Goal: Task Accomplishment & Management: Manage account settings

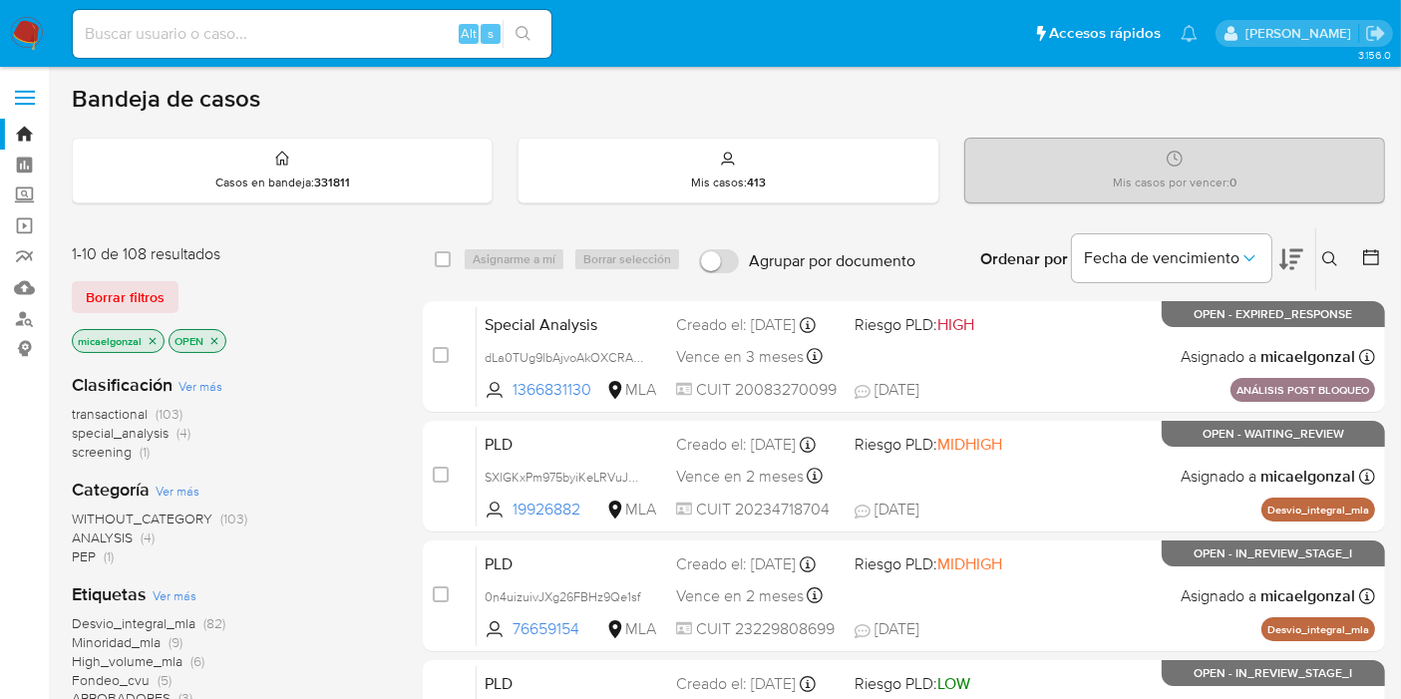
click at [267, 22] on input at bounding box center [312, 34] width 479 height 26
paste input "fg4bJ8IT424CCdMdwzAqrVpC"
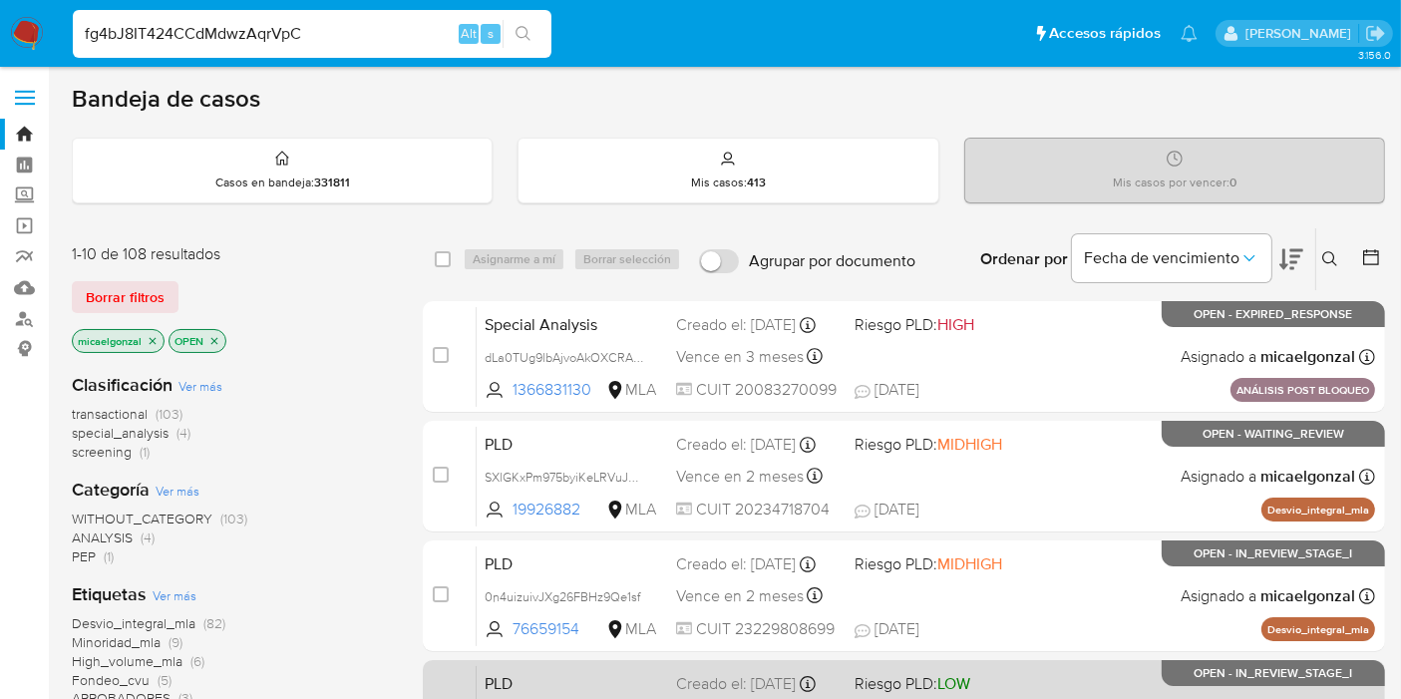
type input "fg4bJ8IT424CCdMdwzAqrVpC"
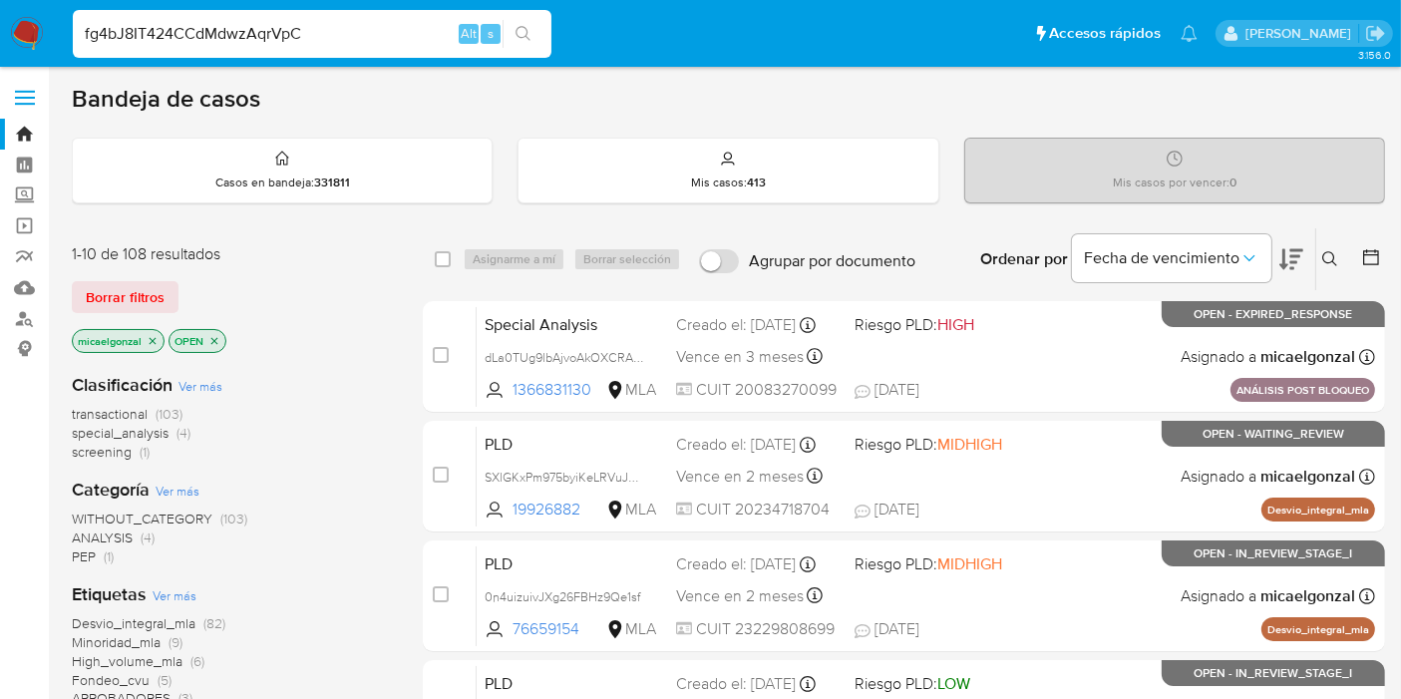
click at [520, 35] on icon "search-icon" at bounding box center [523, 34] width 16 height 16
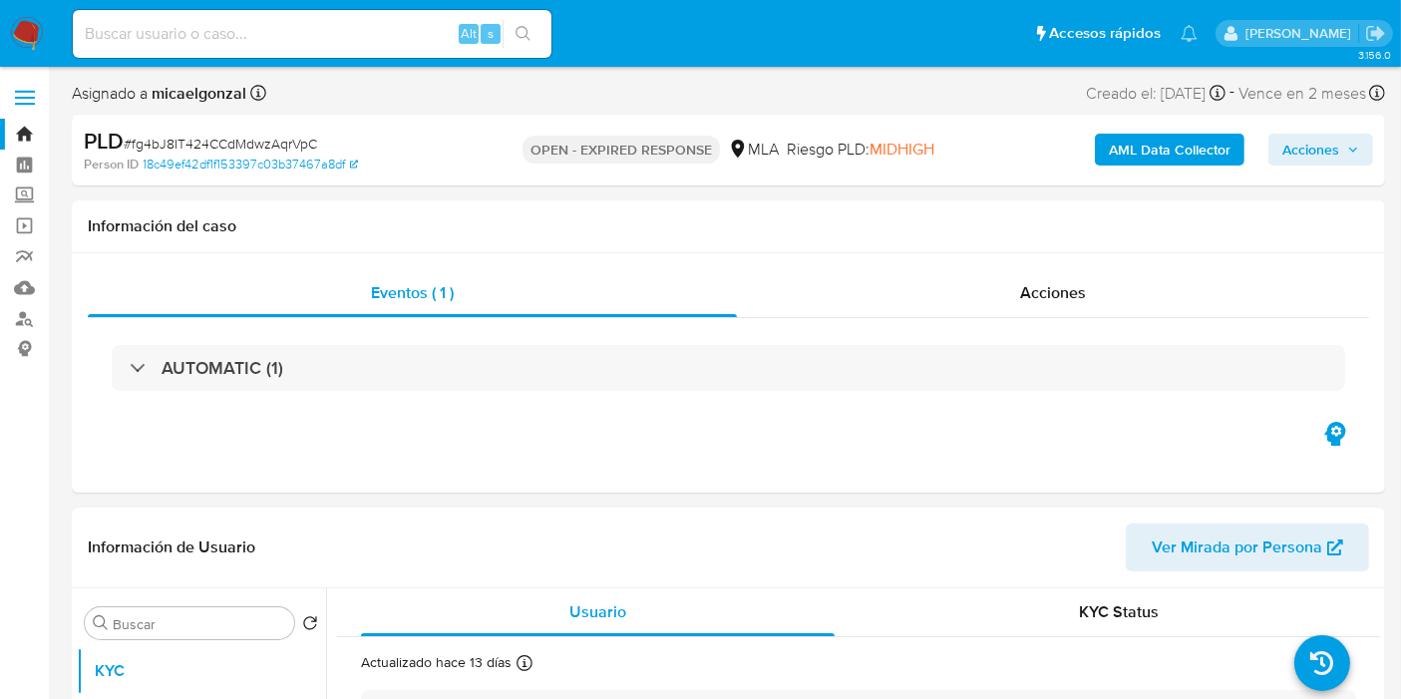
select select "10"
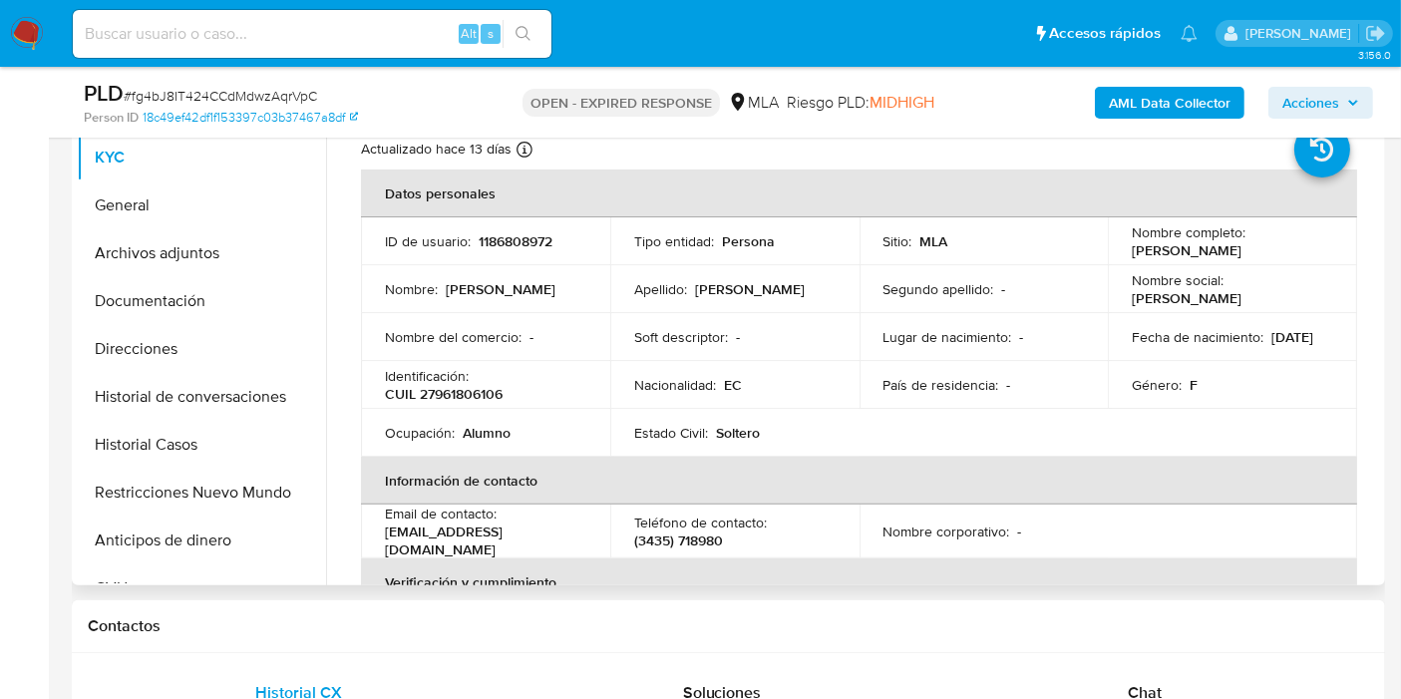
drag, startPoint x: 1304, startPoint y: 252, endPoint x: 1125, endPoint y: 249, distance: 179.5
click at [1125, 249] on td "Nombre completo : Angie Noemi Rojas Paño" at bounding box center [1232, 241] width 249 height 48
copy p "Angie Noemi Rojas Paño"
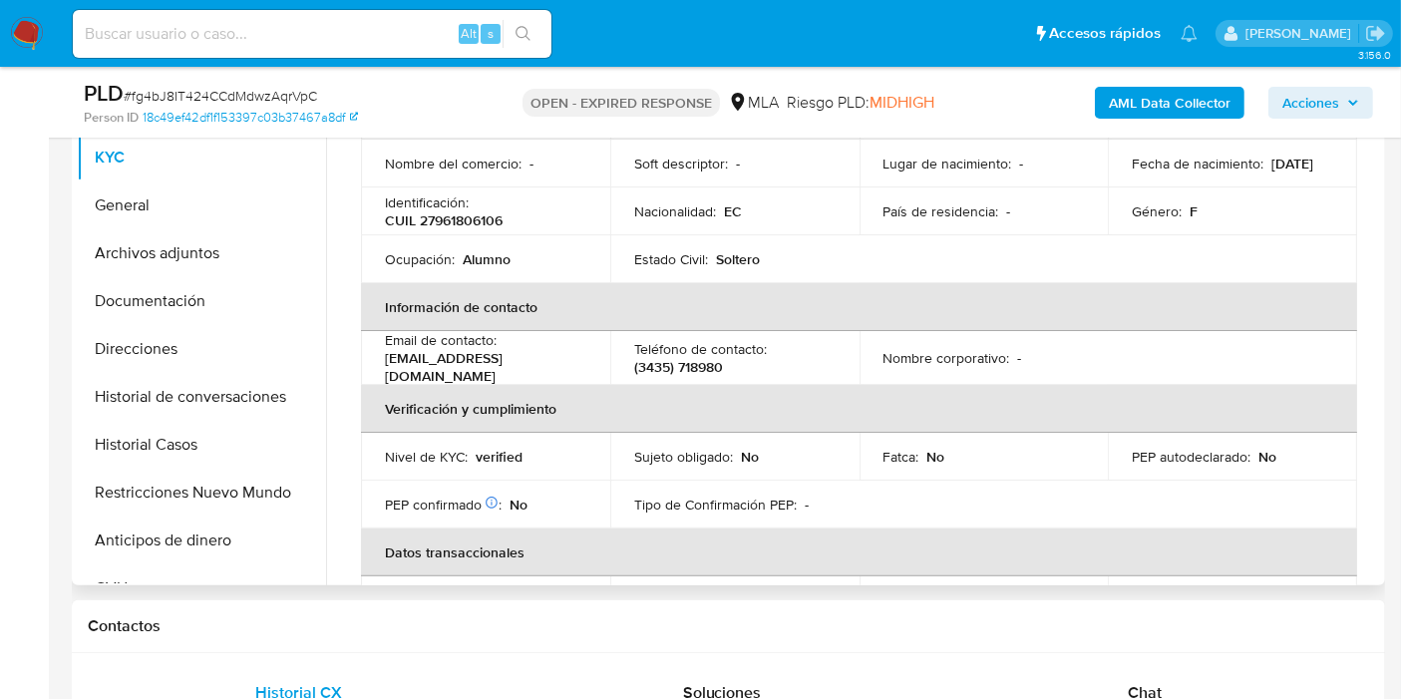
scroll to position [332, 0]
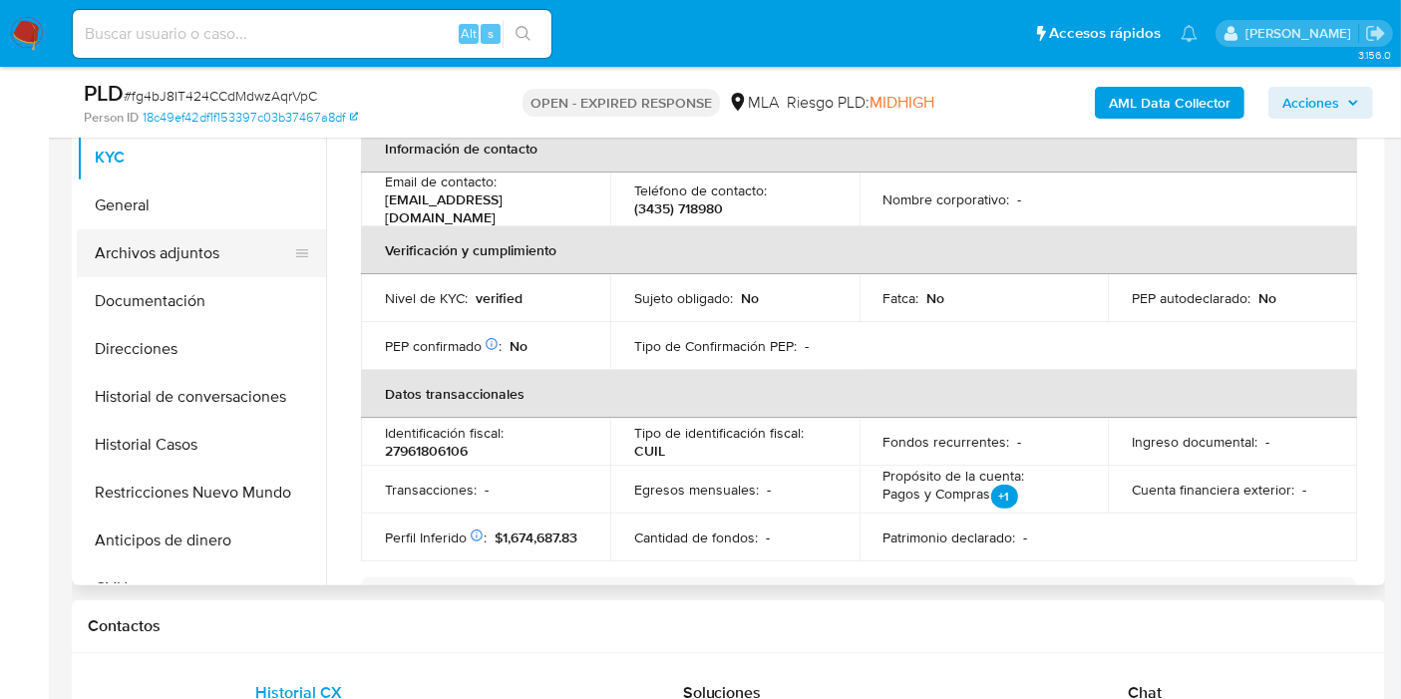
click at [157, 243] on button "Archivos adjuntos" at bounding box center [193, 253] width 233 height 48
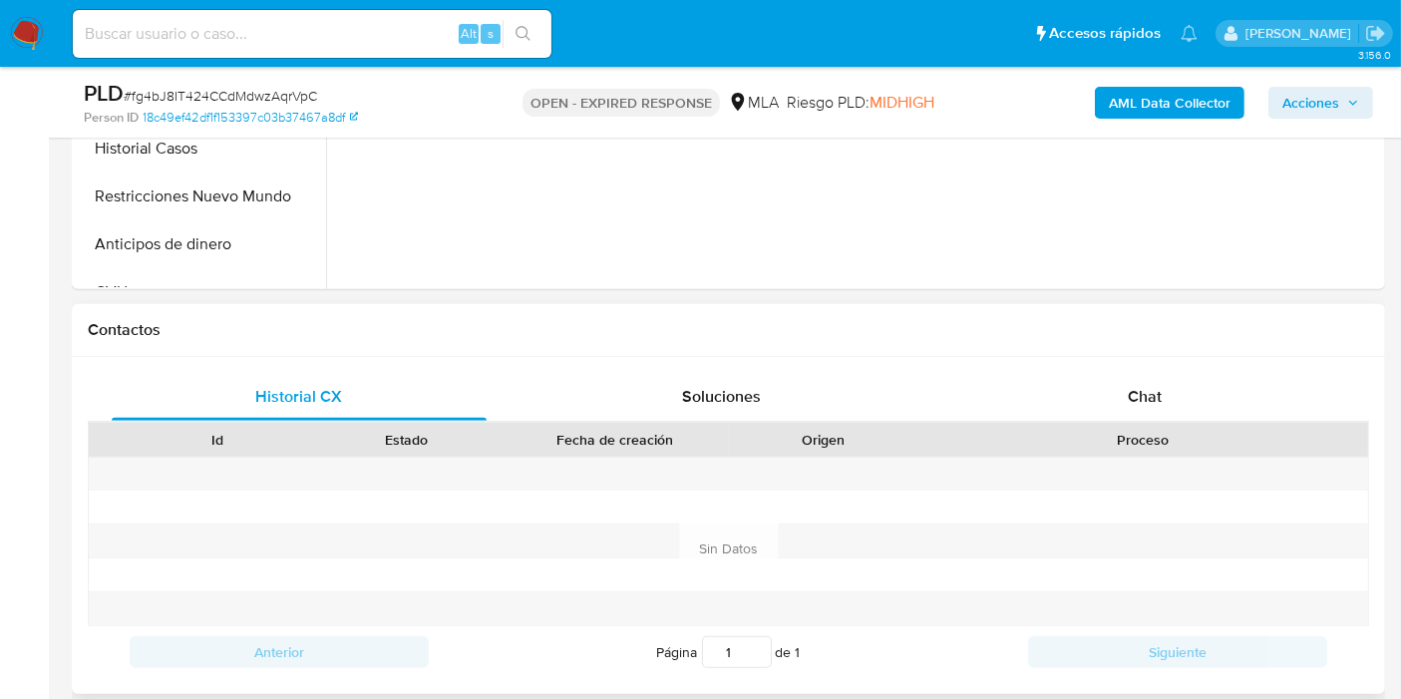
scroll to position [775, 0]
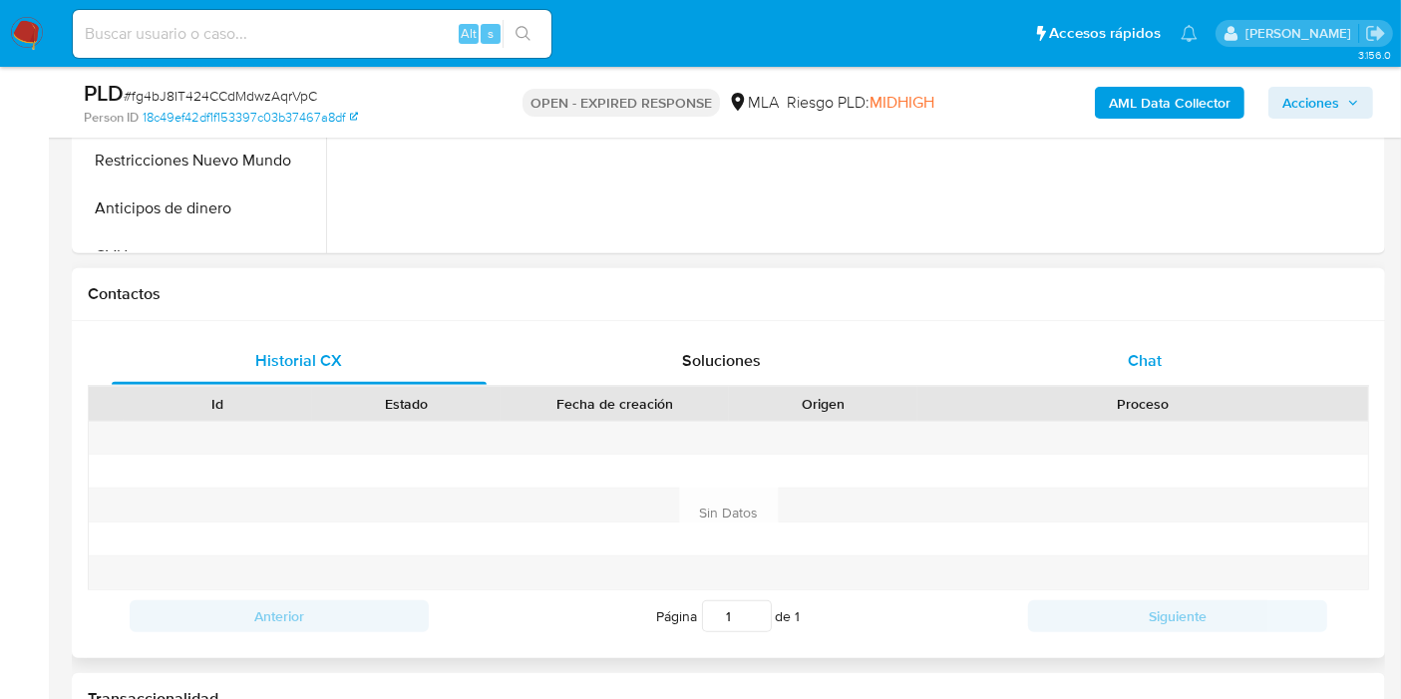
click at [1190, 377] on div "Chat" at bounding box center [1144, 361] width 375 height 48
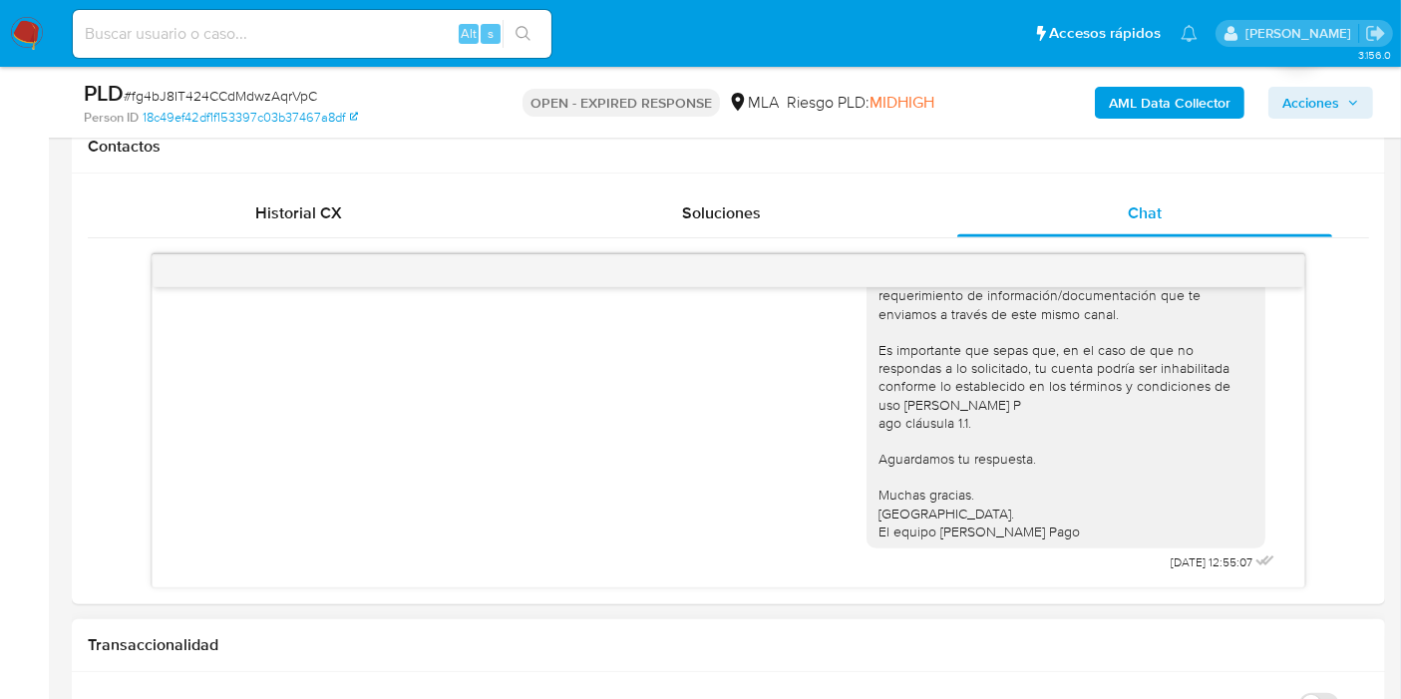
scroll to position [997, 0]
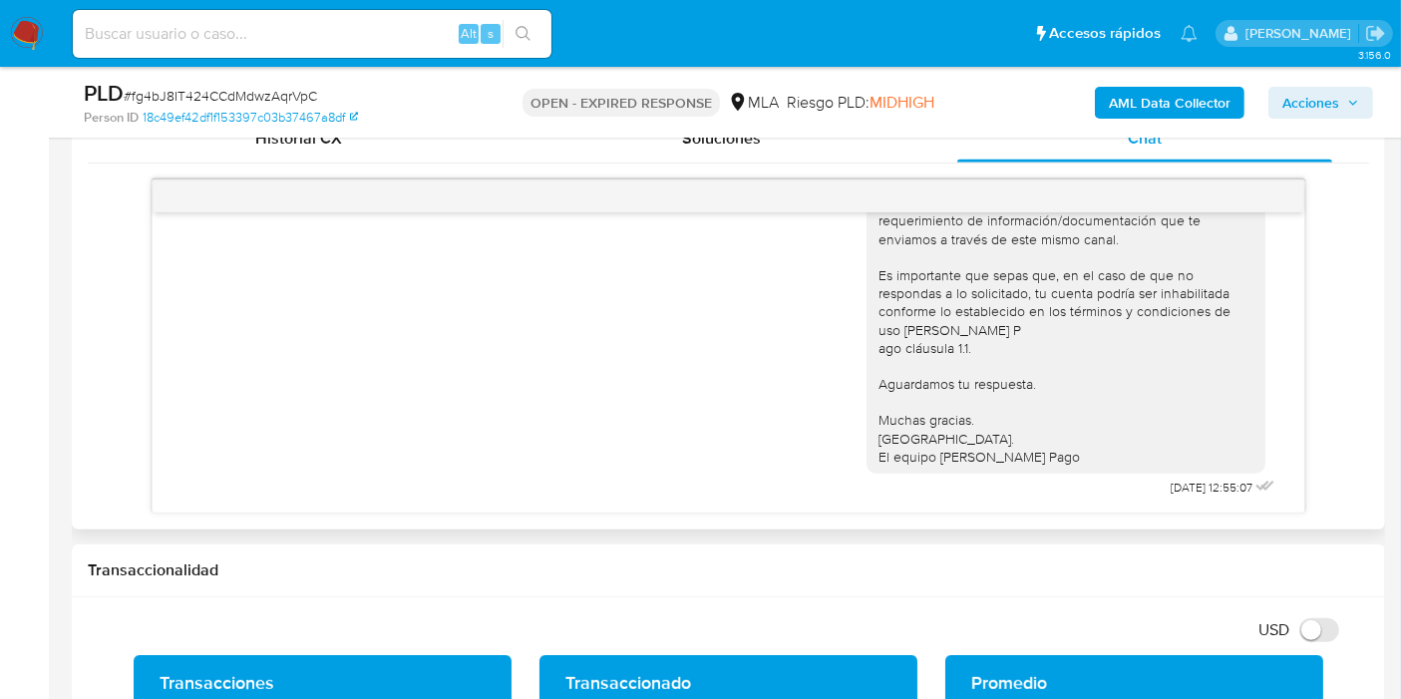
click at [678, 371] on div "Hola, Esperamos que te encuentres muy bien. Te consultamos si tuviste oportunid…" at bounding box center [728, 300] width 1102 height 403
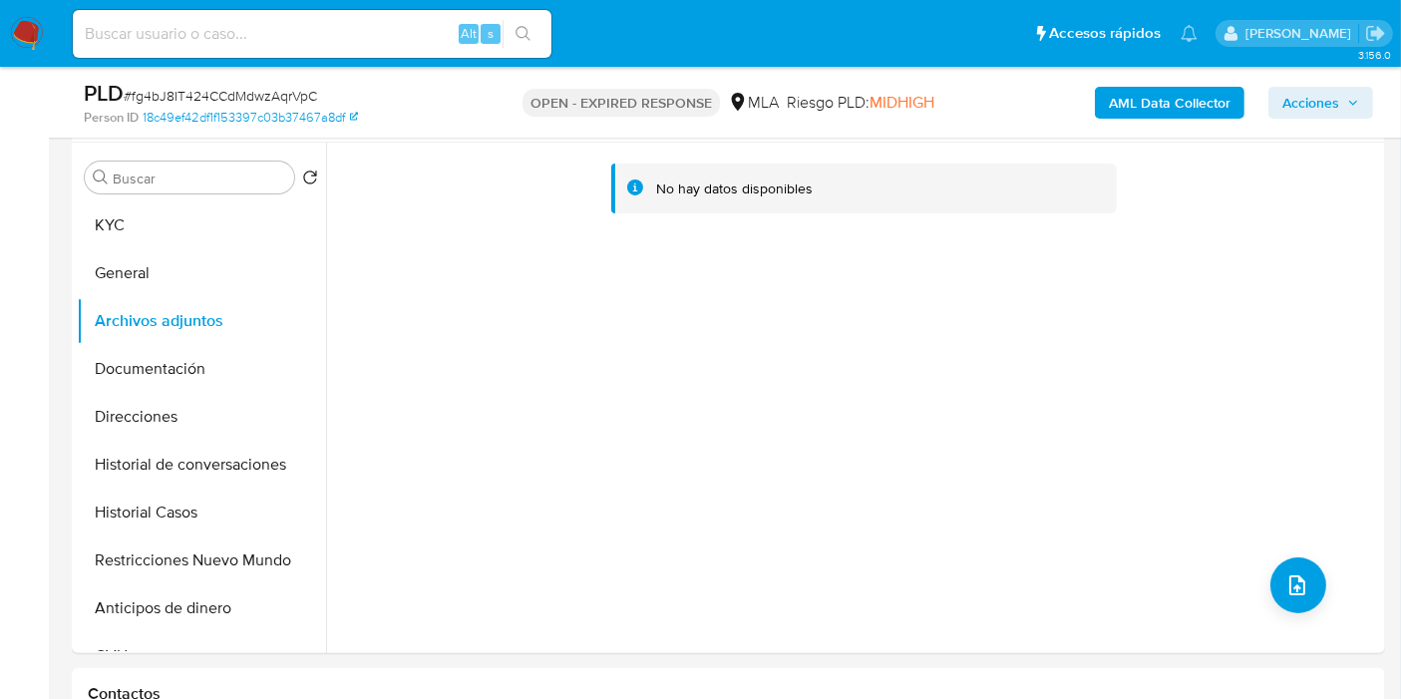
scroll to position [221, 0]
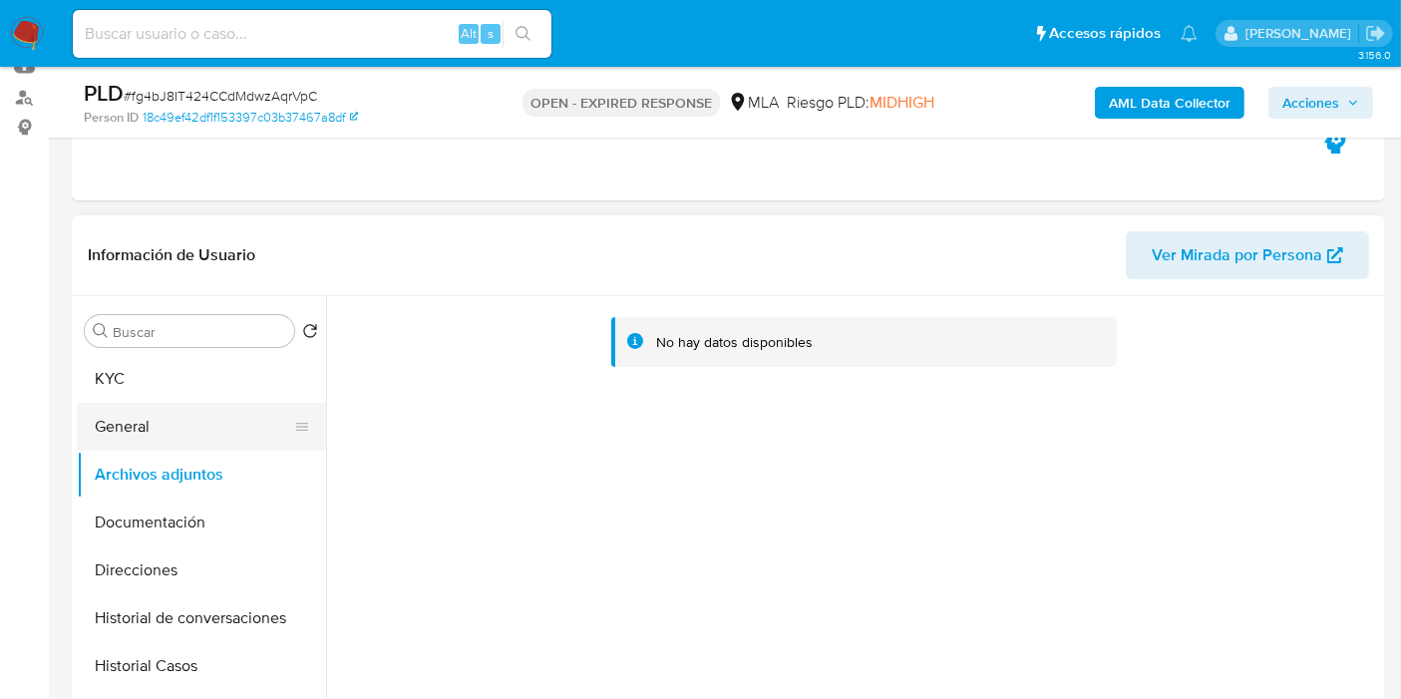
click at [216, 404] on button "General" at bounding box center [193, 427] width 233 height 48
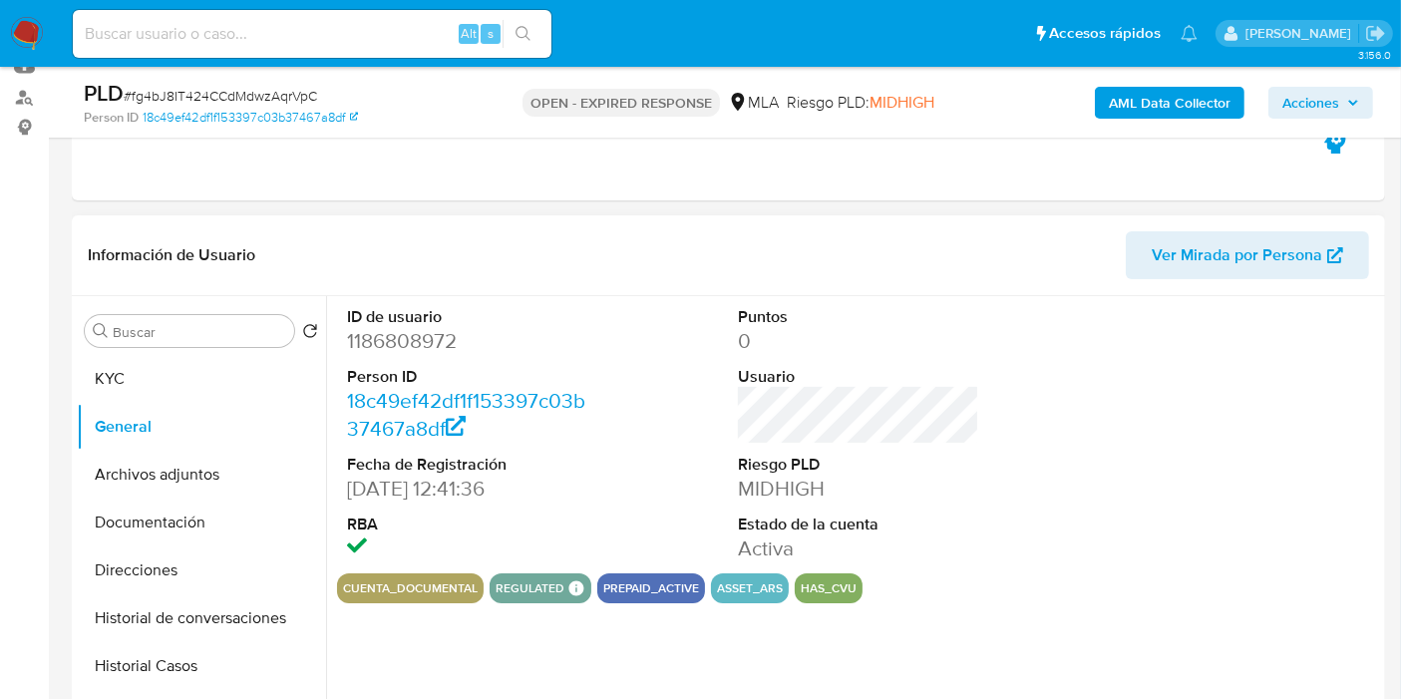
click at [407, 348] on dd "1186808972" at bounding box center [467, 341] width 241 height 28
copy dd "1186808972"
click at [284, 24] on input at bounding box center [312, 34] width 479 height 26
paste input "dQHo7aaQQpVhqwV41jGfnFZt"
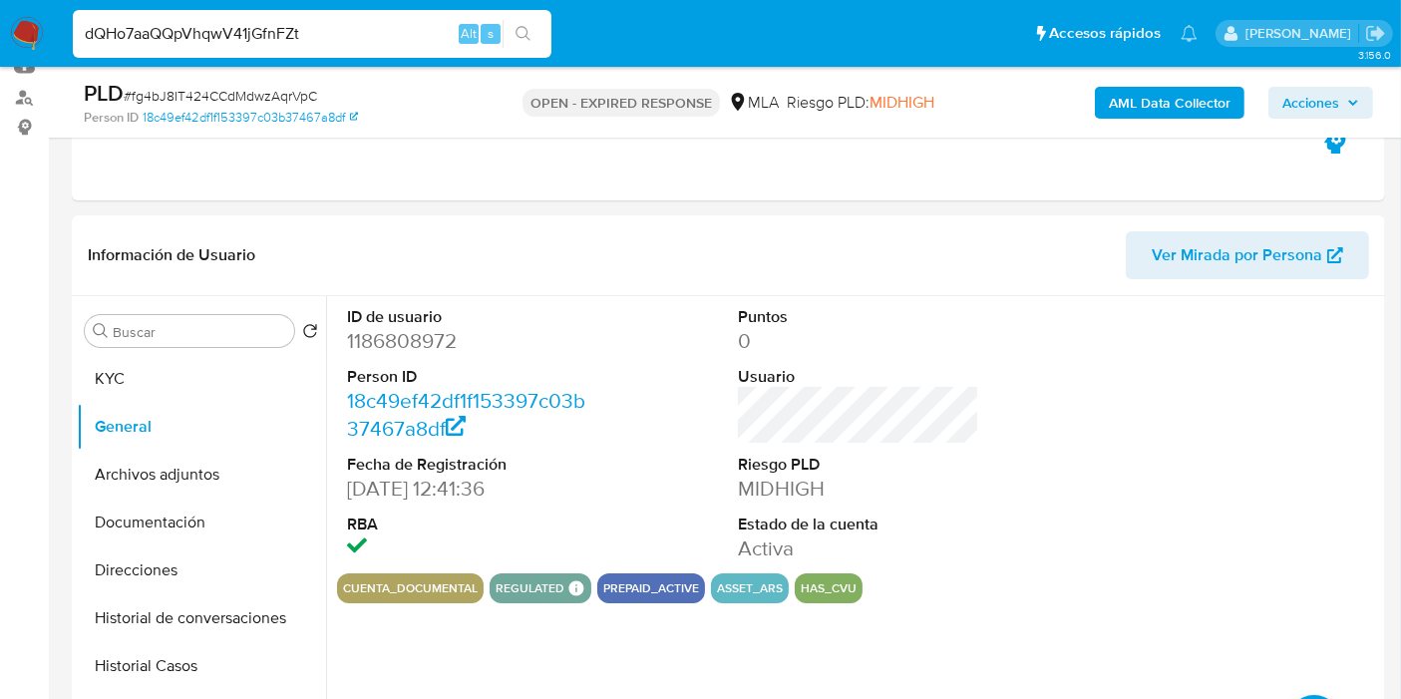
type input "dQHo7aaQQpVhqwV41jGfnFZt"
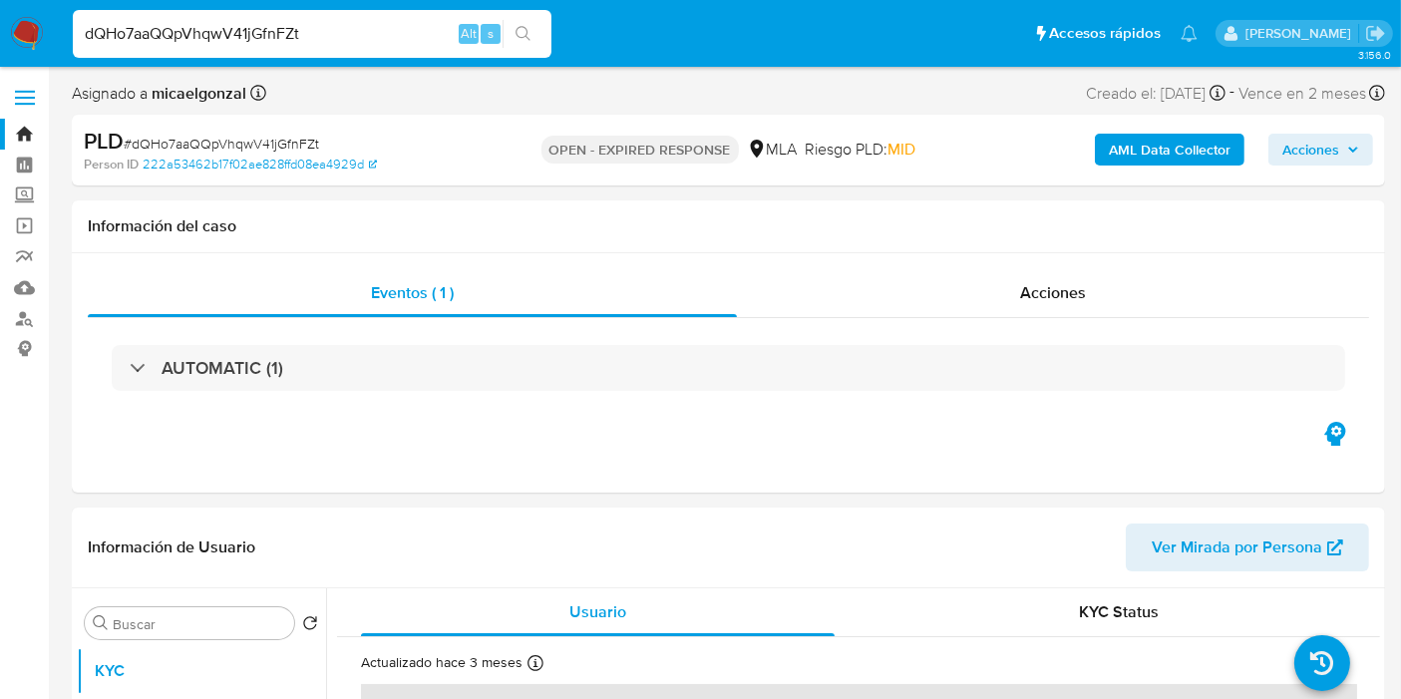
select select "10"
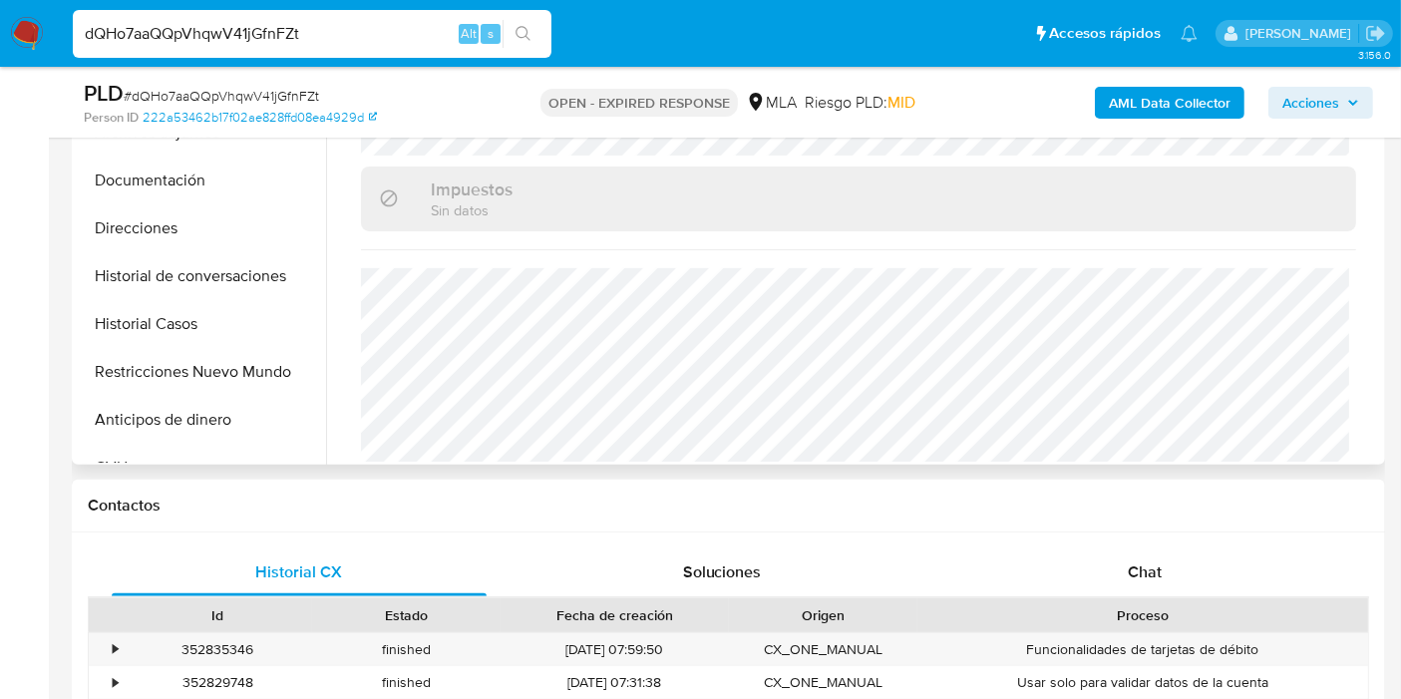
scroll to position [775, 0]
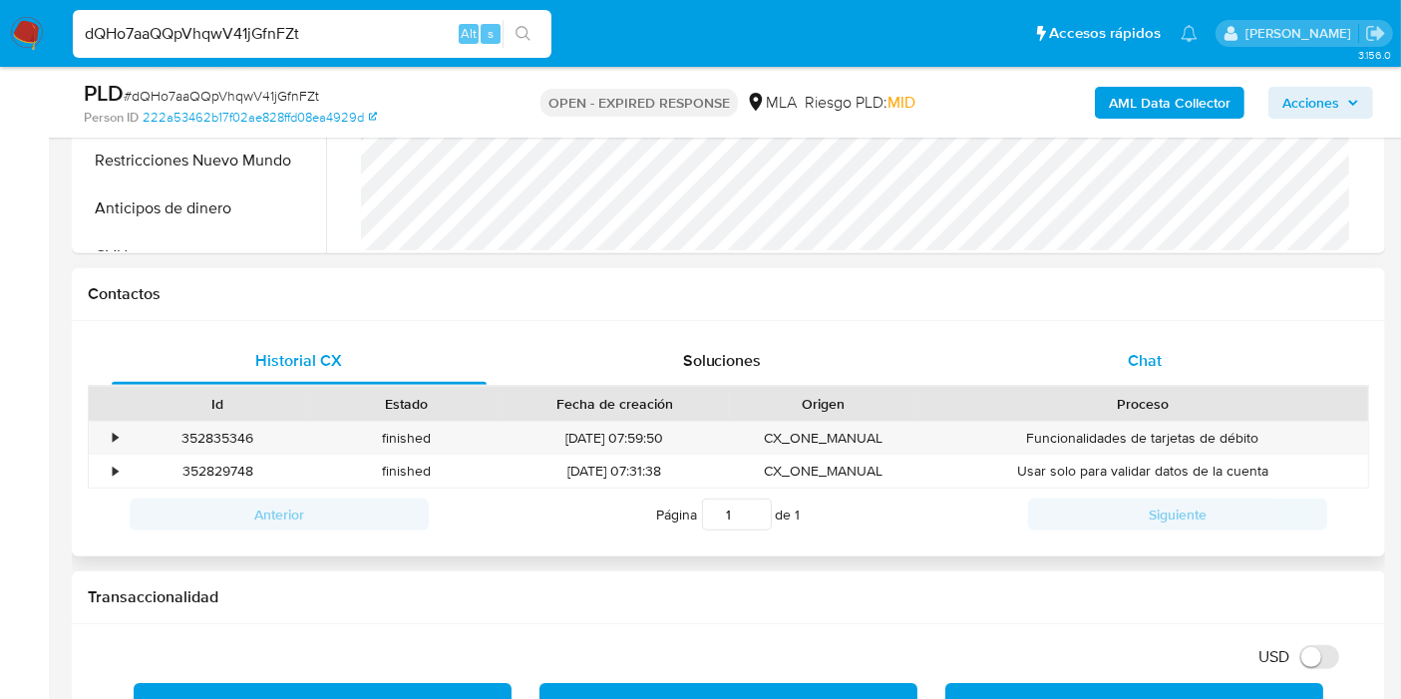
click at [1199, 380] on div "Chat" at bounding box center [1144, 361] width 375 height 48
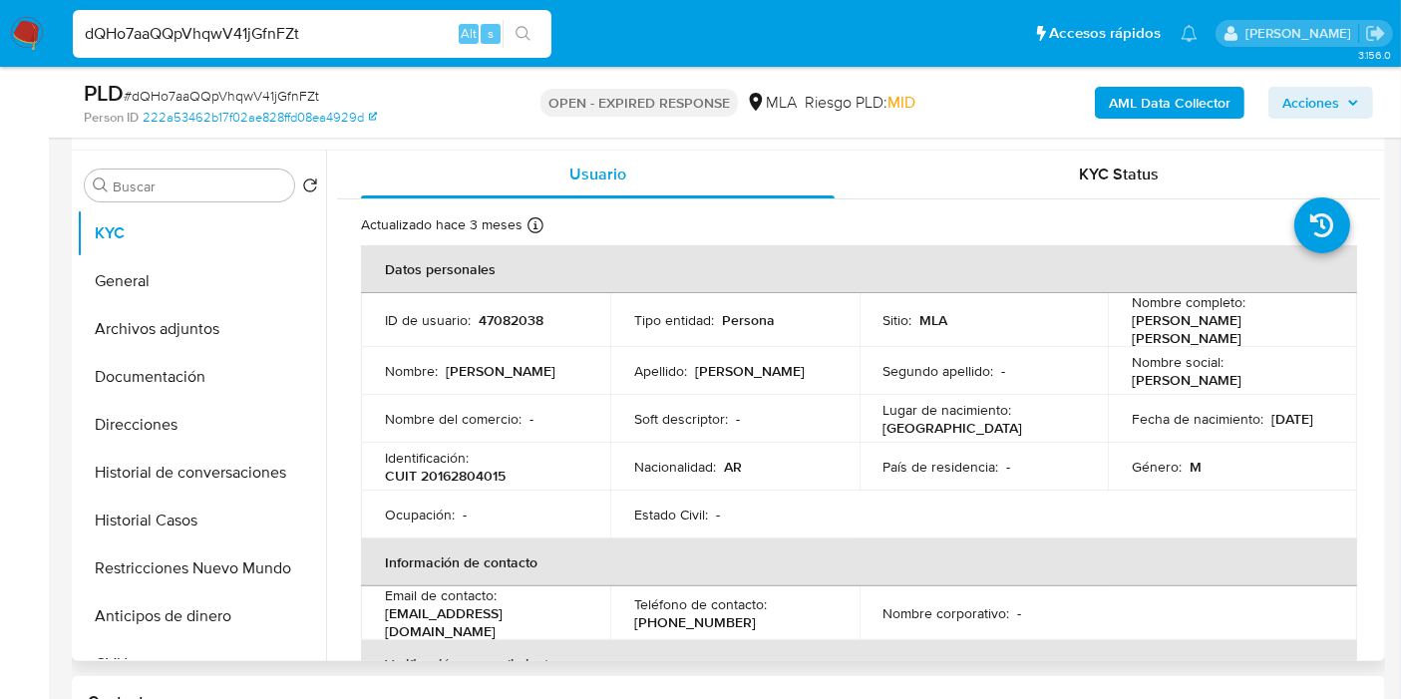
scroll to position [332, 0]
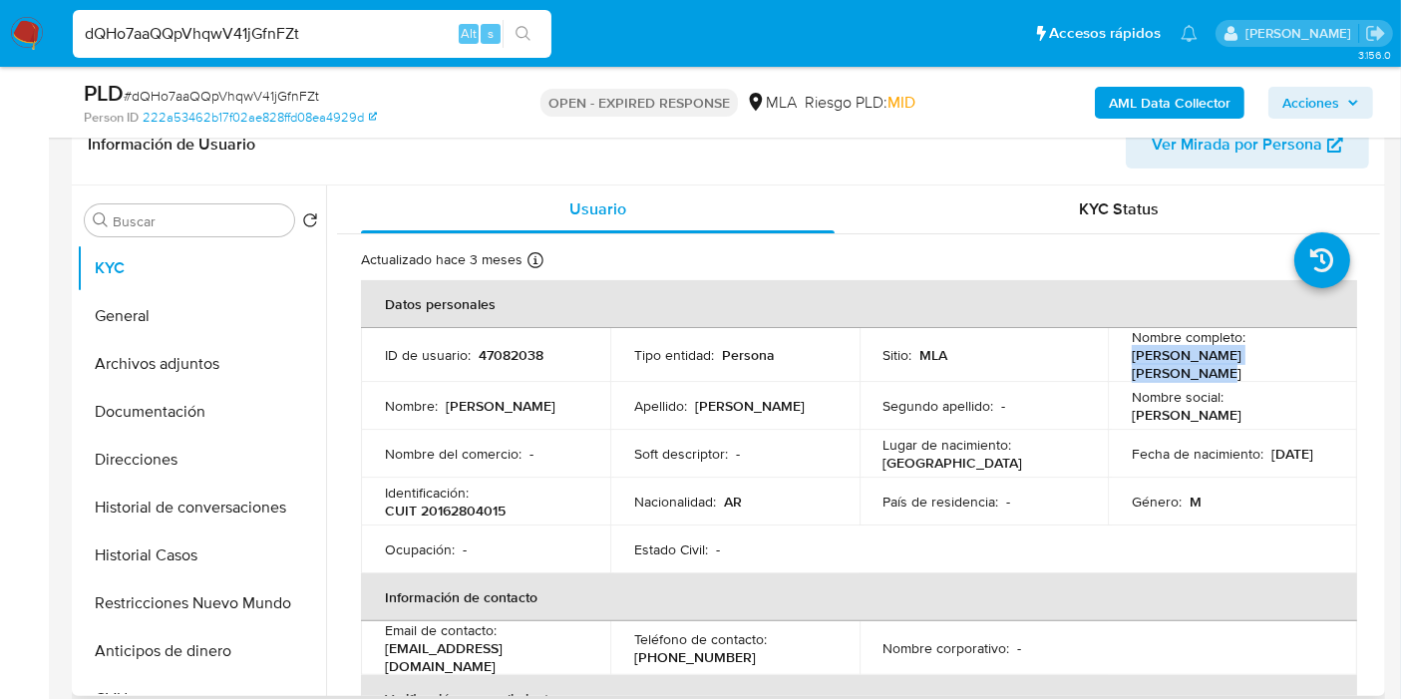
drag, startPoint x: 1304, startPoint y: 364, endPoint x: 1123, endPoint y: 364, distance: 181.5
click at [1123, 364] on td "Nombre completo : Carlos Alberto Jose Mandia" at bounding box center [1232, 355] width 249 height 54
copy p "Carlos Alberto Jose Mandia"
drag, startPoint x: 455, startPoint y: 496, endPoint x: 447, endPoint y: 519, distance: 25.2
click at [452, 507] on p "CUIT 20162804015" at bounding box center [445, 511] width 121 height 18
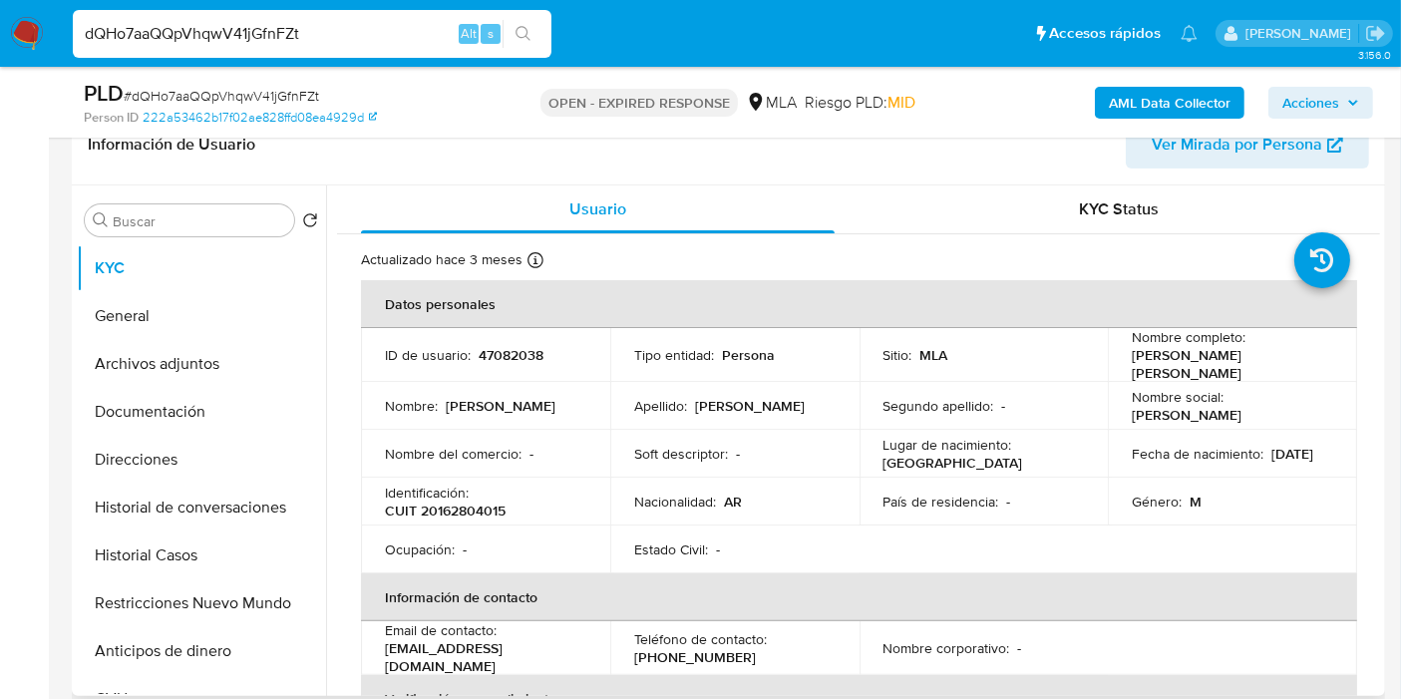
click at [465, 503] on p "CUIT 20162804015" at bounding box center [445, 511] width 121 height 18
copy p "20162804015"
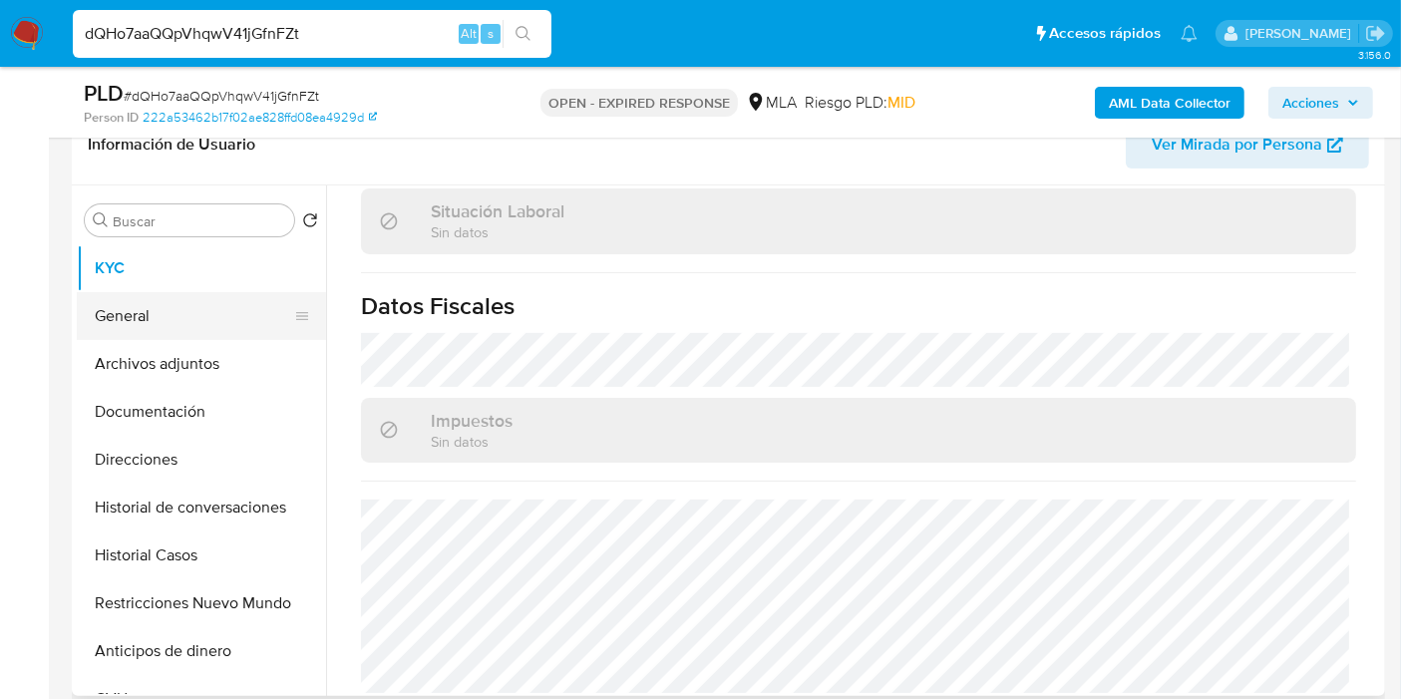
click at [119, 292] on button "General" at bounding box center [193, 316] width 233 height 48
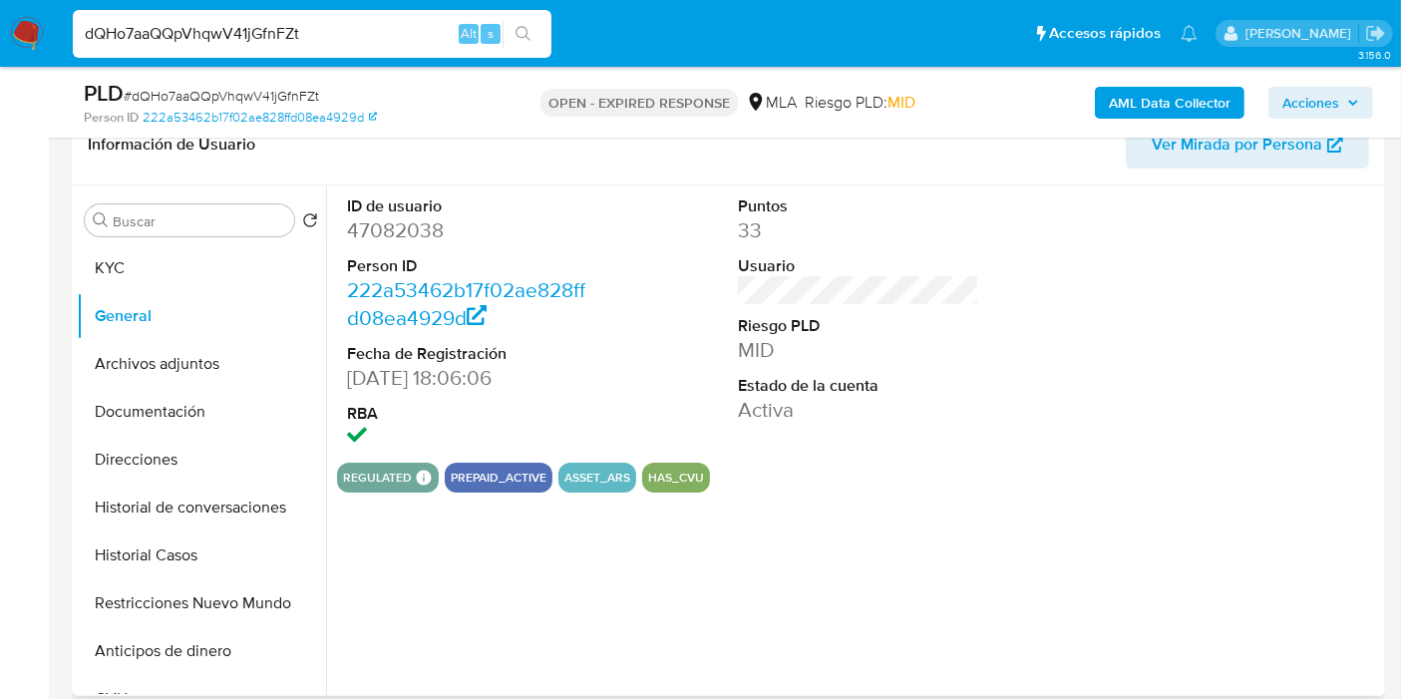
click at [412, 223] on dd "47082038" at bounding box center [467, 230] width 241 height 28
copy dd "47082038"
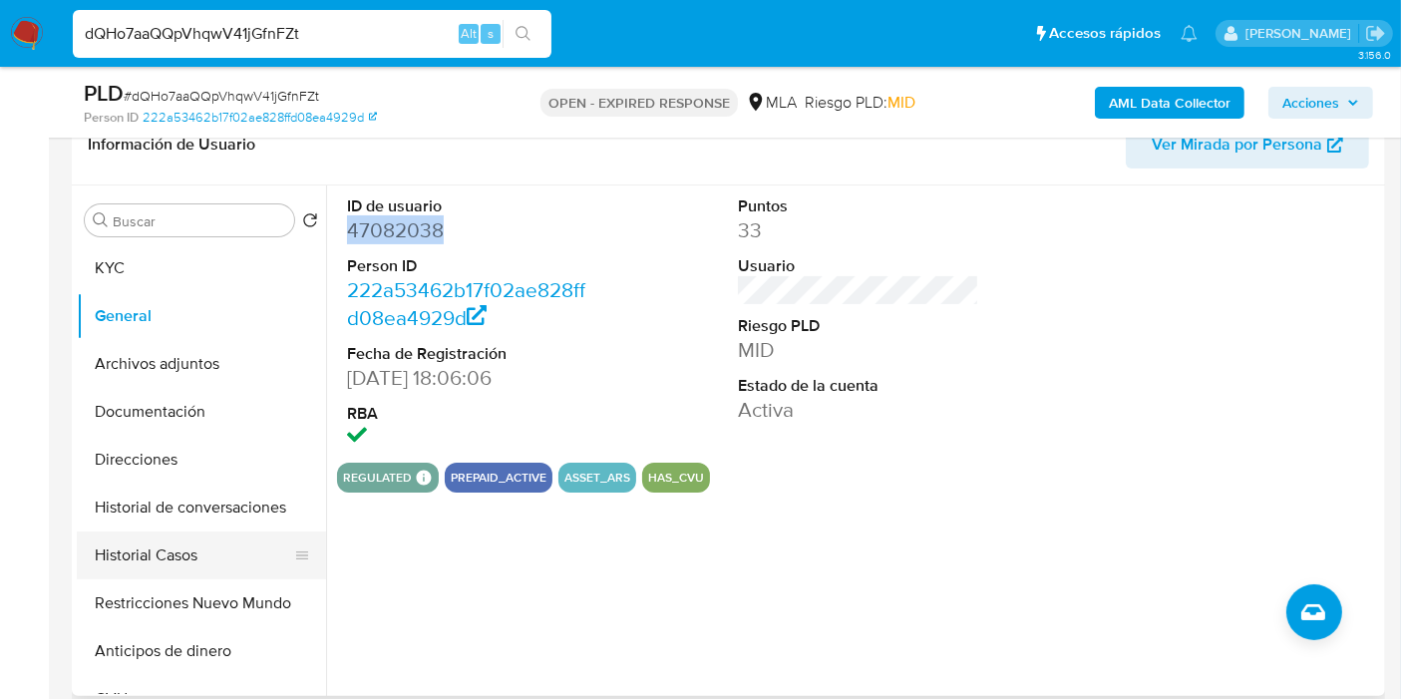
click at [181, 552] on button "Historial Casos" at bounding box center [193, 555] width 233 height 48
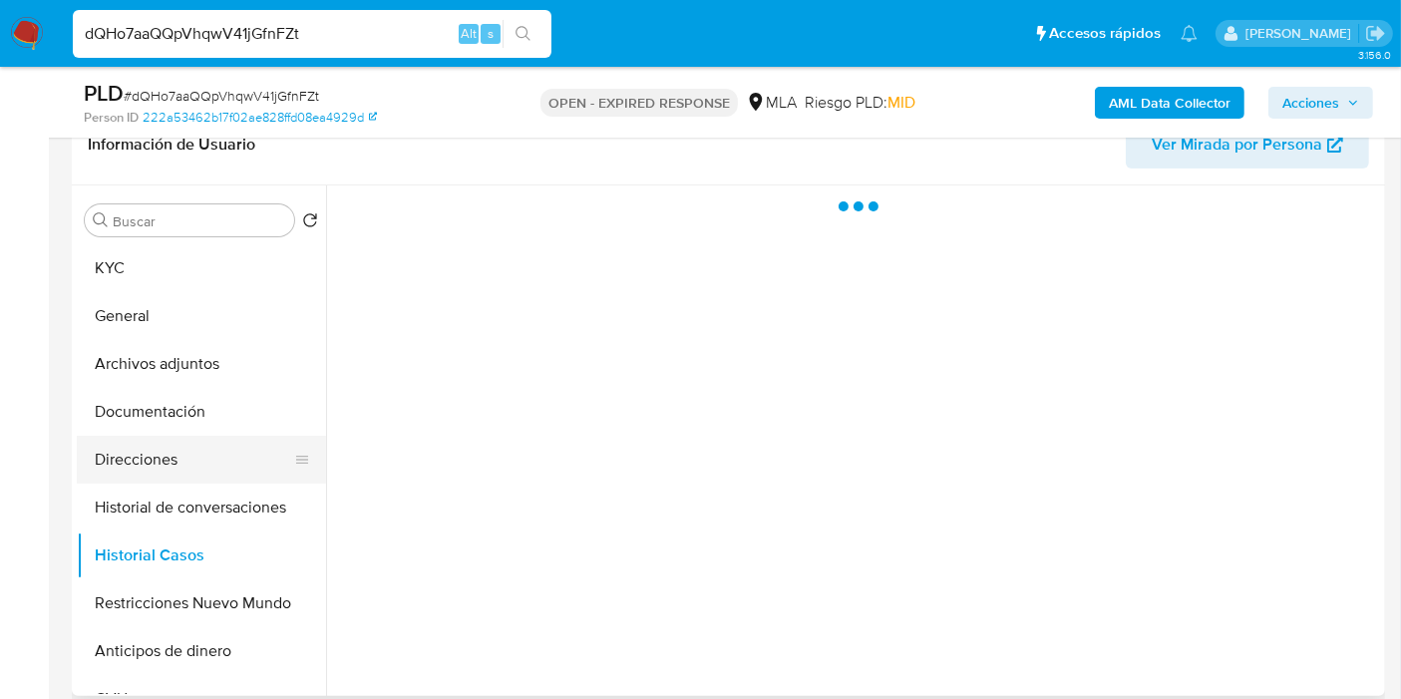
click at [204, 472] on button "Direcciones" at bounding box center [193, 460] width 233 height 48
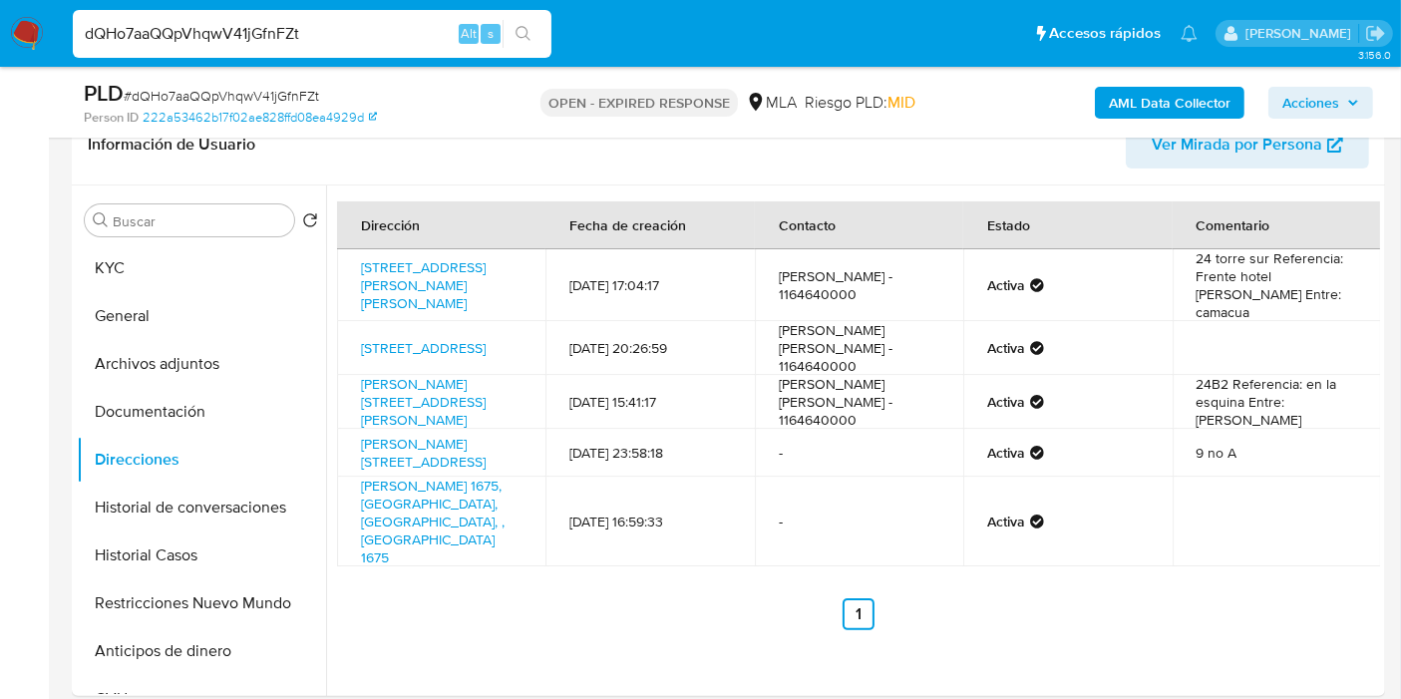
click at [224, 93] on span "# dQHo7aaQQpVhqwV41jGfnFZt" at bounding box center [221, 96] width 195 height 20
copy span "dQHo7aaQQpVhqwV41jGfnFZt"
click at [17, 39] on img at bounding box center [27, 34] width 34 height 34
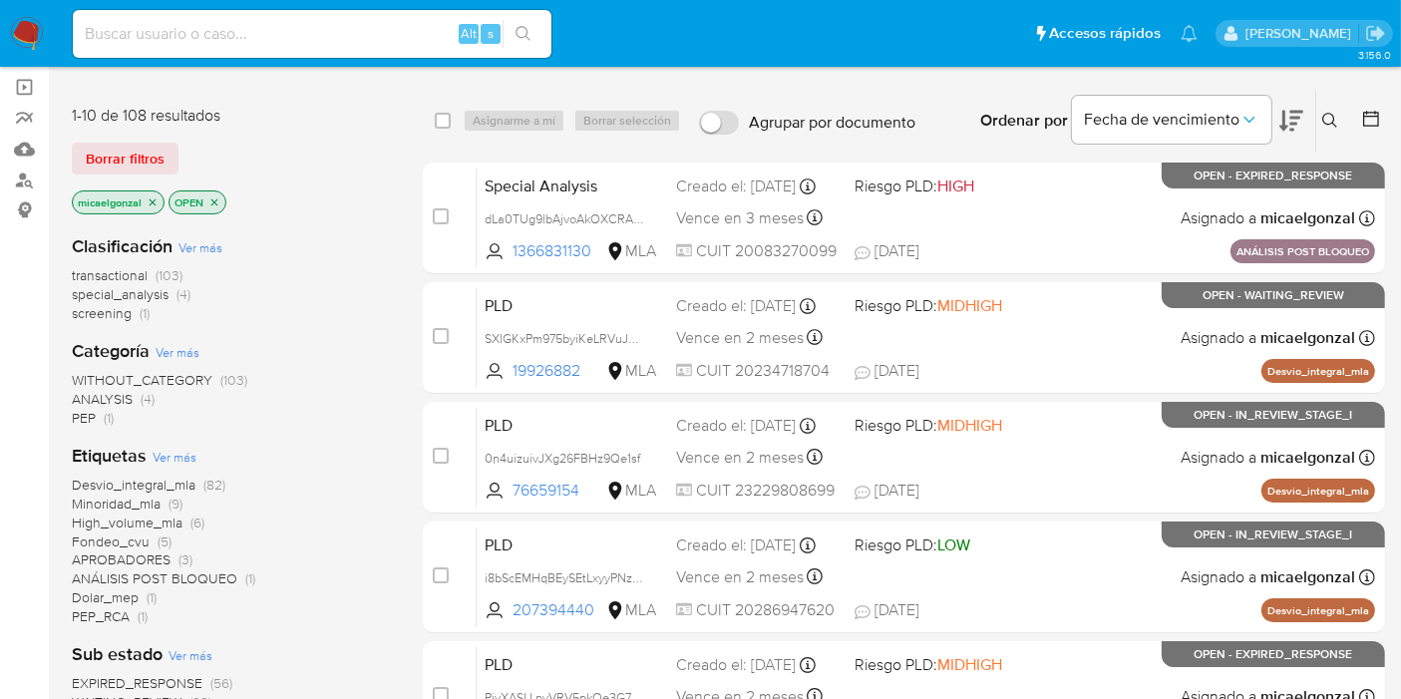
scroll to position [111, 0]
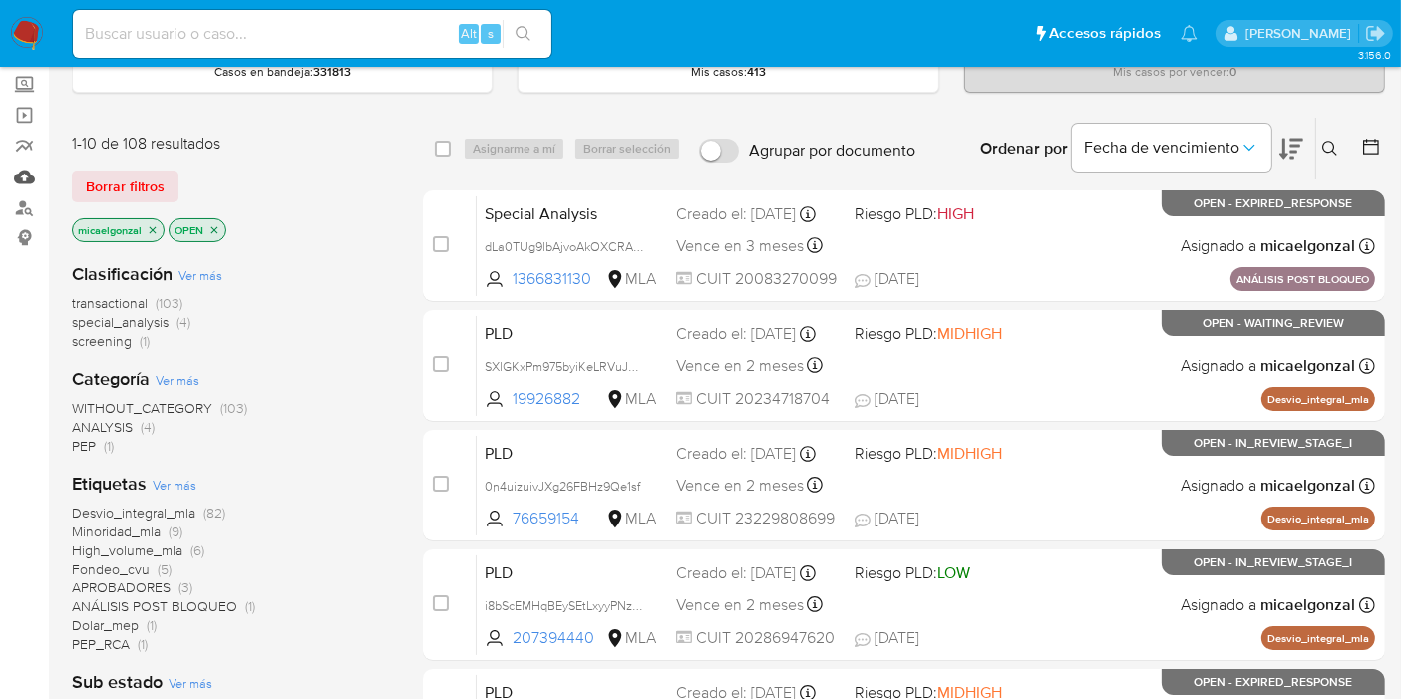
click at [27, 172] on link "Mulan" at bounding box center [118, 177] width 237 height 31
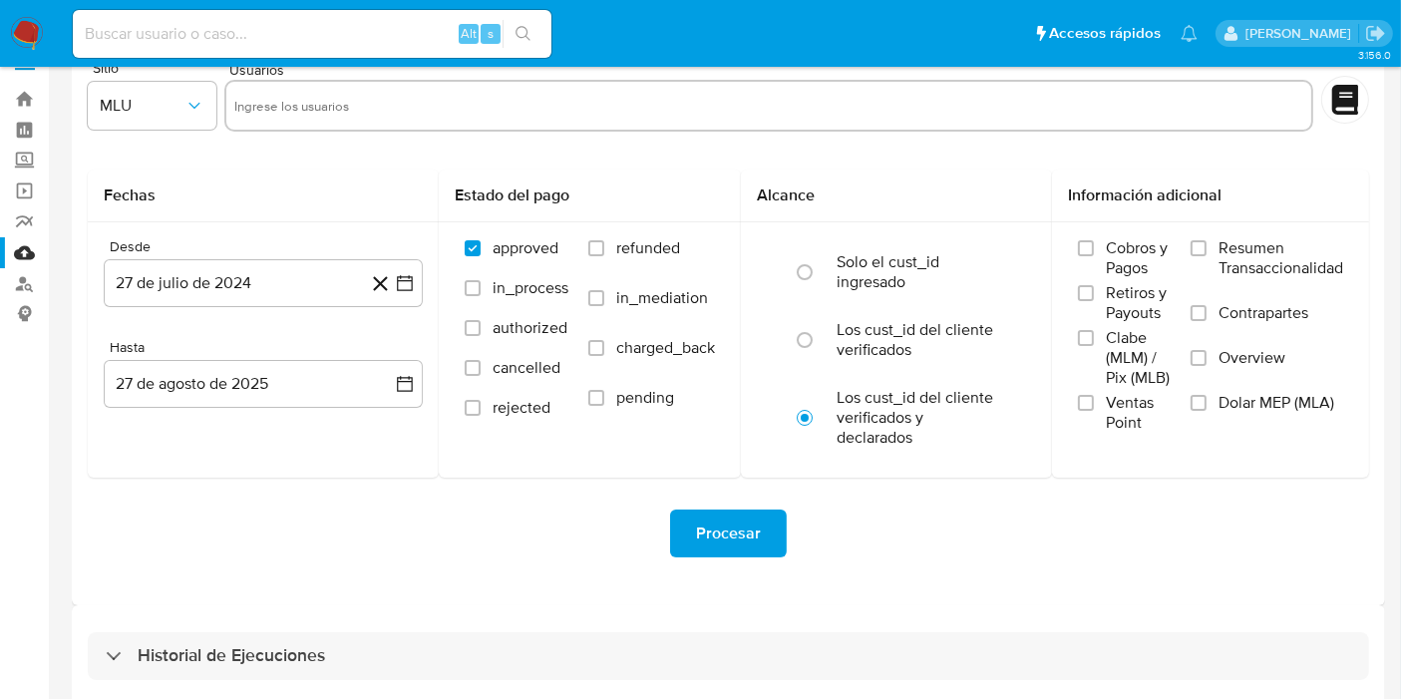
scroll to position [54, 0]
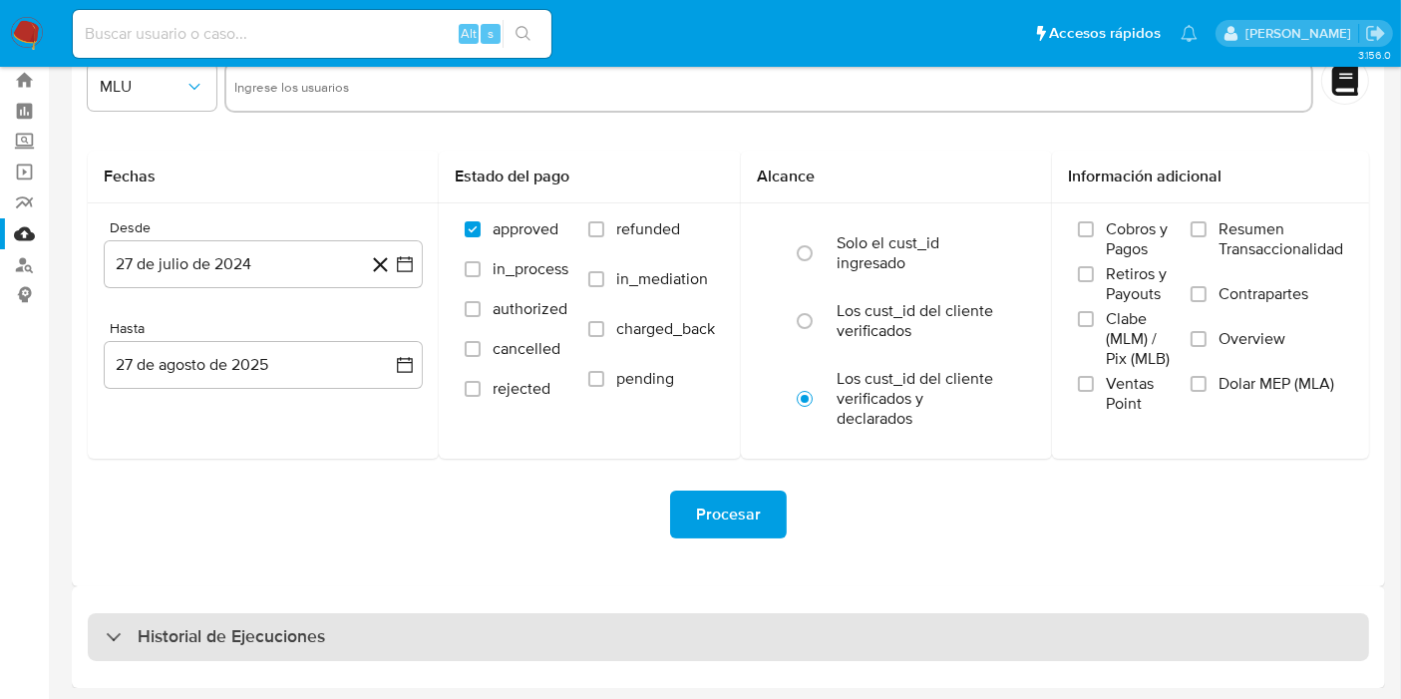
drag, startPoint x: 284, startPoint y: 610, endPoint x: 289, endPoint y: 623, distance: 13.9
click at [287, 613] on div "Historial de Ejecuciones" at bounding box center [728, 637] width 1313 height 102
click at [289, 625] on h3 "Historial de Ejecuciones" at bounding box center [231, 637] width 187 height 24
select select "10"
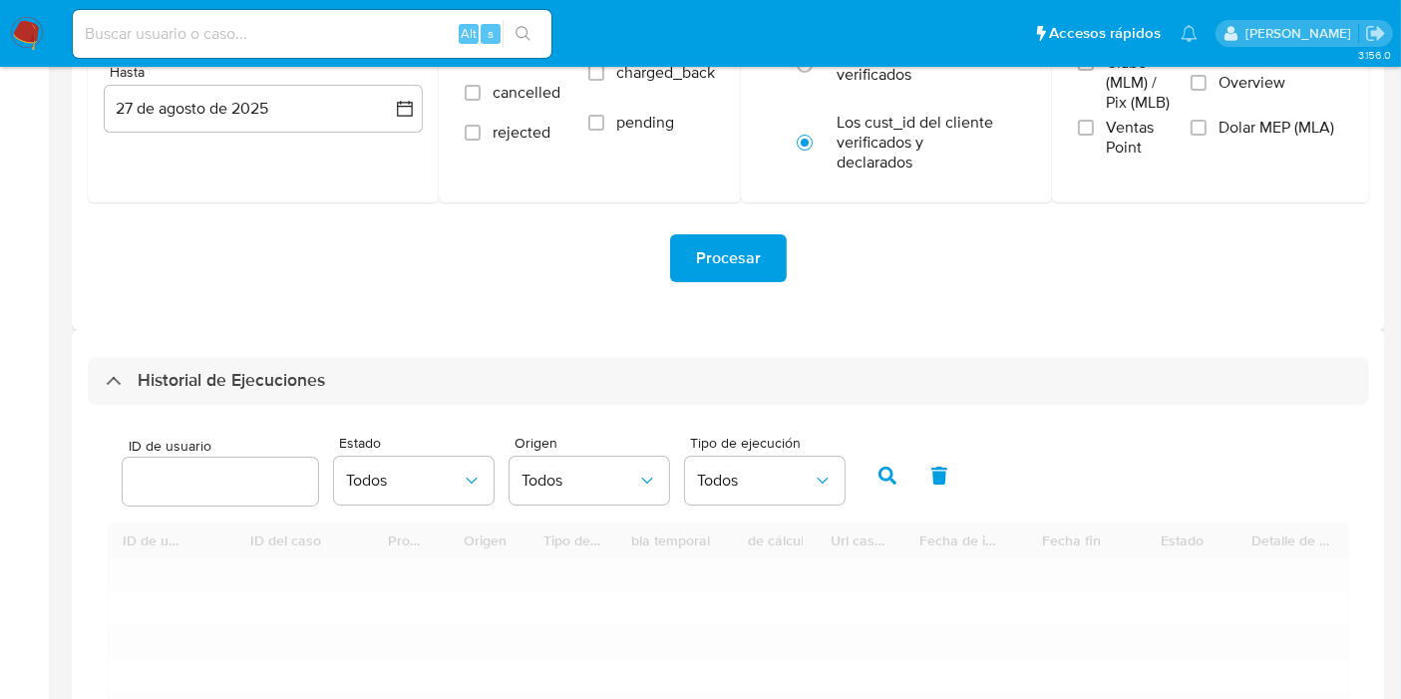
scroll to position [387, 0]
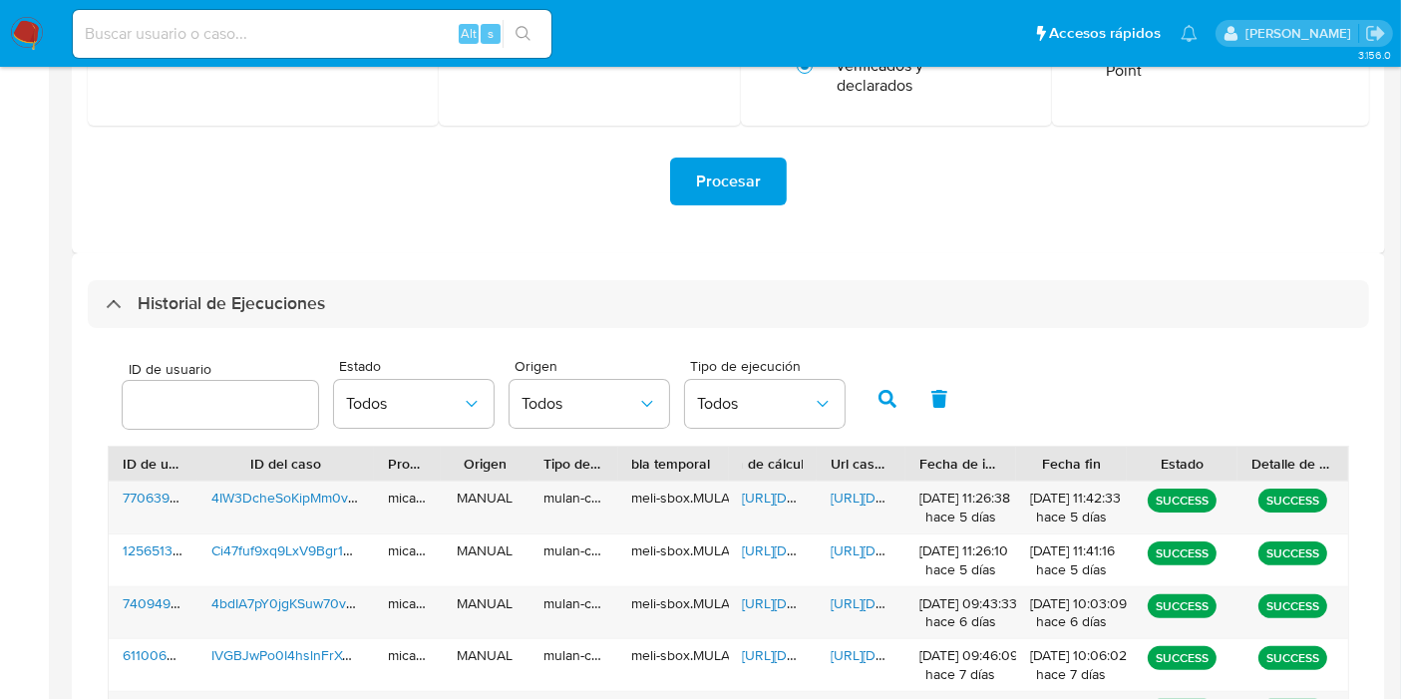
click at [316, 396] on div "ID de usuario Estado Todos Origen Todos Tipo de ejecución Todos" at bounding box center [484, 397] width 742 height 77
type input "1"
click at [294, 397] on input "1" at bounding box center [220, 405] width 195 height 26
click at [244, 401] on input "1" at bounding box center [220, 405] width 195 height 26
paste input "1186808972"
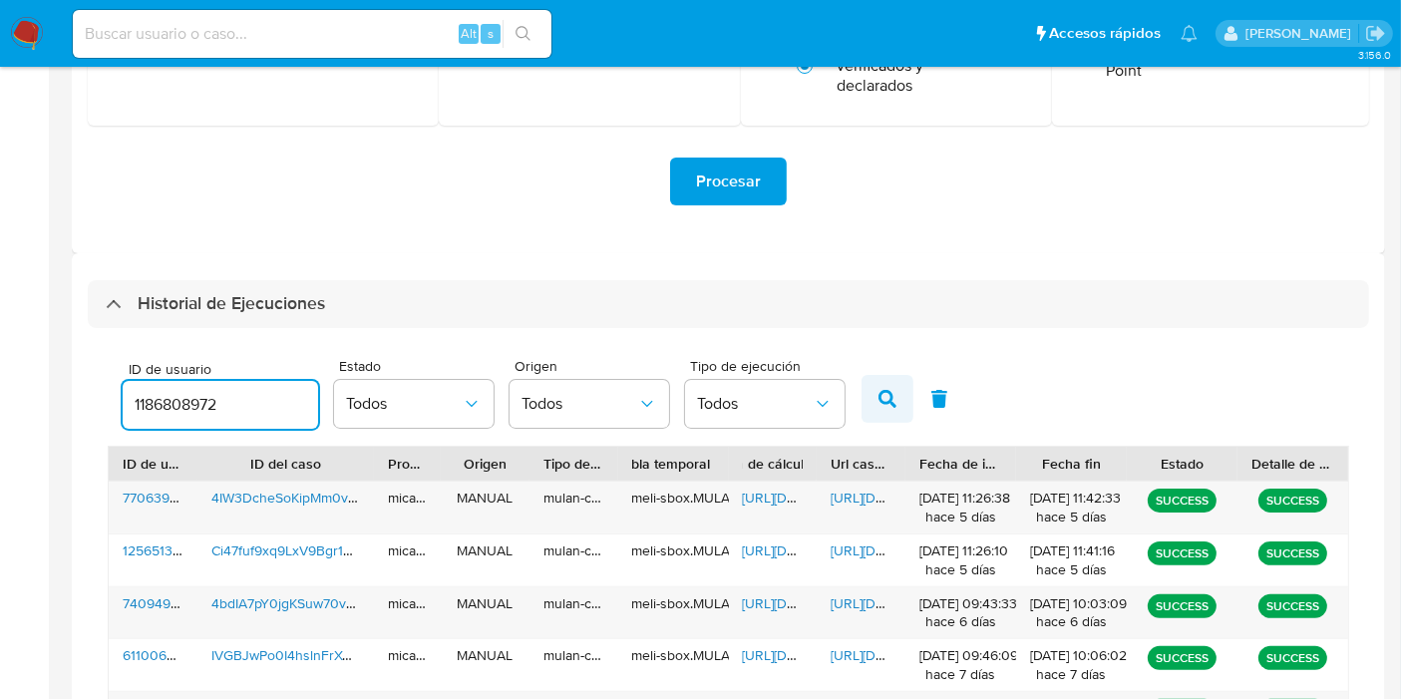
type input "1186808972"
click at [888, 390] on icon "button" at bounding box center [887, 399] width 18 height 18
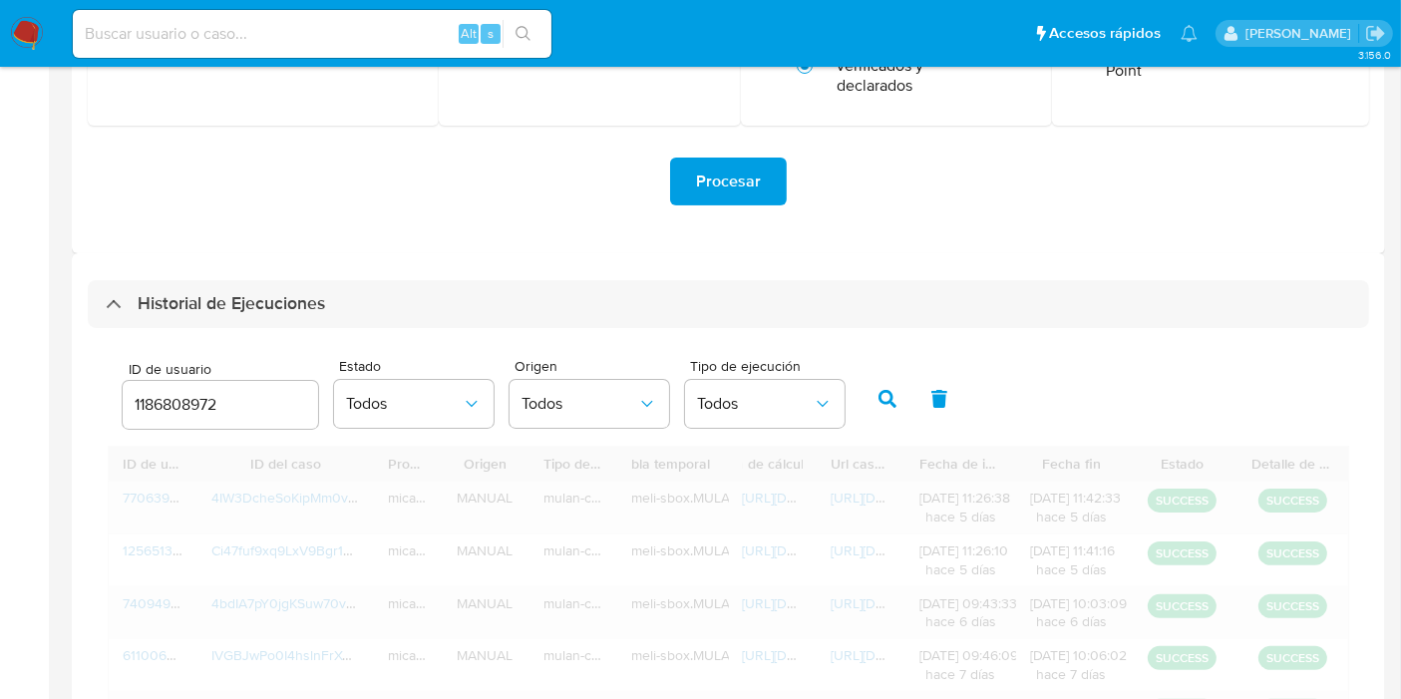
scroll to position [333, 0]
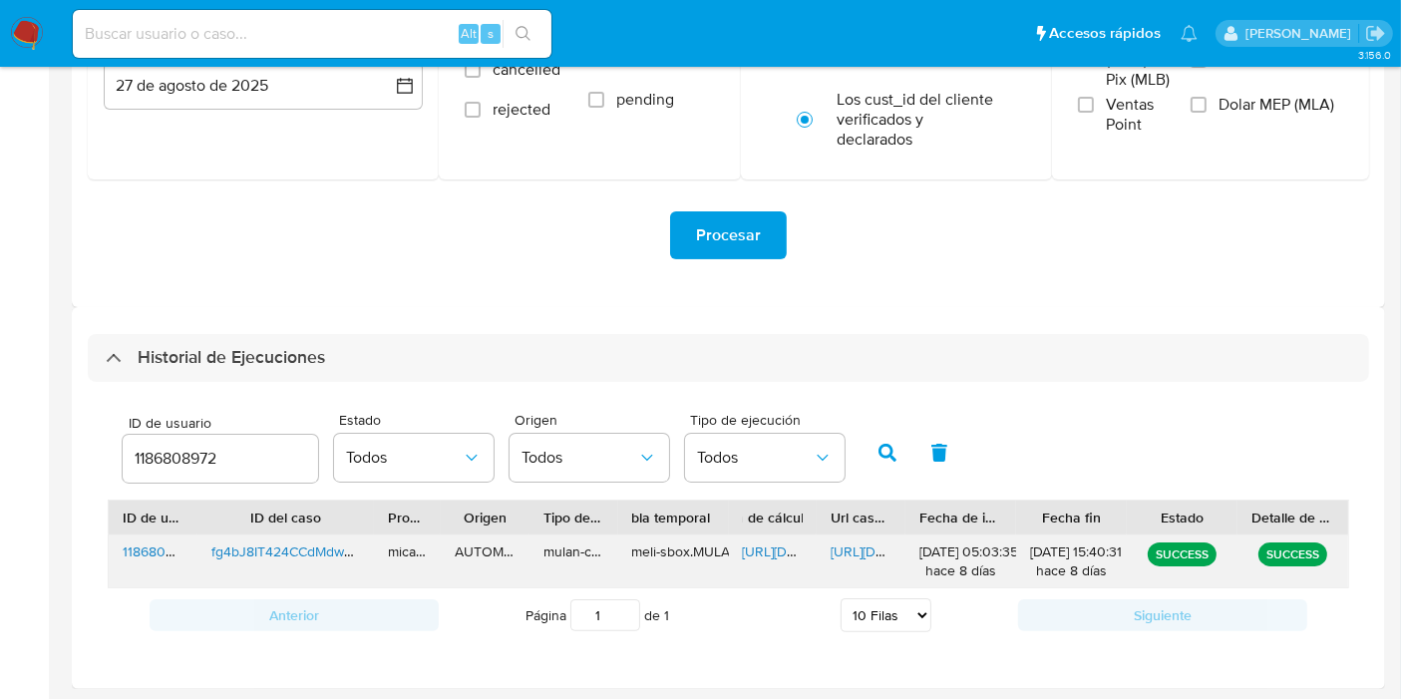
click at [856, 552] on span "https://docs.google.com/document/d/1_QVskpyaJe4MxH1UUQS7J_aUAuDXQ1ZD8aaQ7qpwPlc…" at bounding box center [900, 551] width 138 height 20
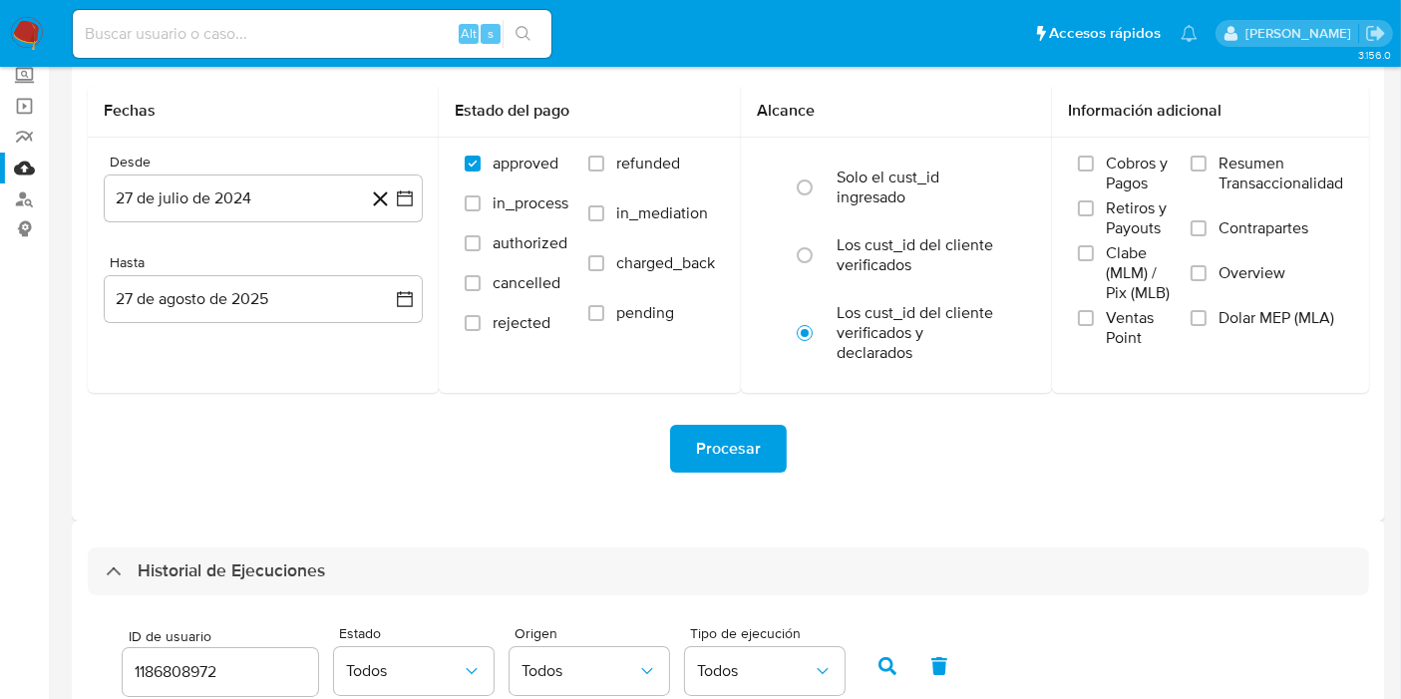
scroll to position [0, 0]
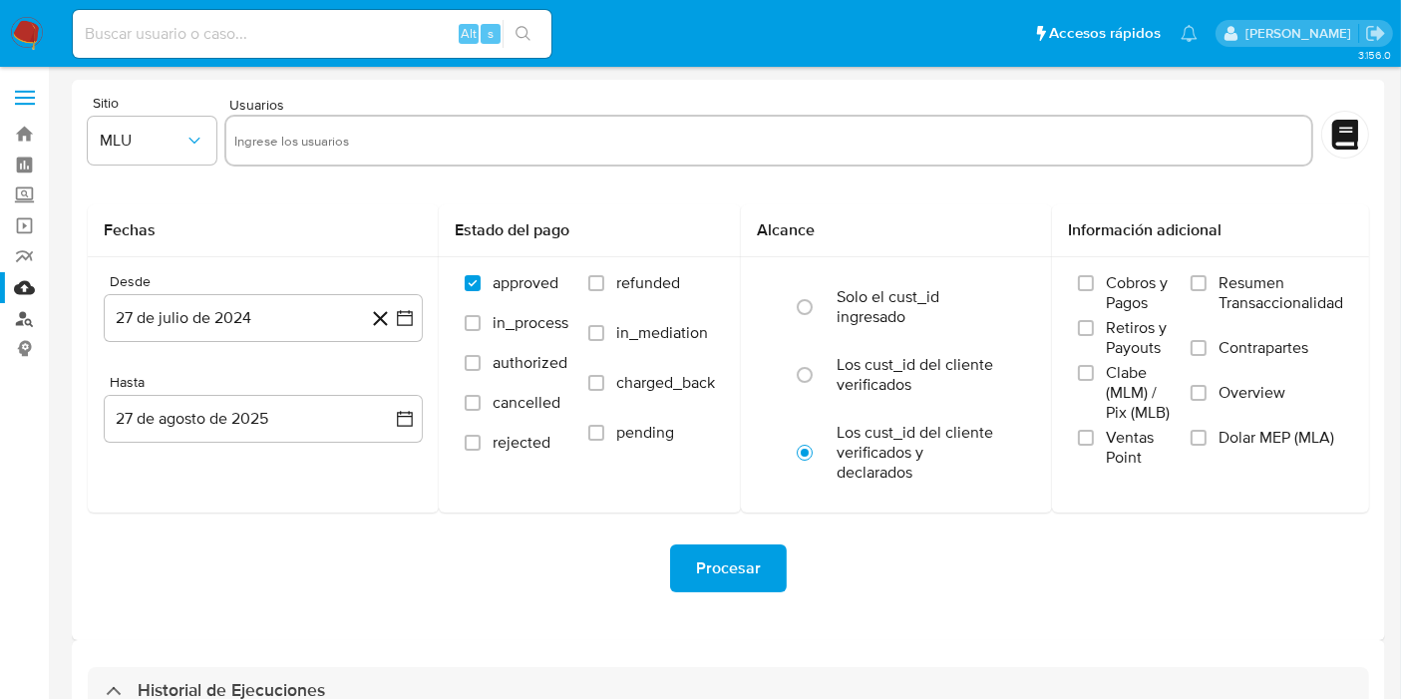
click at [26, 320] on link "Buscador de personas" at bounding box center [118, 318] width 237 height 31
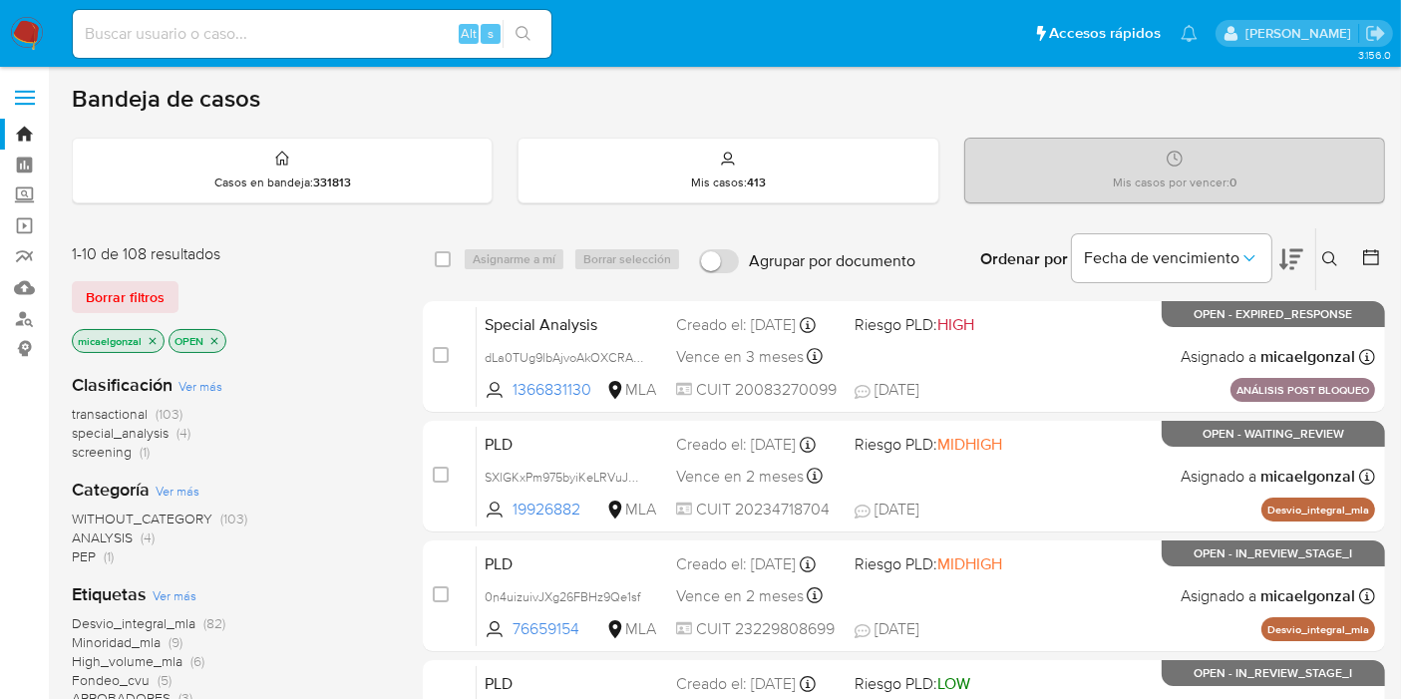
click at [157, 294] on span "Borrar filtros" at bounding box center [125, 297] width 79 height 28
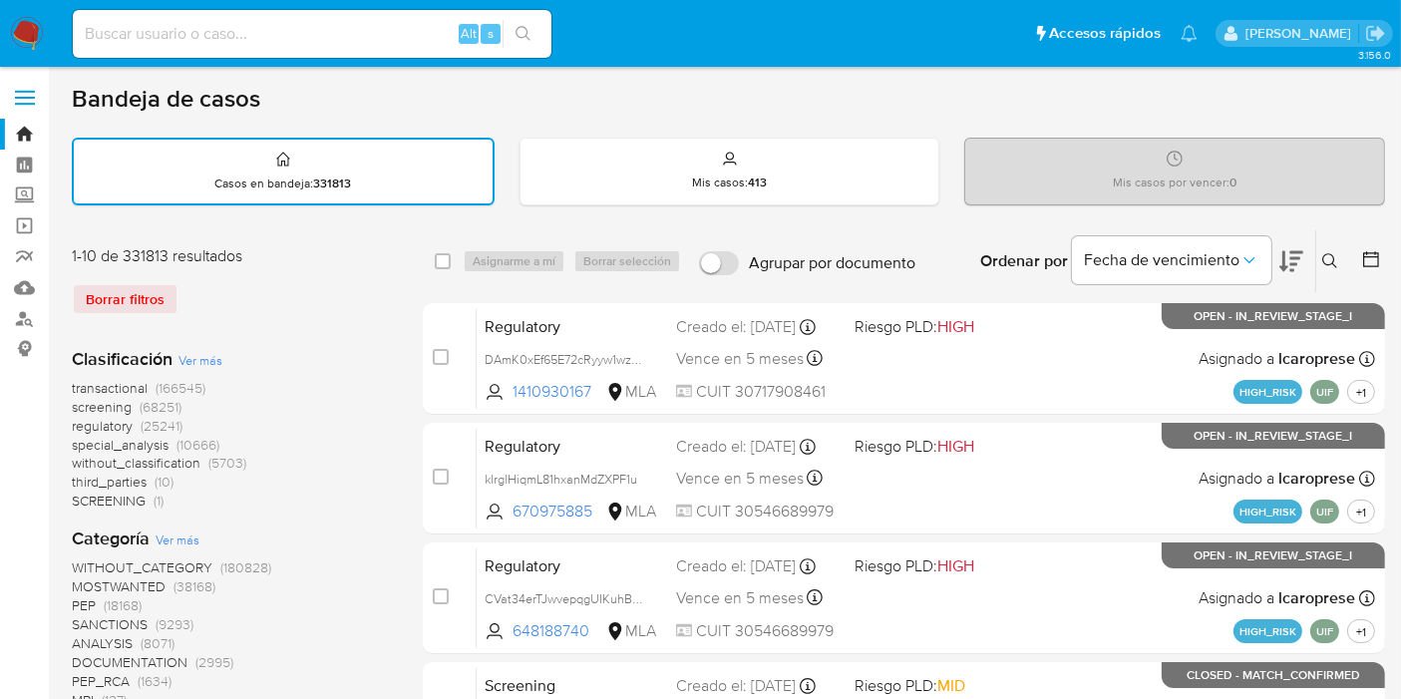
click at [1342, 261] on button at bounding box center [1332, 261] width 33 height 24
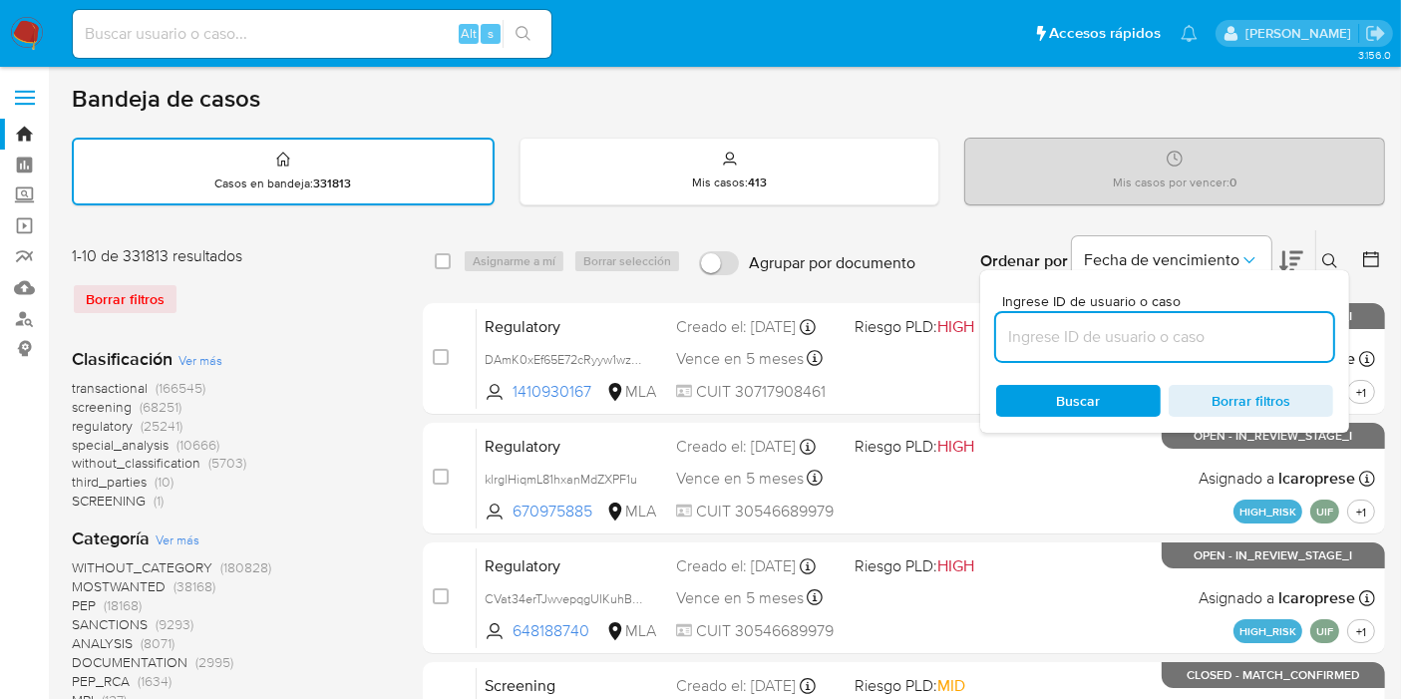
click at [1184, 328] on input at bounding box center [1164, 337] width 337 height 26
type input "dQHo7aaQQpVhqwV41jGfnFZt"
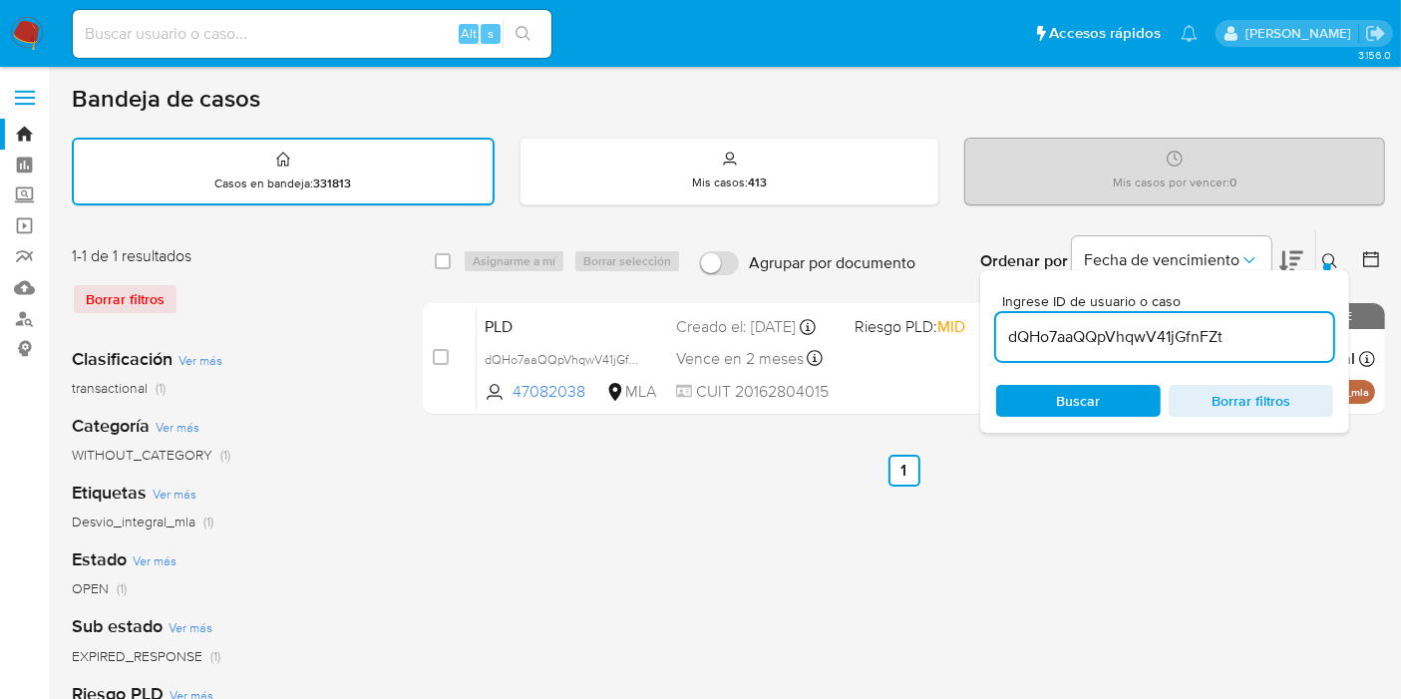
click at [432, 260] on div "select-all-cases-checkbox Asignarme a mí Borrar selección Agrupar por documento…" at bounding box center [904, 261] width 962 height 62
click at [436, 260] on input "checkbox" at bounding box center [443, 261] width 16 height 16
checkbox input "true"
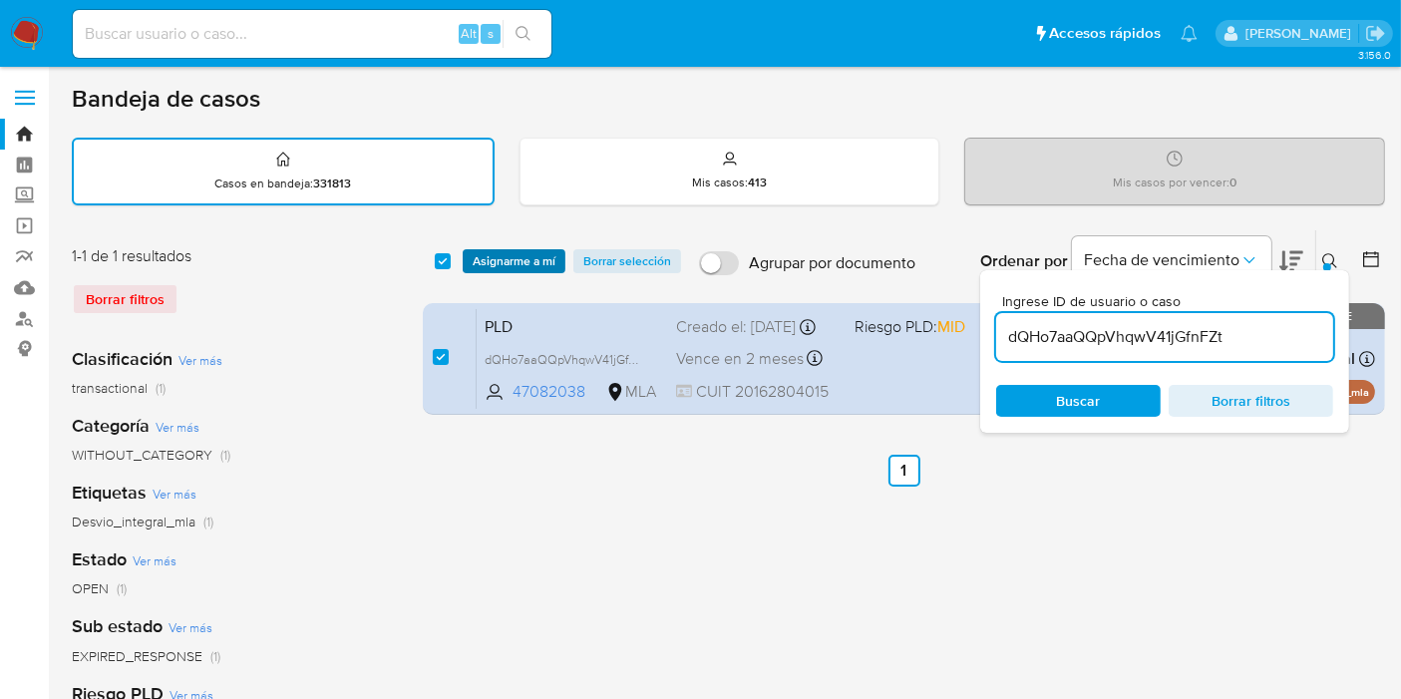
click at [499, 263] on span "Asignarme a mí" at bounding box center [514, 261] width 83 height 20
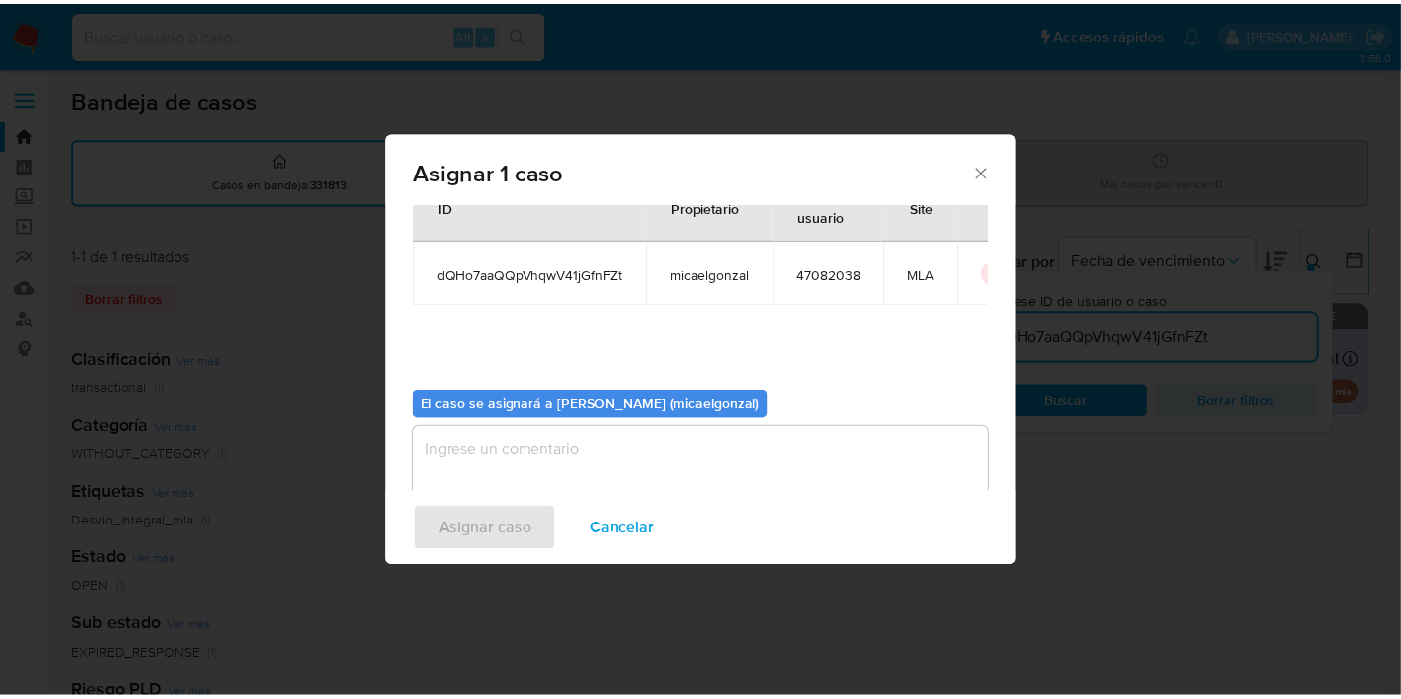
scroll to position [102, 0]
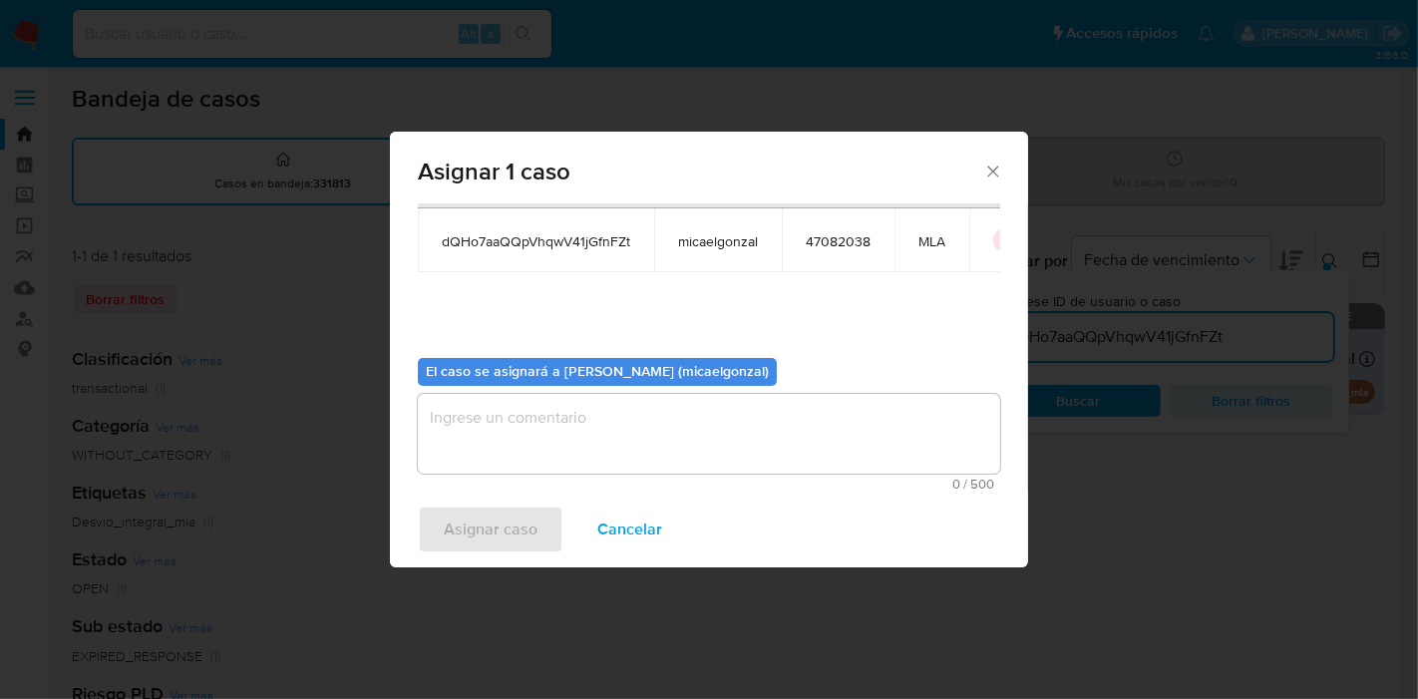
click at [597, 394] on textarea "assign-modal" at bounding box center [709, 434] width 582 height 80
click at [482, 532] on span "Asignar caso" at bounding box center [491, 529] width 94 height 44
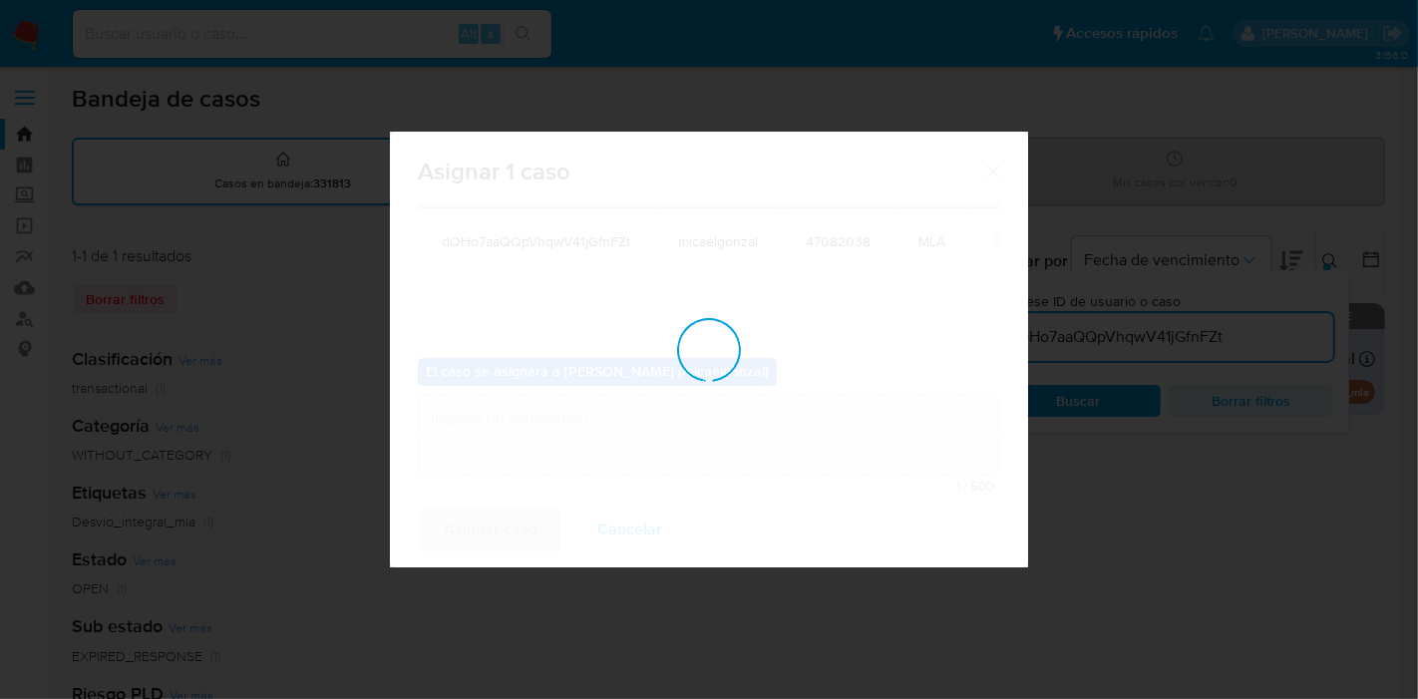
checkbox input "false"
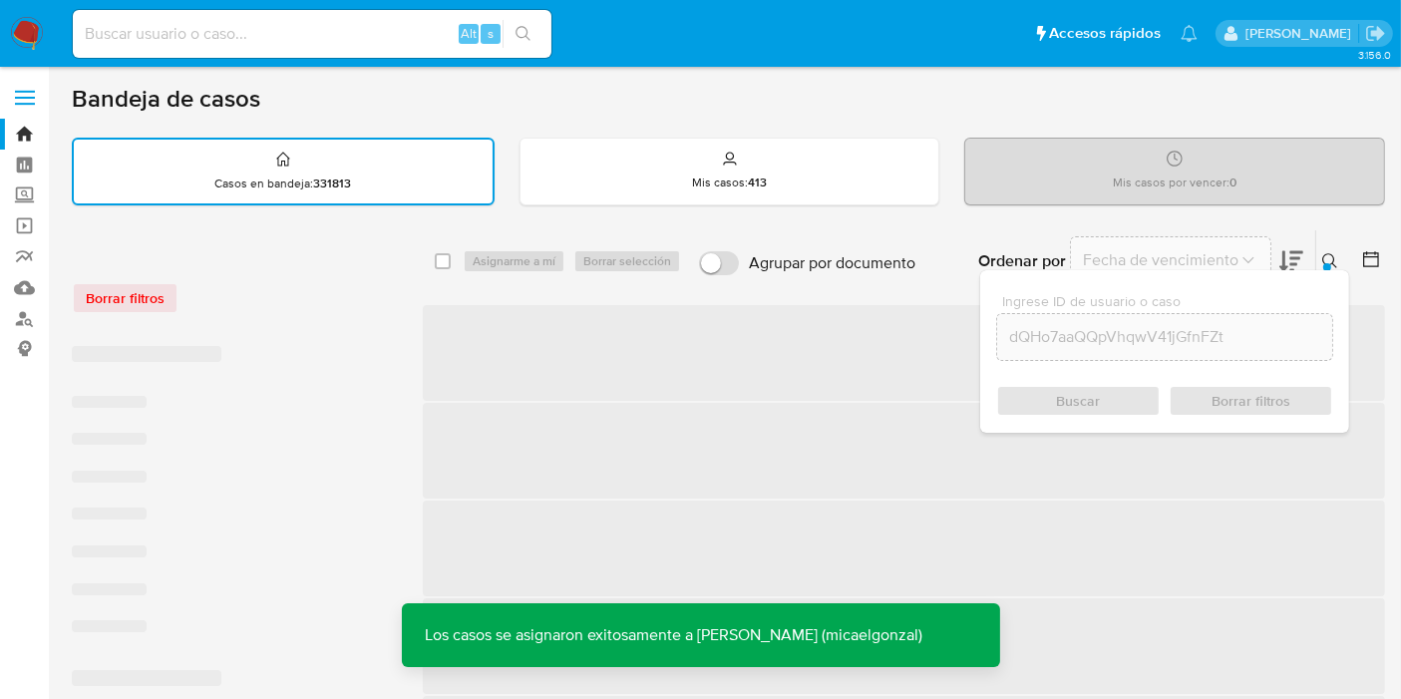
drag, startPoint x: 279, startPoint y: 50, endPoint x: 253, endPoint y: 38, distance: 28.6
click at [263, 44] on div "Alt s" at bounding box center [312, 34] width 479 height 48
drag, startPoint x: 253, startPoint y: 38, endPoint x: 279, endPoint y: 19, distance: 32.1
click at [253, 38] on input at bounding box center [312, 34] width 479 height 26
paste input "dQHo7aaQQpVhqwV41jGfnFZt"
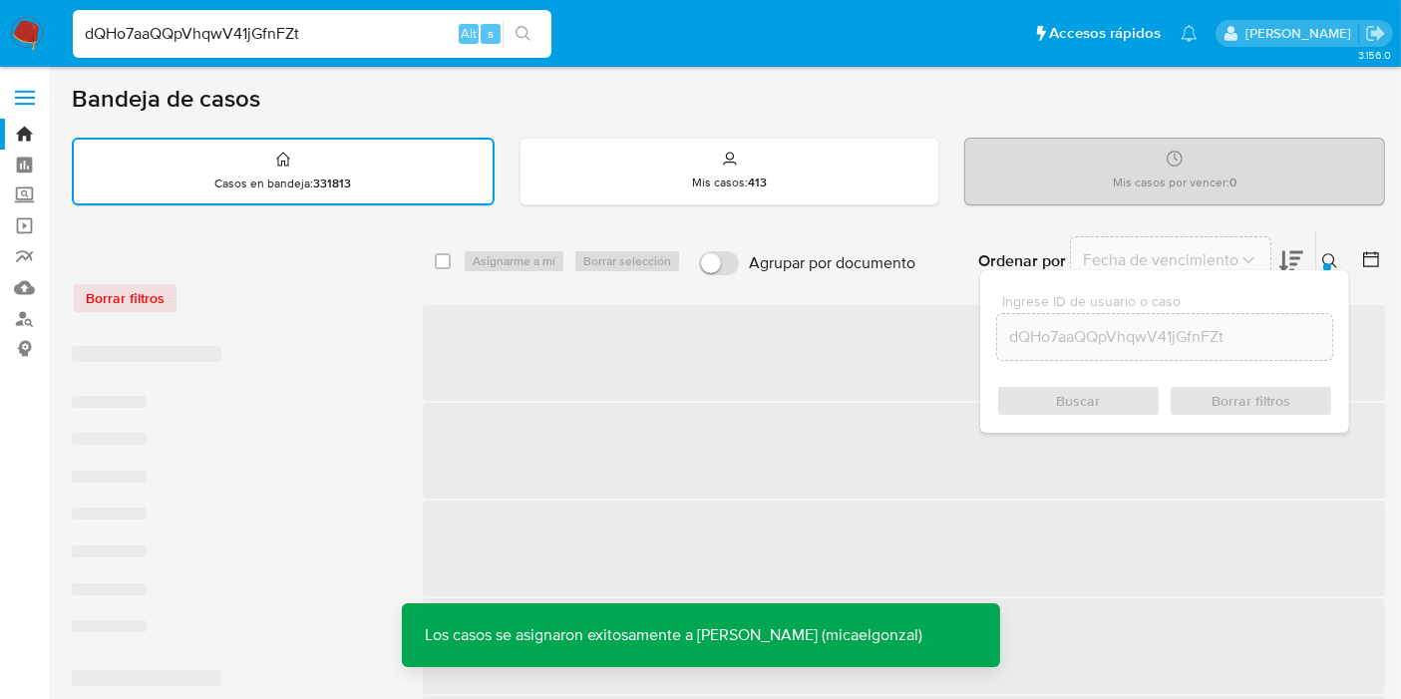
type input "dQHo7aaQQpVhqwV41jGfnFZt"
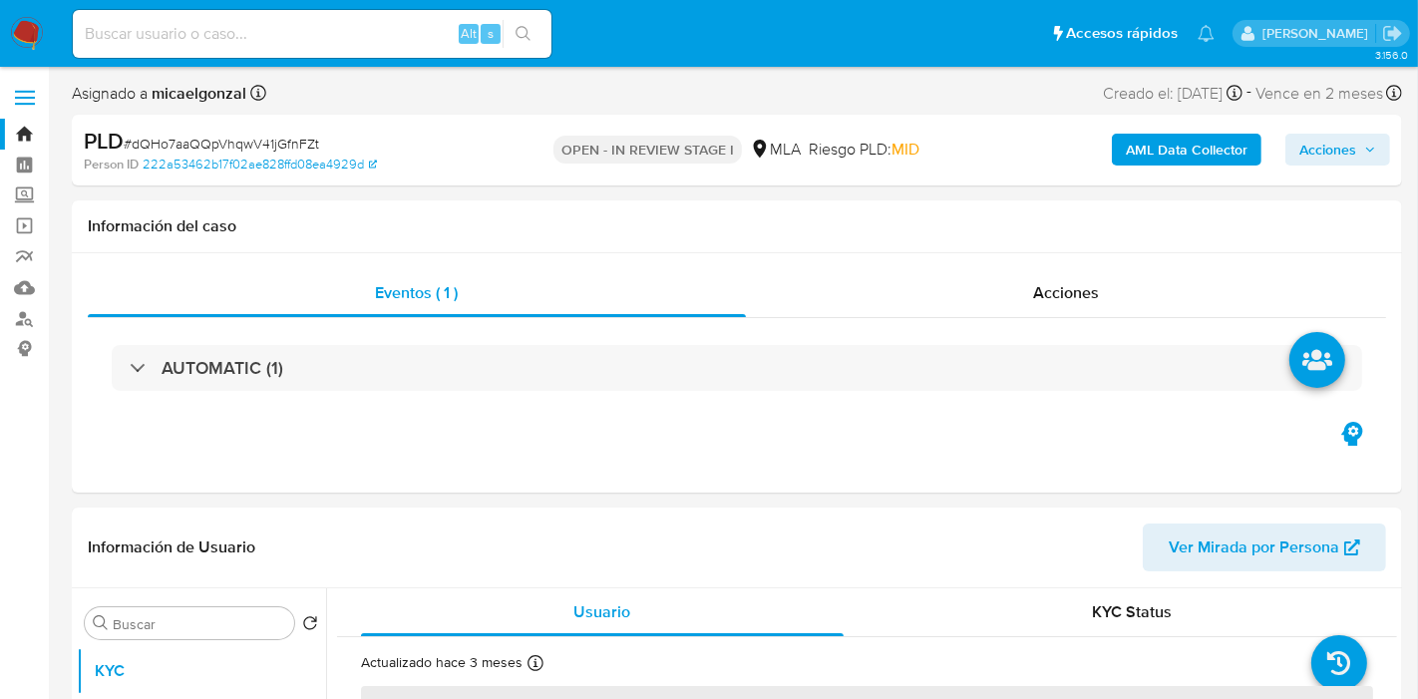
select select "10"
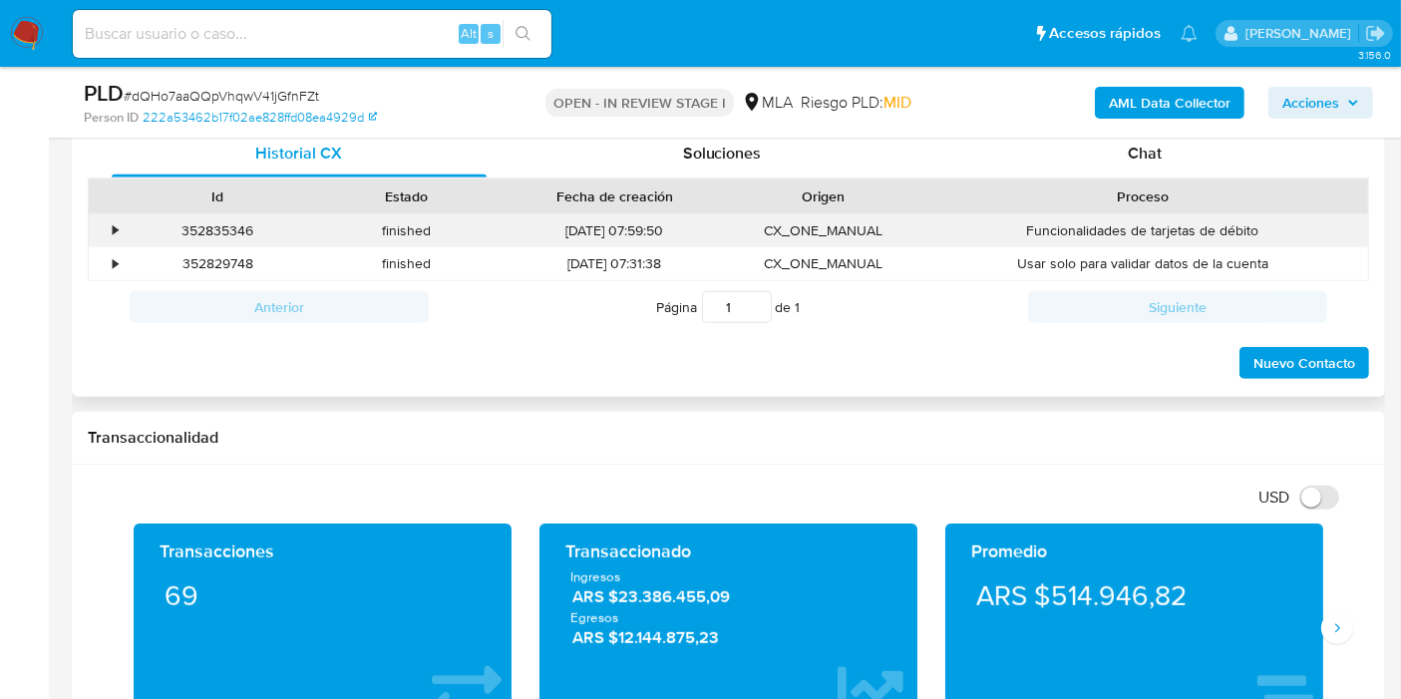
scroll to position [885, 0]
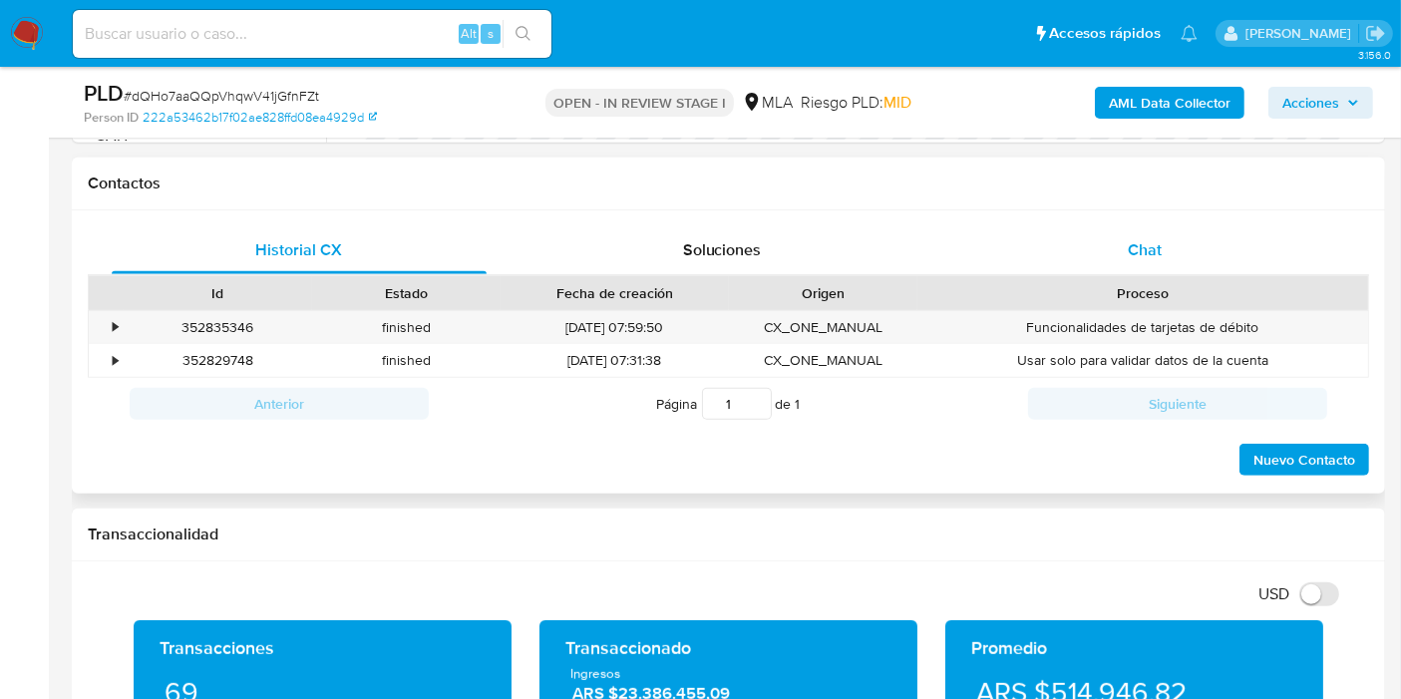
drag, startPoint x: 1177, startPoint y: 279, endPoint x: 1206, endPoint y: 237, distance: 50.9
click at [1184, 258] on div "Historial CX Soluciones Chat Id Estado Fecha de creación Origen Proceso • 35283…" at bounding box center [728, 352] width 1281 height 252
click at [1207, 237] on div "Chat" at bounding box center [1144, 250] width 375 height 48
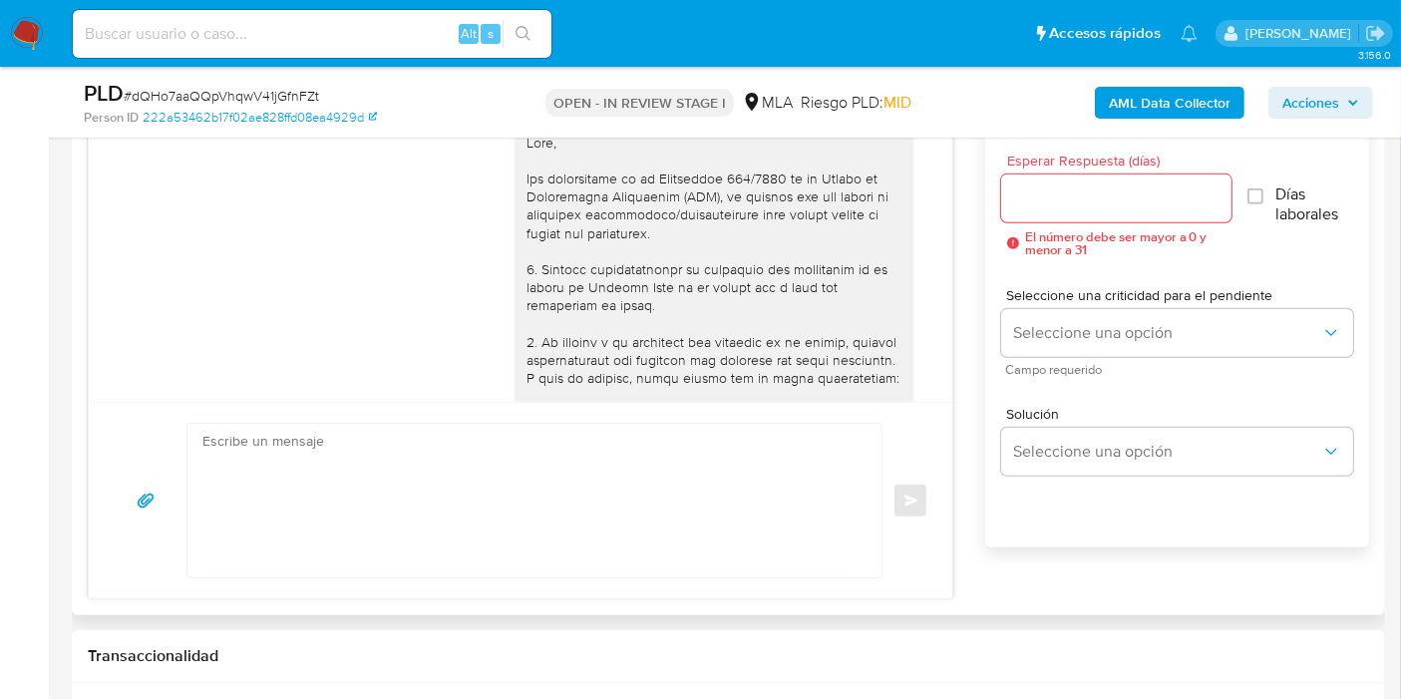
scroll to position [1269, 0]
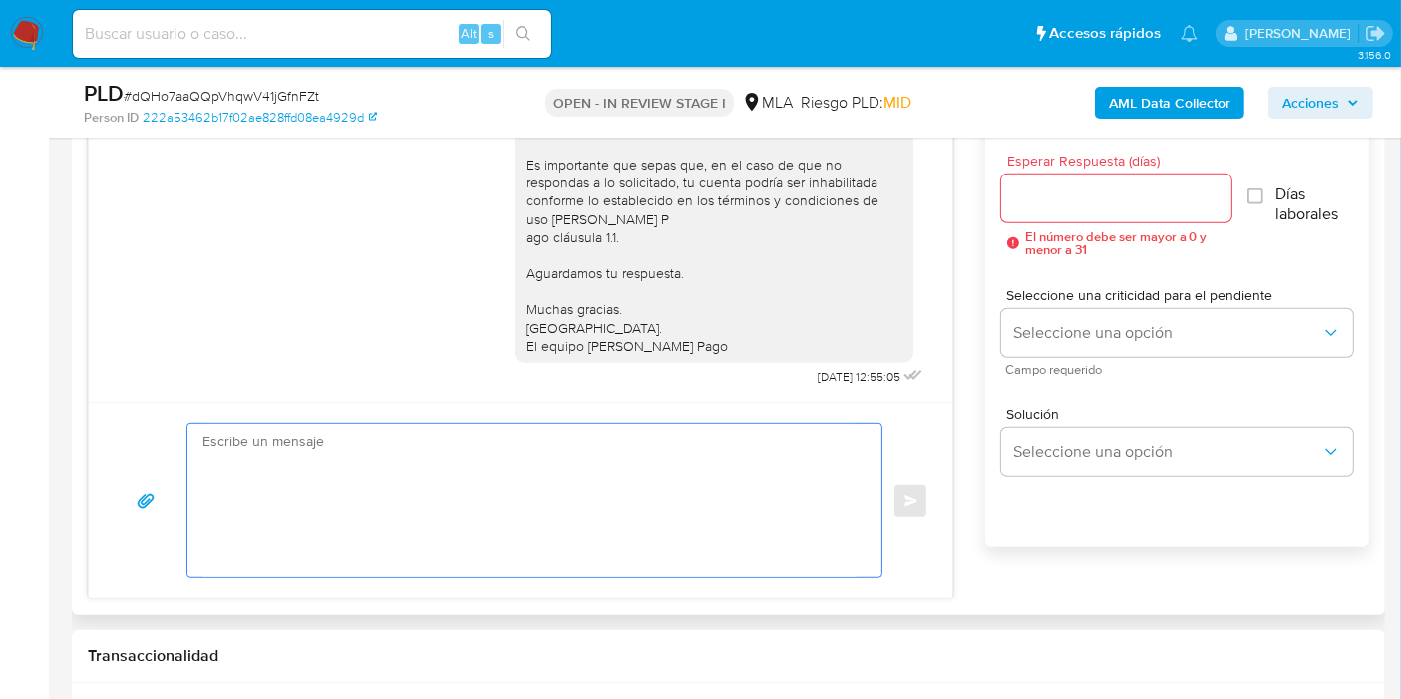
click at [568, 452] on textarea at bounding box center [529, 501] width 654 height 154
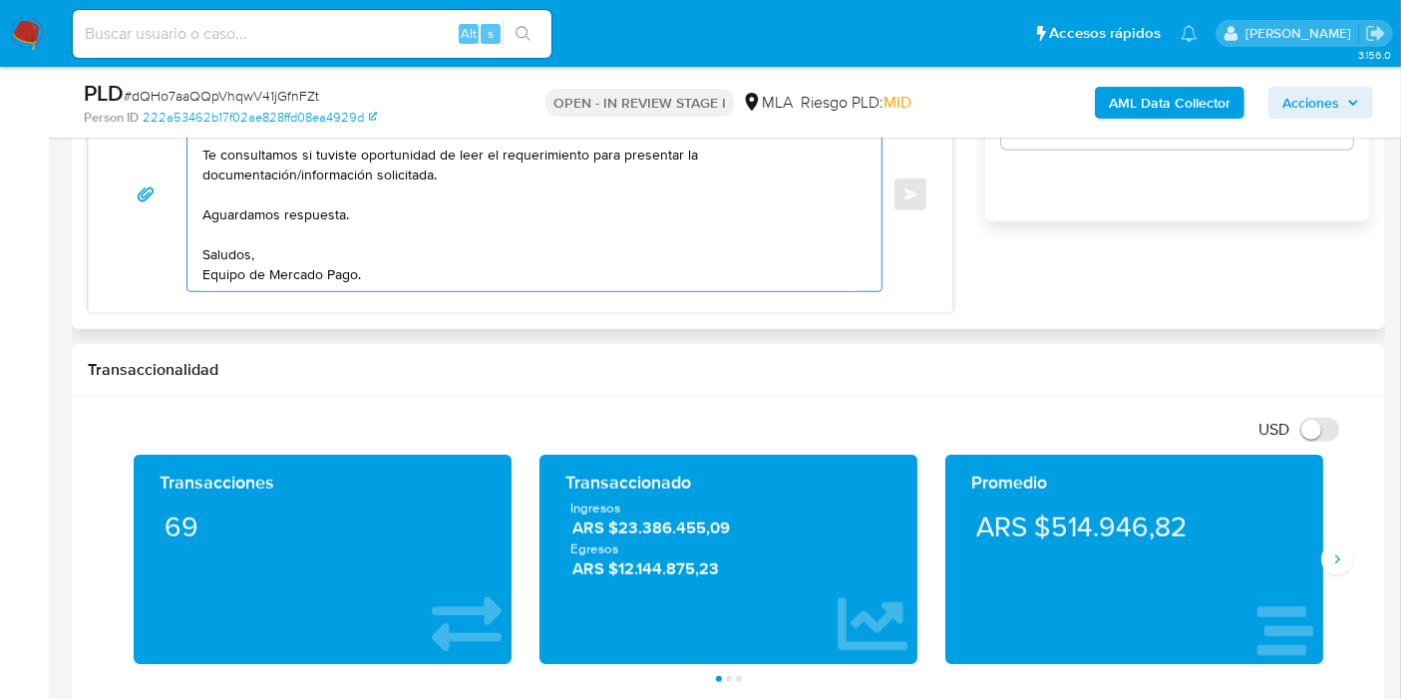
scroll to position [1323, 0]
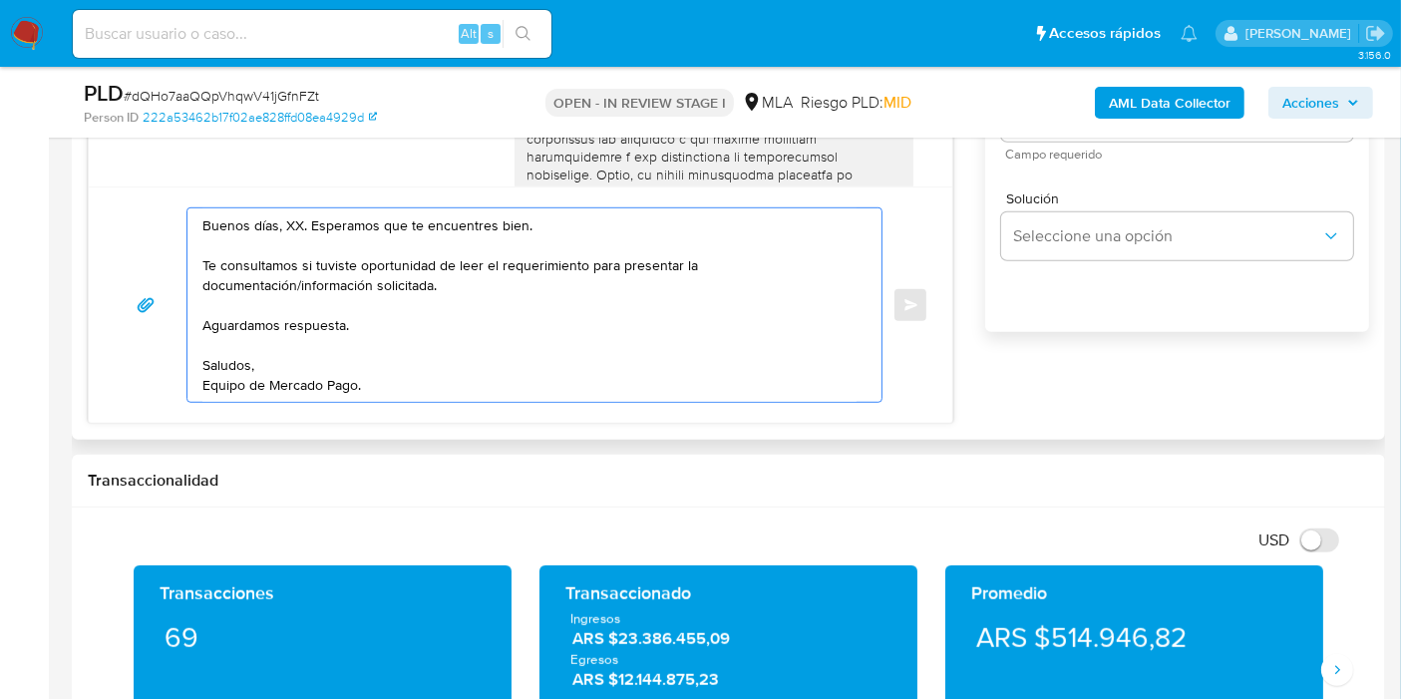
click at [287, 221] on textarea "Buenos días, XX. Esperamos que te encuentres bien. Te consultamos si tuviste op…" at bounding box center [529, 304] width 654 height 193
click at [288, 221] on textarea "Buenos días, XX. Esperamos que te encuentres bien. Te consultamos si tuviste op…" at bounding box center [529, 304] width 654 height 193
click at [333, 317] on textarea "Buenos días, Carlos. Esperamos que te encuentres bien. Te consultamos si tuvist…" at bounding box center [529, 304] width 654 height 193
click at [334, 298] on textarea "Buenos días, Carlos. Esperamos que te encuentres bien. Te consultamos si tuvist…" at bounding box center [529, 304] width 654 height 193
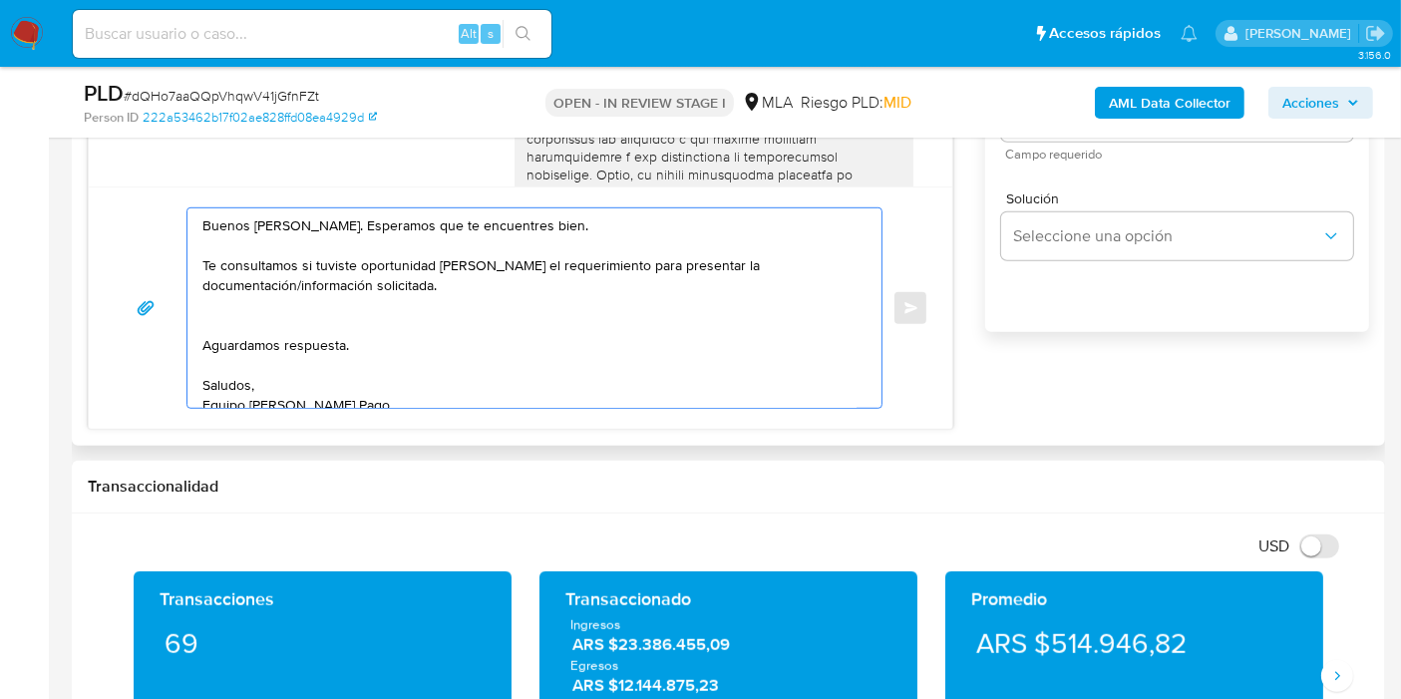
paste textarea "Resumen de Comprobantes Electrónicos emitidos de los períodos 2024 y 2025 Si ti…"
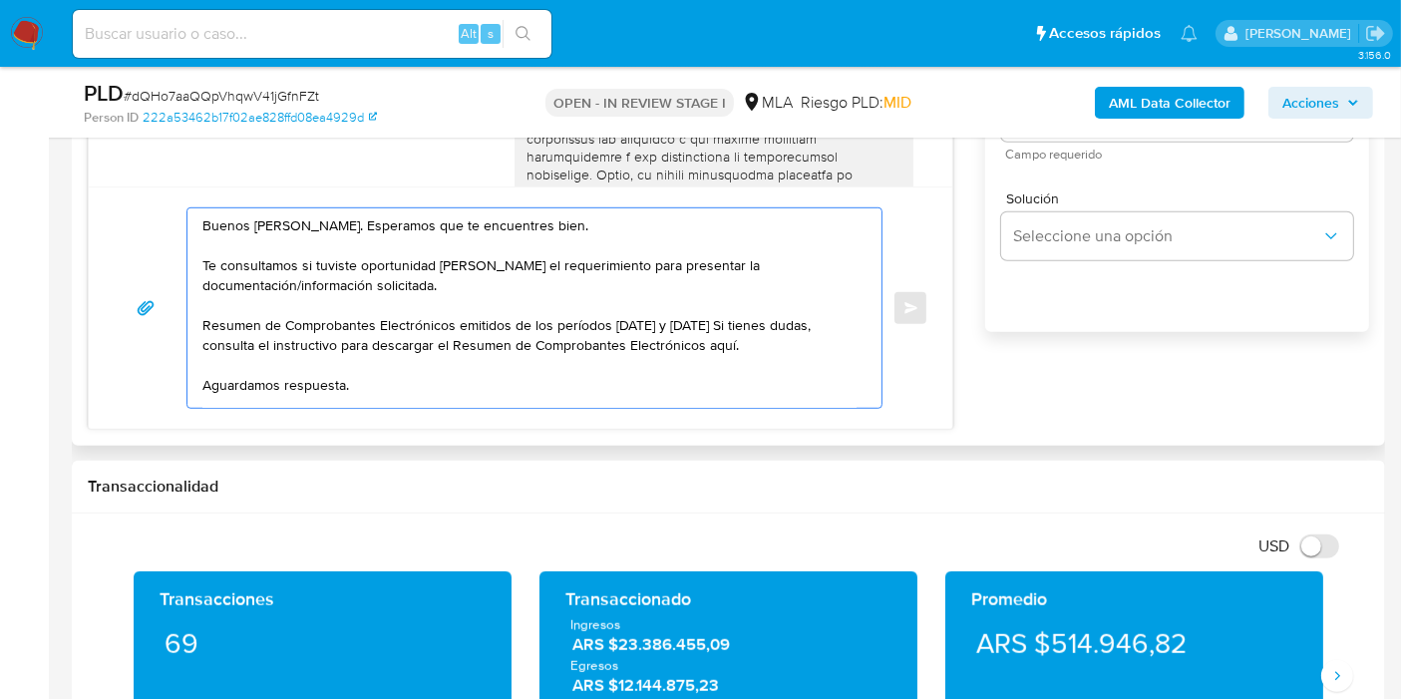
click at [199, 314] on div "Buenos días, Carlos. Esperamos que te encuentres bien. Te consultamos si tuvist…" at bounding box center [529, 307] width 684 height 199
click at [199, 325] on div "Buenos días, Carlos. Esperamos que te encuentres bien. Te consultamos si tuvist…" at bounding box center [529, 307] width 684 height 199
click at [201, 325] on div "Buenos días, Carlos. Esperamos que te encuentres bien. Te consultamos si tuvist…" at bounding box center [529, 307] width 684 height 199
click at [204, 324] on textarea "Buenos días, Carlos. Esperamos que te encuentres bien. Te consultamos si tuvist…" at bounding box center [529, 307] width 654 height 199
click at [795, 342] on textarea "Buenos días, Carlos. Esperamos que te encuentres bien. Te consultamos si tuvist…" at bounding box center [529, 307] width 654 height 199
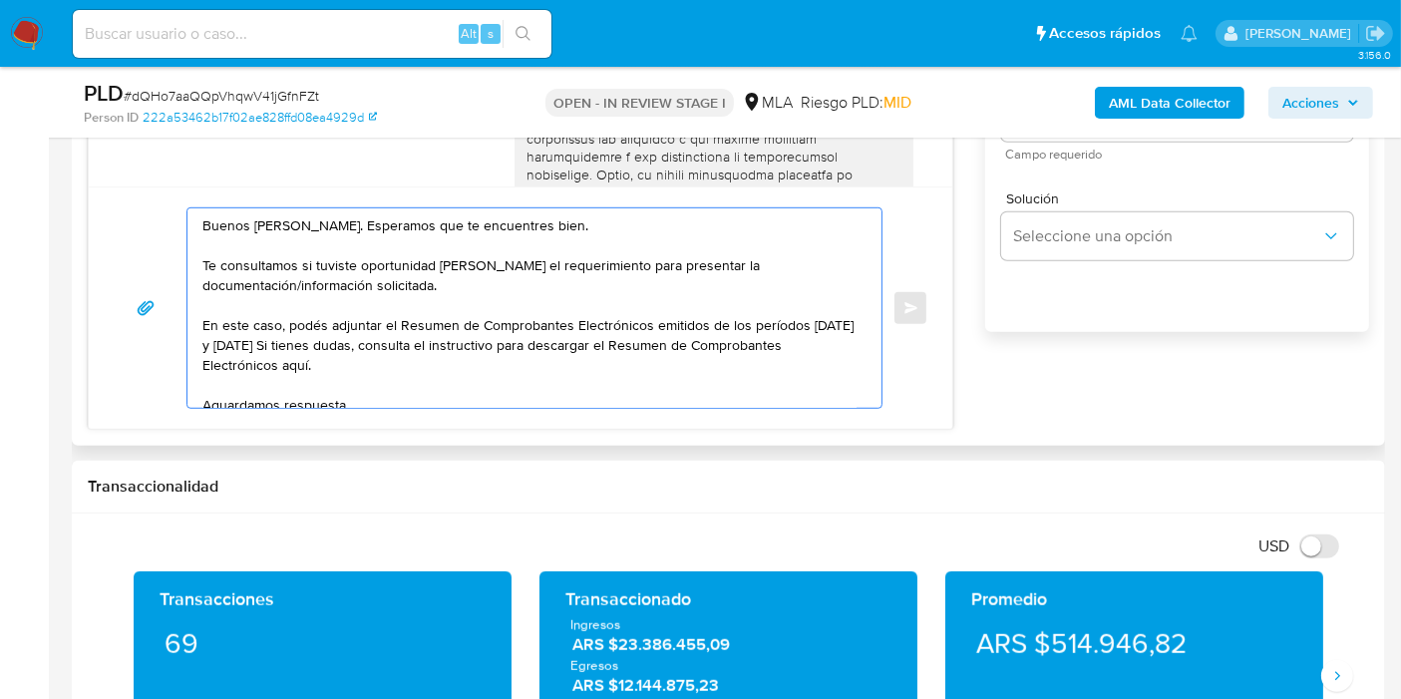
click at [316, 338] on textarea "Buenos días, Carlos. Esperamos que te encuentres bien. Te consultamos si tuvist…" at bounding box center [529, 307] width 654 height 199
click at [241, 345] on textarea "Buenos días, Carlos. Esperamos que te encuentres bien. Te consultamos si tuvist…" at bounding box center [529, 307] width 654 height 199
click at [405, 348] on textarea "Buenos días, Carlos. Esperamos que te encuentres bien. Te consultamos si tuvist…" at bounding box center [529, 307] width 654 height 199
click at [373, 363] on textarea "Buenos días, Carlos. Esperamos que te encuentres bien. Te consultamos si tuvist…" at bounding box center [529, 307] width 654 height 199
paste textarea "https://www.mercadopago.com.ar/ayuda/30181"
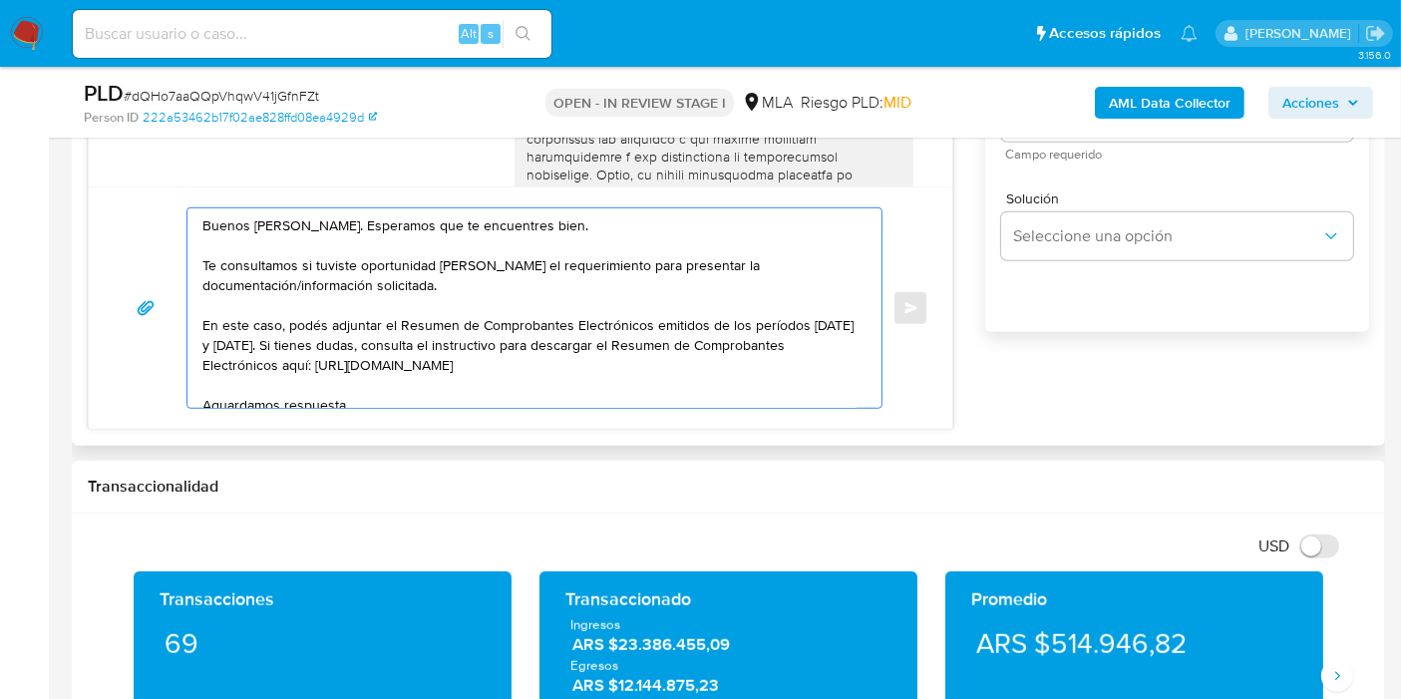
click at [491, 318] on textarea "Buenos días, Carlos. Esperamos que te encuentres bien. Te consultamos si tuvist…" at bounding box center [529, 307] width 654 height 199
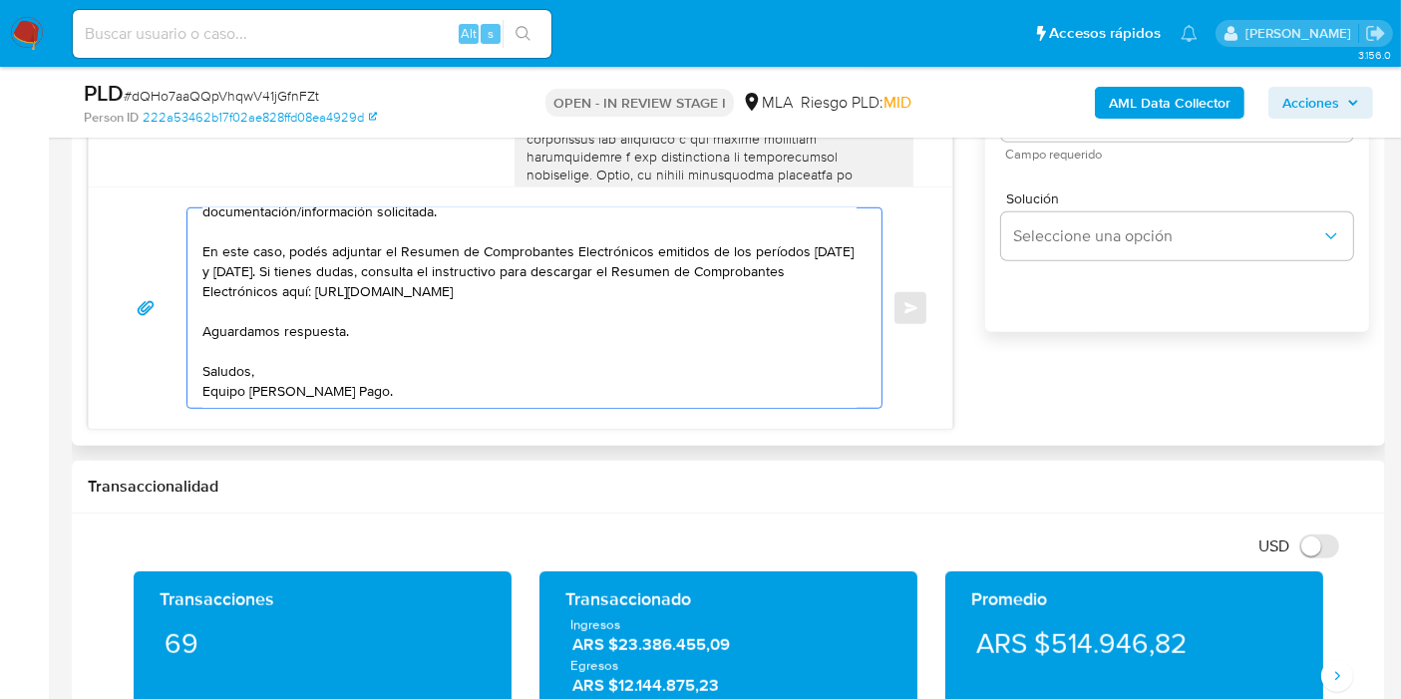
scroll to position [0, 0]
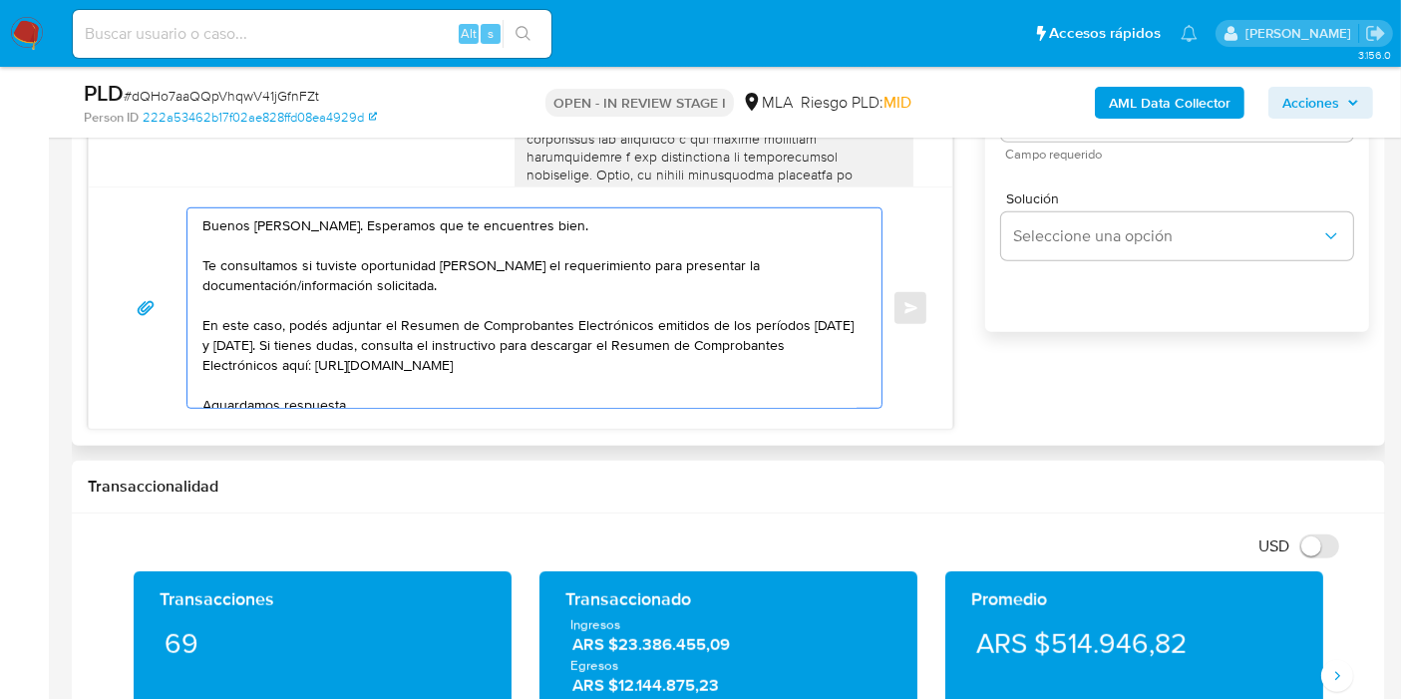
click at [376, 323] on textarea "Buenos días, Carlos. Esperamos que te encuentres bien. Te consultamos si tuvist…" at bounding box center [529, 307] width 654 height 199
click at [393, 303] on textarea "Buenos días, Carlos. Esperamos que te encuentres bien. Te consultamos si tuvist…" at bounding box center [529, 307] width 654 height 199
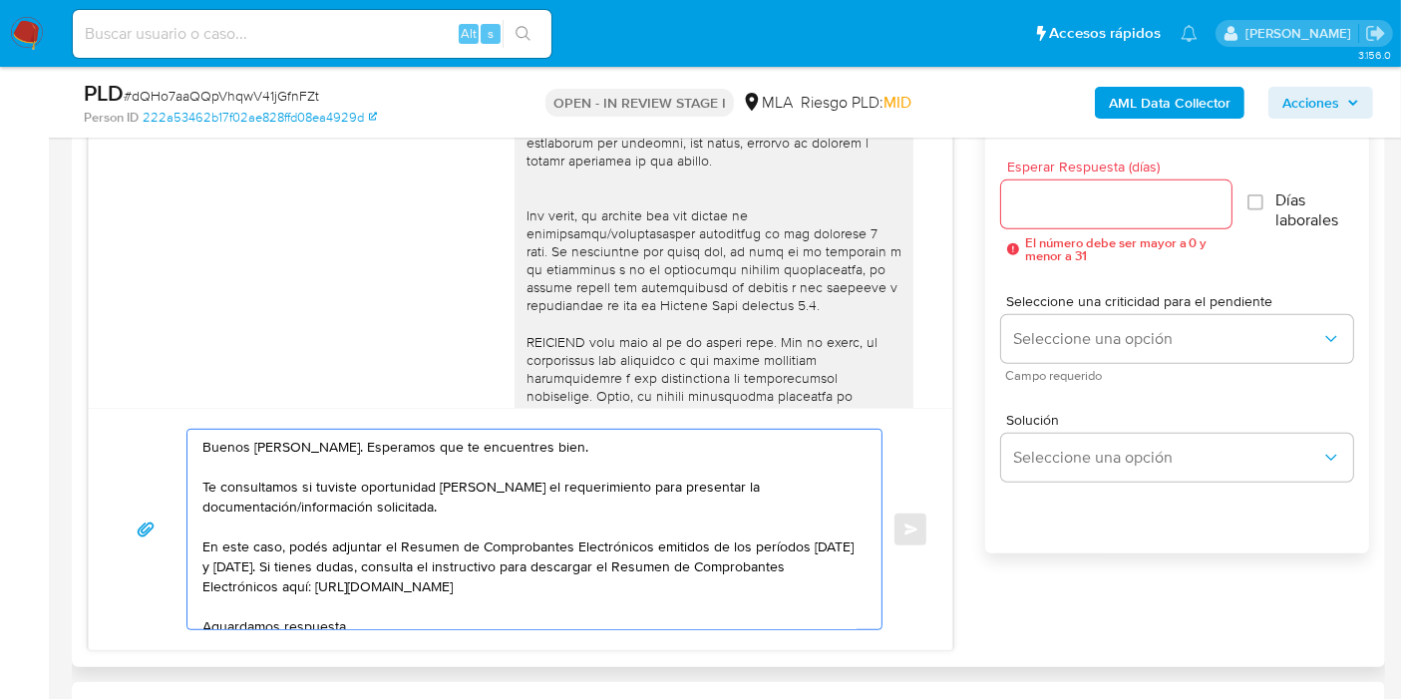
type textarea "Buenos días, Carlos. Esperamos que te encuentres bien. Te consultamos si tuvist…"
click at [1137, 191] on input "Esperar Respuesta (días)" at bounding box center [1116, 204] width 230 height 26
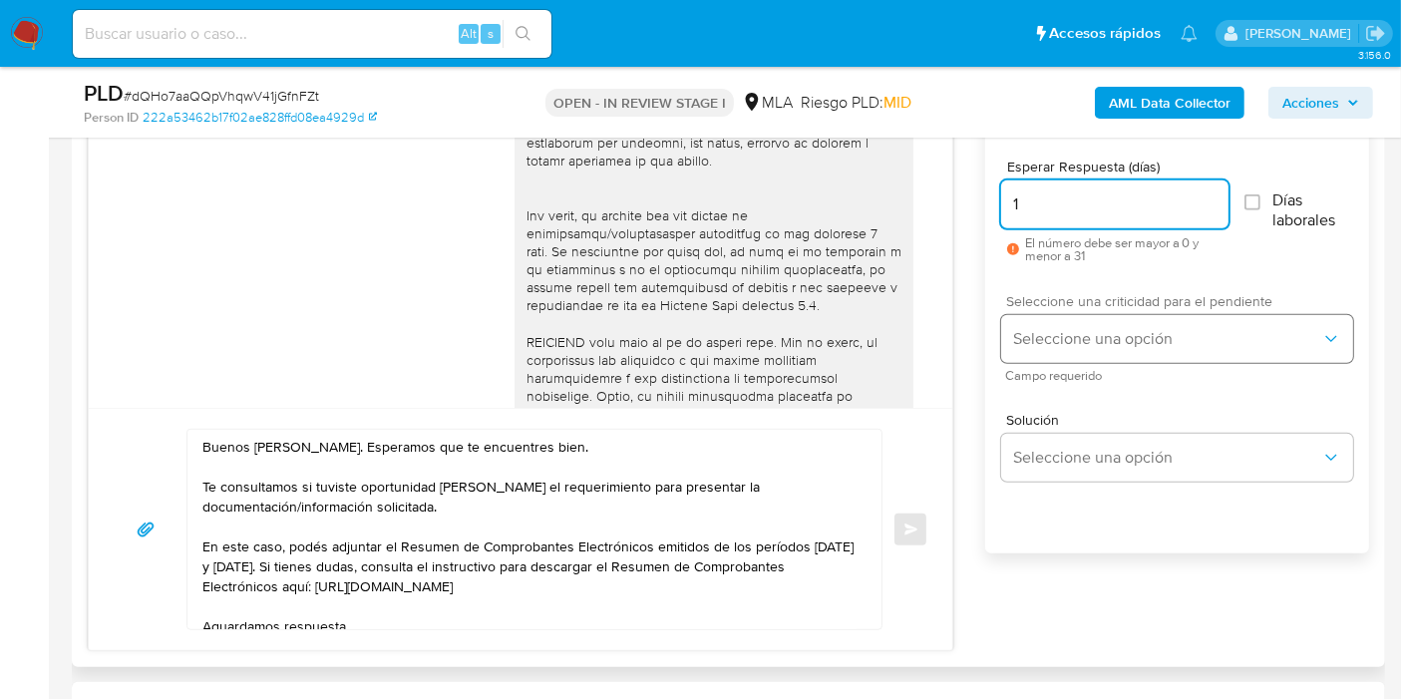
type input "1"
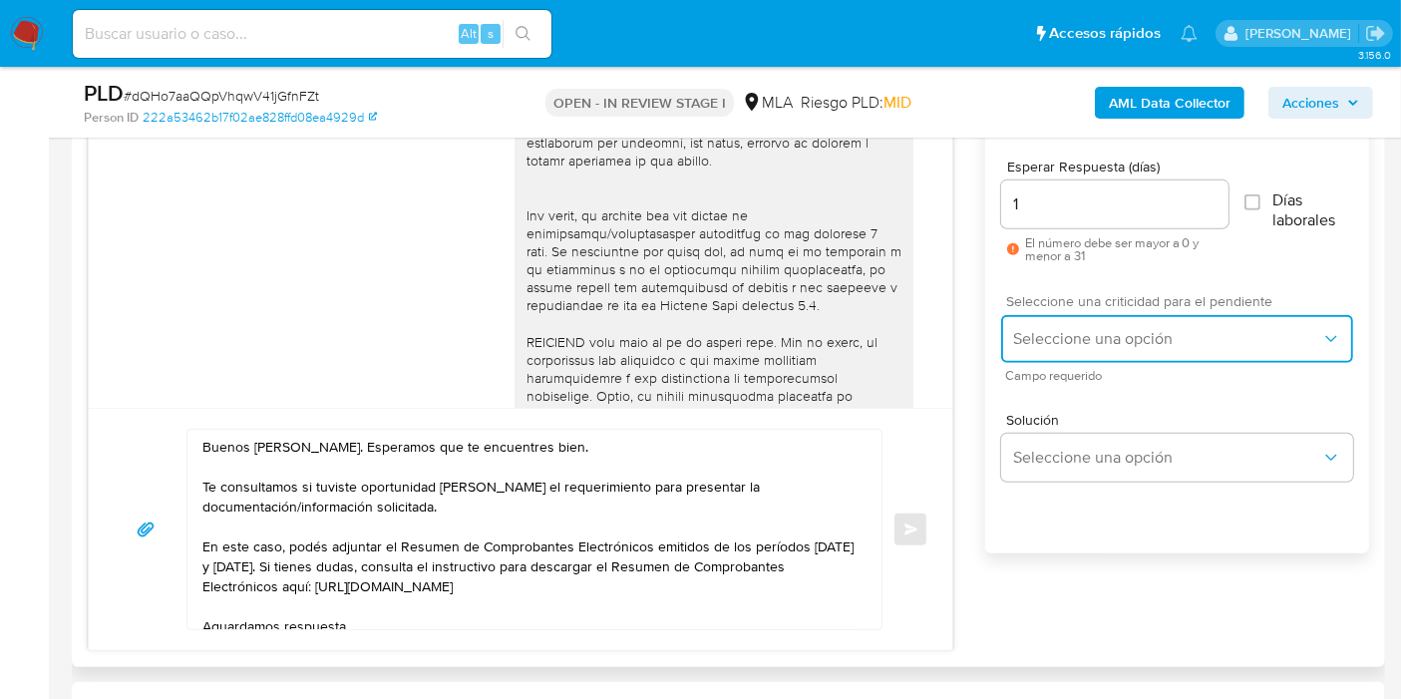
click at [1099, 321] on button "Seleccione una opción" at bounding box center [1177, 339] width 352 height 48
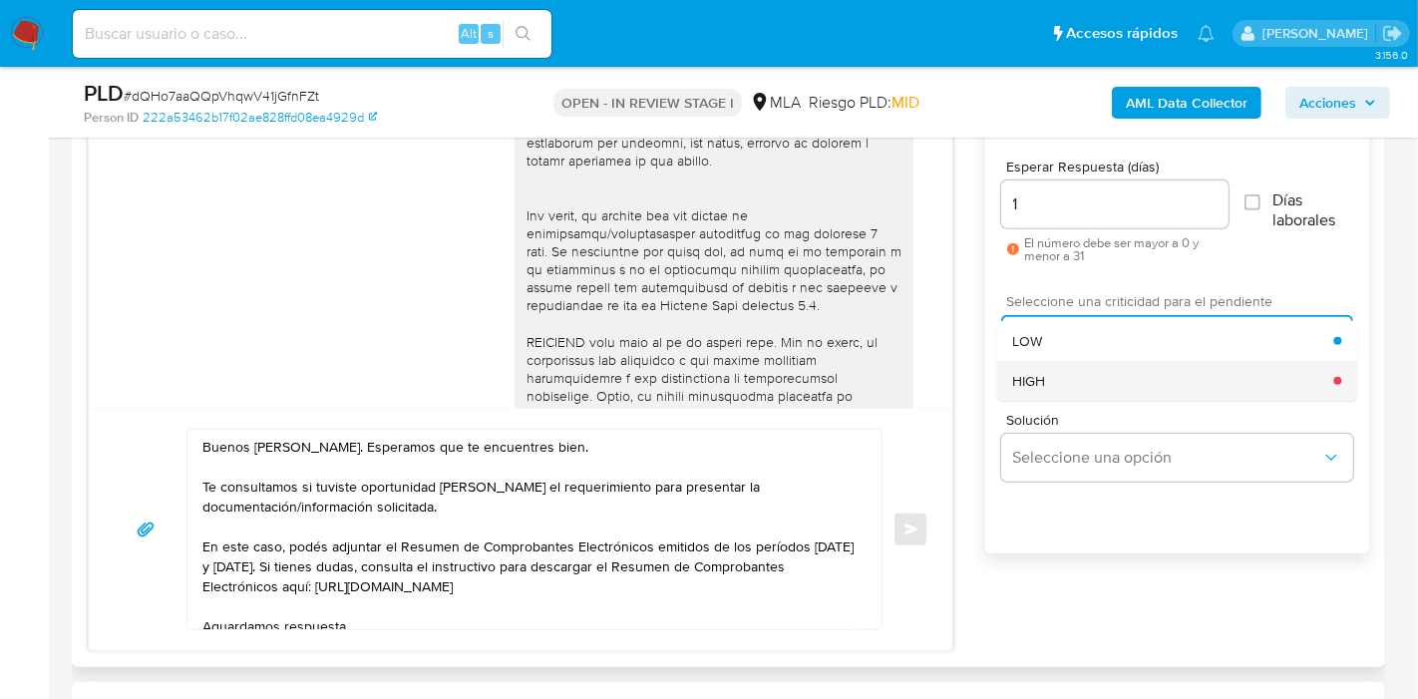
click at [1085, 361] on div "HIGH" at bounding box center [1172, 381] width 321 height 40
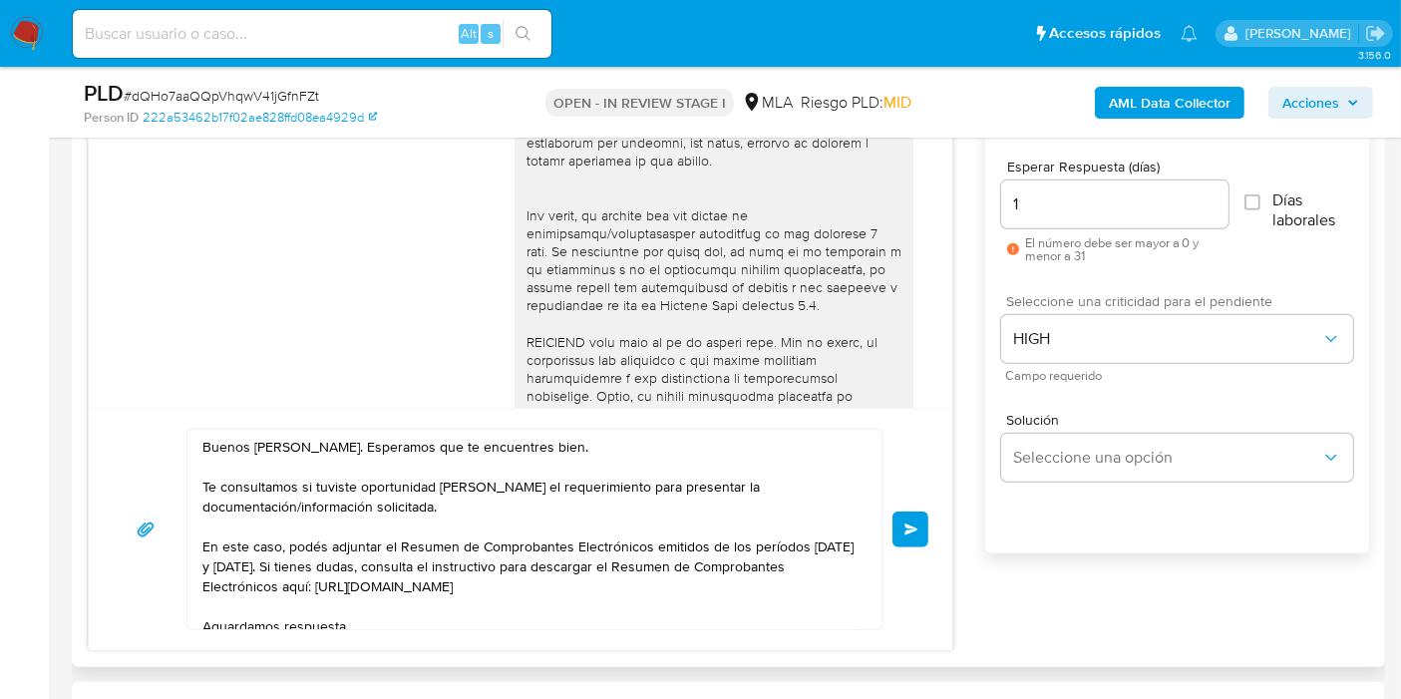
click at [917, 522] on button "Enviar" at bounding box center [910, 529] width 36 height 36
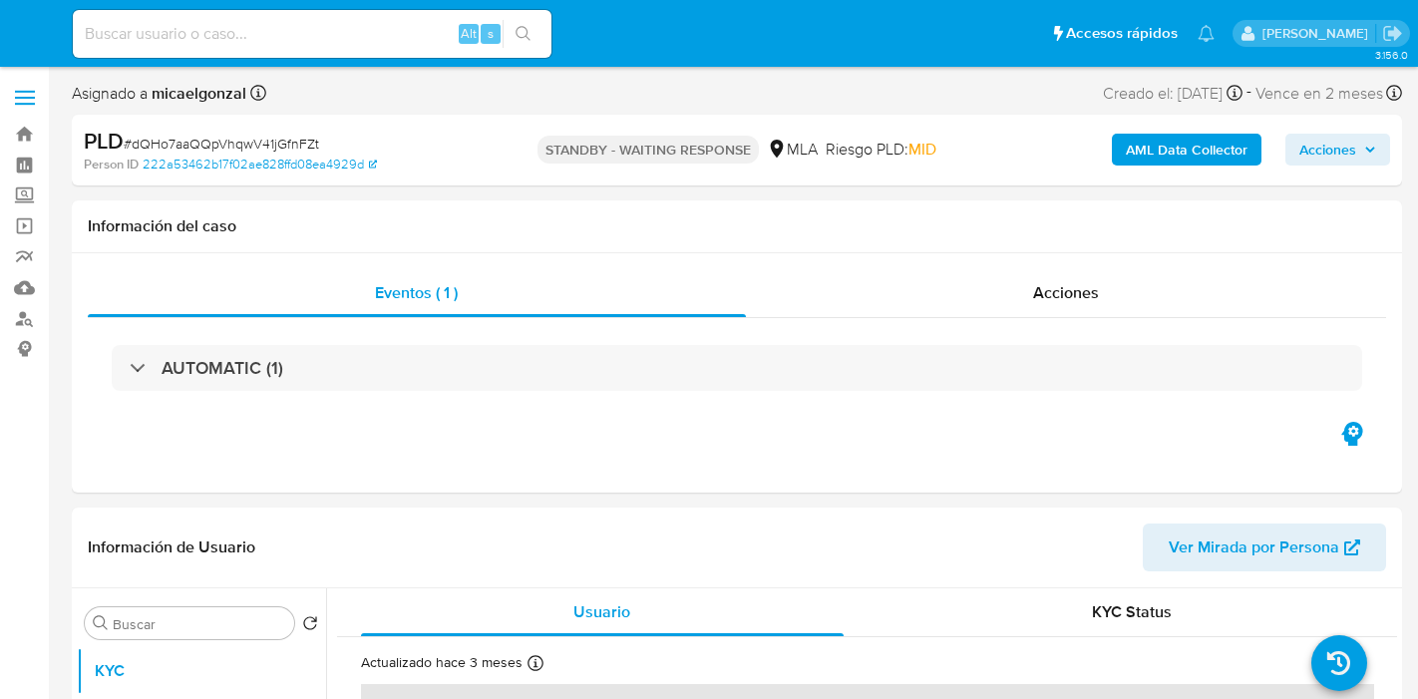
select select "10"
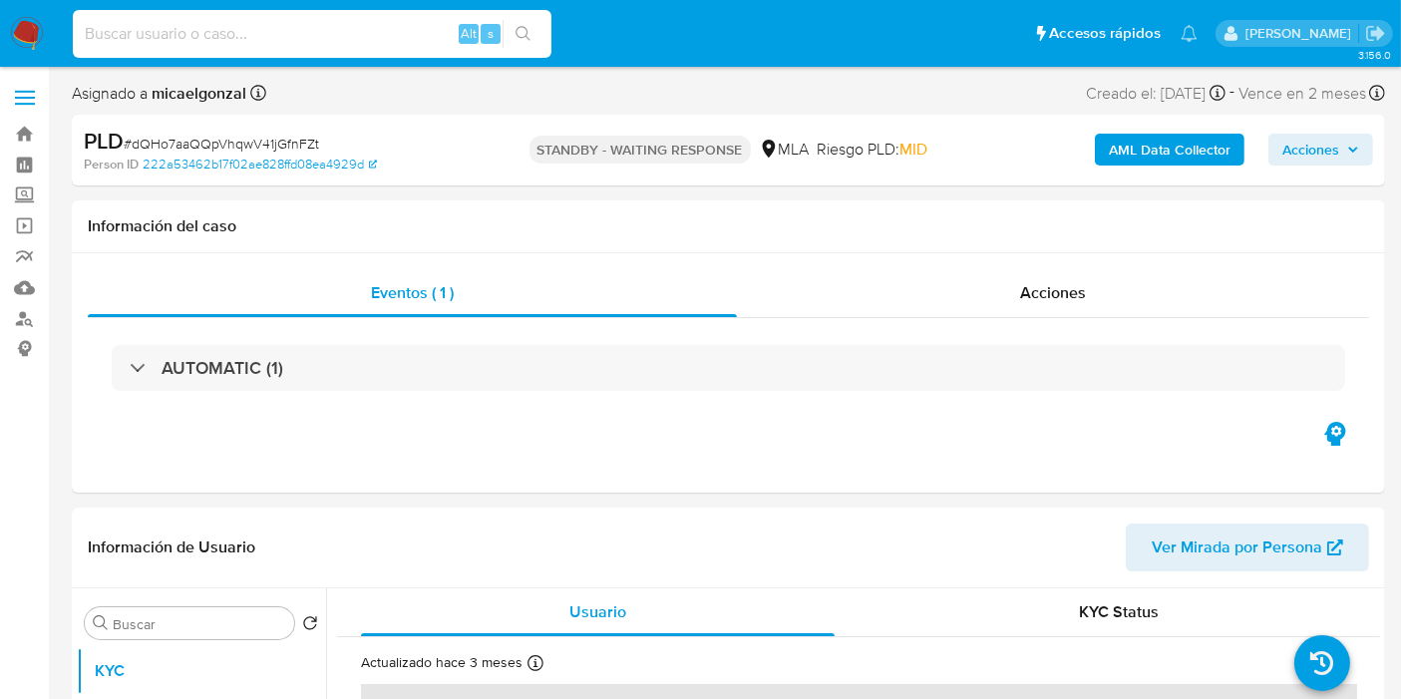
click at [265, 34] on input at bounding box center [312, 34] width 479 height 26
paste input "7iUgkeuYY8xyTtF9BmrjejXZ"
type input "7iUgkeuYY8xyTtF9BmrjejXZ"
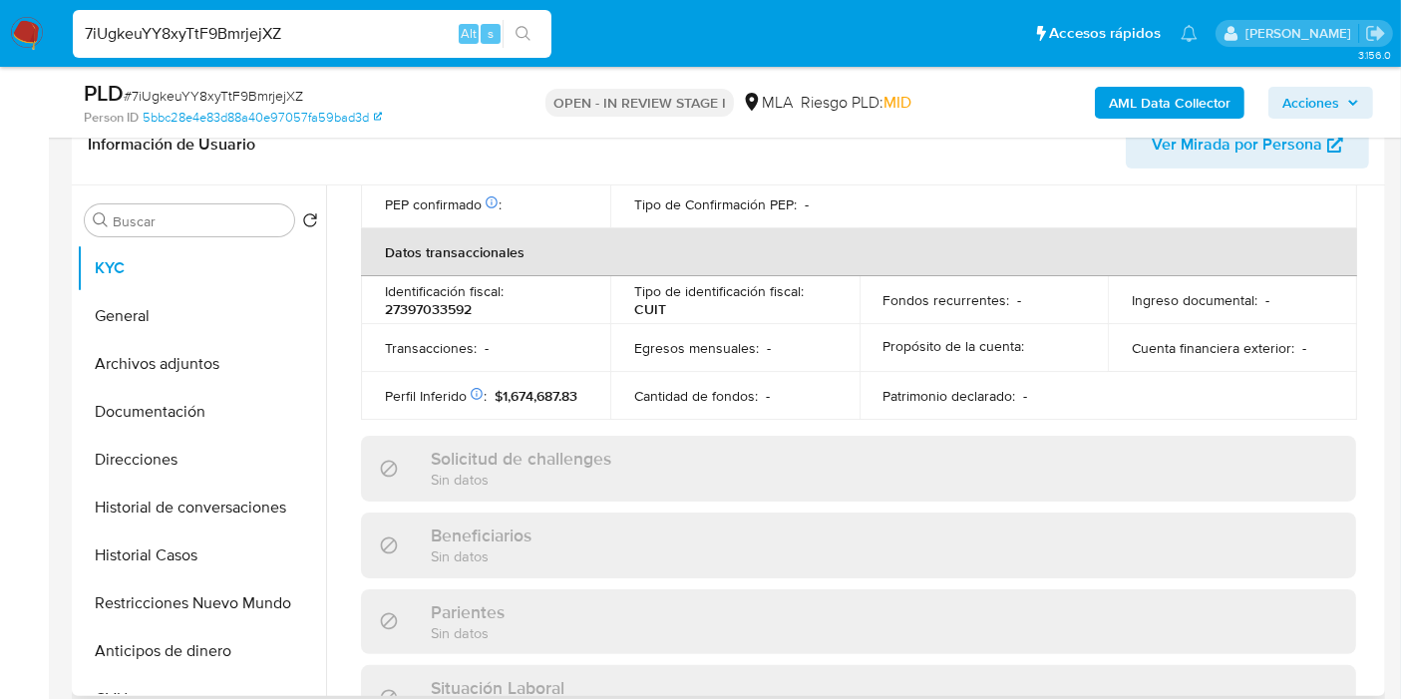
scroll to position [580, 0]
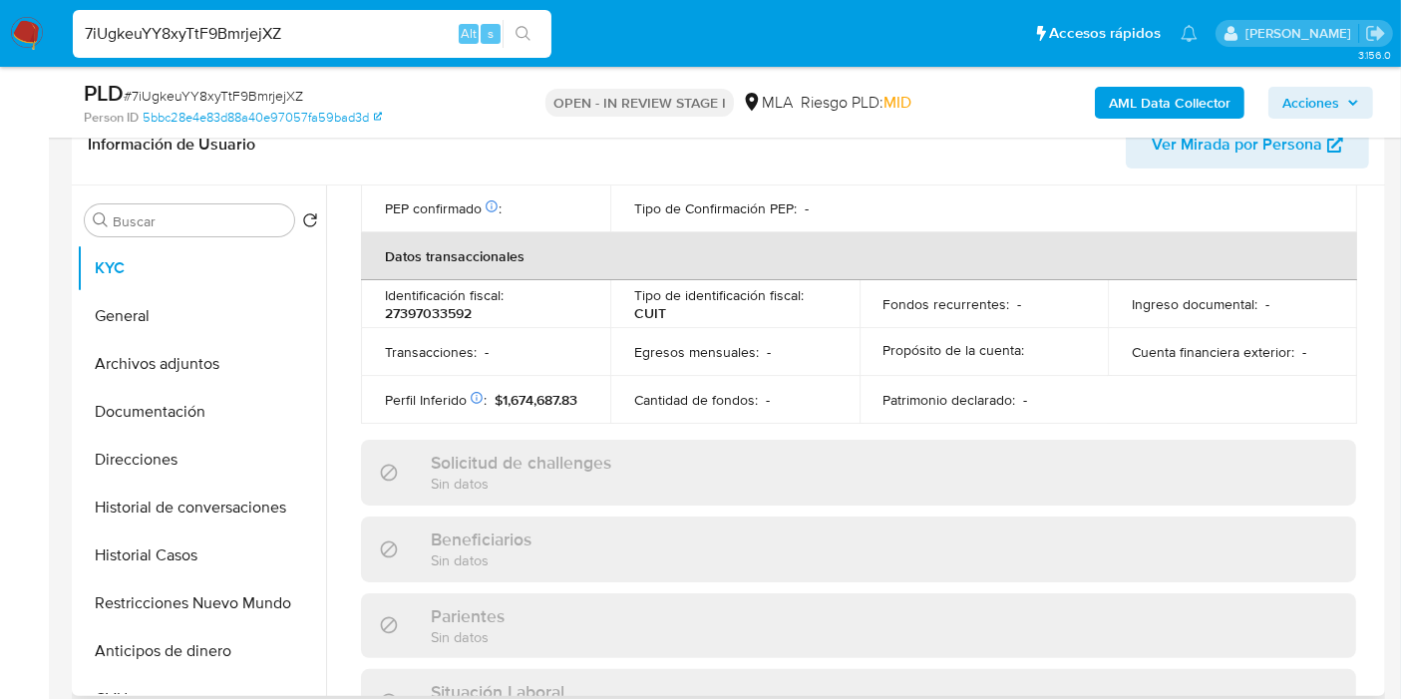
select select "10"
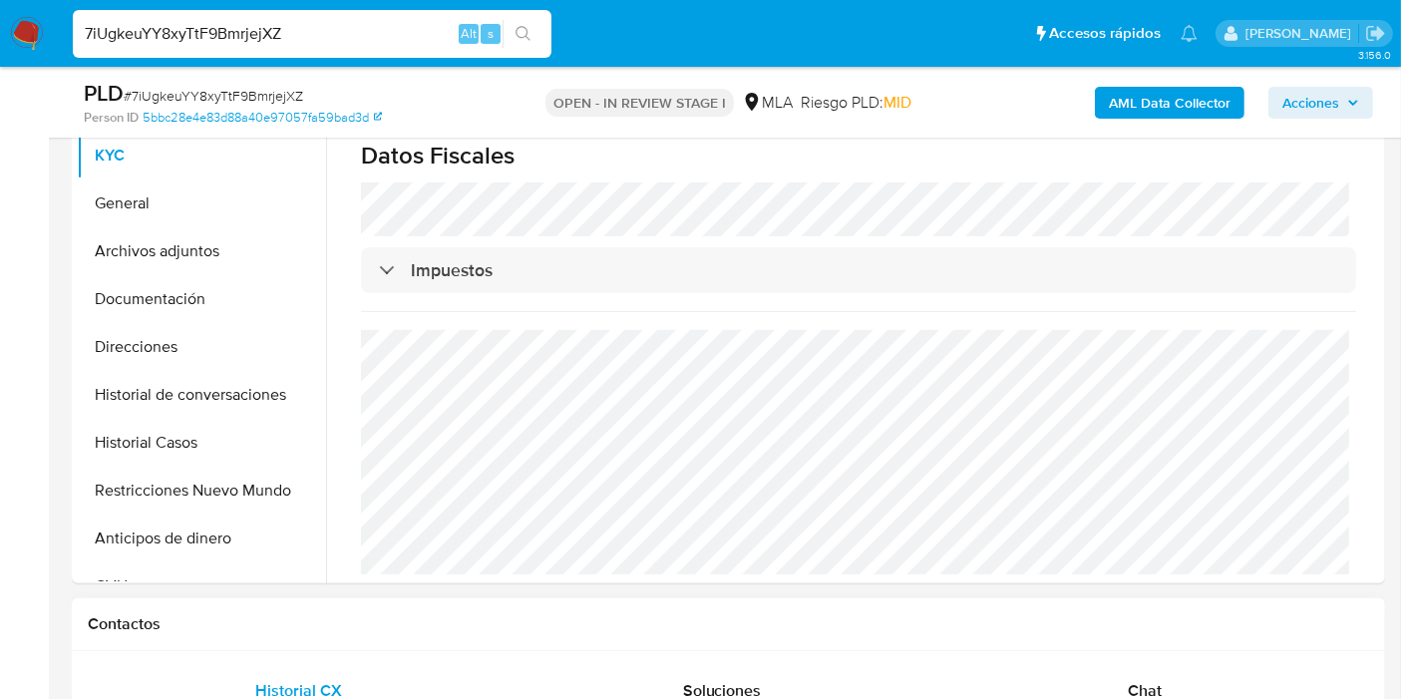
scroll to position [553, 0]
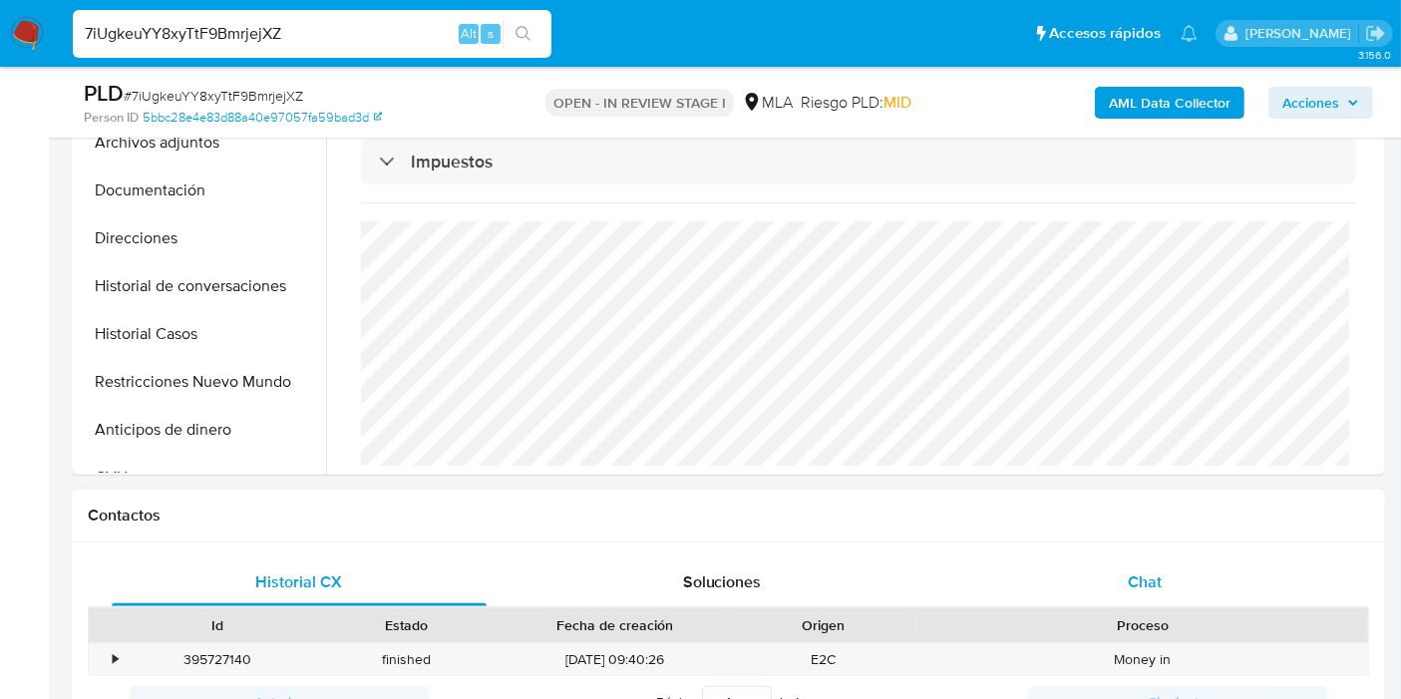
click at [1111, 565] on div "Chat" at bounding box center [1144, 582] width 375 height 48
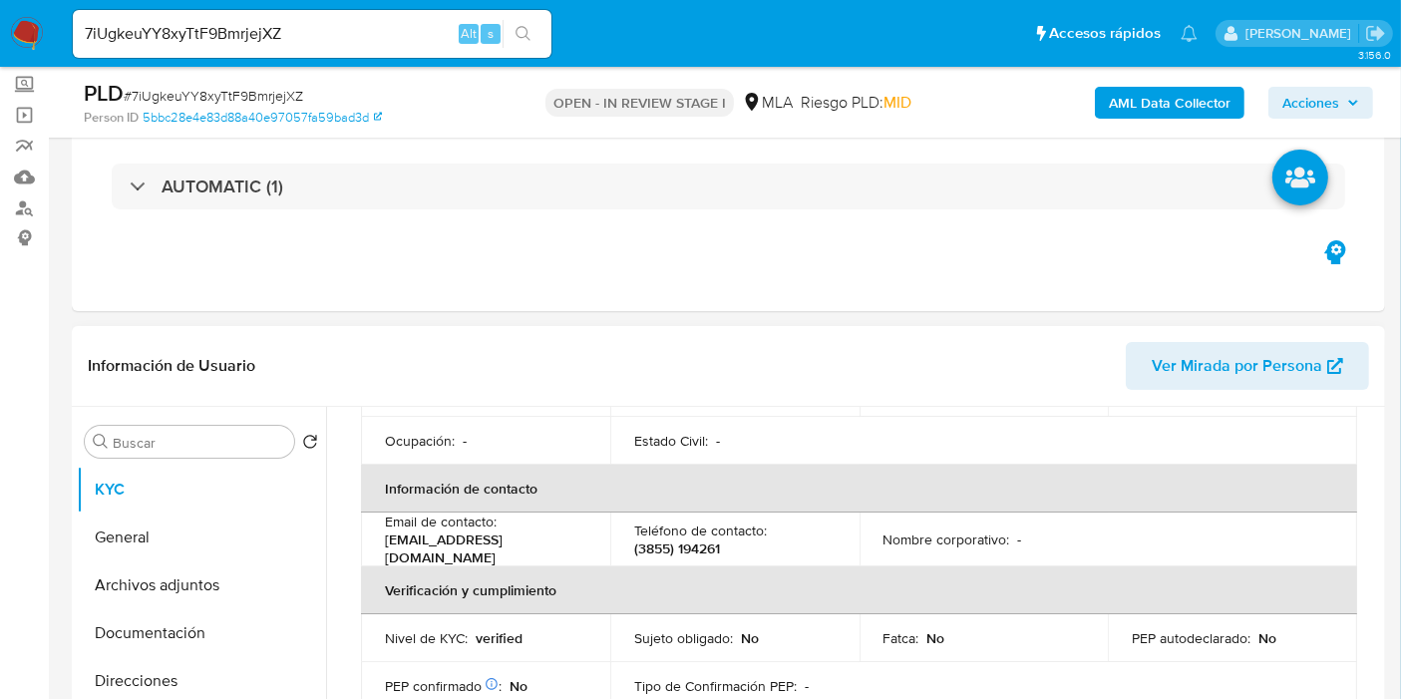
scroll to position [102, 0]
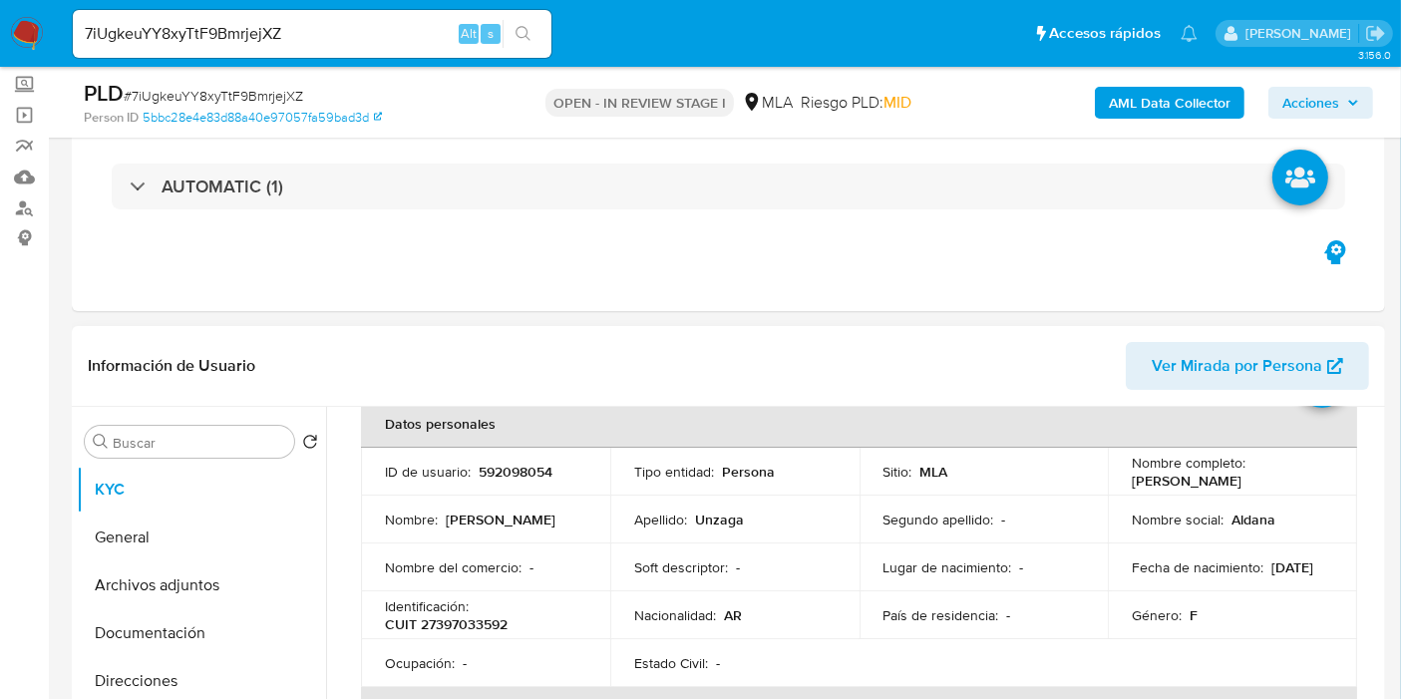
drag, startPoint x: 1296, startPoint y: 486, endPoint x: 1176, endPoint y: 479, distance: 119.8
click at [1108, 483] on td "Nombre completo : [PERSON_NAME]" at bounding box center [1232, 472] width 249 height 48
copy p "[PERSON_NAME]"
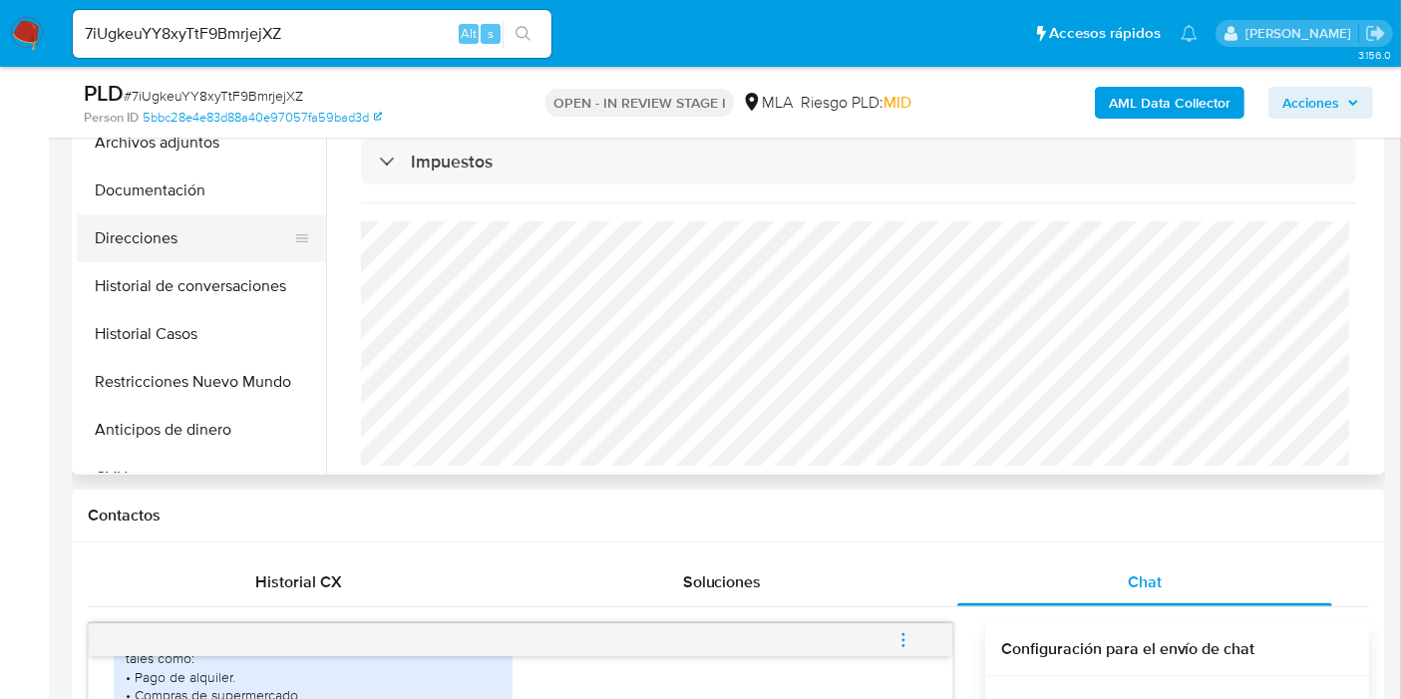
scroll to position [111, 0]
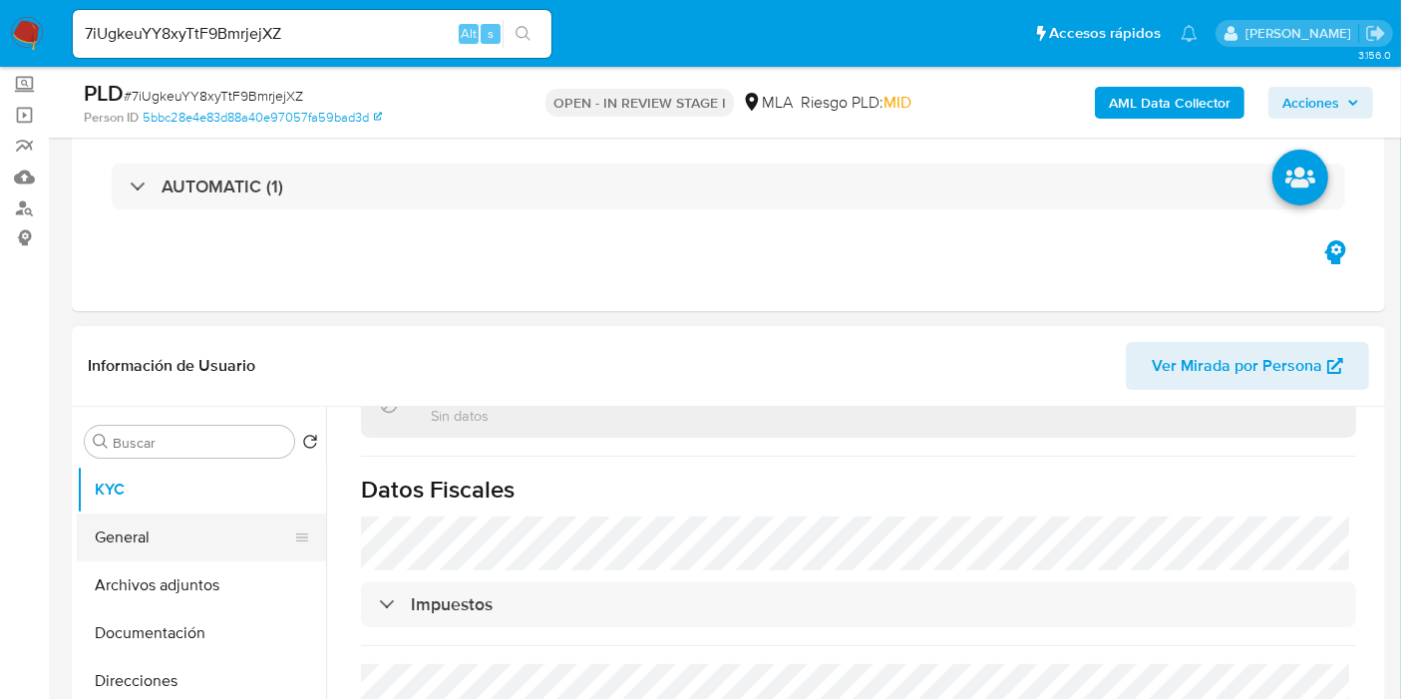
click at [188, 525] on button "General" at bounding box center [193, 537] width 233 height 48
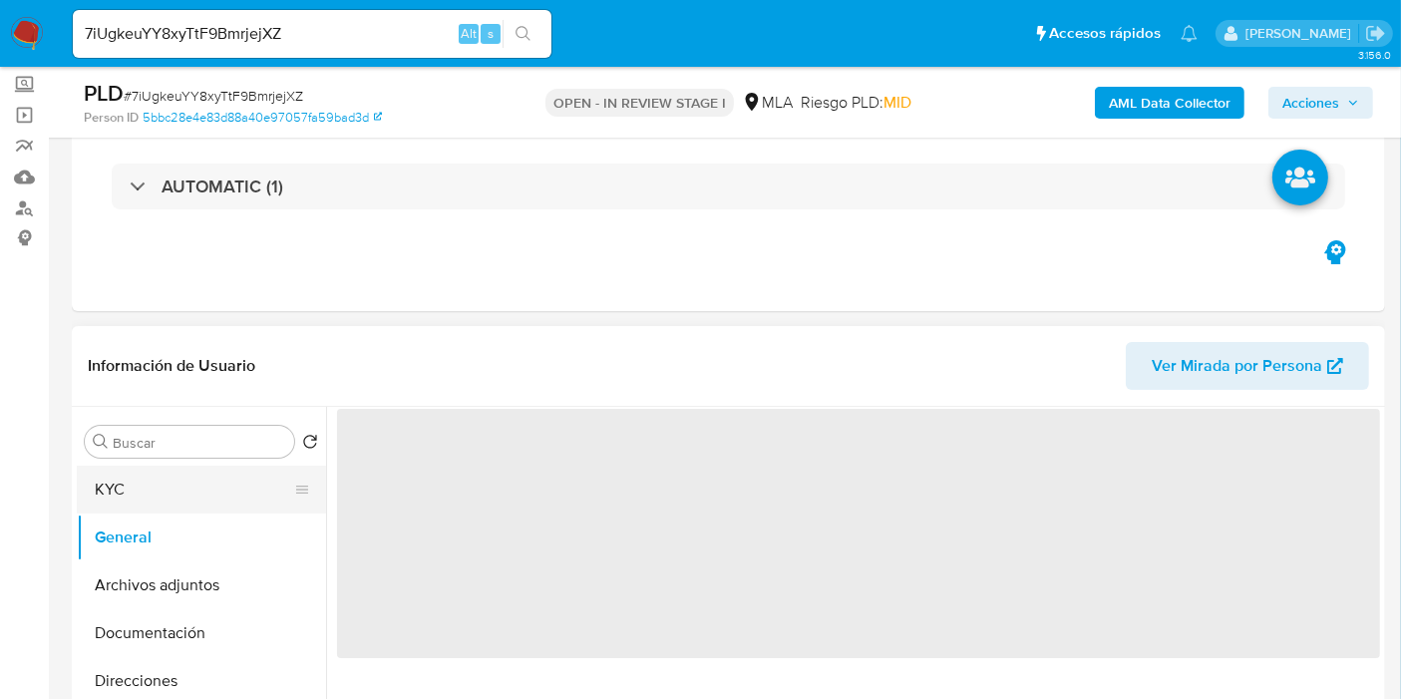
scroll to position [0, 0]
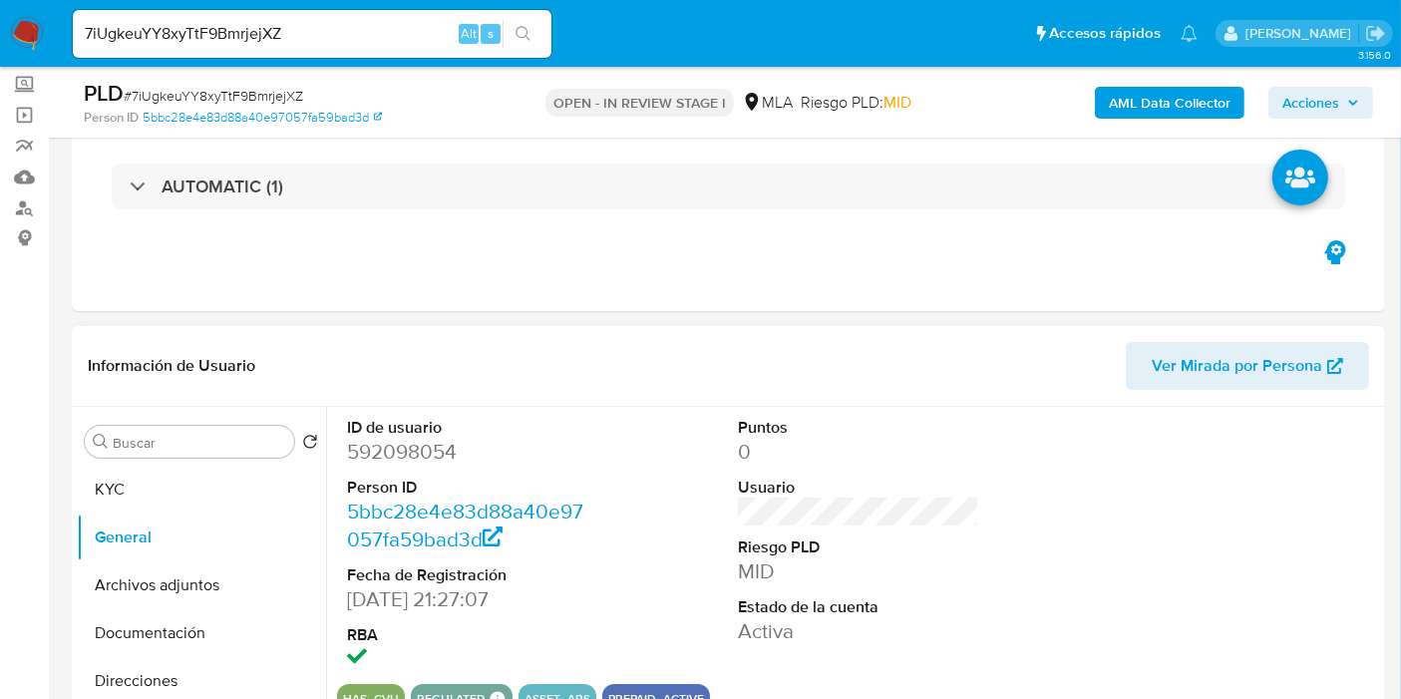
drag, startPoint x: 396, startPoint y: 444, endPoint x: 393, endPoint y: 454, distance: 10.4
click at [395, 445] on dd "592098054" at bounding box center [467, 452] width 241 height 28
click at [393, 455] on dd "592098054" at bounding box center [467, 452] width 241 height 28
copy dd "592098054"
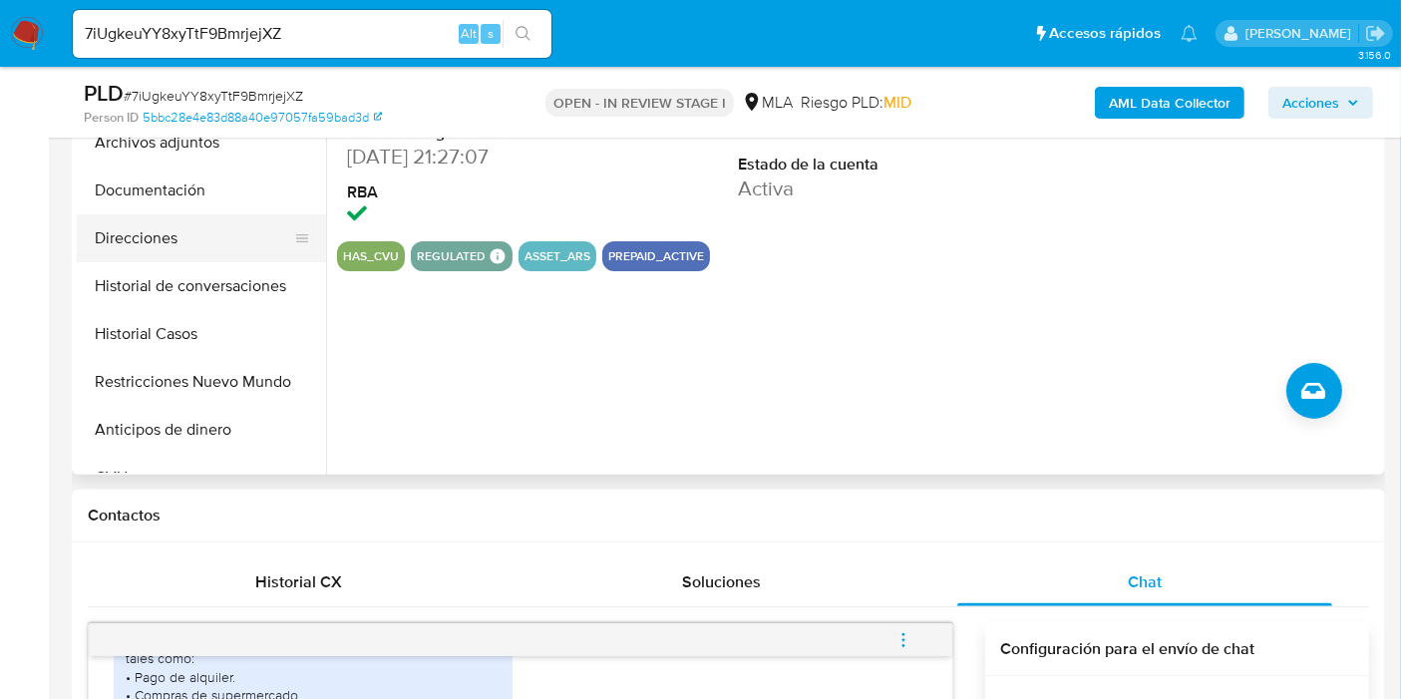
scroll to position [332, 0]
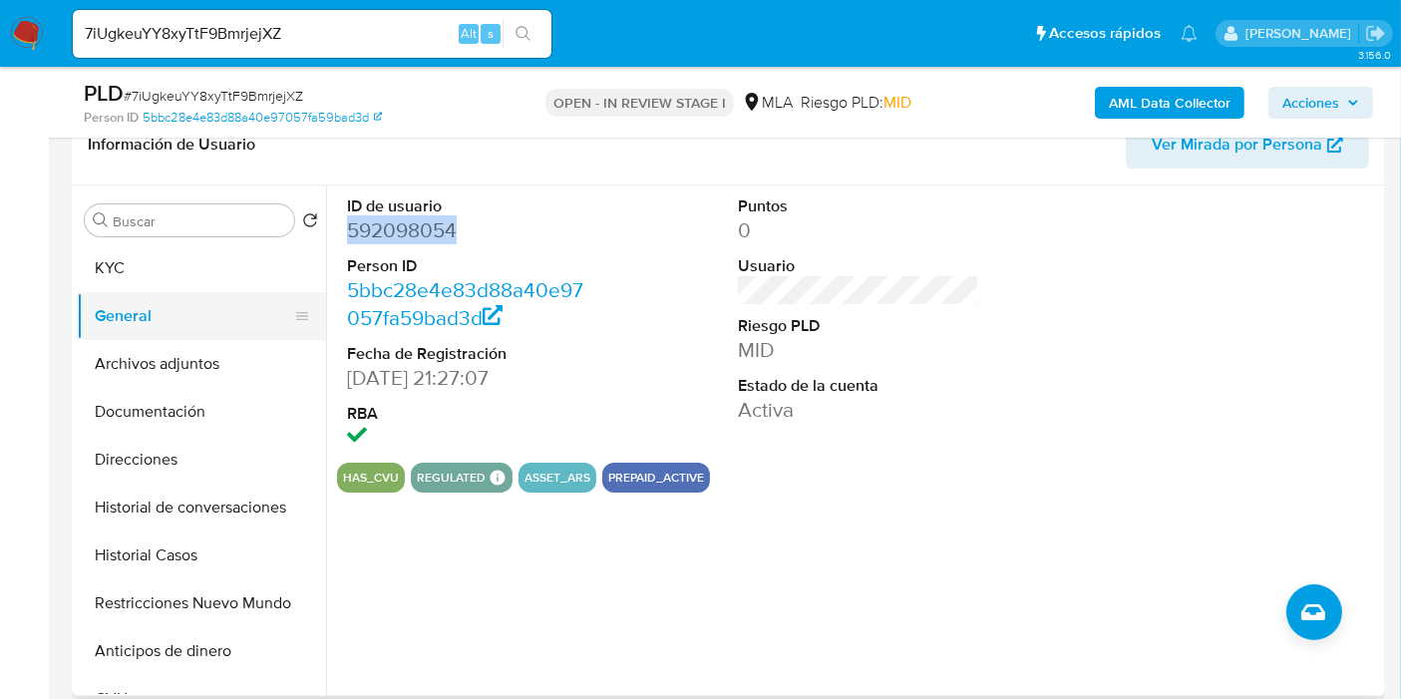
drag, startPoint x: 172, startPoint y: 305, endPoint x: 179, endPoint y: 294, distance: 13.0
click at [172, 303] on button "General" at bounding box center [193, 316] width 233 height 48
click at [187, 281] on button "KYC" at bounding box center [193, 268] width 233 height 48
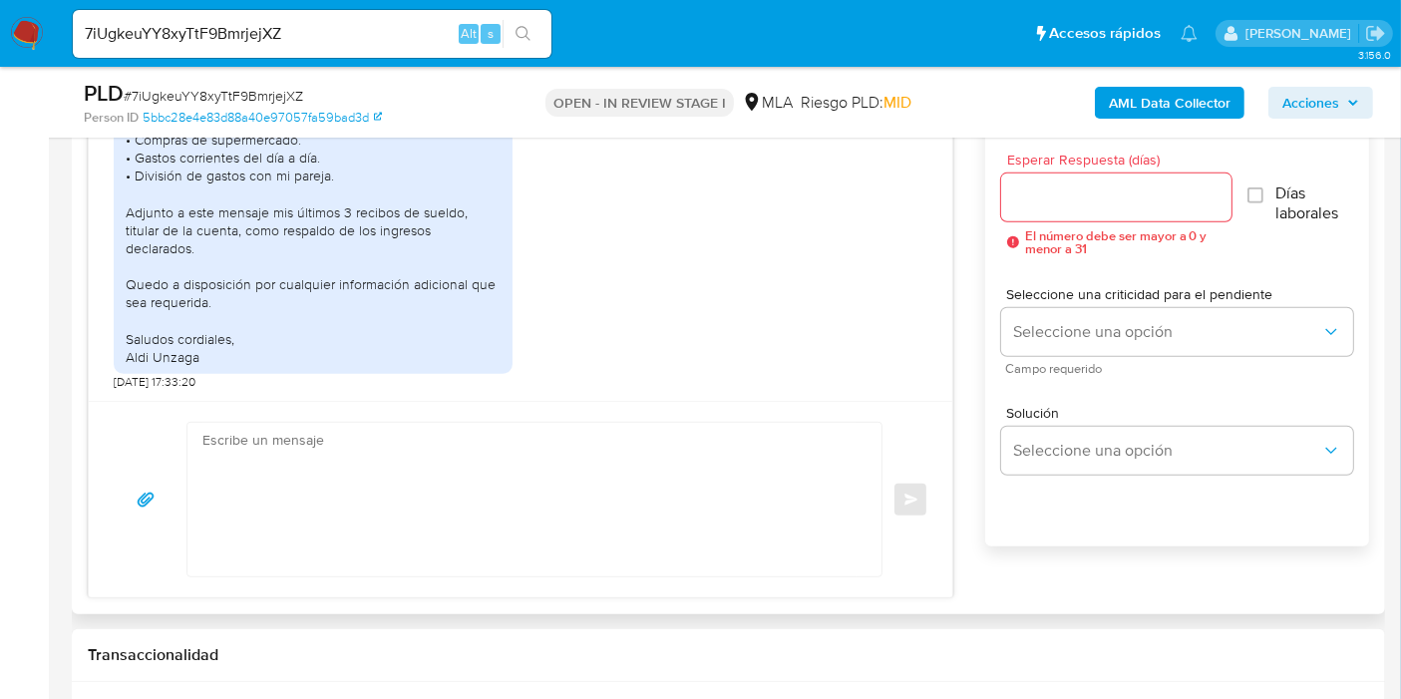
scroll to position [1218, 0]
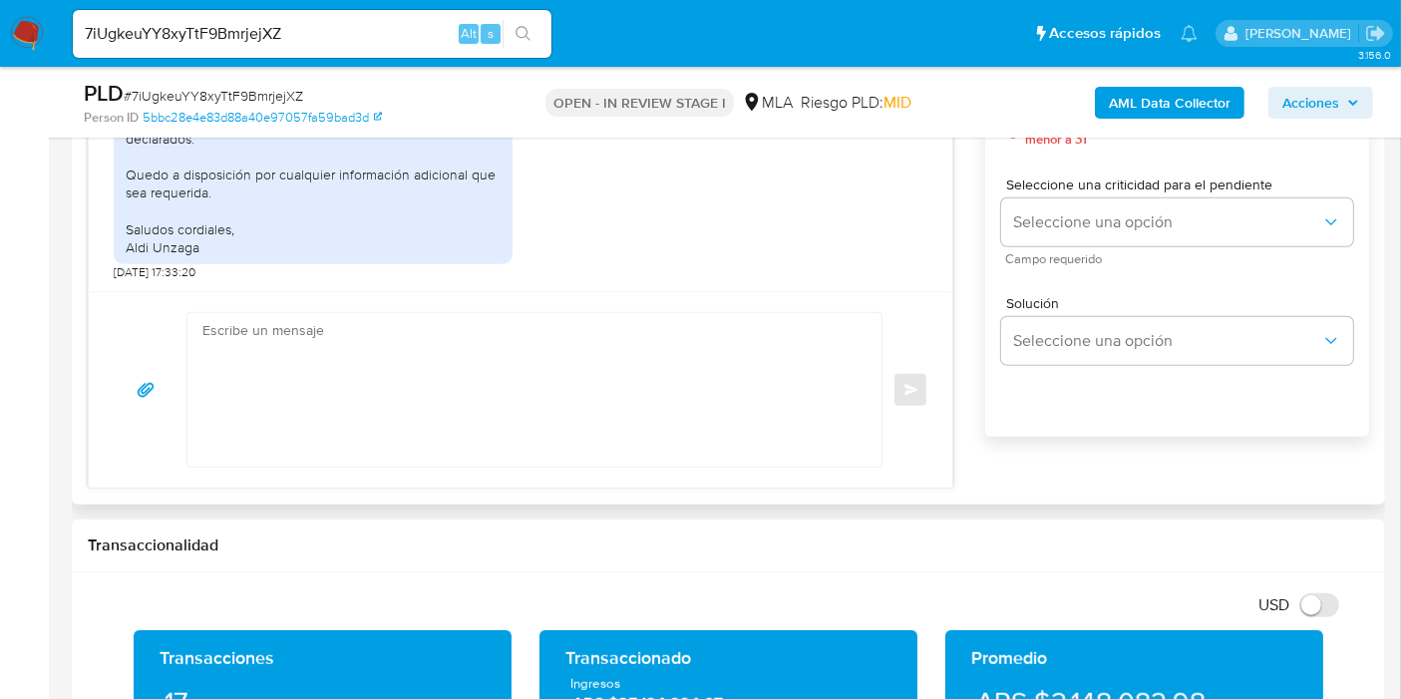
click at [400, 364] on textarea at bounding box center [529, 390] width 654 height 154
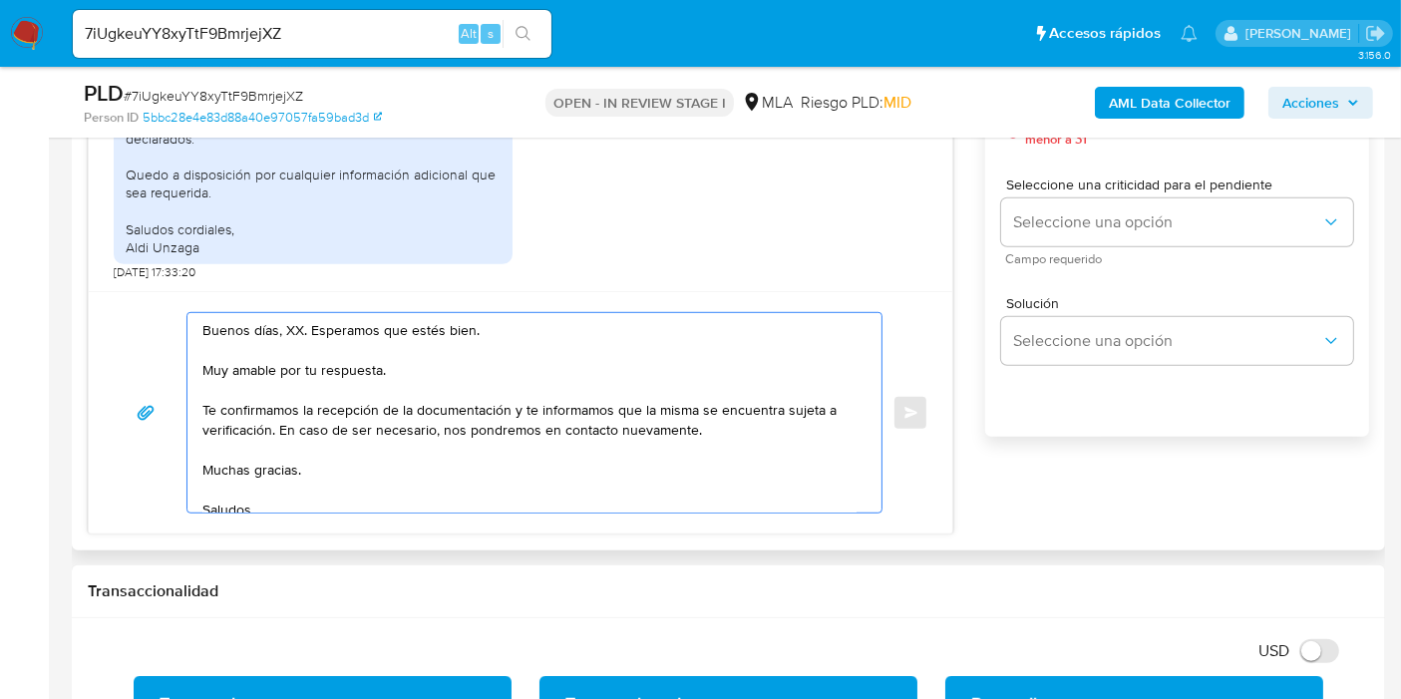
click at [293, 317] on textarea "Buenos días, XX. Esperamos que estés bien. Muy amable por tu respuesta. Te conf…" at bounding box center [529, 412] width 654 height 199
click at [272, 373] on textarea "Buenos días, Aldana. Esperamos que estés bien. Muy amable por tu respuesta. Te …" at bounding box center [529, 412] width 654 height 199
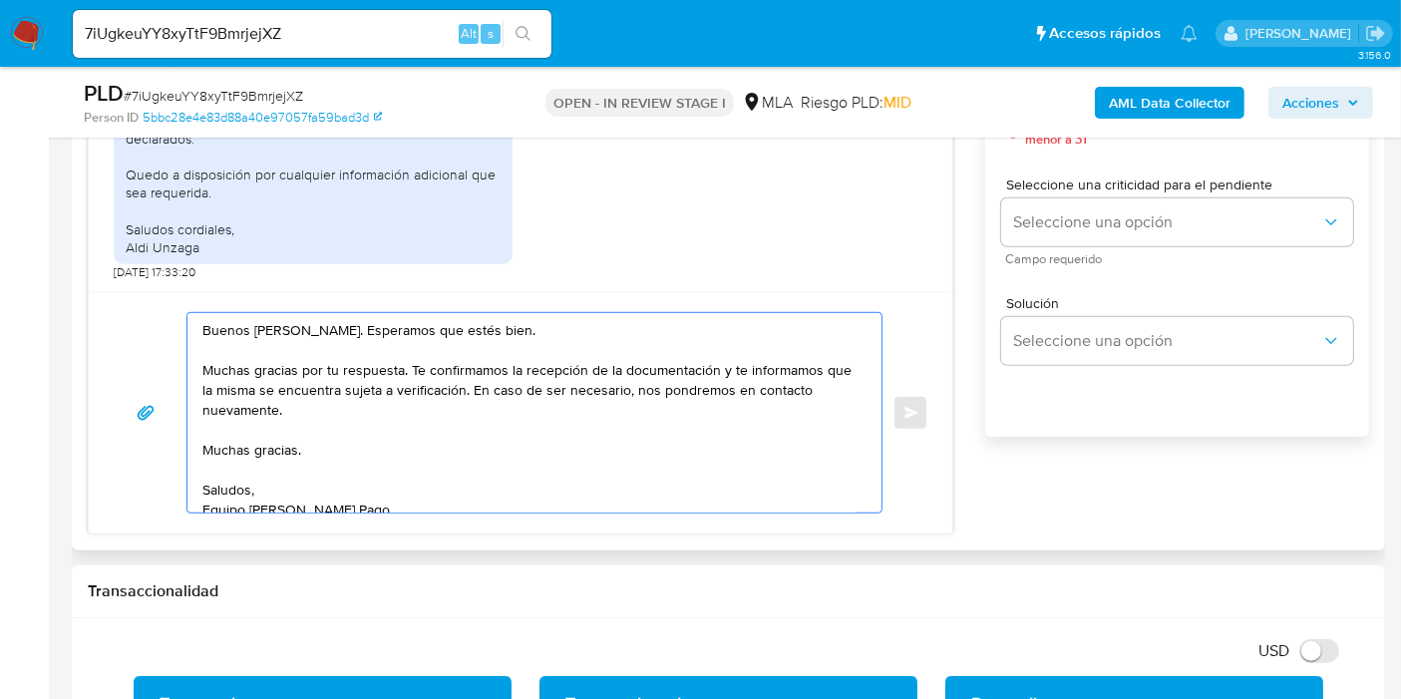
drag, startPoint x: 732, startPoint y: 364, endPoint x: 742, endPoint y: 420, distance: 56.7
click at [742, 420] on textarea "Buenos días, Aldana. Esperamos que estés bien. Muchas gracias por tu respuesta.…" at bounding box center [529, 412] width 654 height 199
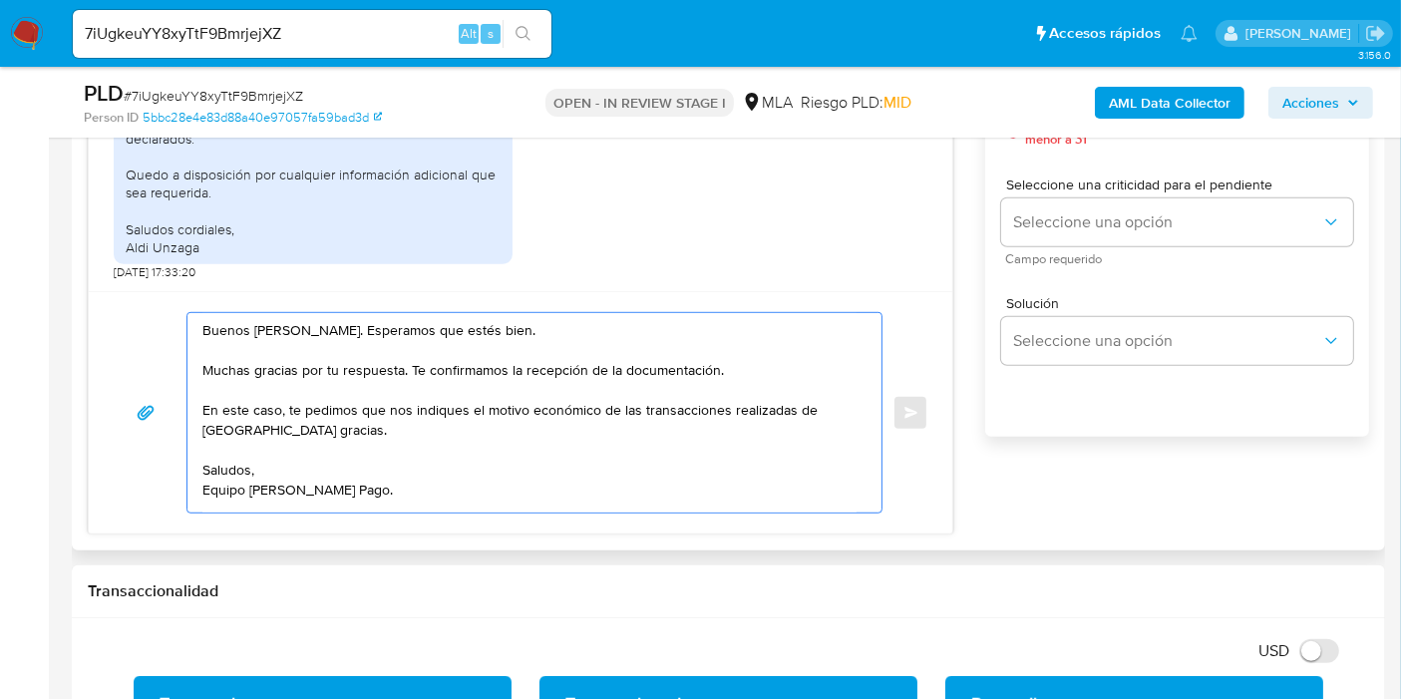
click at [804, 408] on textarea "Buenos días, Aldana. Esperamos que estés bien. Muchas gracias por tu respuesta.…" at bounding box center [529, 412] width 654 height 199
paste textarea "[PERSON_NAME] Patron"
paste textarea "20377345380"
click at [188, 443] on div "Buenos días, Aldana. Esperamos que estés bien. Muchas gracias por tu respuesta.…" at bounding box center [529, 412] width 684 height 199
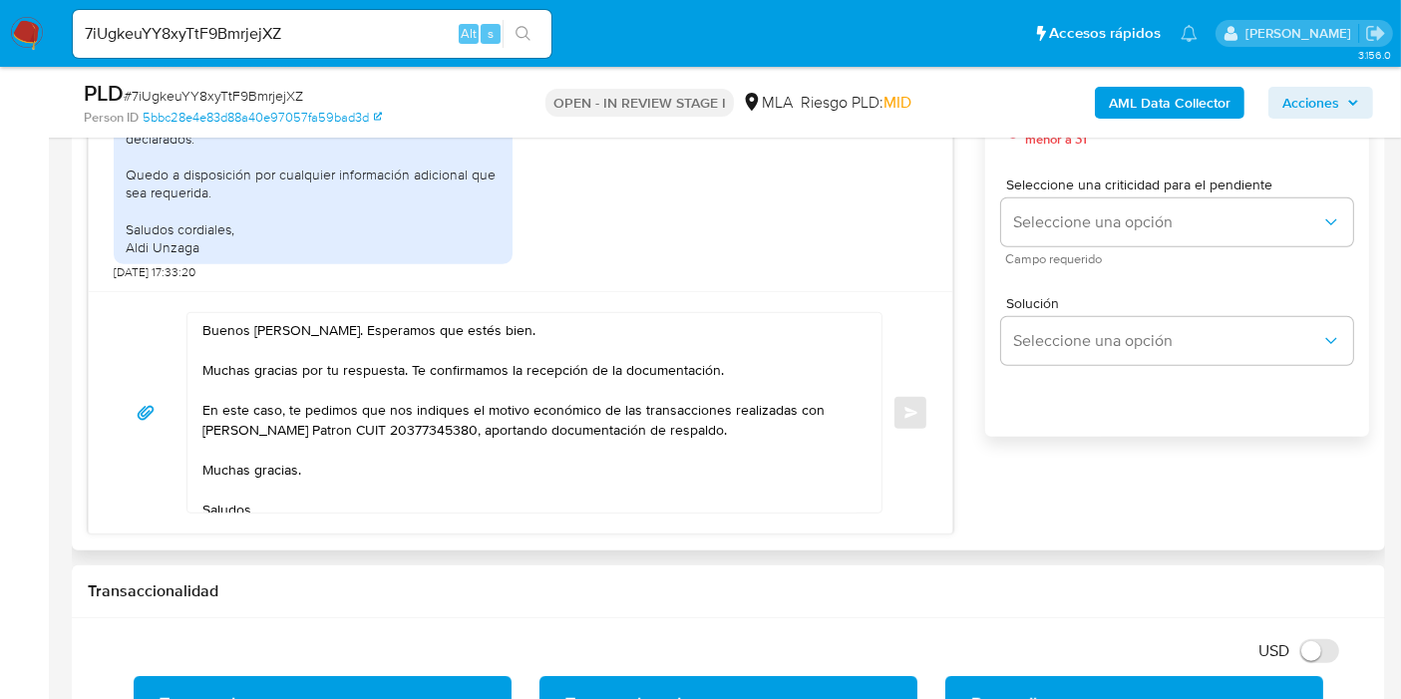
click at [204, 460] on textarea "Buenos días, Aldana. Esperamos que estés bien. Muchas gracias por tu respuesta.…" at bounding box center [529, 412] width 654 height 199
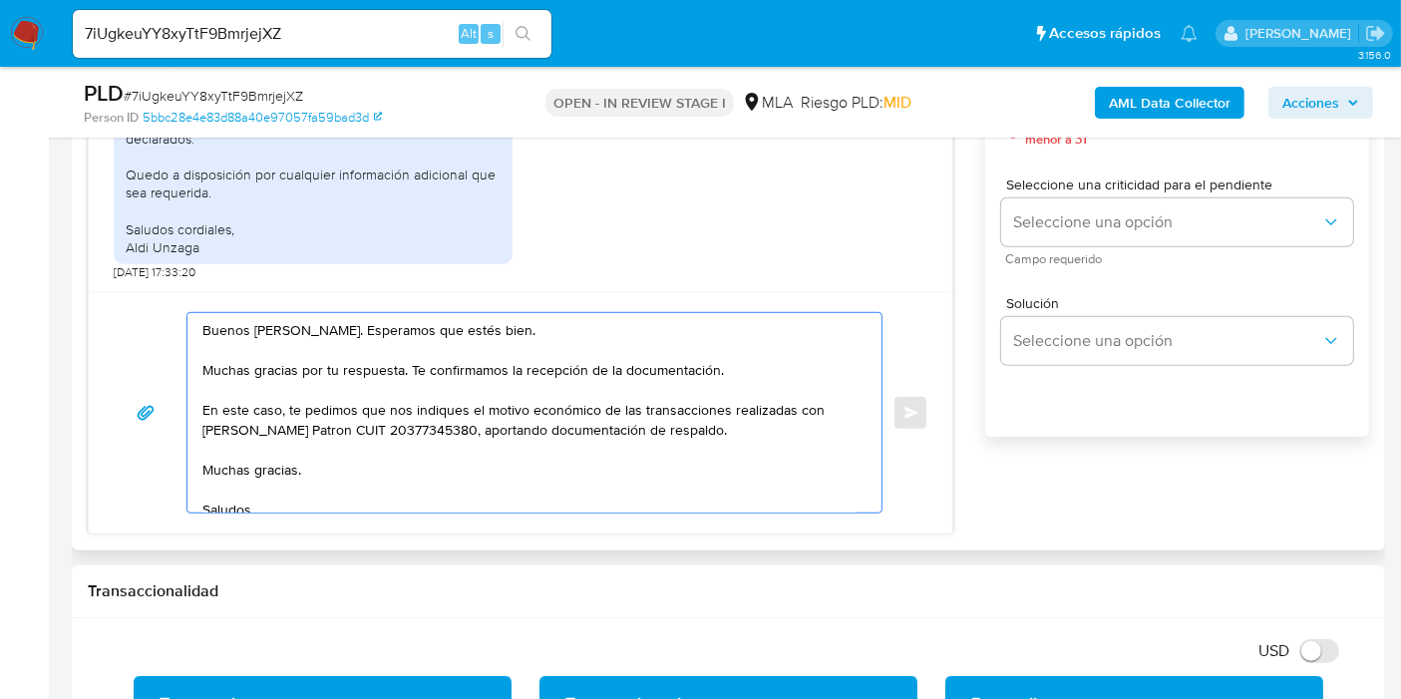
click at [204, 460] on textarea "Buenos días, Aldana. Esperamos que estés bien. Muchas gracias por tu respuesta.…" at bounding box center [529, 412] width 654 height 199
click at [217, 433] on textarea "Buenos días, Aldana. Esperamos que estés bien. Muchas gracias por tu respuesta.…" at bounding box center [529, 412] width 654 height 199
click at [218, 423] on textarea "Buenos días, Aldana. Esperamos que estés bien. Muchas gracias por tu respuesta.…" at bounding box center [529, 412] width 654 height 199
click at [0, 0] on lt-span "Iván" at bounding box center [0, 0] width 0 height 0
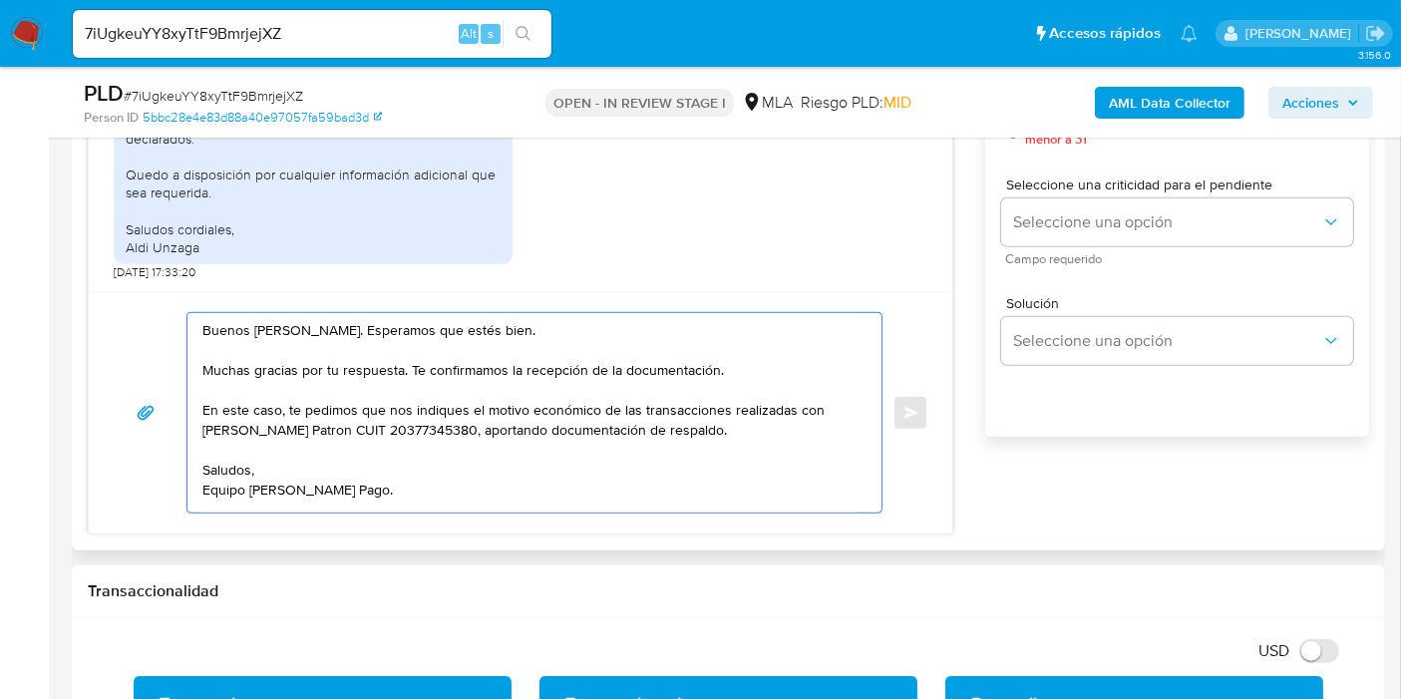
click at [319, 416] on textarea "Buenos días, Aldana. Esperamos que estés bien. Muchas gracias por tu respuesta.…" at bounding box center [529, 412] width 654 height 199
click at [310, 425] on textarea "Buenos días, Aldana. Esperamos que estés bien. Muchas gracias por tu respuesta.…" at bounding box center [529, 412] width 654 height 199
click at [0, 0] on lt-span "Patrón" at bounding box center [0, 0] width 0 height 0
click at [287, 492] on textarea "Buenos días, Aldana. Esperamos que estés bien. Muchas gracias por tu respuesta.…" at bounding box center [529, 412] width 654 height 199
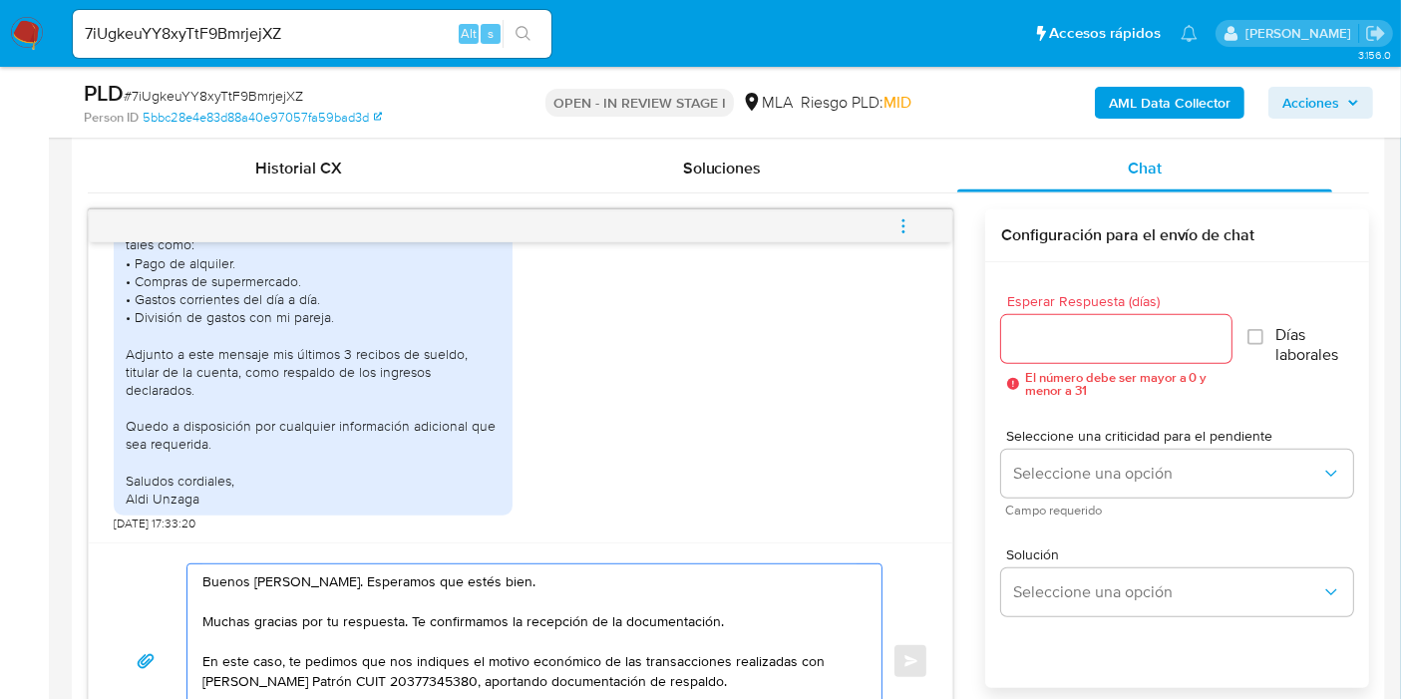
scroll to position [885, 0]
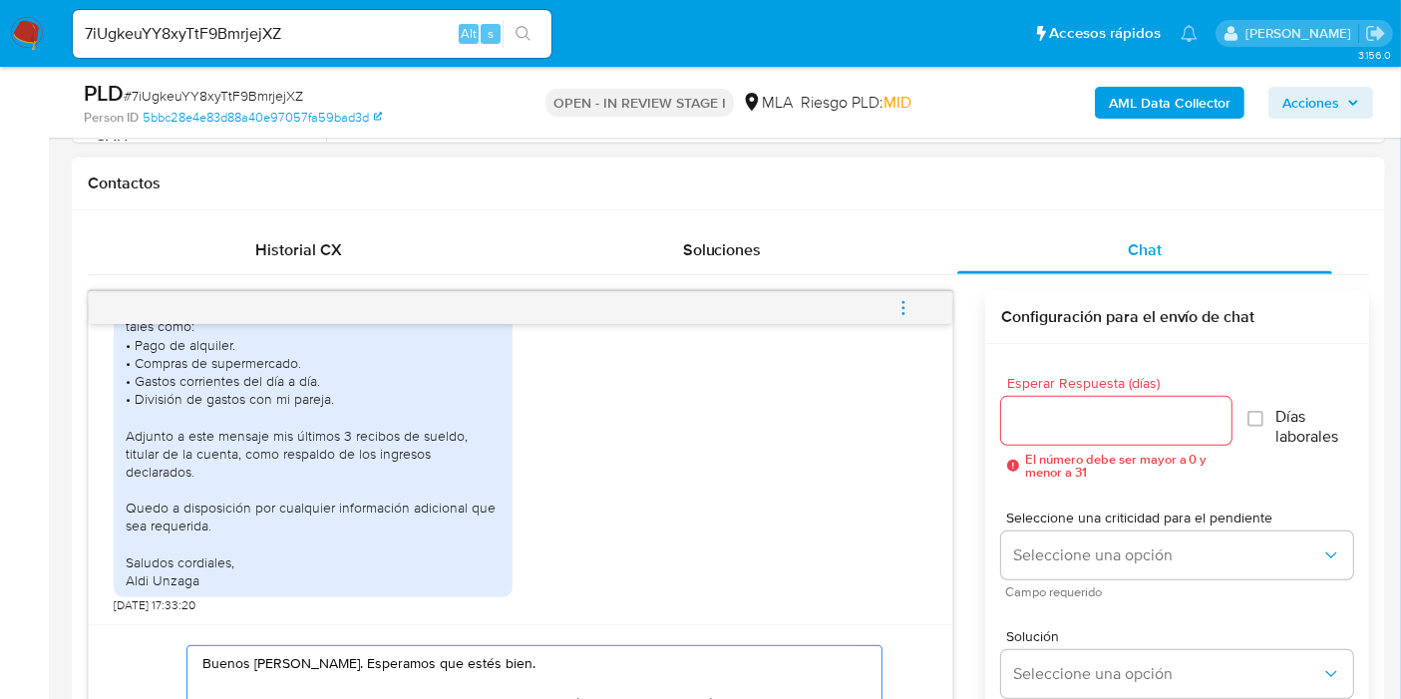
type textarea "Buenos días, Aldana. Esperamos que estés bien. Muchas gracias por tu respuesta.…"
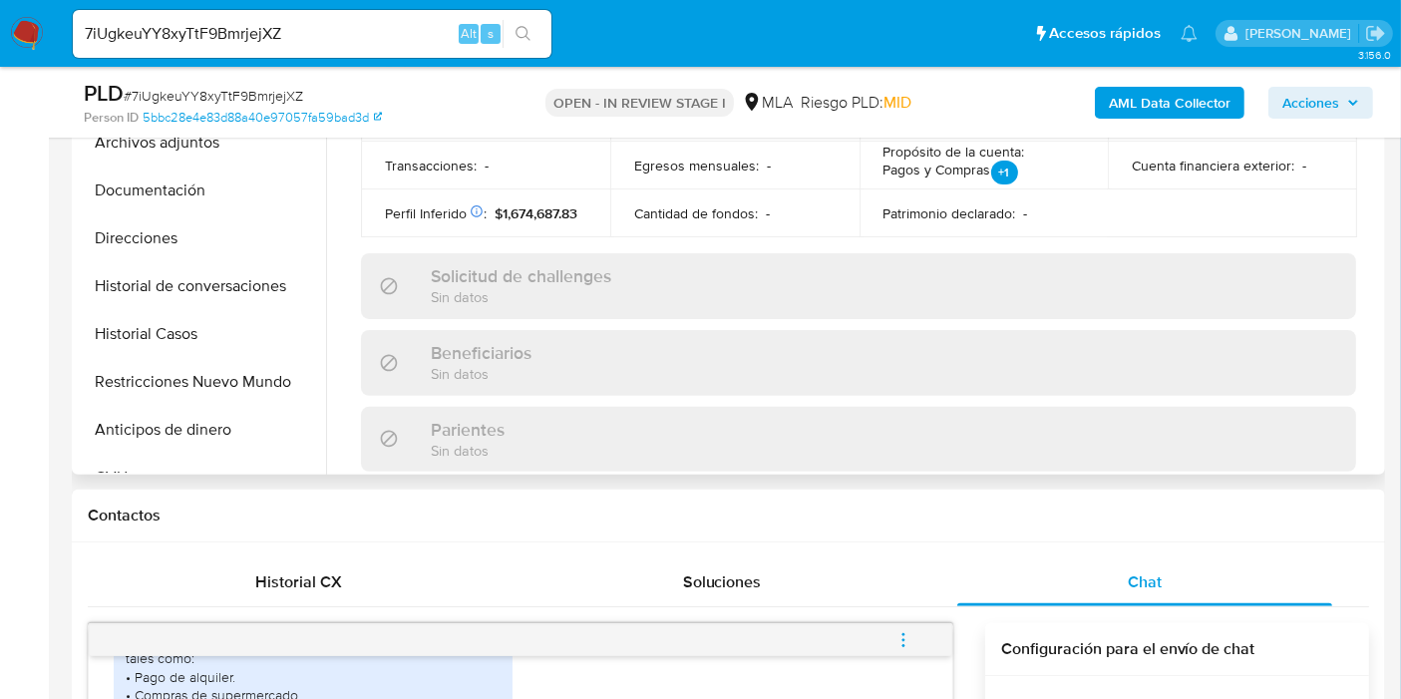
scroll to position [102, 0]
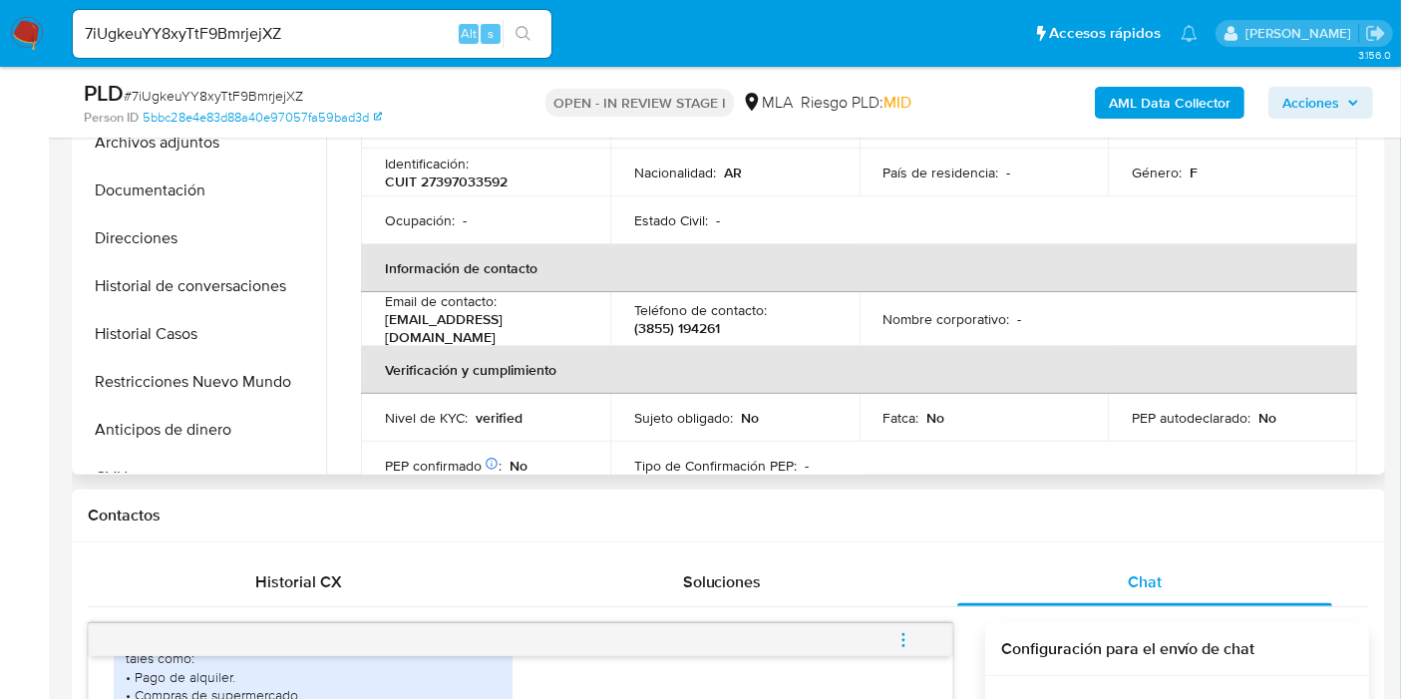
click at [448, 185] on p "CUIT 27397033592" at bounding box center [446, 181] width 123 height 18
copy p "27397033592"
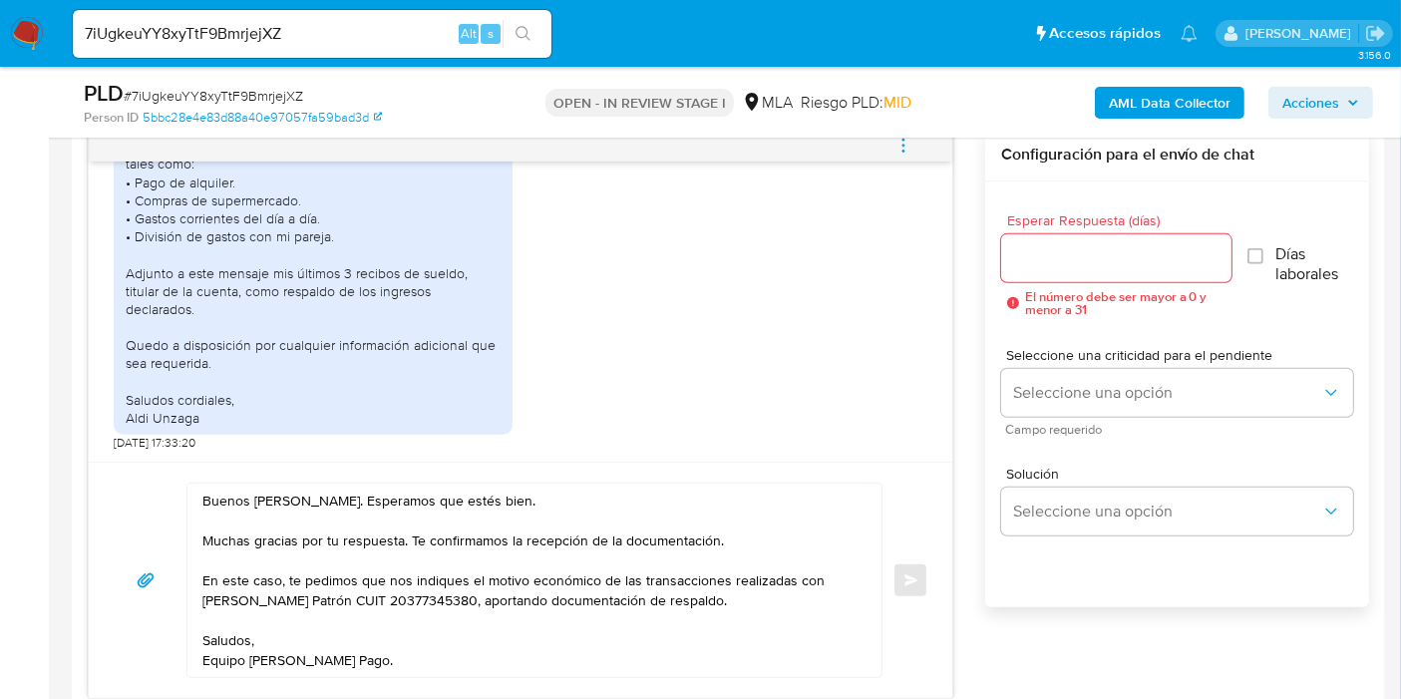
scroll to position [1218, 0]
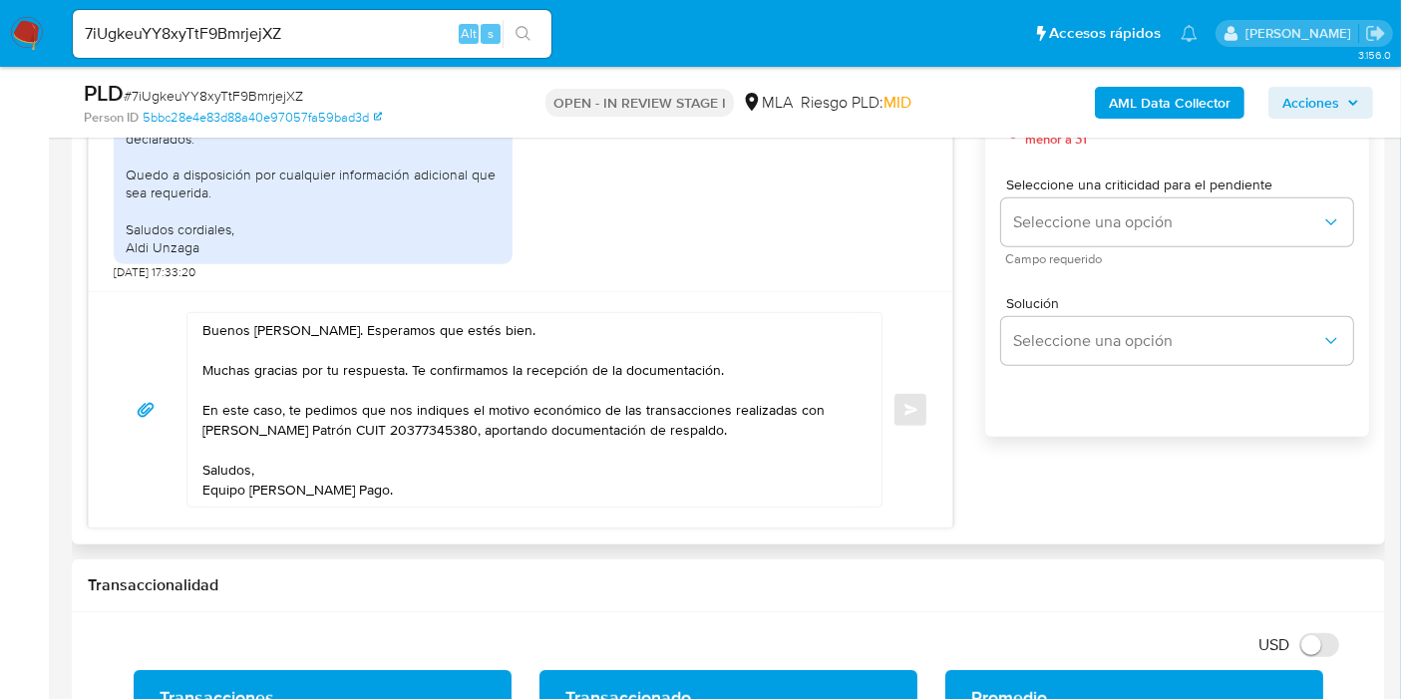
click at [551, 495] on textarea "Buenos días, Aldana. Esperamos que estés bien. Muchas gracias por tu respuesta.…" at bounding box center [529, 409] width 654 height 193
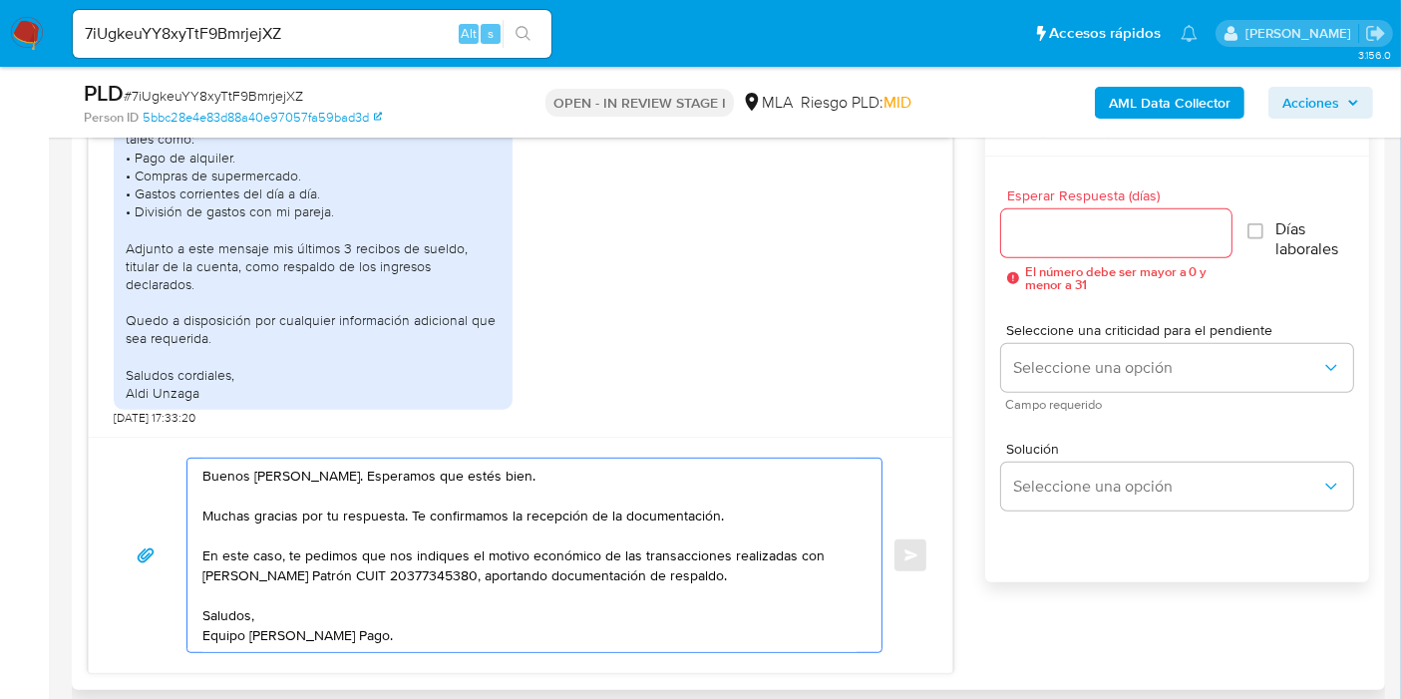
scroll to position [1108, 0]
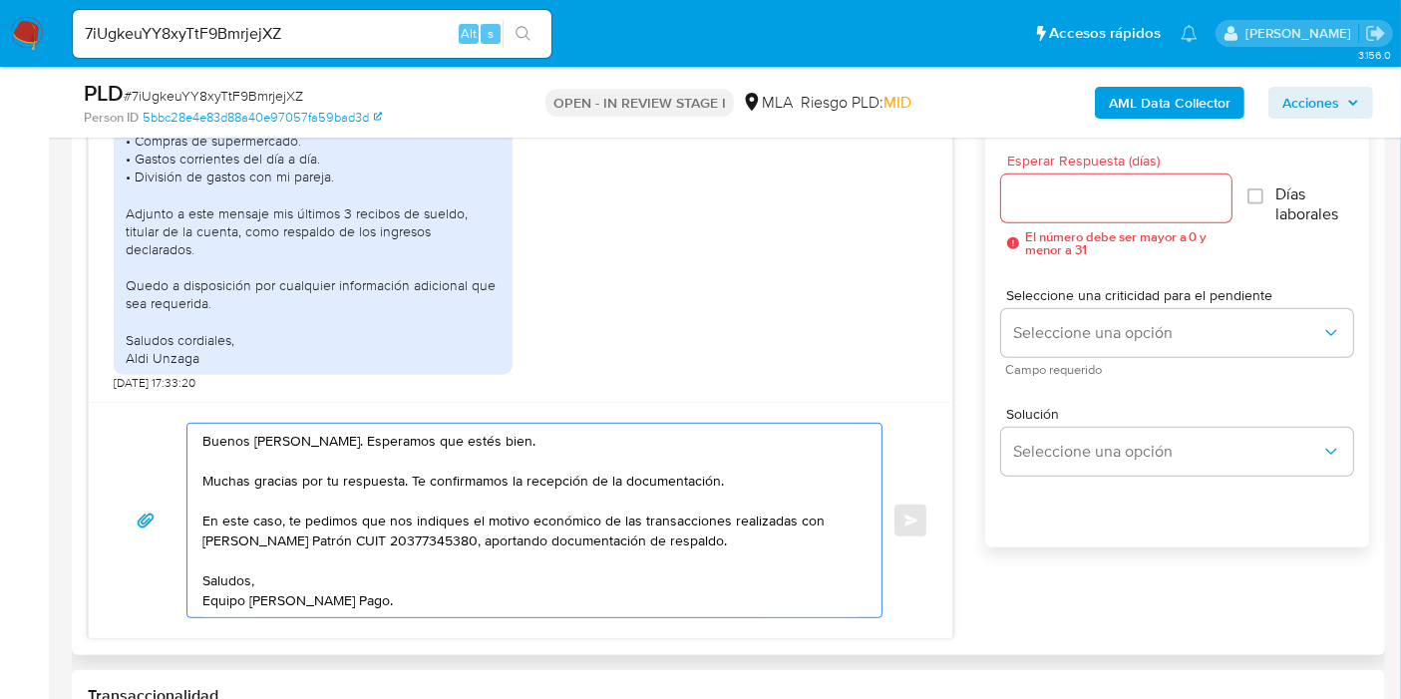
click at [1127, 185] on input "Esperar Respuesta (días)" at bounding box center [1116, 198] width 230 height 26
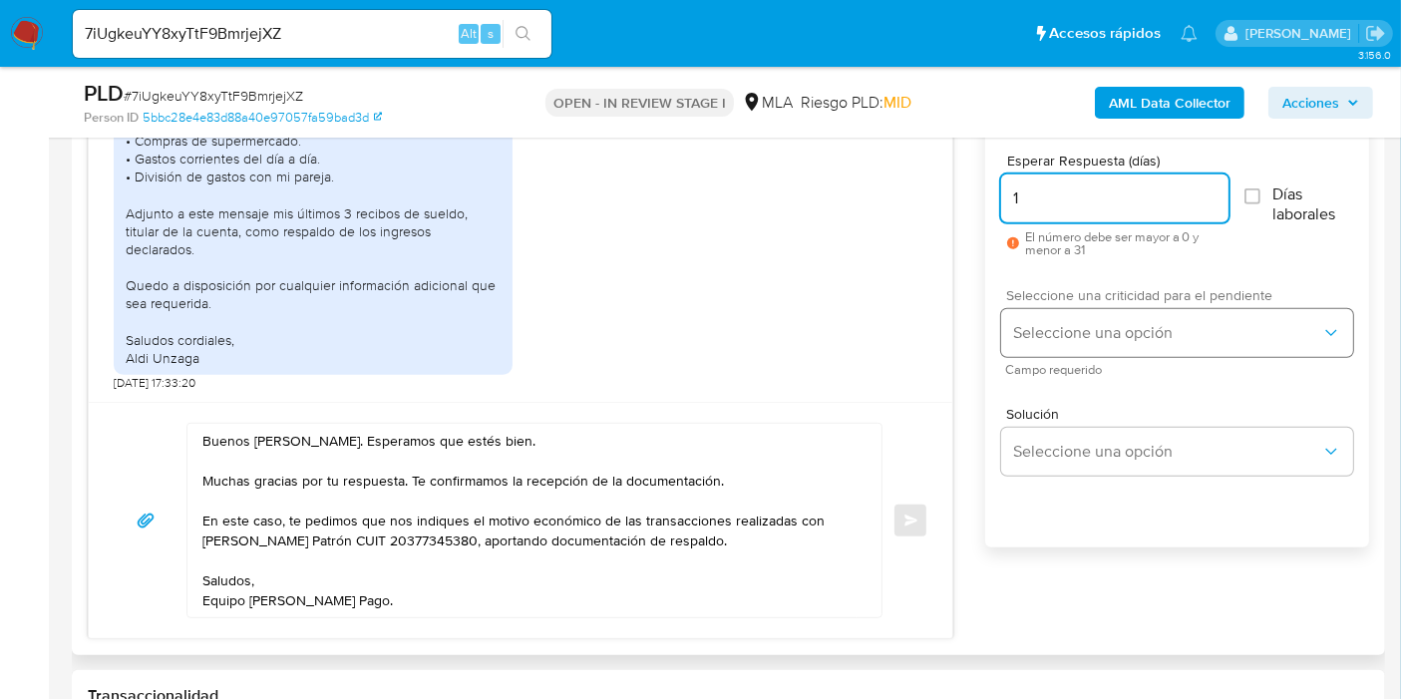
type input "1"
click at [1097, 334] on span "Seleccione una opción" at bounding box center [1167, 333] width 308 height 20
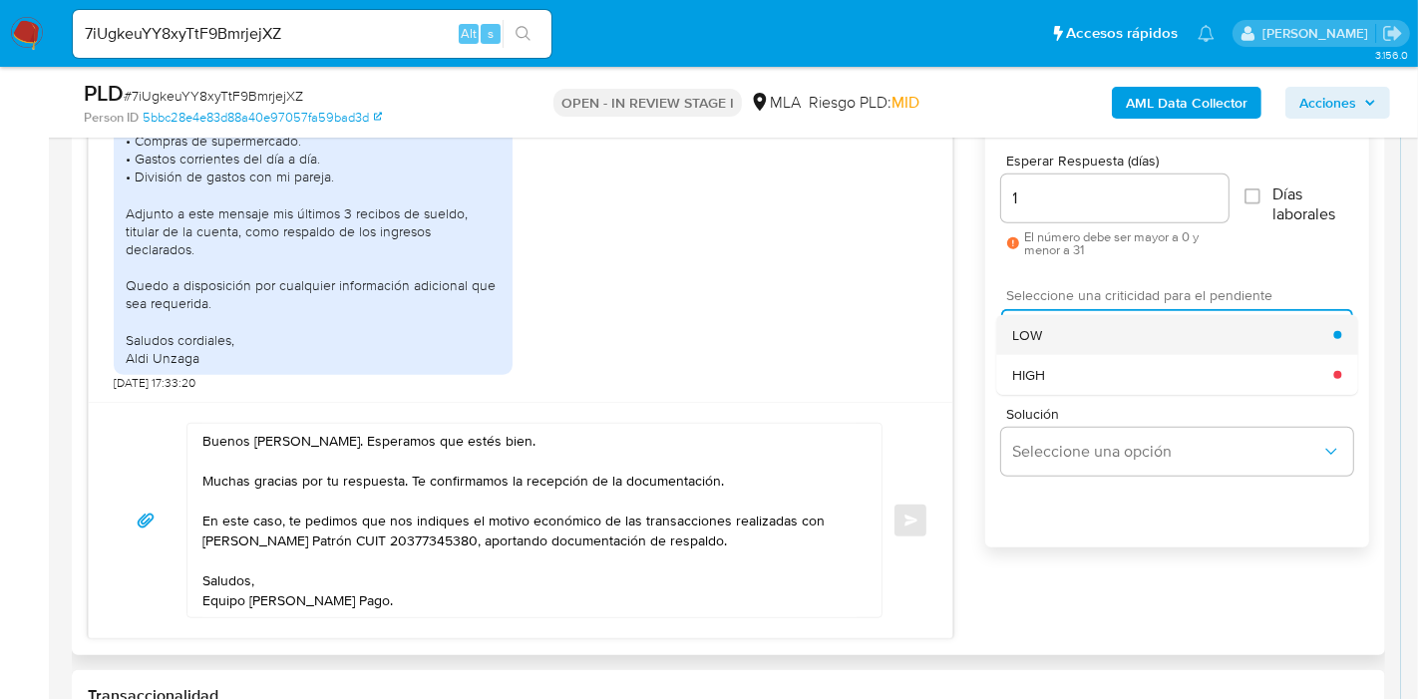
click at [1079, 329] on div "LOW" at bounding box center [1172, 335] width 321 height 40
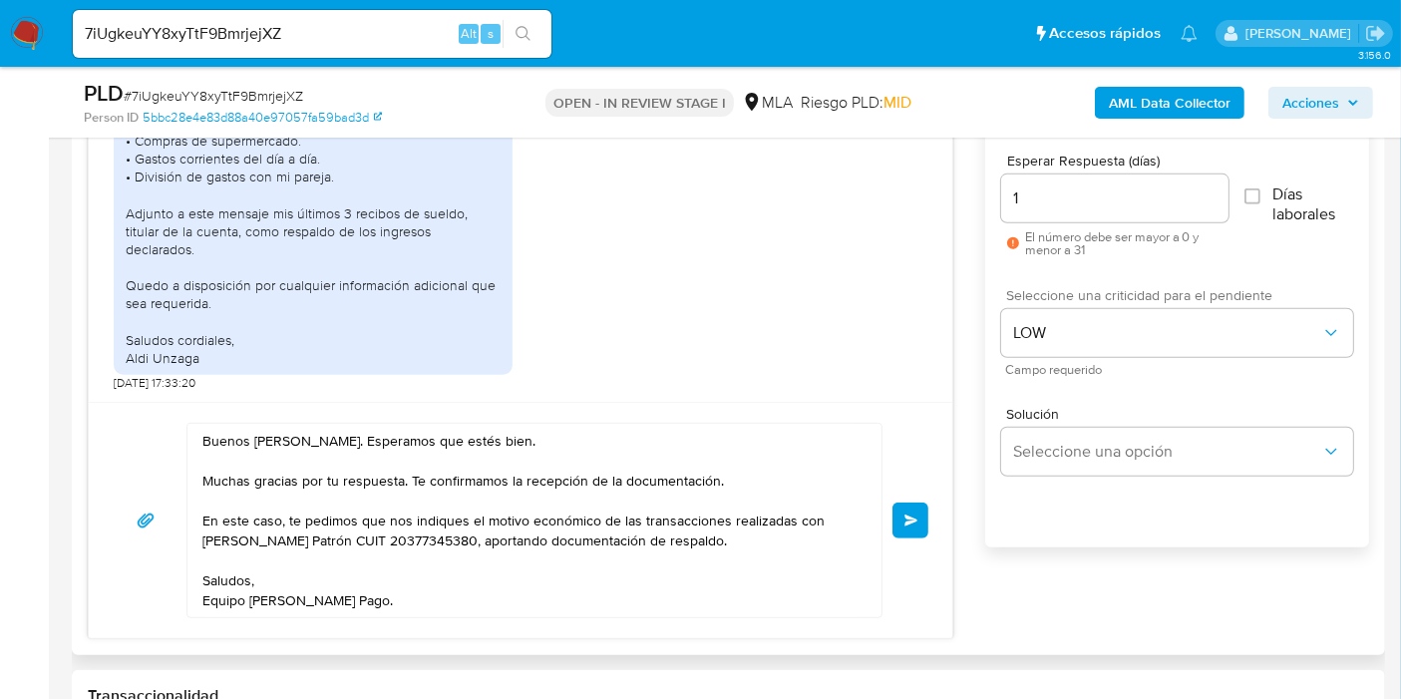
click at [923, 529] on button "Enviar" at bounding box center [910, 521] width 36 height 36
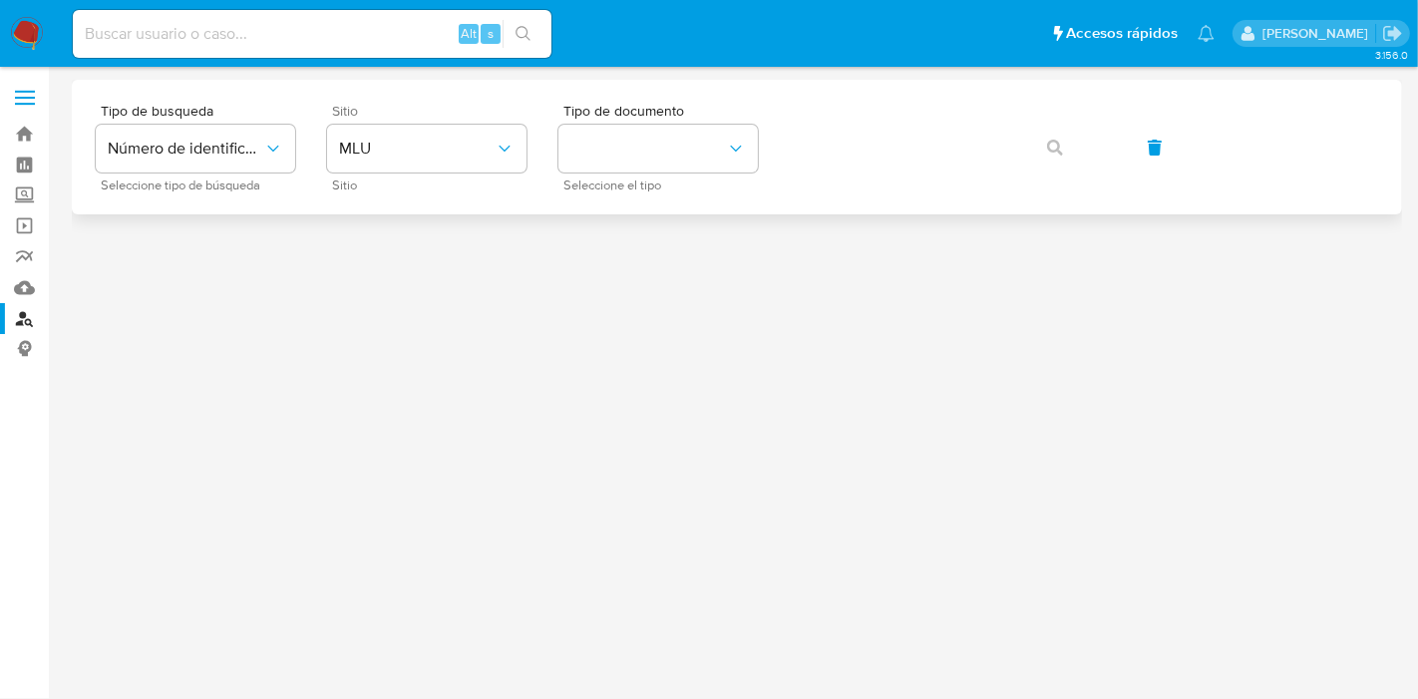
click at [370, 189] on span "Sitio" at bounding box center [431, 185] width 199 height 10
click at [427, 161] on button "MLU" at bounding box center [426, 149] width 199 height 48
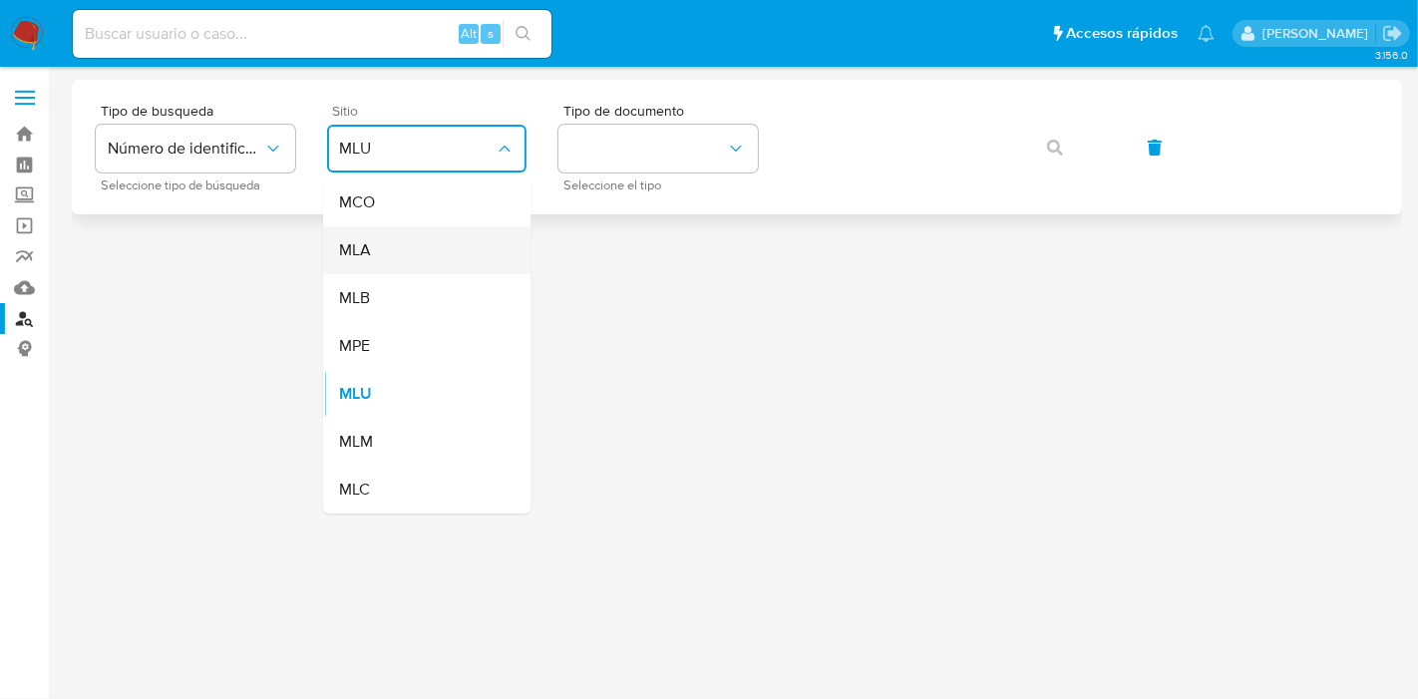
click at [445, 257] on div "MLA" at bounding box center [421, 250] width 164 height 48
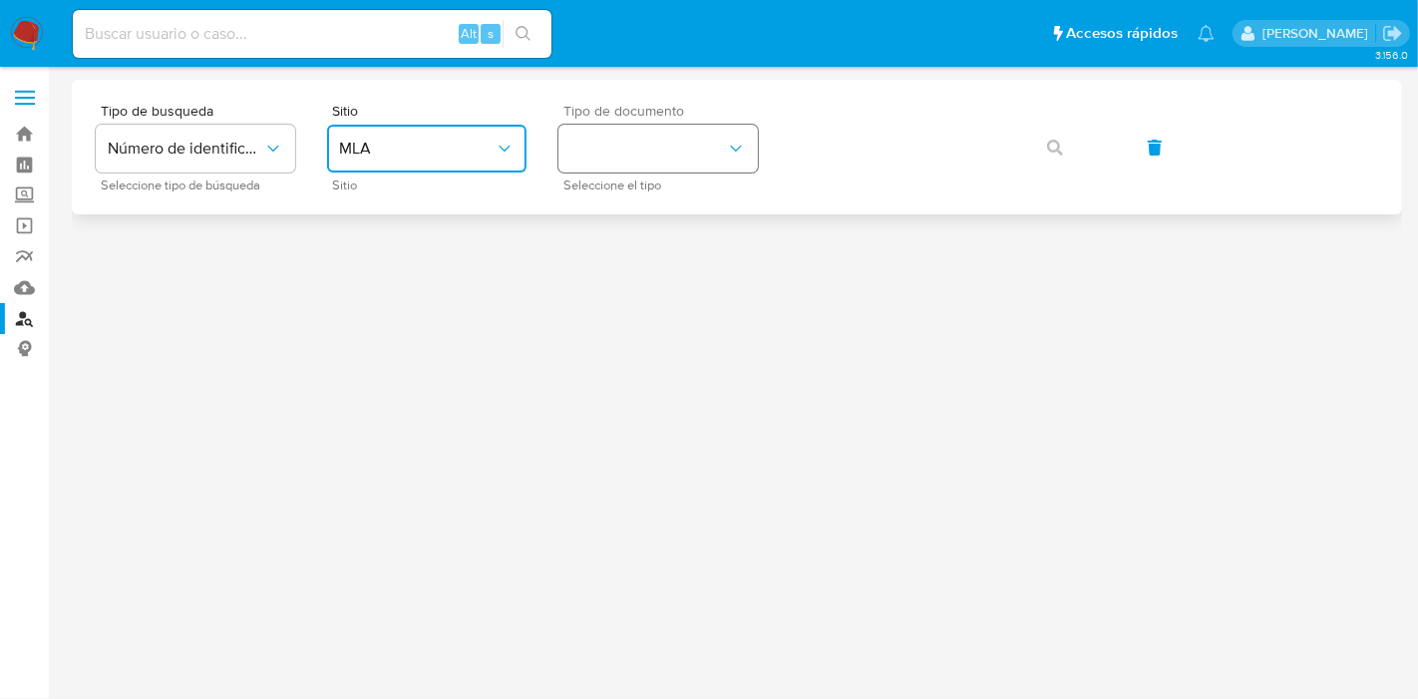
click at [713, 142] on button "identificationType" at bounding box center [657, 149] width 199 height 48
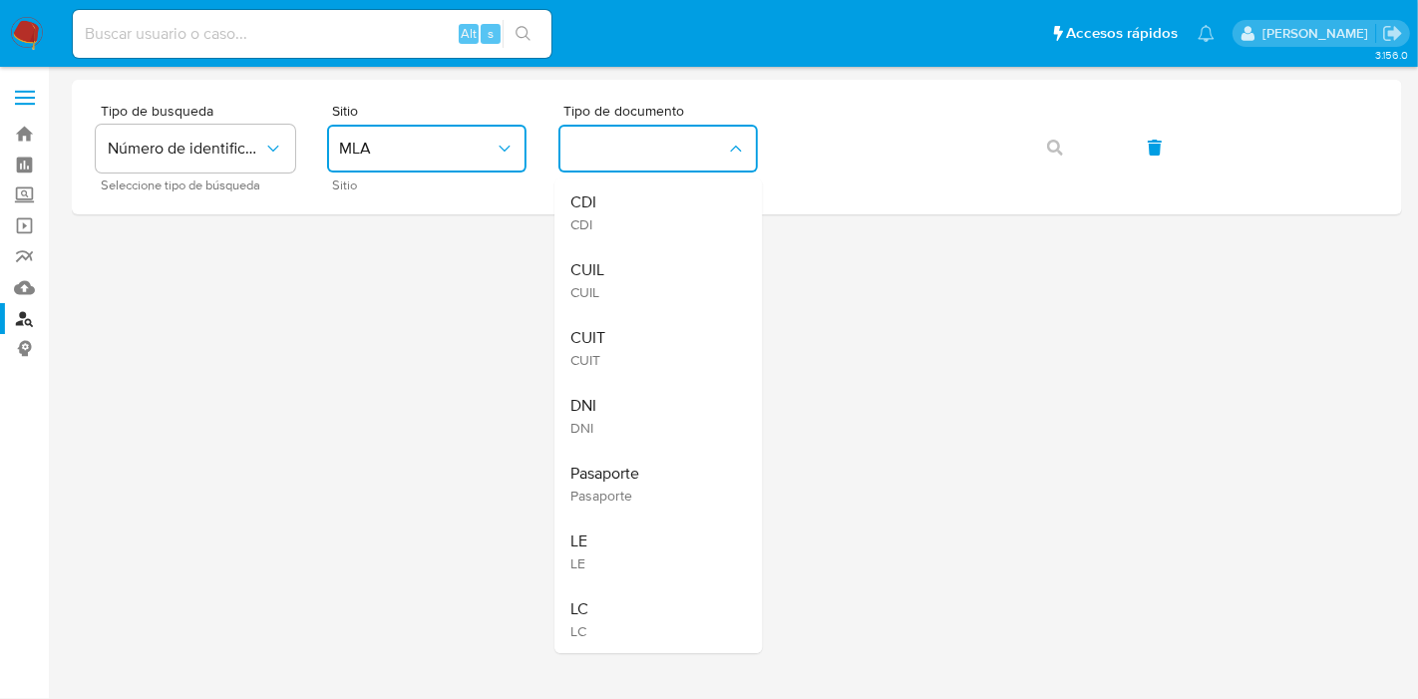
drag, startPoint x: 672, startPoint y: 269, endPoint x: 732, endPoint y: 214, distance: 81.2
click at [675, 268] on div "CUIL CUIL" at bounding box center [652, 280] width 164 height 68
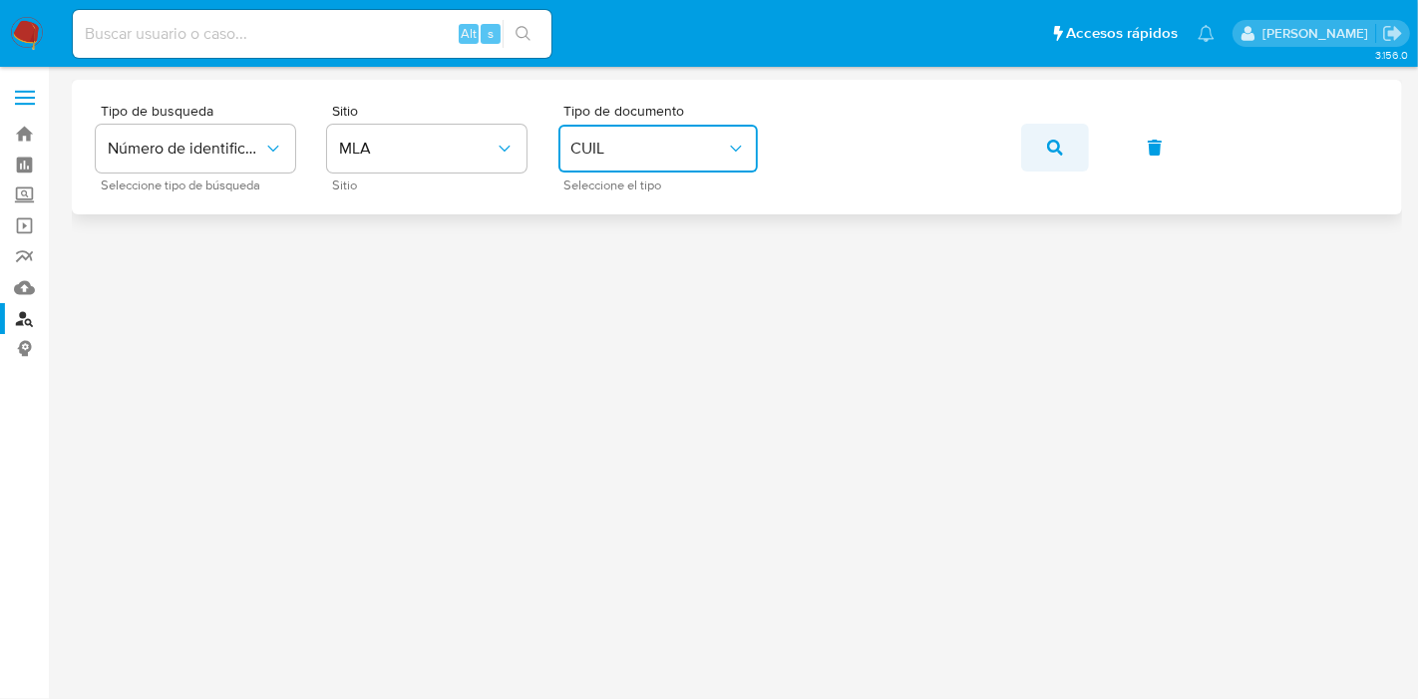
click at [1048, 155] on span "button" at bounding box center [1055, 148] width 16 height 44
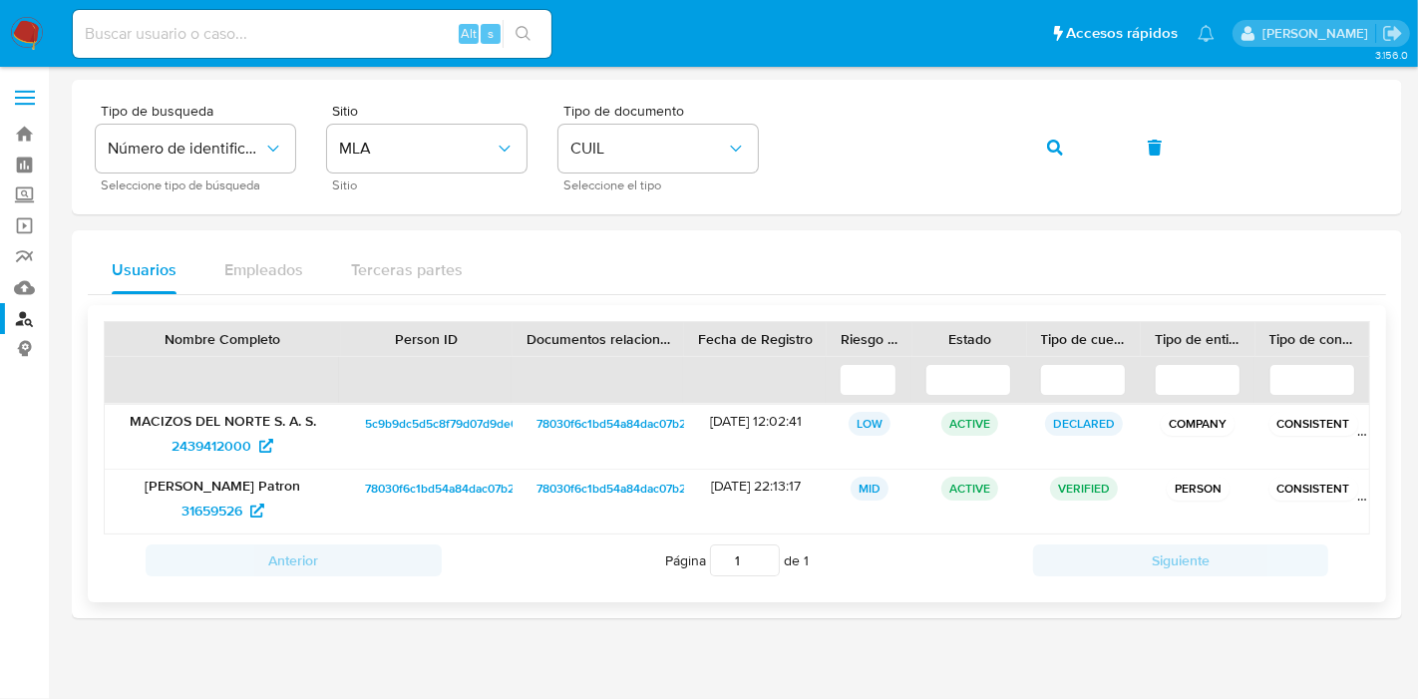
click at [437, 484] on span "78030f6c1bd54a84dac07b2aaafe69a4" at bounding box center [467, 489] width 205 height 24
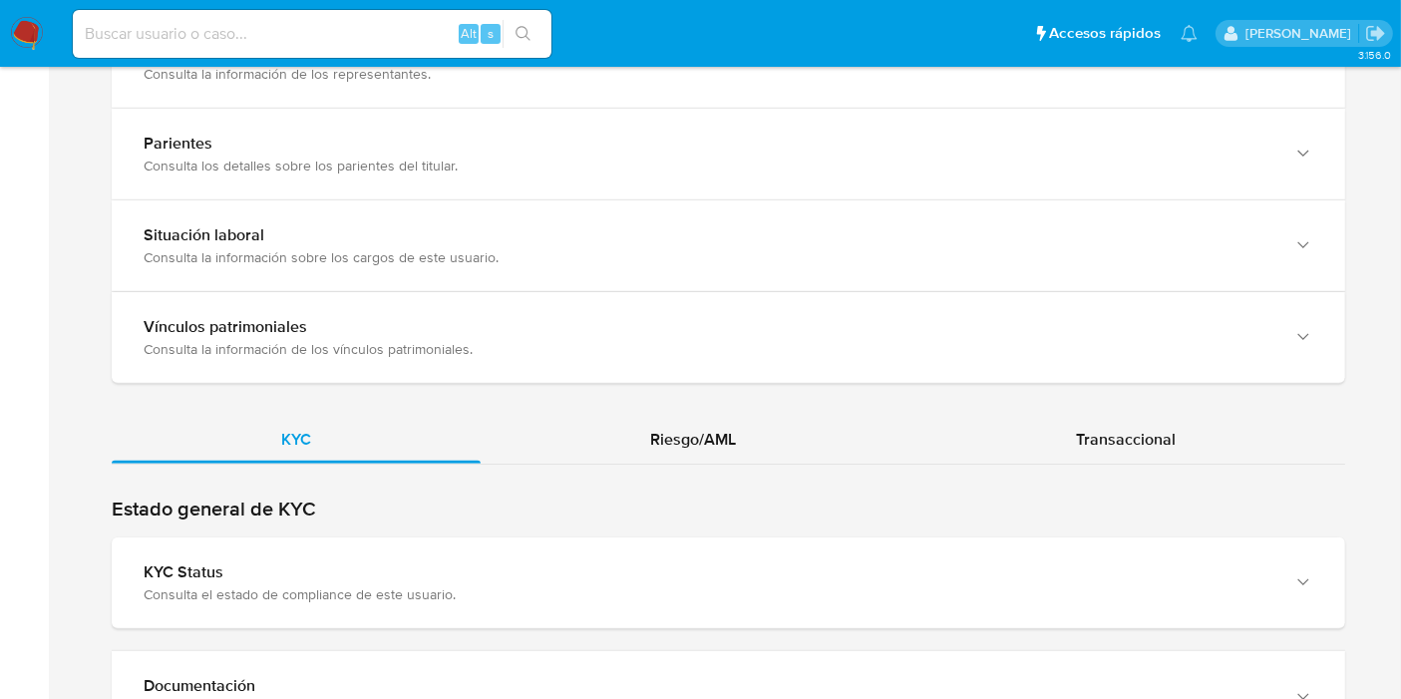
scroll to position [1550, 0]
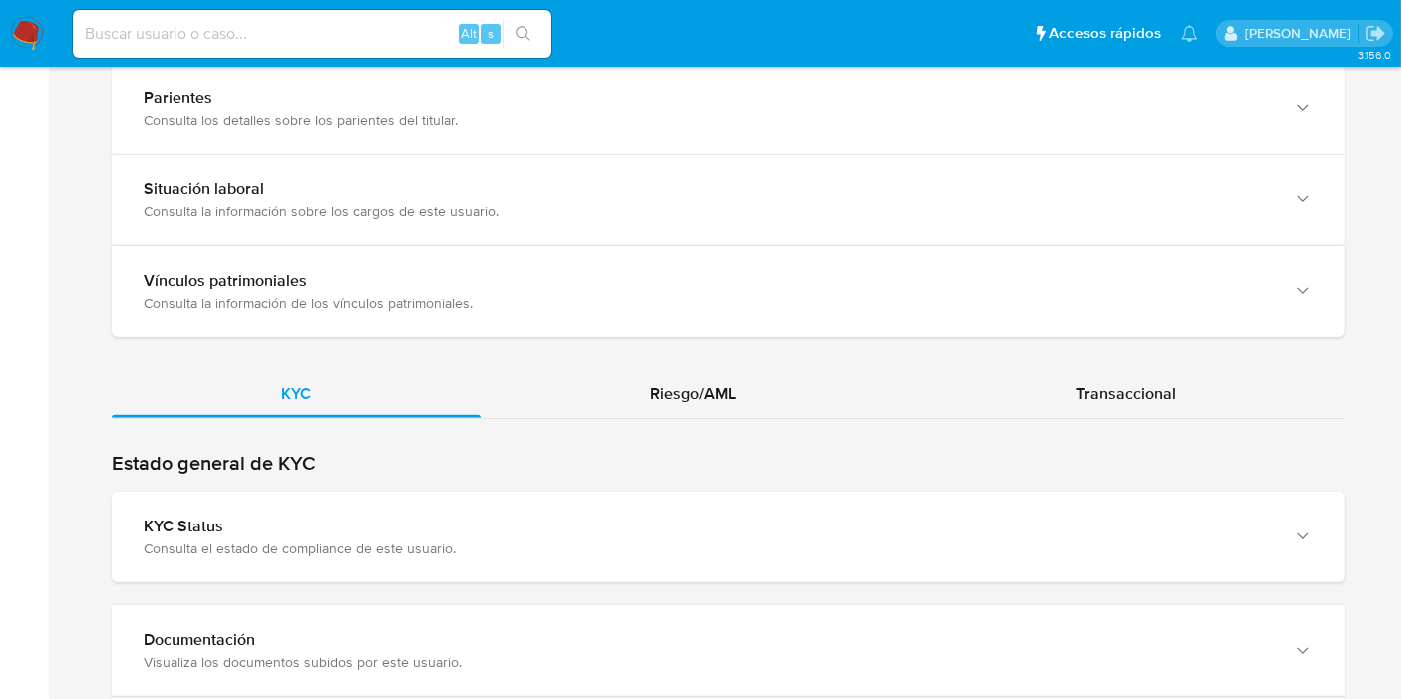
drag, startPoint x: 703, startPoint y: 362, endPoint x: 700, endPoint y: 375, distance: 13.3
click at [691, 394] on span "Riesgo/AML" at bounding box center [693, 393] width 86 height 23
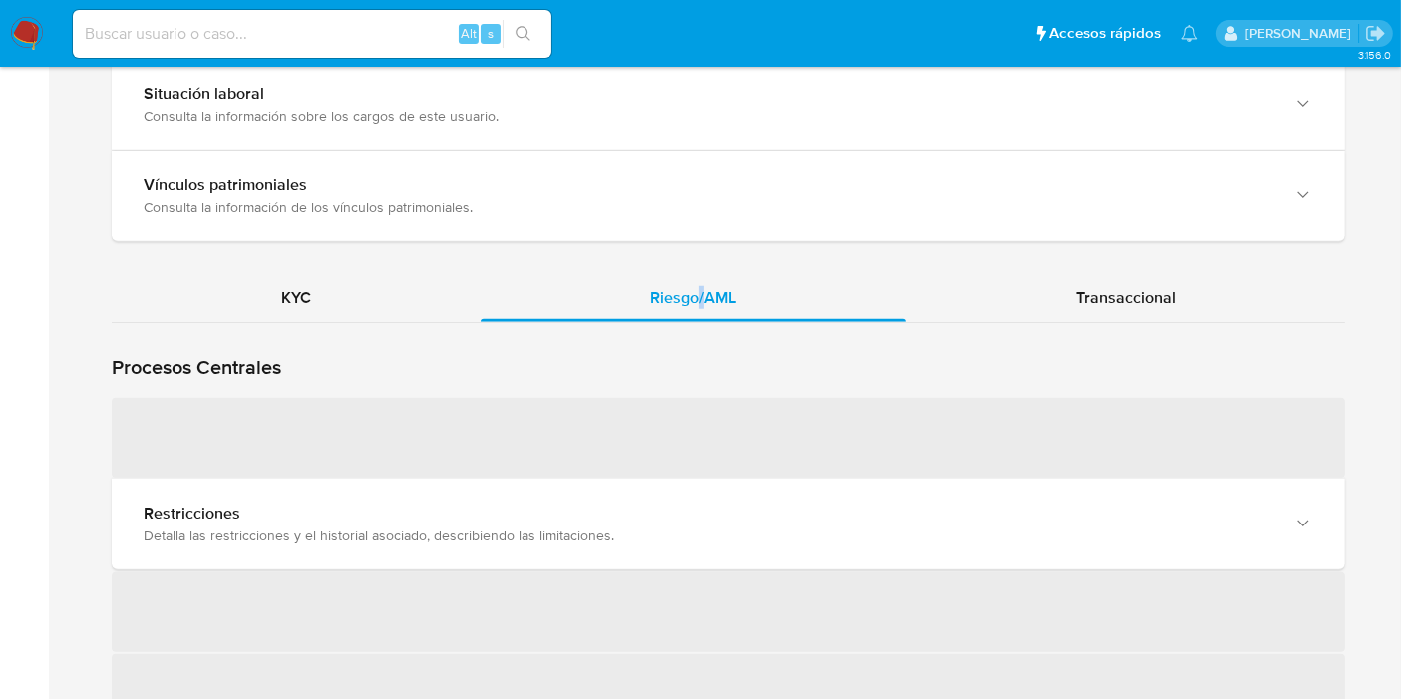
scroll to position [1882, 0]
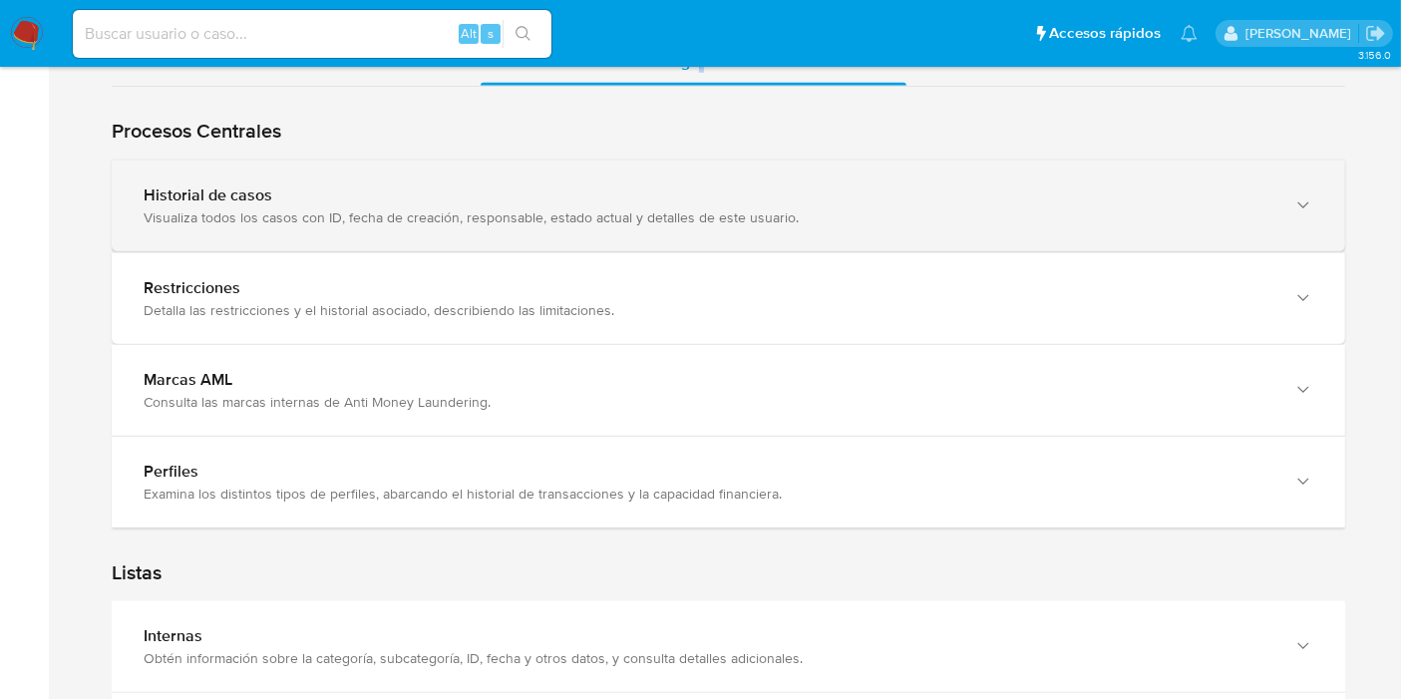
click at [387, 200] on div "Historial de casos Visualiza todos los casos con ID, fecha de creación, respons…" at bounding box center [709, 205] width 1130 height 41
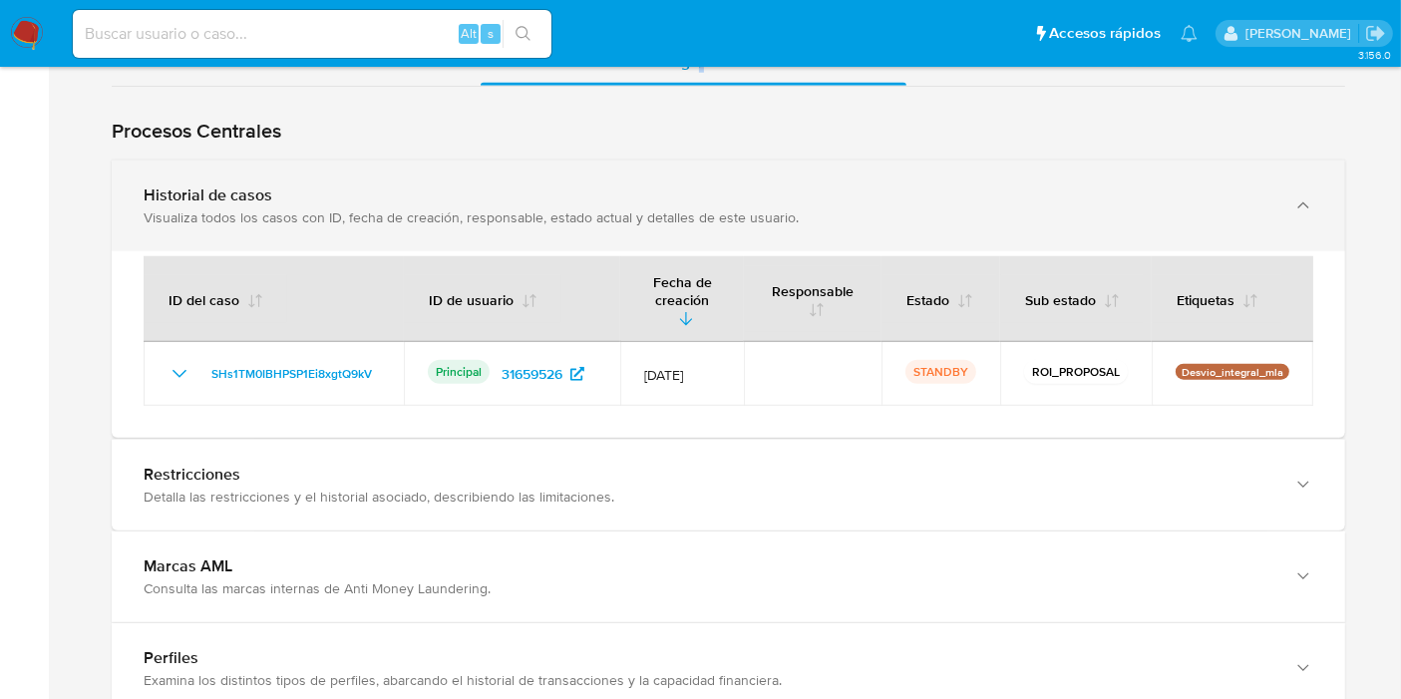
click at [387, 200] on div "Historial de casos Visualiza todos los casos con ID, fecha de creación, respons…" at bounding box center [709, 205] width 1130 height 41
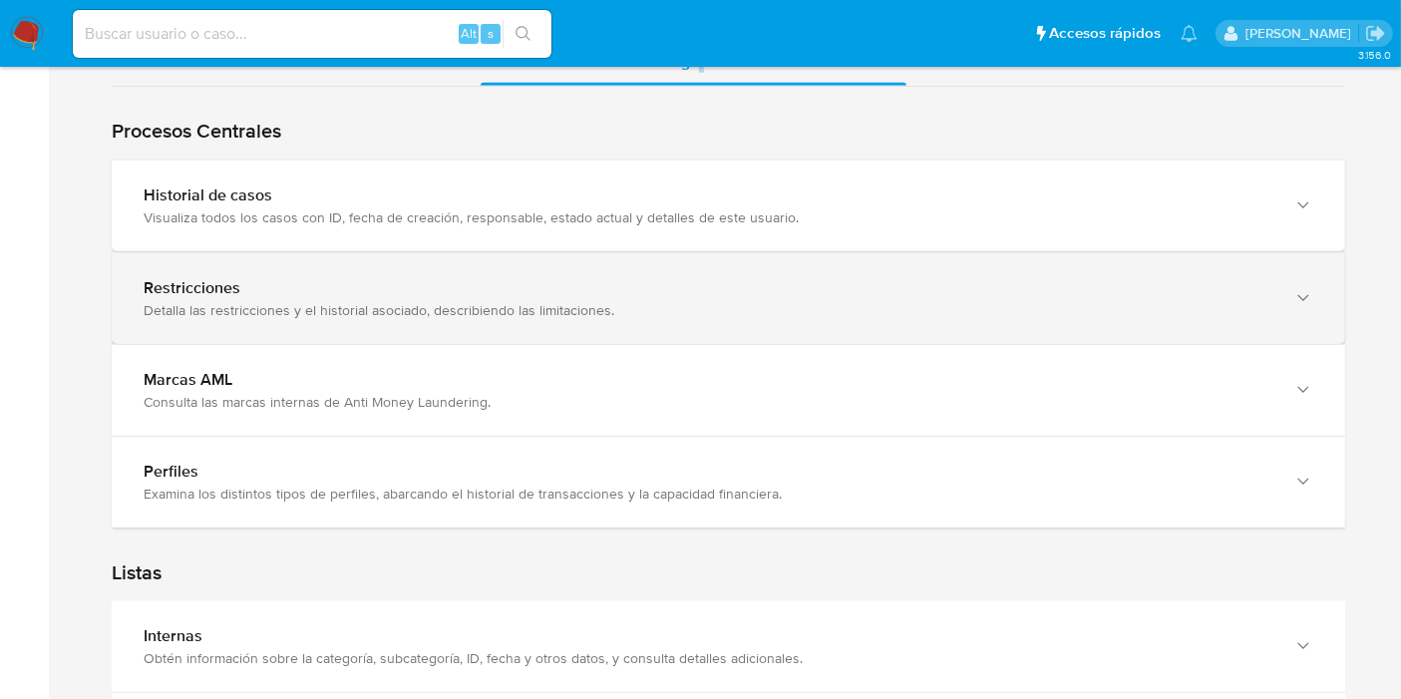
click at [363, 325] on div "Restricciones Detalla las restricciones y el historial asociado, describiendo l…" at bounding box center [728, 298] width 1233 height 91
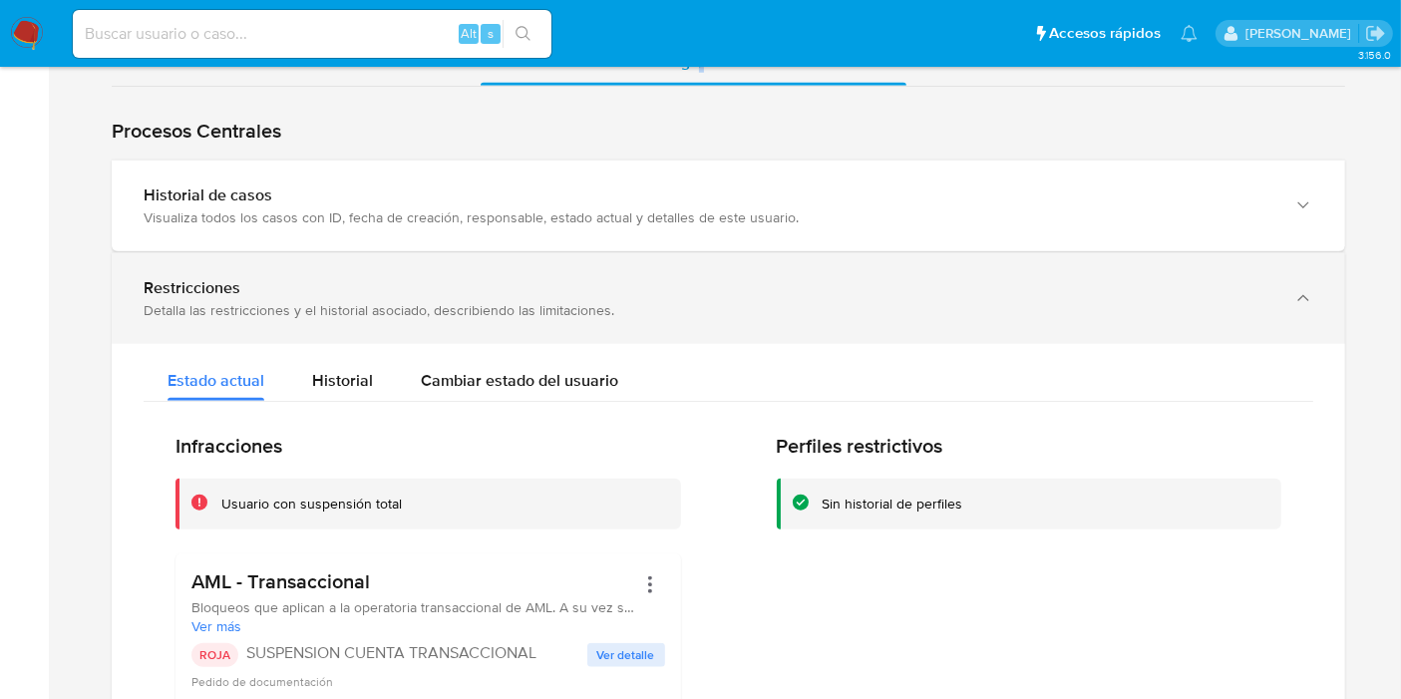
click at [363, 325] on div "Restricciones Detalla las restricciones y el historial asociado, describiendo l…" at bounding box center [728, 298] width 1233 height 91
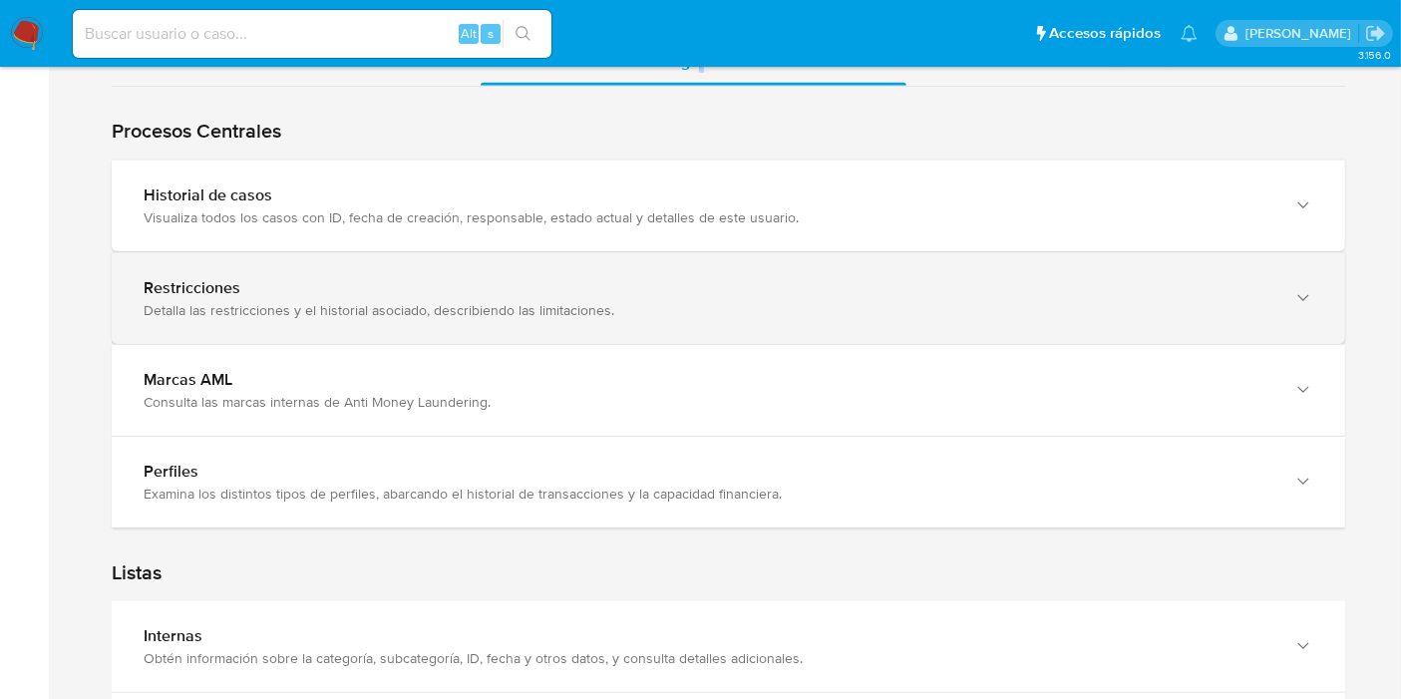
click at [363, 325] on div "Restricciones Detalla las restricciones y el historial asociado, describiendo l…" at bounding box center [728, 298] width 1233 height 91
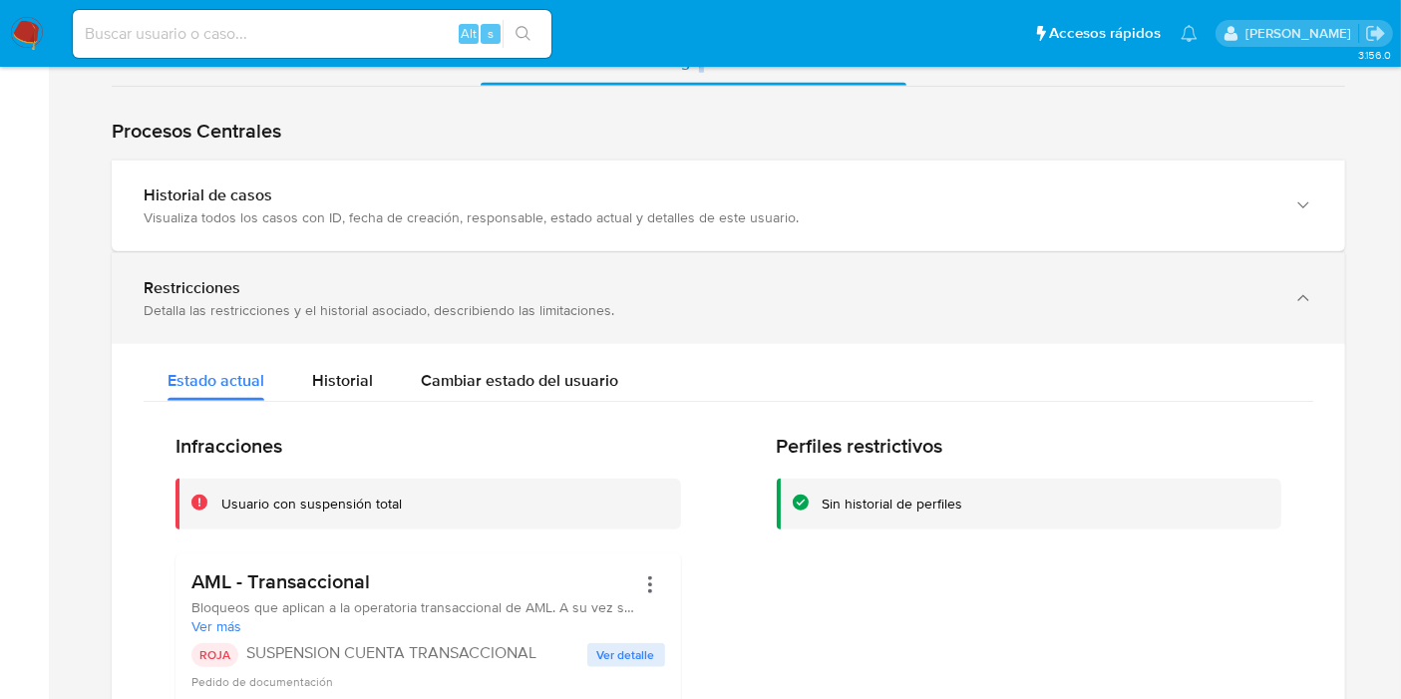
click at [393, 269] on div "Restricciones Detalla las restricciones y el historial asociado, describiendo l…" at bounding box center [728, 298] width 1233 height 91
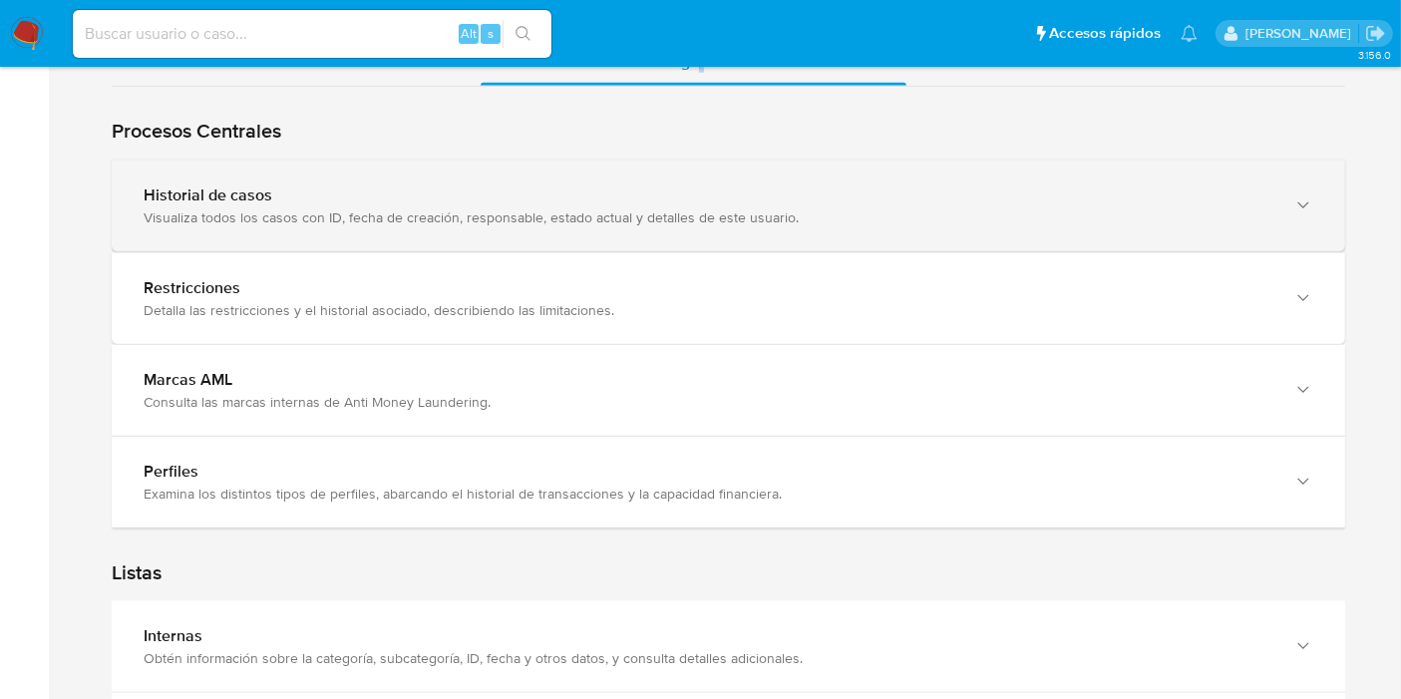
click at [405, 227] on div "Historial de casos Visualiza todos los casos con ID, fecha de creación, respons…" at bounding box center [728, 206] width 1233 height 91
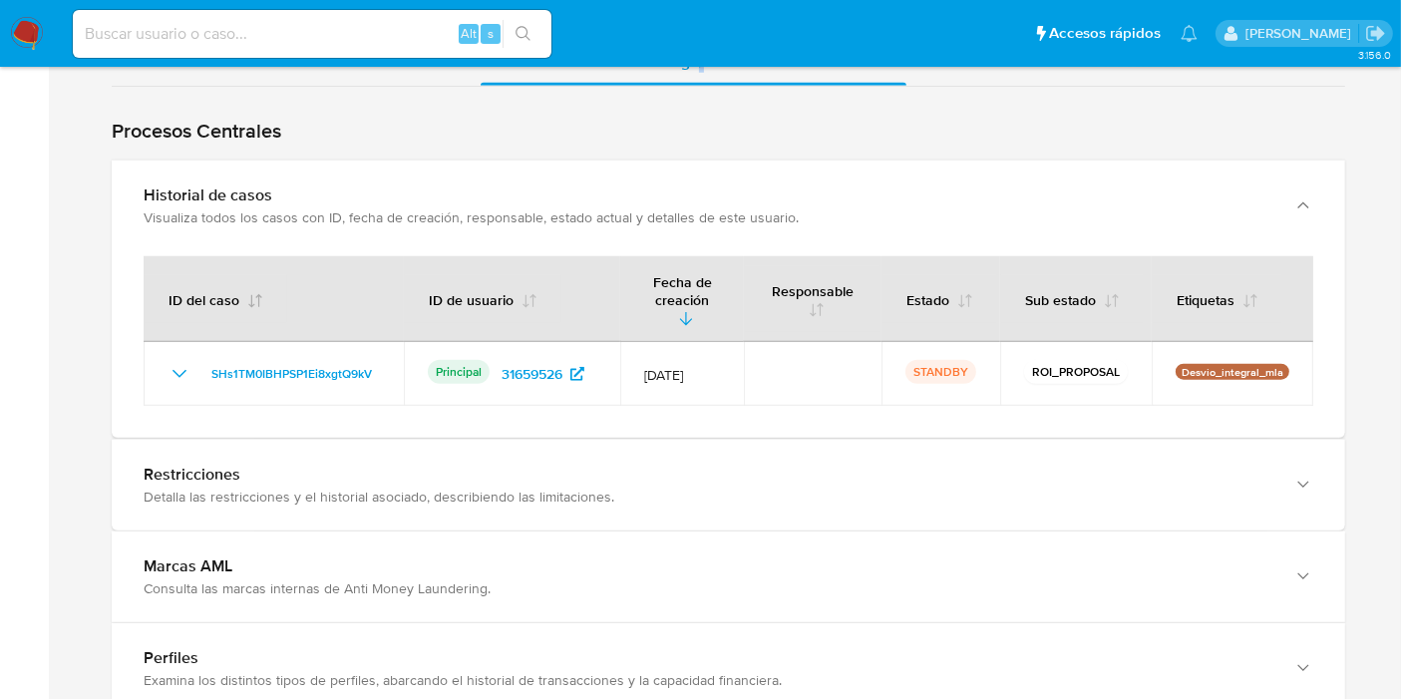
drag, startPoint x: 405, startPoint y: 227, endPoint x: 250, endPoint y: 307, distance: 173.9
click at [311, 282] on div "Historial de casos Visualiza todos los casos con ID, fecha de creación, respons…" at bounding box center [728, 299] width 1233 height 279
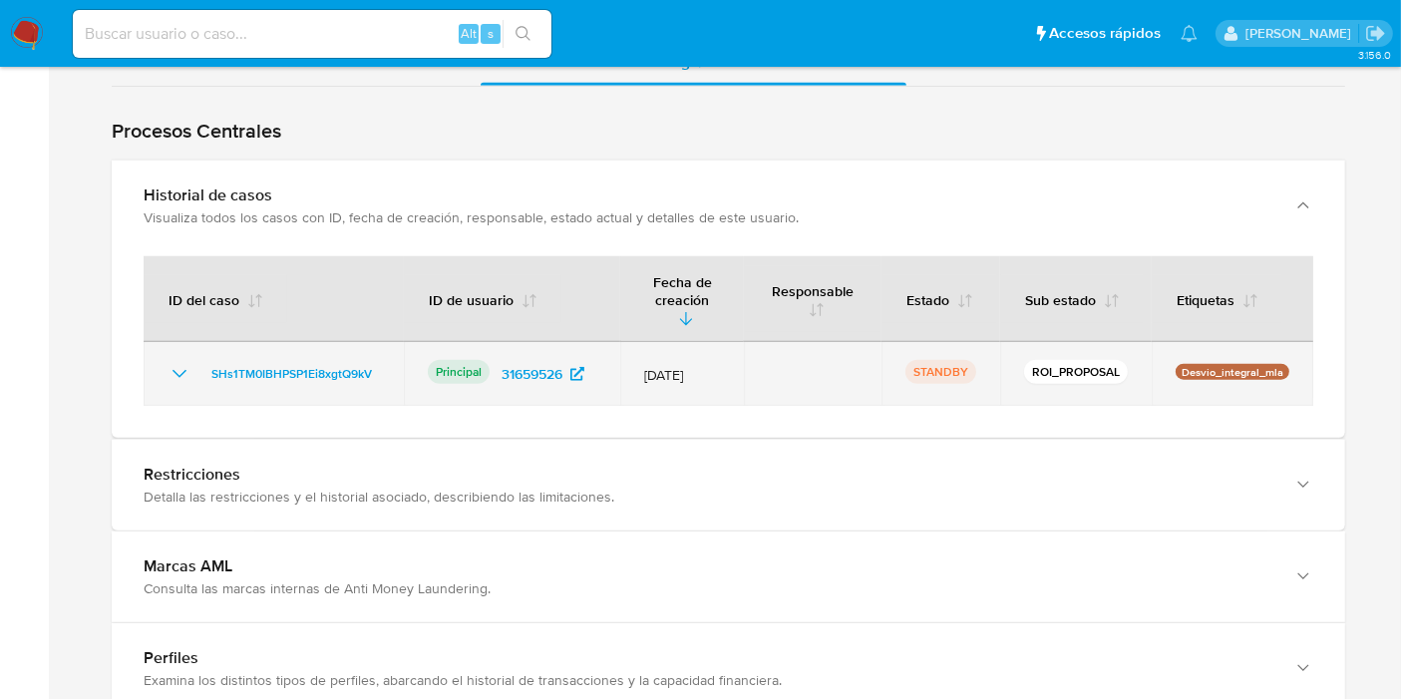
click at [147, 361] on td "SHs1TM0IBHPSP1Ei8xgtQ9kV" at bounding box center [274, 374] width 260 height 64
click at [177, 362] on icon "Mostrar/Ocultar" at bounding box center [180, 374] width 24 height 24
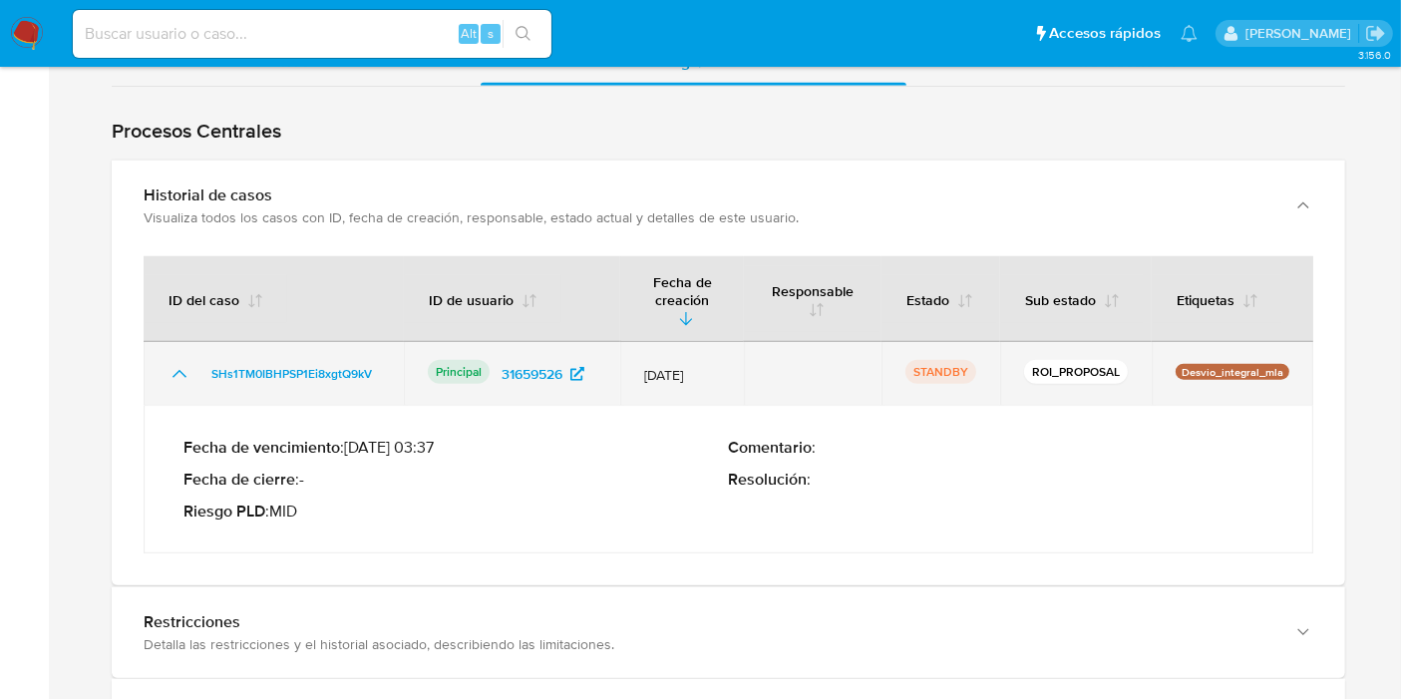
click at [177, 362] on icon "Mostrar/Ocultar" at bounding box center [180, 374] width 24 height 24
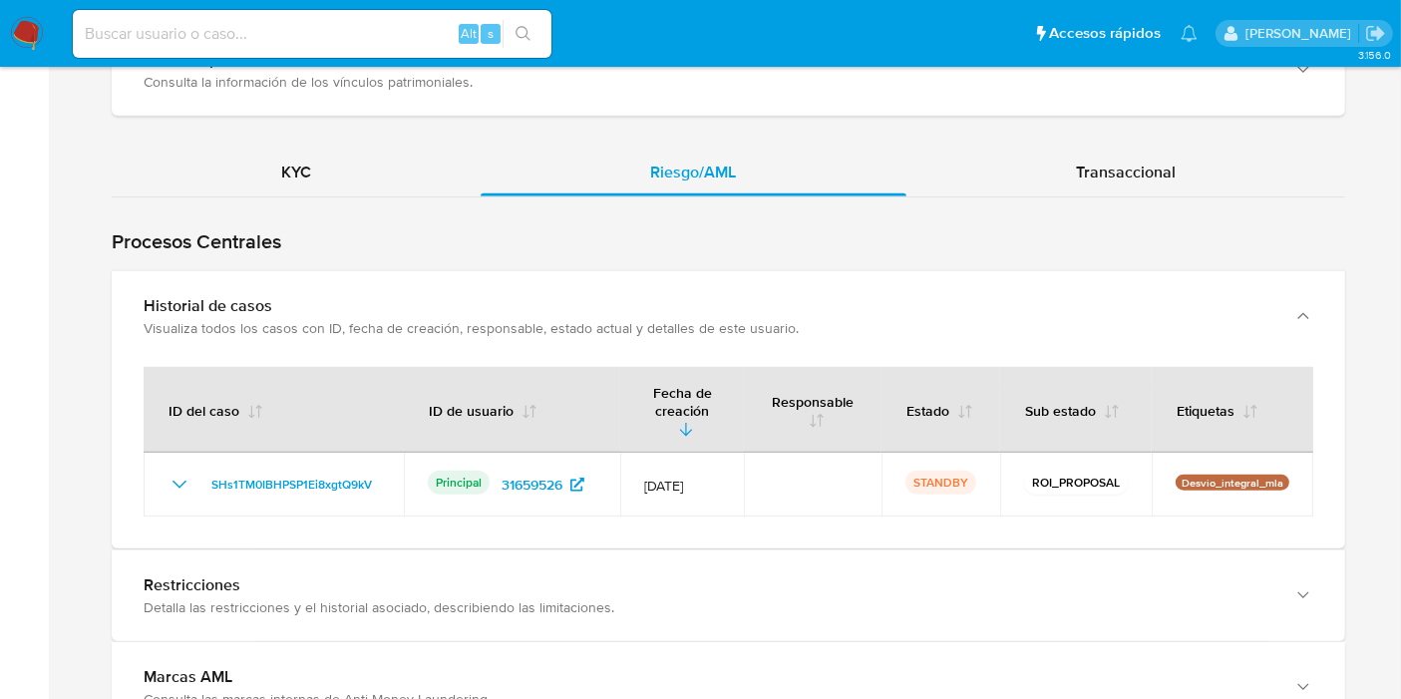
scroll to position [1772, 0]
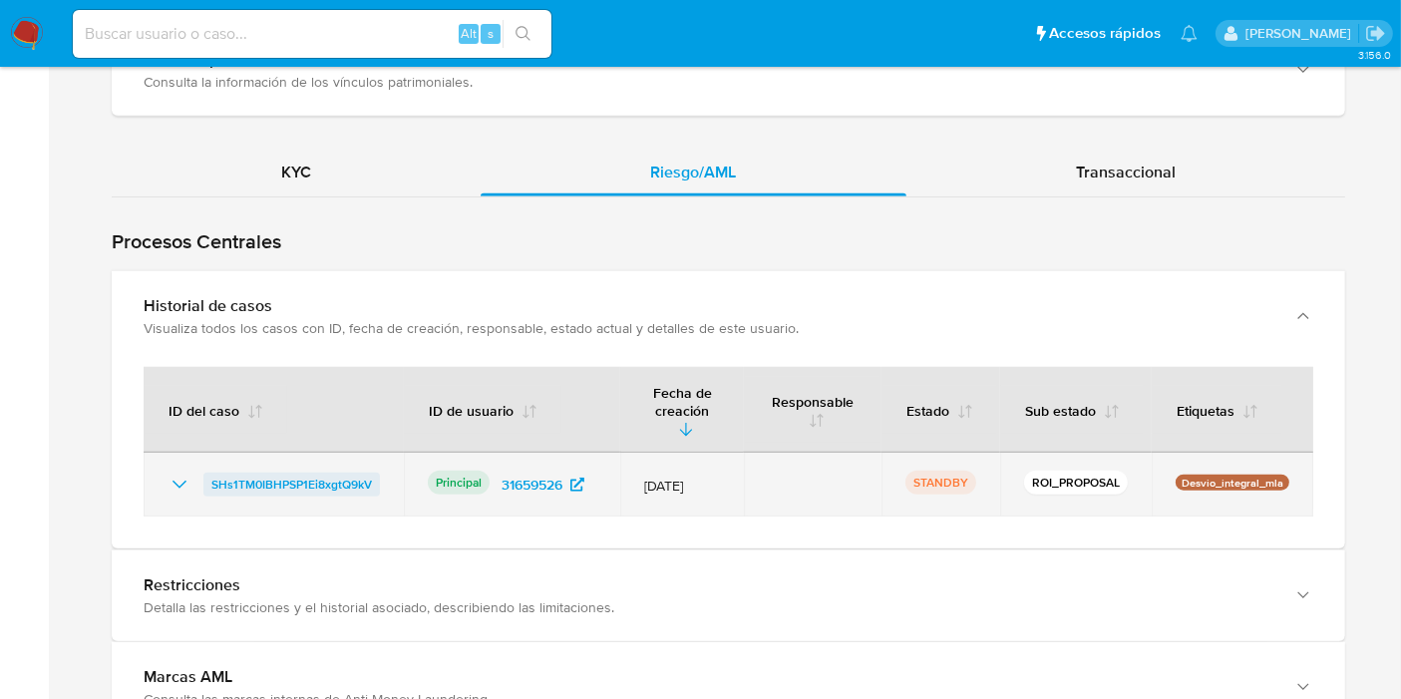
click at [349, 473] on span "SHs1TM0IBHPSP1Ei8xgtQ9kV" at bounding box center [291, 485] width 161 height 24
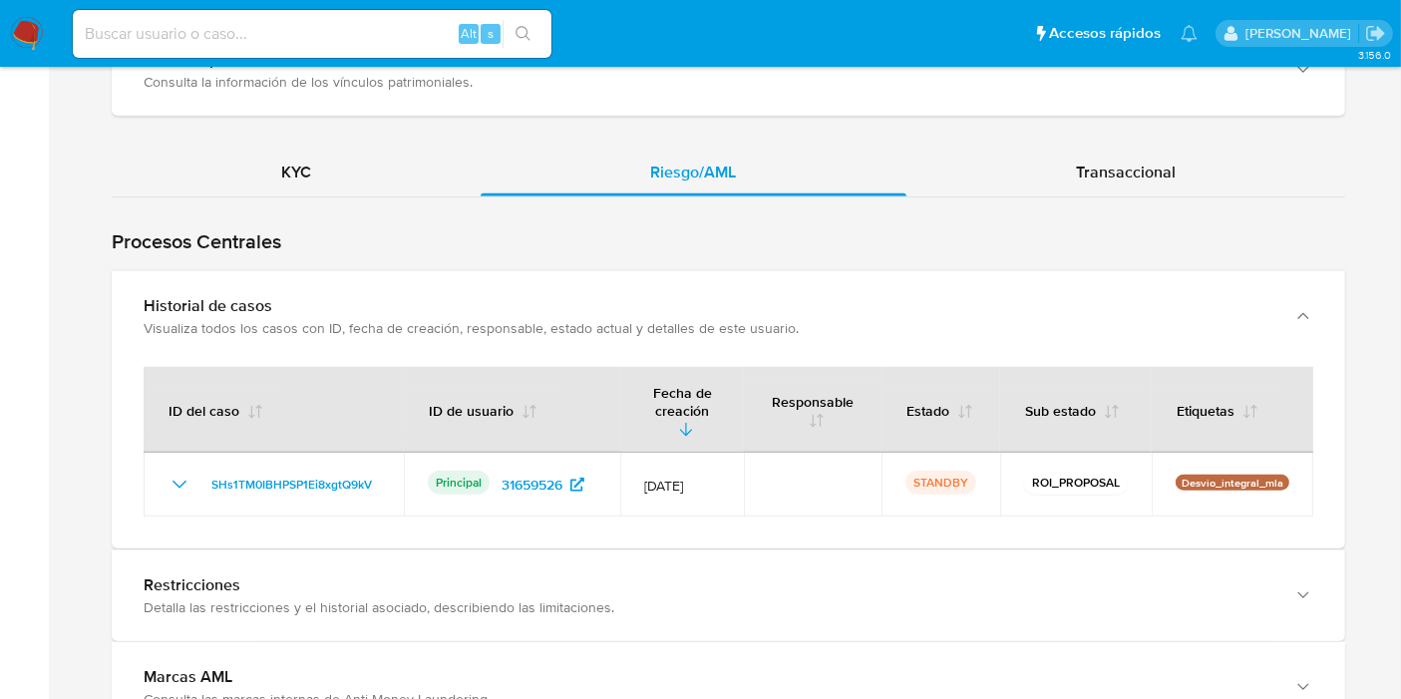
click at [42, 17] on img at bounding box center [27, 34] width 34 height 34
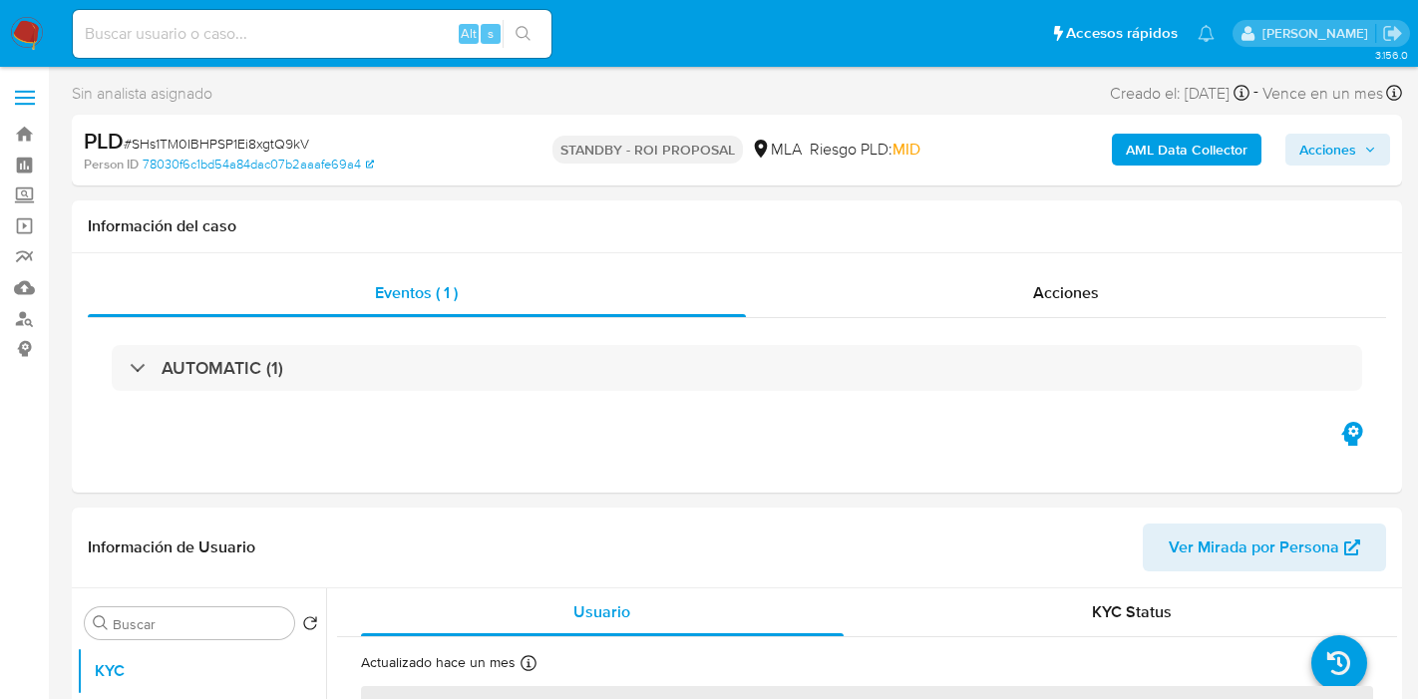
select select "10"
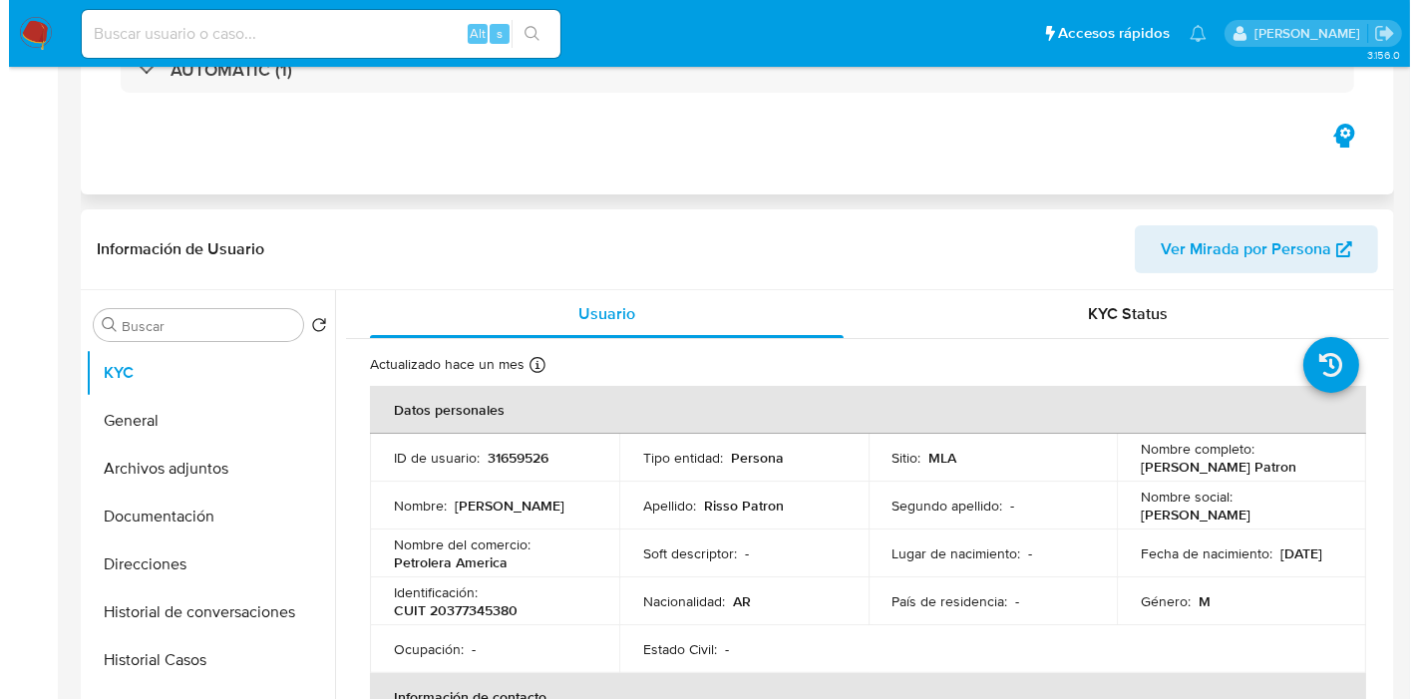
scroll to position [332, 0]
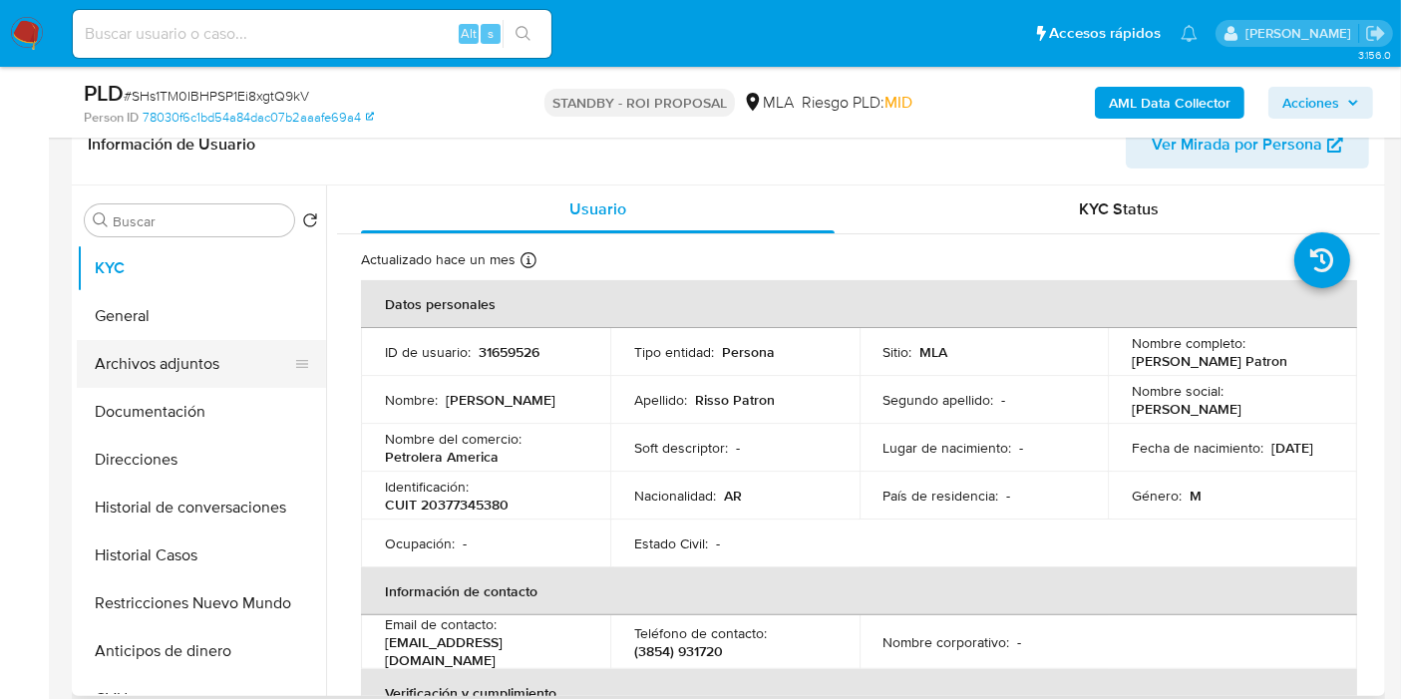
click at [216, 361] on button "Archivos adjuntos" at bounding box center [193, 364] width 233 height 48
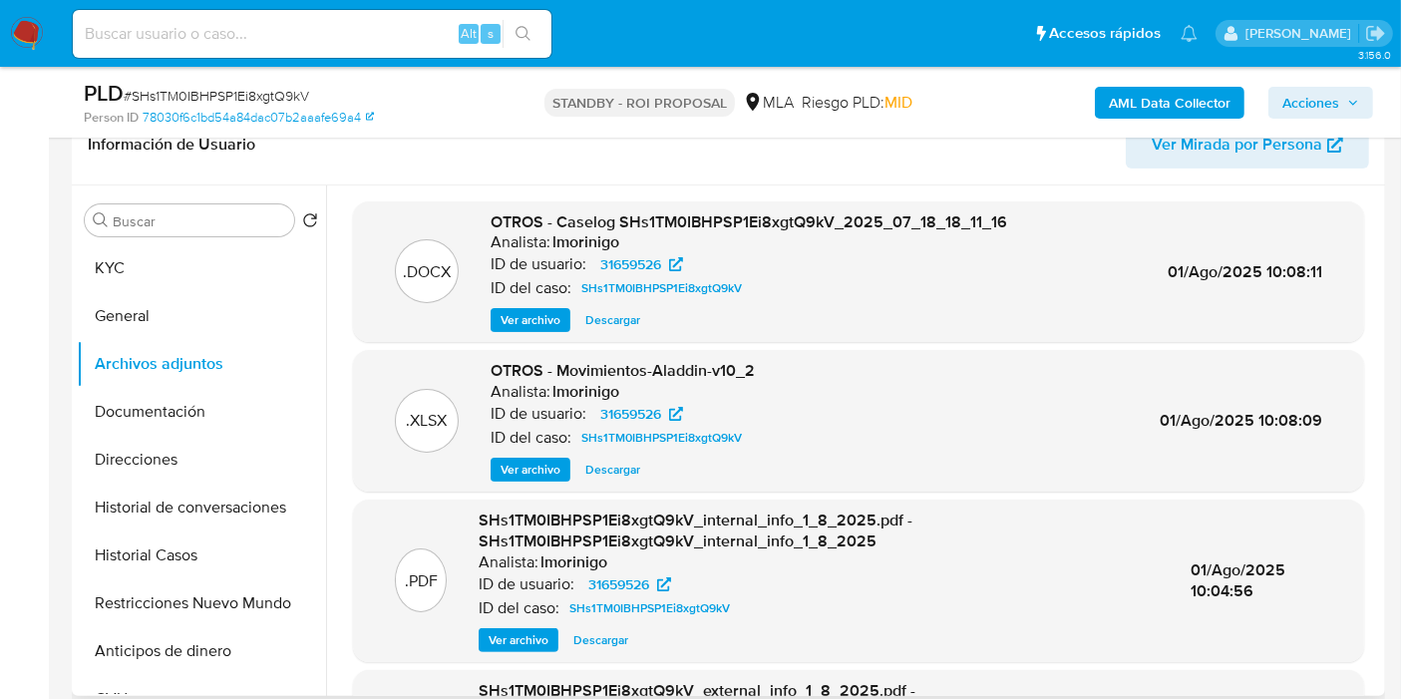
click at [554, 323] on span "Ver archivo" at bounding box center [531, 320] width 60 height 20
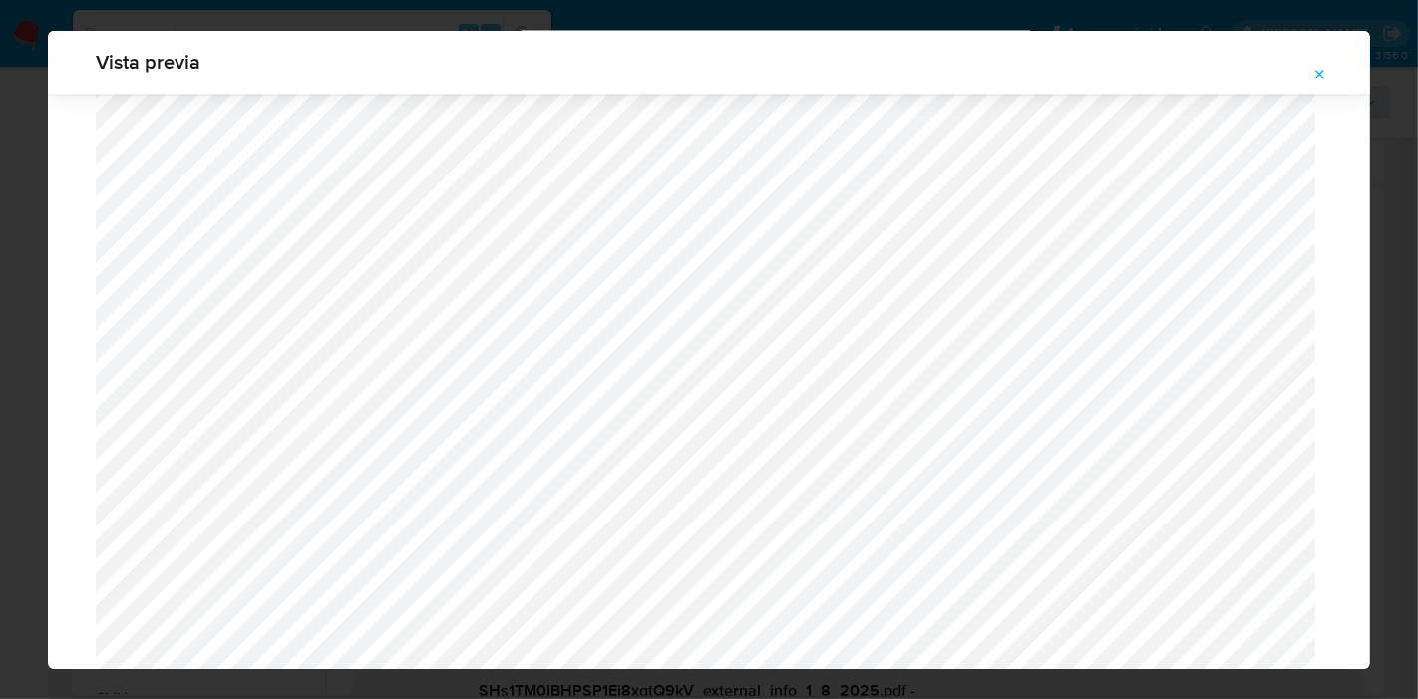
scroll to position [3315, 0]
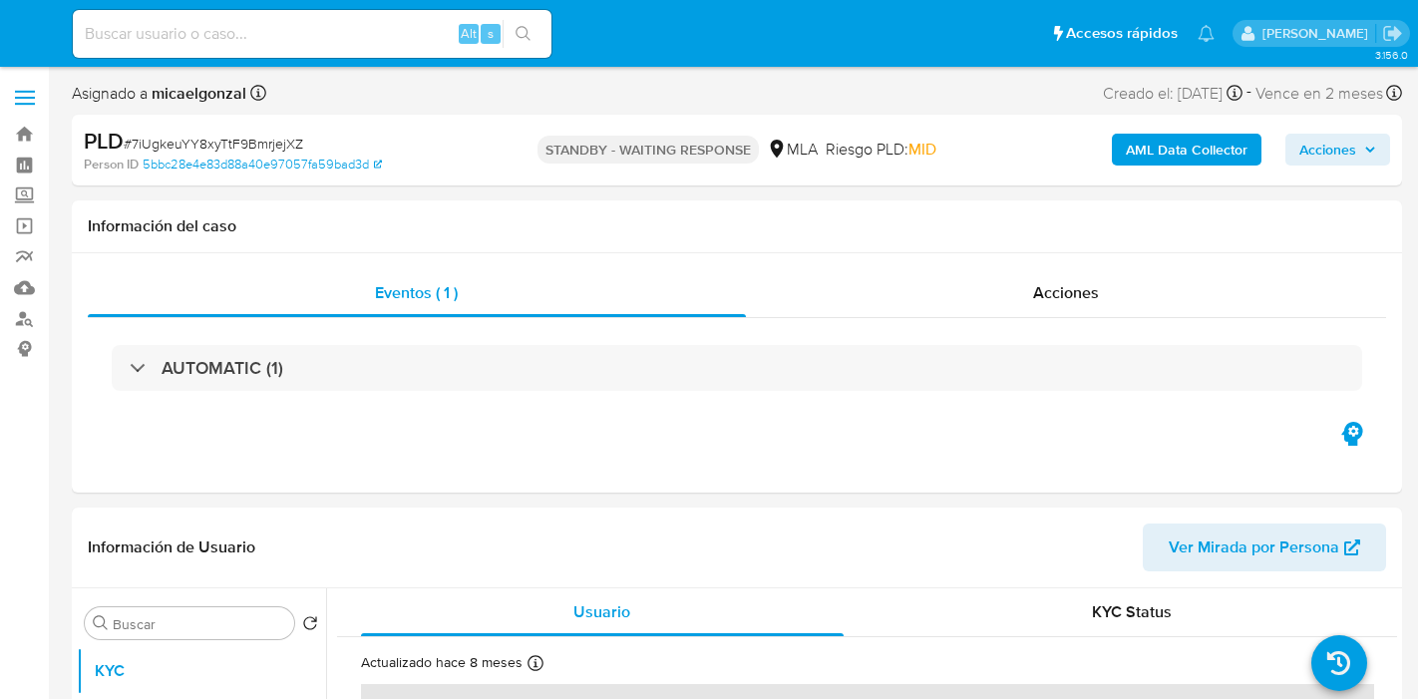
select select "10"
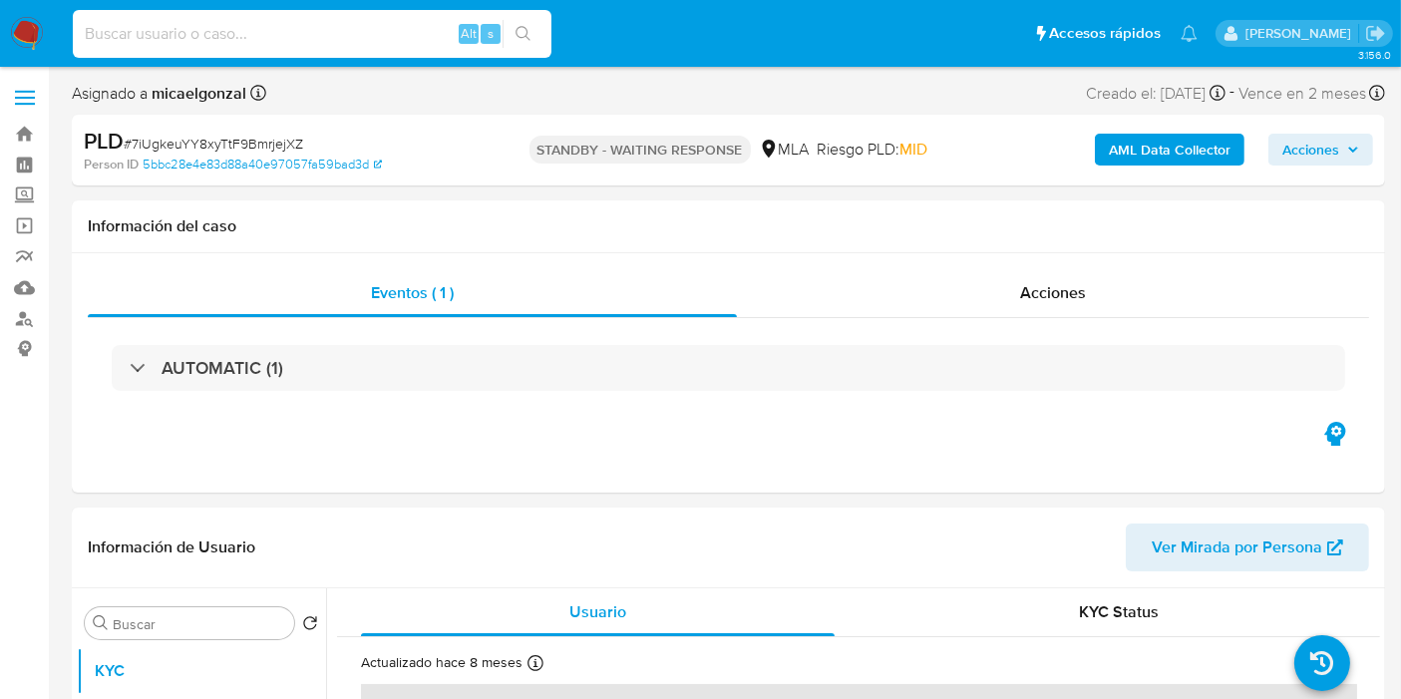
click at [226, 30] on input at bounding box center [312, 34] width 479 height 26
paste input "uCB6rkJYpJODXvnr01uV7Ui2"
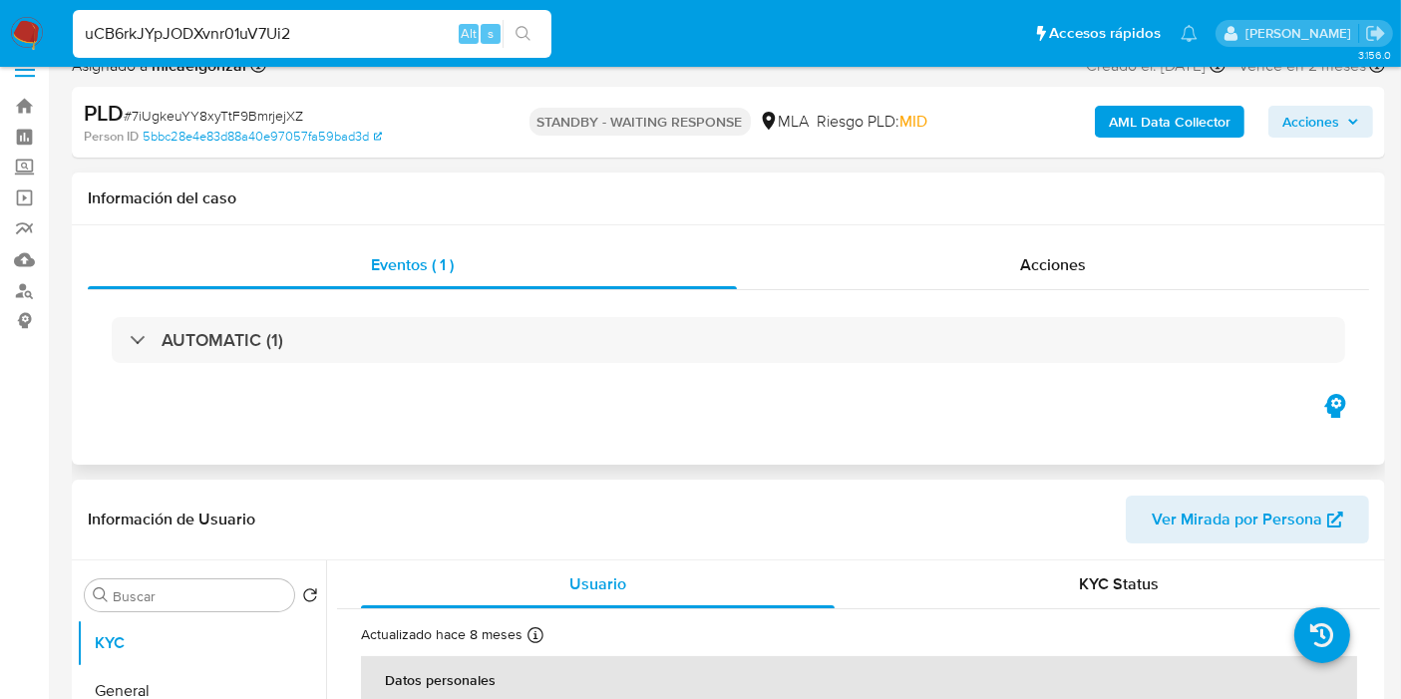
scroll to position [111, 0]
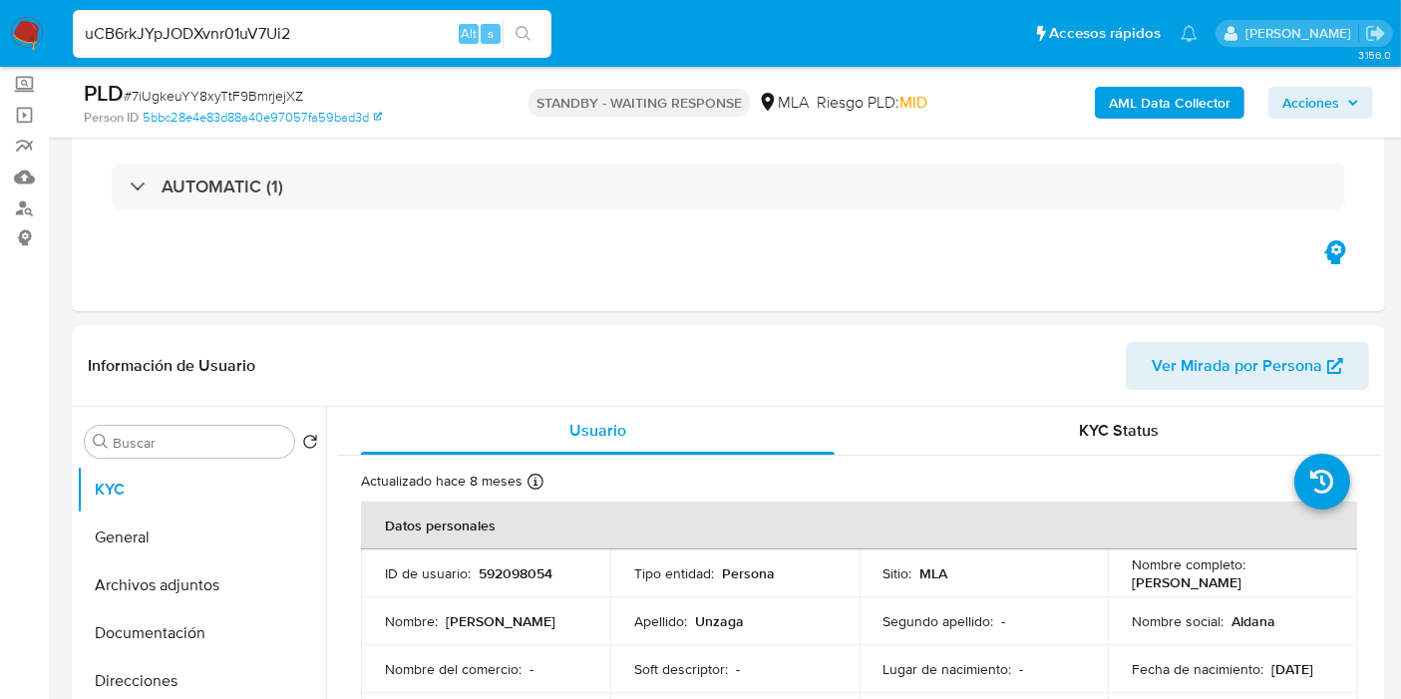
type input "uCB6rkJYpJODXvnr01uV7Ui2"
click at [523, 37] on icon "search-icon" at bounding box center [523, 34] width 16 height 16
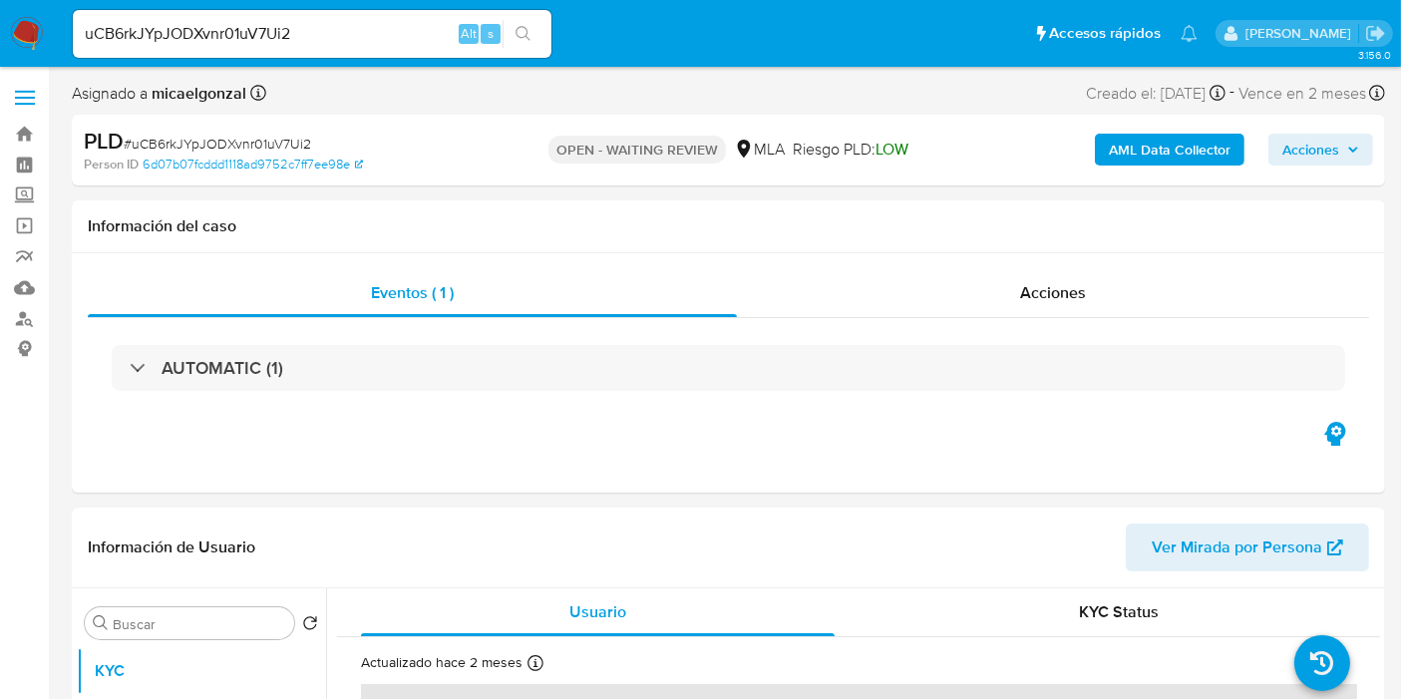
select select "10"
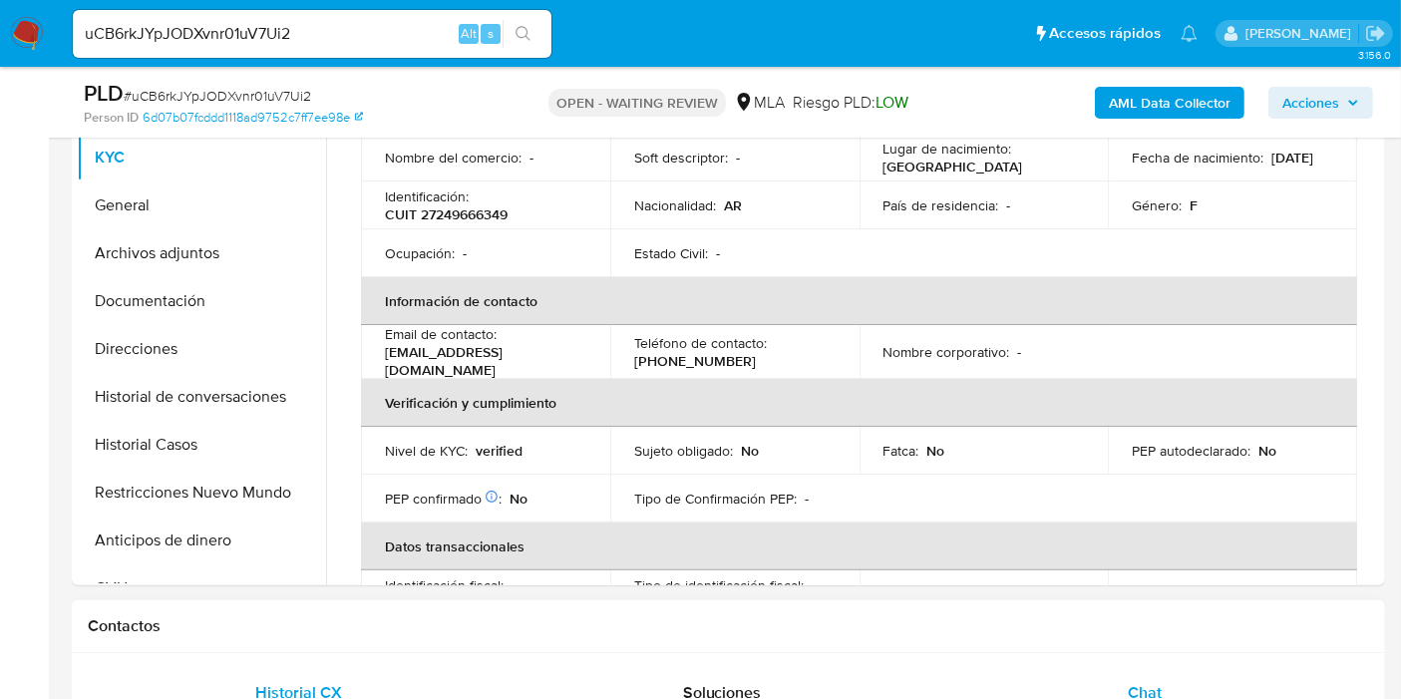
scroll to position [332, 0]
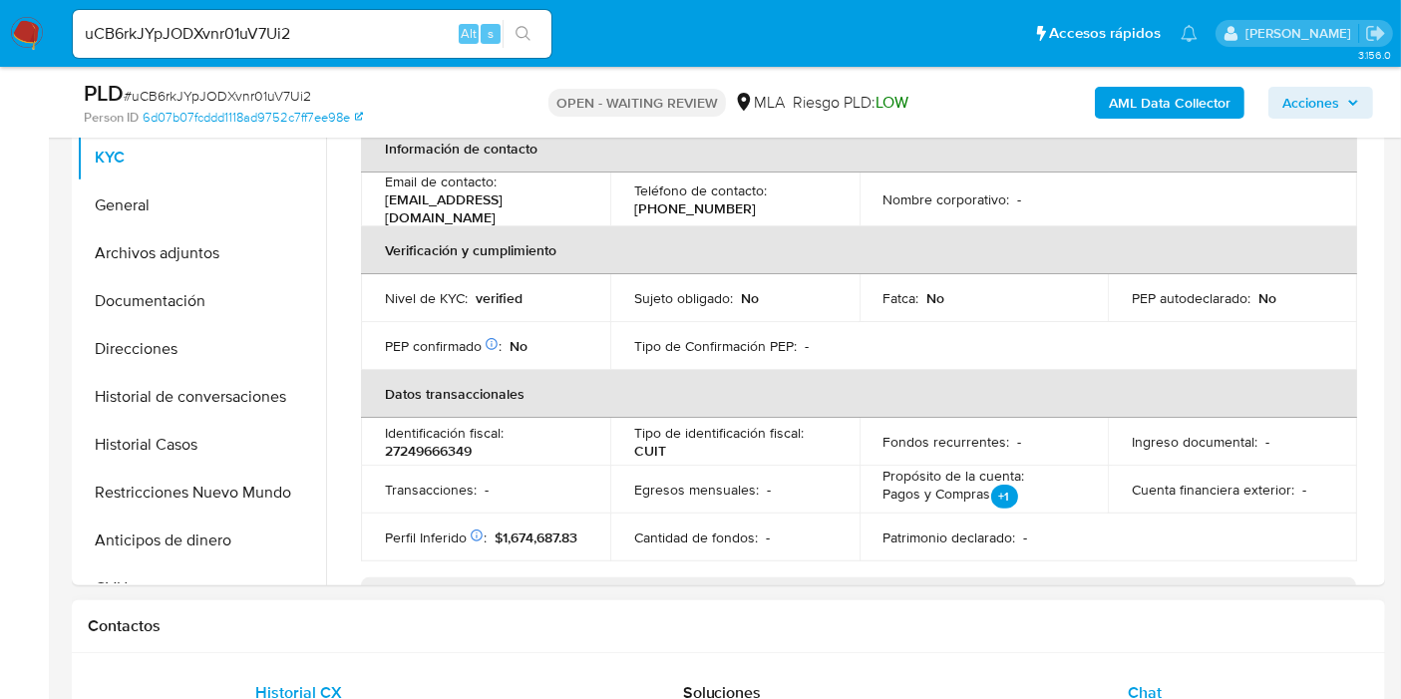
click at [1154, 686] on span "Chat" at bounding box center [1145, 692] width 34 height 23
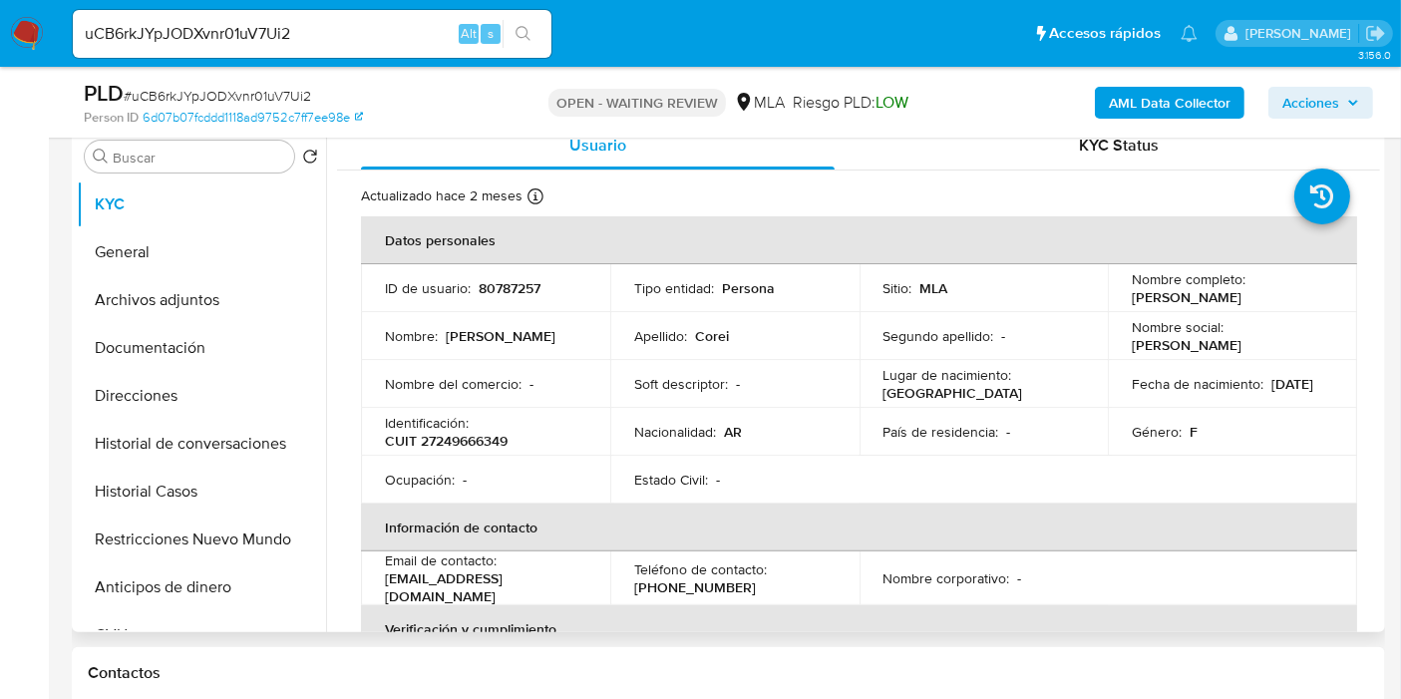
scroll to position [221, 0]
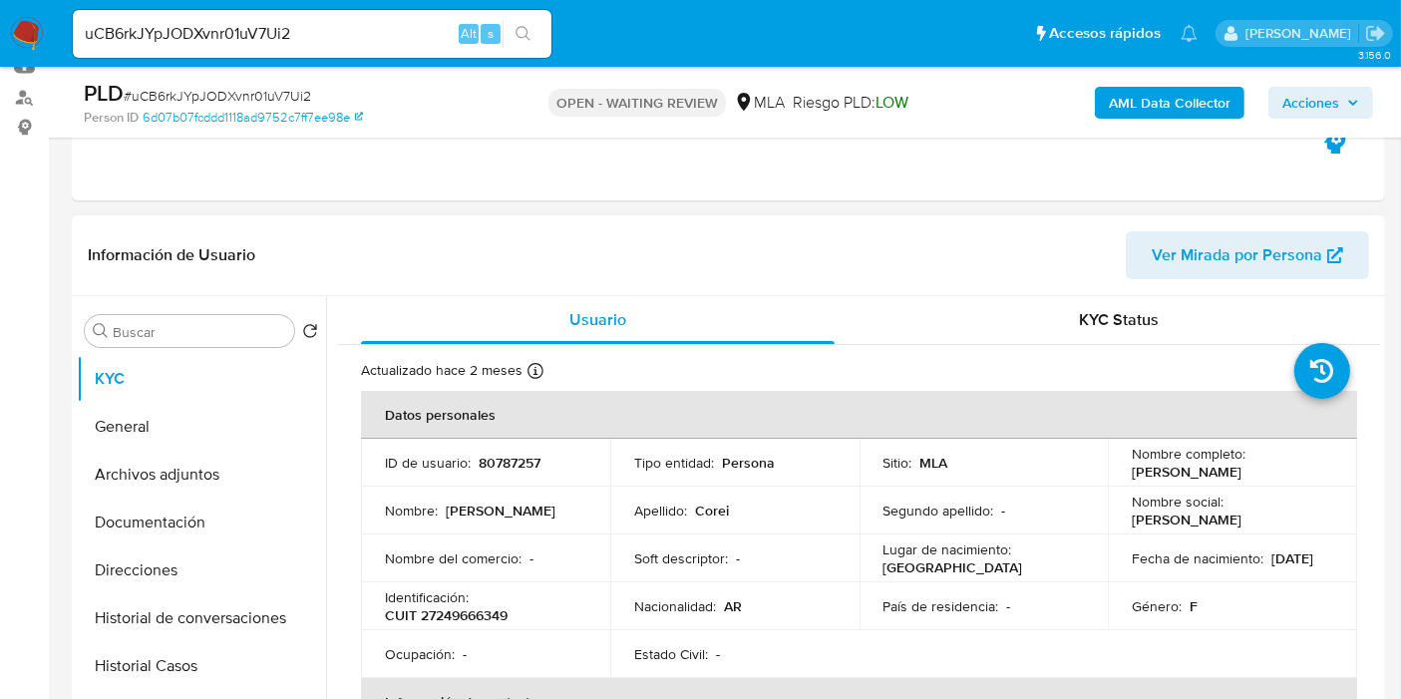
drag, startPoint x: 1255, startPoint y: 478, endPoint x: 1125, endPoint y: 469, distance: 130.9
click at [1125, 469] on td "Nombre completo : Mayra Daniela Corei" at bounding box center [1232, 463] width 249 height 48
copy p "Mayra Daniela Corei"
click at [273, 54] on div "uCB6rkJYpJODXvnr01uV7Ui2 Alt s" at bounding box center [312, 34] width 479 height 48
click at [277, 31] on input "uCB6rkJYpJODXvnr01uV7Ui2" at bounding box center [312, 34] width 479 height 26
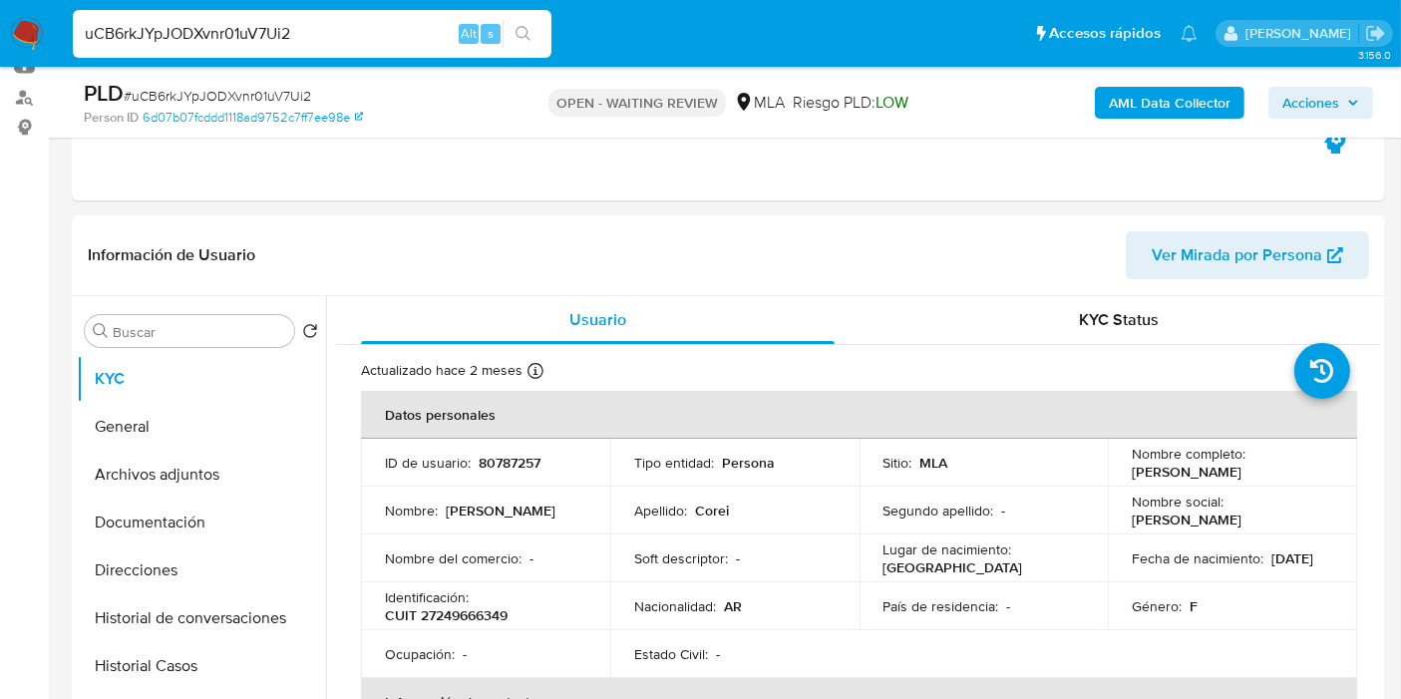
click at [277, 31] on input "uCB6rkJYpJODXvnr01uV7Ui2" at bounding box center [312, 34] width 479 height 26
paste input "J1Al3SAWJIAdOrXdhCqgZdeM"
type input "J1Al3SAWJIAdOrXdhCqgZdeM"
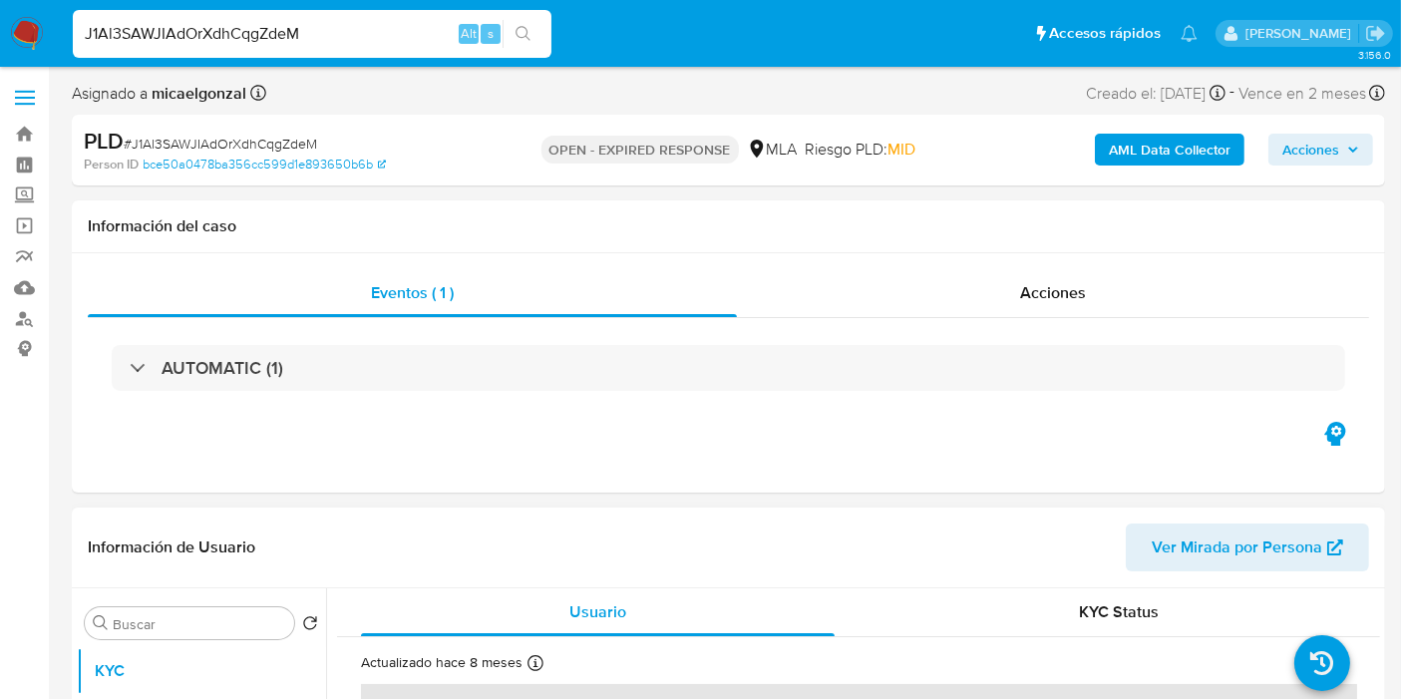
scroll to position [221, 0]
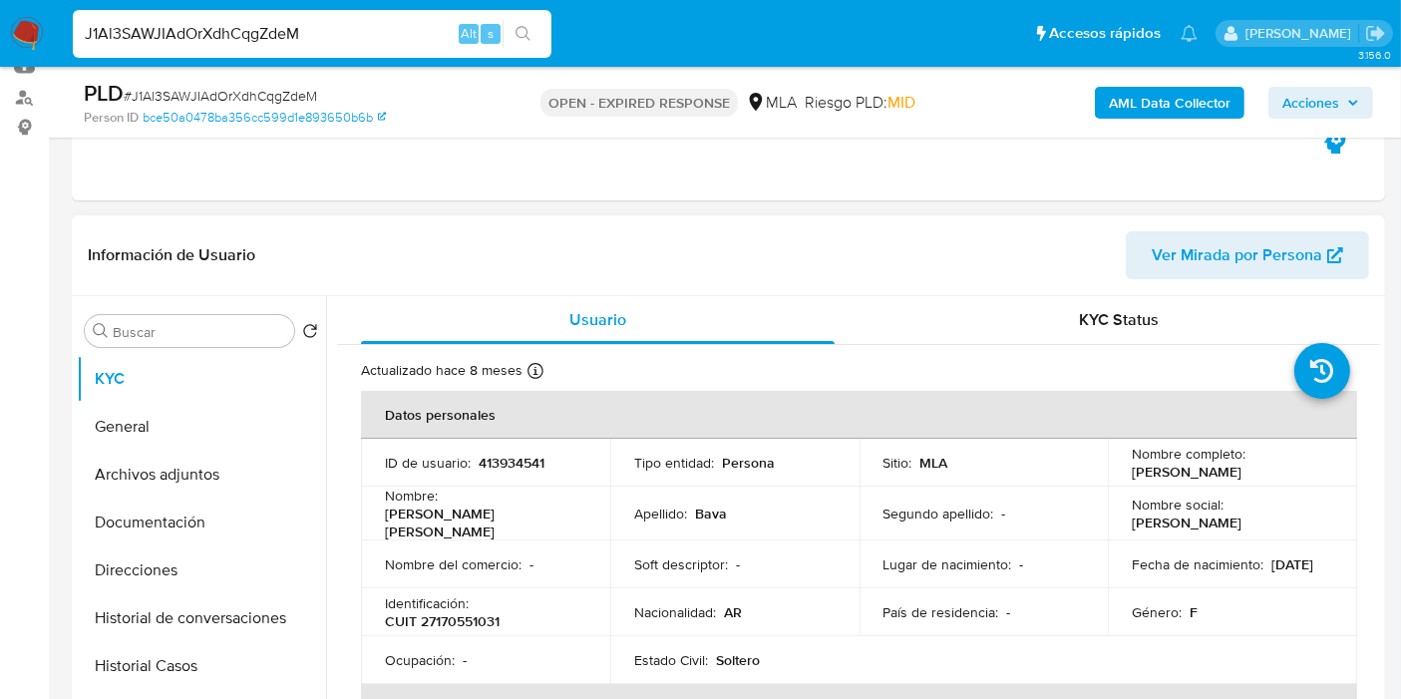
select select "10"
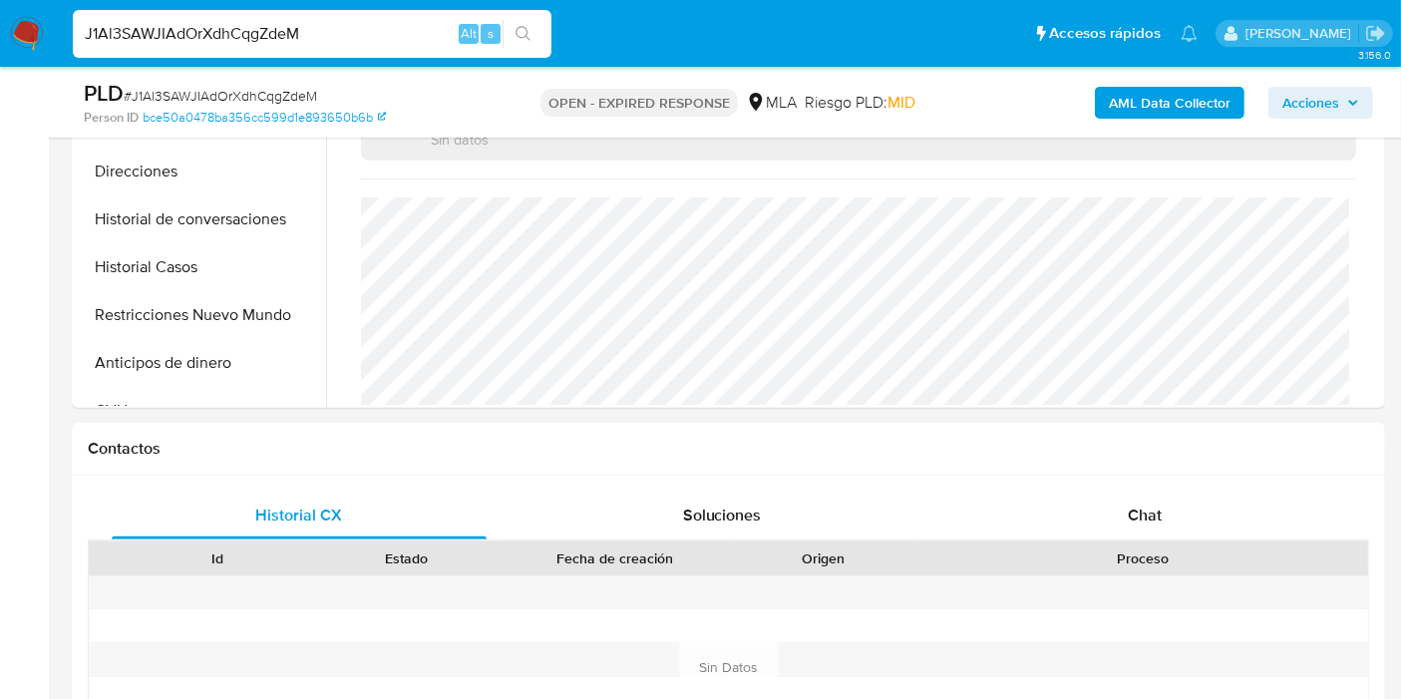
scroll to position [664, 0]
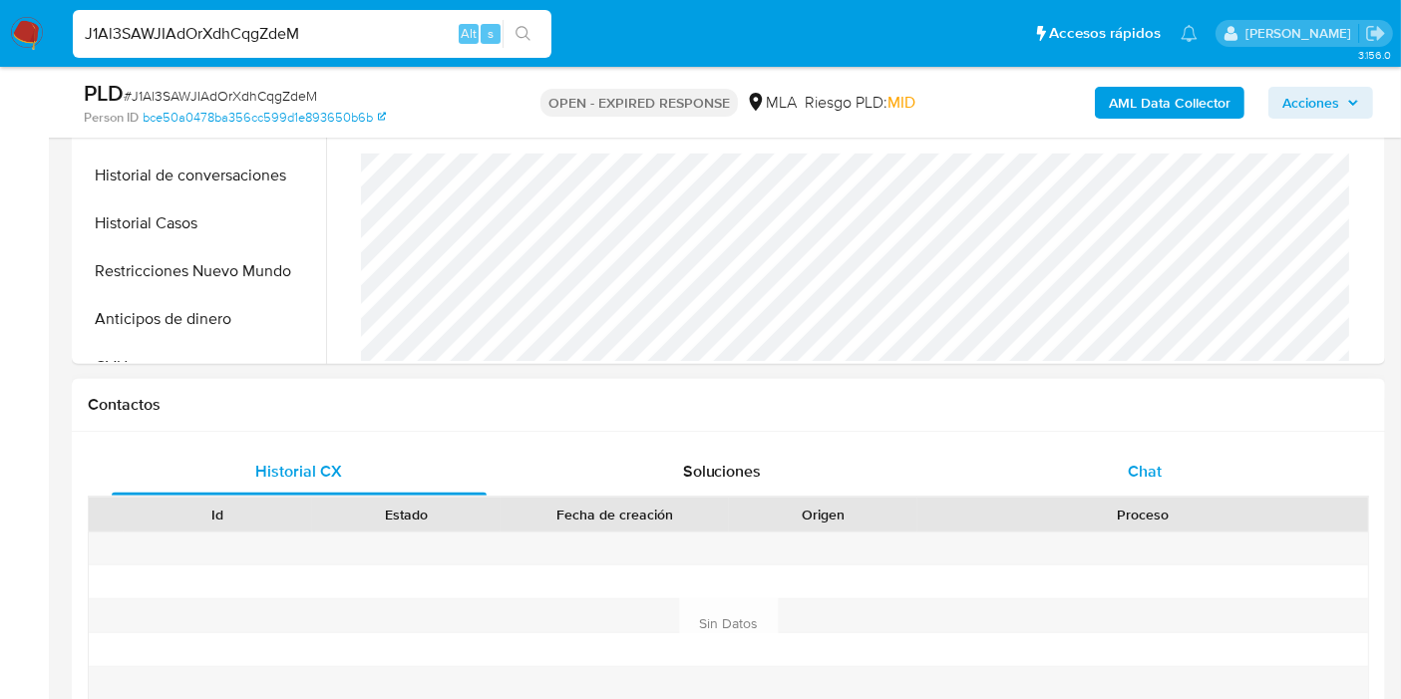
drag, startPoint x: 1146, startPoint y: 503, endPoint x: 1181, endPoint y: 471, distance: 48.0
click at [1151, 498] on div "Proceso" at bounding box center [1142, 515] width 451 height 34
click at [1186, 467] on div "Chat" at bounding box center [1144, 472] width 375 height 48
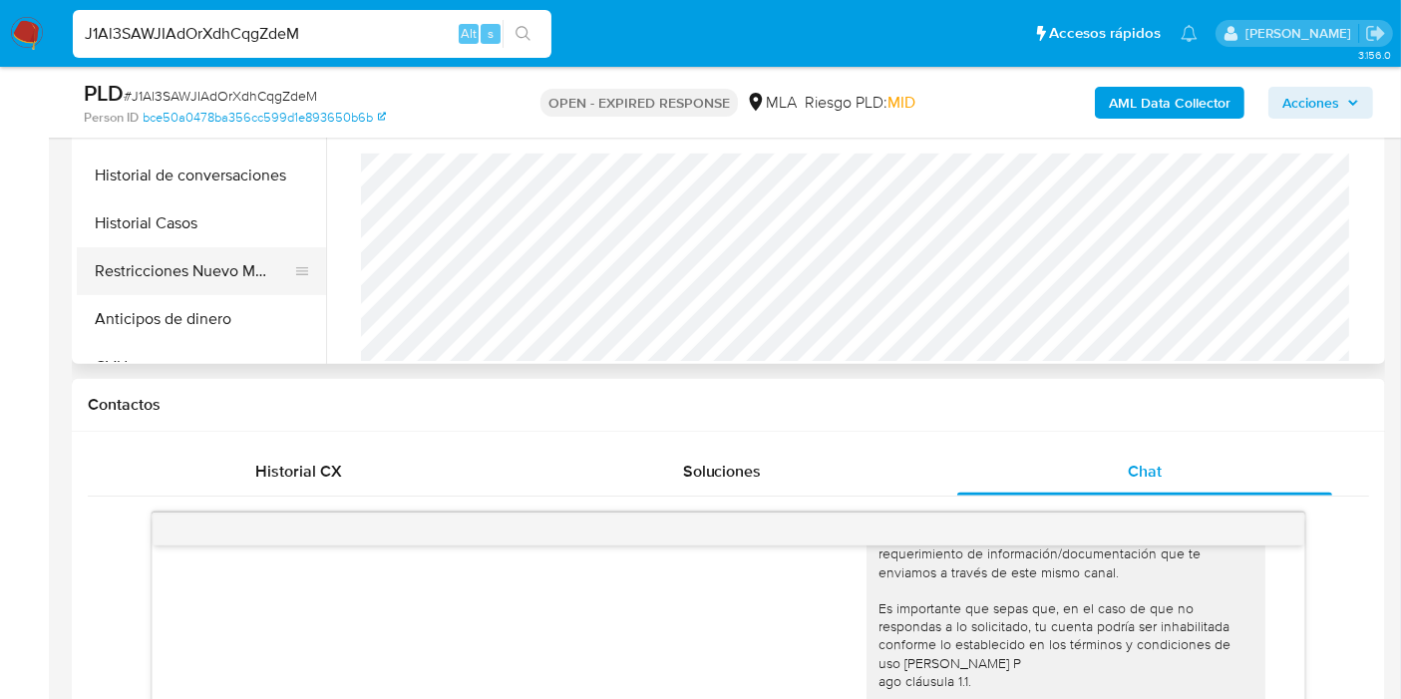
scroll to position [553, 0]
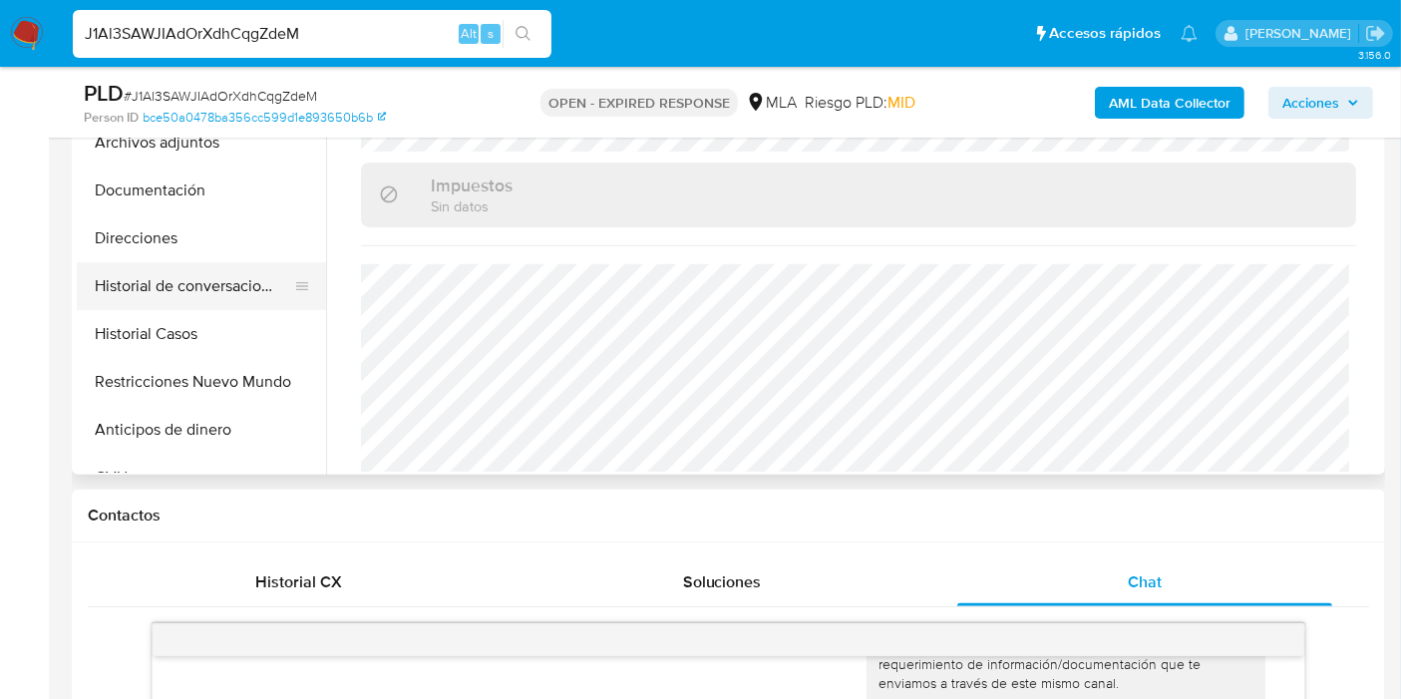
click at [228, 286] on button "Historial de conversaciones" at bounding box center [193, 286] width 233 height 48
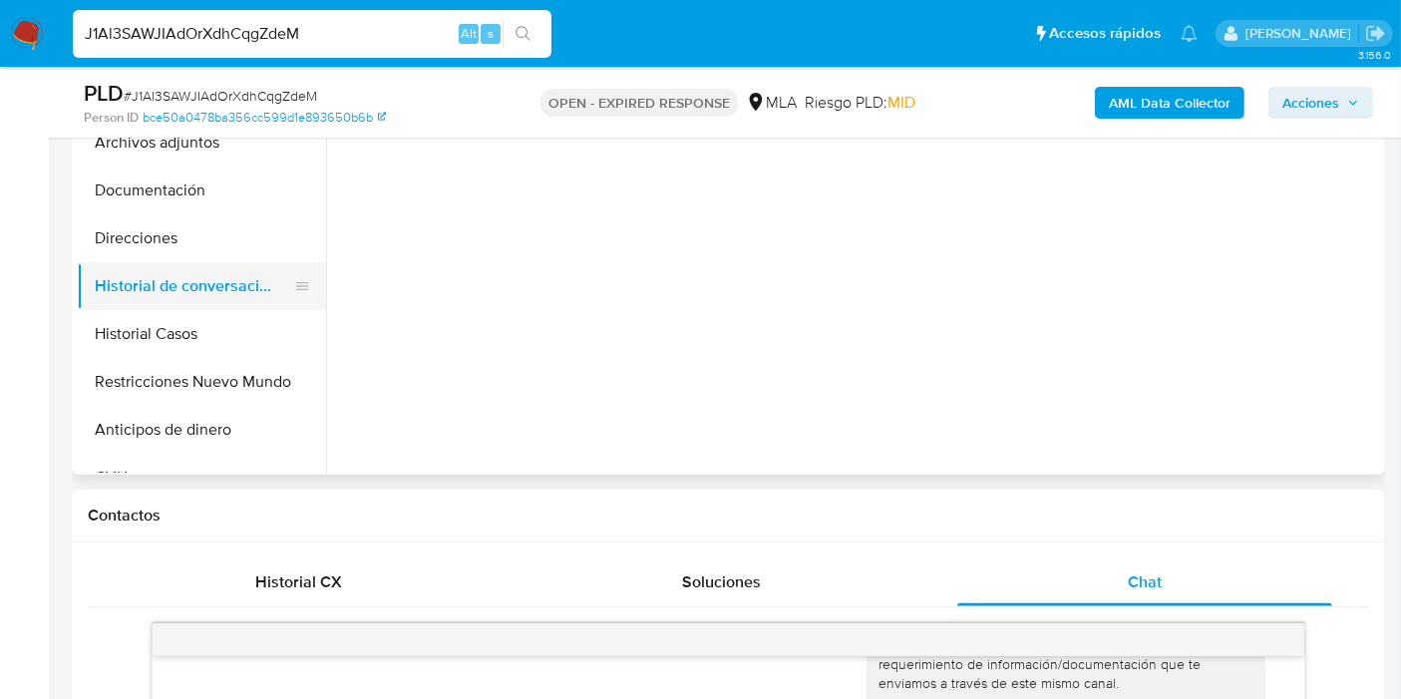
scroll to position [332, 0]
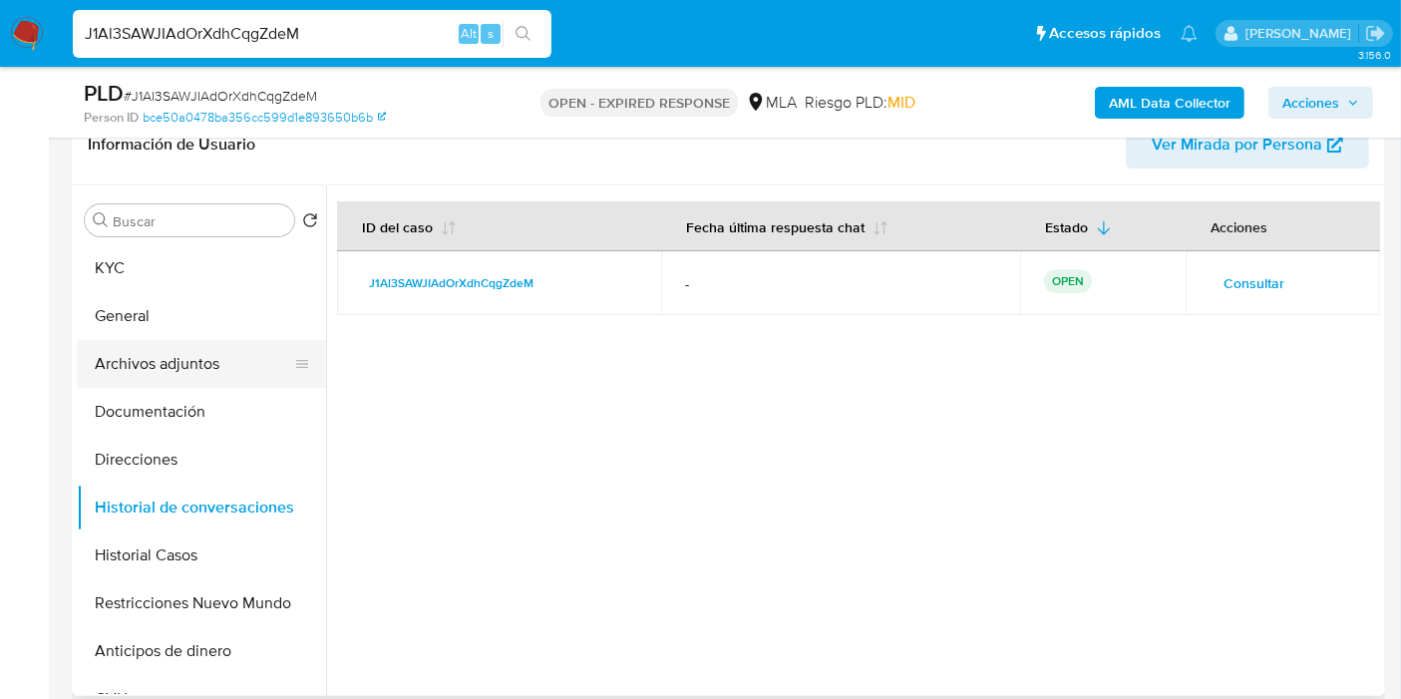
click at [130, 340] on button "Archivos adjuntos" at bounding box center [193, 364] width 233 height 48
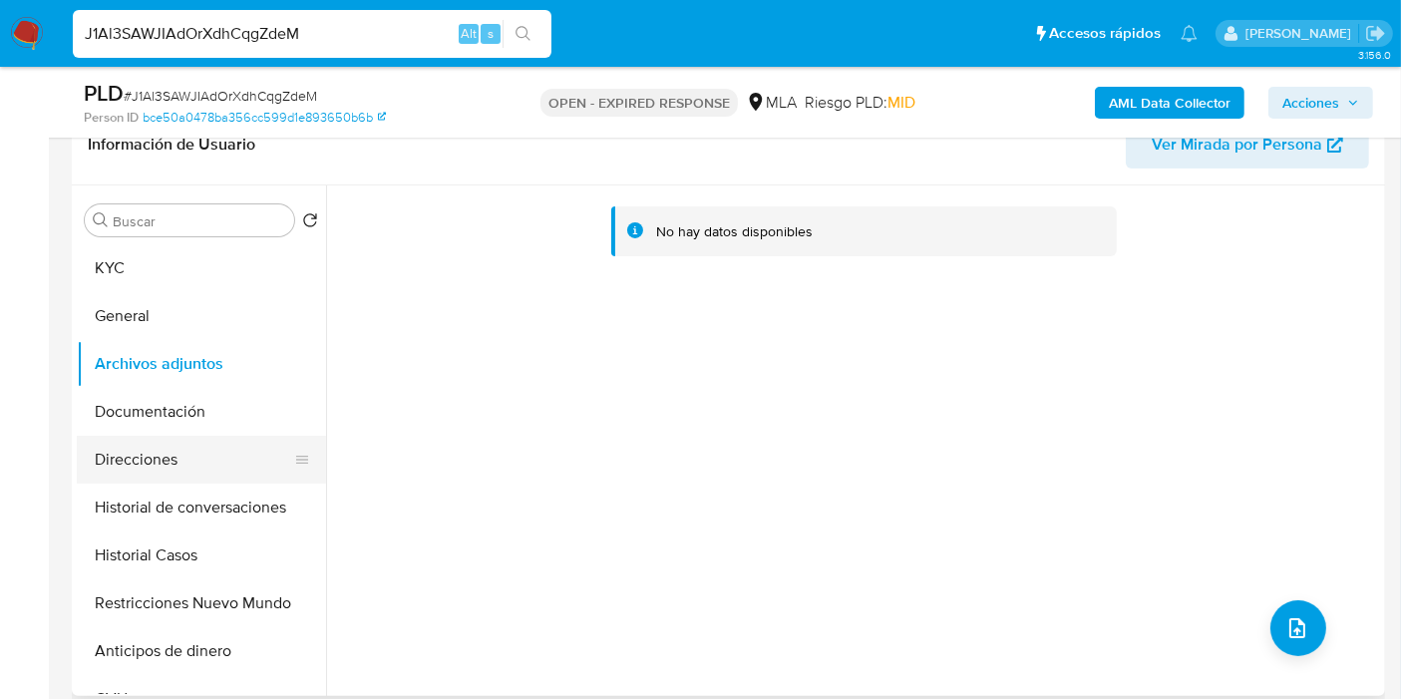
click at [124, 472] on button "Direcciones" at bounding box center [193, 460] width 233 height 48
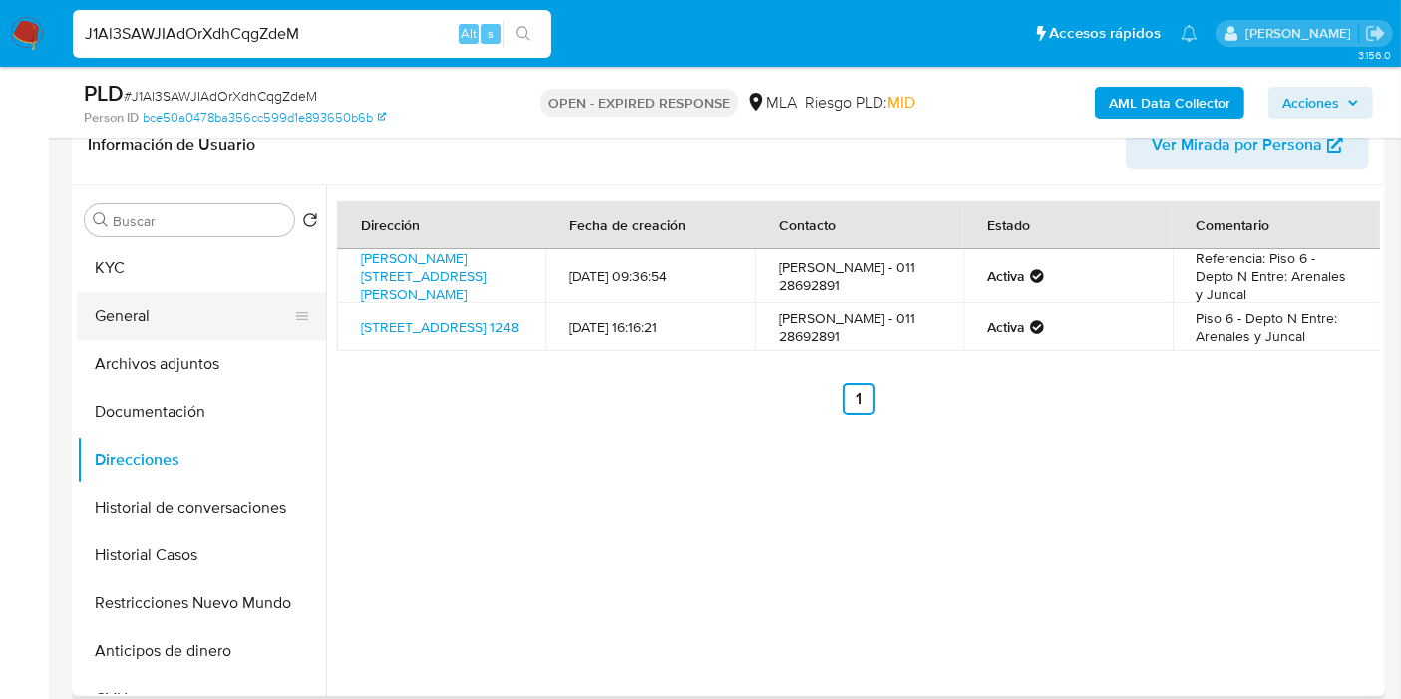
click at [143, 326] on button "General" at bounding box center [193, 316] width 233 height 48
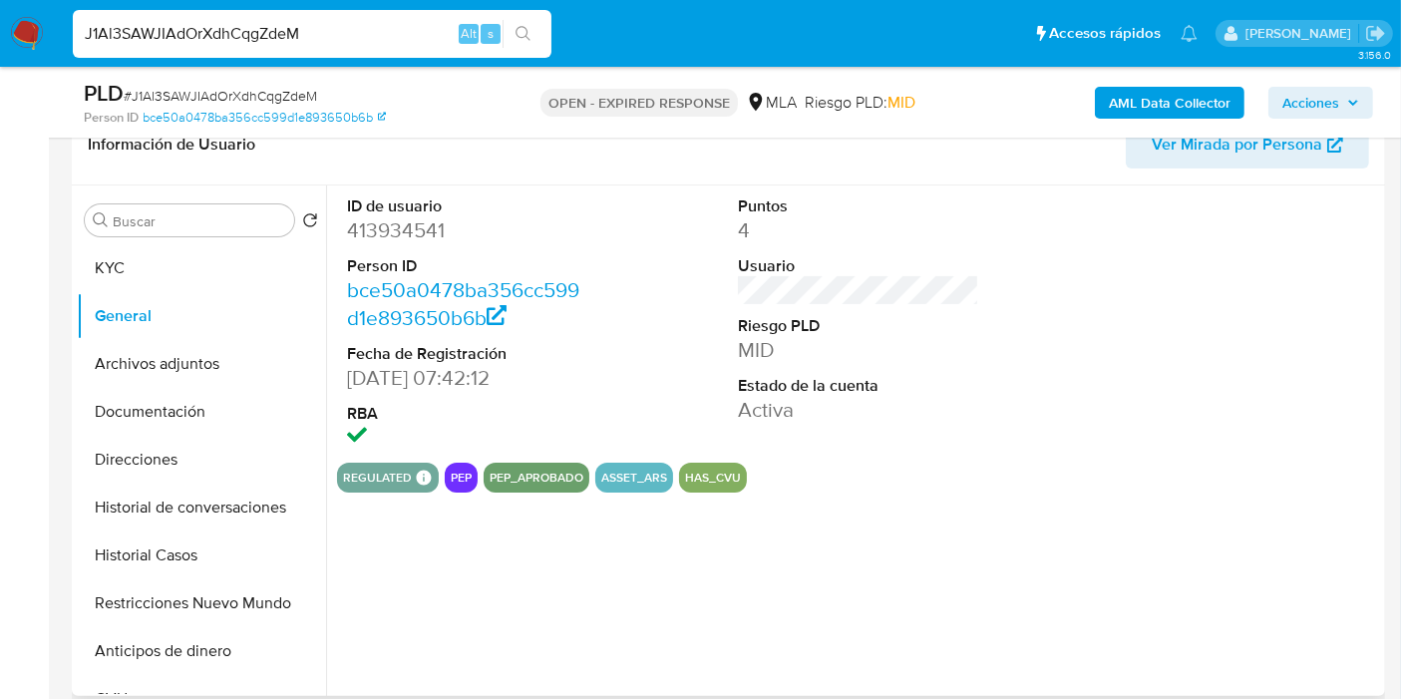
click at [416, 227] on dd "413934541" at bounding box center [467, 230] width 241 height 28
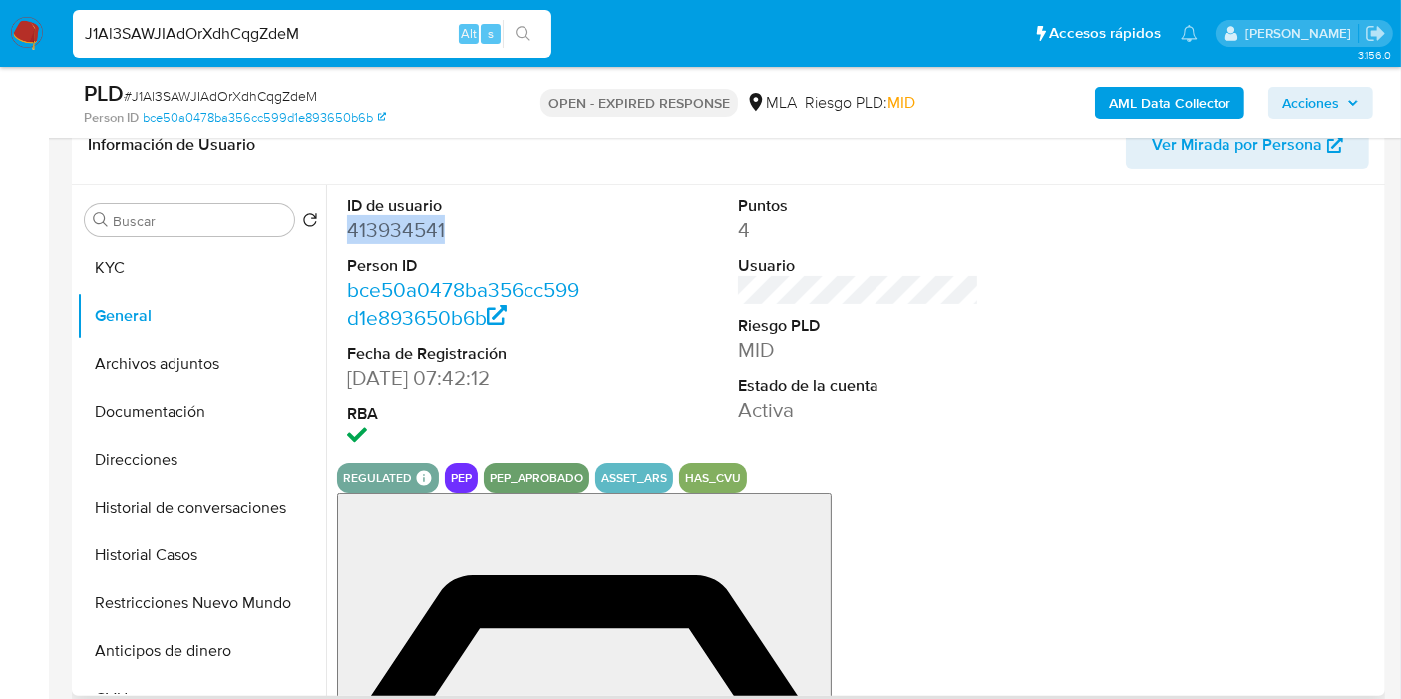
copy dd "413934541"
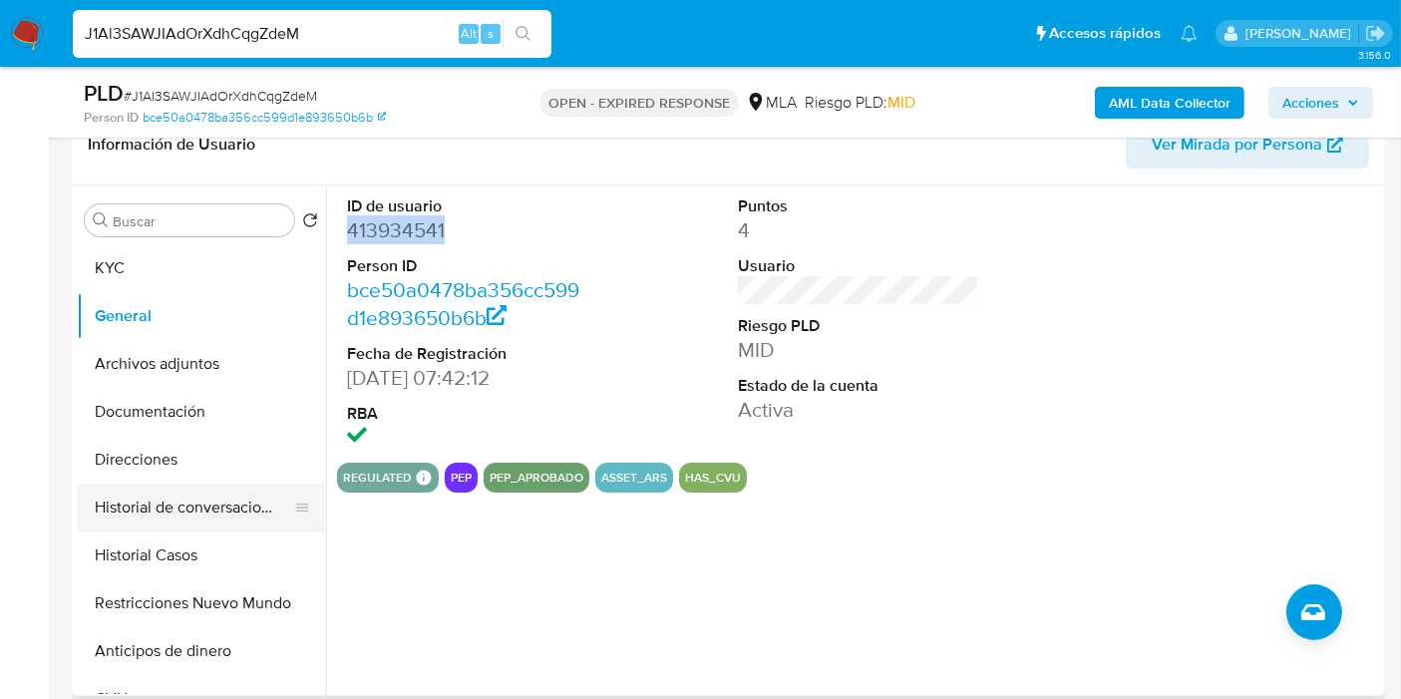
click at [122, 499] on button "Historial de conversaciones" at bounding box center [193, 508] width 233 height 48
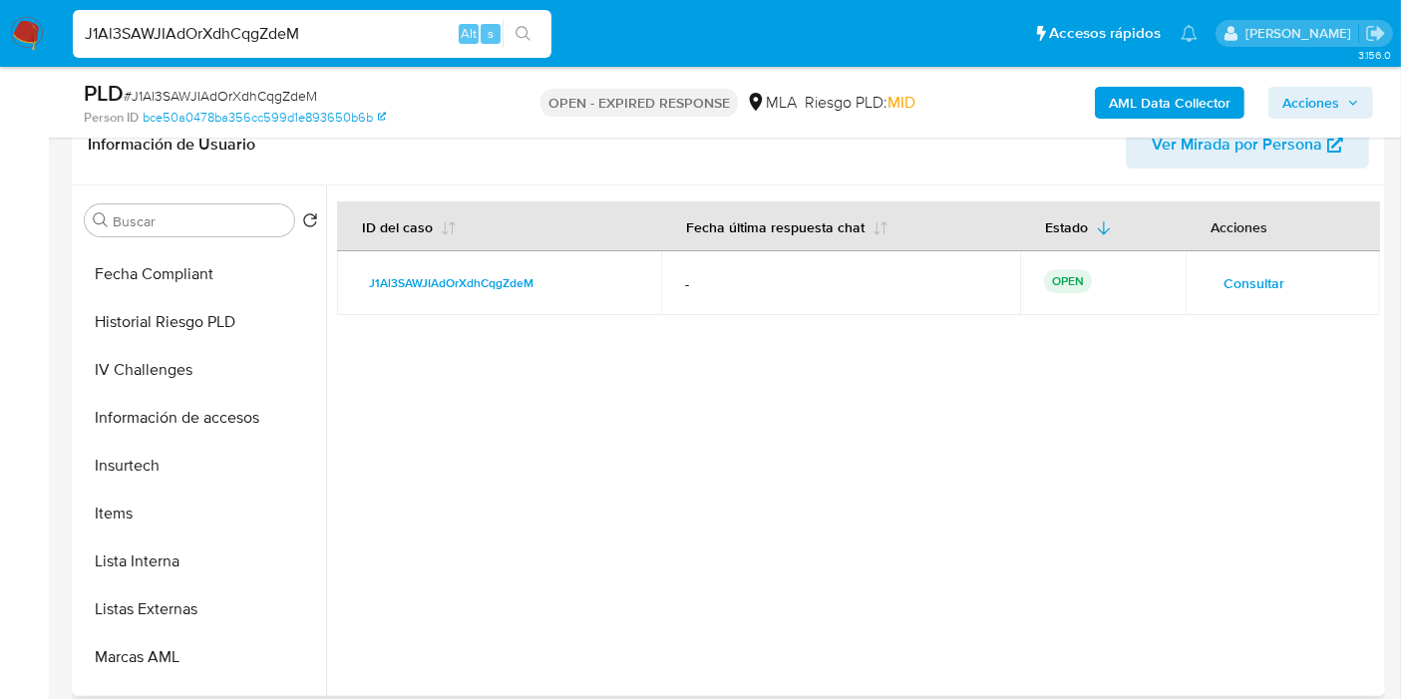
scroll to position [775, 0]
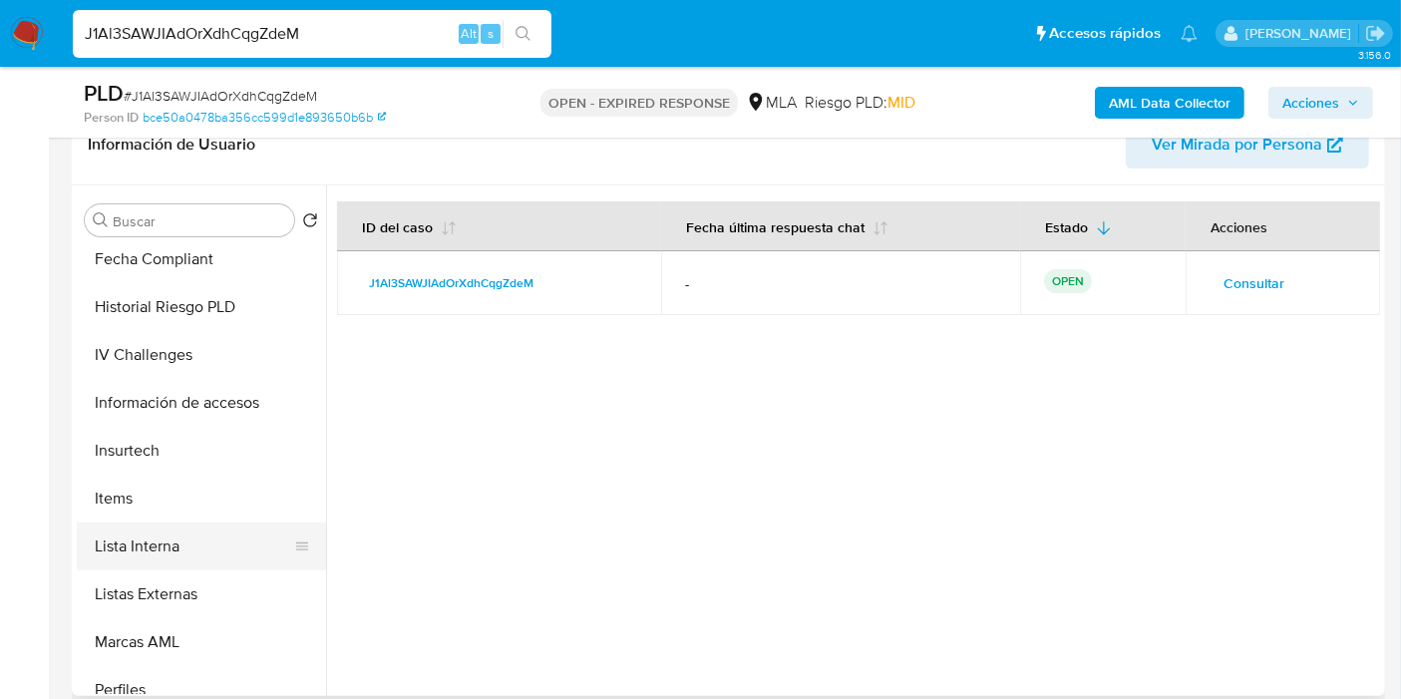
click at [187, 546] on button "Lista Interna" at bounding box center [193, 546] width 233 height 48
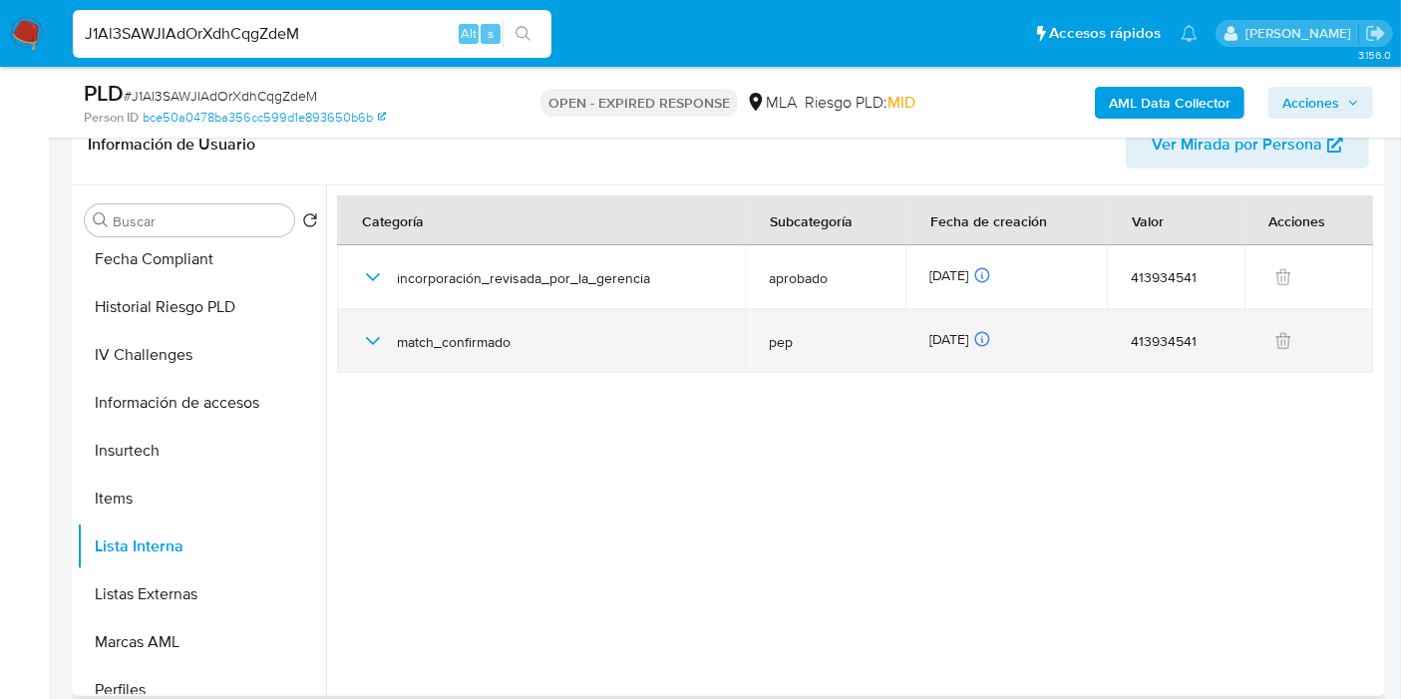
click at [395, 354] on div "match_confirmado" at bounding box center [541, 341] width 360 height 64
click at [375, 340] on icon "button" at bounding box center [373, 341] width 14 height 8
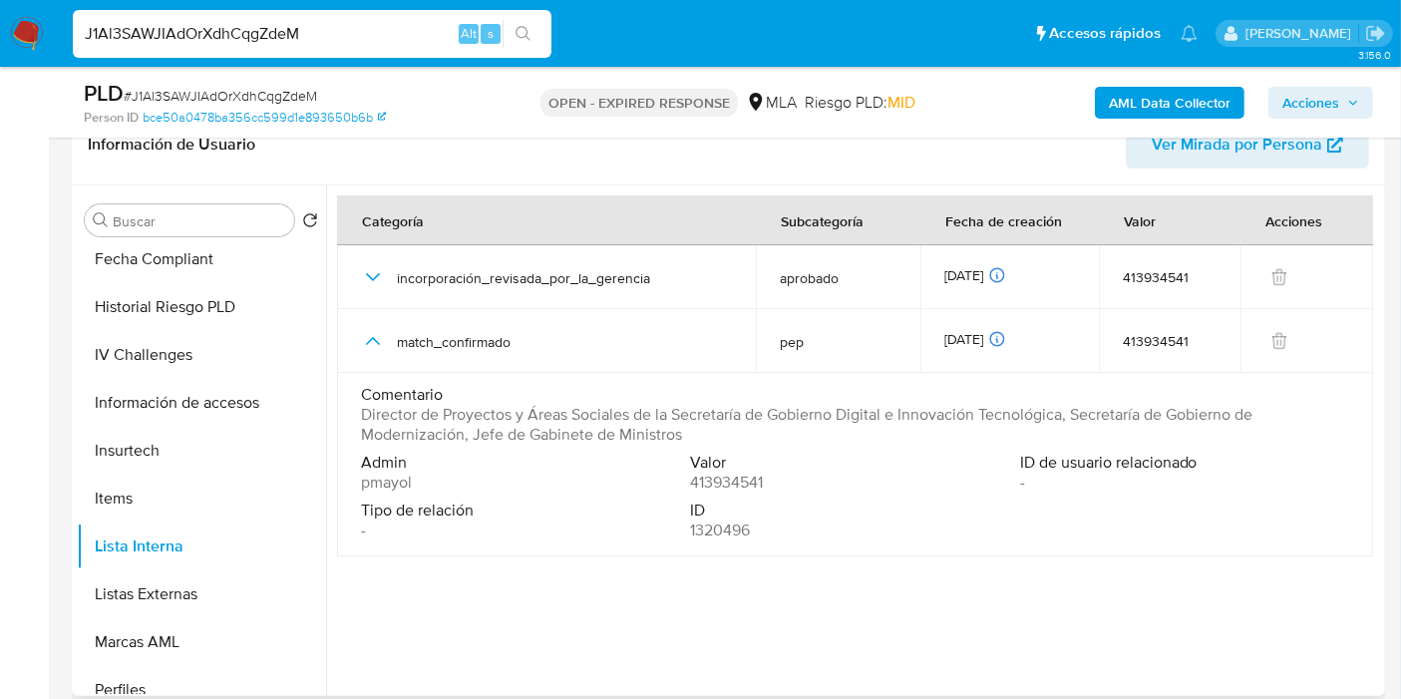
click at [576, 440] on span "Director de Proyectos y Áreas Sociales de la Secretaría de Gobierno Digital e I…" at bounding box center [853, 425] width 984 height 40
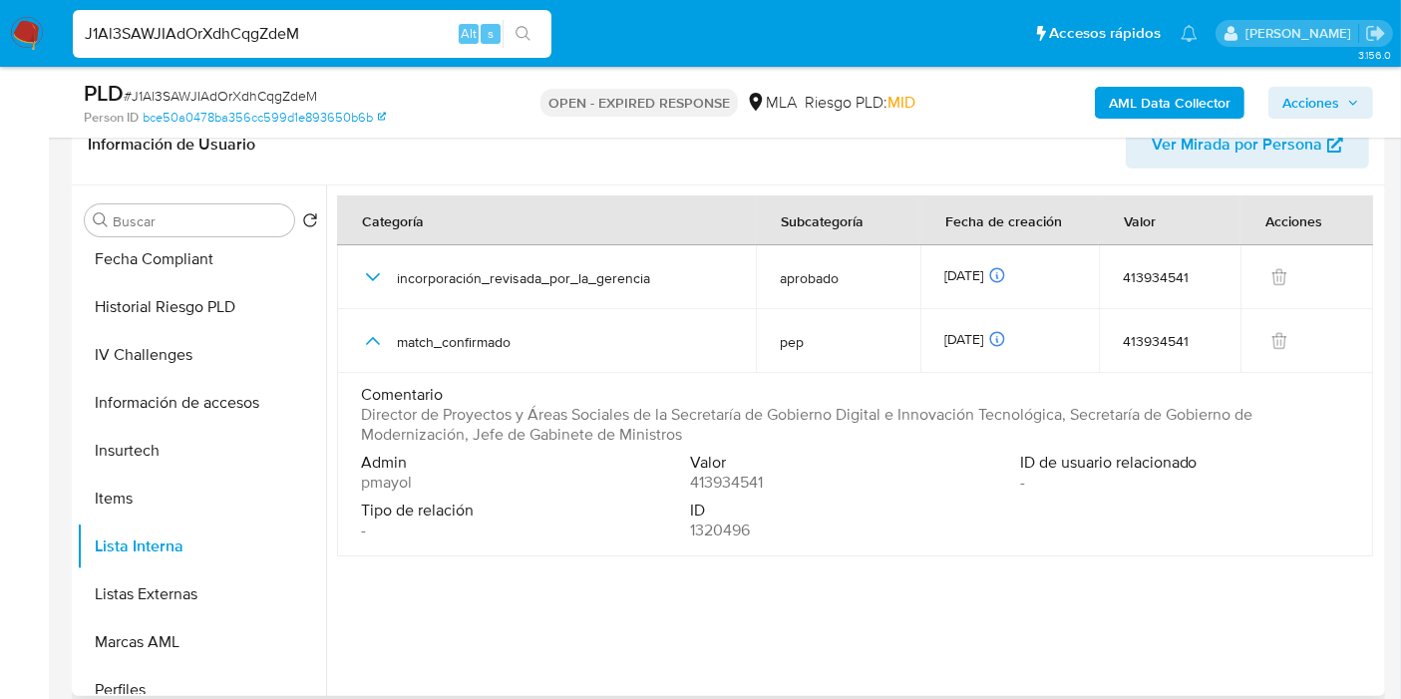
click at [576, 440] on span "Director de Proyectos y Áreas Sociales de la Secretaría de Gobierno Digital e I…" at bounding box center [853, 425] width 984 height 40
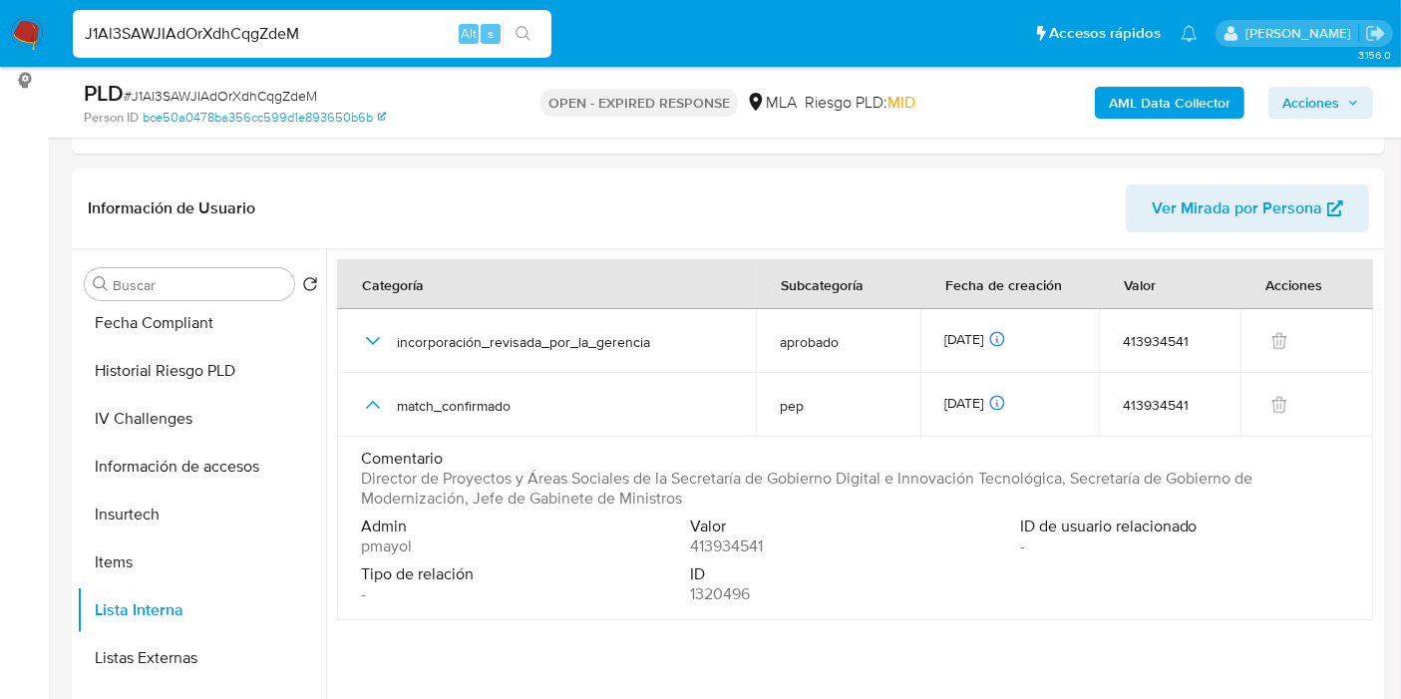
scroll to position [221, 0]
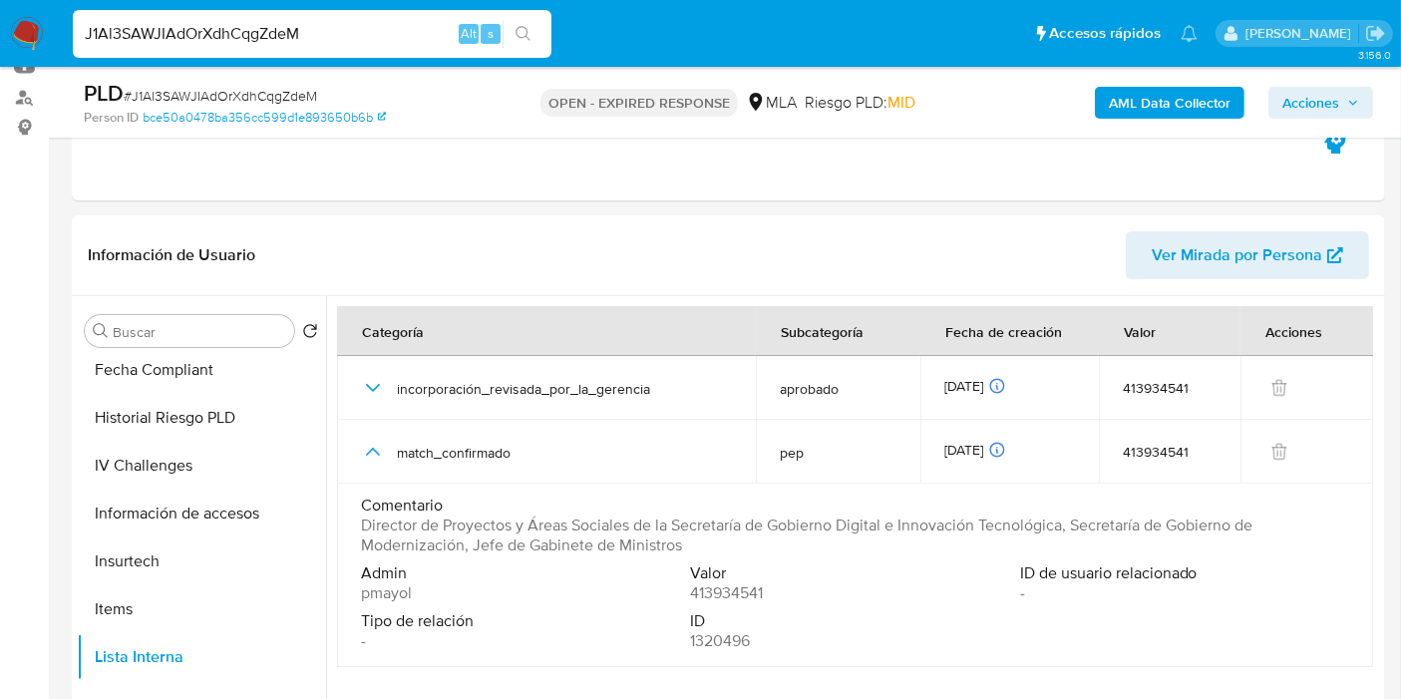
click at [278, 38] on input "J1Al3SAWJIAdOrXdhCqgZdeM" at bounding box center [312, 34] width 479 height 26
paste input "AaGamAQ3FGU9tofpBEGQnBGO"
type input "AaGamAQ3FGU9tofpBEGQnBGO"
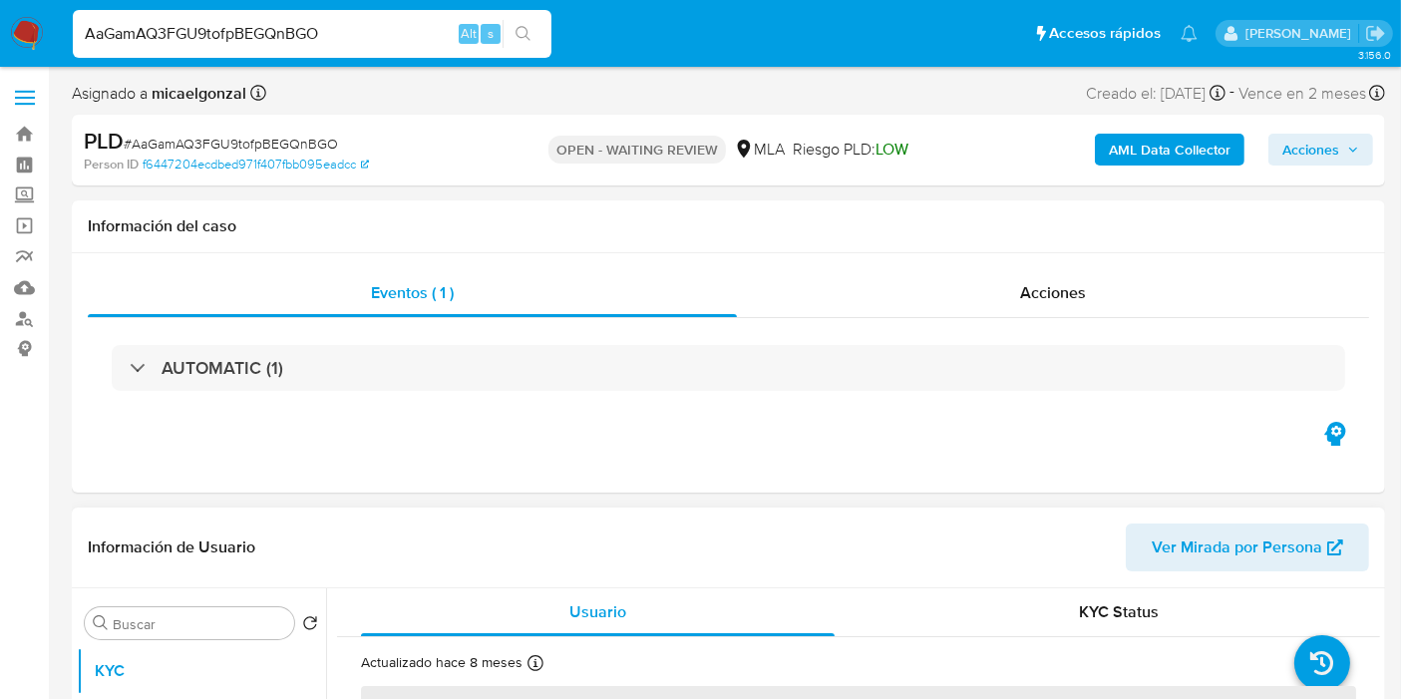
select select "10"
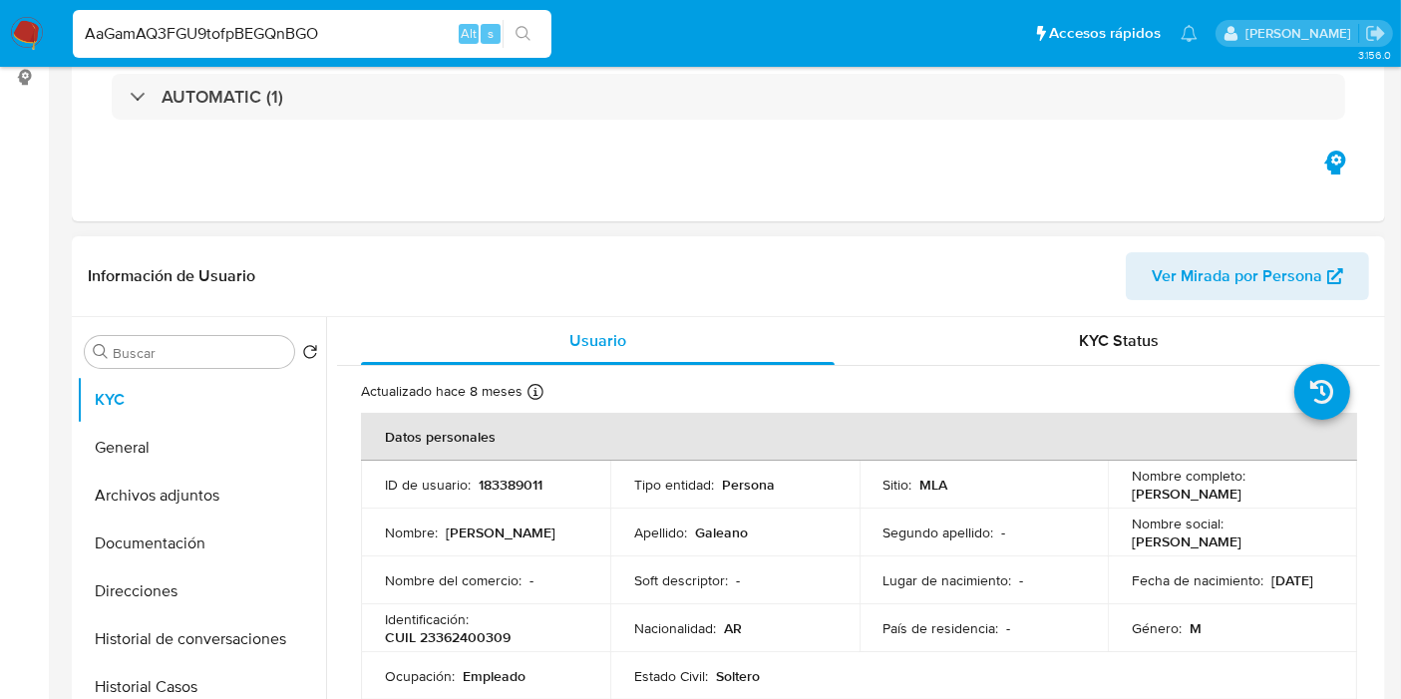
scroll to position [332, 0]
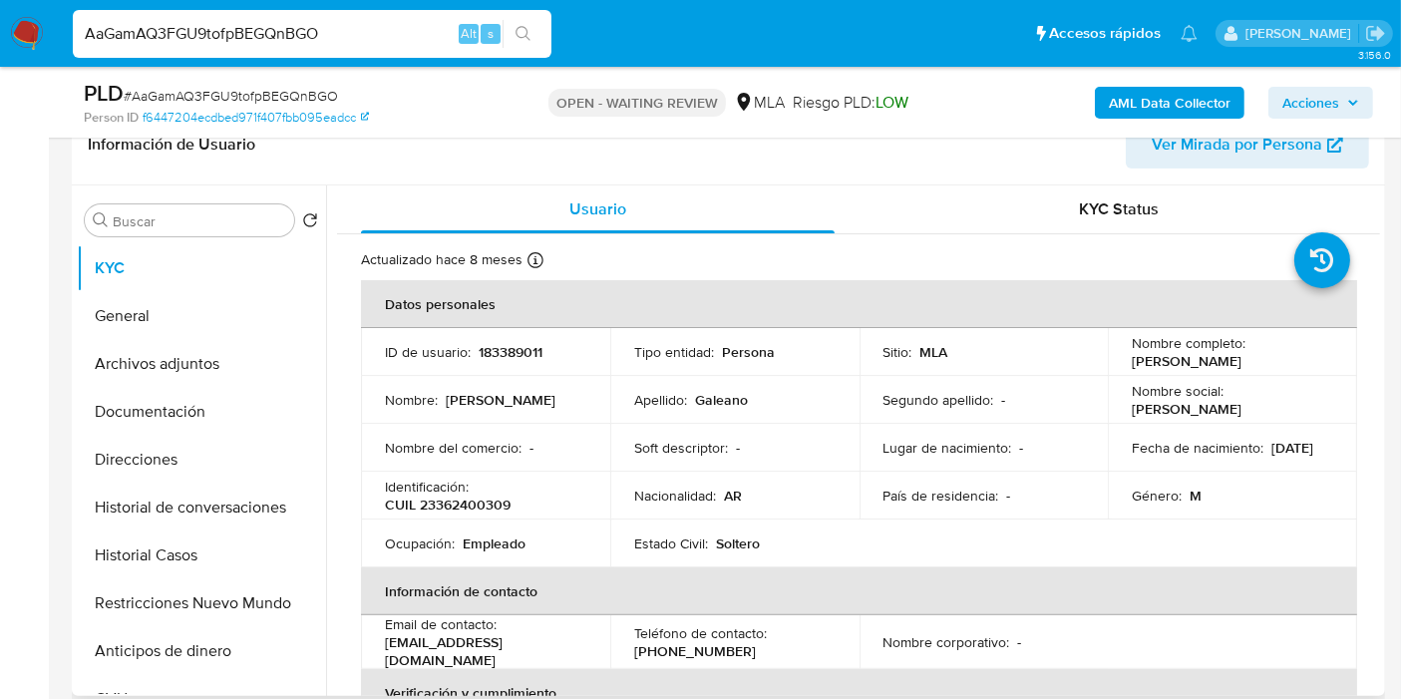
drag, startPoint x: 1278, startPoint y: 356, endPoint x: 1132, endPoint y: 360, distance: 146.6
click at [1132, 363] on div "Nombre completo : Carlos Agustin Galeano" at bounding box center [1232, 352] width 201 height 36
copy p "Carlos Agustin Galeano"
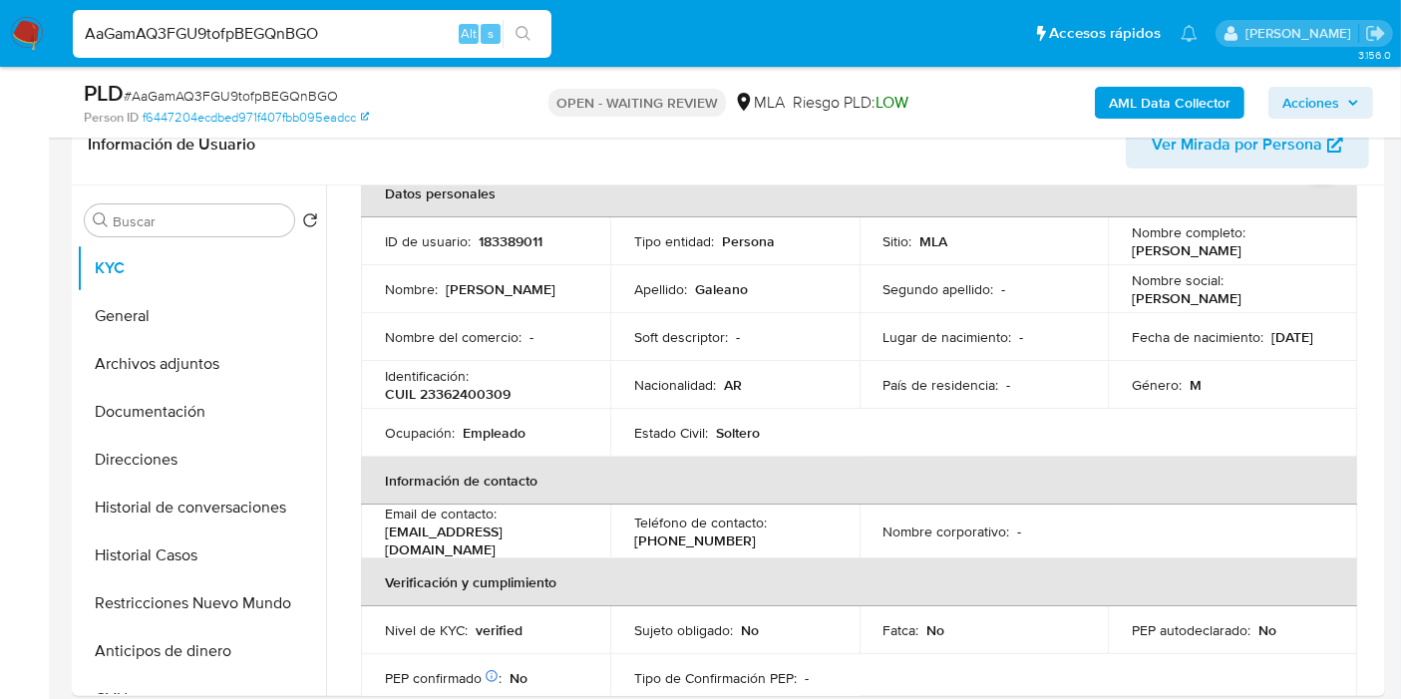
click at [250, 25] on input "AaGamAQ3FGU9tofpBEGQnBGO" at bounding box center [312, 34] width 479 height 26
paste input "s14pvykeocCz8UnGM3zK2mat"
type input "s14pvykeocCz8UnGM3zK2mat"
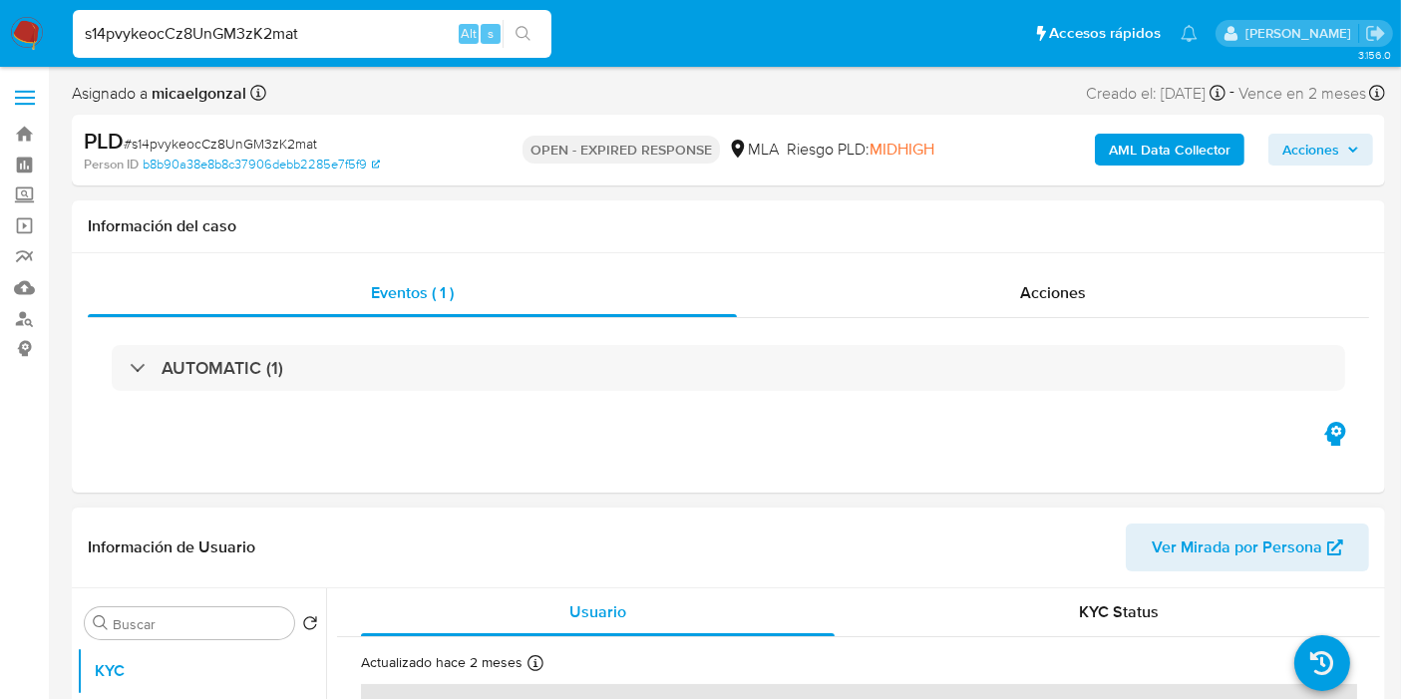
select select "10"
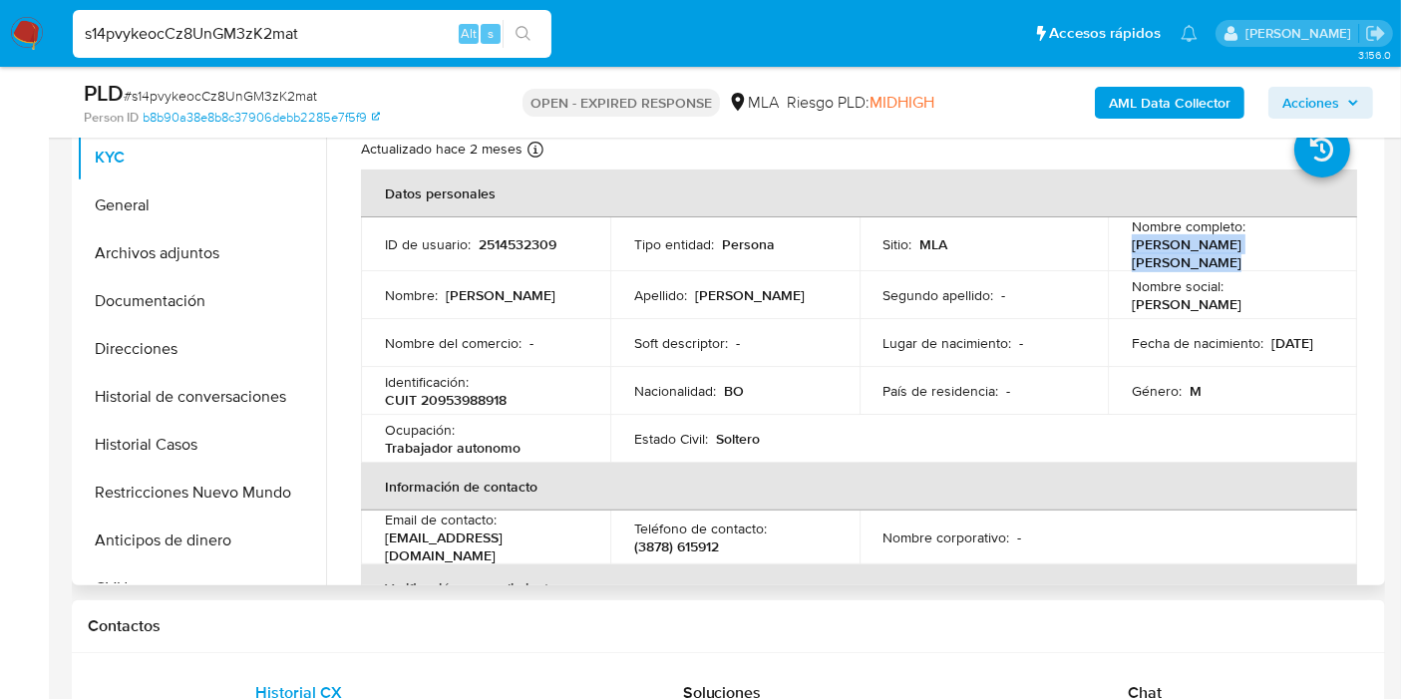
drag, startPoint x: 1316, startPoint y: 246, endPoint x: 1357, endPoint y: 298, distance: 66.0
click at [1119, 249] on td "Nombre completo : Jorge Antonio Ortega Aguado" at bounding box center [1232, 244] width 249 height 54
copy p "Jorge Antonio Ortega Aguado"
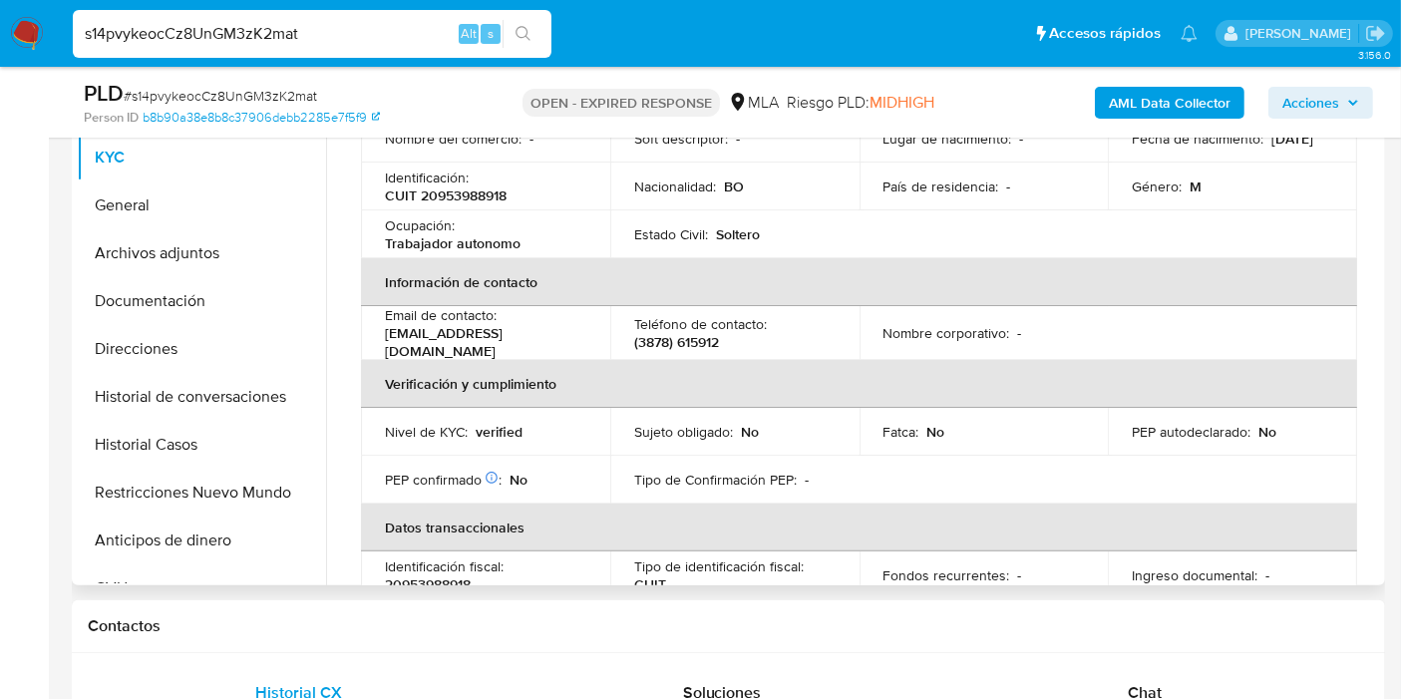
scroll to position [332, 0]
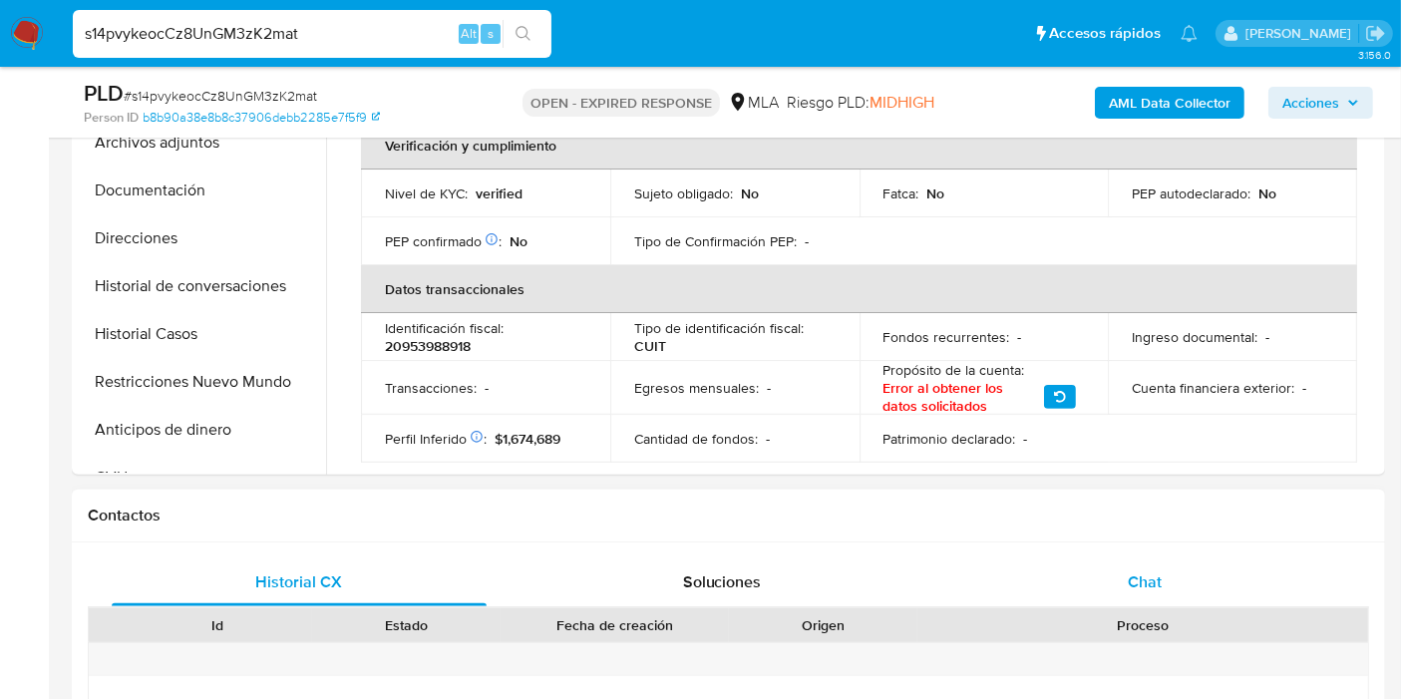
click at [1174, 588] on div "Chat" at bounding box center [1144, 582] width 375 height 48
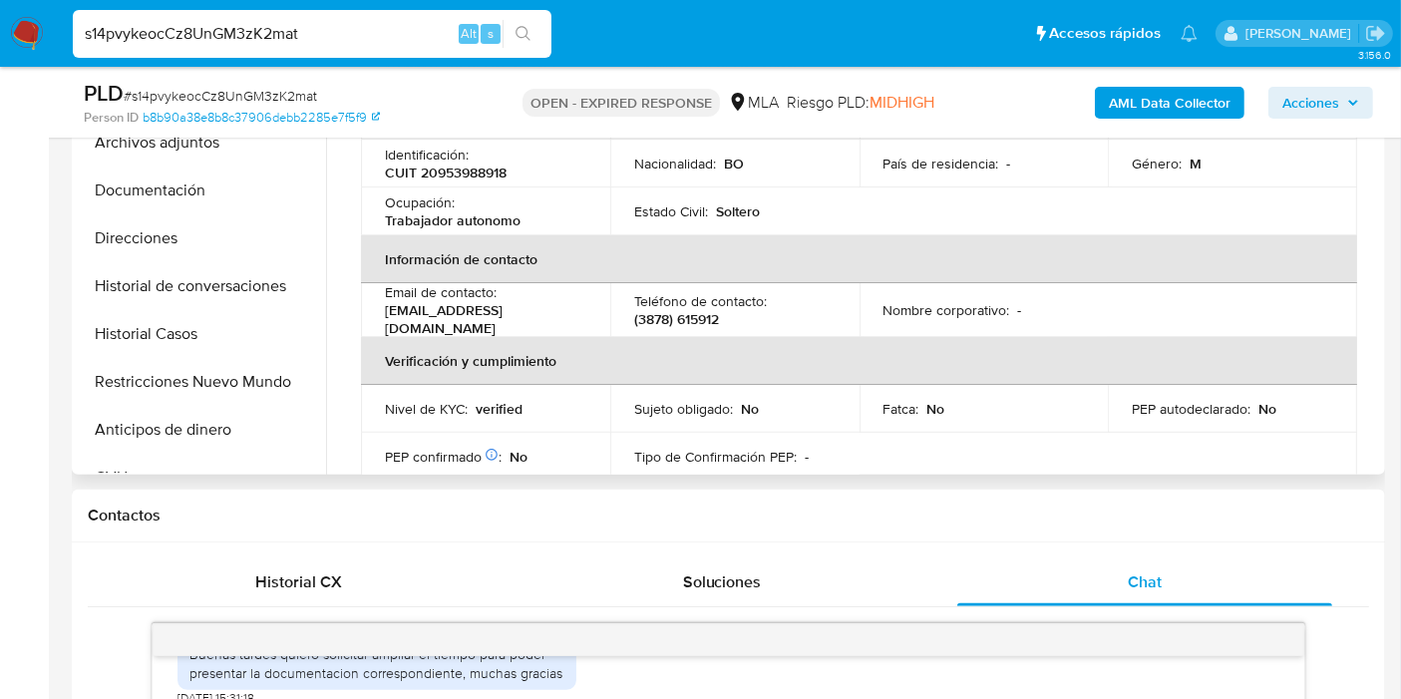
scroll to position [111, 0]
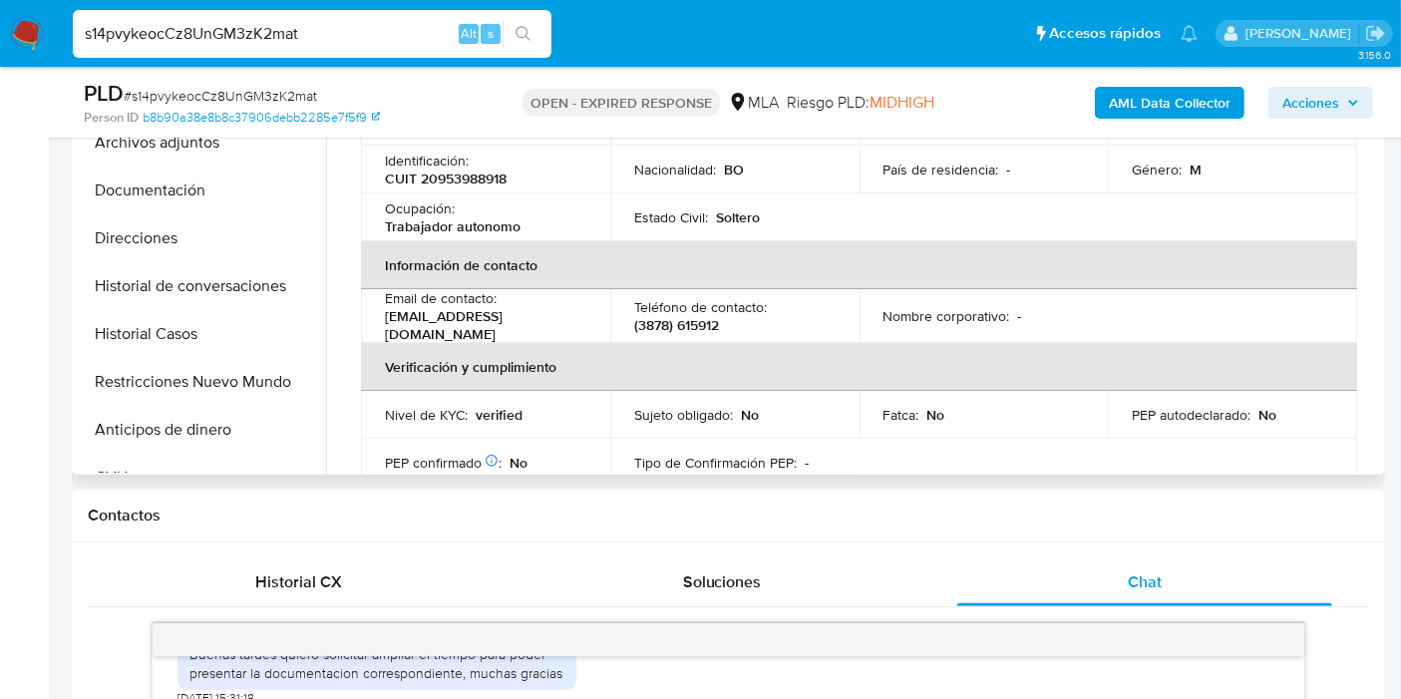
click at [475, 177] on p "CUIT 20953988918" at bounding box center [446, 178] width 122 height 18
copy p "20953988918"
drag, startPoint x: 299, startPoint y: 53, endPoint x: 293, endPoint y: 35, distance: 18.9
click at [299, 48] on div "s14pvykeocCz8UnGM3zK2mat Alt s" at bounding box center [312, 34] width 479 height 48
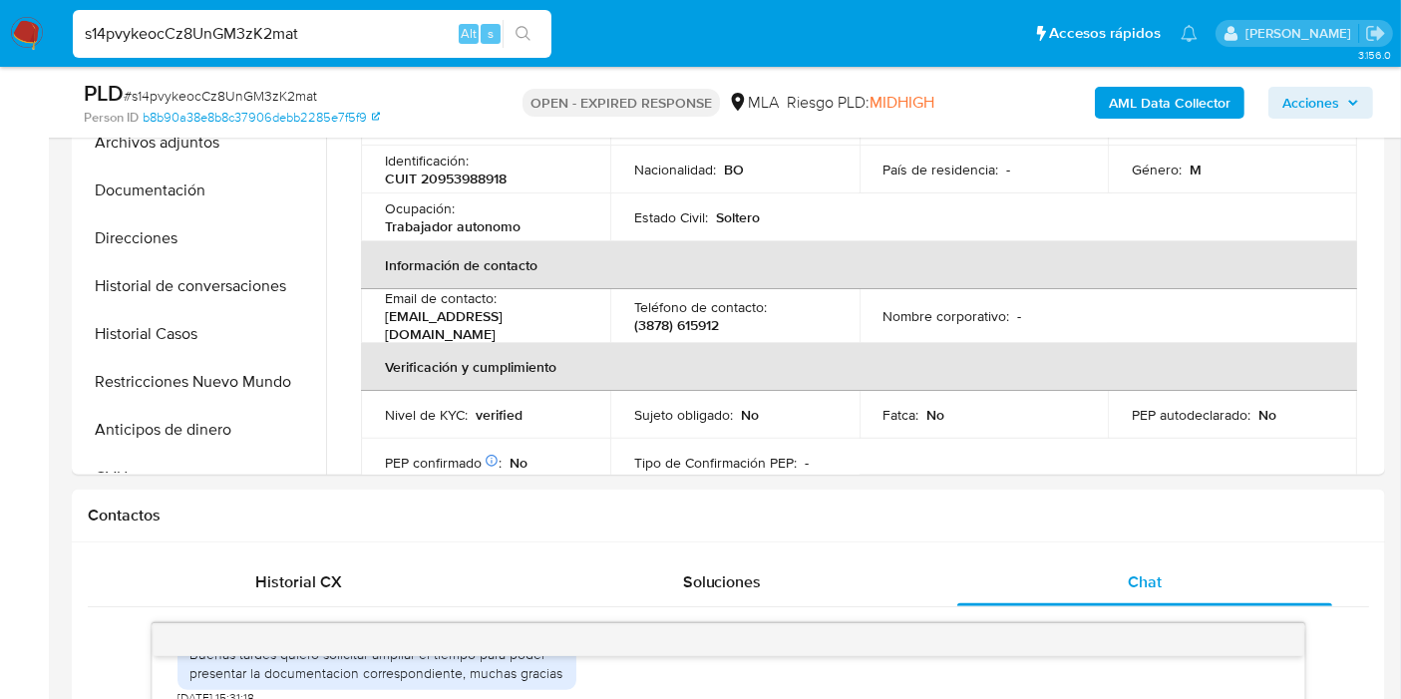
click at [291, 31] on input "s14pvykeocCz8UnGM3zK2mat" at bounding box center [312, 34] width 479 height 26
paste input "QquAp3rSruAZkbw24kmvWRqo"
type input "QquAp3rSruAZkbw24kmvWRqo"
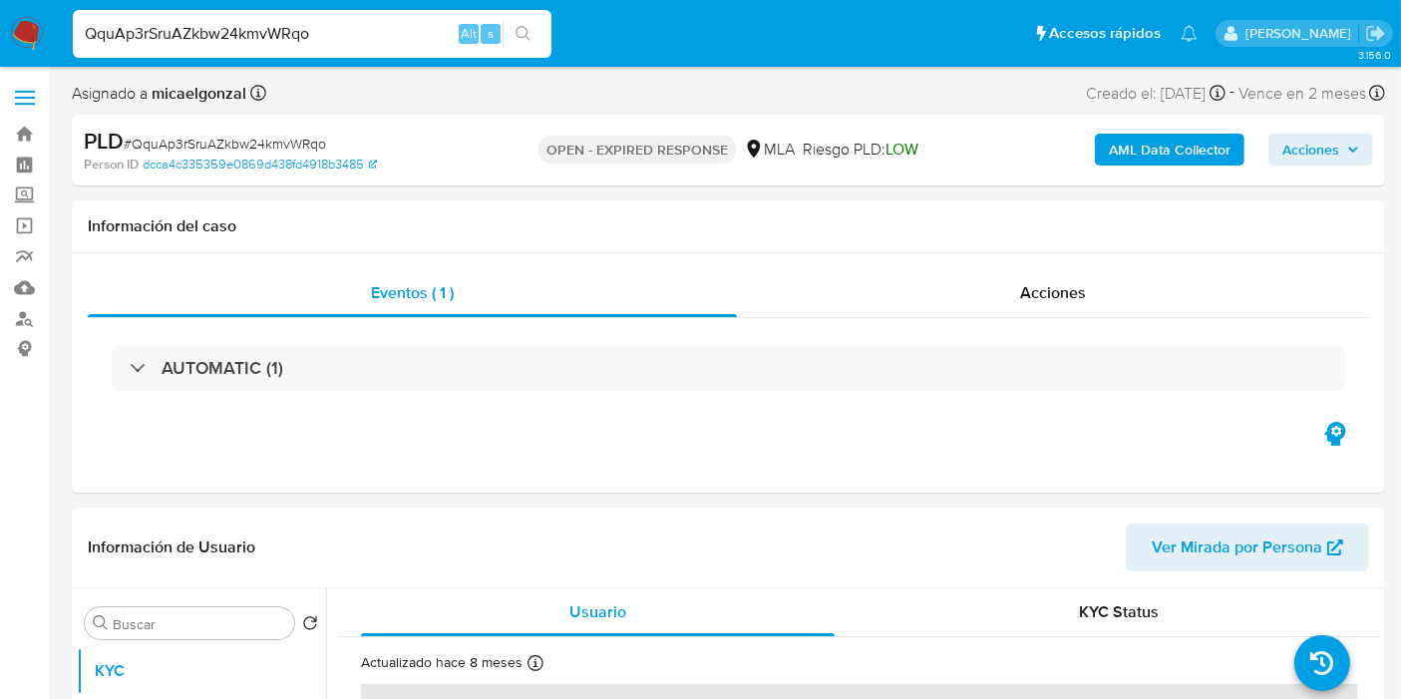
select select "10"
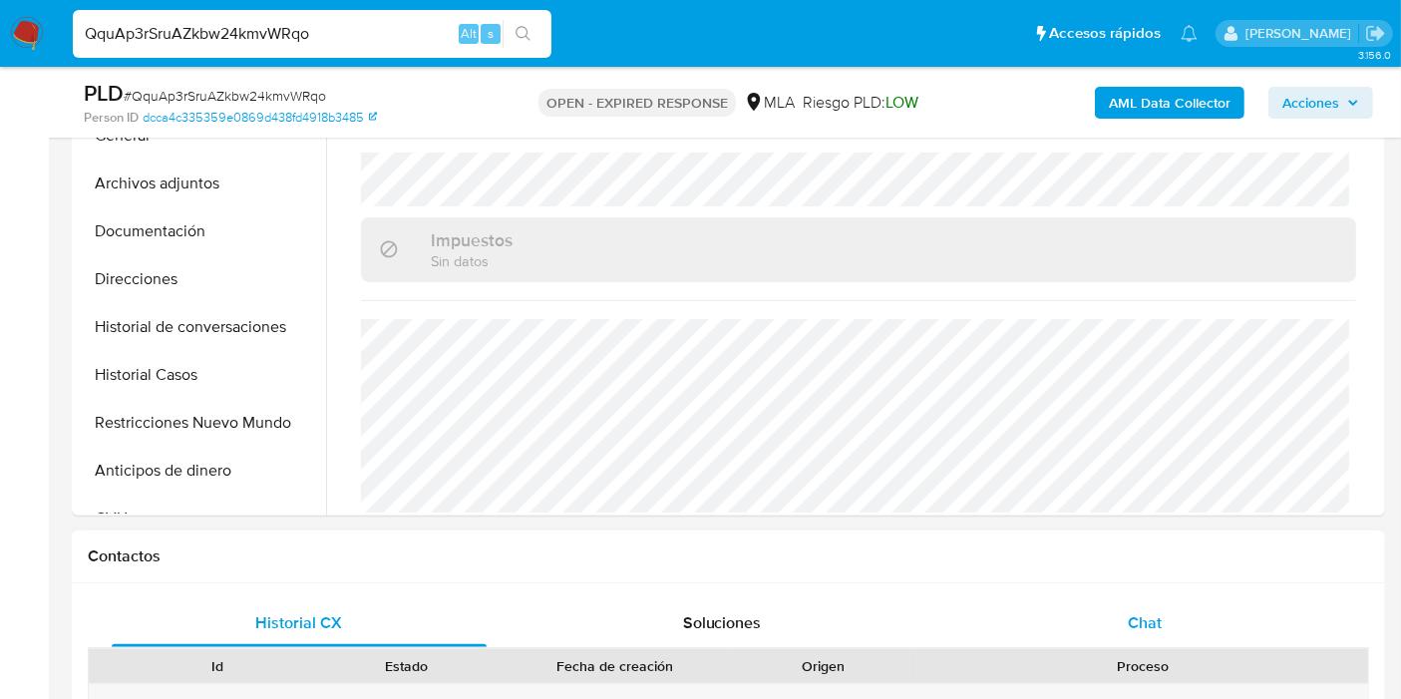
scroll to position [553, 0]
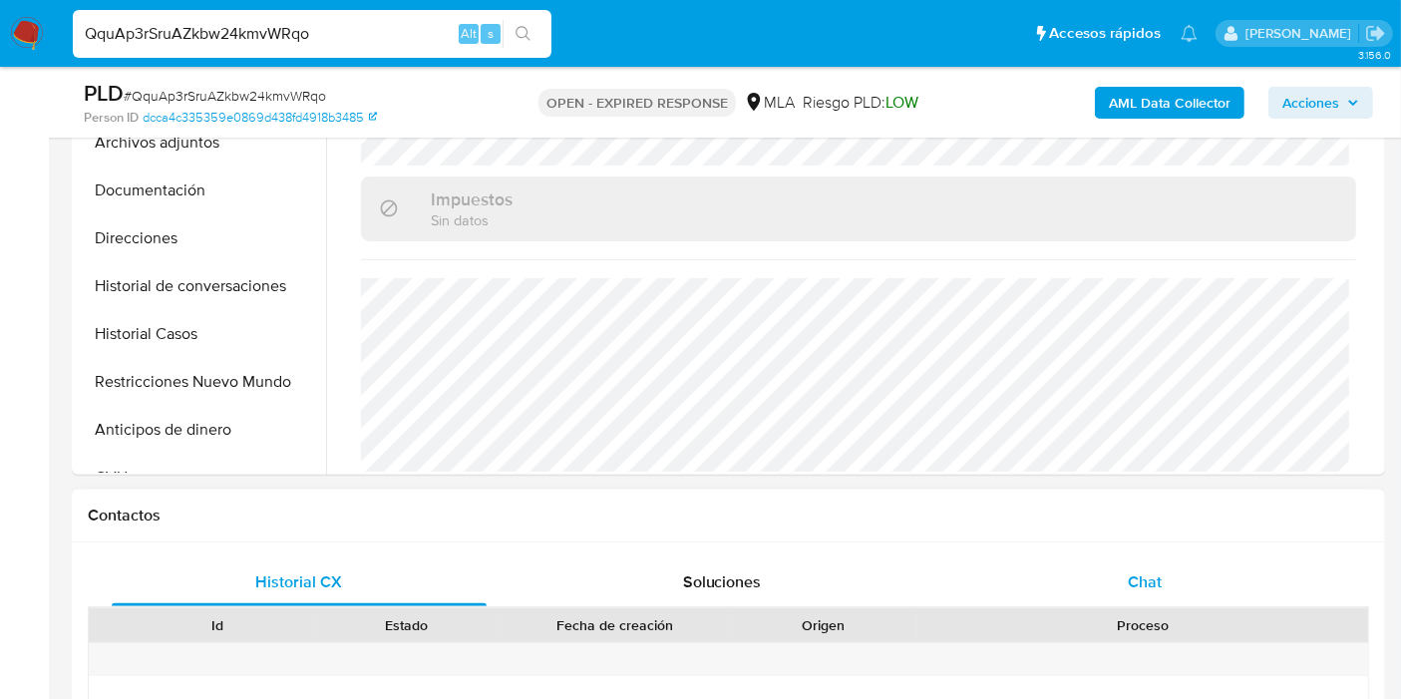
click at [1163, 561] on div "Chat" at bounding box center [1144, 582] width 375 height 48
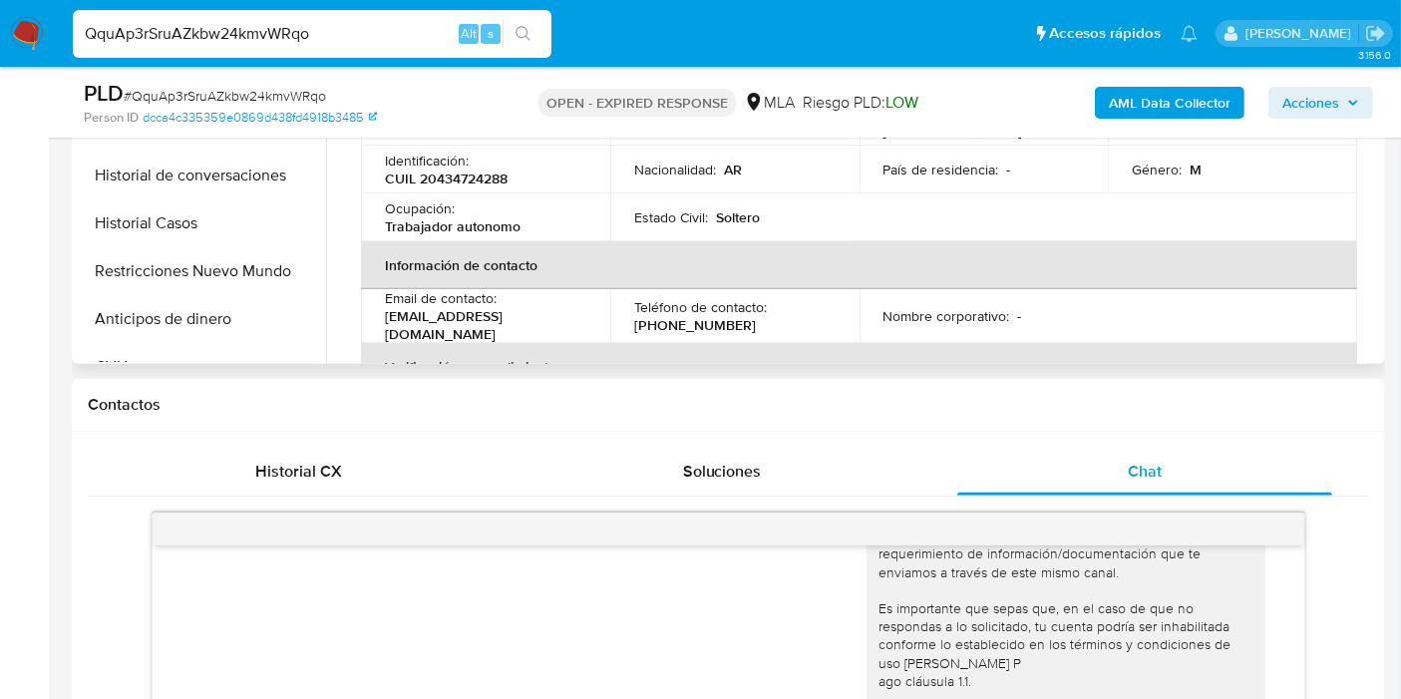
scroll to position [443, 0]
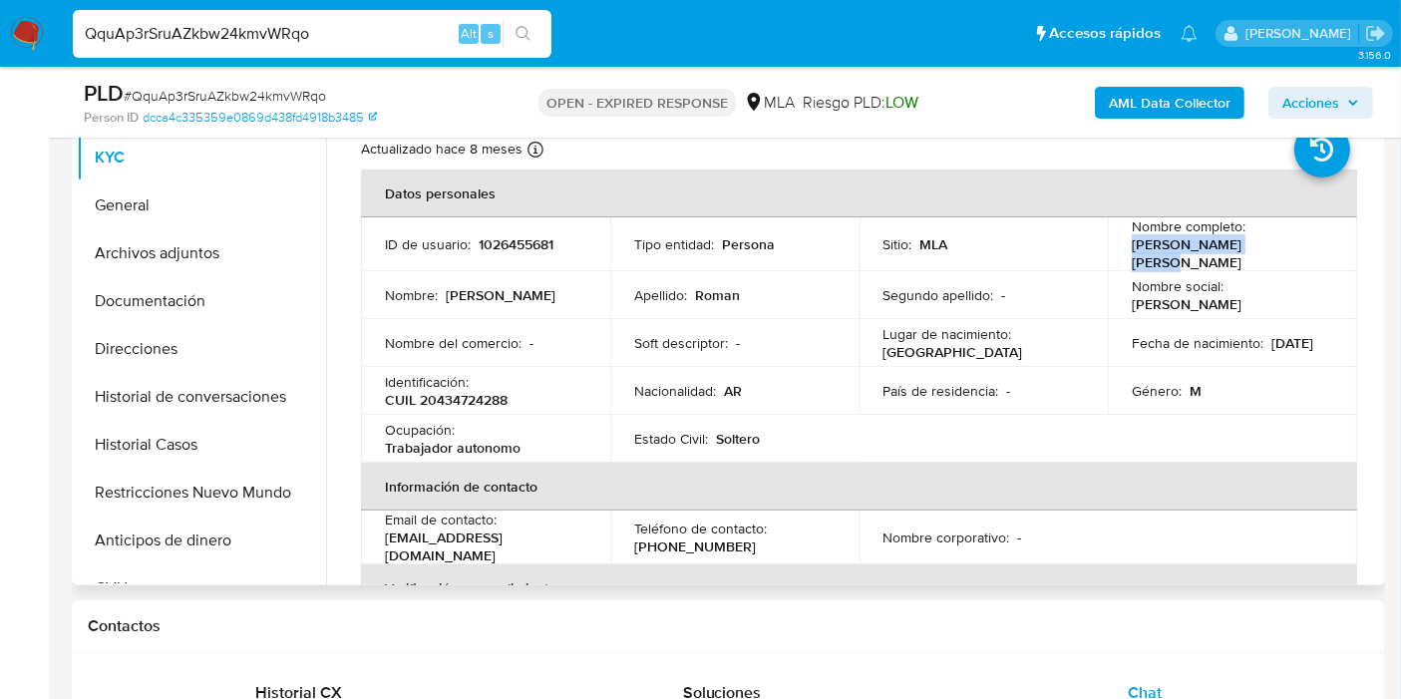
drag, startPoint x: 1273, startPoint y: 254, endPoint x: 1126, endPoint y: 257, distance: 147.6
click at [1132, 257] on div "Nombre completo : Federico Diego Roman" at bounding box center [1232, 244] width 201 height 54
copy p "Federico Diego Roman"
click at [488, 403] on td "Identificación : CUIL 20434724288" at bounding box center [485, 391] width 249 height 48
click at [468, 394] on p "CUIL 20434724288" at bounding box center [446, 400] width 123 height 18
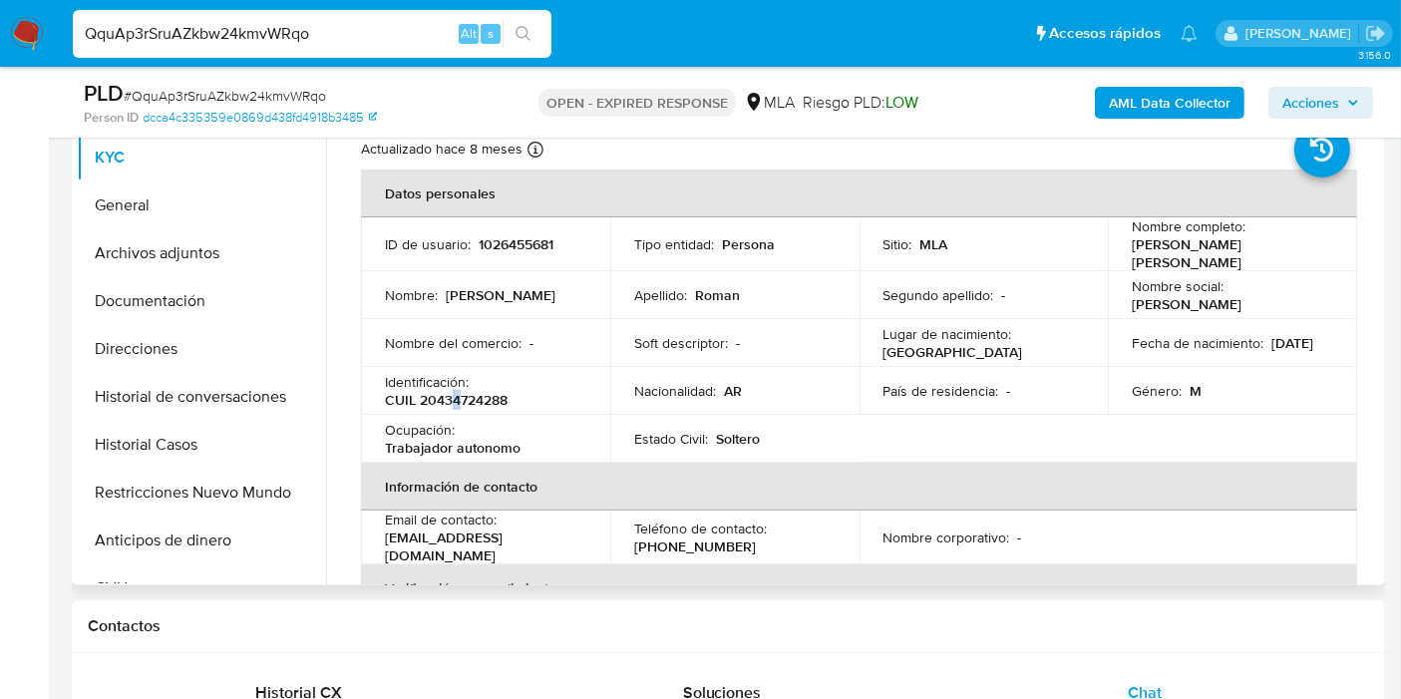
drag, startPoint x: 468, startPoint y: 394, endPoint x: 456, endPoint y: 394, distance: 12.0
click at [456, 394] on p "CUIL 20434724288" at bounding box center [446, 400] width 123 height 18
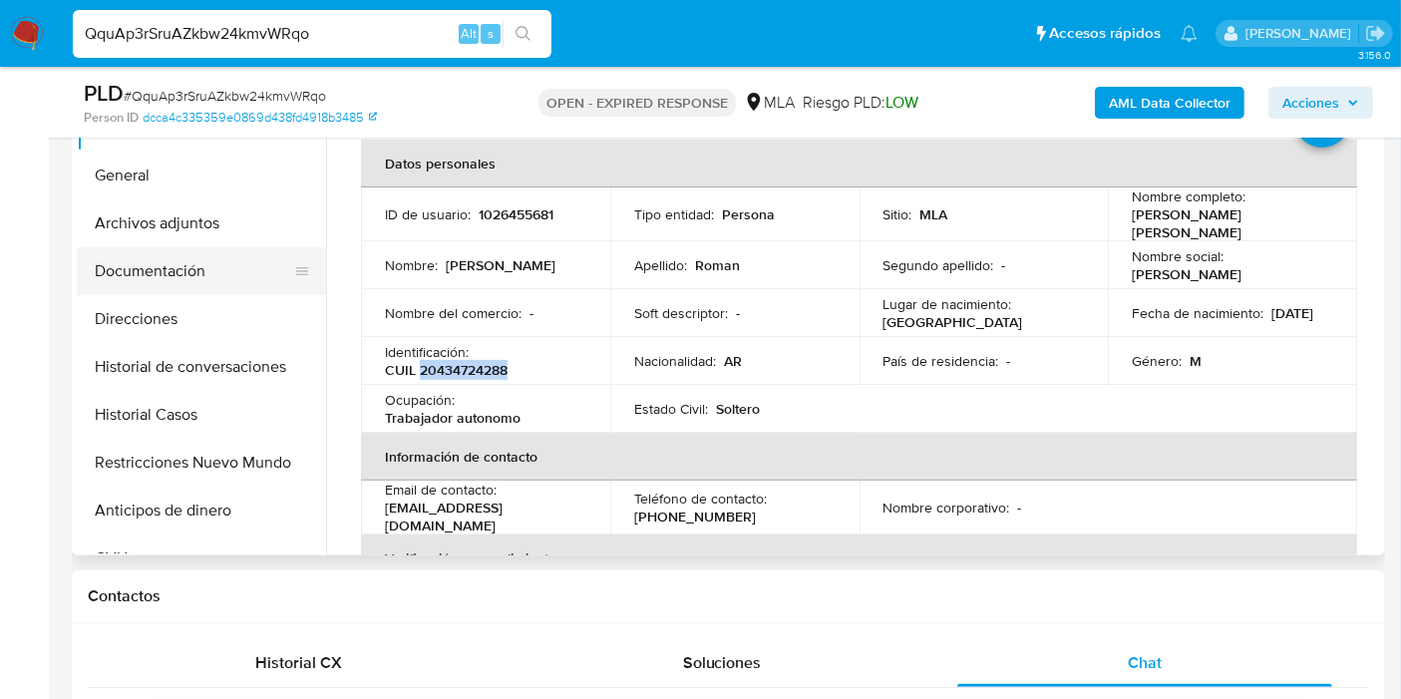
scroll to position [111, 0]
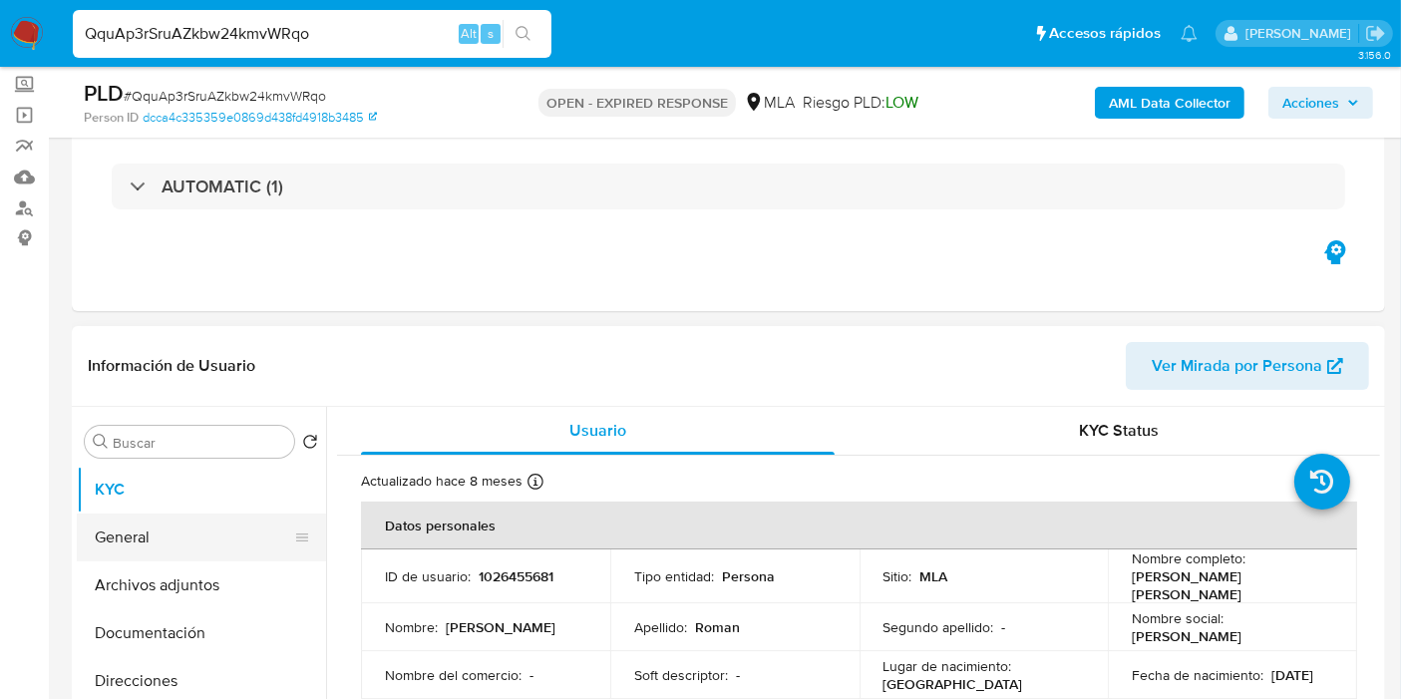
click at [142, 530] on button "General" at bounding box center [193, 537] width 233 height 48
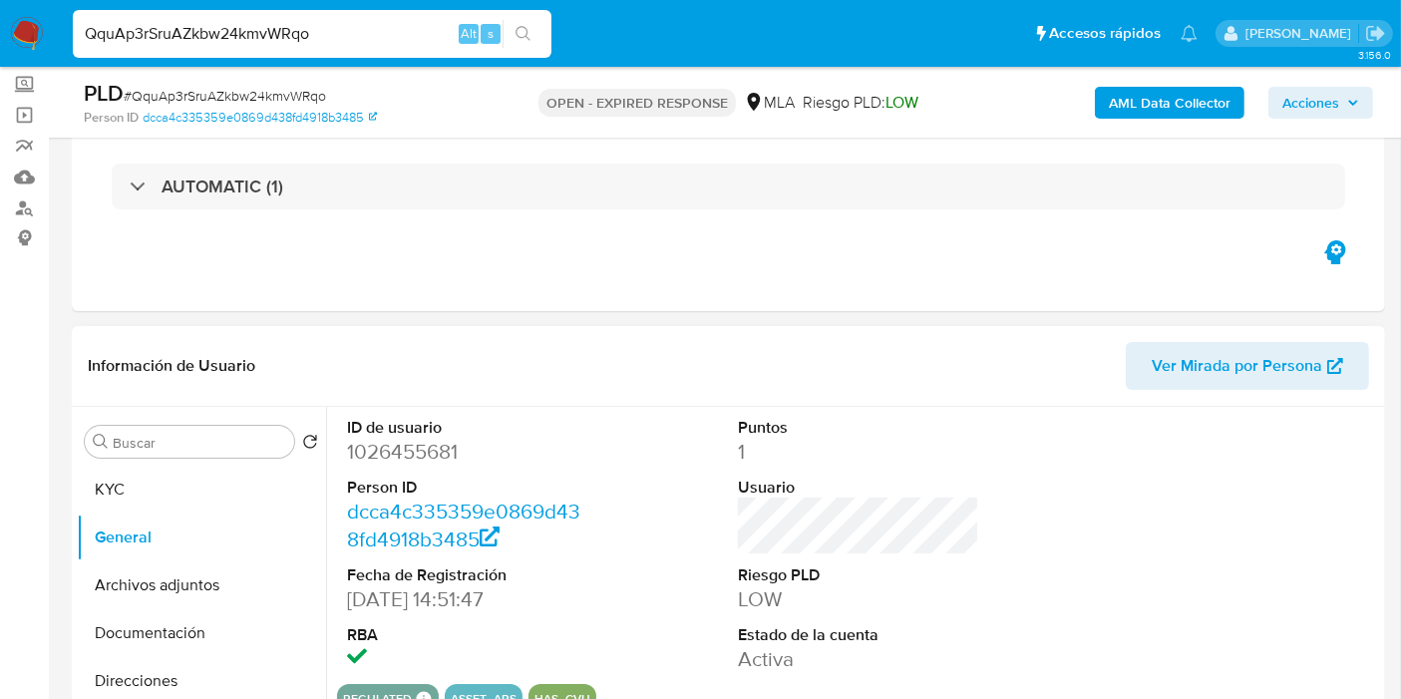
click at [396, 452] on dd "1026455681" at bounding box center [467, 452] width 241 height 28
copy dd "1026455681"
click at [249, 41] on input "QquAp3rSruAZkbw24kmvWRqo" at bounding box center [312, 34] width 479 height 26
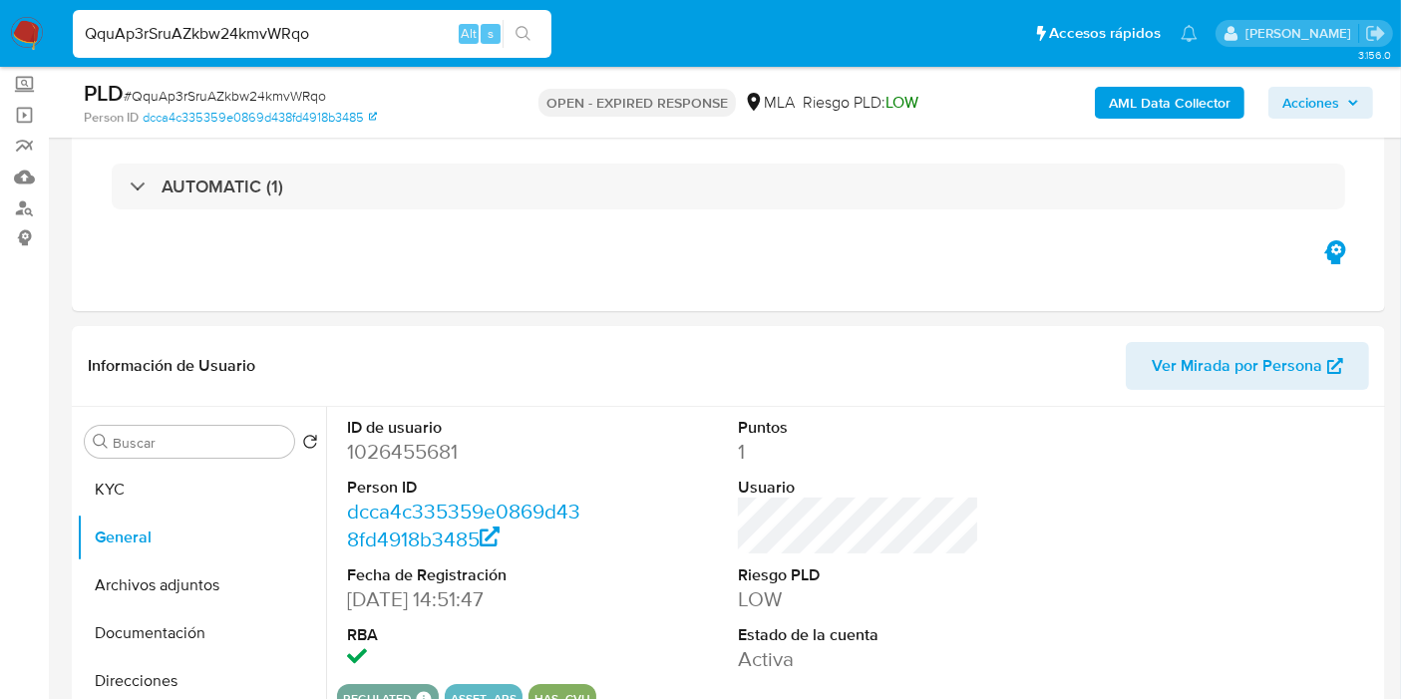
paste input "zqIKeZJZLiC1QqU7LZr13SG8"
type input "zqIKeZJZLiC1QqU7LZr13SG8"
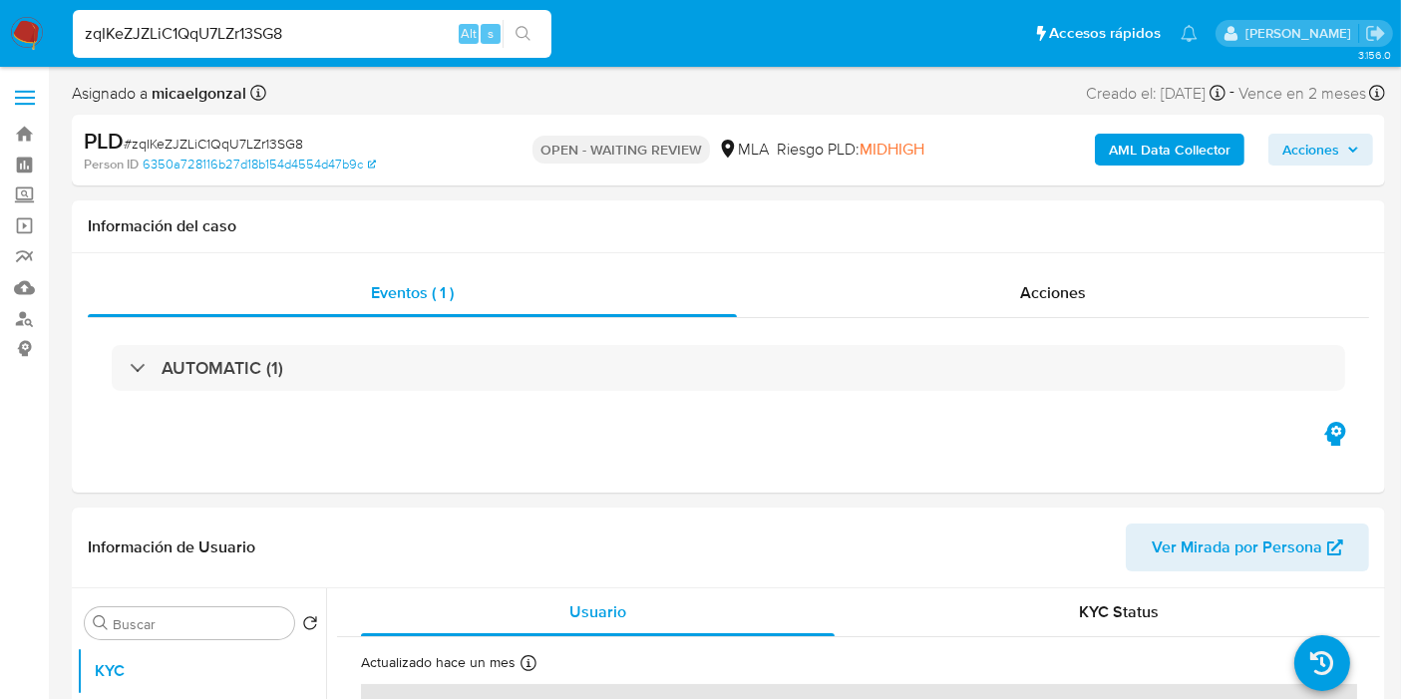
select select "10"
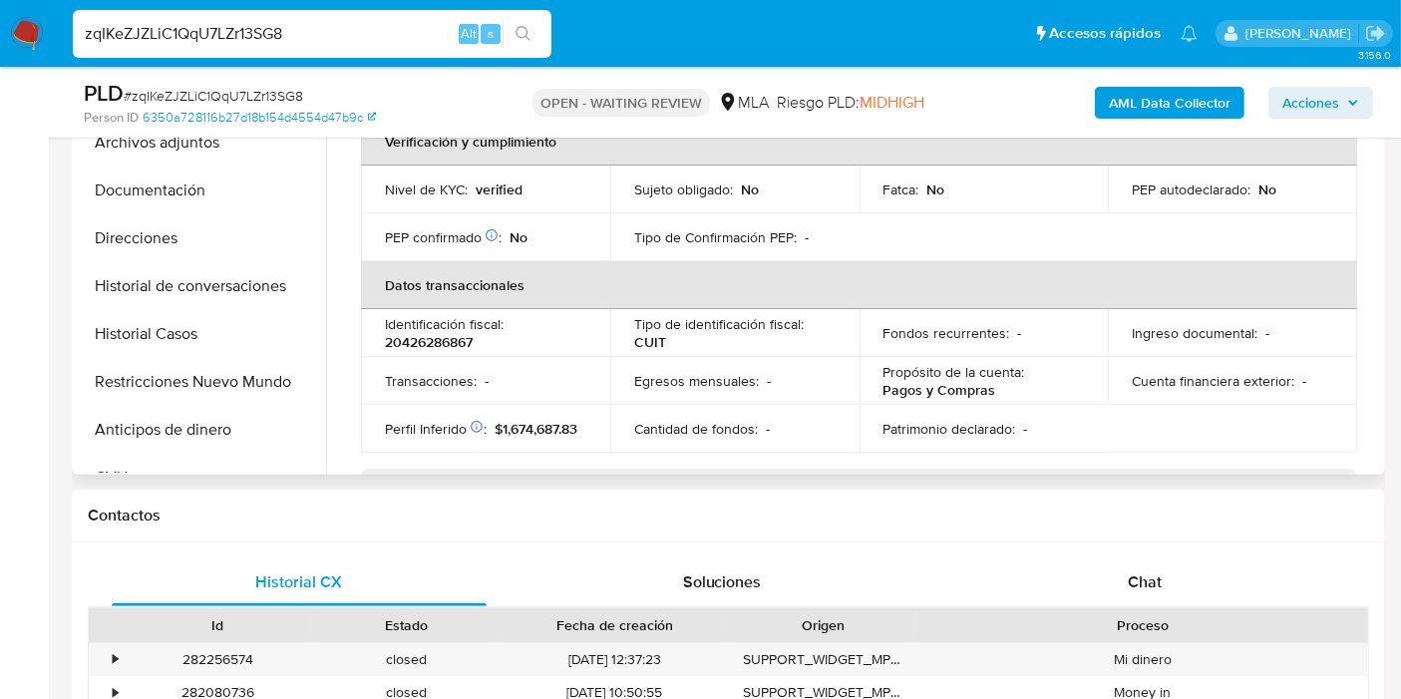
scroll to position [443, 0]
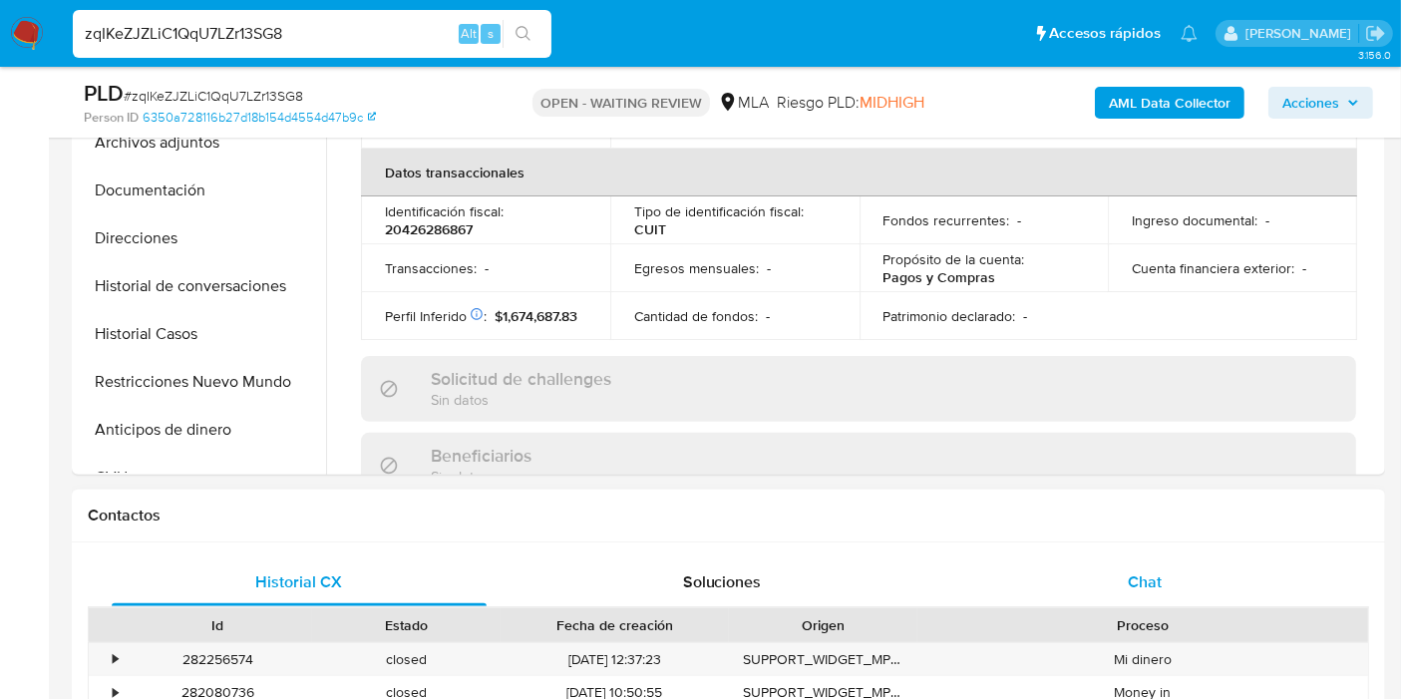
click at [1095, 561] on div "Chat" at bounding box center [1144, 582] width 375 height 48
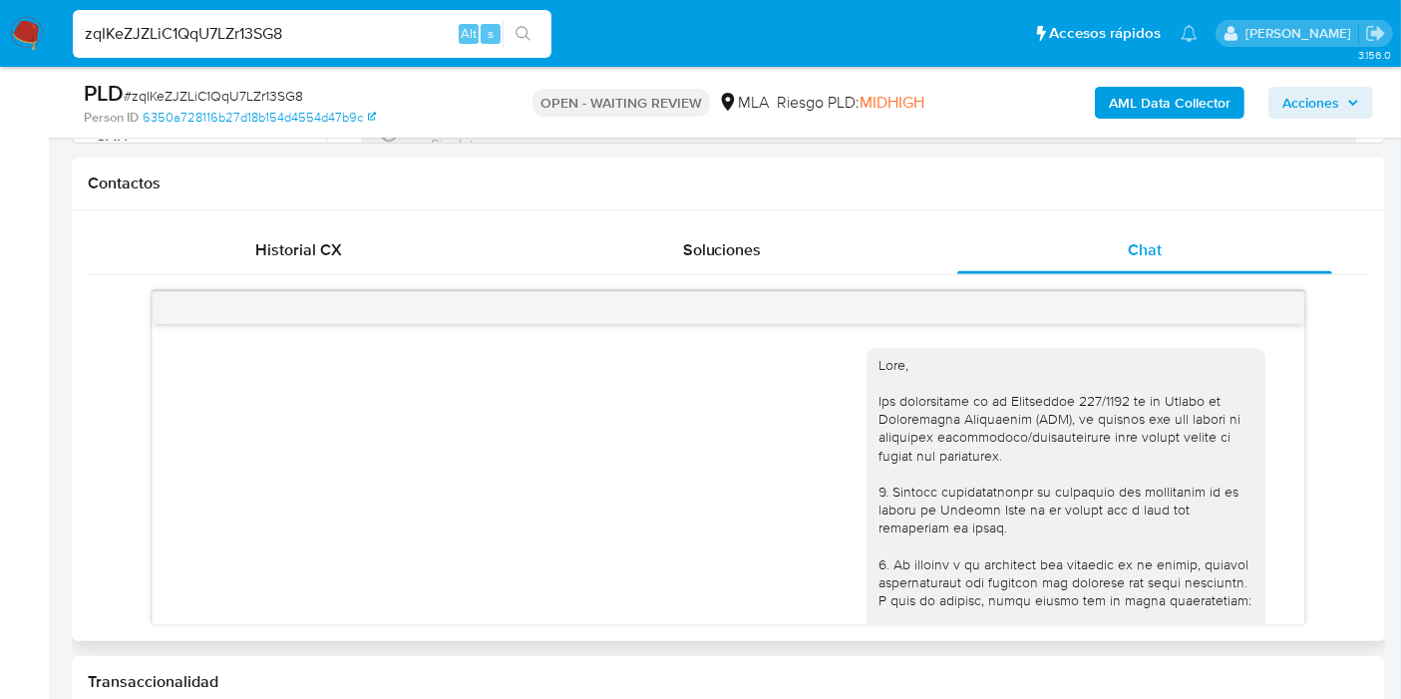
scroll to position [1372, 0]
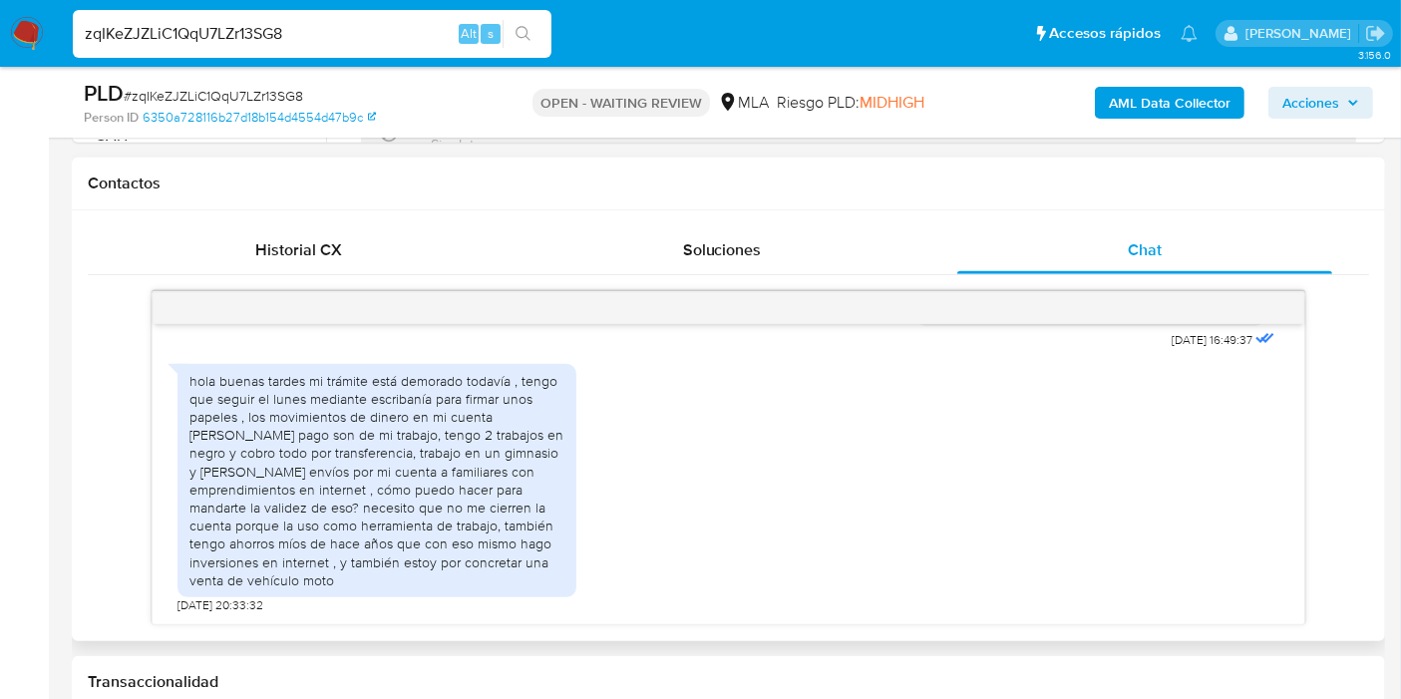
click at [364, 541] on div "hola buenas tardes mi trámite está demorado todavía , tengo que seguir el lunes…" at bounding box center [376, 480] width 375 height 217
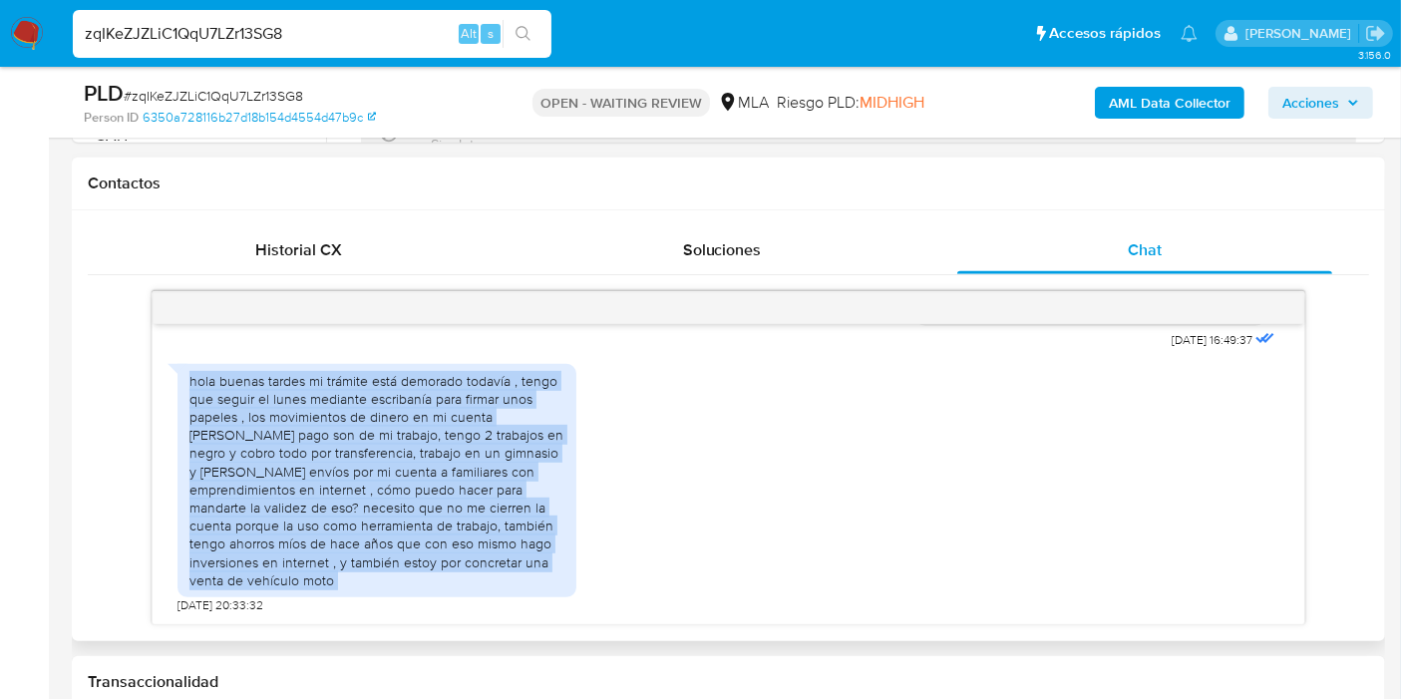
click at [364, 541] on div "hola buenas tardes mi trámite está demorado todavía , tengo que seguir el lunes…" at bounding box center [376, 480] width 375 height 217
click at [364, 537] on div "hola buenas tardes mi trámite está demorado todavía , tengo que seguir el lunes…" at bounding box center [376, 480] width 375 height 217
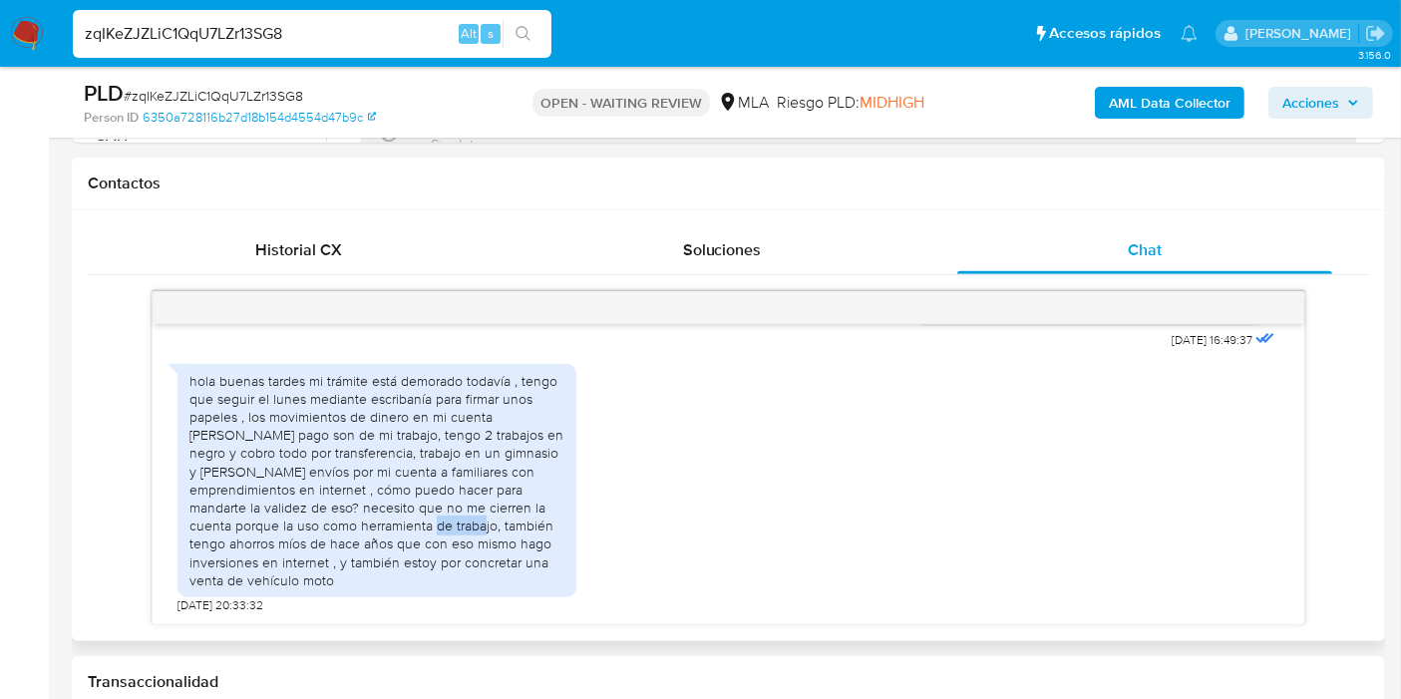
click at [364, 537] on div "hola buenas tardes mi trámite está demorado todavía , tengo que seguir el lunes…" at bounding box center [376, 480] width 375 height 217
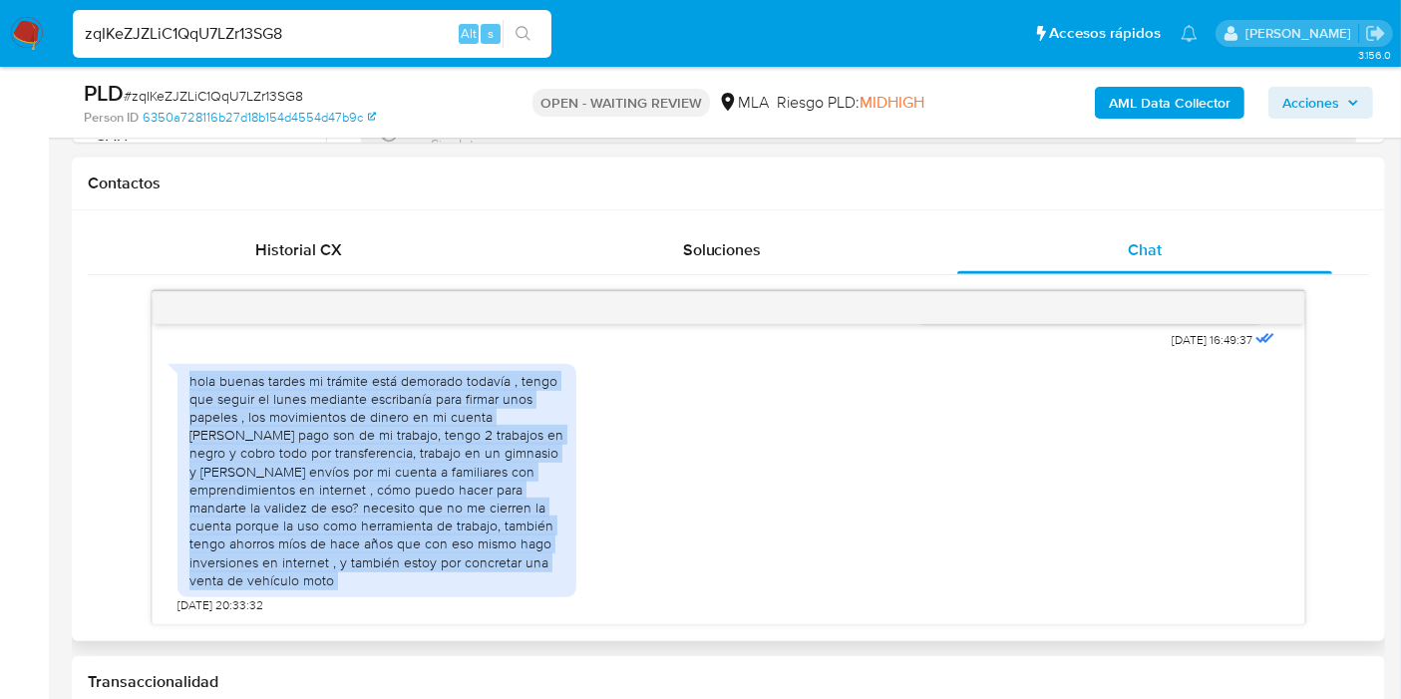
click at [364, 537] on div "hola buenas tardes mi trámite está demorado todavía , tengo que seguir el lunes…" at bounding box center [376, 480] width 375 height 217
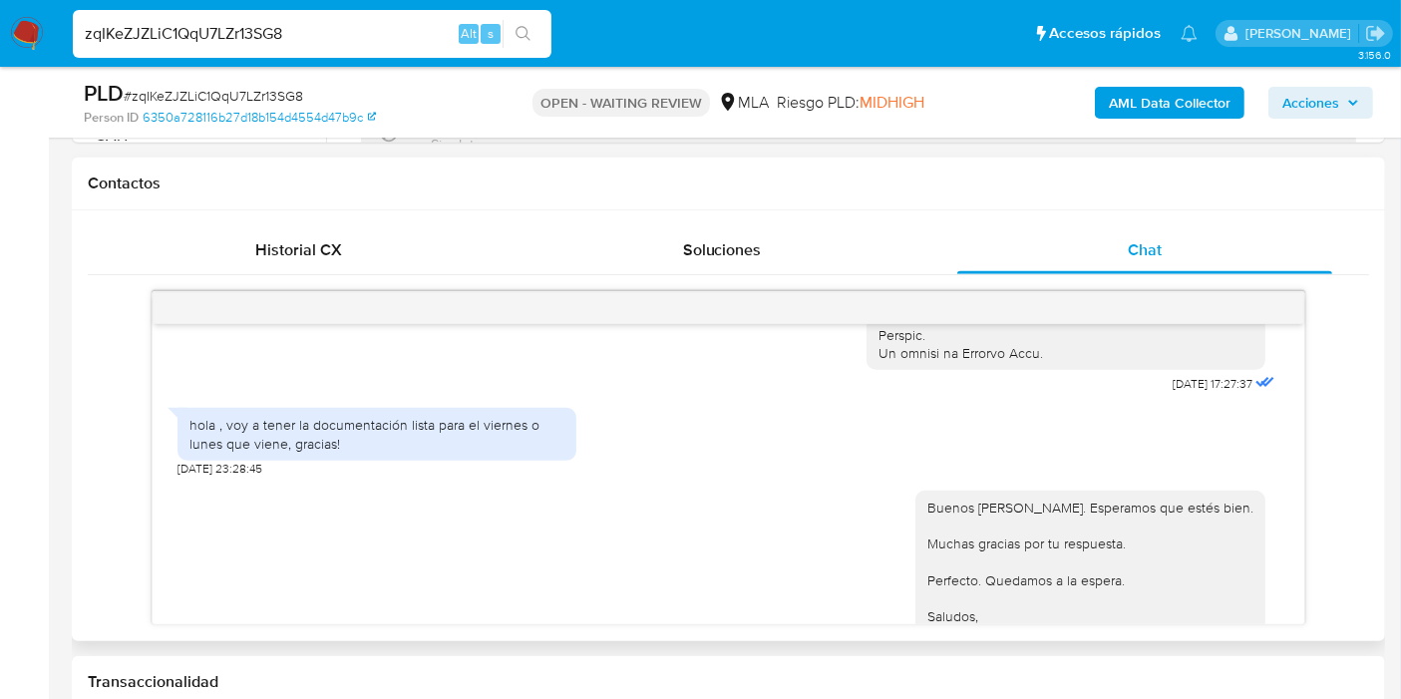
scroll to position [928, 0]
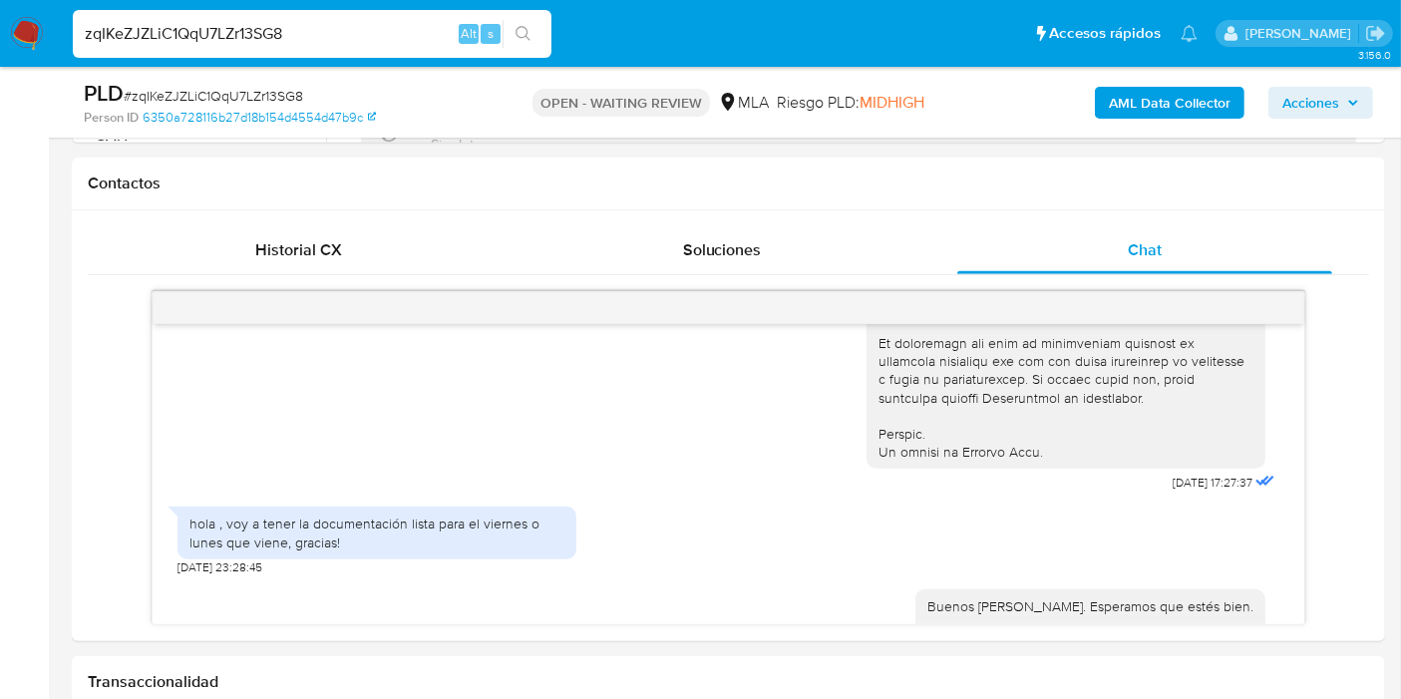
click at [184, 38] on input "zqIKeZJZLiC1QqU7LZr13SG8" at bounding box center [312, 34] width 479 height 26
drag, startPoint x: 184, startPoint y: 38, endPoint x: 174, endPoint y: 42, distance: 10.7
click at [174, 42] on input "zqIKeZJZLiC1QqU7LZr13SG8" at bounding box center [312, 34] width 479 height 26
paste input "1MpWhrqZIEKz8x1BH4snOJTz"
type input "1MpWhrqZIEKz8x1BH4snOJTz"
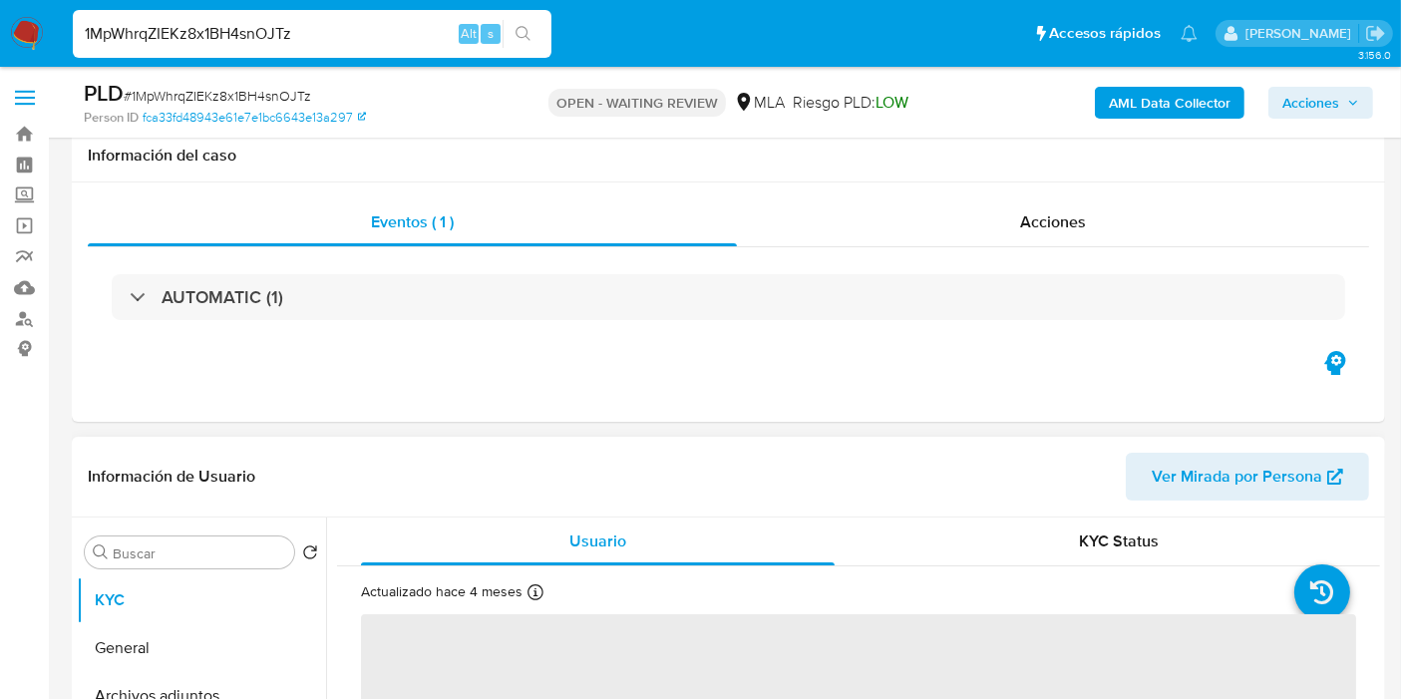
scroll to position [221, 0]
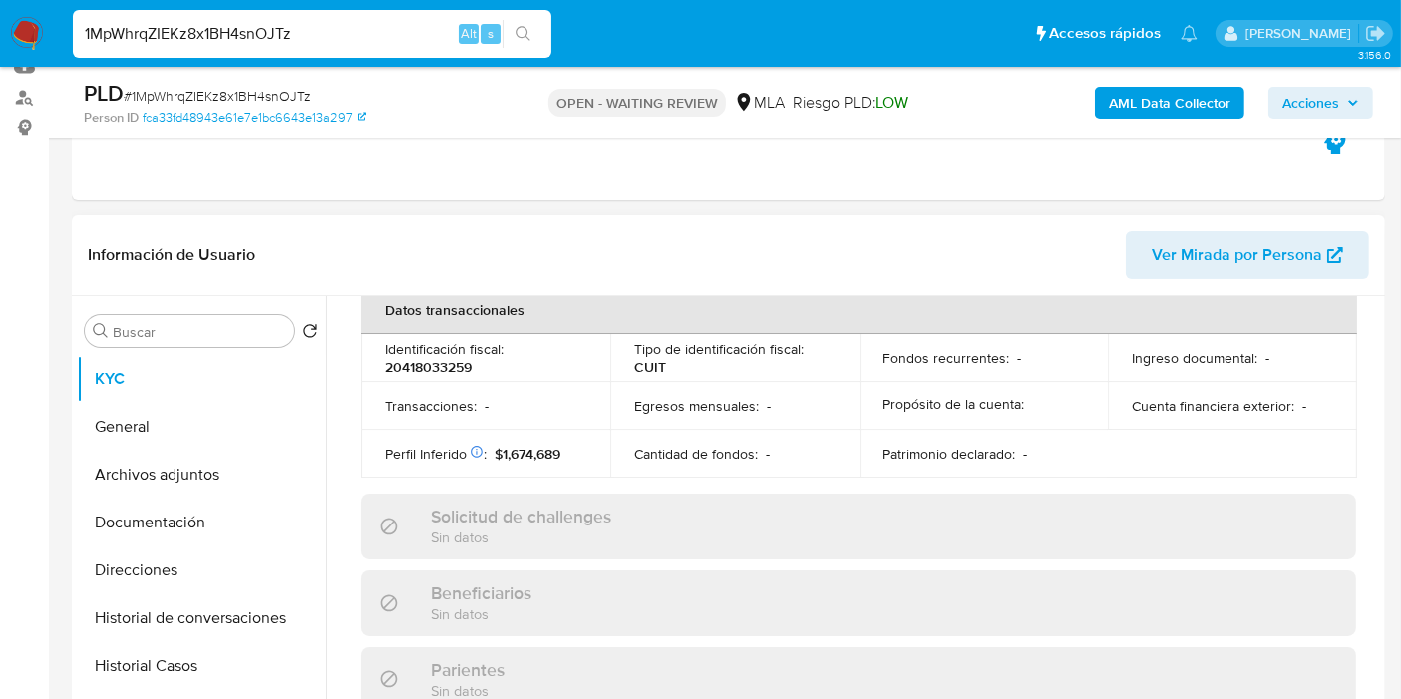
select select "10"
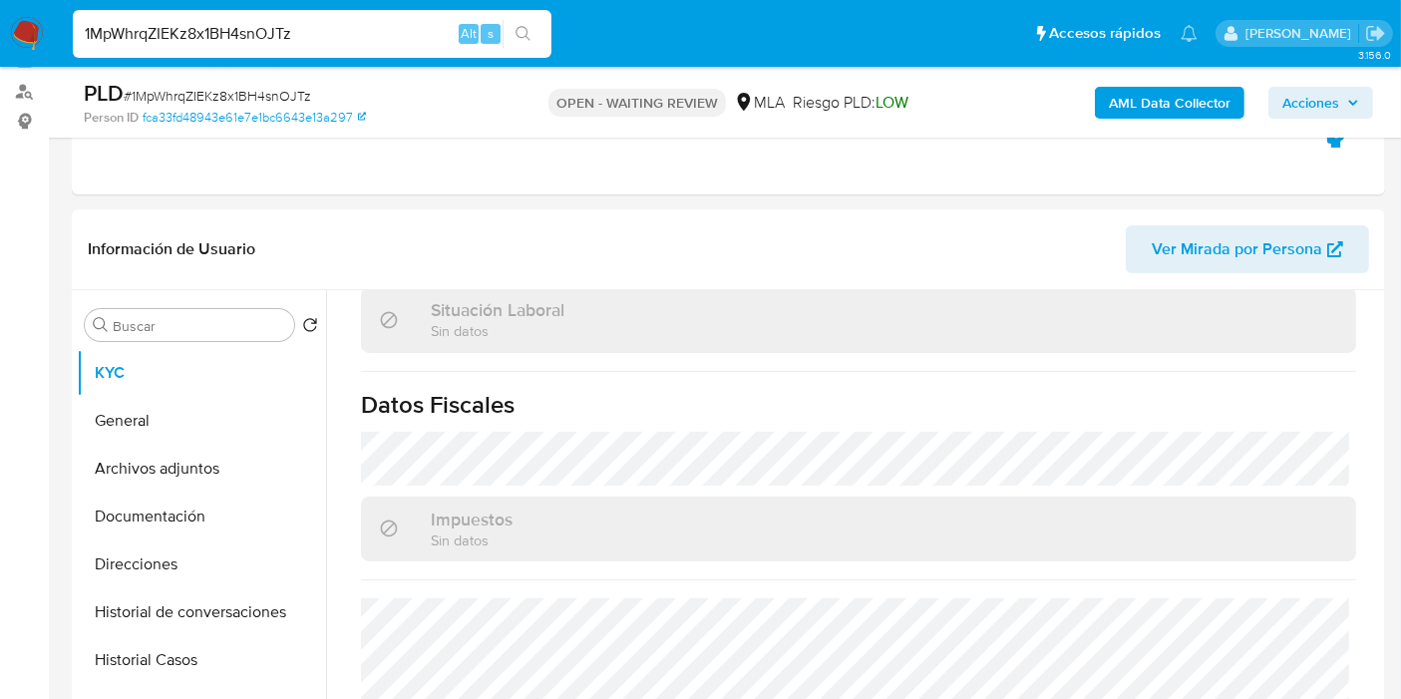
scroll to position [553, 0]
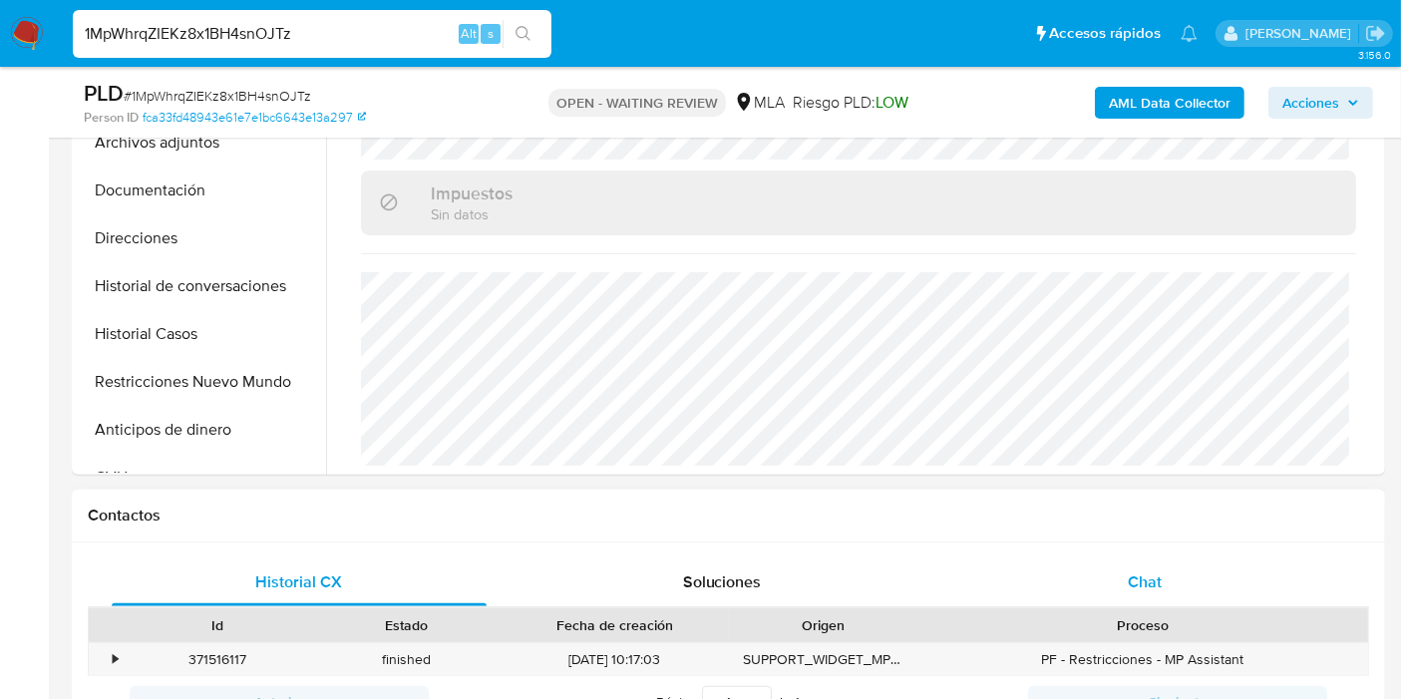
click at [1155, 596] on div "Chat" at bounding box center [1144, 582] width 375 height 48
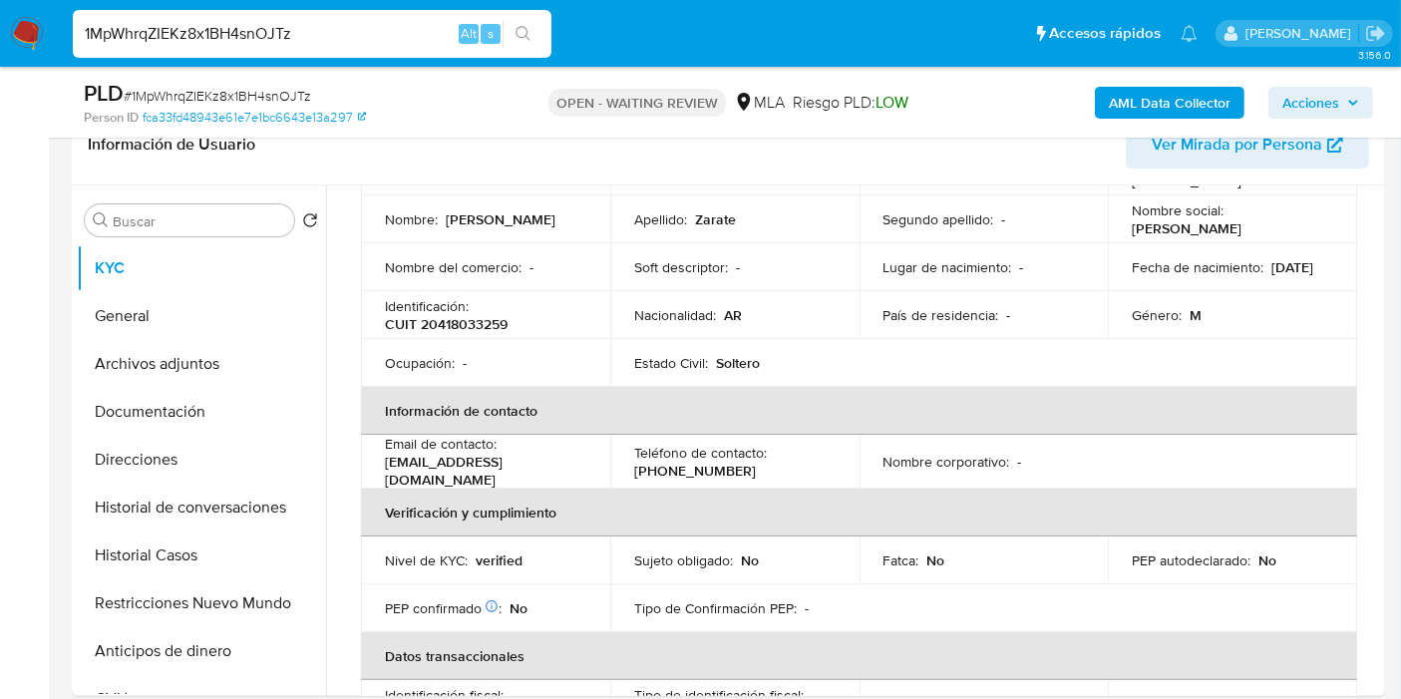
scroll to position [0, 0]
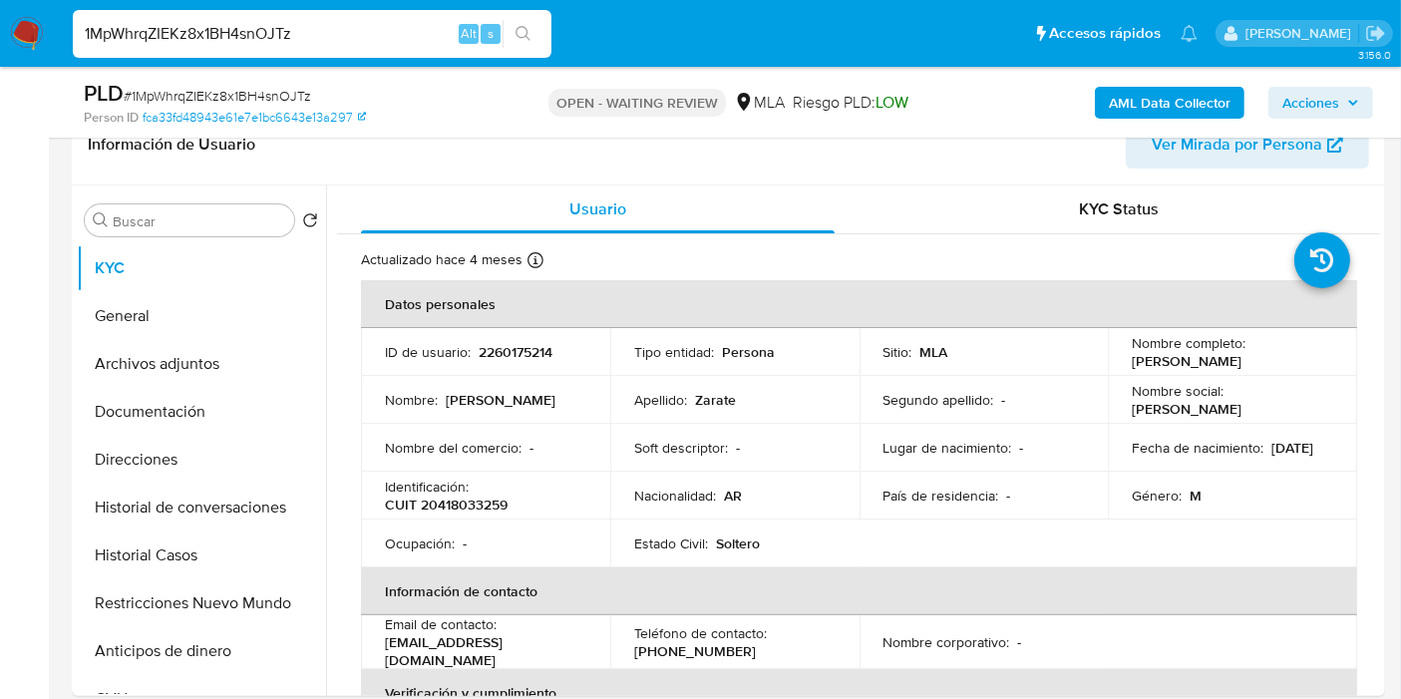
drag, startPoint x: 1238, startPoint y: 363, endPoint x: 1126, endPoint y: 362, distance: 112.7
click at [1126, 362] on td "Nombre completo : Daniel Agustin Zarate" at bounding box center [1232, 352] width 249 height 48
copy p "Daniel Agustin Zarate"
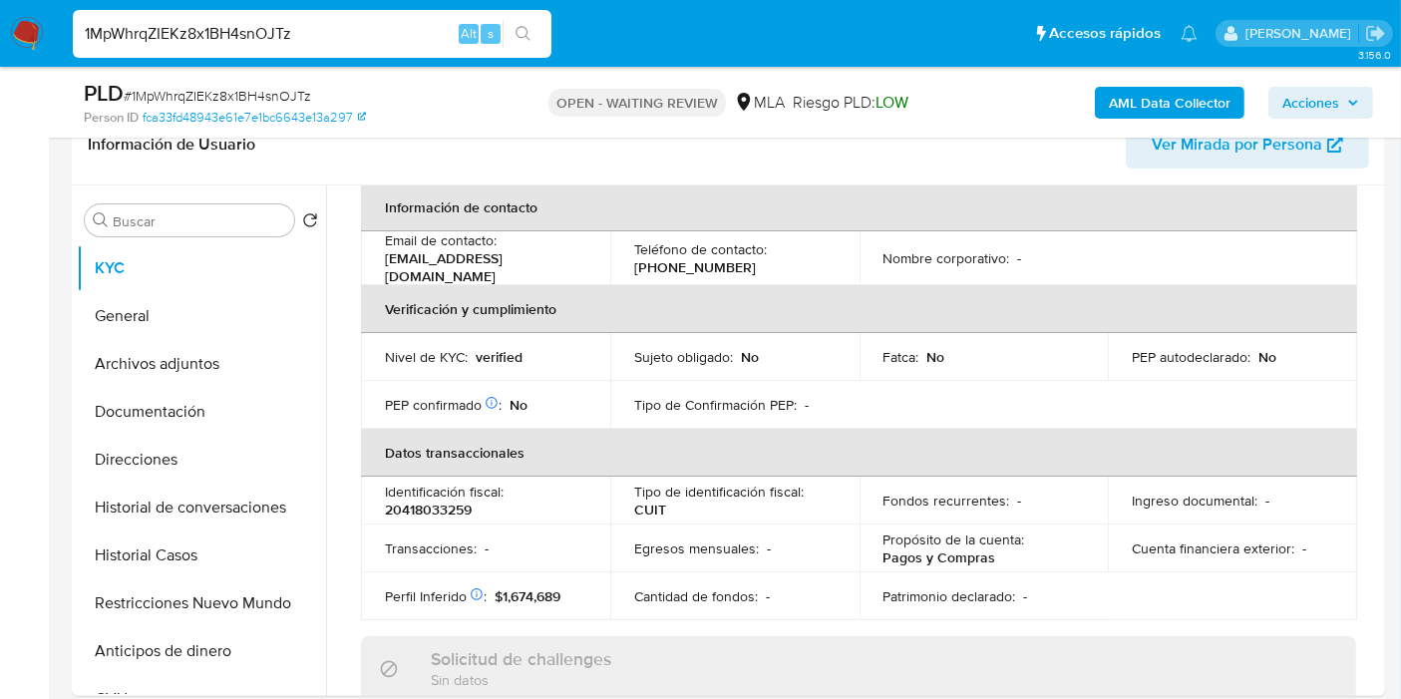
scroll to position [291, 0]
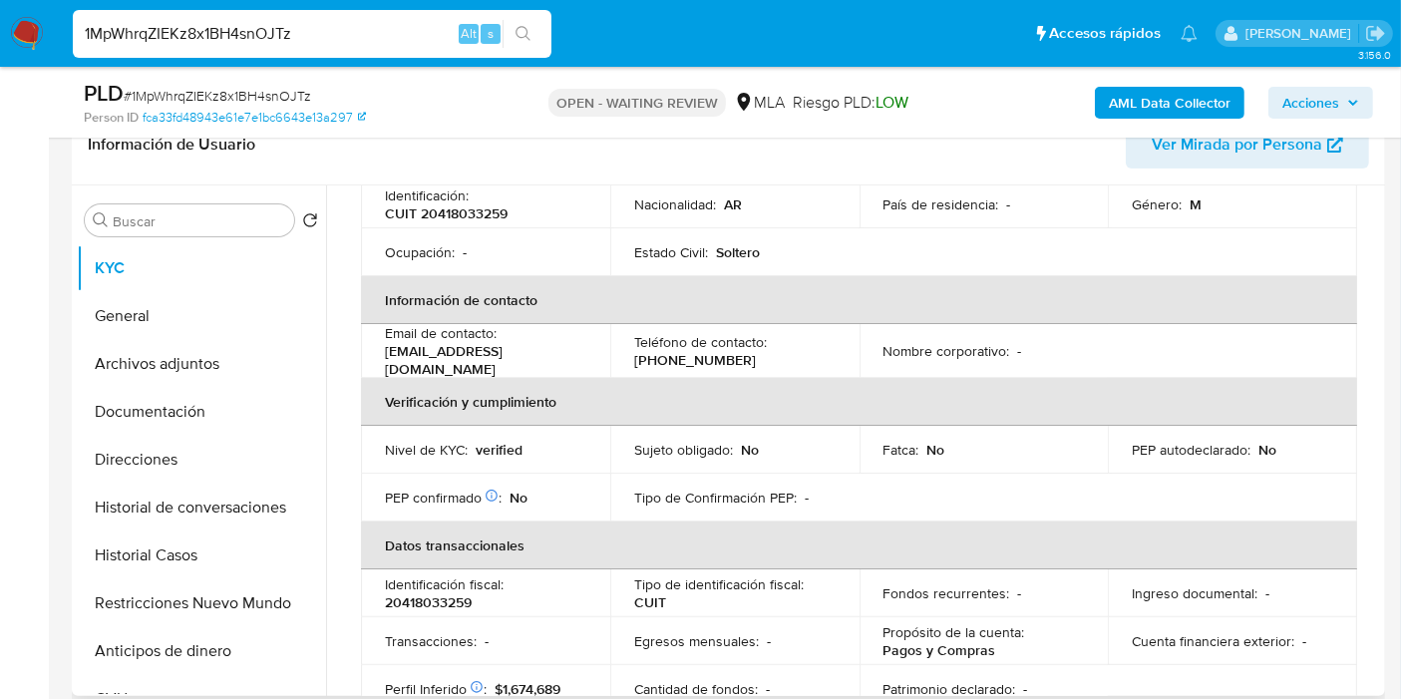
click at [907, 390] on th "Verificación y cumplimiento" at bounding box center [859, 402] width 996 height 48
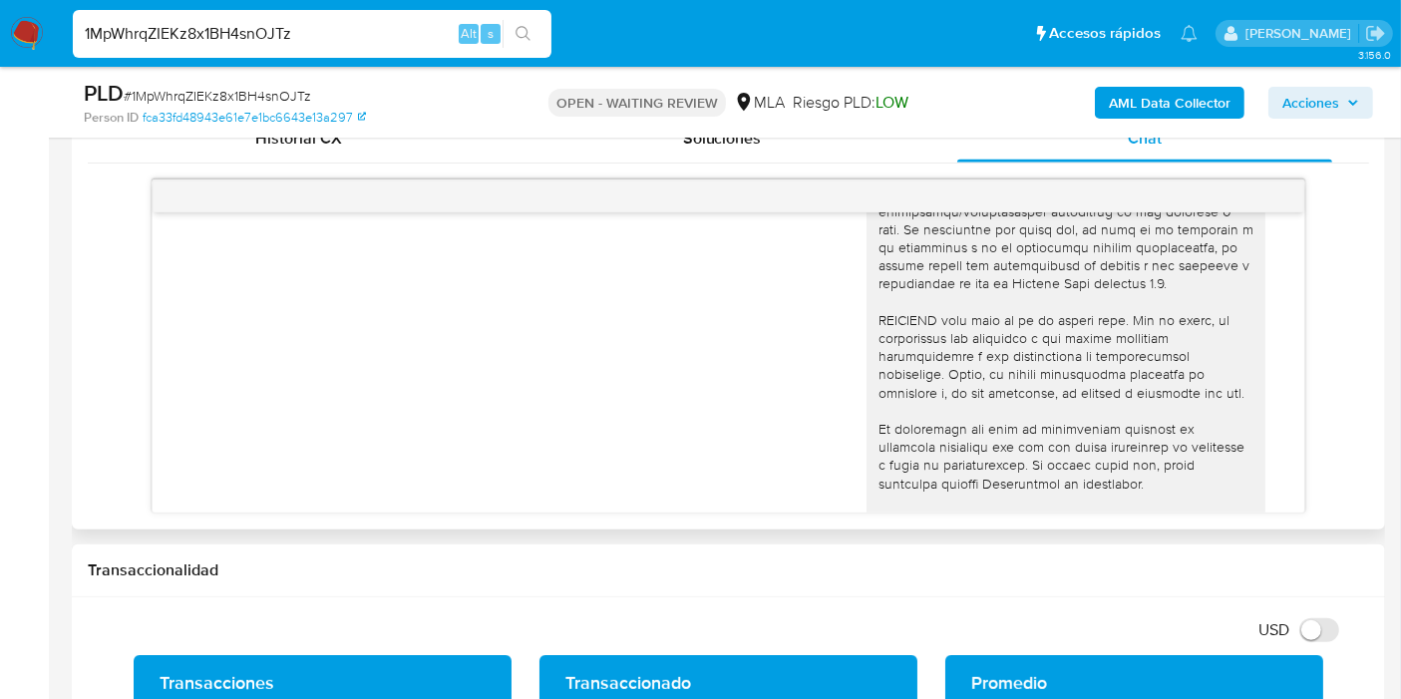
scroll to position [776, 0]
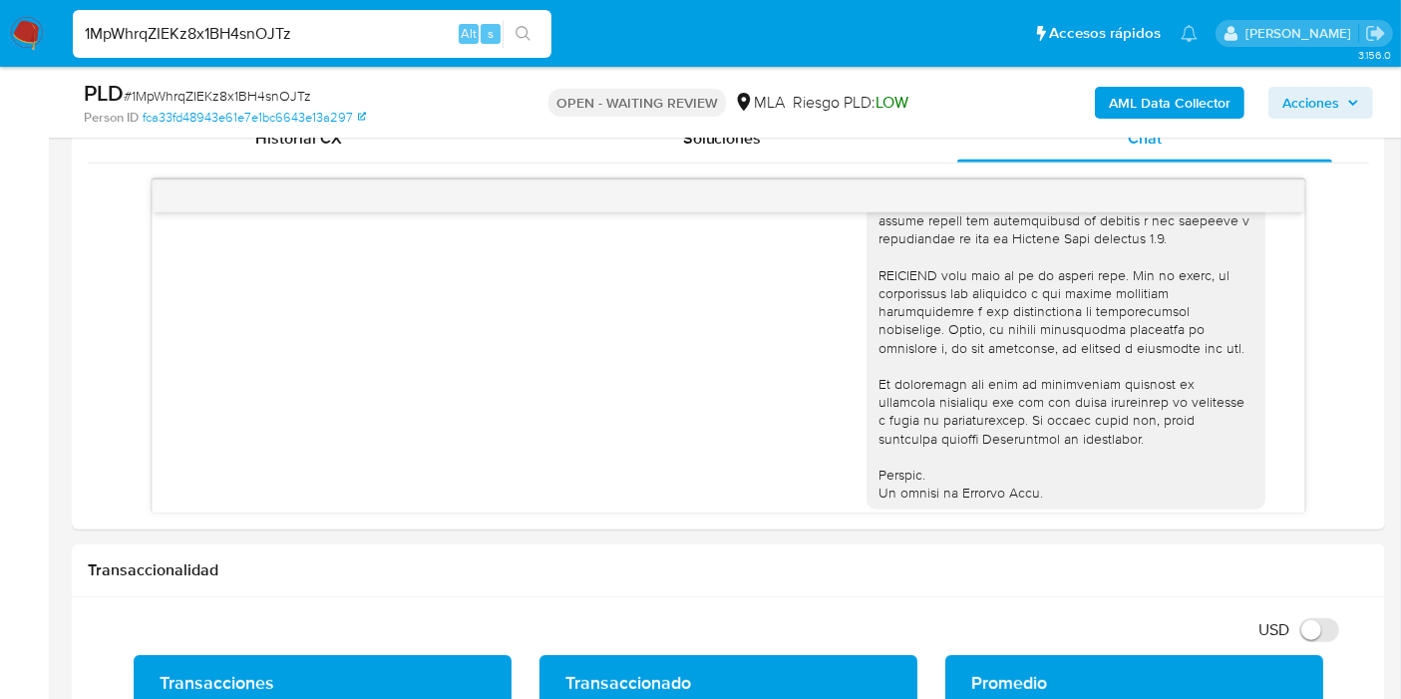
click at [219, 93] on span "# 1MpWhrqZIEKz8x1BH4snOJTz" at bounding box center [217, 96] width 187 height 20
copy span "1MpWhrqZIEKz8x1BH4snOJTz"
click at [13, 22] on img at bounding box center [27, 34] width 34 height 34
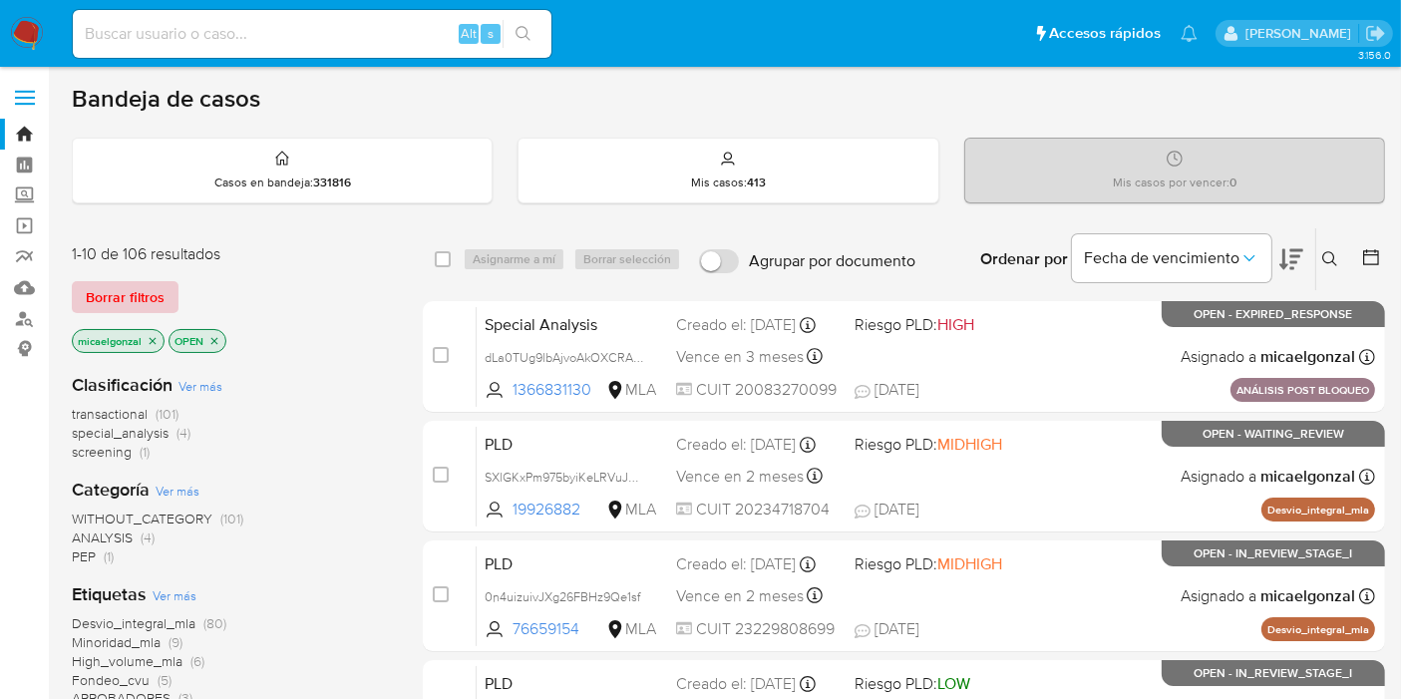
click at [150, 288] on span "Borrar filtros" at bounding box center [125, 297] width 79 height 28
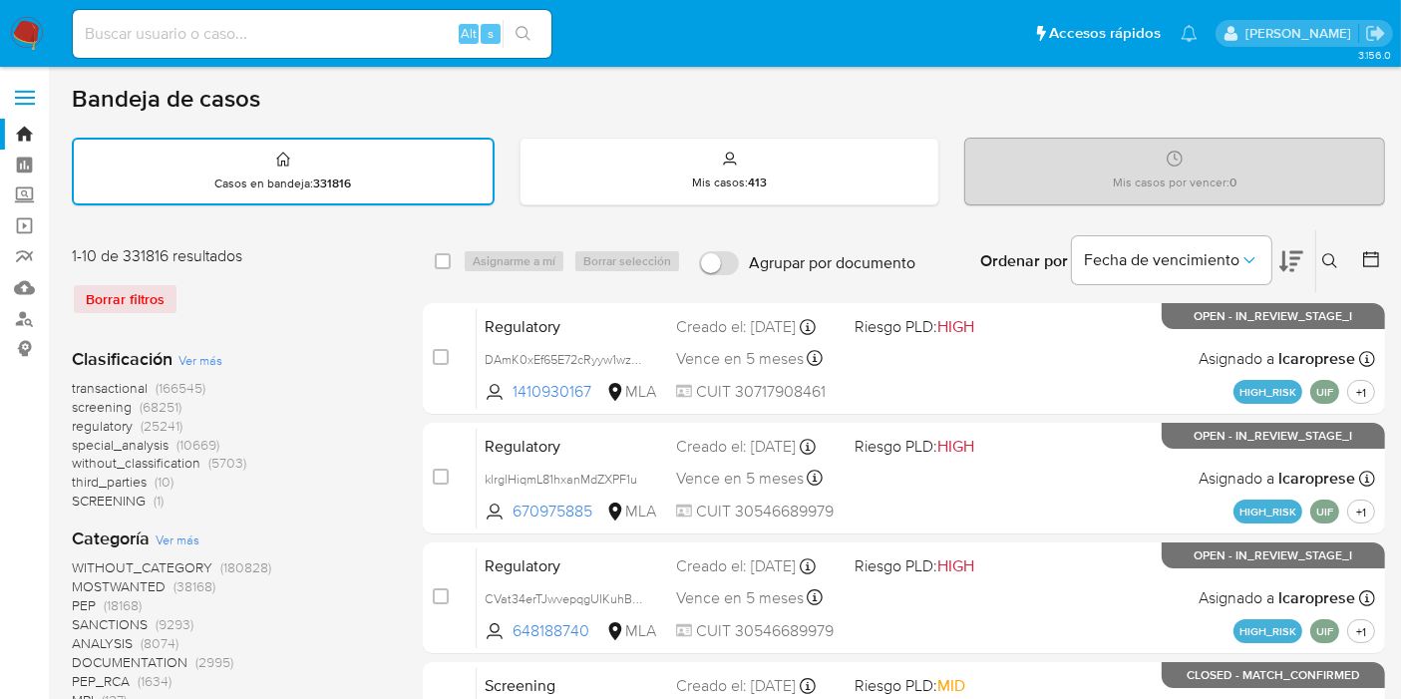
click at [1325, 260] on icon at bounding box center [1330, 261] width 16 height 16
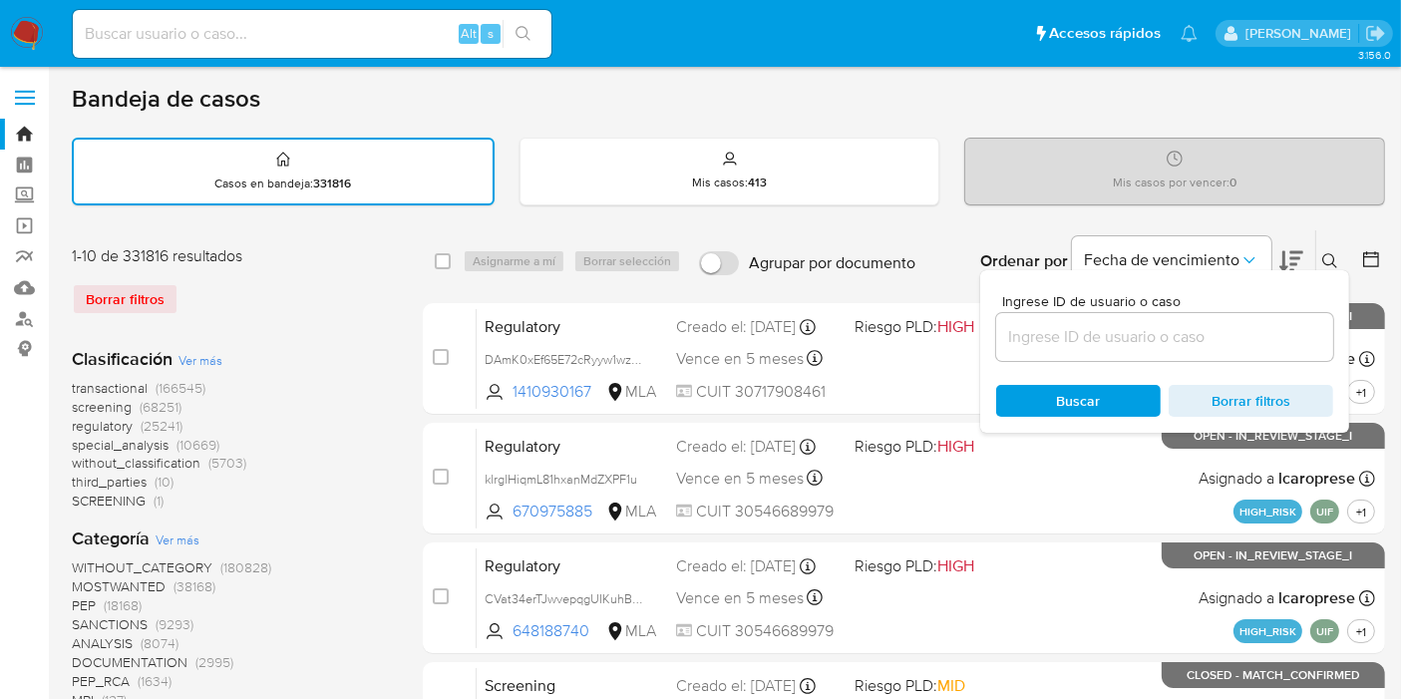
click at [1241, 344] on input at bounding box center [1164, 337] width 337 height 26
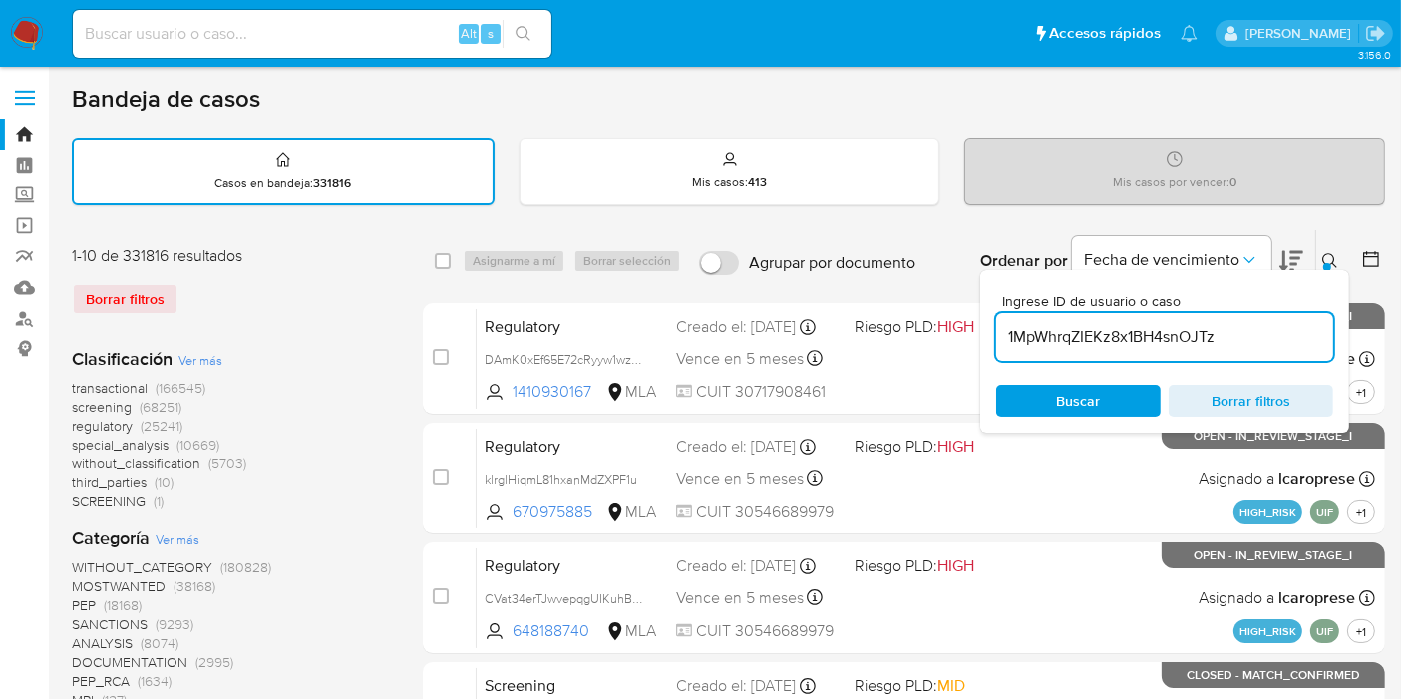
type input "1MpWhrqZIEKz8x1BH4snOJTz"
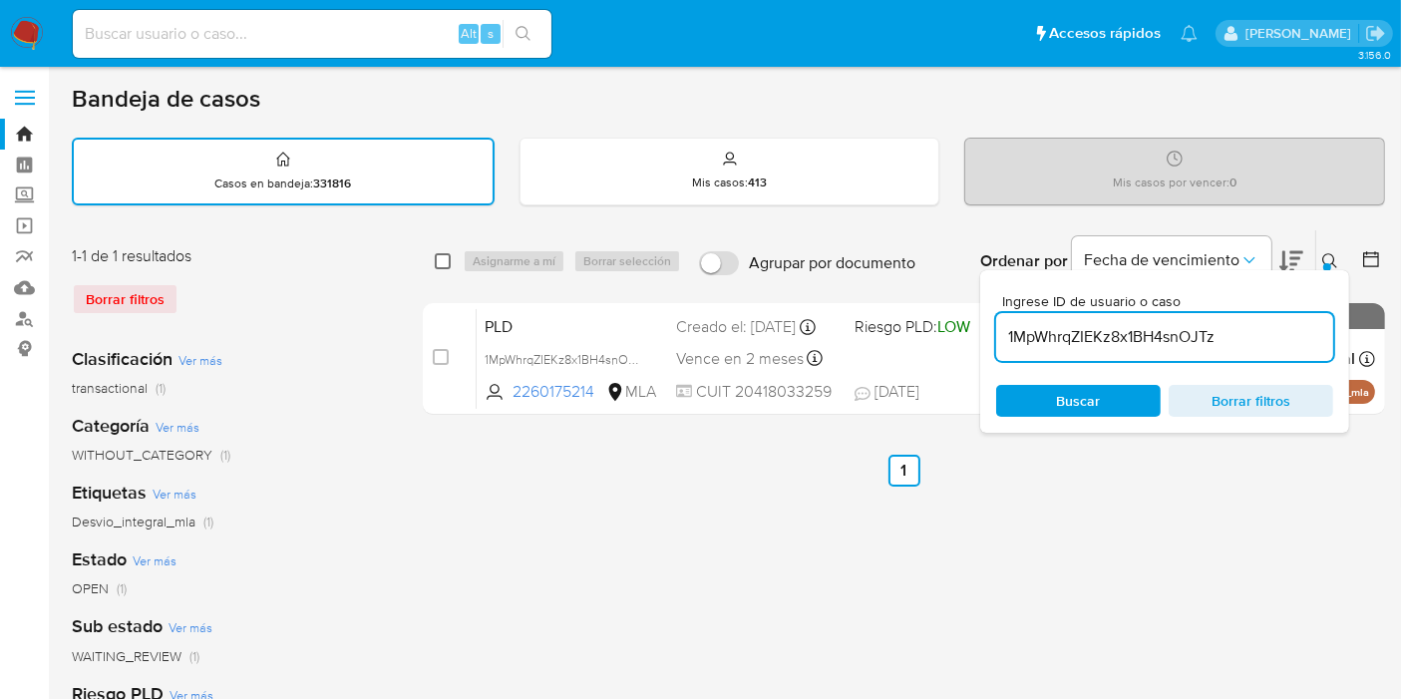
click at [440, 254] on input "checkbox" at bounding box center [443, 261] width 16 height 16
checkbox input "true"
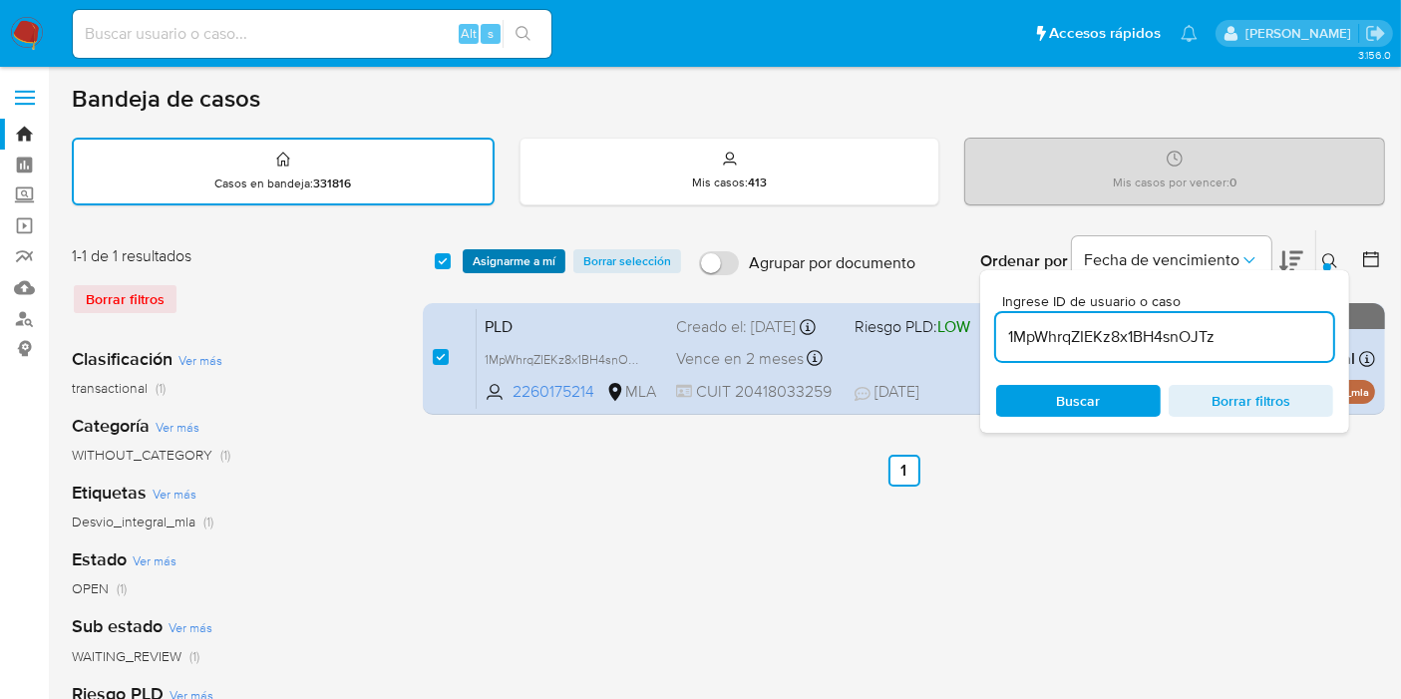
click at [487, 257] on span "Asignarme a mí" at bounding box center [514, 261] width 83 height 20
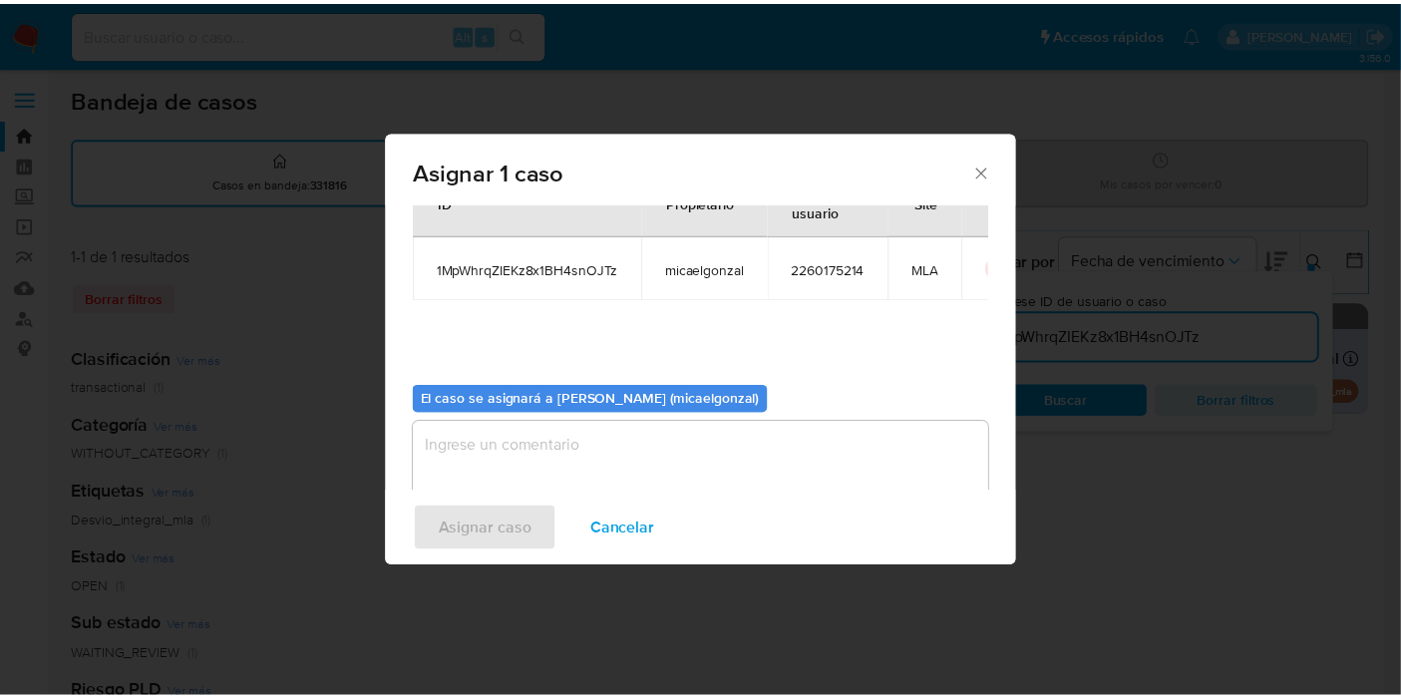
scroll to position [102, 0]
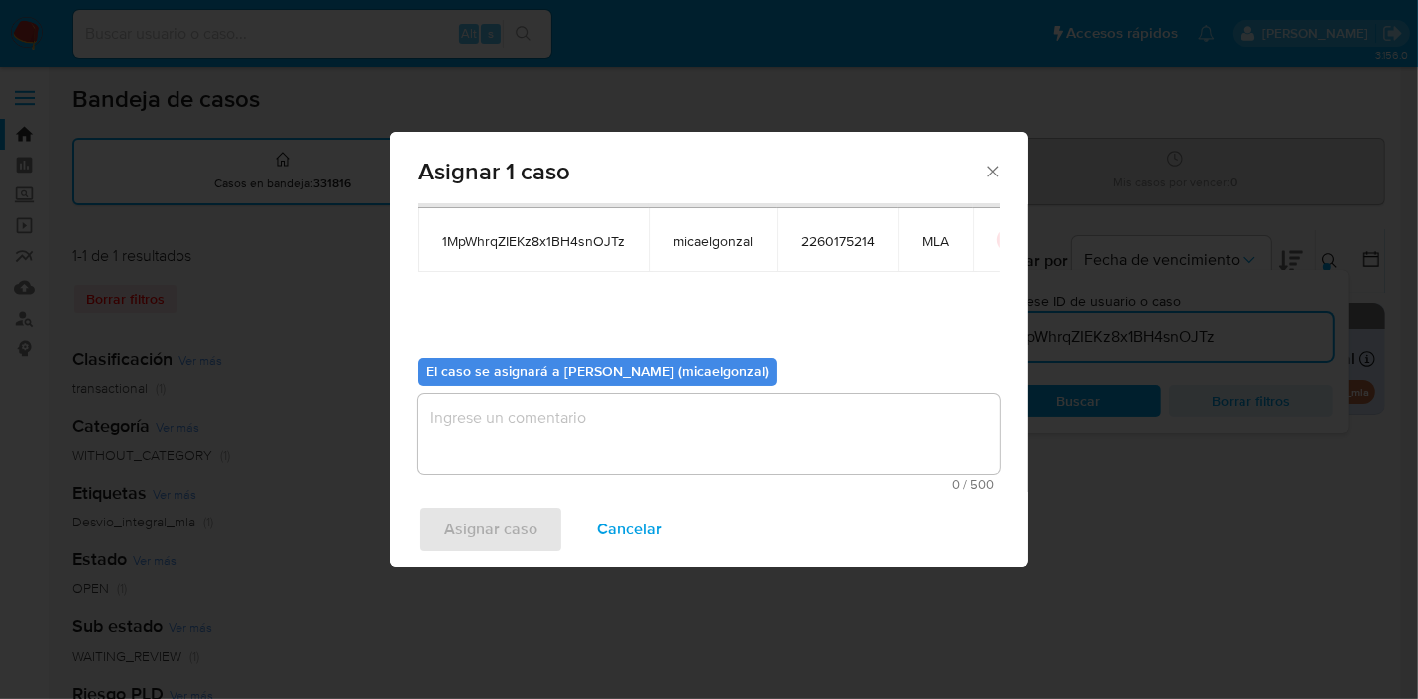
drag, startPoint x: 553, startPoint y: 478, endPoint x: 560, endPoint y: 454, distance: 24.9
click at [556, 466] on div "0 / 500 500 caracteres restantes" at bounding box center [709, 442] width 582 height 97
click at [570, 435] on textarea "assign-modal" at bounding box center [709, 434] width 582 height 80
click at [496, 546] on span "Asignar caso" at bounding box center [491, 529] width 94 height 44
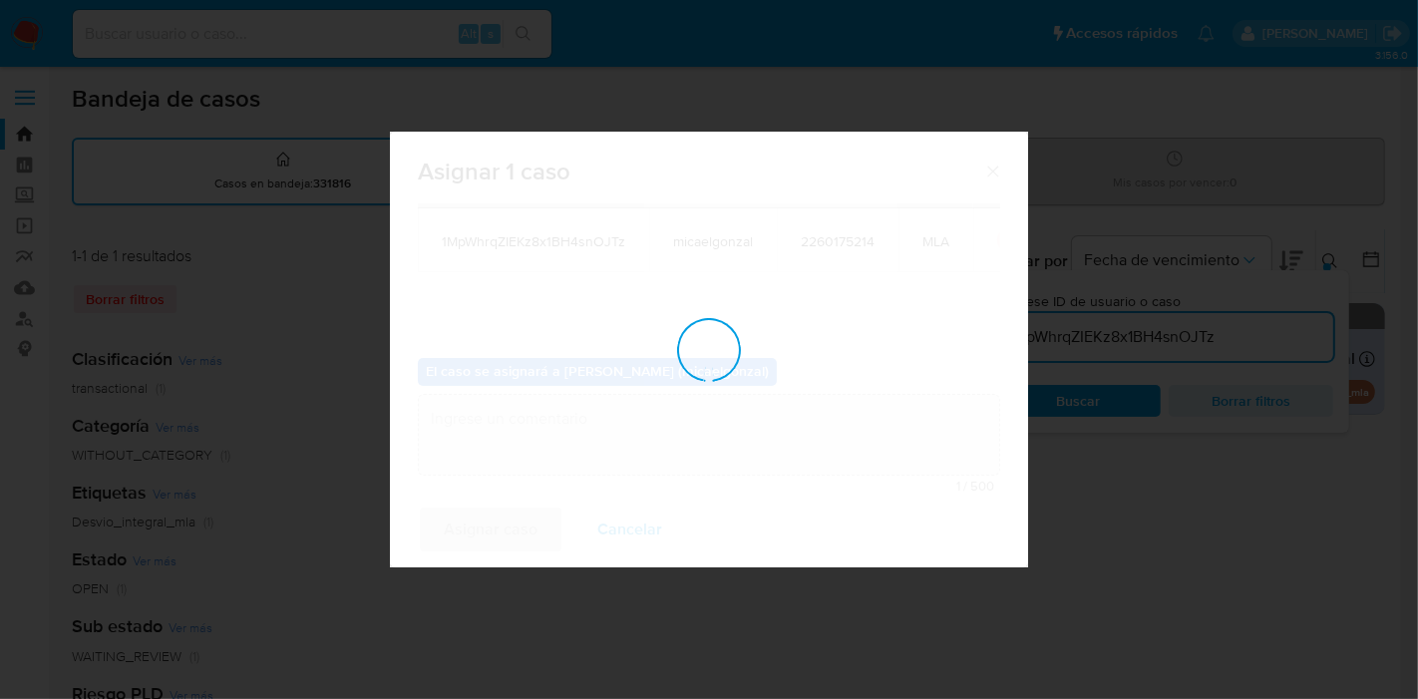
checkbox input "false"
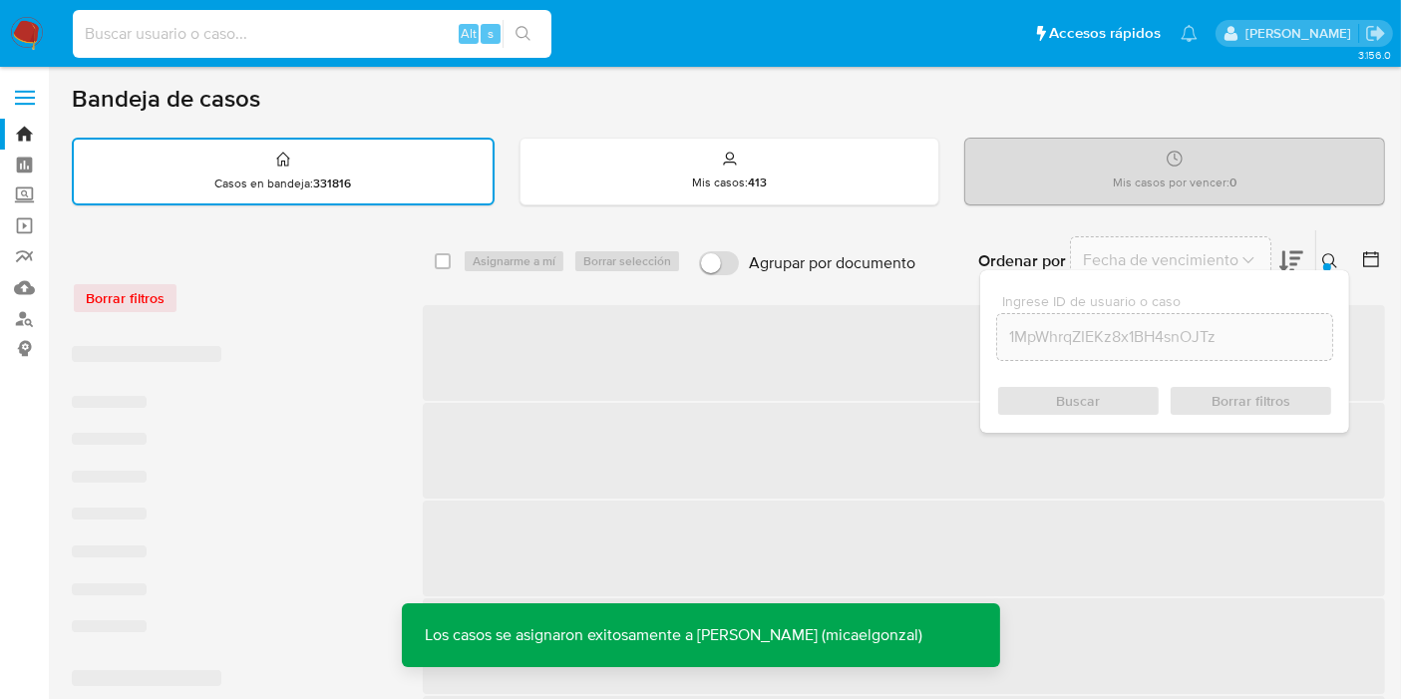
click at [260, 29] on input at bounding box center [312, 34] width 479 height 26
paste input "1MpWhrqZIEKz8x1BH4snOJTz"
type input "1MpWhrqZIEKz8x1BH4snOJTz"
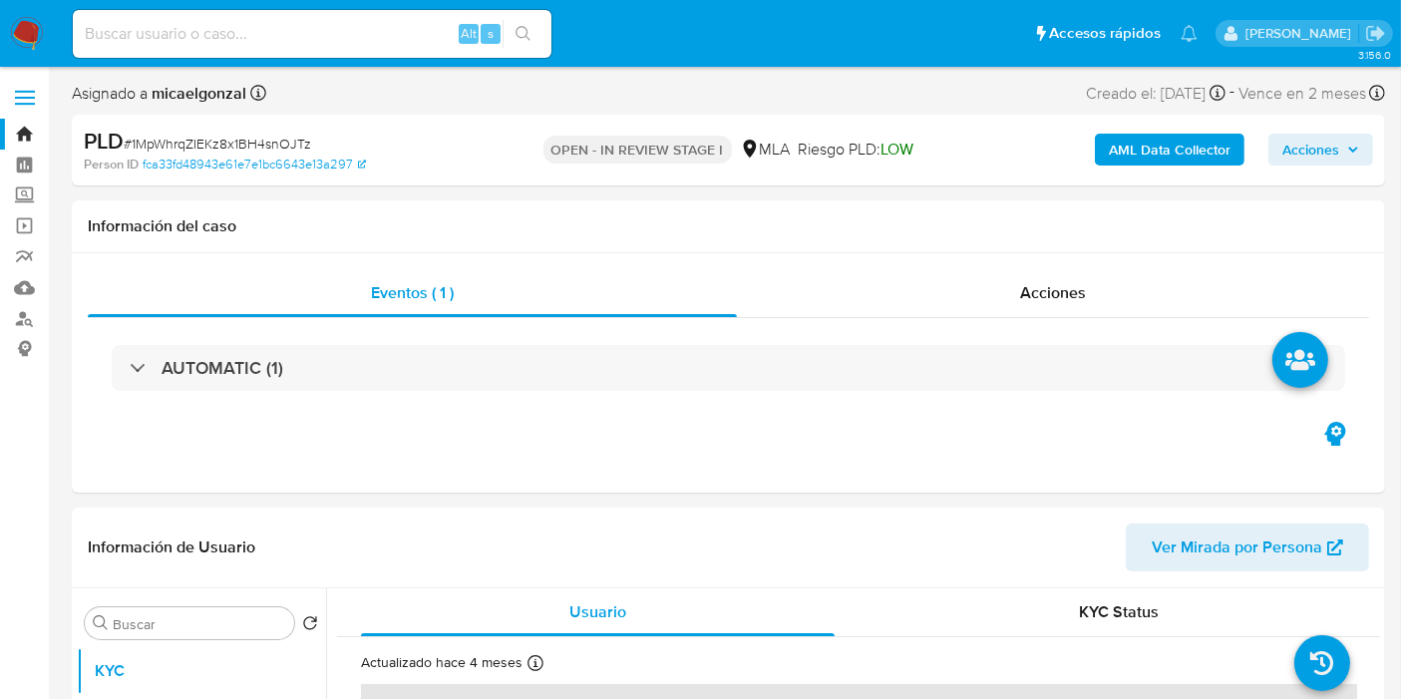
select select "10"
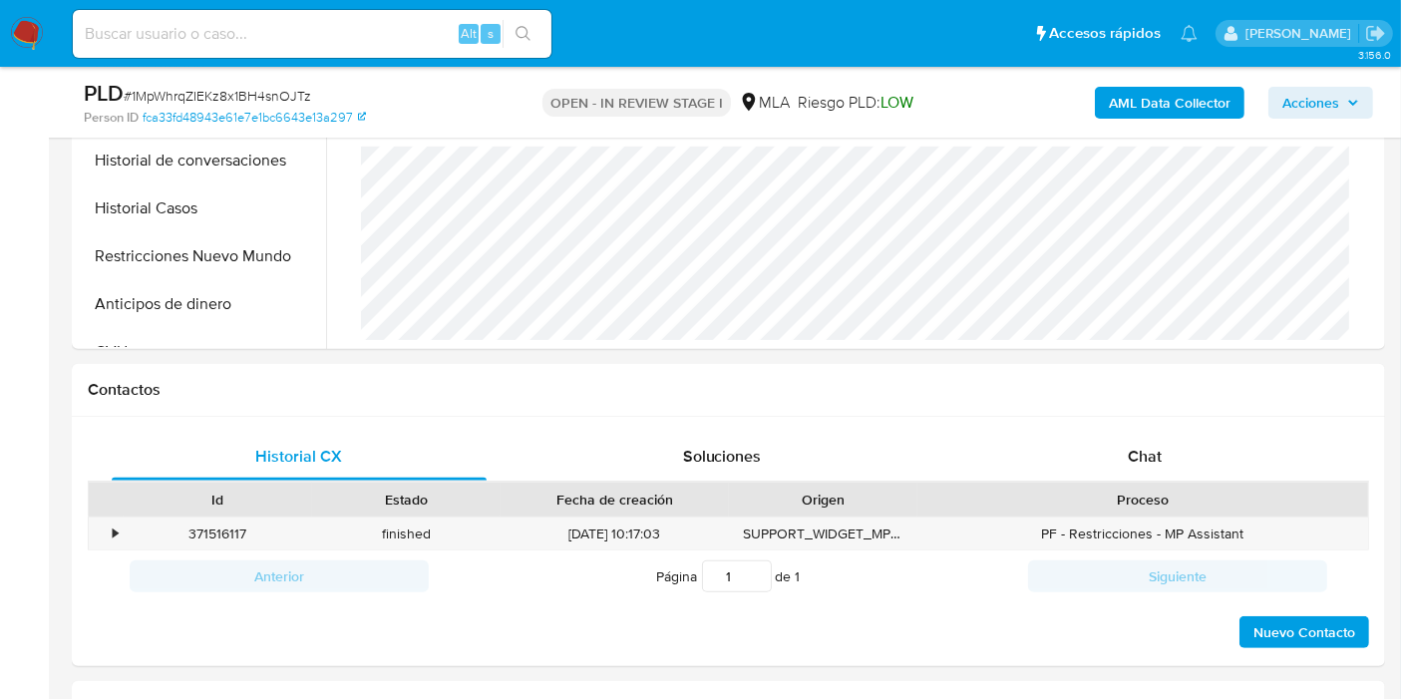
scroll to position [775, 0]
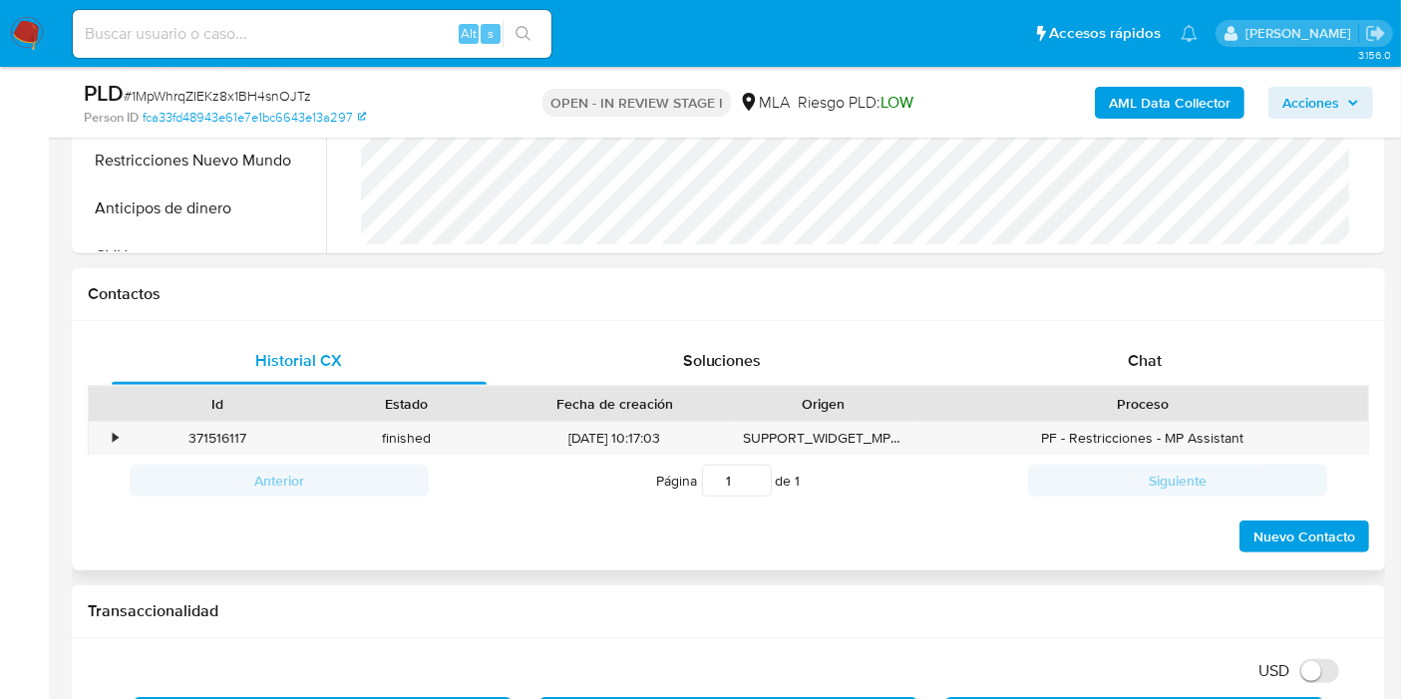
click at [1122, 399] on div "Proceso" at bounding box center [1142, 404] width 423 height 20
click at [1128, 366] on span "Chat" at bounding box center [1145, 360] width 34 height 23
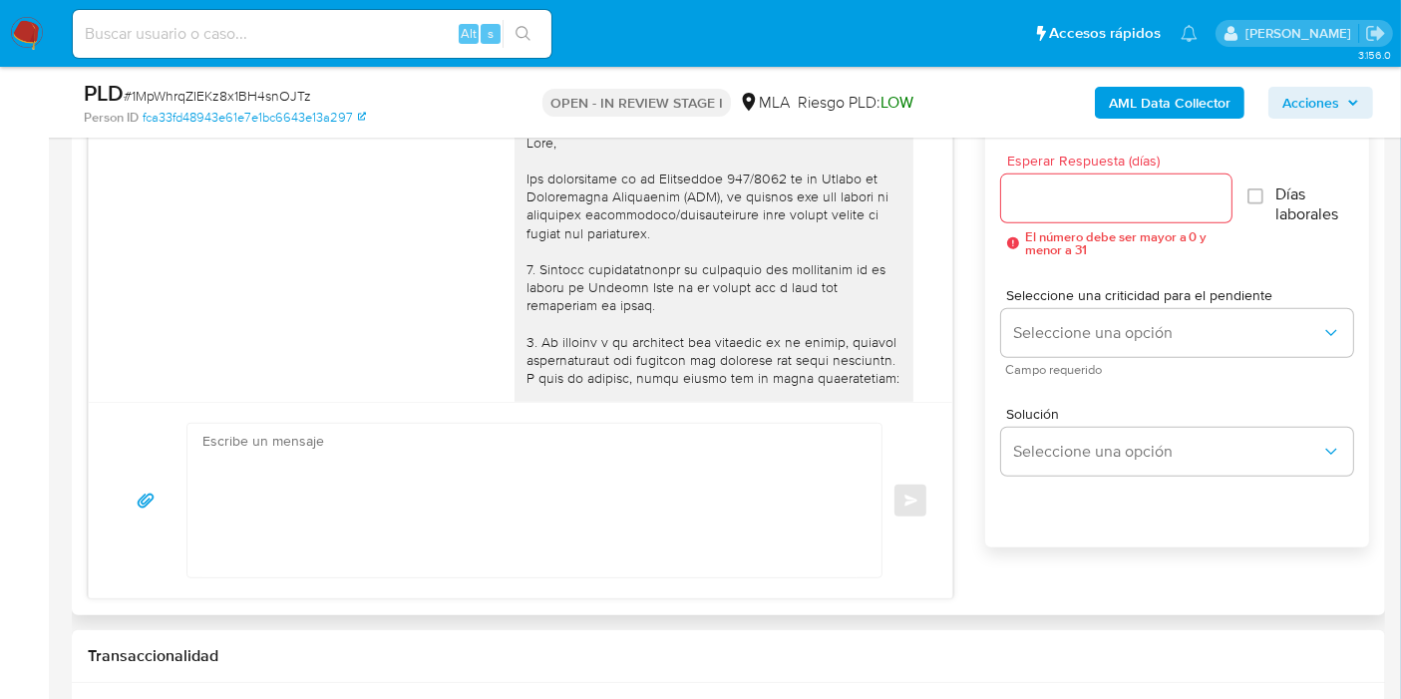
scroll to position [1330, 0]
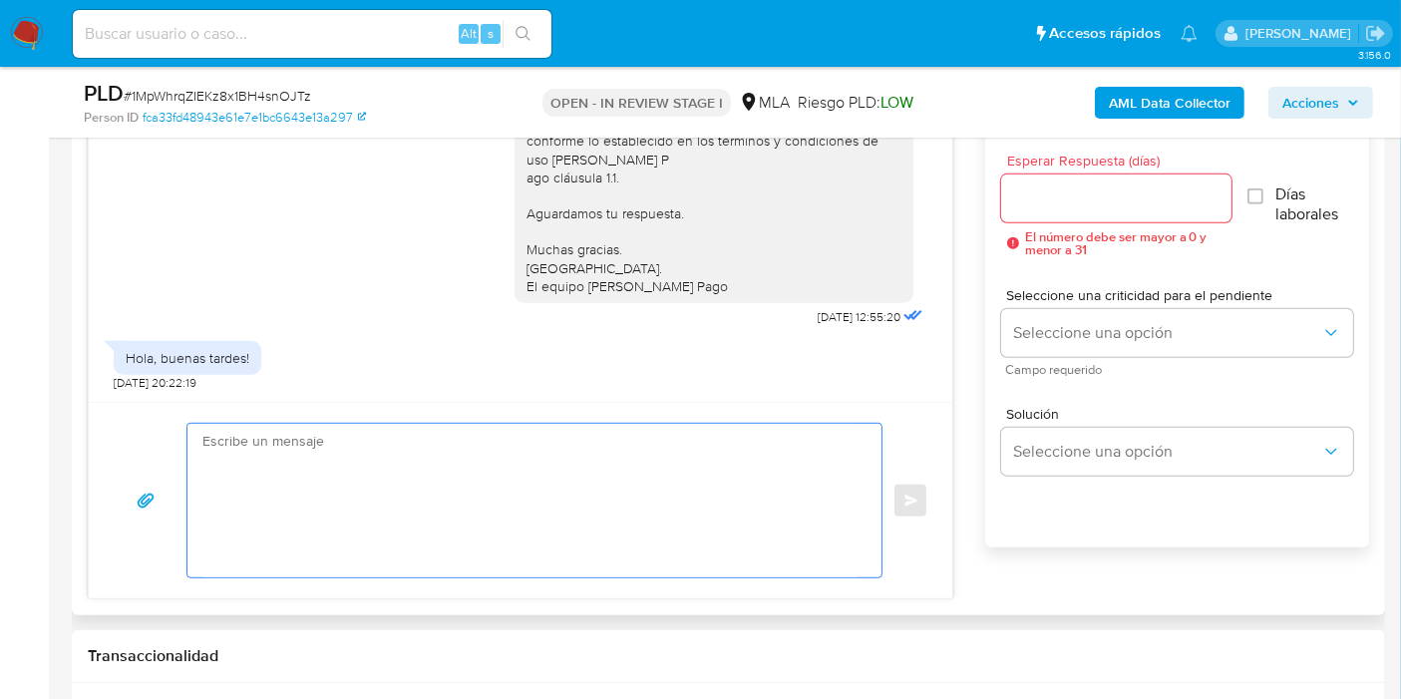
click at [515, 483] on textarea at bounding box center [529, 501] width 654 height 154
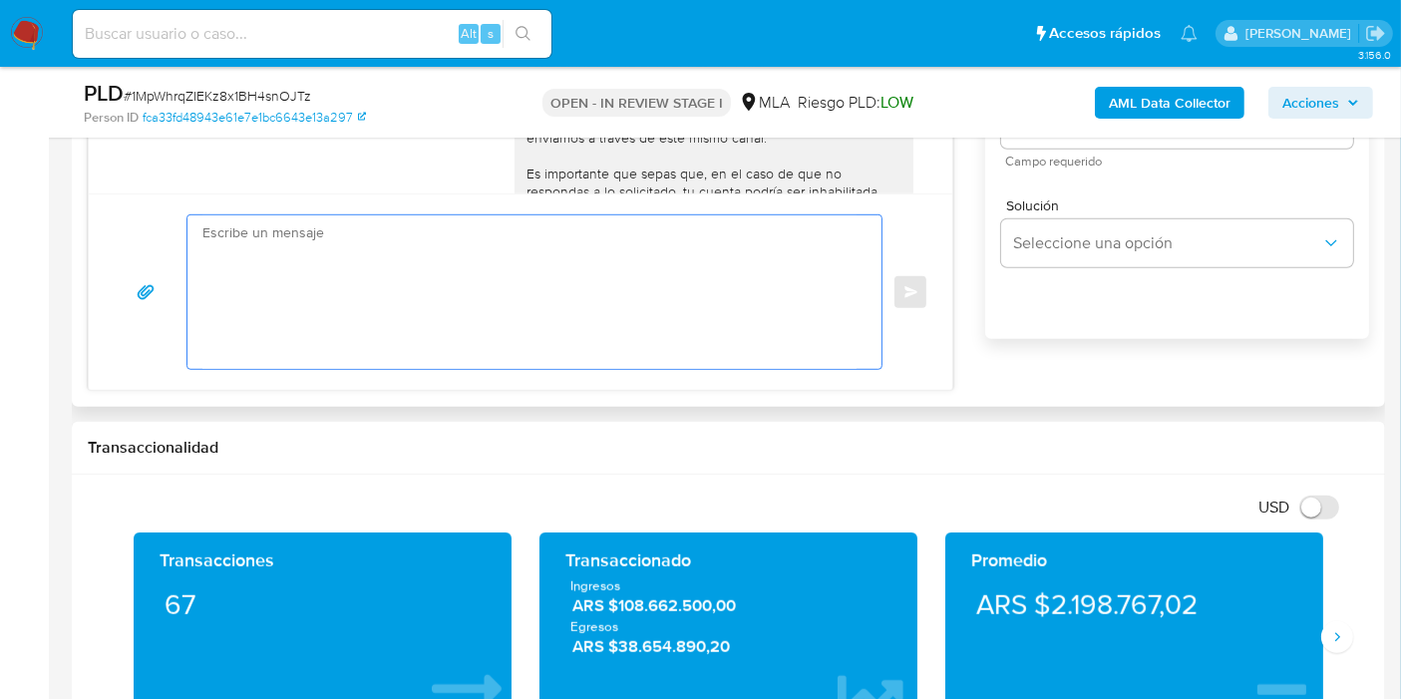
scroll to position [1218, 0]
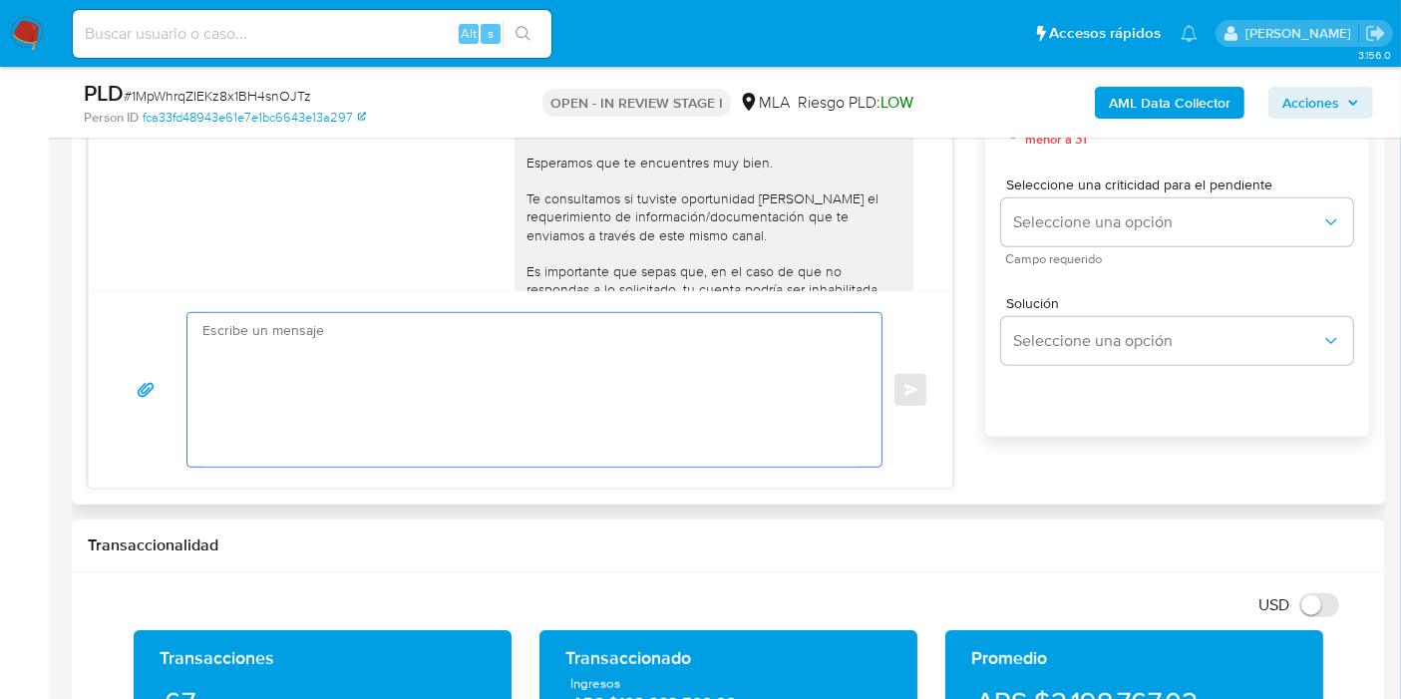
click at [587, 389] on textarea at bounding box center [529, 390] width 654 height 154
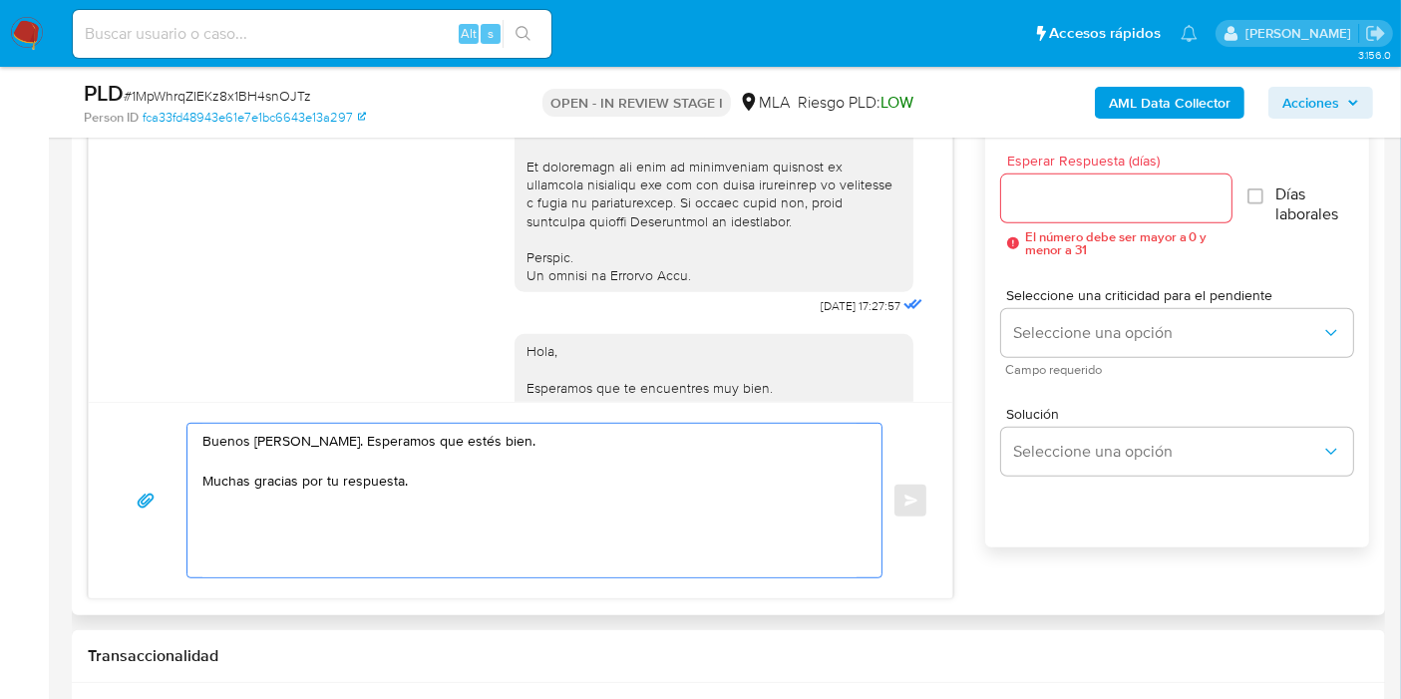
scroll to position [665, 0]
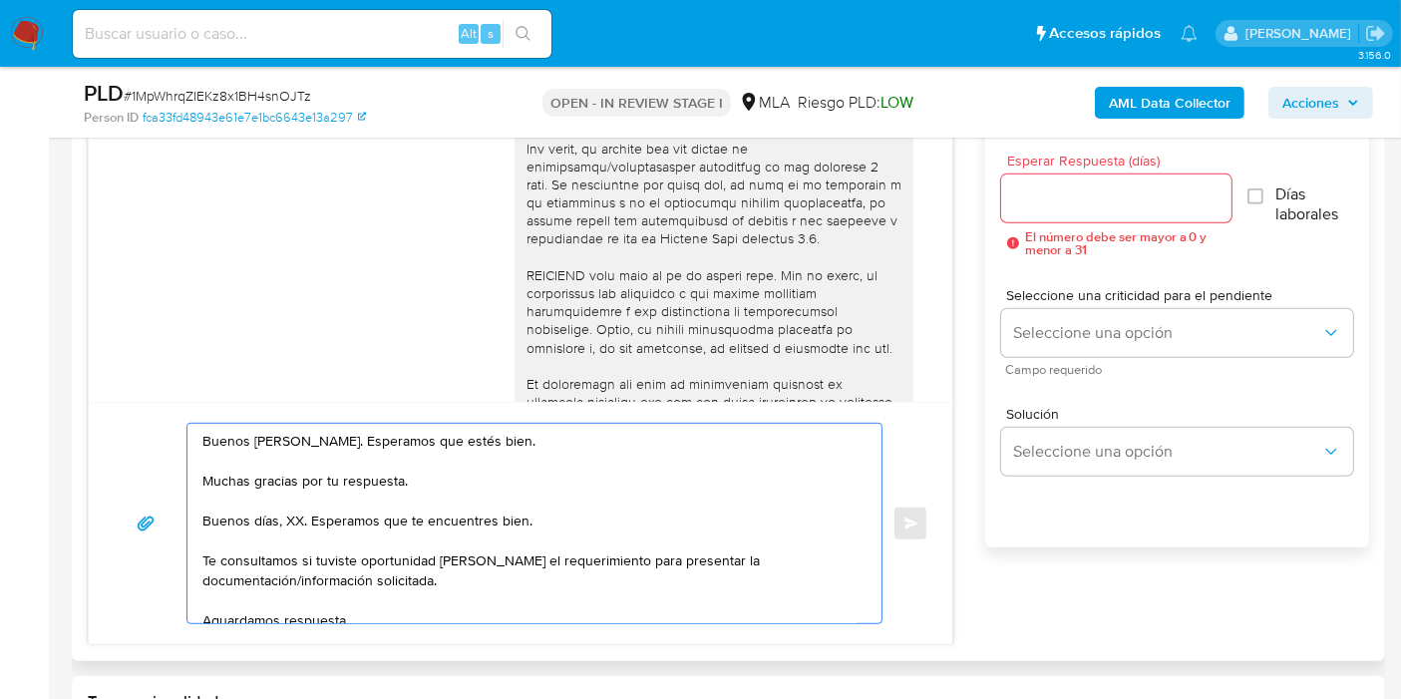
click at [337, 519] on textarea "Buenos días, Daniel. Esperamos que estés bien. Muchas gracias por tu respuesta.…" at bounding box center [529, 523] width 654 height 199
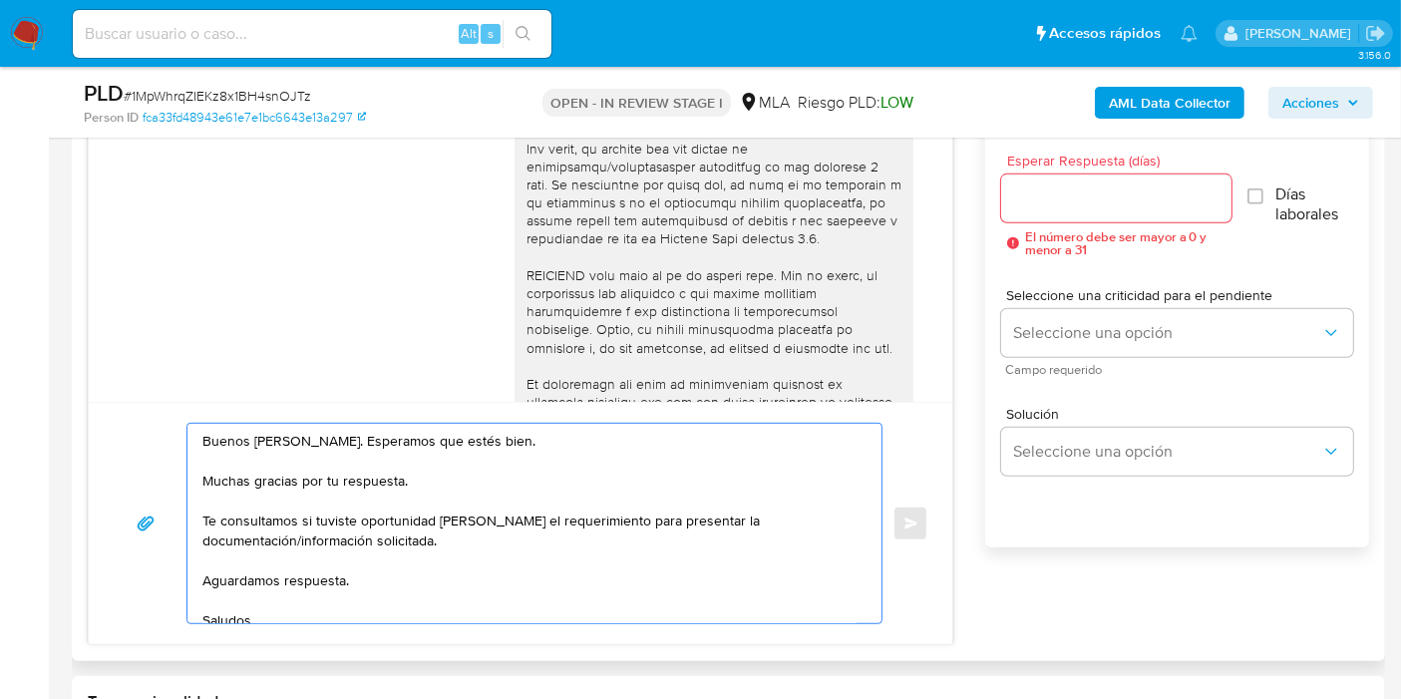
click at [293, 569] on textarea "Buenos días, Daniel. Esperamos que estés bien. Muchas gracias por tu respuesta.…" at bounding box center [529, 523] width 654 height 199
click at [301, 556] on textarea "Buenos días, Daniel. Esperamos que estés bien. Muchas gracias por tu respuesta.…" at bounding box center [529, 523] width 654 height 199
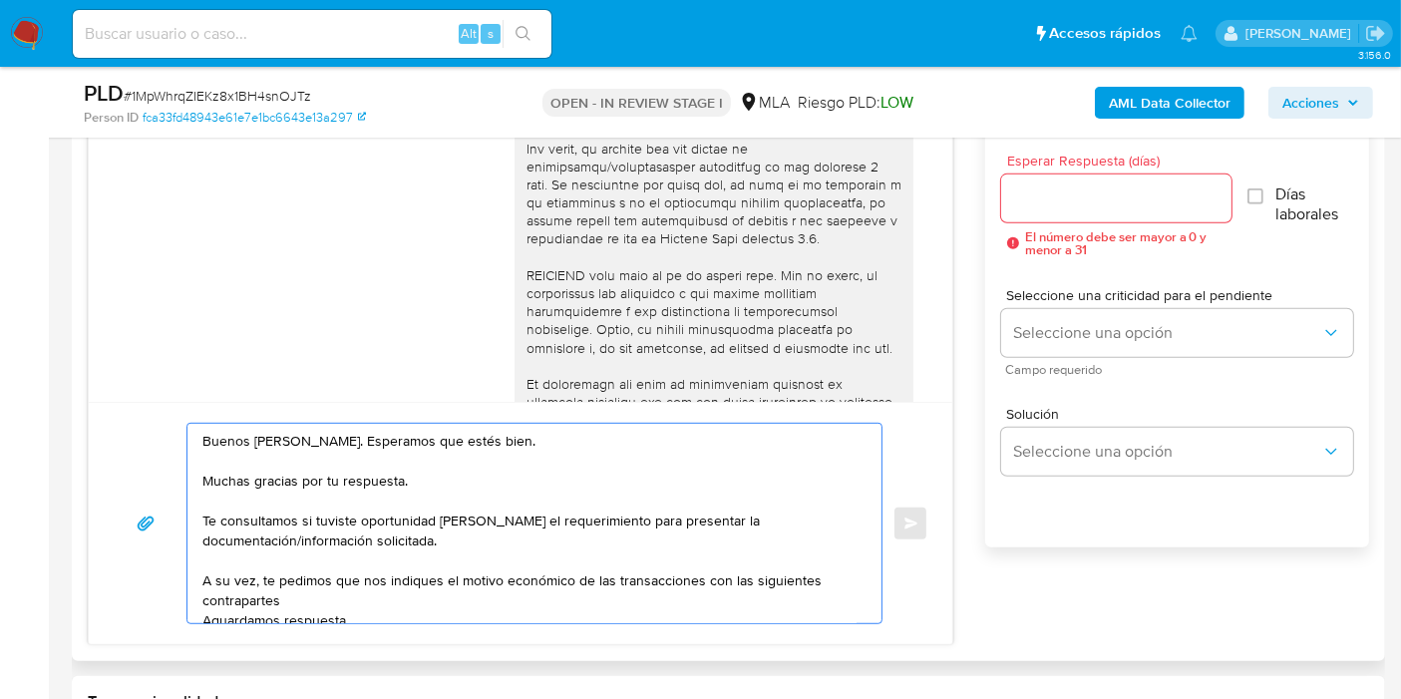
click at [710, 572] on textarea "Buenos días, Daniel. Esperamos que estés bien. Muchas gracias por tu respuesta.…" at bounding box center [529, 523] width 654 height 199
click at [700, 572] on textarea "Buenos días, Daniel. Esperamos que estés bien. Muchas gracias por tu respuesta.…" at bounding box center [529, 523] width 654 height 199
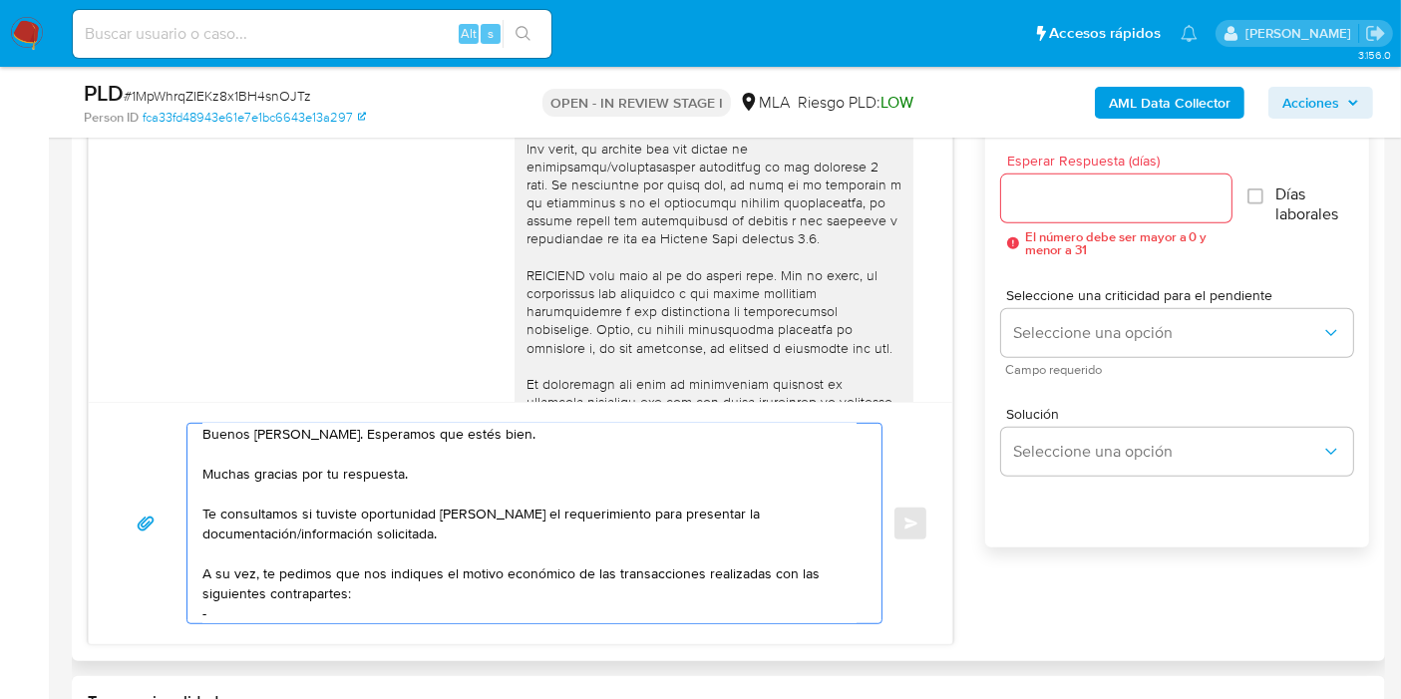
scroll to position [27, 0]
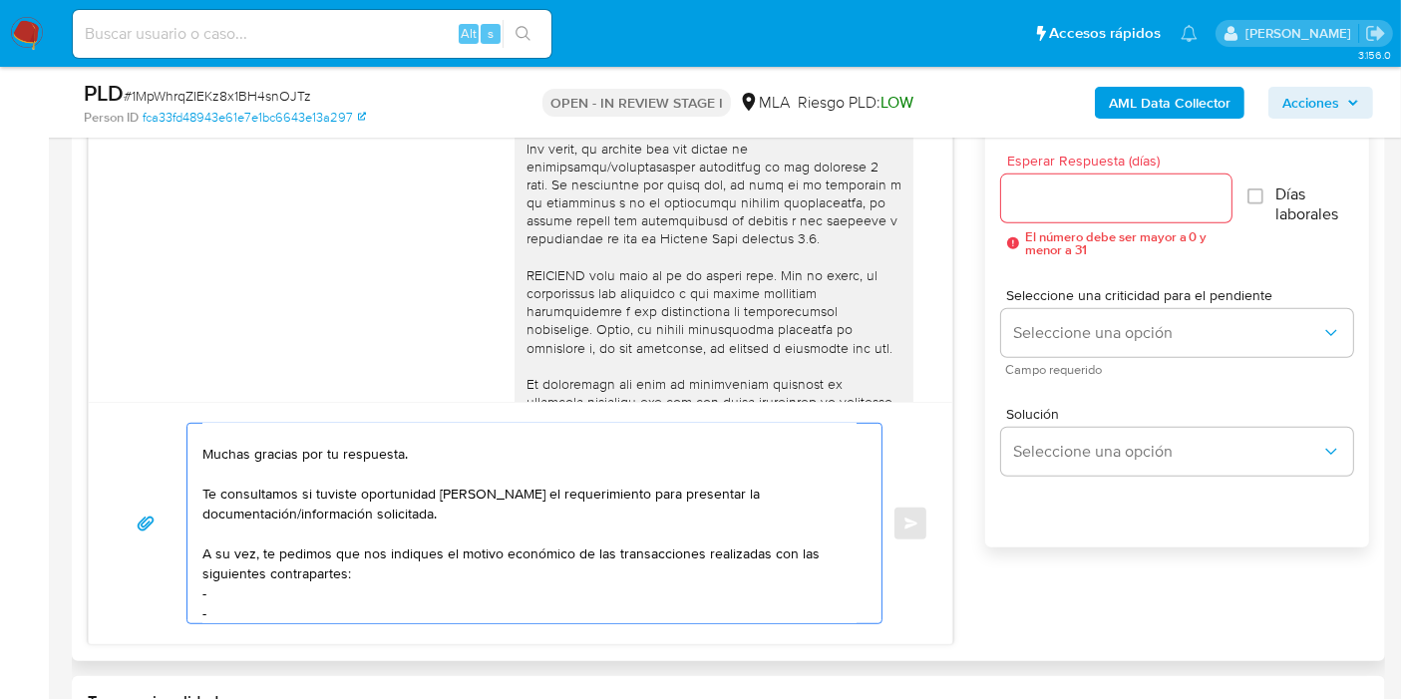
paste textarea "Cristian Daniel Soto"
paste textarea "20219044691"
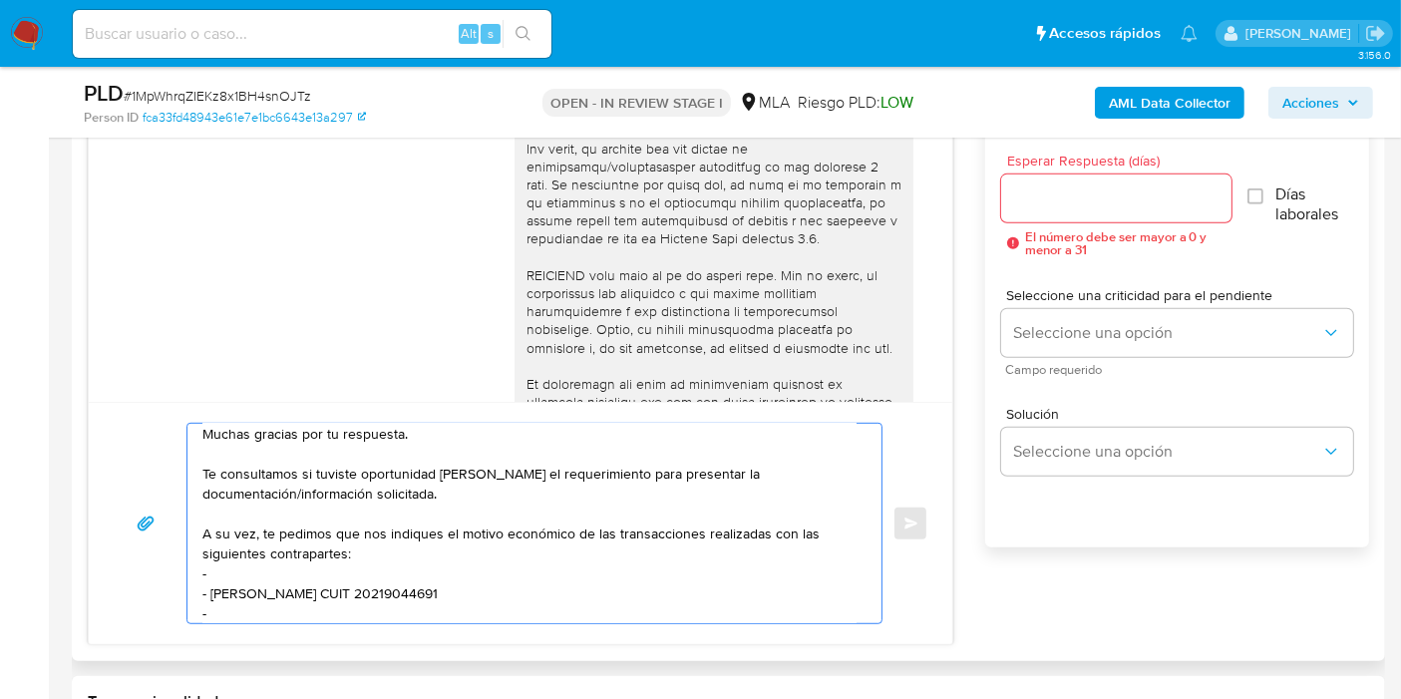
paste textarea "Roy Alejandro Rios Soria"
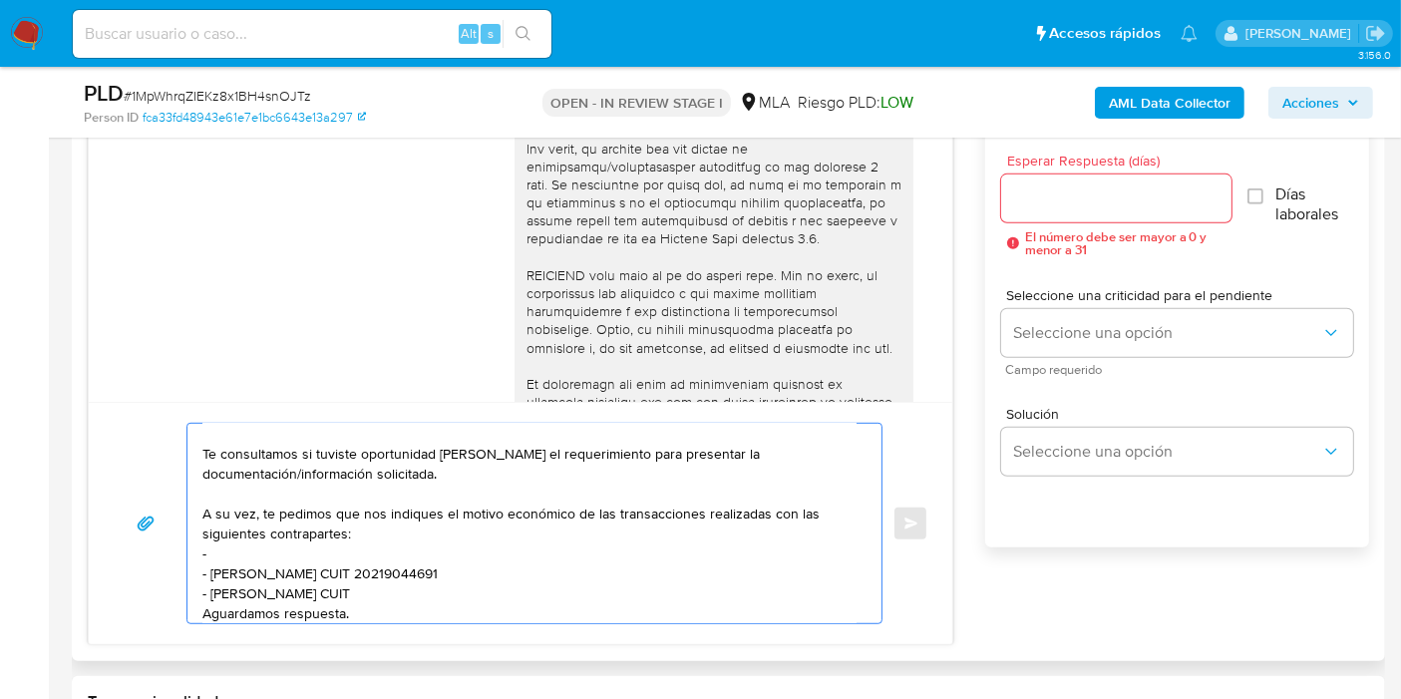
paste textarea "20318240591"
paste textarea "Eric Escudero"
paste textarea "20372341271"
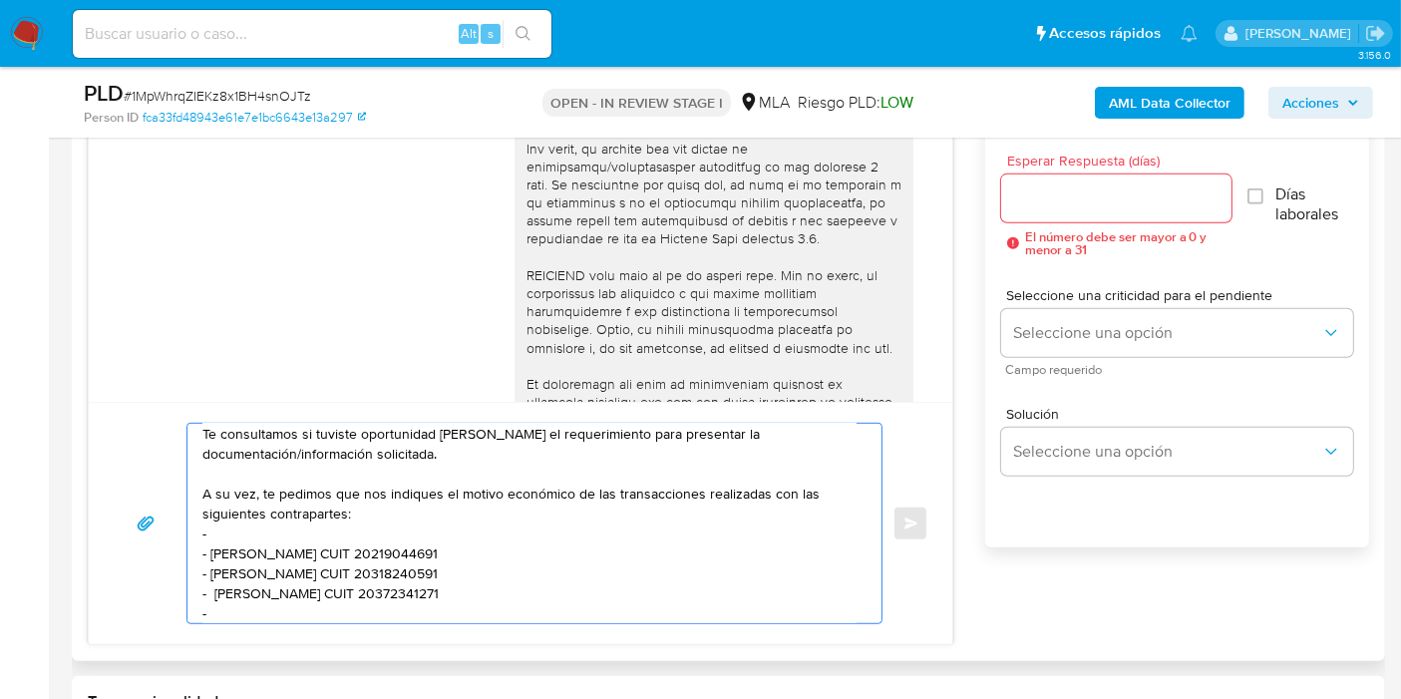
paste textarea "Maria Laura Cros"
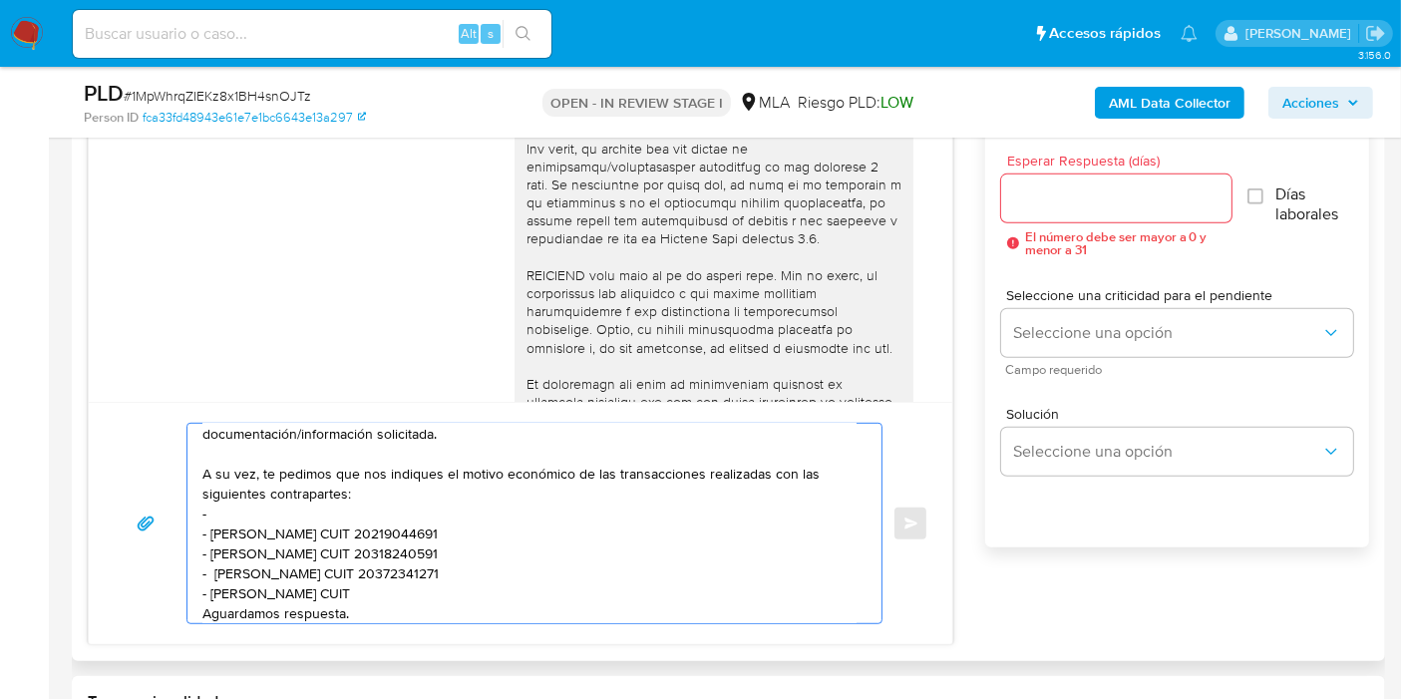
paste textarea "27284887579"
paste textarea "Elias Miguel Acosta"
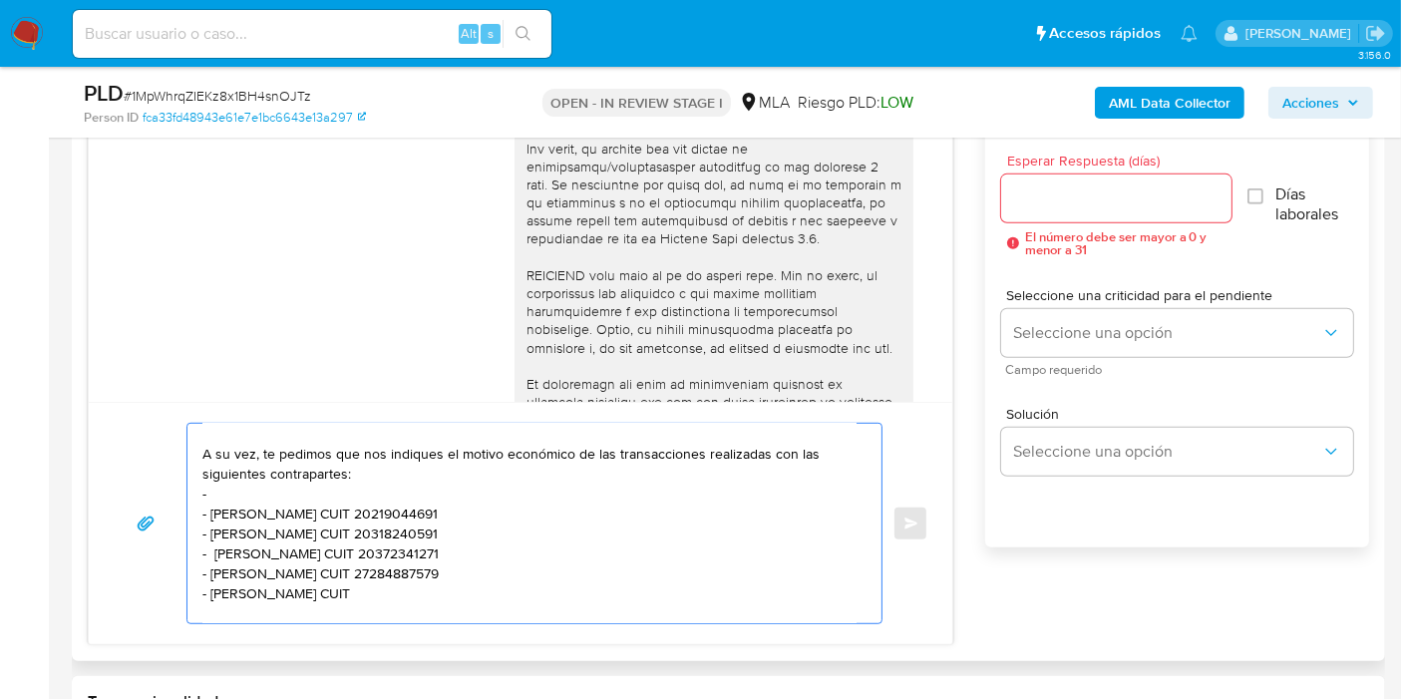
click at [414, 595] on textarea "Buenos días, Daniel. Esperamos que estés bien. Muchas gracias por tu respuesta.…" at bounding box center [529, 523] width 654 height 199
paste textarea "20354047250"
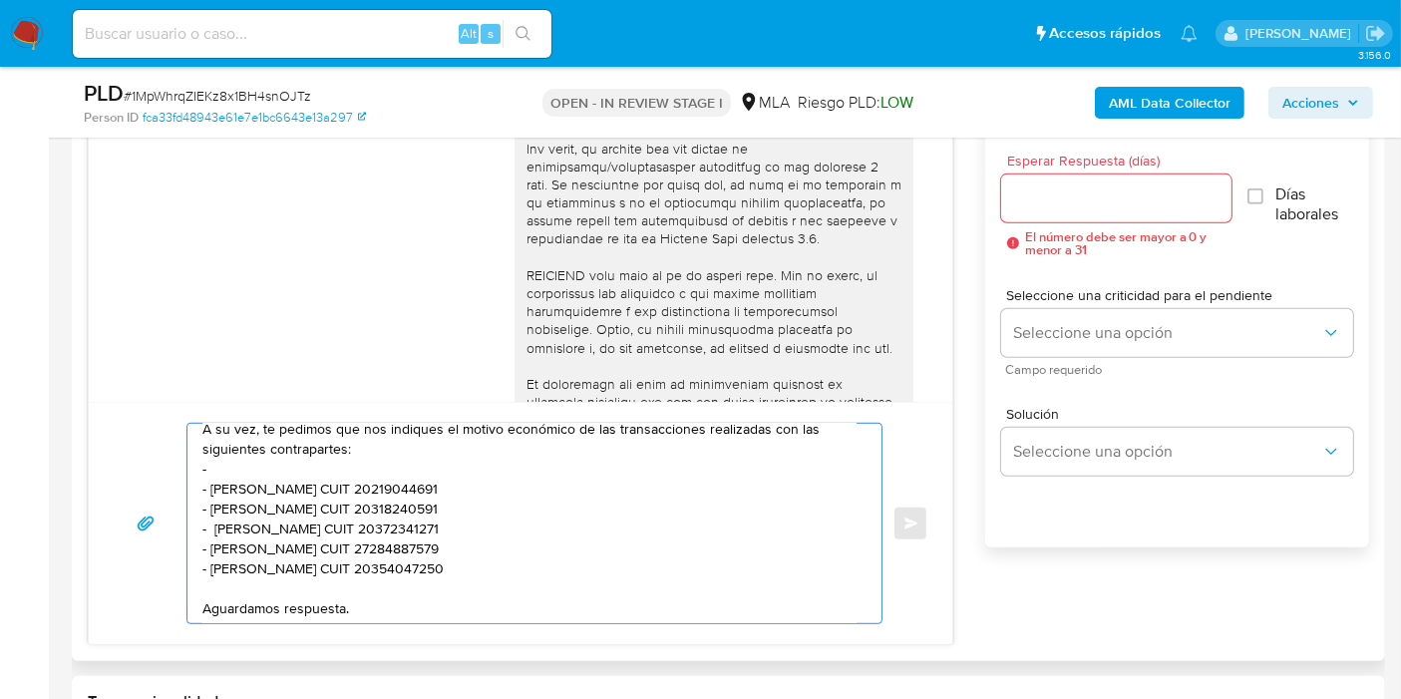
scroll to position [102, 0]
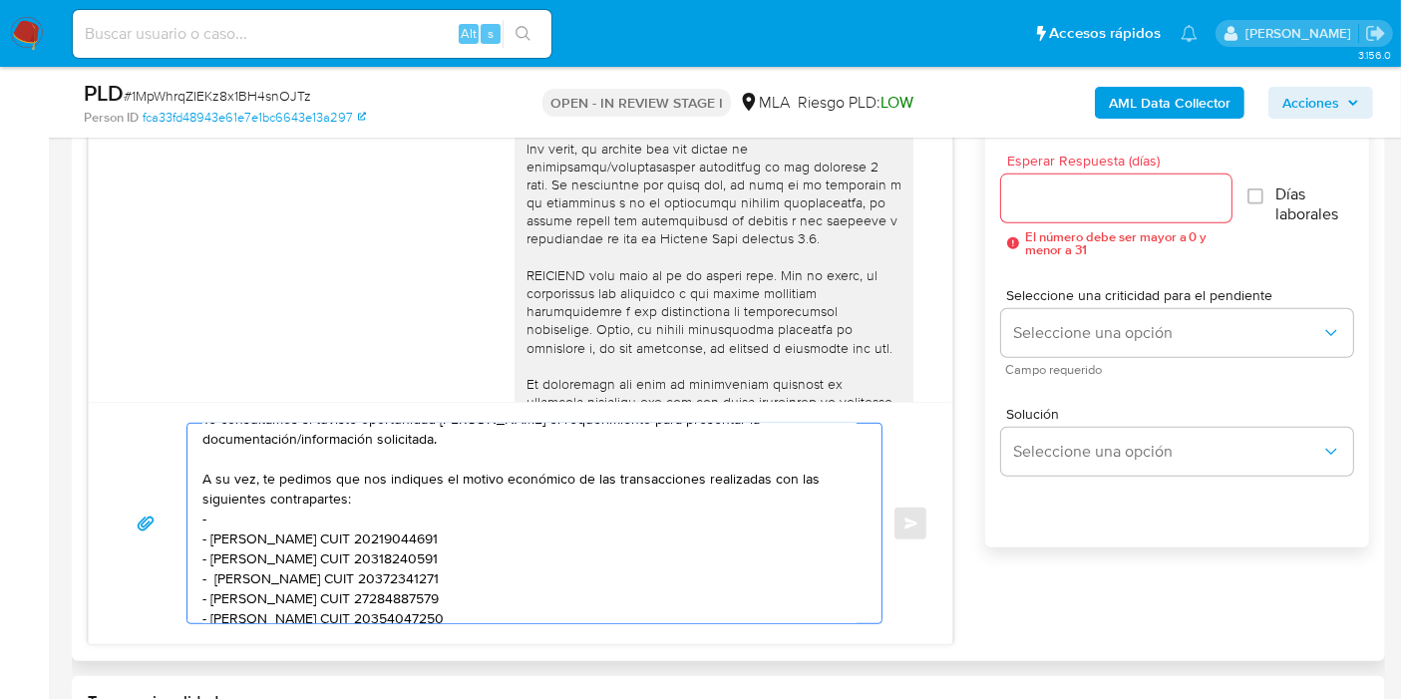
click at [298, 514] on textarea "Buenos días, Daniel. Esperamos que estés bien. Muchas gracias por tu respuesta.…" at bounding box center [529, 523] width 654 height 199
paste textarea "NIECHWIADOWICZ"
paste textarea "20418033089"
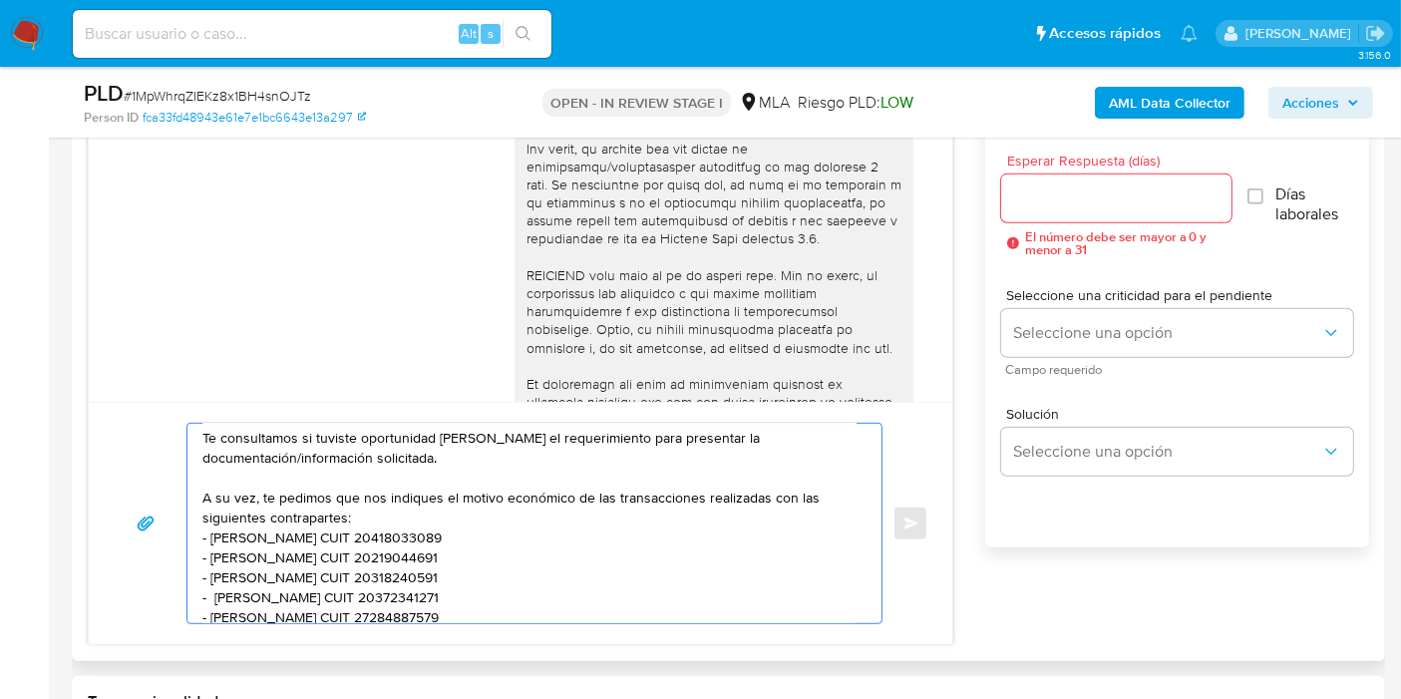
scroll to position [0, 0]
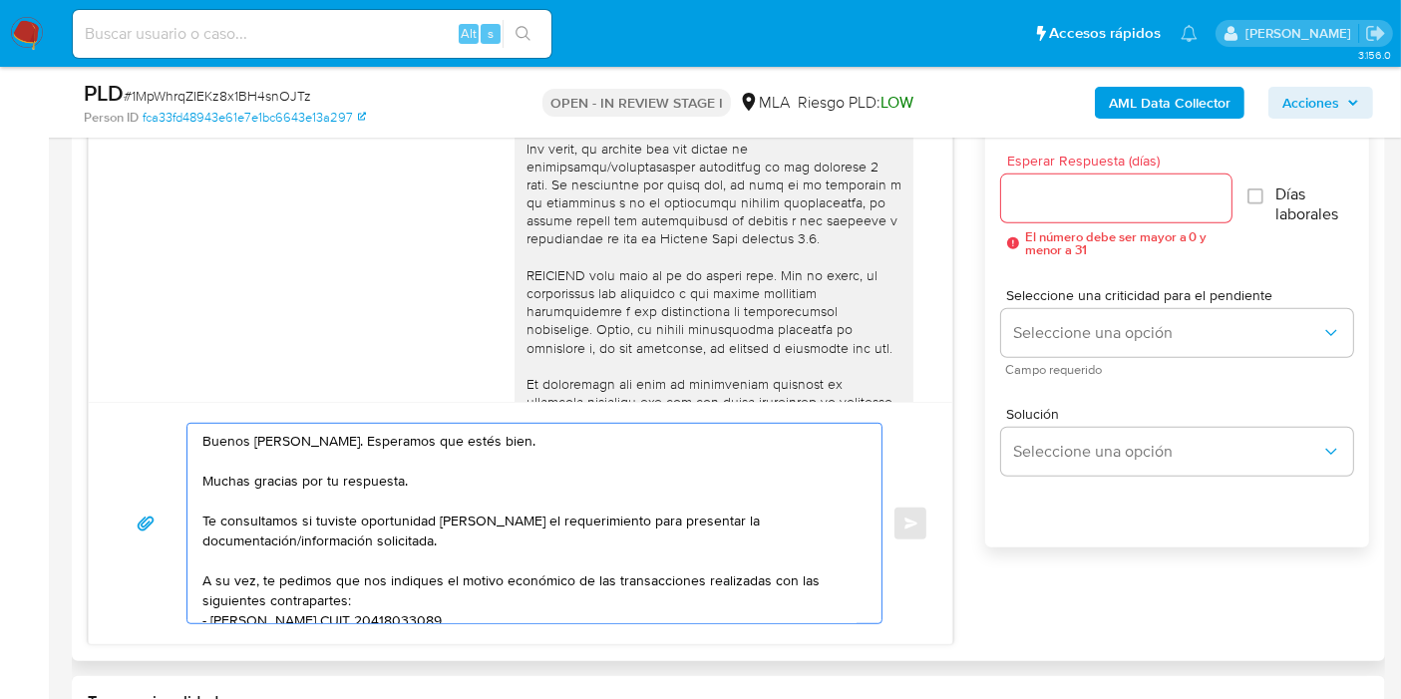
type textarea "Buenos días, Daniel. Esperamos que estés bien. Muchas gracias por tu respuesta.…"
click at [1155, 180] on div at bounding box center [1116, 198] width 230 height 48
click at [1109, 210] on div at bounding box center [1116, 198] width 230 height 48
click at [1114, 204] on input "Esperar Respuesta (días)" at bounding box center [1116, 198] width 230 height 26
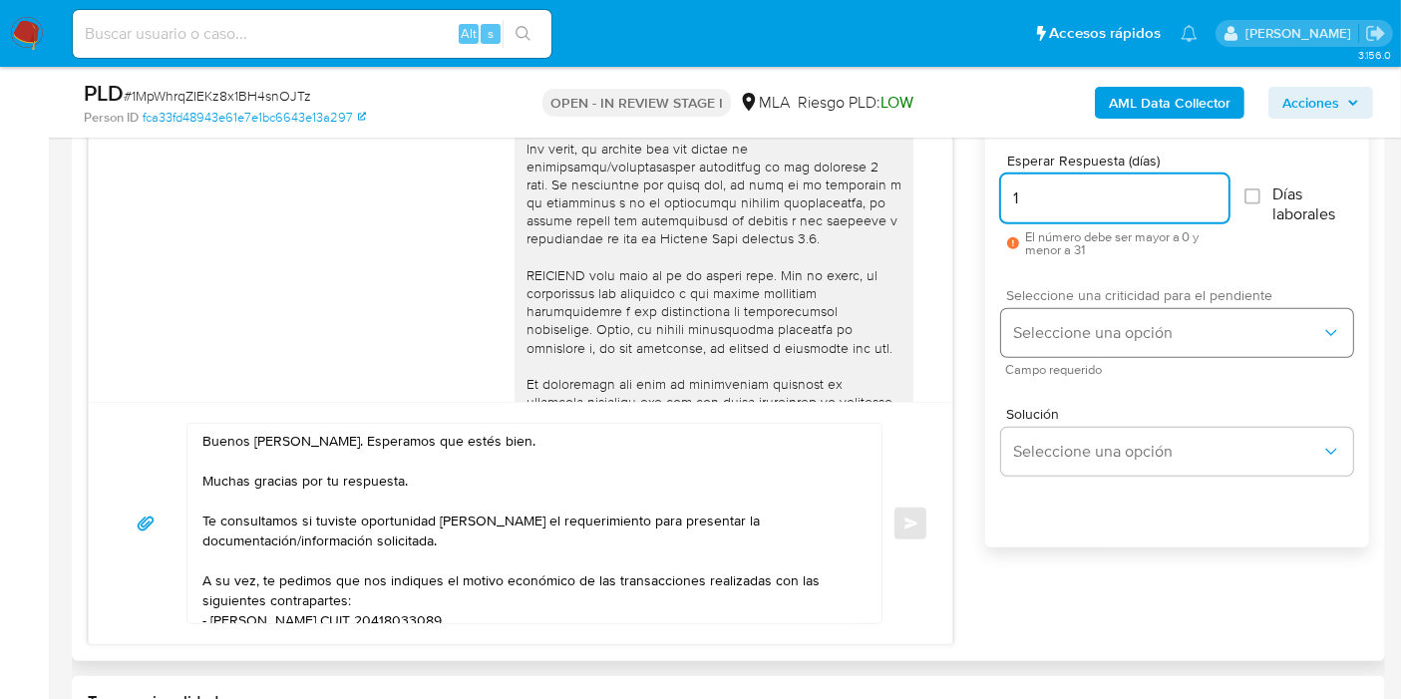
type input "1"
click at [1088, 341] on button "Seleccione una opción" at bounding box center [1177, 333] width 352 height 48
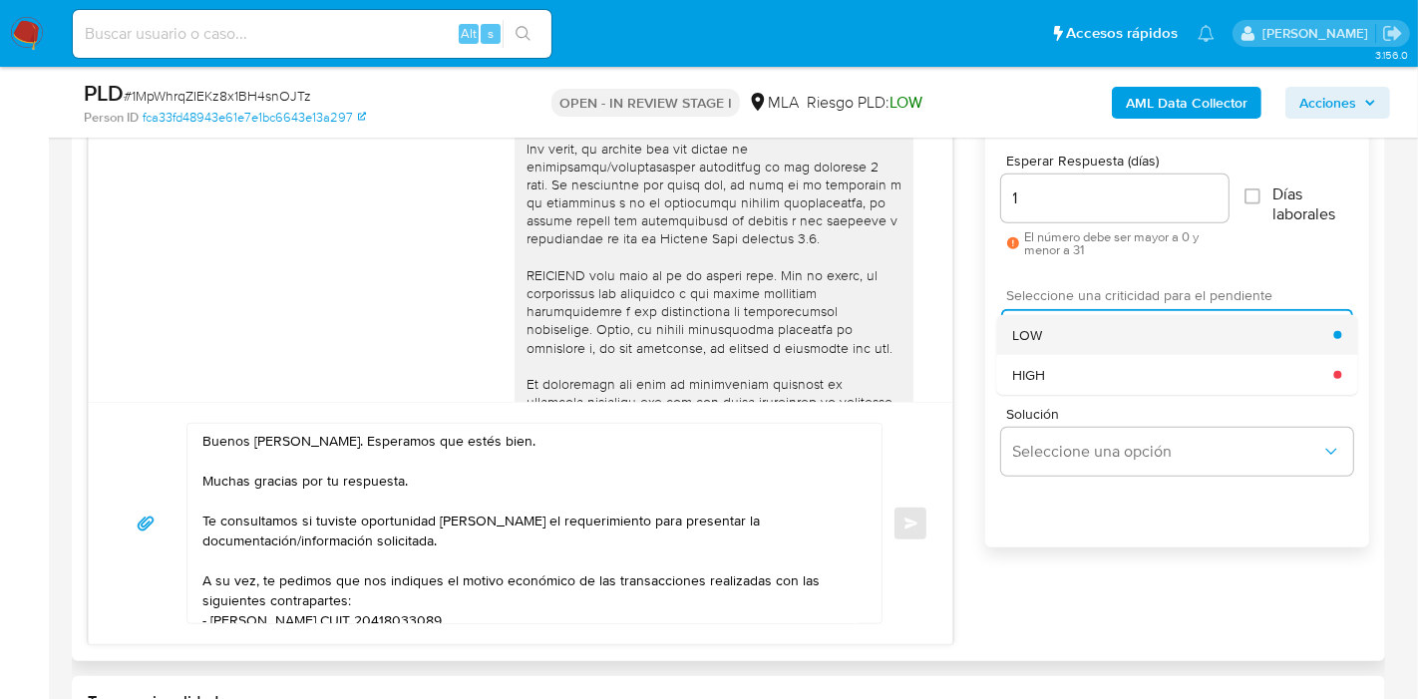
click at [1091, 325] on div "LOW" at bounding box center [1172, 335] width 321 height 40
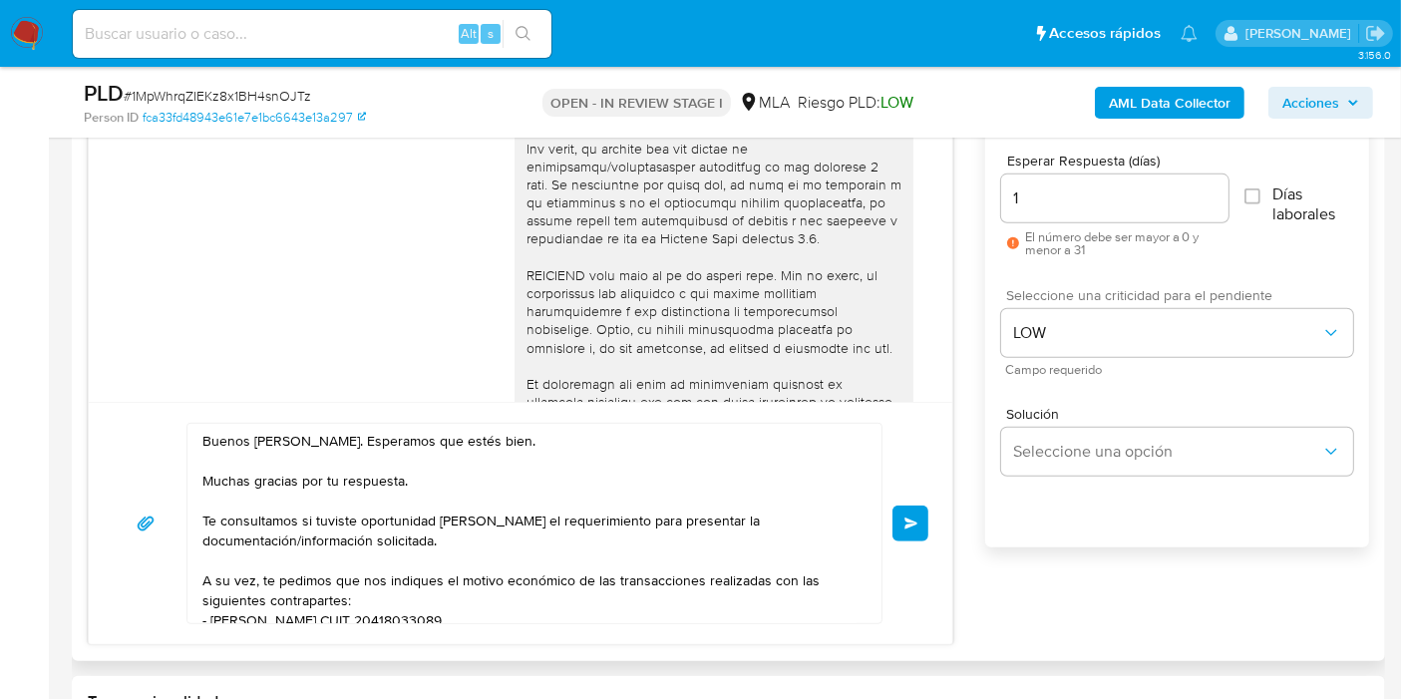
click at [908, 528] on button "Enviar" at bounding box center [910, 523] width 36 height 36
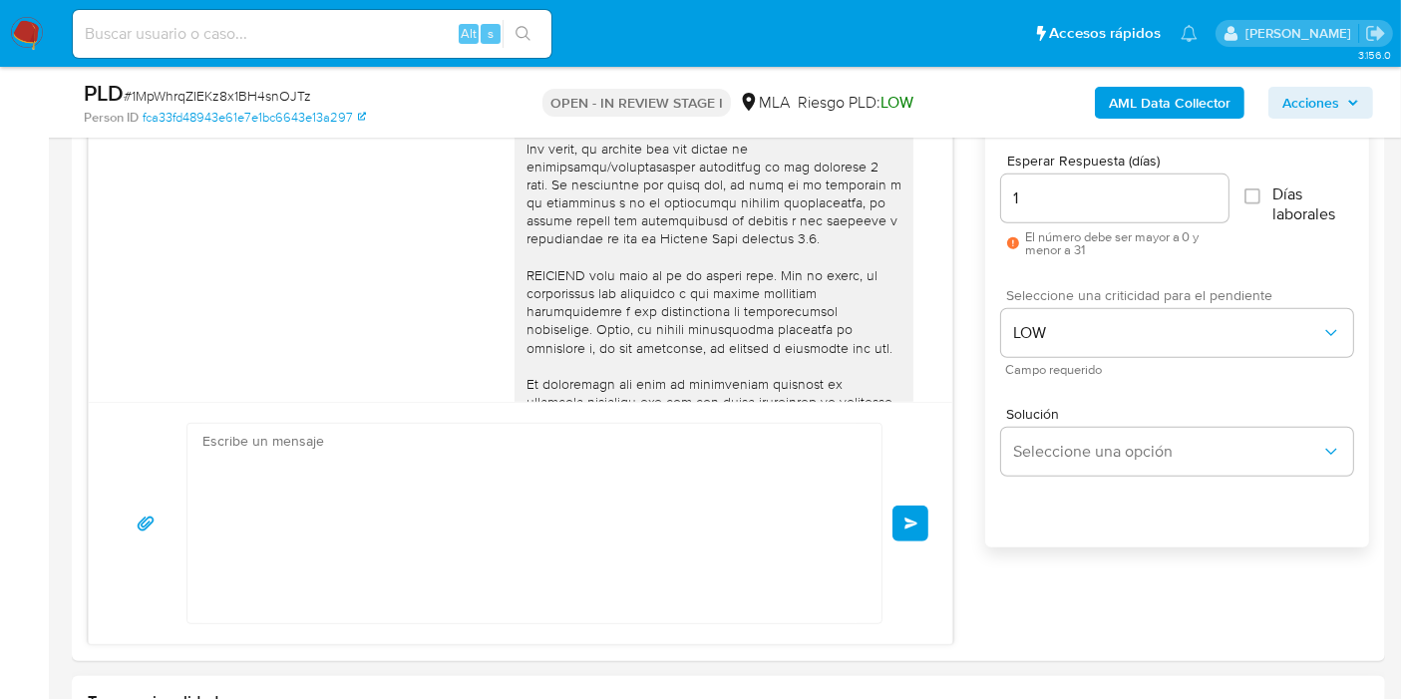
scroll to position [1787, 0]
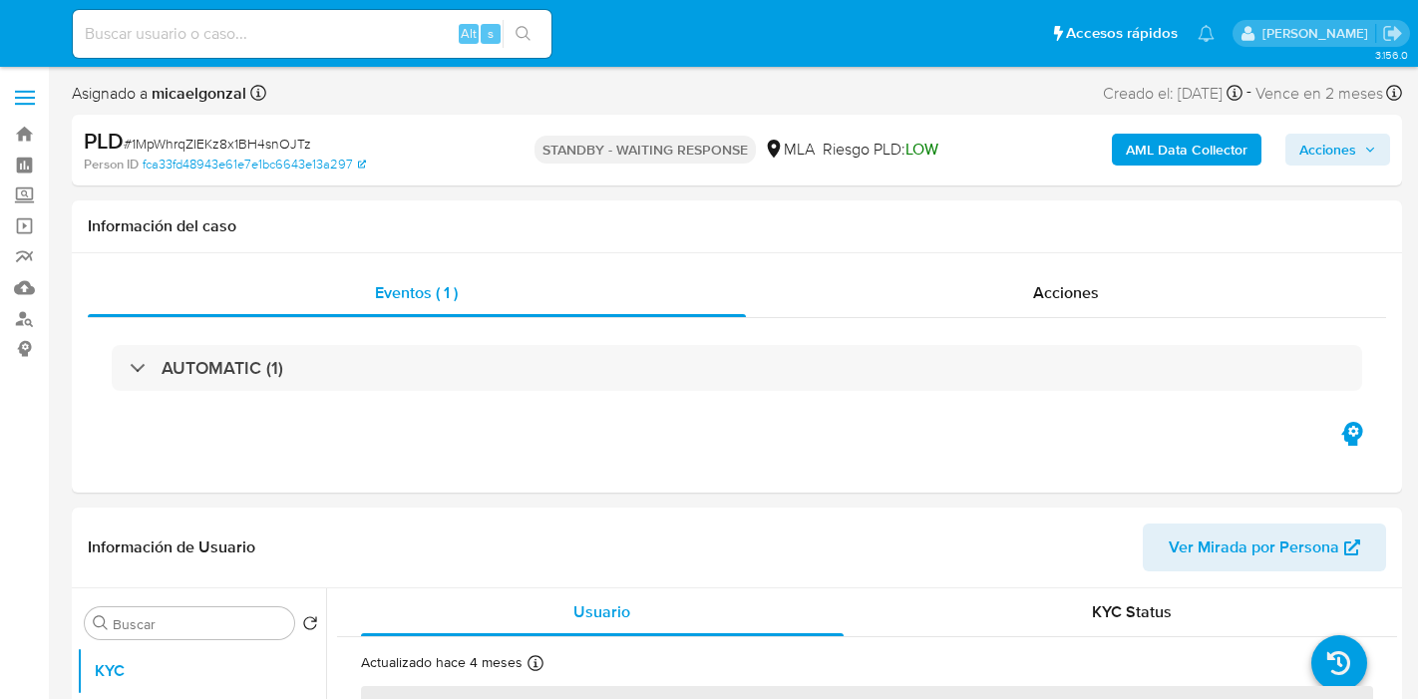
select select "10"
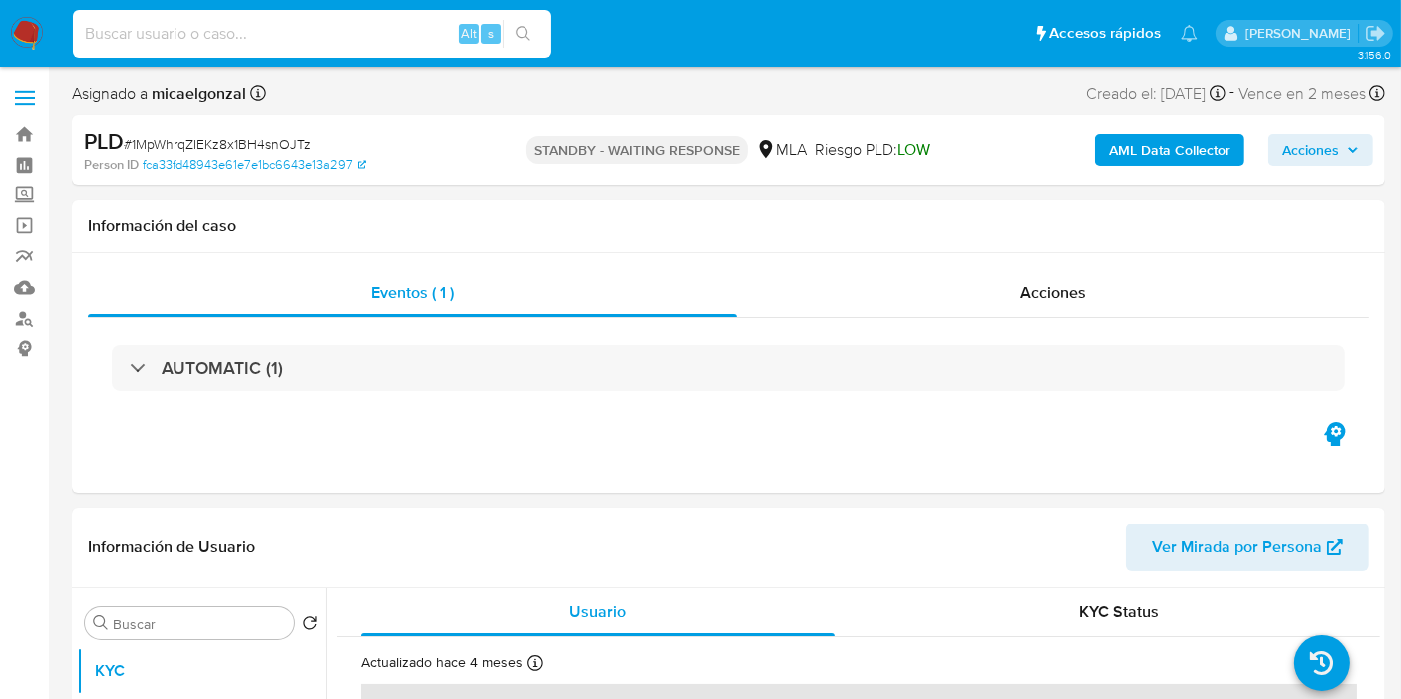
click at [250, 21] on input at bounding box center [312, 34] width 479 height 26
paste input "XBxIysB2yx8mxHUIFXSLGoeg"
type input "XBxIysB2yx8mxHUIFXSLGoeg"
select select "10"
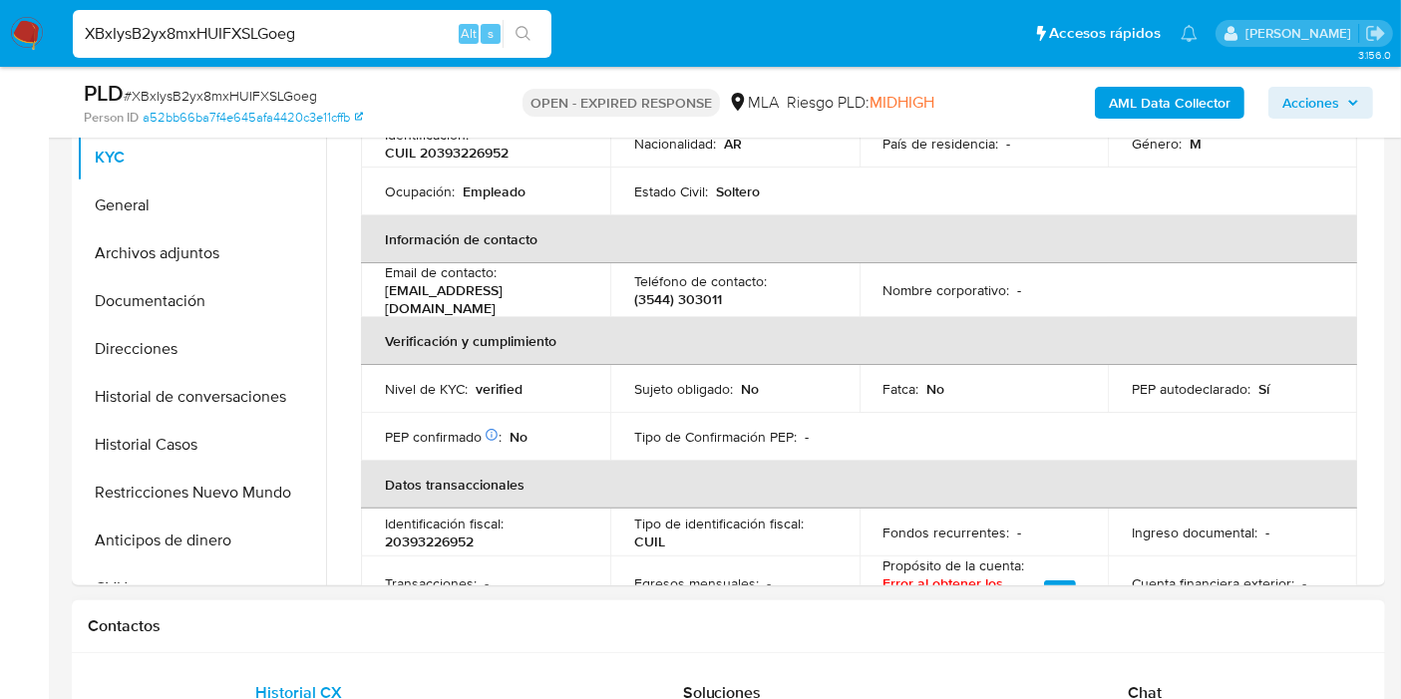
scroll to position [332, 0]
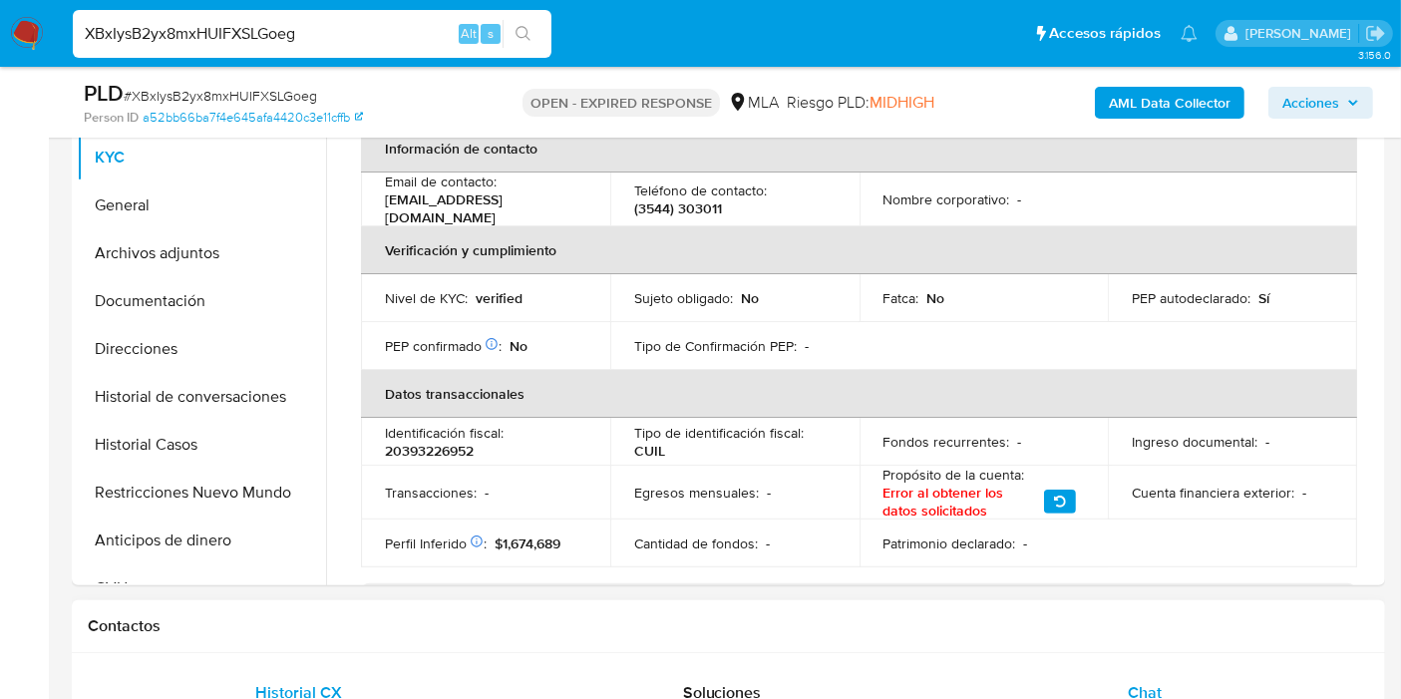
click at [1206, 680] on div "Chat" at bounding box center [1144, 693] width 375 height 48
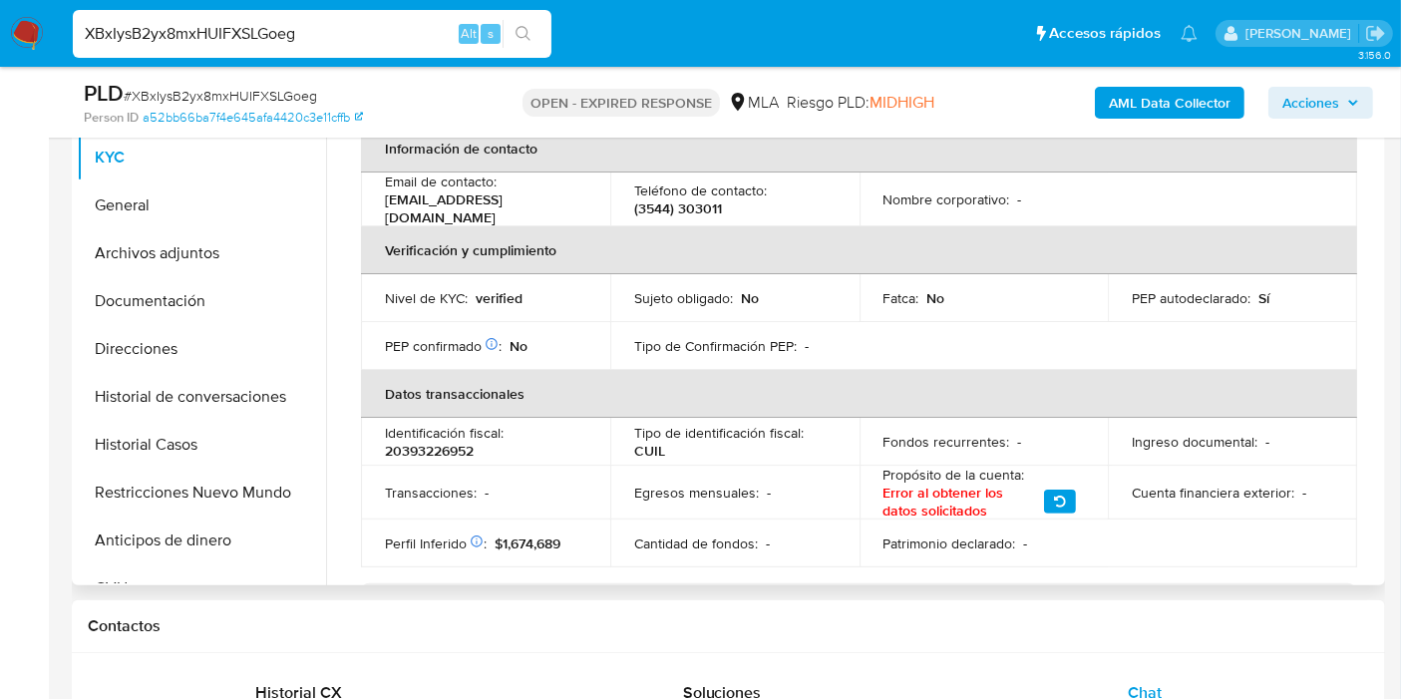
scroll to position [0, 0]
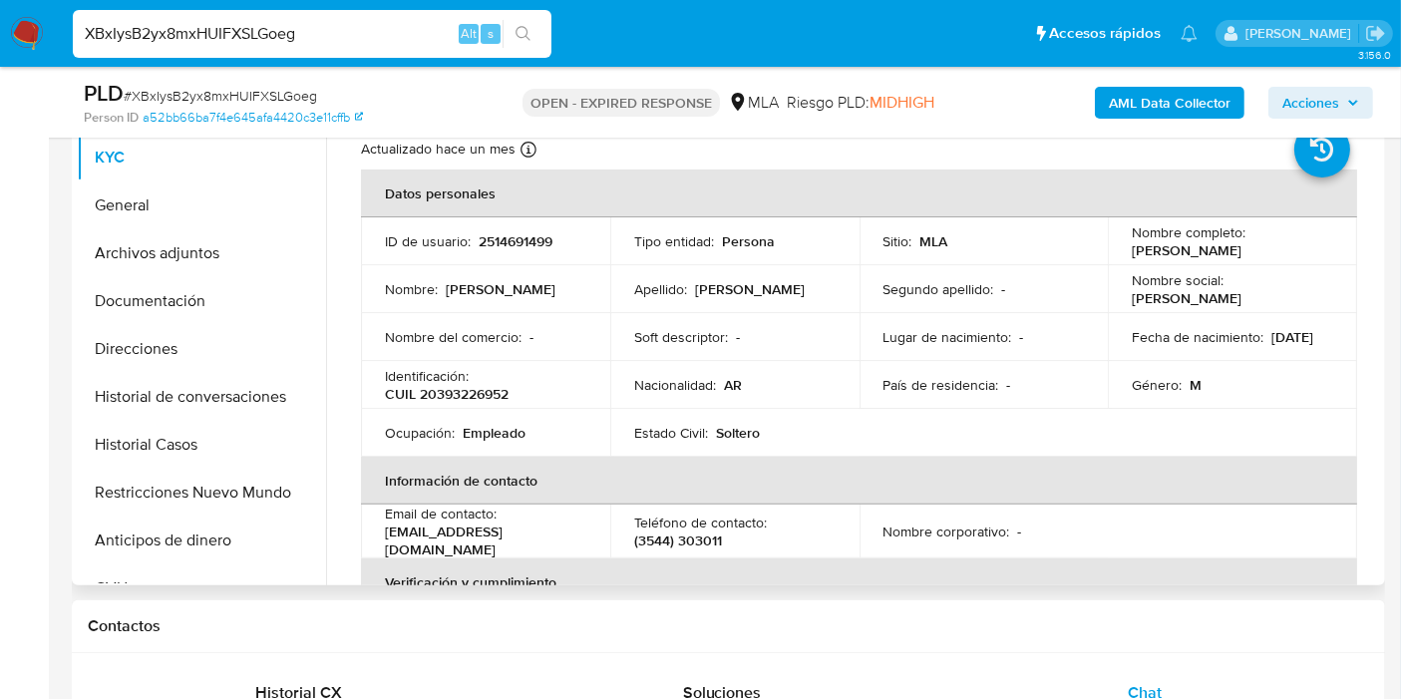
drag, startPoint x: 1273, startPoint y: 247, endPoint x: 1116, endPoint y: 257, distance: 157.8
click at [1116, 257] on td "Nombre completo : [PERSON_NAME]" at bounding box center [1232, 241] width 249 height 48
copy p "[PERSON_NAME]"
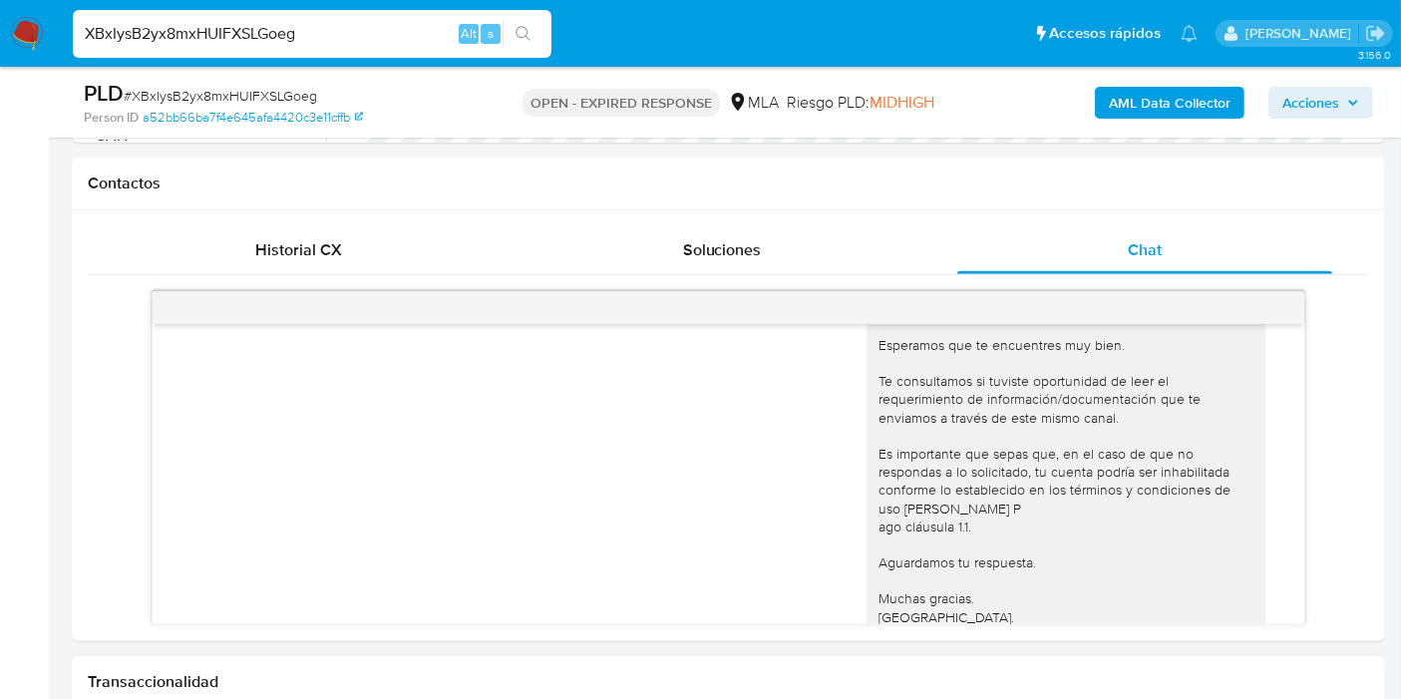
scroll to position [1269, 0]
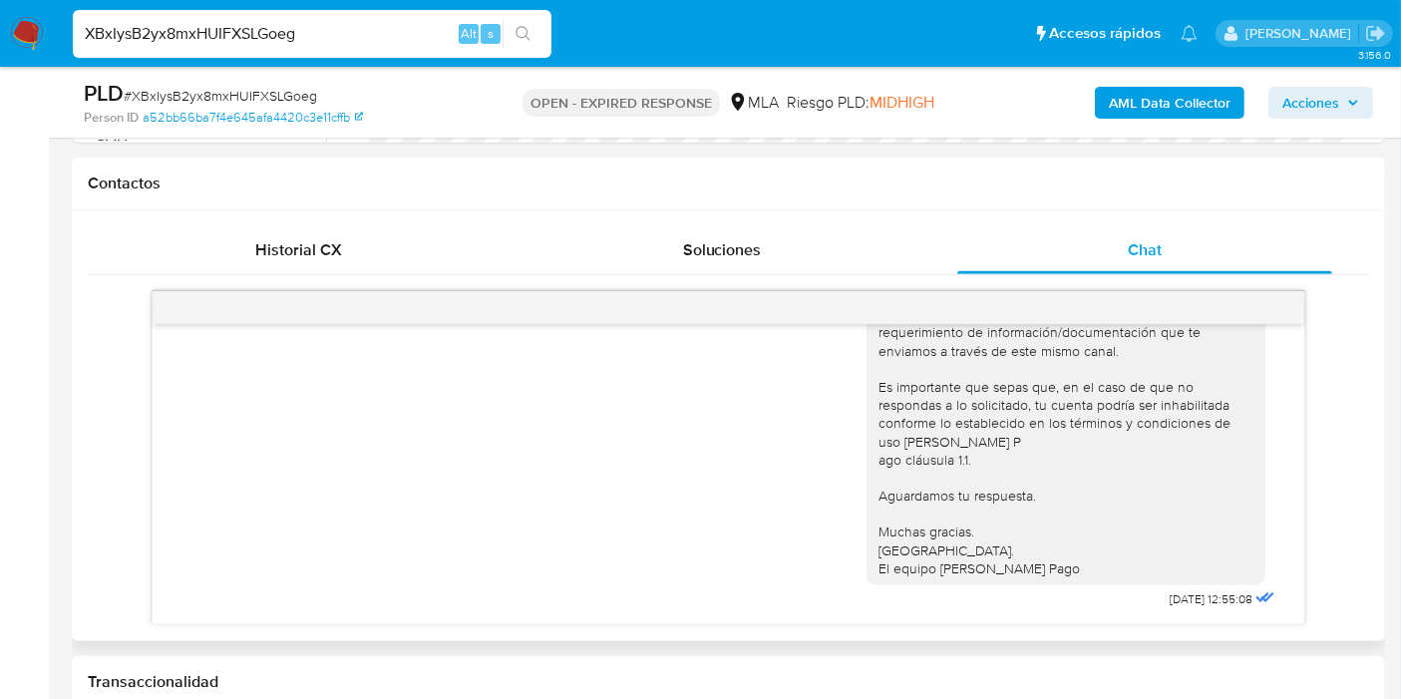
drag, startPoint x: 799, startPoint y: 400, endPoint x: 640, endPoint y: 168, distance: 280.4
click at [799, 400] on div "Hola, Esperamos que te encuentres muy bien. Te consultamos si tuviste oportunid…" at bounding box center [728, 411] width 1102 height 403
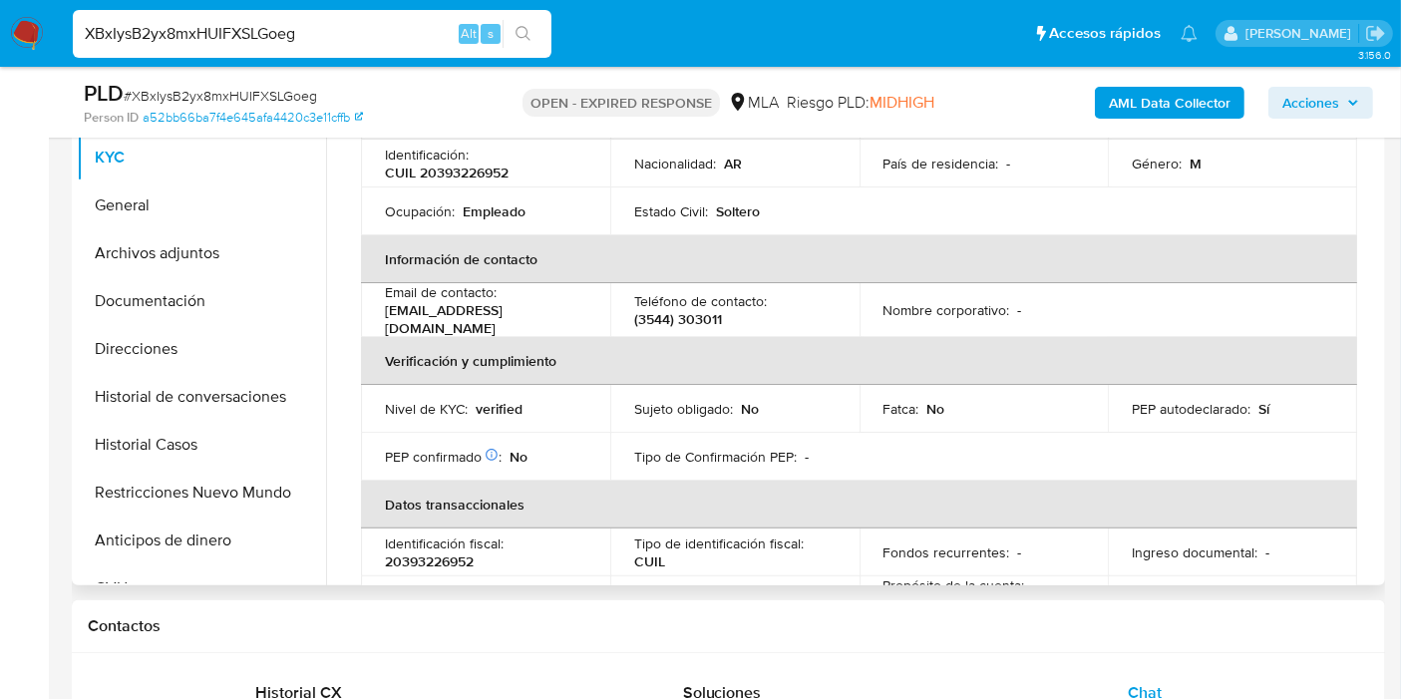
scroll to position [0, 0]
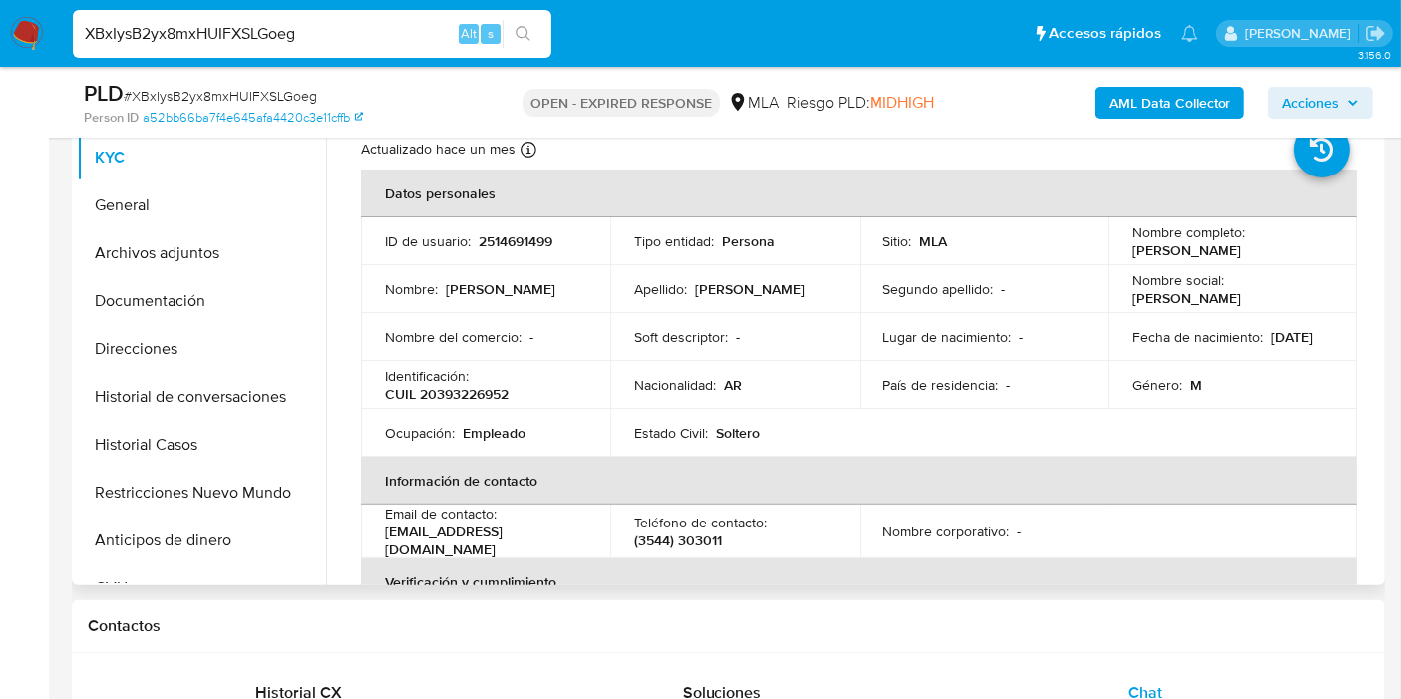
click at [471, 404] on td "Identificación : CUIL 20393226952" at bounding box center [485, 385] width 249 height 48
click at [475, 398] on p "CUIL 20393226952" at bounding box center [447, 394] width 124 height 18
copy p "20393226952"
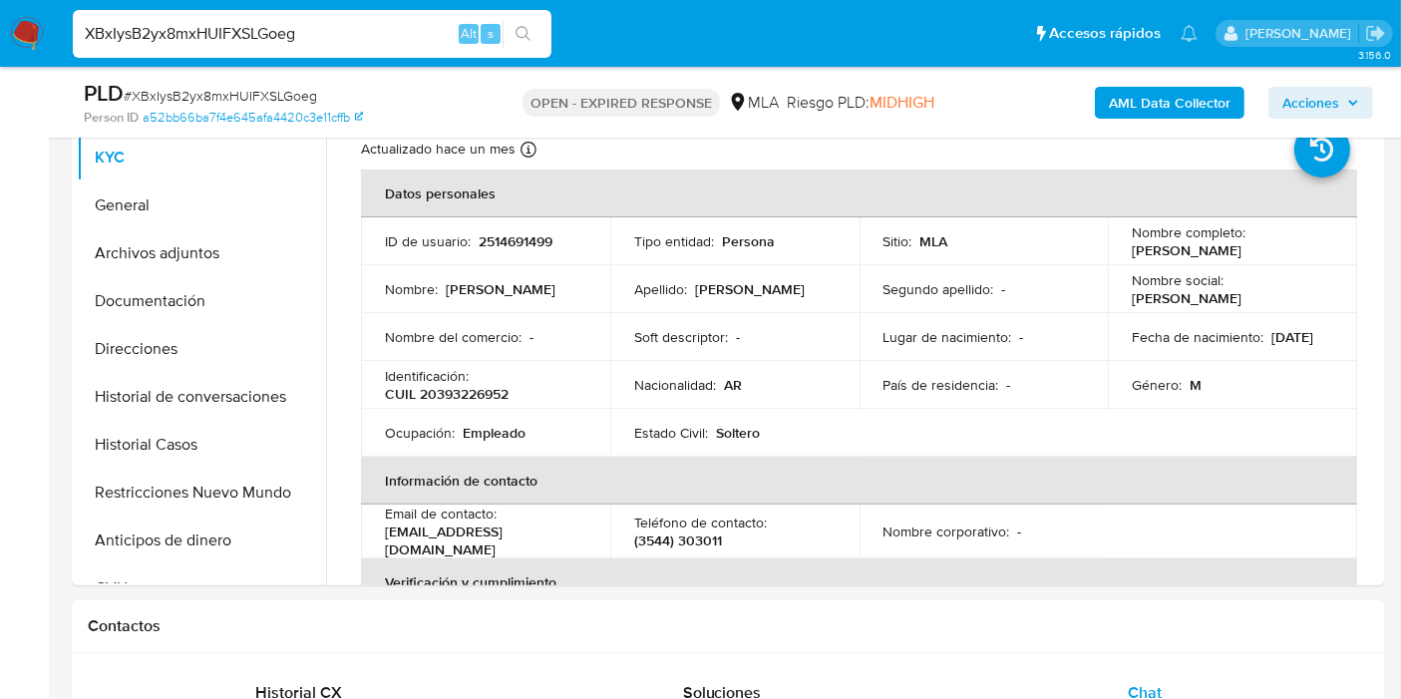
click at [270, 39] on input "XBxIysB2yx8mxHUIFXSLGoeg" at bounding box center [312, 34] width 479 height 26
paste input "vW97G1xGOqimvKgaUX7utp9l"
type input "vW97G1xGOqimvKgaUX7utp9l"
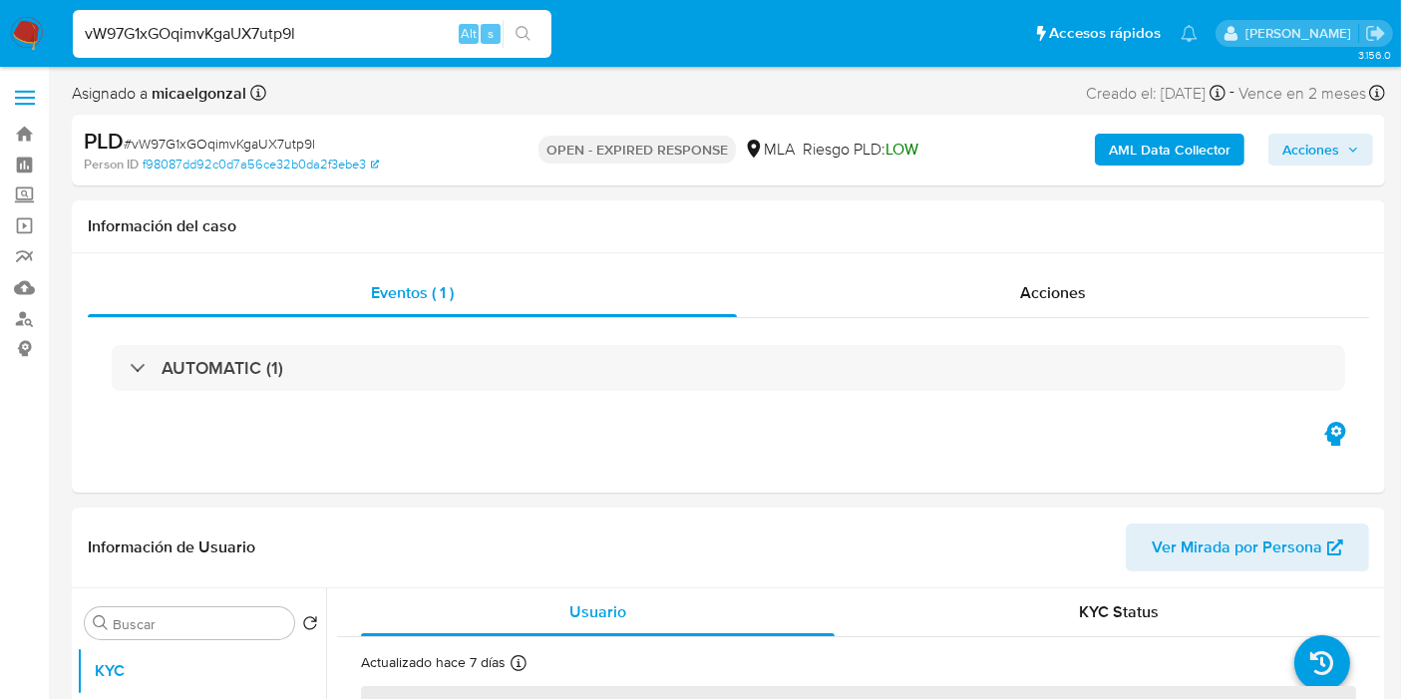
select select "10"
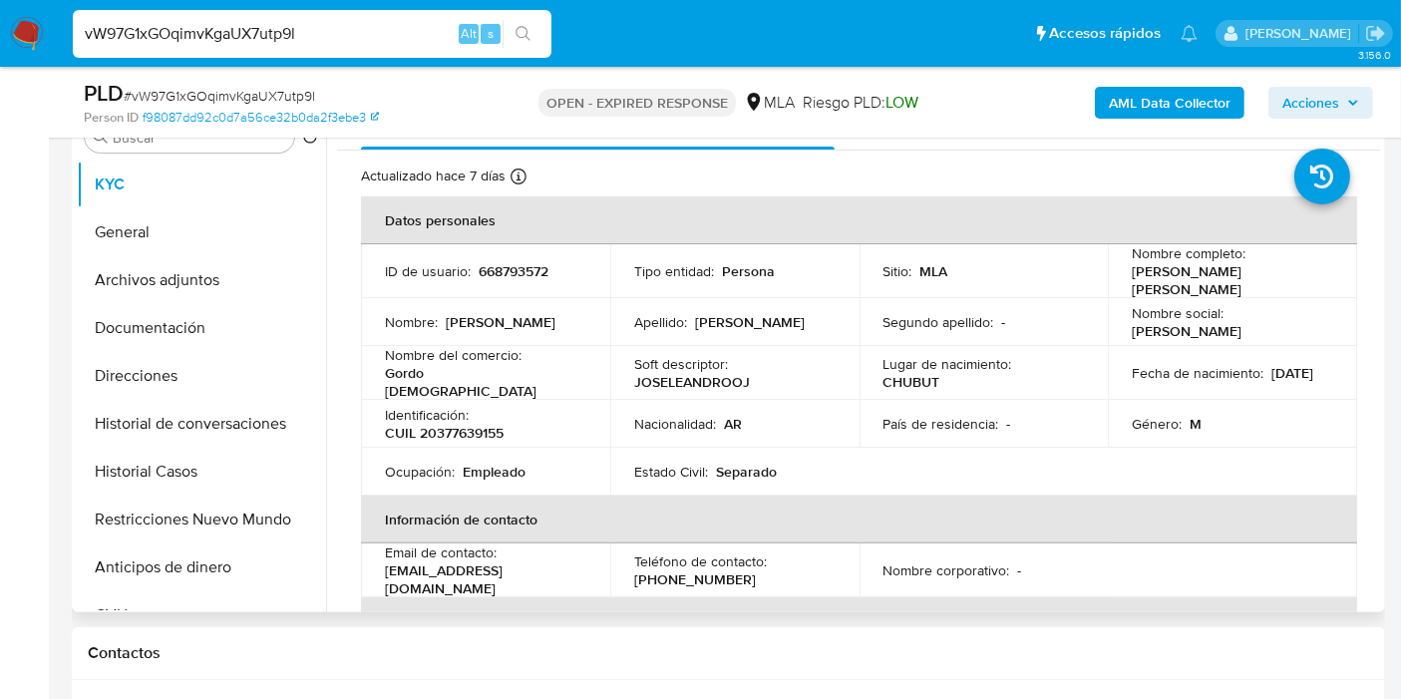
scroll to position [443, 0]
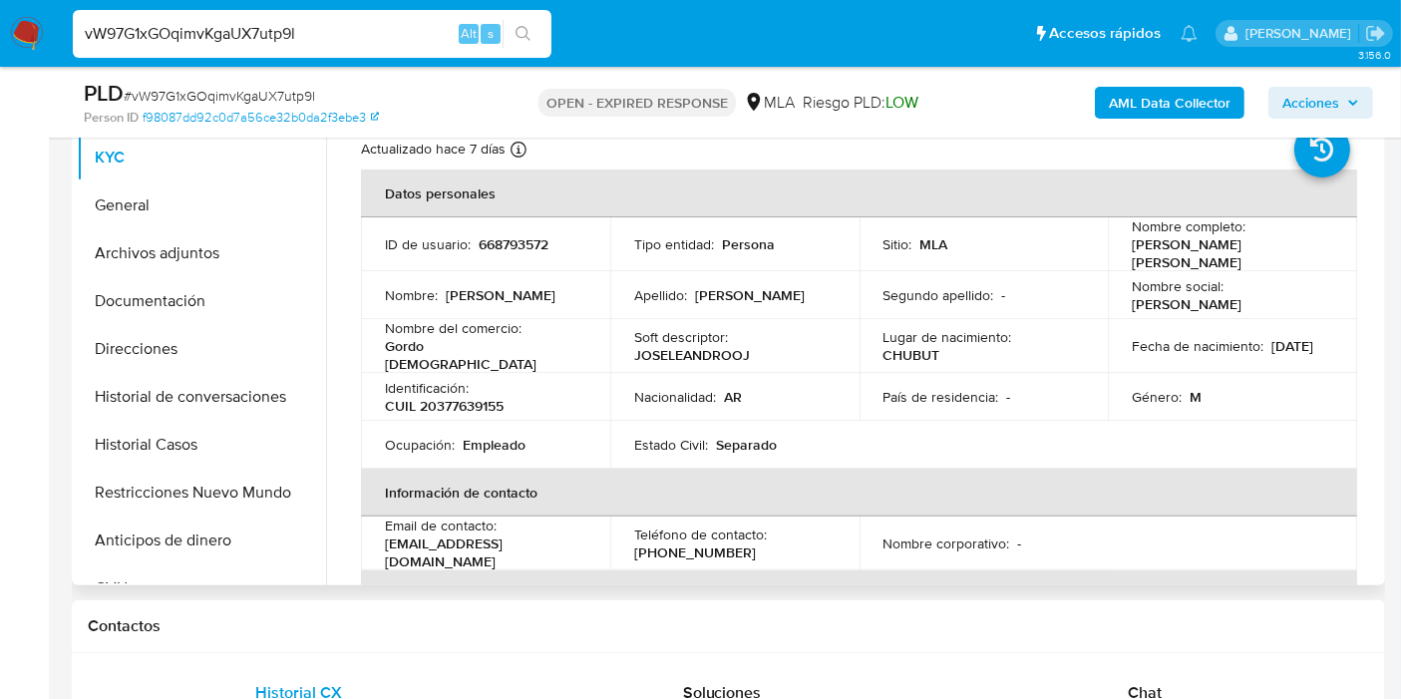
click at [1250, 249] on p "[PERSON_NAME] [PERSON_NAME]" at bounding box center [1228, 253] width 193 height 36
drag, startPoint x: 1253, startPoint y: 253, endPoint x: 1122, endPoint y: 249, distance: 131.7
click at [1122, 249] on td "Nombre completo : [PERSON_NAME] [PERSON_NAME]" at bounding box center [1232, 244] width 249 height 54
copy p "[PERSON_NAME] [PERSON_NAME]"
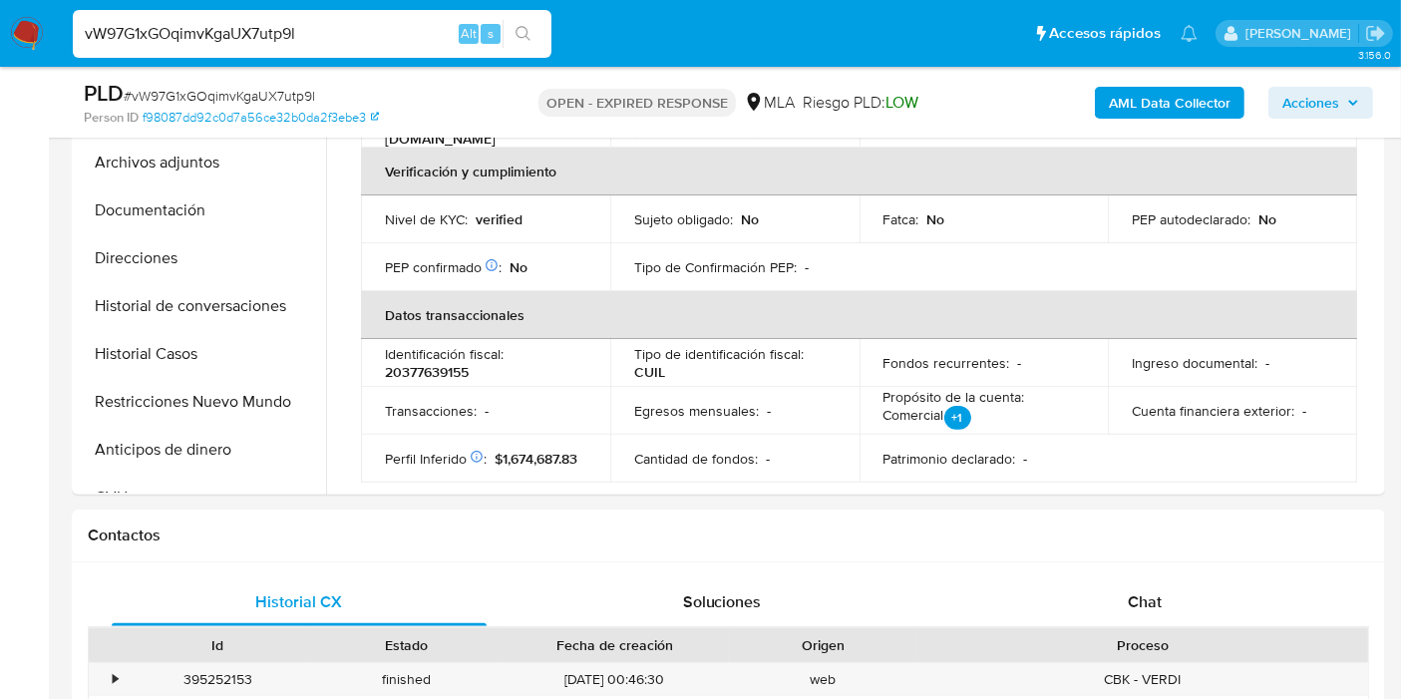
scroll to position [885, 0]
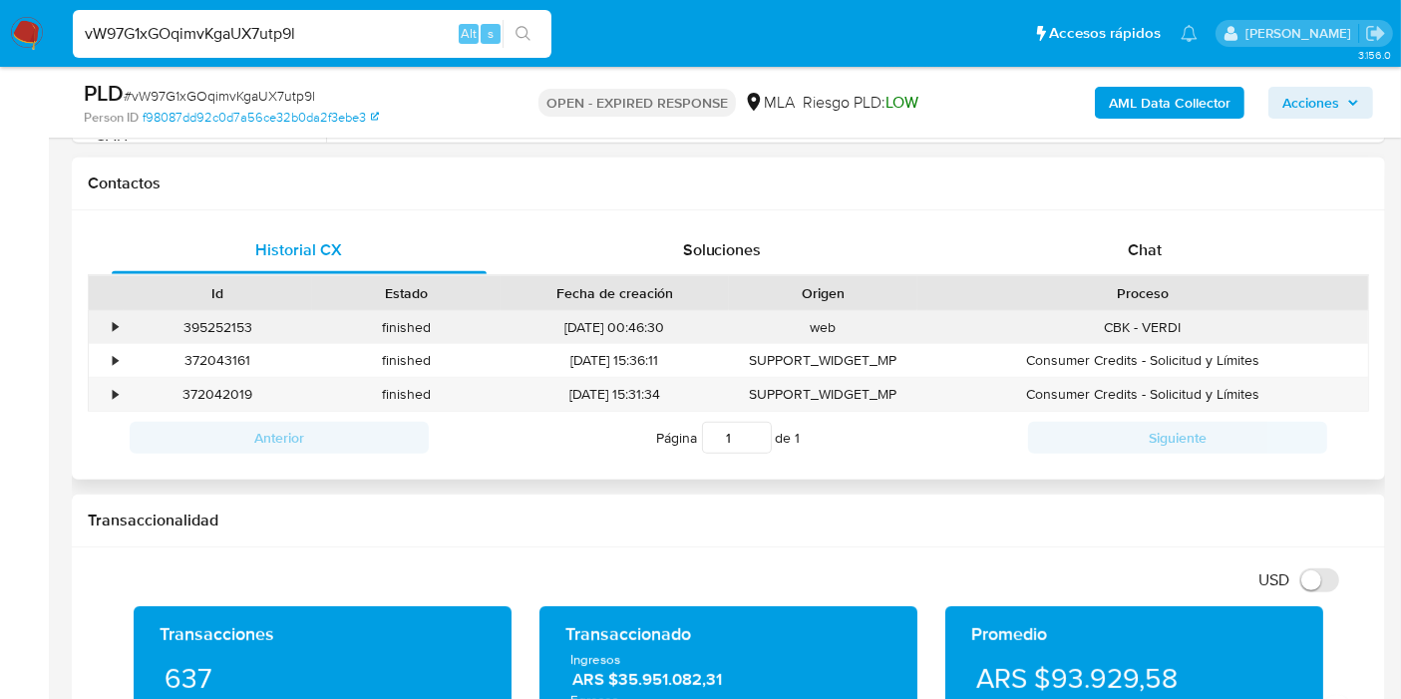
drag, startPoint x: 1198, startPoint y: 274, endPoint x: 490, endPoint y: 335, distance: 711.5
click at [1196, 276] on div "Proceso" at bounding box center [1142, 293] width 451 height 34
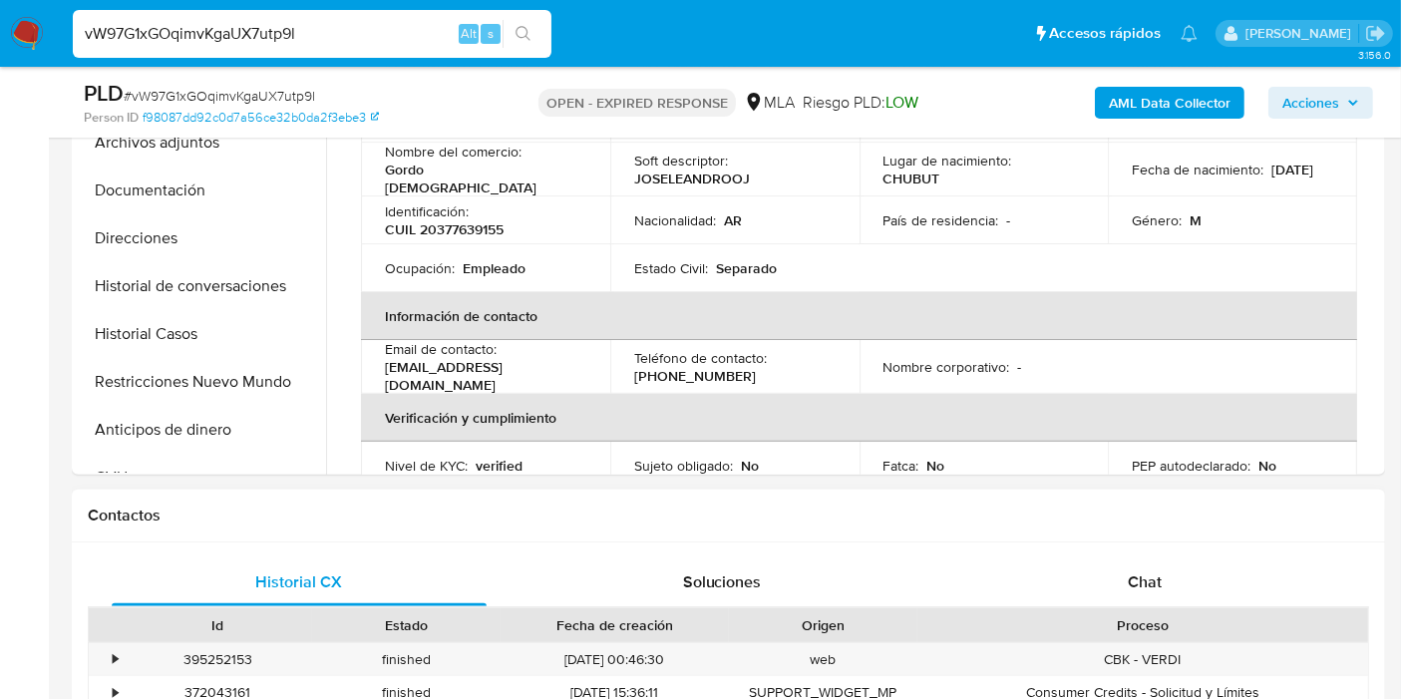
scroll to position [111, 0]
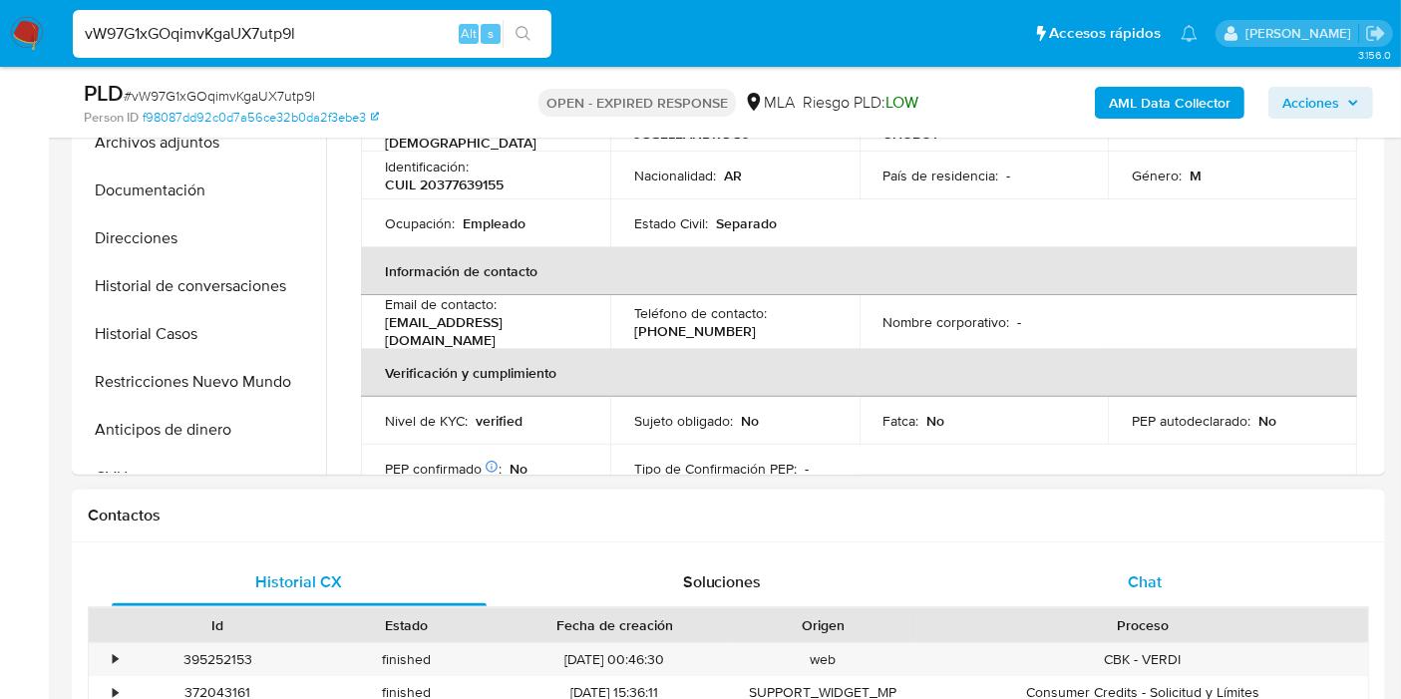
click at [1134, 574] on span "Chat" at bounding box center [1145, 581] width 34 height 23
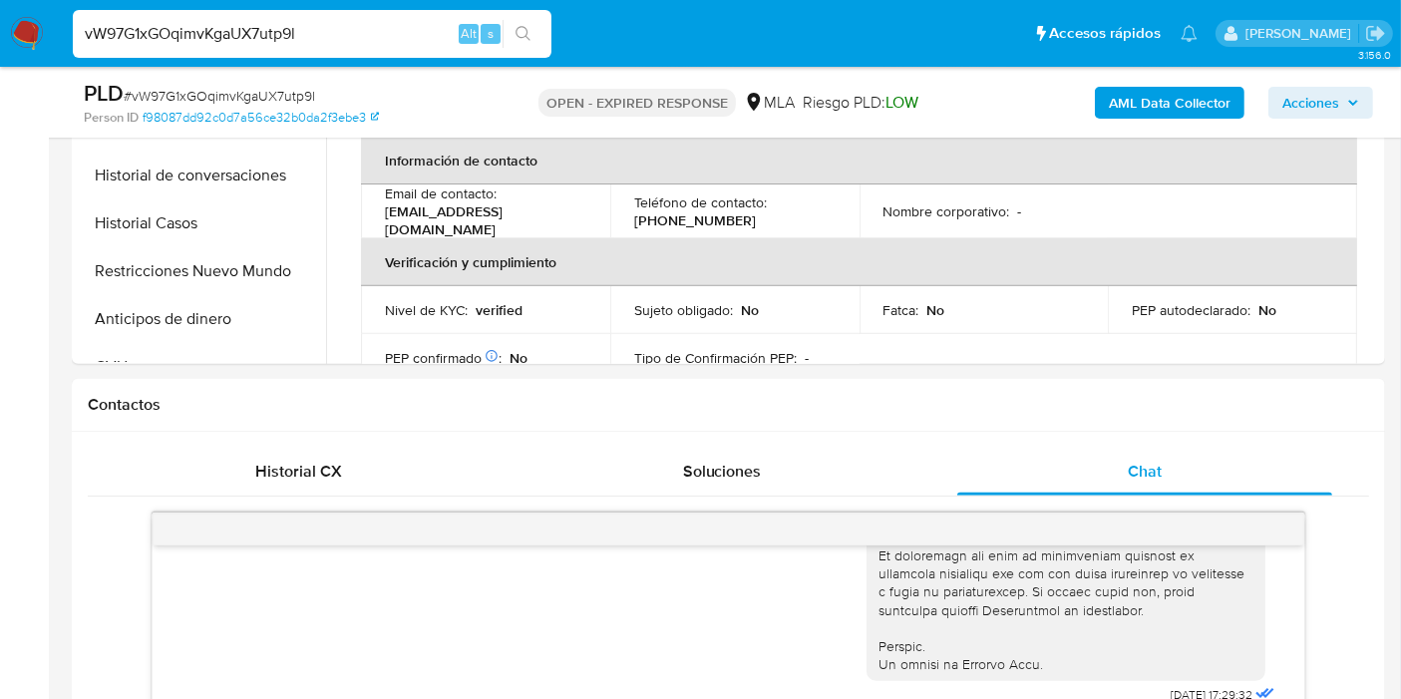
scroll to position [221, 0]
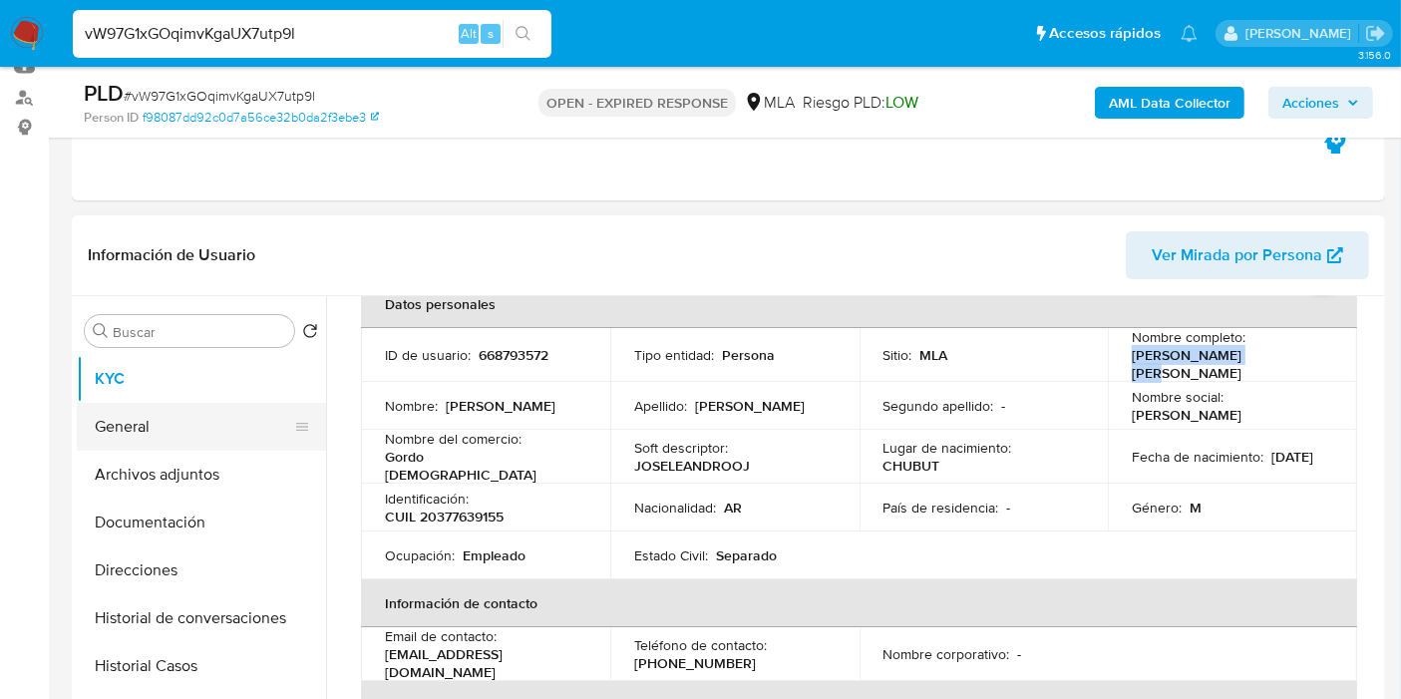
click at [213, 415] on button "General" at bounding box center [193, 427] width 233 height 48
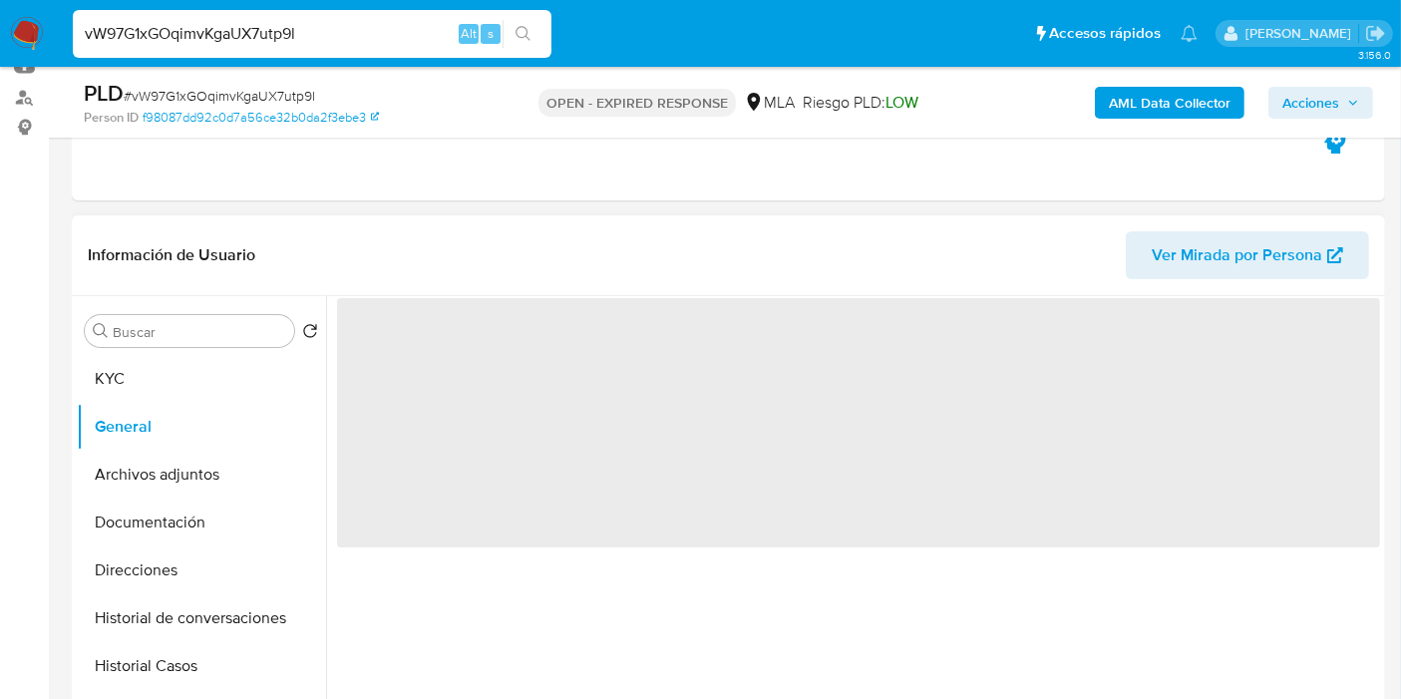
scroll to position [0, 0]
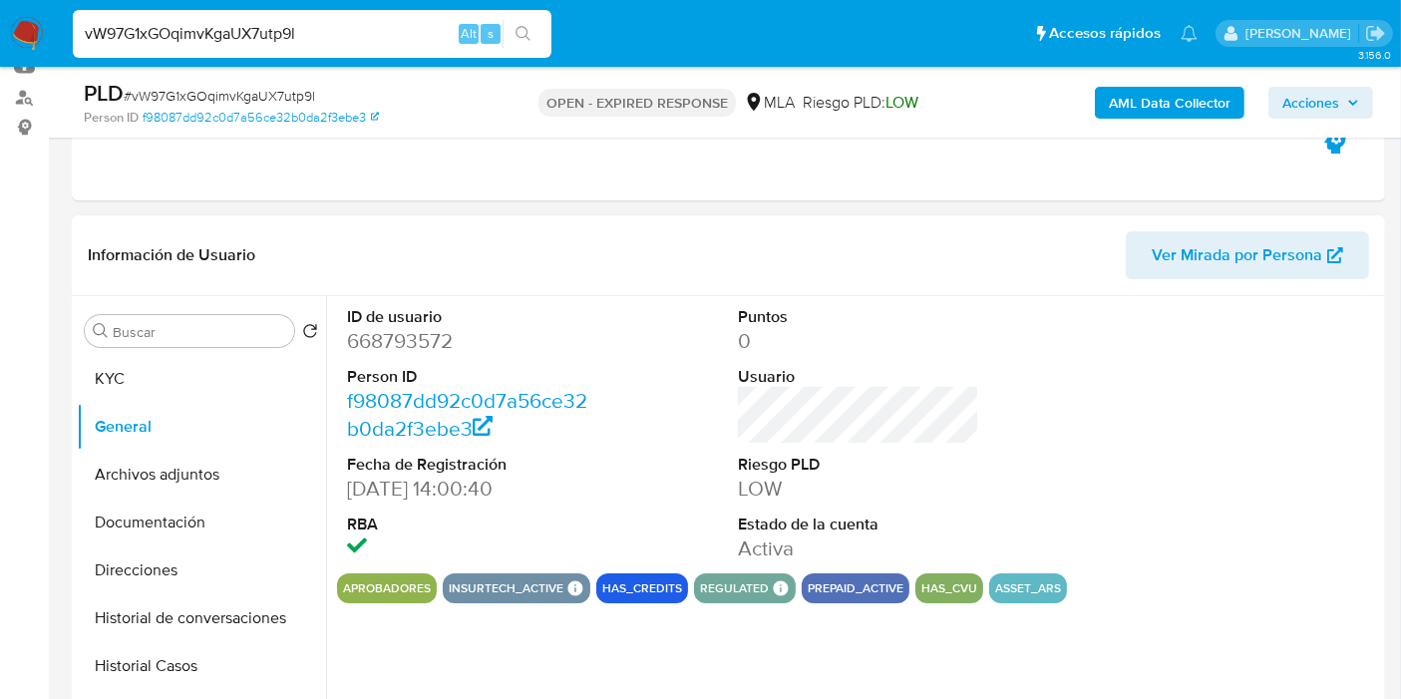
click at [426, 331] on dd "668793572" at bounding box center [467, 341] width 241 height 28
copy dd "668793572"
click at [283, 41] on input "vW97G1xGOqimvKgaUX7utp9l" at bounding box center [312, 34] width 479 height 26
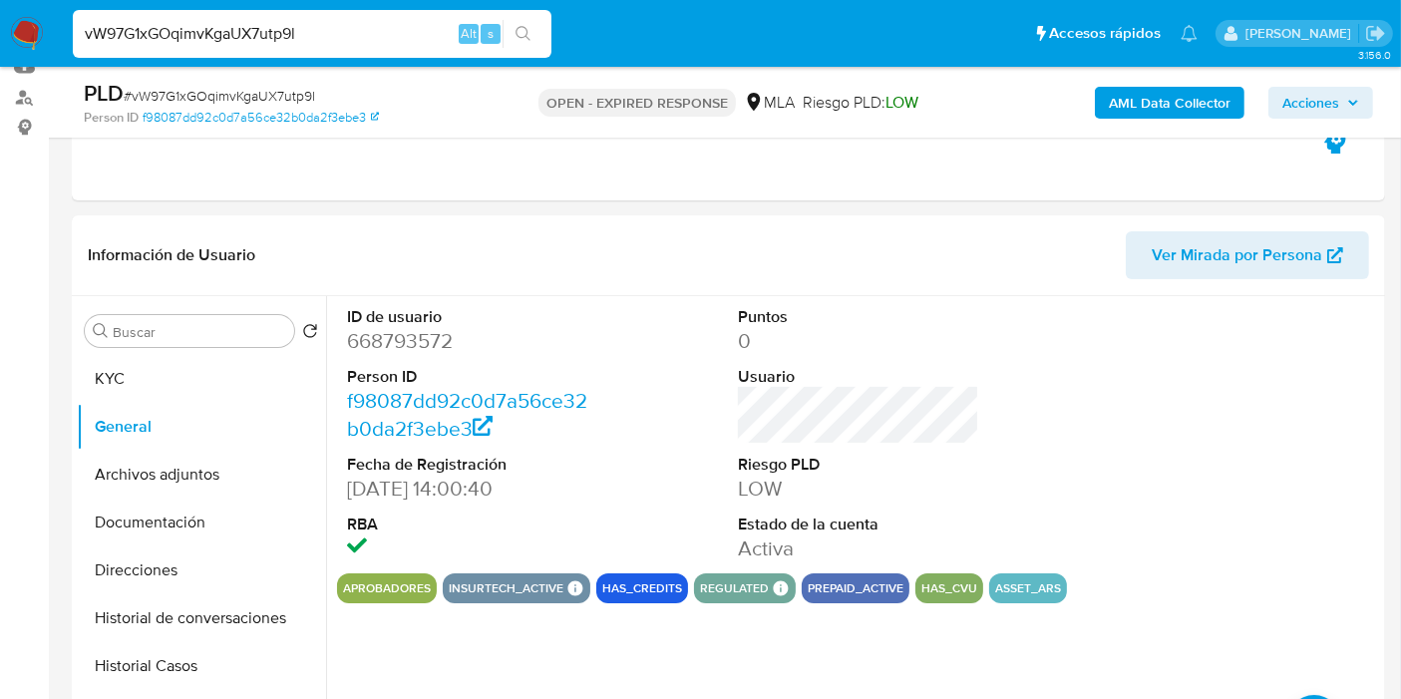
click at [283, 41] on input "vW97G1xGOqimvKgaUX7utp9l" at bounding box center [312, 34] width 479 height 26
paste input "bhLoRYgft6z0IlruJlAlP2av"
type input "bhLoRYgft6z0IlruJlAlP2av"
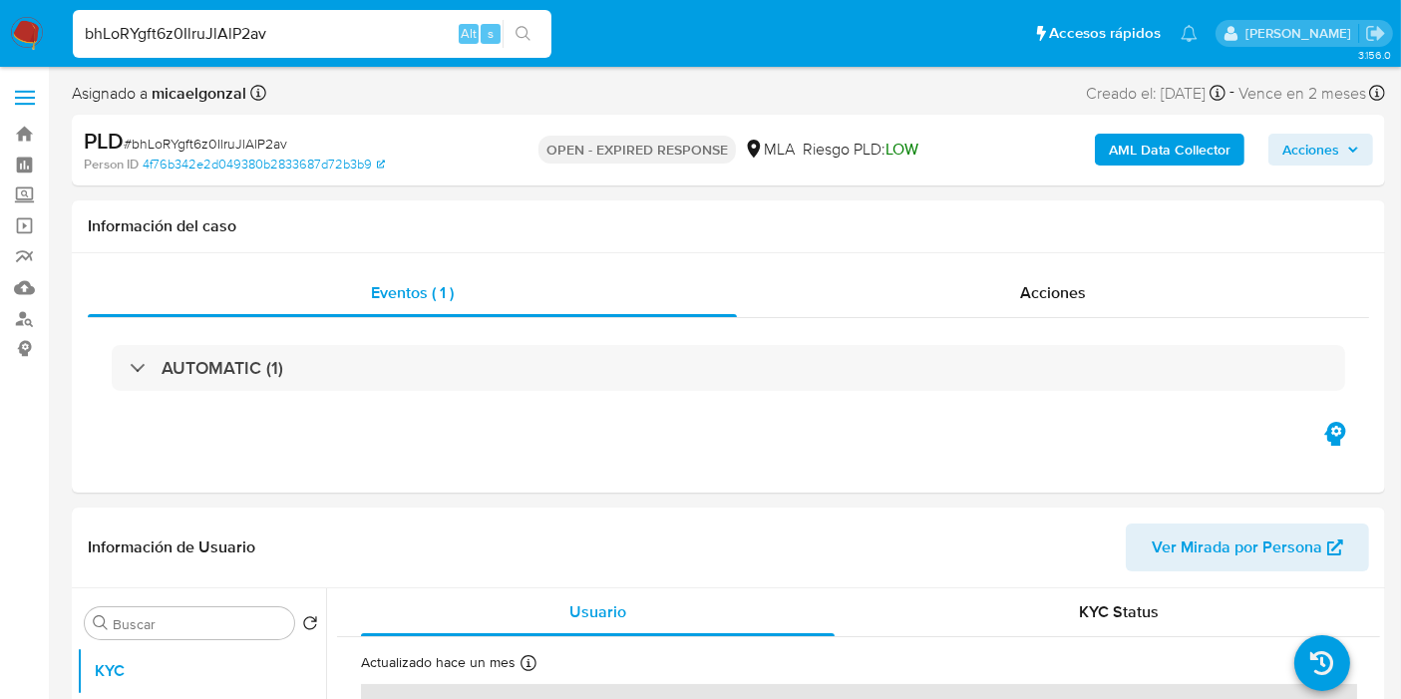
select select "10"
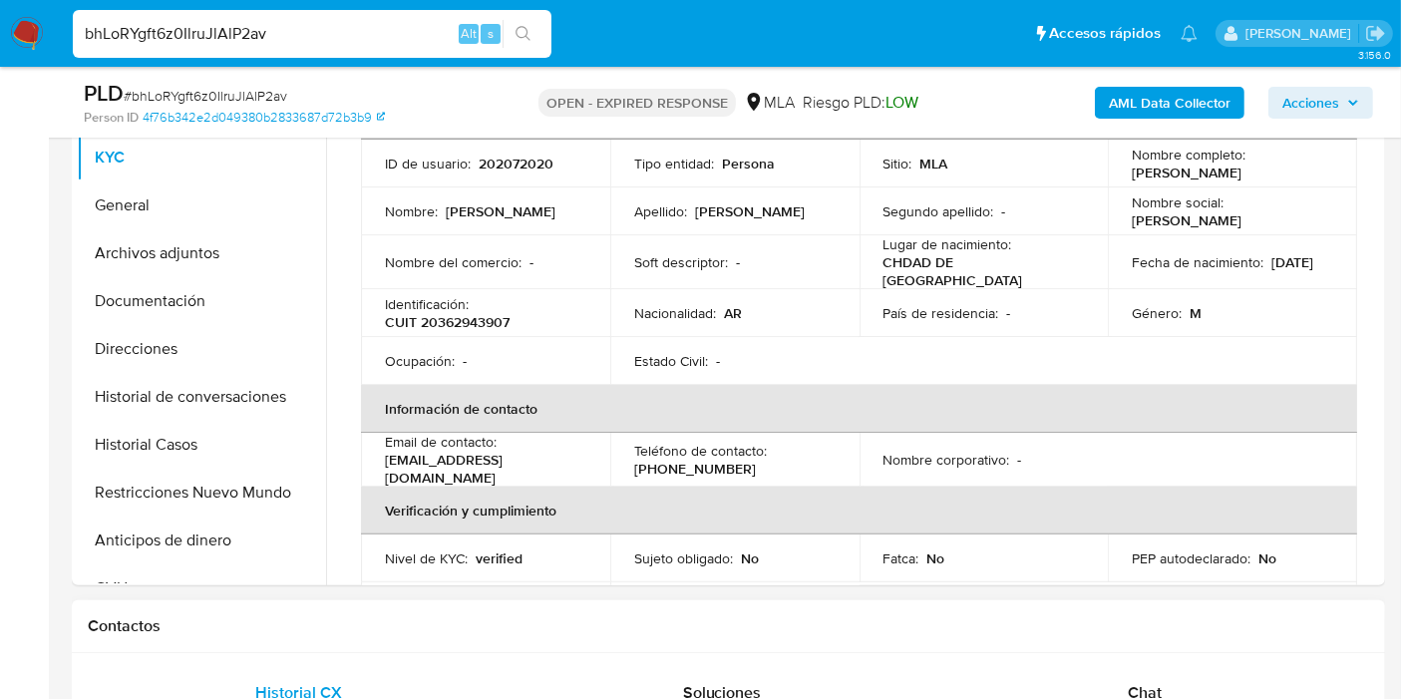
scroll to position [111, 0]
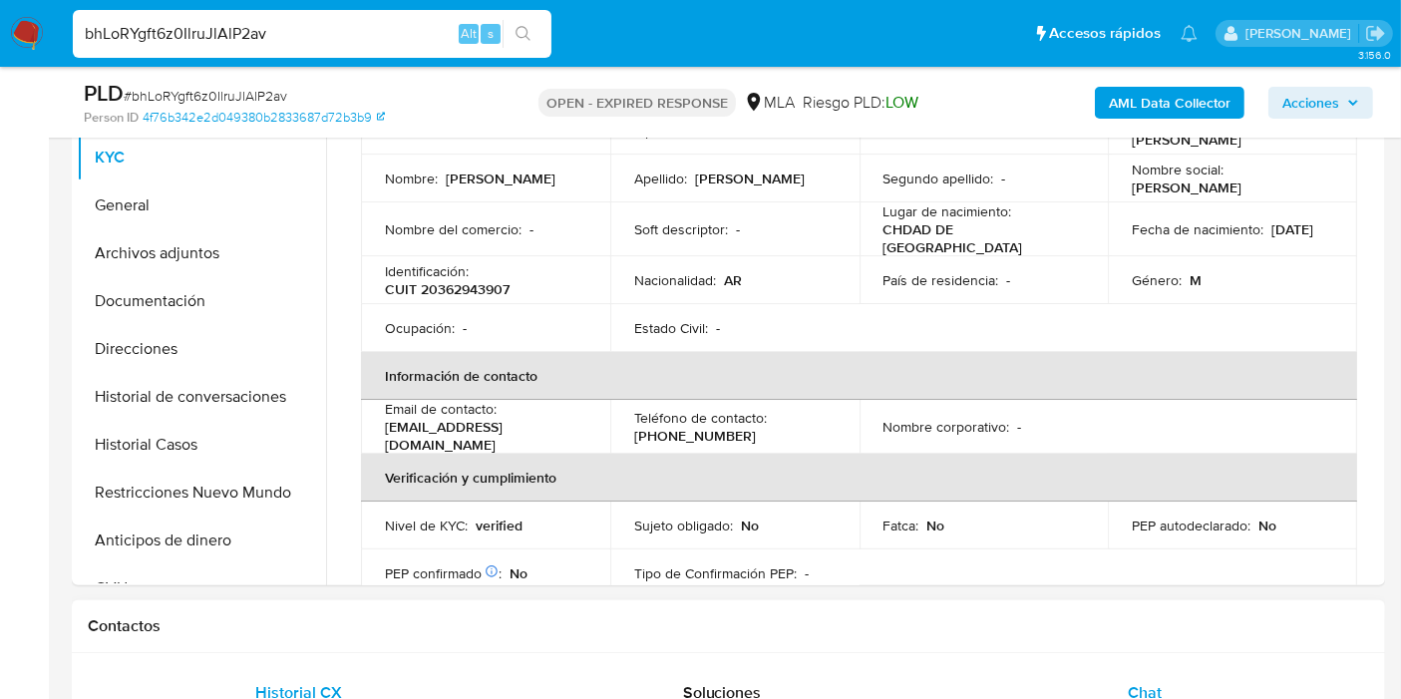
click at [1196, 689] on div "Chat" at bounding box center [1144, 693] width 375 height 48
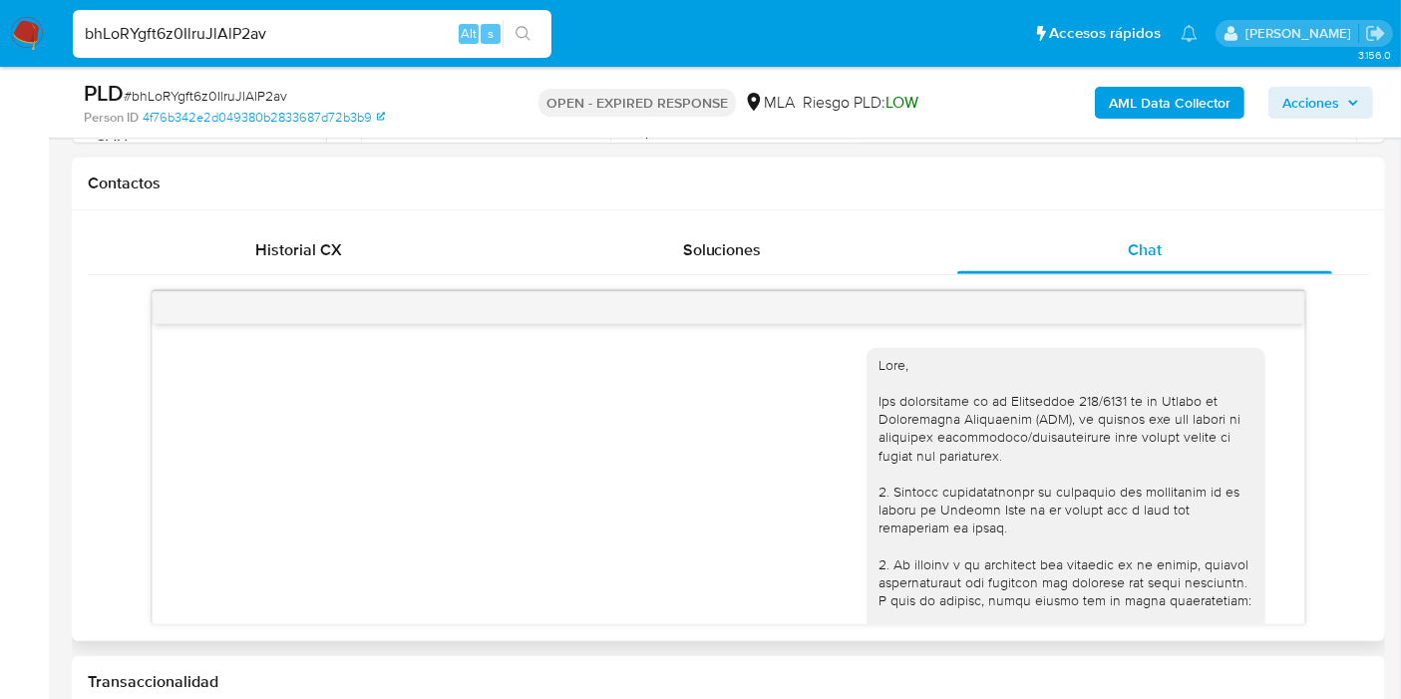
scroll to position [1269, 0]
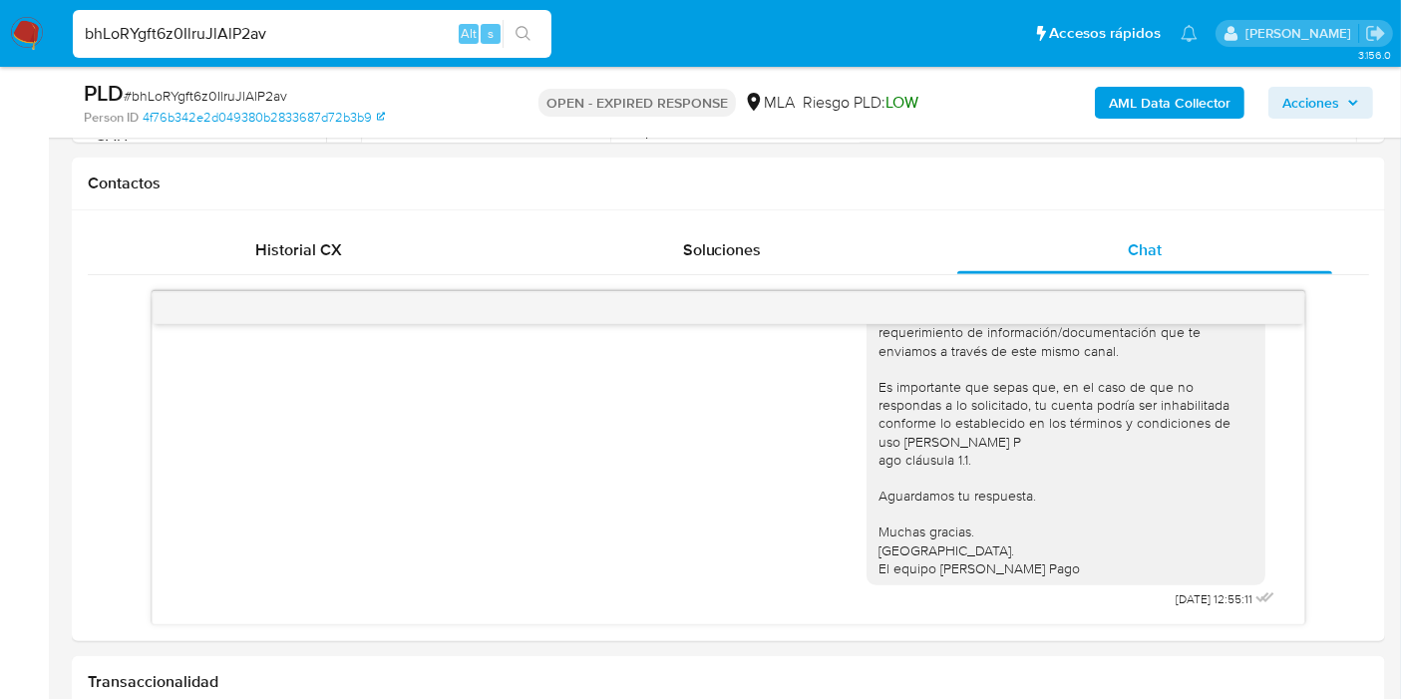
click at [15, 36] on img at bounding box center [27, 34] width 34 height 34
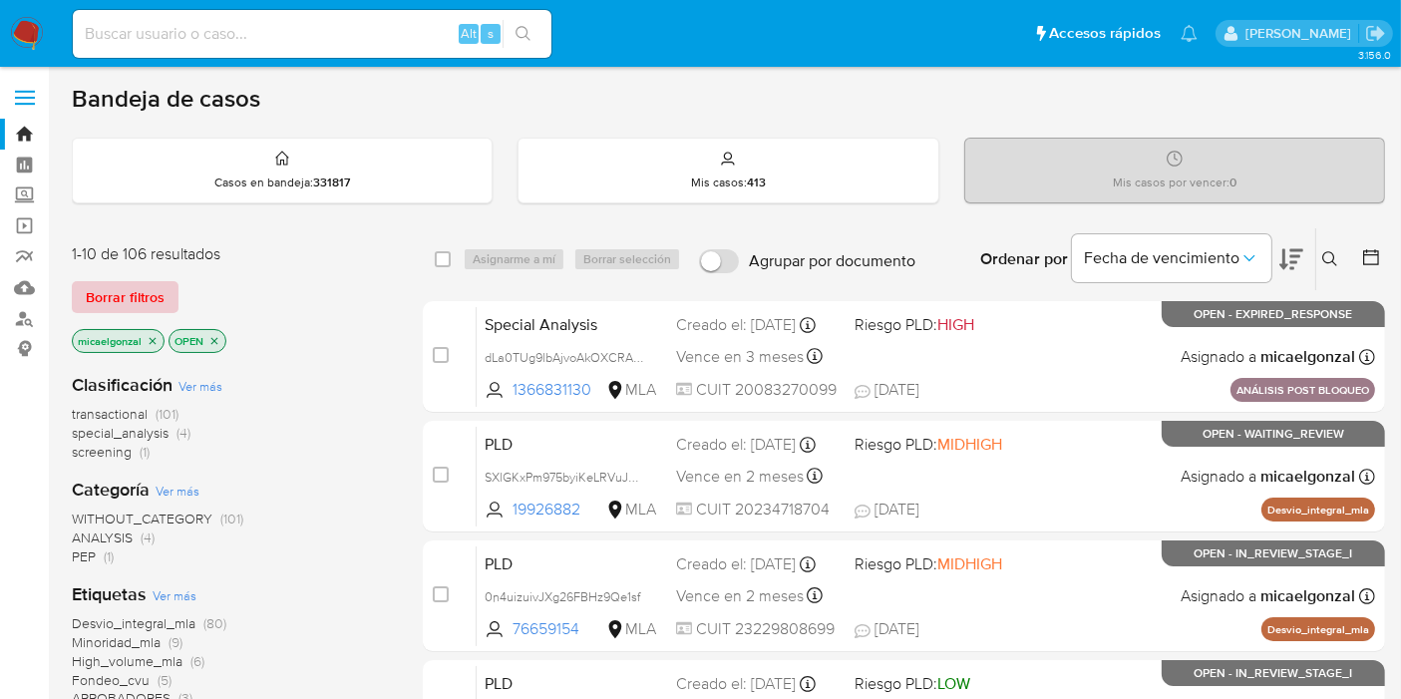
click at [130, 303] on span "Borrar filtros" at bounding box center [125, 297] width 79 height 28
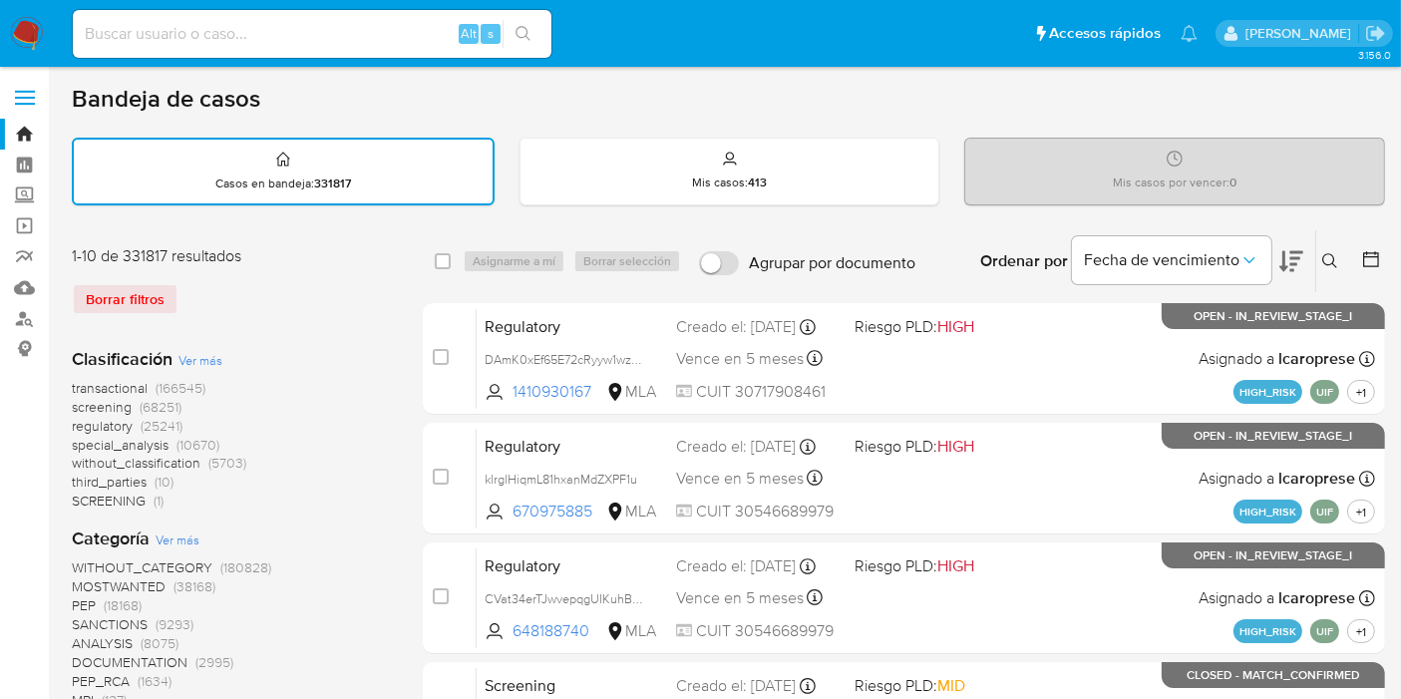
click at [1333, 249] on button at bounding box center [1332, 261] width 33 height 24
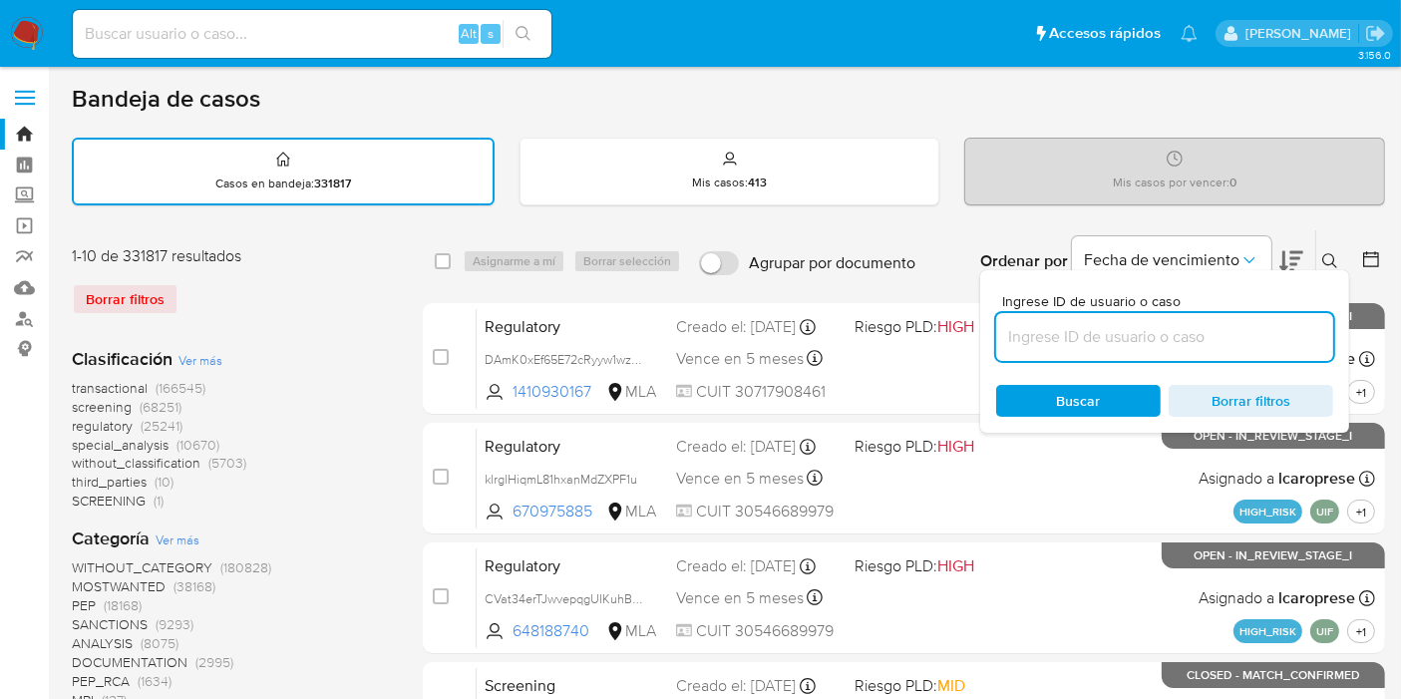
click at [1137, 324] on input at bounding box center [1164, 337] width 337 height 26
type input "TKpqObDdXJT09fvklmgvgtuJ"
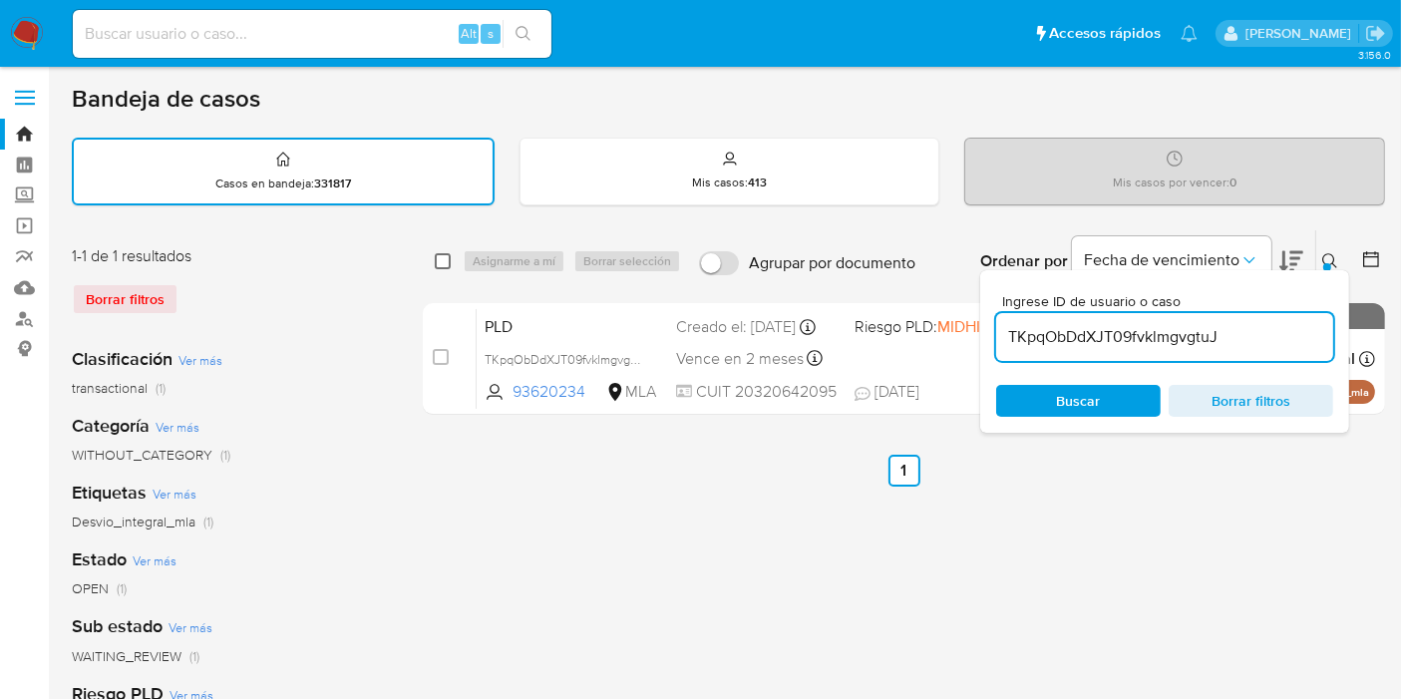
click at [447, 260] on input "checkbox" at bounding box center [443, 261] width 16 height 16
checkbox input "true"
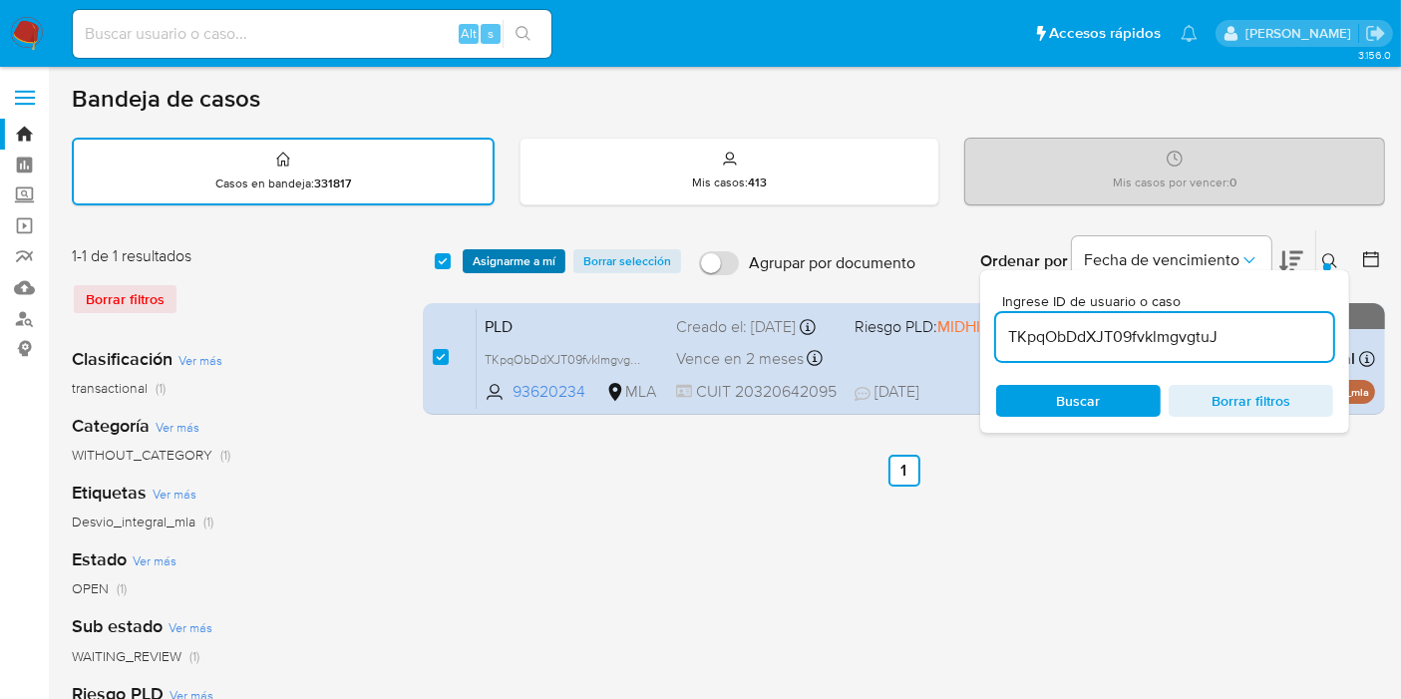
click at [503, 257] on span "Asignarme a mí" at bounding box center [514, 261] width 83 height 20
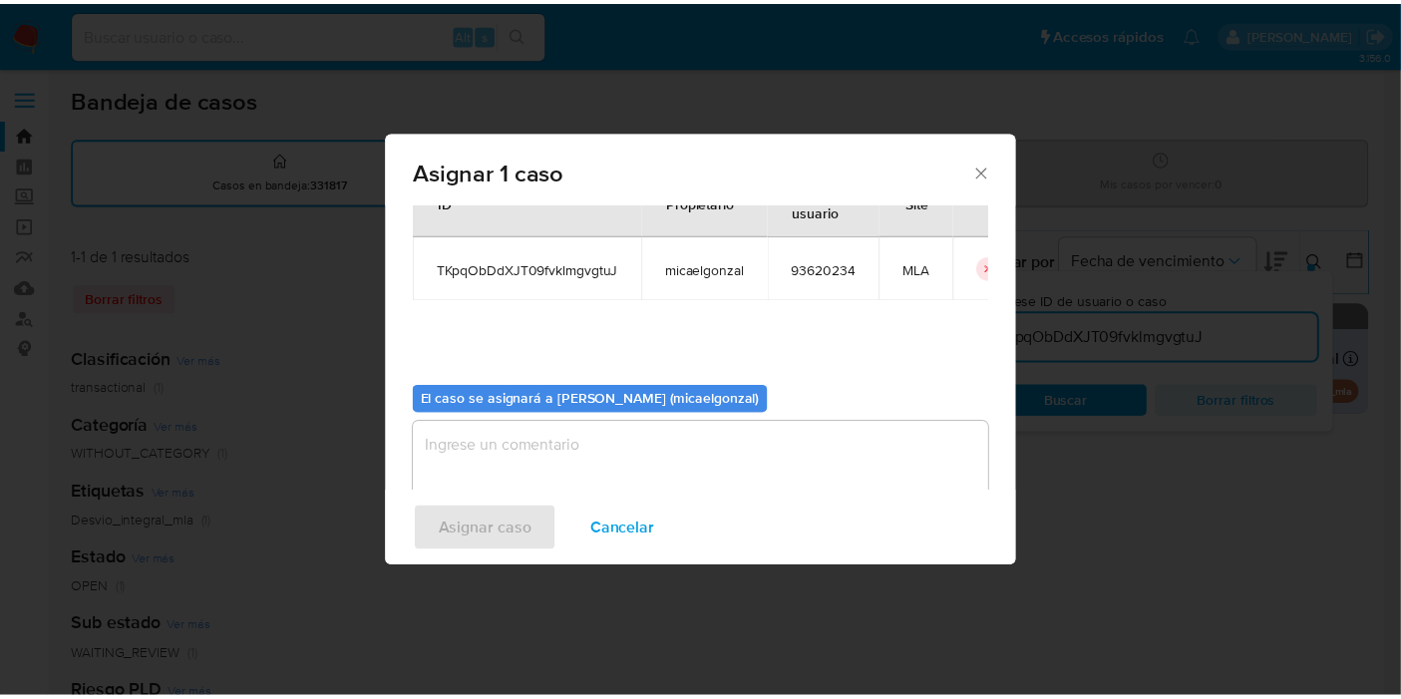
scroll to position [102, 0]
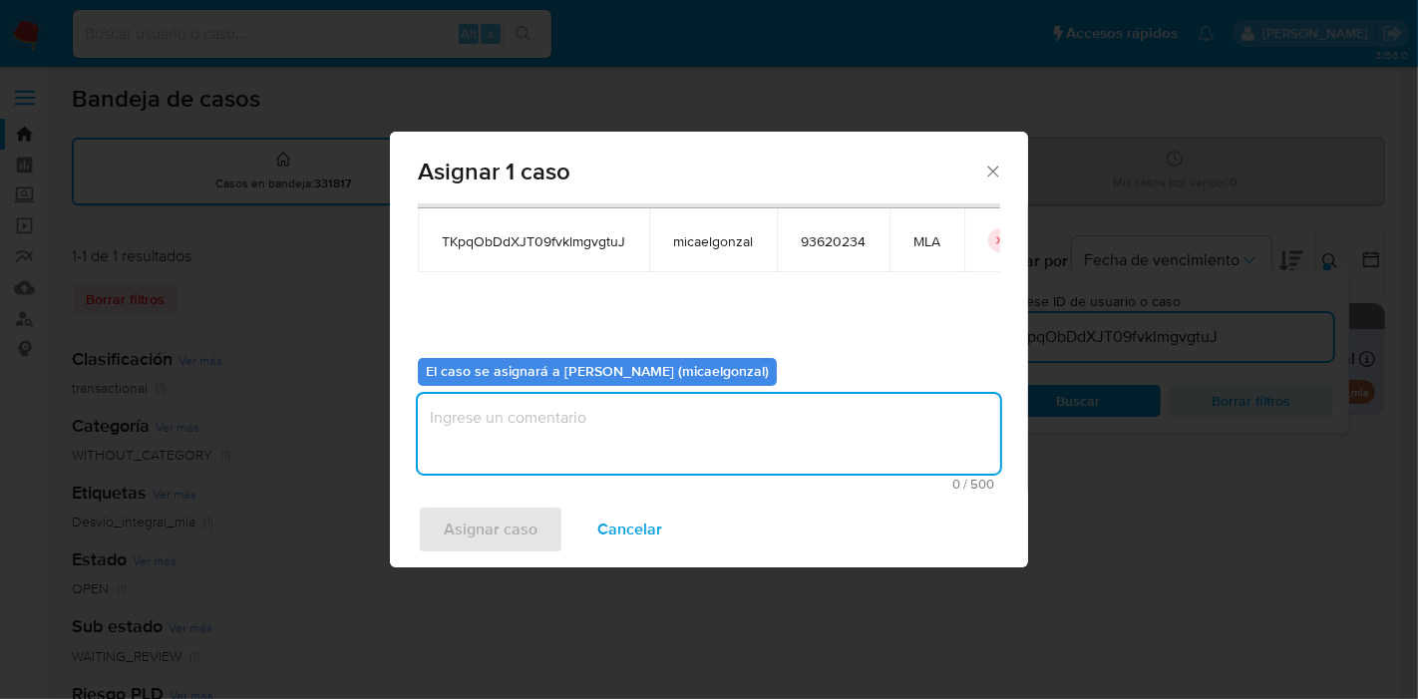
click at [685, 400] on textarea "assign-modal" at bounding box center [709, 434] width 582 height 80
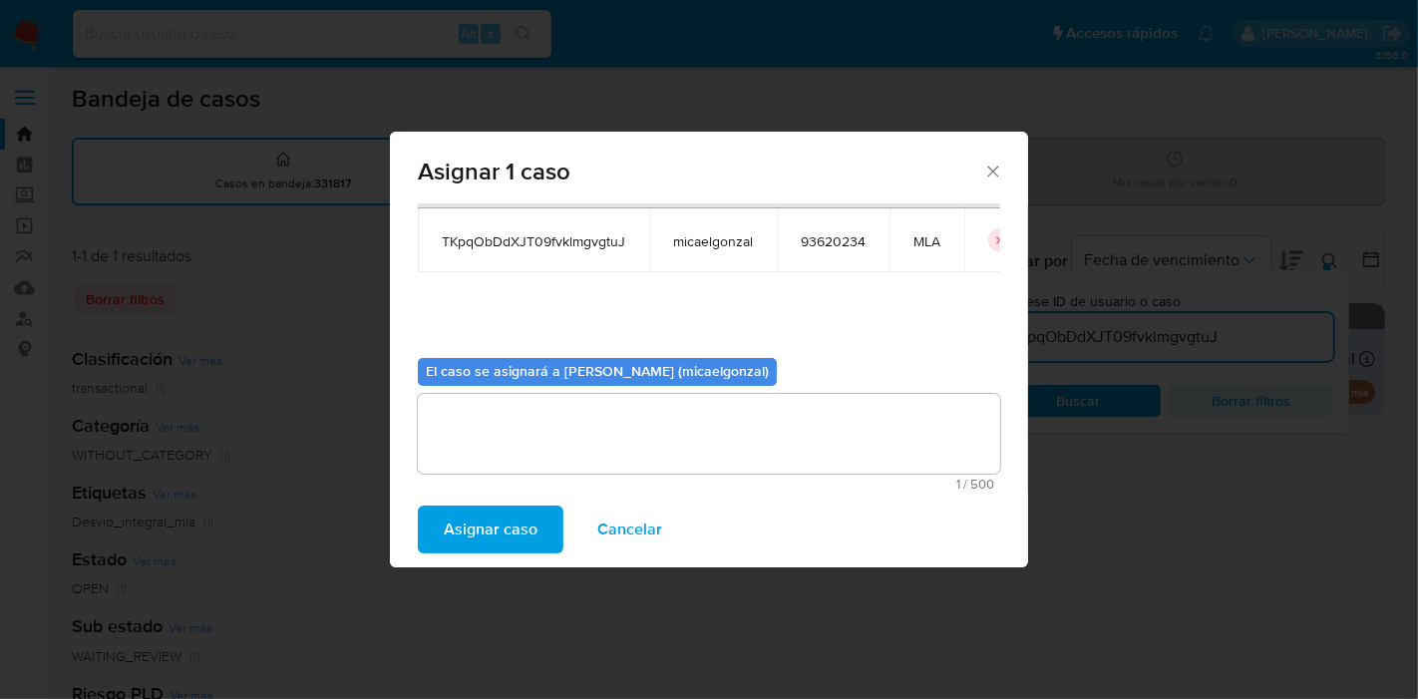
click at [507, 535] on span "Asignar caso" at bounding box center [491, 529] width 94 height 44
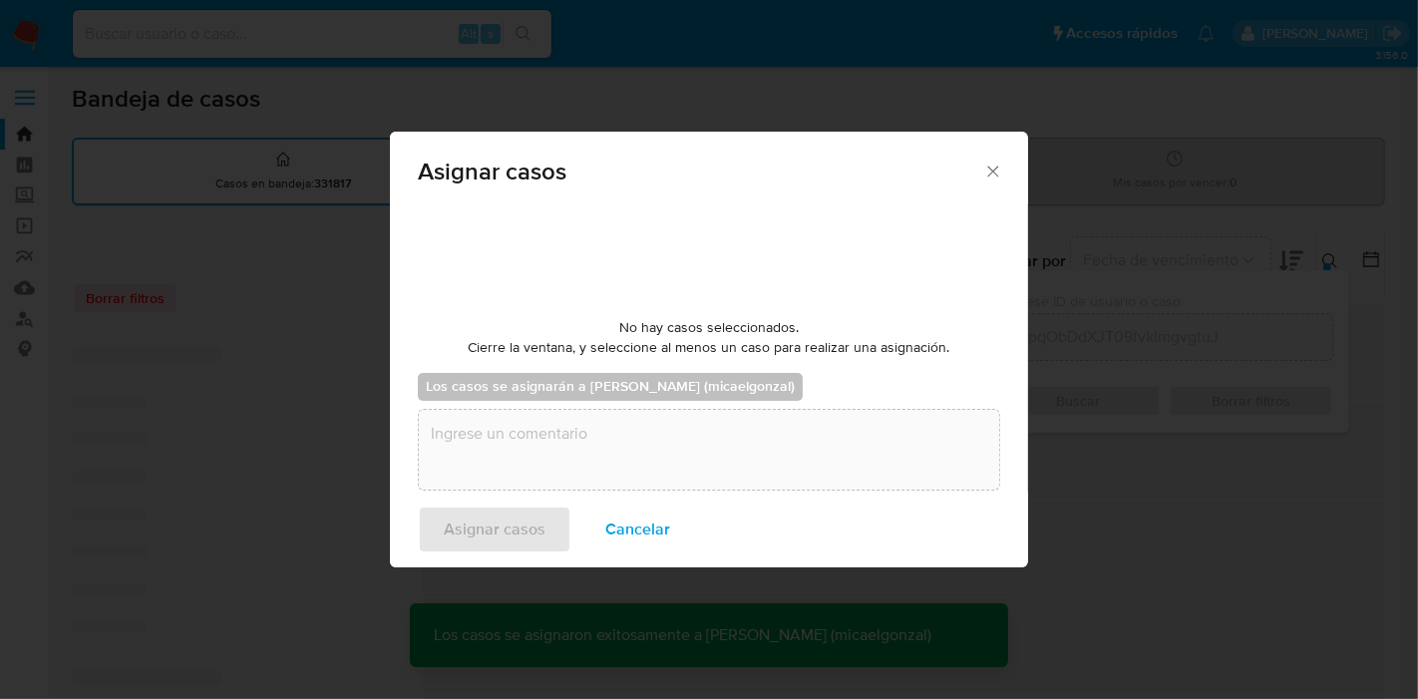
checkbox input "false"
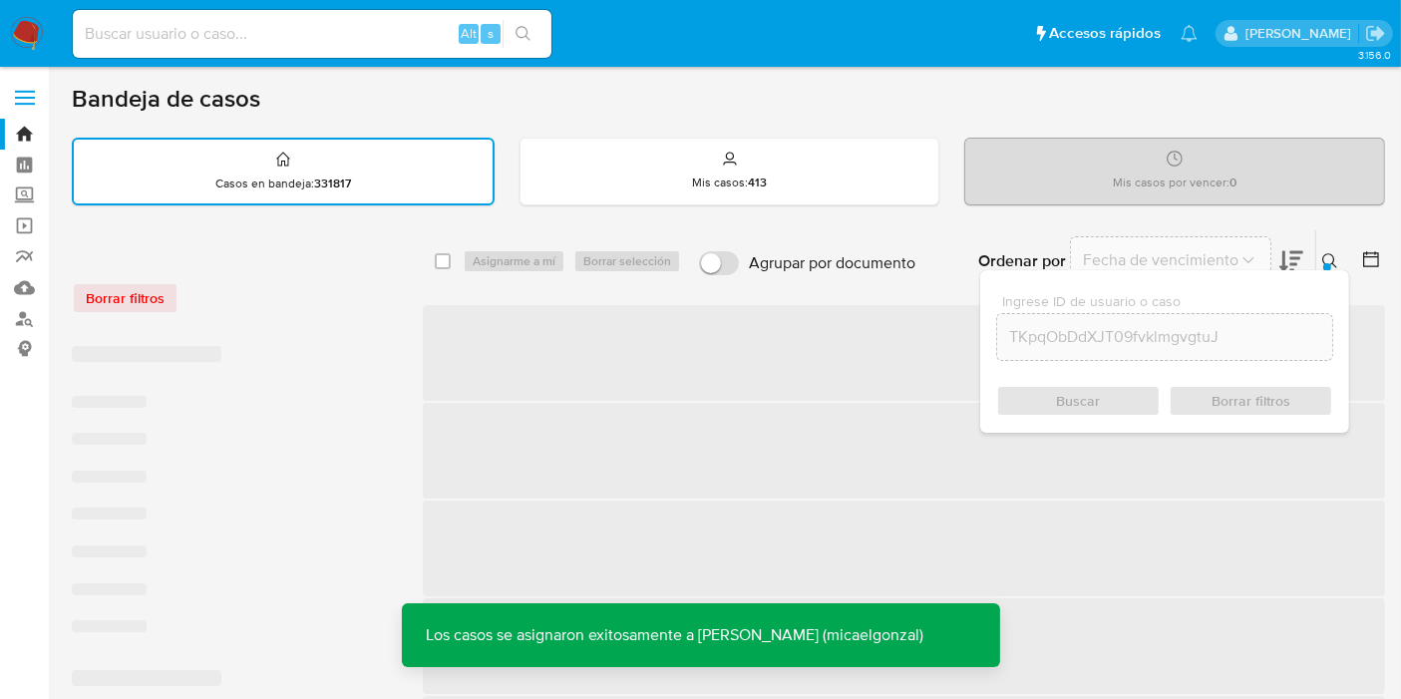
click at [321, 32] on input at bounding box center [312, 34] width 479 height 26
paste input "TKpqObDdXJT09fvklmgvgtuJ"
type input "TKpqObDdXJT09fvklmgvgtuJ"
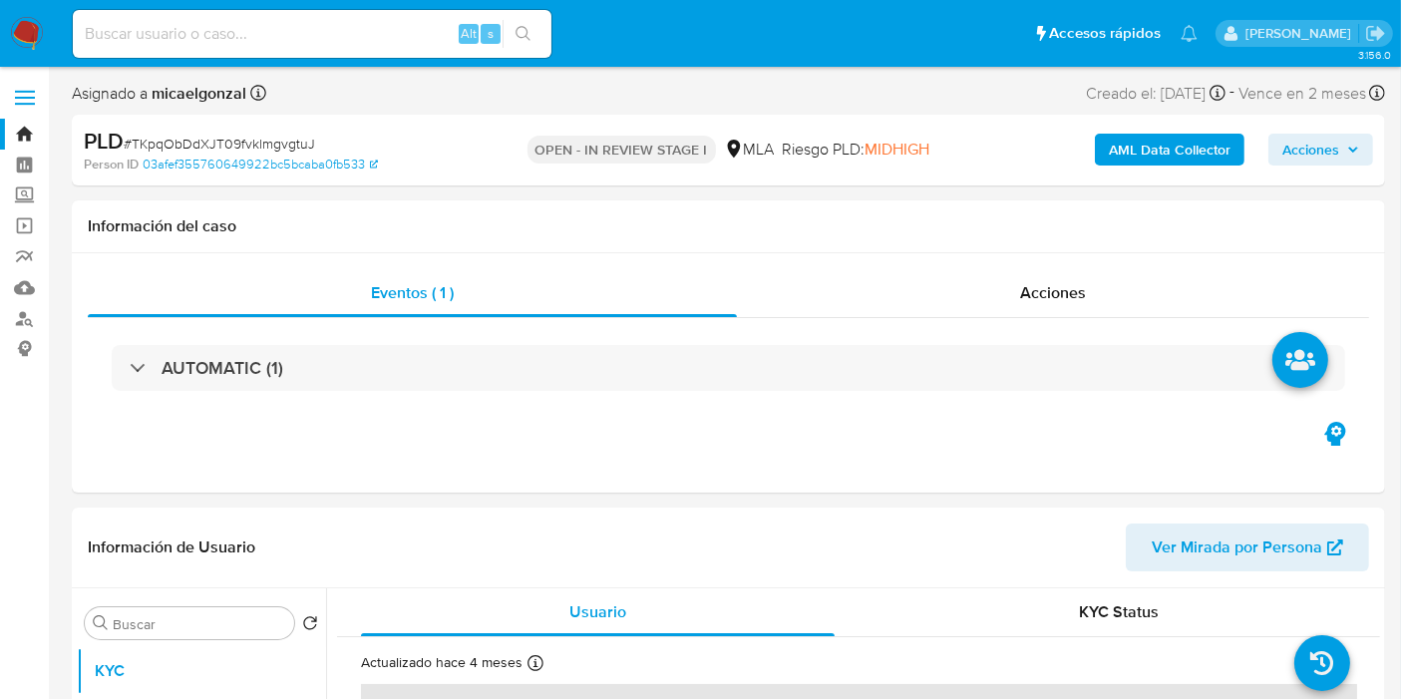
select select "10"
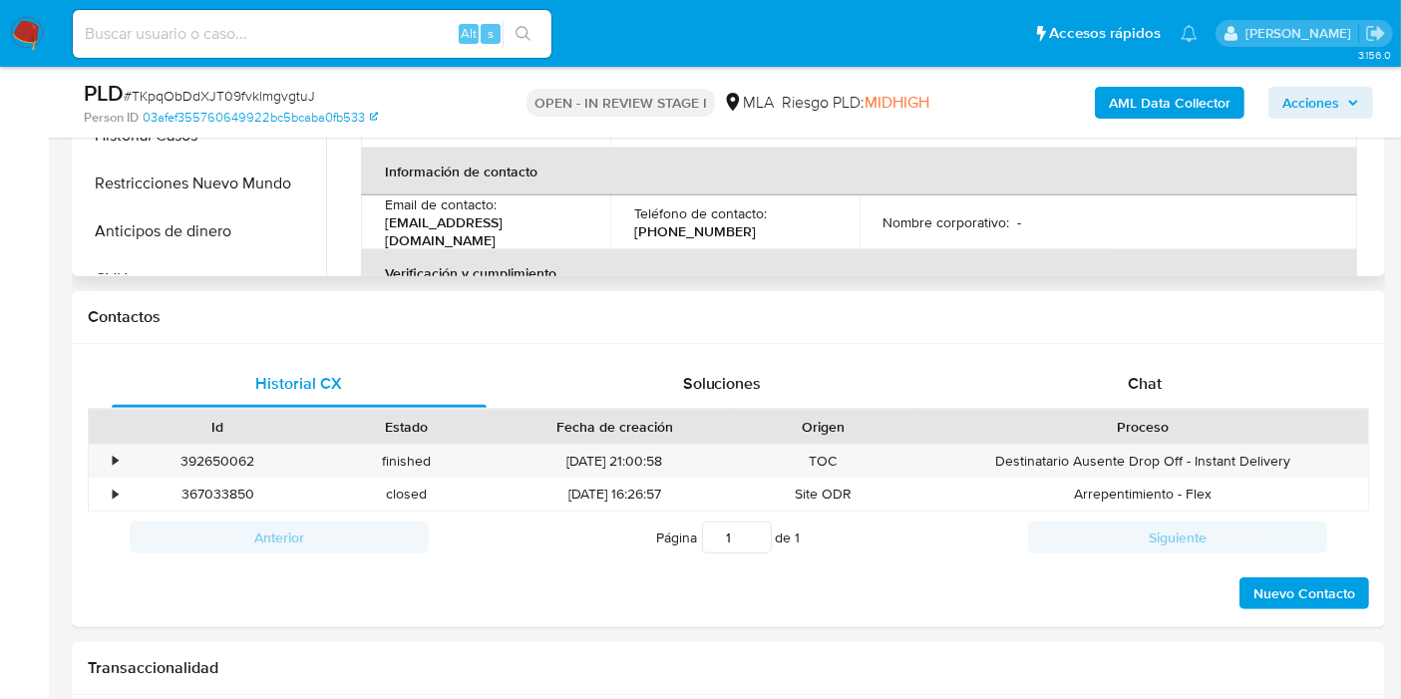
scroll to position [664, 0]
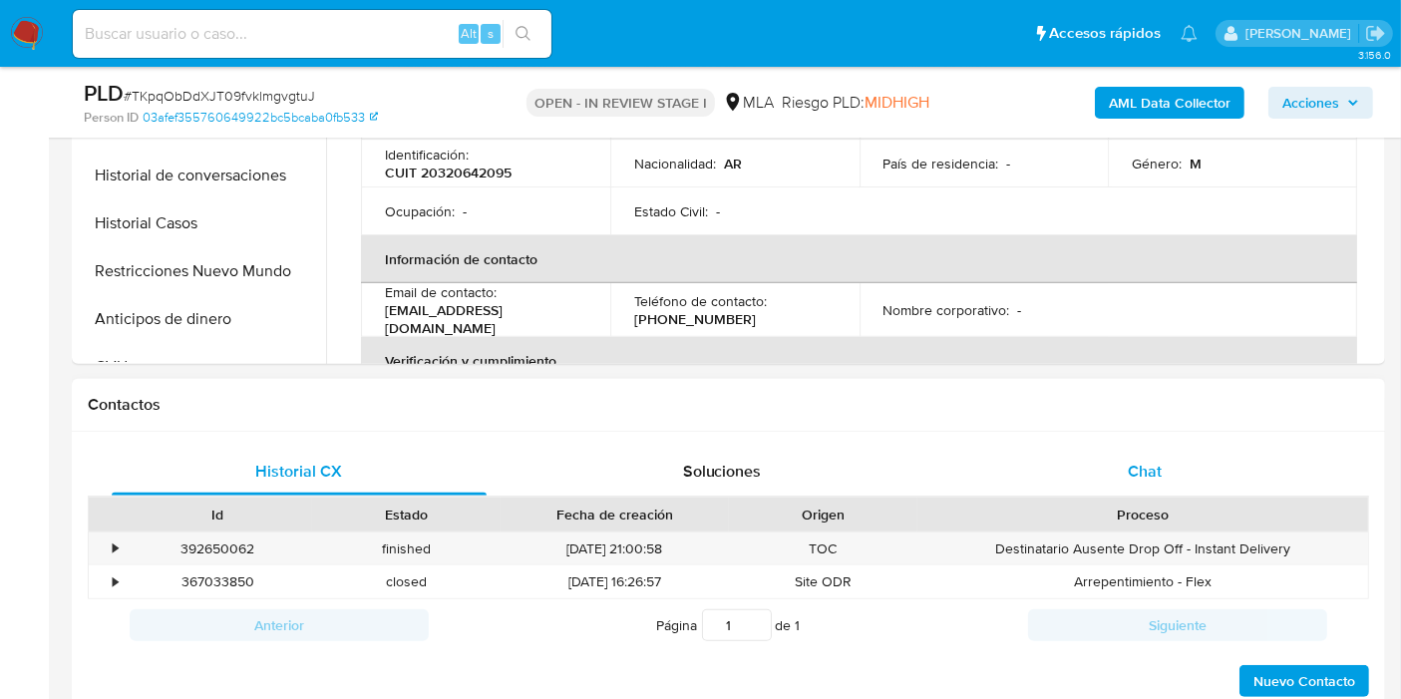
drag, startPoint x: 1180, startPoint y: 498, endPoint x: 1167, endPoint y: 479, distance: 23.5
click at [1174, 491] on div "Historial CX Soluciones Chat Id Estado Fecha de creación Origen Proceso • 39265…" at bounding box center [728, 574] width 1281 height 252
click at [1166, 474] on div "Chat" at bounding box center [1144, 472] width 375 height 48
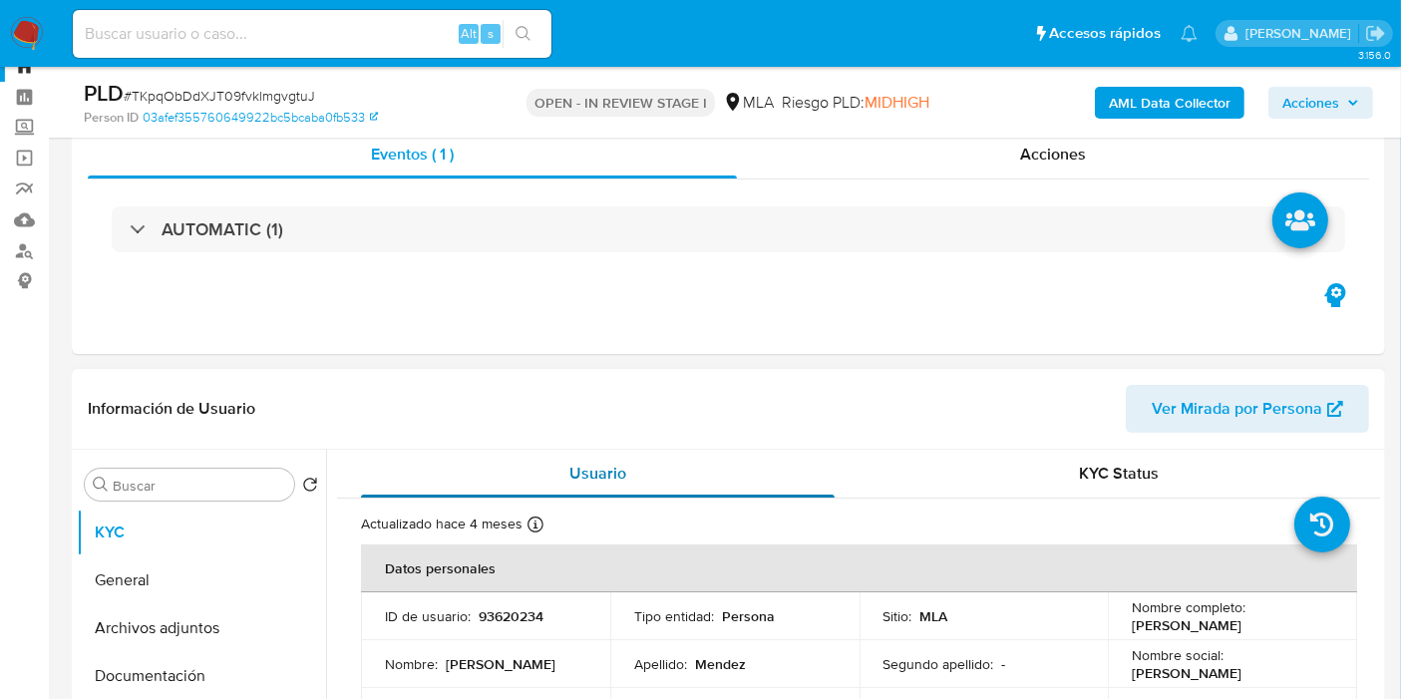
scroll to position [0, 0]
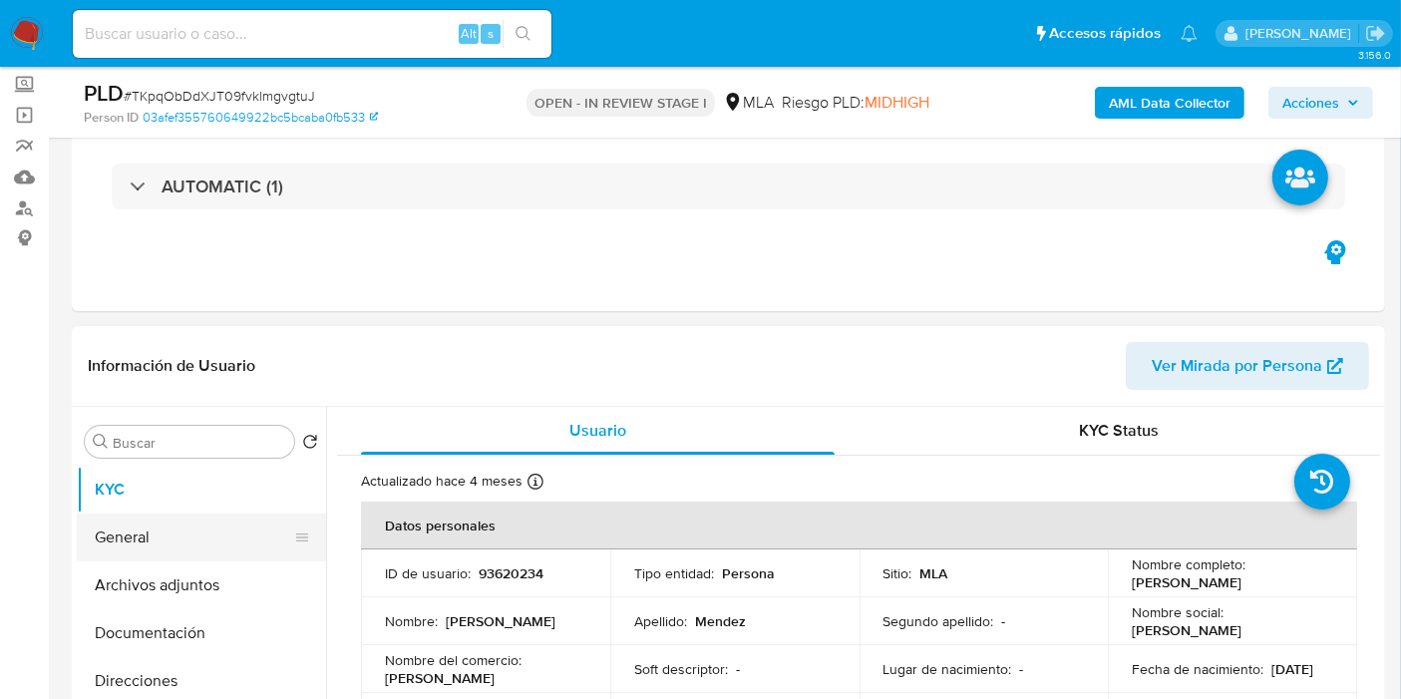
click at [144, 540] on button "General" at bounding box center [193, 537] width 233 height 48
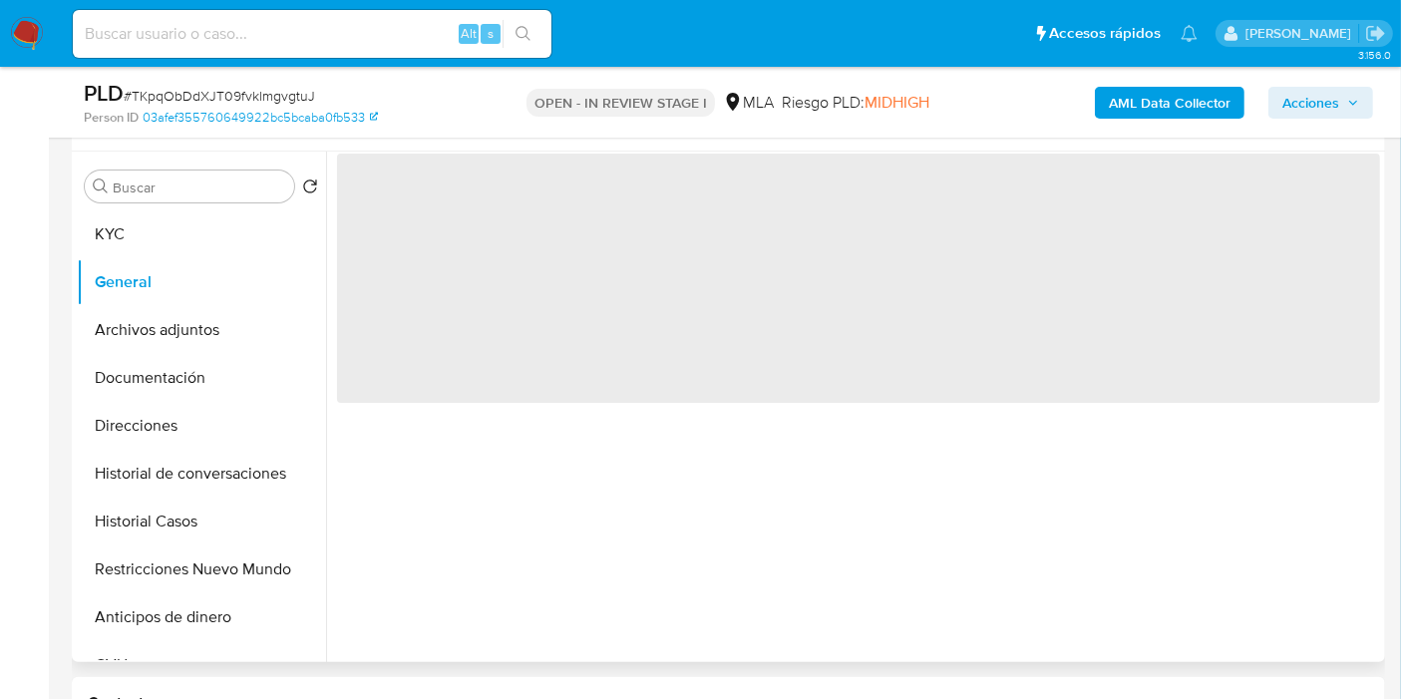
scroll to position [332, 0]
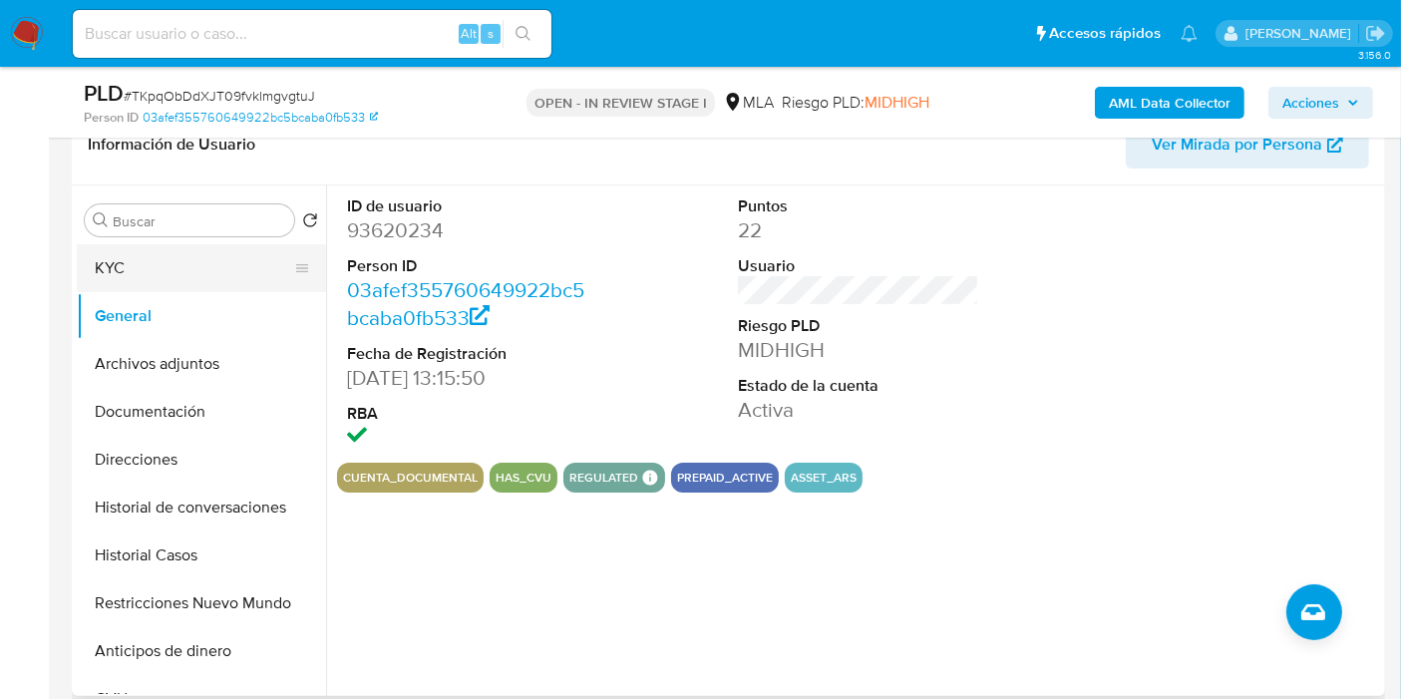
click at [215, 259] on button "KYC" at bounding box center [193, 268] width 233 height 48
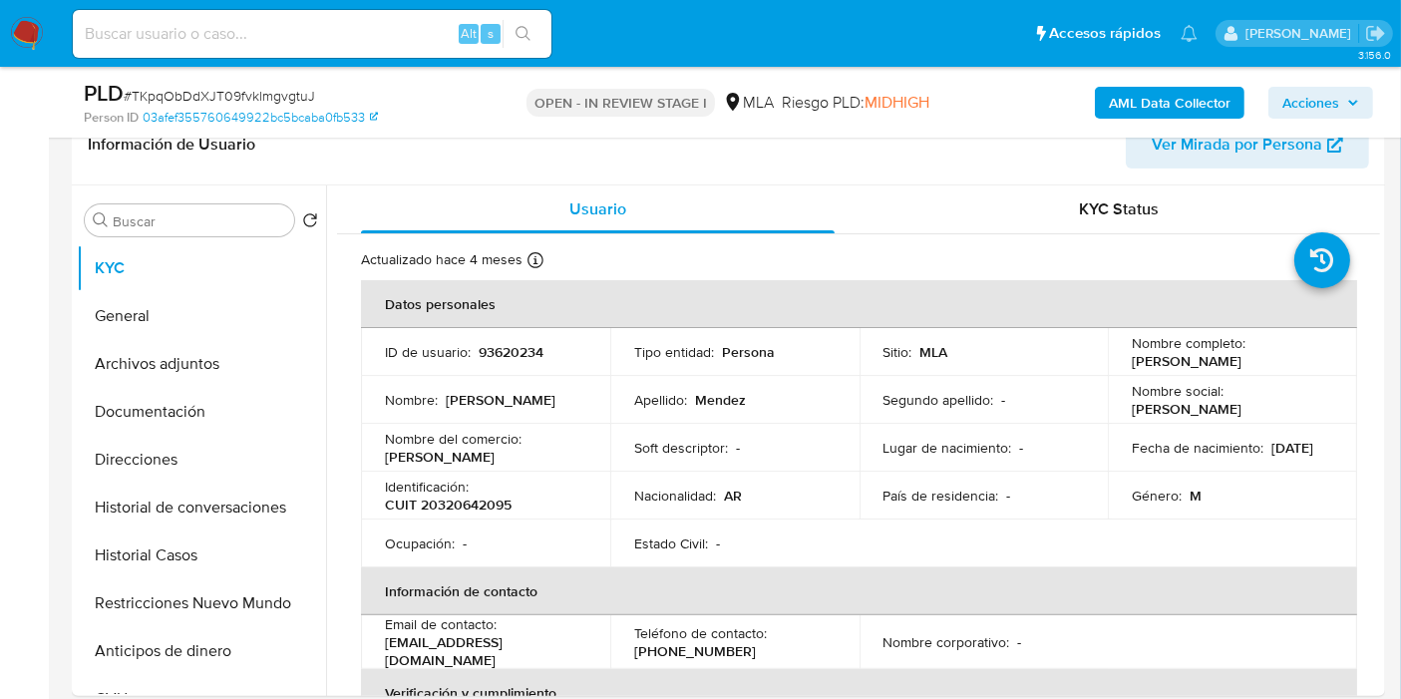
drag, startPoint x: 1261, startPoint y: 363, endPoint x: 1250, endPoint y: 366, distance: 11.4
click at [1241, 366] on p "[PERSON_NAME]" at bounding box center [1187, 361] width 110 height 18
click at [1276, 367] on div "Nombre completo : [PERSON_NAME]" at bounding box center [1232, 352] width 201 height 36
drag, startPoint x: 1276, startPoint y: 367, endPoint x: 1124, endPoint y: 357, distance: 152.9
click at [1124, 357] on td "Nombre completo : [PERSON_NAME]" at bounding box center [1232, 352] width 249 height 48
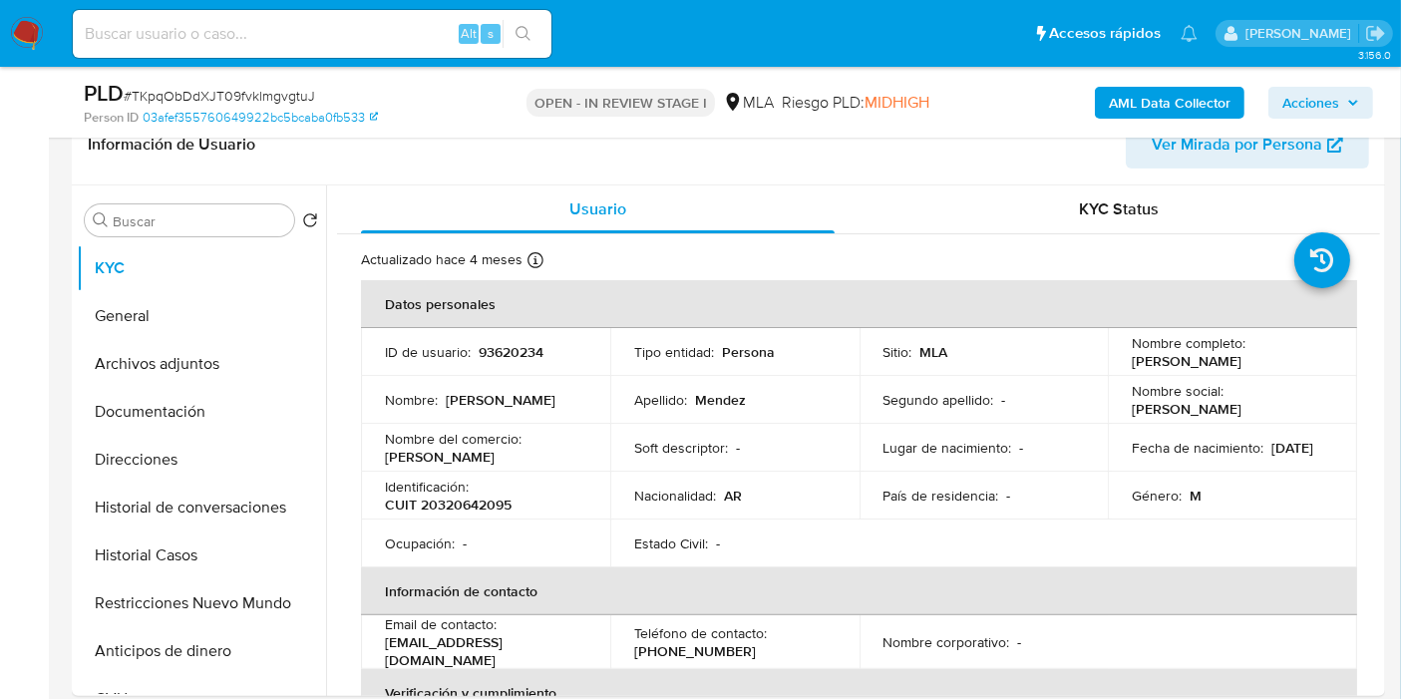
copy p "[PERSON_NAME]"
click at [180, 31] on input at bounding box center [312, 34] width 479 height 26
paste input "i8bScEMHqBEySEtLxyyPNzms"
type input "i8bScEMHqBEySEtLxyyPNzms"
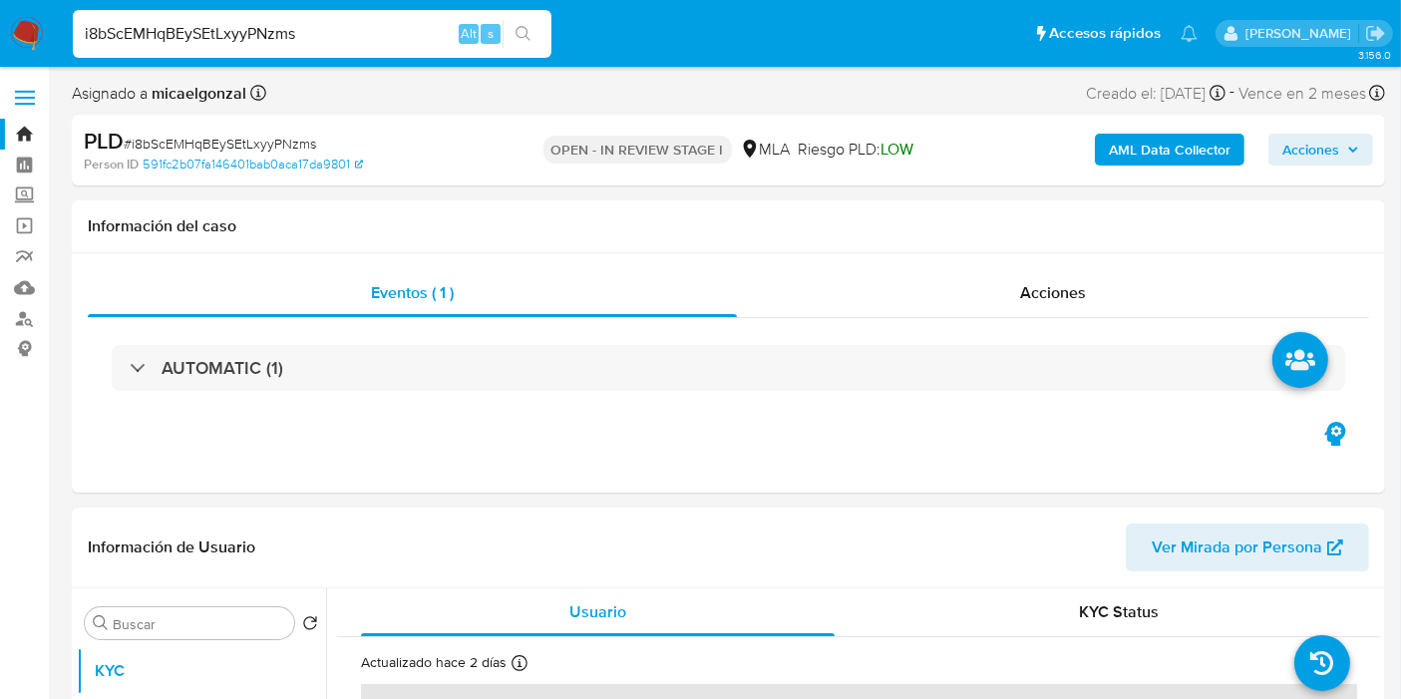
select select "10"
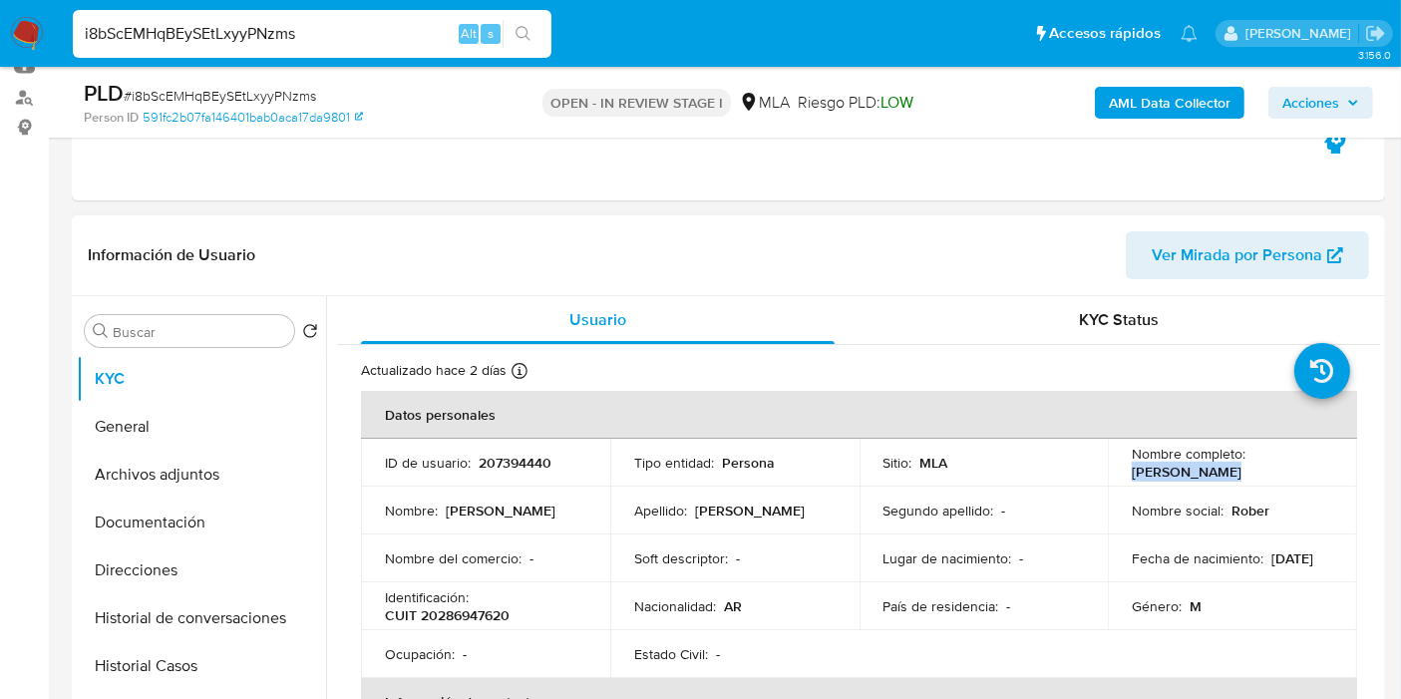
drag, startPoint x: 1219, startPoint y: 474, endPoint x: 1125, endPoint y: 475, distance: 94.7
click at [1124, 475] on td "Nombre completo : [PERSON_NAME]" at bounding box center [1232, 463] width 249 height 48
copy p "[PERSON_NAME]"
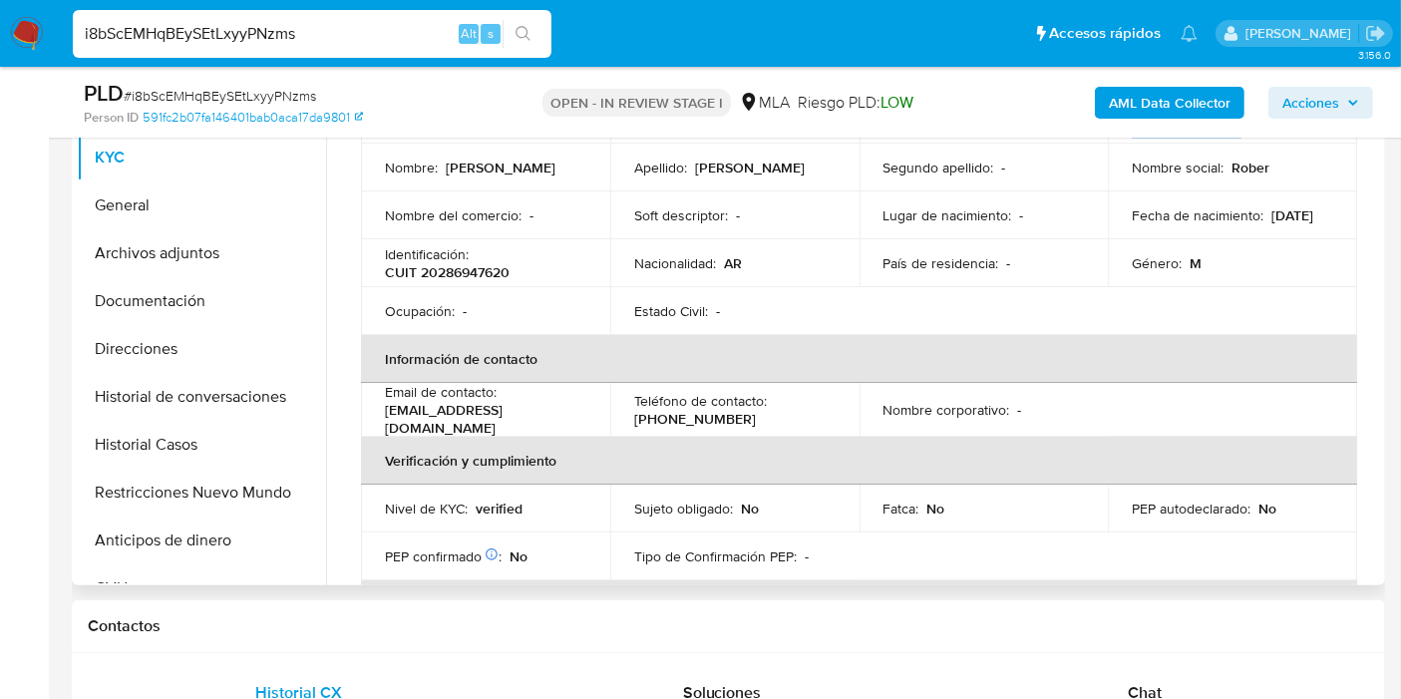
scroll to position [221, 0]
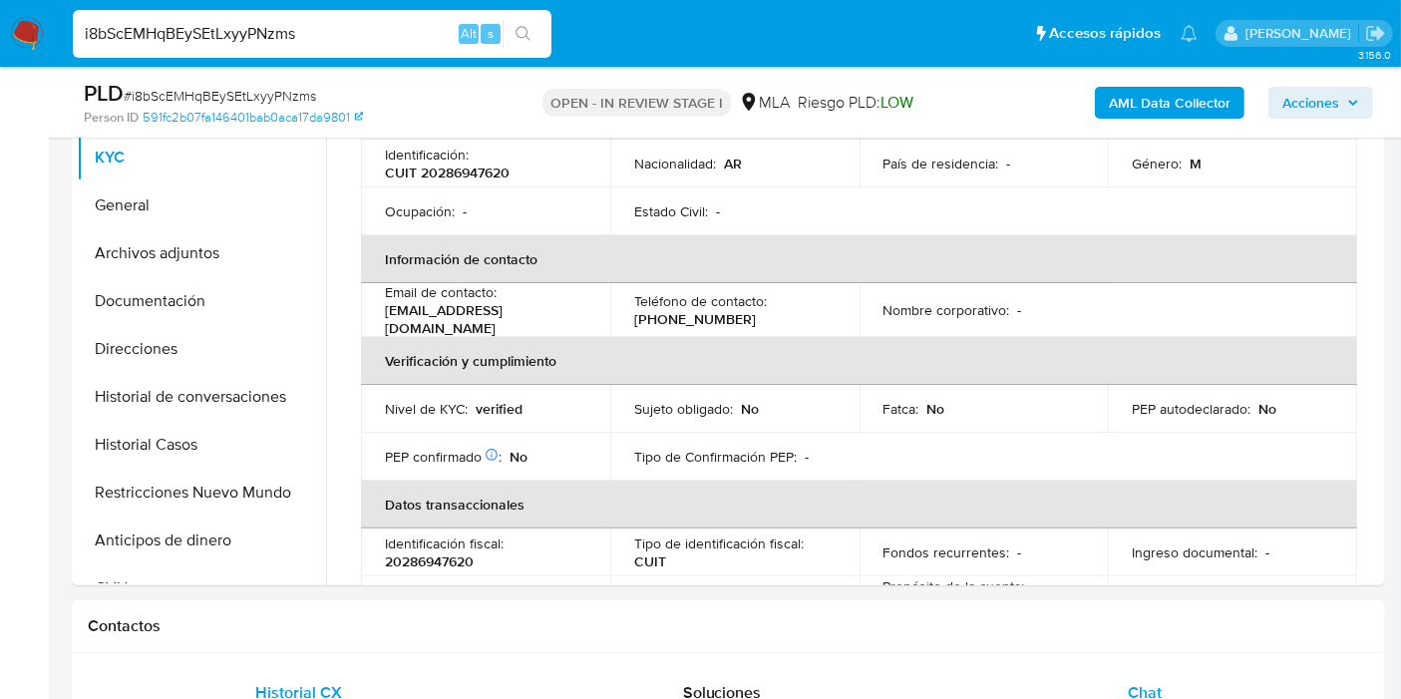
click at [1125, 669] on div "Chat" at bounding box center [1144, 693] width 375 height 48
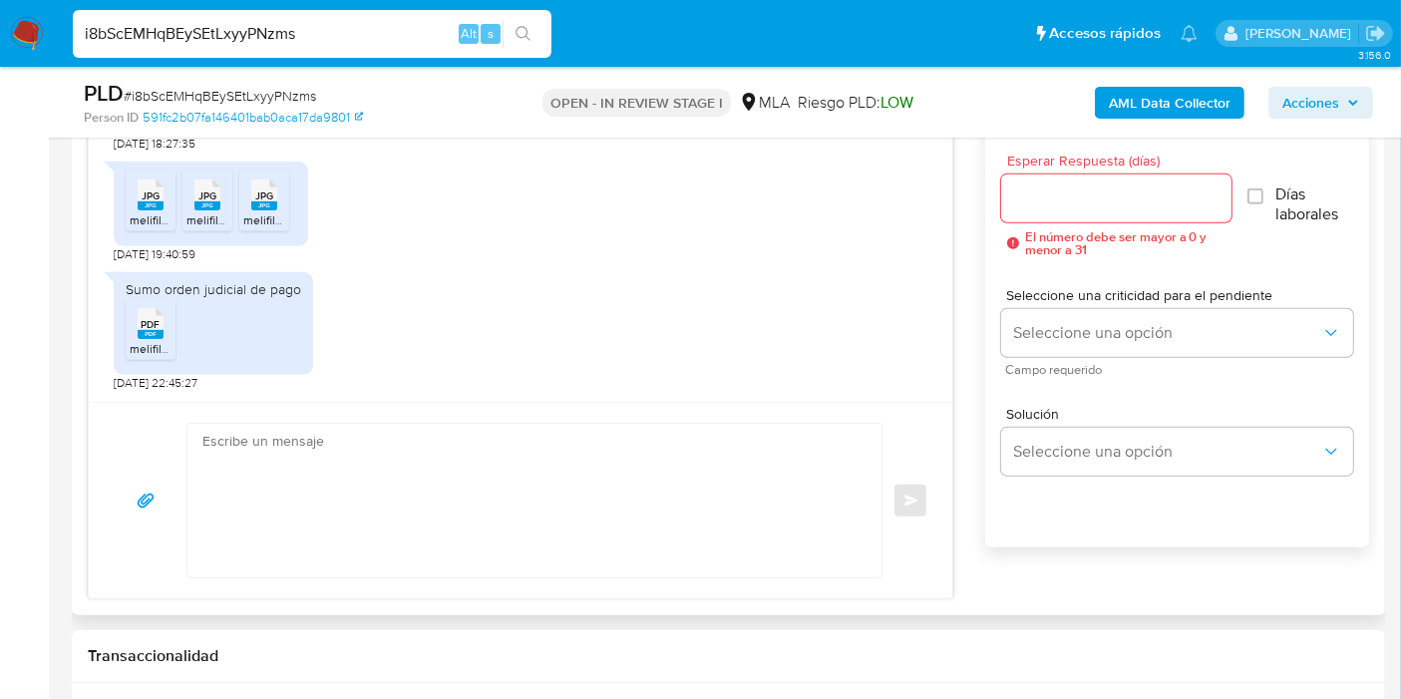
scroll to position [1644, 0]
click at [249, 41] on input "i8bScEMHqBEySEtLxyyPNzms" at bounding box center [312, 34] width 479 height 26
paste input "Tt9LzZfrhhLgallqOJekFKLE"
type input "Tt9LzZfrhhLgallqOJekFKLE"
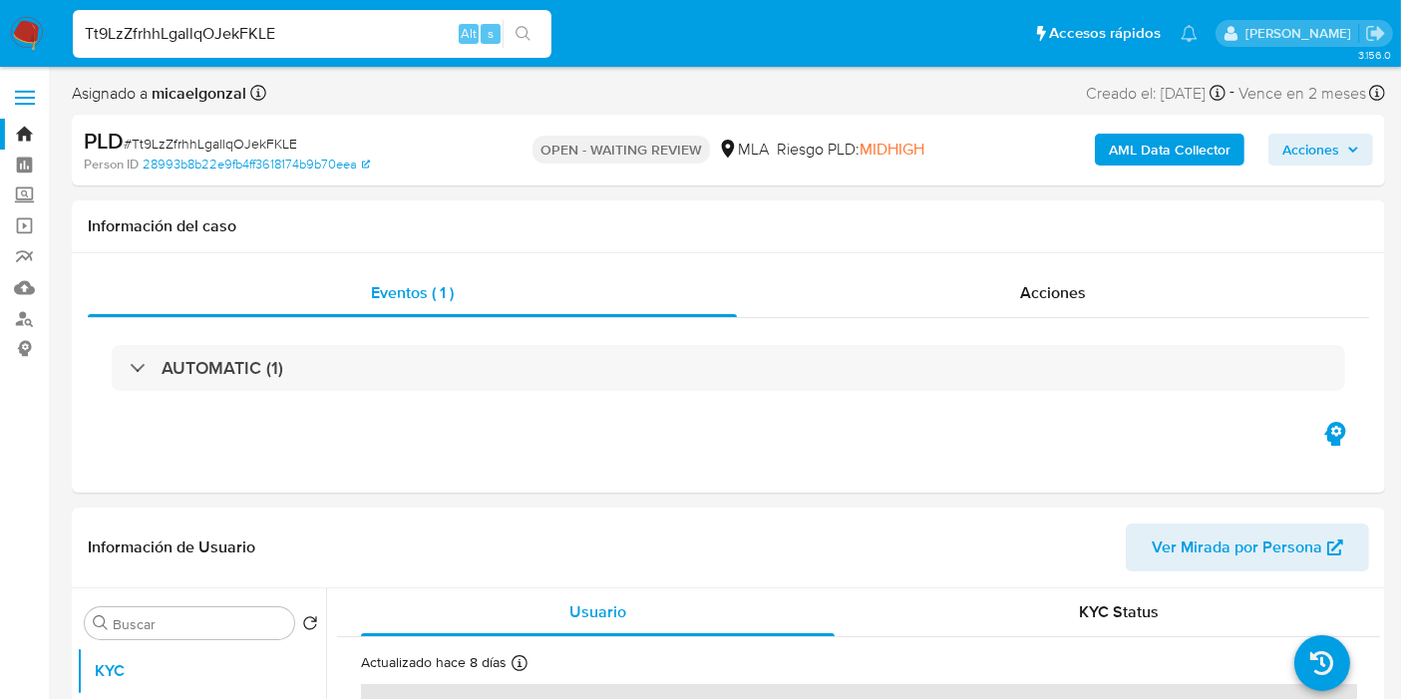
select select "10"
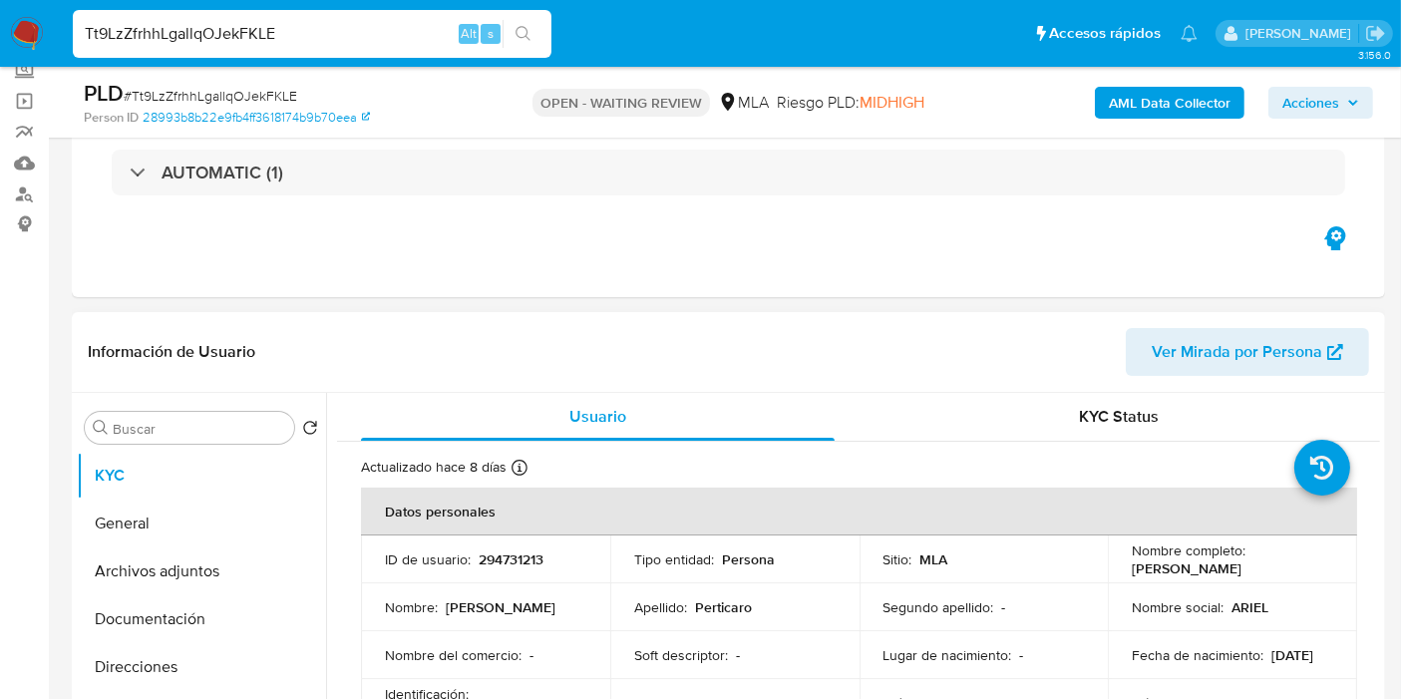
scroll to position [332, 0]
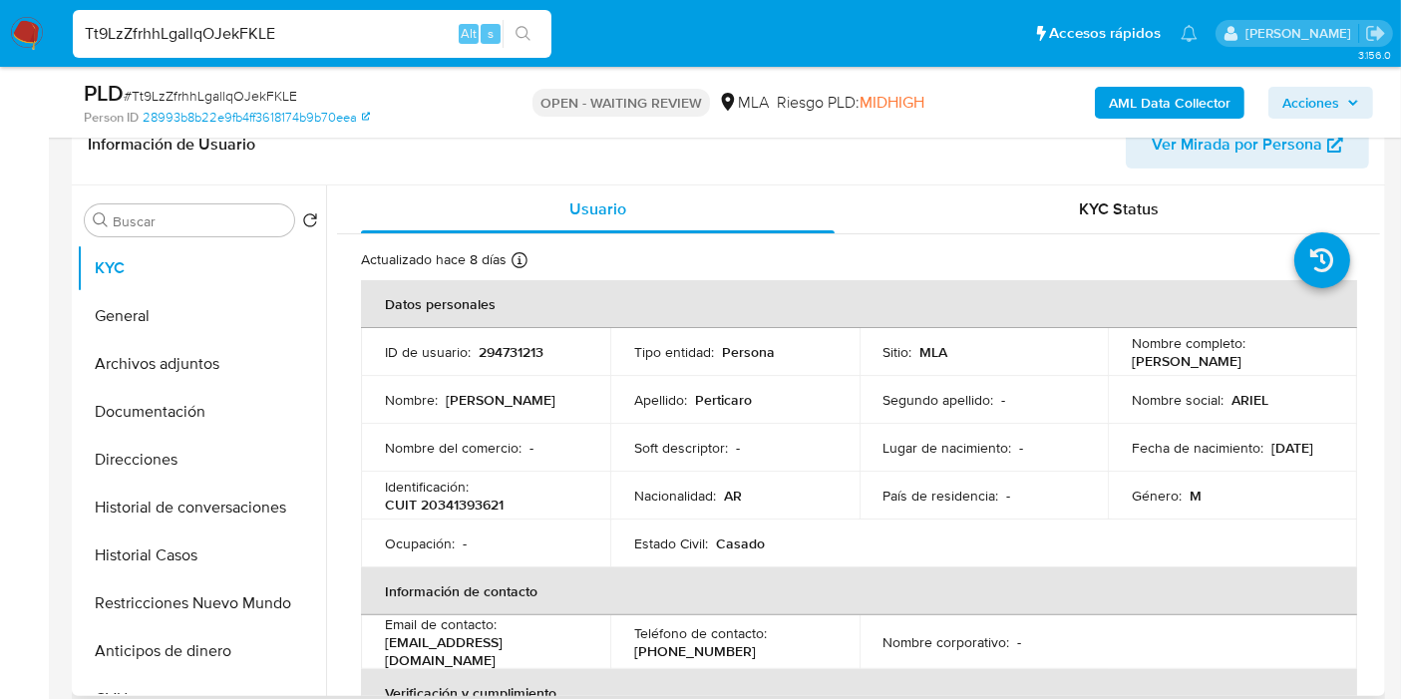
drag, startPoint x: 1216, startPoint y: 374, endPoint x: 1119, endPoint y: 368, distance: 97.9
click at [1119, 368] on td "Nombre completo : [PERSON_NAME]" at bounding box center [1232, 352] width 249 height 48
copy p "[PERSON_NAME]"
click at [181, 336] on button "General" at bounding box center [193, 316] width 233 height 48
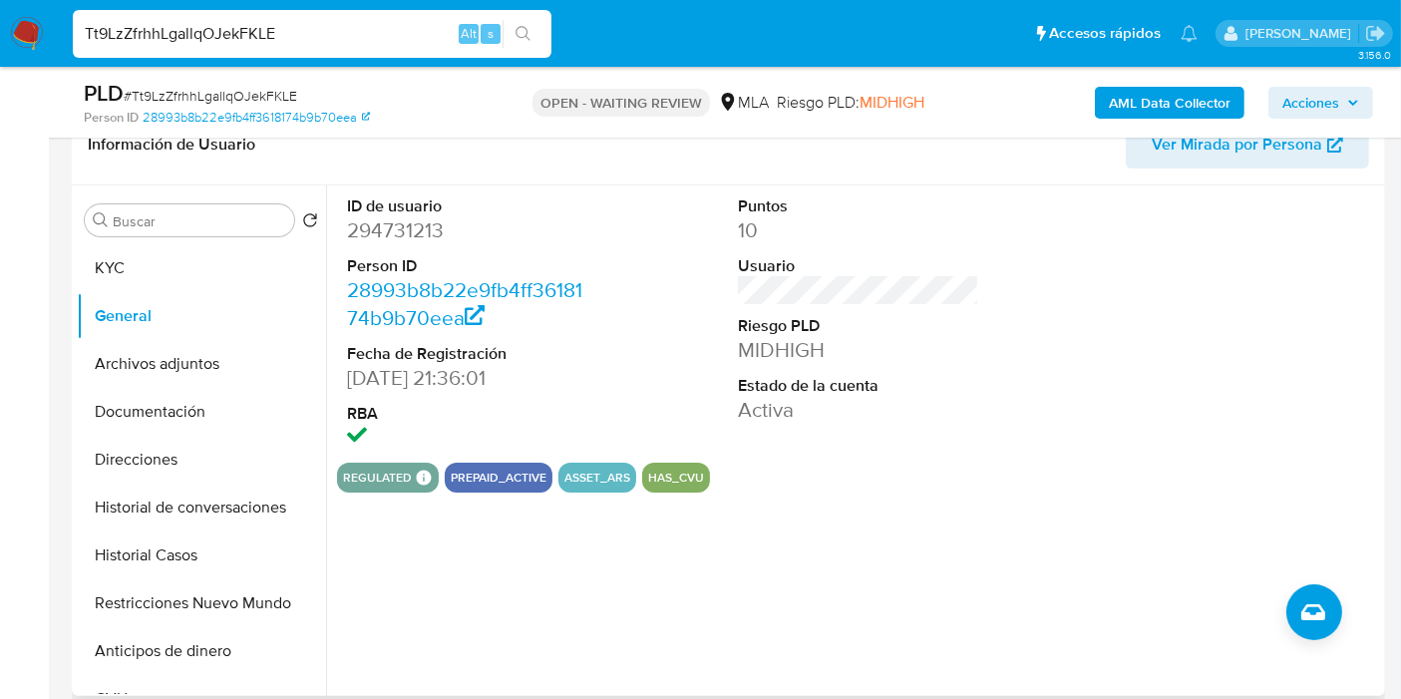
click at [423, 226] on dd "294731213" at bounding box center [467, 230] width 241 height 28
copy dd "294731213"
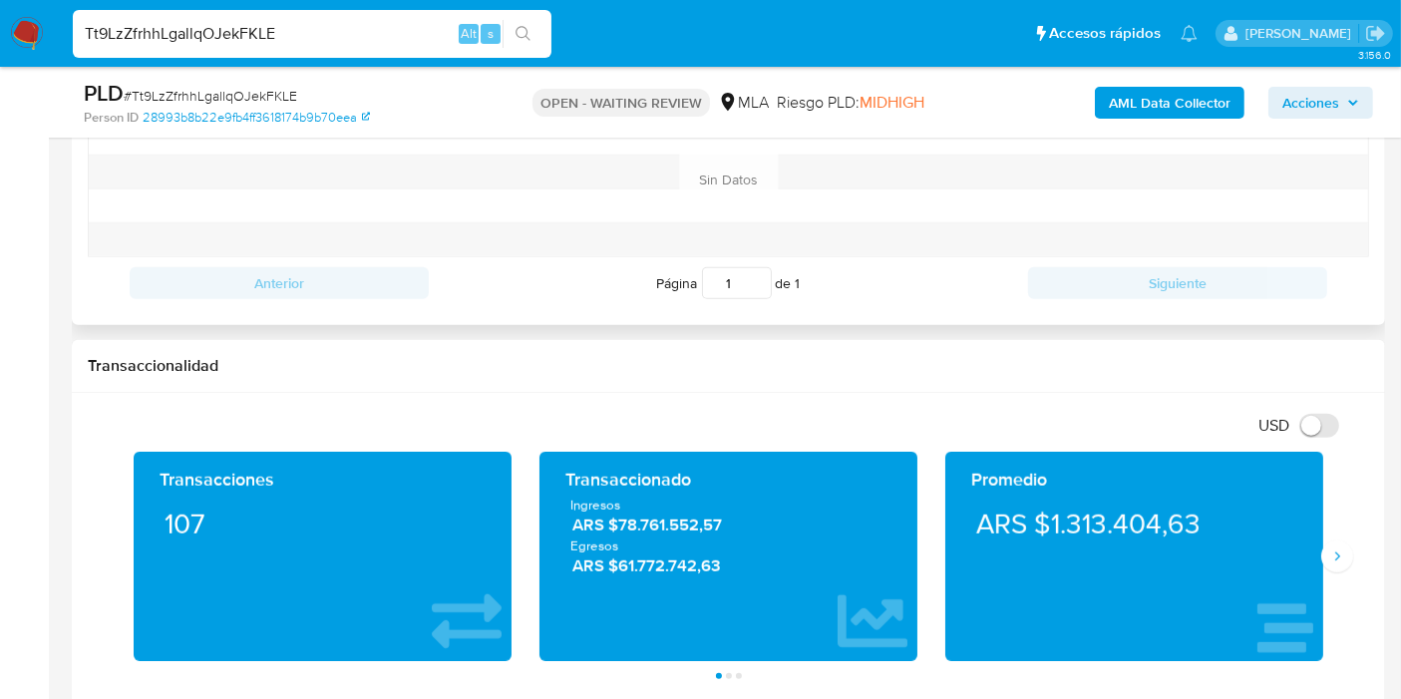
scroll to position [775, 0]
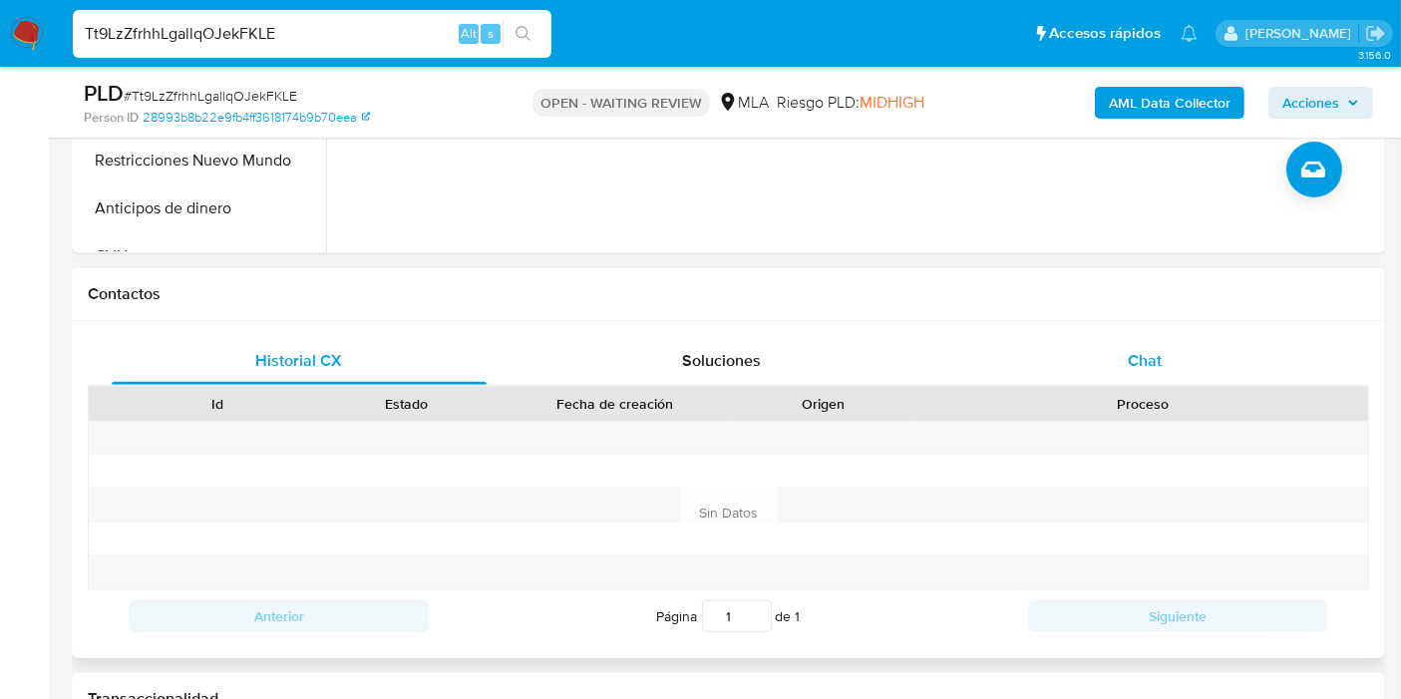
click at [1130, 377] on div "Chat" at bounding box center [1144, 361] width 375 height 48
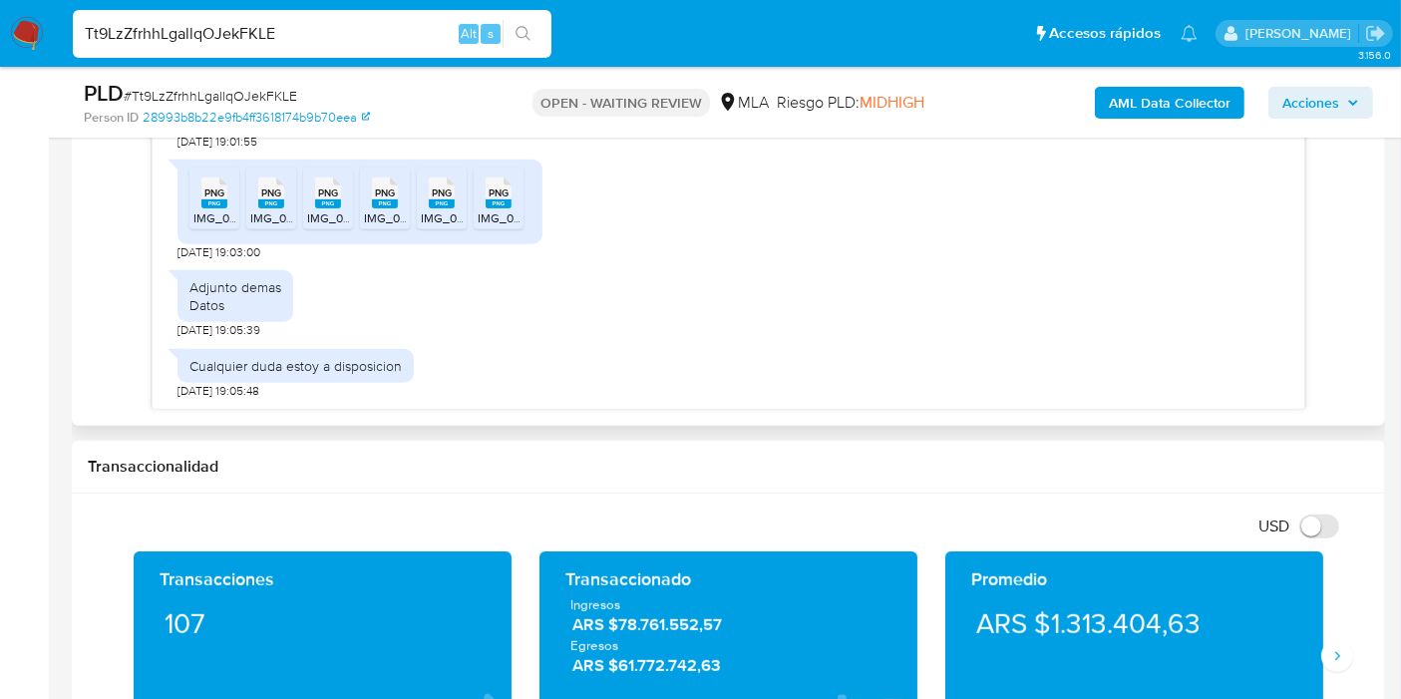
scroll to position [997, 0]
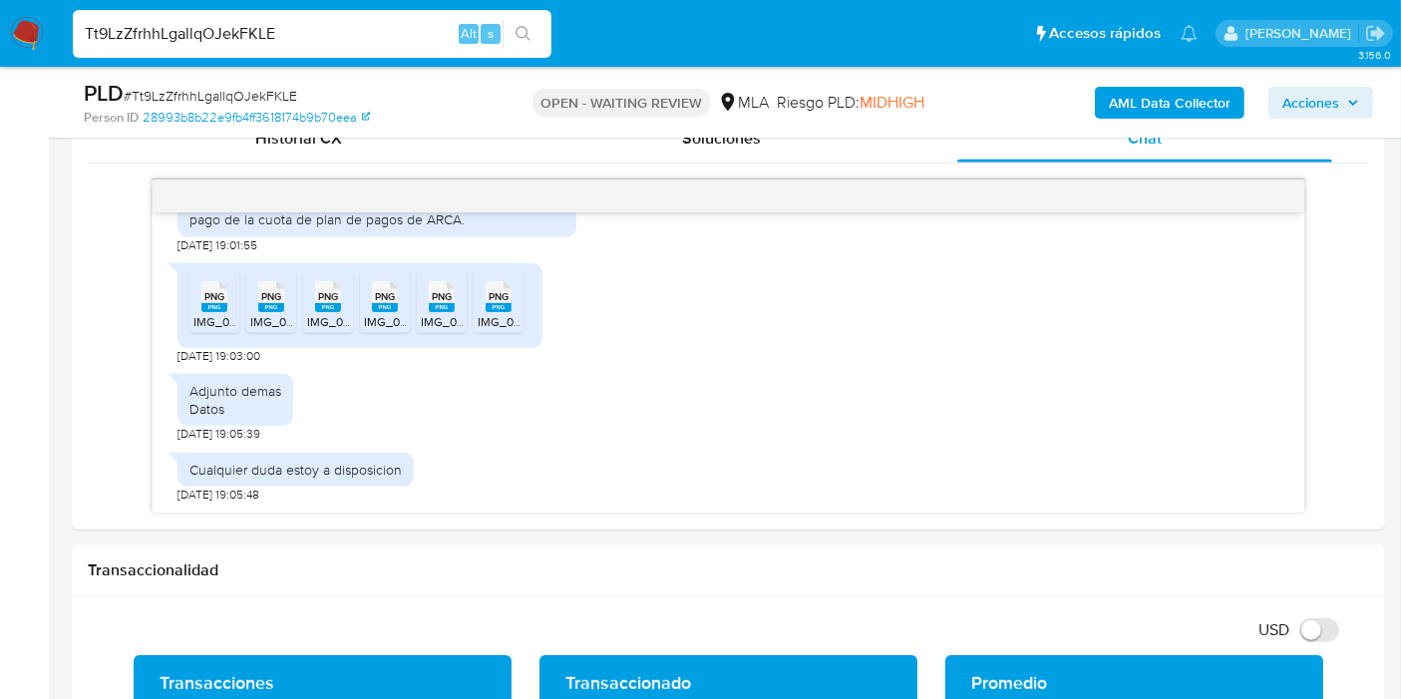
click at [268, 97] on span "# Tt9LzZfrhhLgallqOJekFKLE" at bounding box center [210, 96] width 173 height 20
copy span "Tt9LzZfrhhLgallqOJekFKLE"
click at [26, 30] on img at bounding box center [27, 34] width 34 height 34
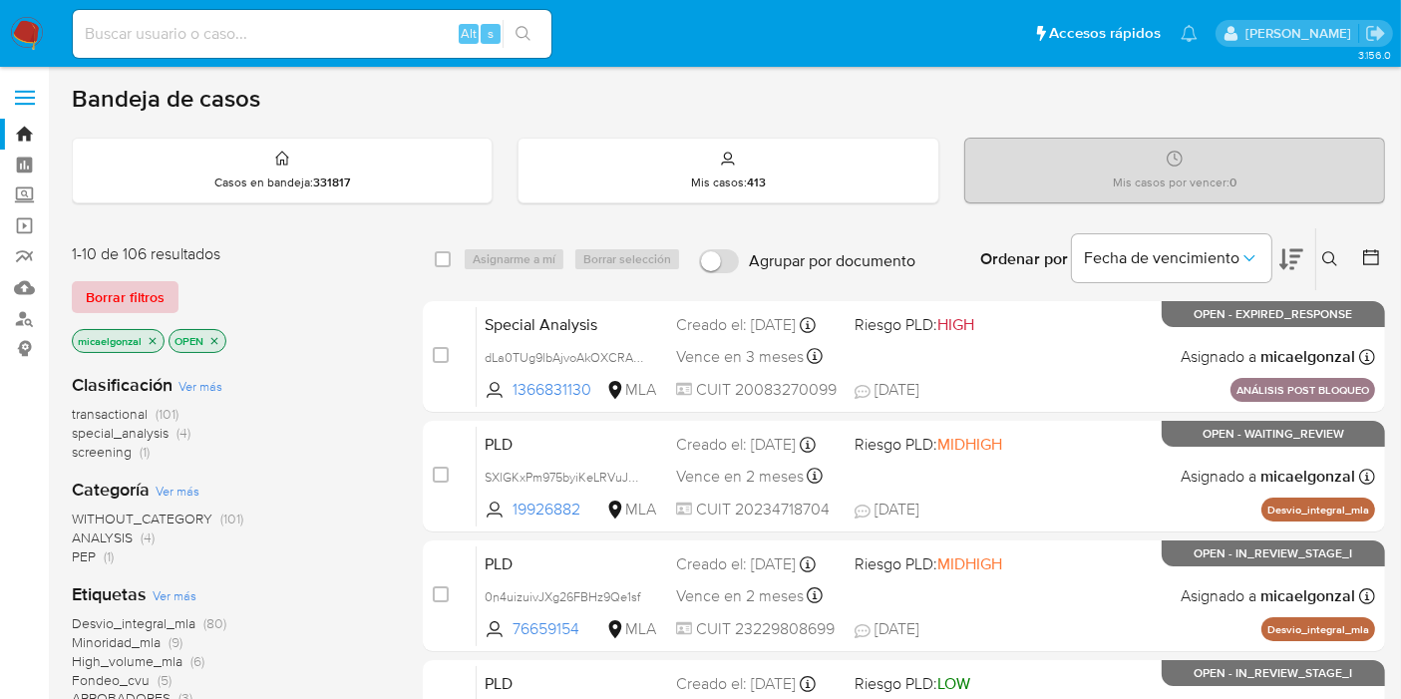
drag, startPoint x: 123, startPoint y: 265, endPoint x: 120, endPoint y: 288, distance: 23.1
click at [123, 266] on div "1-10 de 106 resultados Borrar filtros micaelgonzal OPEN" at bounding box center [231, 300] width 319 height 114
click at [120, 288] on span "Borrar filtros" at bounding box center [125, 297] width 79 height 28
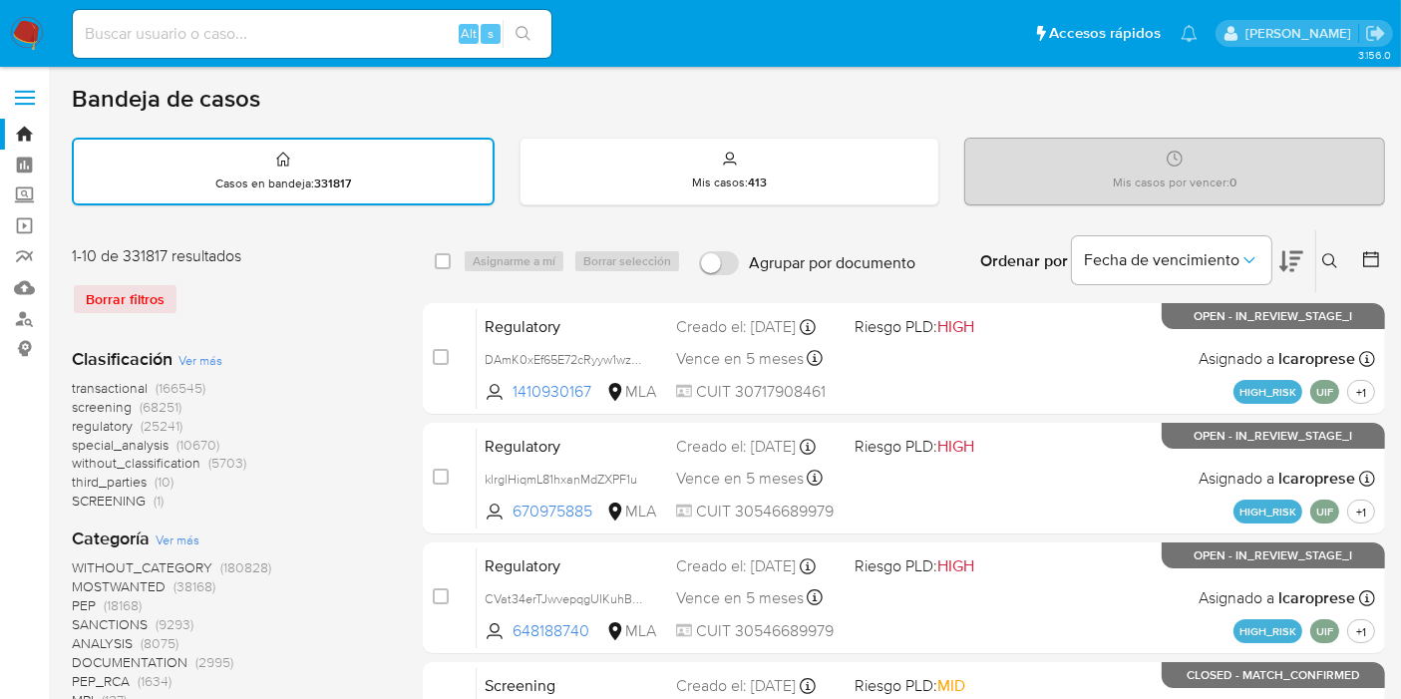
click at [1323, 253] on icon at bounding box center [1330, 261] width 16 height 16
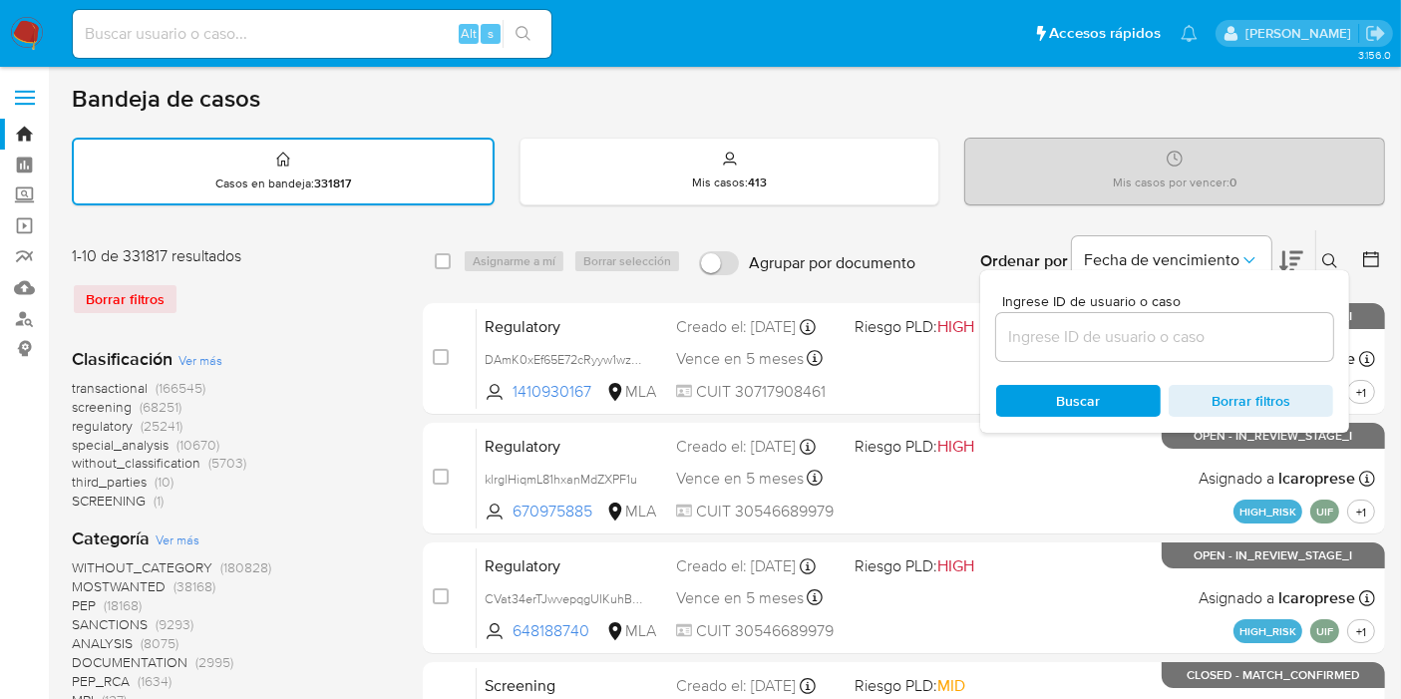
drag, startPoint x: 1119, startPoint y: 365, endPoint x: 1097, endPoint y: 346, distance: 29.0
click at [1113, 365] on div "Ingrese ID de usuario o caso Buscar Borrar filtros" at bounding box center [1164, 351] width 369 height 163
click at [1097, 346] on input at bounding box center [1164, 337] width 337 height 26
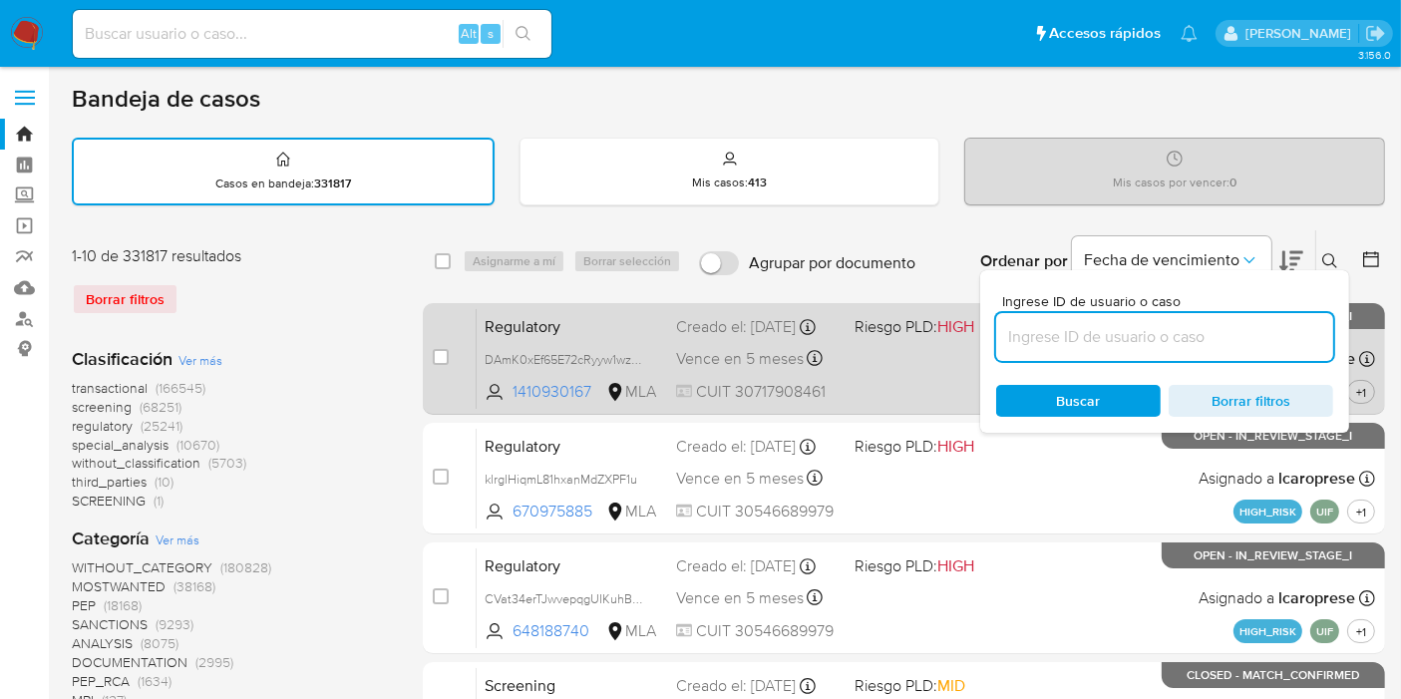
paste input "Tt9LzZfrhhLgallqOJekFKLE"
type input "Tt9LzZfrhhLgallqOJekFKLE"
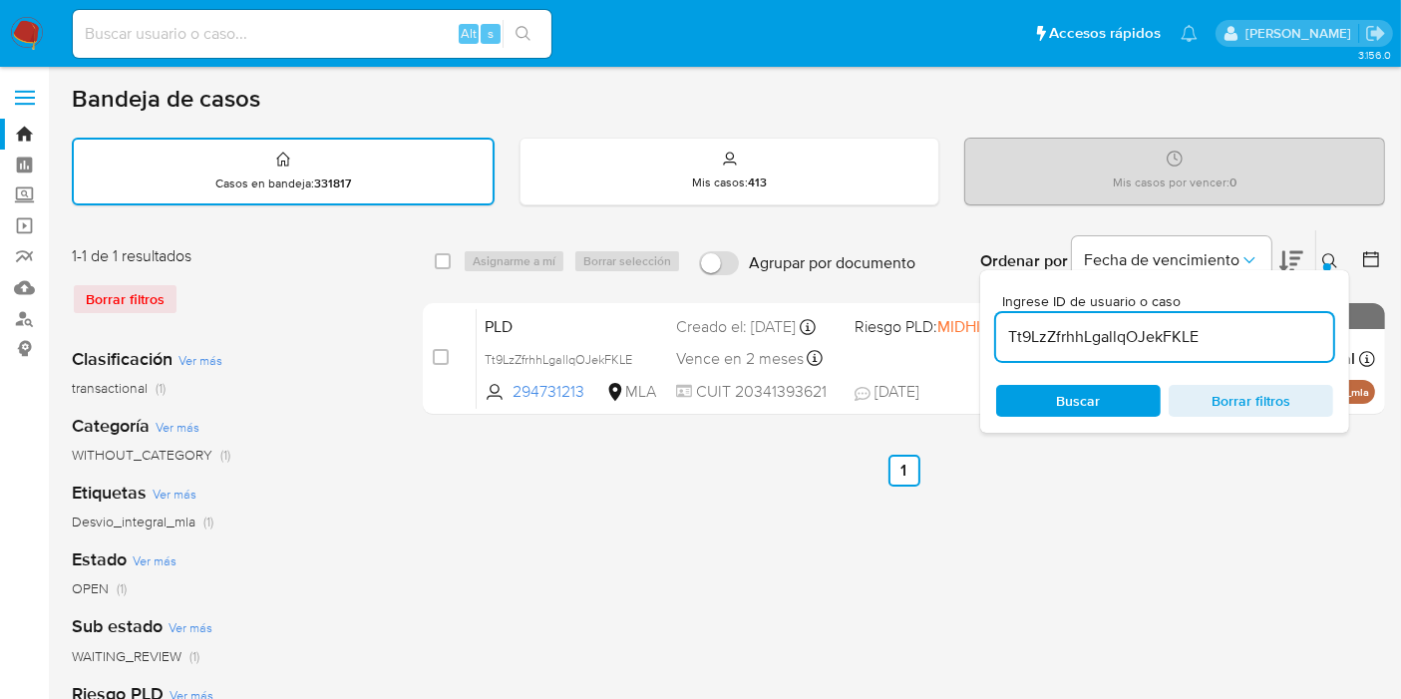
click at [430, 258] on div "select-all-cases-checkbox Asignarme a mí Borrar selección Agrupar por documento…" at bounding box center [904, 261] width 962 height 62
click at [447, 258] on input "checkbox" at bounding box center [443, 261] width 16 height 16
checkbox input "true"
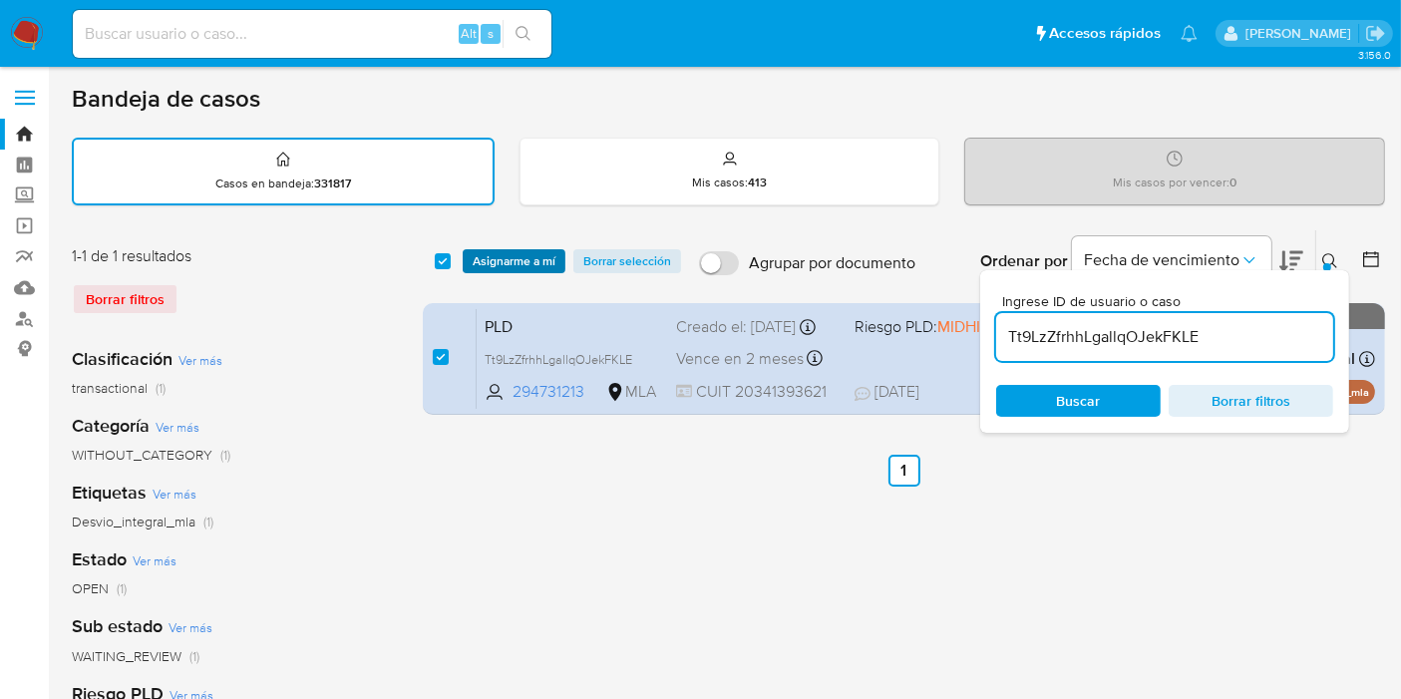
click at [486, 251] on span "Asignarme a mí" at bounding box center [514, 261] width 83 height 20
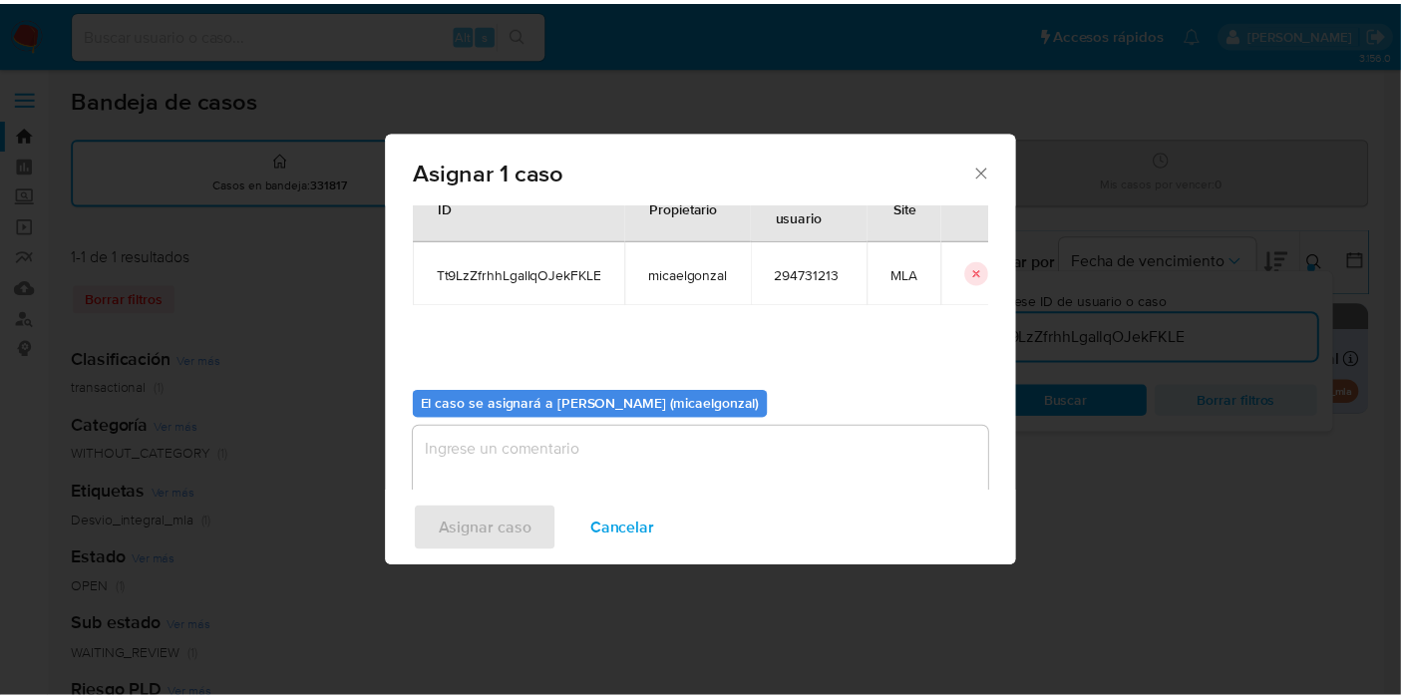
scroll to position [102, 0]
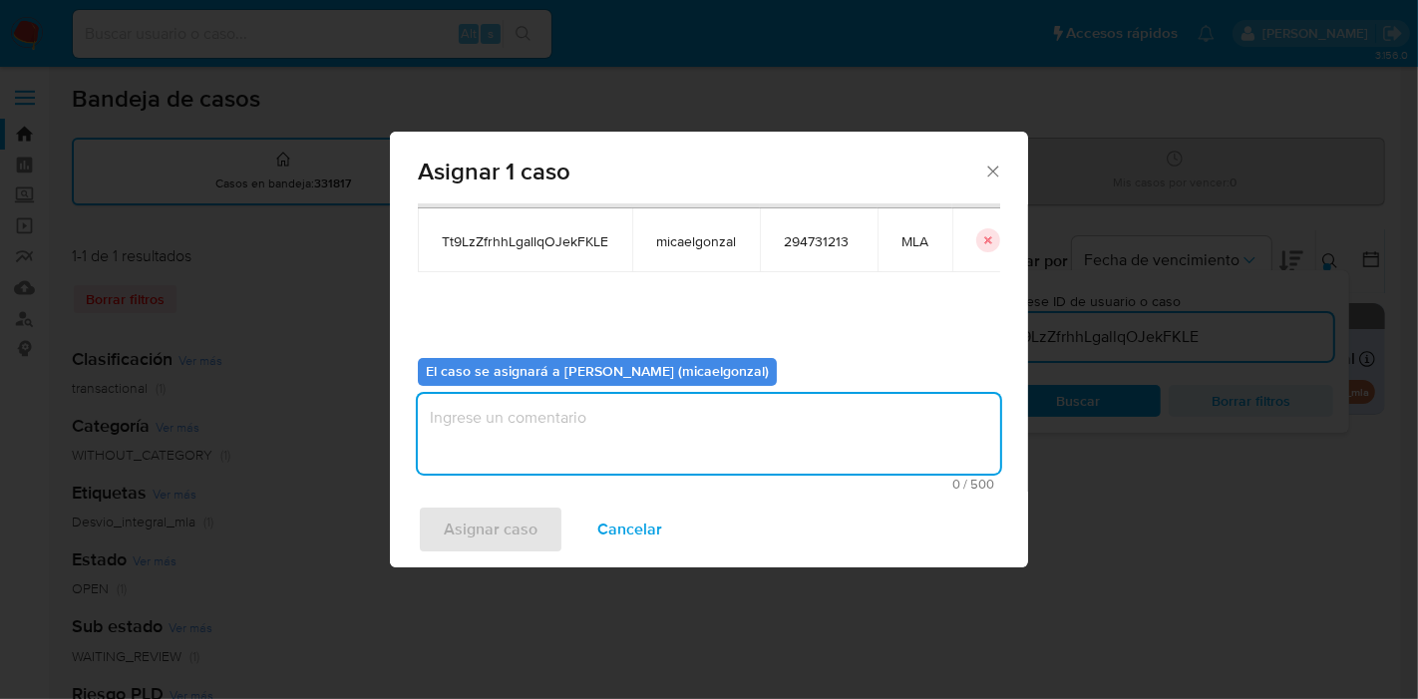
click at [609, 449] on textarea "assign-modal" at bounding box center [709, 434] width 582 height 80
click at [427, 530] on button "Asignar caso" at bounding box center [491, 529] width 146 height 48
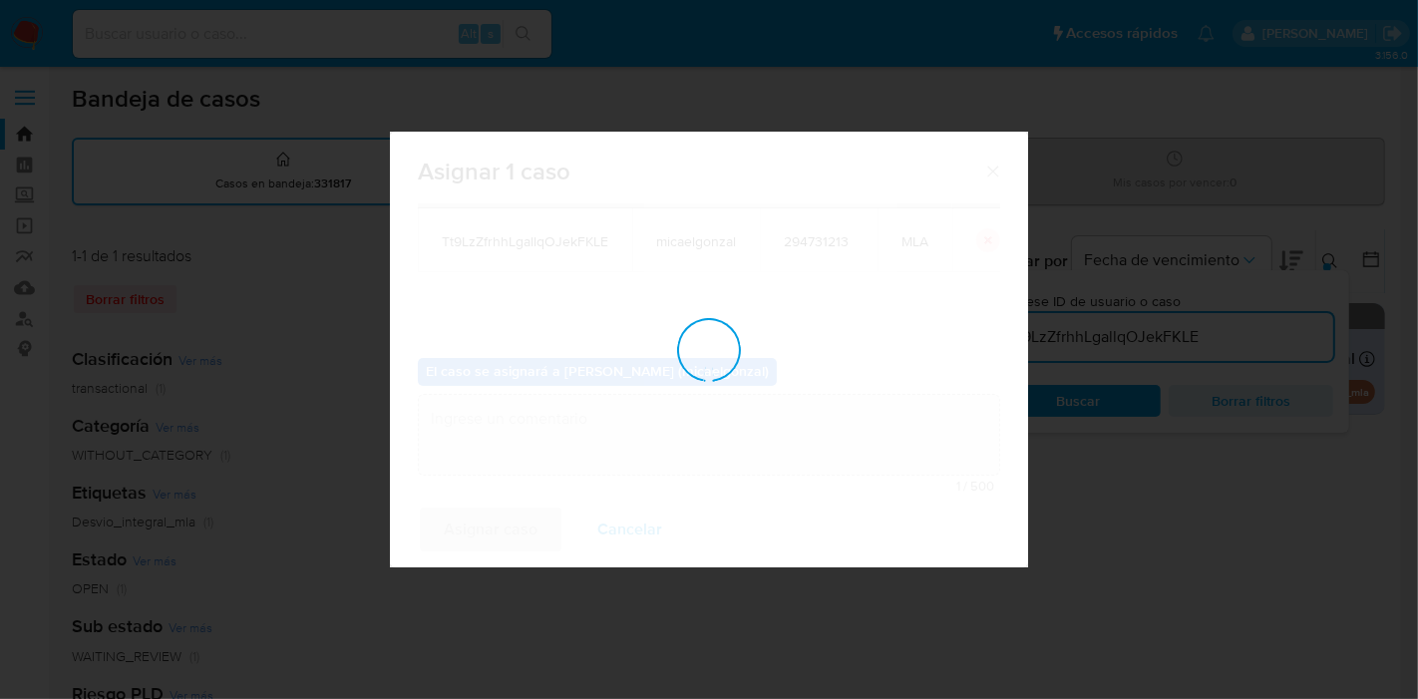
checkbox input "false"
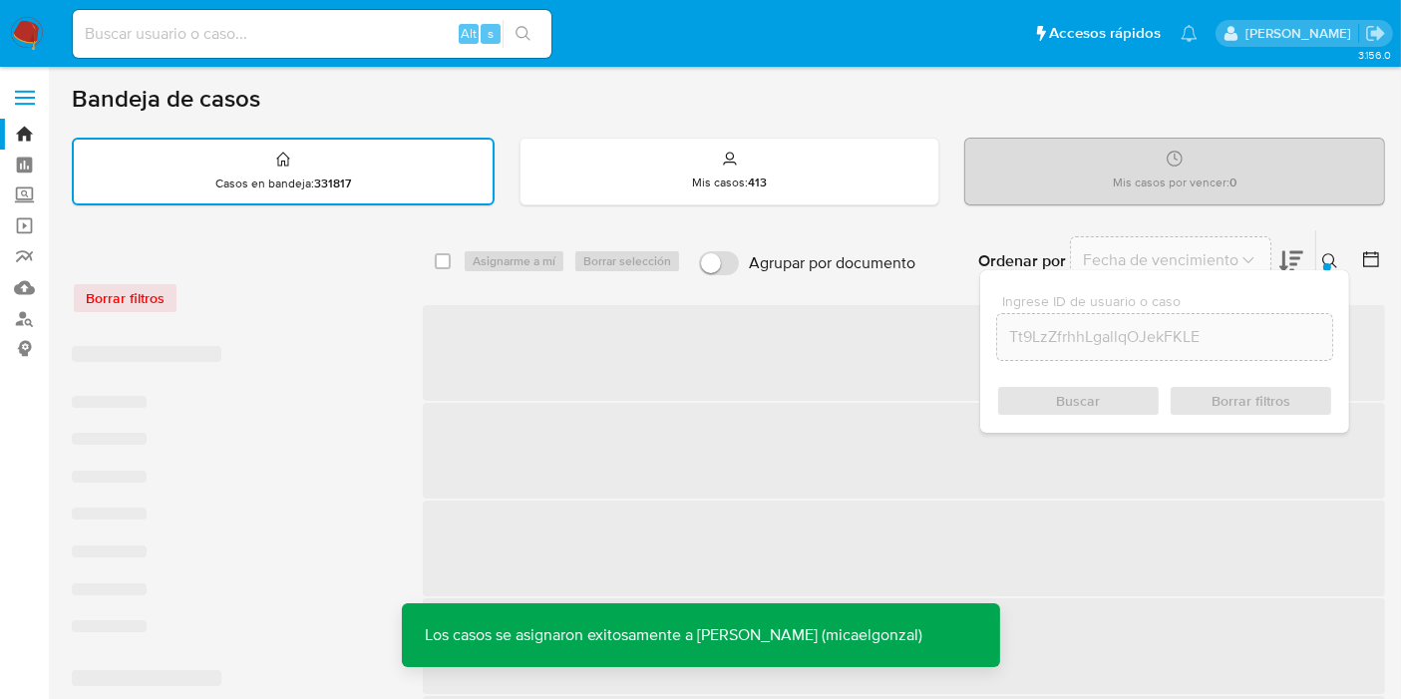
click at [380, 16] on div "Alt s" at bounding box center [312, 34] width 479 height 48
drag, startPoint x: 379, startPoint y: 18, endPoint x: 373, endPoint y: 39, distance: 21.8
click at [378, 29] on div "Alt s" at bounding box center [312, 34] width 479 height 48
click at [370, 50] on div "Alt s" at bounding box center [312, 34] width 479 height 48
click at [369, 43] on input at bounding box center [312, 34] width 479 height 26
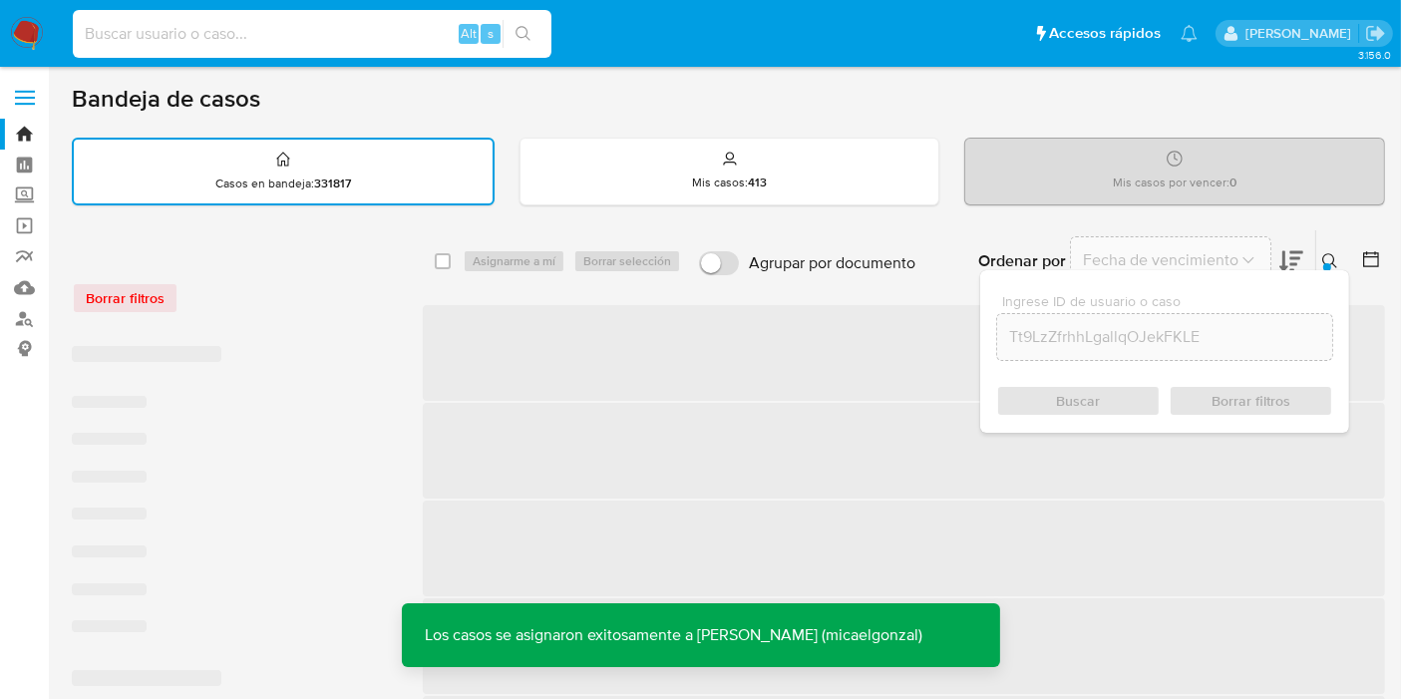
paste input "Tt9LzZfrhhLgallqOJekFKLE"
type input "Tt9LzZfrhhLgallqOJekFKLE"
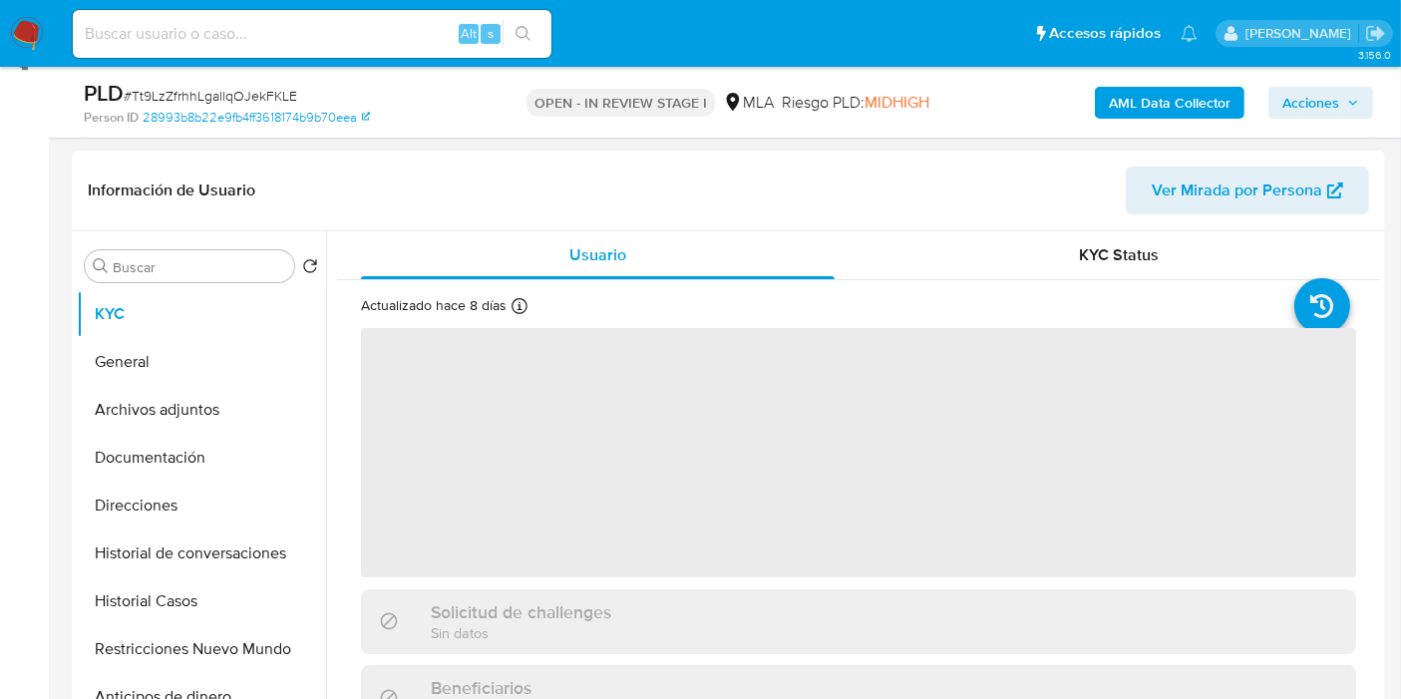
scroll to position [443, 0]
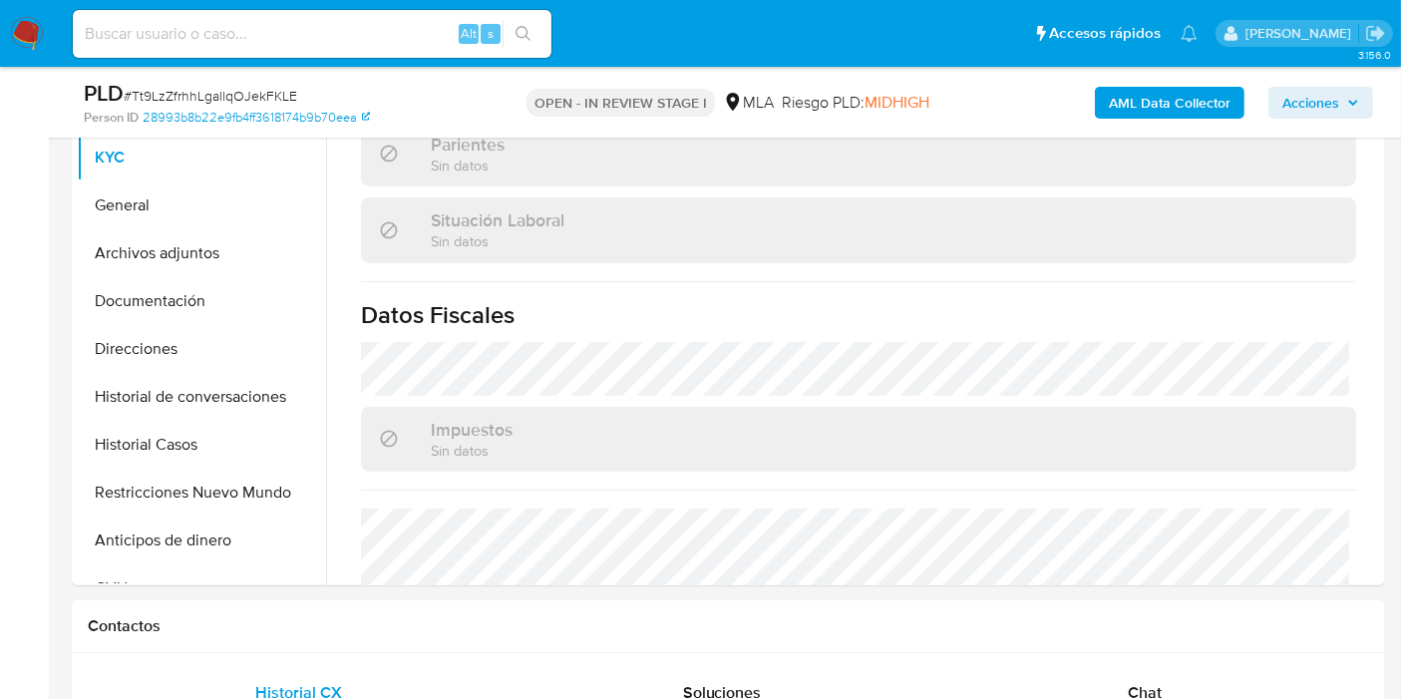
select select "10"
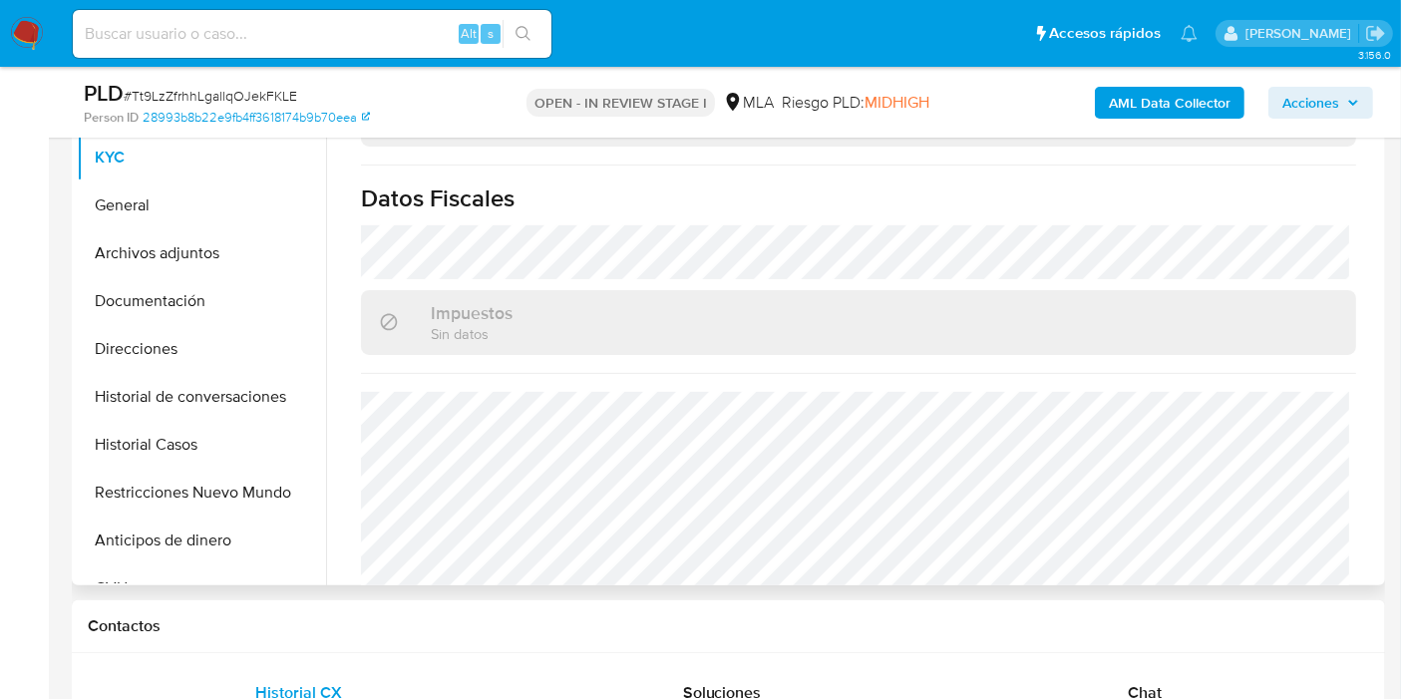
scroll to position [1074, 0]
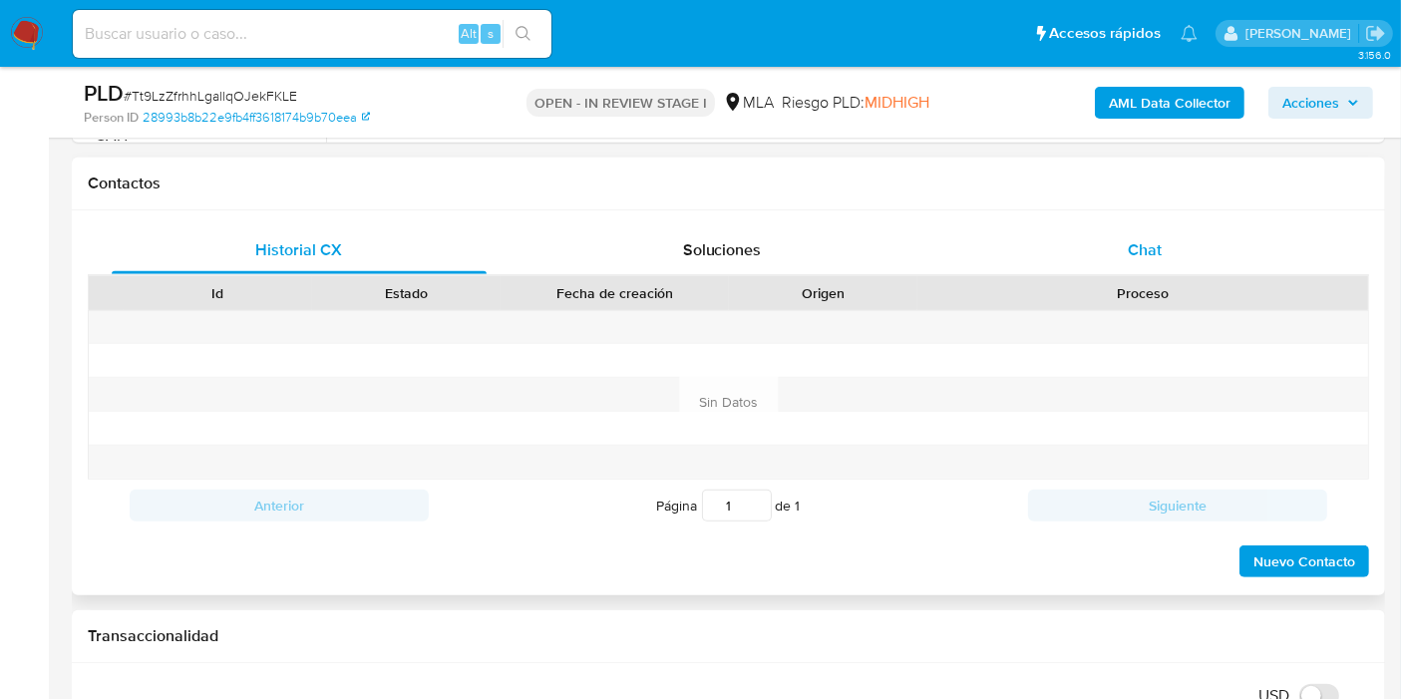
click at [1151, 254] on span "Chat" at bounding box center [1145, 249] width 34 height 23
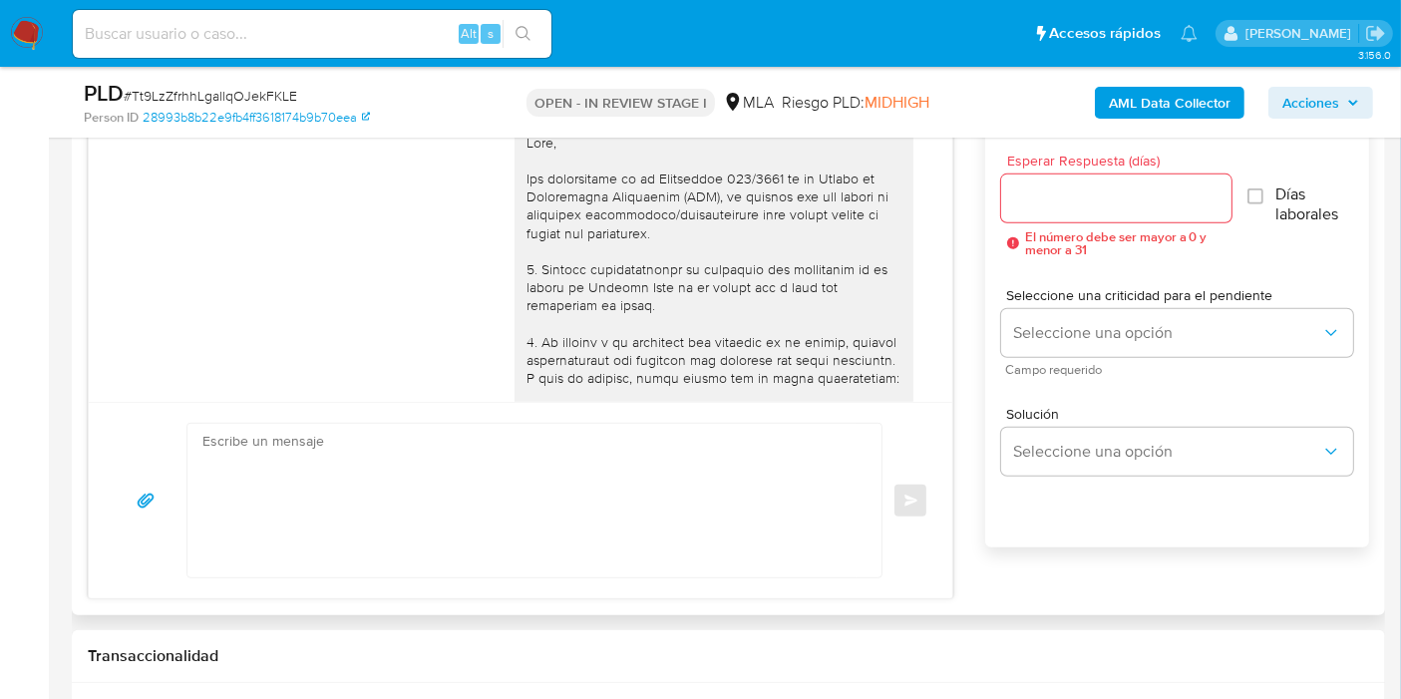
scroll to position [1248, 0]
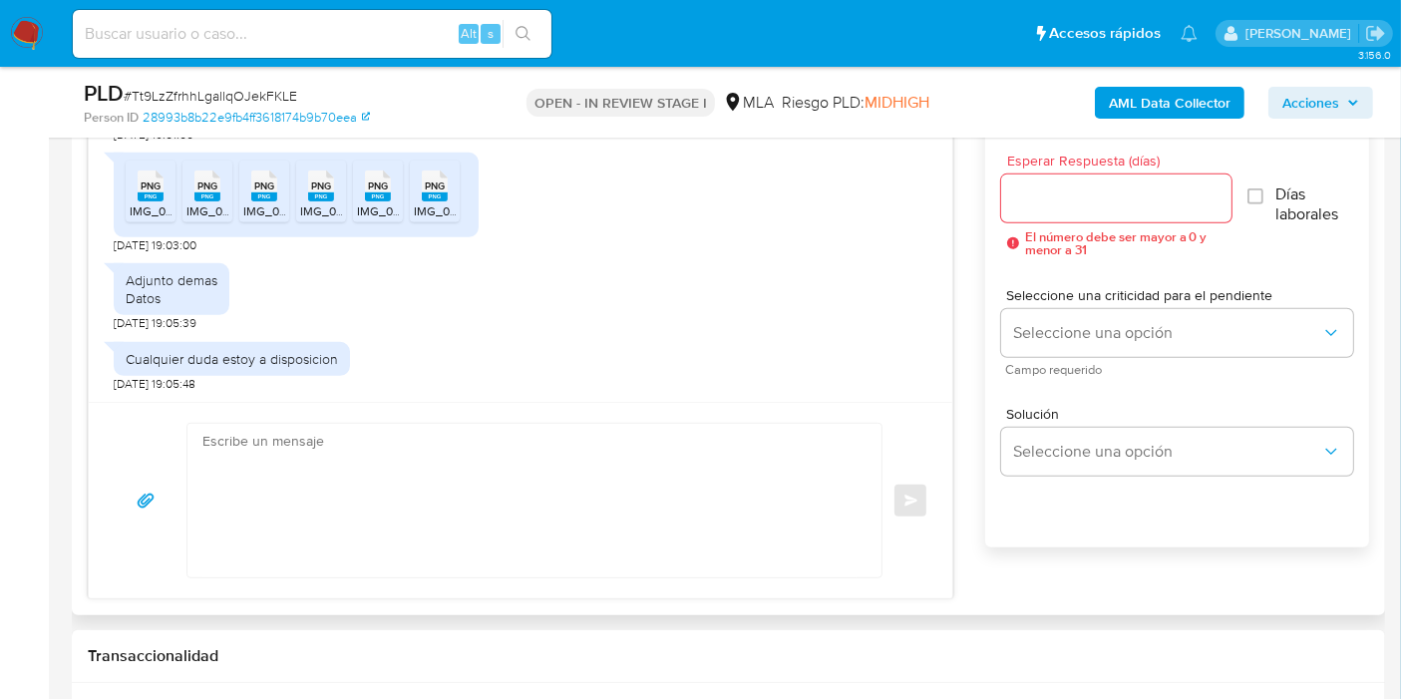
click at [453, 495] on textarea at bounding box center [529, 501] width 654 height 154
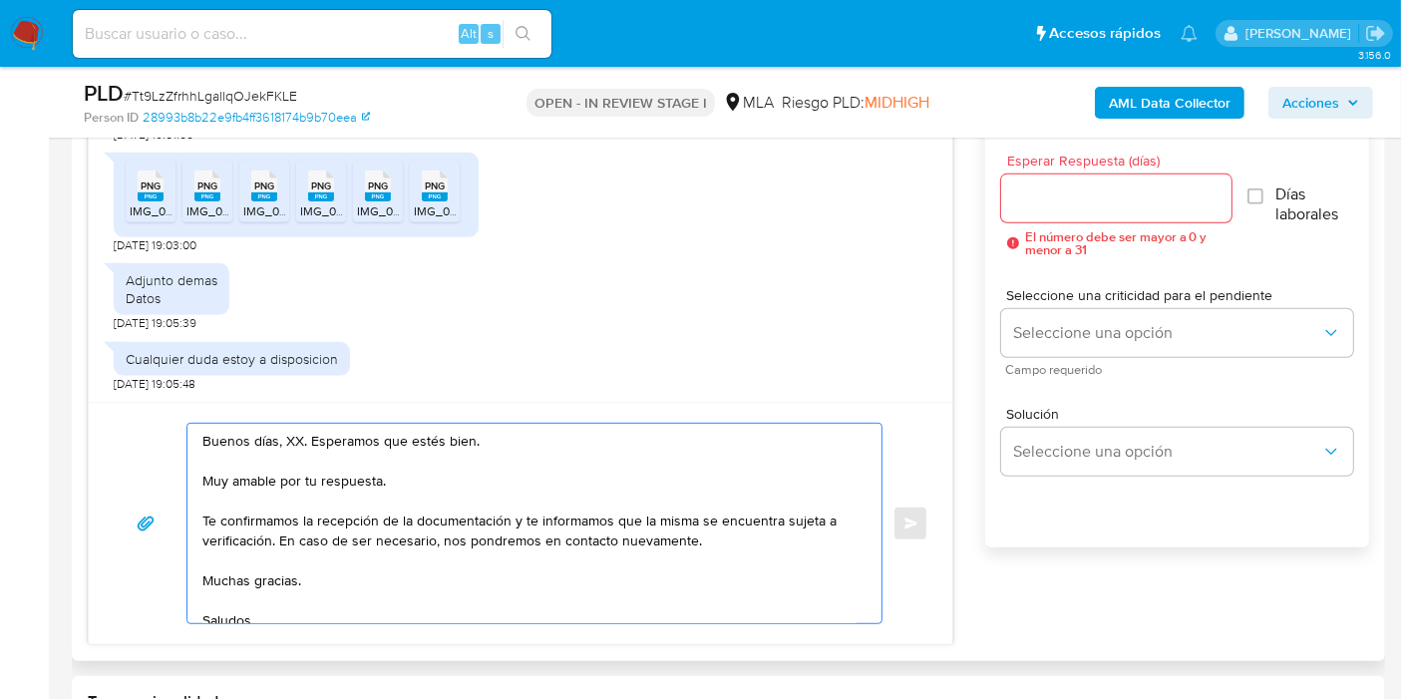
click at [291, 437] on textarea "Buenos días, XX. Esperamos que estés bien. Muy amable por tu respuesta. Te conf…" at bounding box center [529, 523] width 654 height 199
click at [306, 472] on textarea "Buenos días, Ariel. Esperamos que estés bien. Muy amable por tu respuesta. Te c…" at bounding box center [529, 523] width 654 height 199
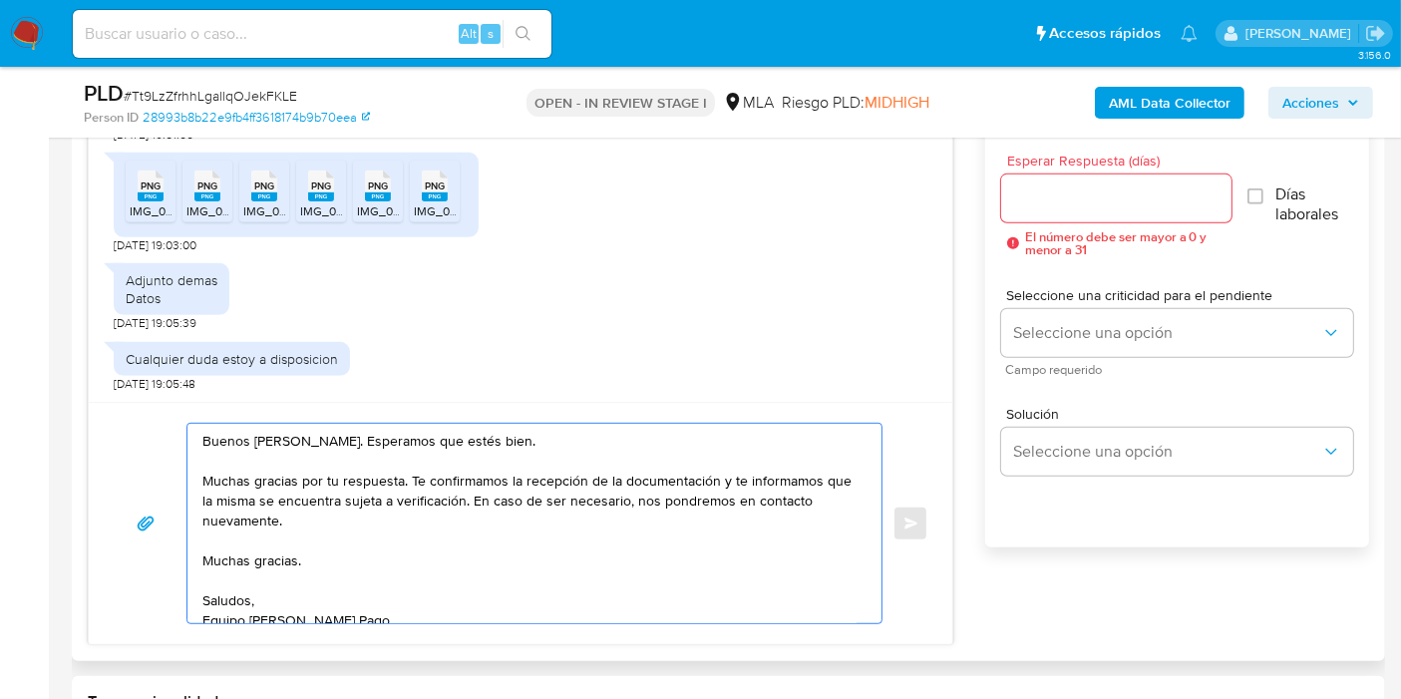
drag, startPoint x: 719, startPoint y: 481, endPoint x: 735, endPoint y: 524, distance: 46.7
click at [735, 524] on textarea "Buenos días, Ariel. Esperamos que estés bien. Muchas gracias por tu respuesta. …" at bounding box center [529, 523] width 654 height 199
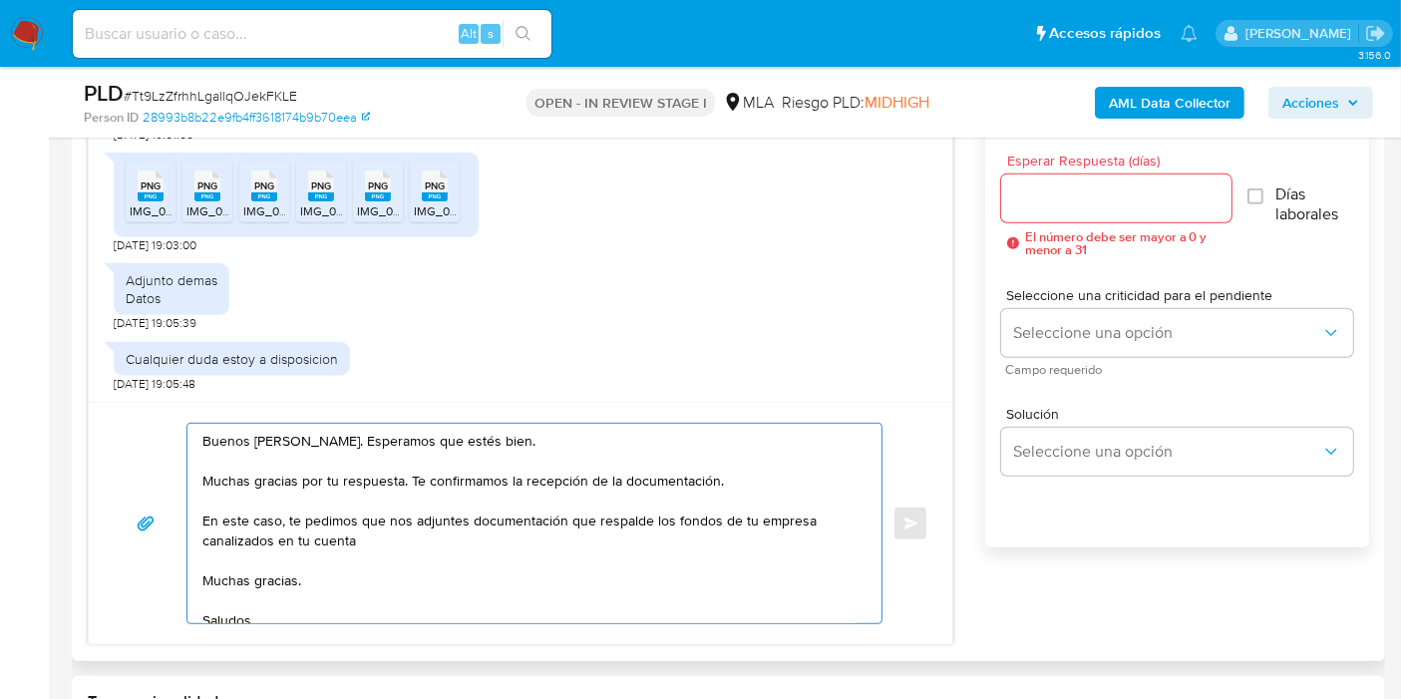
click at [700, 530] on textarea "Buenos días, Ariel. Esperamos que estés bien. Muchas gracias por tu respuesta. …" at bounding box center [529, 523] width 654 height 199
click at [670, 542] on textarea "Buenos días, Ariel. Esperamos que estés bien. Muchas gracias por tu respuesta. …" at bounding box center [529, 523] width 654 height 199
click at [673, 515] on textarea "Buenos días, Ariel. Esperamos que estés bien. Muchas gracias por tu respuesta. …" at bounding box center [529, 523] width 654 height 199
click at [755, 528] on textarea "Buenos días, Ariel. Esperamos que estés bien. Muchas gracias por tu respuesta. …" at bounding box center [529, 523] width 654 height 199
click at [735, 516] on textarea "Buenos días, Ariel. Esperamos que estés bien. Muchas gracias por tu respuesta. …" at bounding box center [529, 523] width 654 height 199
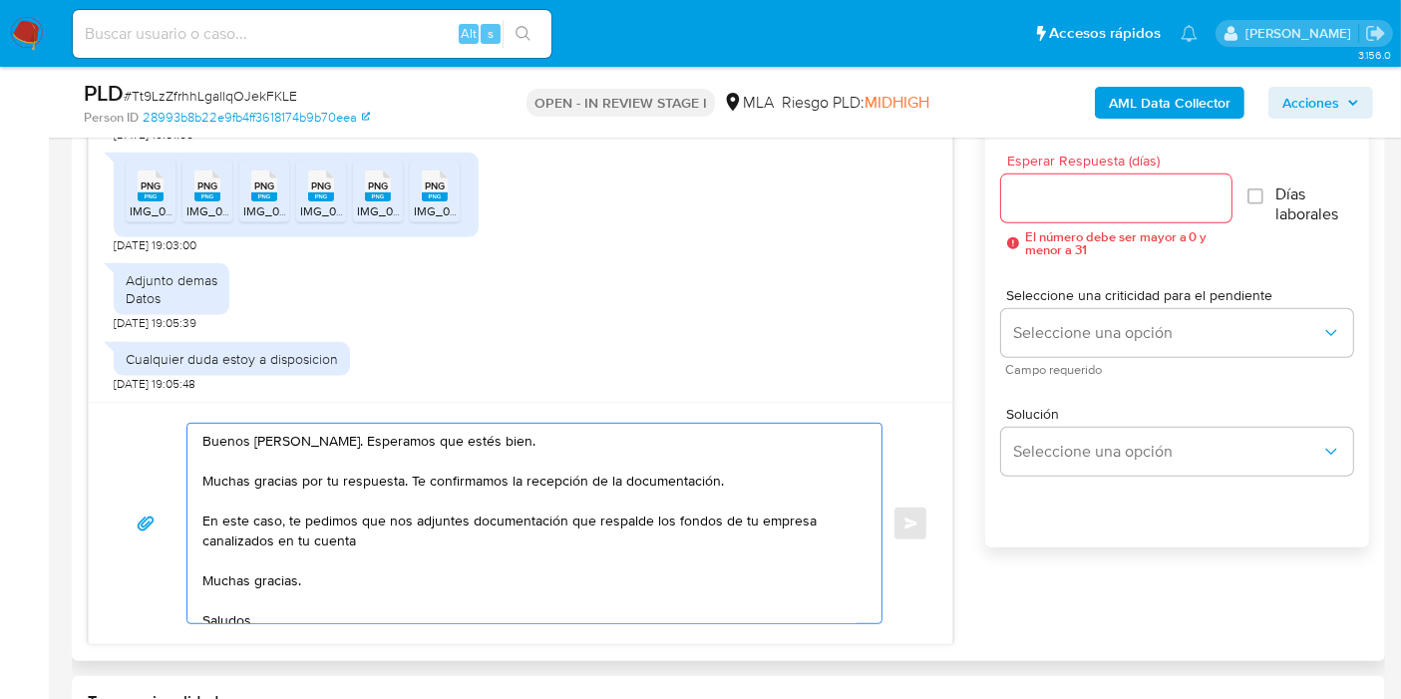
click at [735, 516] on textarea "Buenos días, Ariel. Esperamos que estés bien. Muchas gracias por tu respuesta. …" at bounding box center [529, 523] width 654 height 199
click at [567, 587] on textarea "Buenos días, Ariel. Esperamos que estés bien. Muchas gracias por tu respuesta. …" at bounding box center [529, 523] width 654 height 199
click at [591, 548] on textarea "Buenos días, Ariel. Esperamos que estés bien. Muchas gracias por tu respuesta. …" at bounding box center [529, 523] width 654 height 199
click at [601, 534] on textarea "Buenos días, Ariel. Esperamos que estés bien. Muchas gracias por tu respuesta. …" at bounding box center [529, 523] width 654 height 199
paste textarea "Últimas 6 Declaraciones Juradas de Ingresos Brutos (donde se visualice la base …"
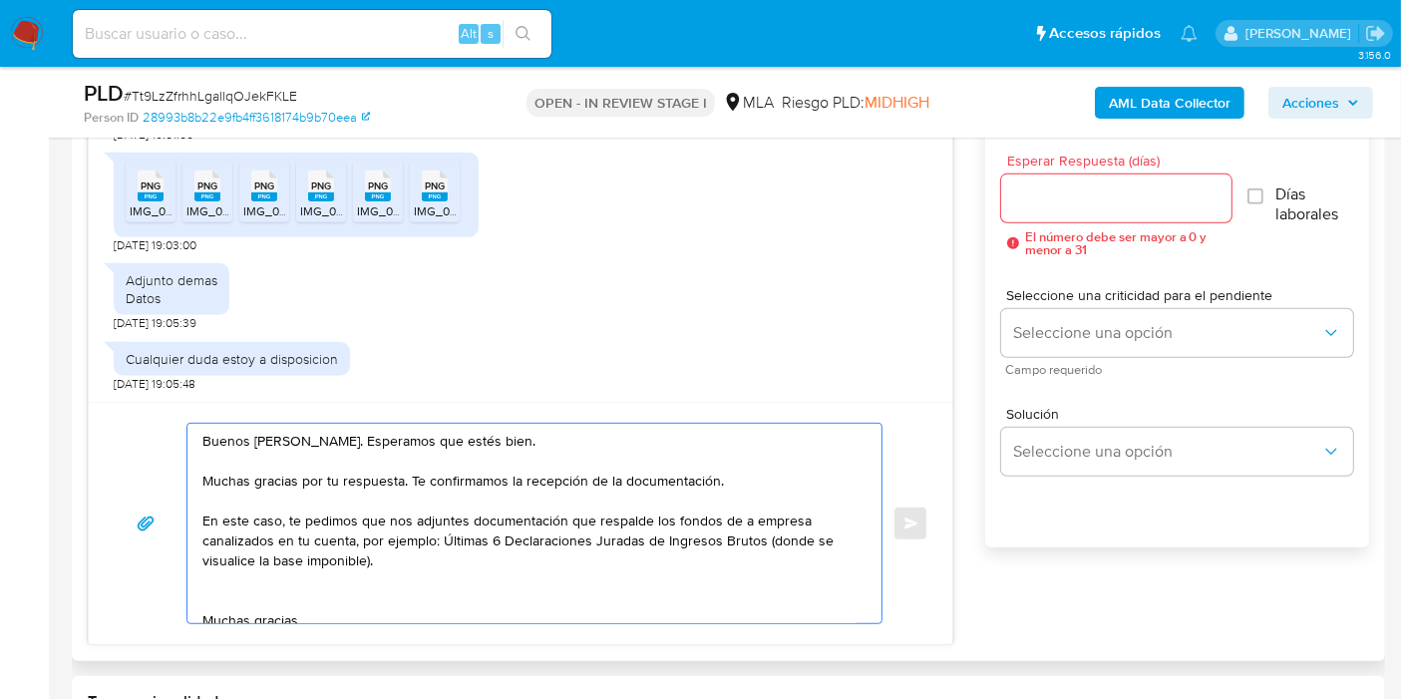
drag, startPoint x: 450, startPoint y: 540, endPoint x: 468, endPoint y: 539, distance: 18.0
click at [450, 539] on textarea "Buenos días, Ariel. Esperamos que estés bien. Muchas gracias por tu respuesta. …" at bounding box center [529, 523] width 654 height 199
click at [474, 539] on textarea "Buenos días, Ariel. Esperamos que estés bien. Muchas gracias por tu respuesta. …" at bounding box center [529, 523] width 654 height 199
click at [450, 550] on textarea "Buenos días, Ariel. Esperamos que estés bien. Muchas gracias por tu respuesta. …" at bounding box center [529, 523] width 654 height 199
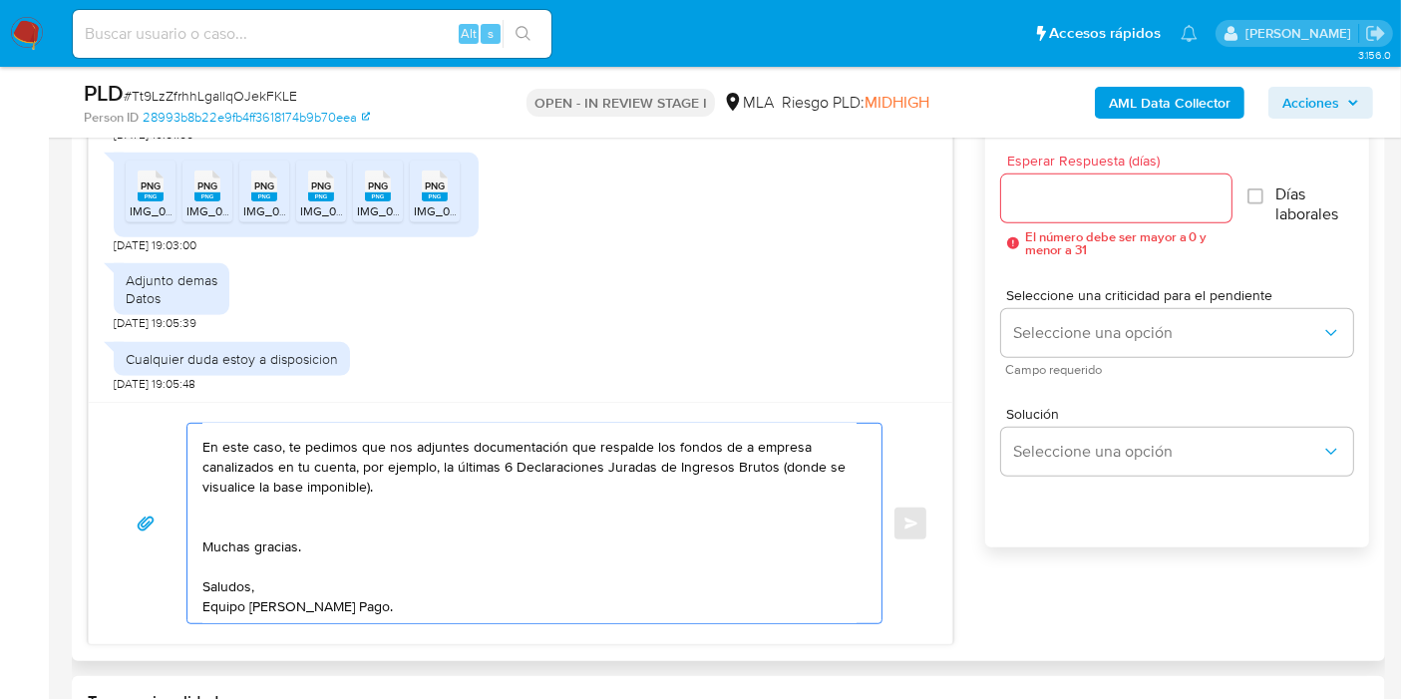
scroll to position [0, 0]
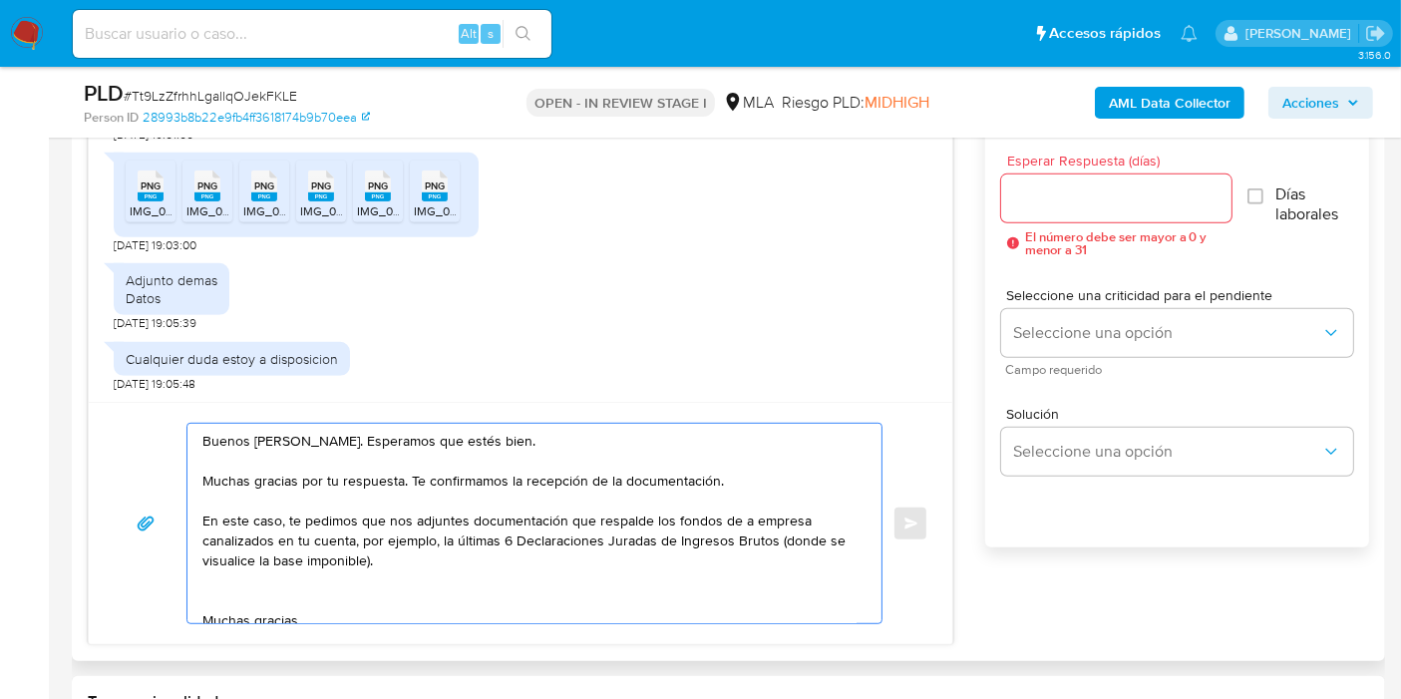
click at [473, 539] on textarea "Buenos días, Ariel. Esperamos que estés bien. Muchas gracias por tu respuesta. …" at bounding box center [529, 523] width 654 height 199
click at [0, 0] on lt-span "la s últimas" at bounding box center [0, 0] width 0 height 0
click at [458, 587] on textarea "Buenos días, Ariel. Esperamos que estés bien. Muchas gracias por tu respuesta. …" at bounding box center [529, 523] width 654 height 199
click at [236, 591] on textarea "Buenos días, Ariel. Esperamos que estés bien. Muchas gracias por tu respuesta. …" at bounding box center [529, 523] width 654 height 199
paste textarea "nformarte que el uso de la cuenta es personal y no se deben canalizar fondos de…"
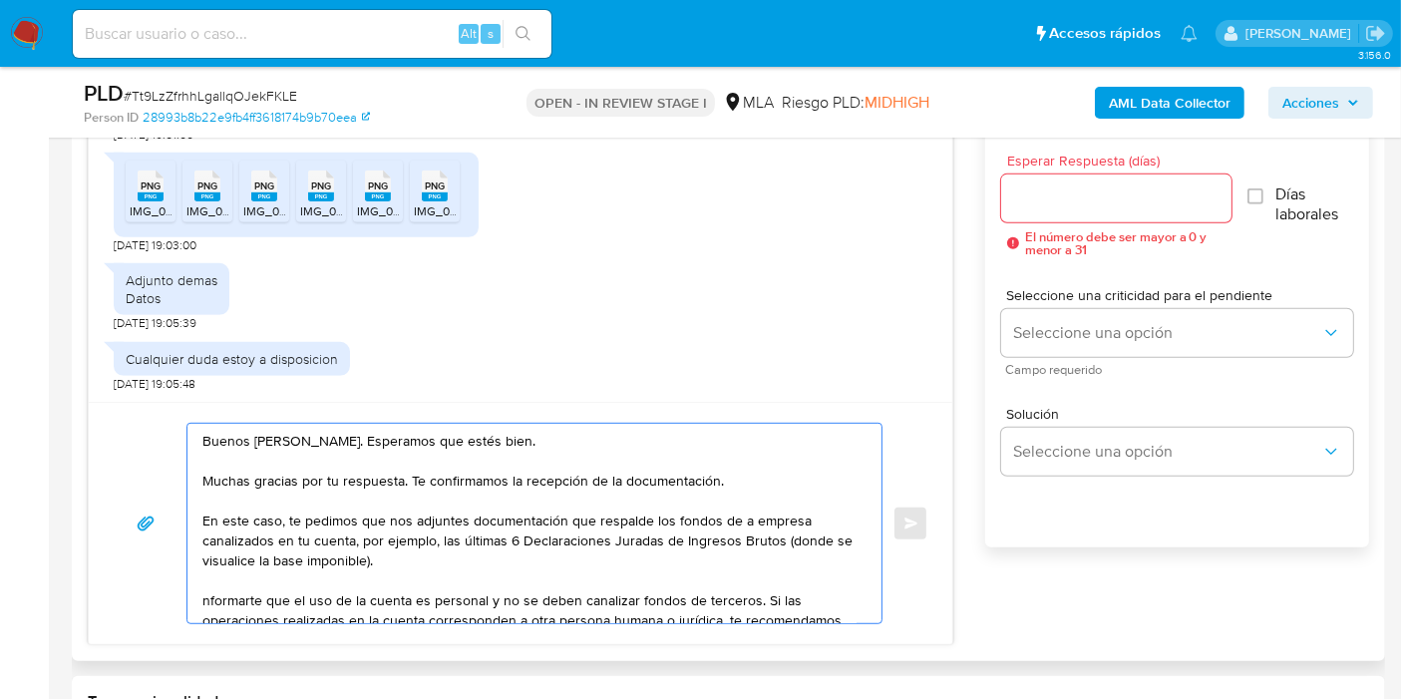
scroll to position [67, 0]
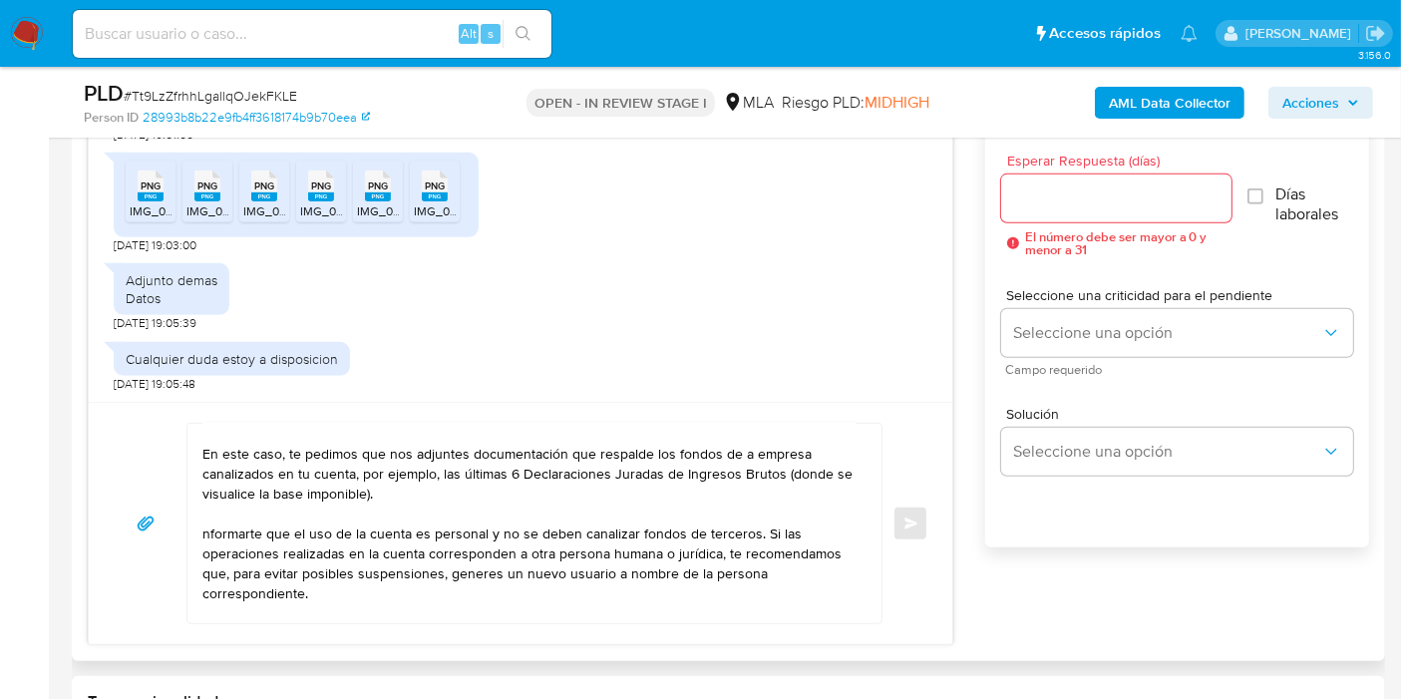
click at [187, 533] on div "Buenos días, Ariel. Esperamos que estés bien. Muchas gracias por tu respuesta. …" at bounding box center [529, 523] width 684 height 199
drag, startPoint x: 201, startPoint y: 529, endPoint x: 284, endPoint y: 534, distance: 82.9
click at [284, 533] on textarea "Buenos días, Ariel. Esperamos que estés bien. Muchas gracias por tu respuesta. …" at bounding box center [529, 523] width 654 height 199
click at [284, 534] on textarea "Buenos días, Ariel. Esperamos que estés bien. Muchas gracias por tu respuesta. …" at bounding box center [529, 523] width 654 height 199
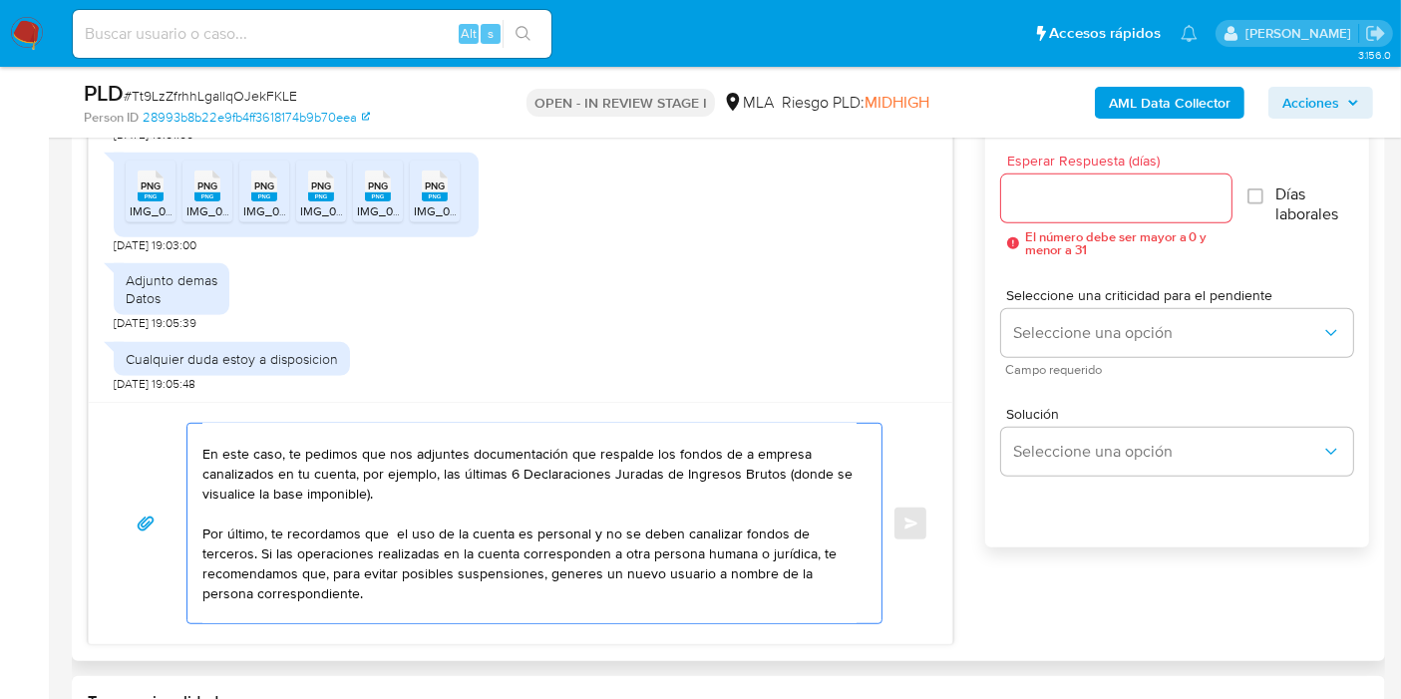
click at [284, 534] on textarea "Buenos días, Ariel. Esperamos que estés bien. Muchas gracias por tu respuesta. …" at bounding box center [529, 523] width 654 height 199
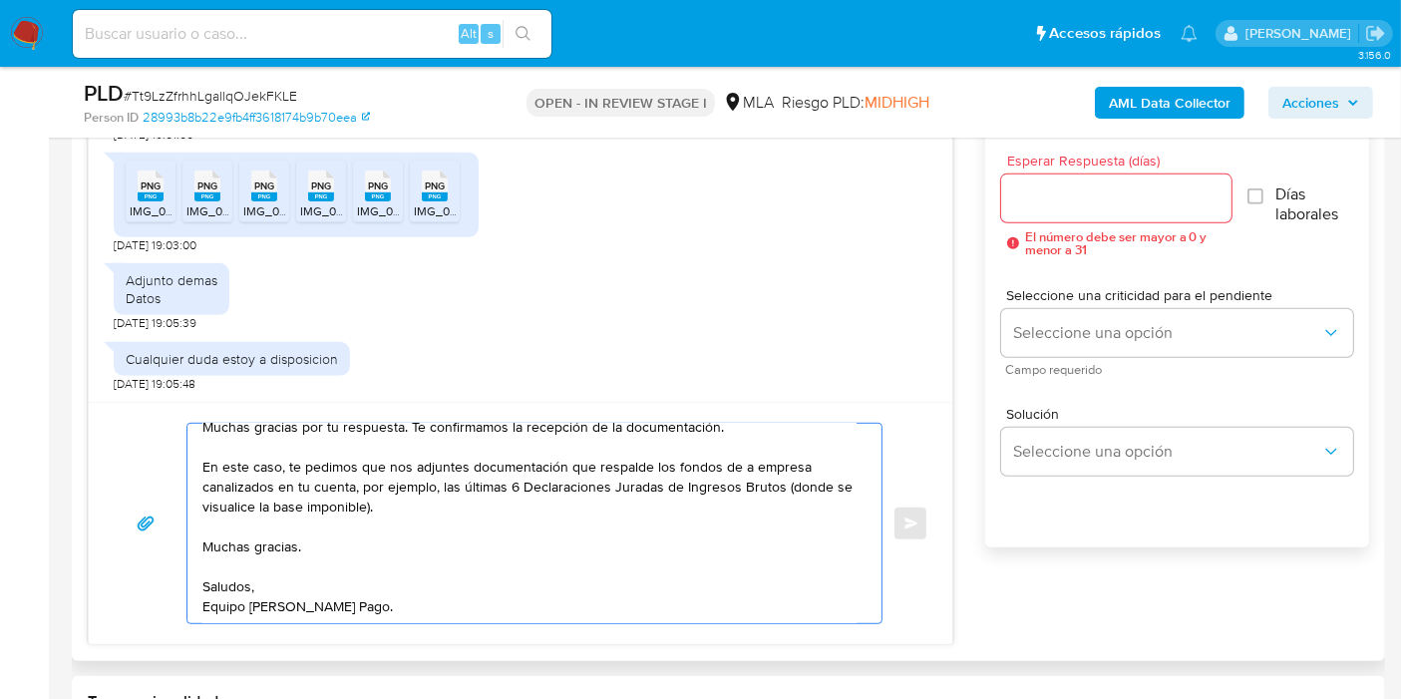
click at [246, 555] on textarea "Buenos días, Ariel. Esperamos que estés bien. Muchas gracias por tu respuesta. …" at bounding box center [529, 523] width 654 height 199
drag, startPoint x: 299, startPoint y: 514, endPoint x: 273, endPoint y: 529, distance: 29.9
click at [288, 521] on textarea "Buenos días, Ariel. Esperamos que estés bien. Muchas gracias por tu respuesta. …" at bounding box center [529, 523] width 654 height 199
click at [273, 529] on textarea "Buenos días, Ariel. Esperamos que estés bien. Muchas gracias por tu respuesta. …" at bounding box center [529, 523] width 654 height 199
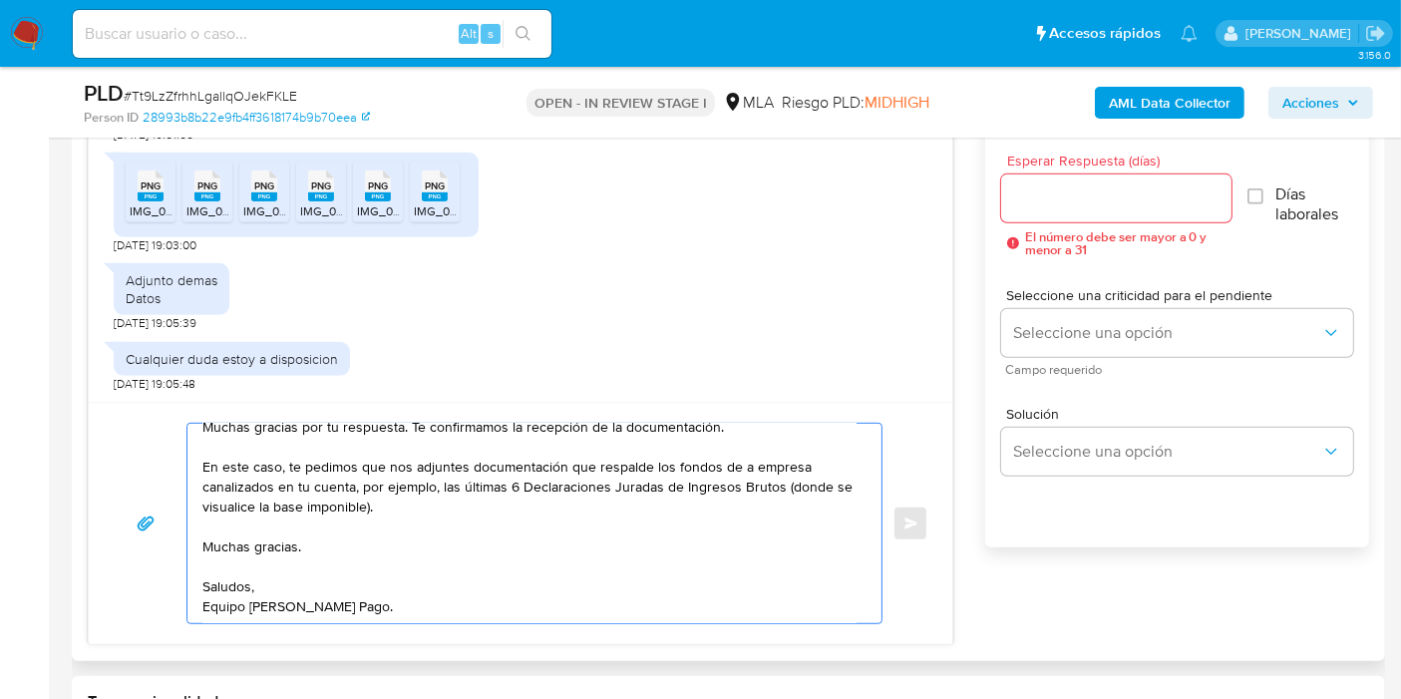
click at [273, 529] on textarea "Buenos días, Ariel. Esperamos que estés bien. Muchas gracias por tu respuesta. …" at bounding box center [529, 523] width 654 height 199
click at [247, 616] on textarea "Buenos días, Ariel. Esperamos que estés bien. Muchas gracias por tu respuesta. …" at bounding box center [529, 523] width 654 height 199
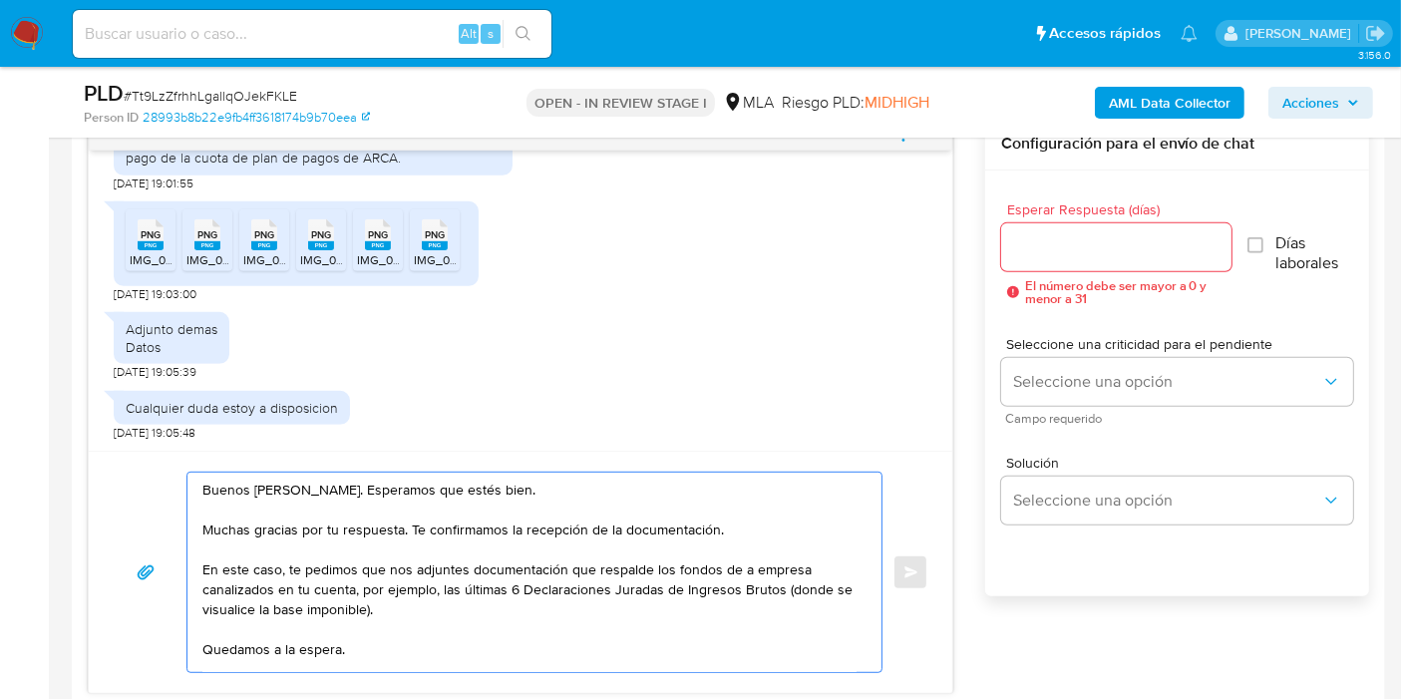
scroll to position [997, 0]
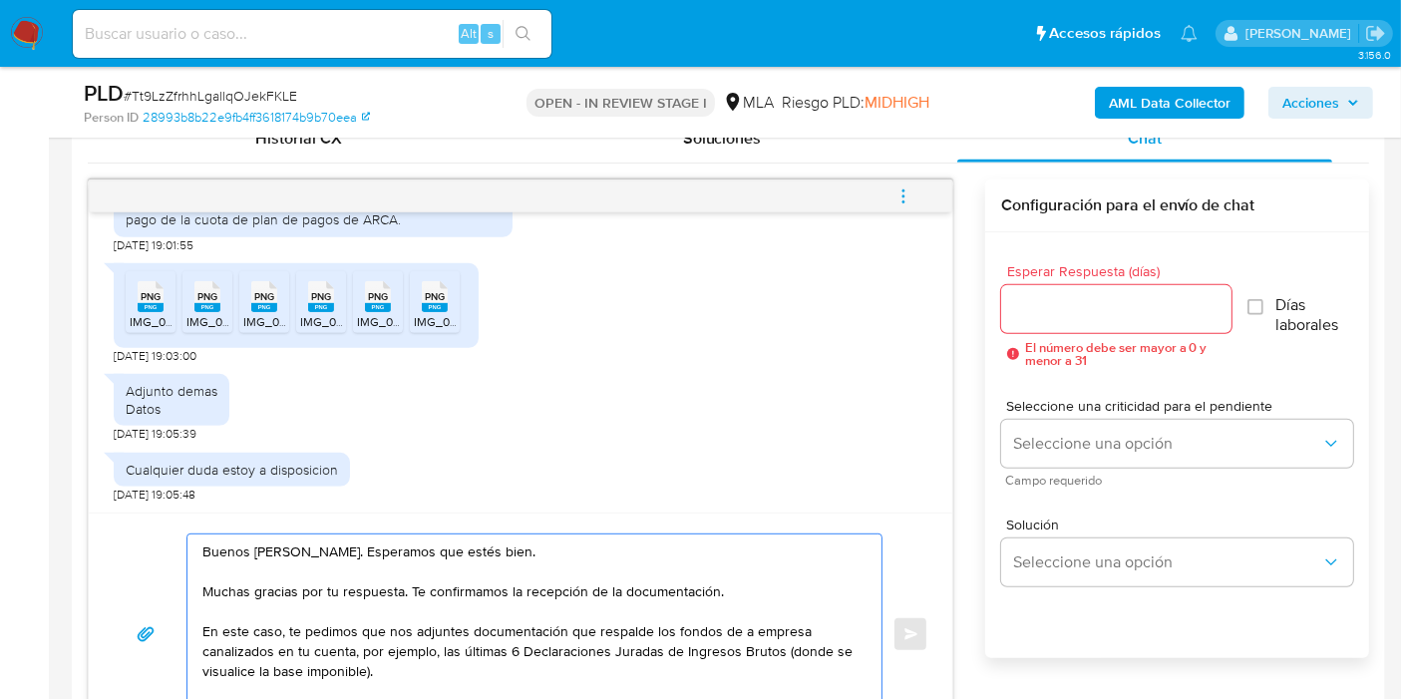
type textarea "Buenos días, Ariel. Esperamos que estés bien. Muchas gracias por tu respuesta. …"
click at [1064, 303] on input "Esperar Respuesta (días)" at bounding box center [1116, 309] width 230 height 26
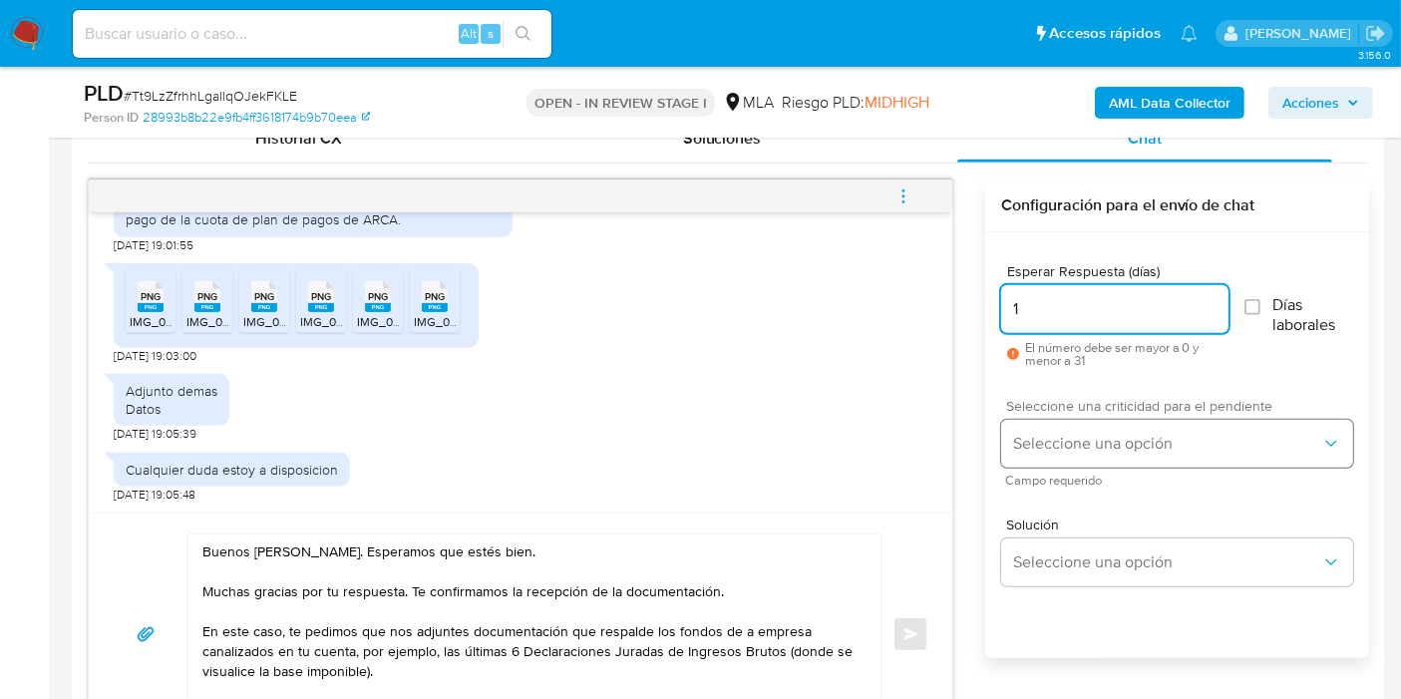
type input "1"
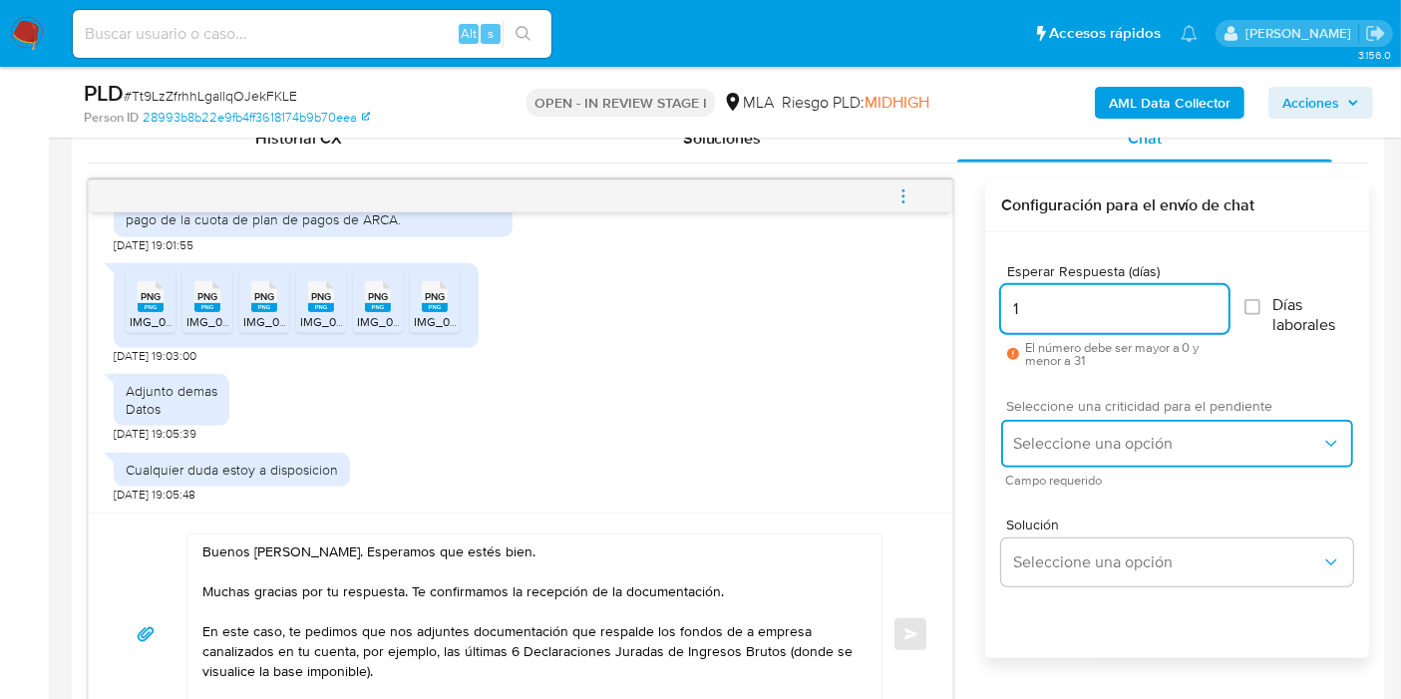
click at [1102, 439] on span "Seleccione una opción" at bounding box center [1167, 444] width 308 height 20
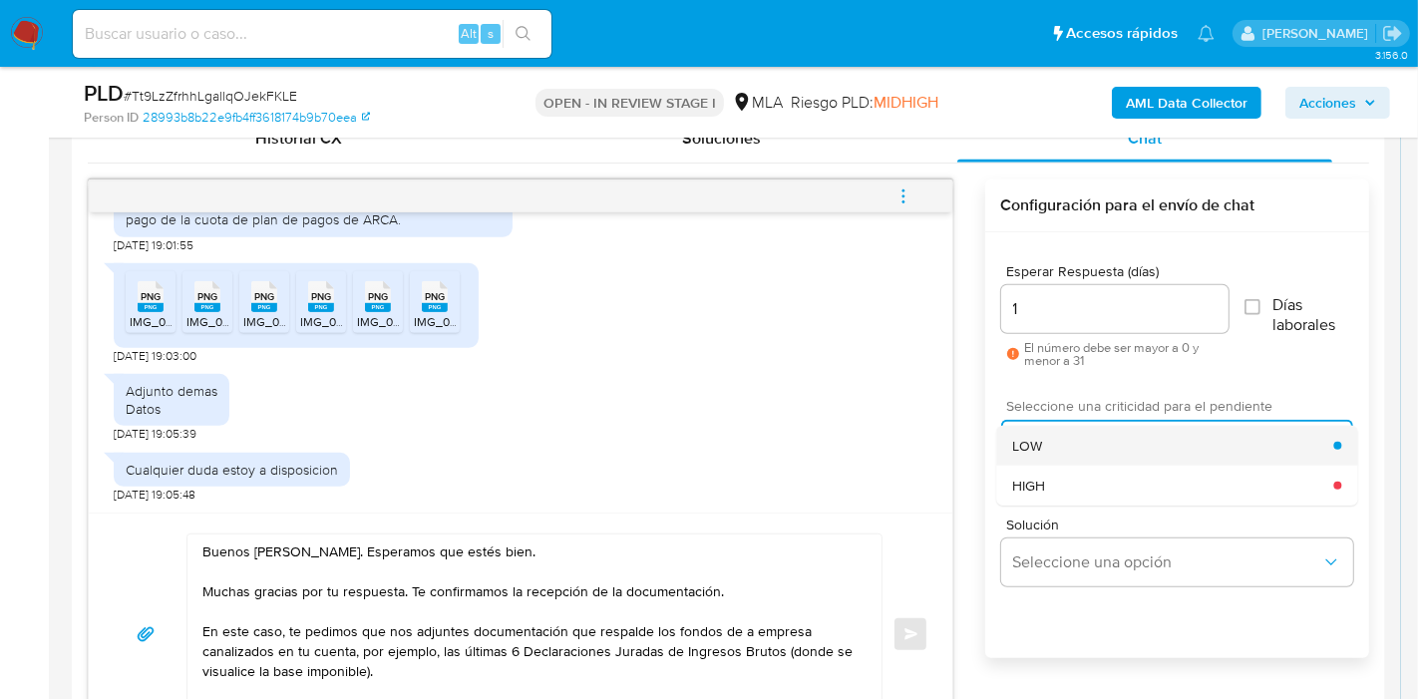
click at [1082, 452] on div "LOW" at bounding box center [1172, 446] width 321 height 40
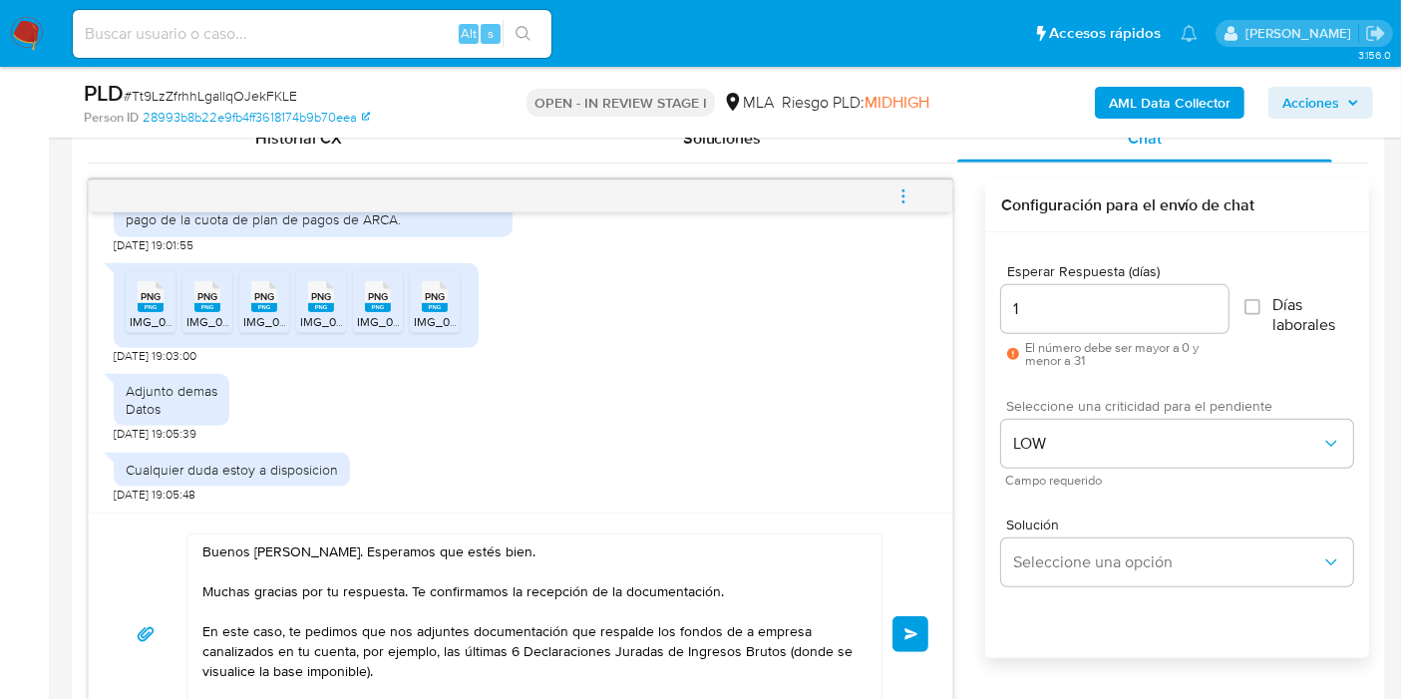
click at [906, 637] on span "Enviar" at bounding box center [911, 634] width 14 height 12
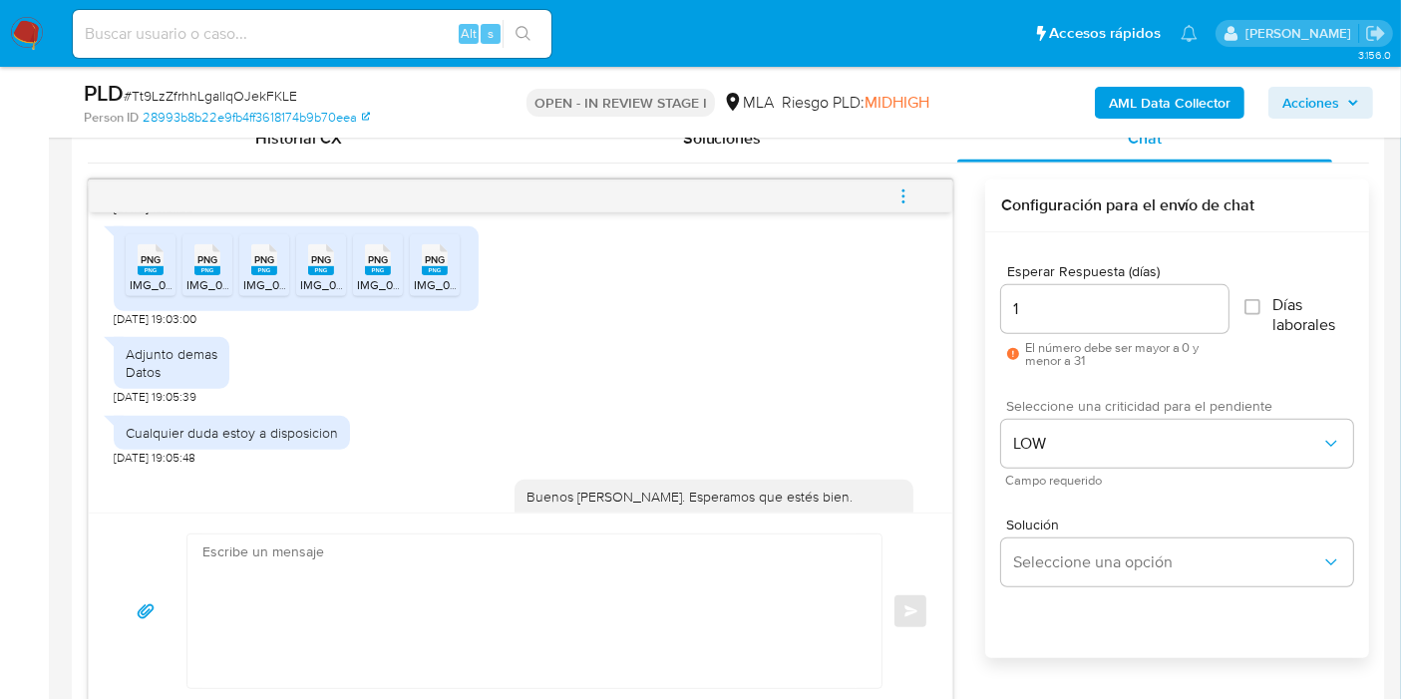
scroll to position [1560, 0]
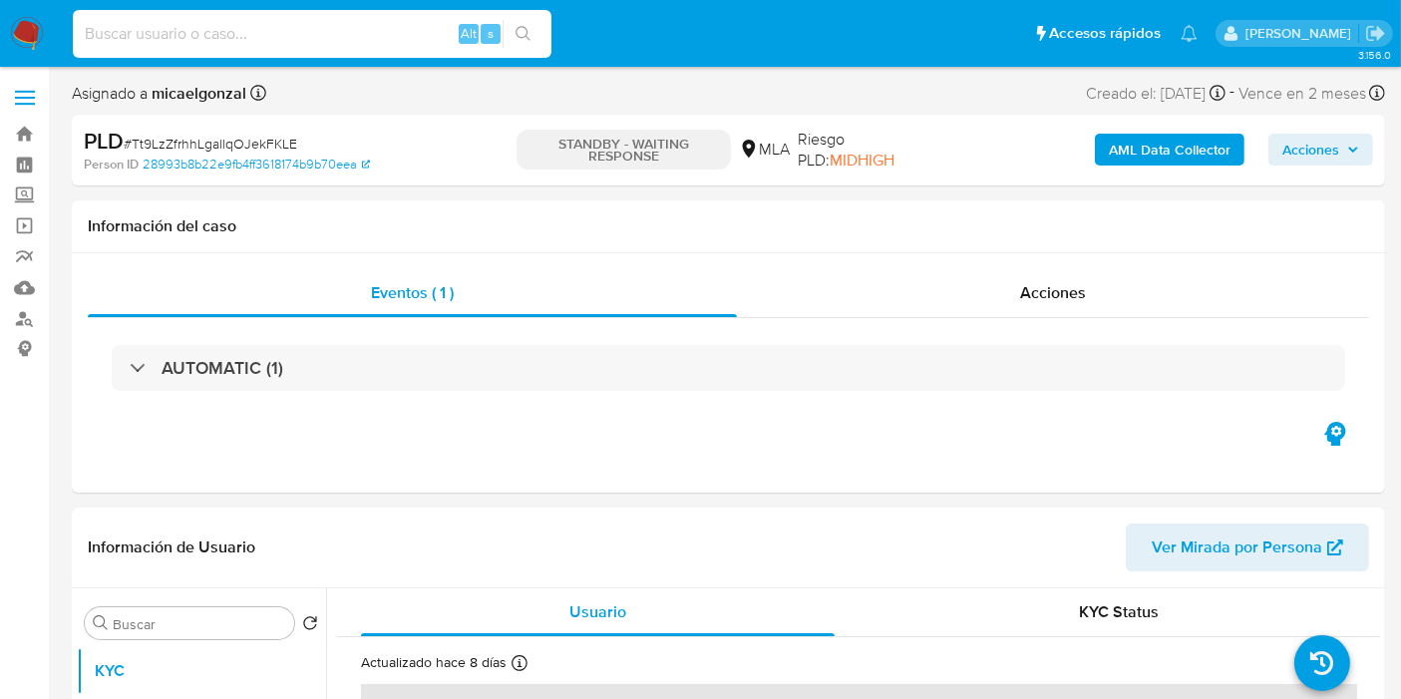
click at [273, 43] on input at bounding box center [312, 34] width 479 height 26
select select "10"
paste input "E8uYiQf216f6UqQlTJosQIsA"
type input "E8uYiQf216f6UqQlTJosQIsA"
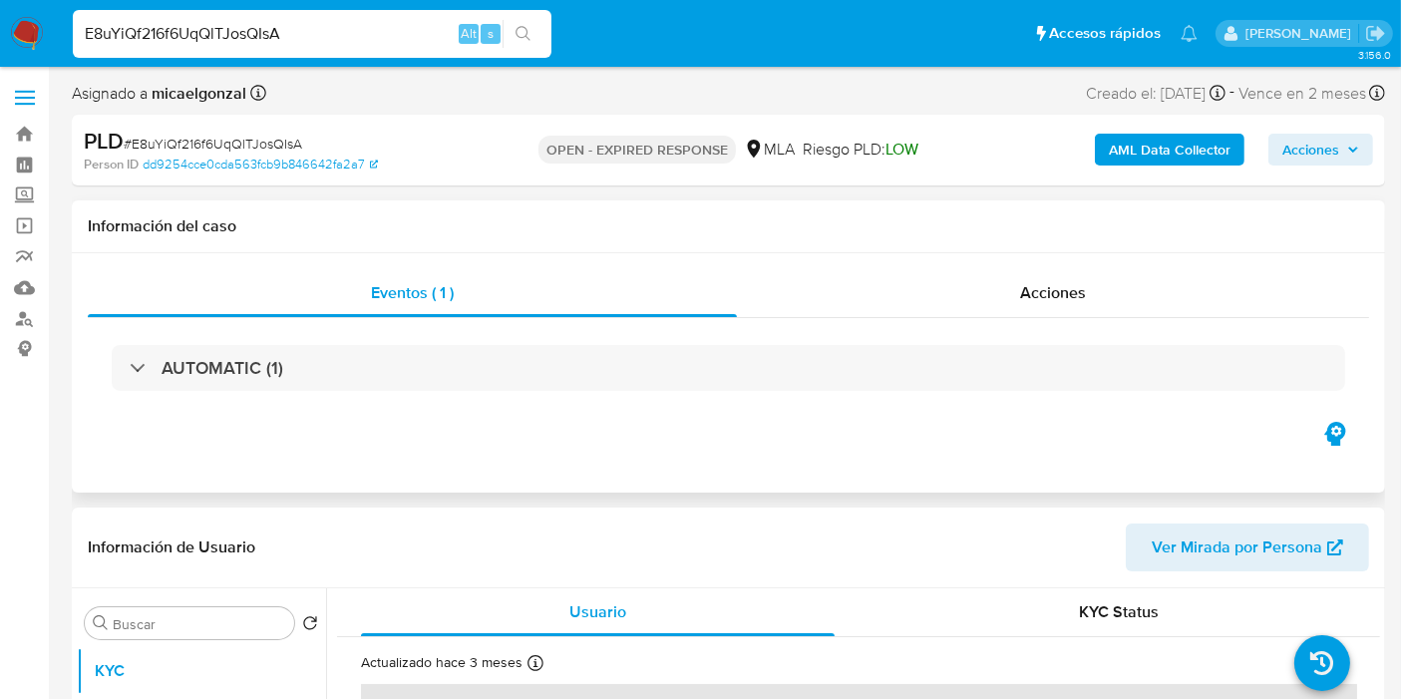
select select "10"
click at [646, 400] on div "AUTOMATIC (1)" at bounding box center [728, 368] width 1281 height 100
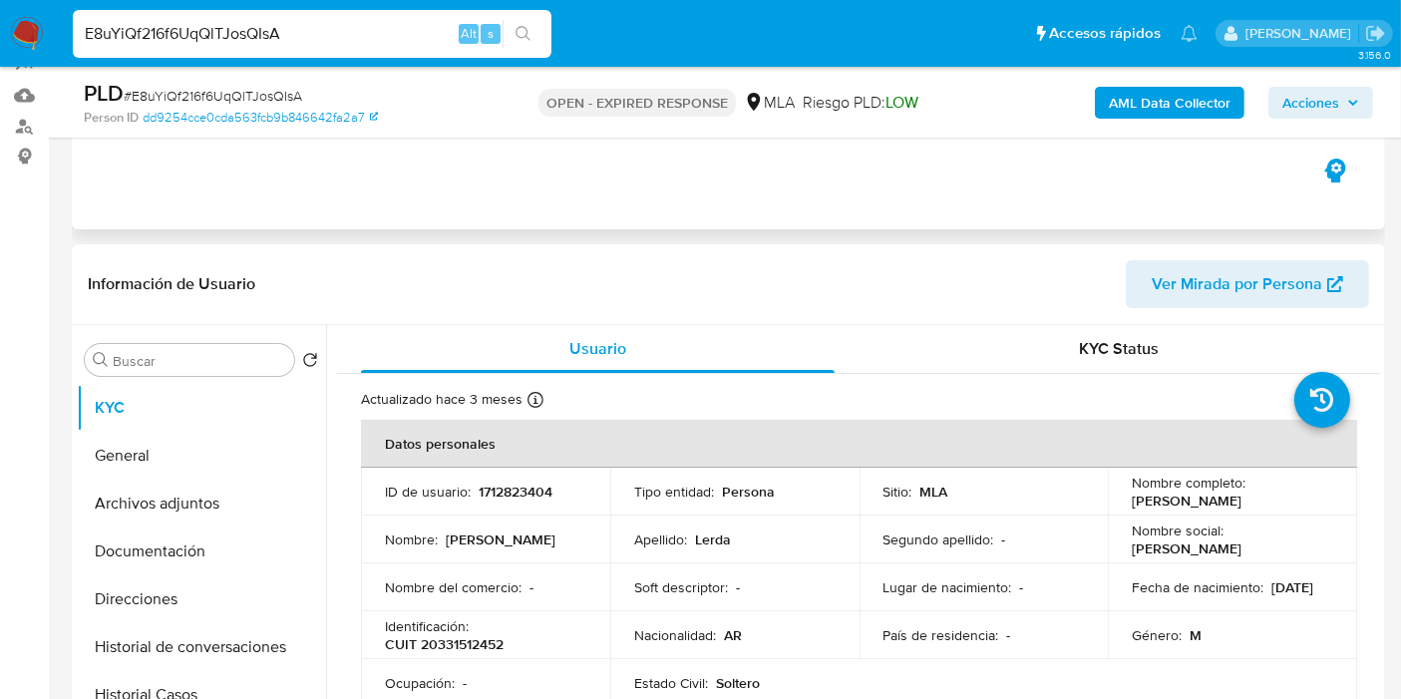
scroll to position [332, 0]
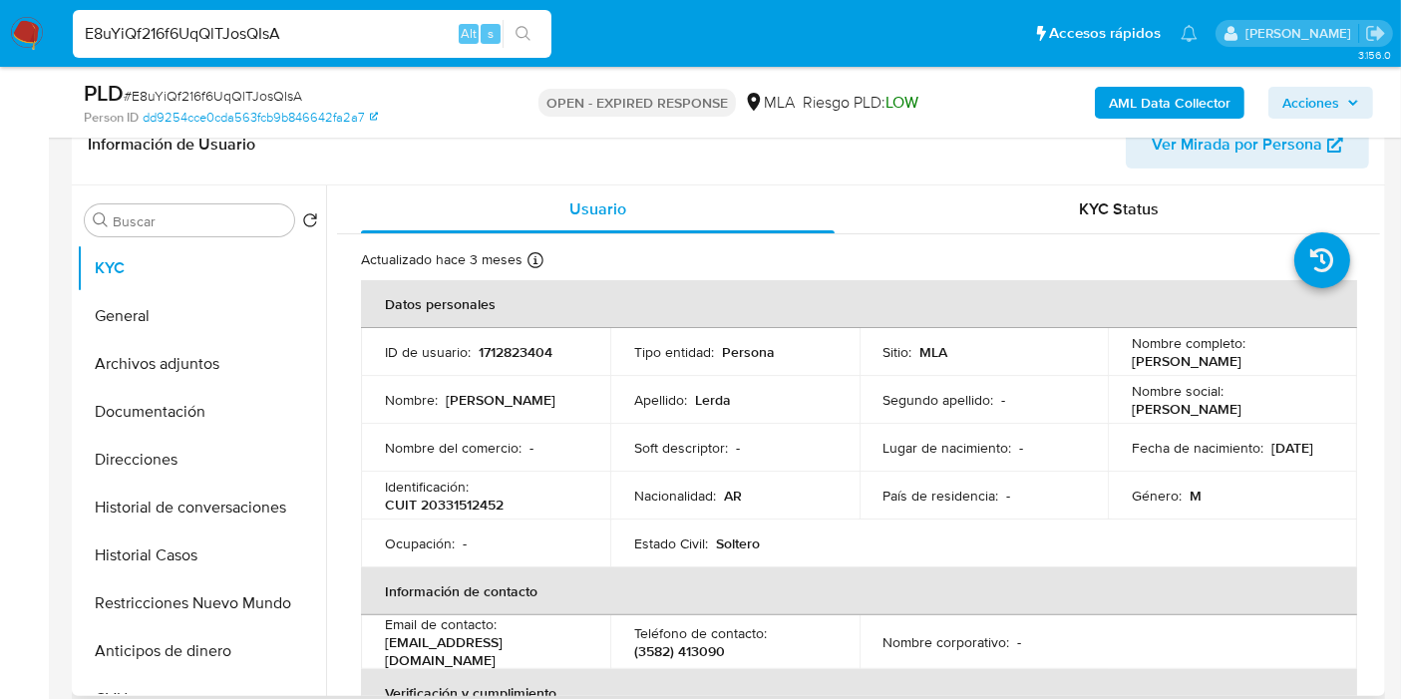
drag, startPoint x: 1273, startPoint y: 369, endPoint x: 1129, endPoint y: 365, distance: 144.6
click at [1132, 365] on div "Nombre completo : Micael Jonathan Lerda" at bounding box center [1232, 352] width 201 height 36
copy p "[PERSON_NAME]"
click at [271, 328] on button "General" at bounding box center [193, 316] width 233 height 48
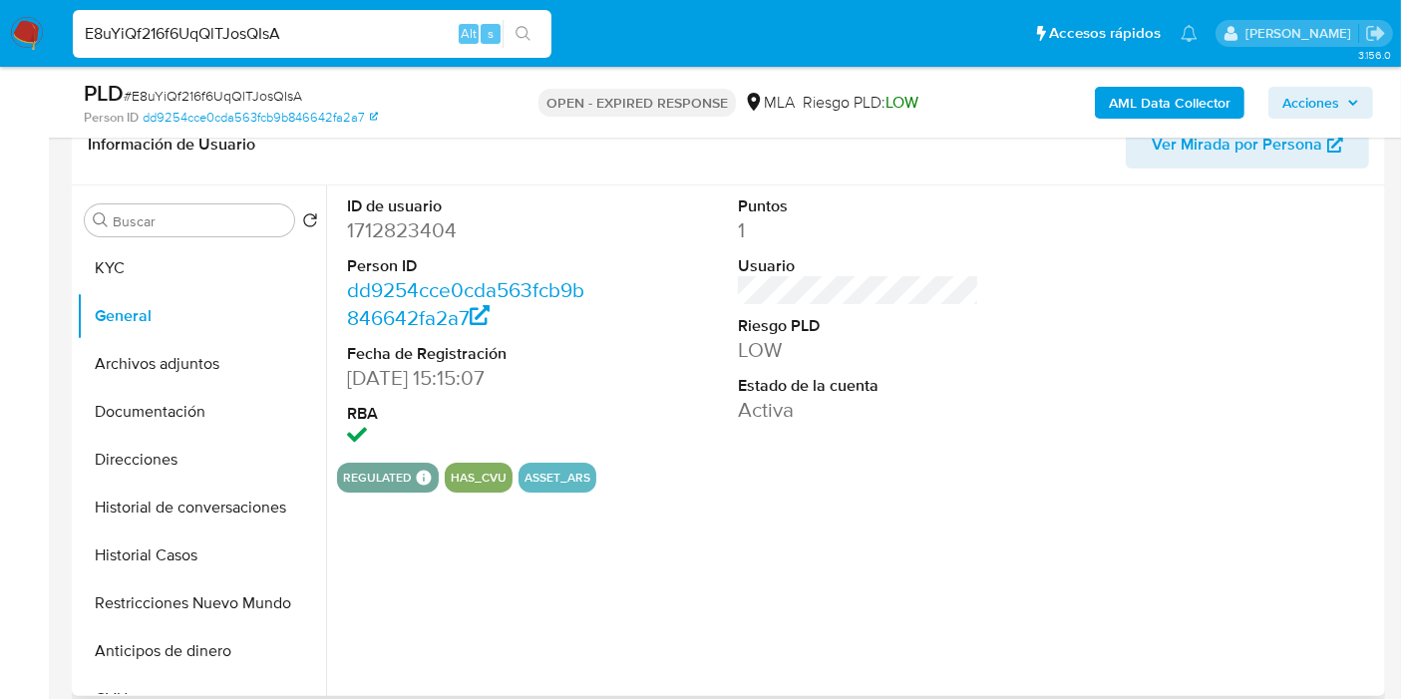
click at [401, 240] on dd "1712823404" at bounding box center [467, 230] width 241 height 28
copy dd "1712823404"
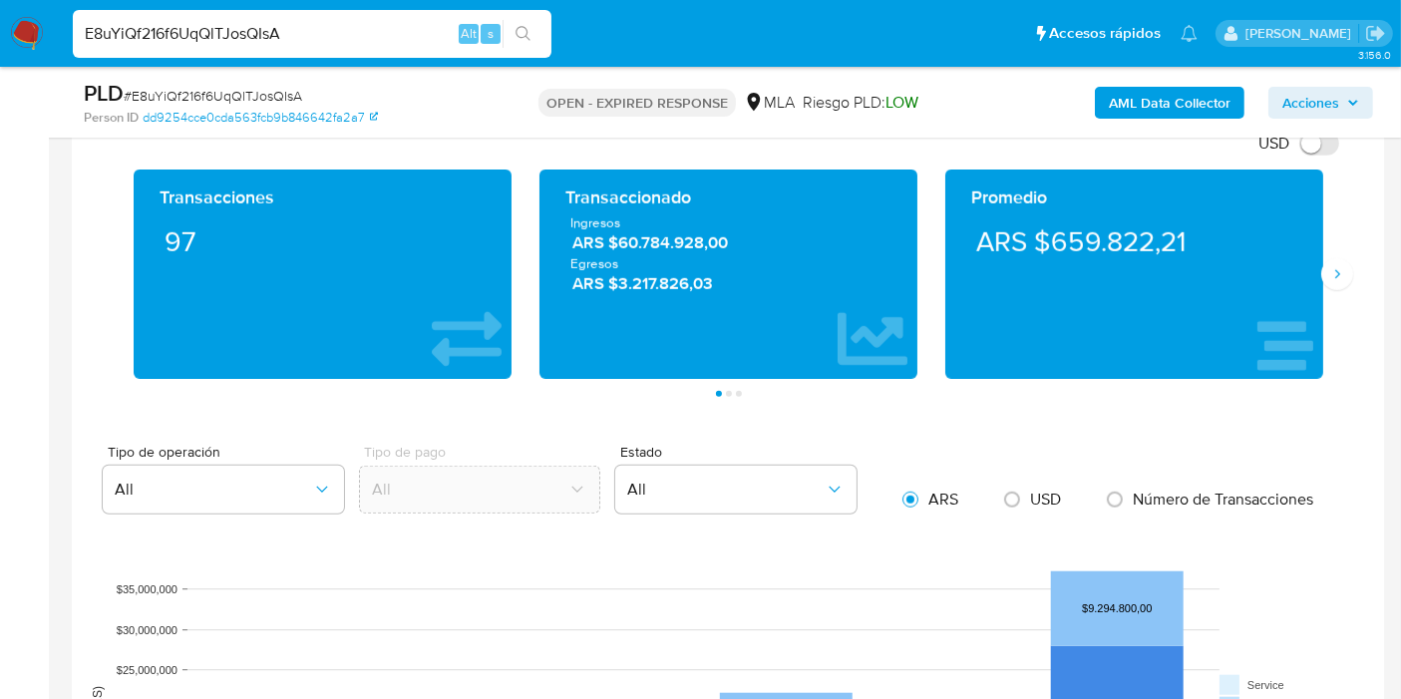
scroll to position [1108, 0]
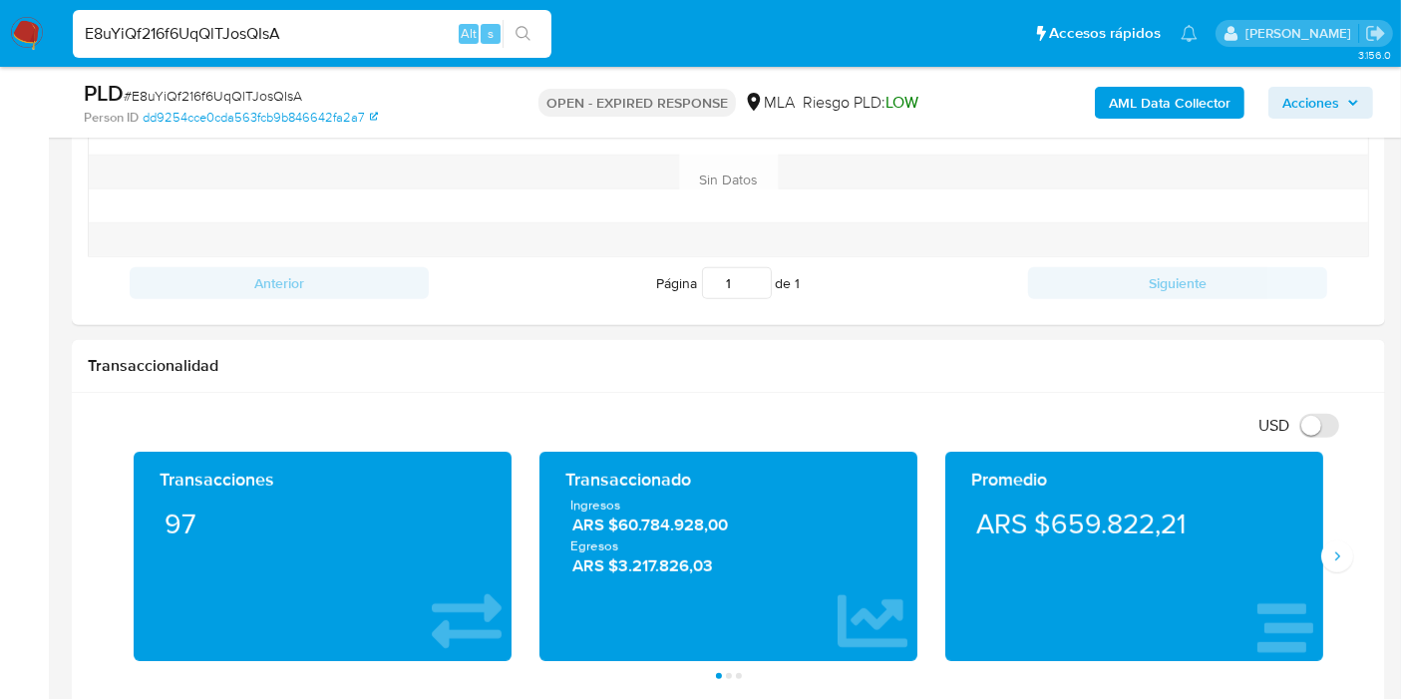
click at [210, 98] on span "# E8uYiQf216f6UqQlTJosQIsA" at bounding box center [213, 96] width 178 height 20
copy span "E8uYiQf216f6UqQlTJosQIsA"
click at [25, 22] on img at bounding box center [27, 34] width 34 height 34
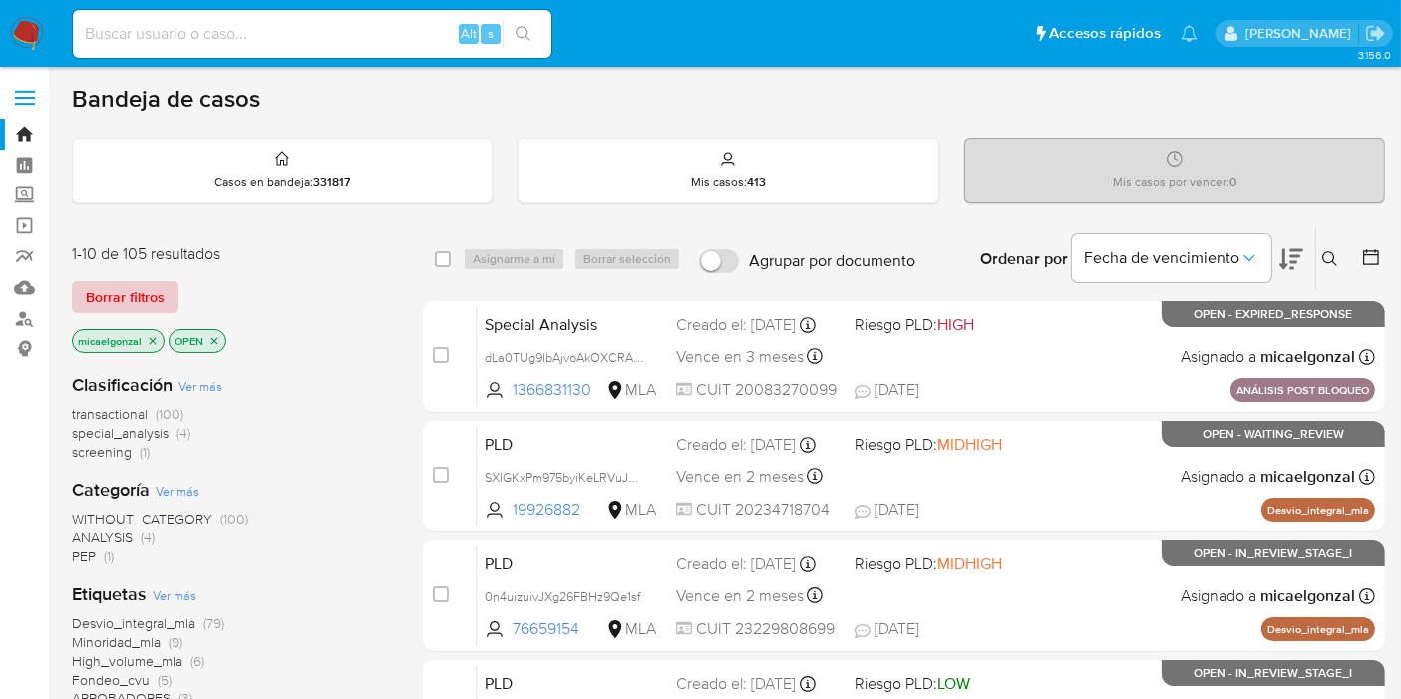
click at [145, 287] on span "Borrar filtros" at bounding box center [125, 297] width 79 height 28
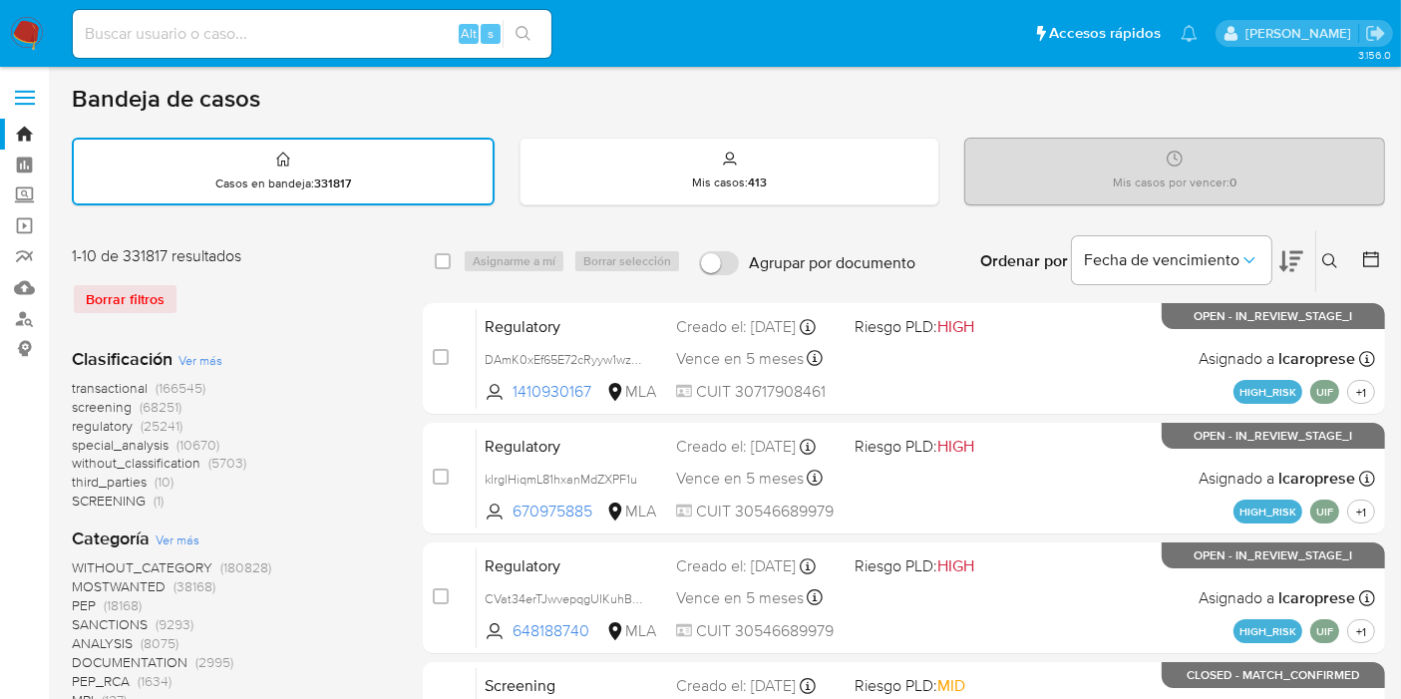
click at [1319, 250] on button at bounding box center [1332, 261] width 33 height 24
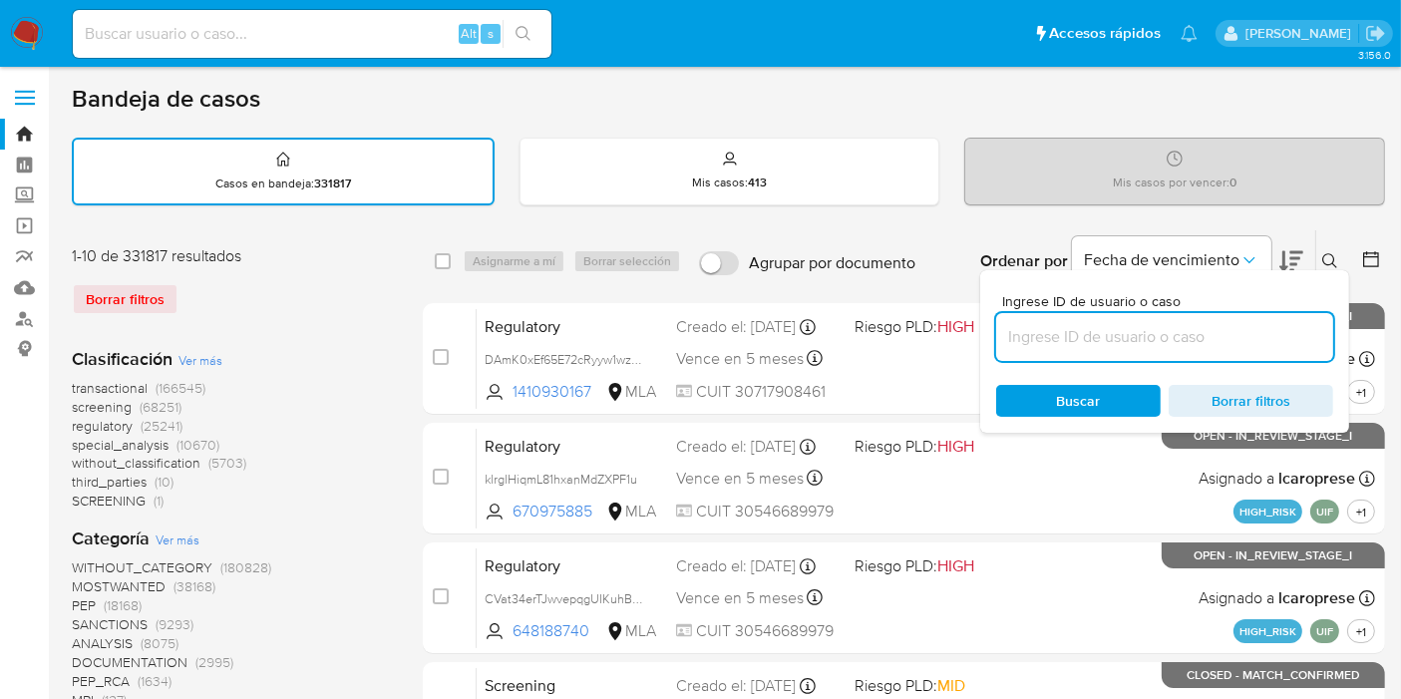
click at [1213, 330] on input at bounding box center [1164, 337] width 337 height 26
type input "E8uYiQf216f6UqQlTJosQIsA"
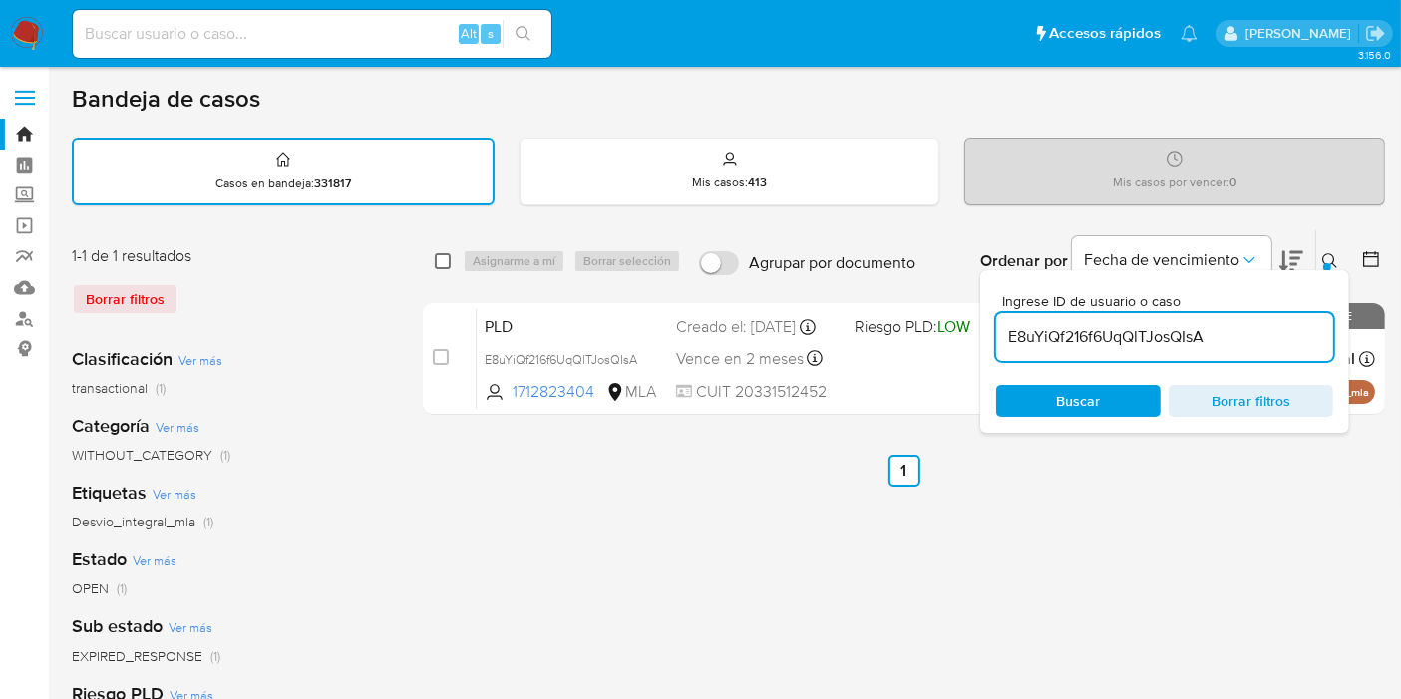
click at [440, 260] on input "checkbox" at bounding box center [443, 261] width 16 height 16
checkbox input "true"
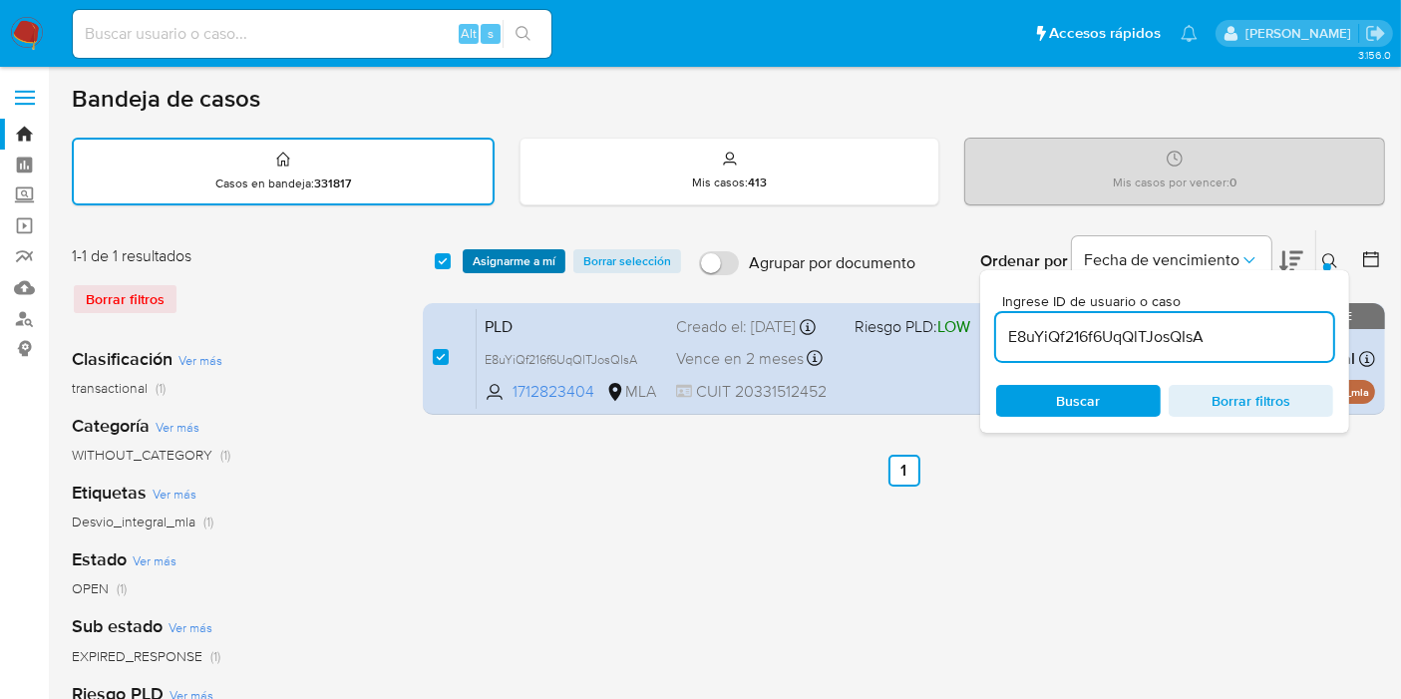
click at [496, 252] on span "Asignarme a mí" at bounding box center [514, 261] width 83 height 20
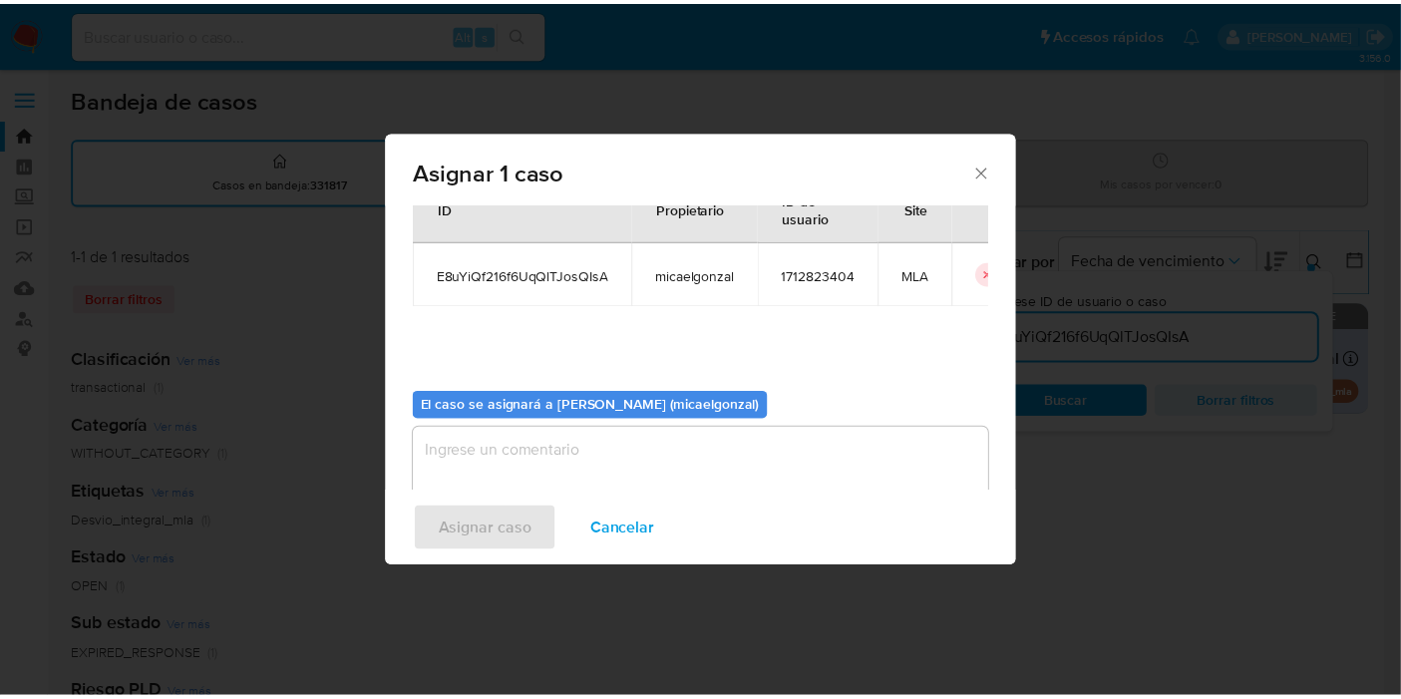
scroll to position [102, 0]
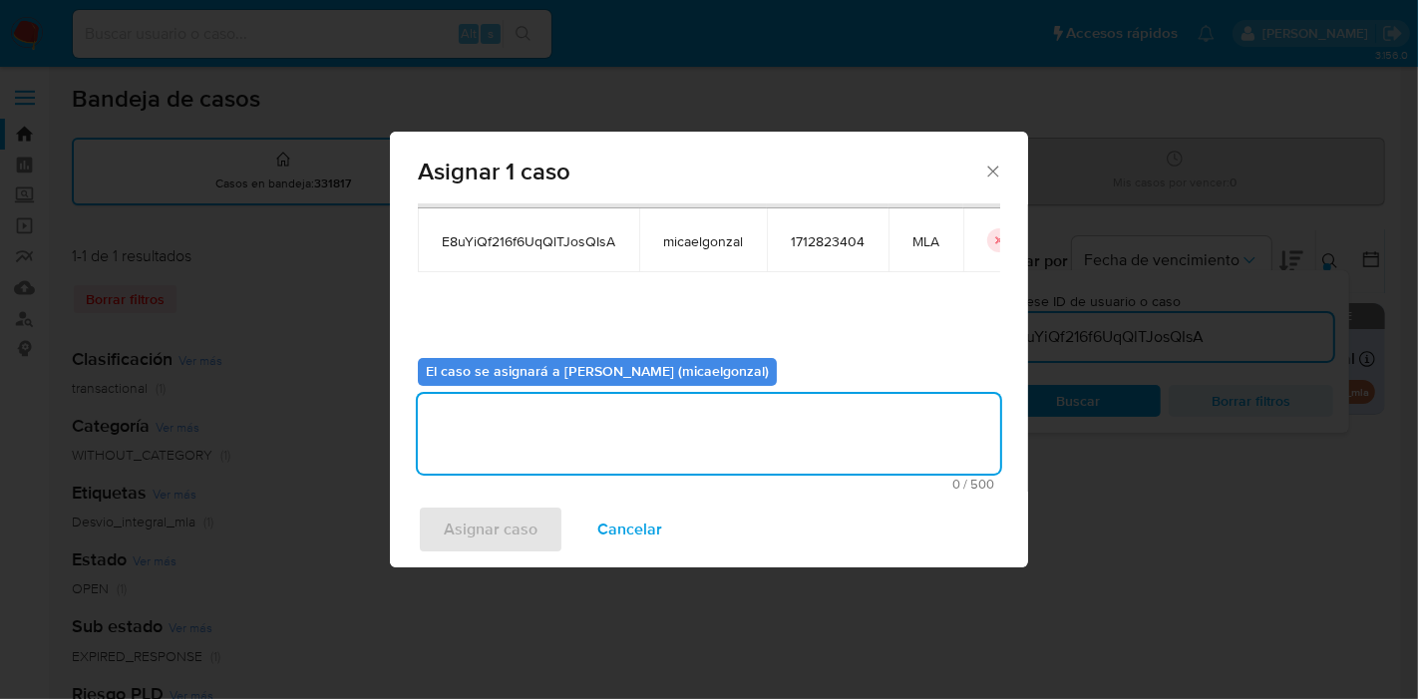
click at [553, 434] on textarea "assign-modal" at bounding box center [709, 434] width 582 height 80
click at [503, 530] on span "Asignar caso" at bounding box center [491, 529] width 94 height 44
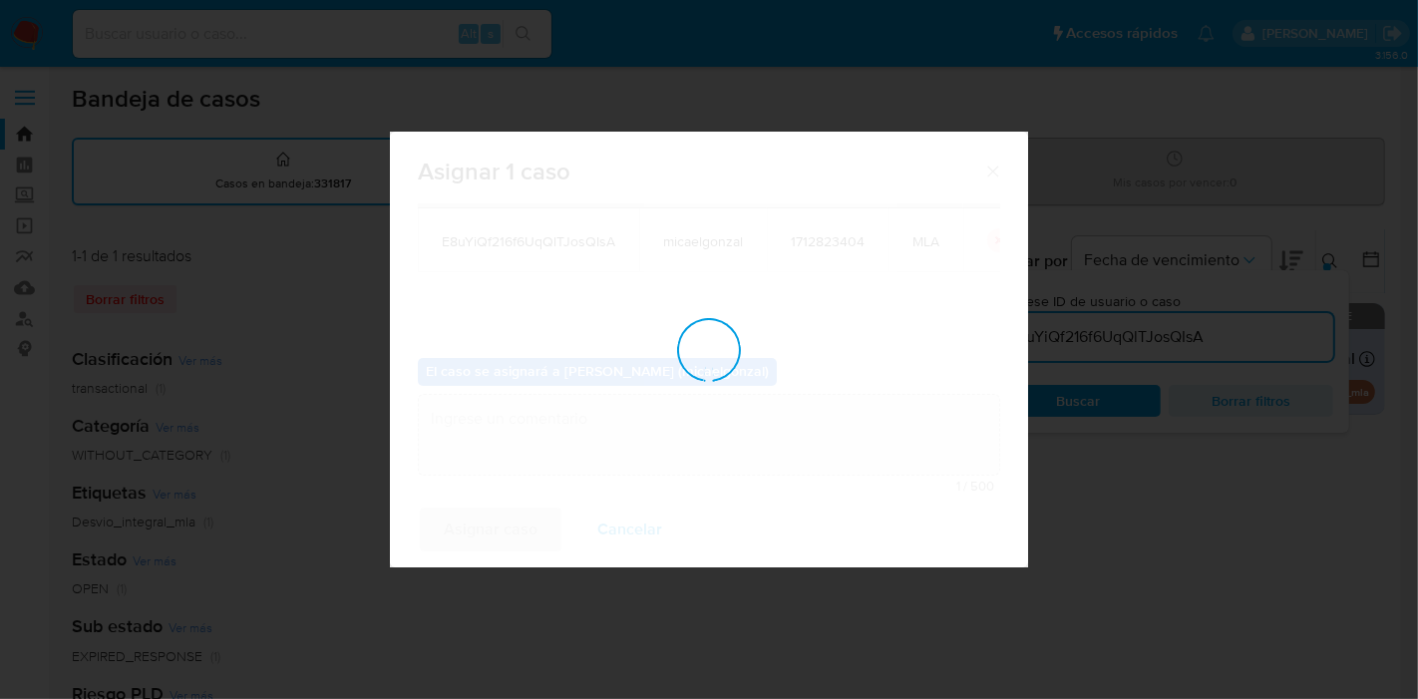
checkbox input "false"
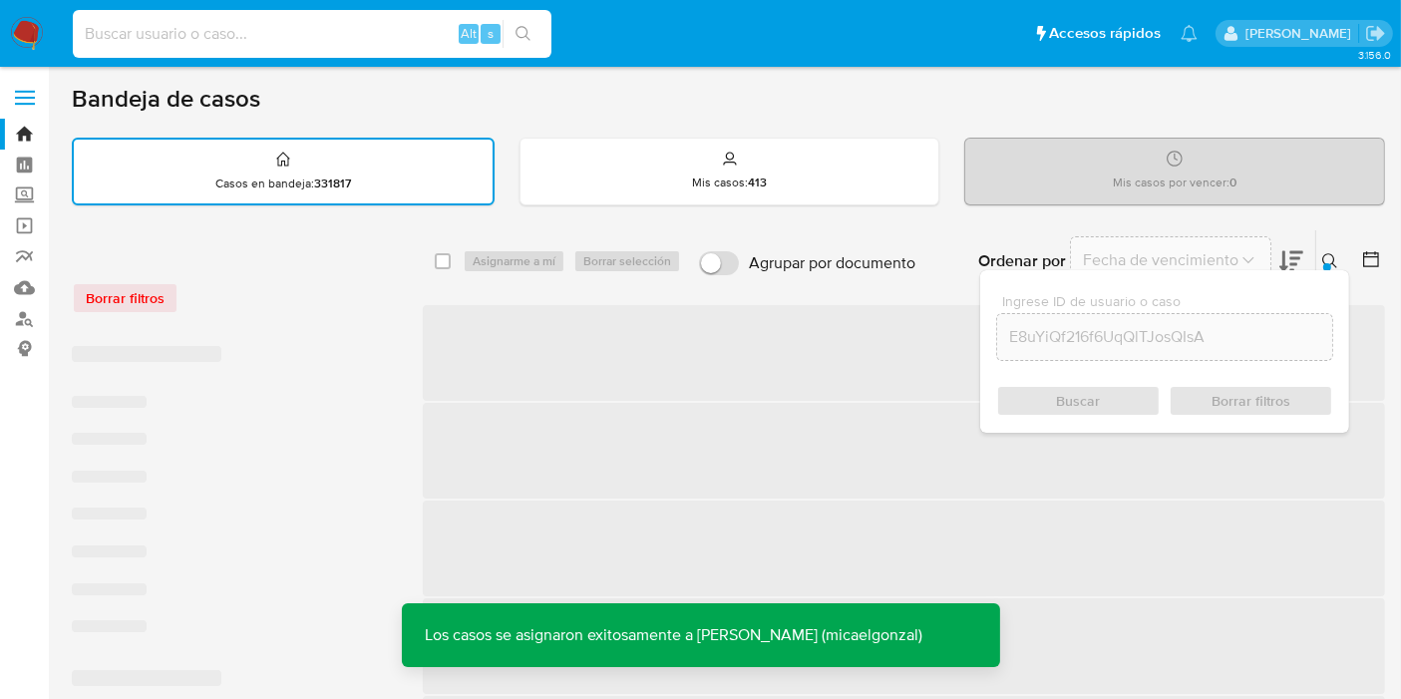
click at [298, 41] on input at bounding box center [312, 34] width 479 height 26
paste input "E8uYiQf216f6UqQlTJosQIsA"
type input "E8uYiQf216f6UqQlTJosQIsA"
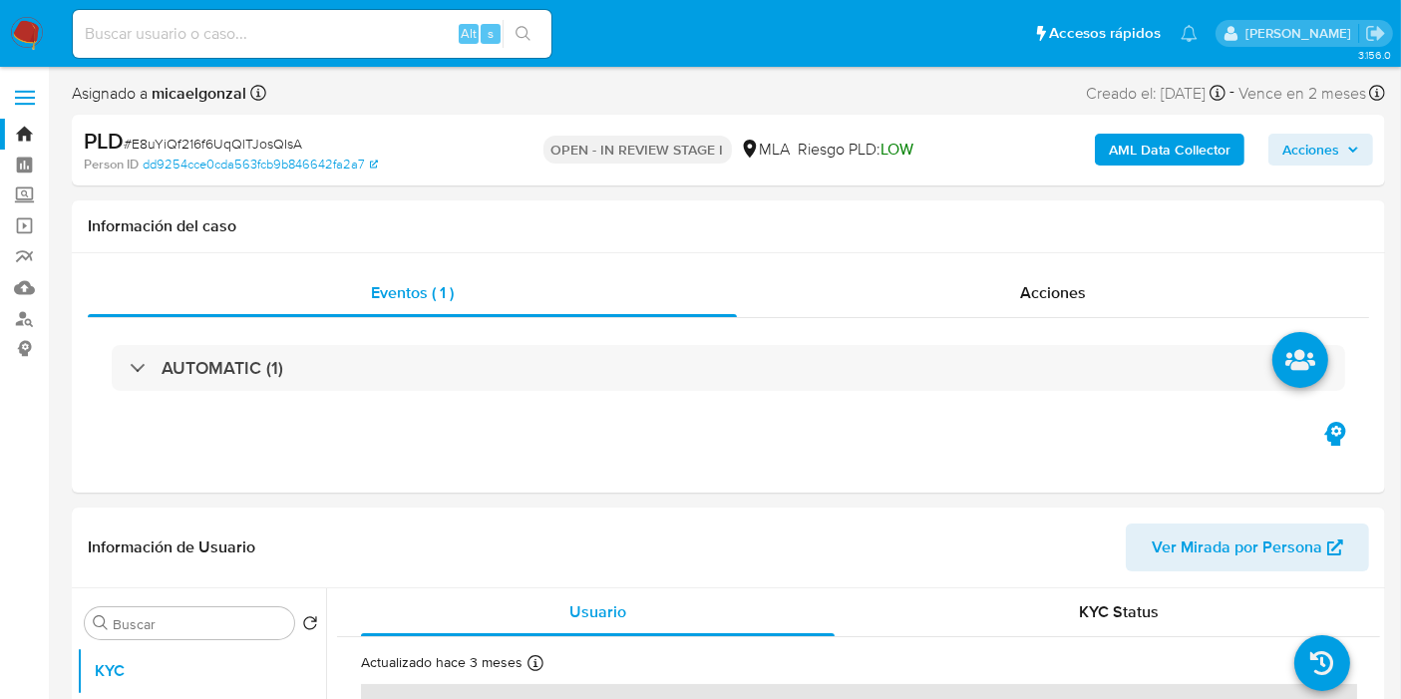
select select "10"
click at [773, 431] on div "Eventos ( 1 ) Acciones AUTOMATIC (1)" at bounding box center [728, 372] width 1313 height 239
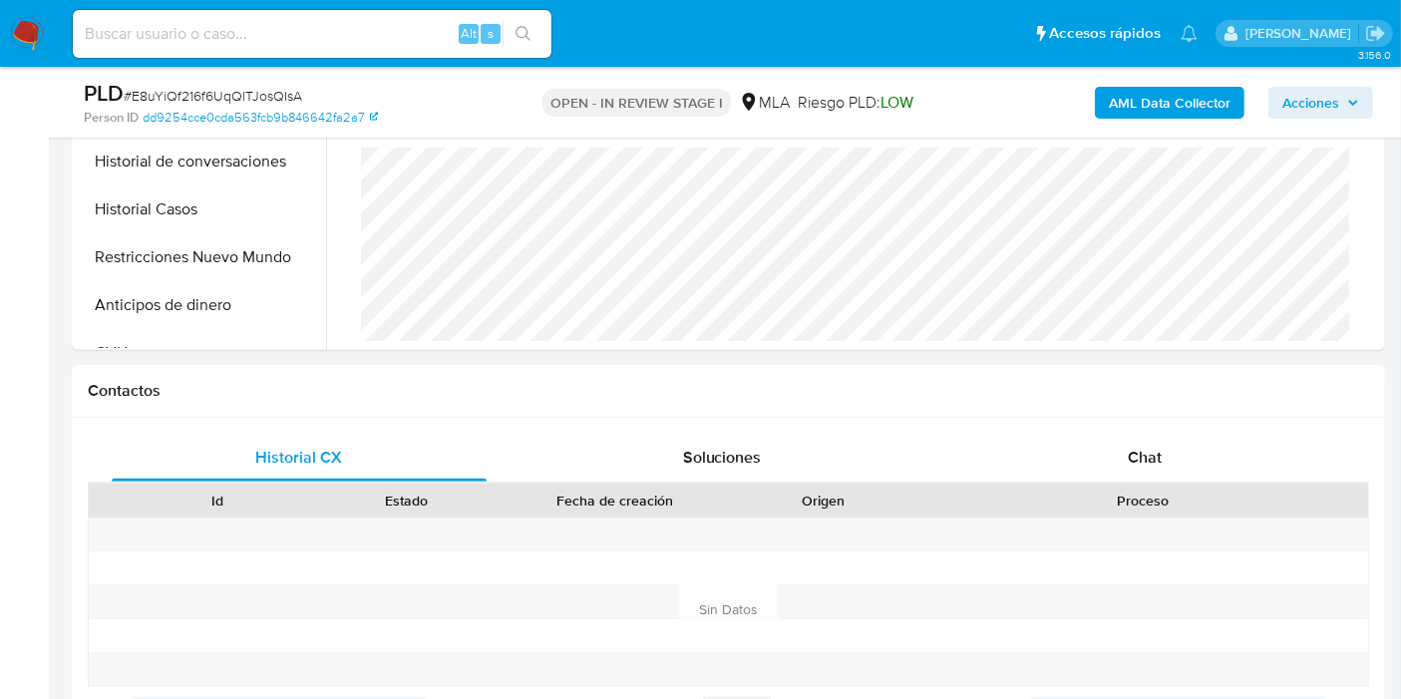
scroll to position [885, 0]
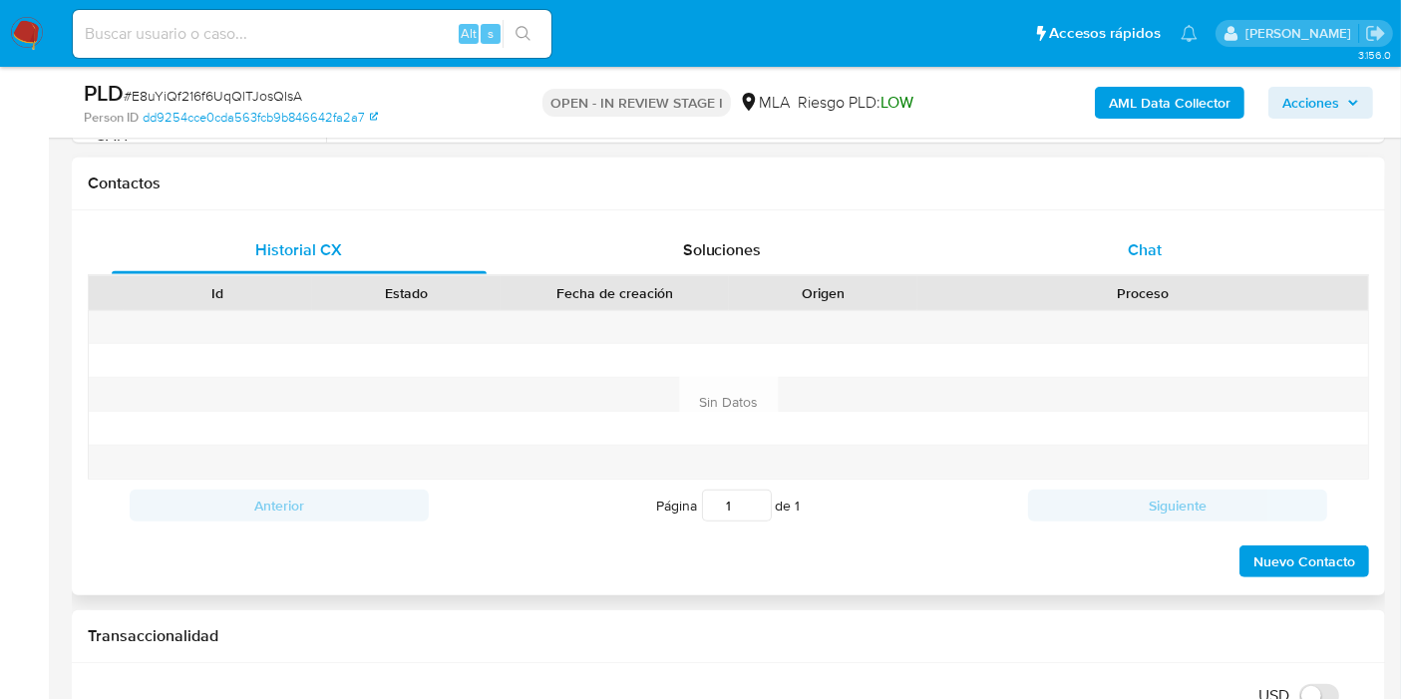
click at [1155, 242] on span "Chat" at bounding box center [1145, 249] width 34 height 23
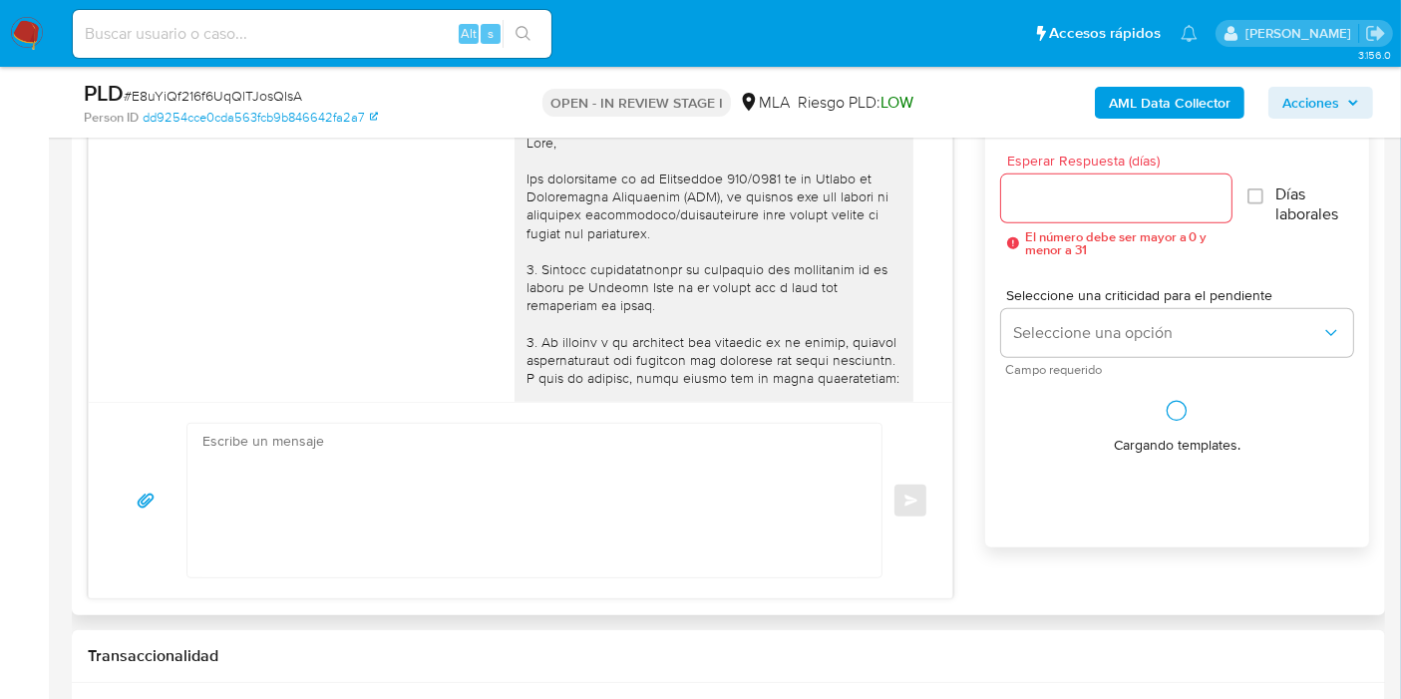
scroll to position [1269, 0]
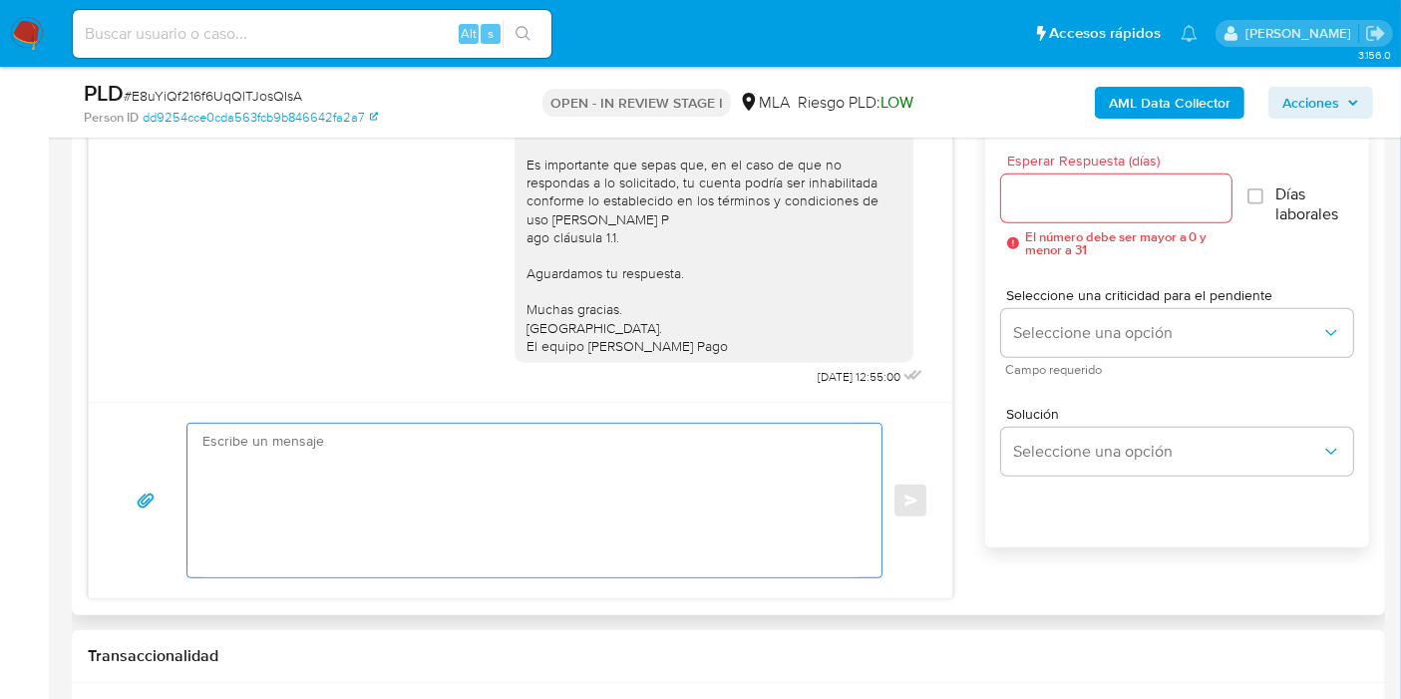
click at [632, 441] on textarea at bounding box center [529, 501] width 654 height 154
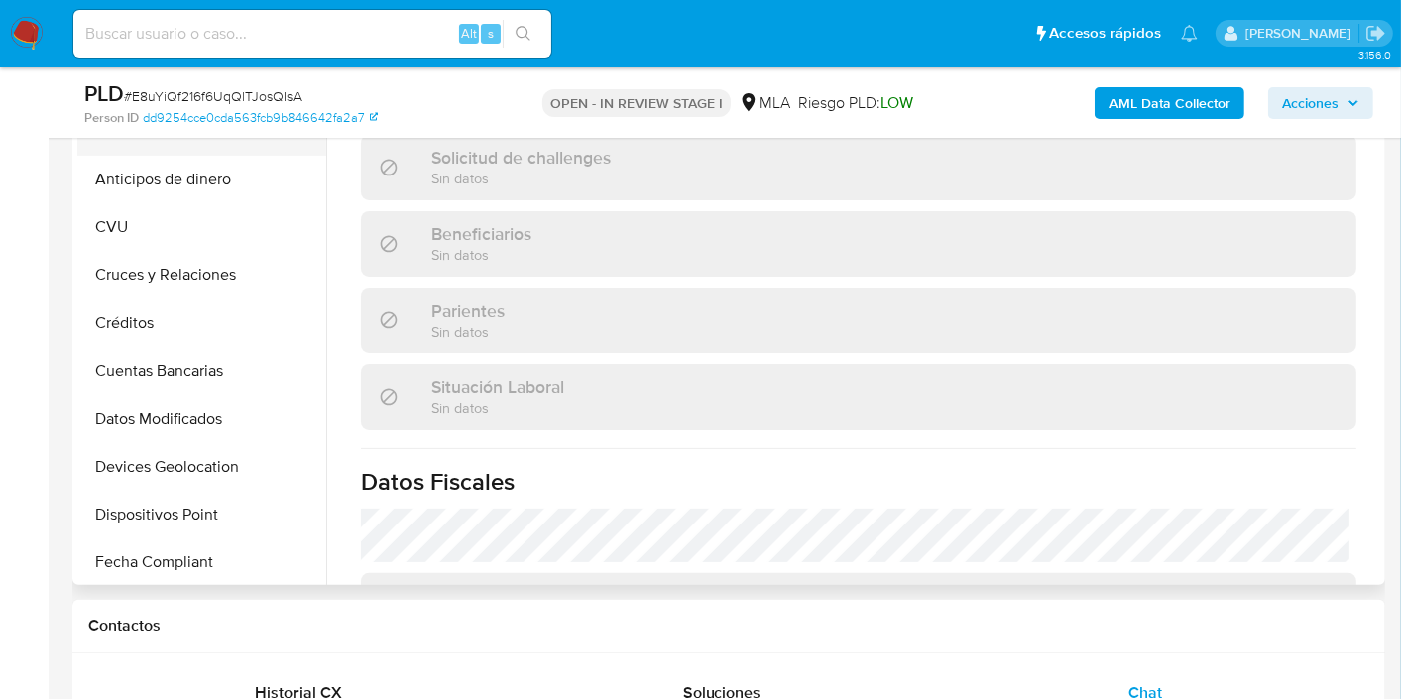
scroll to position [221, 0]
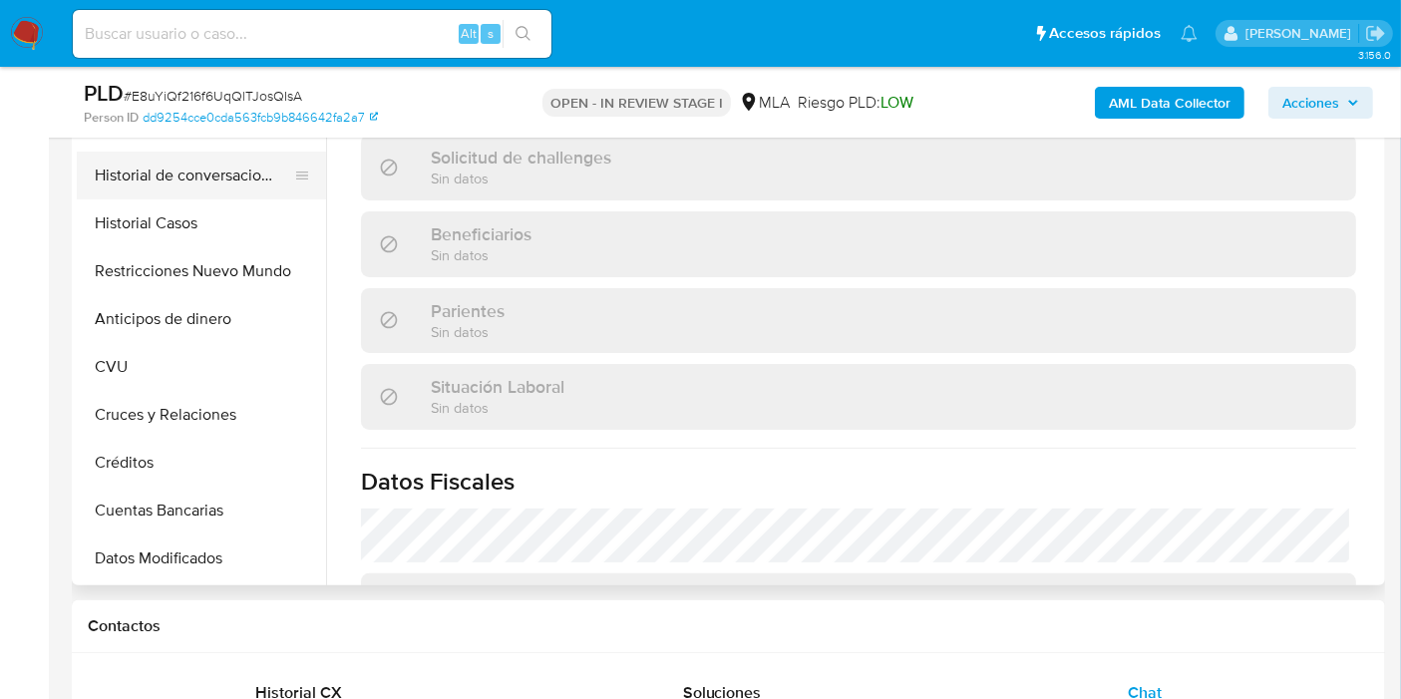
click at [223, 184] on button "Historial de conversaciones" at bounding box center [193, 176] width 233 height 48
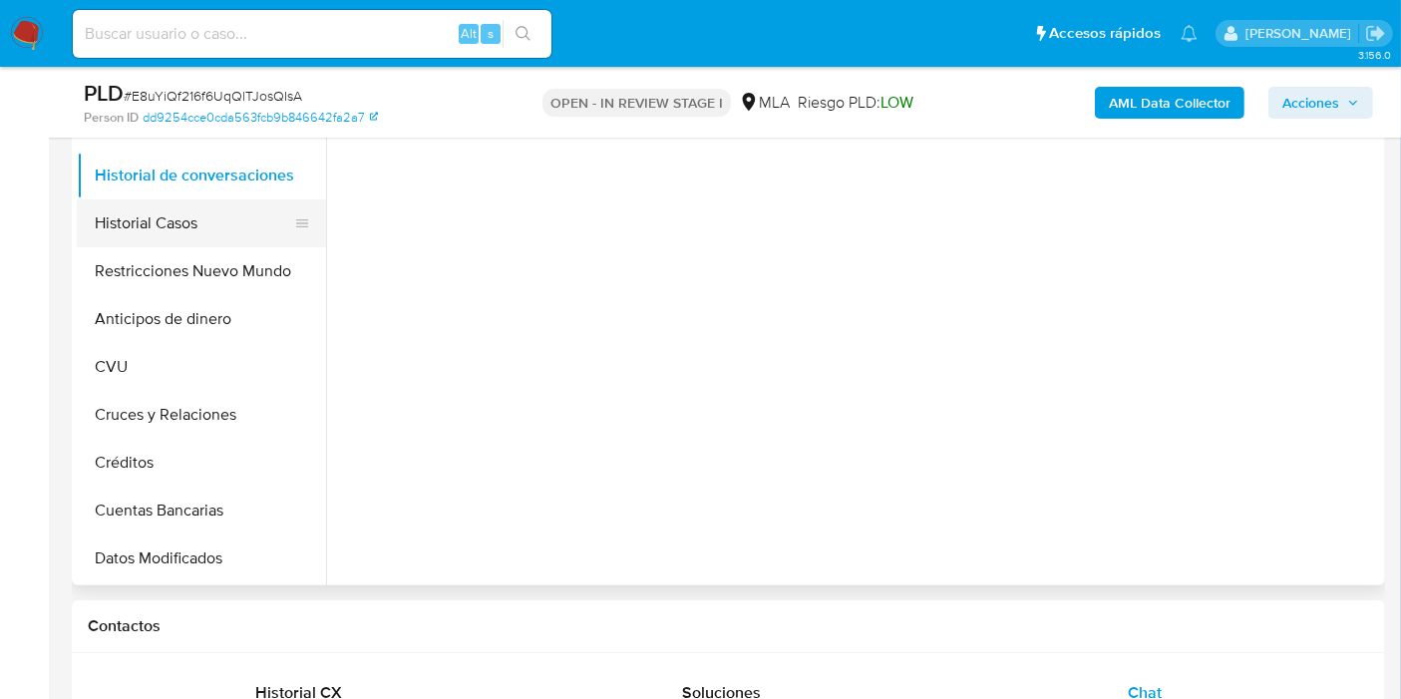
click at [193, 228] on button "Historial Casos" at bounding box center [193, 223] width 233 height 48
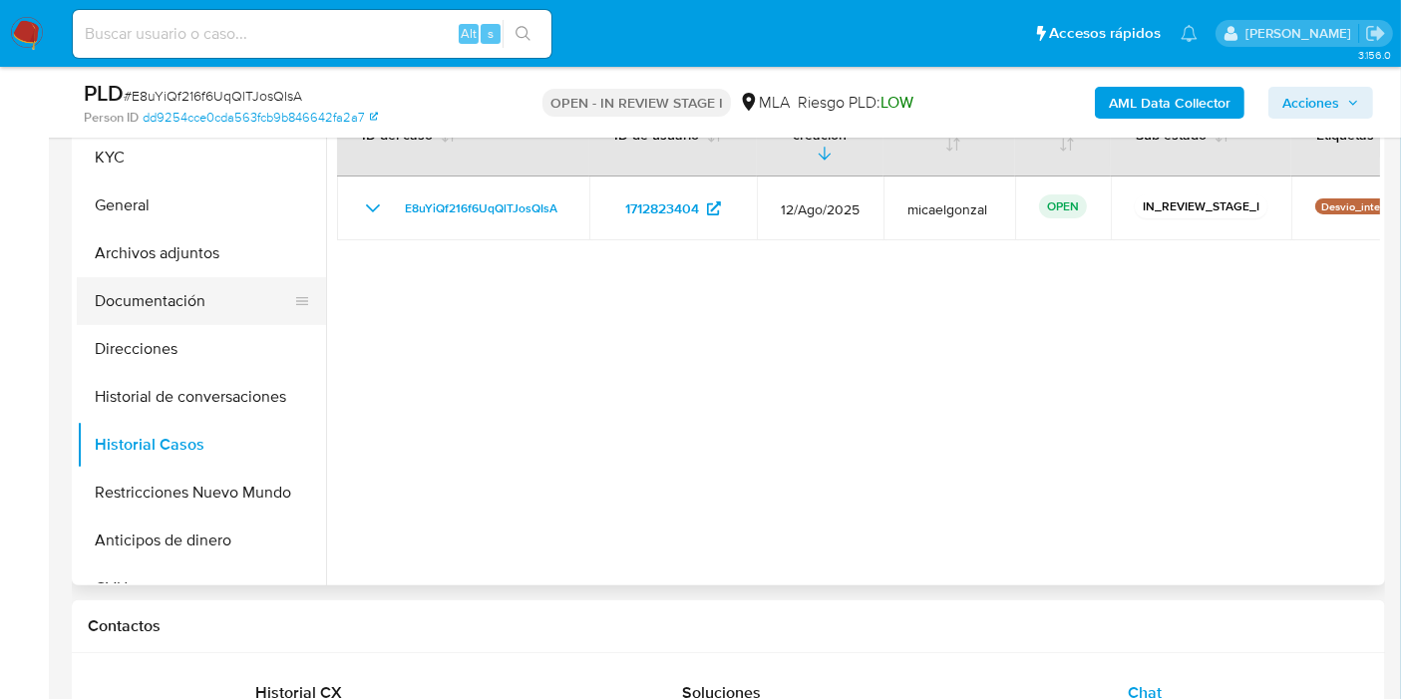
click at [201, 310] on button "Documentación" at bounding box center [193, 301] width 233 height 48
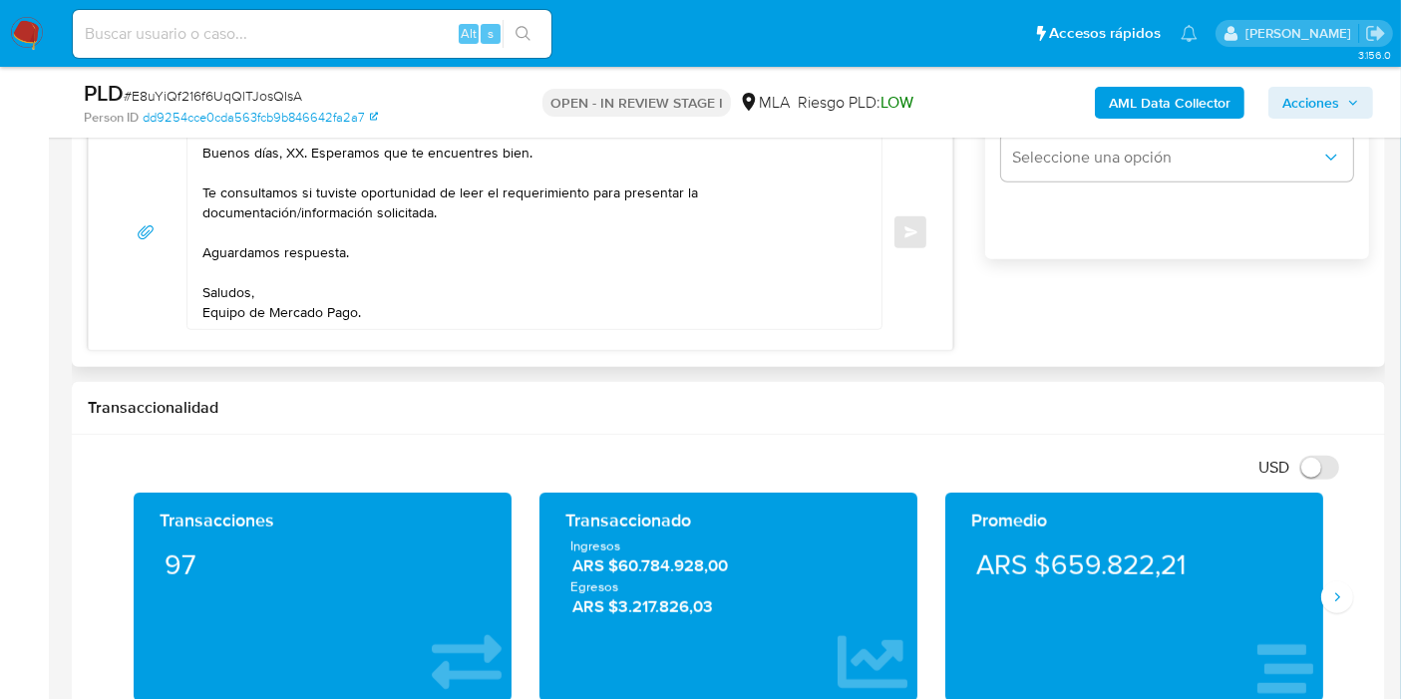
scroll to position [1329, 0]
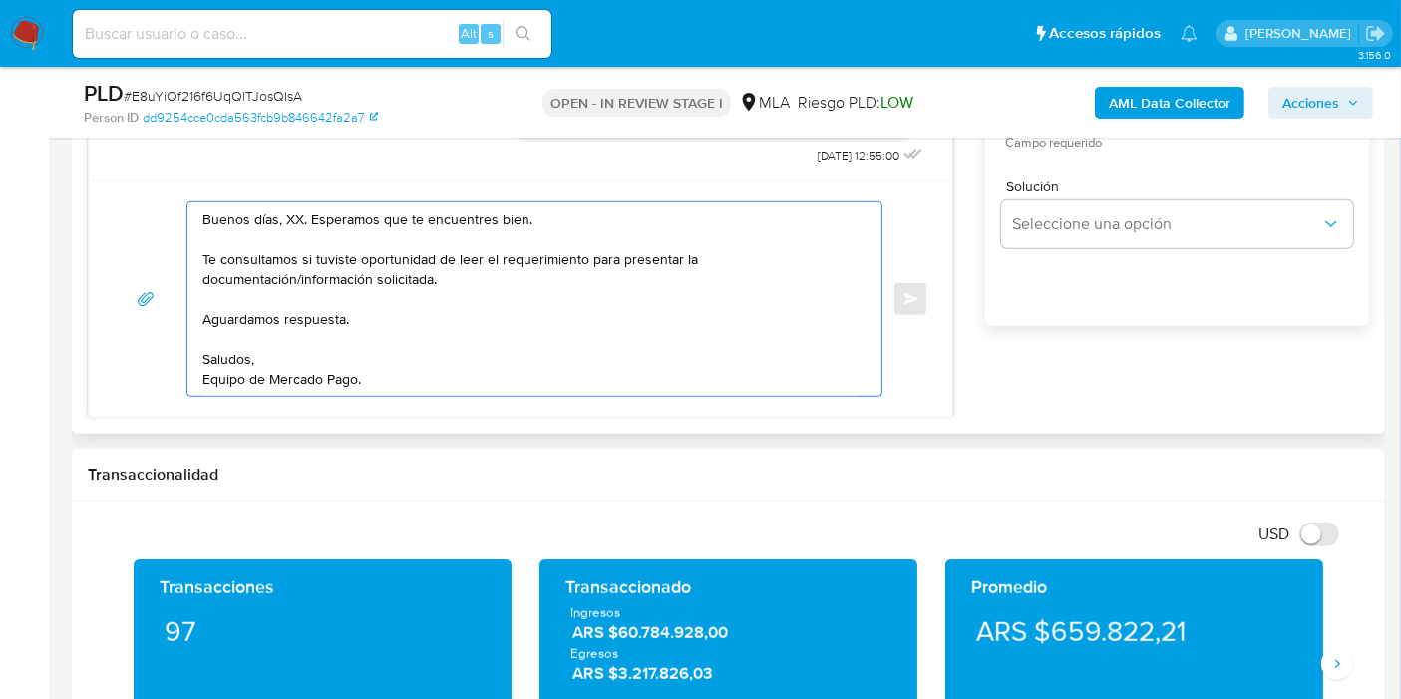
click at [283, 213] on textarea "Buenos días, XX. Esperamos que te encuentres bien. Te consultamos si tuviste op…" at bounding box center [529, 298] width 654 height 193
click at [631, 262] on textarea "Buenos días, Micael. Esperamos que te encuentres bien. Te consultamos si tuvist…" at bounding box center [529, 298] width 654 height 193
click at [595, 286] on textarea "Buenos días, Micael. Esperamos que te encuentres bien. Te consultamos si tuvist…" at bounding box center [529, 298] width 654 height 193
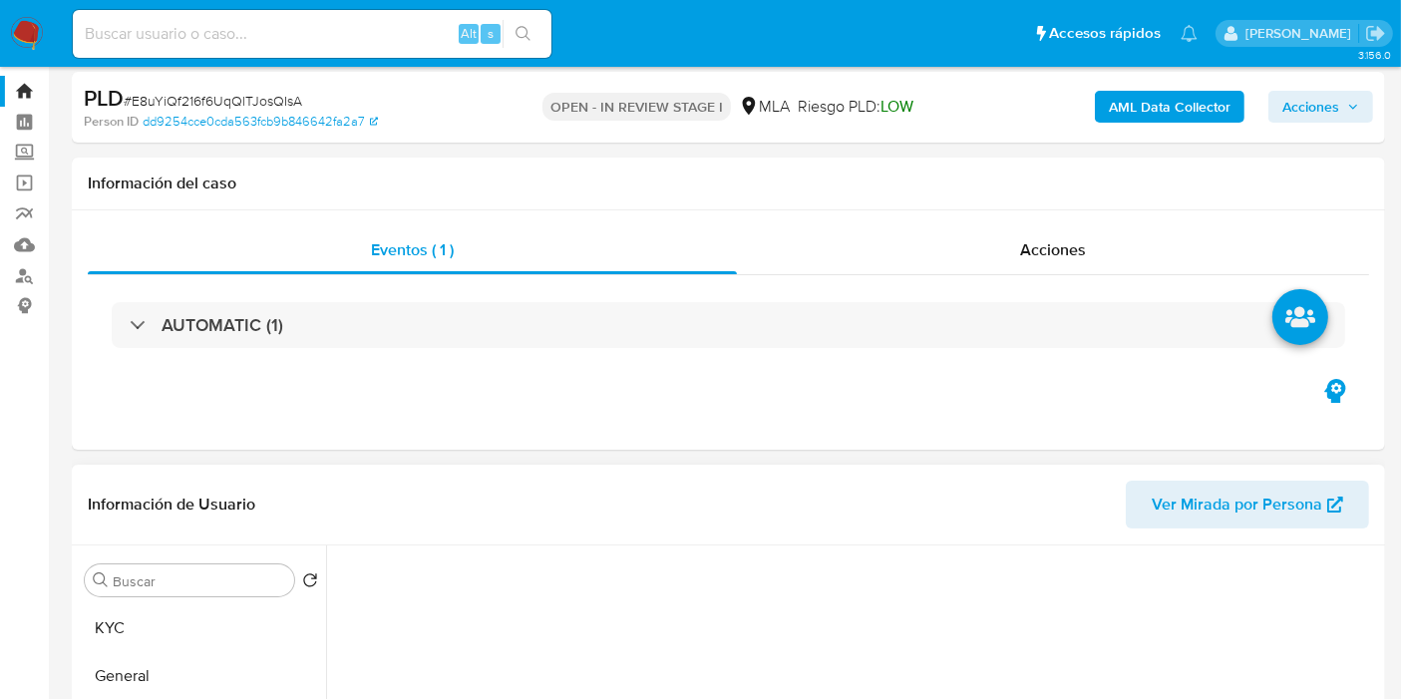
scroll to position [111, 0]
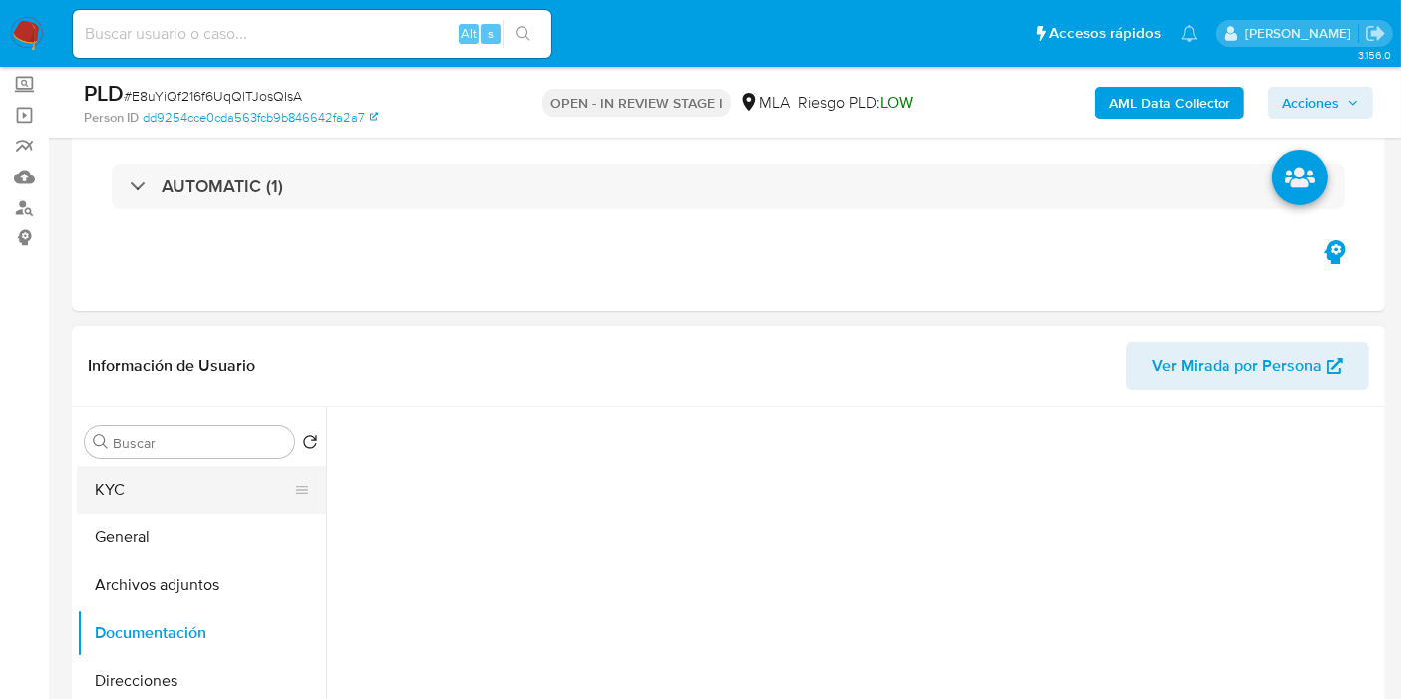
click at [142, 491] on button "KYC" at bounding box center [193, 490] width 233 height 48
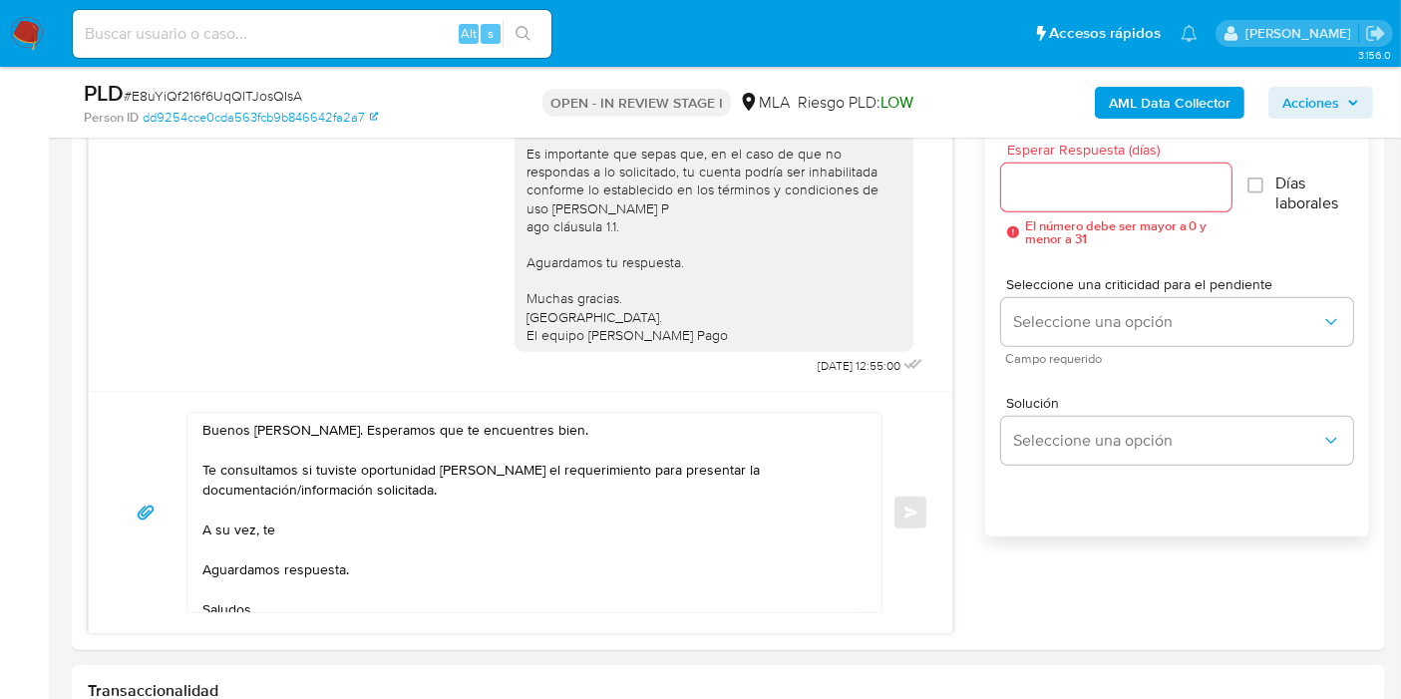
scroll to position [1329, 0]
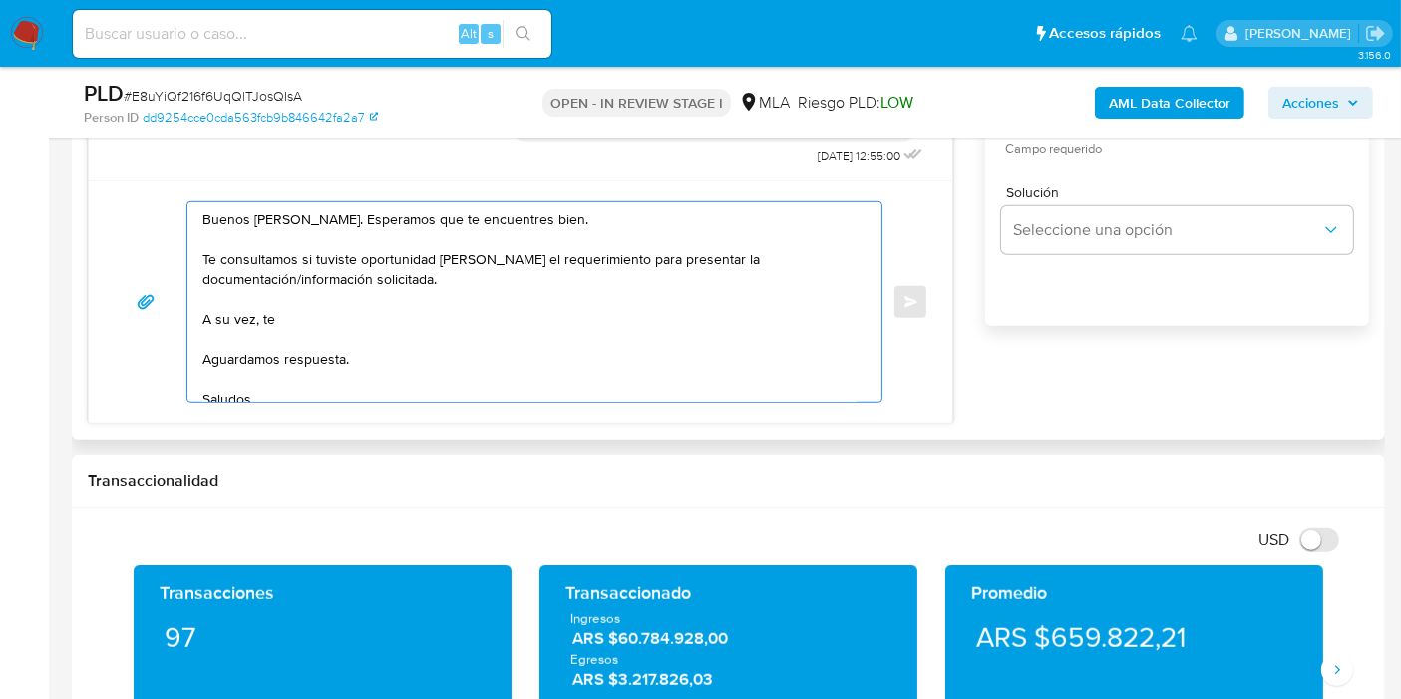
drag, startPoint x: 310, startPoint y: 297, endPoint x: 313, endPoint y: 317, distance: 20.2
click at [310, 297] on textarea "Buenos días, Micael. Esperamos que te encuentres bien. Te consultamos si tuvist…" at bounding box center [529, 301] width 654 height 199
click at [313, 317] on textarea "Buenos días, Micael. Esperamos que te encuentres bien. Te consultamos si tuvist…" at bounding box center [529, 301] width 654 height 199
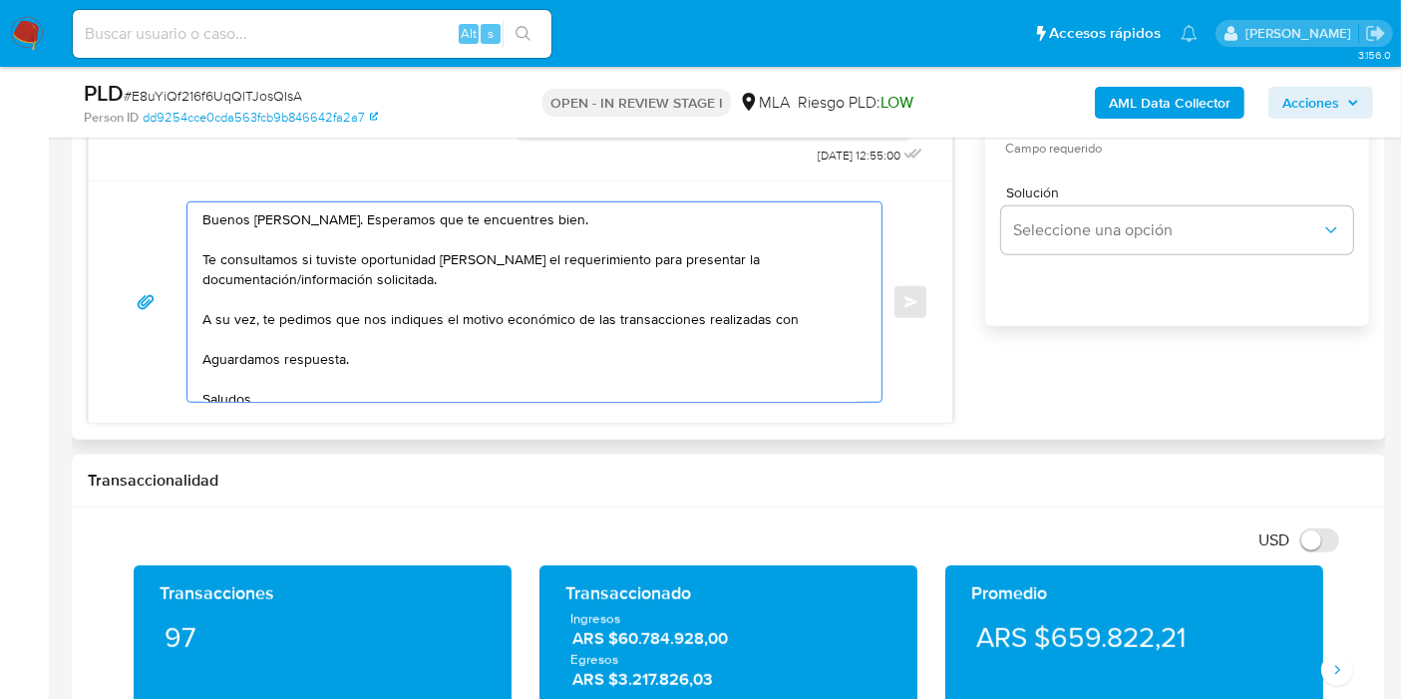
paste textarea "Erick Joel Lerda"
paste textarea "20352129756"
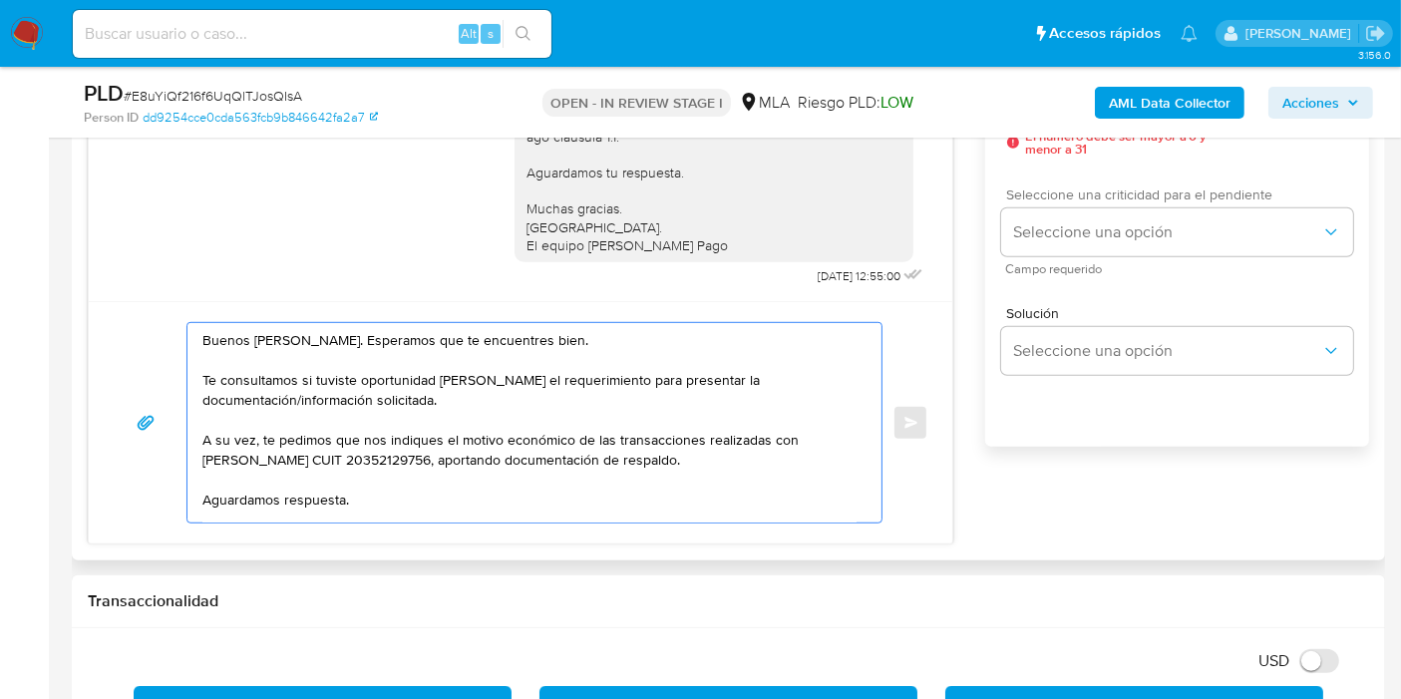
scroll to position [1108, 0]
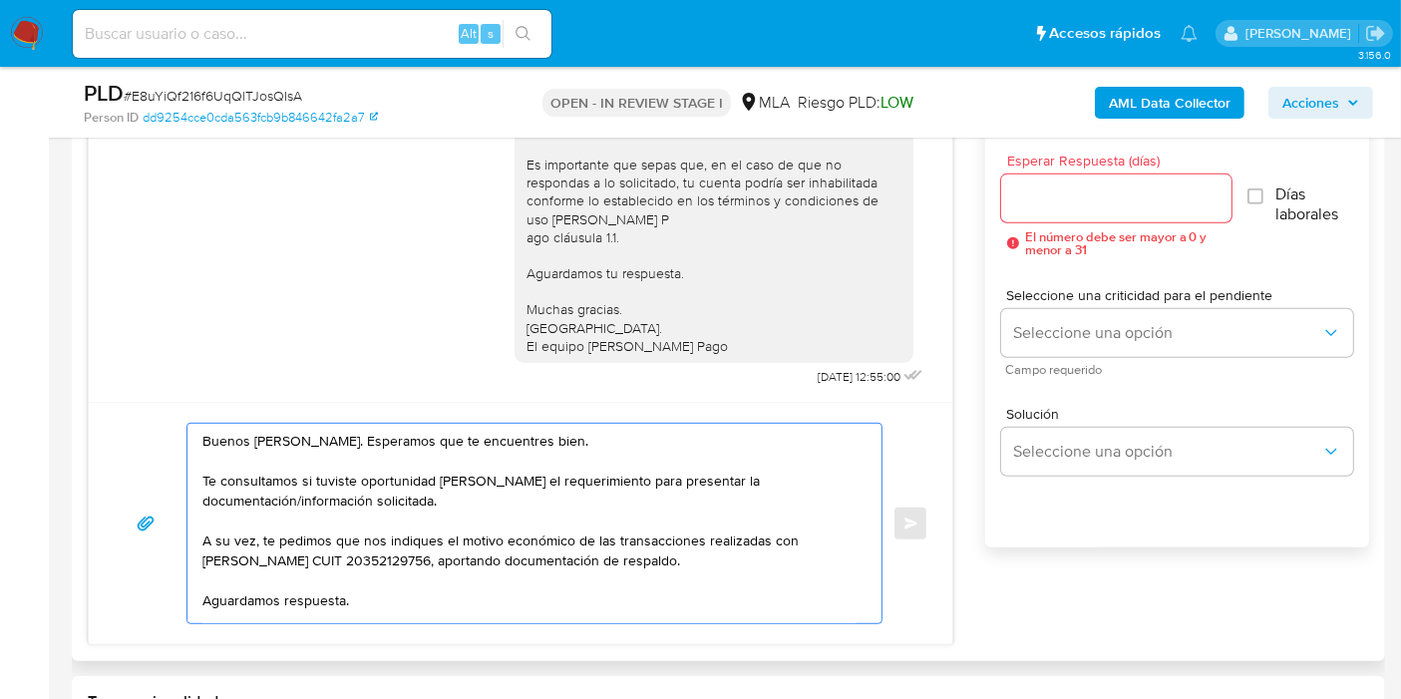
type textarea "Buenos días, Micael. Esperamos que te encuentres bien. Te consultamos si tuvist…"
click at [1139, 203] on input "Esperar Respuesta (días)" at bounding box center [1116, 198] width 230 height 26
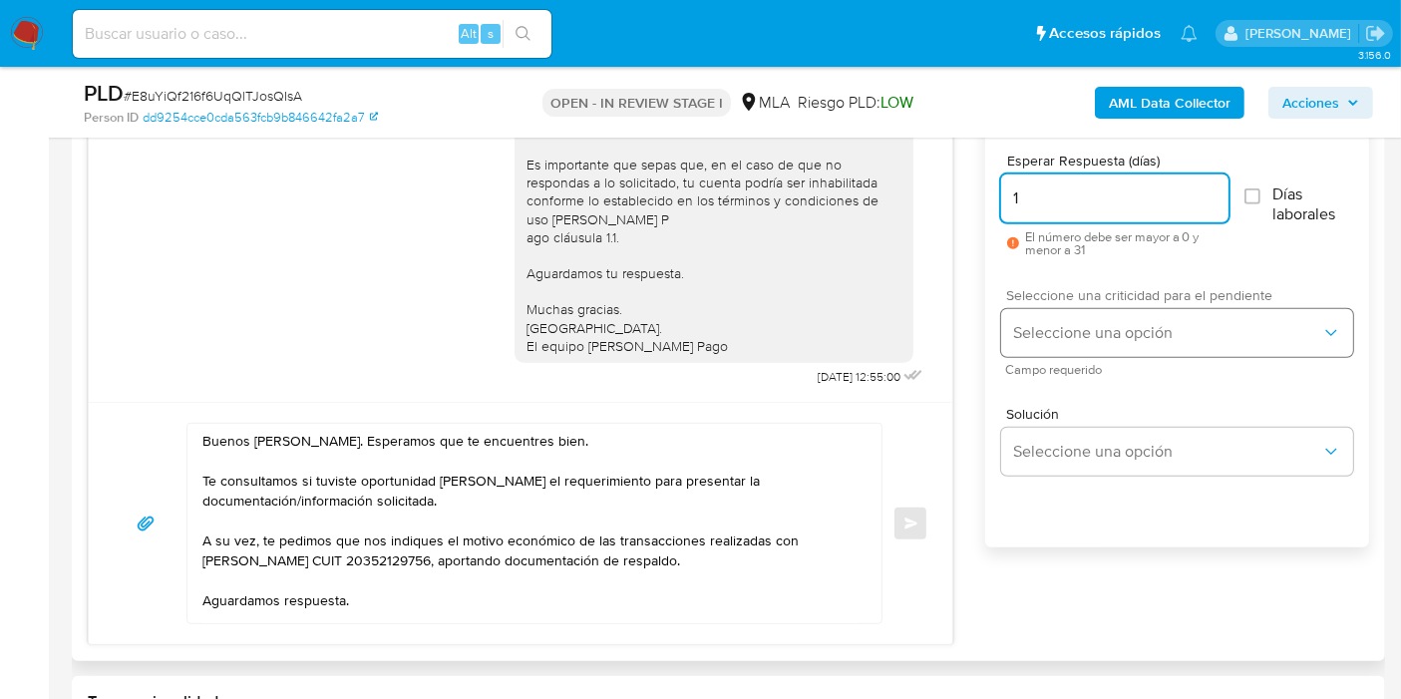
type input "1"
click at [1124, 309] on button "Seleccione una opción" at bounding box center [1177, 333] width 352 height 48
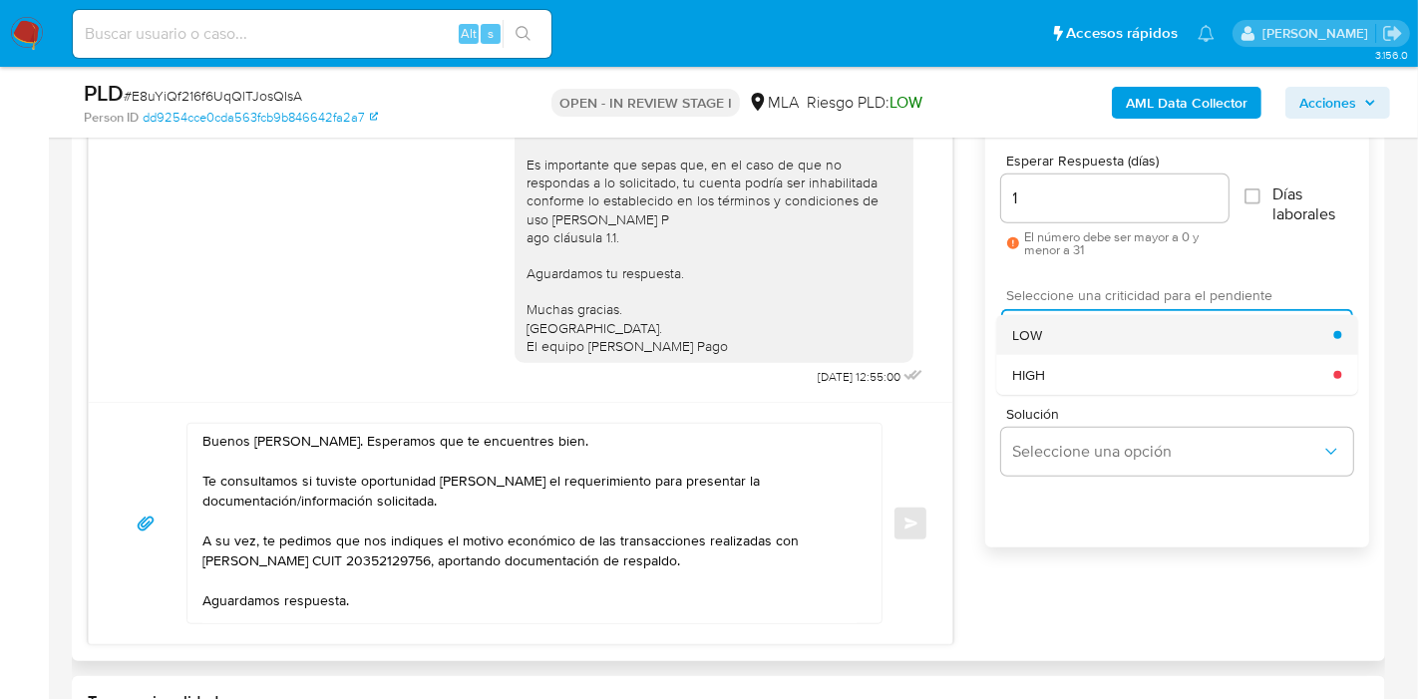
click at [1097, 334] on div "LOW" at bounding box center [1172, 335] width 321 height 40
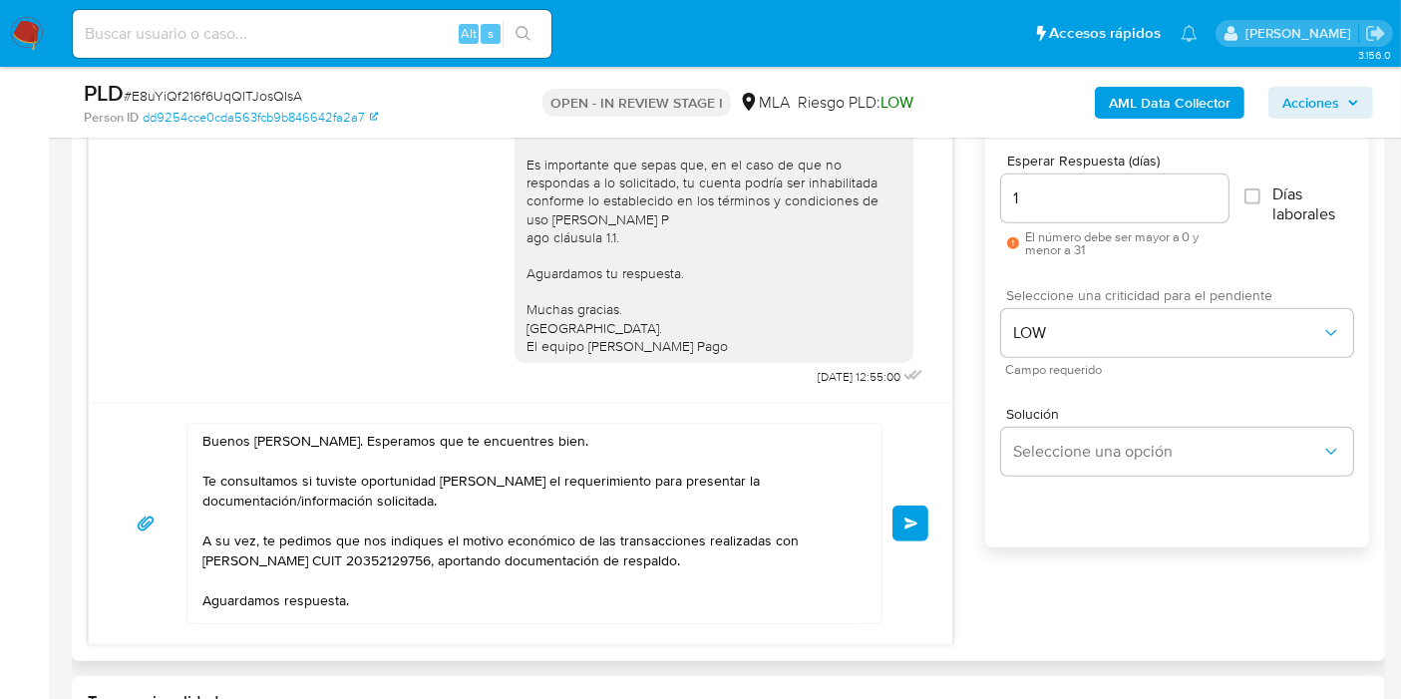
click at [924, 511] on button "Enviar" at bounding box center [910, 523] width 36 height 36
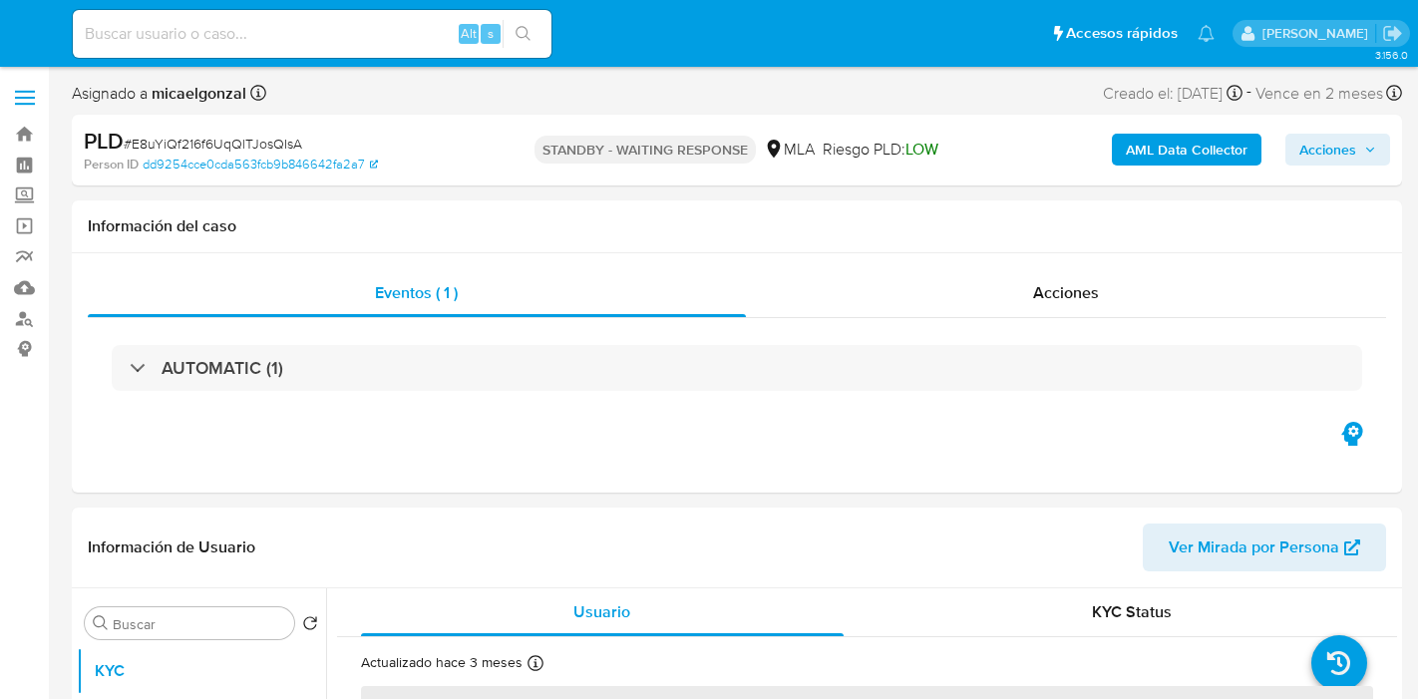
select select "10"
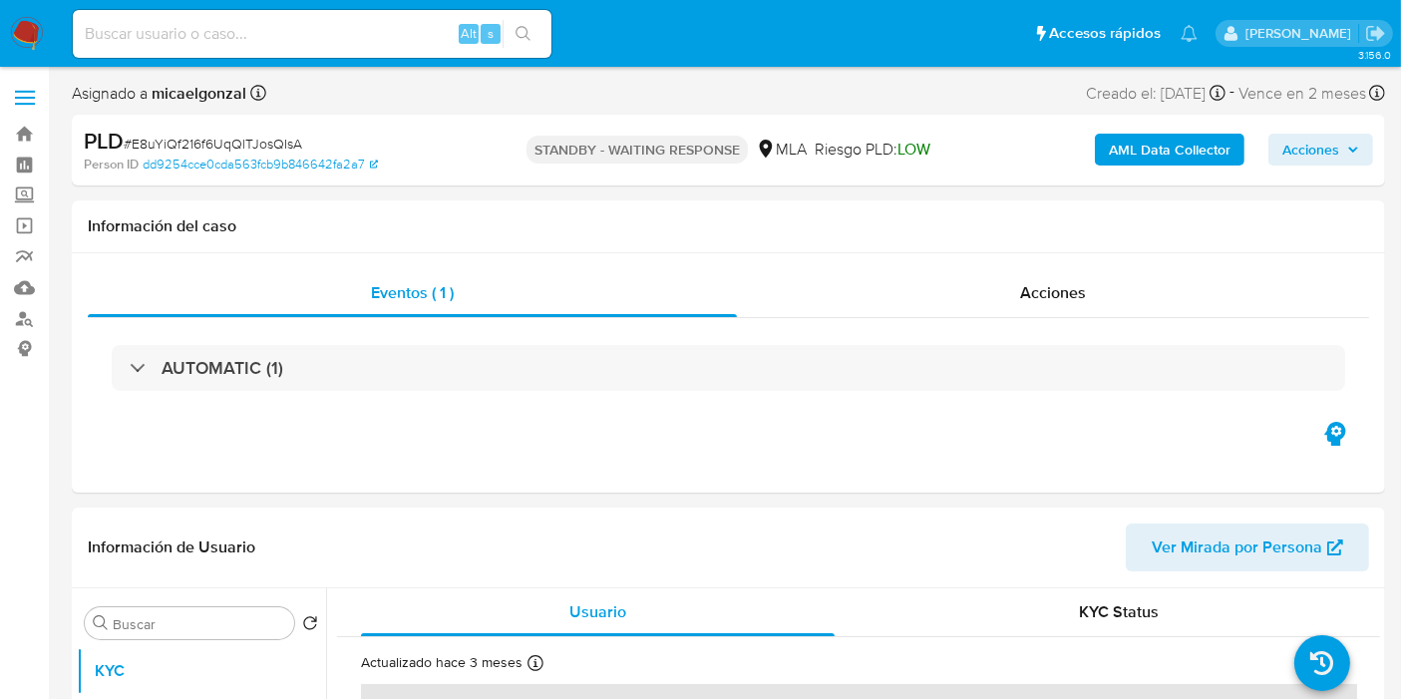
click at [255, 45] on input at bounding box center [312, 34] width 479 height 26
click at [252, 38] on input at bounding box center [312, 34] width 479 height 26
paste input "mnNBuXO9NvMSmkFgdbjkTRmy"
type input "mnNBuXO9NvMSmkFgdbjkTRmy"
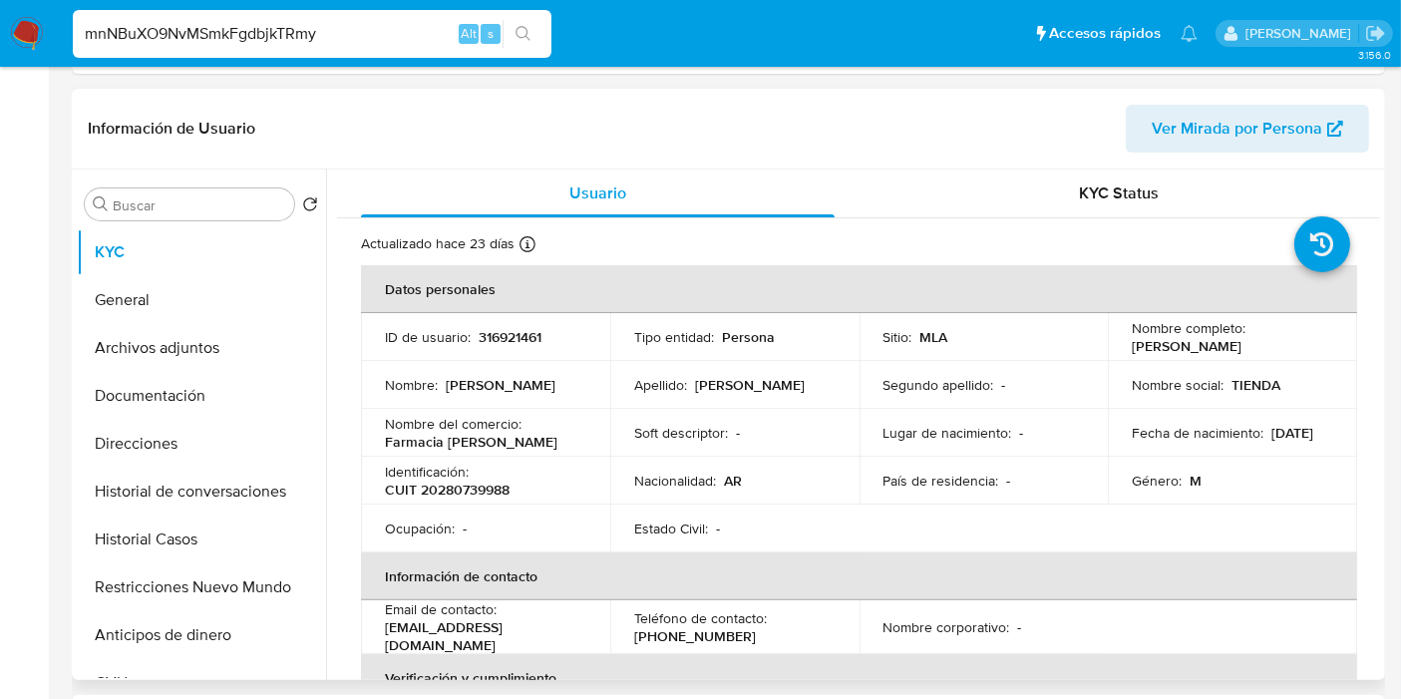
select select "10"
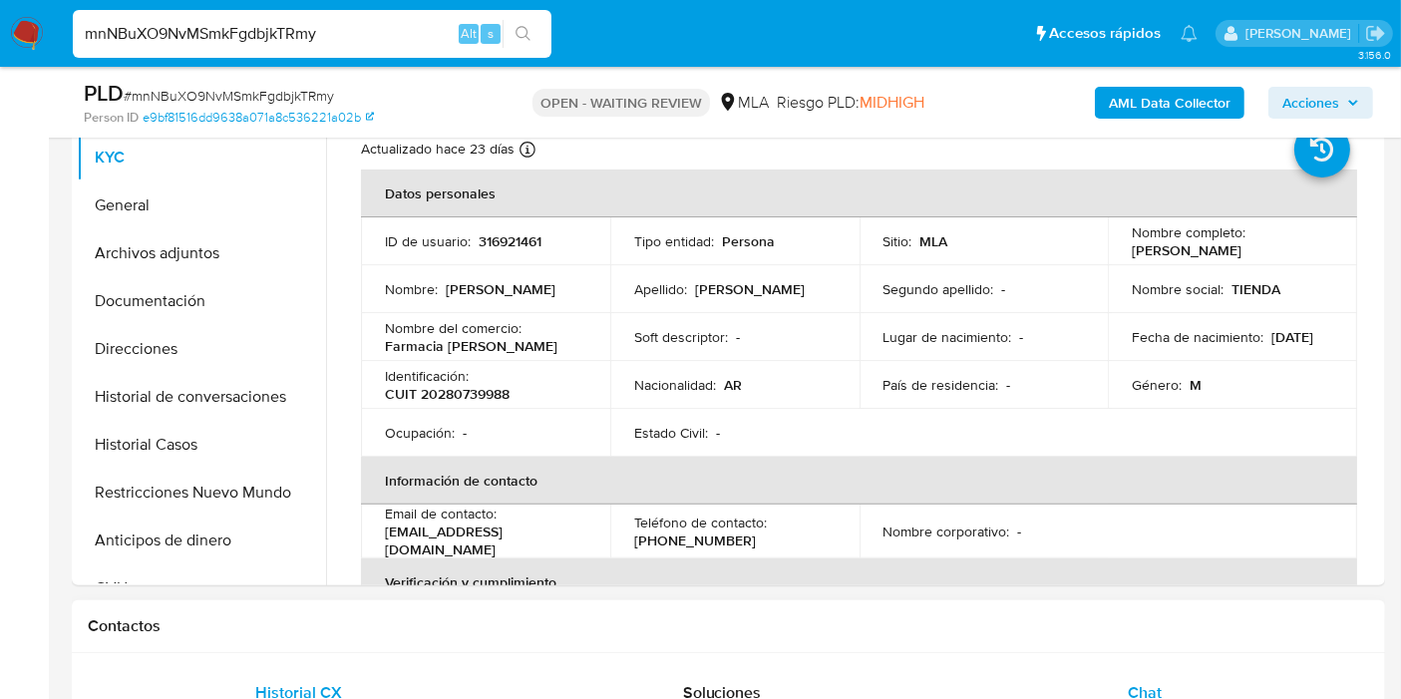
scroll to position [332, 0]
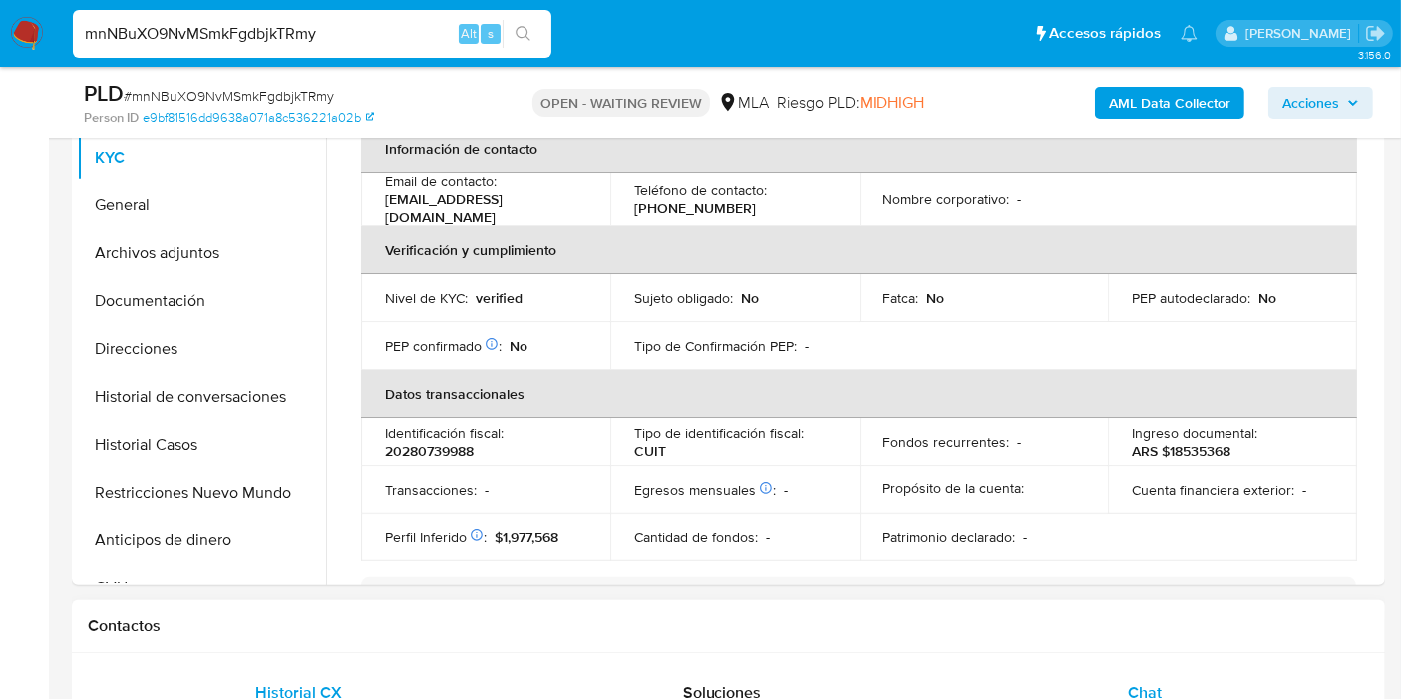
click at [1174, 677] on div "Chat" at bounding box center [1144, 693] width 375 height 48
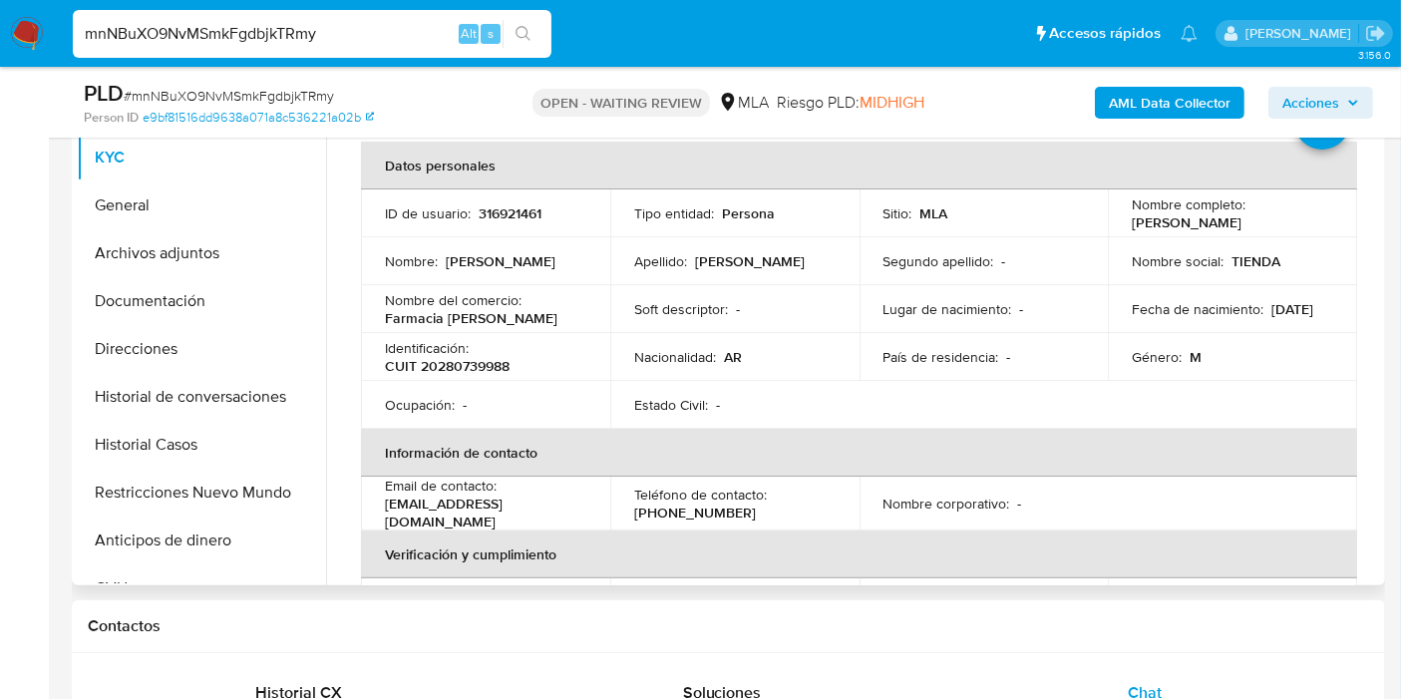
scroll to position [0, 0]
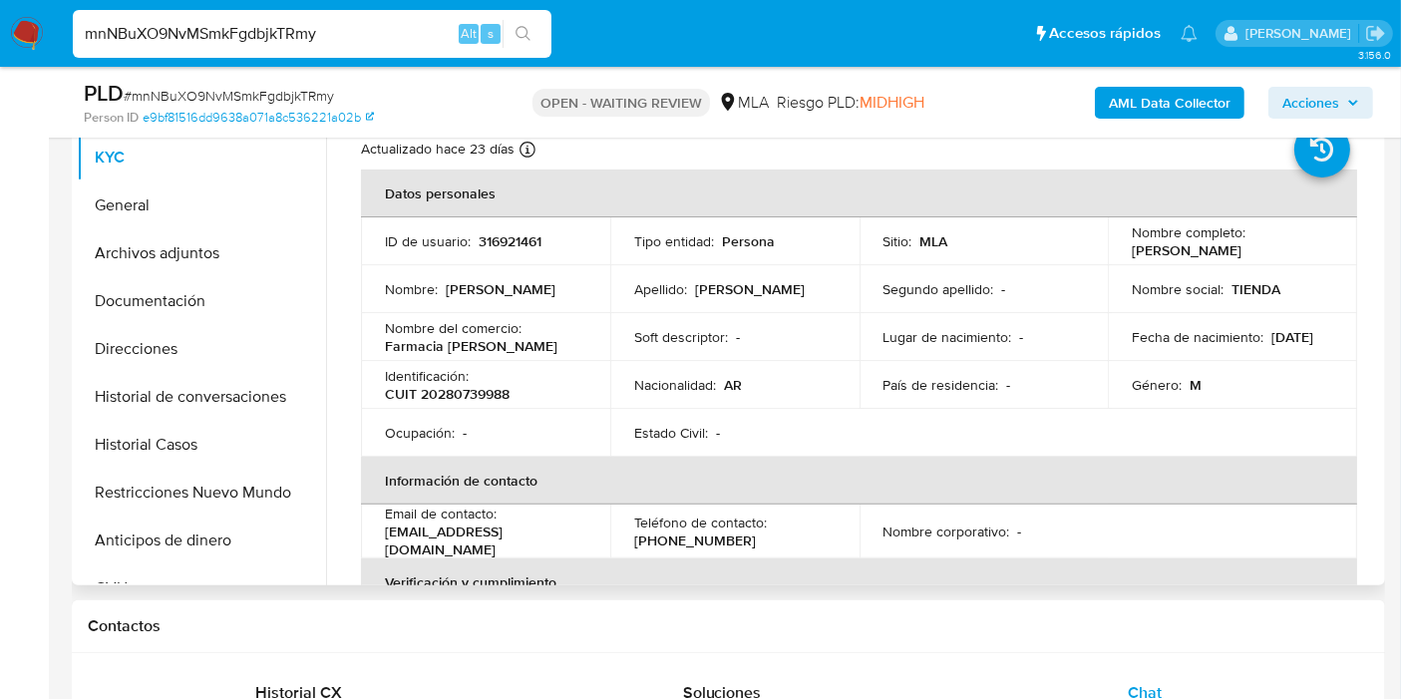
drag, startPoint x: 1239, startPoint y: 260, endPoint x: 1128, endPoint y: 255, distance: 111.8
click at [1128, 255] on td "Nombre completo : [PERSON_NAME]" at bounding box center [1232, 241] width 249 height 48
copy p "[PERSON_NAME]"
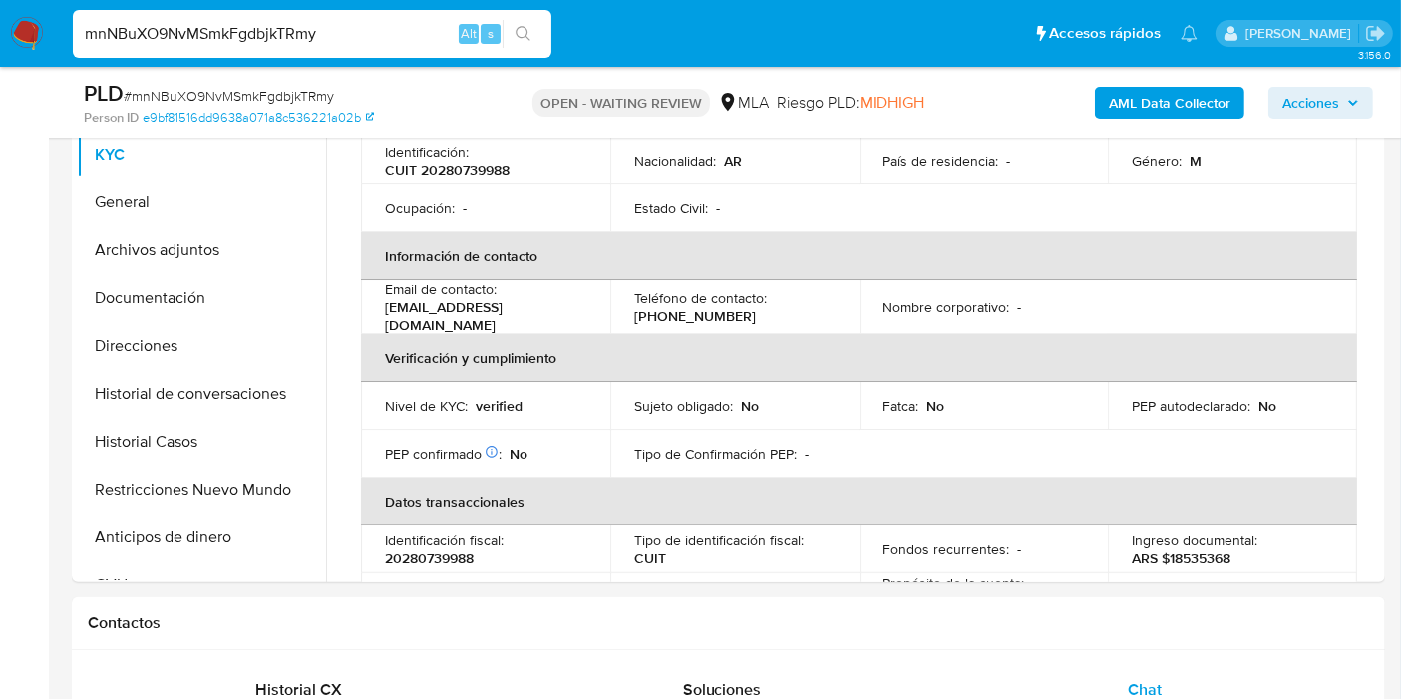
scroll to position [221, 0]
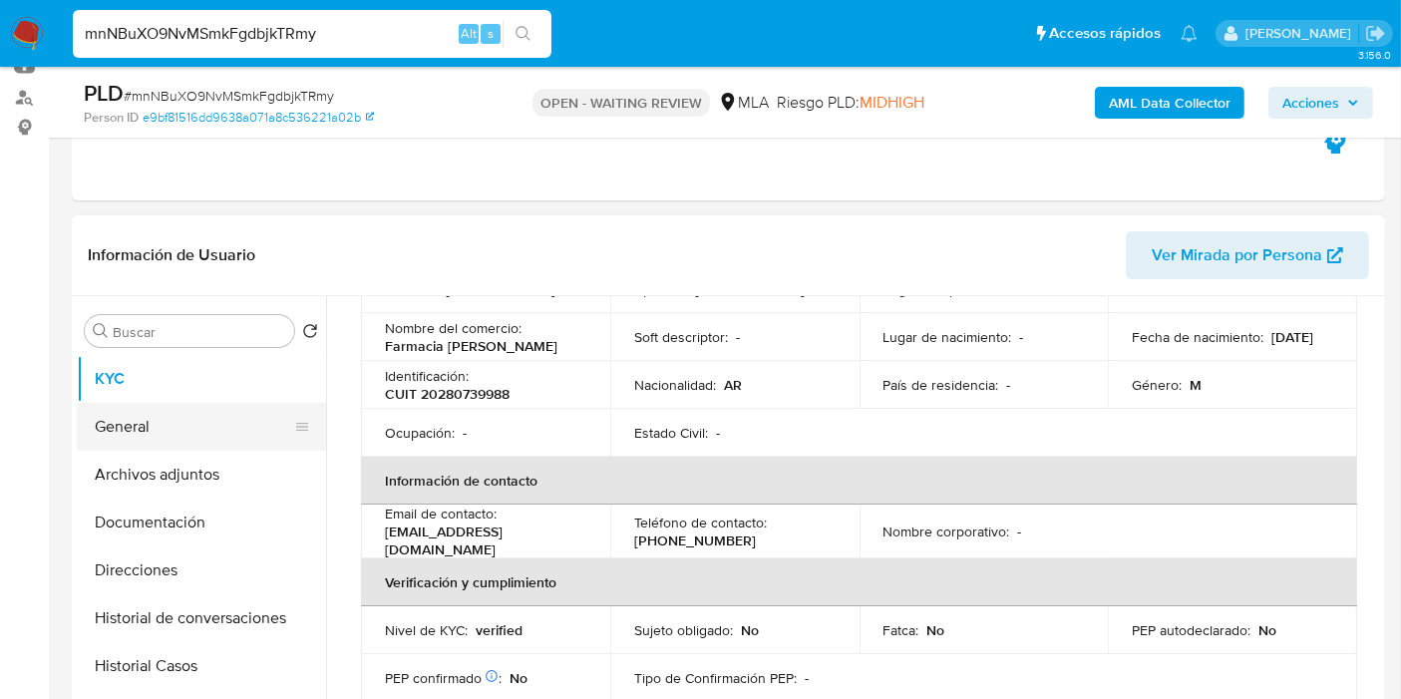
click at [153, 420] on button "General" at bounding box center [193, 427] width 233 height 48
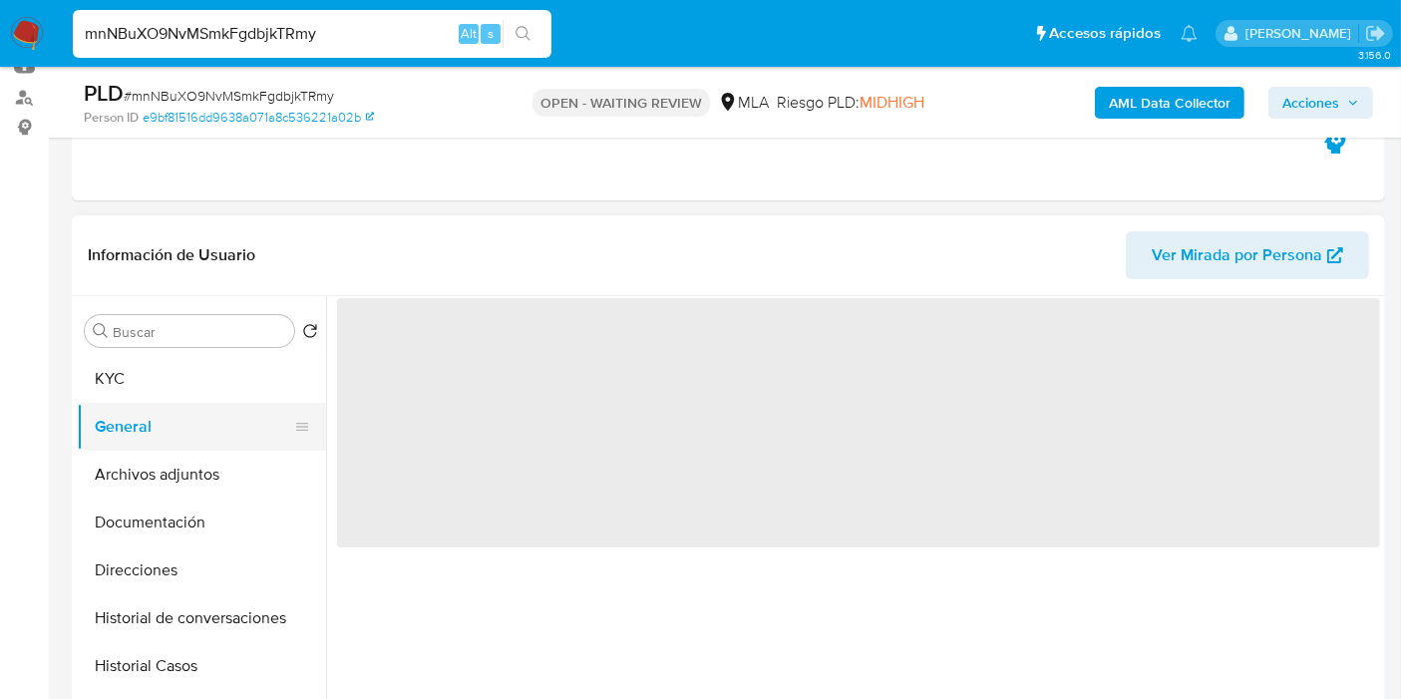
scroll to position [0, 0]
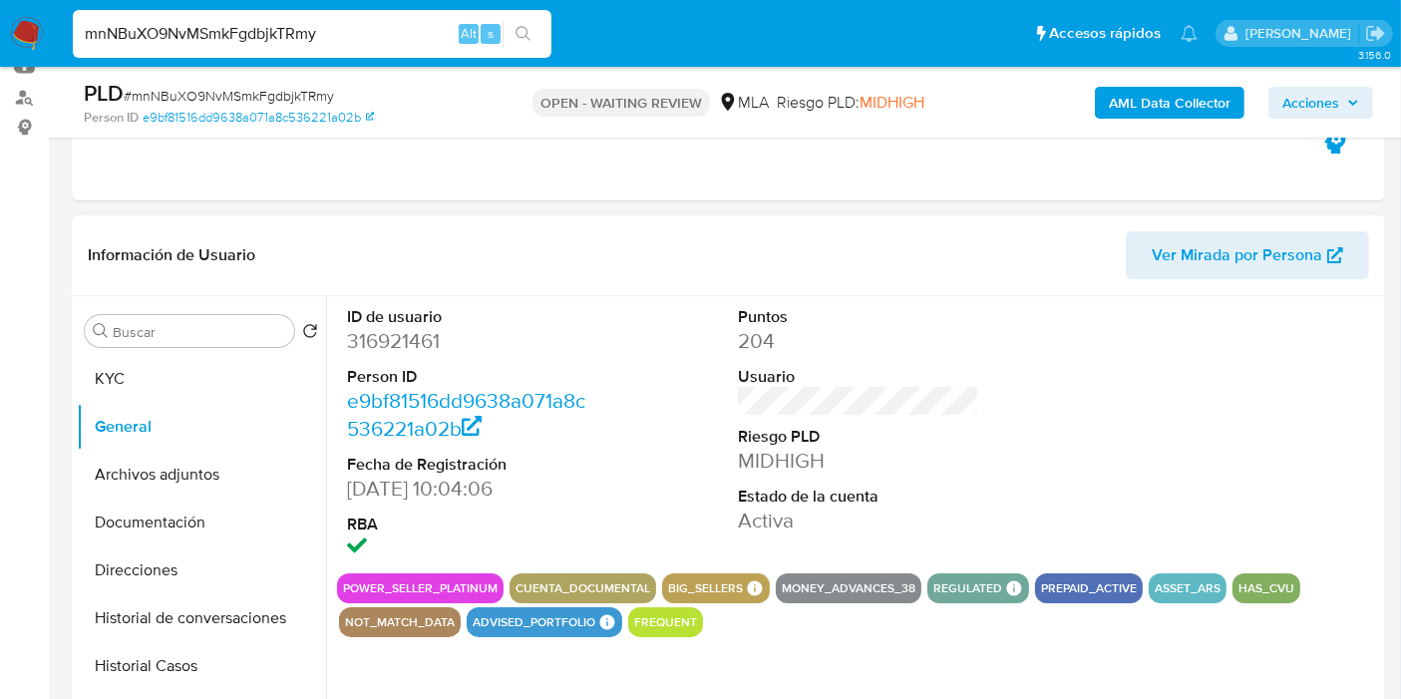
click at [404, 343] on dd "316921461" at bounding box center [467, 341] width 241 height 28
copy dd "316921461"
click at [213, 383] on button "KYC" at bounding box center [193, 379] width 233 height 48
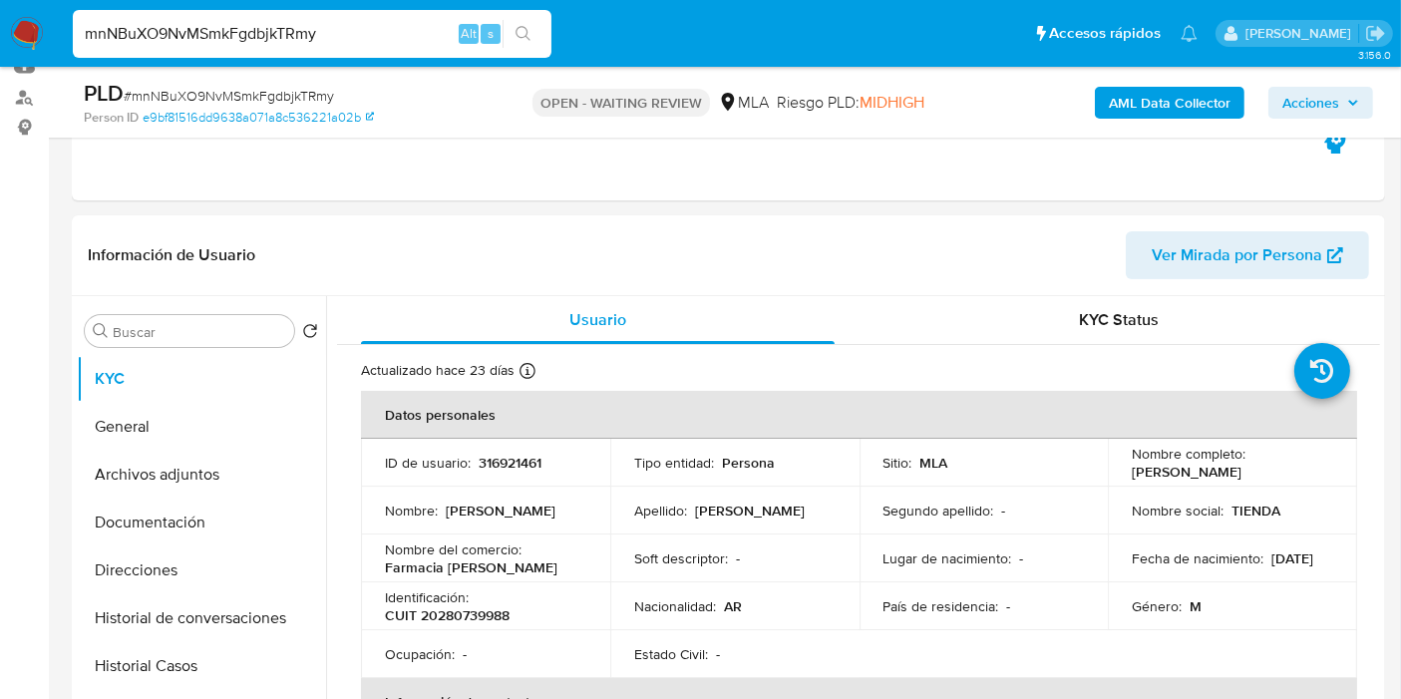
click at [264, 98] on span "# mnNBuXO9NvMSmkFgdbjkTRmy" at bounding box center [229, 96] width 210 height 20
copy span "mnNBuXO9NvMSmkFgdbjkTRmy"
click at [32, 27] on img at bounding box center [27, 34] width 34 height 34
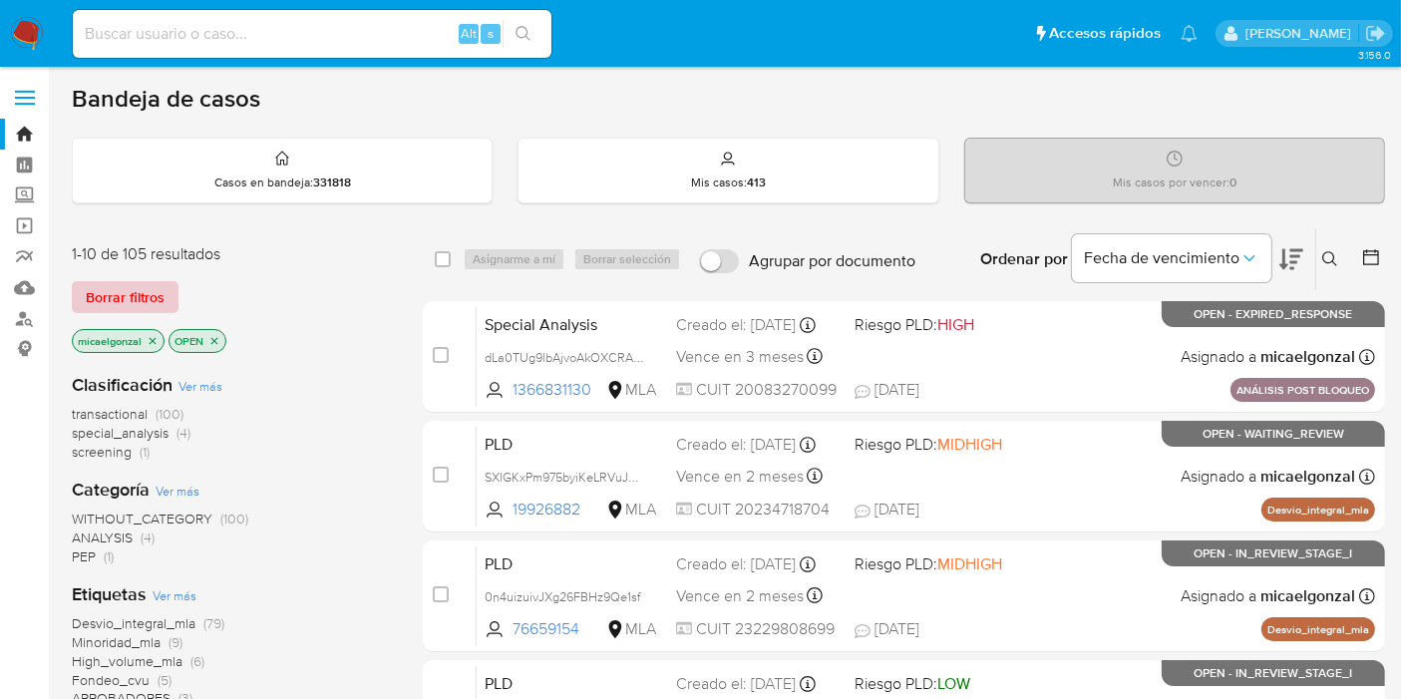
click at [147, 299] on span "Borrar filtros" at bounding box center [125, 297] width 79 height 28
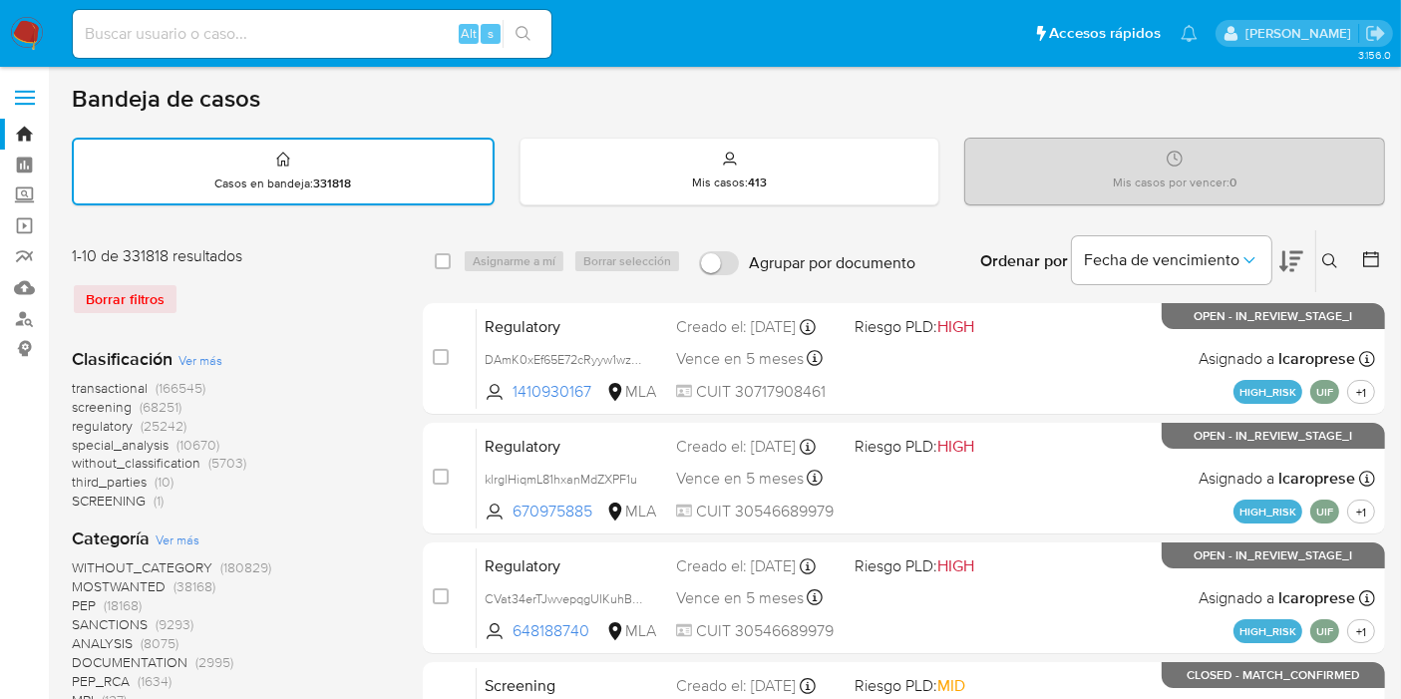
click at [1335, 264] on icon at bounding box center [1329, 260] width 15 height 15
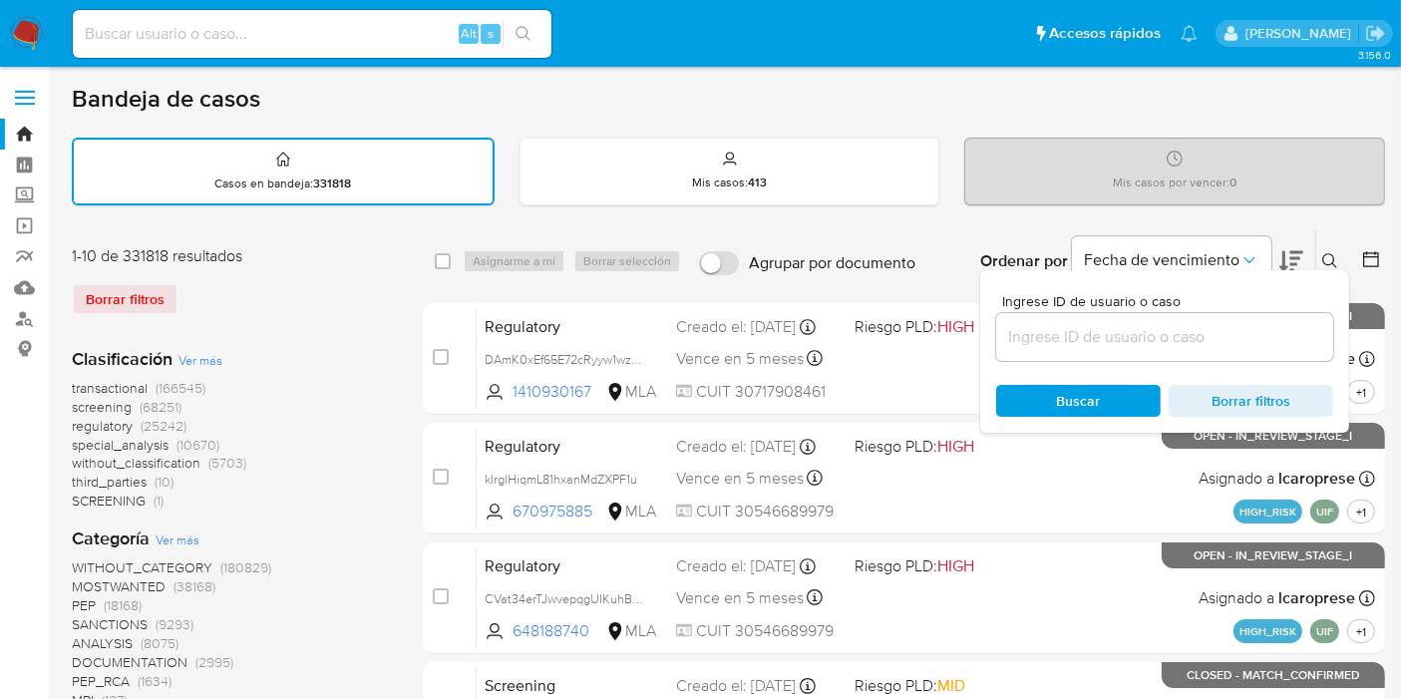
drag, startPoint x: 1106, startPoint y: 355, endPoint x: 1114, endPoint y: 342, distance: 15.2
click at [1113, 344] on div at bounding box center [1164, 337] width 337 height 48
click at [1115, 342] on input at bounding box center [1164, 337] width 337 height 26
type input "v"
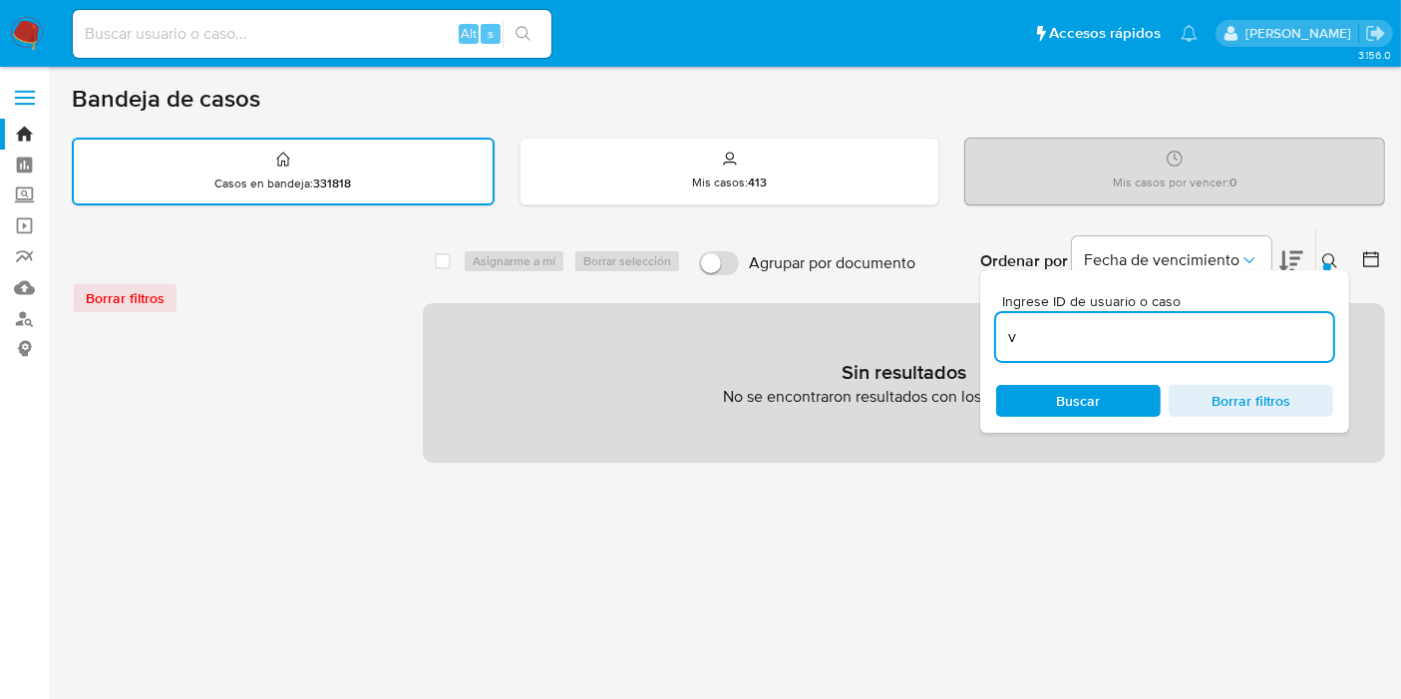
click at [1115, 342] on input "v" at bounding box center [1164, 337] width 337 height 26
paste input "mnNBuXO9NvMSmkFgdbjkTRmy"
type input "mnNBuXO9NvMSmkFgdbjkTRmy"
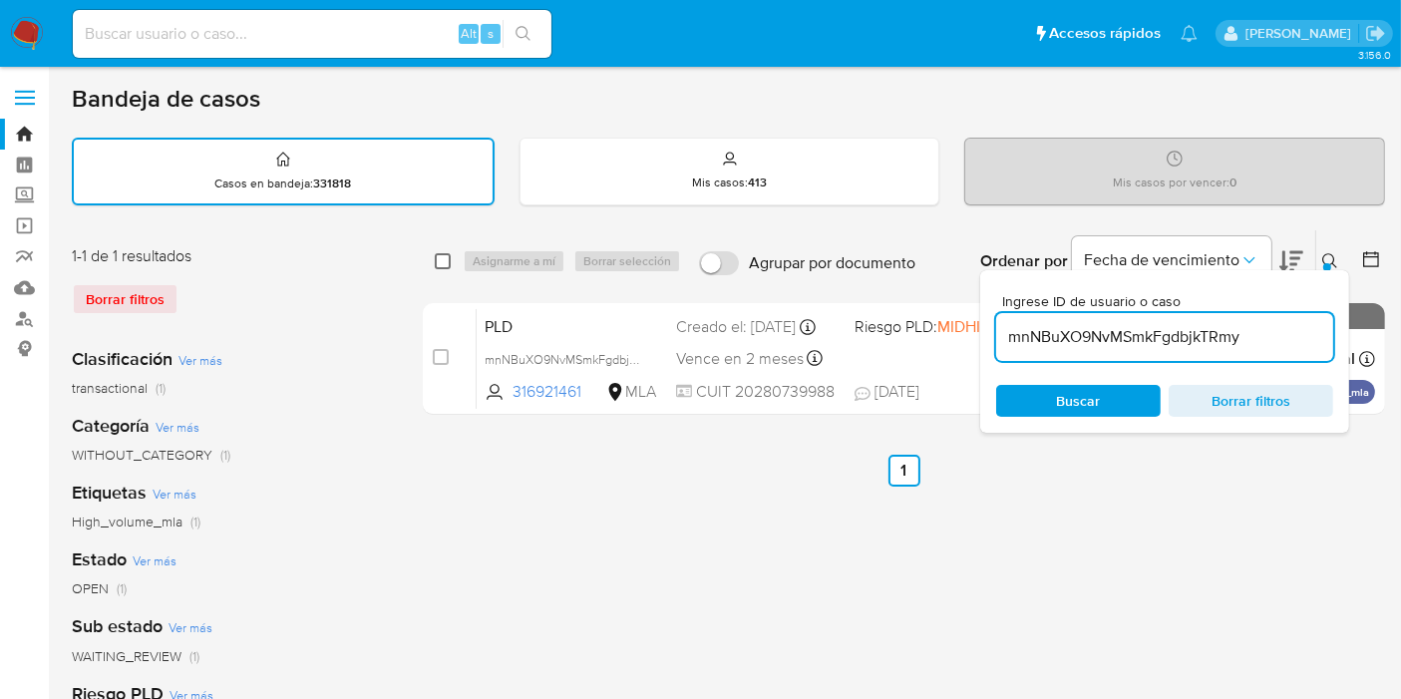
click at [448, 253] on input "checkbox" at bounding box center [443, 261] width 16 height 16
checkbox input "true"
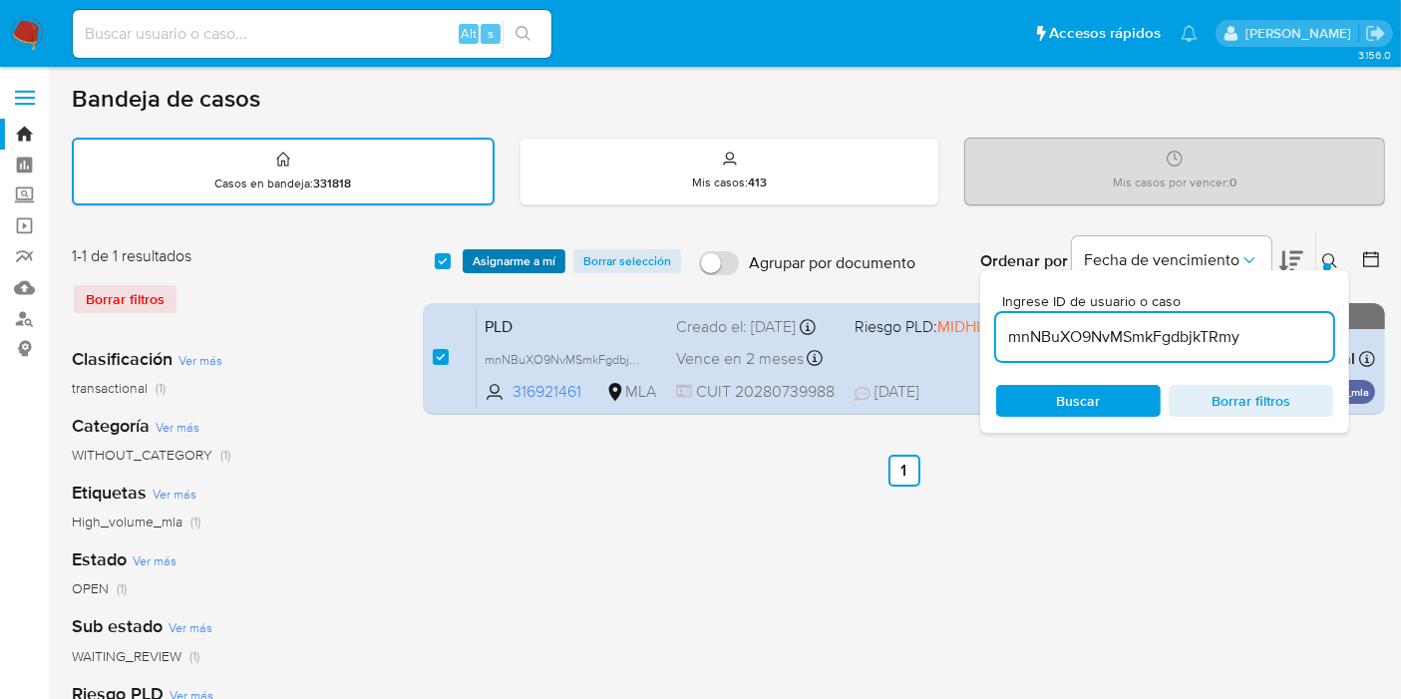
click at [517, 261] on span "Asignarme a mí" at bounding box center [514, 261] width 83 height 20
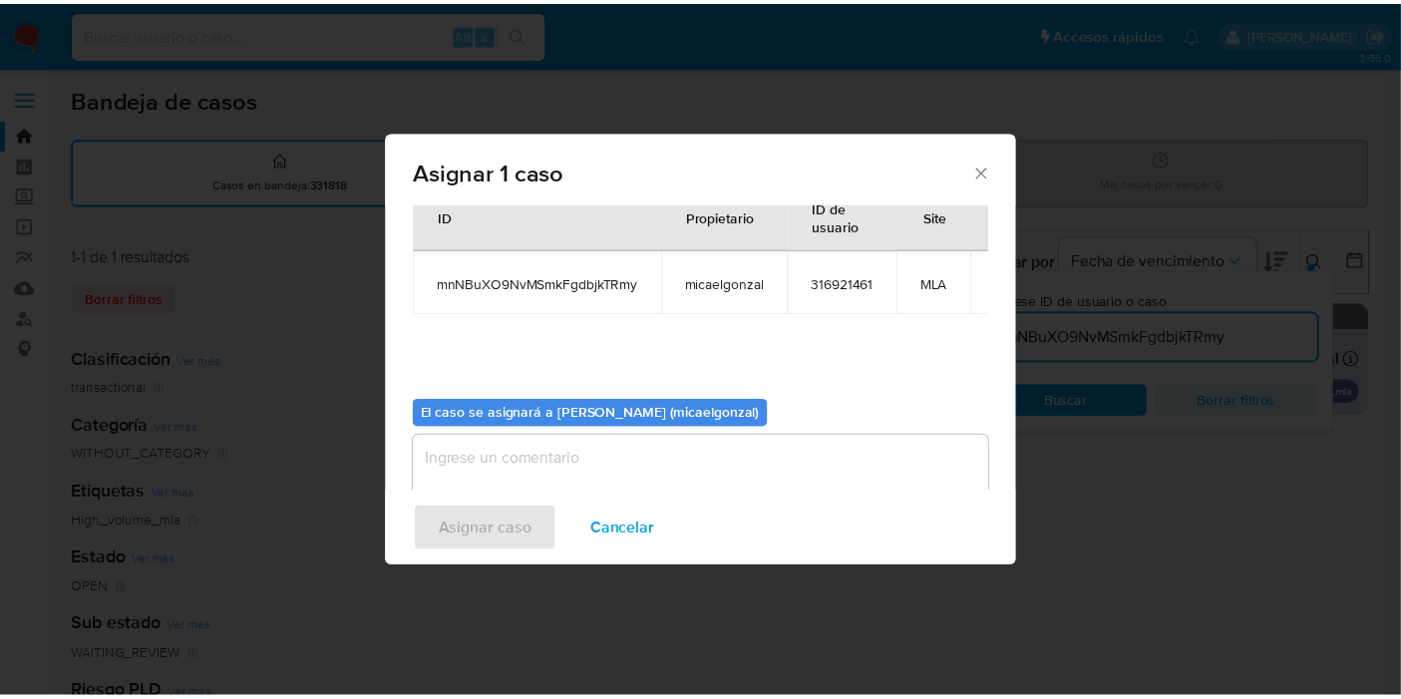
scroll to position [102, 0]
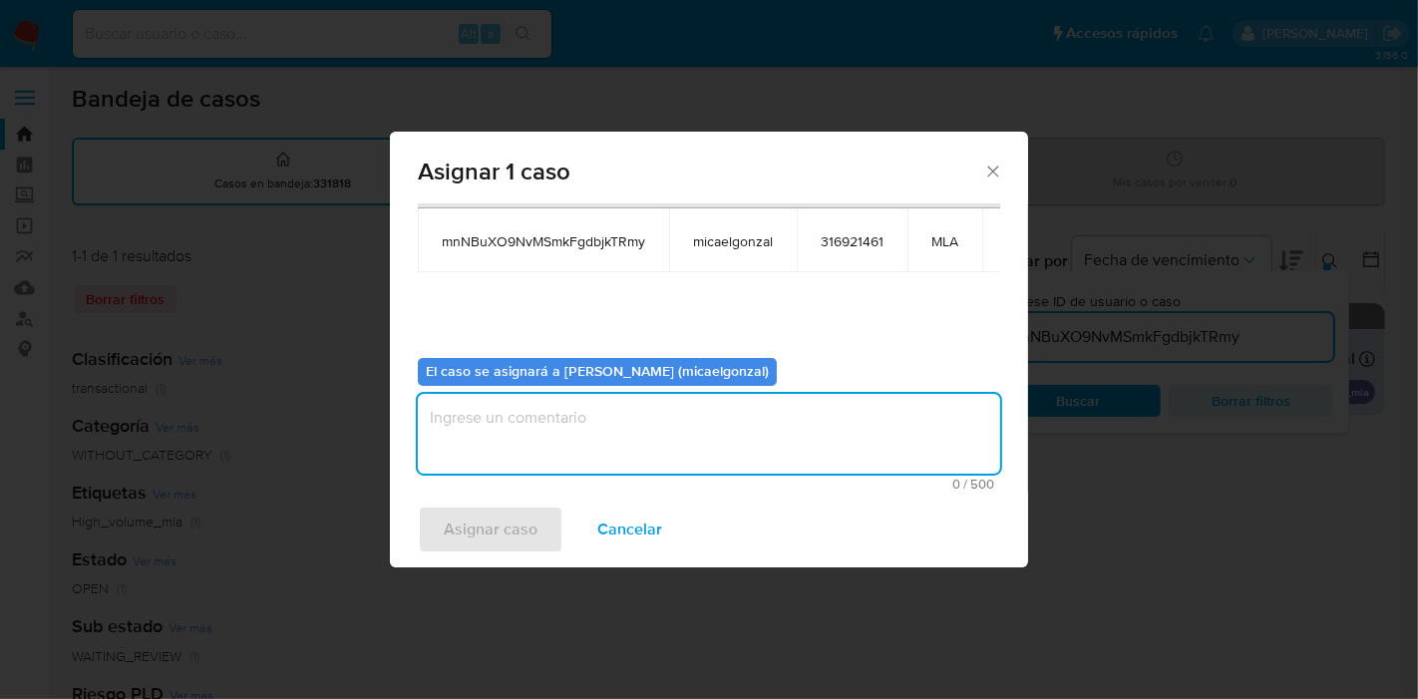
click at [567, 447] on textarea "assign-modal" at bounding box center [709, 434] width 582 height 80
click at [526, 535] on span "Asignar caso" at bounding box center [491, 529] width 94 height 44
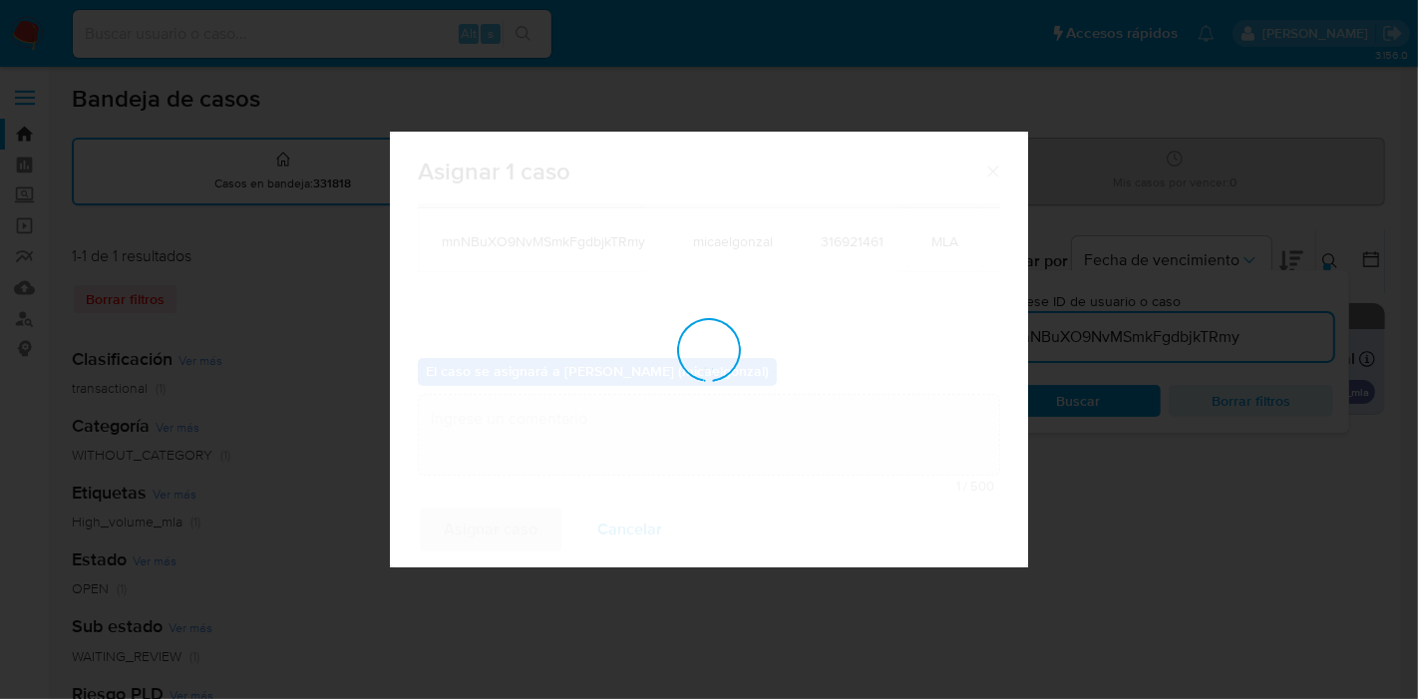
checkbox input "false"
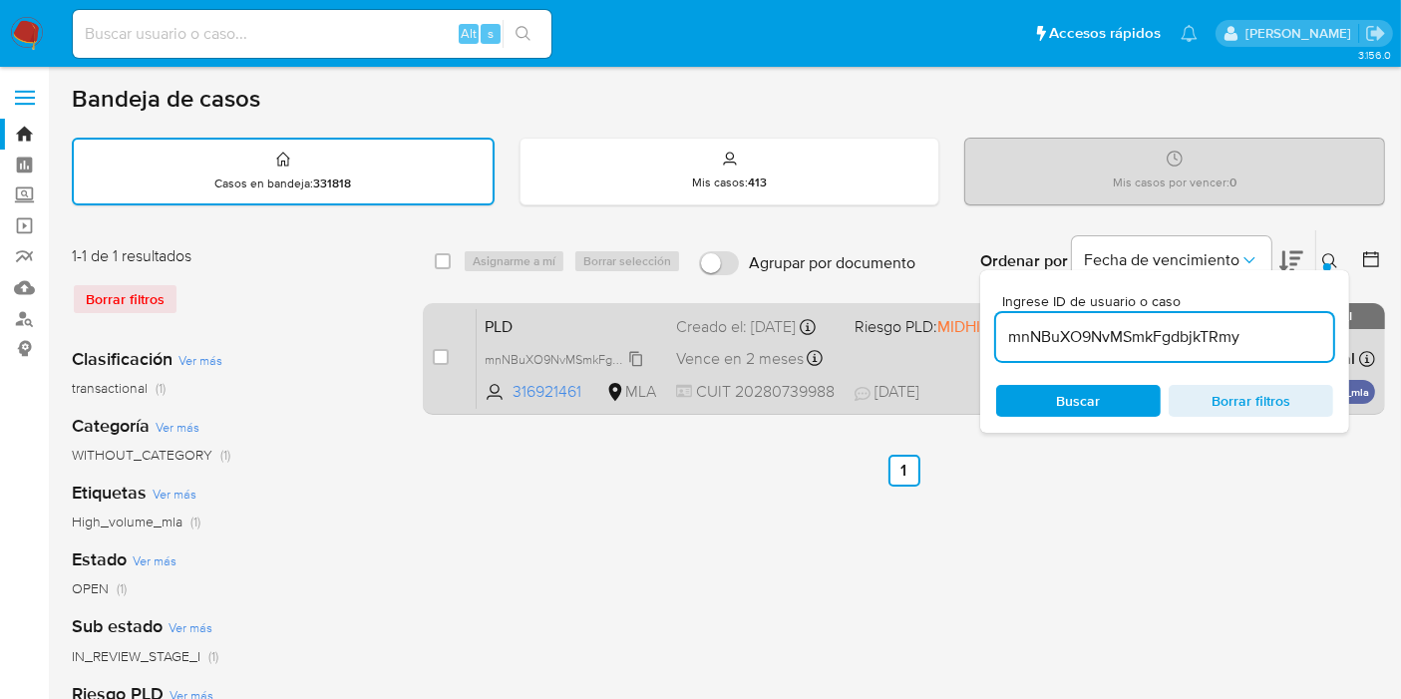
click at [580, 369] on span "mnNBuXO9NvMSmkFgdbjkTRmy" at bounding box center [575, 358] width 180 height 22
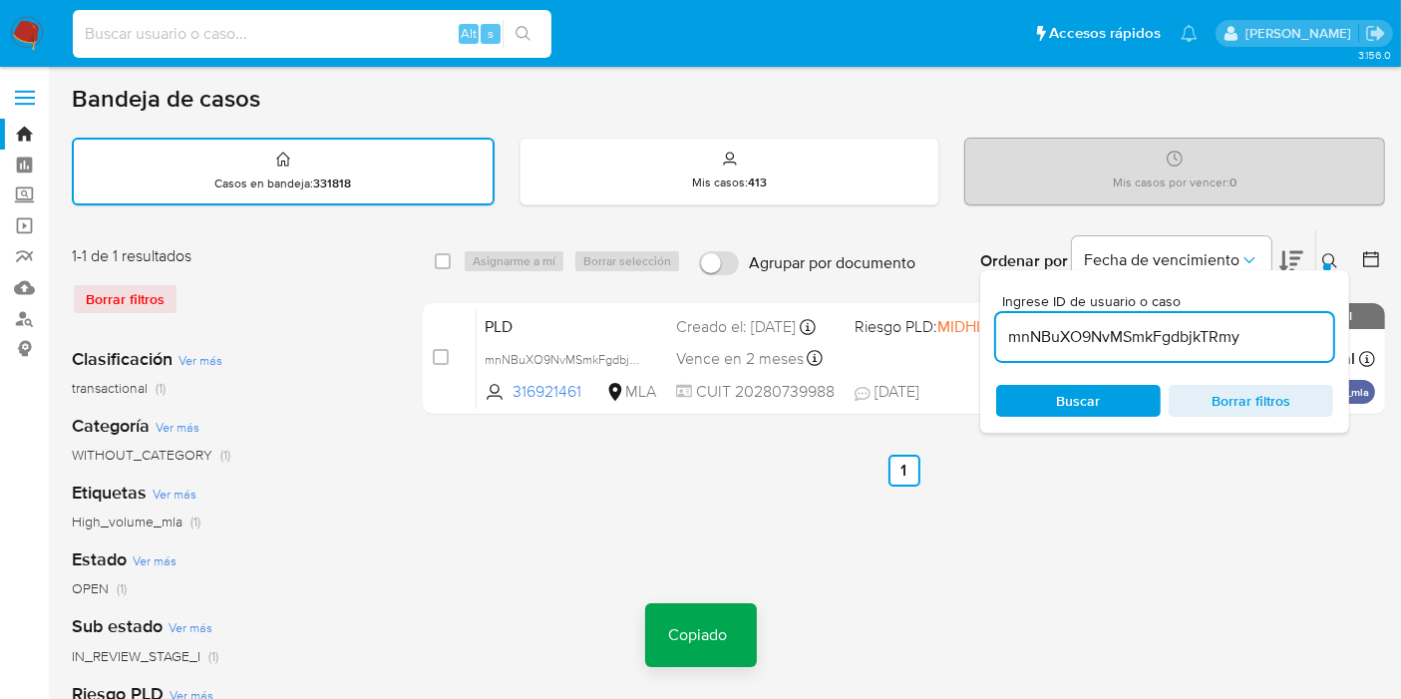
click at [321, 21] on input at bounding box center [312, 34] width 479 height 26
paste input "mnNBuXO9NvMSmkFgdbjkTRmy"
type input "mnNBuXO9NvMSmkFgdbjkTRmy"
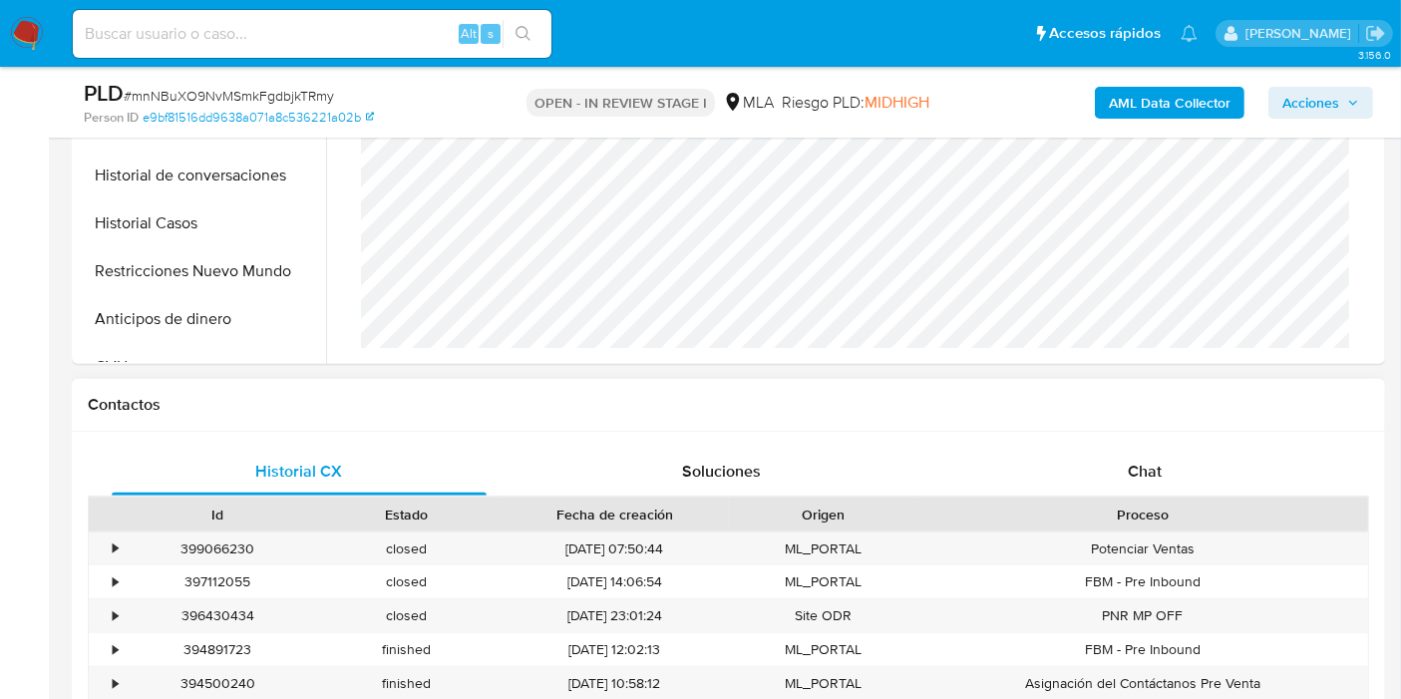
scroll to position [1080, 0]
click at [1189, 434] on div "Historial CX Soluciones Chat Id Estado Fecha de creación Origen Proceso • 39906…" at bounding box center [728, 624] width 1313 height 385
click at [1186, 438] on div "Historial CX Soluciones Chat Id Estado Fecha de creación Origen Proceso • 39906…" at bounding box center [728, 624] width 1313 height 385
select select "10"
click at [1181, 452] on div "Chat" at bounding box center [1144, 472] width 375 height 48
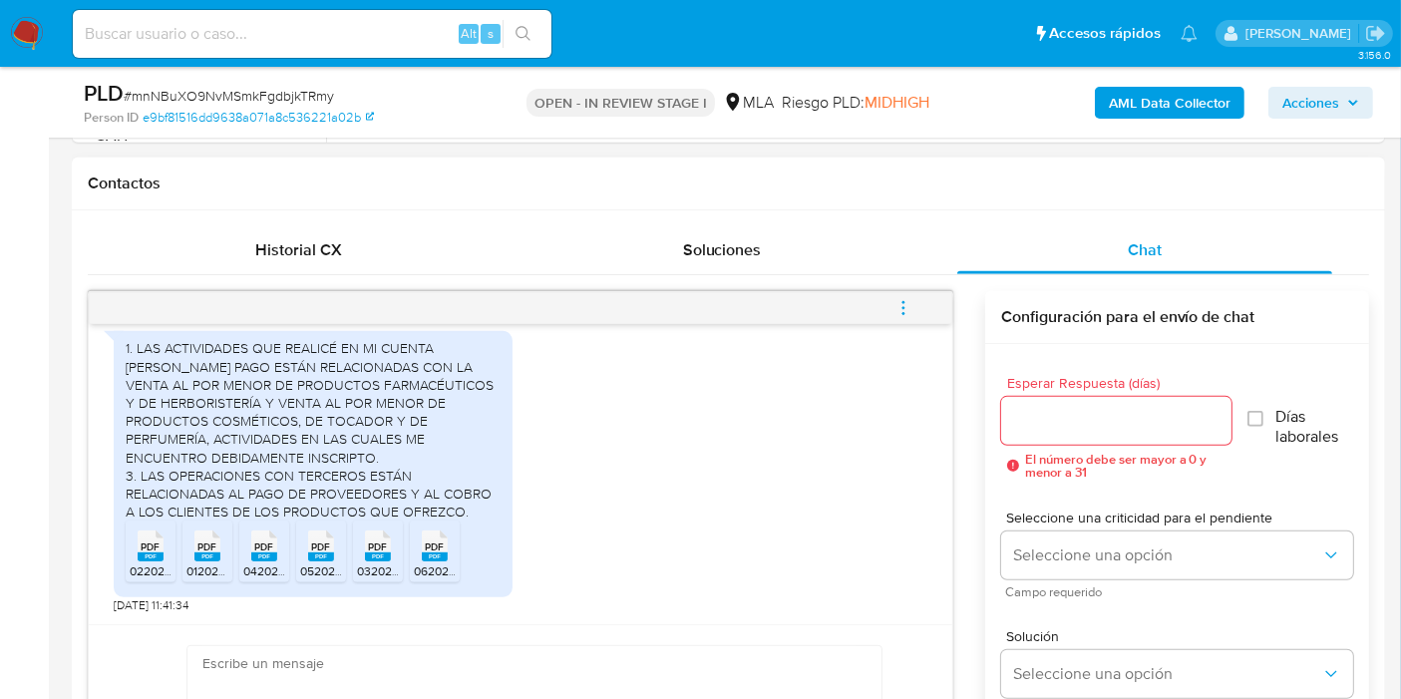
scroll to position [997, 0]
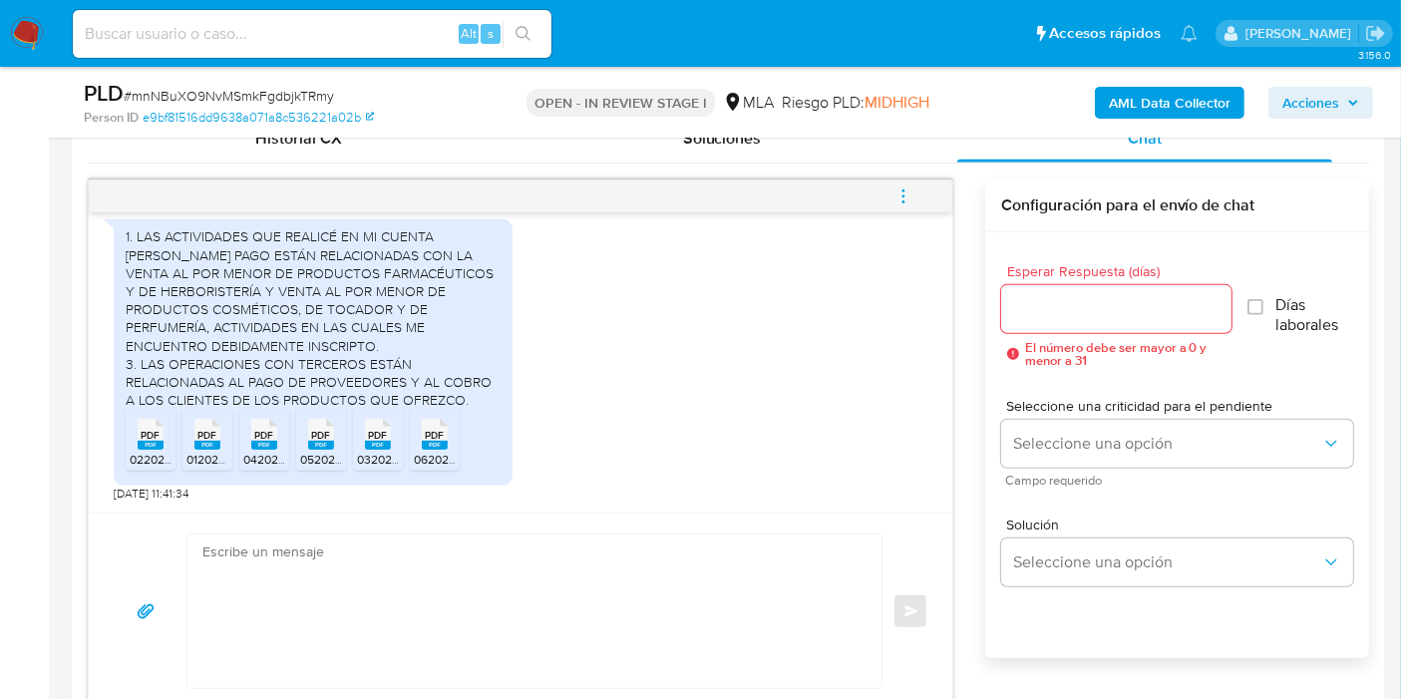
click at [465, 567] on textarea at bounding box center [529, 611] width 654 height 154
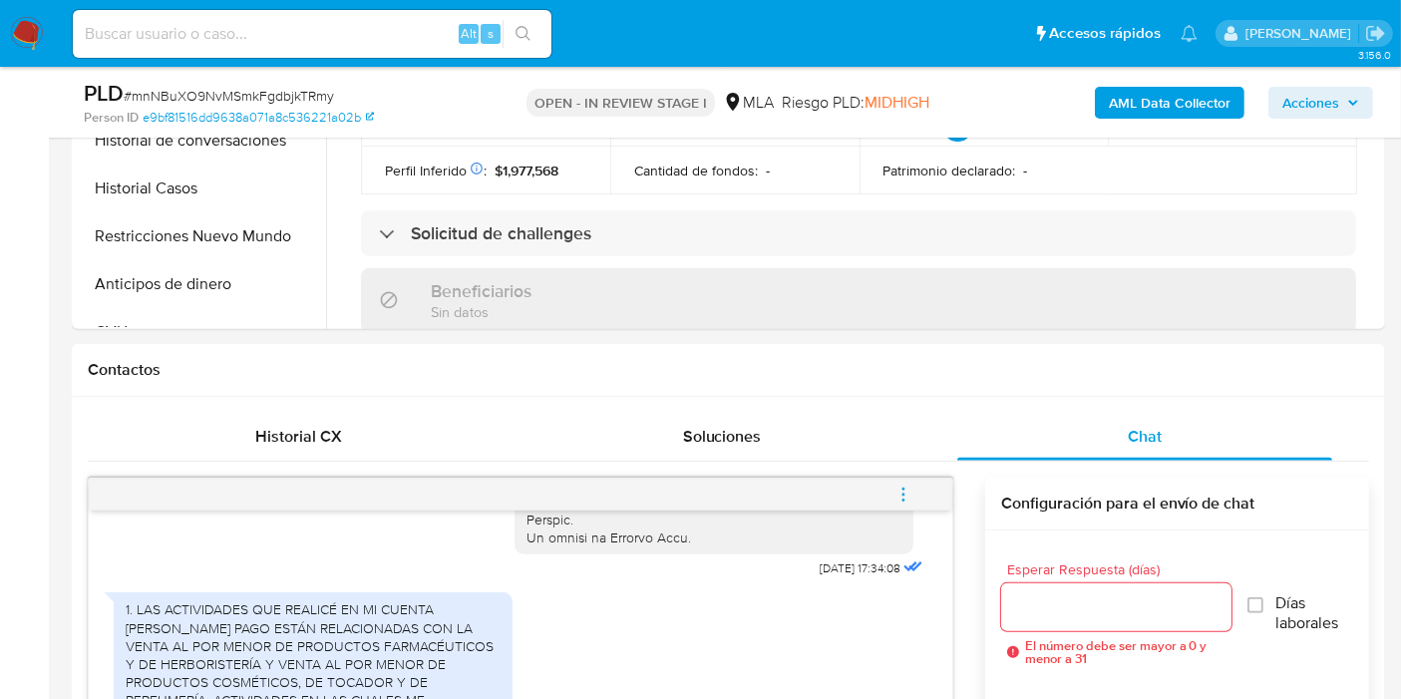
scroll to position [1108, 0]
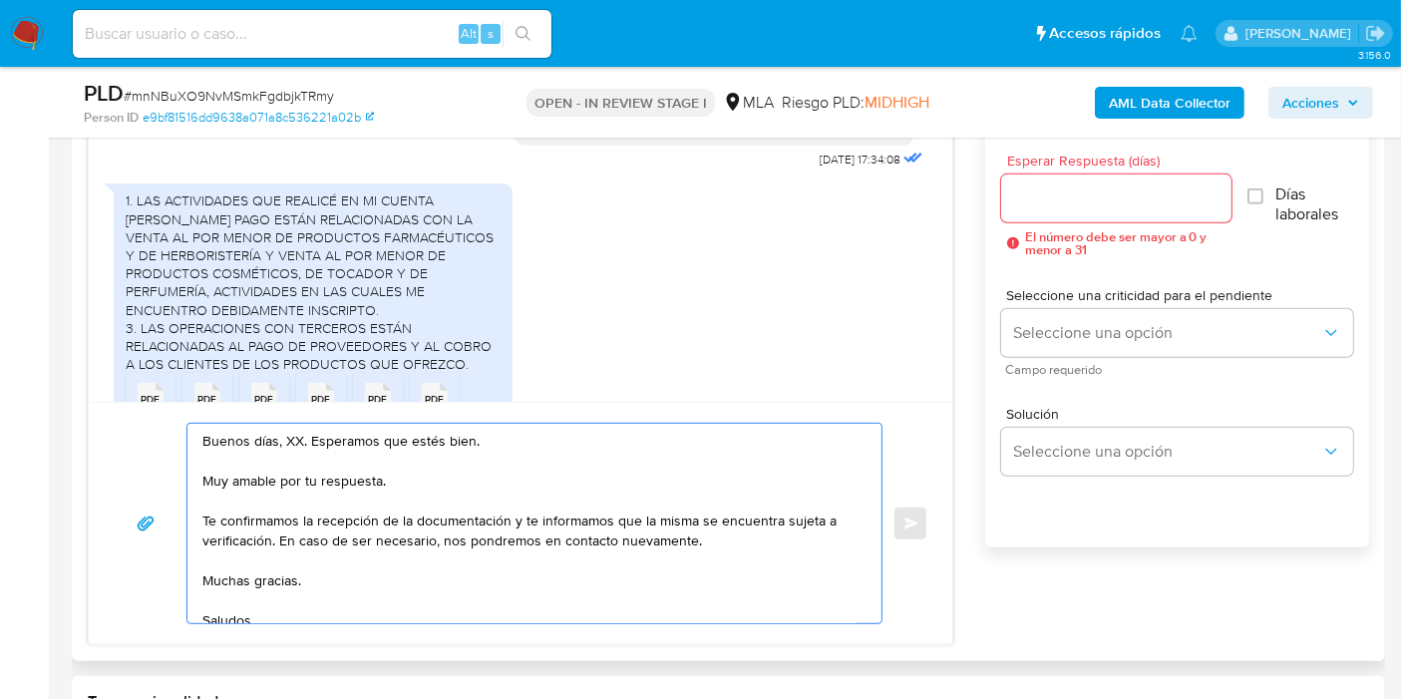
click at [287, 439] on textarea "Buenos días, XX. Esperamos que estés bien. Muy amable por tu respuesta. Te conf…" at bounding box center [529, 523] width 654 height 199
click at [354, 480] on textarea "Buenos [PERSON_NAME]. Esperamos que estés bien. Muy amable por tu respuesta. Te…" at bounding box center [529, 523] width 654 height 199
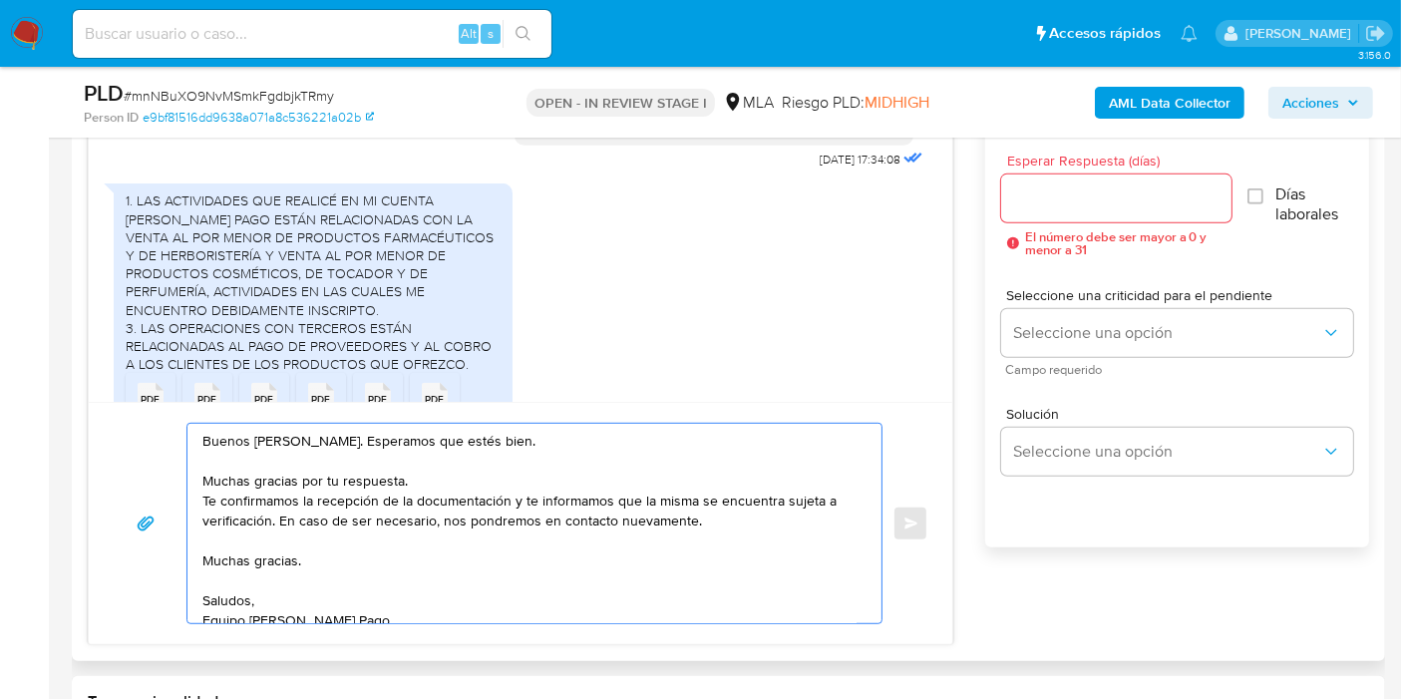
click at [308, 450] on textarea "Buenos [PERSON_NAME]. Esperamos que estés bien. Muchas gracias por tu respuesta…" at bounding box center [529, 523] width 654 height 199
click at [313, 443] on textarea "Buenos [PERSON_NAME]. Esperamos que estés bien. Muchas gracias por tu respuesta…" at bounding box center [529, 523] width 654 height 199
click at [0, 0] on lt-span "[PERSON_NAME]" at bounding box center [0, 0] width 0 height 0
click at [194, 490] on div "Buenos [PERSON_NAME]. Esperamos que estés bien. Muchas gracias por tu respuesta…" at bounding box center [529, 523] width 684 height 199
click at [196, 497] on div "Buenos [PERSON_NAME]. Esperamos que estés bien. Muchas gracias por tu respuesta…" at bounding box center [529, 523] width 684 height 199
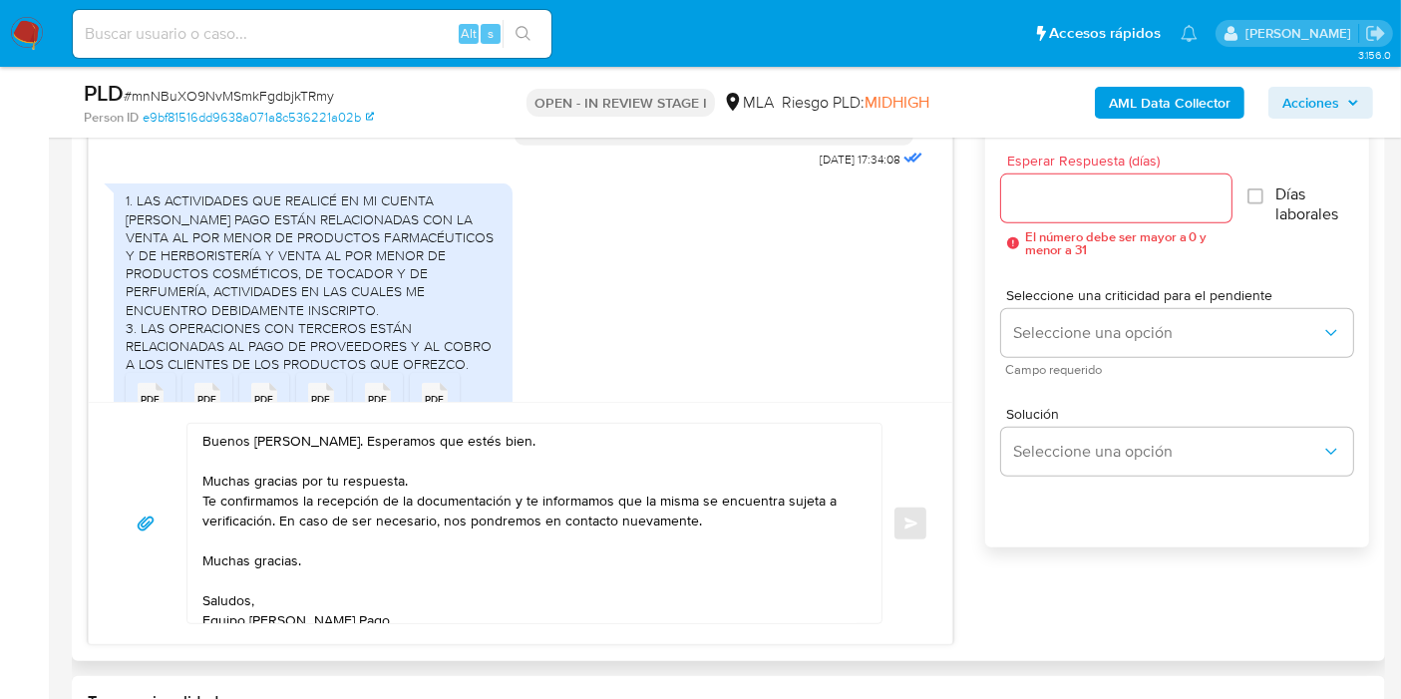
click at [200, 497] on div "Buenos [PERSON_NAME]. Esperamos que estés bien. Muchas gracias por tu respuesta…" at bounding box center [529, 523] width 684 height 199
click at [202, 496] on textarea "Buenos [PERSON_NAME]. Esperamos que estés bien. Muchas gracias por tu respuesta…" at bounding box center [529, 523] width 654 height 199
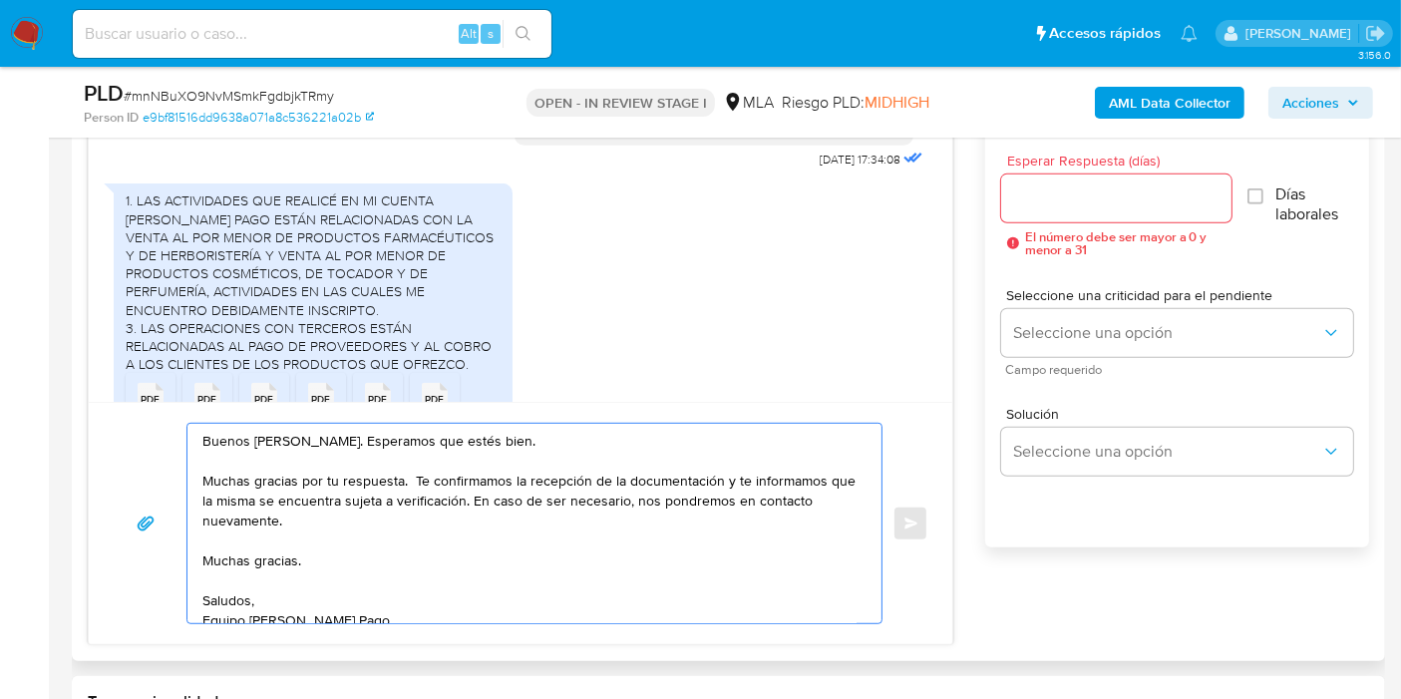
drag, startPoint x: 712, startPoint y: 484, endPoint x: 729, endPoint y: 488, distance: 17.4
click at [720, 485] on textarea "Buenos [PERSON_NAME]. Esperamos que estés bien. Muchas gracias por tu respuesta…" at bounding box center [529, 523] width 654 height 199
click at [731, 488] on textarea "Buenos [PERSON_NAME]. Esperamos que estés bien. Muchas gracias por tu respuesta…" at bounding box center [529, 523] width 654 height 199
drag, startPoint x: 726, startPoint y: 481, endPoint x: 752, endPoint y: 529, distance: 55.3
click at [755, 530] on textarea "Buenos [PERSON_NAME]. Esperamos que estés bien. Muchas gracias por tu respuesta…" at bounding box center [529, 523] width 654 height 199
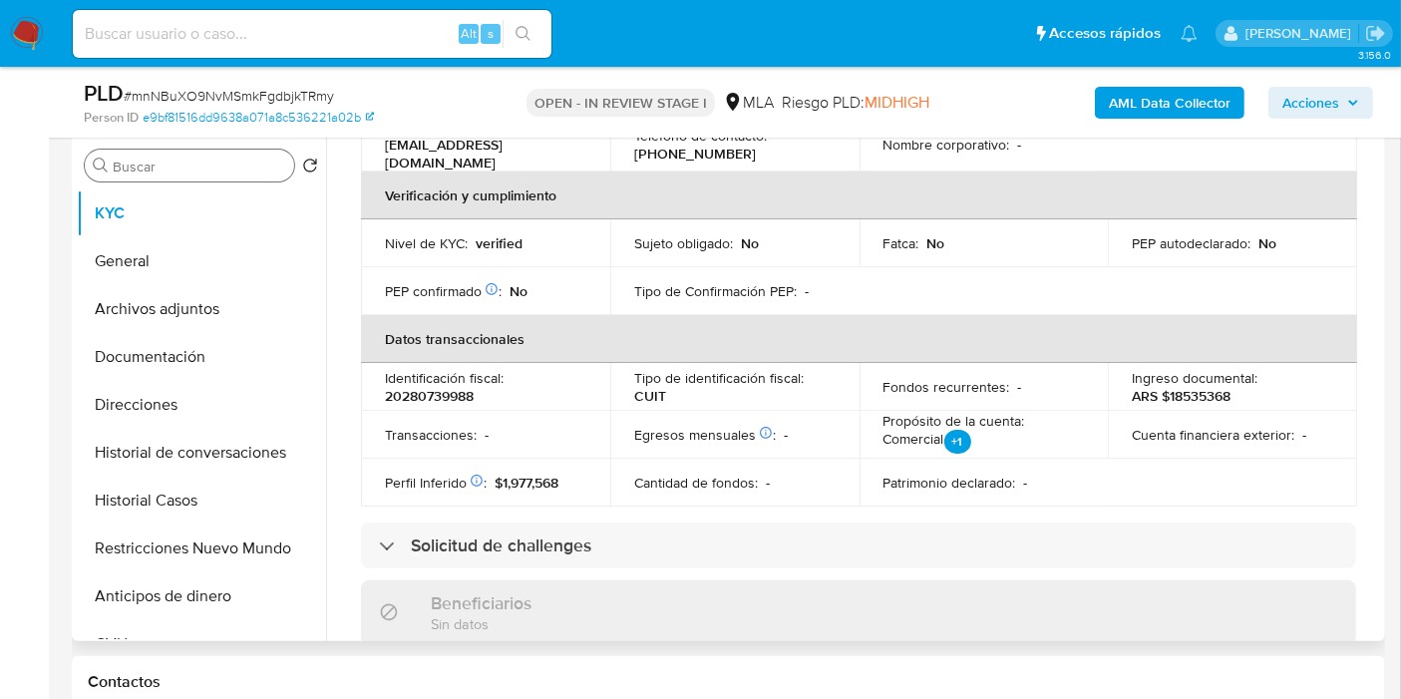
scroll to position [221, 0]
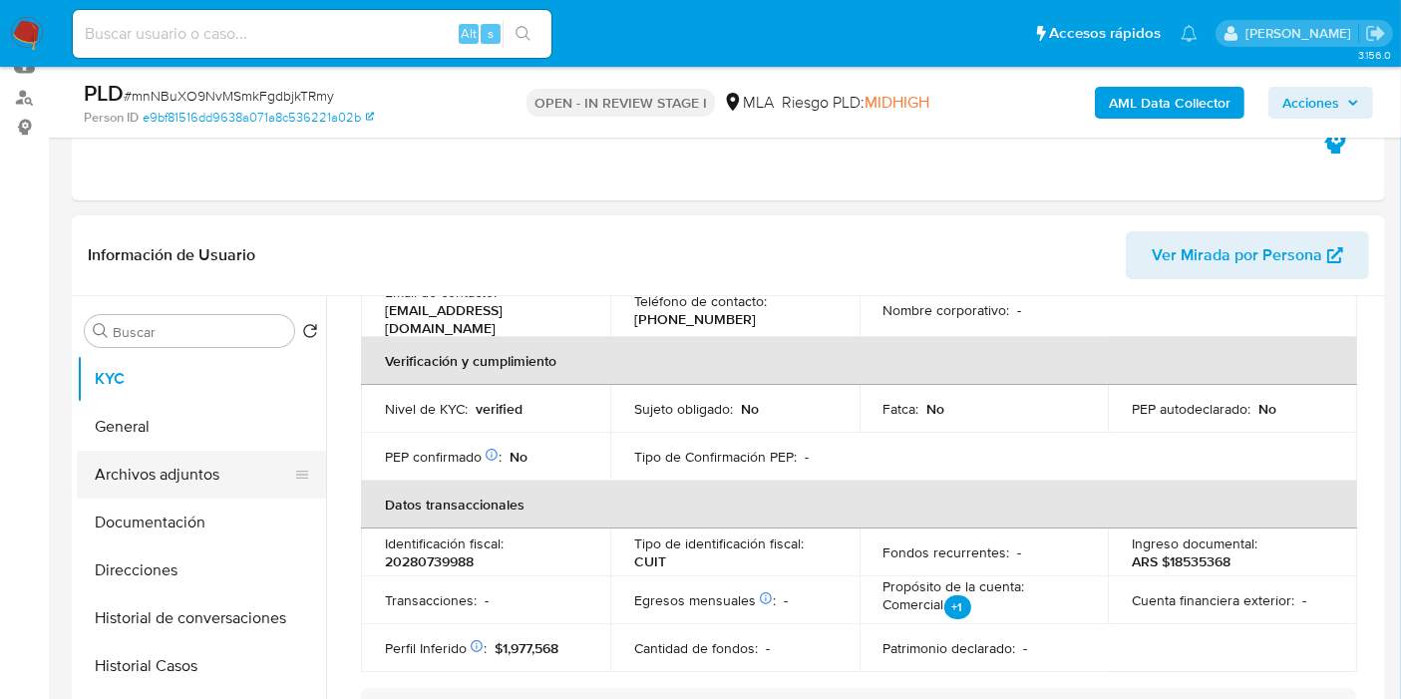
click at [255, 477] on button "Archivos adjuntos" at bounding box center [193, 475] width 233 height 48
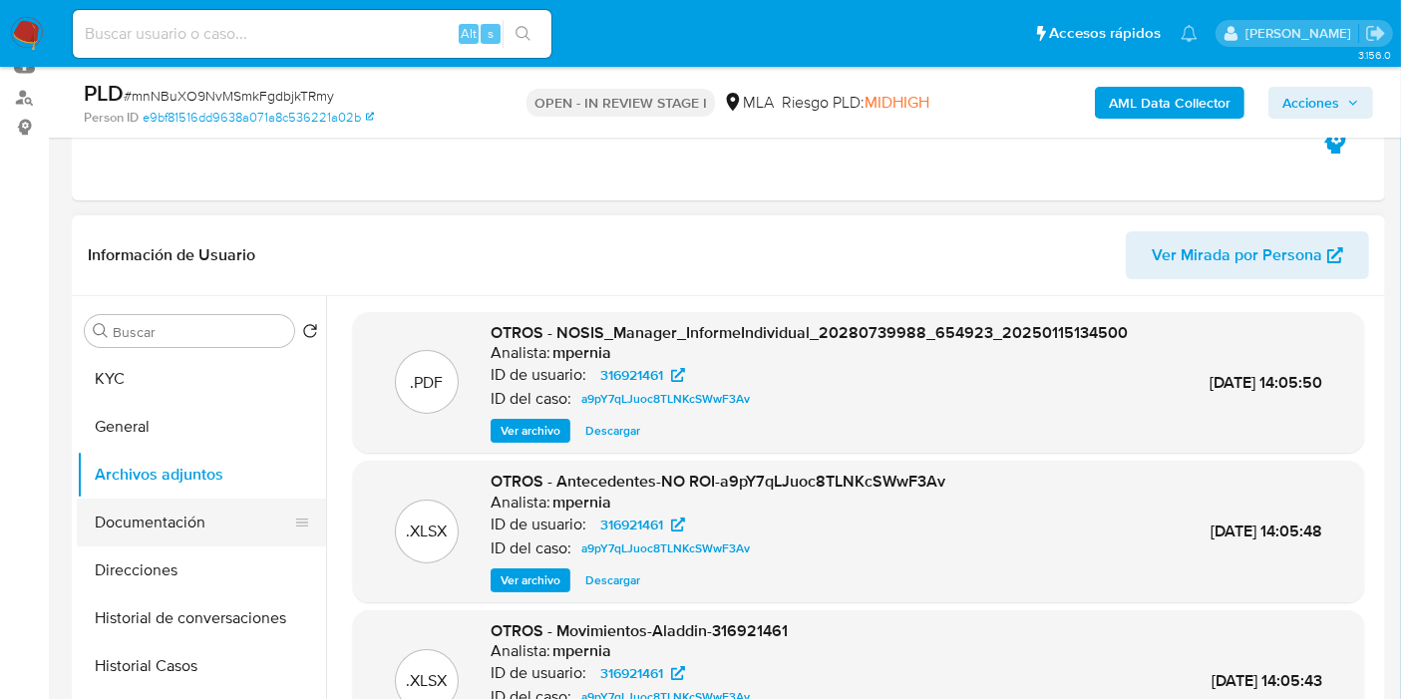
click at [236, 500] on button "Documentación" at bounding box center [193, 523] width 233 height 48
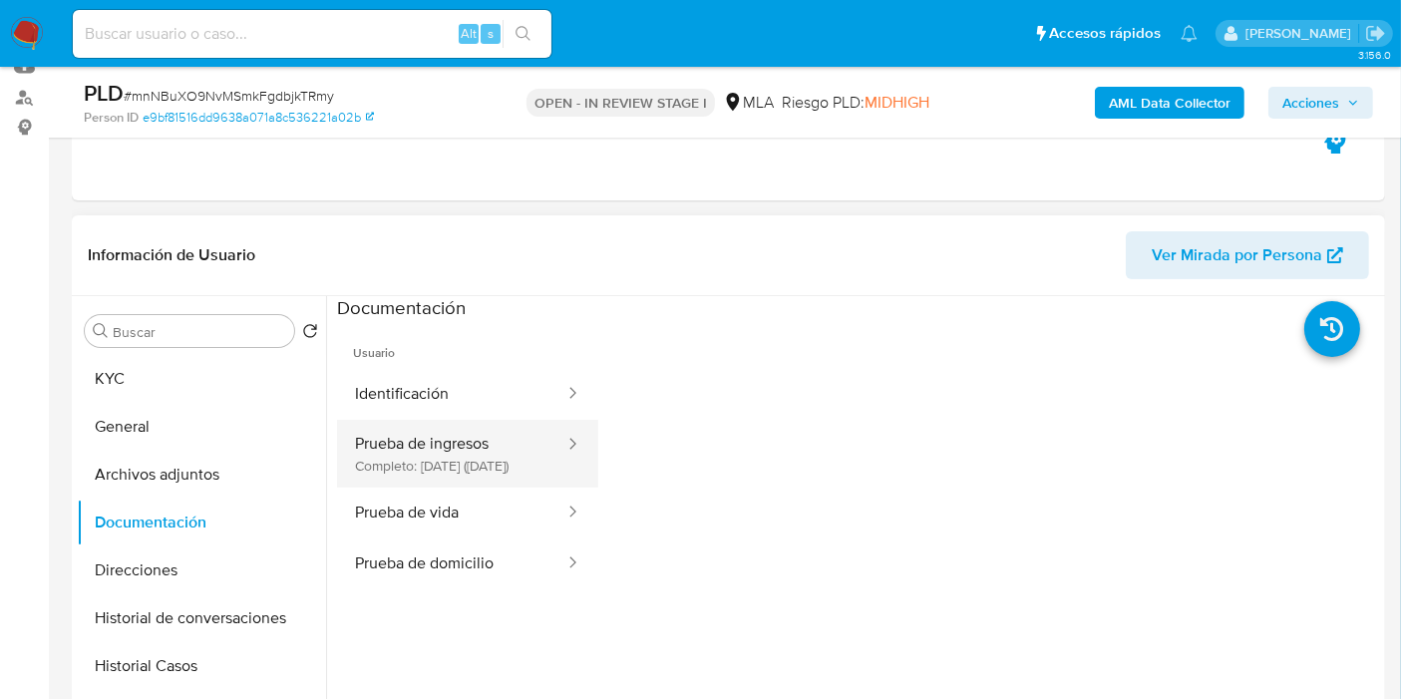
click at [375, 448] on button "Prueba de ingresos Completo: [DATE] ([DATE])" at bounding box center [451, 454] width 229 height 68
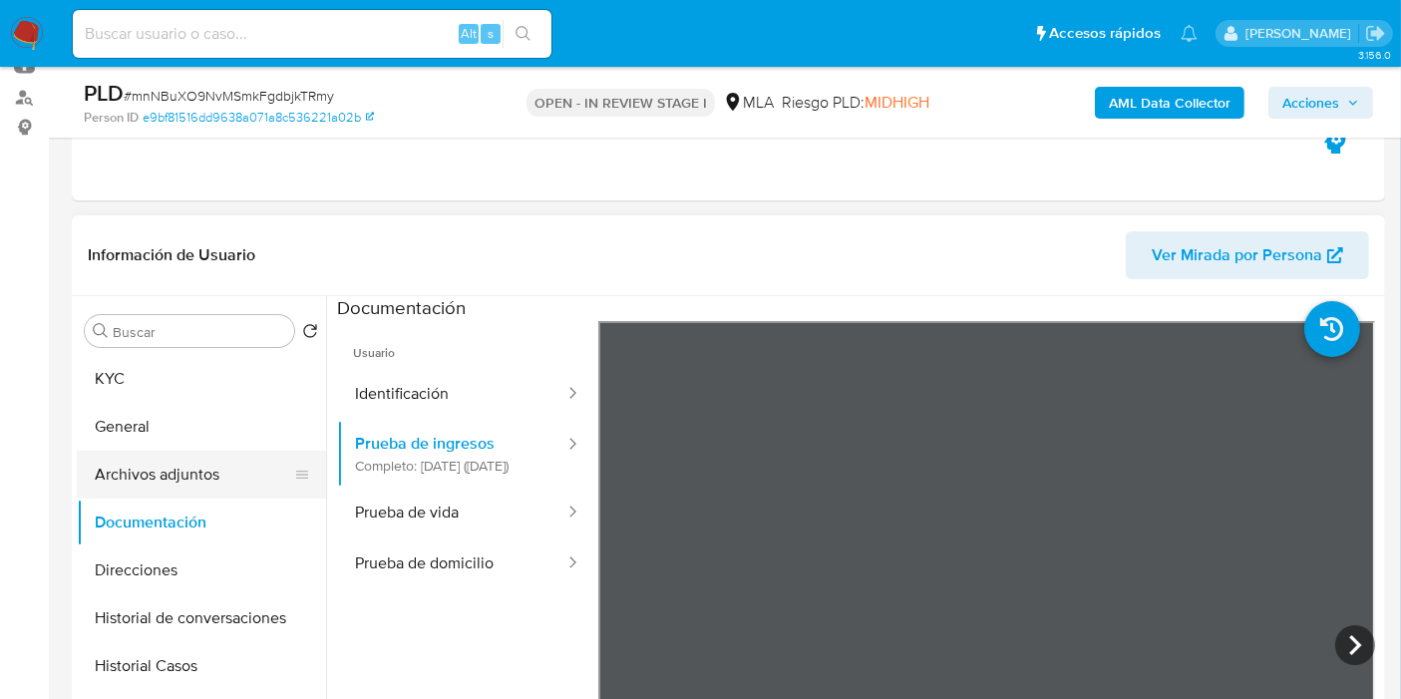
click at [151, 491] on button "Archivos adjuntos" at bounding box center [193, 475] width 233 height 48
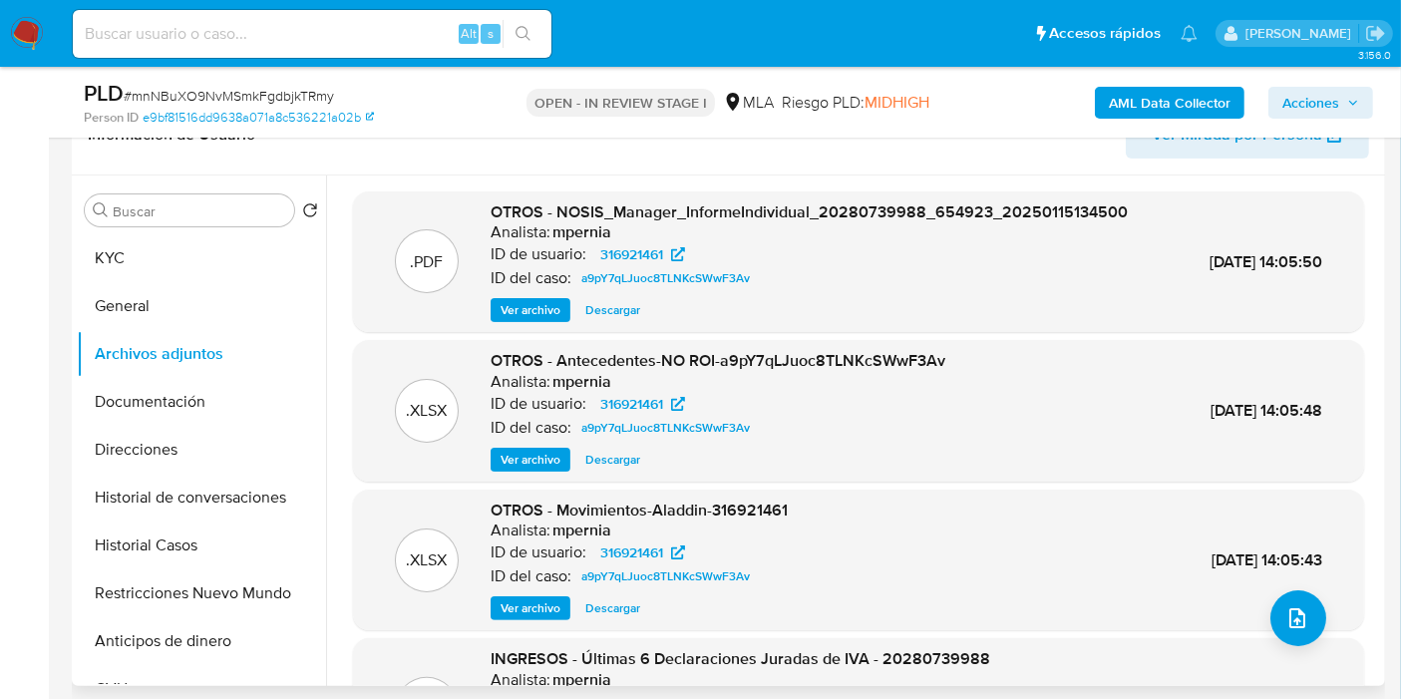
scroll to position [221, 0]
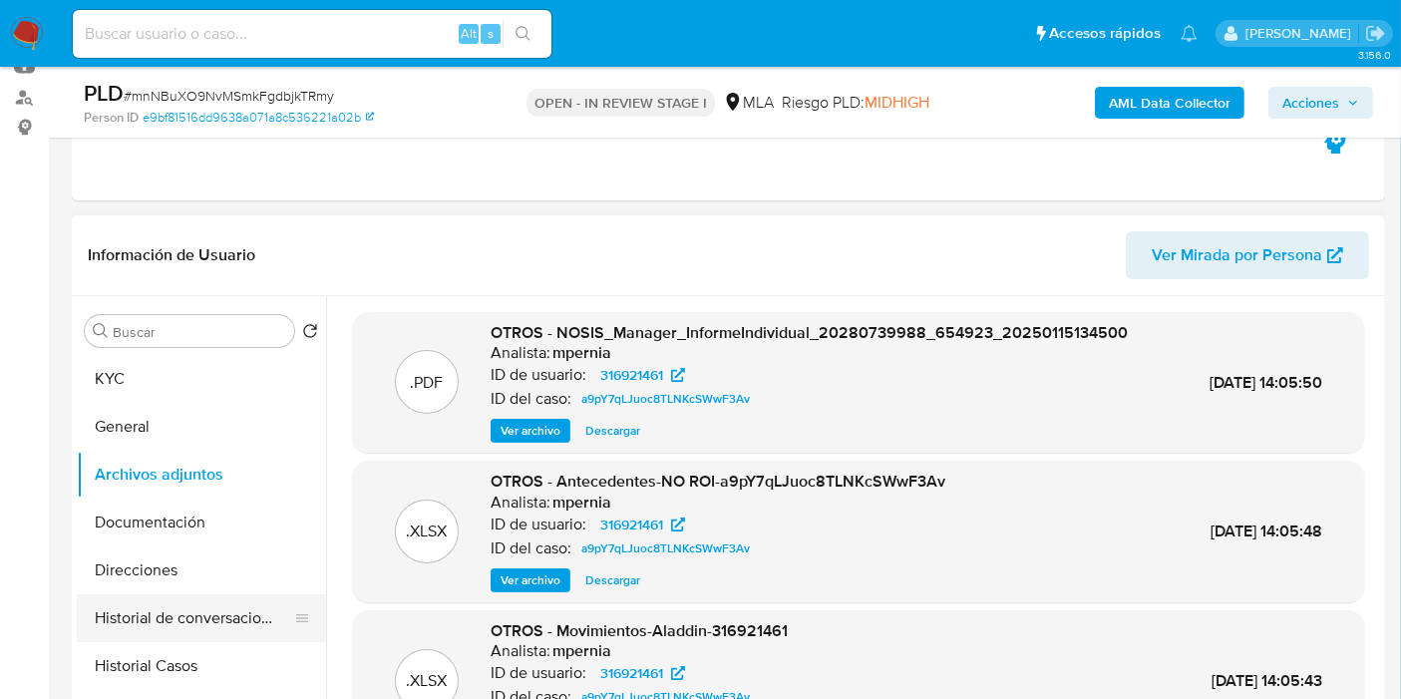
click at [141, 634] on button "Historial de conversaciones" at bounding box center [193, 618] width 233 height 48
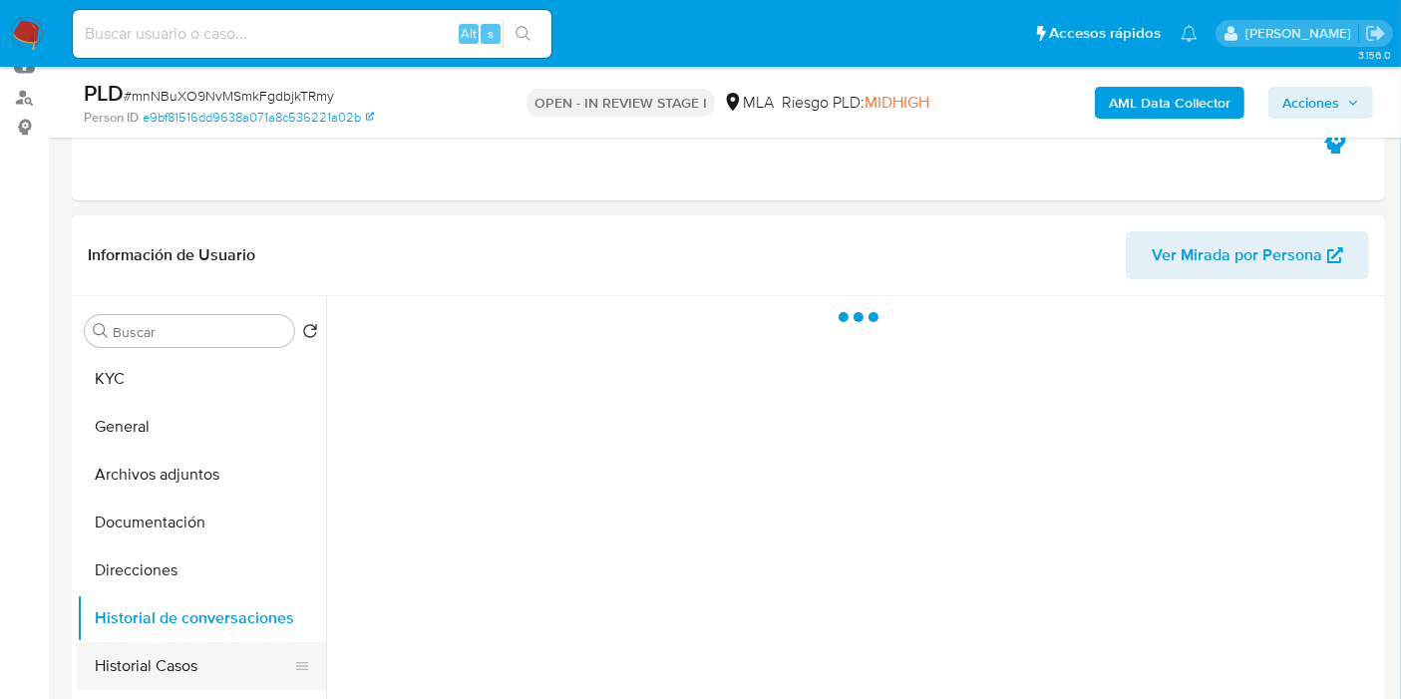
click at [221, 659] on button "Historial Casos" at bounding box center [193, 666] width 233 height 48
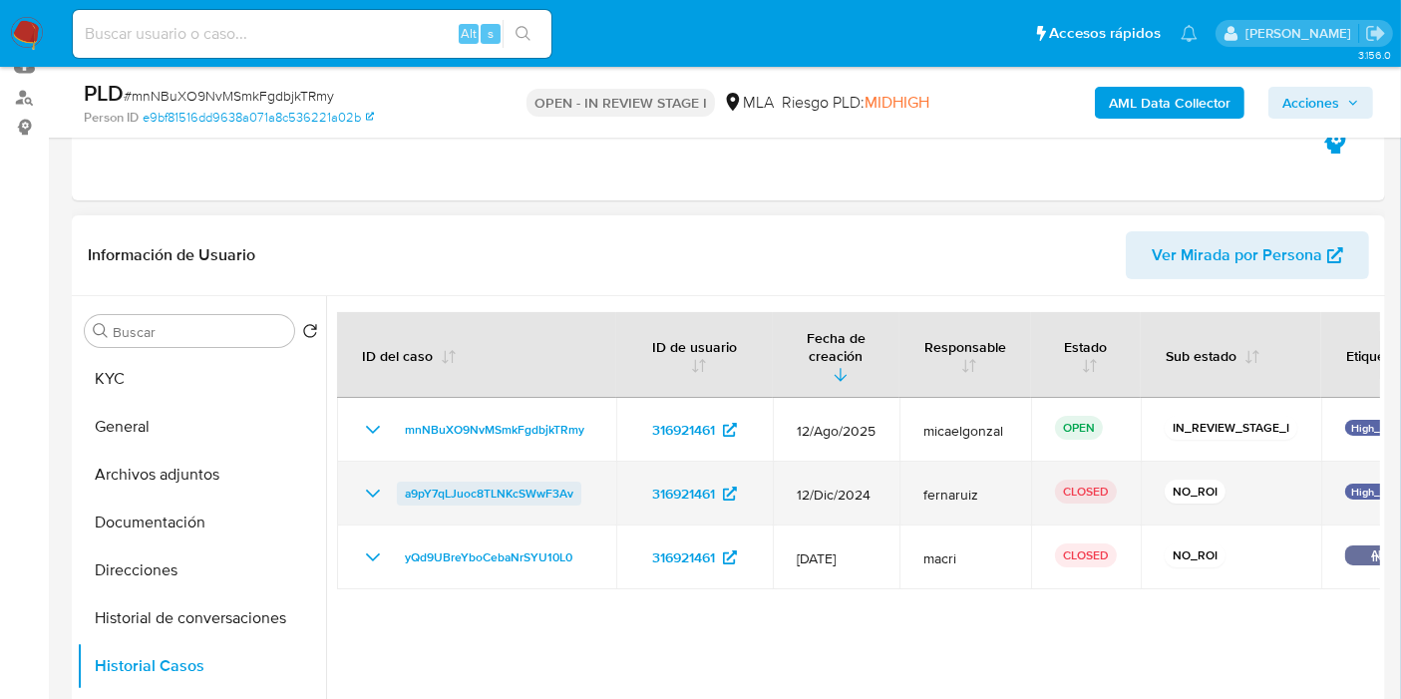
click at [449, 482] on span "a9pY7qLJuoc8TLNKcSWwF3Av" at bounding box center [489, 494] width 168 height 24
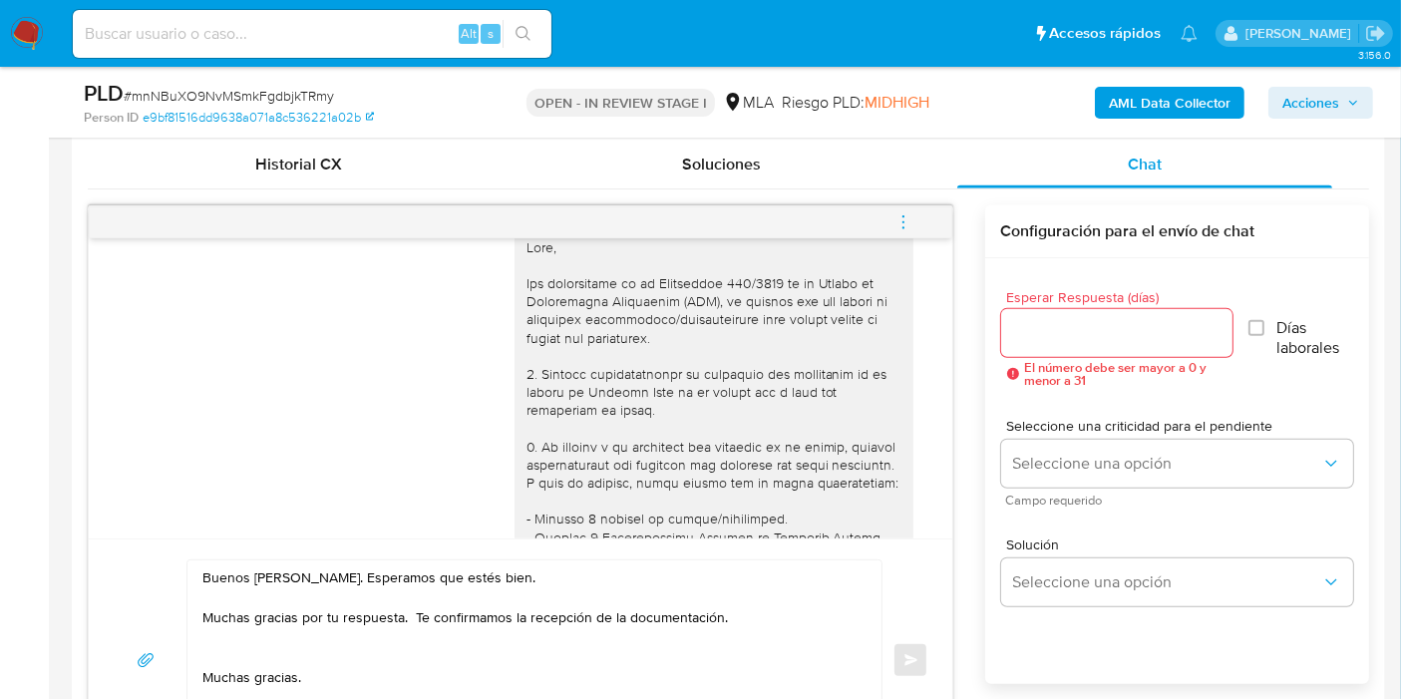
scroll to position [1218, 0]
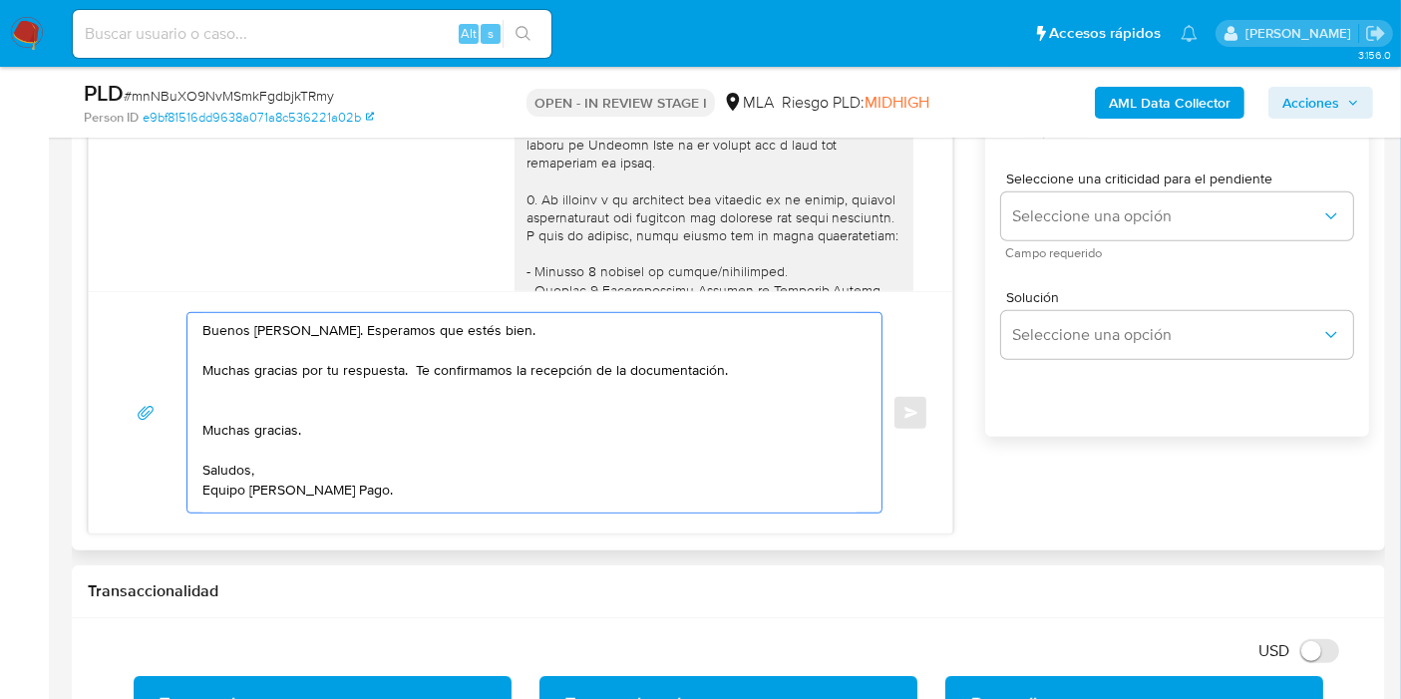
click at [379, 344] on textarea "Buenos [PERSON_NAME]. Esperamos que estés bien. Muchas gracias por tu respuesta…" at bounding box center [529, 412] width 654 height 199
click at [293, 486] on textarea "Buenos [PERSON_NAME]. Esperamos que estés bien. Muchas gracias por tu respuesta…" at bounding box center [529, 412] width 654 height 199
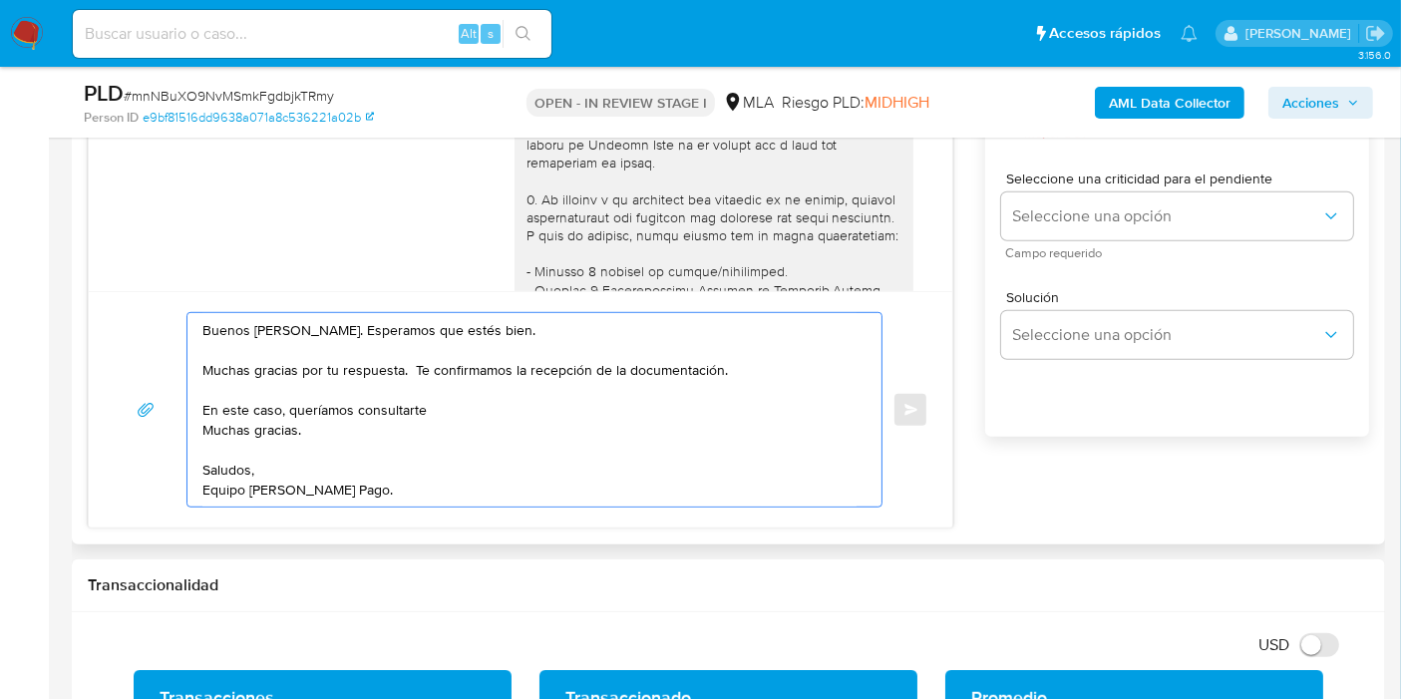
drag, startPoint x: 292, startPoint y: 423, endPoint x: 205, endPoint y: 423, distance: 86.7
click at [205, 423] on textarea "Buenos [PERSON_NAME]. Esperamos que estés bien. Muchas gracias por tu respuesta…" at bounding box center [529, 409] width 654 height 193
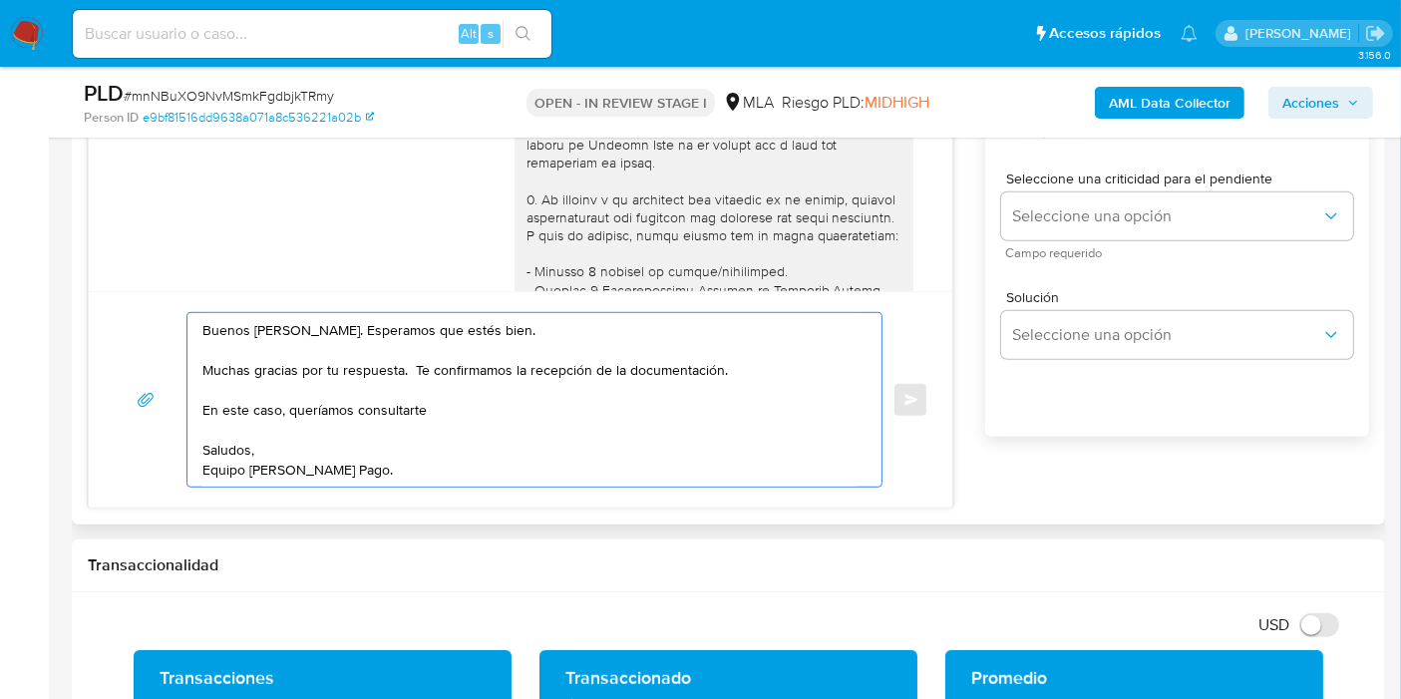
click at [554, 423] on textarea "Buenos [PERSON_NAME]. Esperamos que estés bien. Muchas gracias por tu respuesta…" at bounding box center [529, 399] width 654 height 173
click at [555, 411] on textarea "Buenos [PERSON_NAME]. Esperamos que estés bien. Muchas gracias por tu respuesta…" at bounding box center [529, 399] width 654 height 173
paste textarea "DLOCAL ARGENTINA SA"
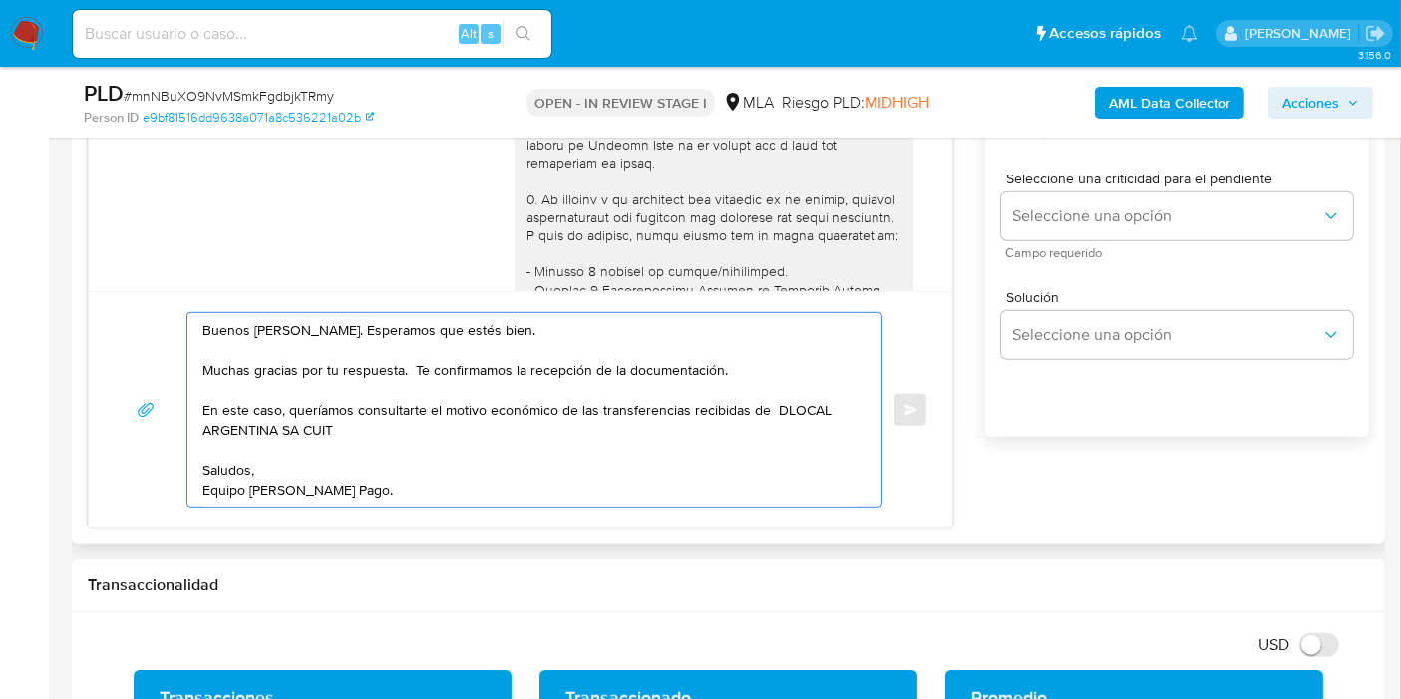
paste textarea "30715778722"
click at [461, 455] on textarea "Buenos [PERSON_NAME]. Esperamos que estés bien. Muchas gracias por tu respuesta…" at bounding box center [529, 409] width 654 height 193
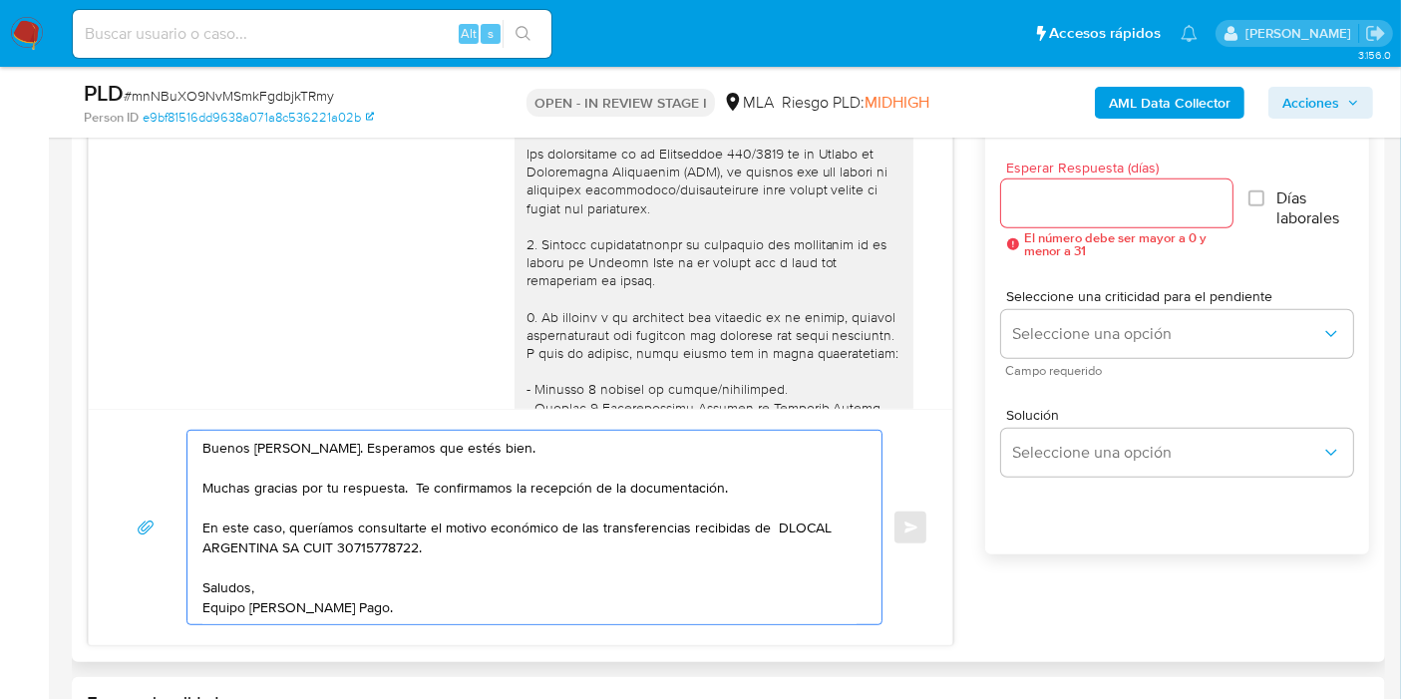
scroll to position [997, 0]
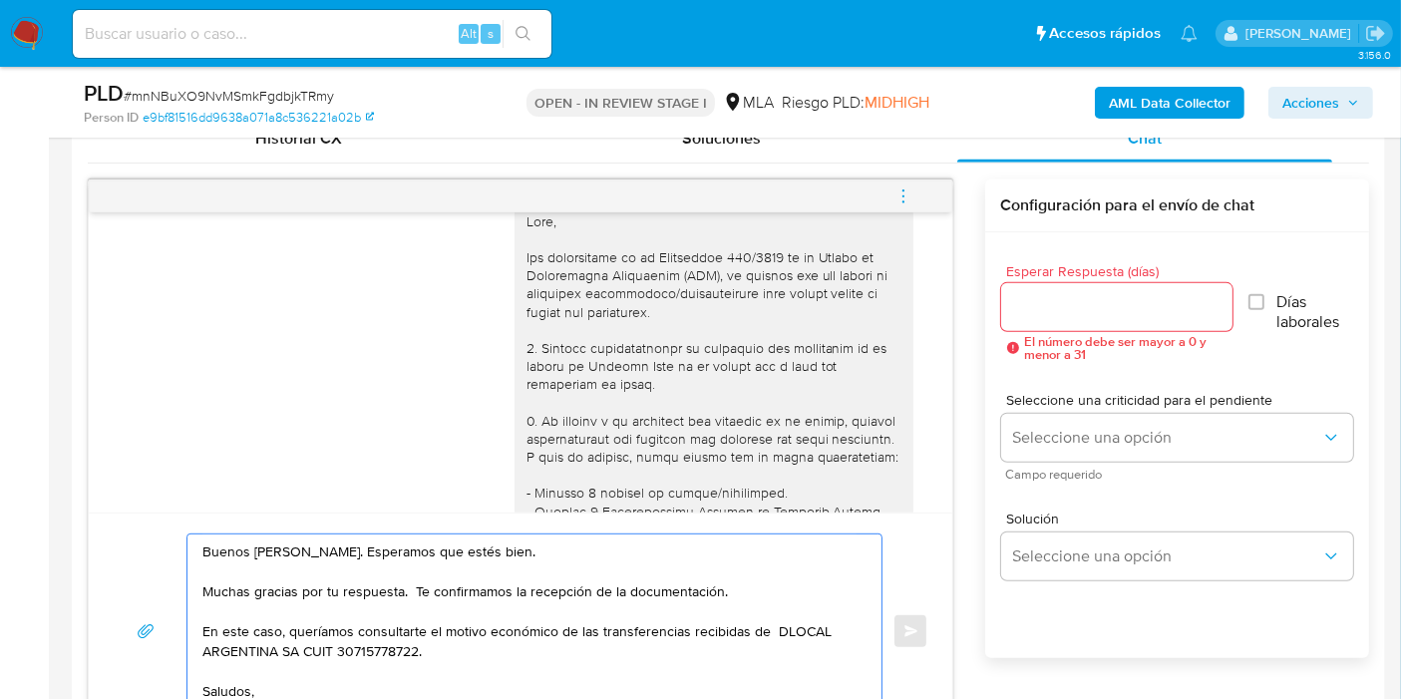
type textarea "Buenos [PERSON_NAME]. Esperamos que estés bien. Muchas gracias por tu respuesta…"
drag, startPoint x: 1141, startPoint y: 266, endPoint x: 1120, endPoint y: 291, distance: 32.6
click at [1134, 276] on span "Esperar Respuesta (días)" at bounding box center [1123, 271] width 232 height 15
click at [1120, 294] on input "Esperar Respuesta (días)" at bounding box center [1117, 307] width 232 height 26
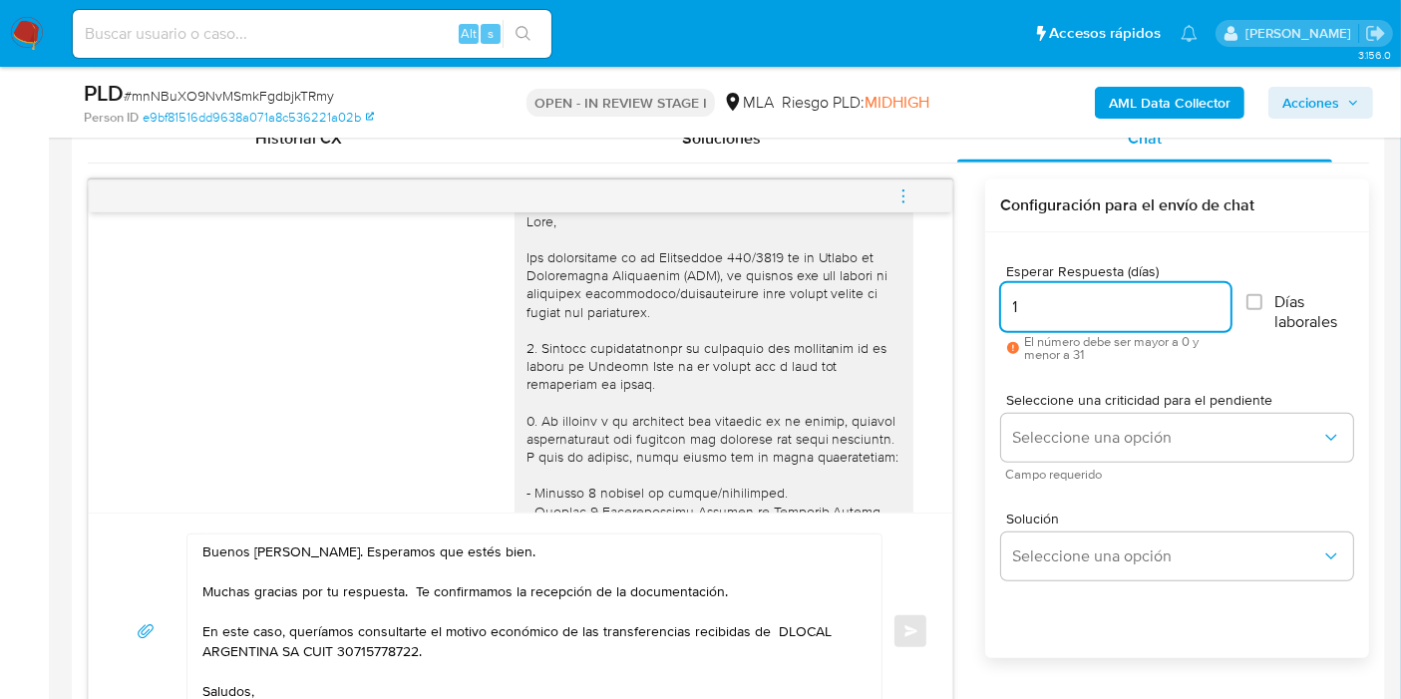
type input "1"
click at [1099, 406] on span "Seleccione una criticidad para el pendiente" at bounding box center [1182, 400] width 352 height 14
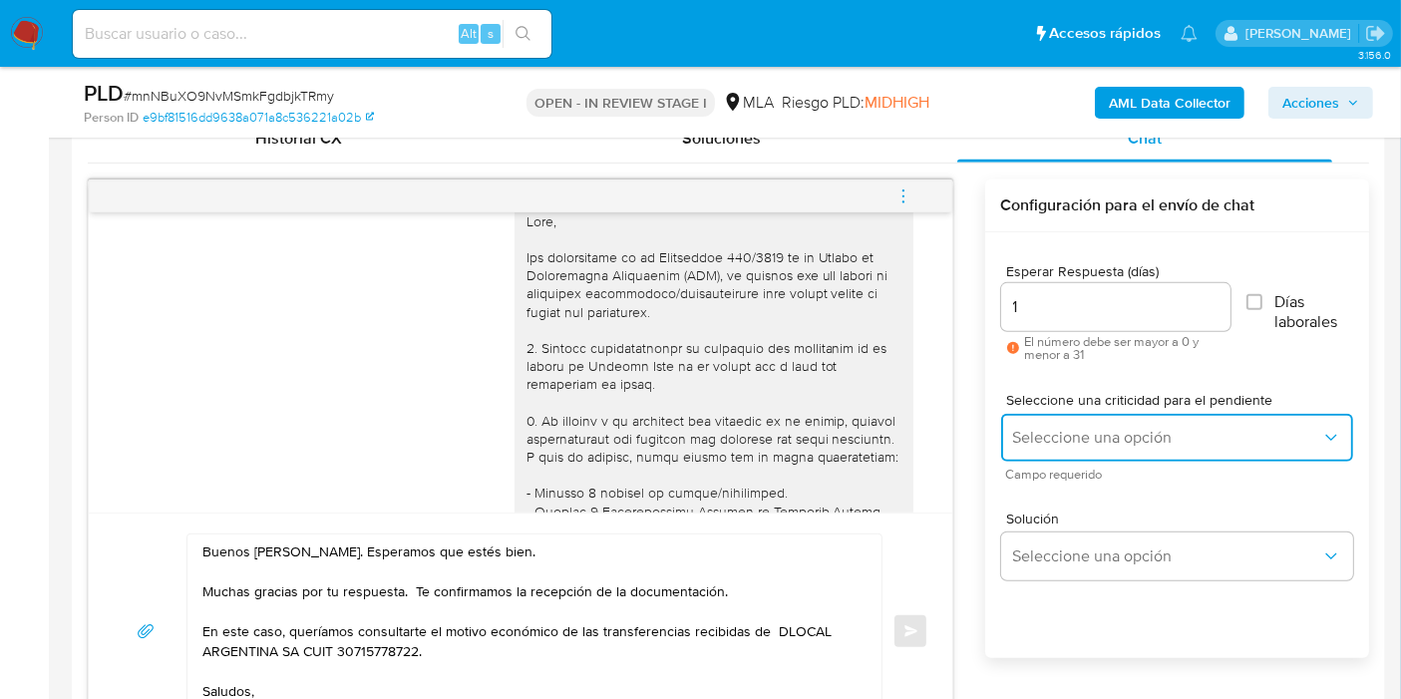
click at [1092, 437] on span "Seleccione una opción" at bounding box center [1167, 438] width 308 height 20
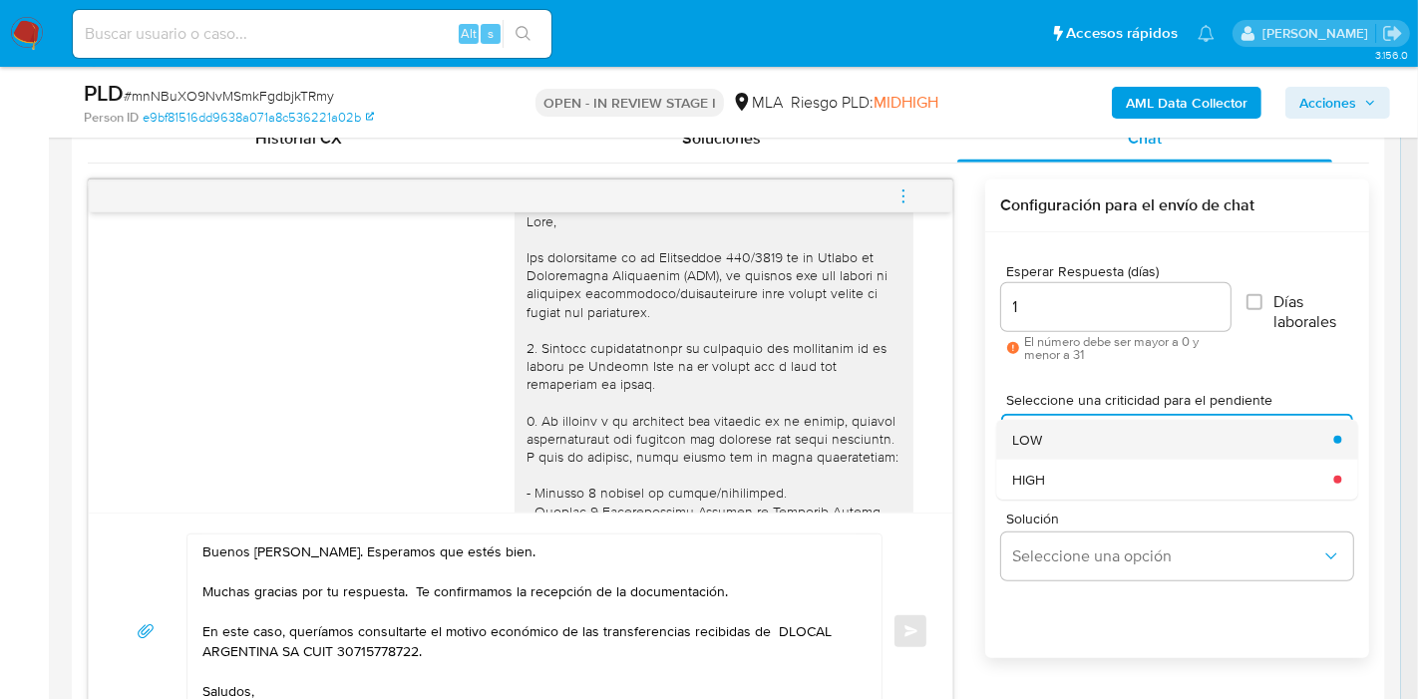
click at [1080, 447] on div "LOW" at bounding box center [1166, 440] width 309 height 40
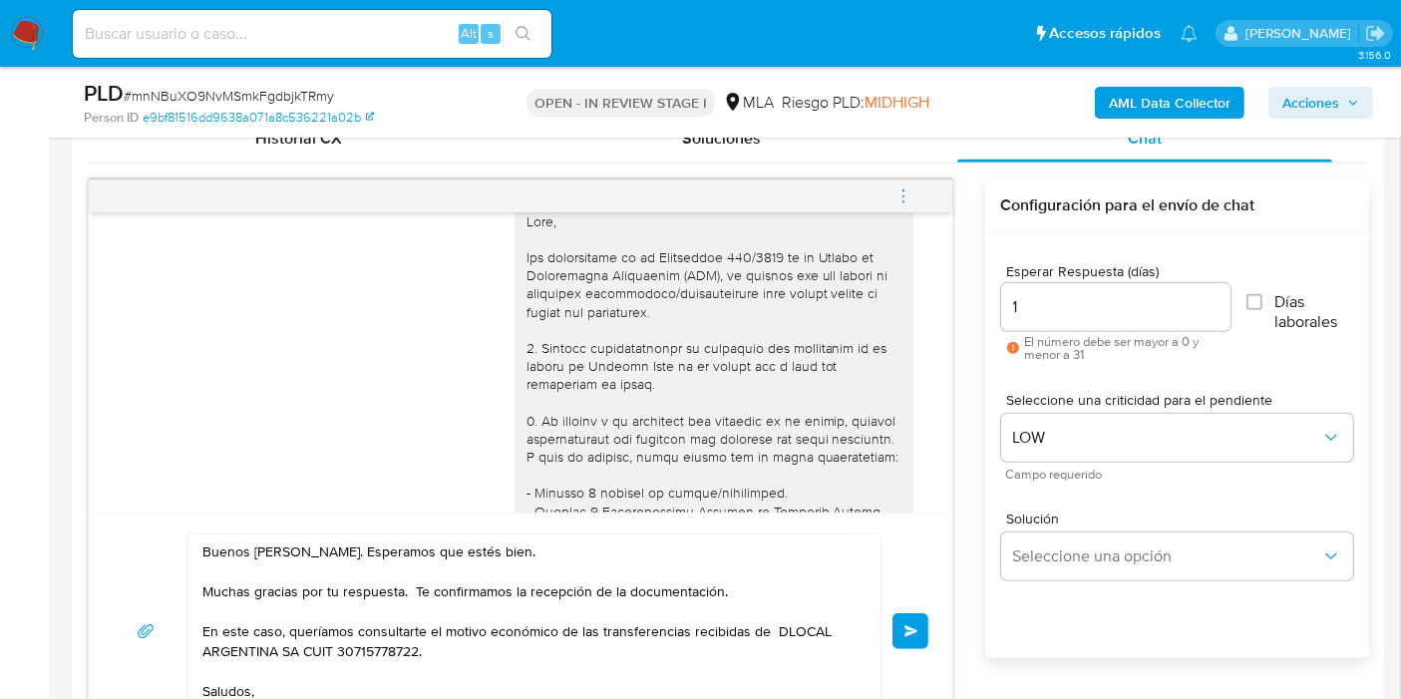
drag, startPoint x: 904, startPoint y: 628, endPoint x: 910, endPoint y: 605, distance: 23.7
click at [877, 588] on div "Buenos días, Sebastián. Esperamos que estés bien. Muchas gracias por tu respues…" at bounding box center [521, 630] width 816 height 195
click at [770, 636] on textarea "Buenos días, Sebastián. Esperamos que estés bien. Muchas gracias por tu respues…" at bounding box center [529, 630] width 654 height 193
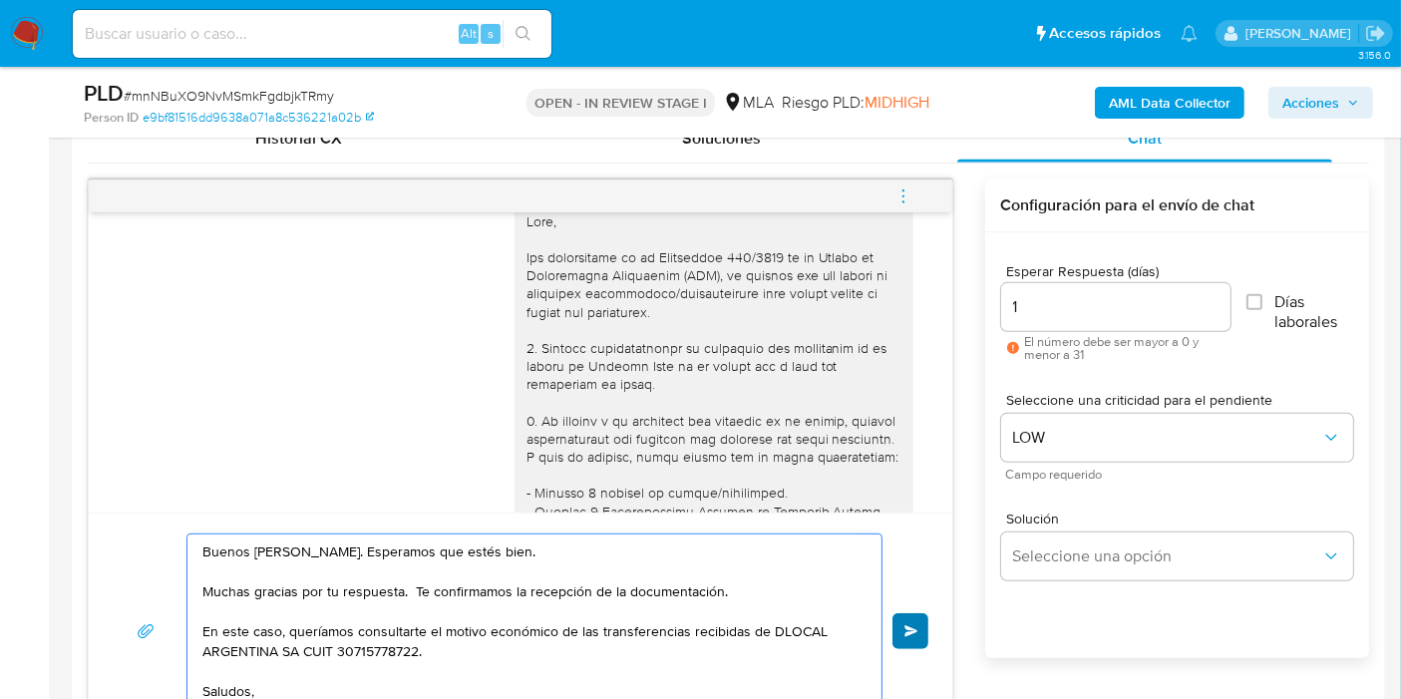
type textarea "Buenos días, Sebastián. Esperamos que estés bien. Muchas gracias por tu respues…"
click at [899, 625] on button "Enviar" at bounding box center [910, 631] width 36 height 36
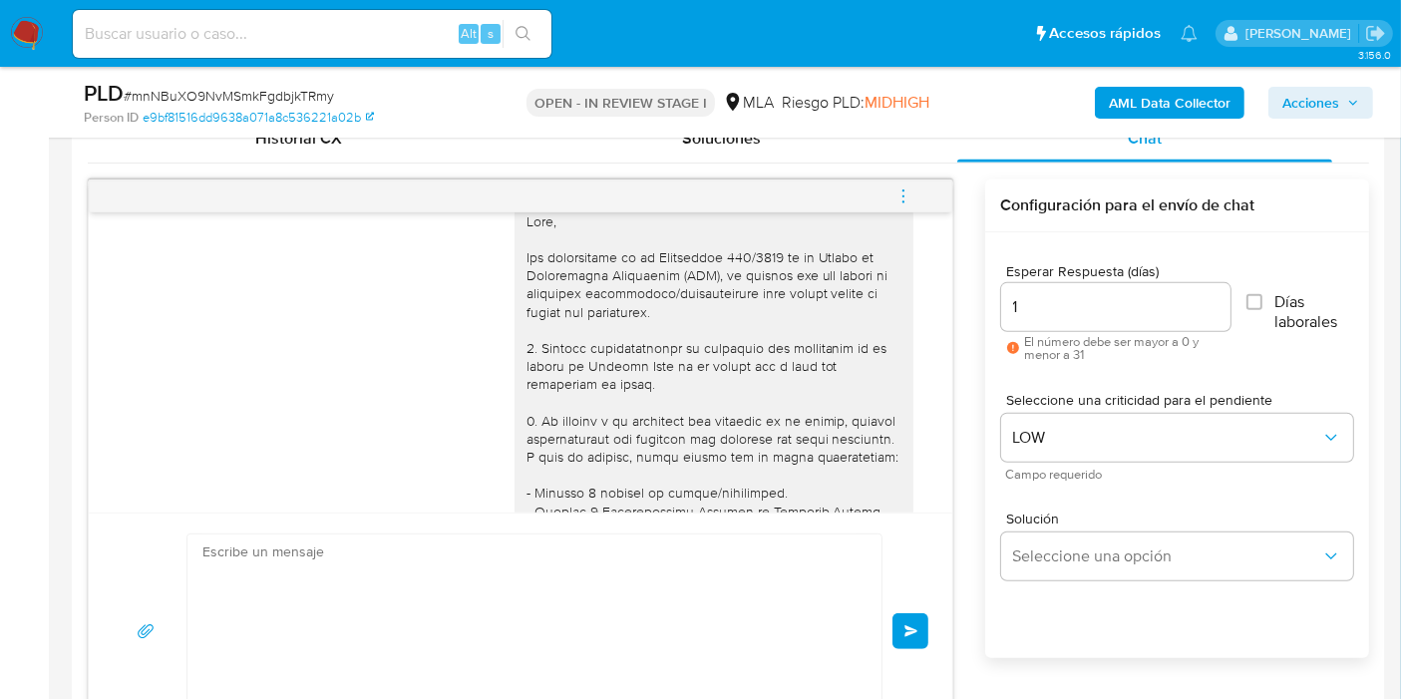
scroll to position [1398, 0]
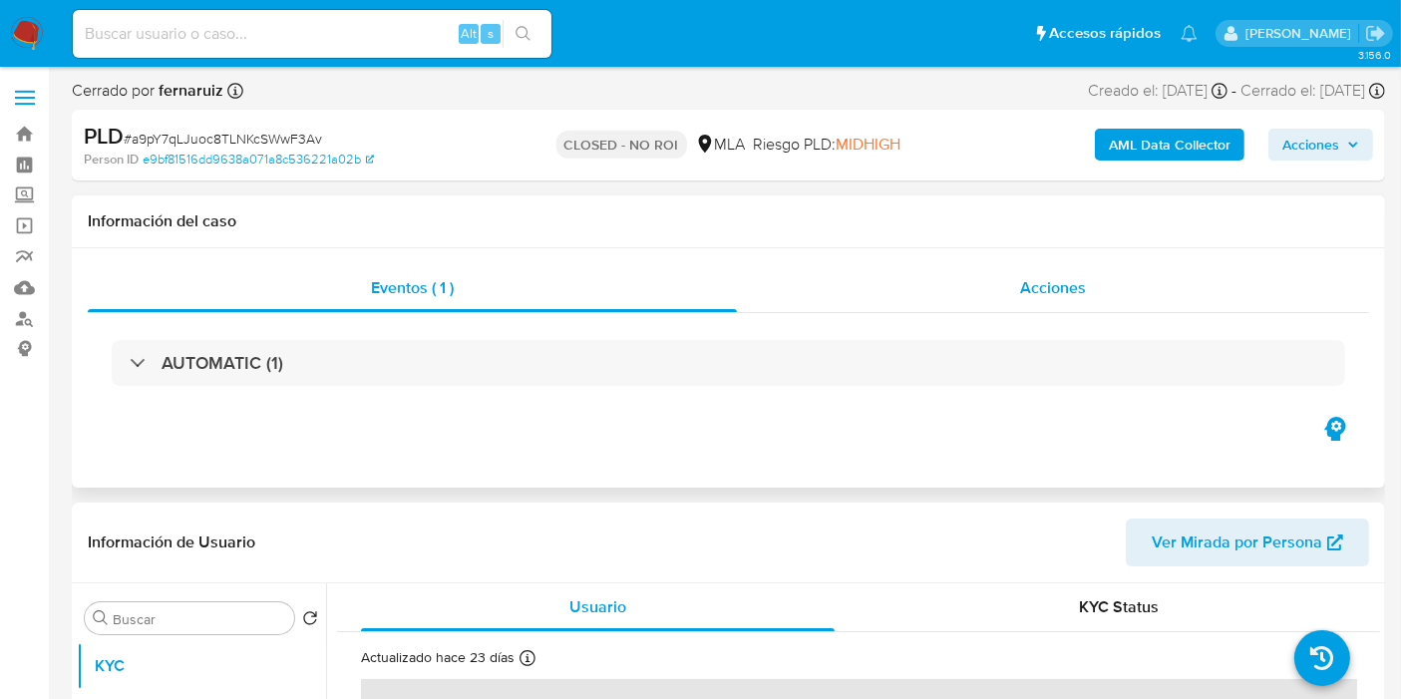
click at [1056, 298] on span "Acciones" at bounding box center [1053, 287] width 66 height 23
select select "10"
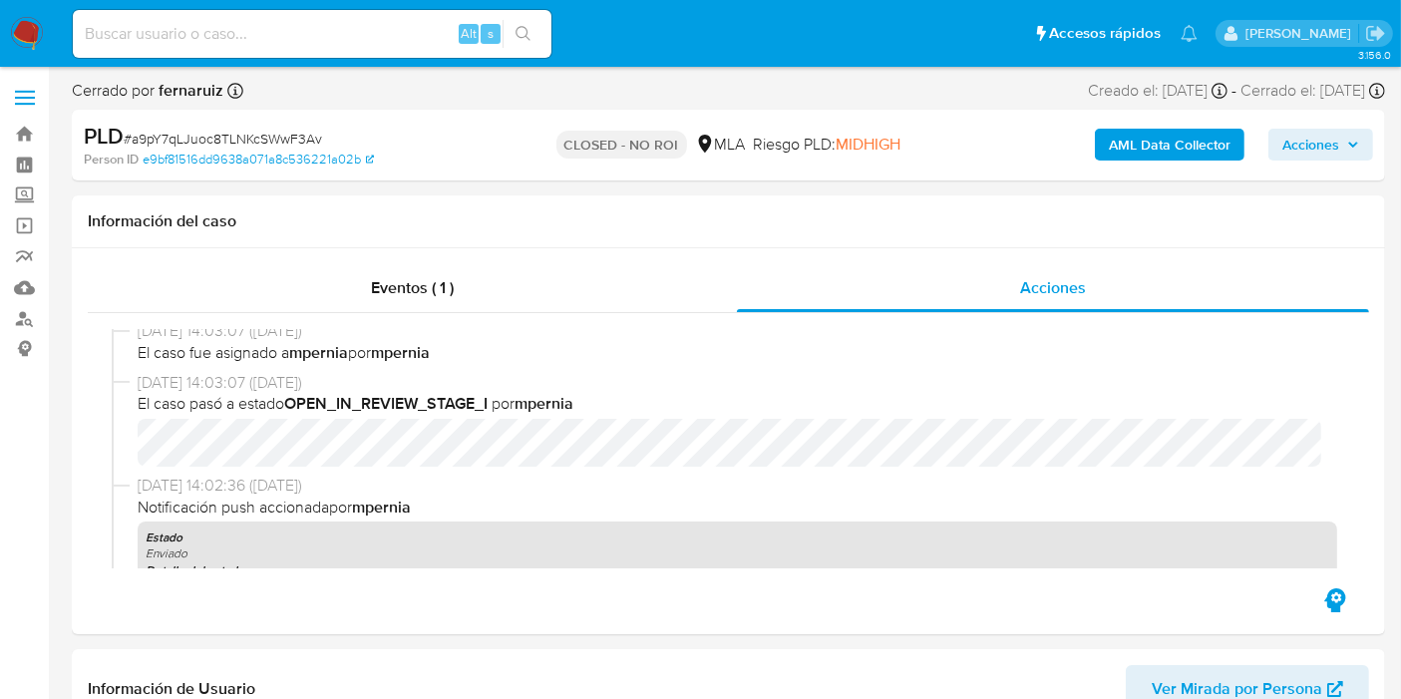
scroll to position [775, 0]
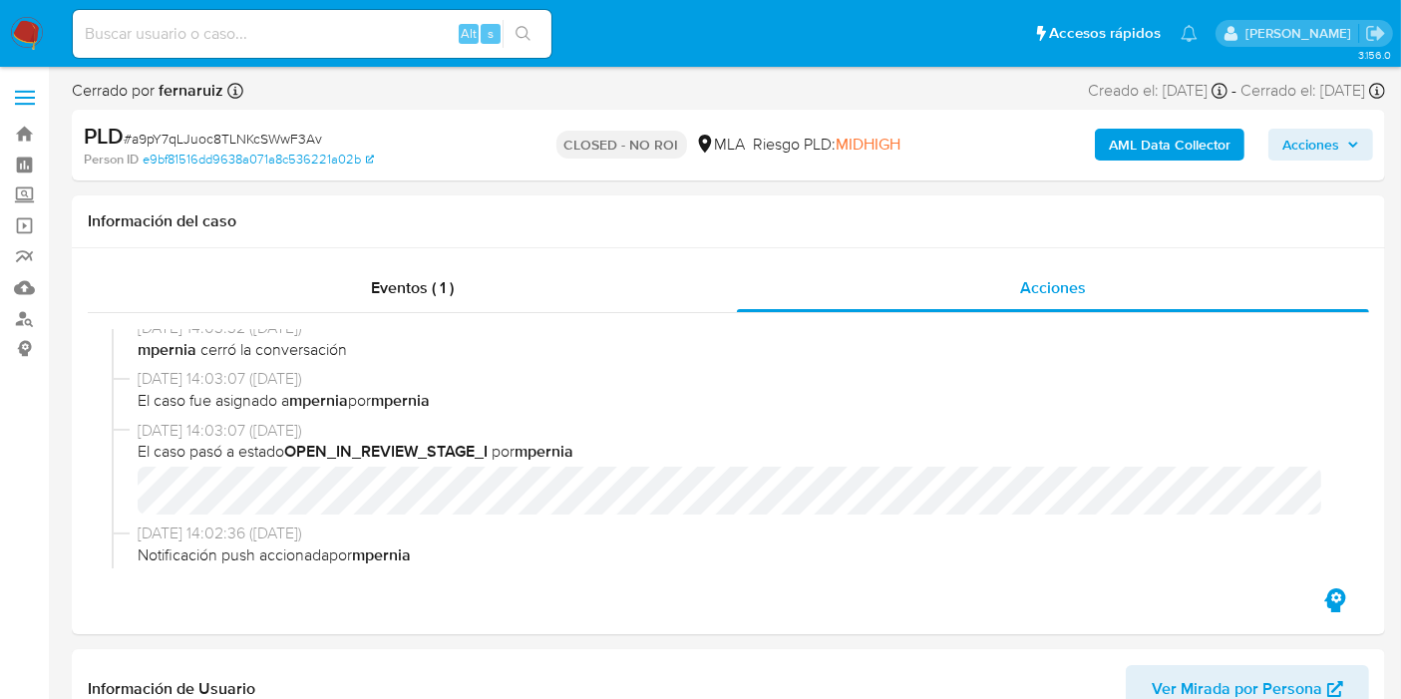
click at [21, 18] on img at bounding box center [27, 34] width 34 height 34
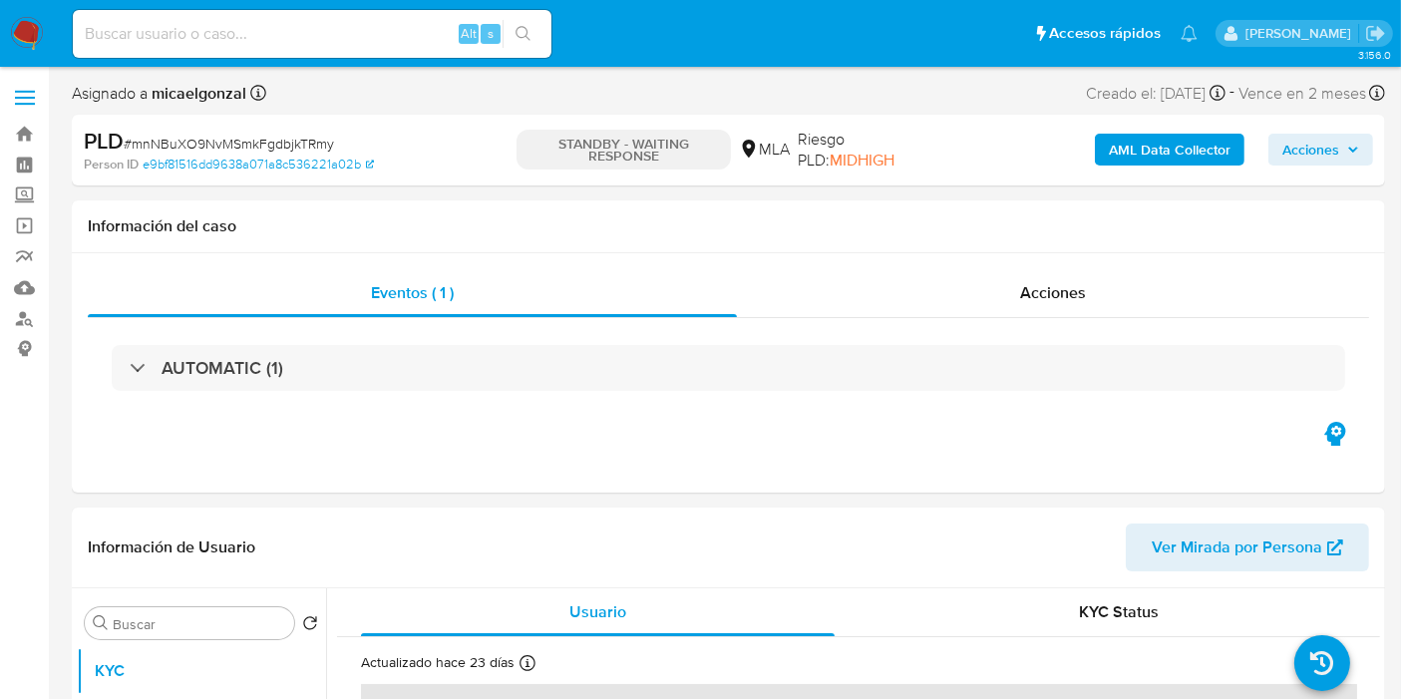
select select "10"
click at [288, 38] on input at bounding box center [312, 34] width 479 height 26
paste input "A7LcukXrdCo0vJ0U0myLTR4y"
type input "A7LcukXrdCo0vJ0U0myLTR4y"
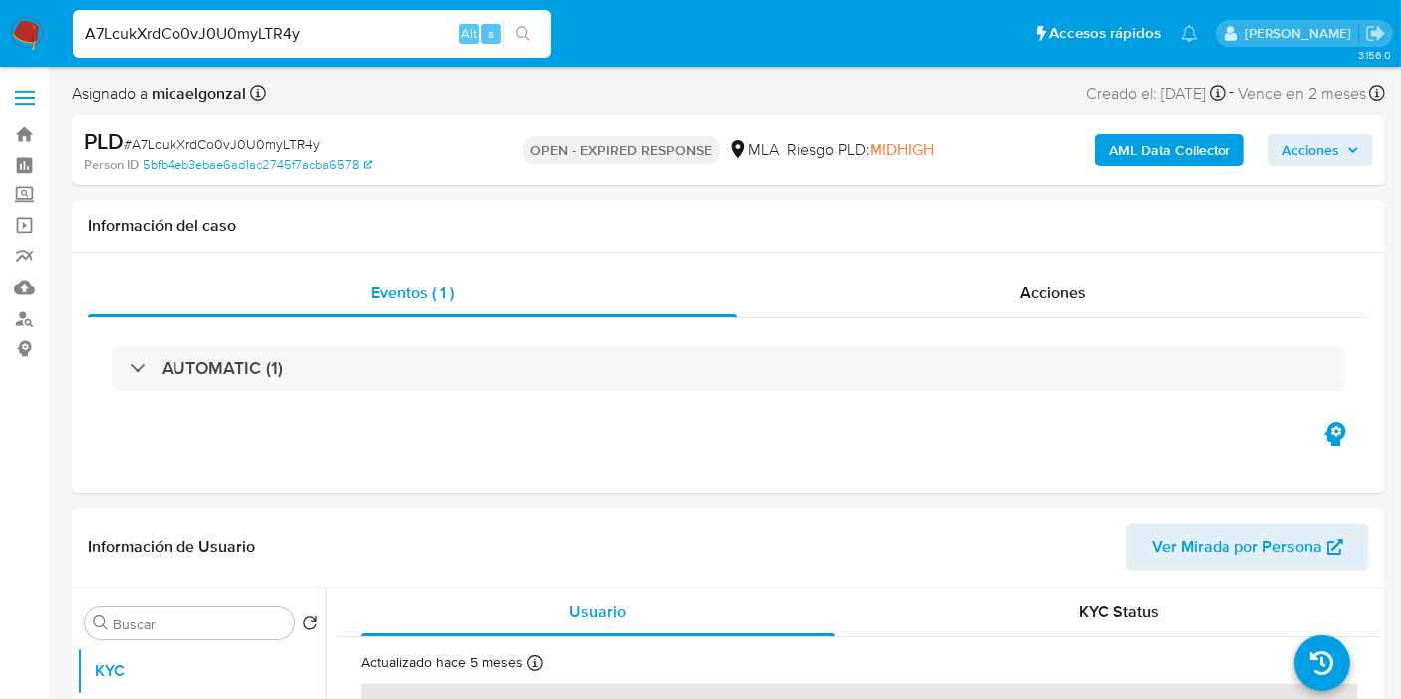
select select "10"
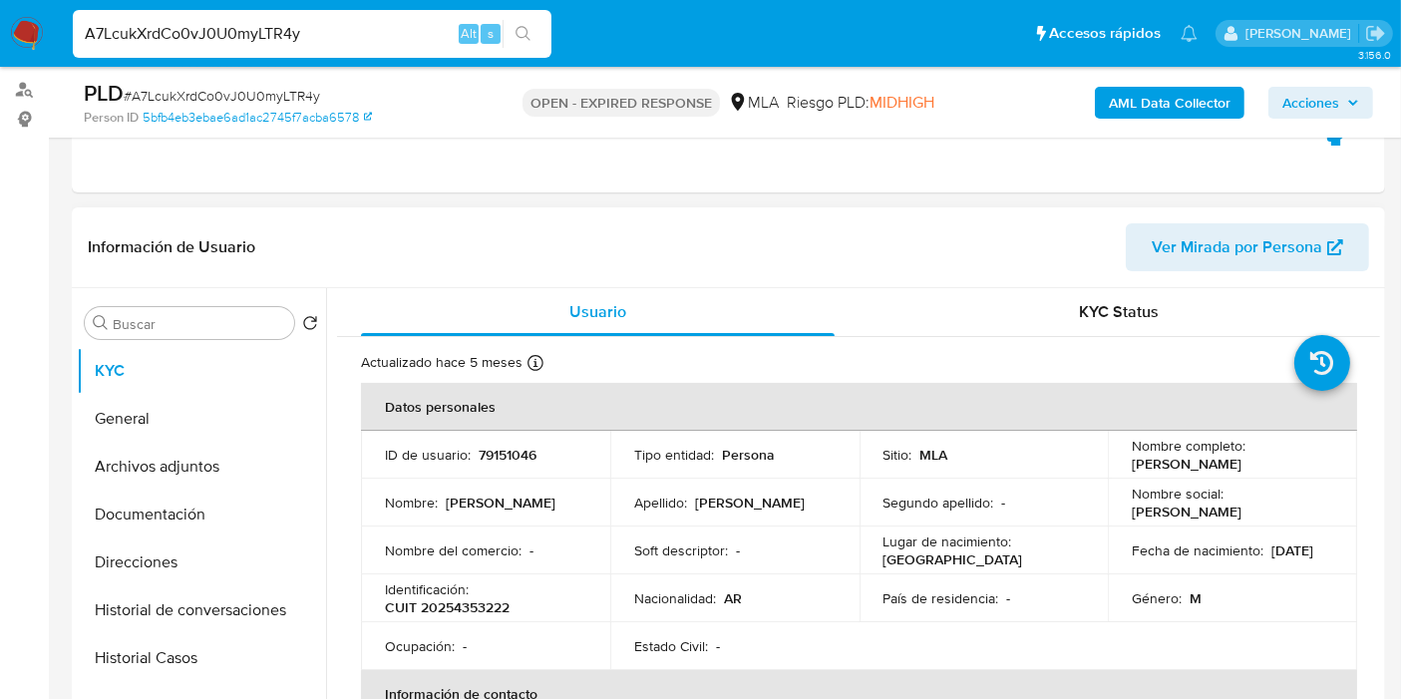
scroll to position [443, 0]
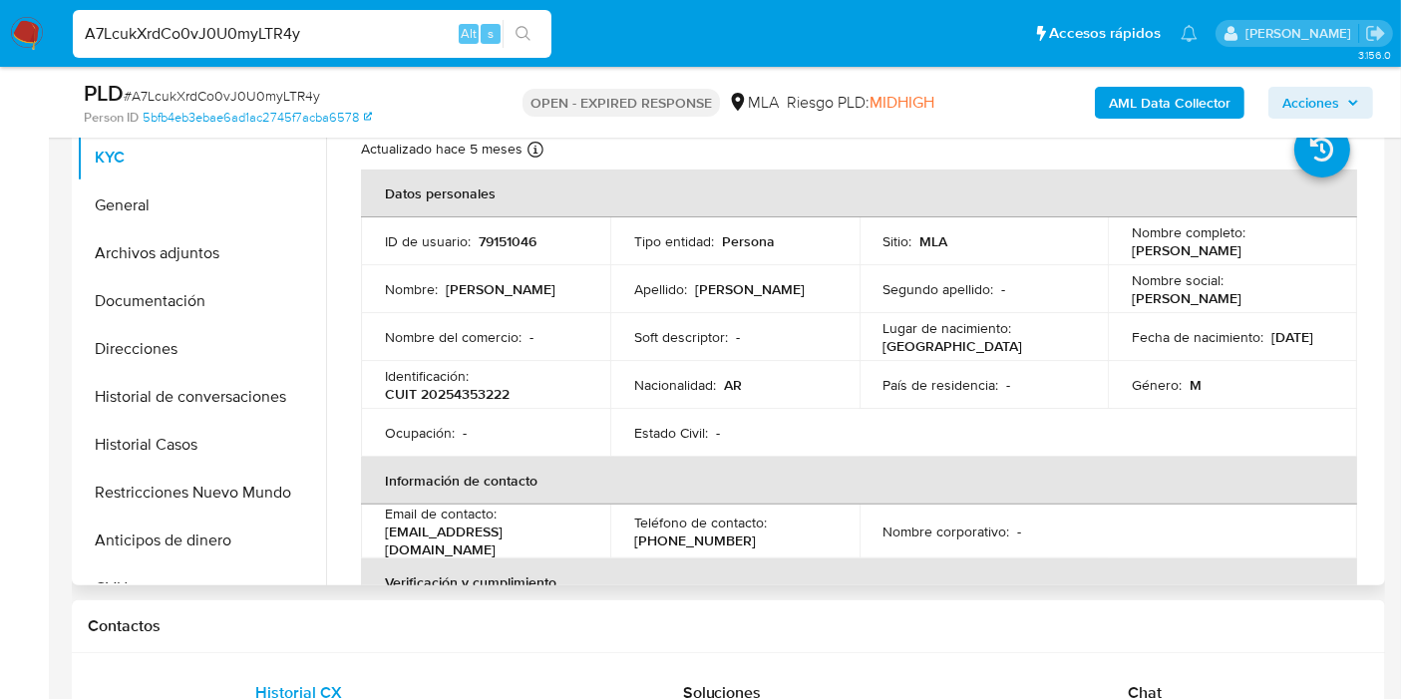
drag, startPoint x: 1294, startPoint y: 246, endPoint x: 1126, endPoint y: 255, distance: 168.7
click at [1132, 255] on div "Nombre completo : [PERSON_NAME]" at bounding box center [1232, 241] width 201 height 36
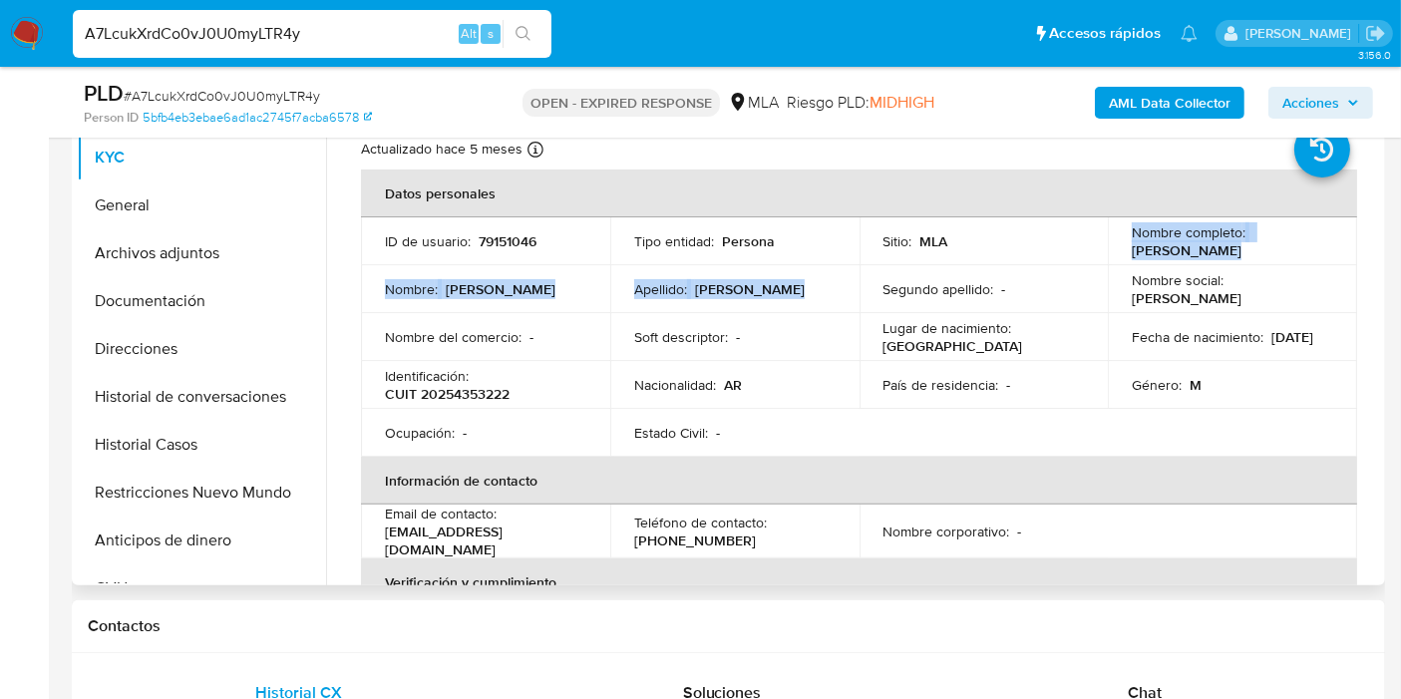
drag, startPoint x: 1126, startPoint y: 255, endPoint x: 911, endPoint y: 269, distance: 214.8
click at [911, 268] on tbody "ID de usuario : 79151046 Tipo entidad : Persona Sitio : MLA Nombre completo : […" at bounding box center [859, 336] width 996 height 239
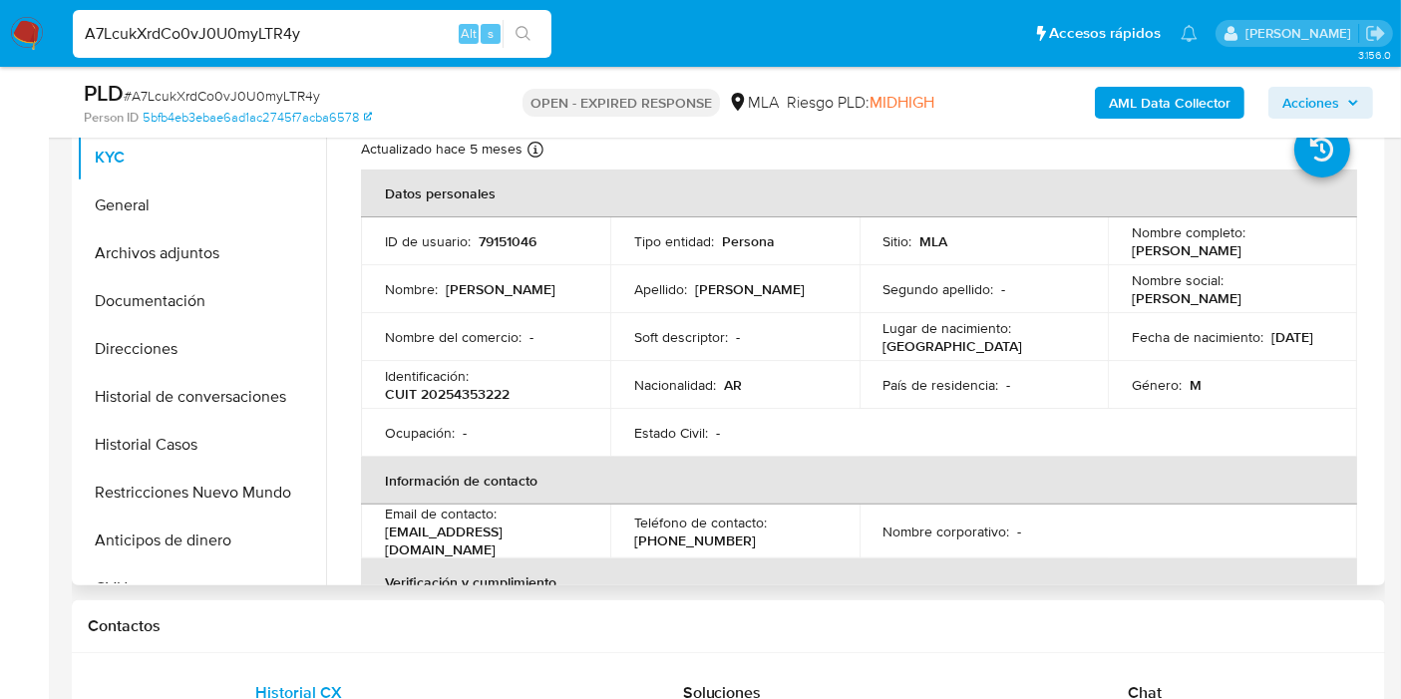
drag, startPoint x: 1385, startPoint y: 245, endPoint x: 1257, endPoint y: 258, distance: 128.3
click at [1241, 258] on p "Luciano Alejandro Ktenas" at bounding box center [1187, 250] width 110 height 18
drag, startPoint x: 1284, startPoint y: 254, endPoint x: 1122, endPoint y: 253, distance: 162.5
click at [1122, 253] on td "Nombre completo : Luciano Alejandro Ktenas" at bounding box center [1232, 241] width 249 height 48
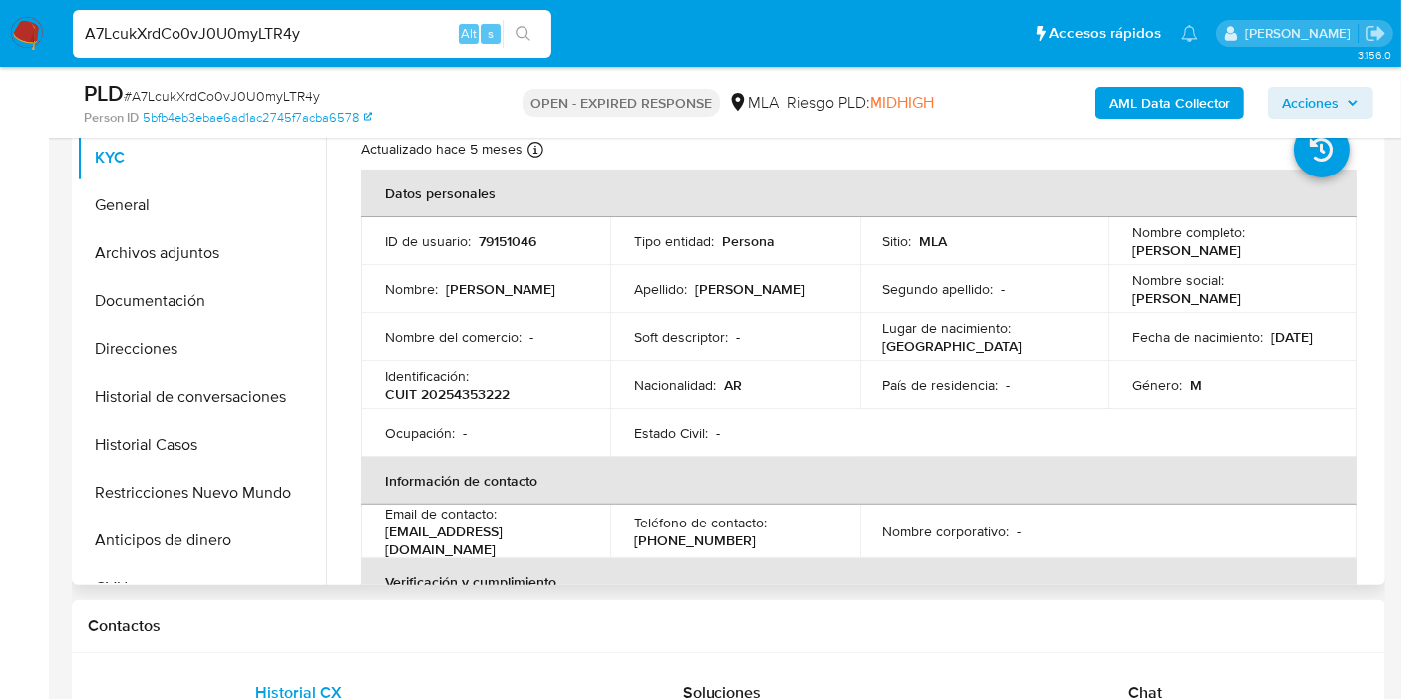
copy p "Luciano Alejandro Ktenas"
click at [888, 410] on table "Datos personales ID de usuario : 79151046 Tipo entidad : Persona Sitio : MLA No…" at bounding box center [859, 531] width 996 height 724
drag, startPoint x: 531, startPoint y: 430, endPoint x: 187, endPoint y: 305, distance: 365.9
click at [529, 431] on div "Ocupación : -" at bounding box center [485, 433] width 201 height 18
click at [164, 187] on button "General" at bounding box center [193, 205] width 233 height 48
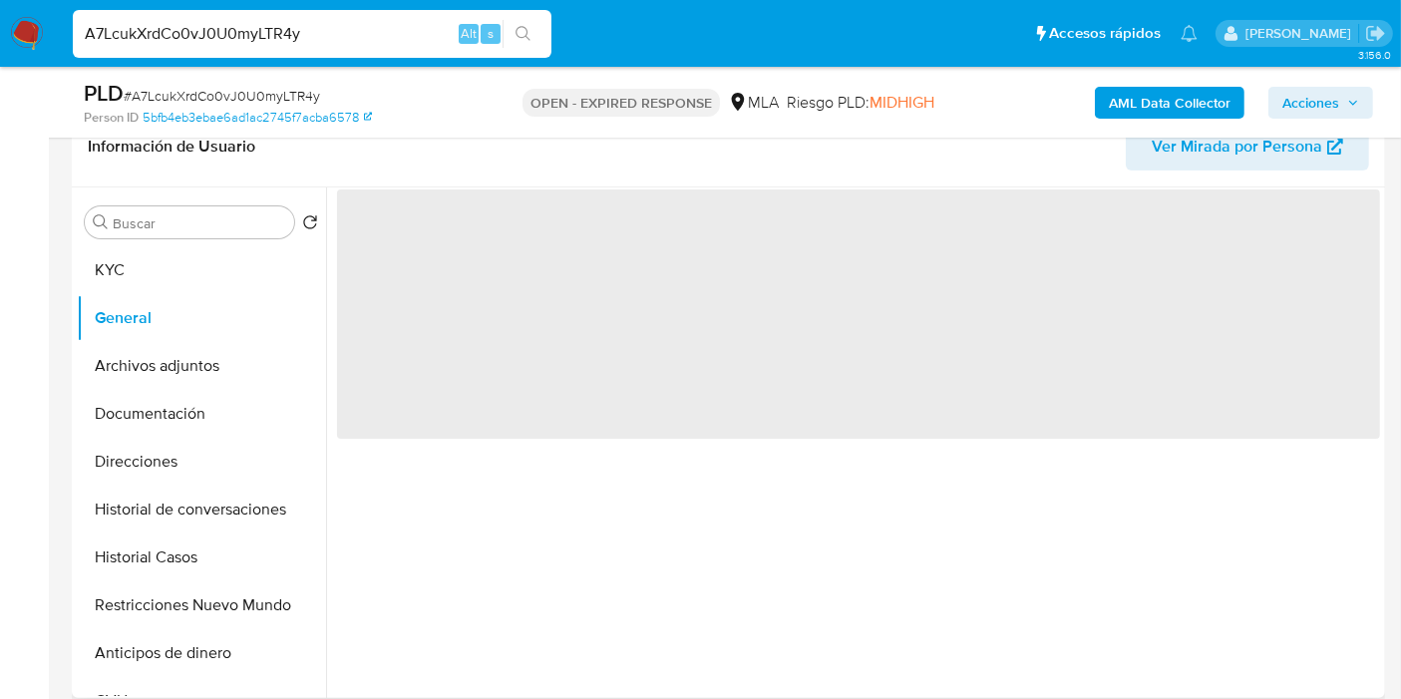
scroll to position [221, 0]
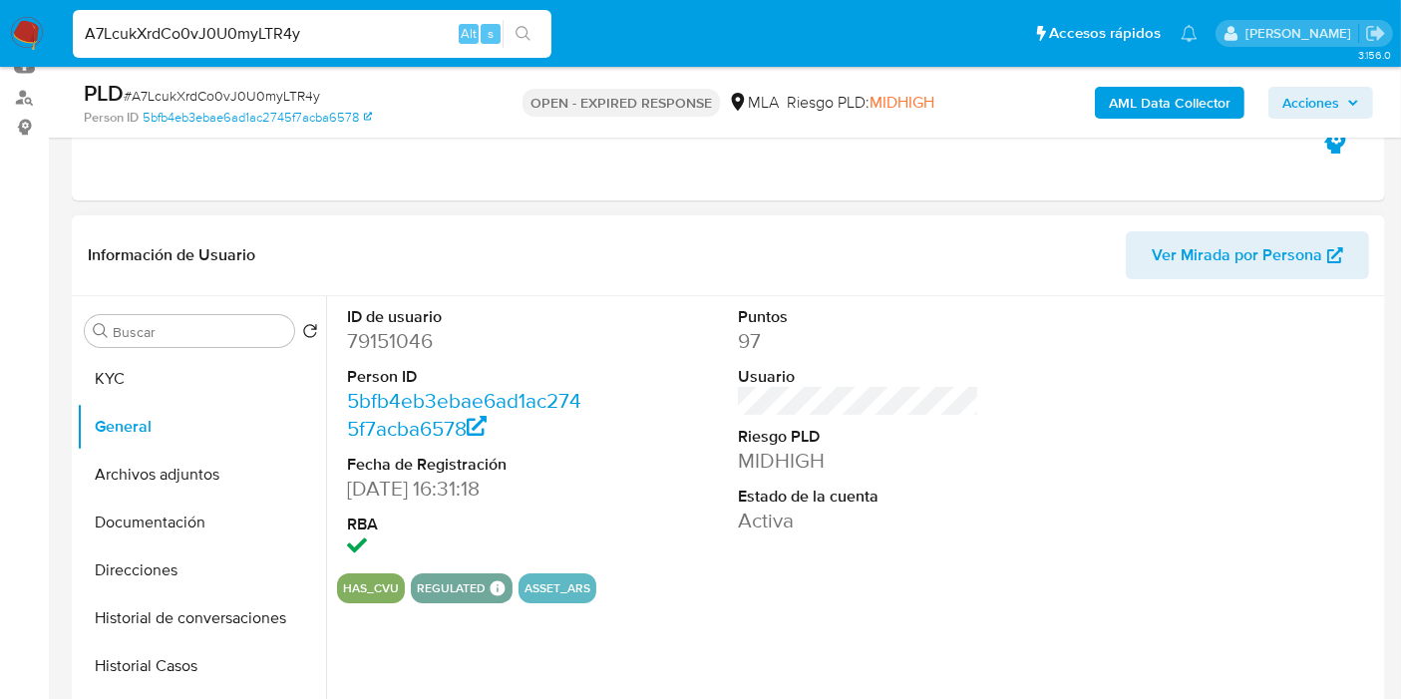
drag, startPoint x: 413, startPoint y: 359, endPoint x: 416, endPoint y: 344, distance: 15.3
click at [416, 354] on dl "ID de usuario 79151046 Person ID 5bfb4eb3ebae6ad1ac2745f7acba6578 Fecha de Regi…" at bounding box center [467, 434] width 241 height 257
click at [416, 343] on dd "79151046" at bounding box center [467, 341] width 241 height 28
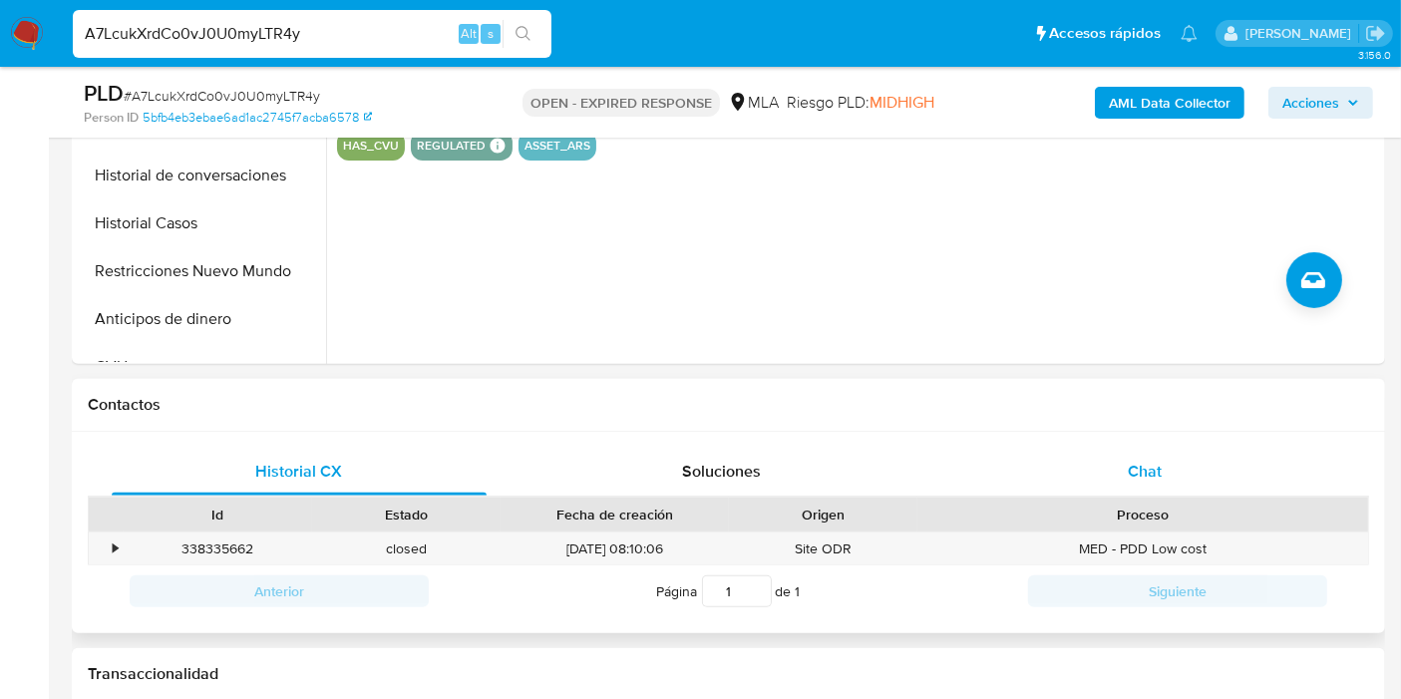
click at [1176, 469] on div "Chat" at bounding box center [1144, 472] width 375 height 48
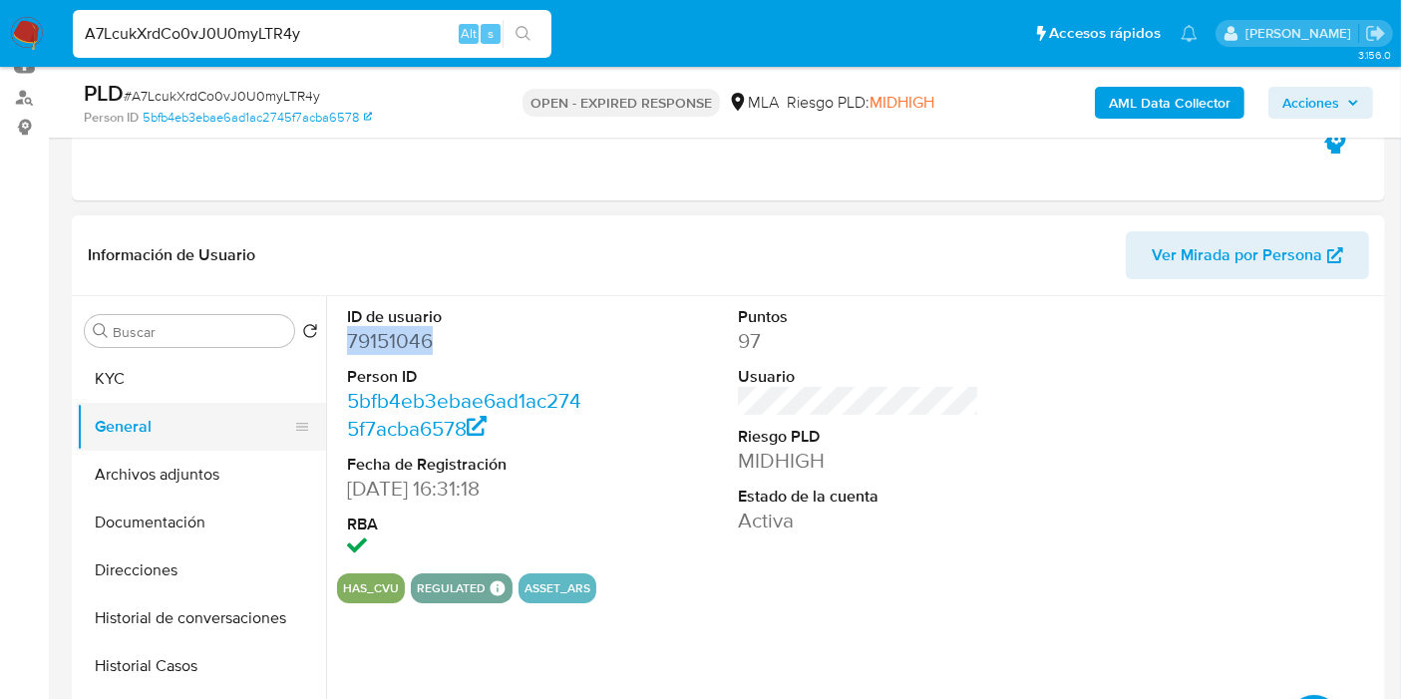
click at [130, 443] on button "General" at bounding box center [193, 427] width 233 height 48
click at [138, 462] on button "Archivos adjuntos" at bounding box center [193, 475] width 233 height 48
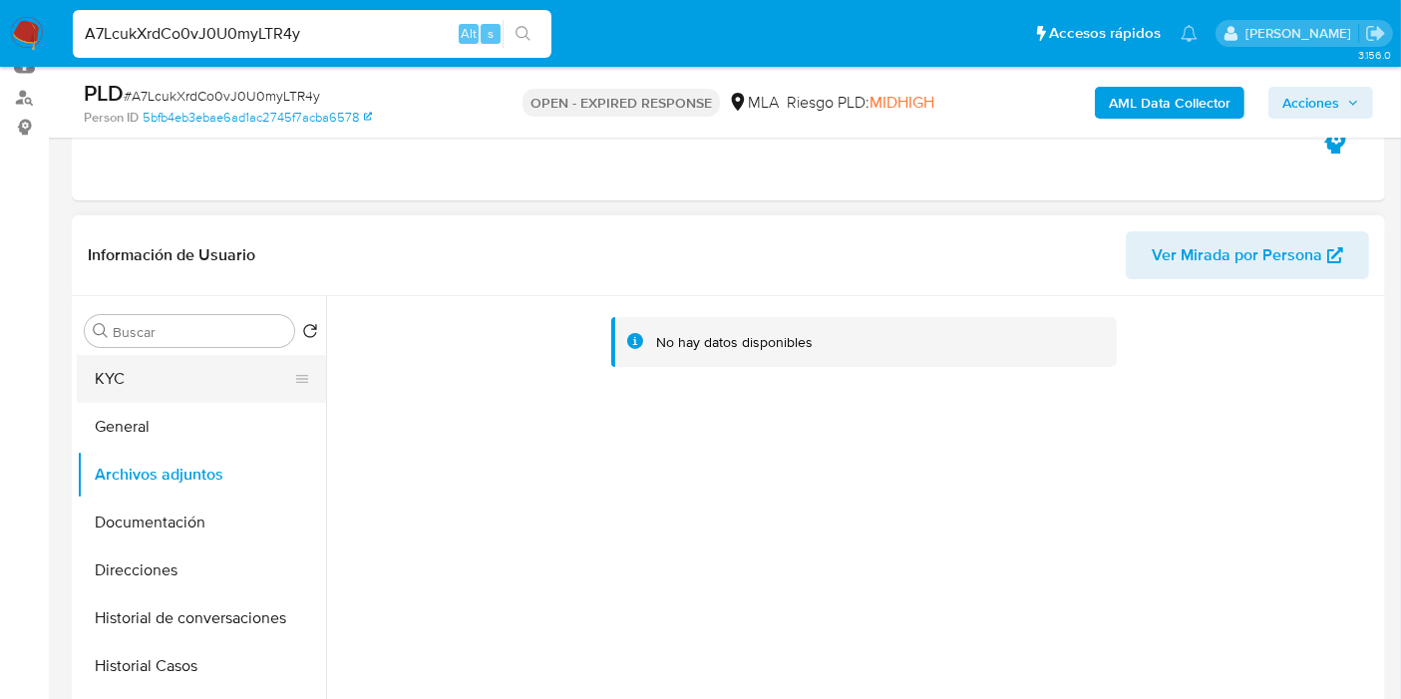
click at [181, 394] on button "KYC" at bounding box center [193, 379] width 233 height 48
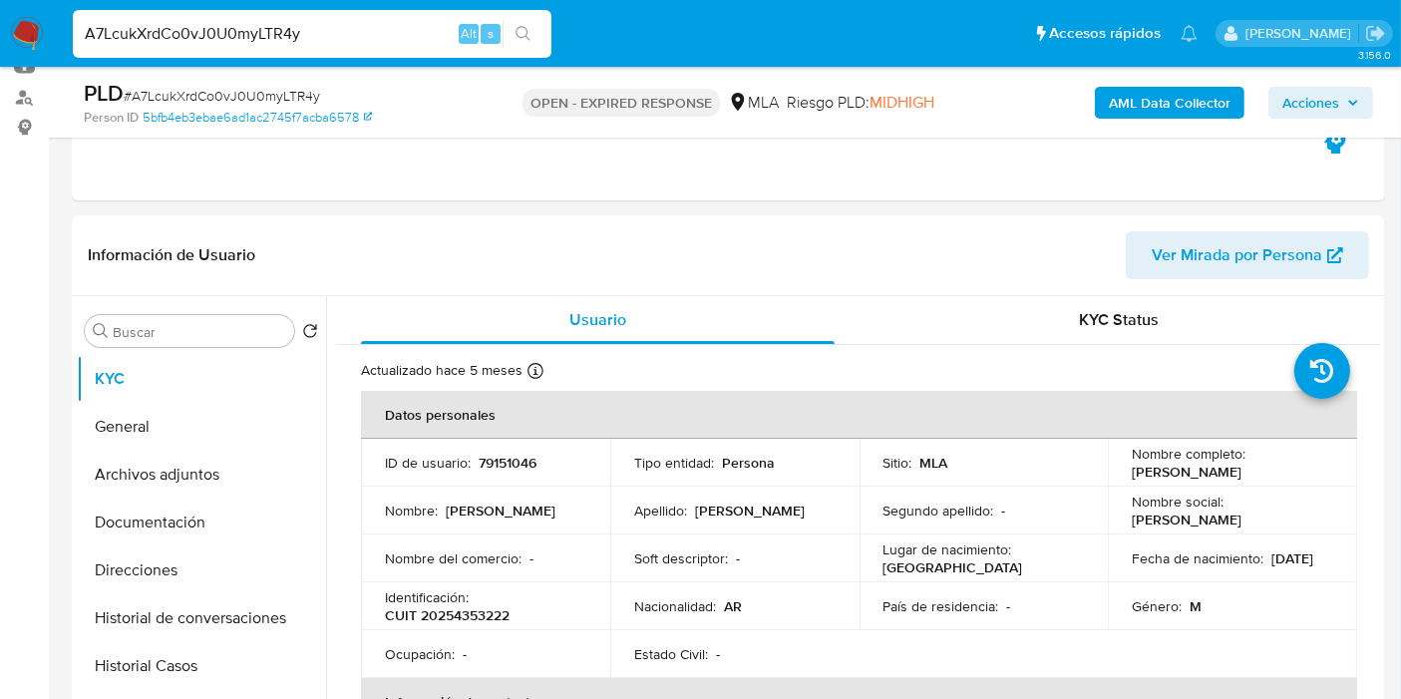
click at [331, 48] on div "A7LcukXrdCo0vJ0U0myLTR4y Alt s" at bounding box center [312, 34] width 479 height 48
click at [331, 41] on input "A7LcukXrdCo0vJ0U0myLTR4y" at bounding box center [312, 34] width 479 height 26
paste input "SXlGKxPm975byiKeLRVuJVBl"
type input "SXlGKxPm975byiKeLRVuJVBl"
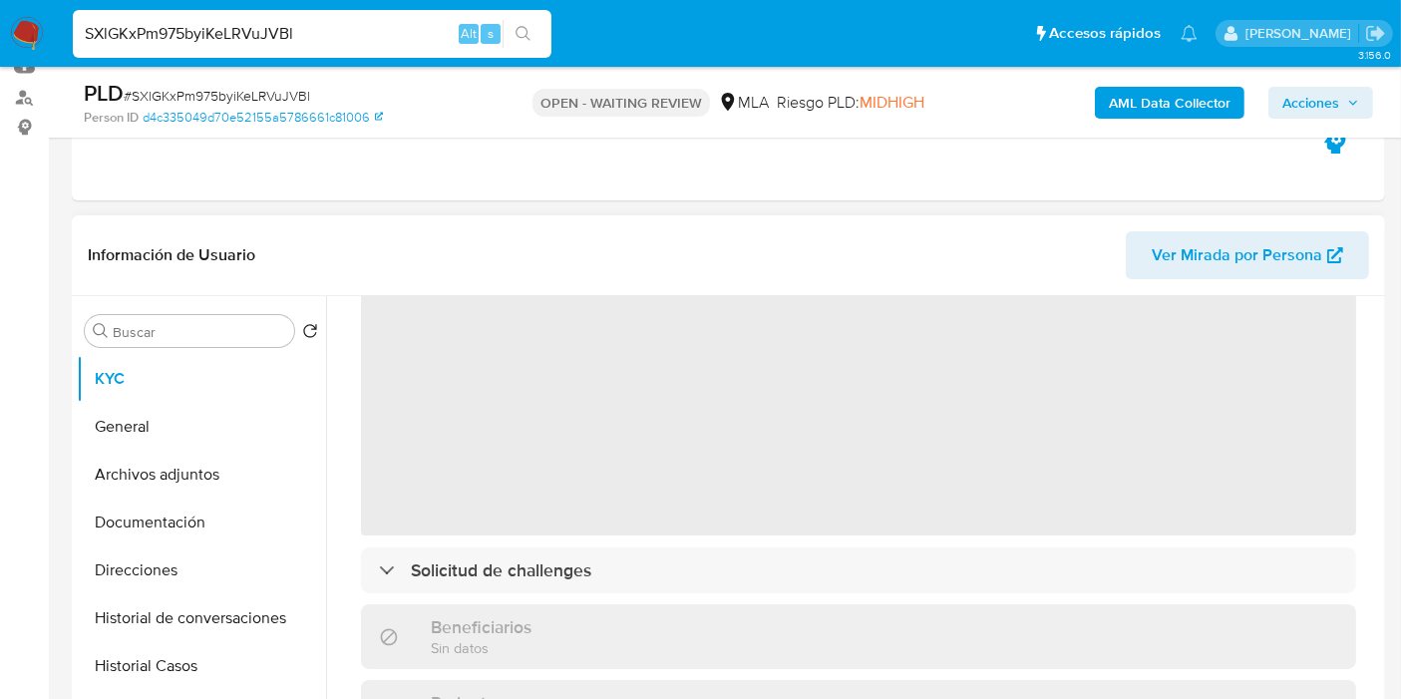
scroll to position [111, 0]
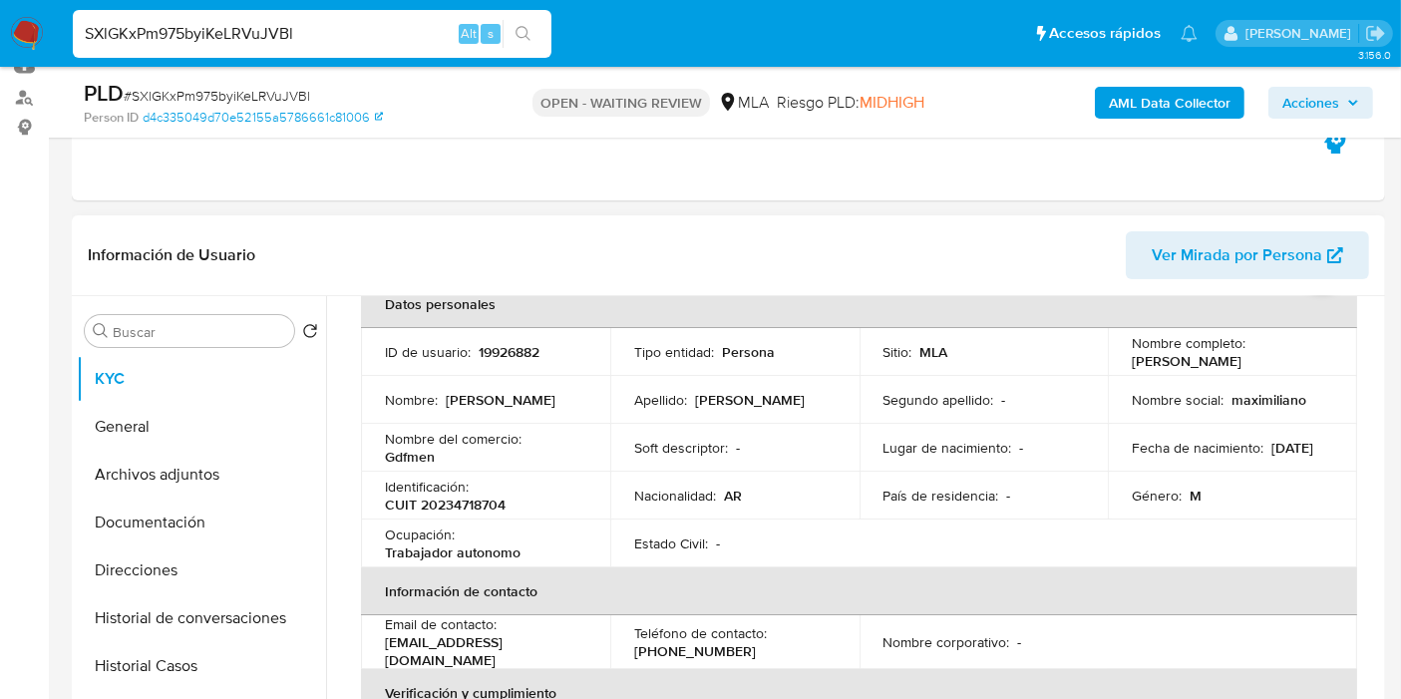
select select "10"
drag, startPoint x: 1305, startPoint y: 365, endPoint x: 1130, endPoint y: 368, distance: 175.5
click at [1132, 368] on div "Nombre completo : Maximiliano Joel Szalkowicz" at bounding box center [1232, 352] width 201 height 36
copy p "[PERSON_NAME]"
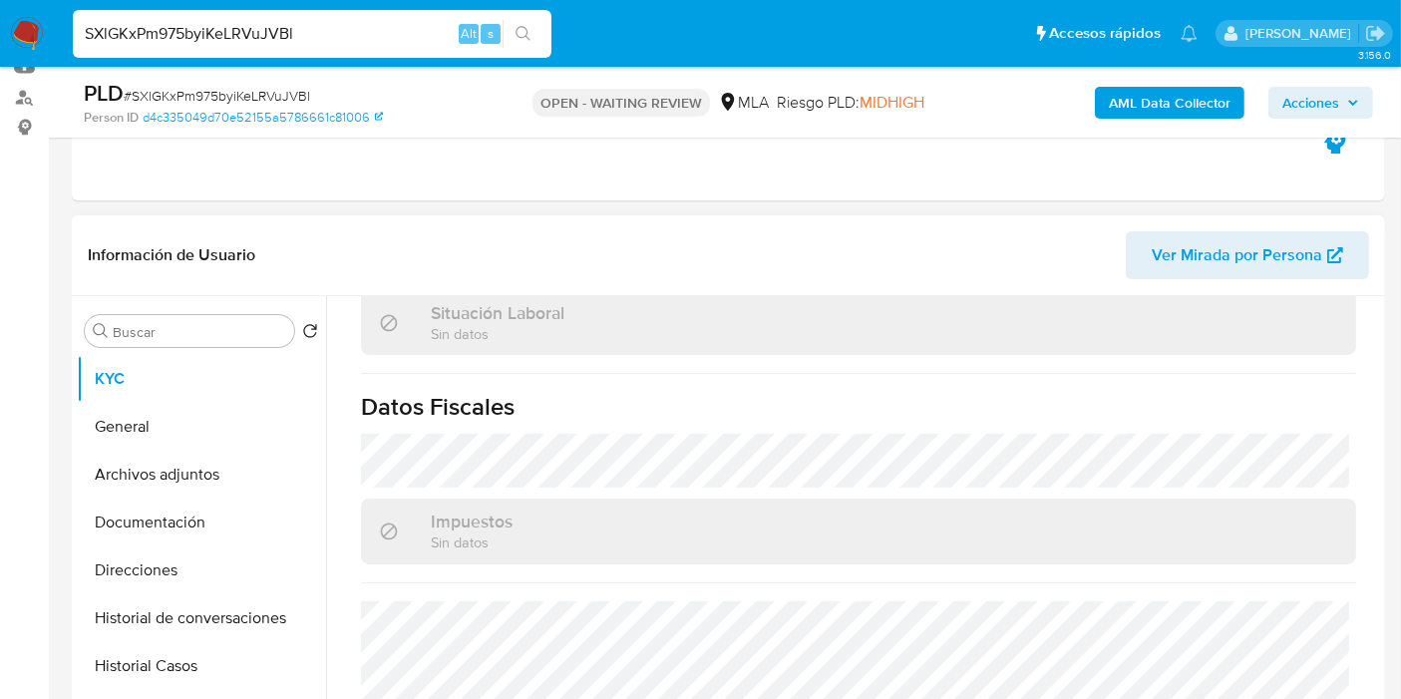
scroll to position [1099, 0]
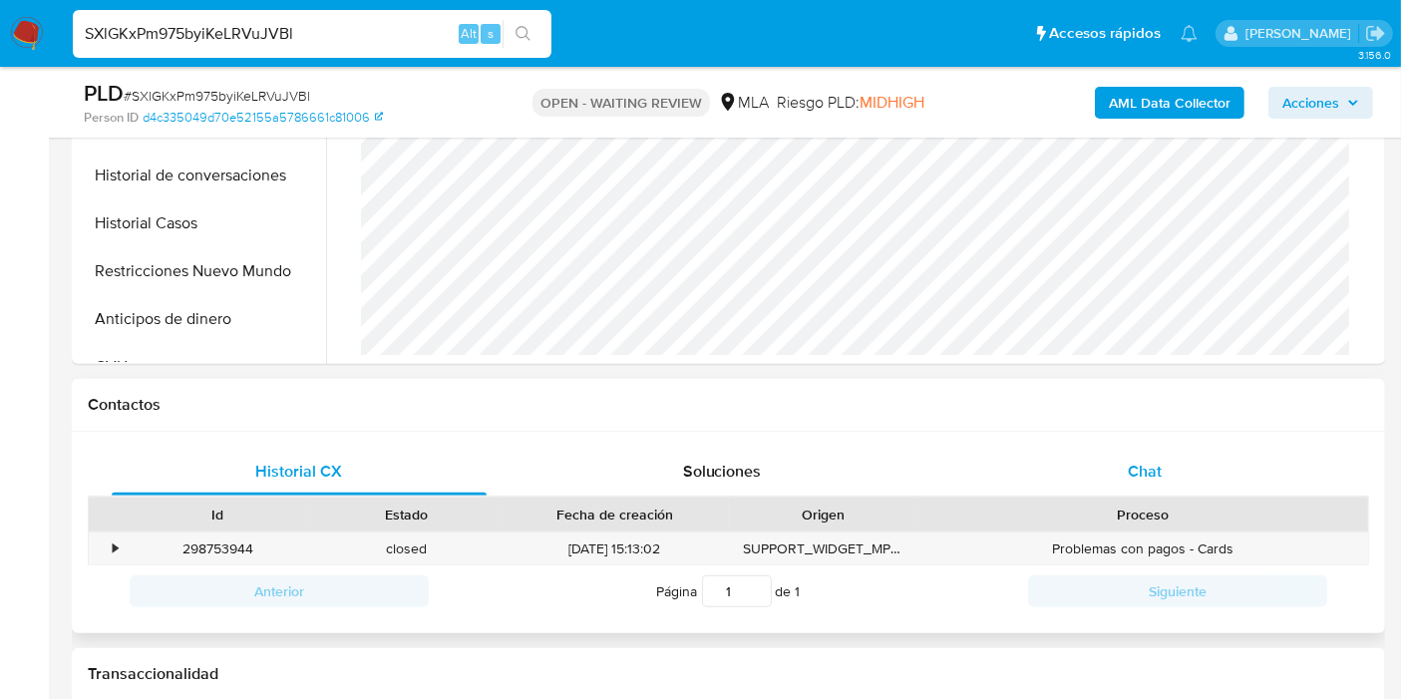
click at [1188, 478] on div "Chat" at bounding box center [1144, 472] width 375 height 48
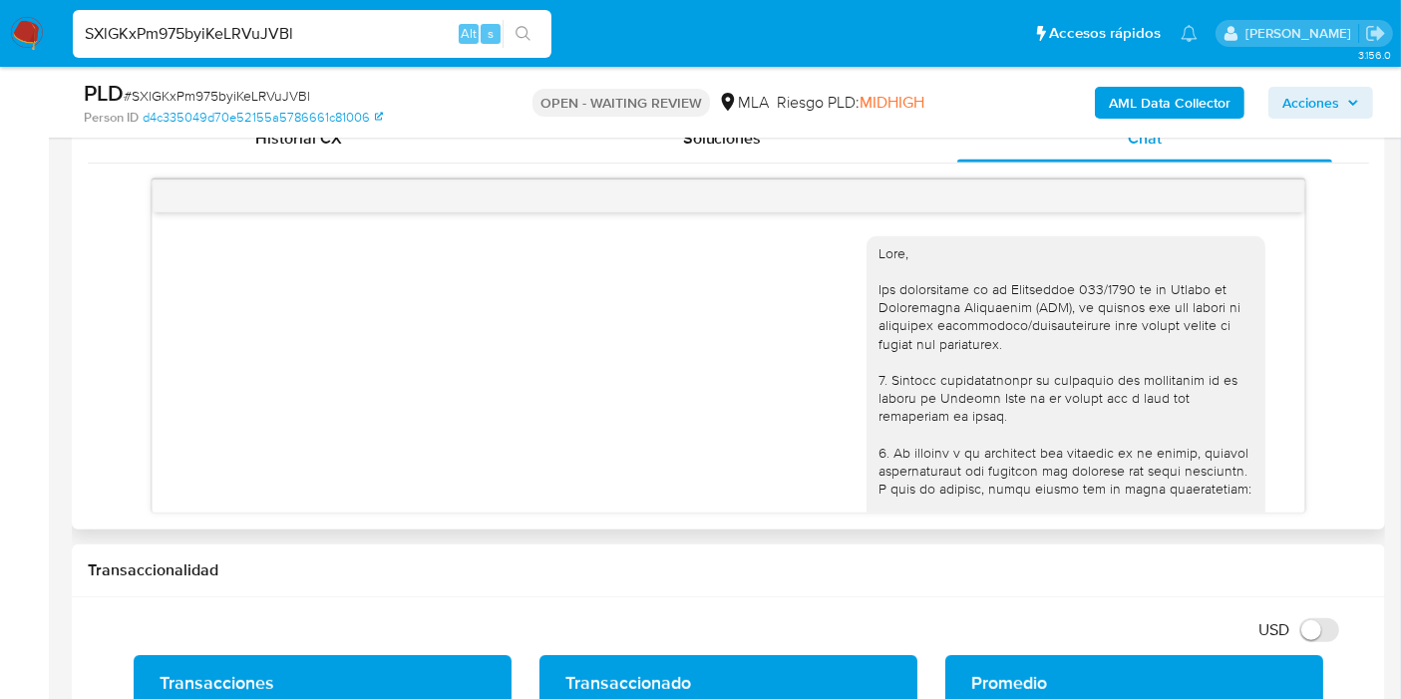
scroll to position [1384, 0]
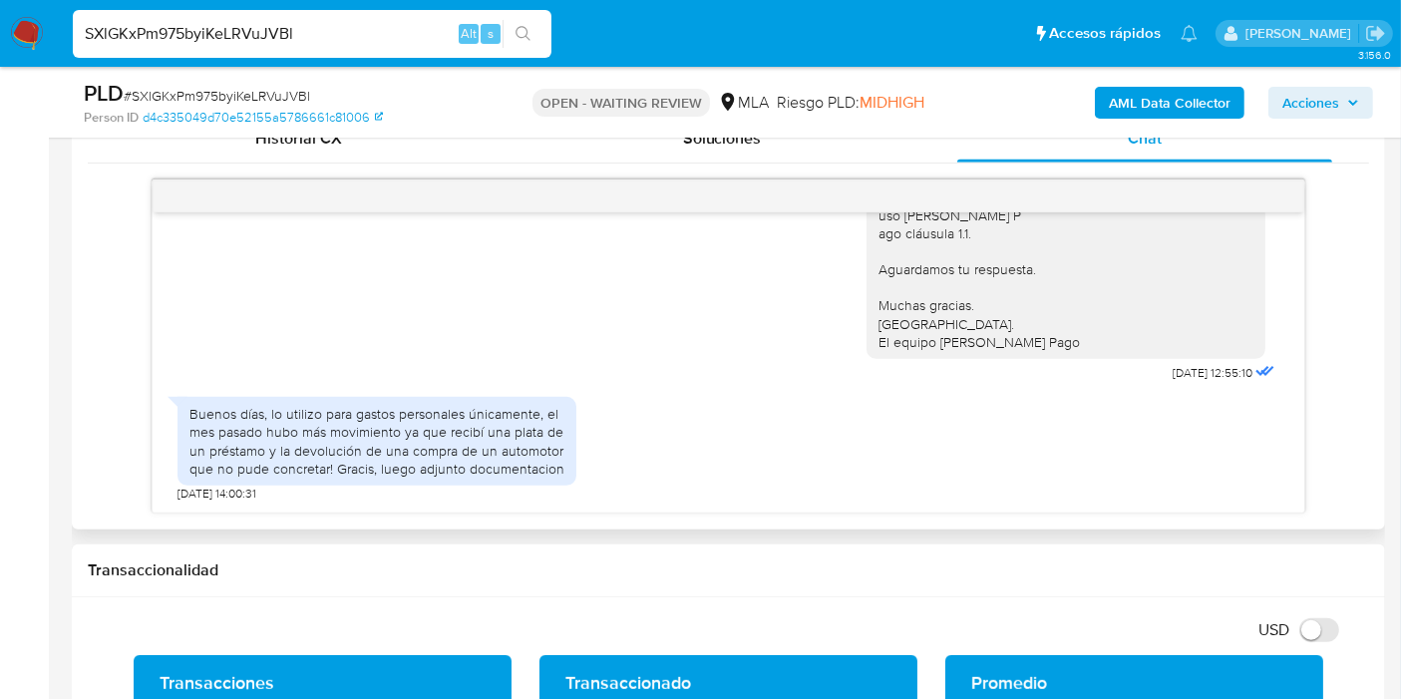
click at [419, 460] on div "Buenos días, lo utilizo para gastos personales únicamente, el mes pasado hubo m…" at bounding box center [376, 441] width 375 height 73
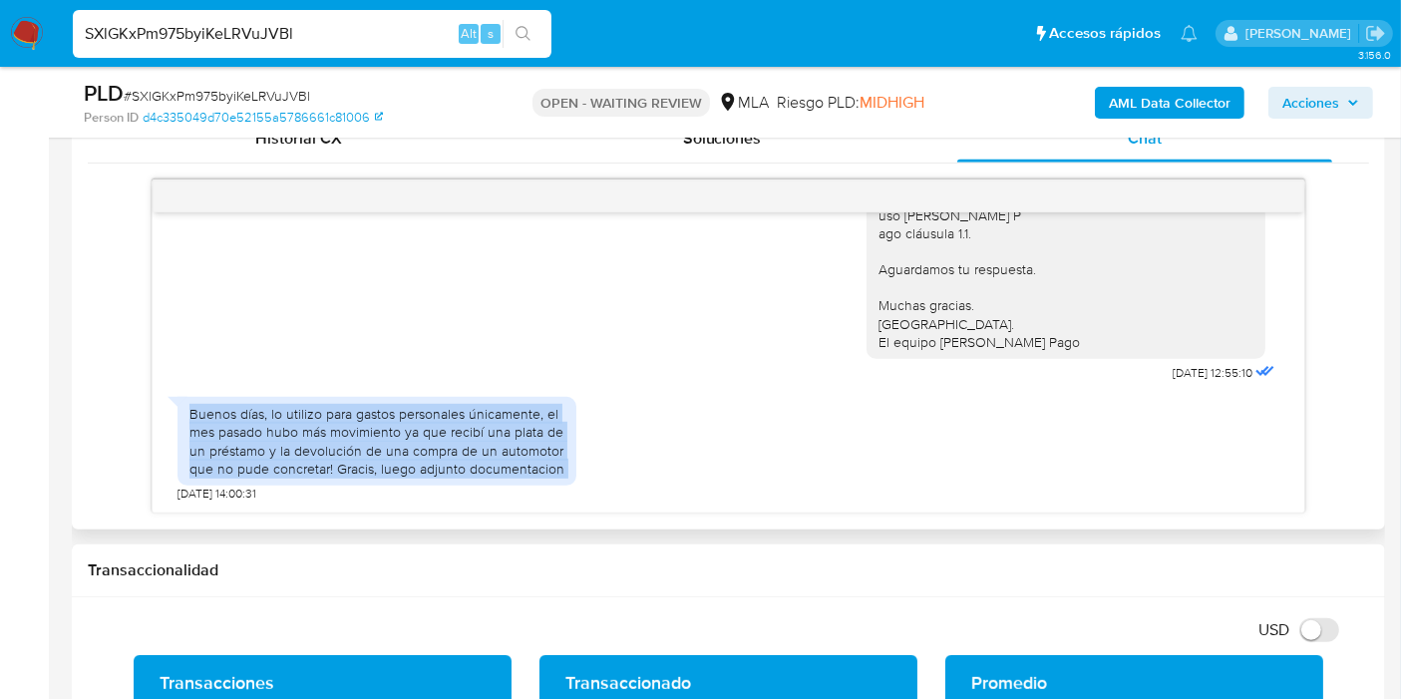
click at [419, 460] on div "Buenos días, lo utilizo para gastos personales únicamente, el mes pasado hubo m…" at bounding box center [376, 441] width 375 height 73
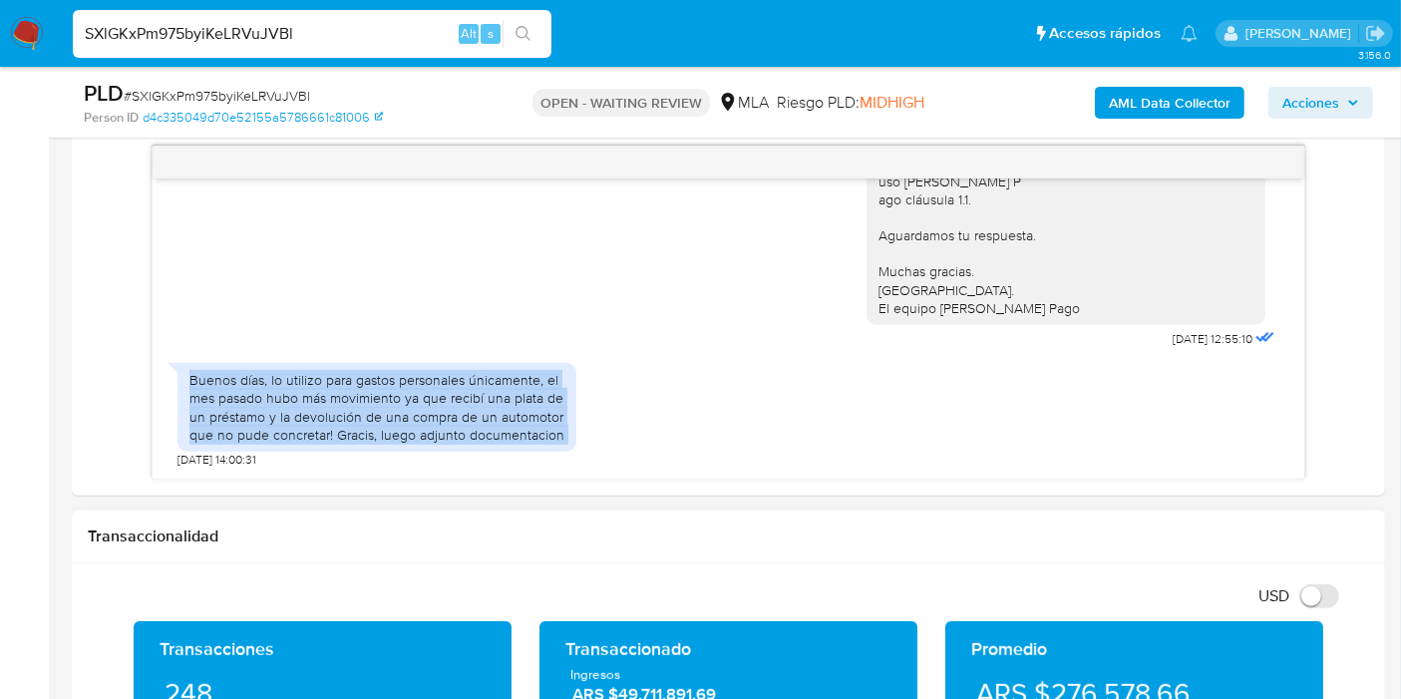
scroll to position [1108, 0]
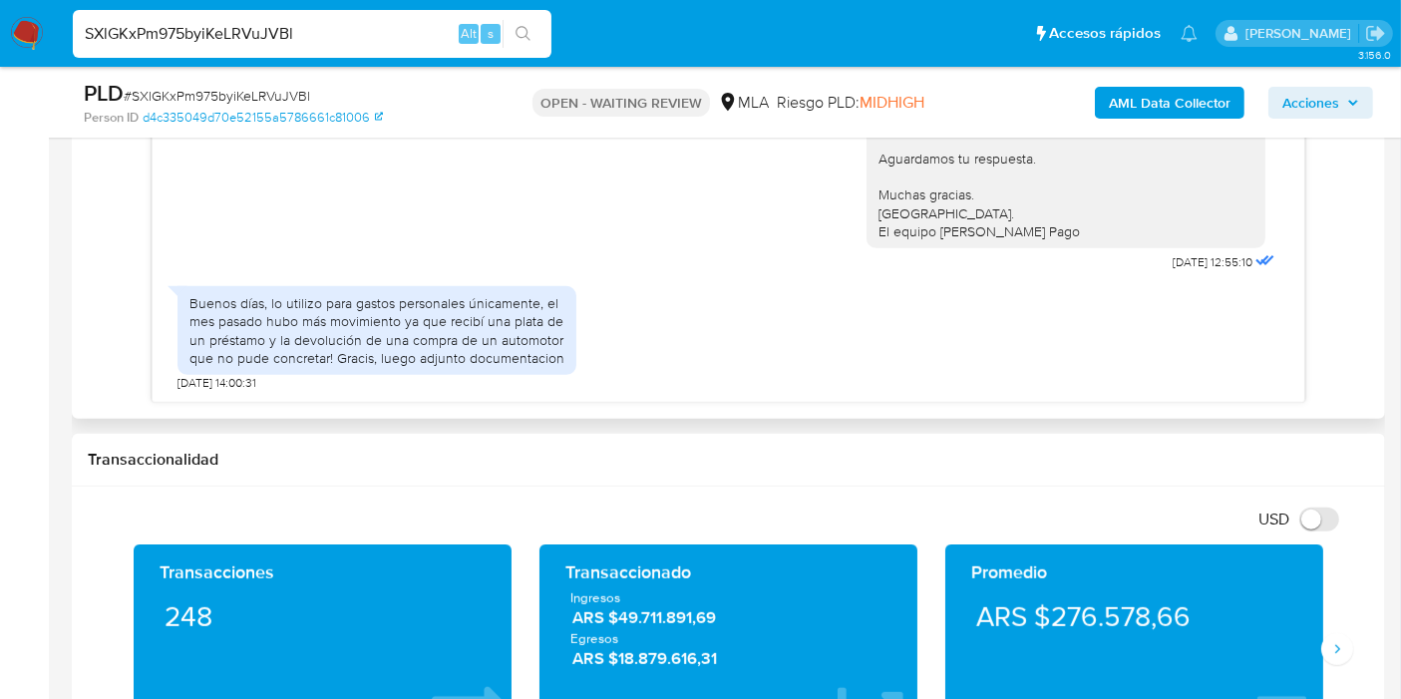
click at [304, 416] on div "Historial CX Soluciones Chat Id Estado Fecha de creación Origen Proceso • 29875…" at bounding box center [728, 203] width 1313 height 431
click at [392, 354] on div "Buenos días, lo utilizo para gastos personales únicamente, el mes pasado hubo m…" at bounding box center [376, 330] width 375 height 73
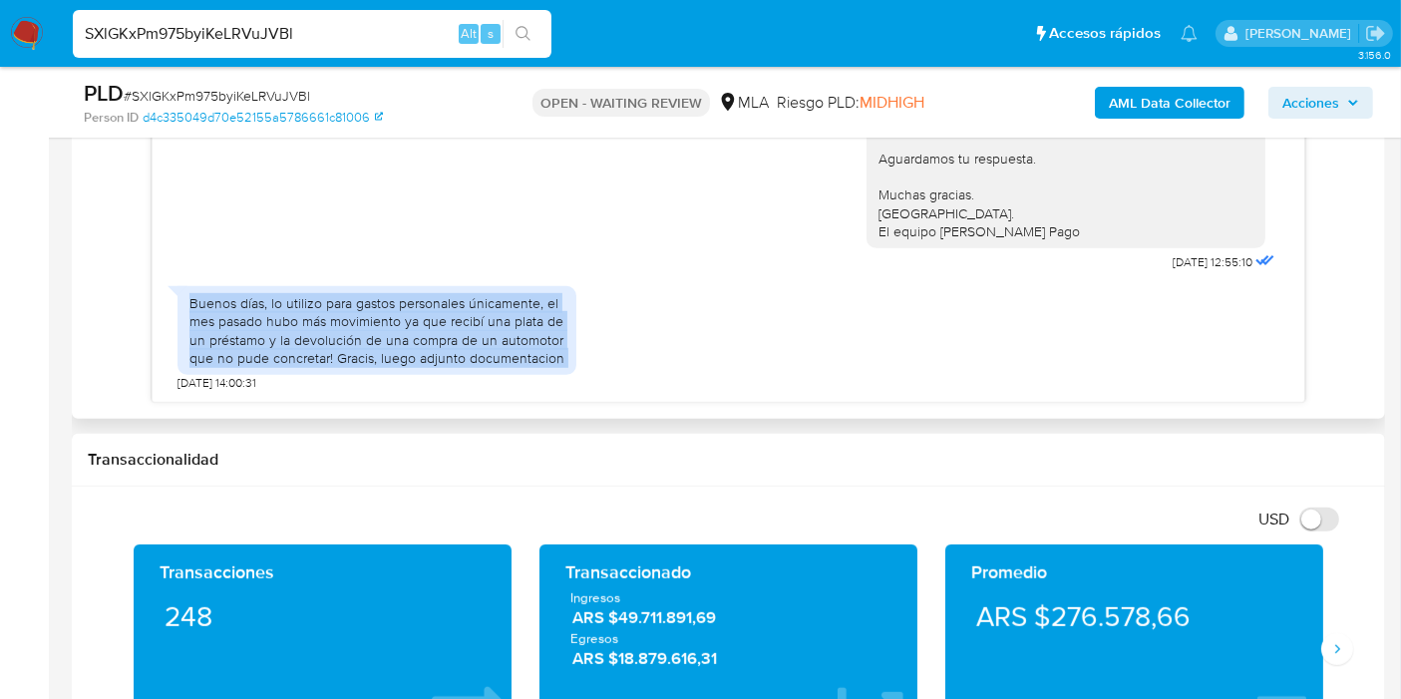
click at [392, 354] on div "Buenos días, lo utilizo para gastos personales únicamente, el mes pasado hubo m…" at bounding box center [376, 330] width 375 height 73
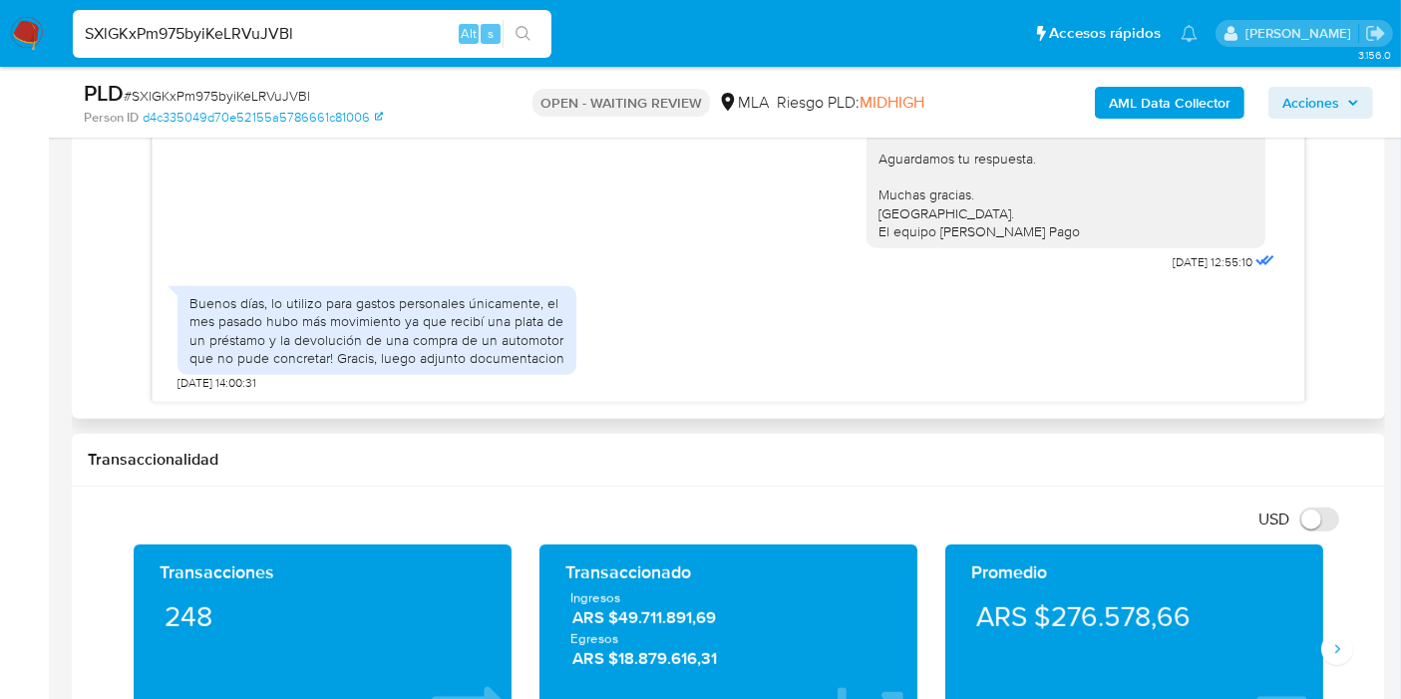
click at [392, 354] on div "Buenos días, lo utilizo para gastos personales únicamente, el mes pasado hubo m…" at bounding box center [376, 330] width 375 height 73
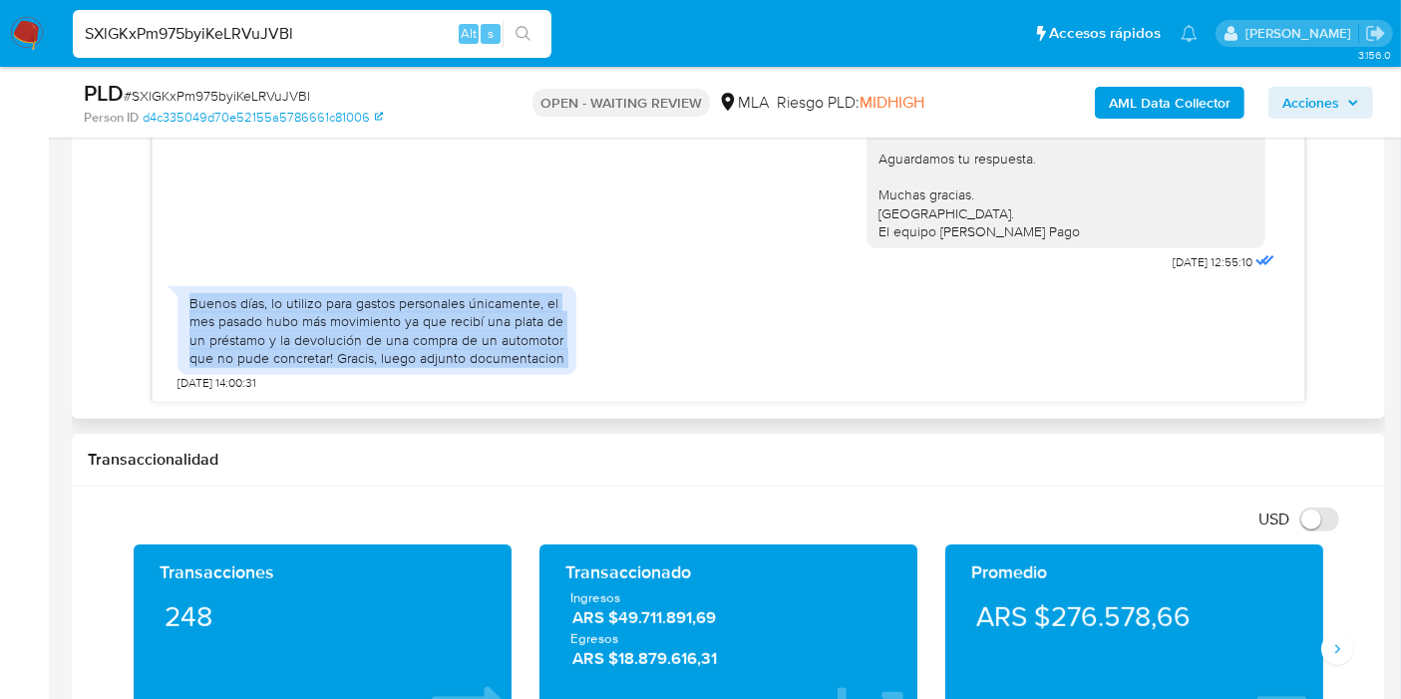
click at [392, 354] on div "Buenos días, lo utilizo para gastos personales únicamente, el mes pasado hubo m…" at bounding box center [376, 330] width 375 height 73
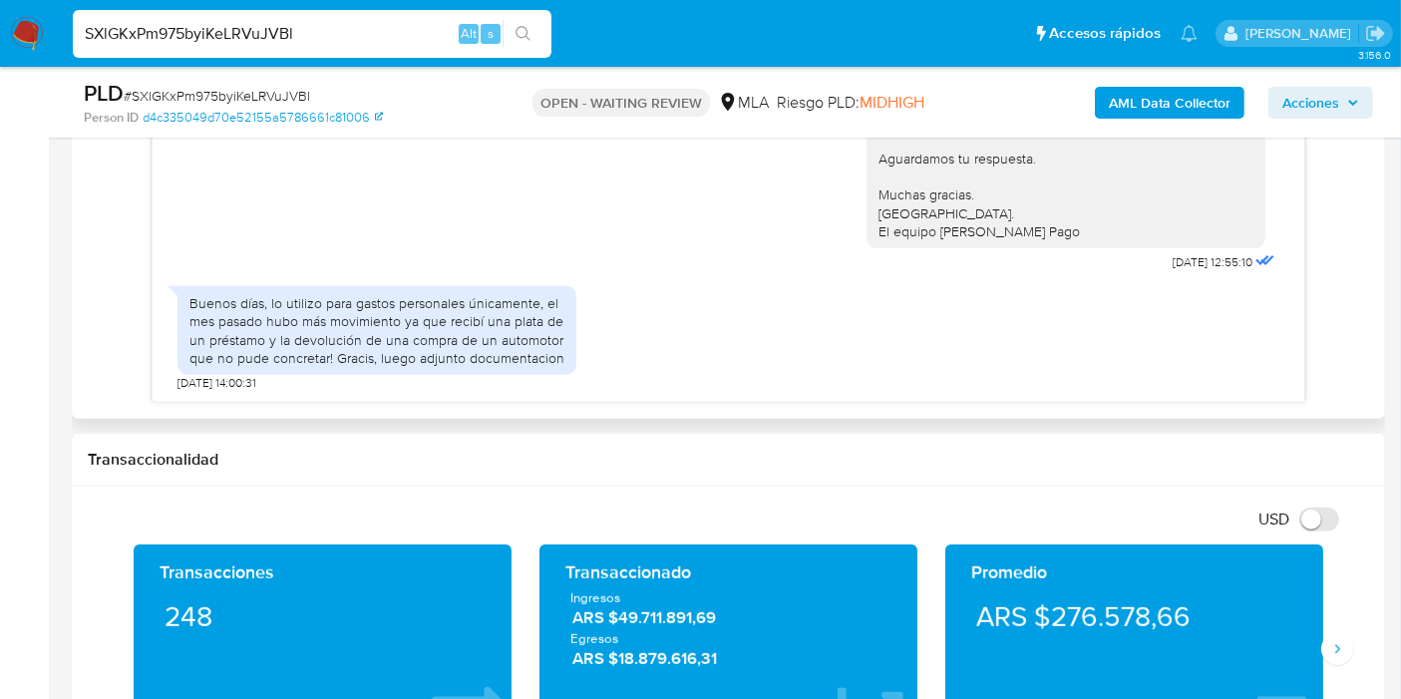
click at [392, 354] on div "Buenos días, lo utilizo para gastos personales únicamente, el mes pasado hubo m…" at bounding box center [376, 330] width 375 height 73
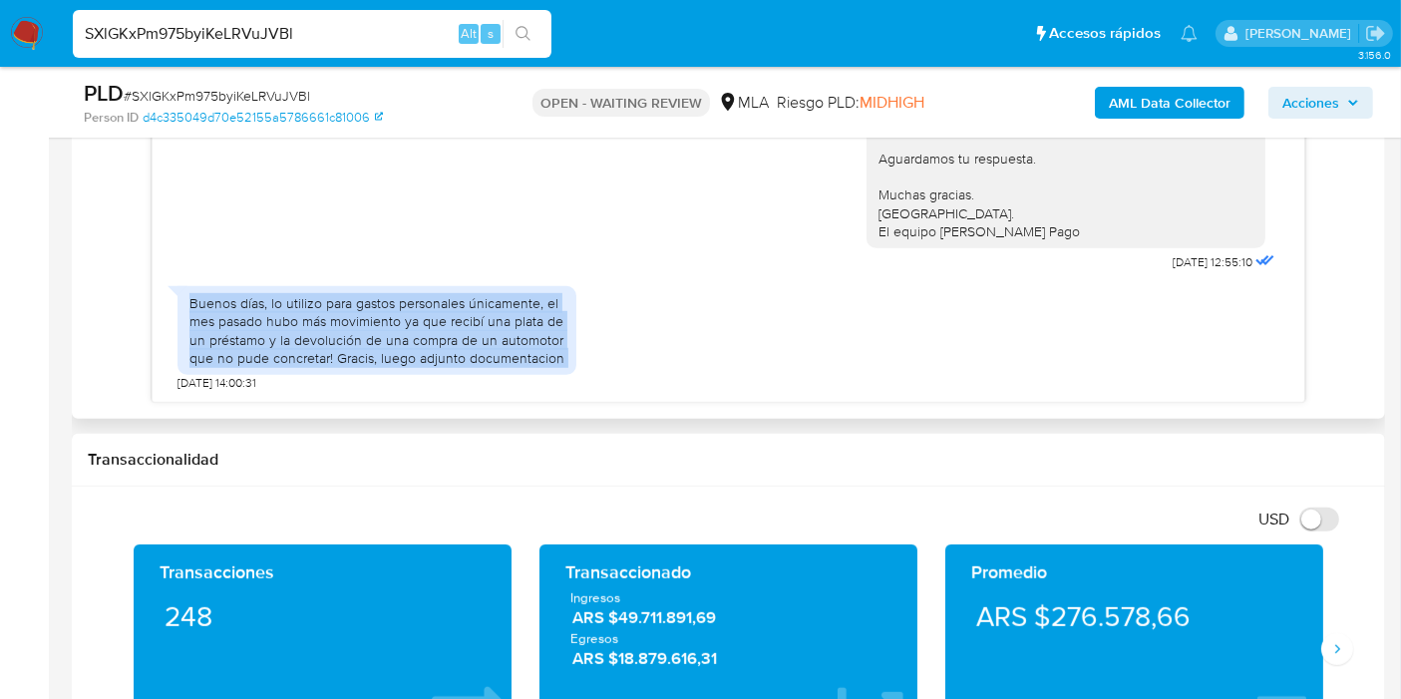
click at [392, 354] on div "Buenos días, lo utilizo para gastos personales únicamente, el mes pasado hubo m…" at bounding box center [376, 330] width 375 height 73
click at [457, 321] on div "Buenos días, lo utilizo para gastos personales únicamente, el mes pasado hubo m…" at bounding box center [376, 330] width 375 height 73
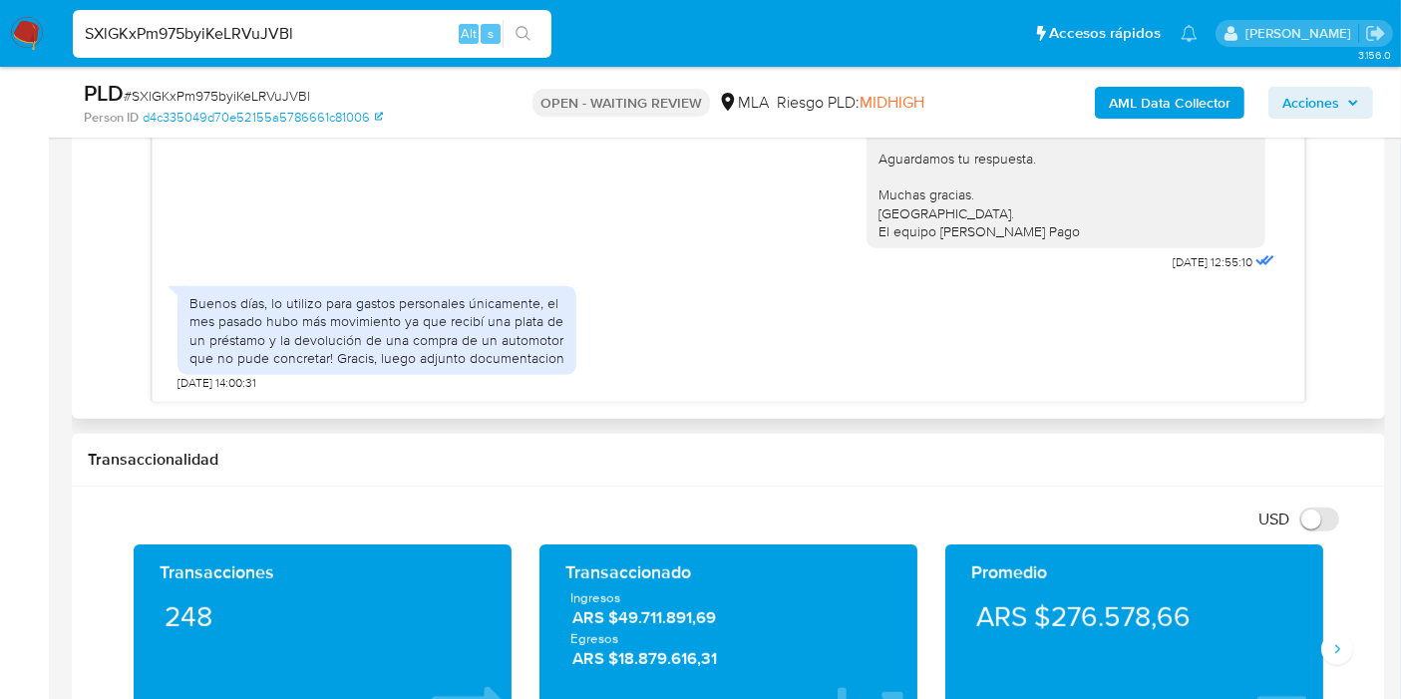
click at [303, 359] on div "Buenos días, lo utilizo para gastos personales únicamente, el mes pasado hubo m…" at bounding box center [376, 330] width 375 height 73
click at [214, 97] on span "# SXlGKxPm975byiKeLRVuJVBl" at bounding box center [217, 96] width 186 height 20
copy span "SXlGKxPm975byiKeLRVuJVBl"
click at [11, 29] on img at bounding box center [27, 34] width 34 height 34
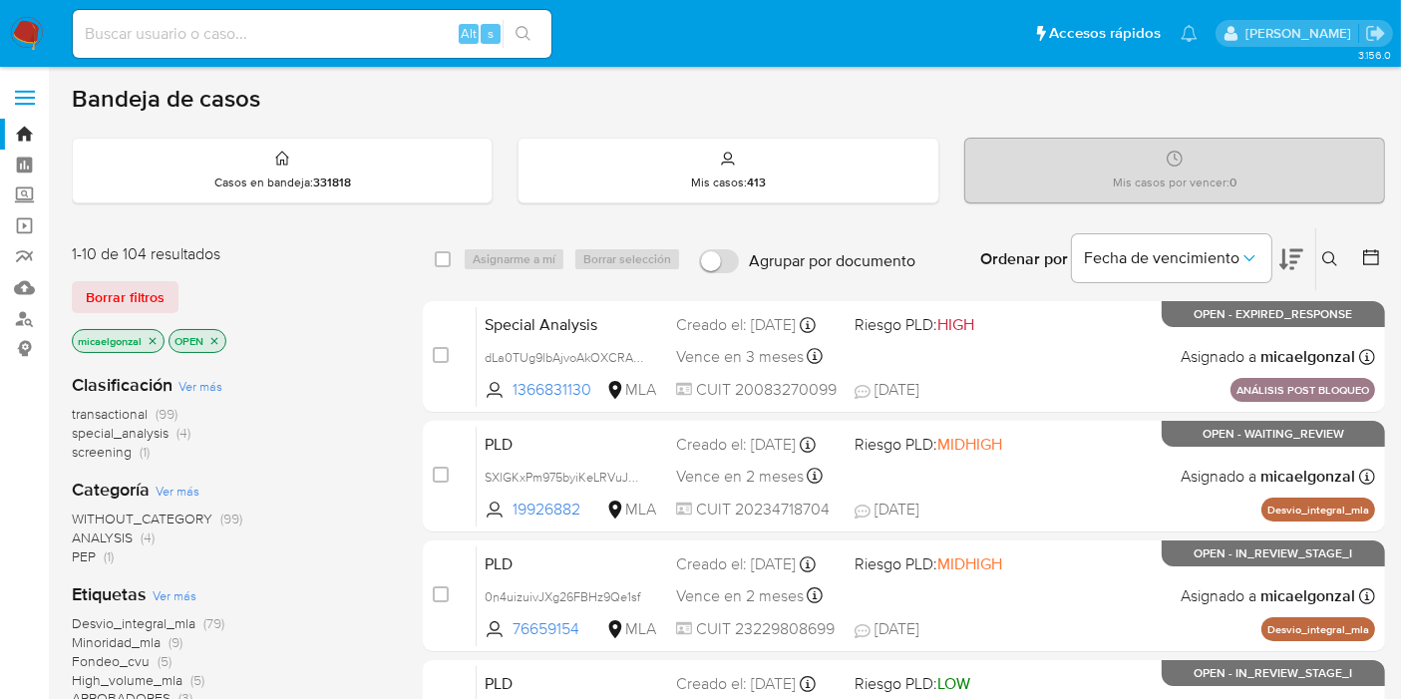
drag, startPoint x: 167, startPoint y: 293, endPoint x: 407, endPoint y: 226, distance: 249.4
click at [165, 293] on button "Borrar filtros" at bounding box center [125, 297] width 107 height 32
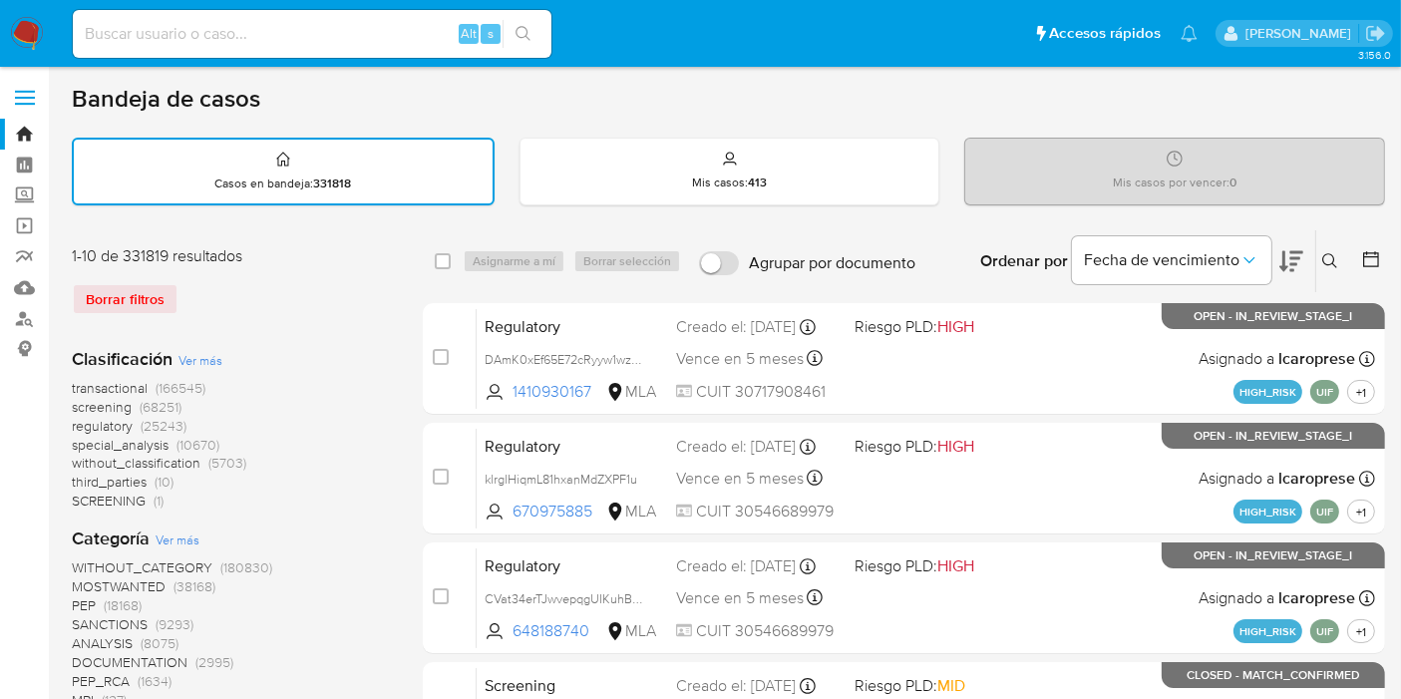
click at [1333, 269] on button at bounding box center [1332, 261] width 33 height 24
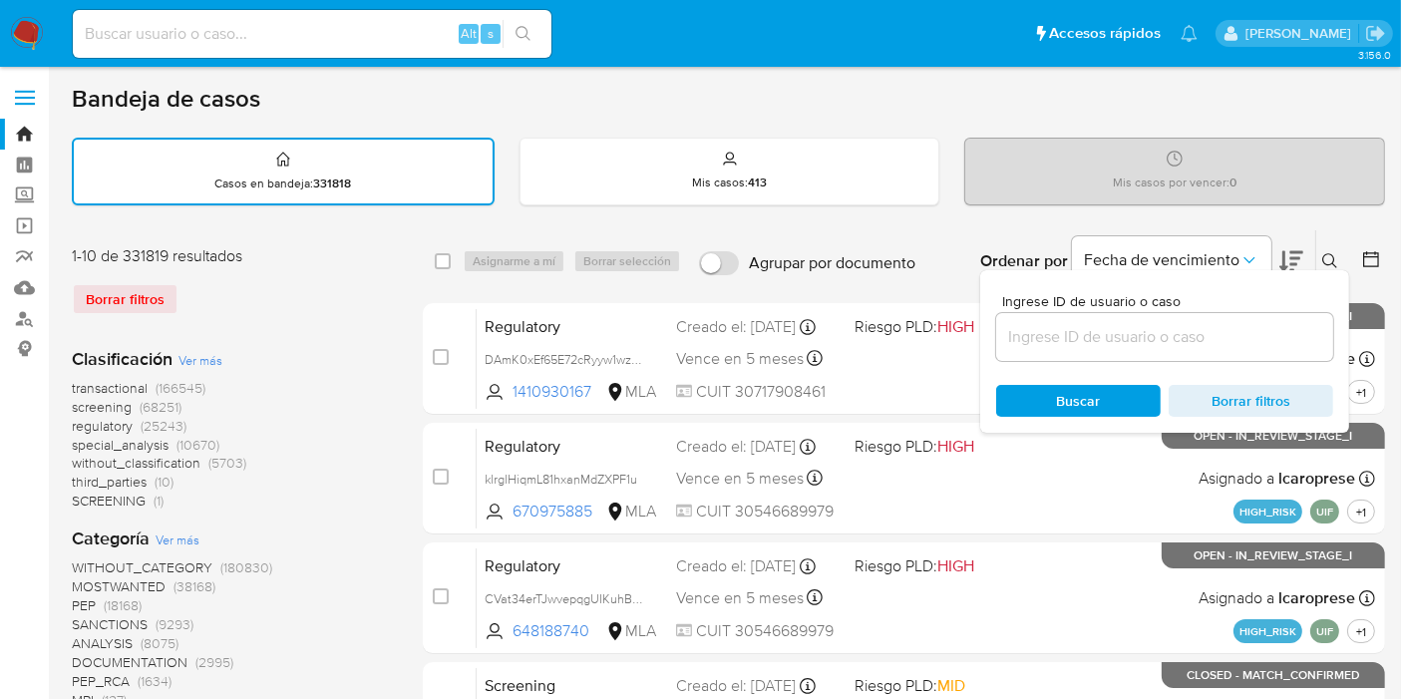
click at [1258, 337] on input at bounding box center [1164, 337] width 337 height 26
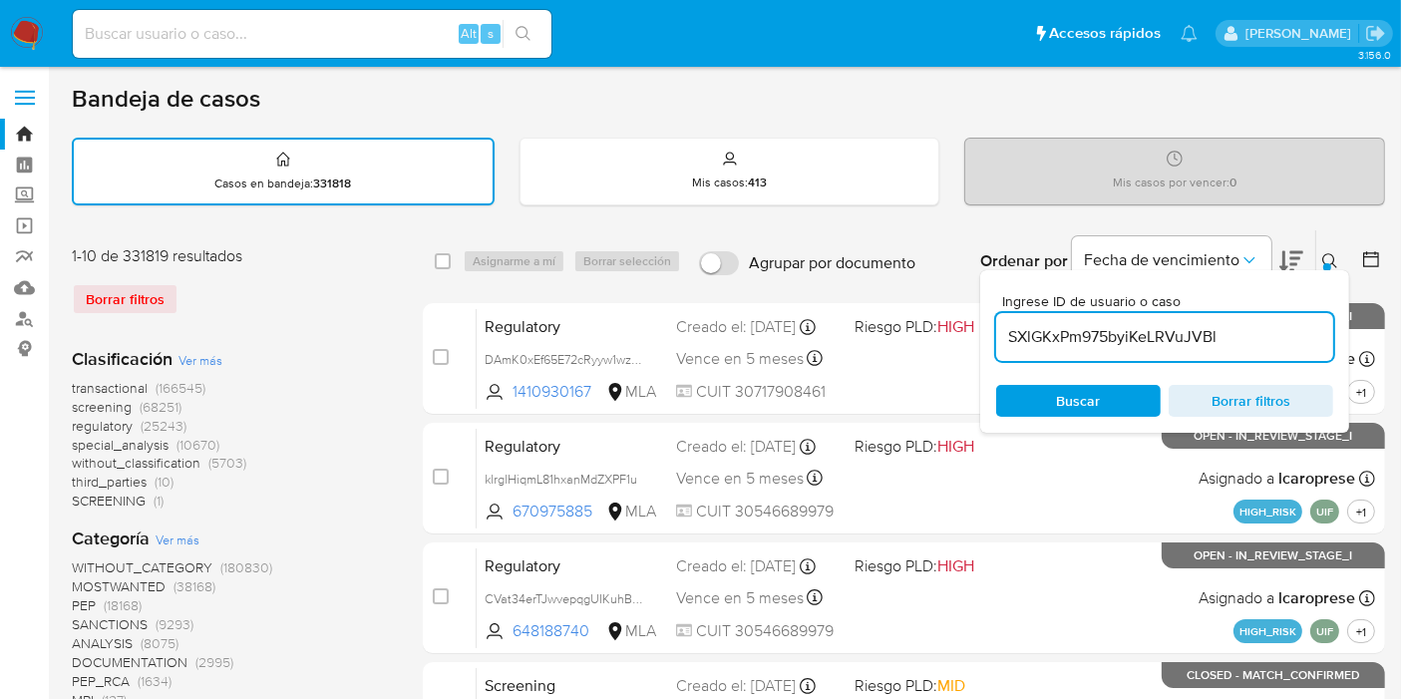
type input "SXlGKxPm975byiKeLRVuJVBl"
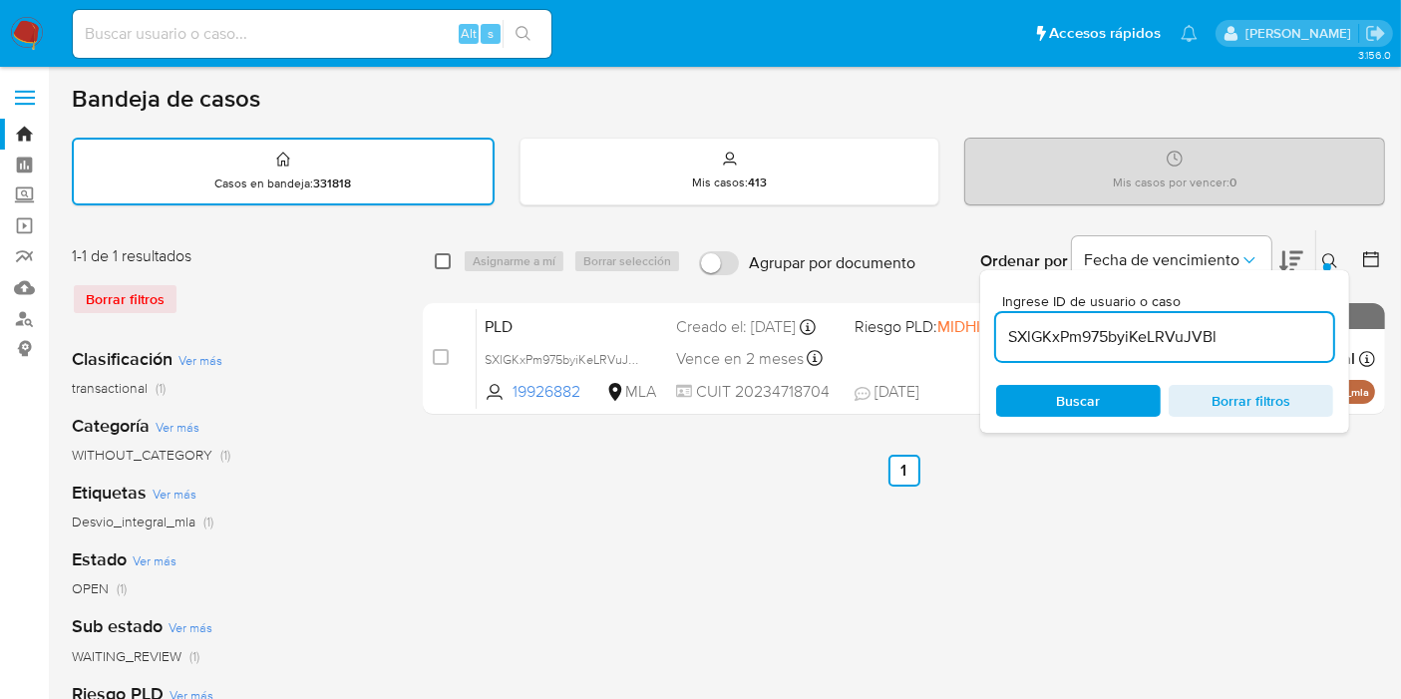
click at [446, 253] on input "checkbox" at bounding box center [443, 261] width 16 height 16
checkbox input "true"
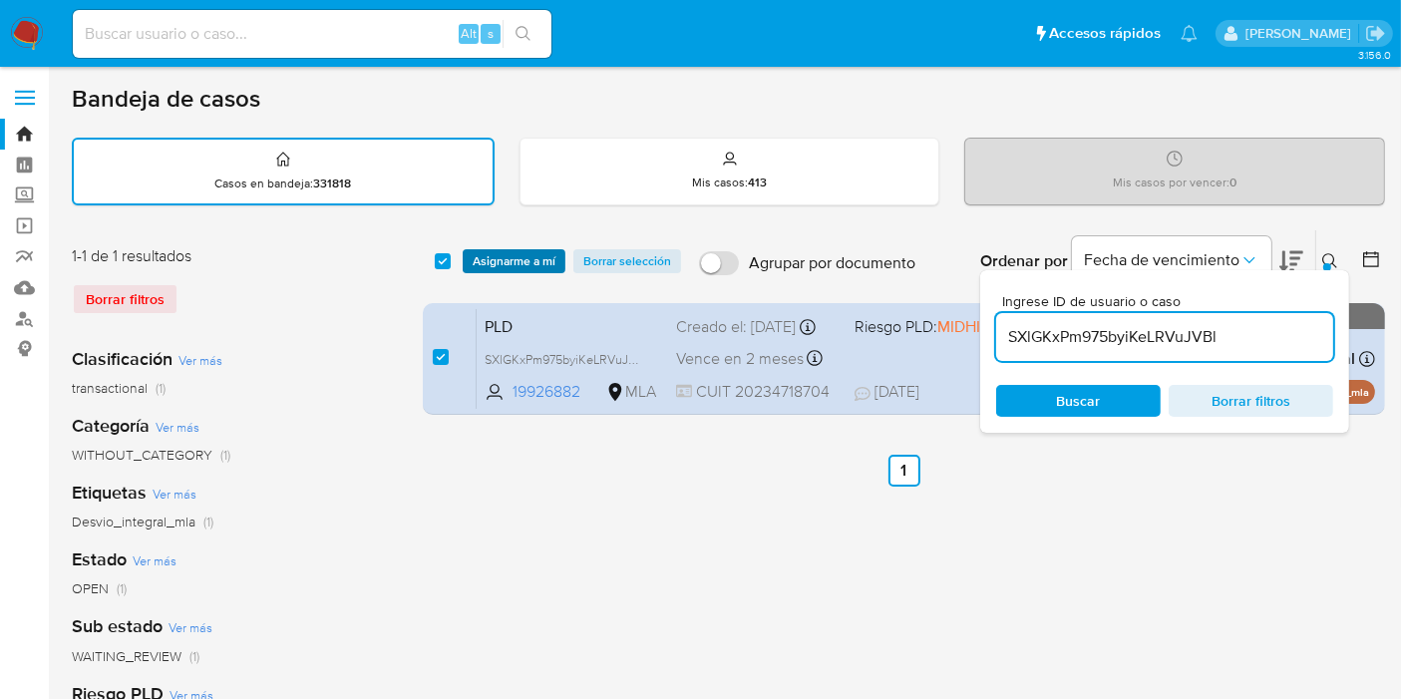
click at [474, 253] on span "Asignarme a mí" at bounding box center [514, 261] width 83 height 20
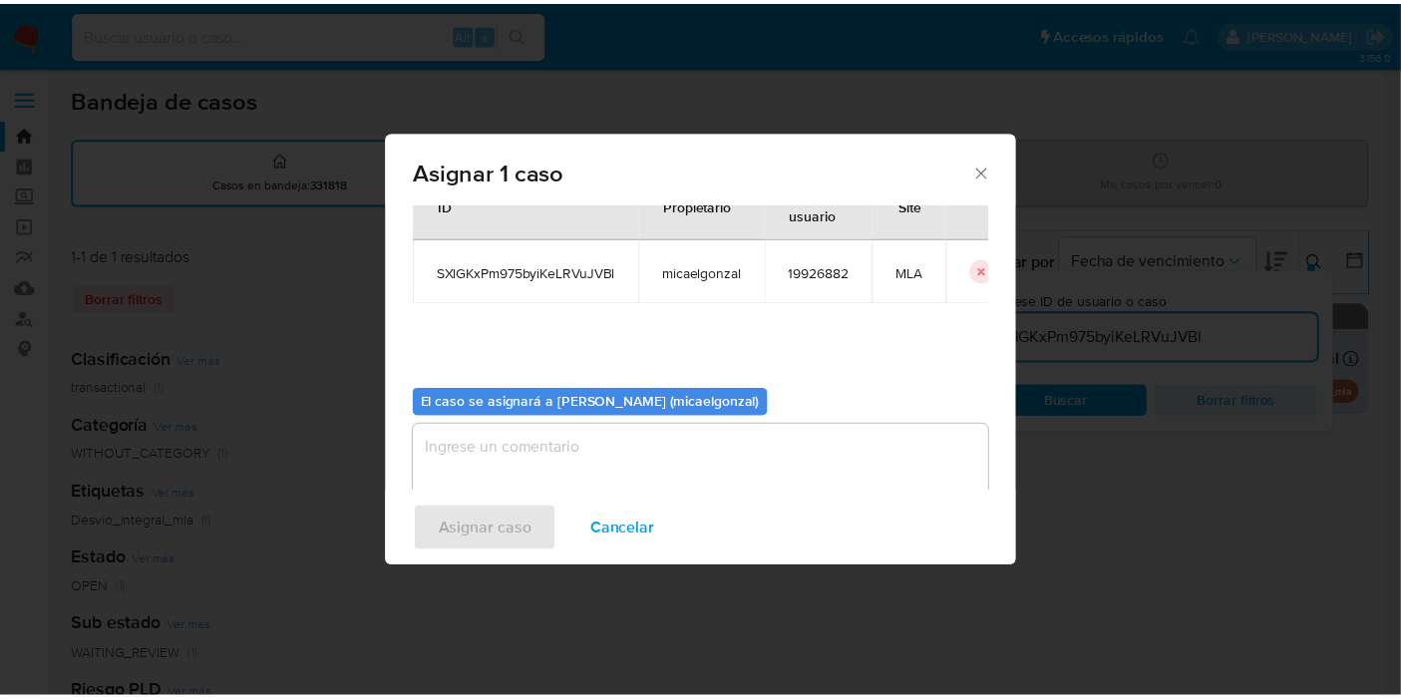
scroll to position [102, 0]
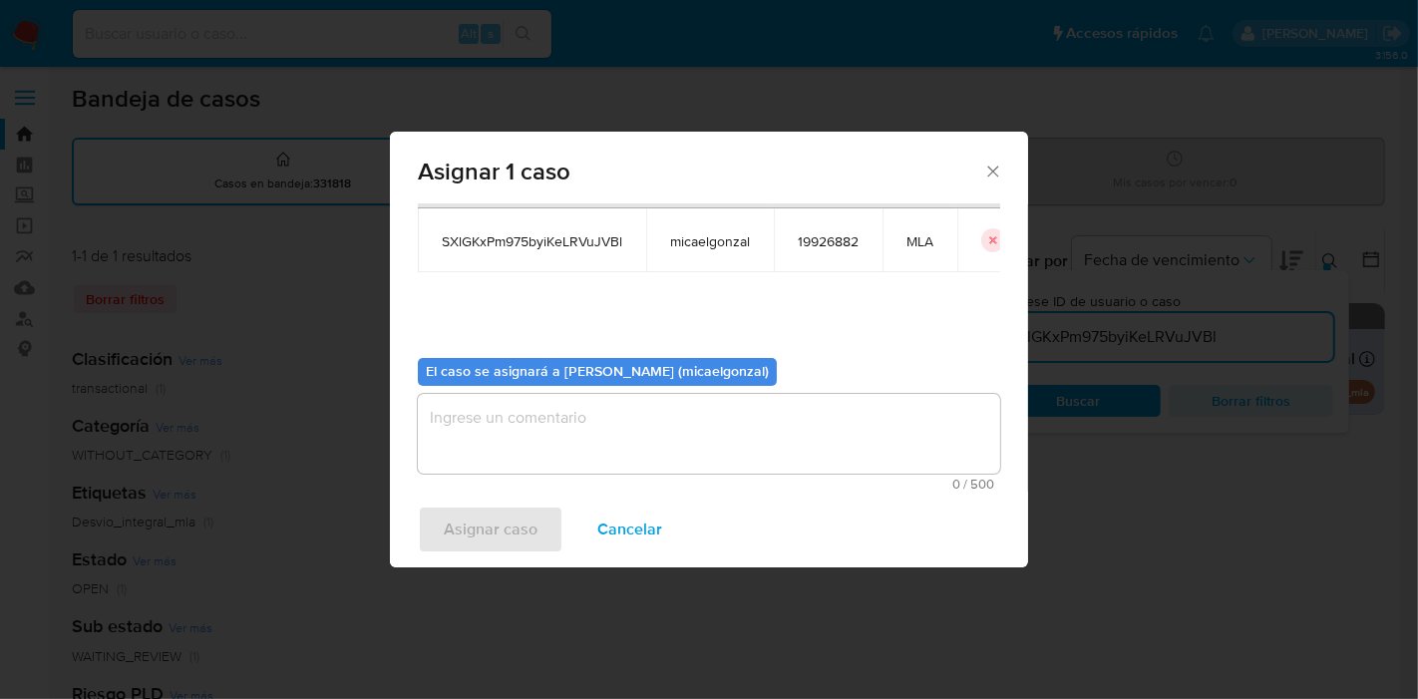
click at [604, 399] on textarea "assign-modal" at bounding box center [709, 434] width 582 height 80
click at [503, 510] on span "Asignar caso" at bounding box center [491, 529] width 94 height 44
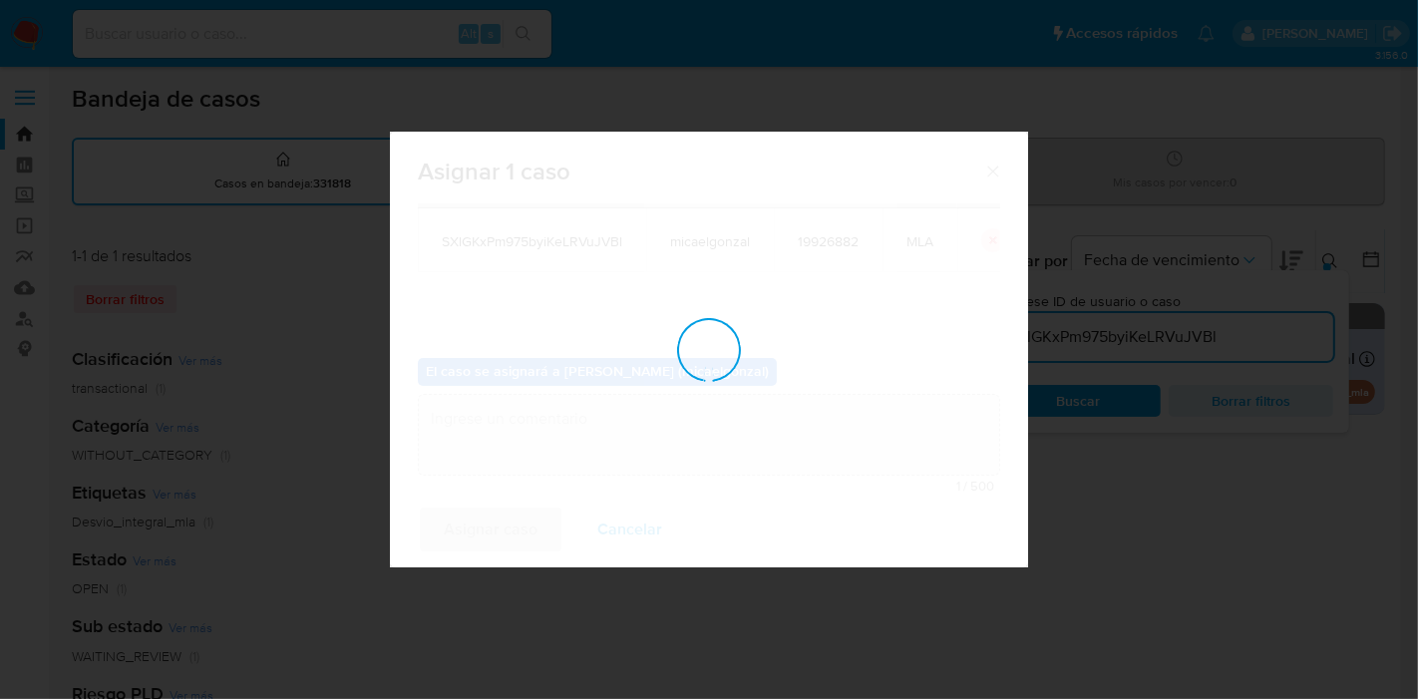
checkbox input "false"
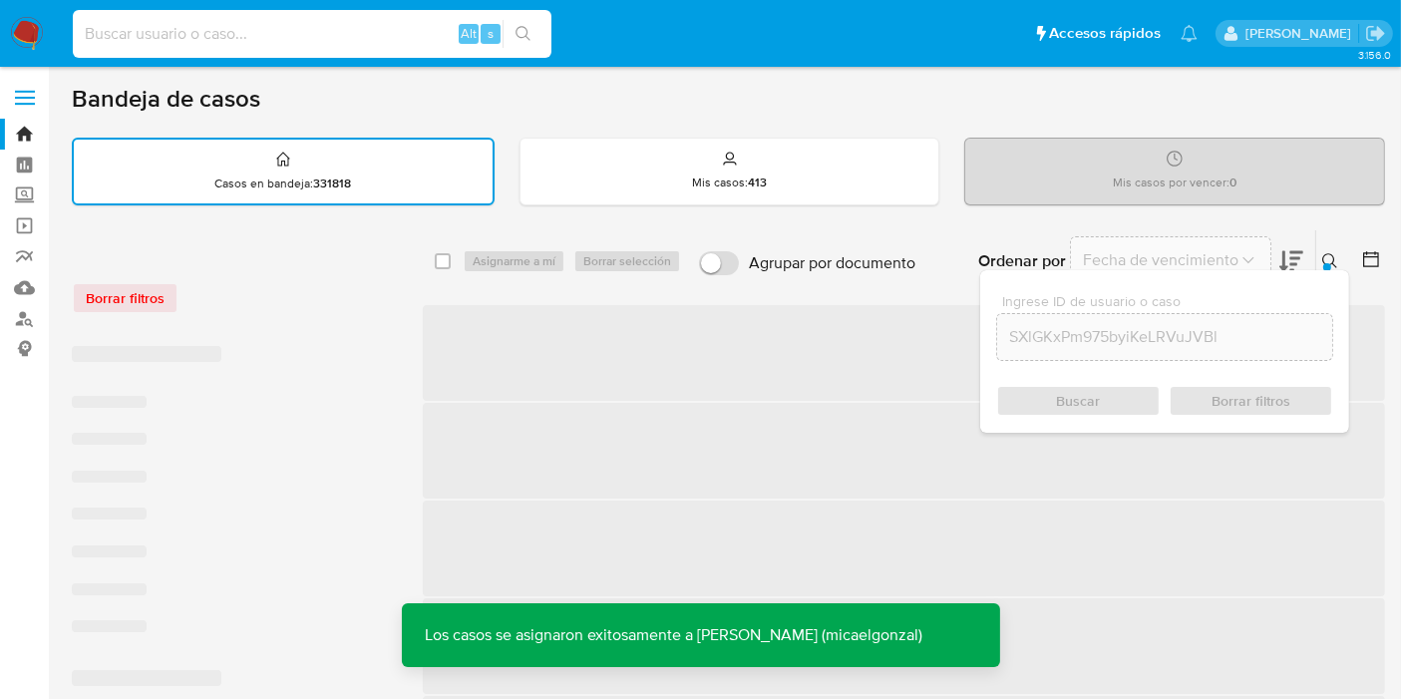
click at [332, 38] on input at bounding box center [312, 34] width 479 height 26
paste input "SXlGKxPm975byiKeLRVuJVBl"
type input "SXlGKxPm975byiKeLRVuJVBl"
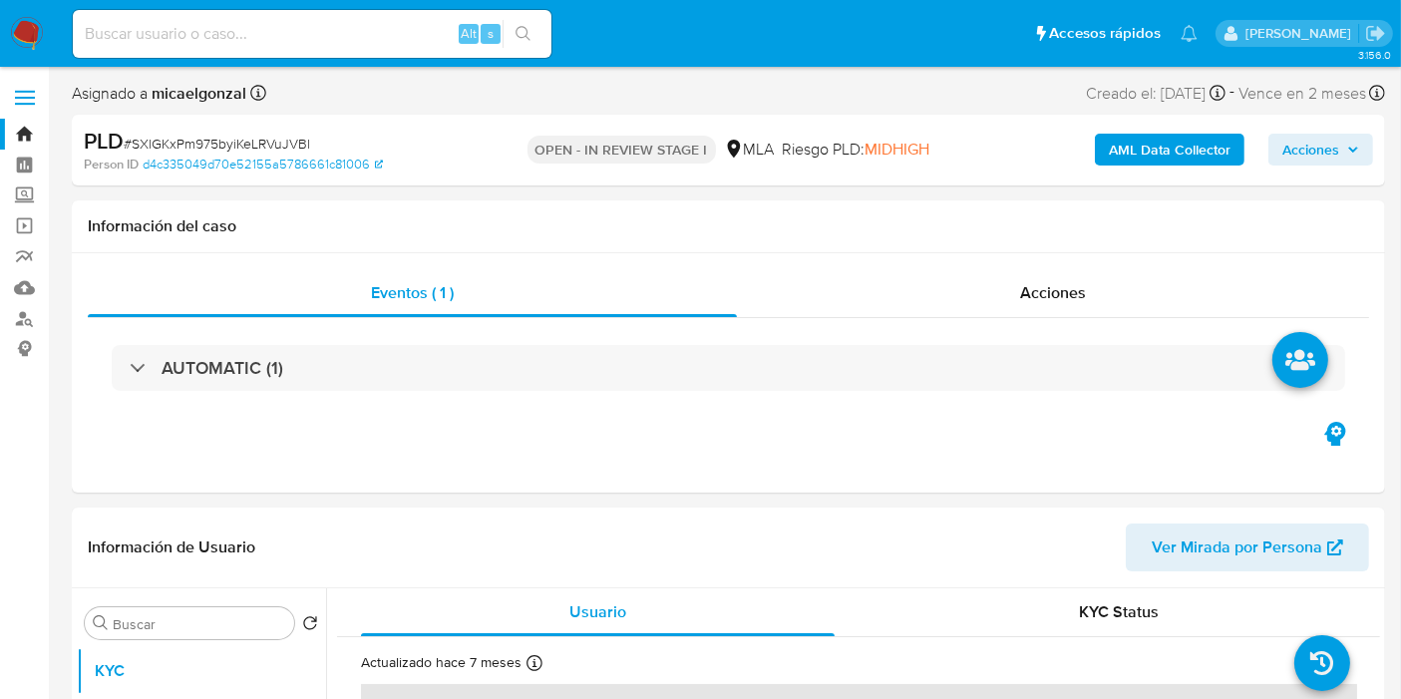
select select "10"
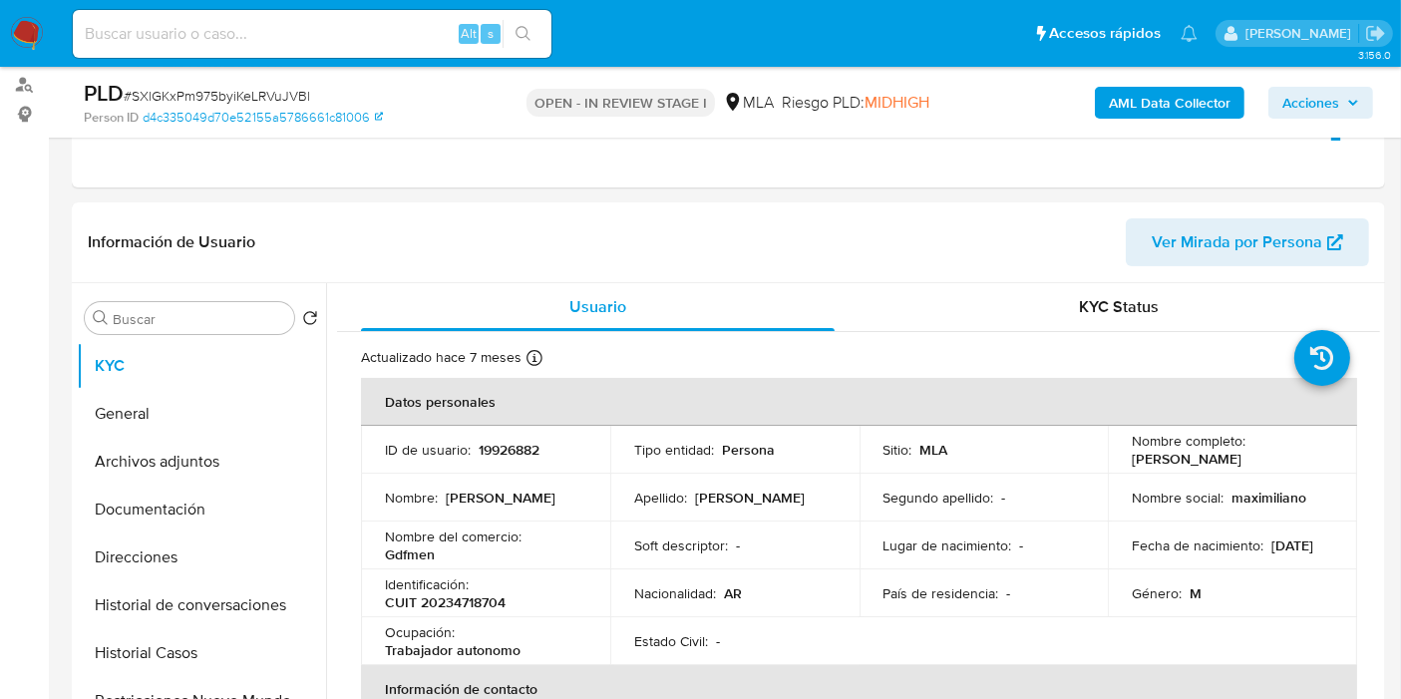
scroll to position [332, 0]
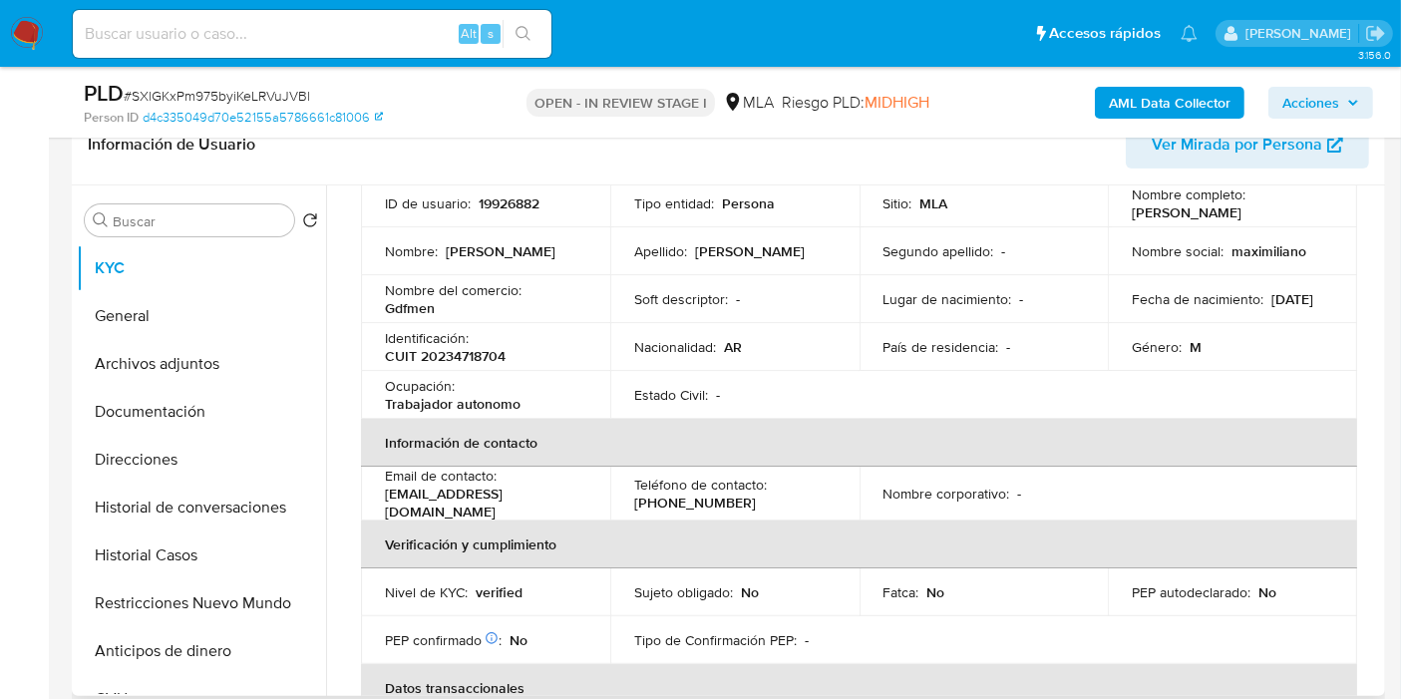
click at [1157, 487] on table "Datos personales ID de usuario : 19926882 Tipo entidad : Persona Sitio : MLA No…" at bounding box center [859, 494] width 996 height 724
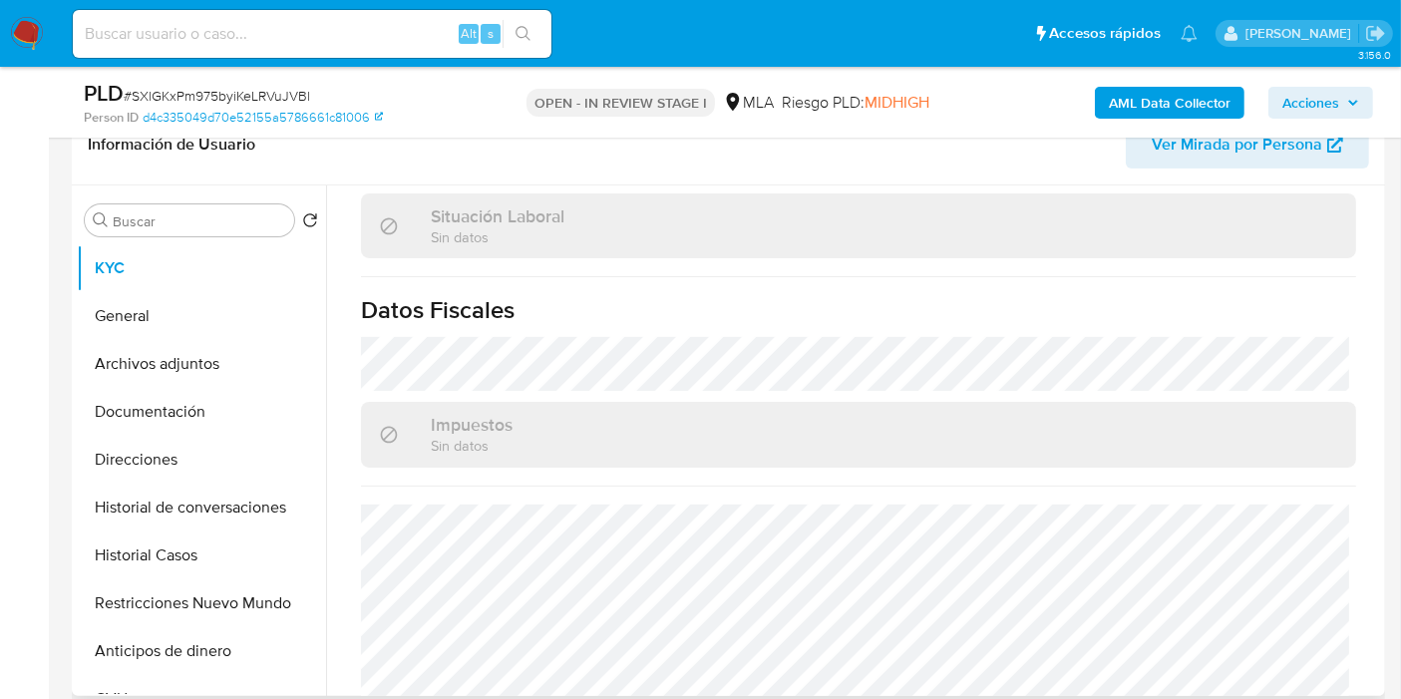
scroll to position [1099, 0]
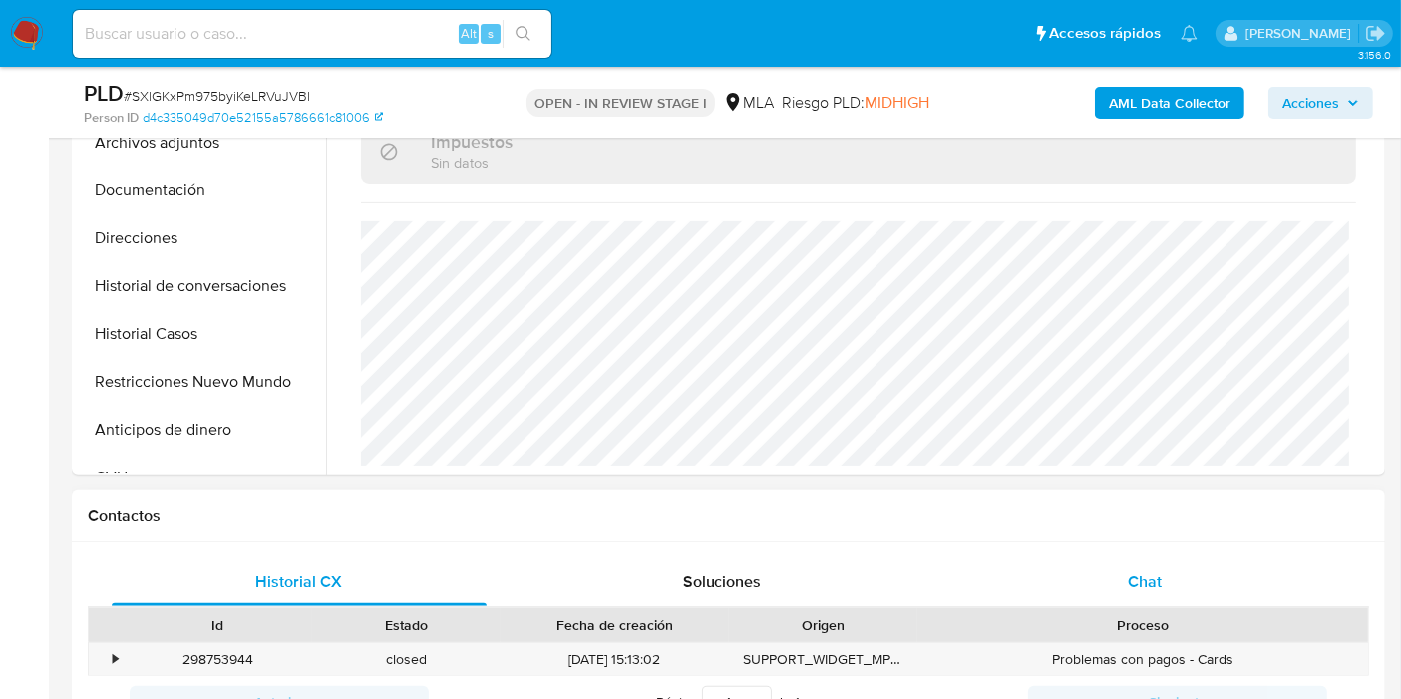
click at [1160, 579] on span "Chat" at bounding box center [1145, 581] width 34 height 23
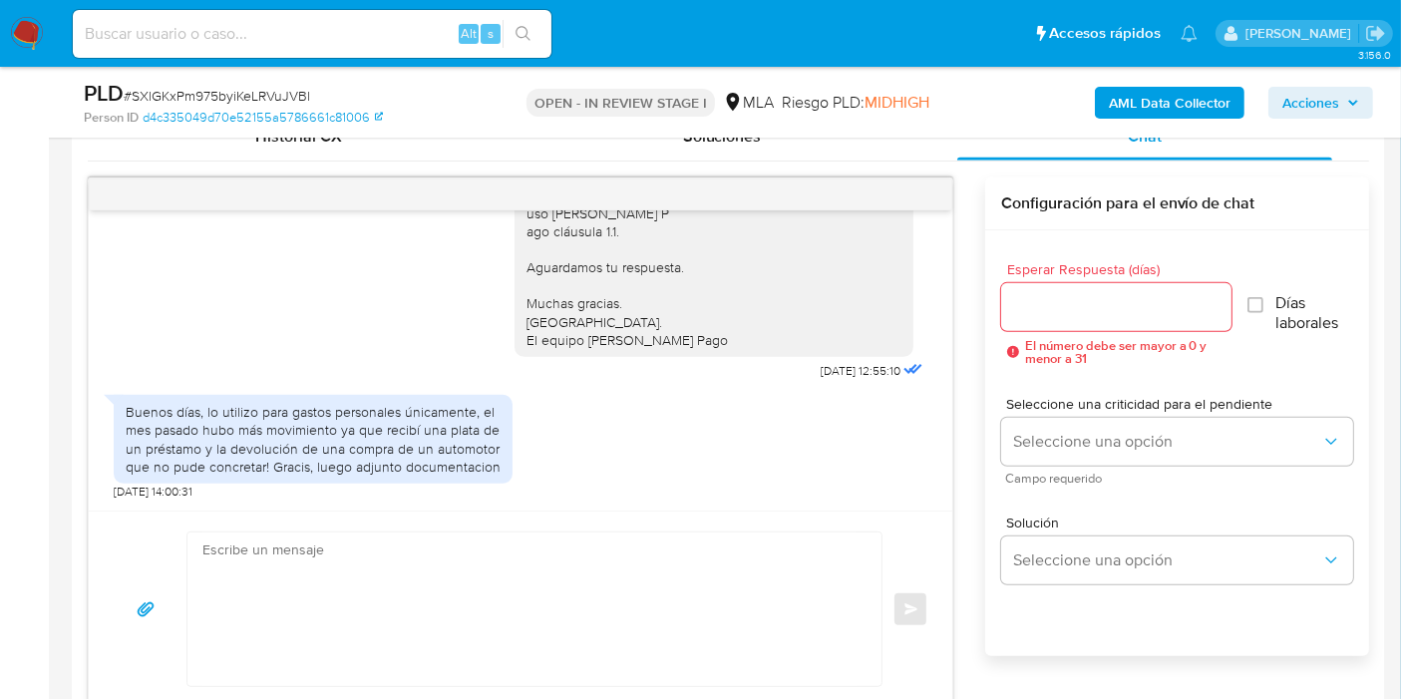
scroll to position [1108, 0]
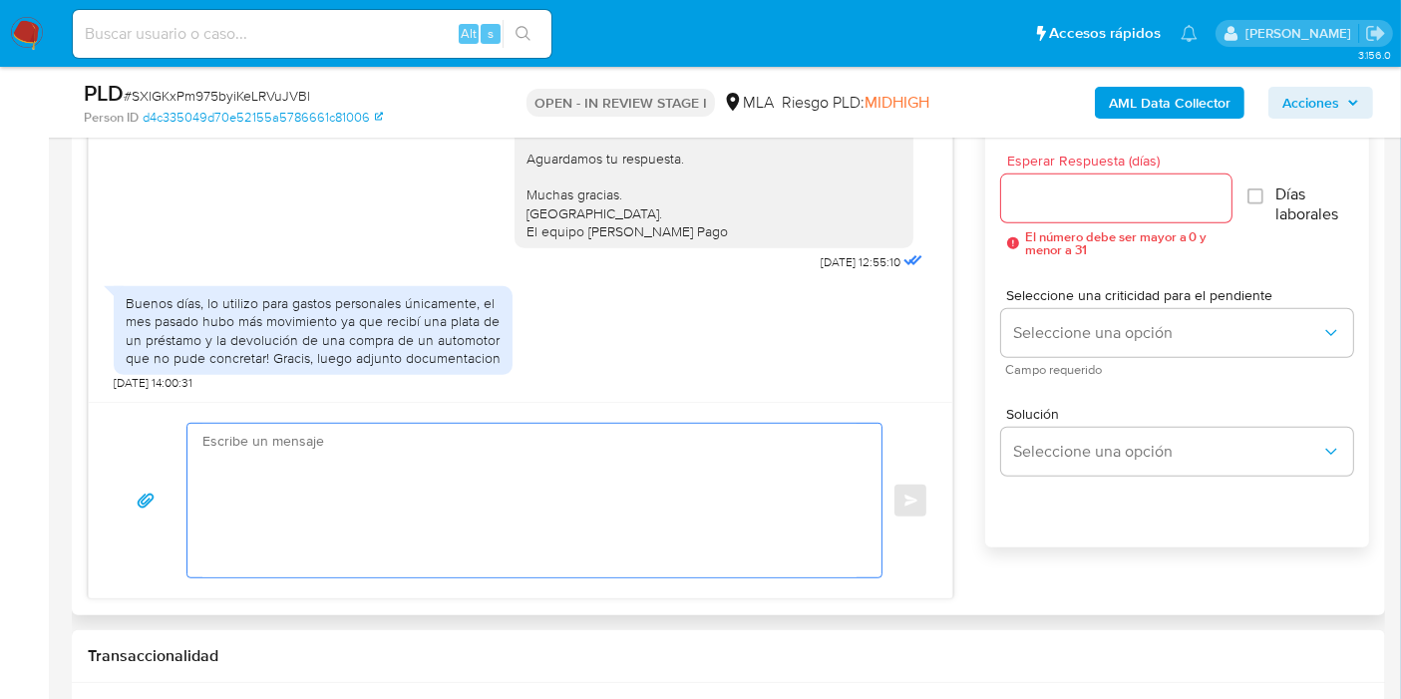
click at [563, 501] on textarea at bounding box center [529, 501] width 654 height 154
type textarea "g"
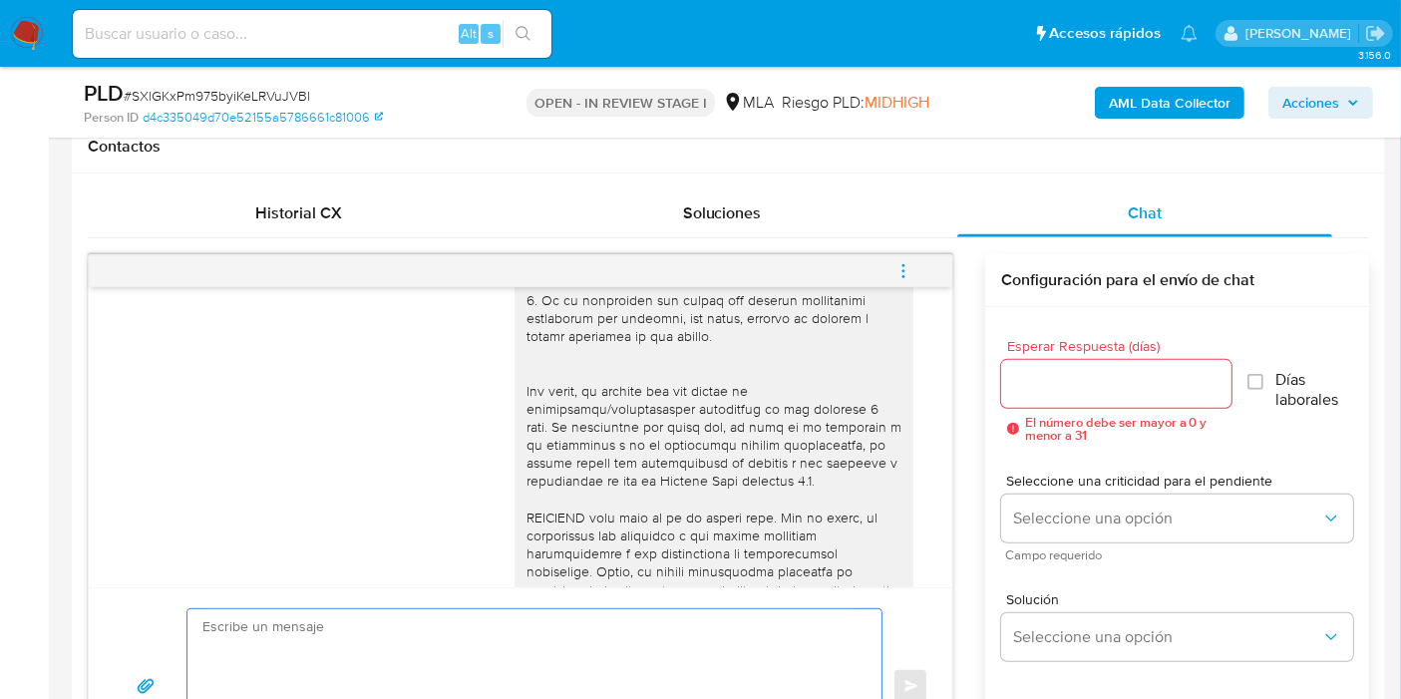
scroll to position [997, 0]
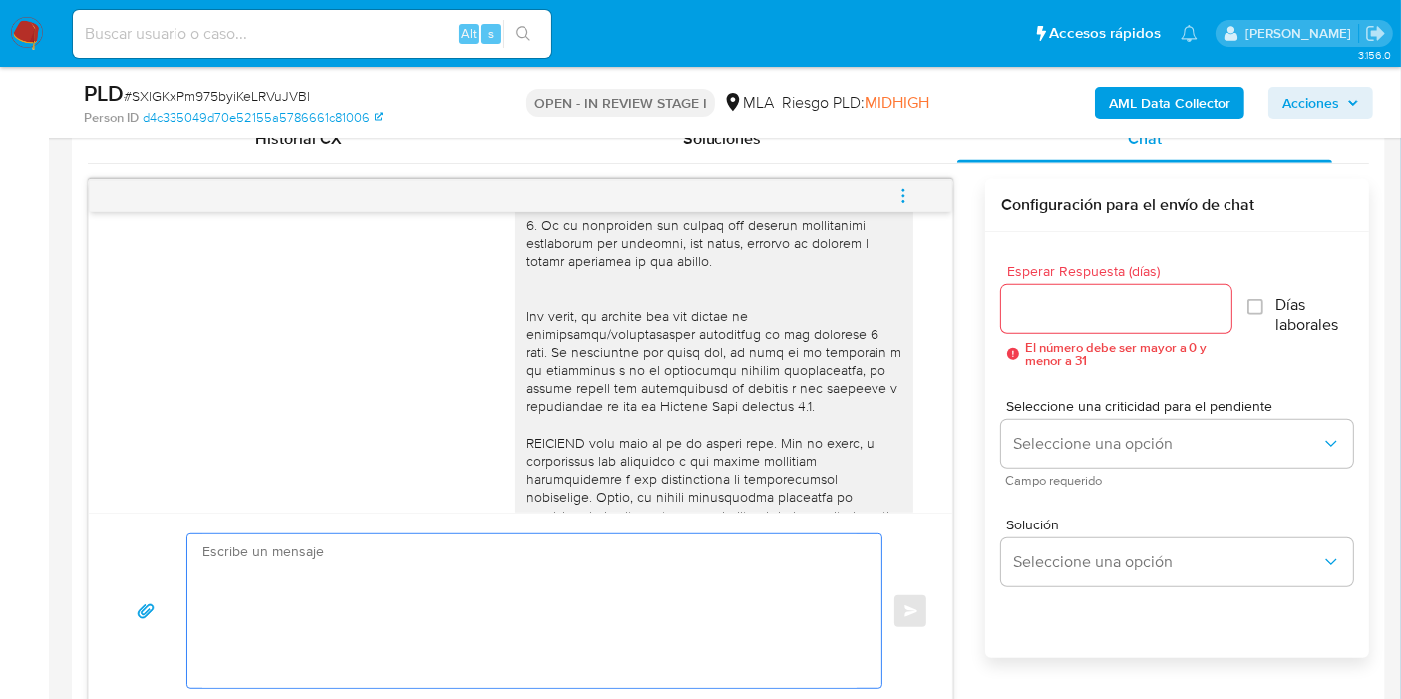
click at [268, 582] on textarea at bounding box center [529, 611] width 654 height 154
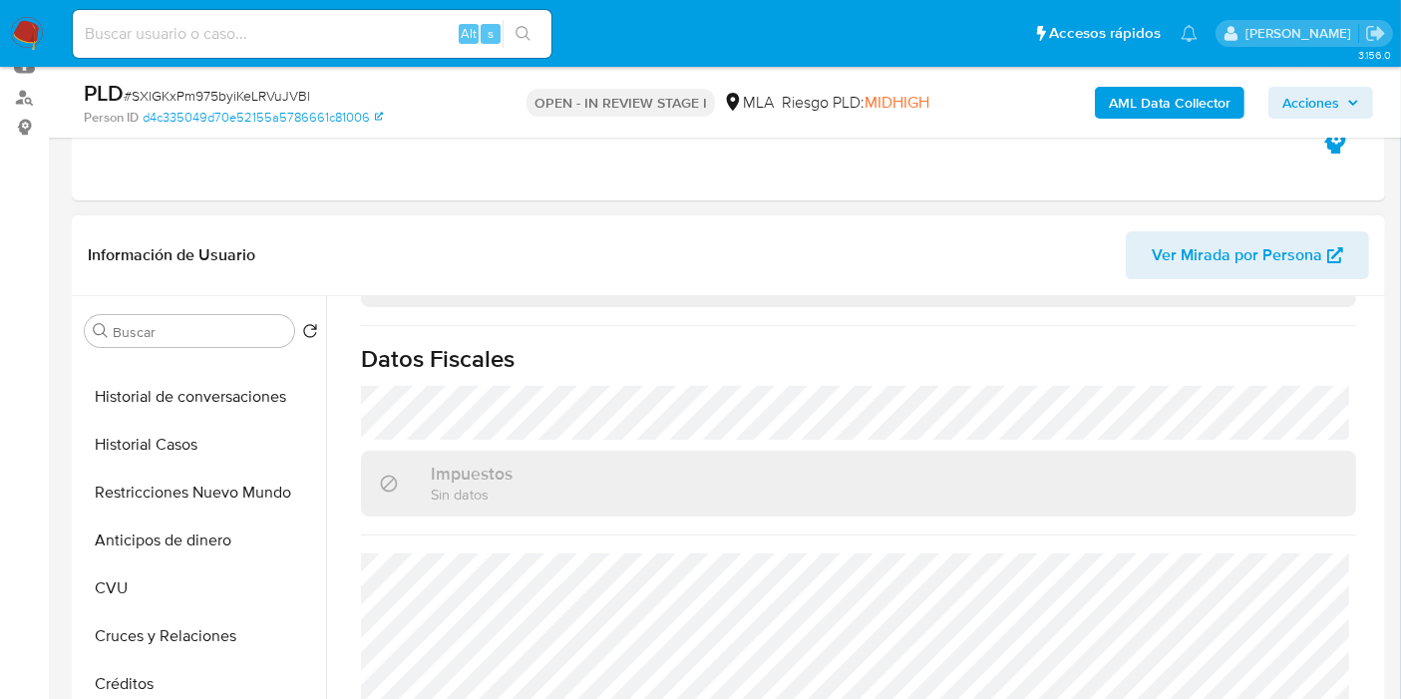
scroll to position [111, 0]
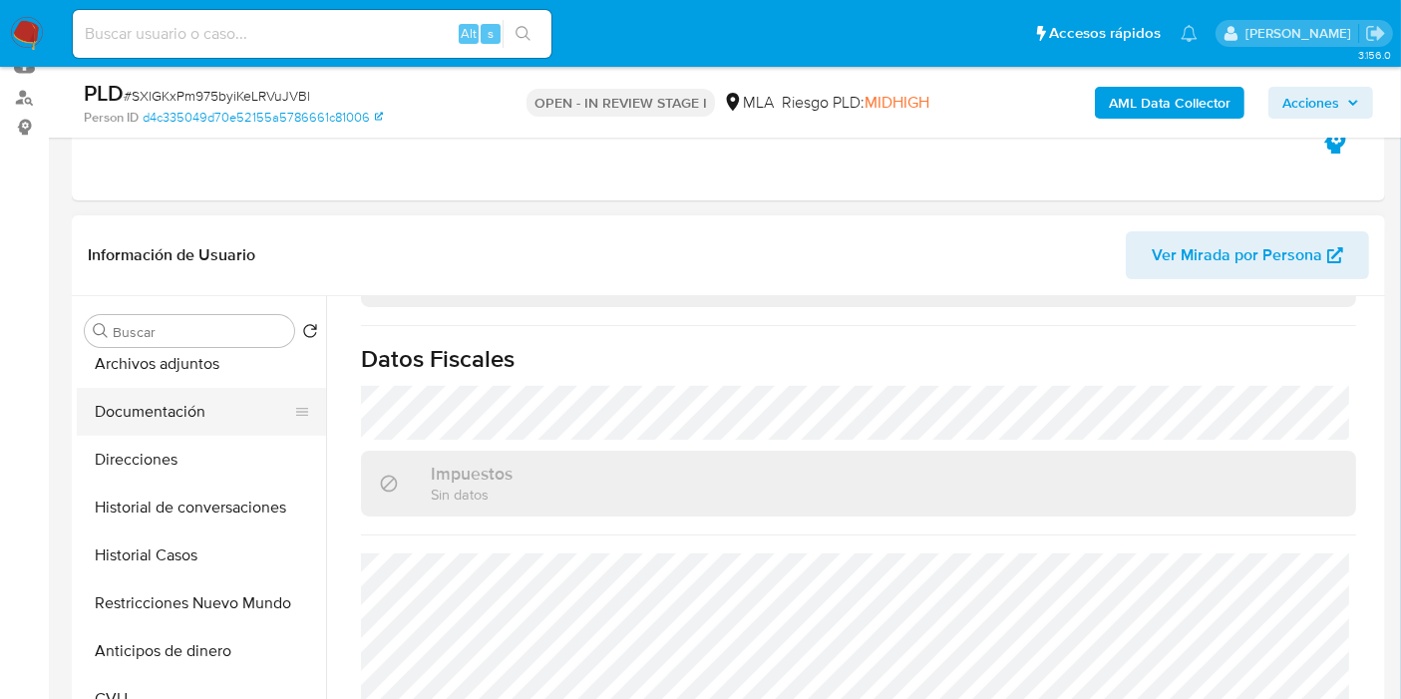
click at [186, 401] on button "Documentación" at bounding box center [193, 412] width 233 height 48
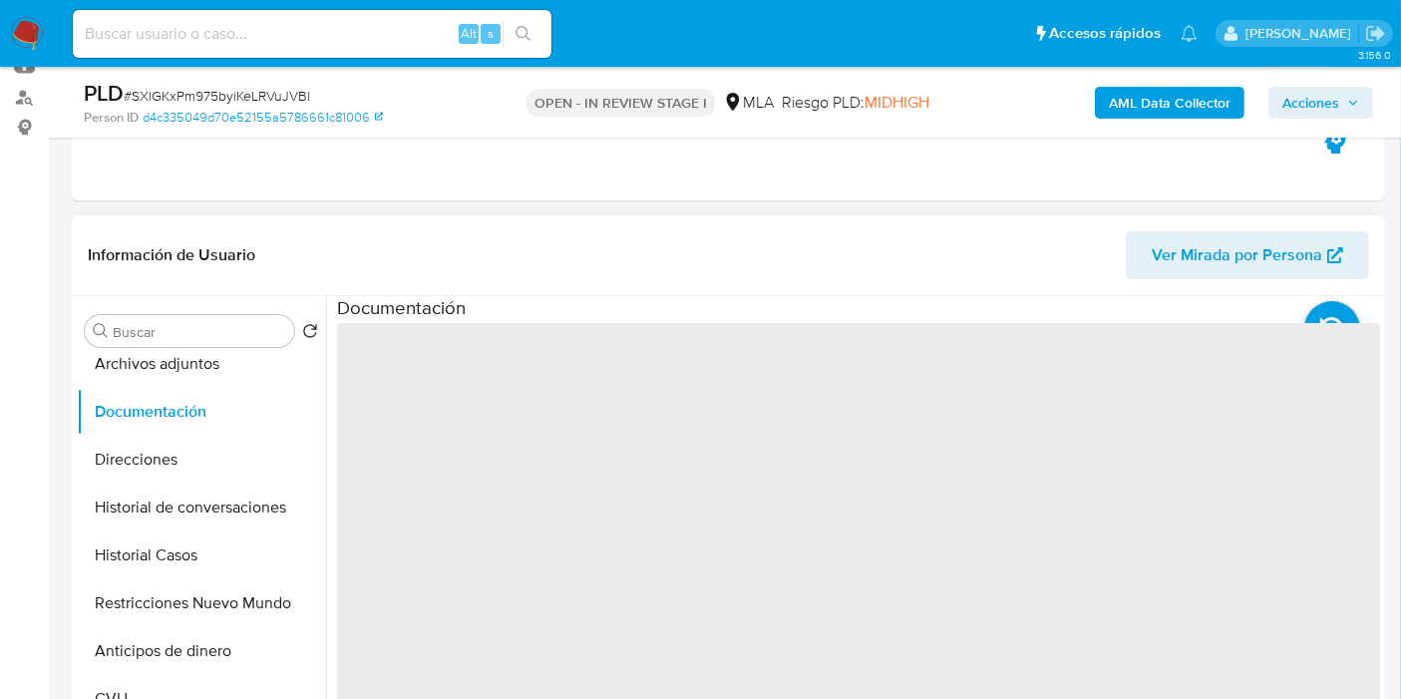
scroll to position [0, 0]
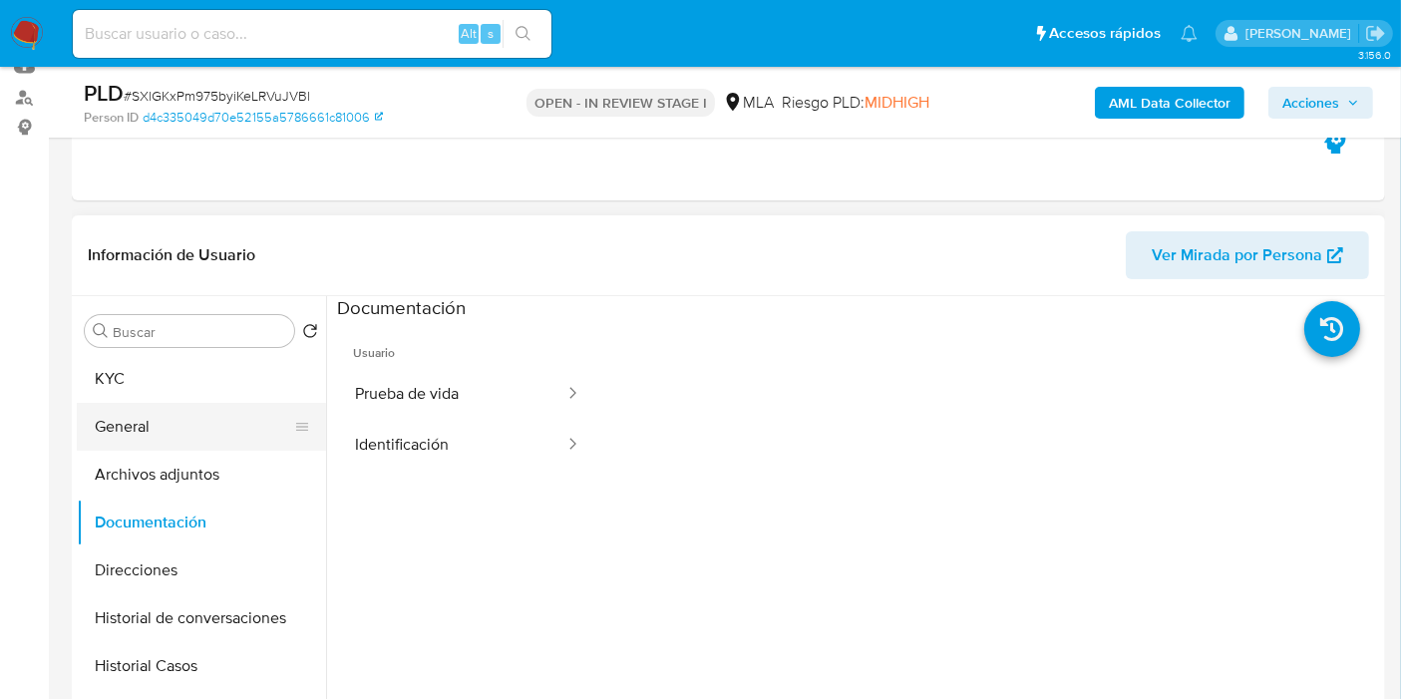
drag, startPoint x: 445, startPoint y: 391, endPoint x: 291, endPoint y: 443, distance: 162.1
click at [432, 397] on button "Prueba de vida" at bounding box center [451, 394] width 229 height 51
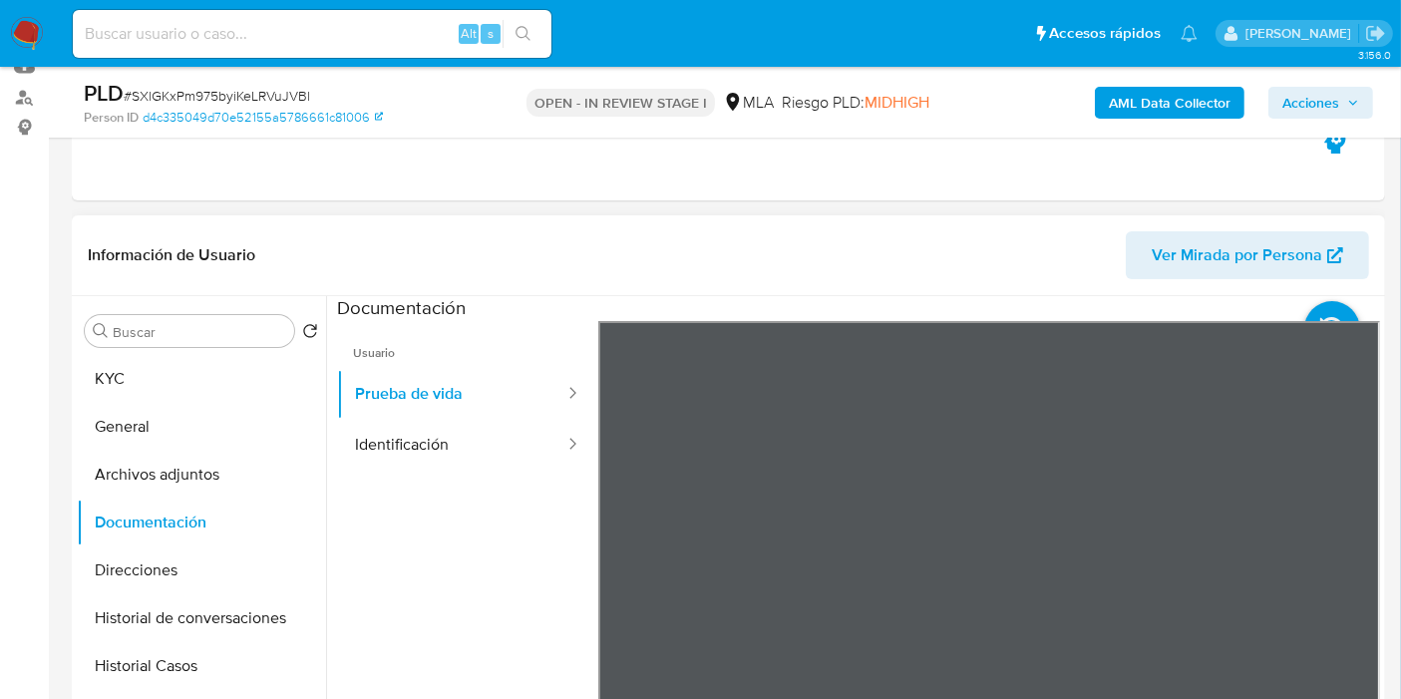
click at [934, 283] on div "Información de Usuario Ver Mirada por Persona Buscar Volver al orden por defect…" at bounding box center [728, 510] width 1313 height 591
click at [464, 420] on button "Identificación" at bounding box center [451, 445] width 229 height 51
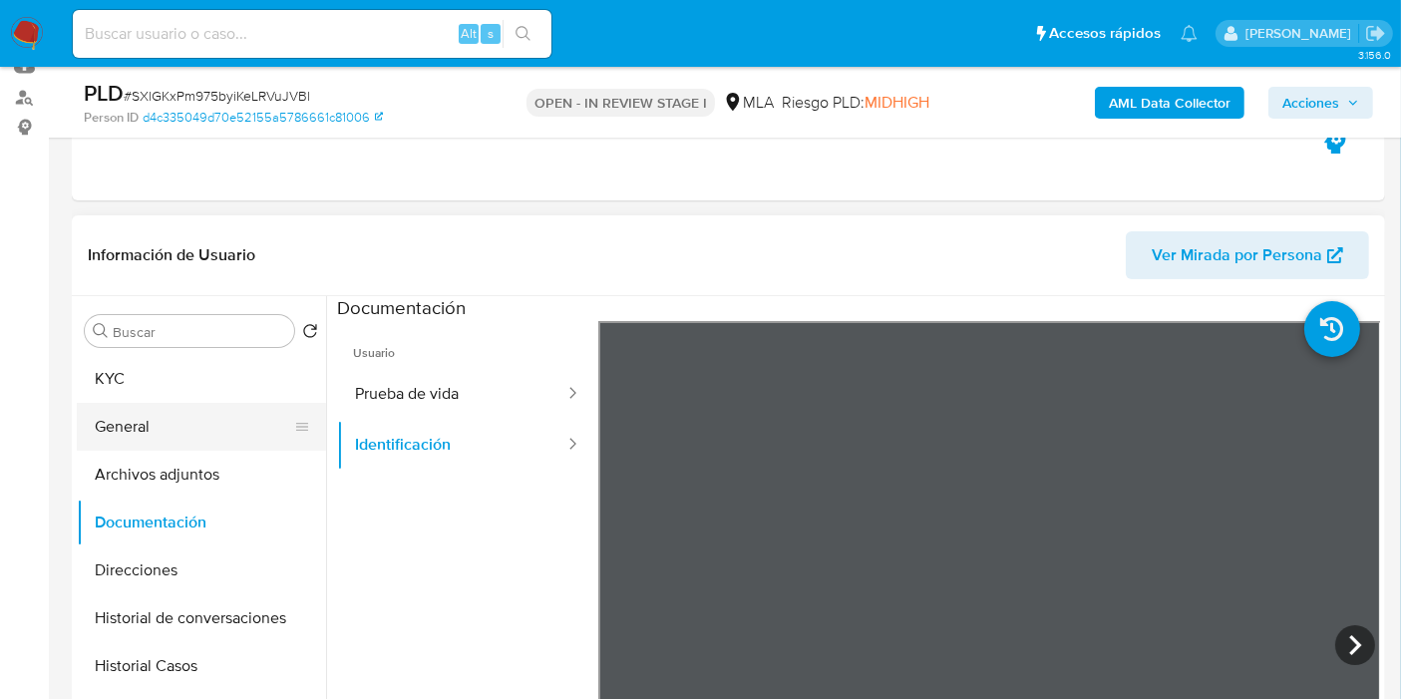
click at [169, 431] on button "General" at bounding box center [193, 427] width 233 height 48
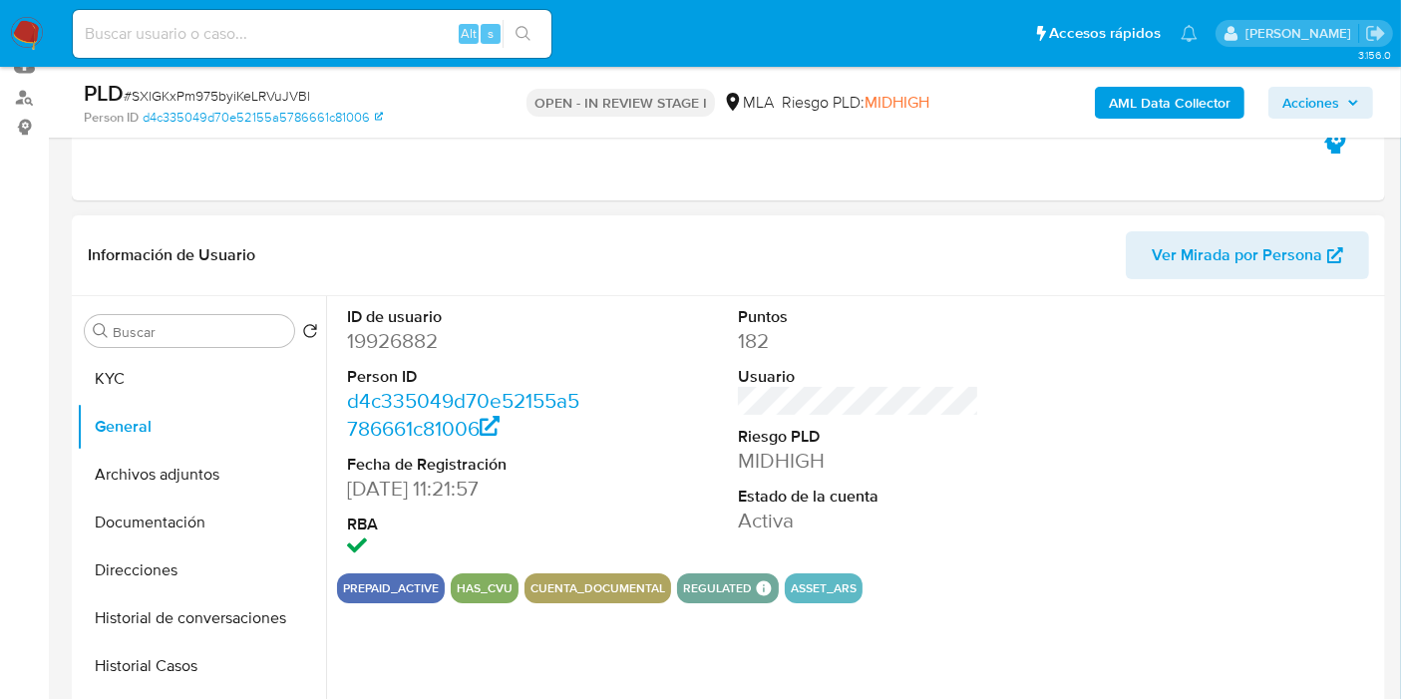
click at [396, 347] on dd "19926882" at bounding box center [467, 341] width 241 height 28
copy dd "19926882"
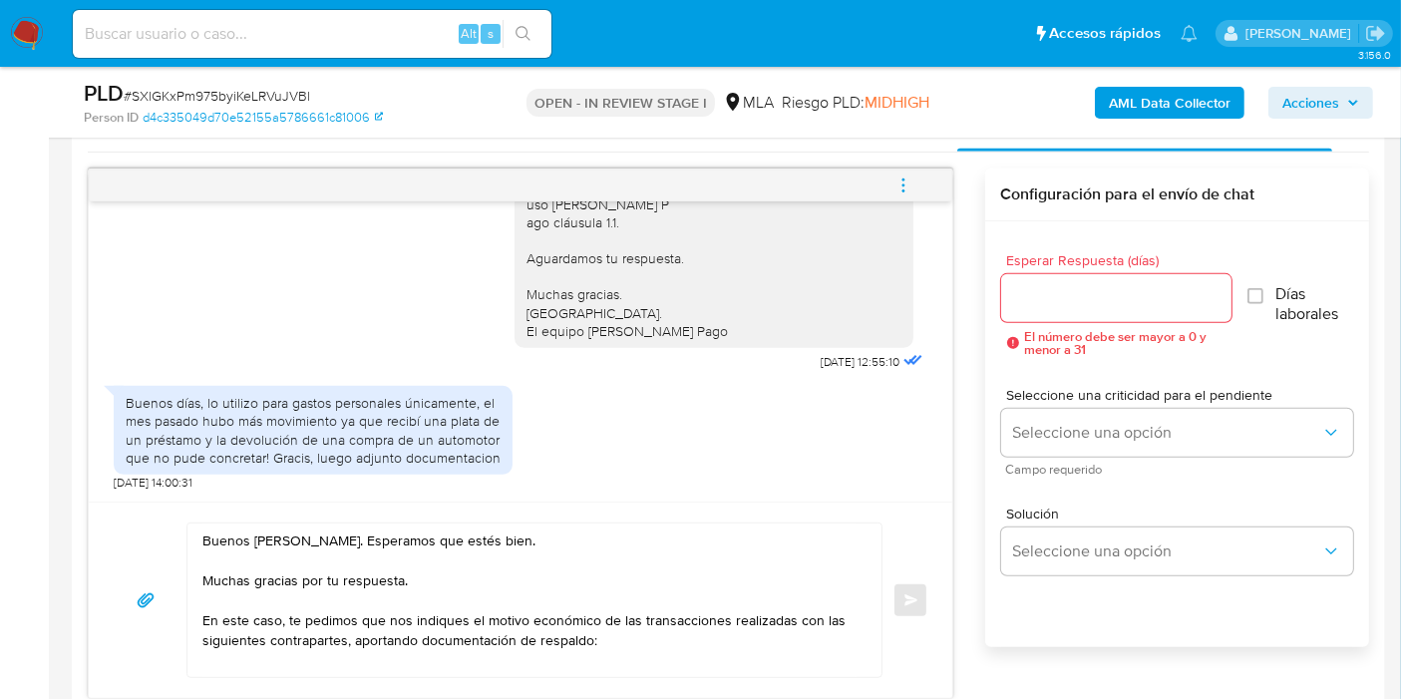
scroll to position [1108, 0]
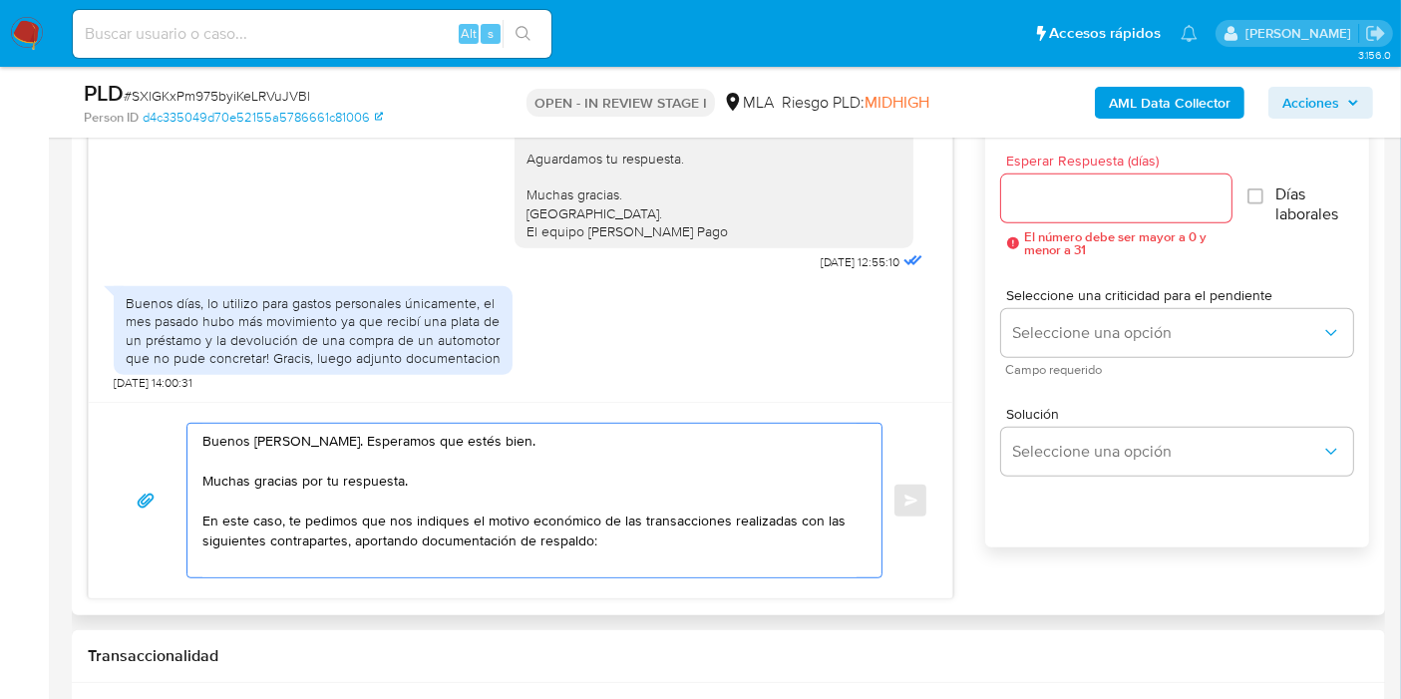
click at [633, 521] on textarea "Buenos días, Maximiliano. Esperamos que estés bien. Muchas gracias por tu respu…" at bounding box center [529, 501] width 654 height 154
click at [608, 554] on textarea "Buenos días, Maximiliano. Esperamos que estés bien. Muchas gracias por tu respu…" at bounding box center [529, 501] width 654 height 154
paste textarea "COOPERATIVA DE VIVIENDA CREDIT"
paste textarea "30708030712"
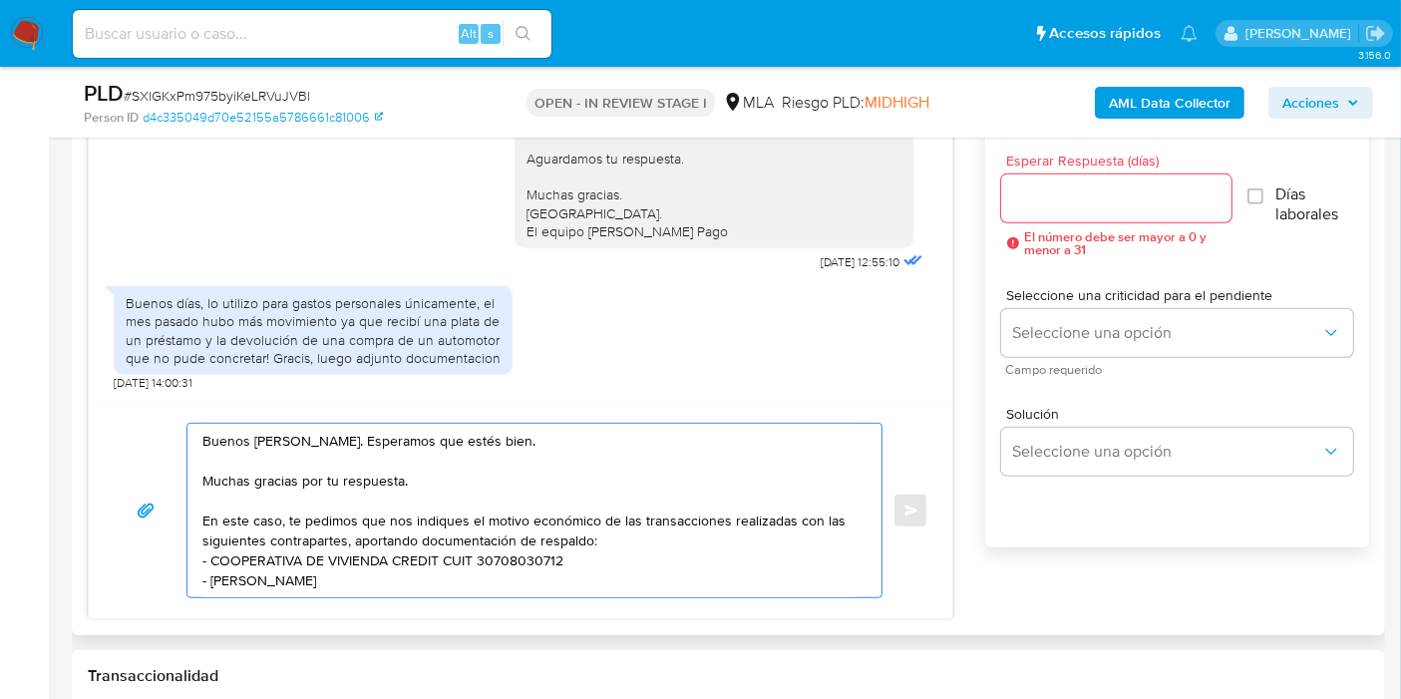
paste textarea "20334471129"
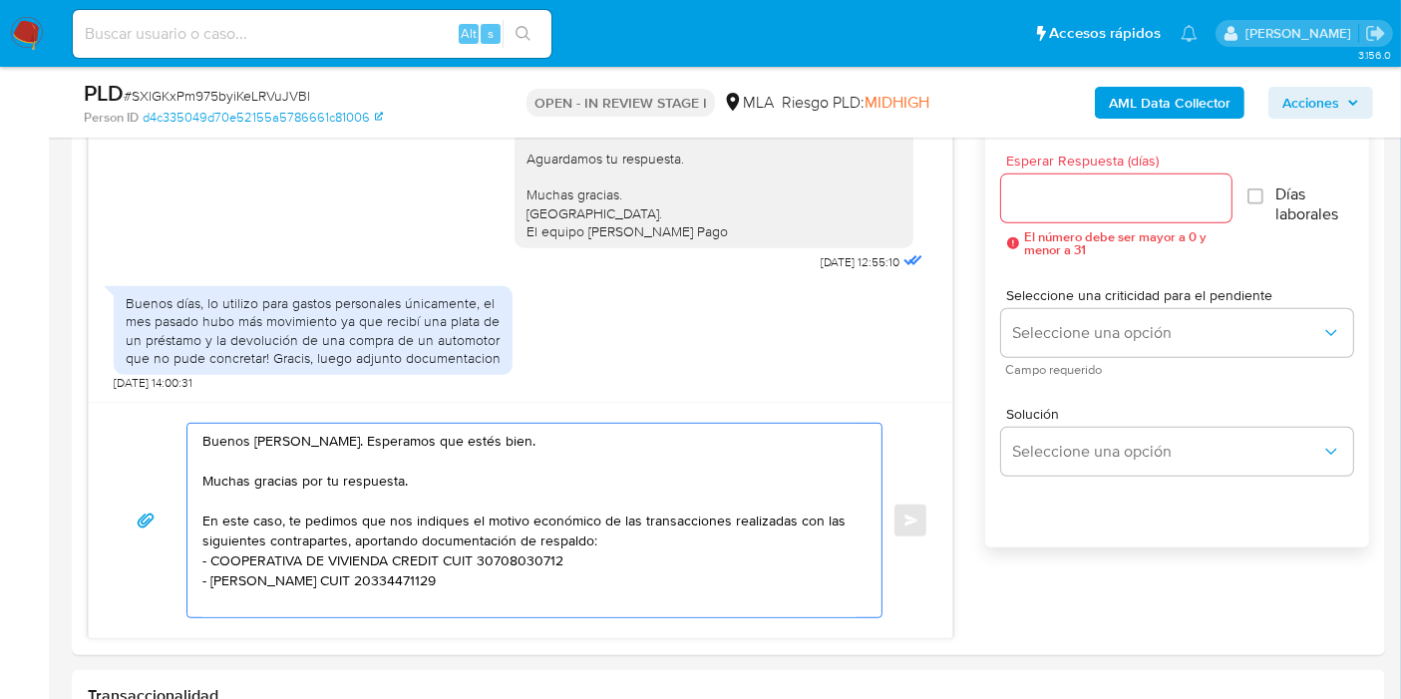
paste textarea "Roberto Osvaldo Mandirola Niella"
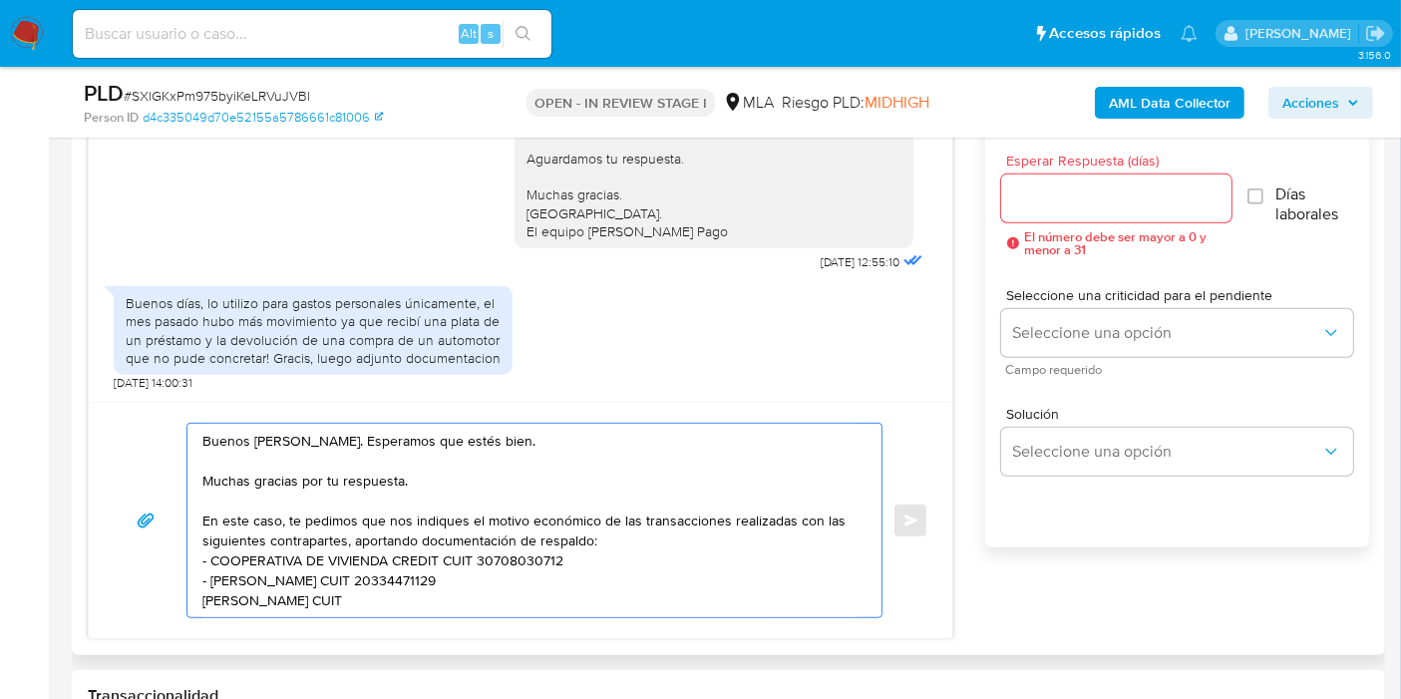
paste textarea "20256959586"
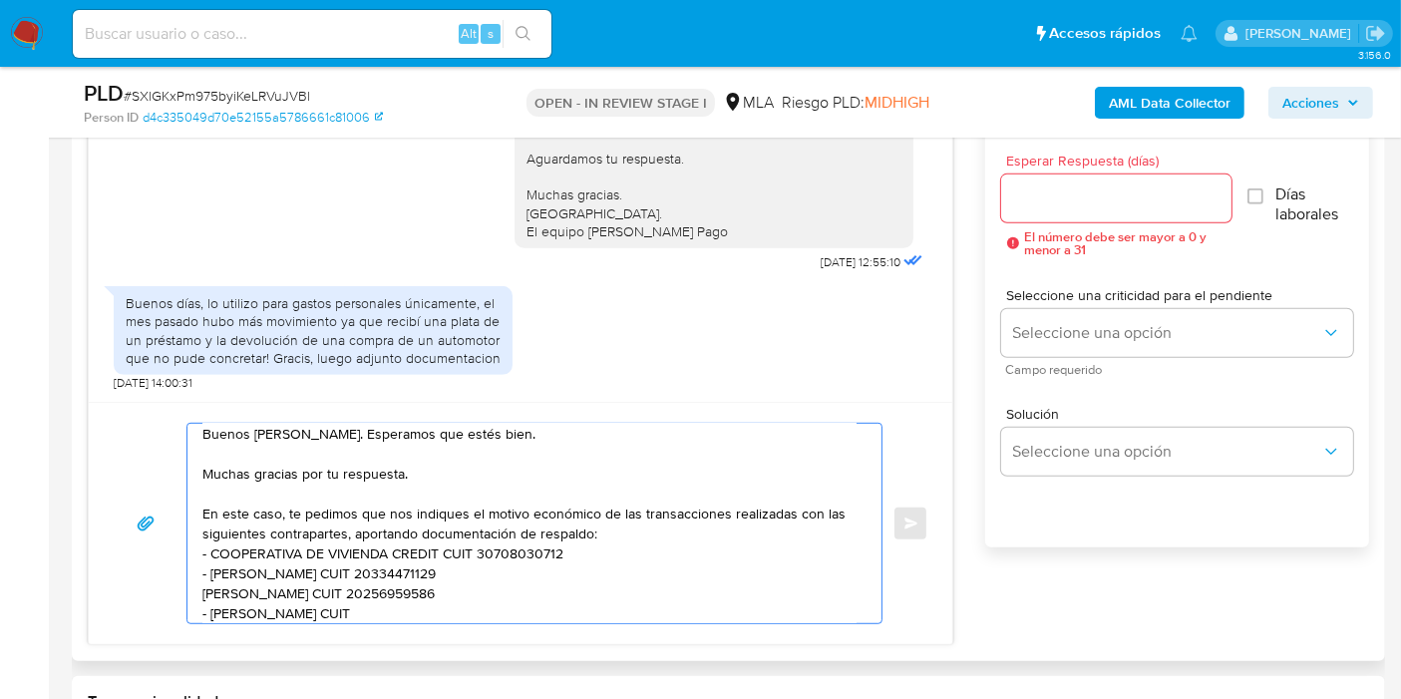
paste textarea "20247730886"
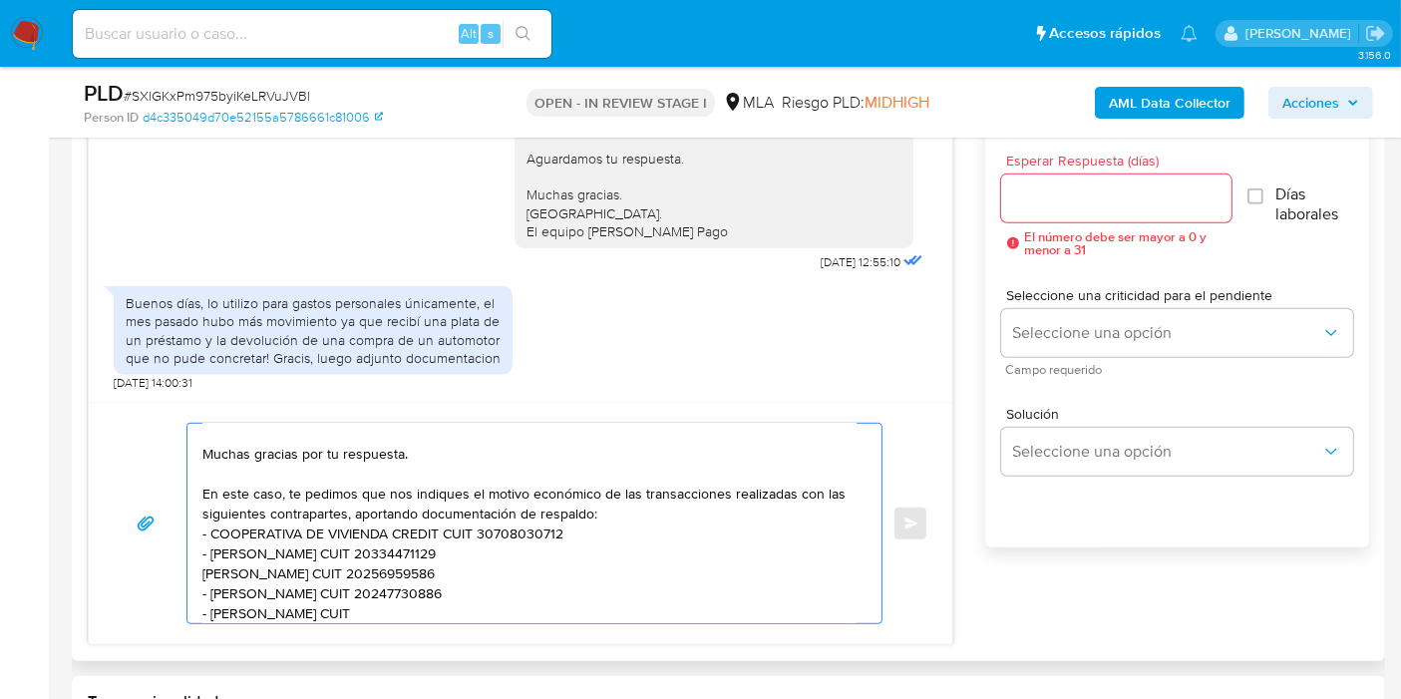
paste textarea "20335227825"
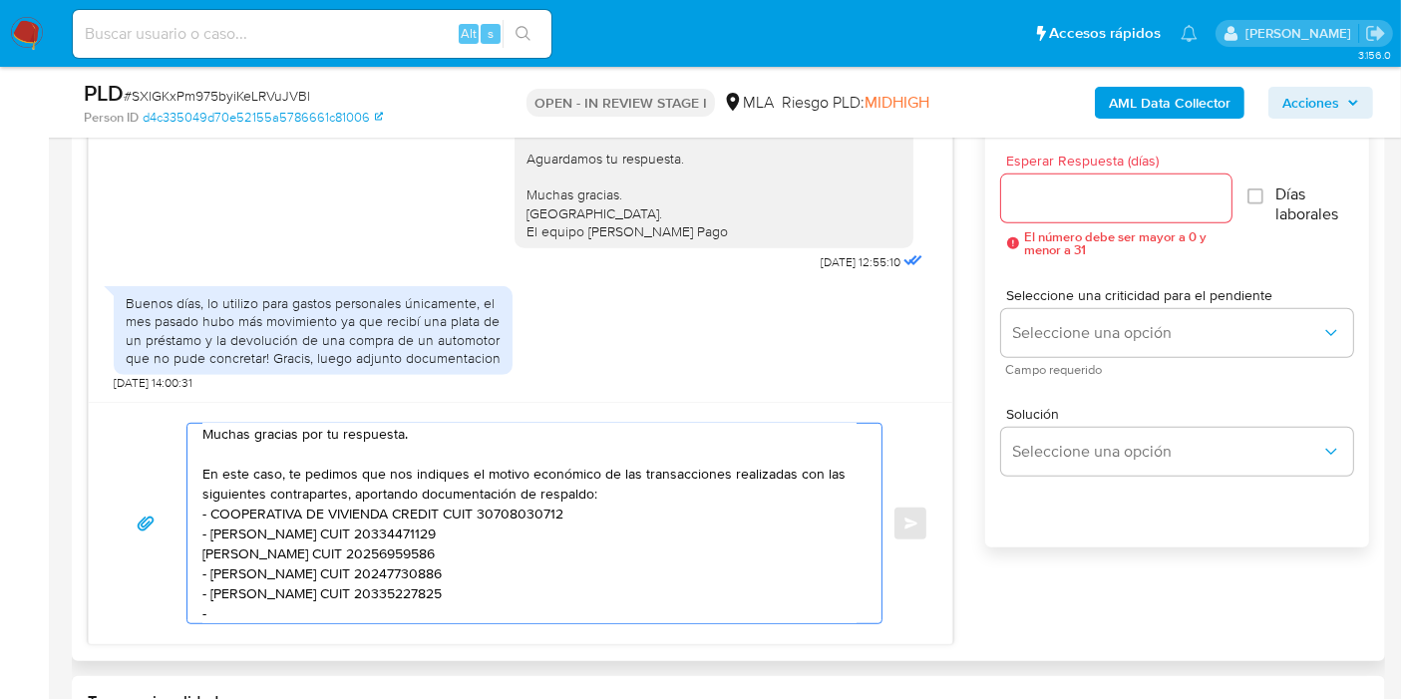
paste textarea "Alimentos Tranto S.r.l."
paste textarea "33716055499"
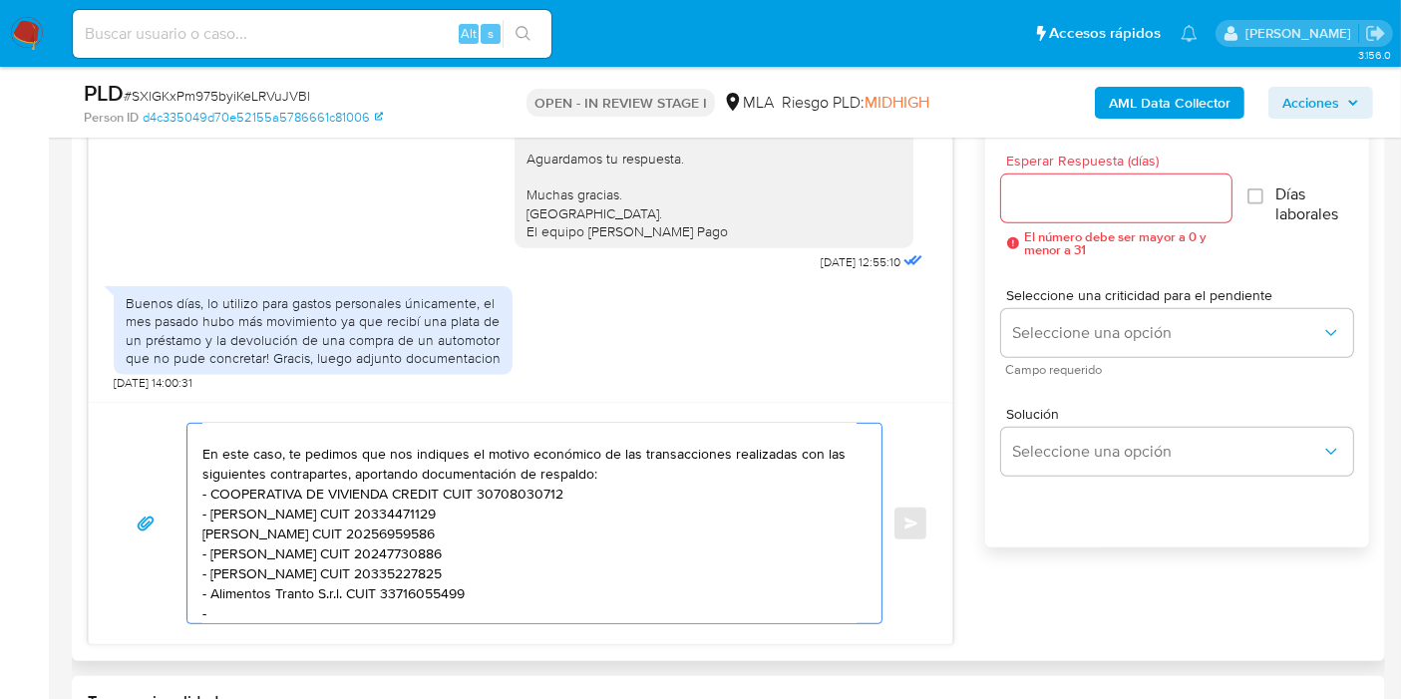
paste textarea "Luciano Nahuel Navarro Romero"
paste textarea "20388723107"
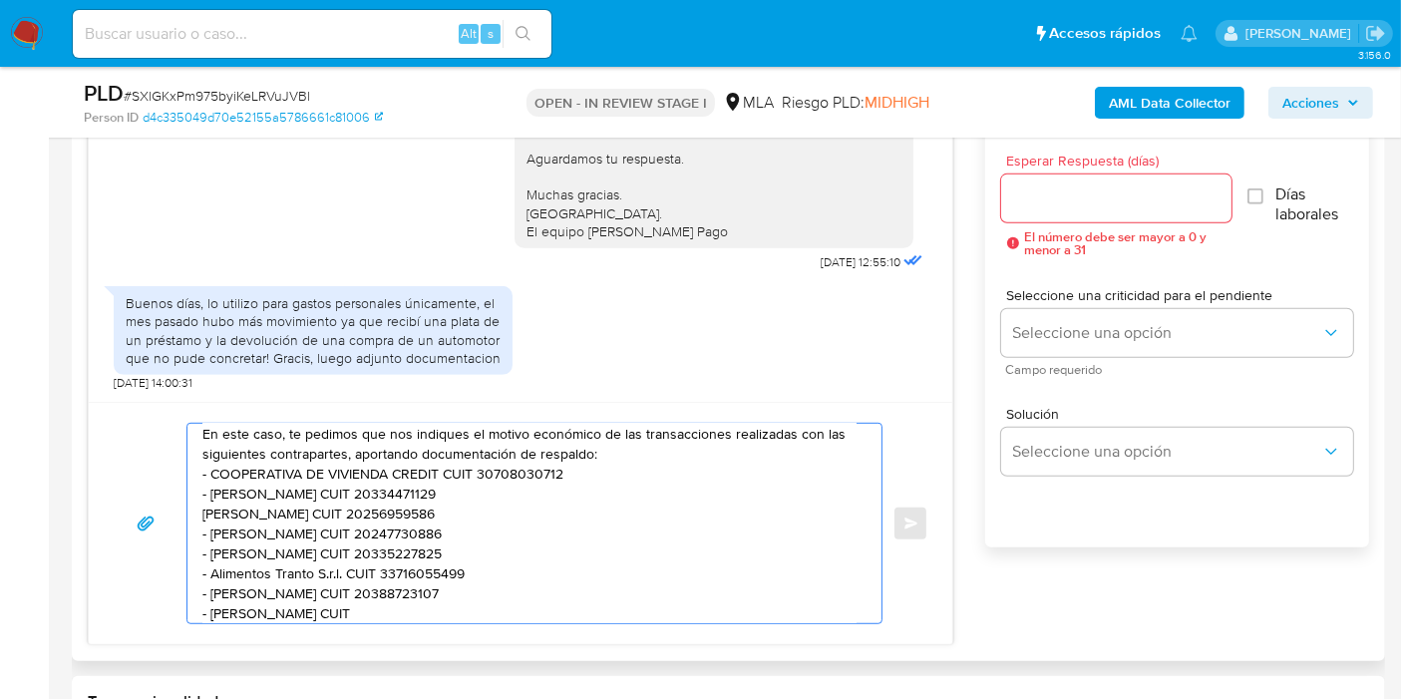
paste textarea "20258461828"
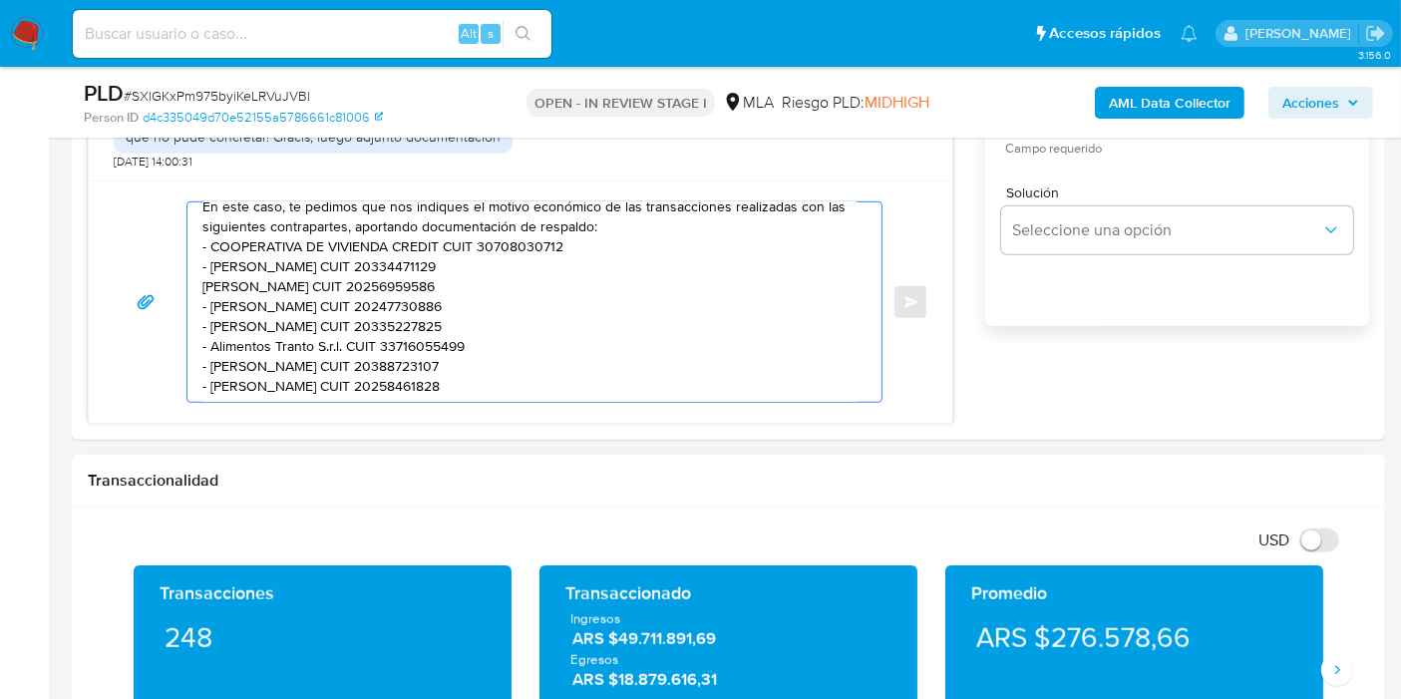
scroll to position [0, 0]
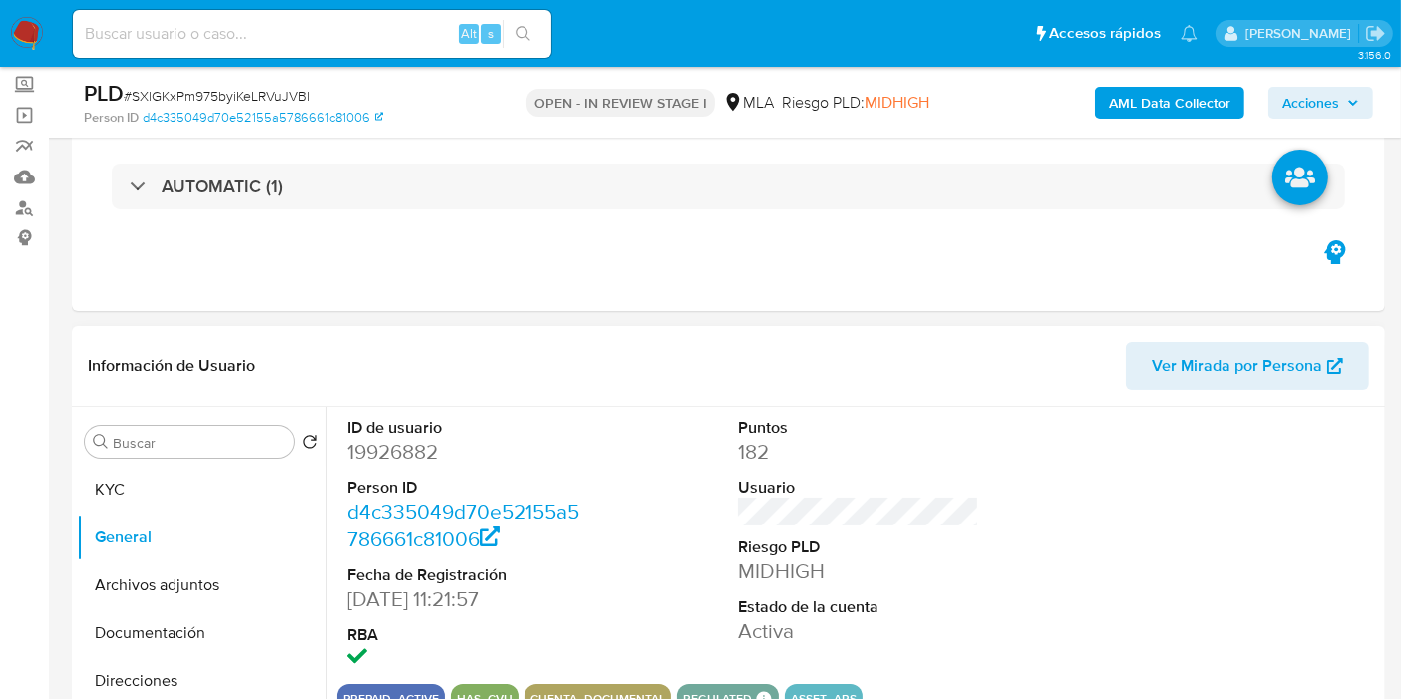
type textarea "Buenos días, Maximiliano. Esperamos que estés bien. Muchas gracias por tu respu…"
click at [213, 463] on div "Buscar Volver al orden por defecto KYC General Archivos adjuntos Documentación …" at bounding box center [201, 663] width 249 height 507
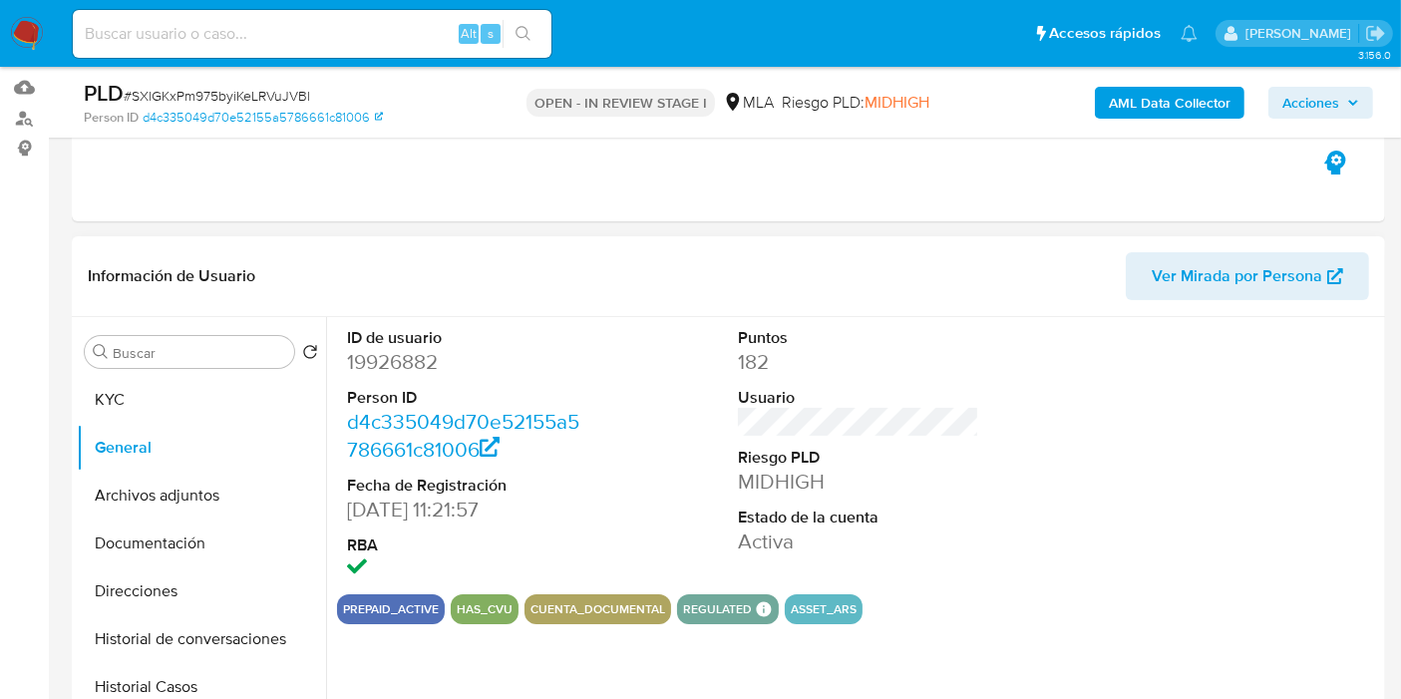
scroll to position [221, 0]
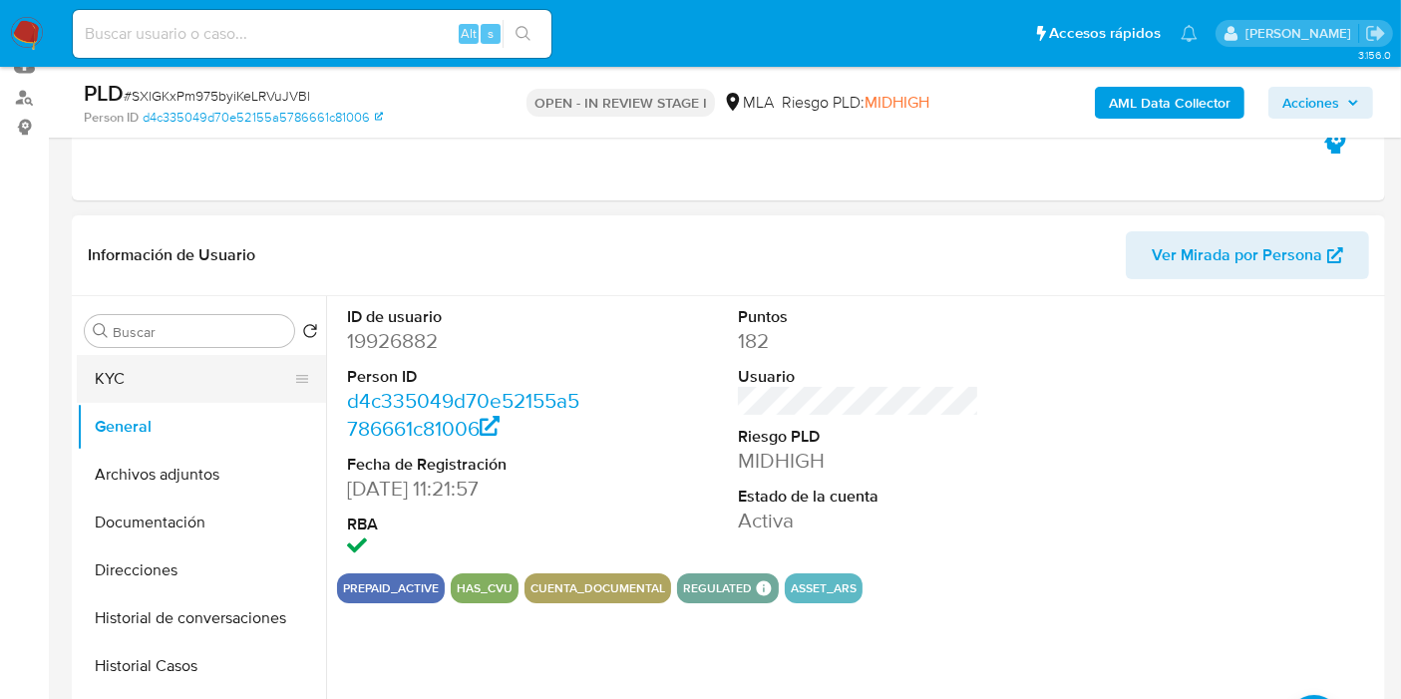
click at [175, 373] on button "KYC" at bounding box center [193, 379] width 233 height 48
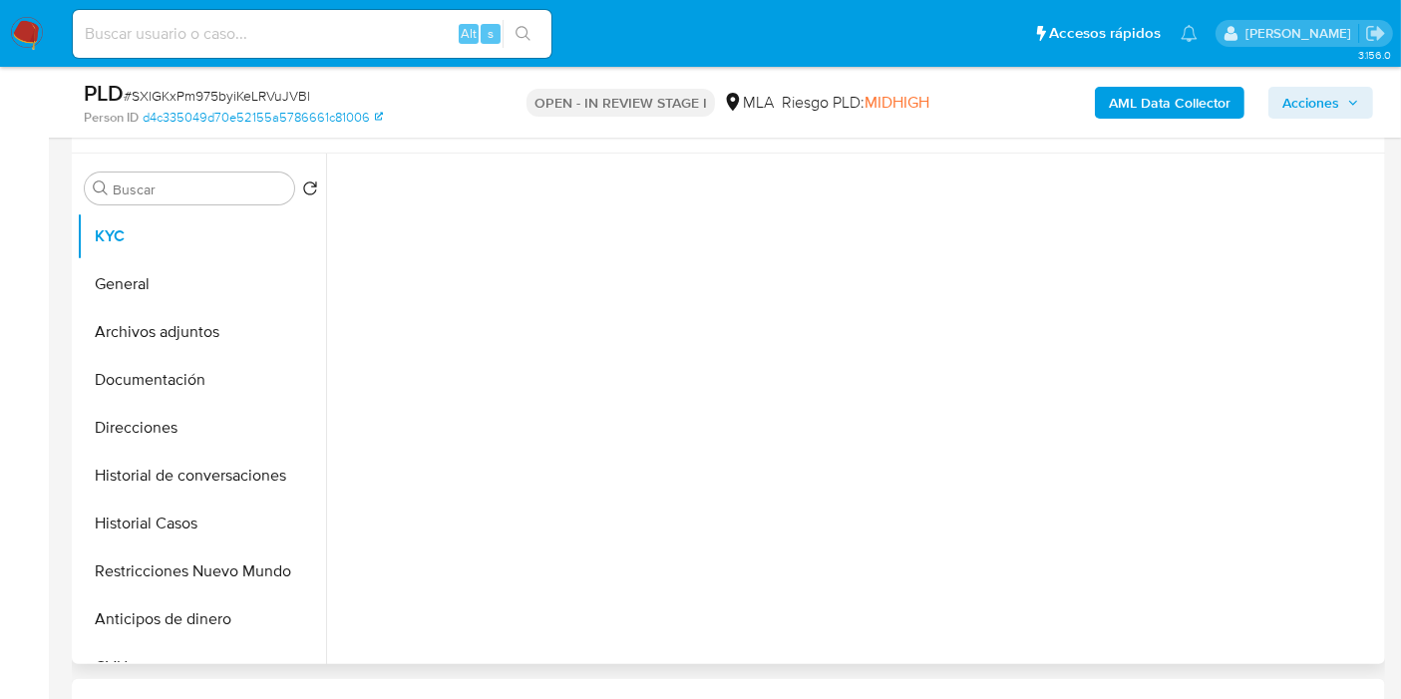
scroll to position [443, 0]
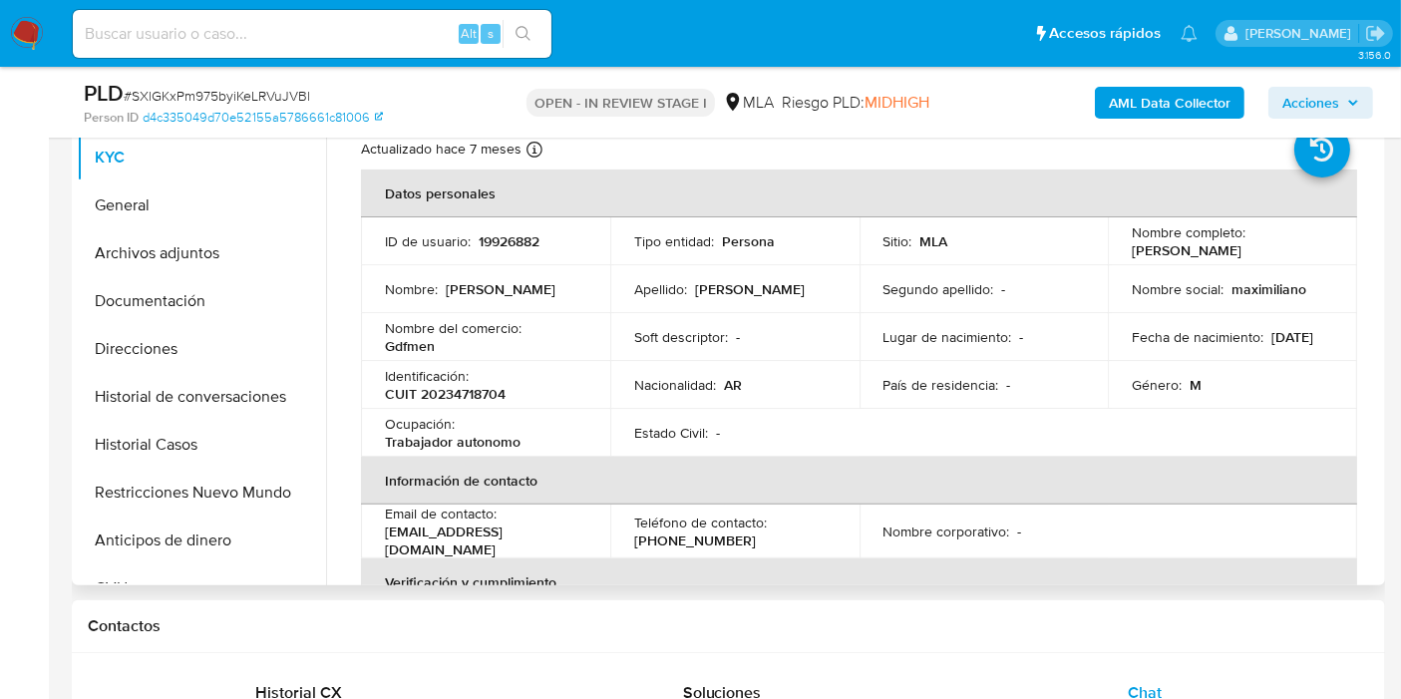
click at [441, 385] on p "CUIT 20234718704" at bounding box center [445, 394] width 121 height 18
copy p "20234718704"
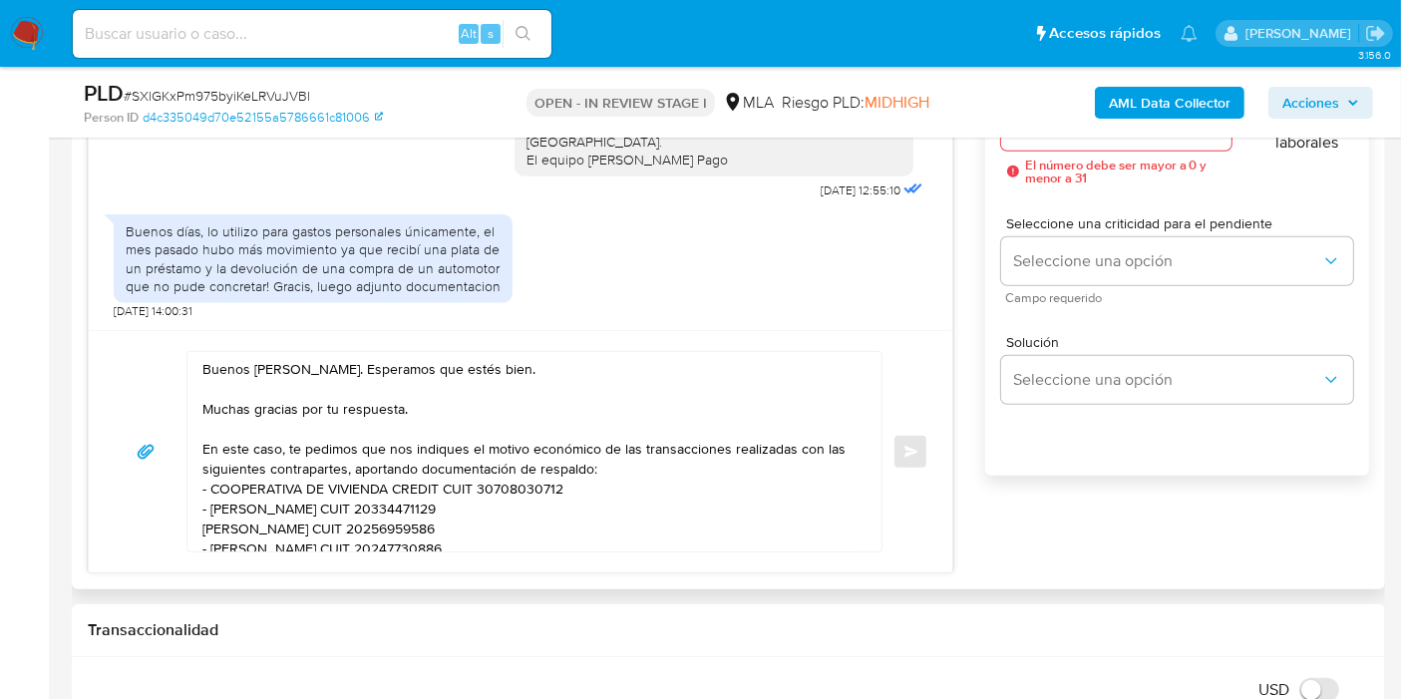
scroll to position [997, 0]
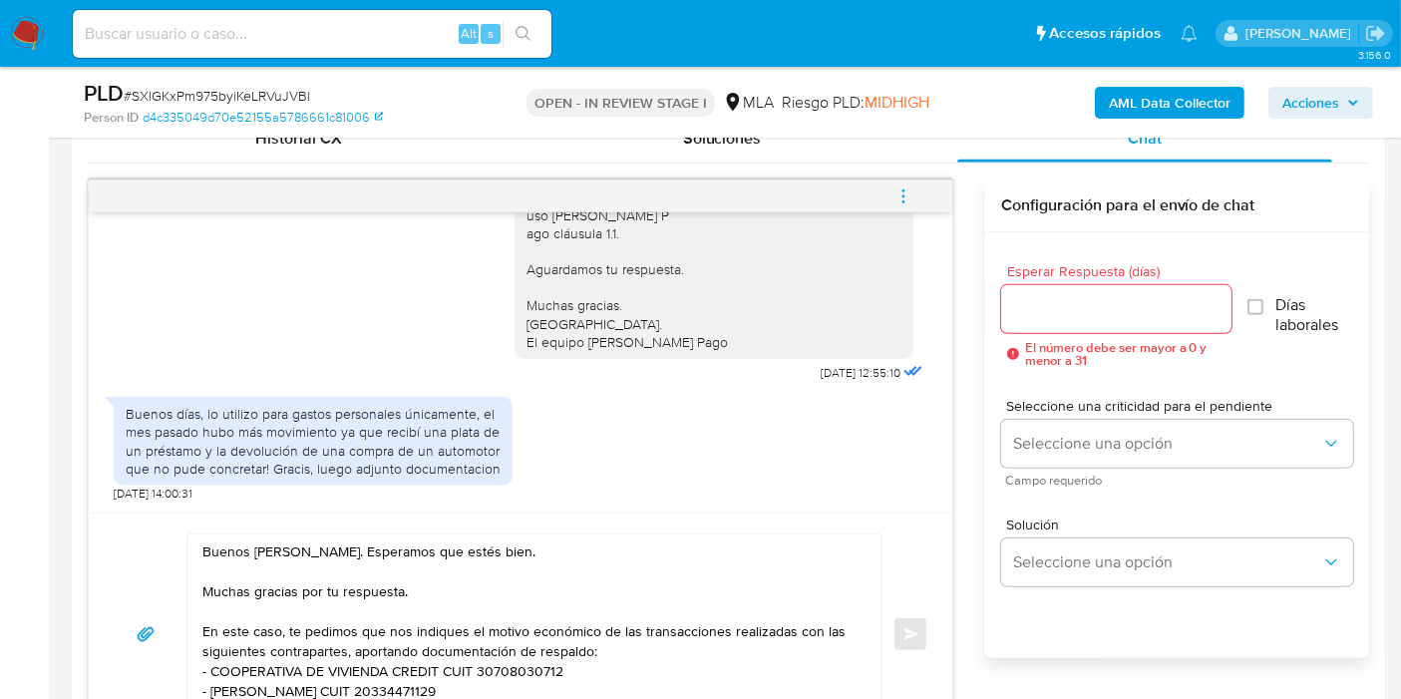
click at [1070, 291] on div at bounding box center [1116, 309] width 230 height 48
click at [1068, 311] on input "Esperar Respuesta (días)" at bounding box center [1116, 309] width 230 height 26
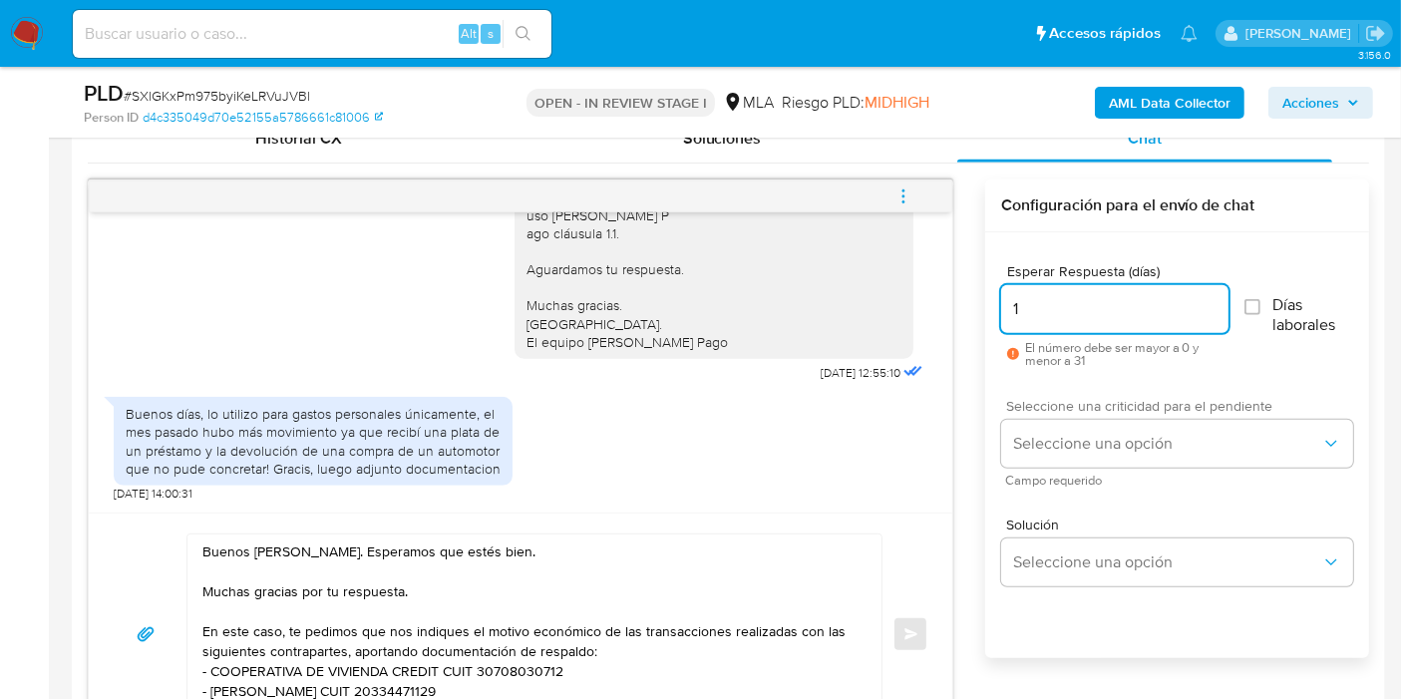
type input "1"
click at [1066, 399] on span "Seleccione una criticidad para el pendiente" at bounding box center [1182, 406] width 352 height 14
click at [1066, 417] on div "Seleccione una criticidad para el pendiente Seleccione una opción Campo requeri…" at bounding box center [1177, 442] width 352 height 87
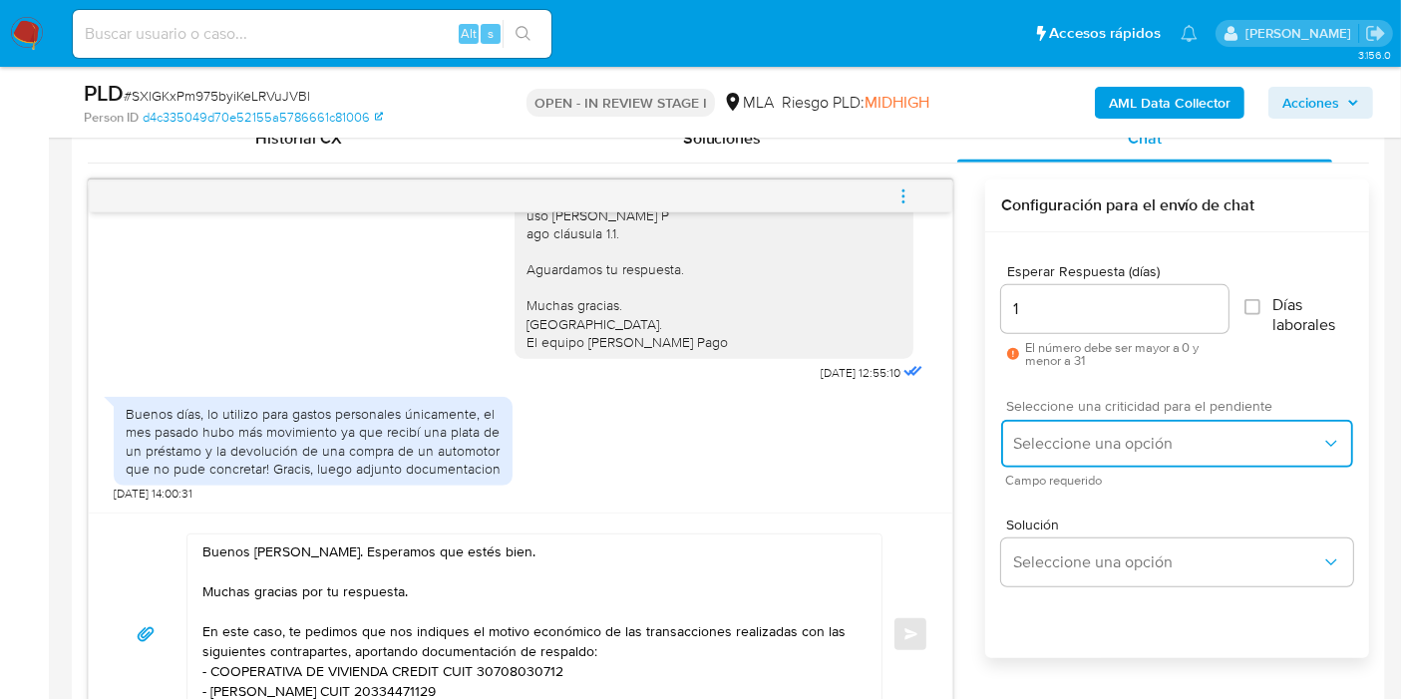
click at [1062, 437] on span "Seleccione una opción" at bounding box center [1167, 444] width 308 height 20
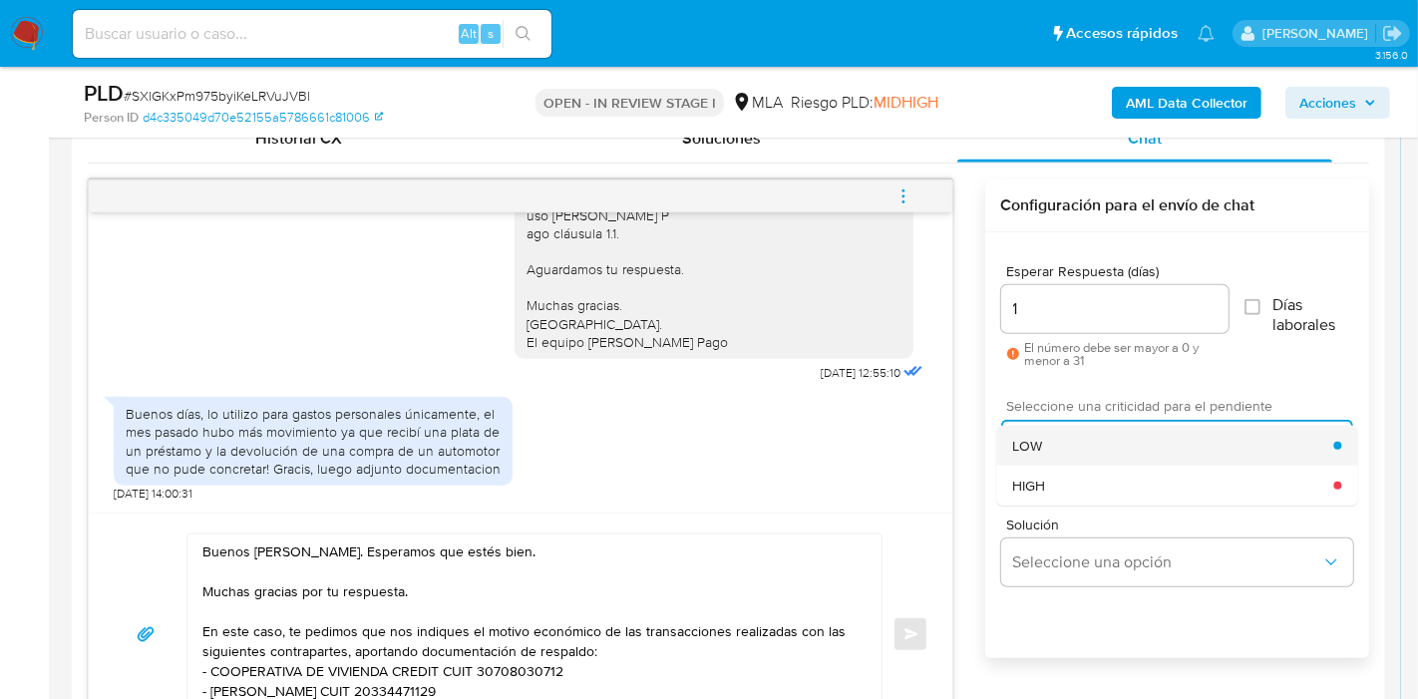
click at [1064, 446] on div "LOW" at bounding box center [1172, 446] width 321 height 40
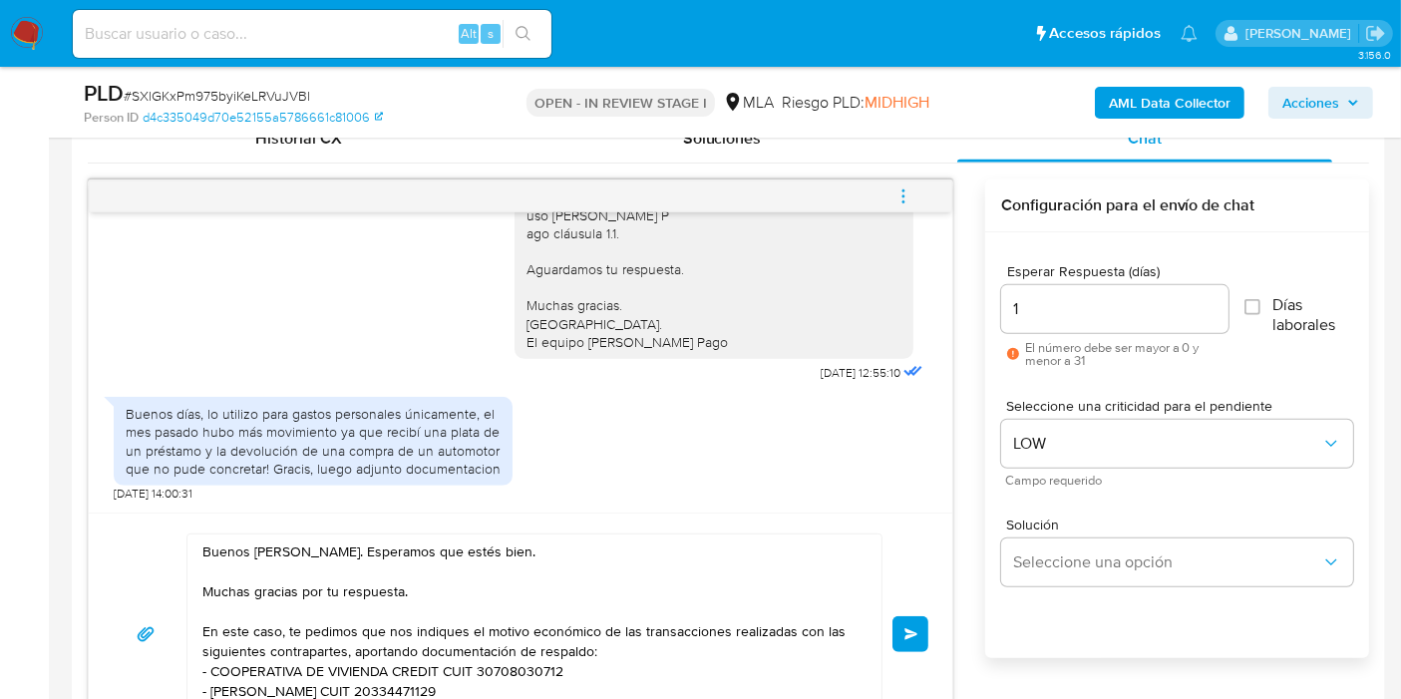
click at [600, 566] on textarea "Buenos días, Maximiliano. Esperamos que estés bien. Muchas gracias por tu respu…" at bounding box center [529, 633] width 654 height 199
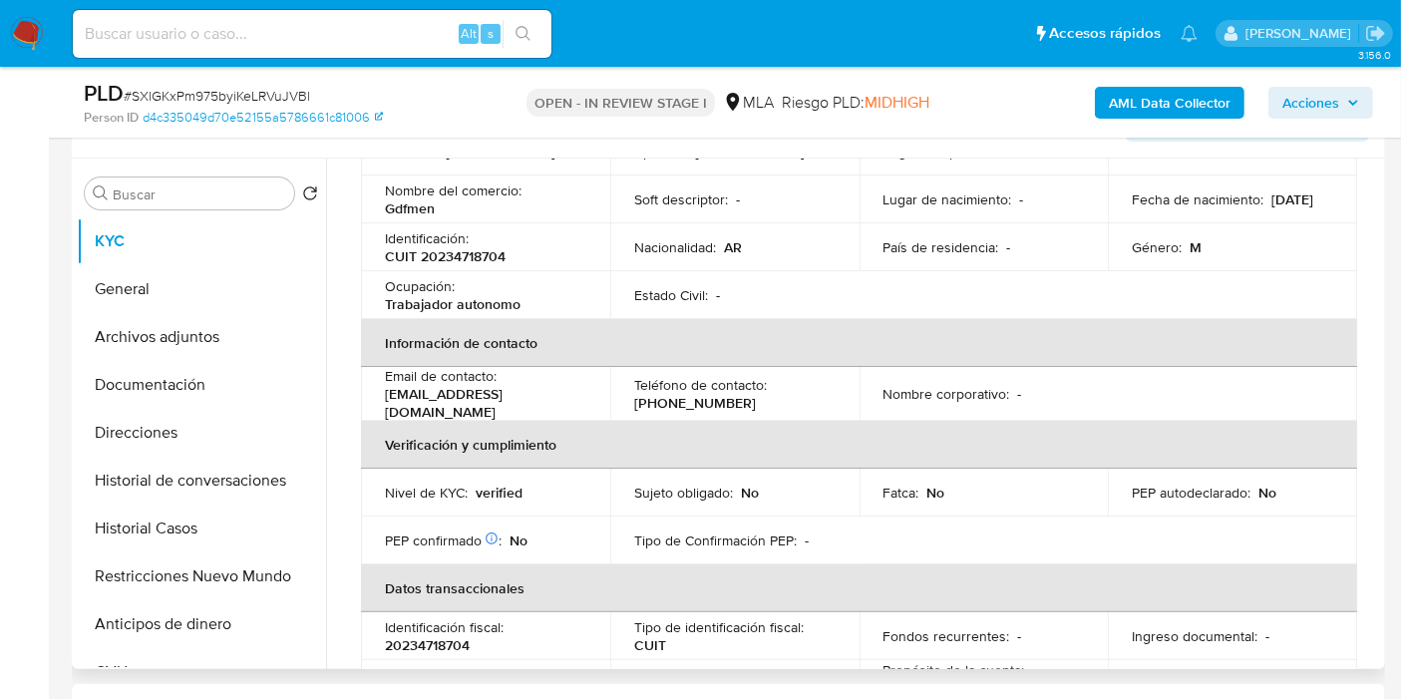
scroll to position [332, 0]
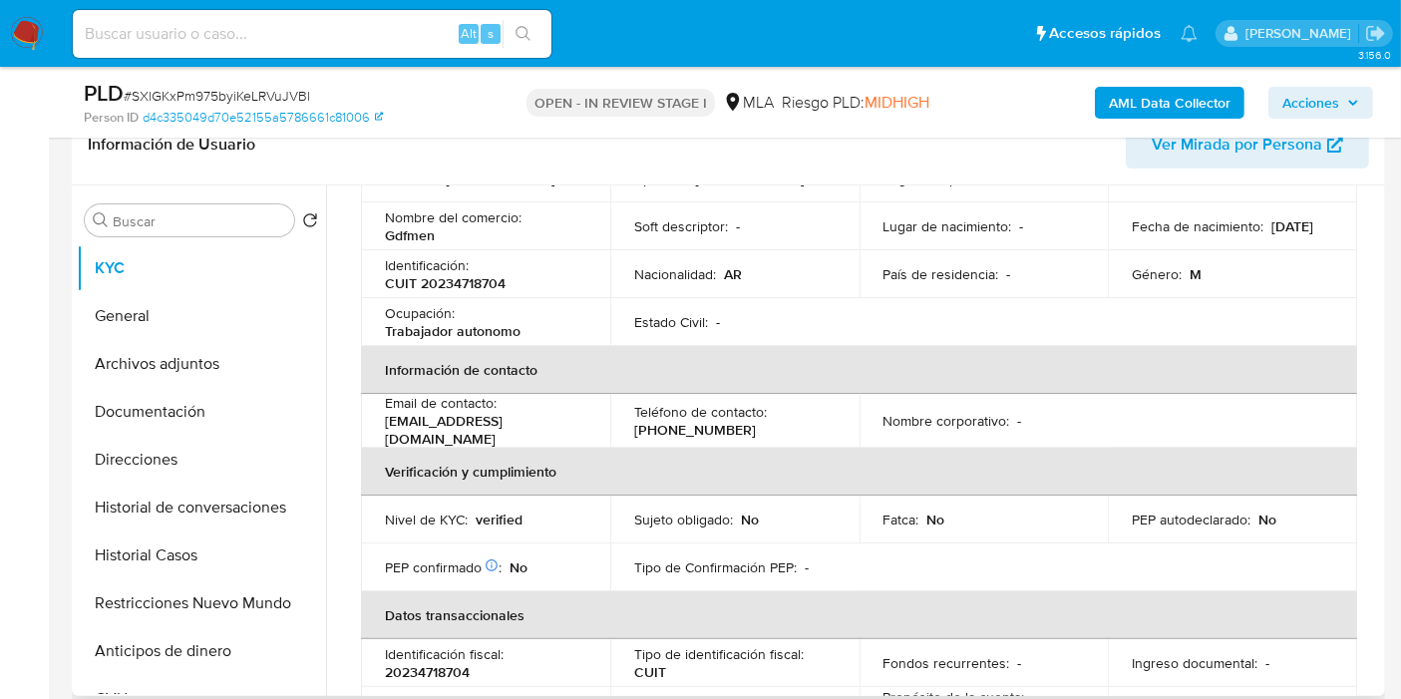
click at [458, 277] on p "CUIT 20234718704" at bounding box center [445, 283] width 121 height 18
copy p "20234718704"
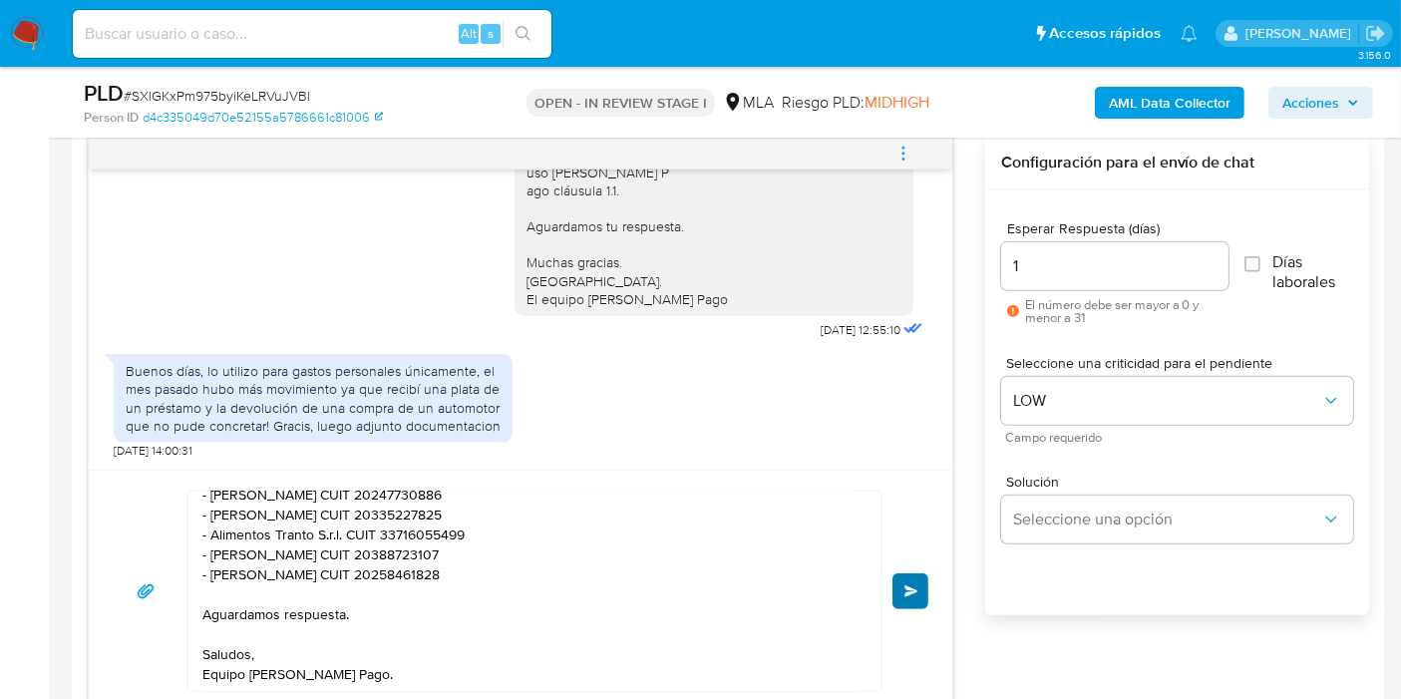
scroll to position [1108, 0]
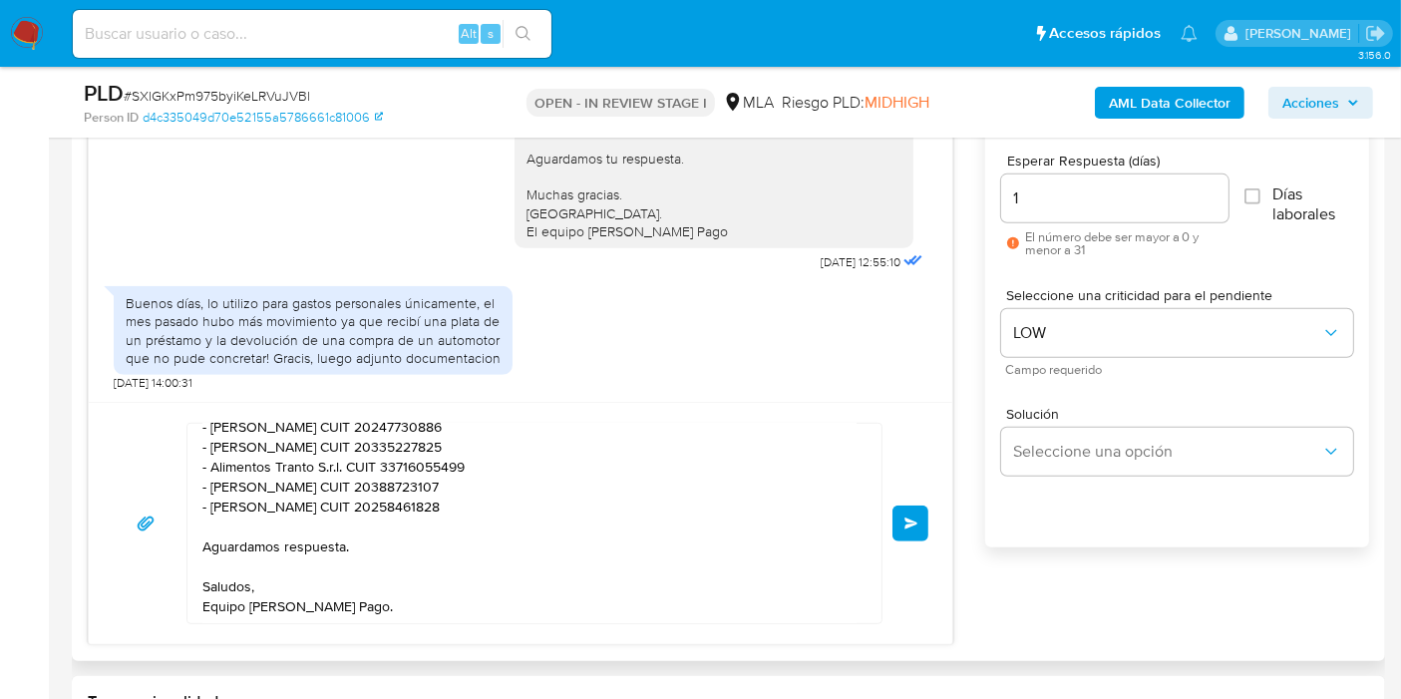
click at [897, 519] on button "Enviar" at bounding box center [910, 523] width 36 height 36
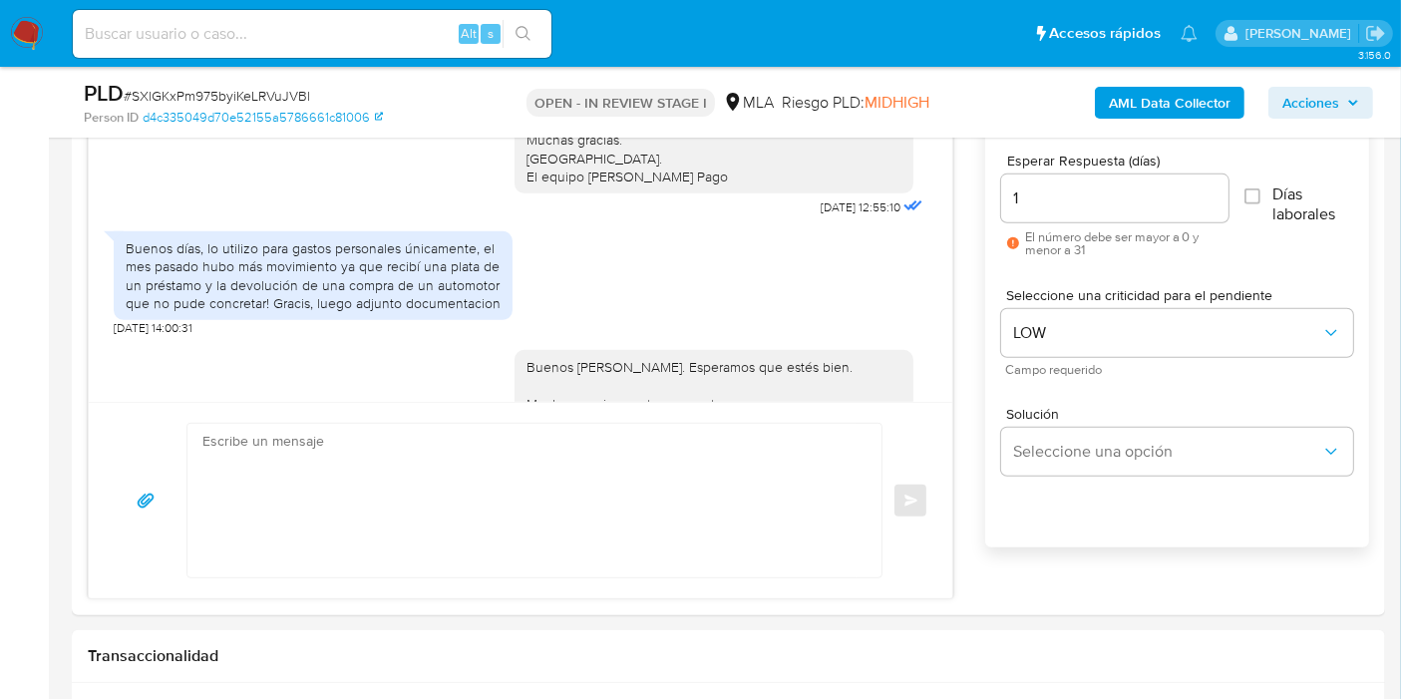
scroll to position [1806, 0]
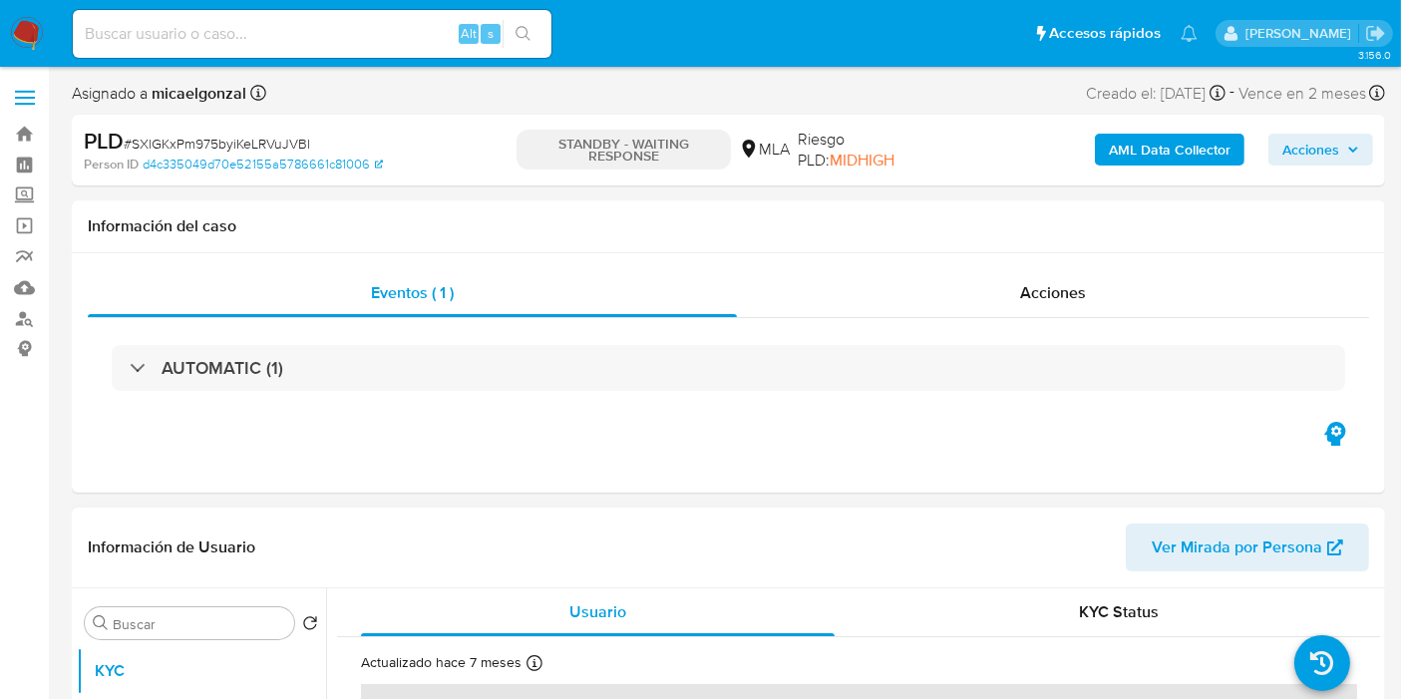
select select "10"
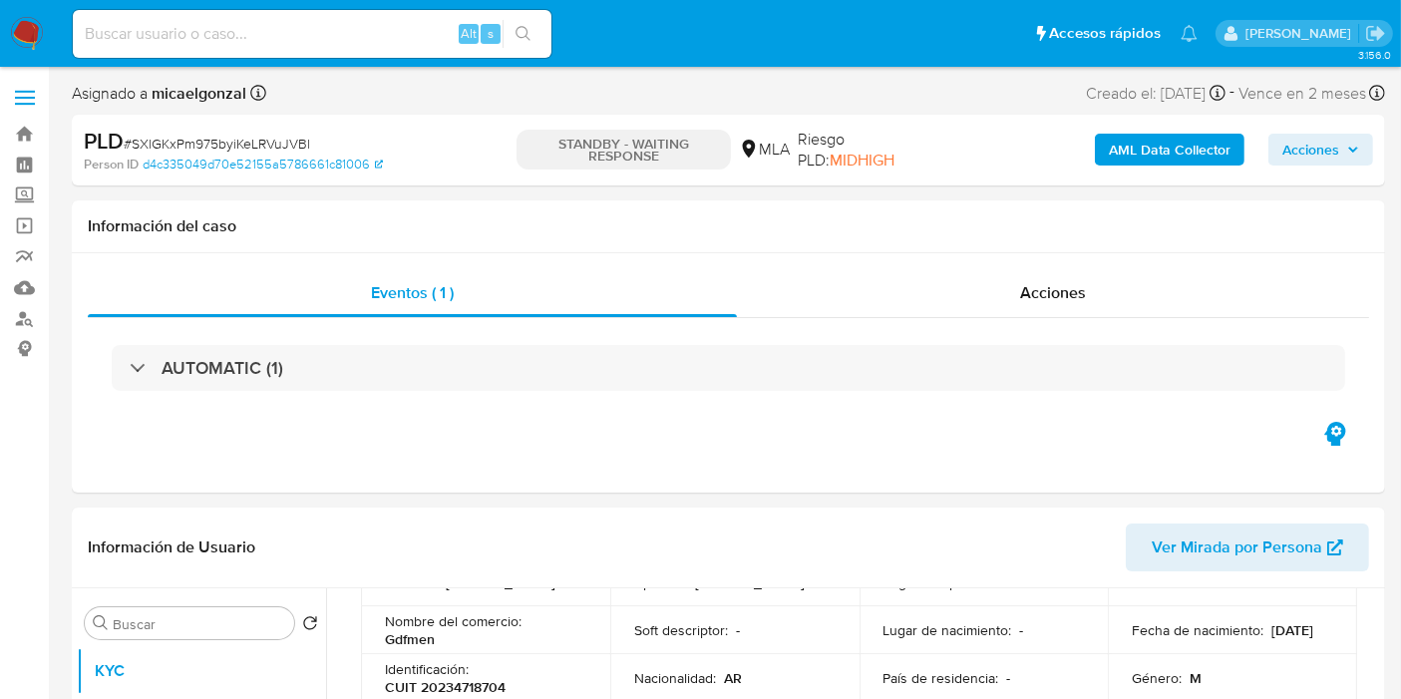
click at [233, 30] on input at bounding box center [312, 34] width 479 height 26
paste input "fLAGVBo3UeVldYJ4q1Wr0r0y"
type input "fLAGVBo3UeVldYJ4q1Wr0r0y"
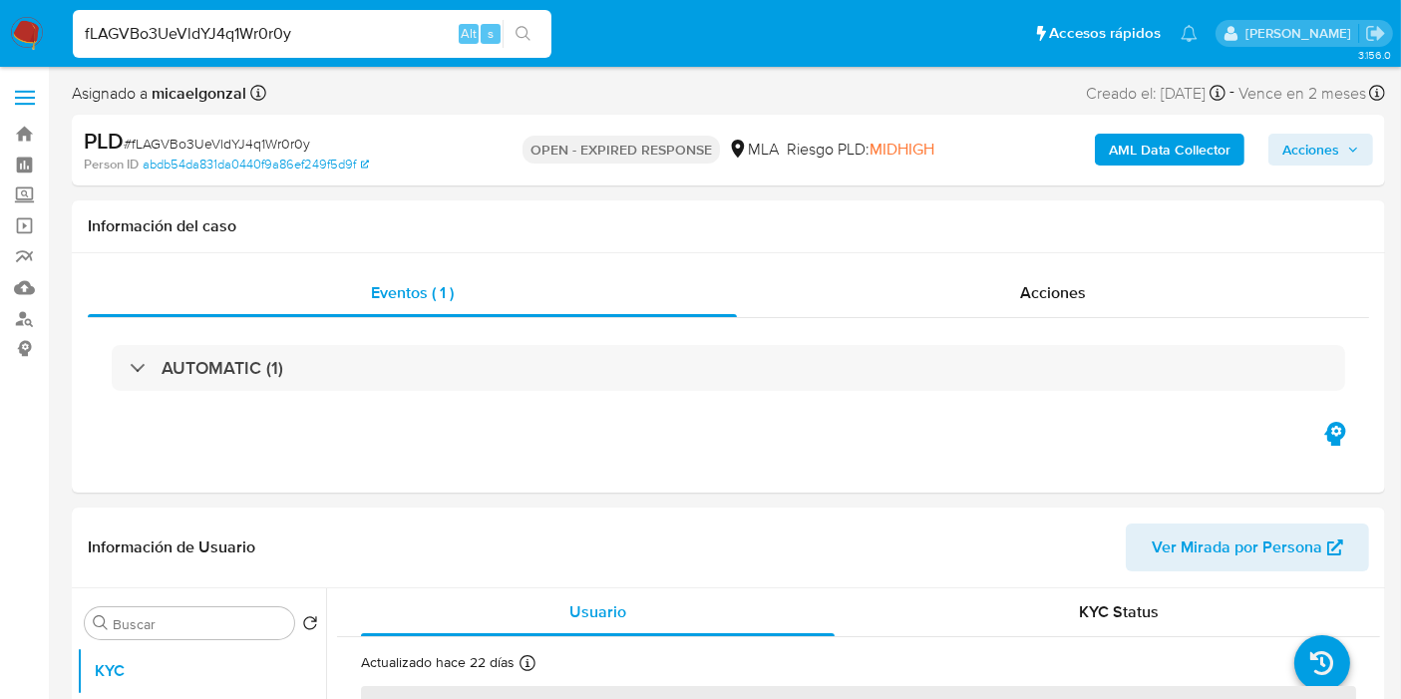
select select "10"
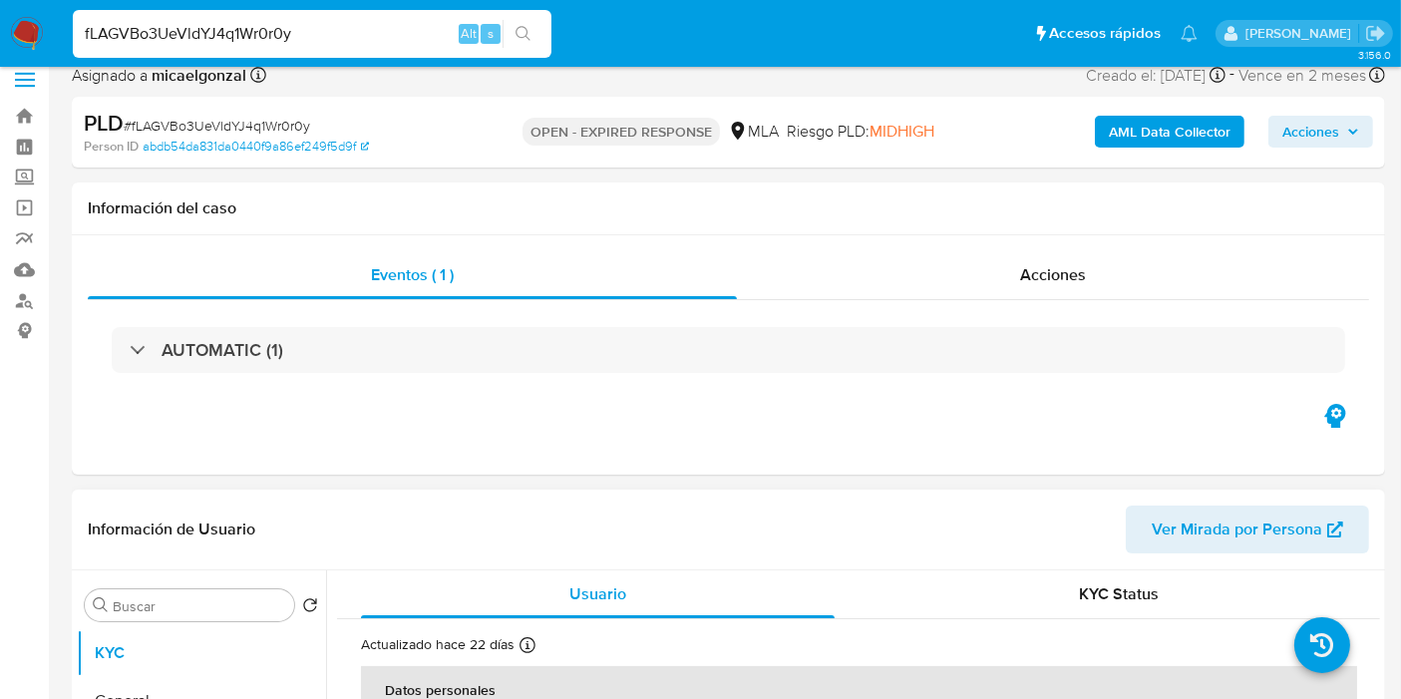
scroll to position [332, 0]
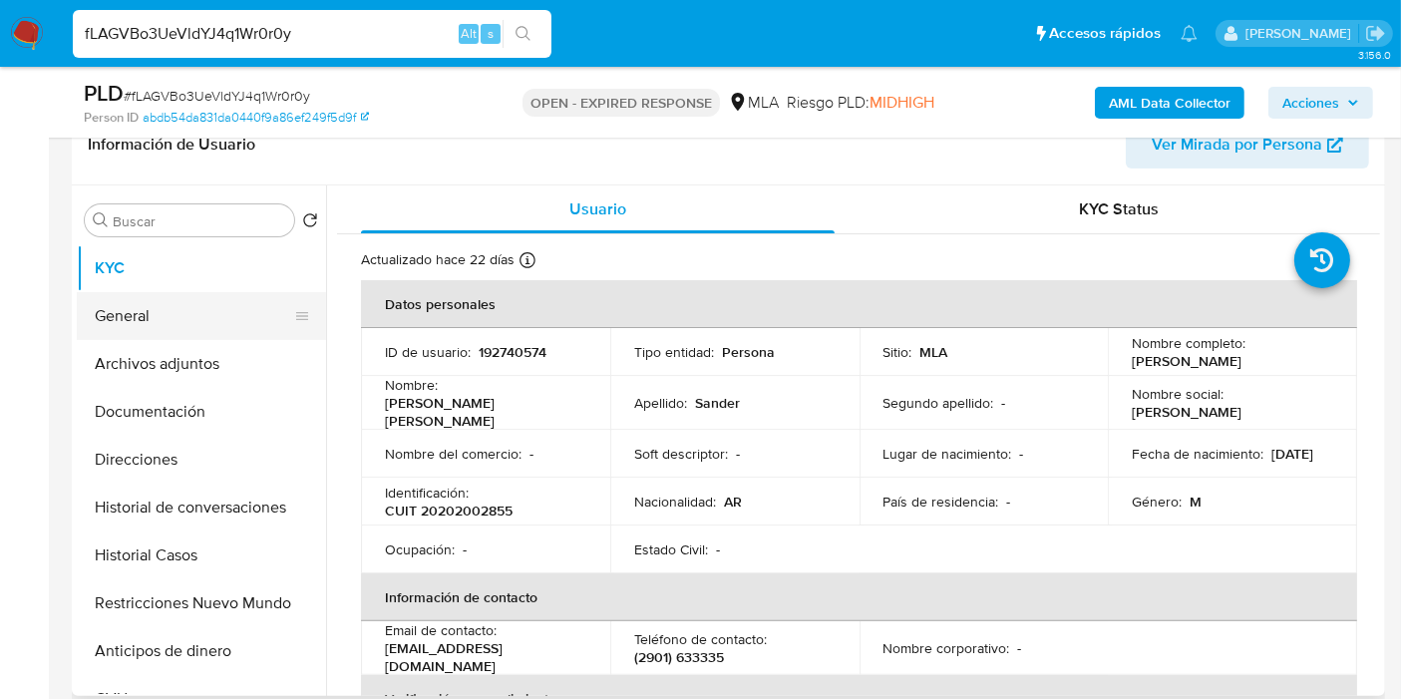
click at [98, 306] on button "General" at bounding box center [193, 316] width 233 height 48
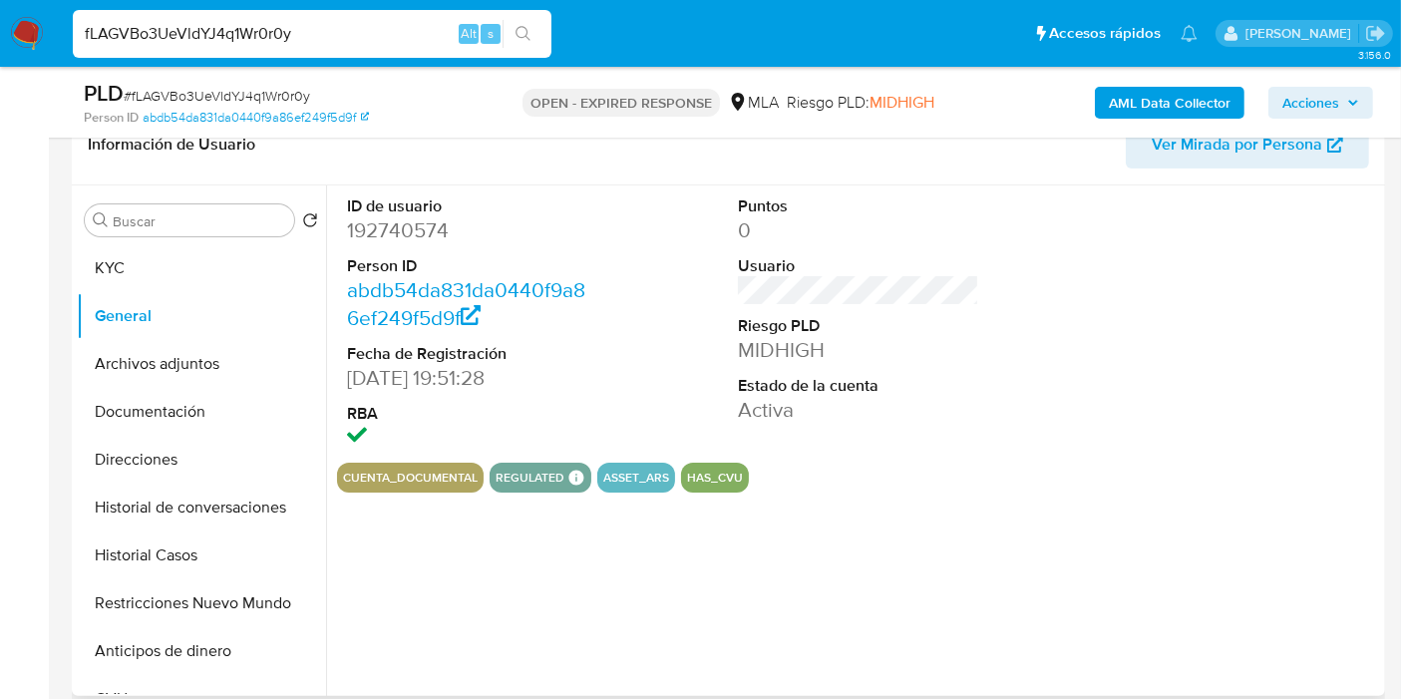
click at [415, 234] on dd "192740574" at bounding box center [467, 230] width 241 height 28
copy dd "192740574"
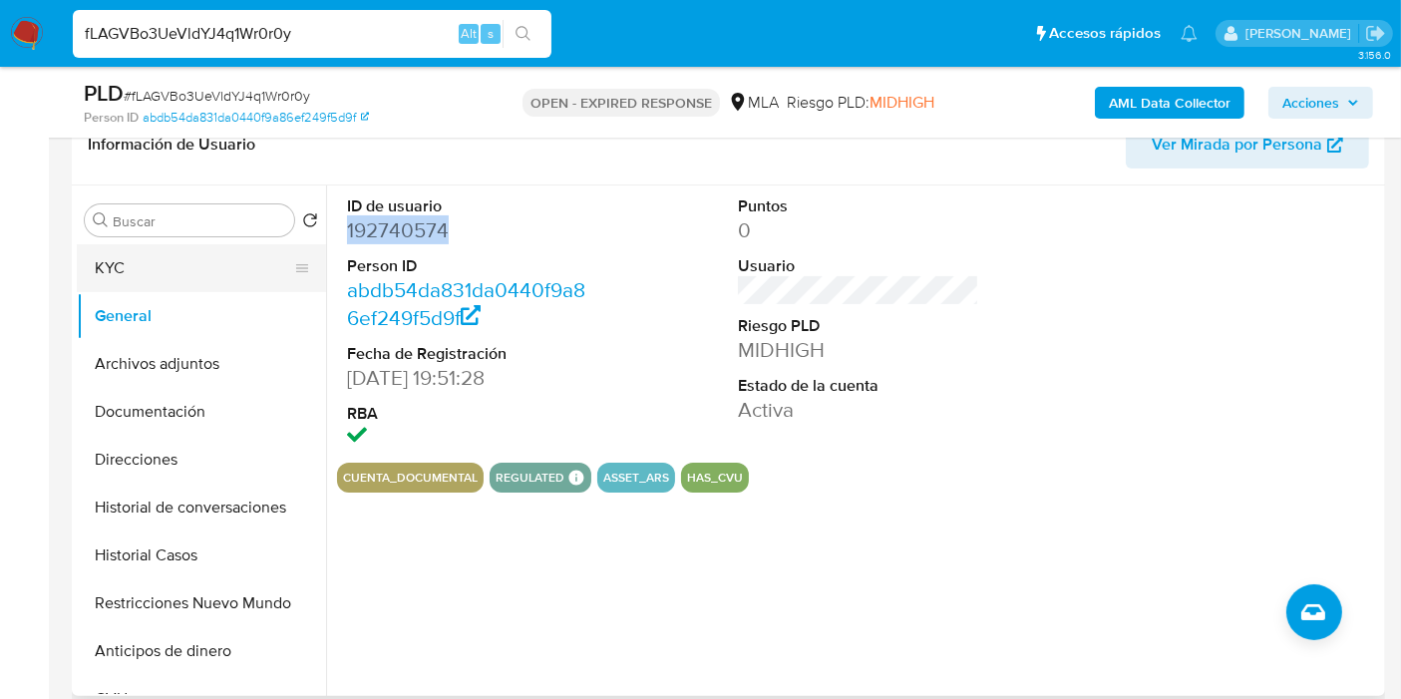
click at [199, 260] on button "KYC" at bounding box center [193, 268] width 233 height 48
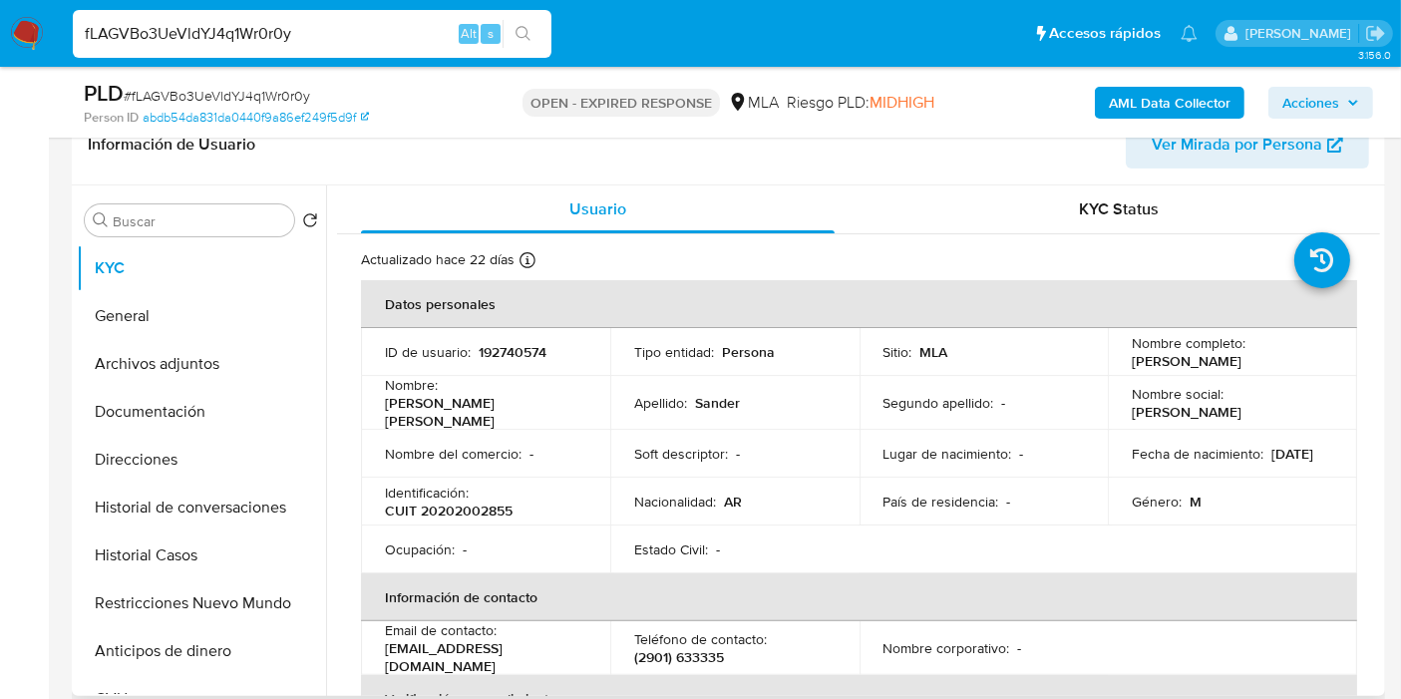
drag, startPoint x: 1270, startPoint y: 368, endPoint x: 1119, endPoint y: 360, distance: 151.8
click at [1119, 360] on td "Nombre completo : Gustavo Raul Sander" at bounding box center [1232, 352] width 249 height 48
copy p "Gustavo Raul Sander"
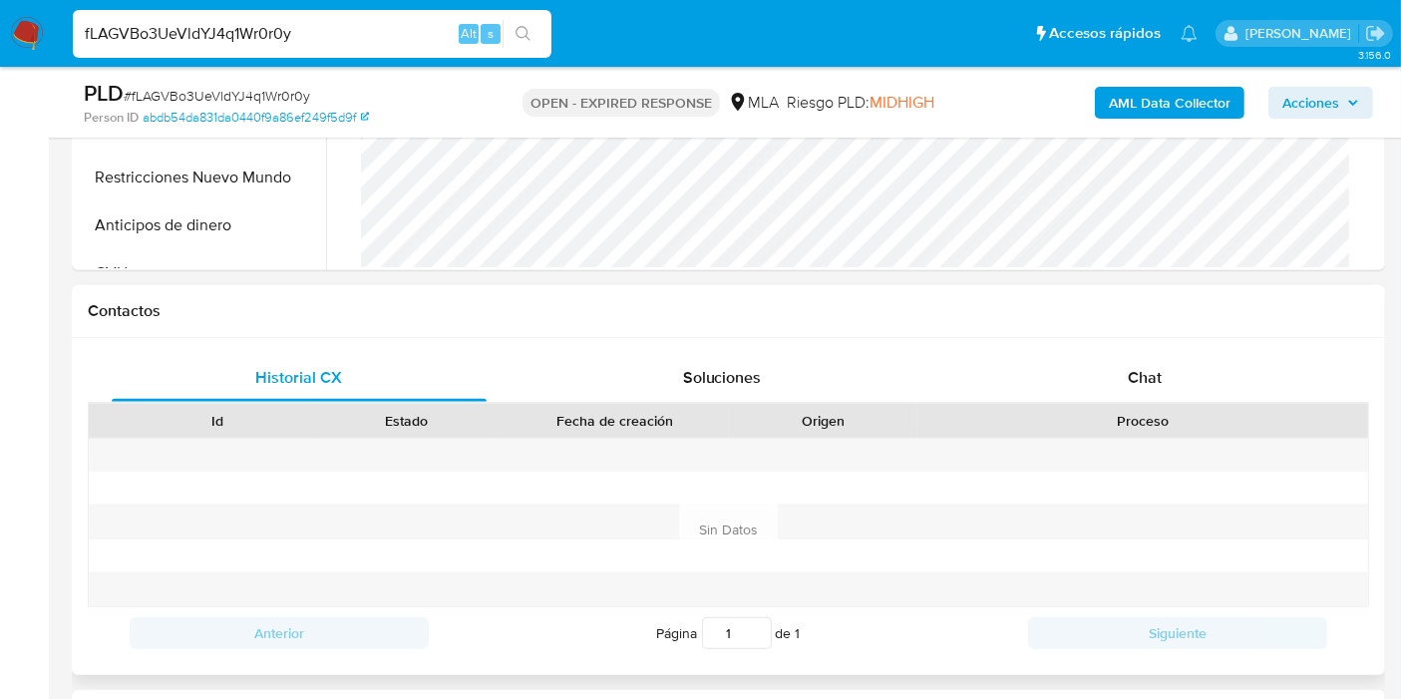
scroll to position [885, 0]
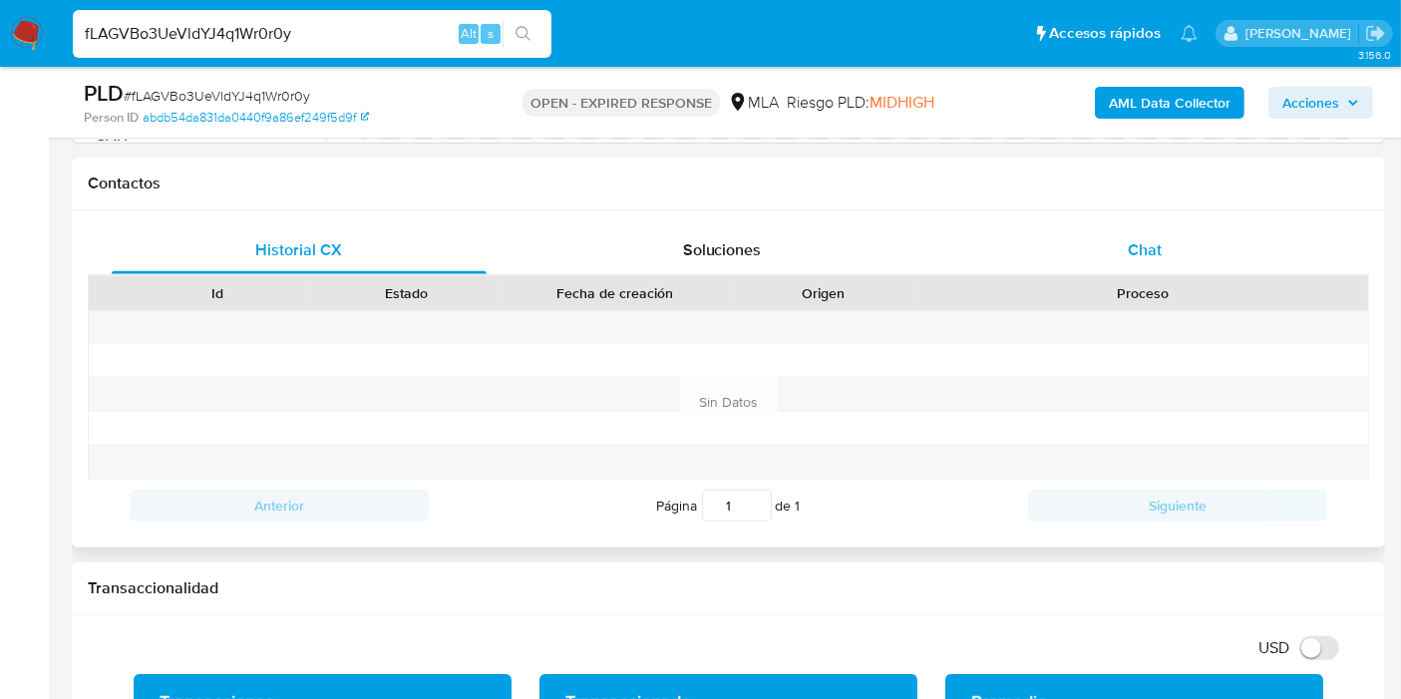
click at [1251, 237] on div "Chat" at bounding box center [1144, 250] width 375 height 48
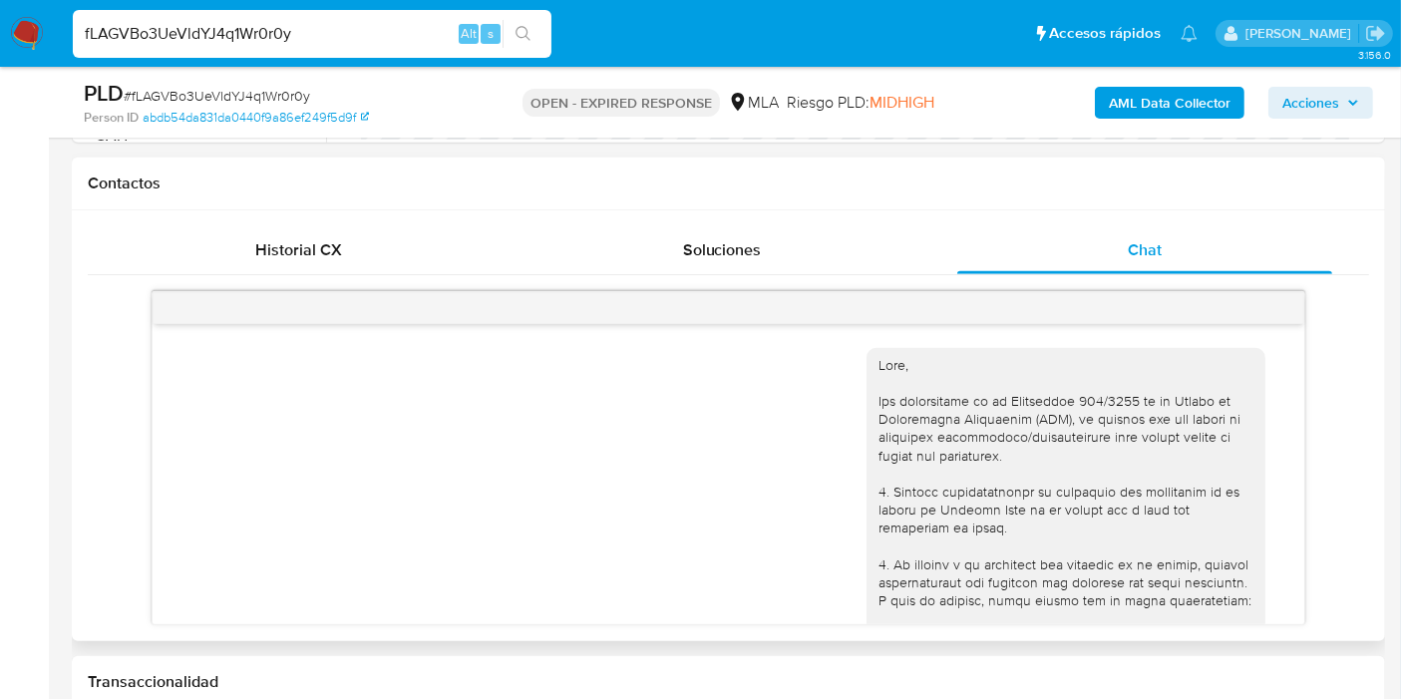
scroll to position [1269, 0]
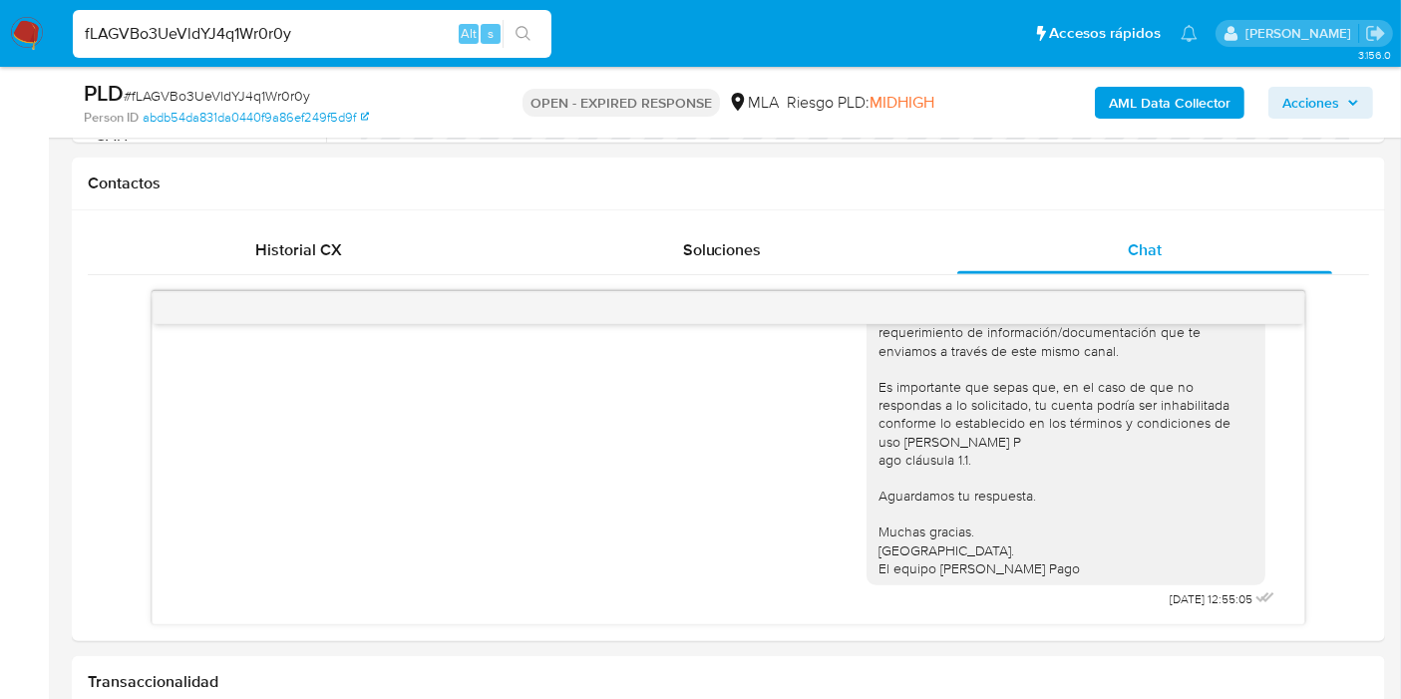
click at [264, 93] on span "# fLAGVBo3UeVldYJ4q1Wr0r0y" at bounding box center [217, 96] width 186 height 20
copy span "fLAGVBo3UeVldYJ4q1Wr0r0y"
drag, startPoint x: 49, startPoint y: 36, endPoint x: 14, endPoint y: 38, distance: 35.0
click at [42, 36] on nav "Pausado Ver notificaciones fLAGVBo3UeVldYJ4q1Wr0r0y Alt s Accesos rápidos Presi…" at bounding box center [700, 33] width 1401 height 67
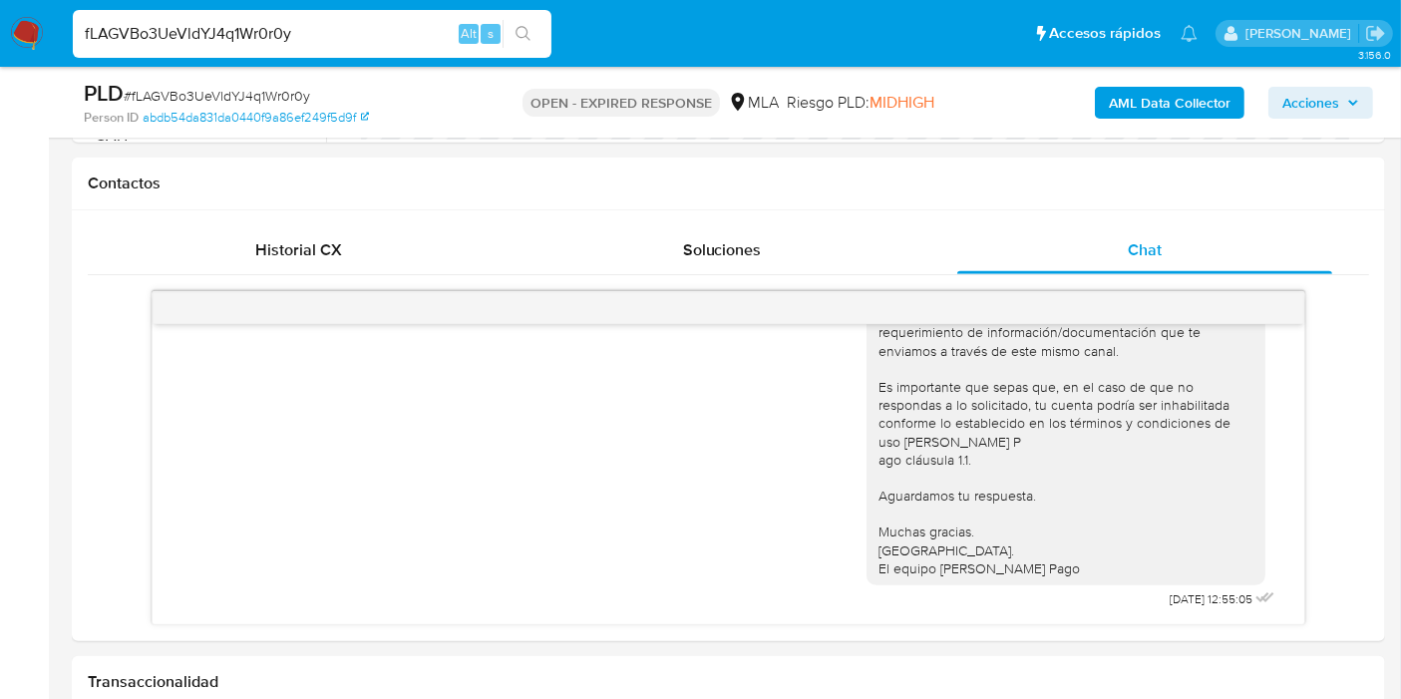
click at [14, 38] on img at bounding box center [27, 34] width 34 height 34
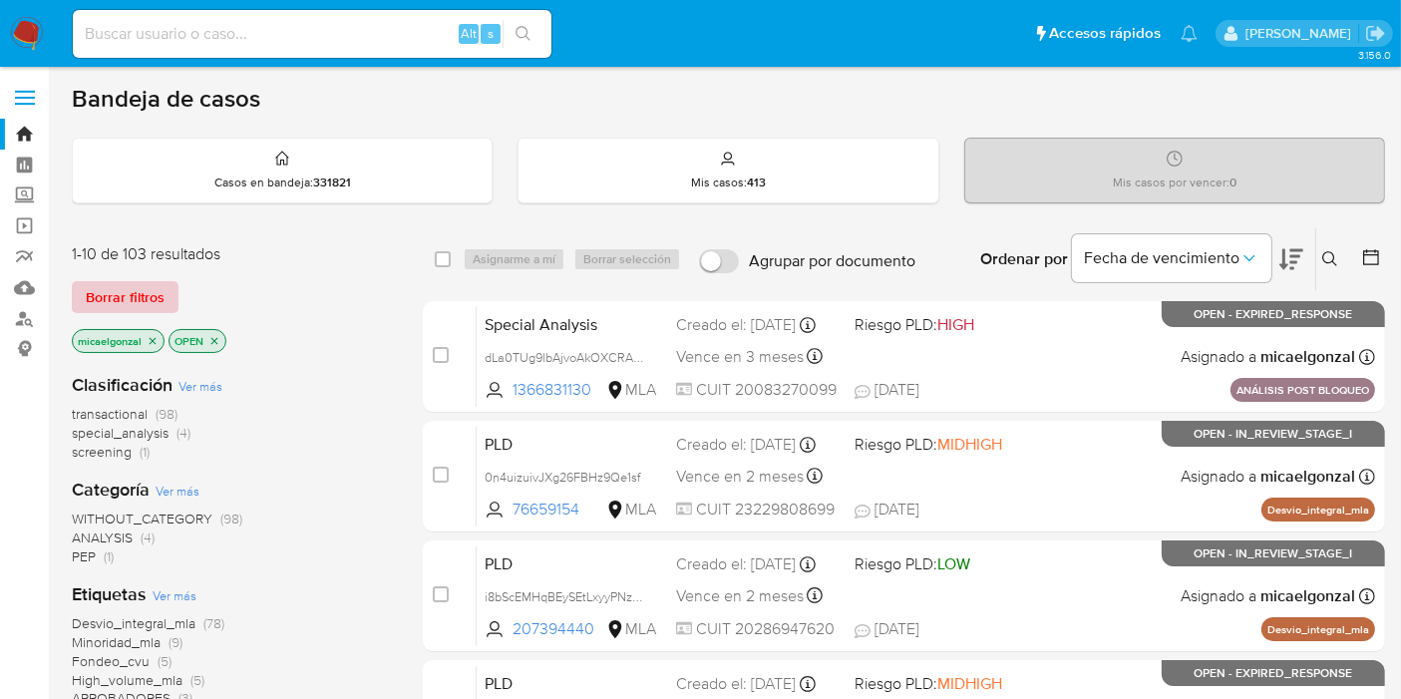
click at [131, 300] on span "Borrar filtros" at bounding box center [125, 297] width 79 height 28
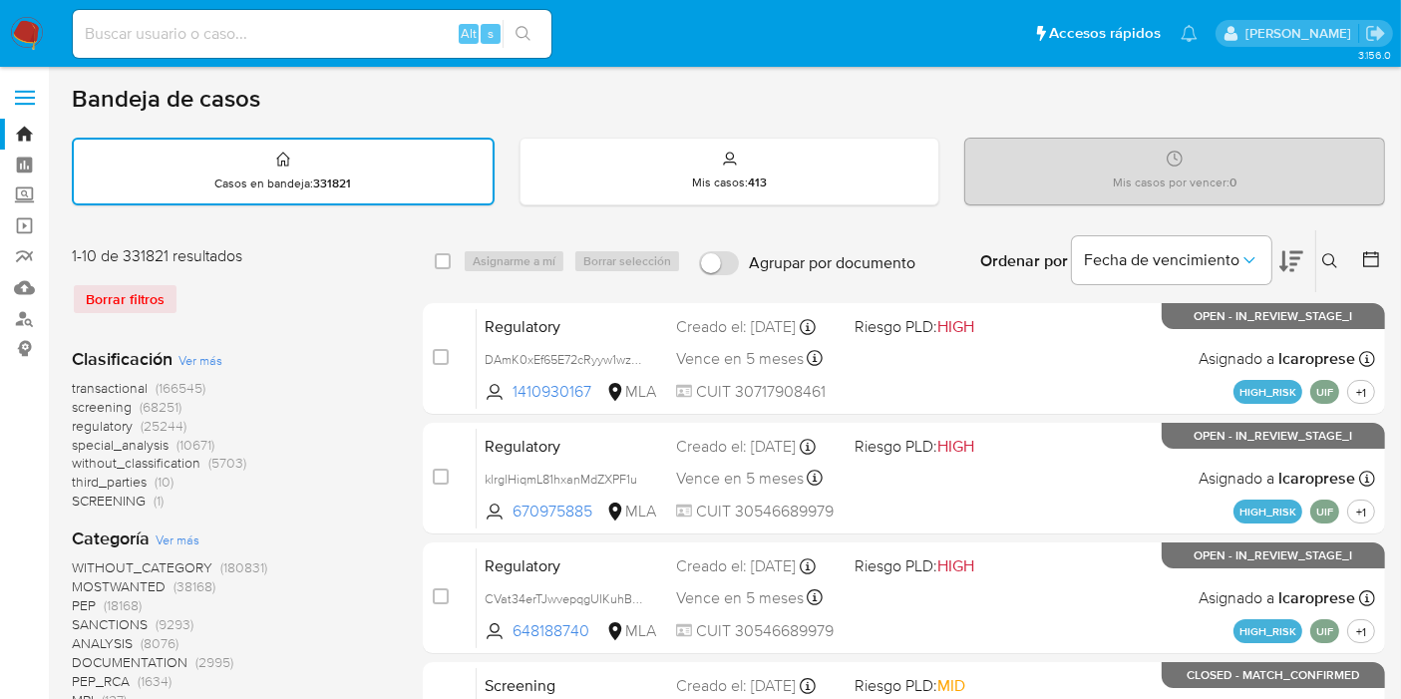
click at [1320, 260] on button at bounding box center [1332, 261] width 33 height 24
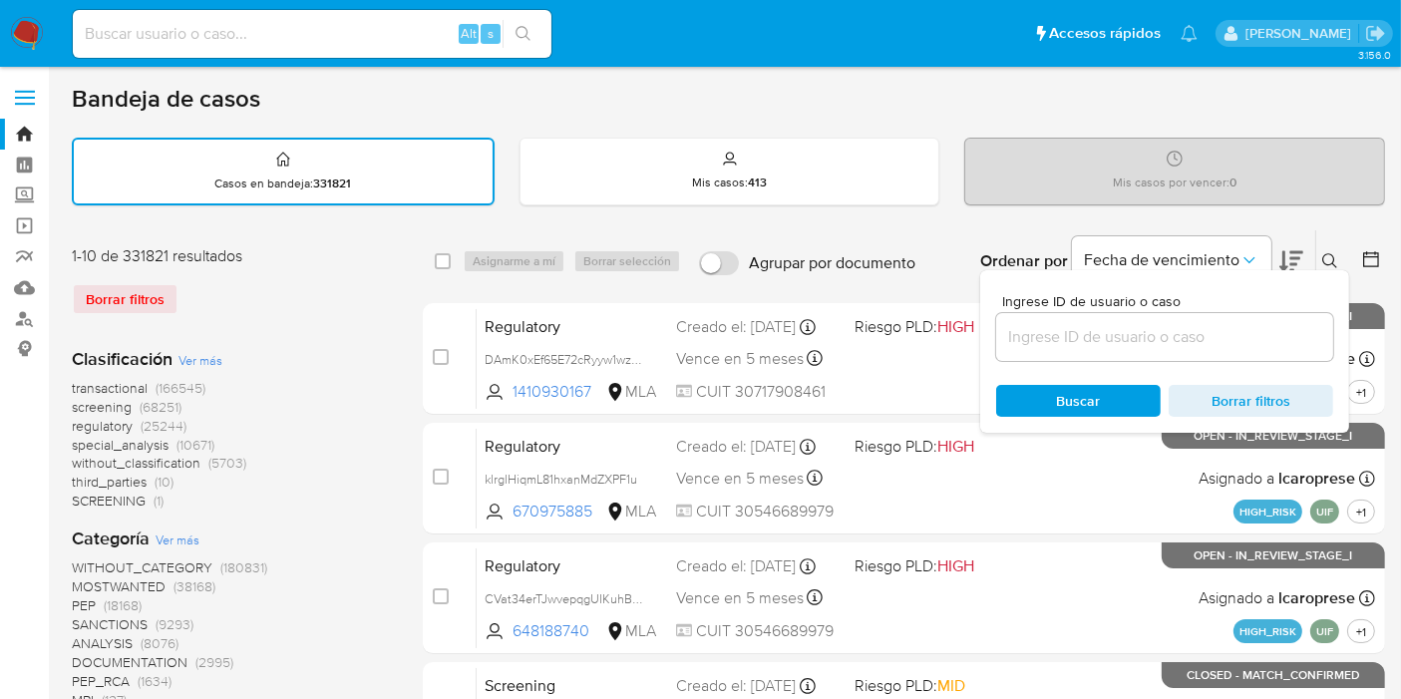
click at [1198, 337] on input at bounding box center [1164, 337] width 337 height 26
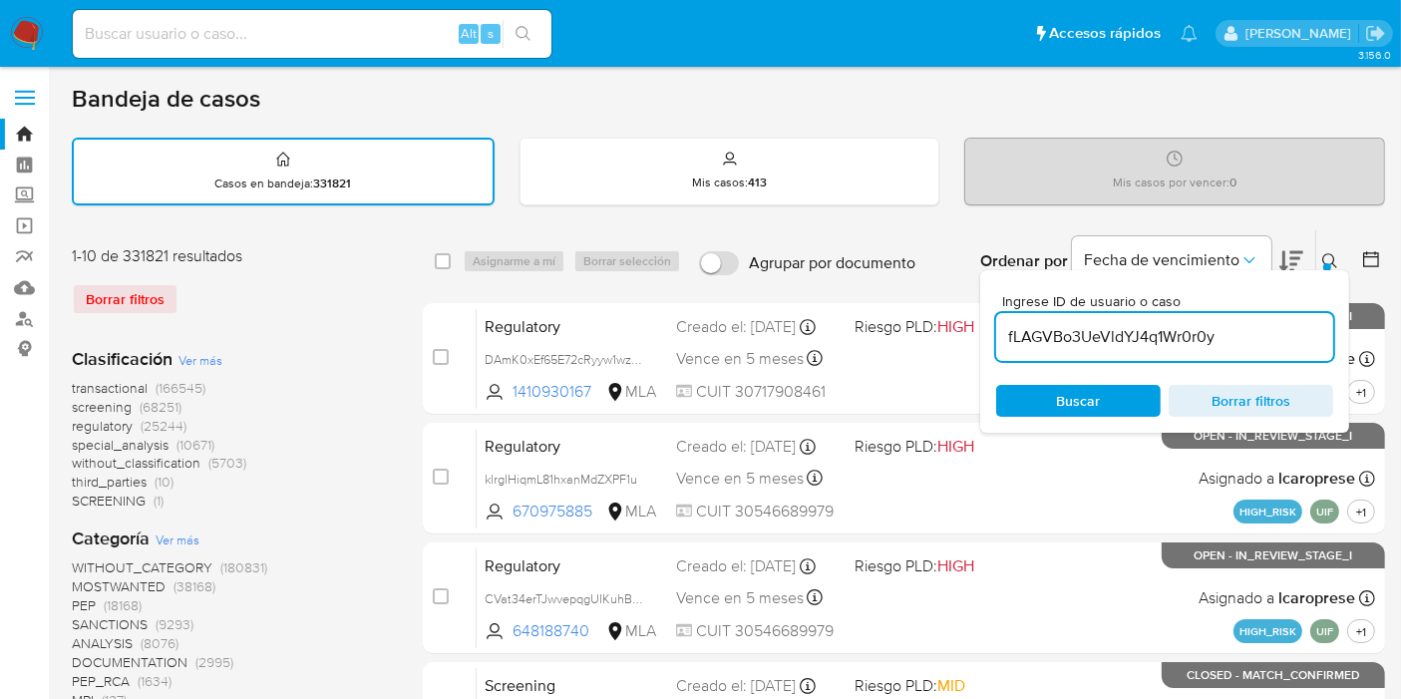
type input "fLAGVBo3UeVldYJ4q1Wr0r0y"
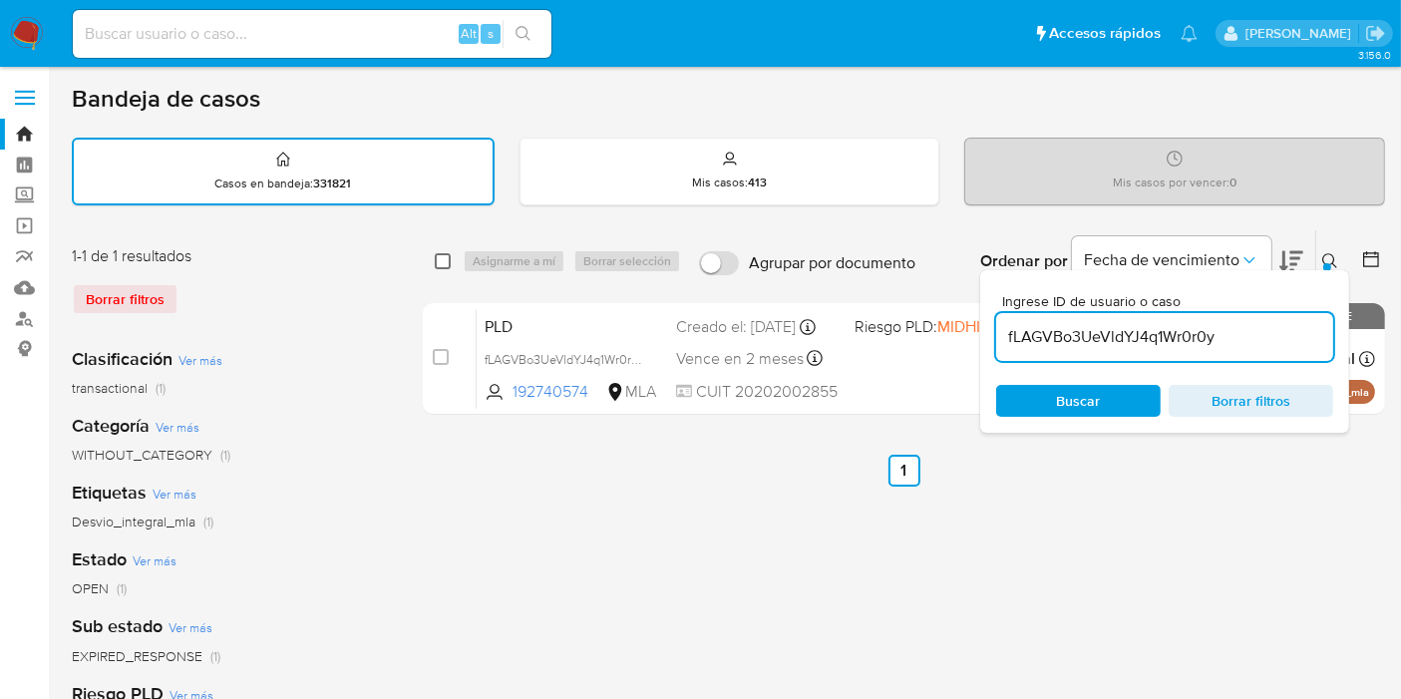
click at [442, 258] on input "checkbox" at bounding box center [443, 261] width 16 height 16
checkbox input "true"
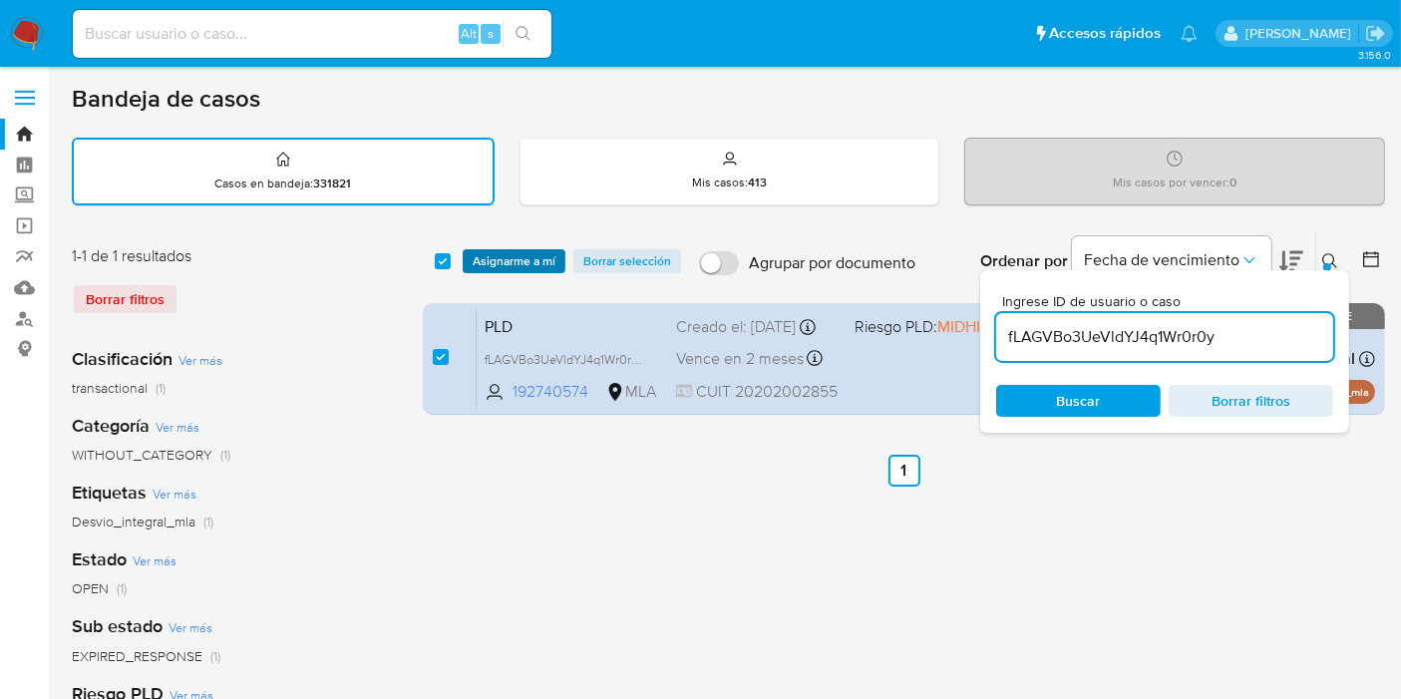
click at [479, 257] on span "Asignarme a mí" at bounding box center [514, 261] width 83 height 20
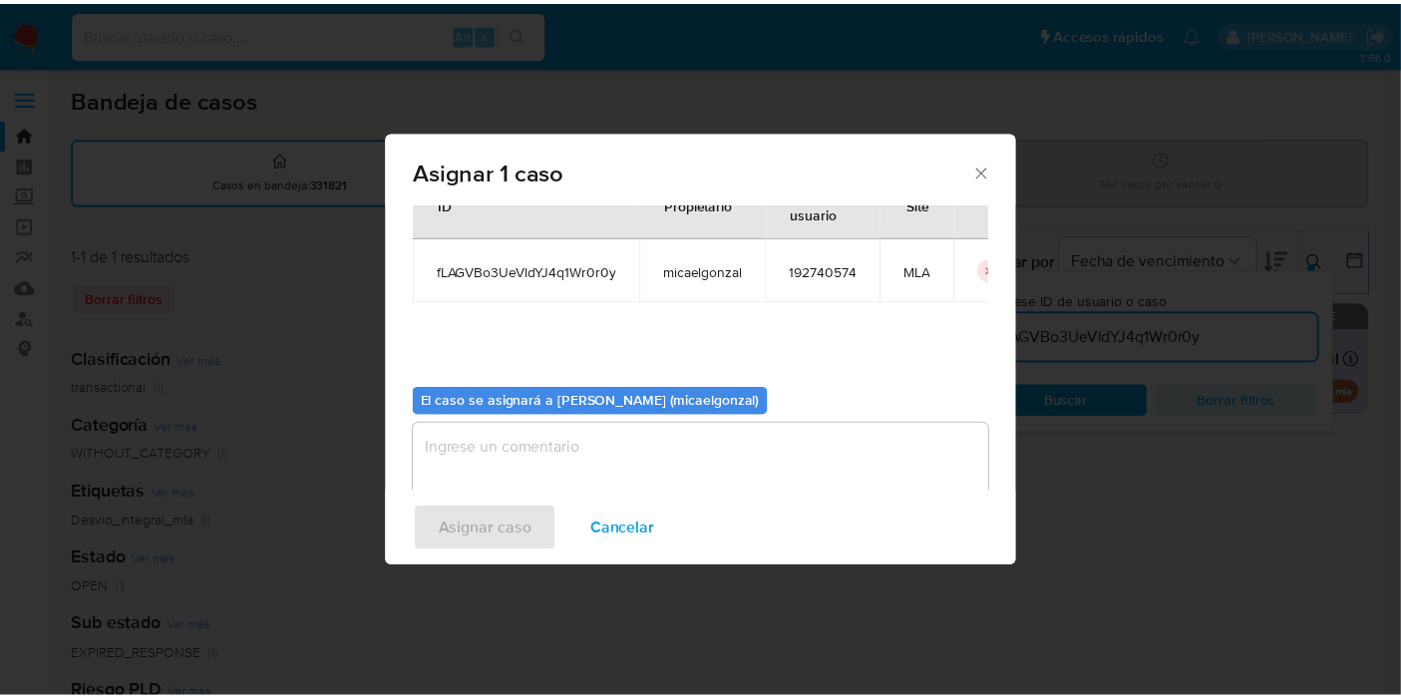
scroll to position [102, 0]
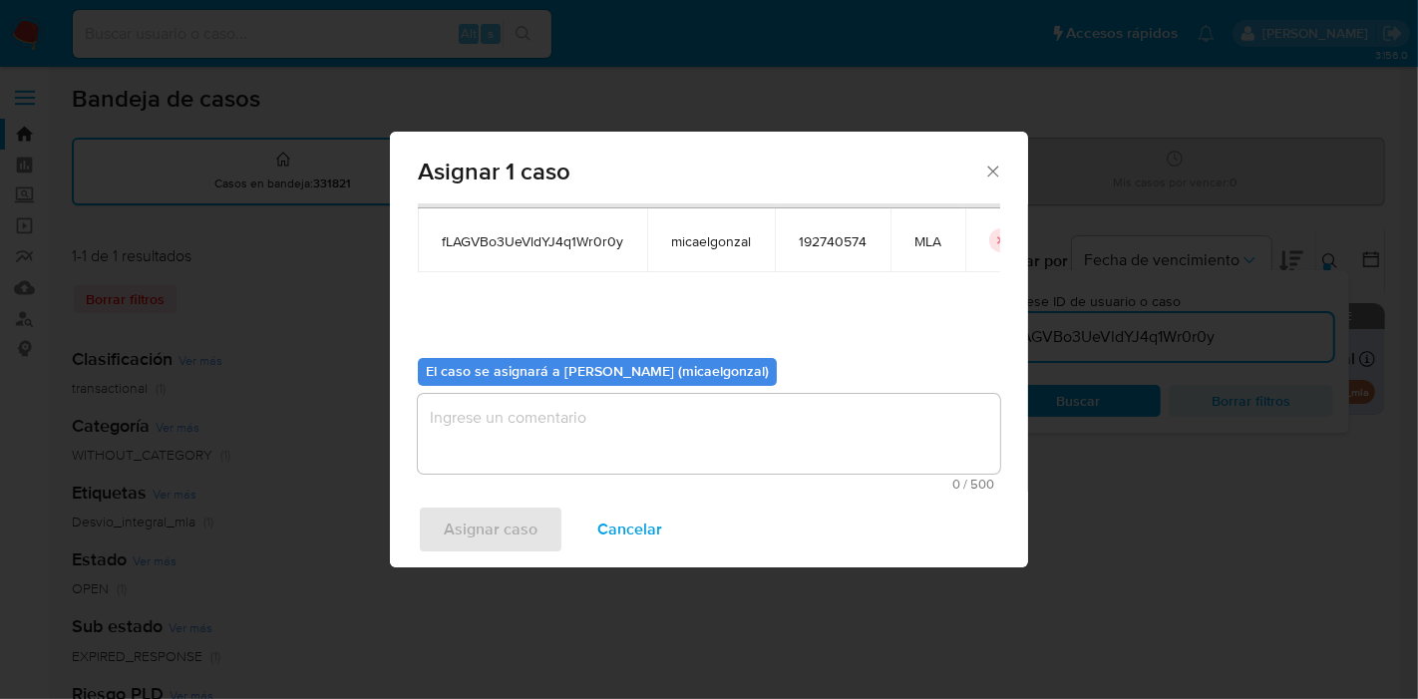
click at [518, 437] on textarea "assign-modal" at bounding box center [709, 434] width 582 height 80
click at [509, 539] on span "Asignar caso" at bounding box center [491, 529] width 94 height 44
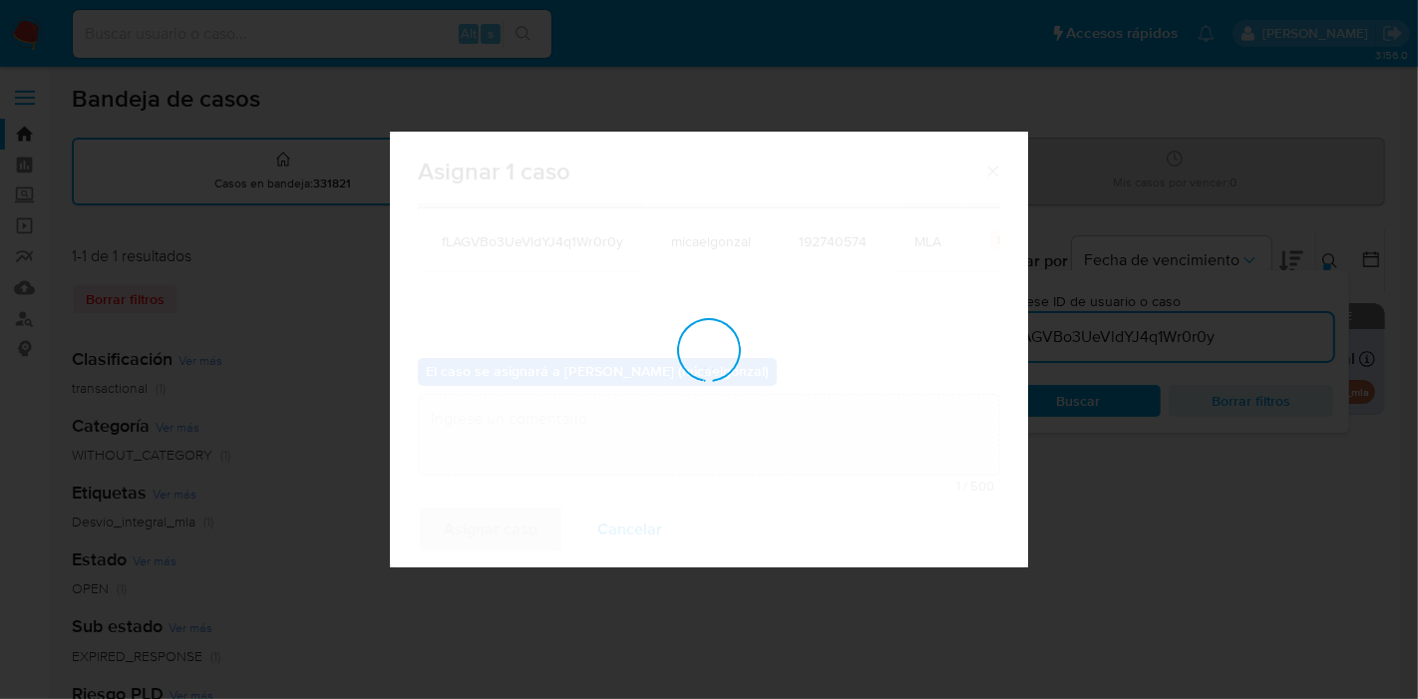
checkbox input "false"
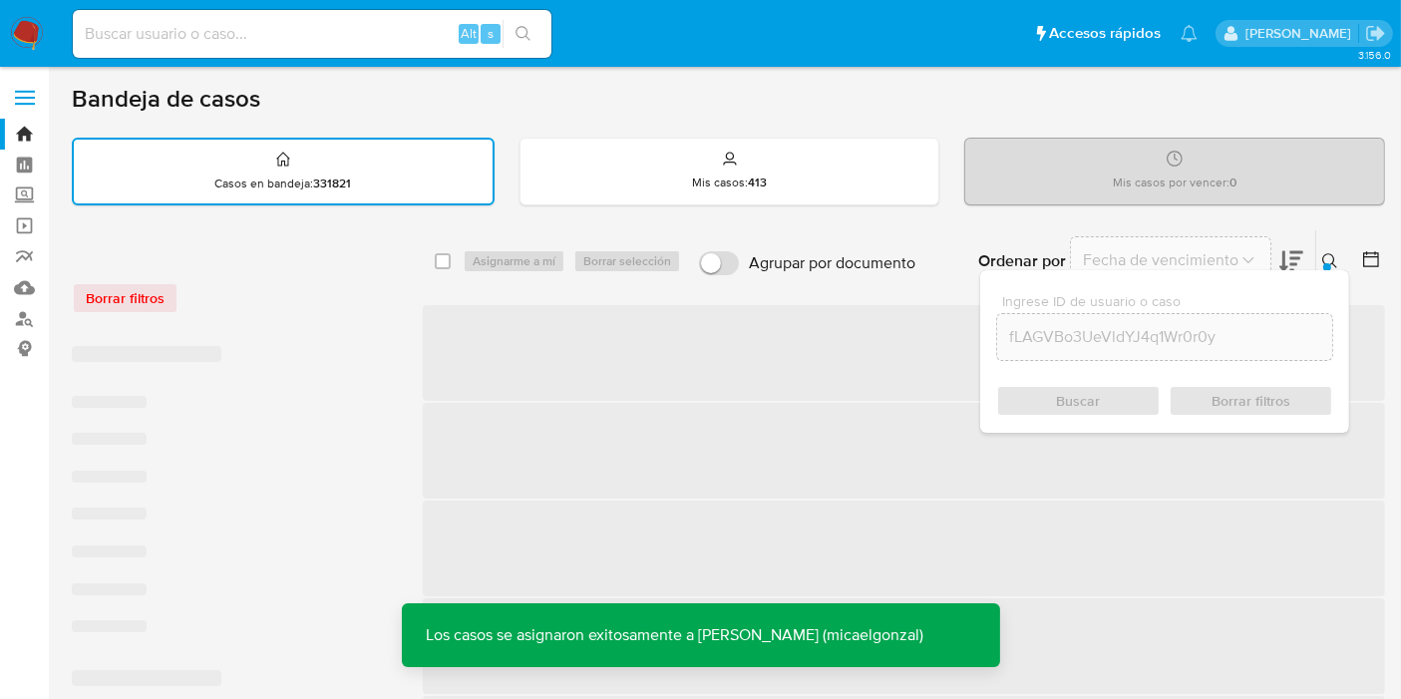
click at [250, 10] on div "Alt s" at bounding box center [312, 34] width 479 height 48
click at [239, 28] on input at bounding box center [312, 34] width 479 height 26
paste input "fLAGVBo3UeVldYJ4q1Wr0r0y"
type input "fLAGVBo3UeVldYJ4q1Wr0r0y"
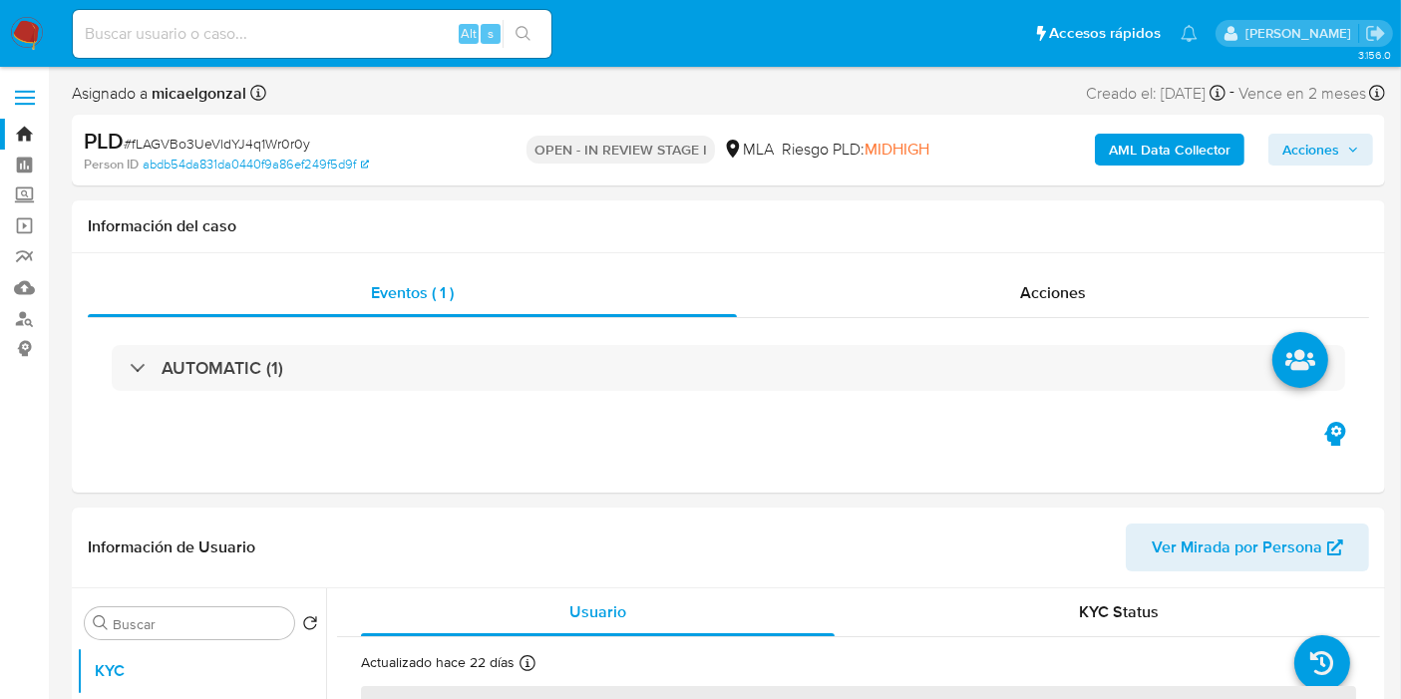
select select "10"
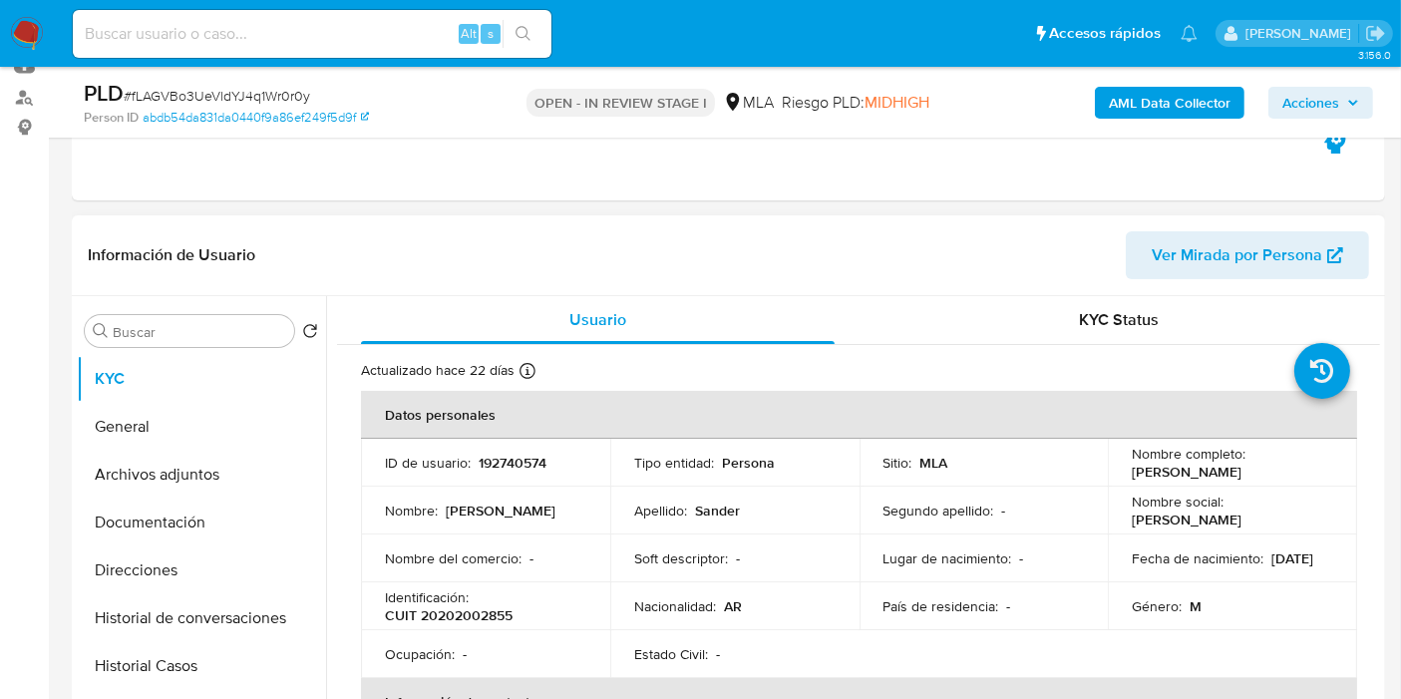
click at [488, 621] on p "CUIT 20202002855" at bounding box center [449, 615] width 128 height 18
copy p "20202002855"
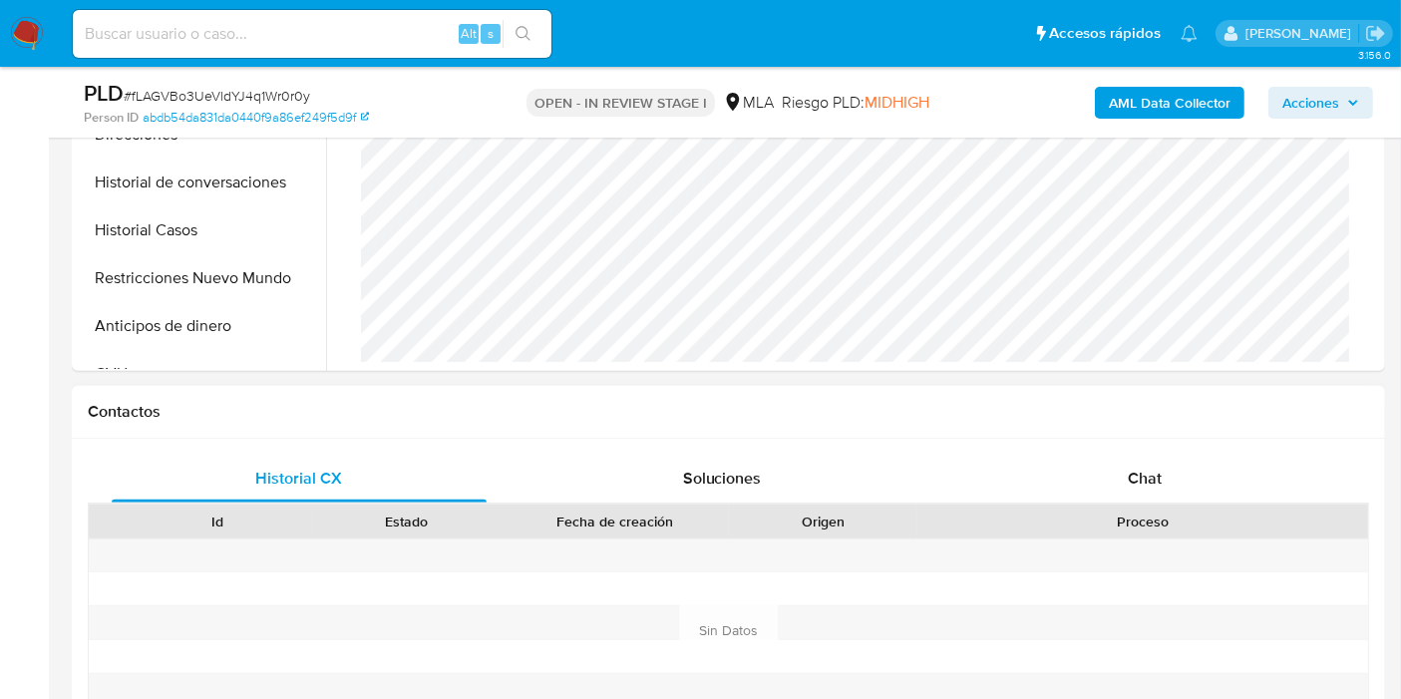
scroll to position [775, 0]
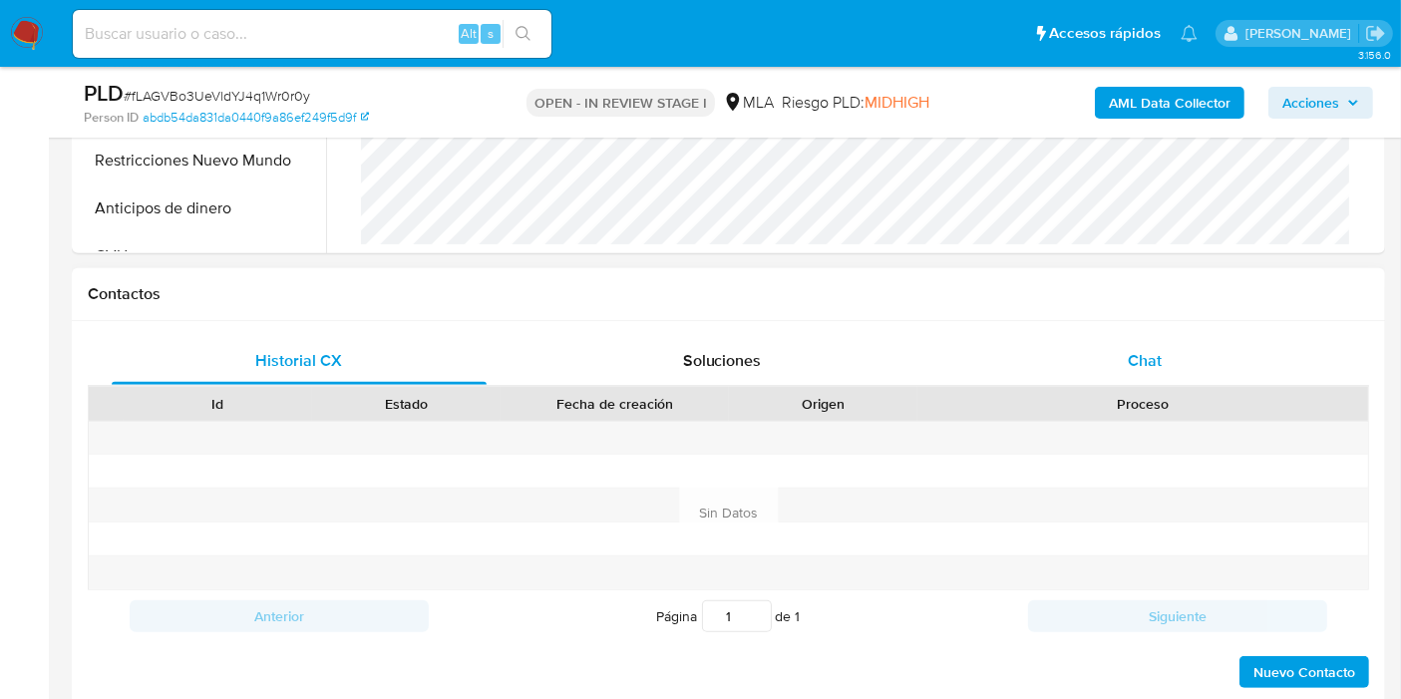
click at [1175, 366] on div "Chat" at bounding box center [1144, 361] width 375 height 48
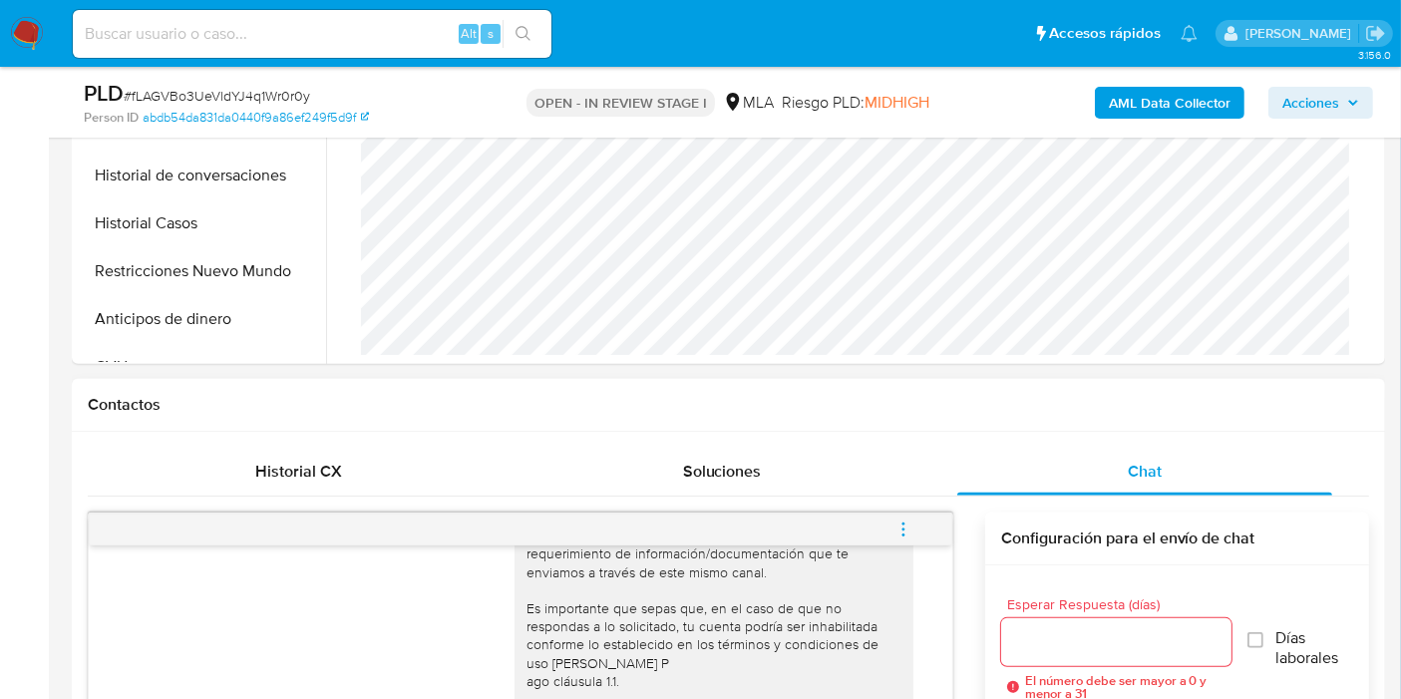
scroll to position [111, 0]
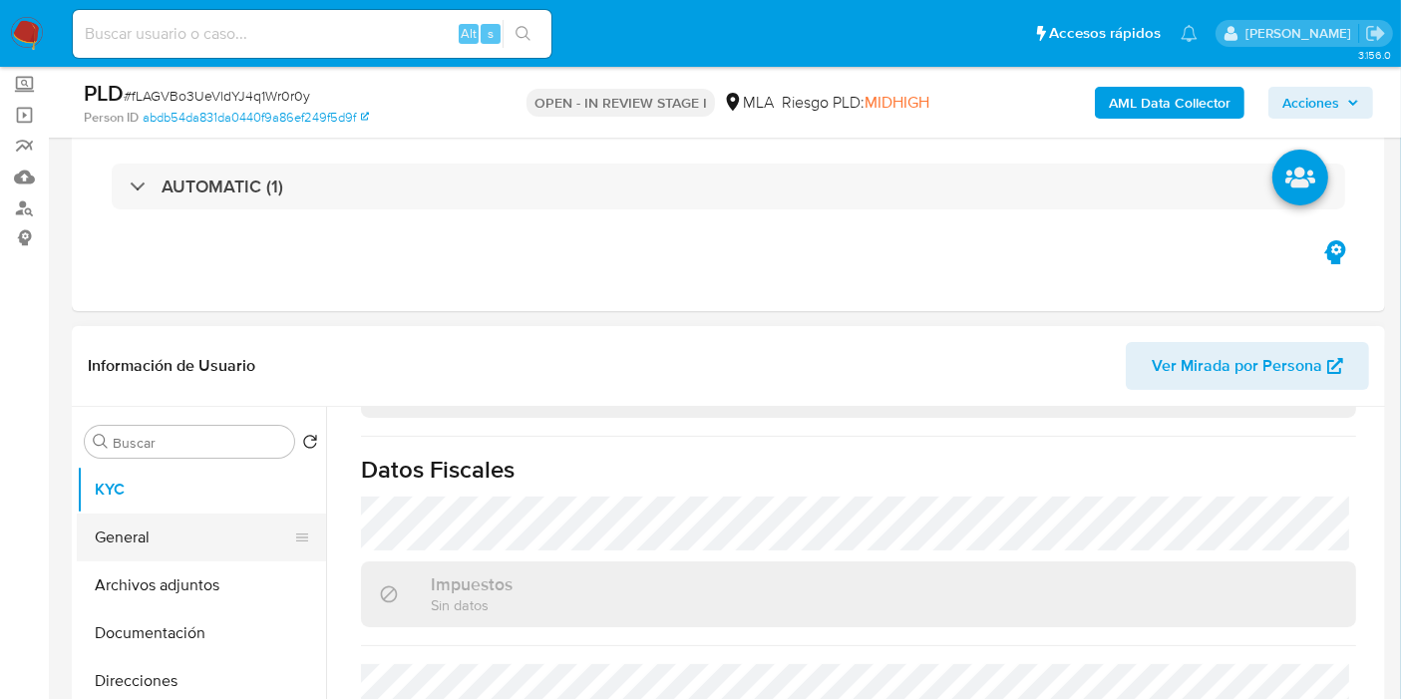
click at [112, 535] on button "General" at bounding box center [193, 537] width 233 height 48
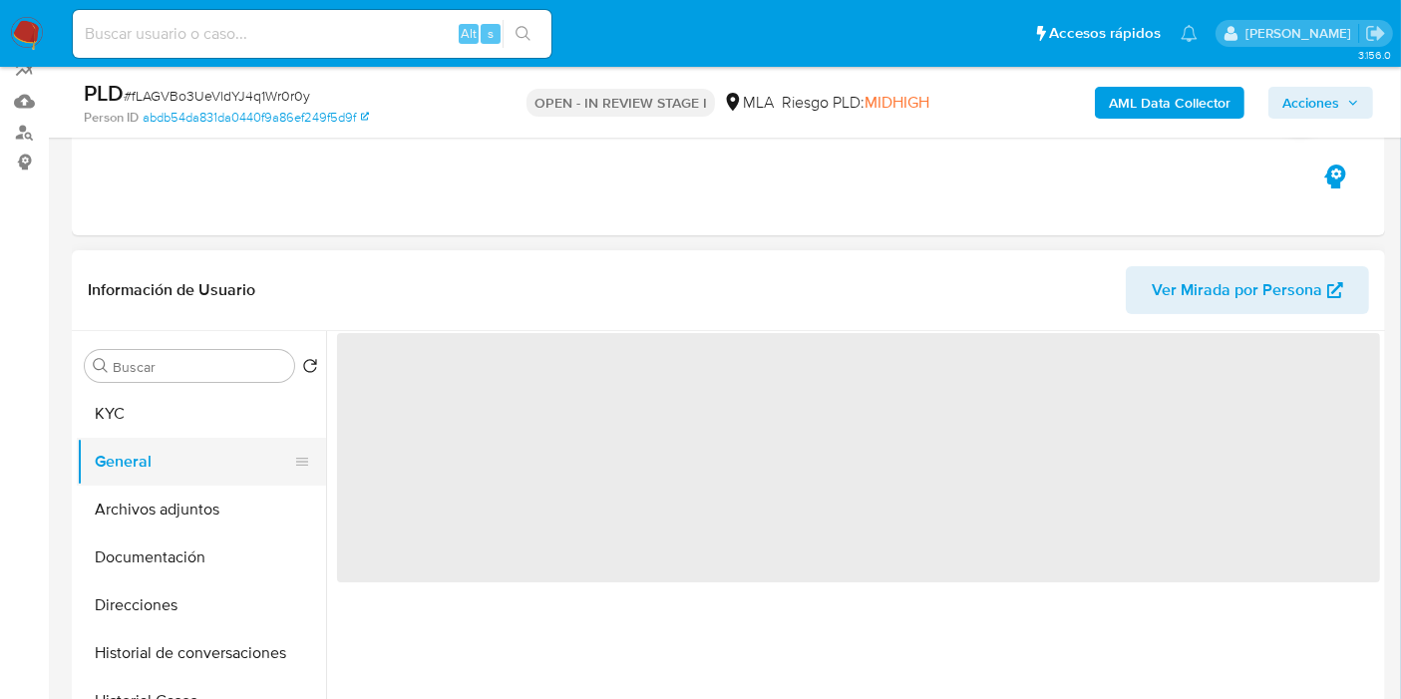
scroll to position [221, 0]
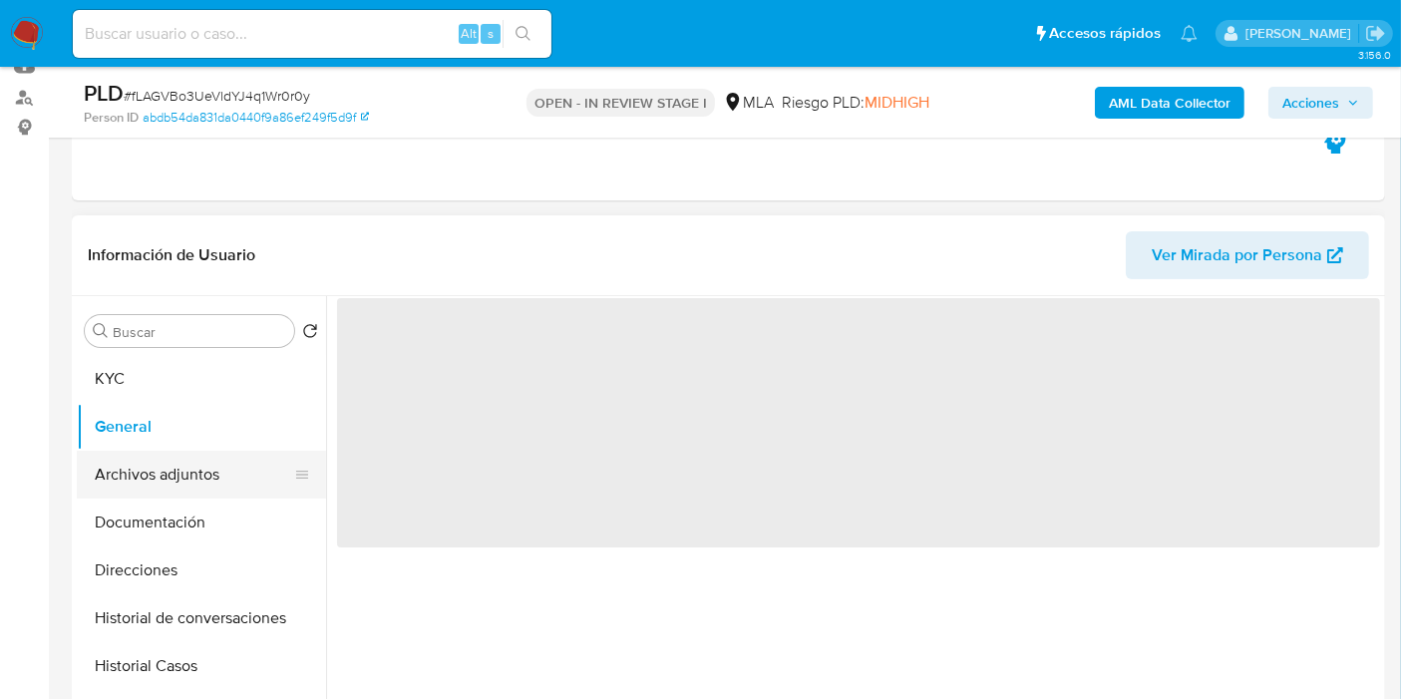
click at [185, 473] on button "Archivos adjuntos" at bounding box center [193, 475] width 233 height 48
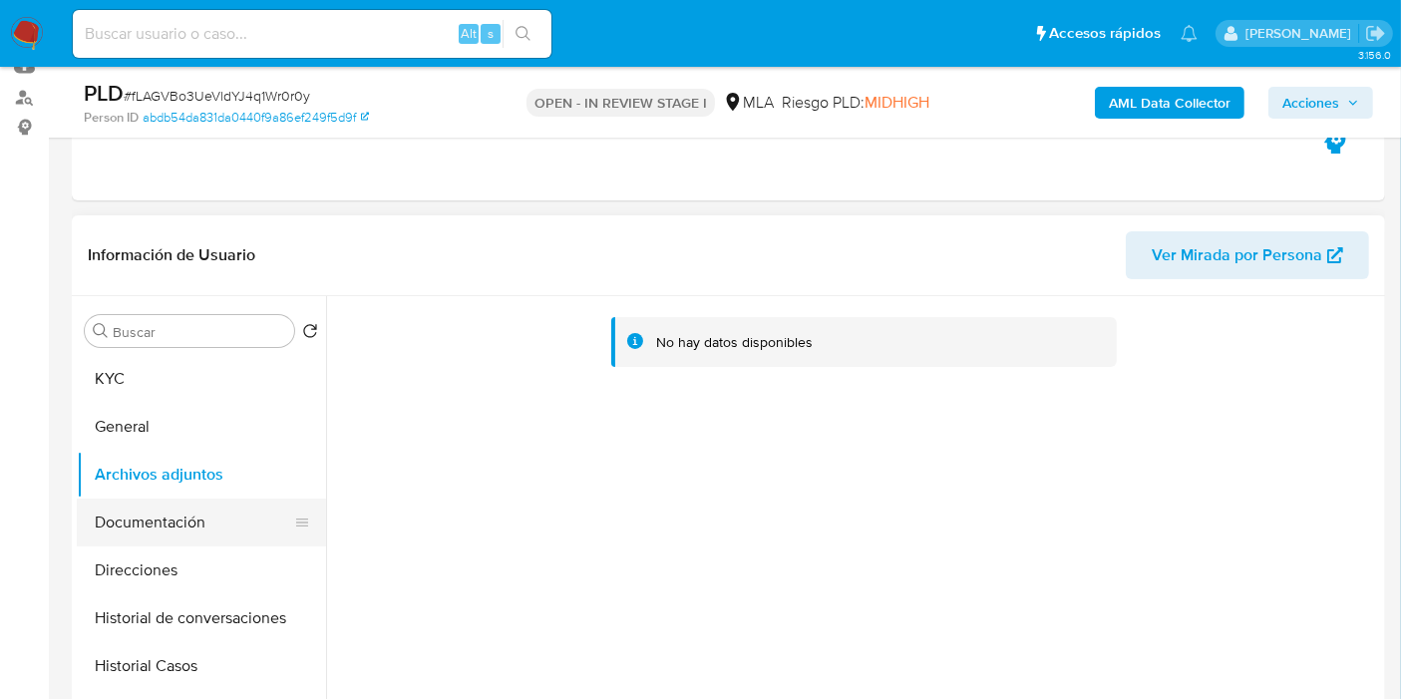
click at [152, 530] on button "Documentación" at bounding box center [193, 523] width 233 height 48
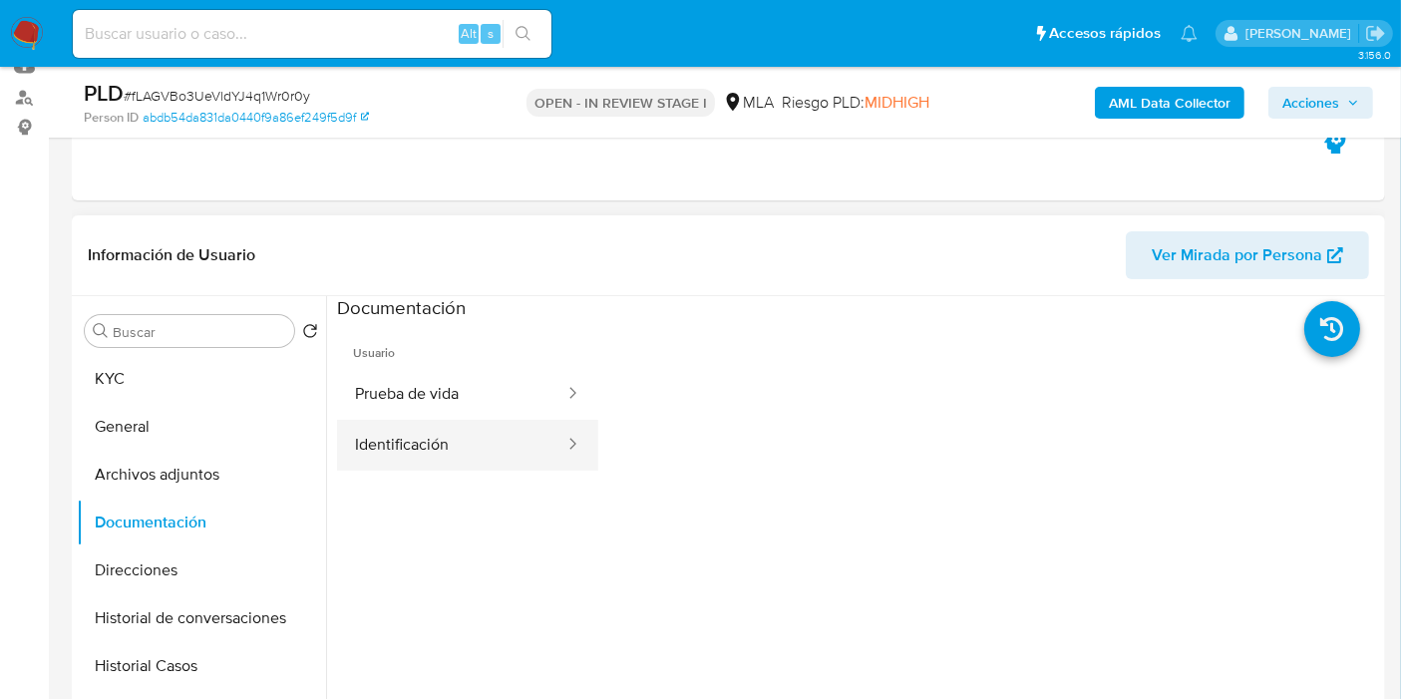
click at [416, 426] on button "Identificación" at bounding box center [451, 445] width 229 height 51
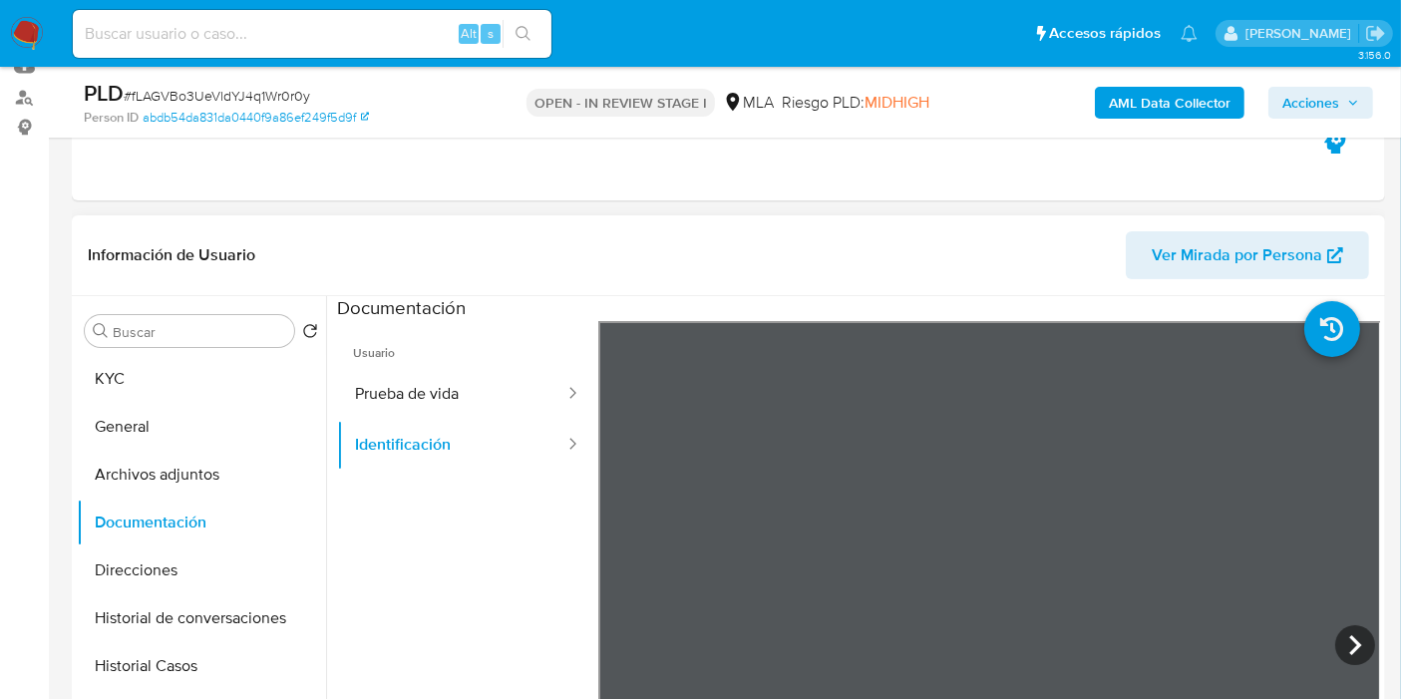
scroll to position [33, 0]
click at [1348, 643] on icon at bounding box center [1355, 645] width 40 height 40
click at [436, 391] on button "Prueba de vida" at bounding box center [451, 394] width 229 height 51
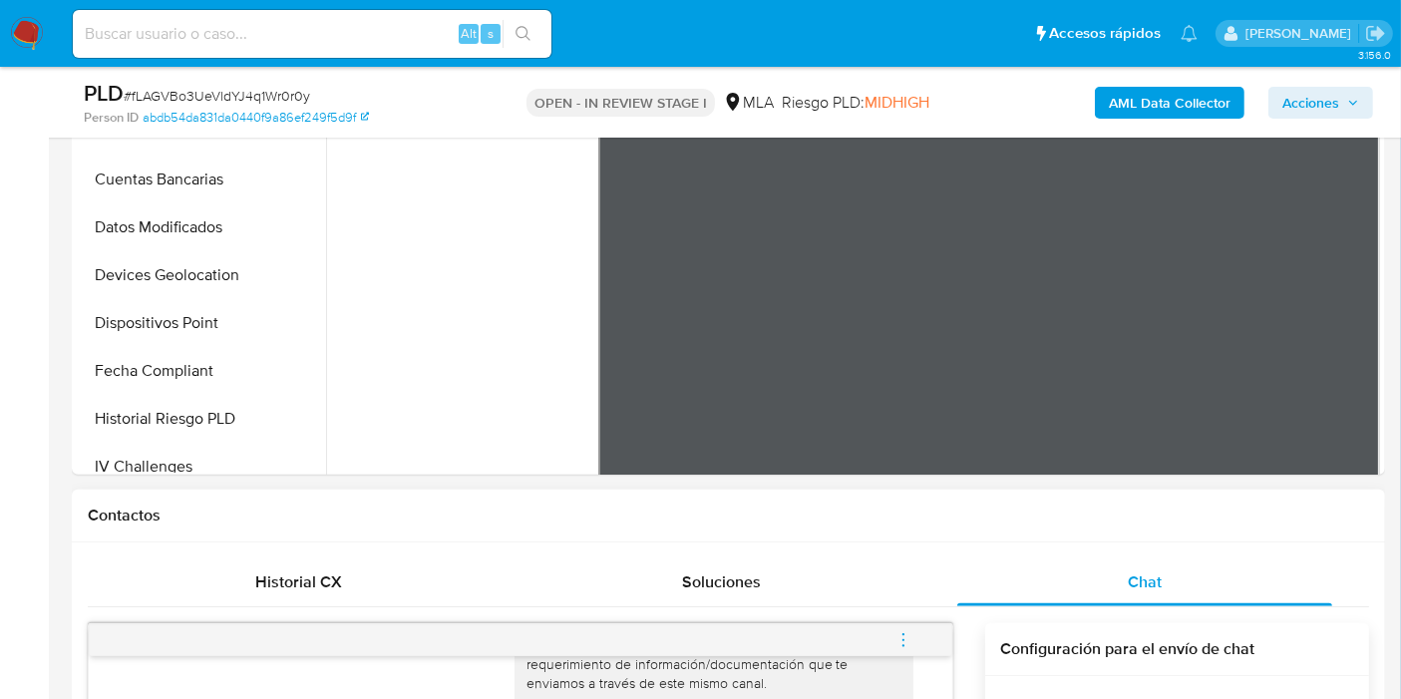
scroll to position [168, 0]
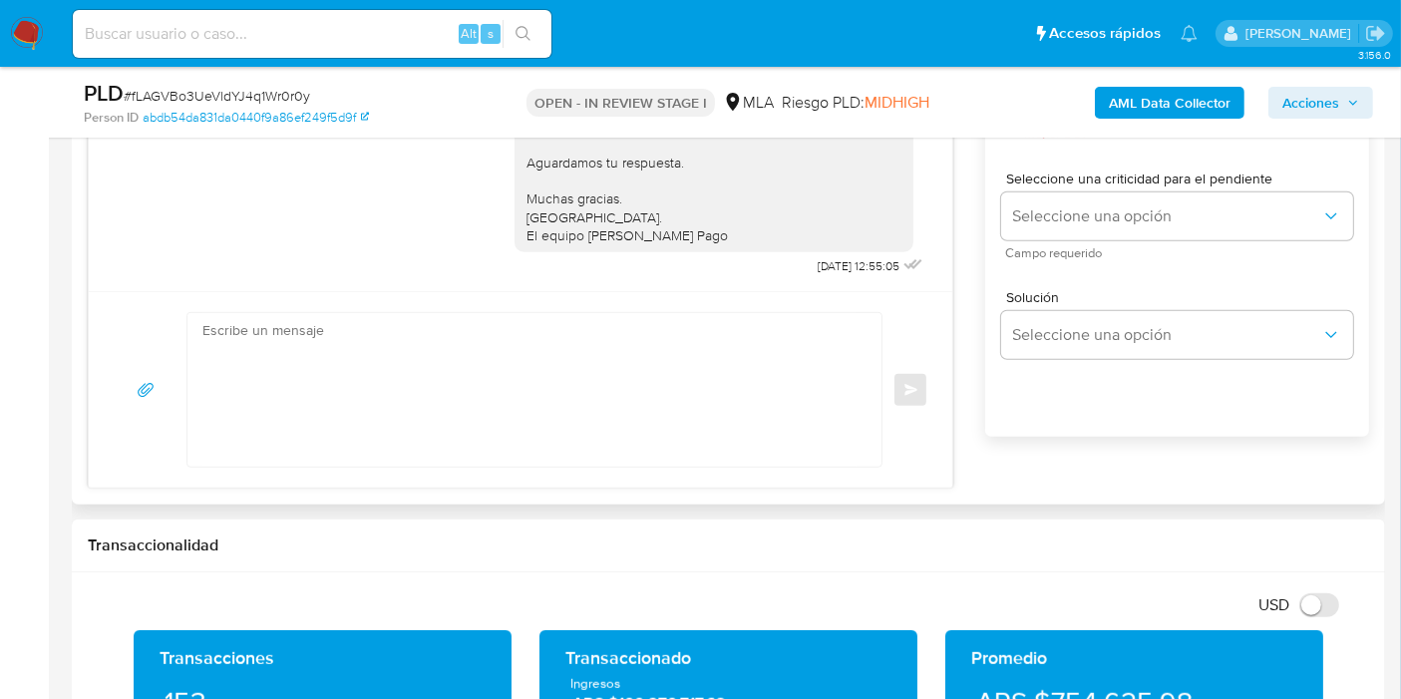
click at [590, 386] on textarea at bounding box center [529, 390] width 654 height 154
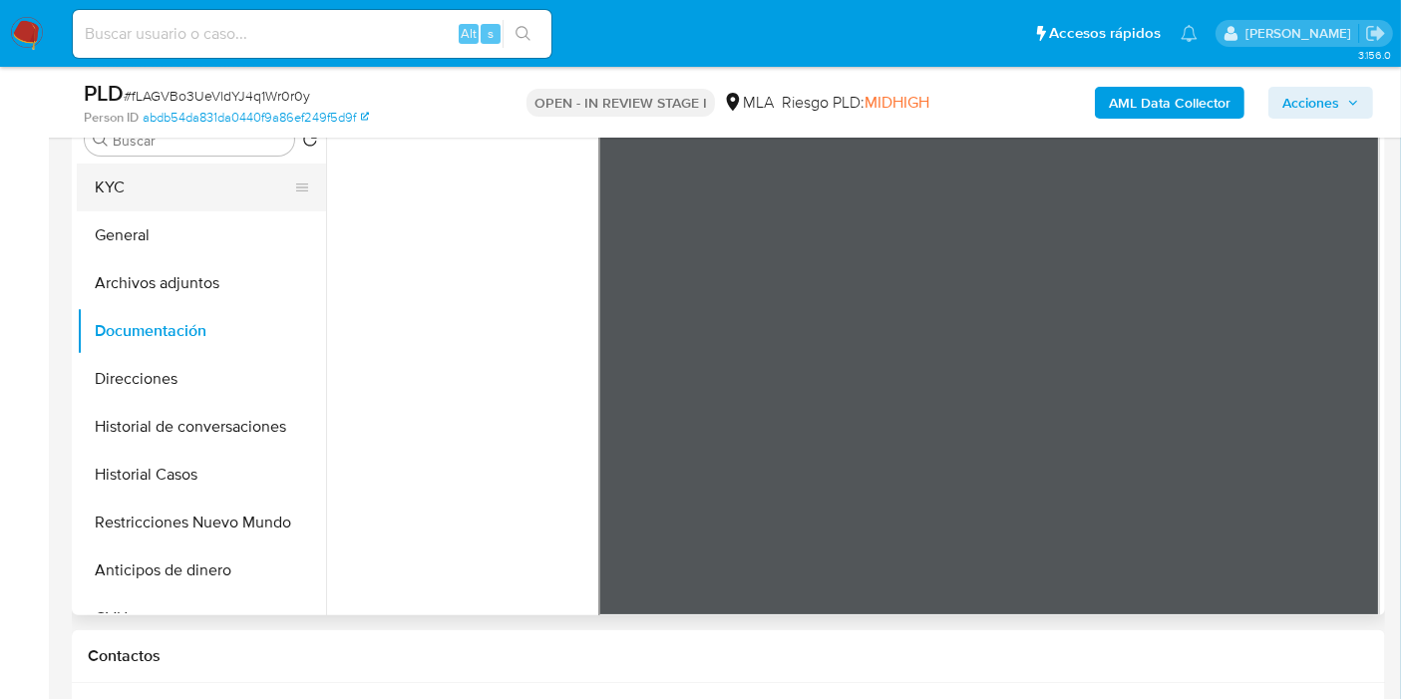
scroll to position [332, 0]
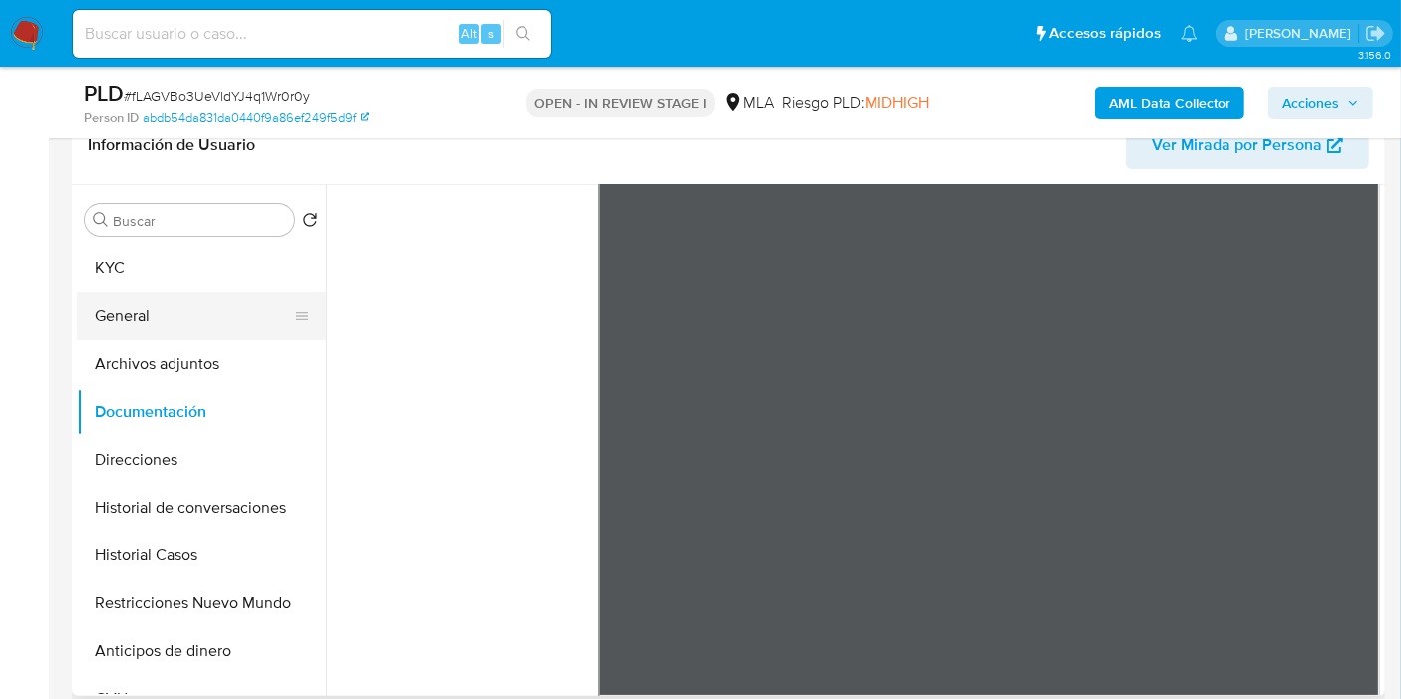
click at [171, 306] on button "General" at bounding box center [193, 316] width 233 height 48
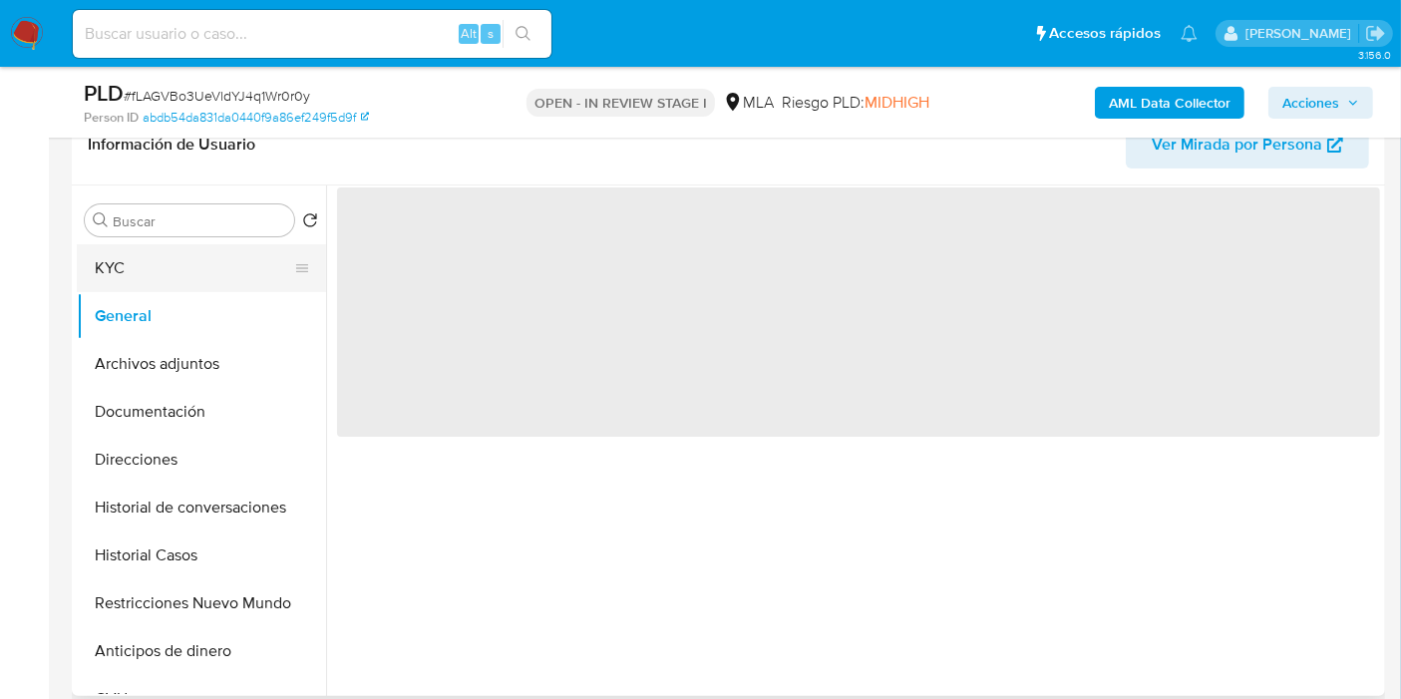
click at [186, 260] on button "KYC" at bounding box center [193, 268] width 233 height 48
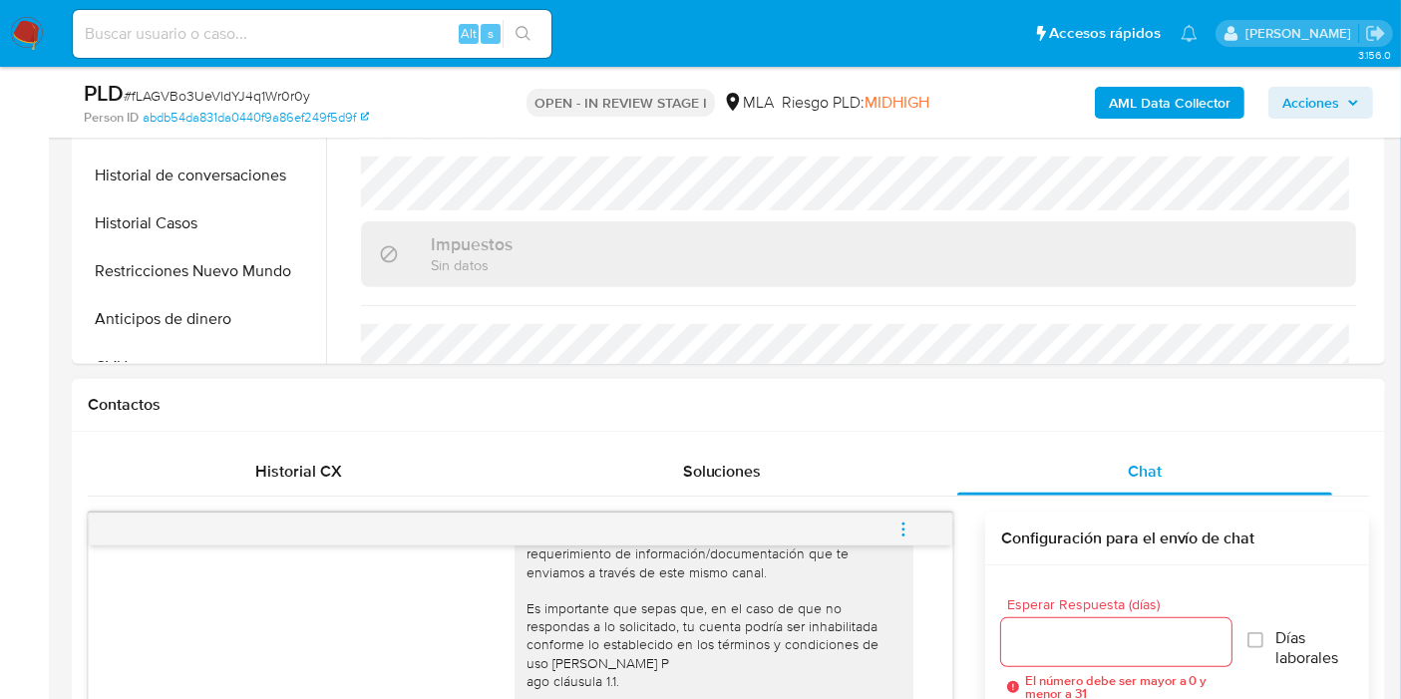
scroll to position [1108, 0]
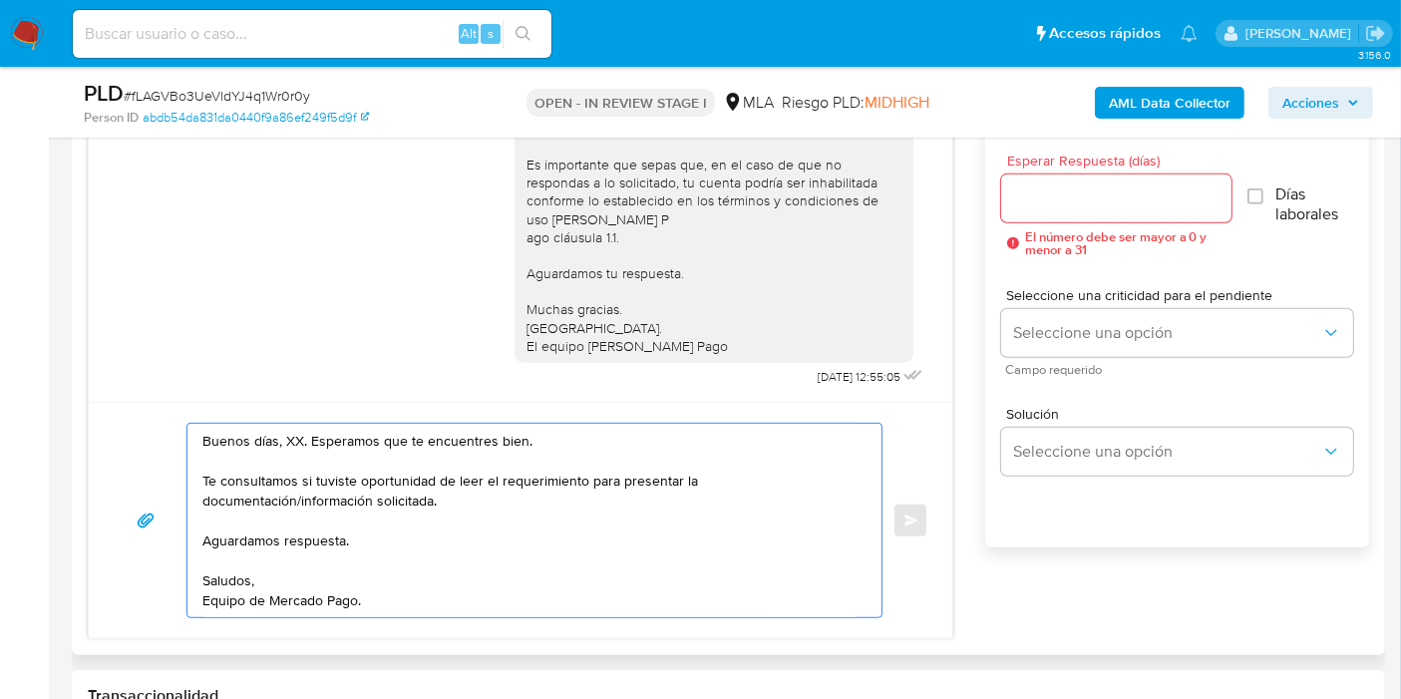
click at [293, 434] on textarea "Buenos días, XX. Esperamos que te encuentres bien. Te consultamos si tuviste op…" at bounding box center [529, 520] width 654 height 193
click at [572, 494] on textarea "Buenos días, Gustavo. Esperamos que te encuentres bien. Te consultamos si tuvis…" at bounding box center [529, 520] width 654 height 193
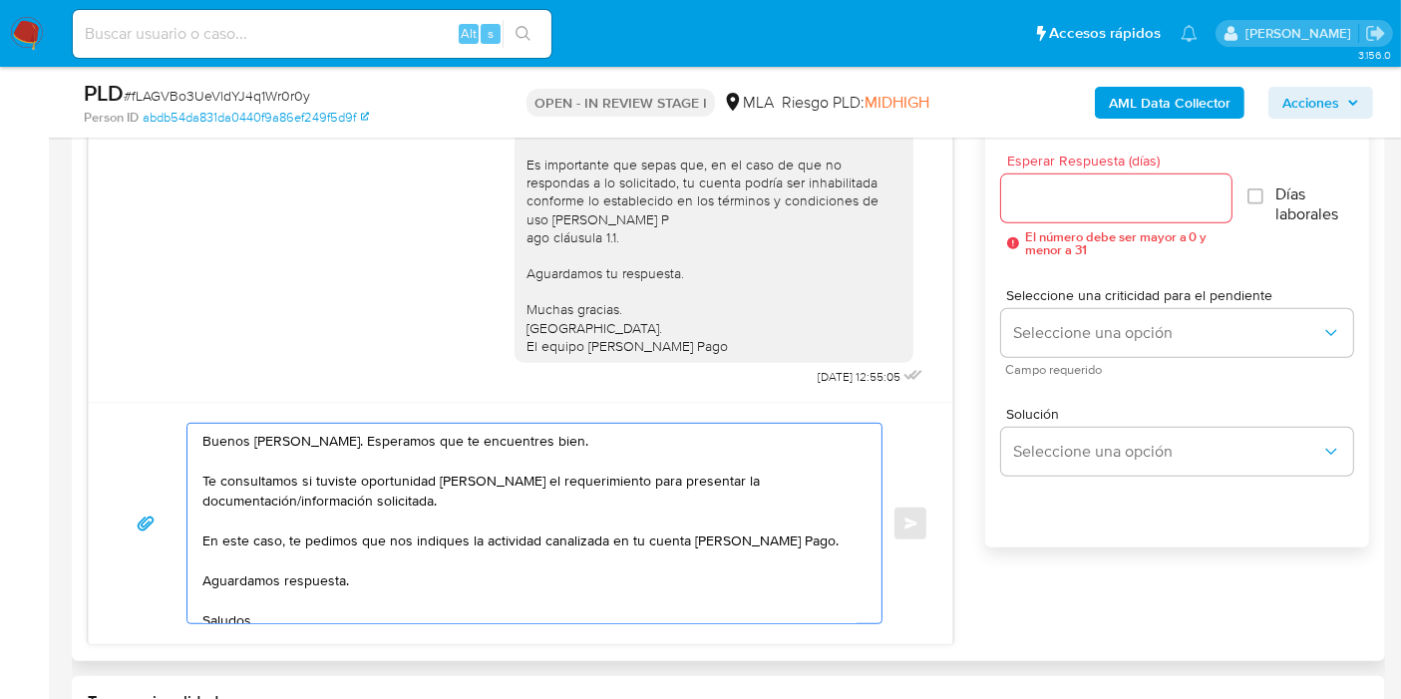
click at [337, 539] on textarea "Buenos días, Gustavo. Esperamos que te encuentres bien. Te consultamos si tuvis…" at bounding box center [529, 523] width 654 height 199
click at [563, 543] on textarea "Buenos días, Gustavo. Esperamos que te encuentres bien. Te consultamos si tuvis…" at bounding box center [529, 523] width 654 height 199
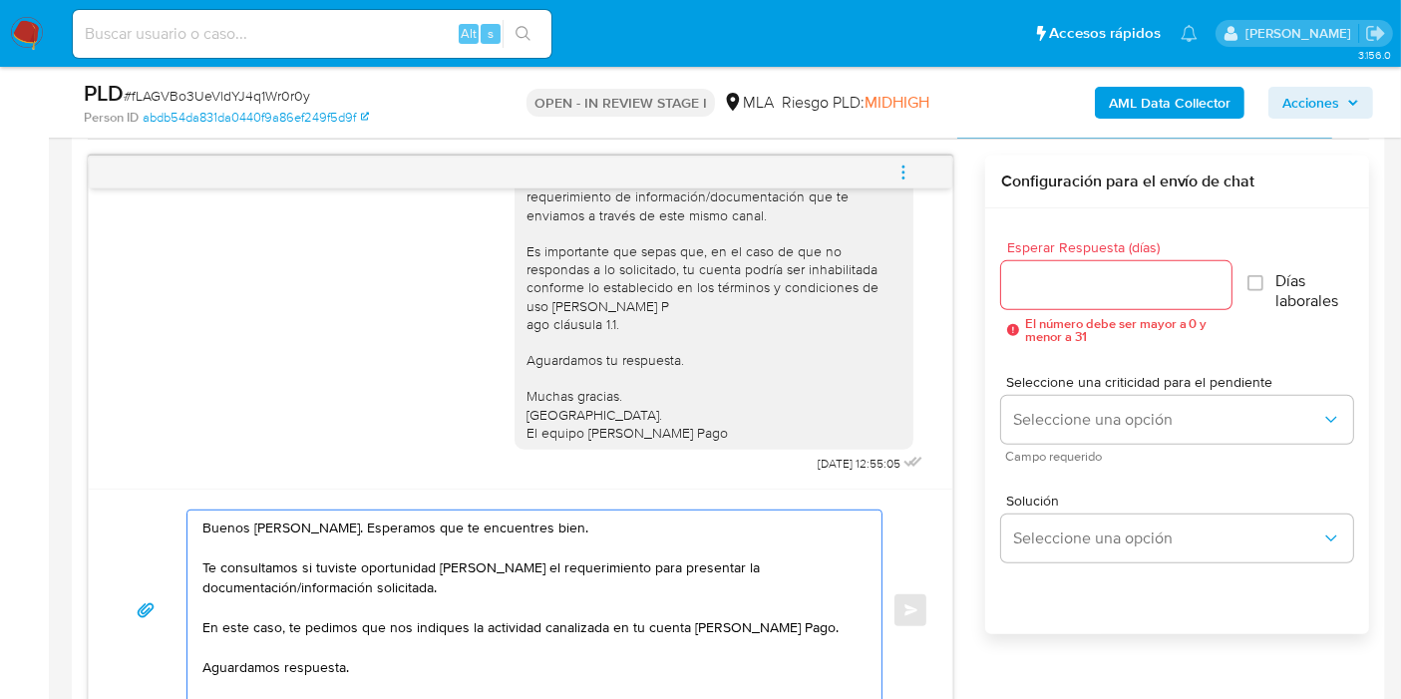
scroll to position [885, 0]
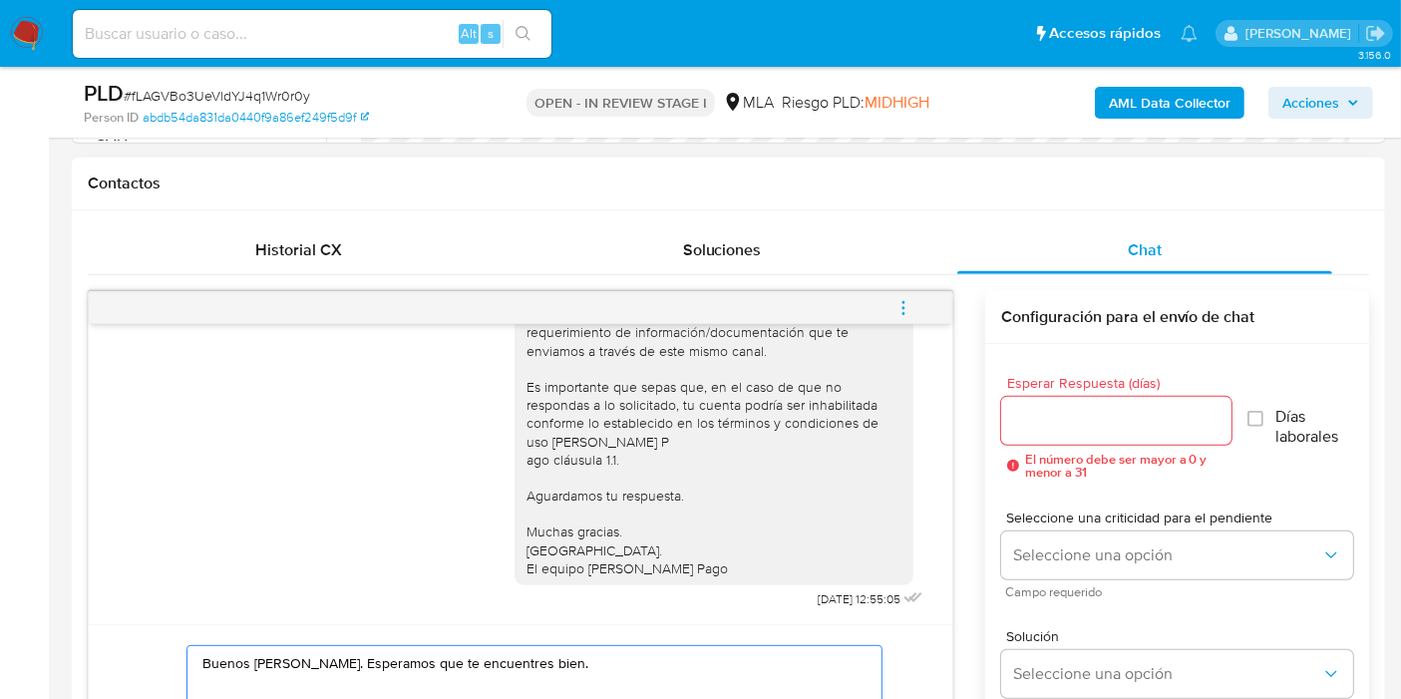
type textarea "Buenos días, Gustavo. Esperamos que te encuentres bien. Te consultamos si tuvis…"
click at [1057, 423] on input "Esperar Respuesta (días)" at bounding box center [1116, 421] width 230 height 26
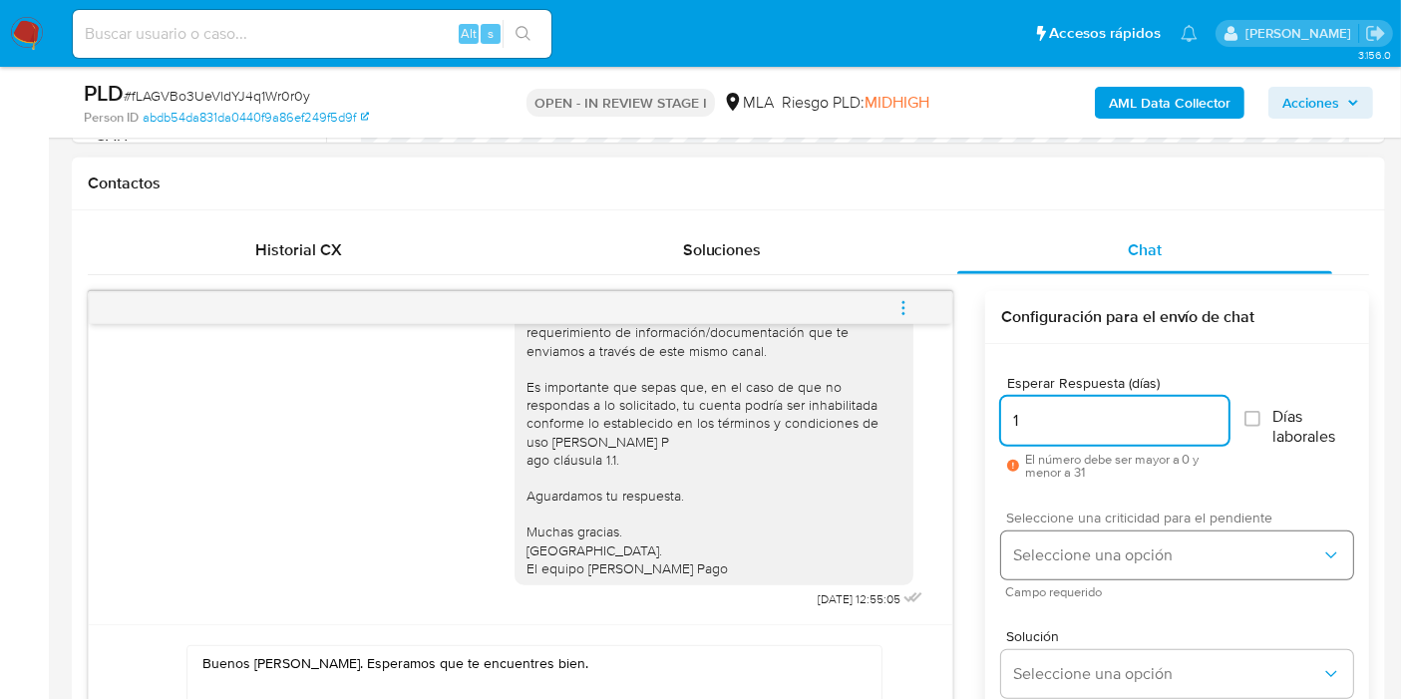
type input "1"
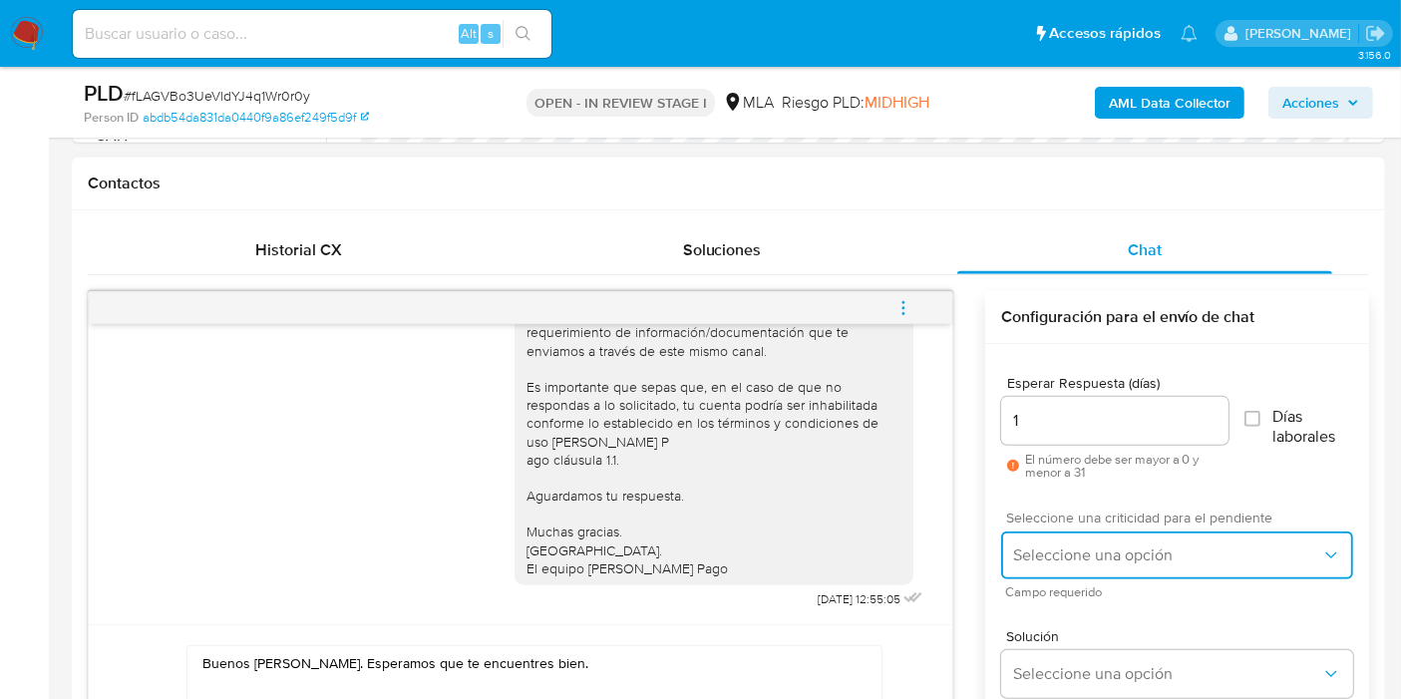
click at [1190, 541] on button "Seleccione una opción" at bounding box center [1177, 555] width 352 height 48
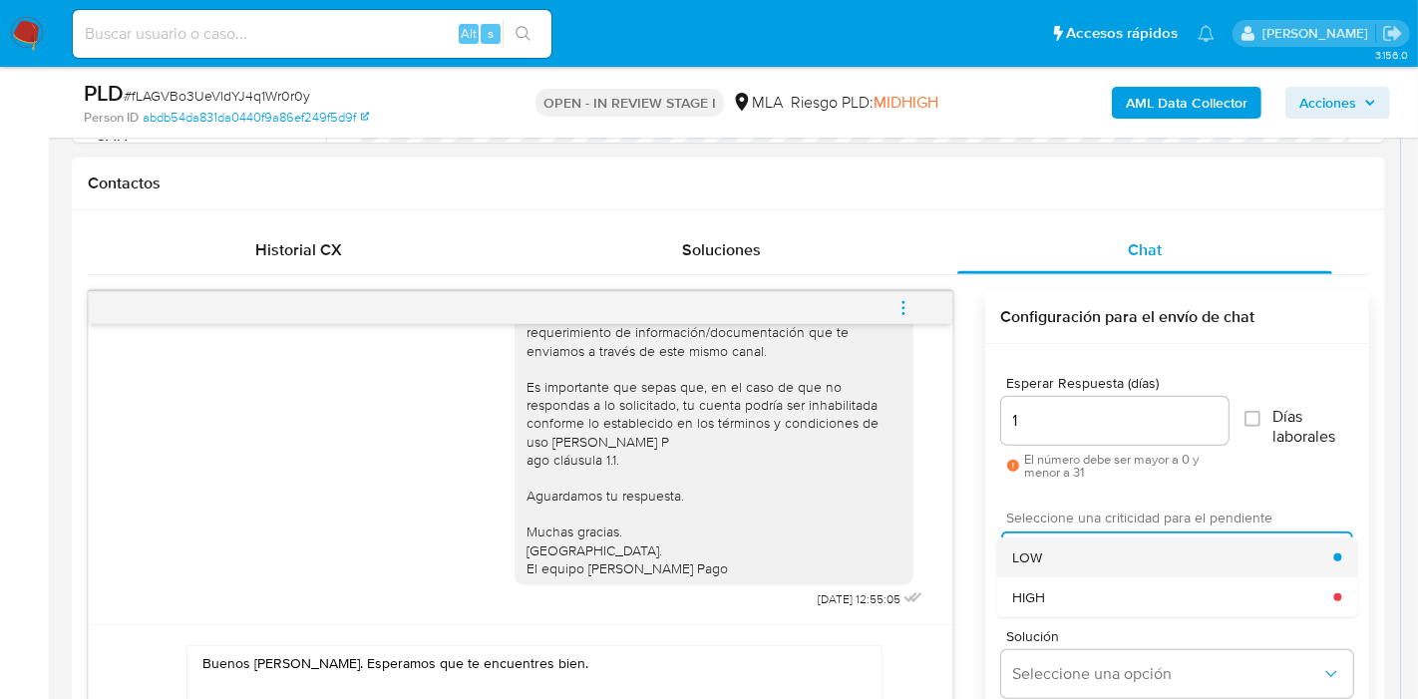
click at [1084, 544] on div "LOW" at bounding box center [1172, 557] width 321 height 40
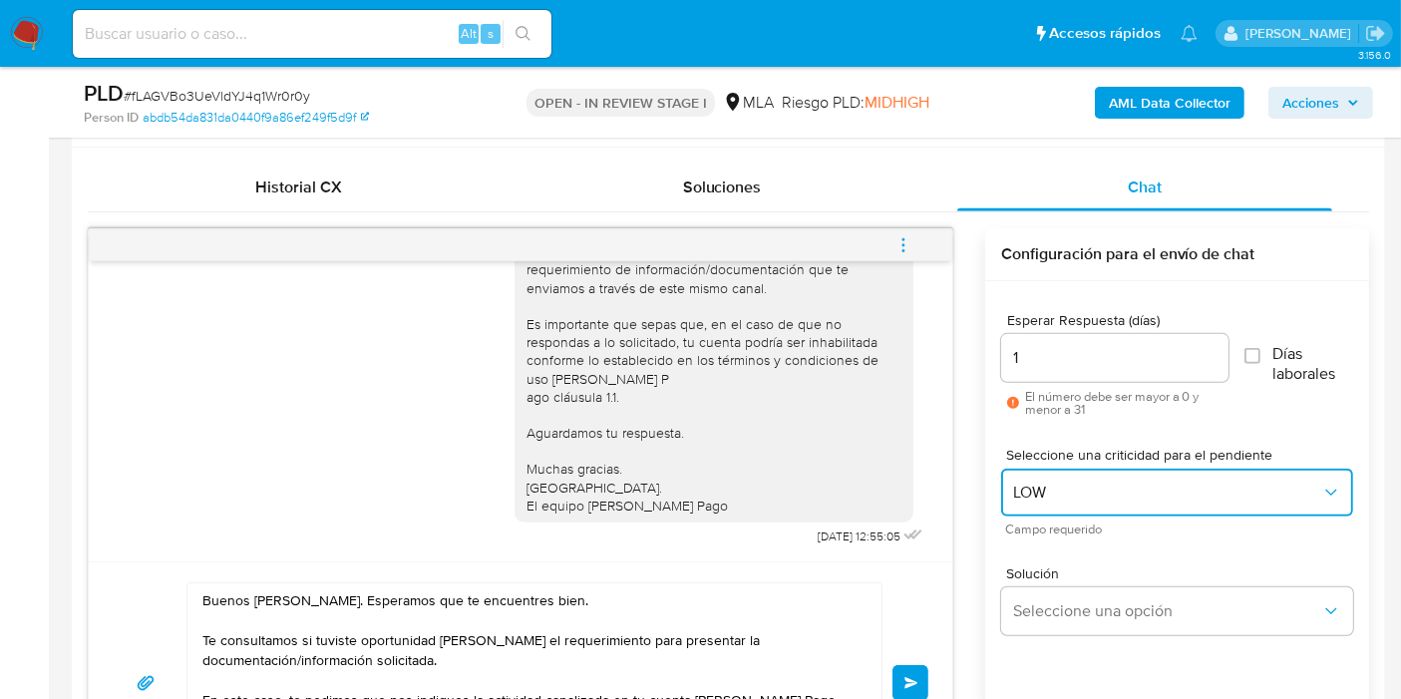
scroll to position [997, 0]
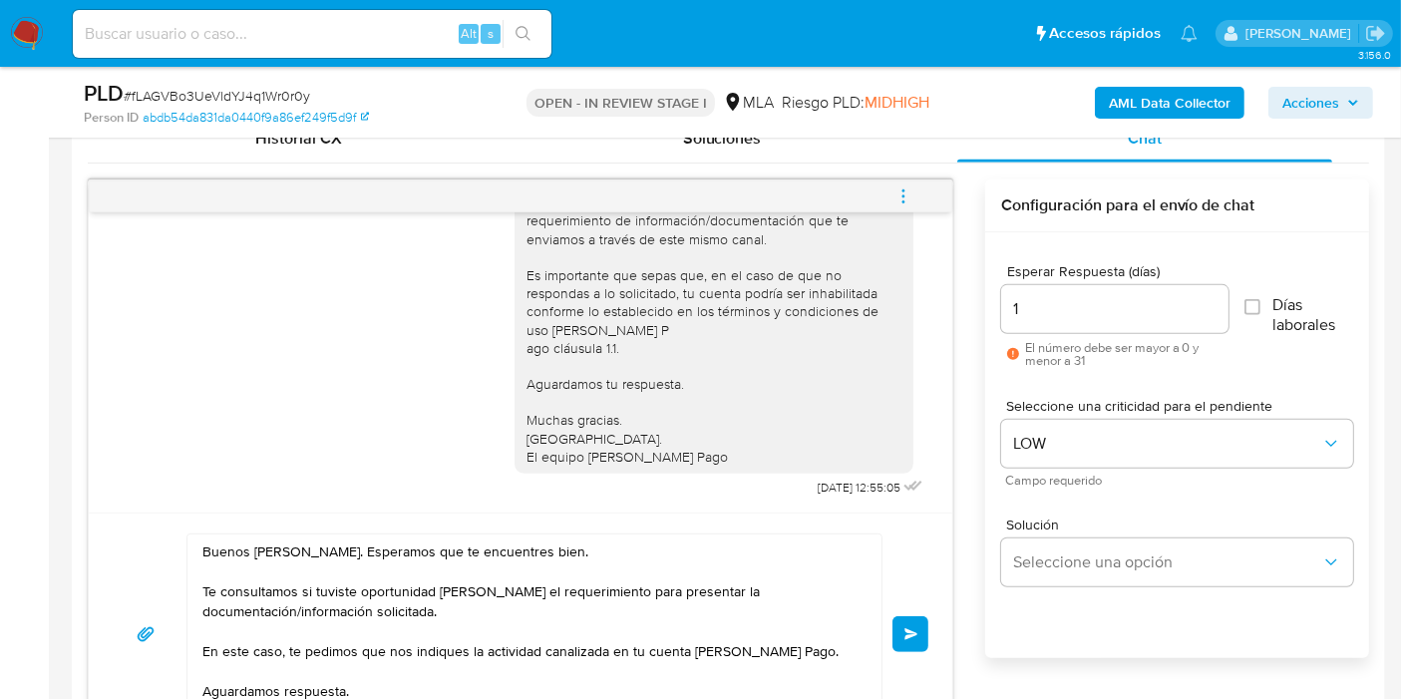
click at [904, 628] on span "Enviar" at bounding box center [911, 634] width 14 height 12
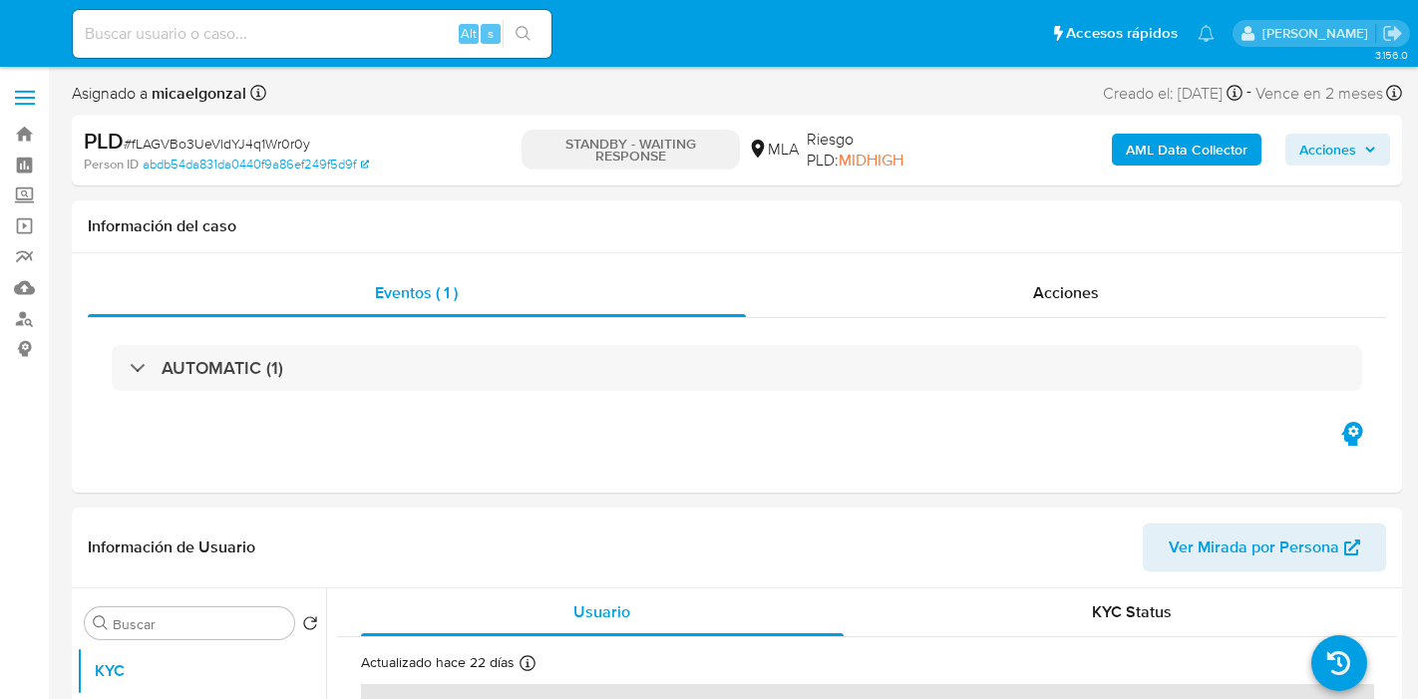
select select "10"
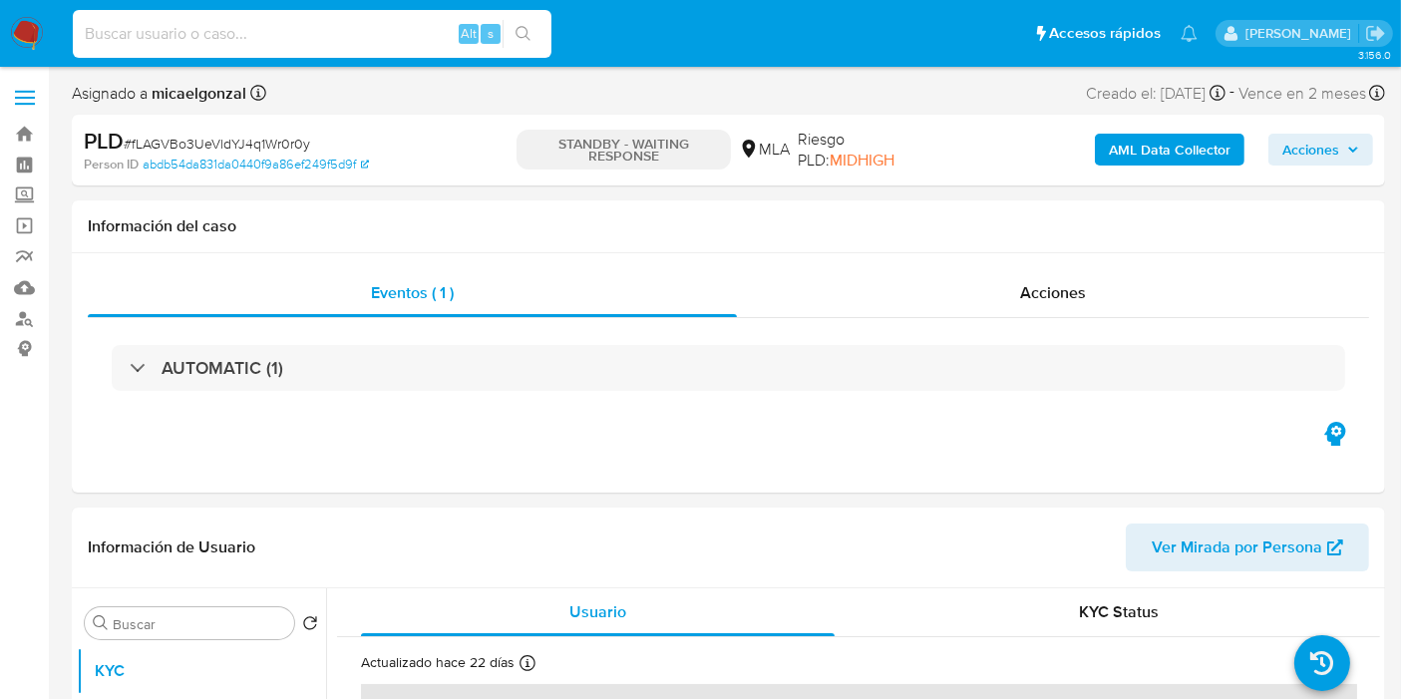
click at [348, 24] on input at bounding box center [312, 34] width 479 height 26
paste input "BnzPm7njQcwegoI65atuXwtR"
type input "BnzPm7njQcwegoI65atuXwtR"
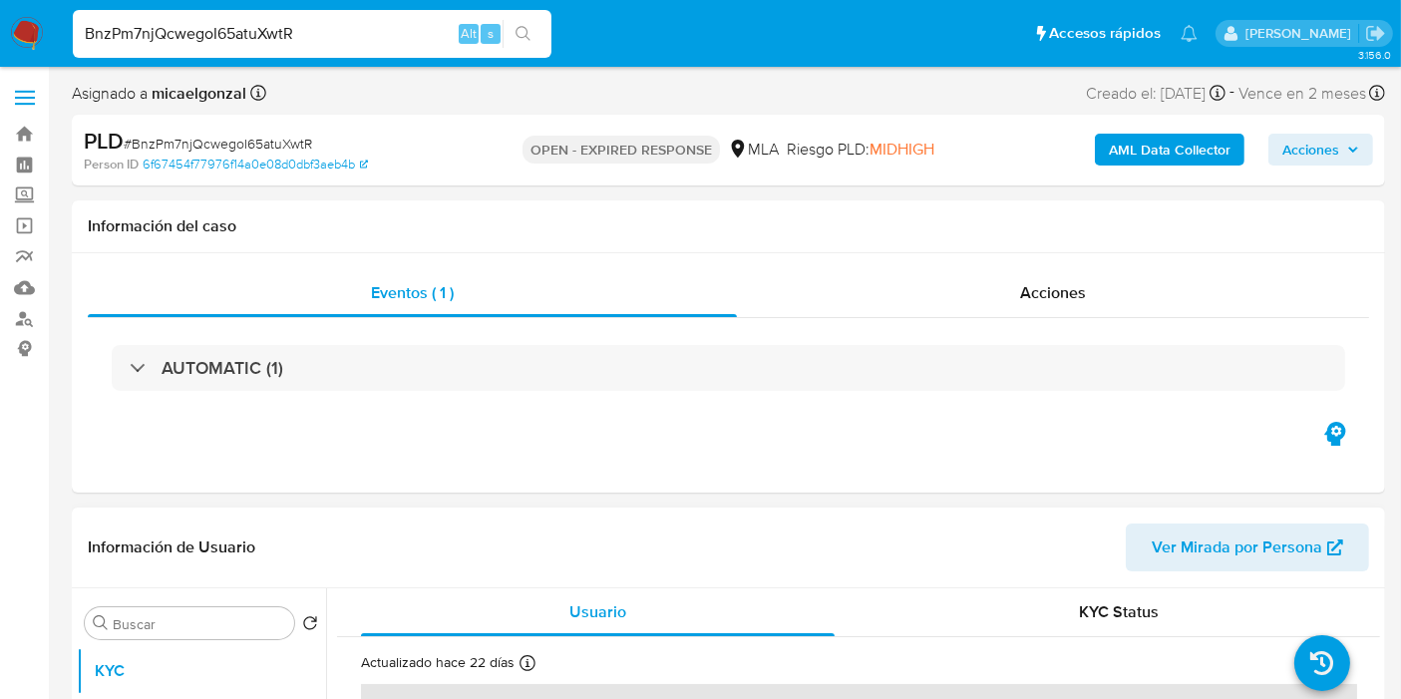
select select "10"
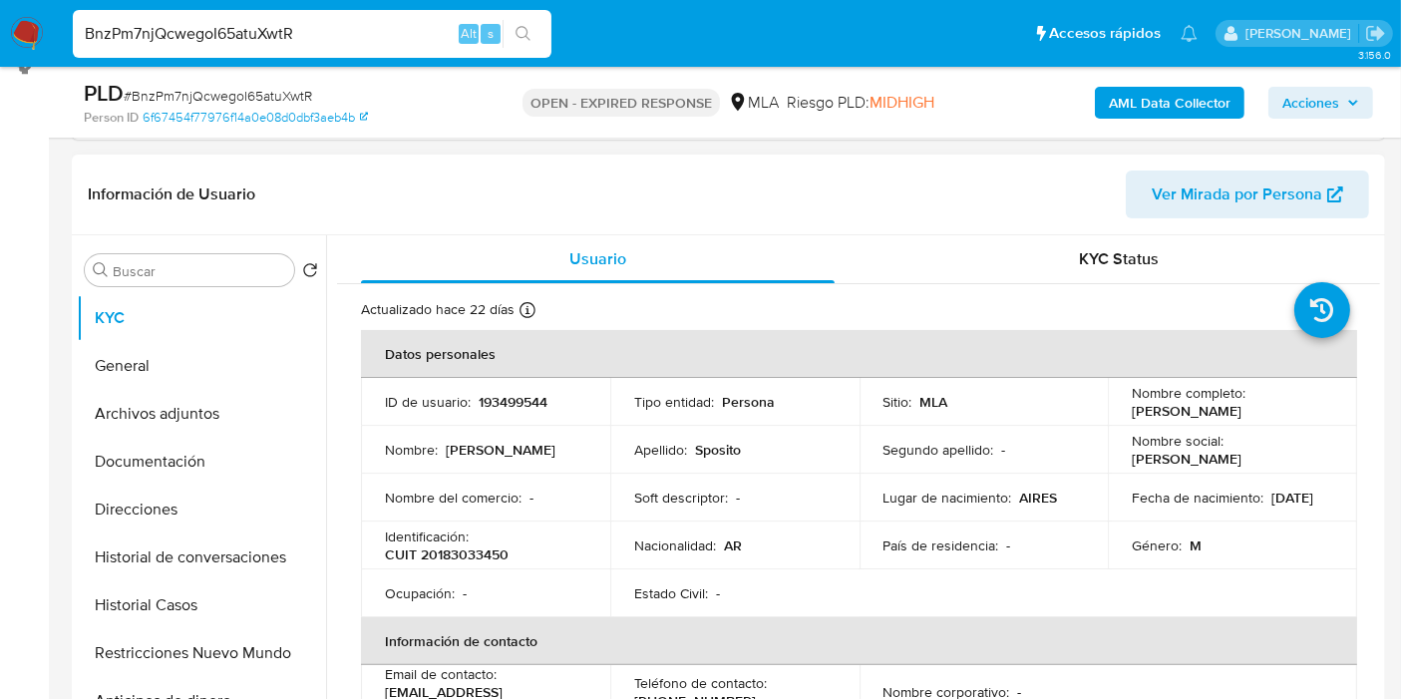
scroll to position [443, 0]
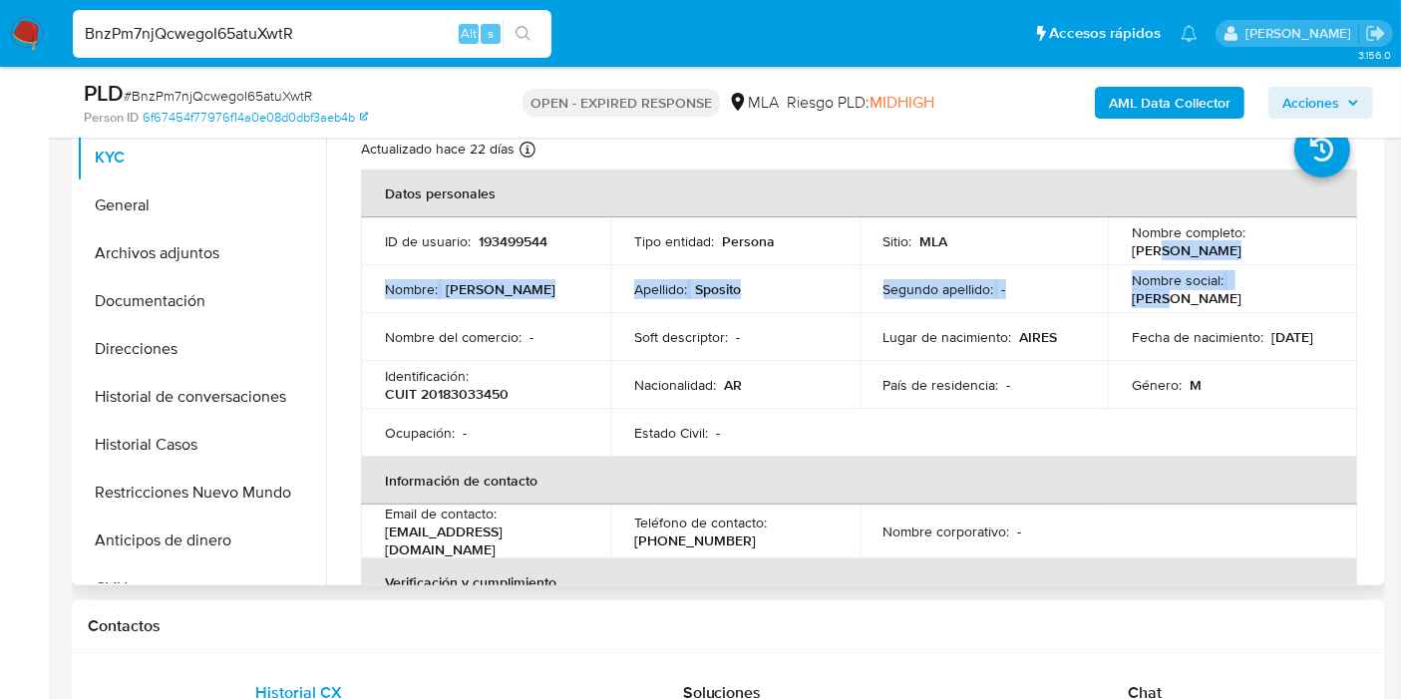
drag, startPoint x: 1216, startPoint y: 267, endPoint x: 1156, endPoint y: 251, distance: 62.9
click at [1156, 251] on tbody "ID de usuario : 193499544 Tipo entidad : Persona Sitio : MLA Nombre completo : …" at bounding box center [859, 336] width 996 height 239
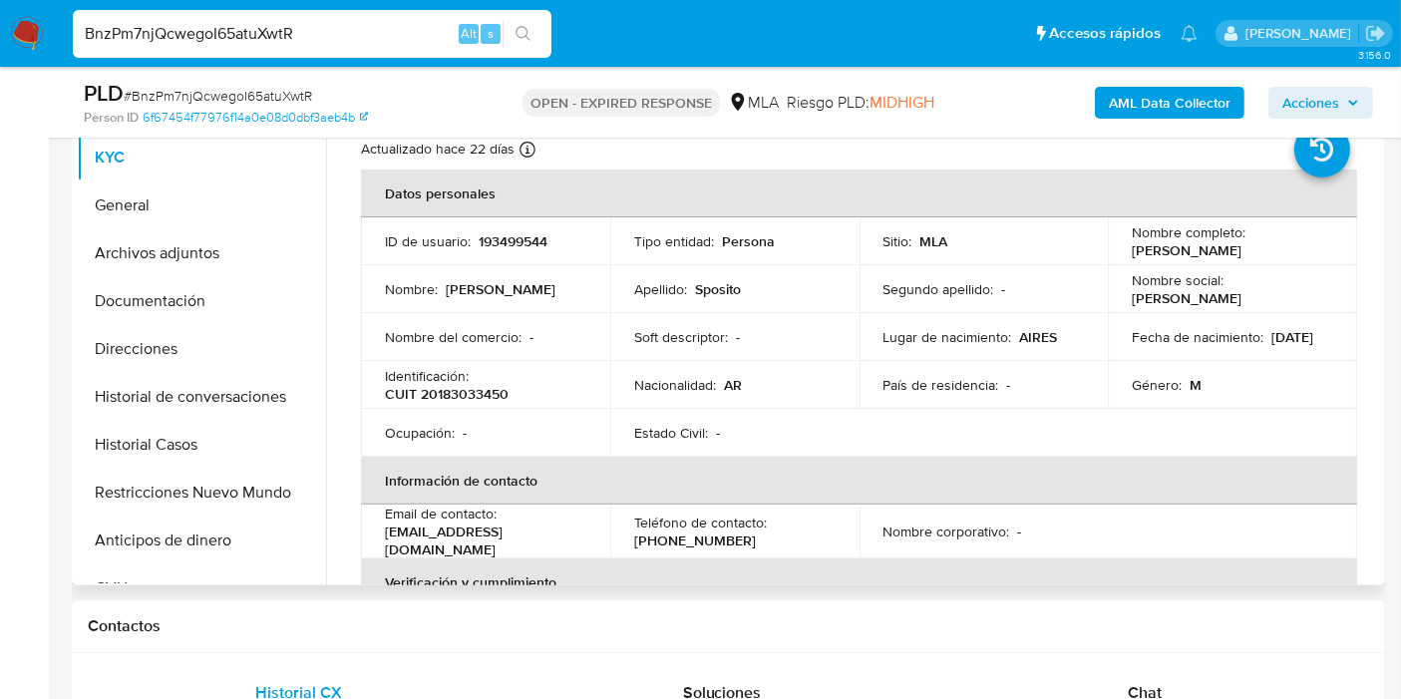
click at [1150, 250] on p "[PERSON_NAME]" at bounding box center [1187, 250] width 110 height 18
click at [1224, 241] on p "[PERSON_NAME]" at bounding box center [1187, 250] width 110 height 18
drag, startPoint x: 1253, startPoint y: 249, endPoint x: 1162, endPoint y: 255, distance: 91.9
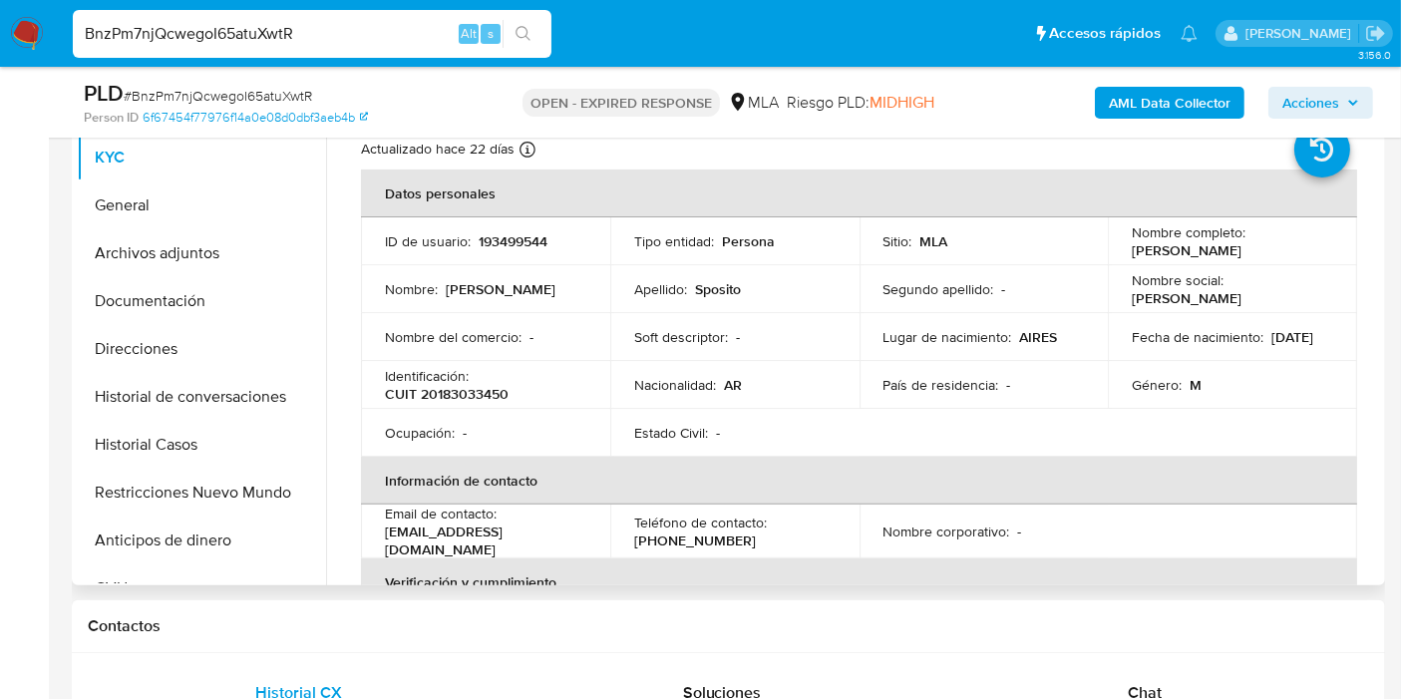
click at [1115, 247] on td "Nombre completo : [PERSON_NAME]" at bounding box center [1232, 241] width 249 height 48
copy p "[PERSON_NAME]"
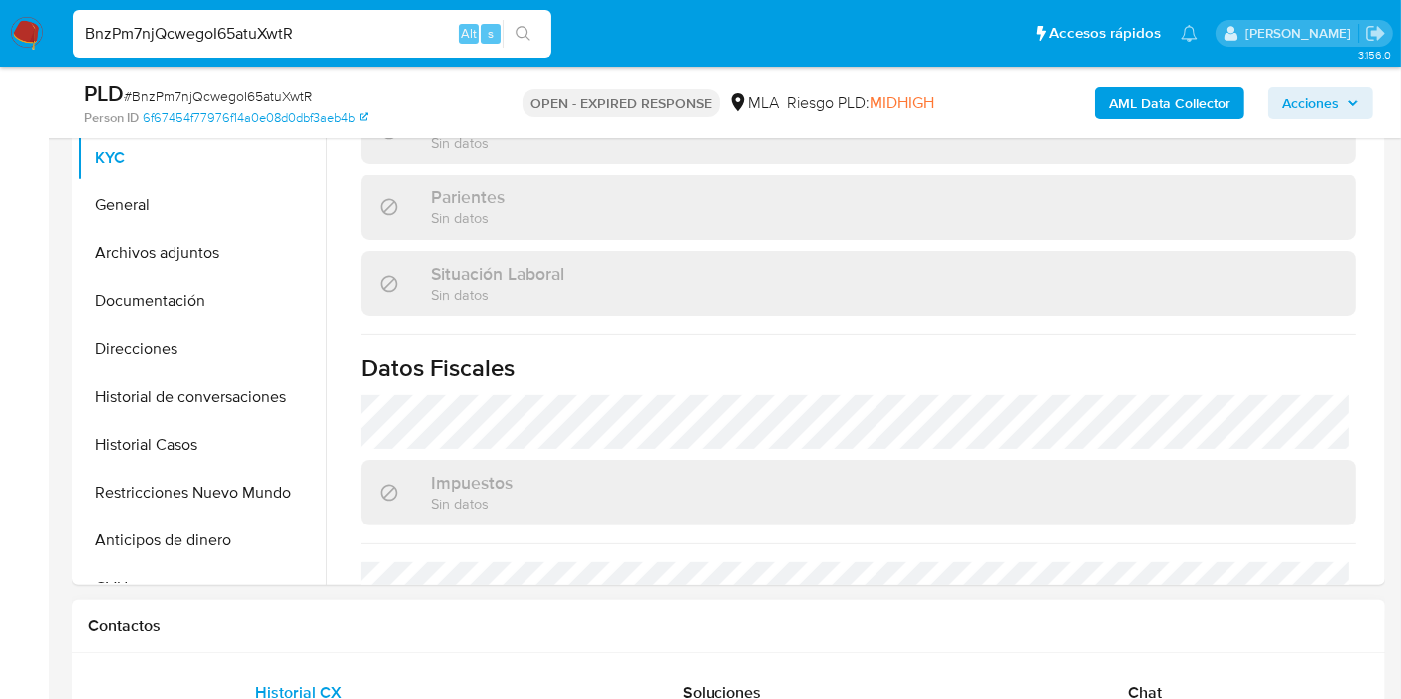
scroll to position [885, 0]
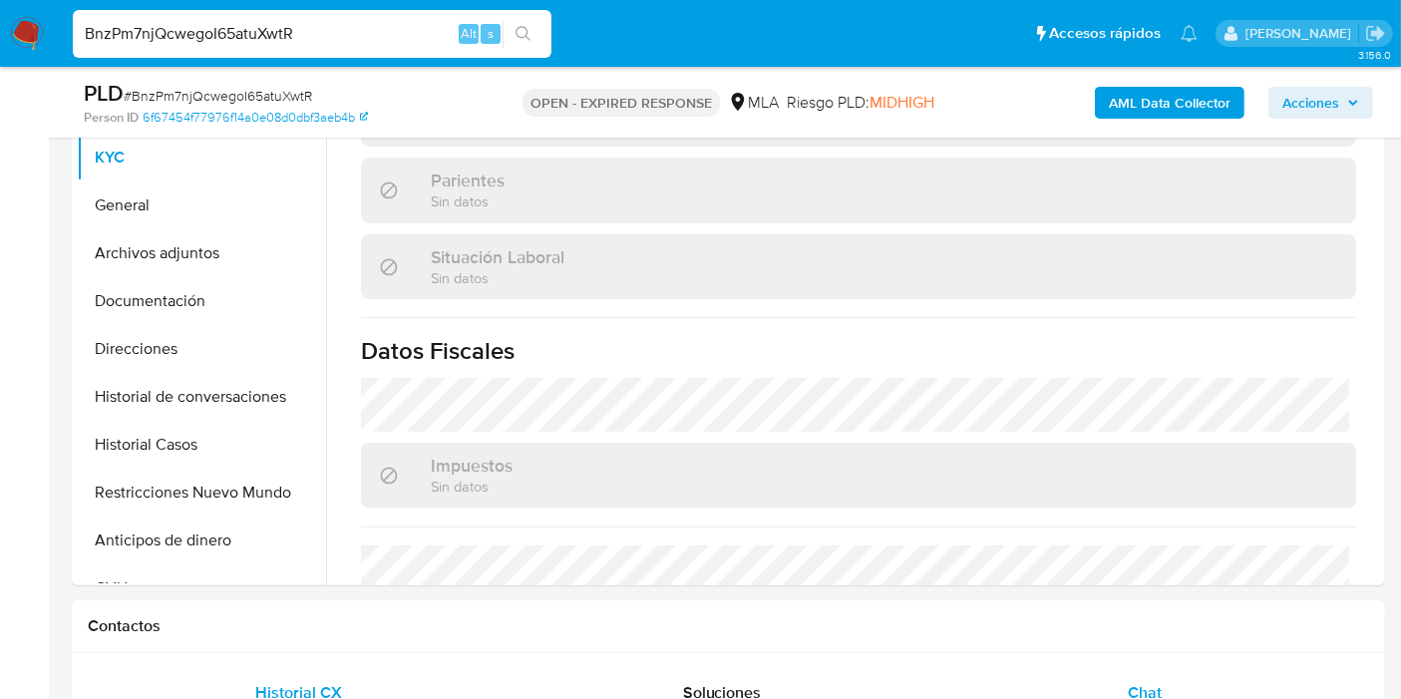
click at [1041, 679] on div "Chat" at bounding box center [1144, 693] width 375 height 48
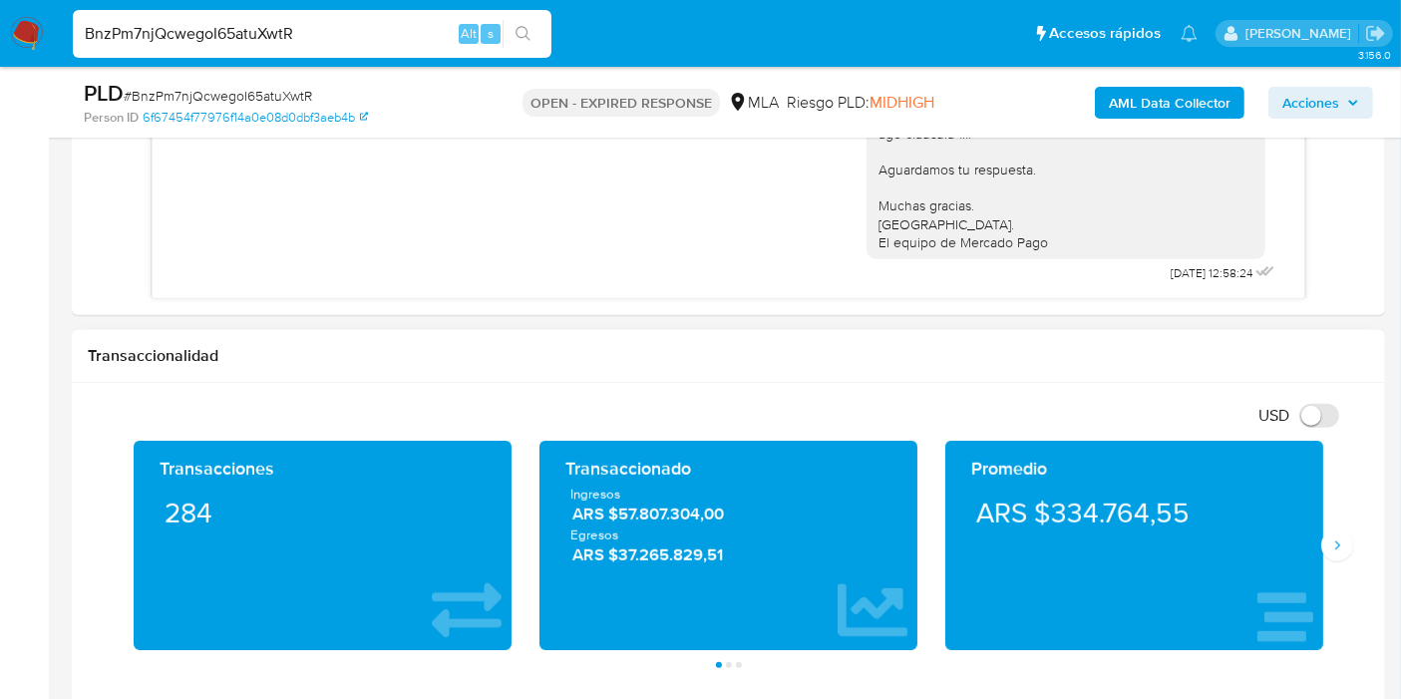
scroll to position [775, 0]
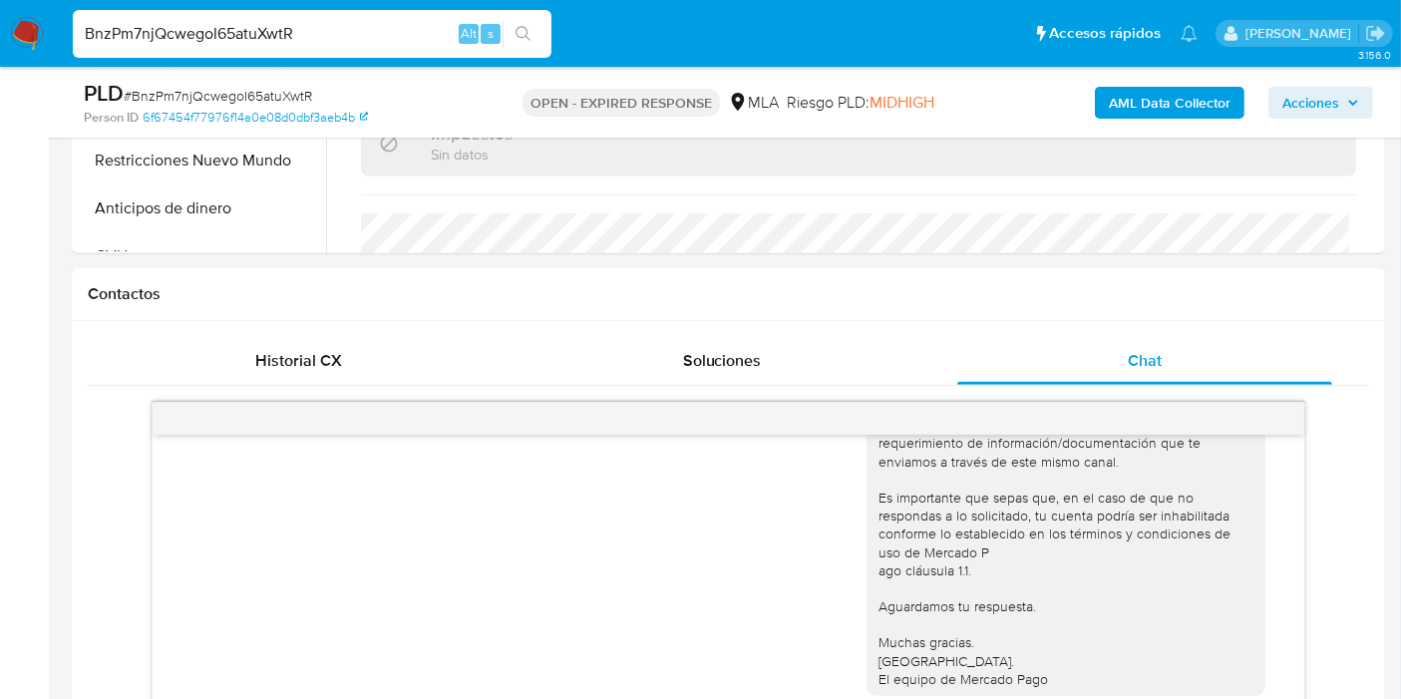
click at [269, 34] on input "BnzPm7njQcwegoI65atuXwtR" at bounding box center [312, 34] width 479 height 26
paste input "GMIjriVppxxmyEYG4Lpf1MtN"
type input "GMIjriVppxxmyEYG4Lpf1MtN"
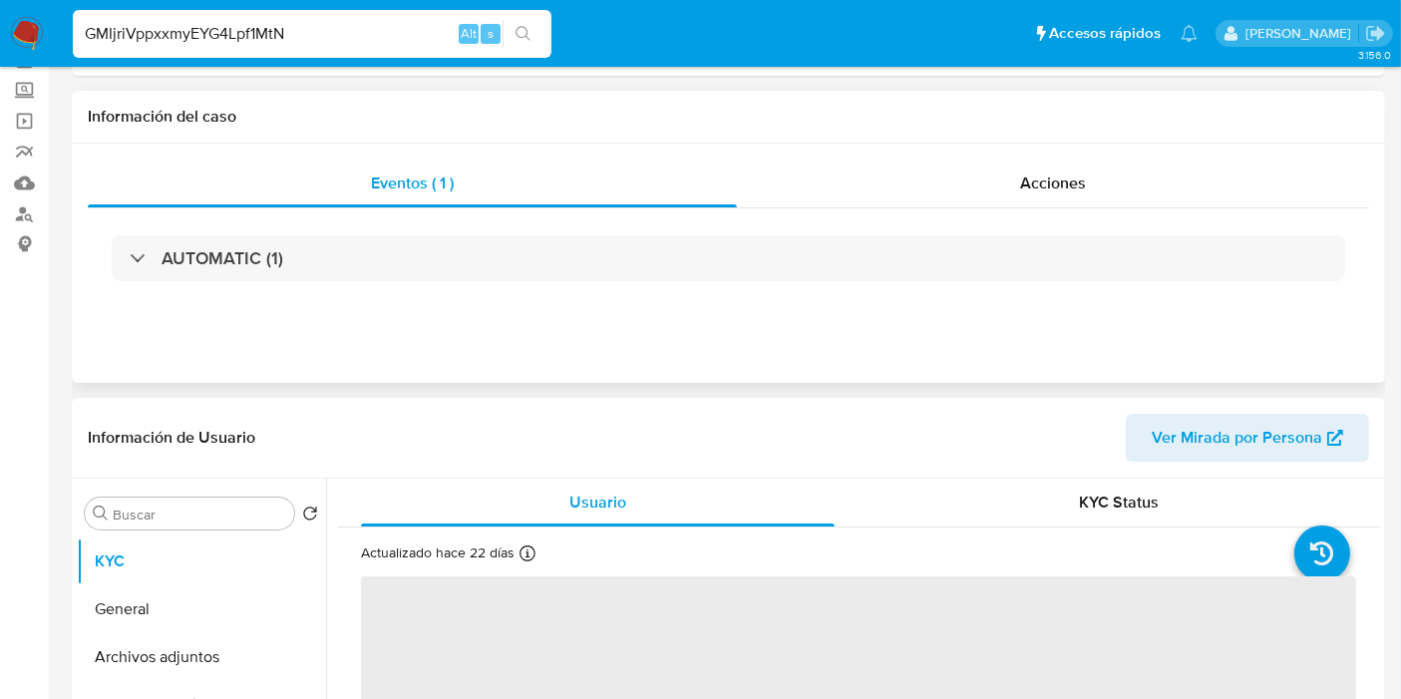
scroll to position [221, 0]
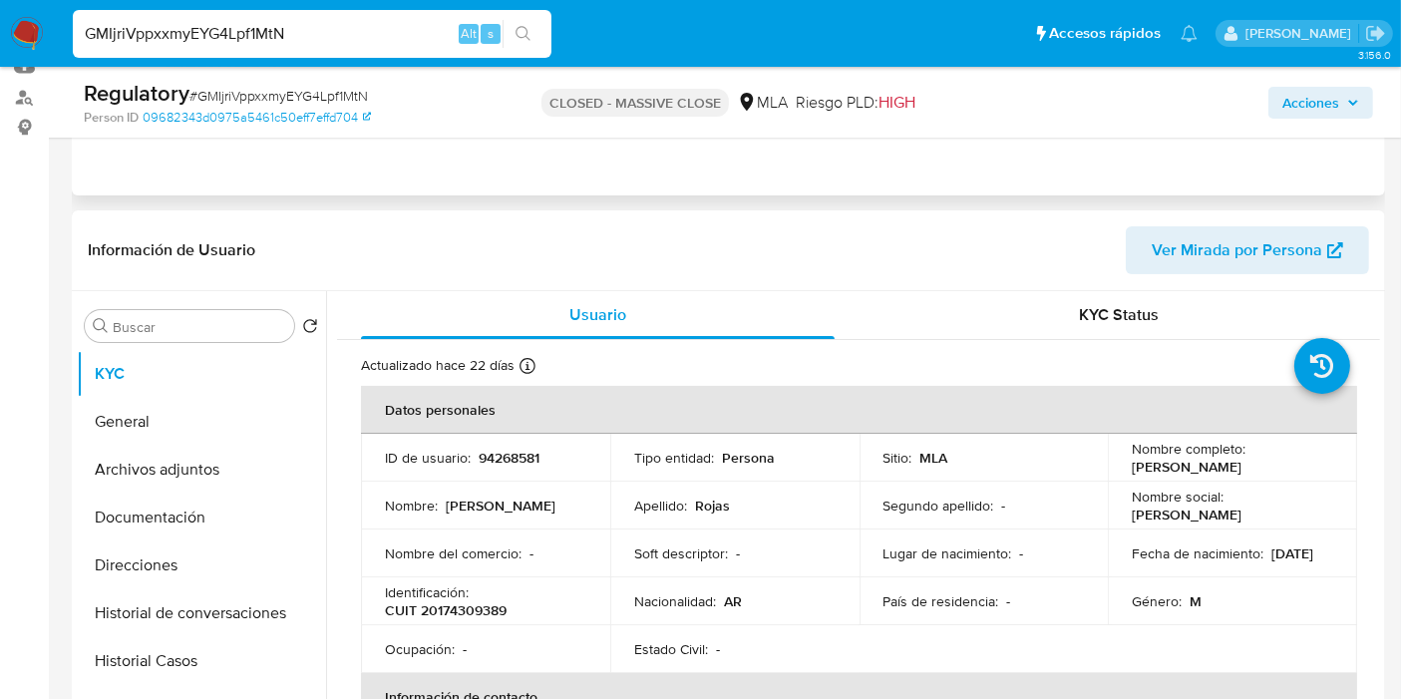
select select "10"
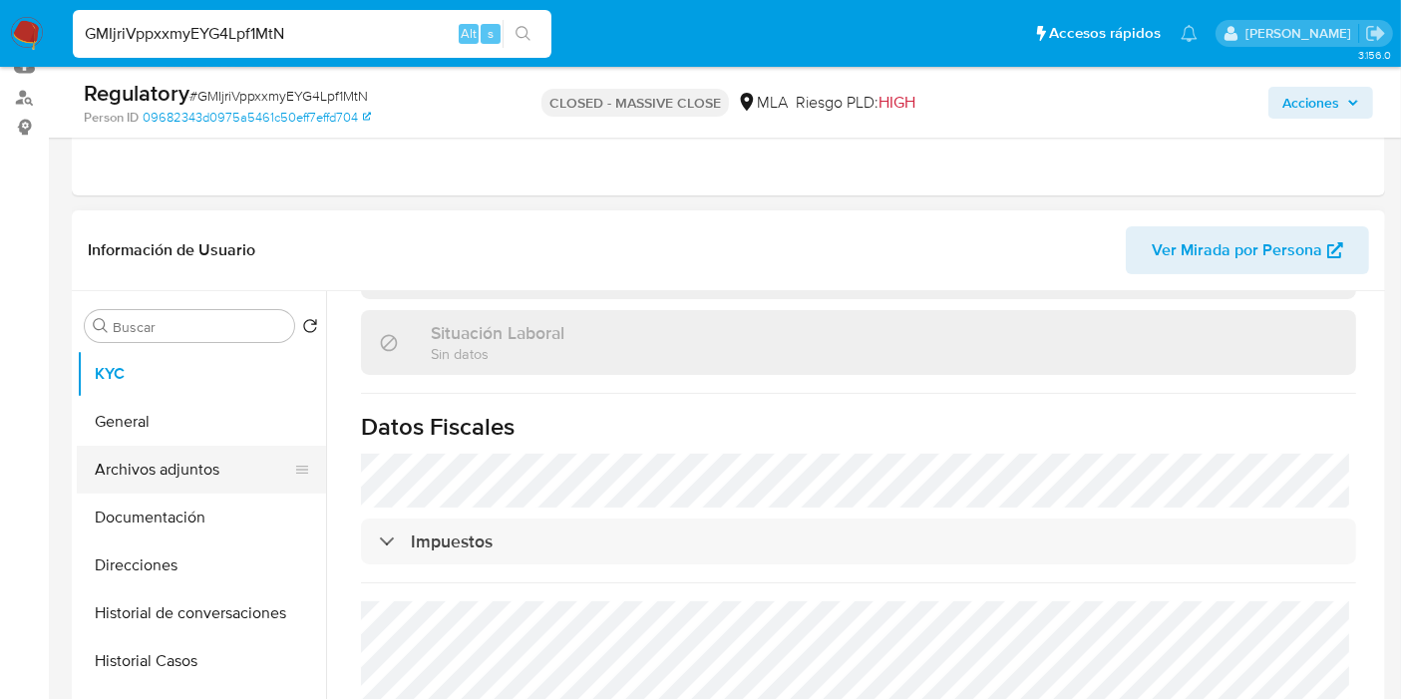
scroll to position [1028, 0]
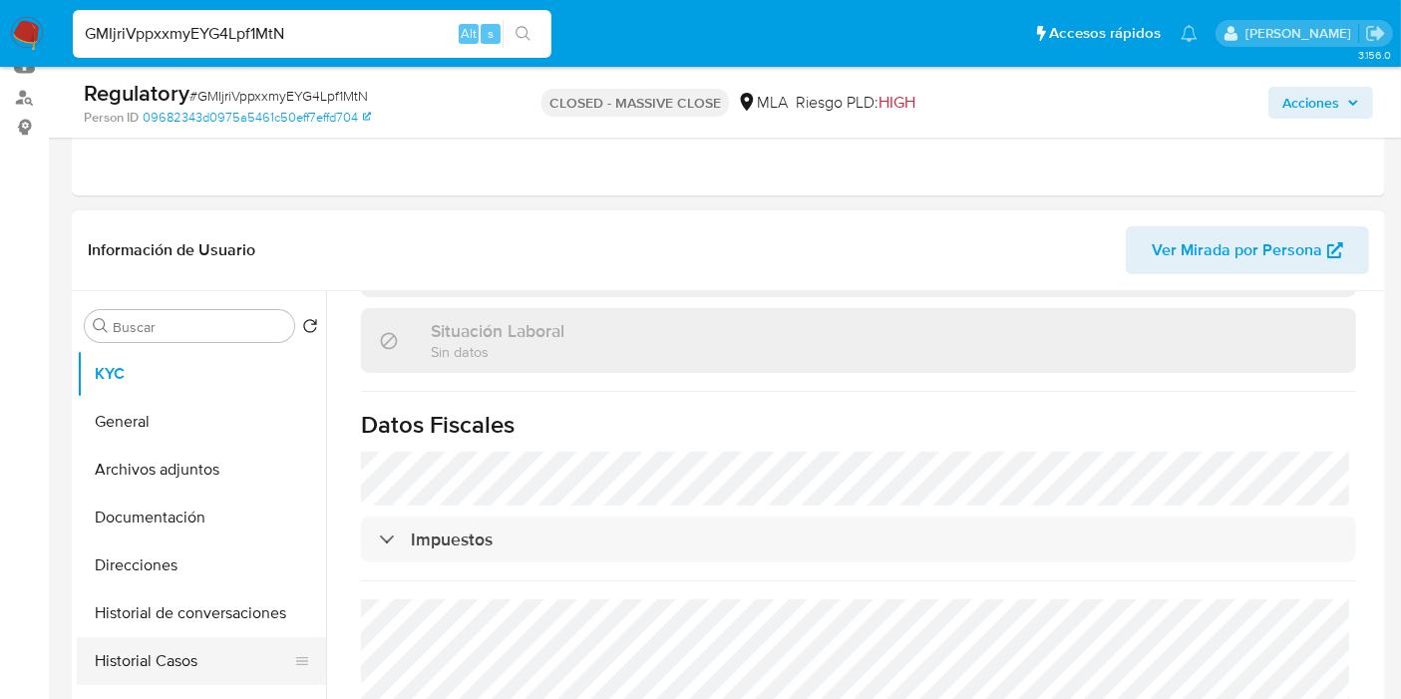
click at [154, 638] on button "Historial Casos" at bounding box center [193, 661] width 233 height 48
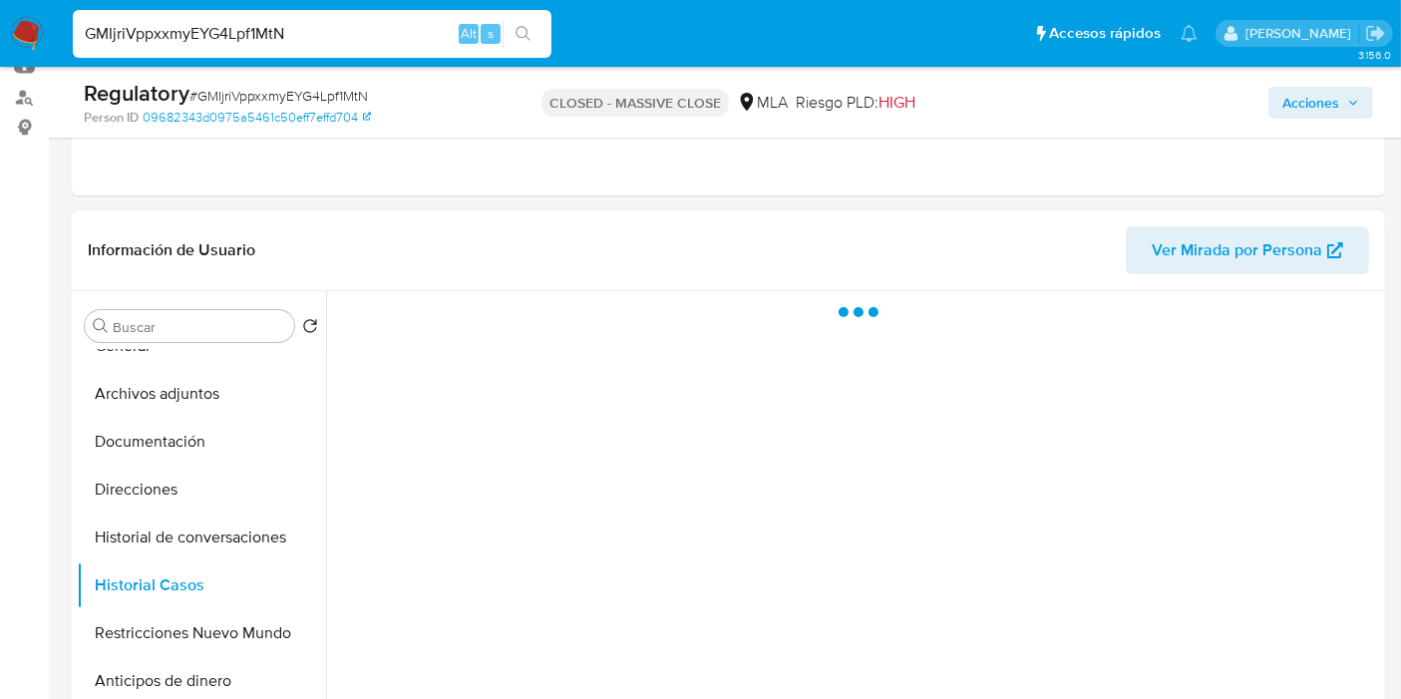
scroll to position [111, 0]
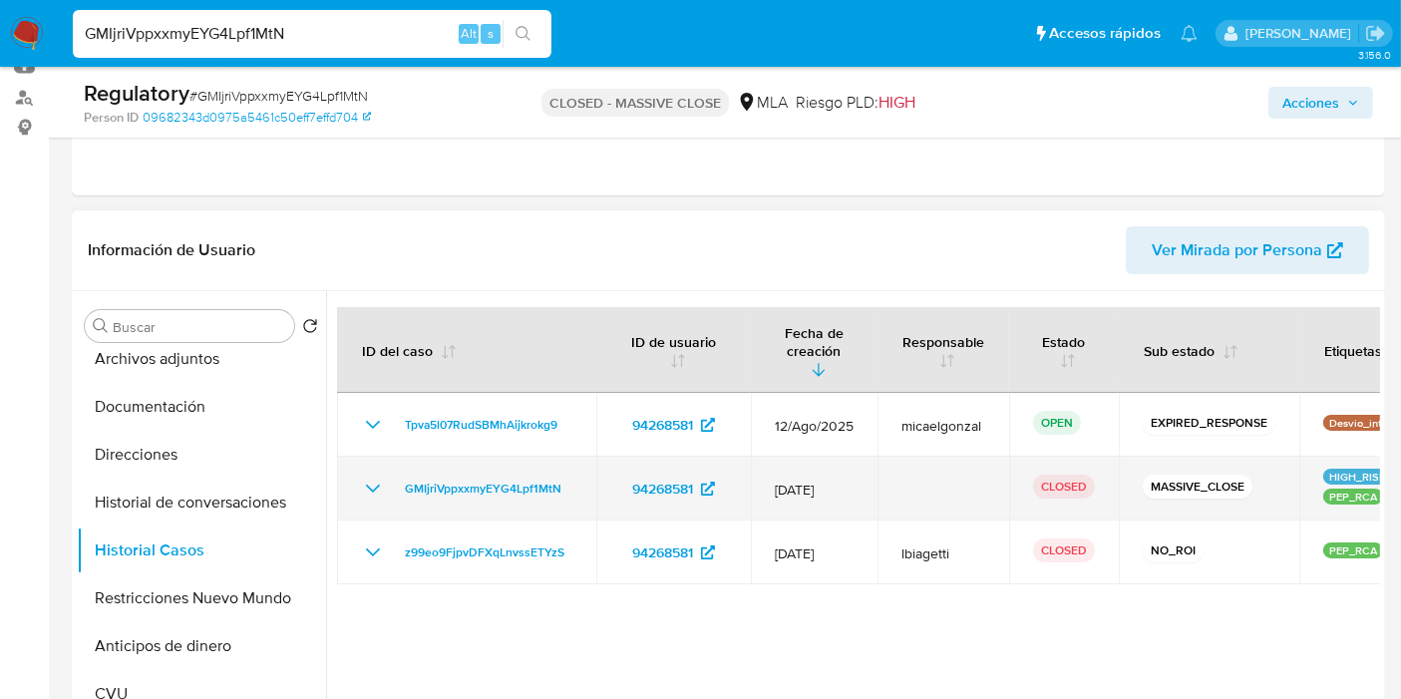
click at [376, 485] on icon "Mostrar/Ocultar" at bounding box center [373, 489] width 14 height 8
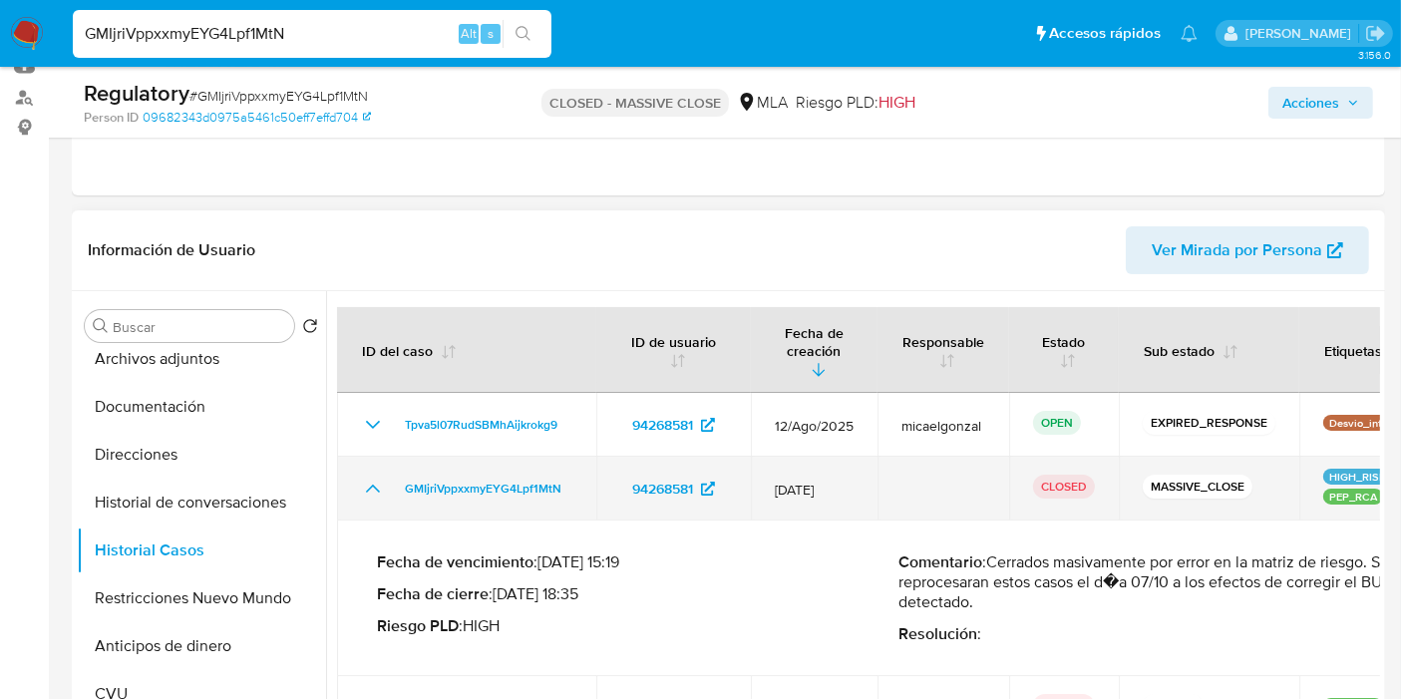
click at [376, 477] on icon "Mostrar/Ocultar" at bounding box center [373, 489] width 24 height 24
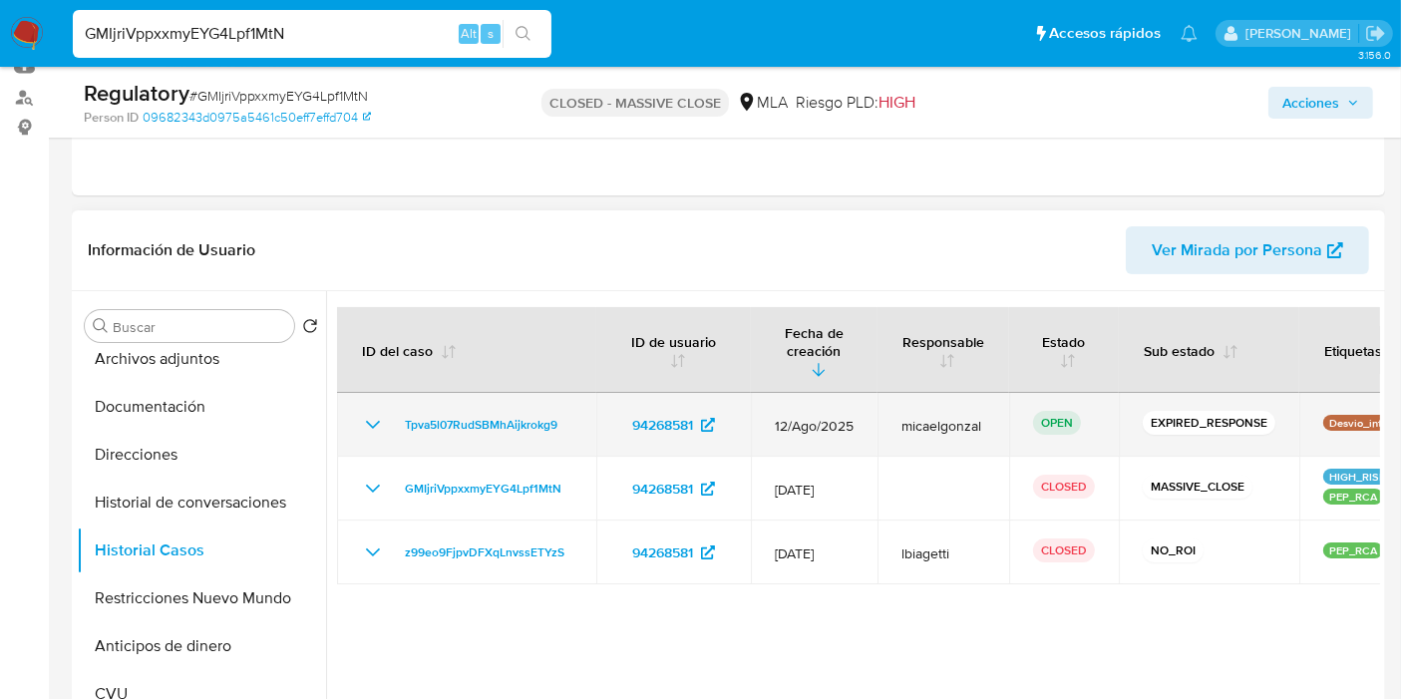
click at [394, 413] on div "Tpva5l07RudSBMhAijkrokg9" at bounding box center [466, 425] width 211 height 24
click at [381, 413] on icon "Mostrar/Ocultar" at bounding box center [373, 425] width 24 height 24
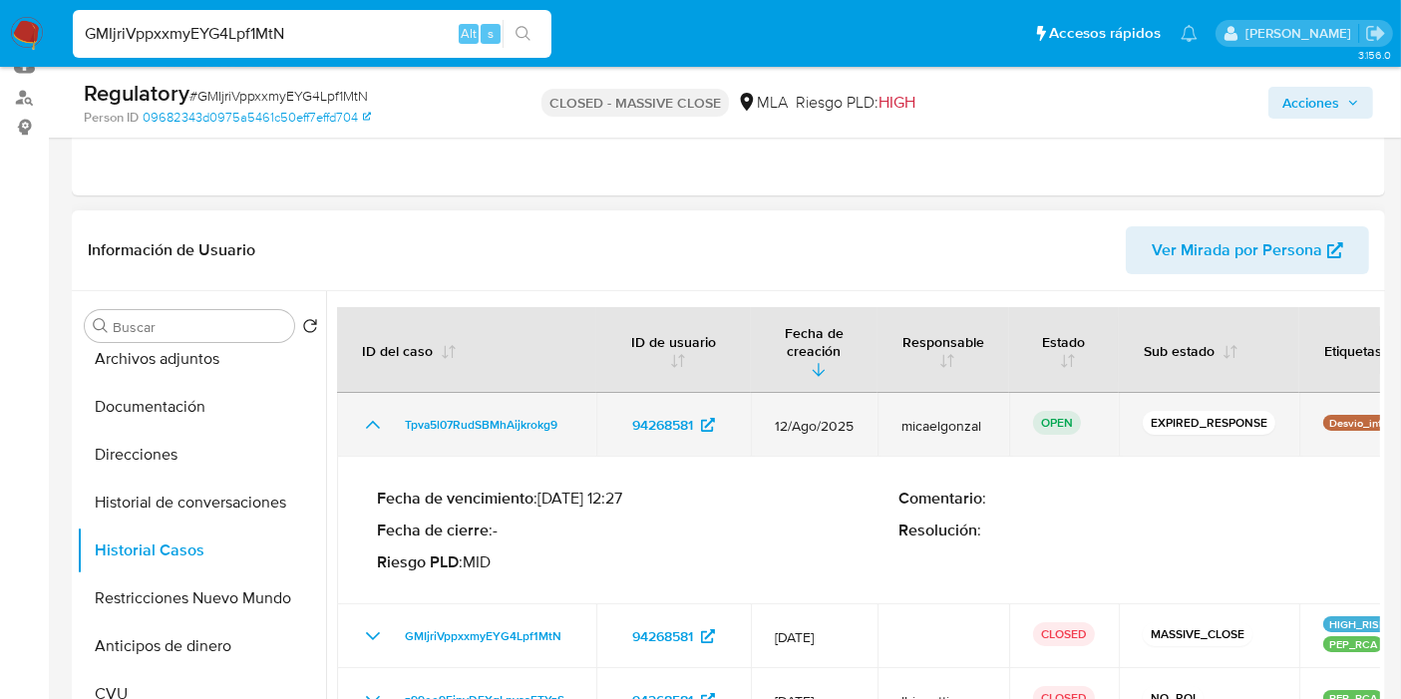
click at [381, 413] on icon "Mostrar/Ocultar" at bounding box center [373, 425] width 24 height 24
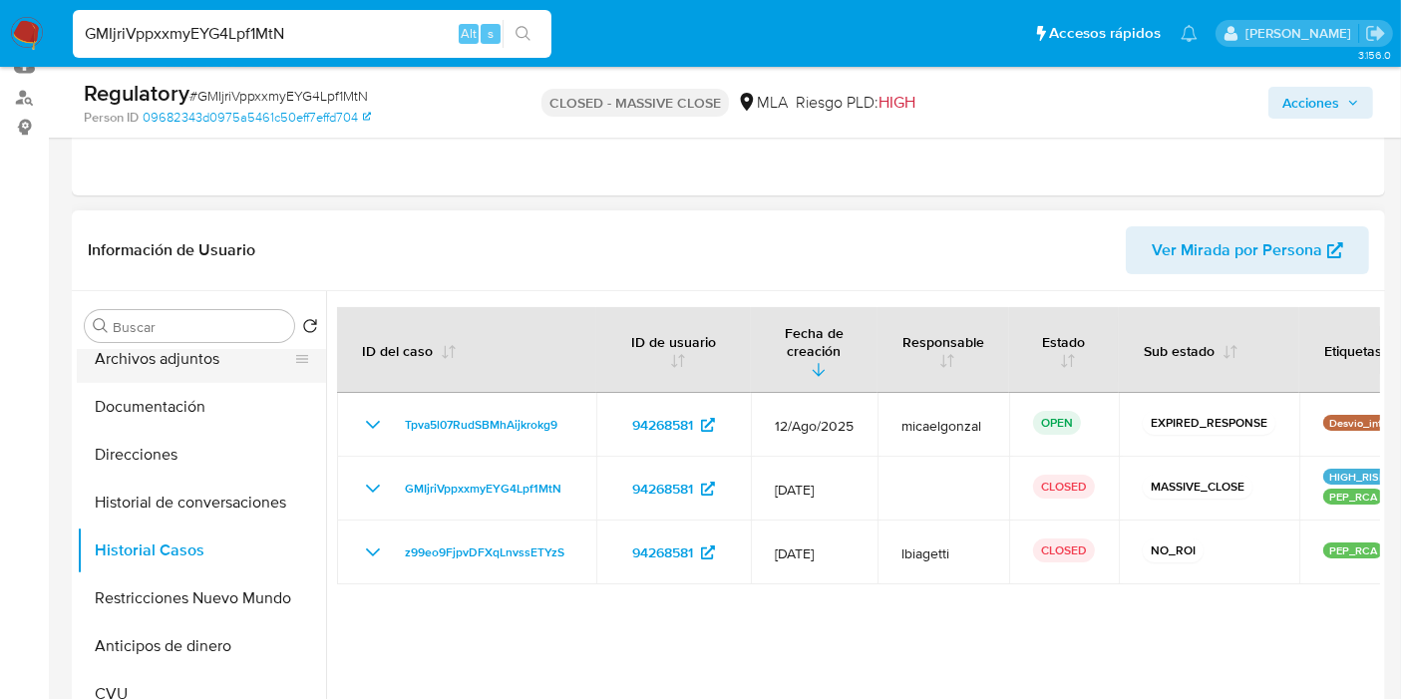
click at [190, 366] on button "Archivos adjuntos" at bounding box center [193, 359] width 233 height 48
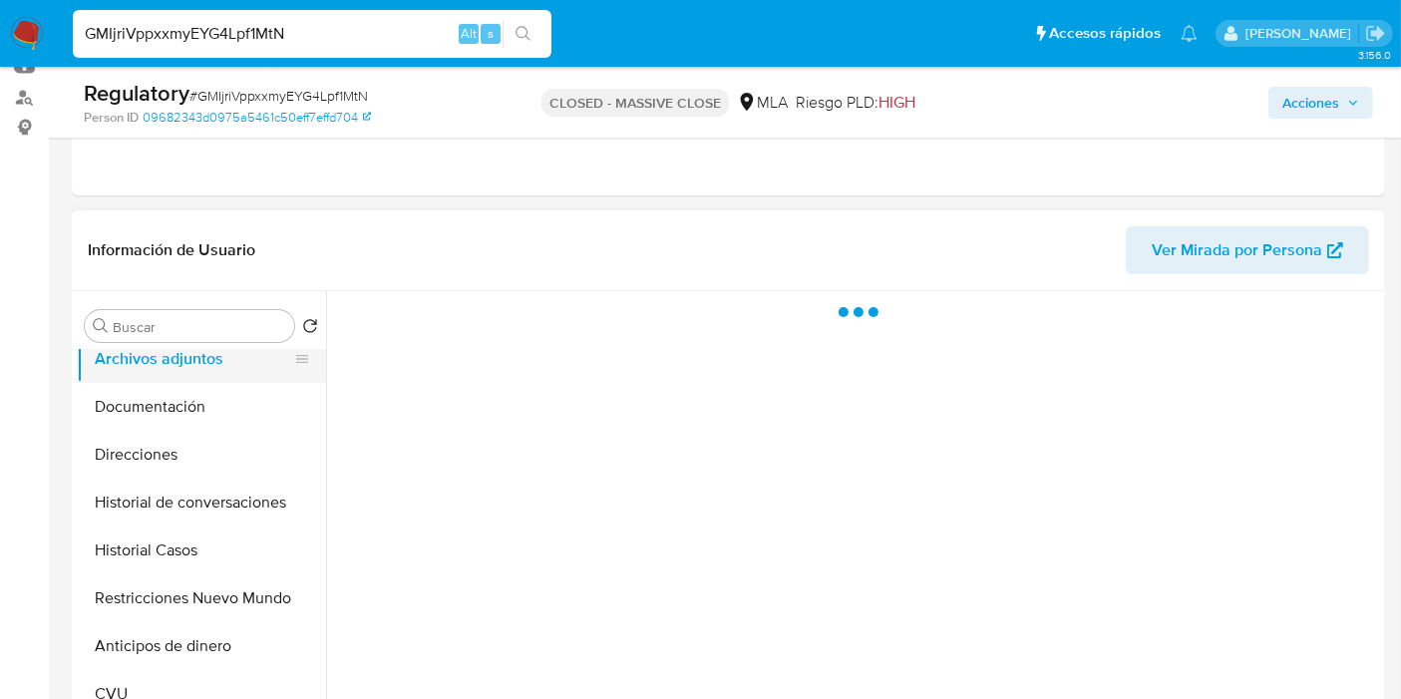
scroll to position [0, 0]
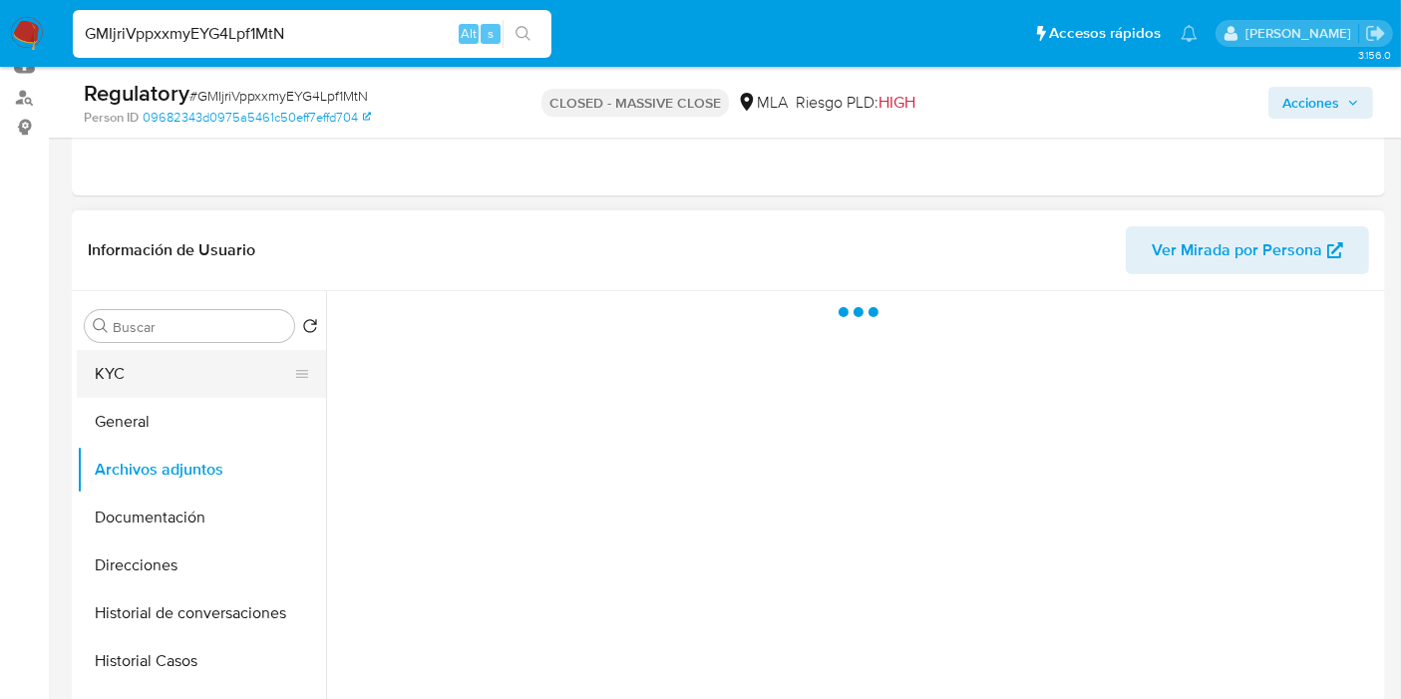
click at [192, 380] on button "KYC" at bounding box center [193, 374] width 233 height 48
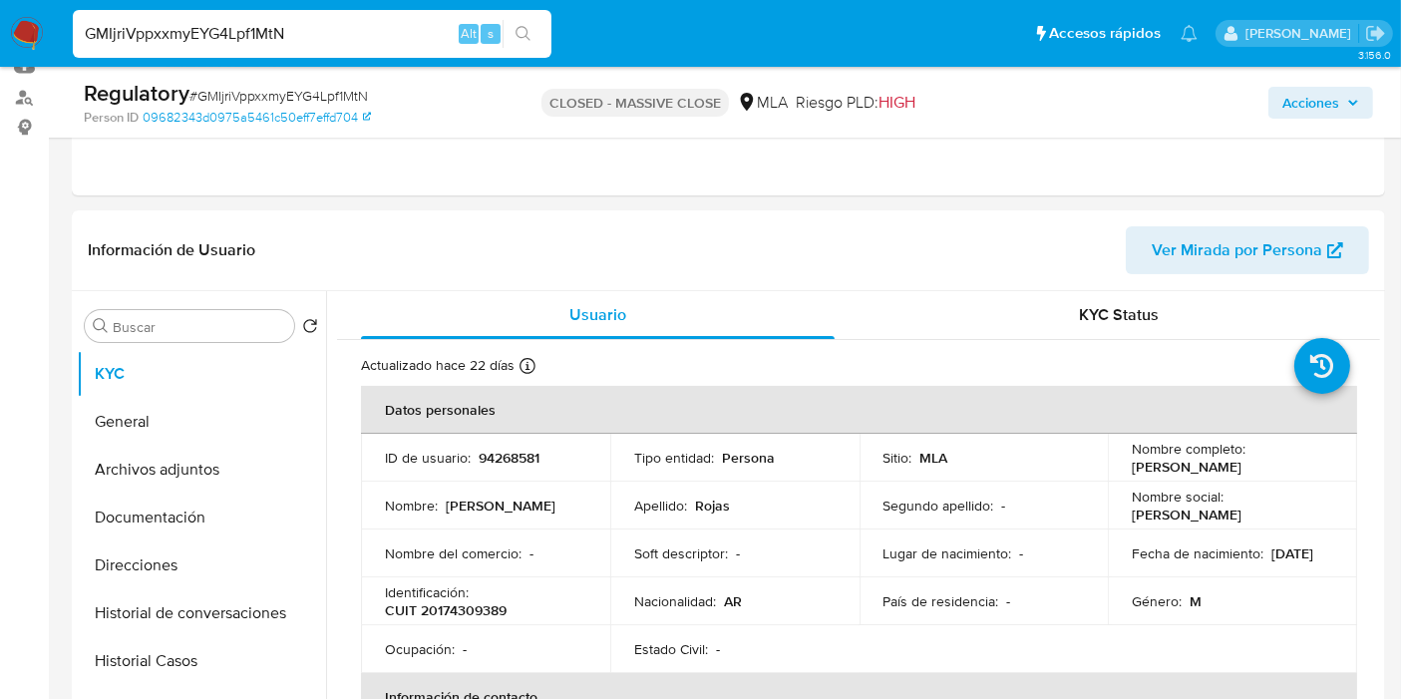
click at [273, 38] on input "GMIjriVppxxmyEYG4Lpf1MtN" at bounding box center [312, 34] width 479 height 26
paste input "Tpva5l07RudSBMhAijkrokg9"
type input "Tpva5l07RudSBMhAijkrokg9"
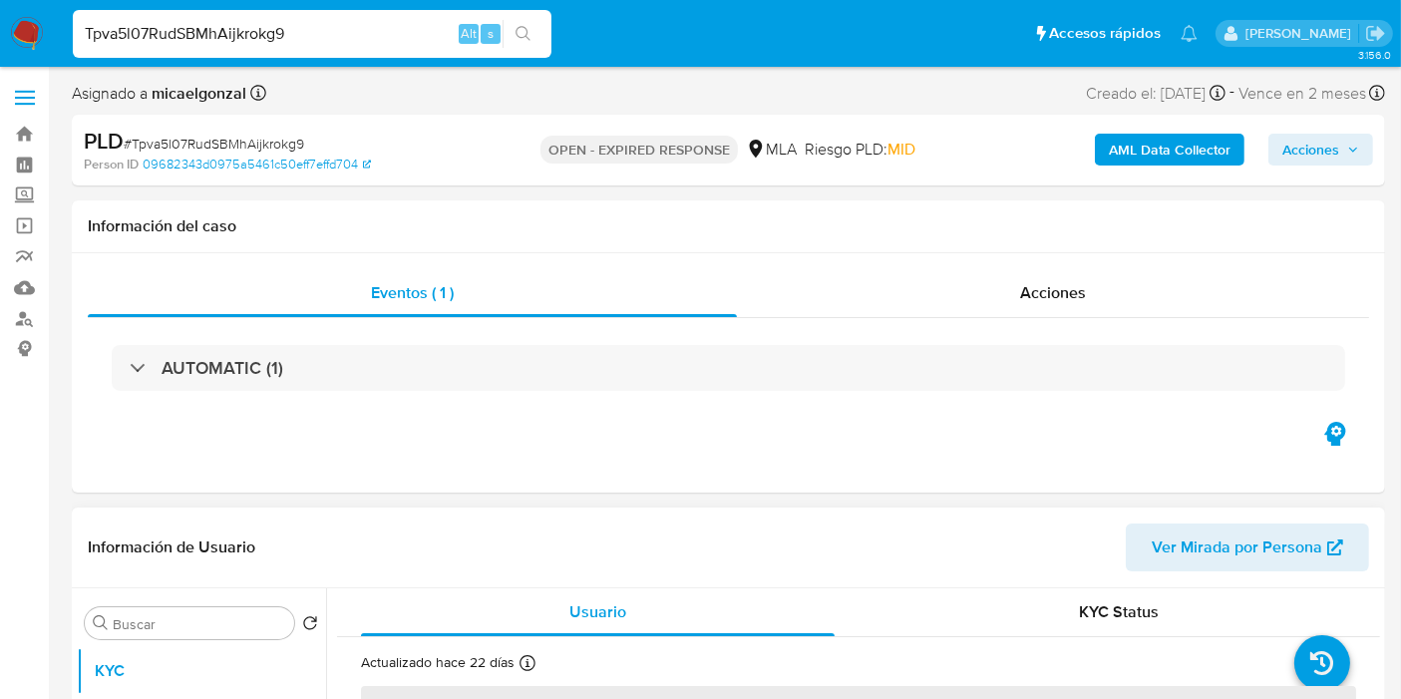
select select "10"
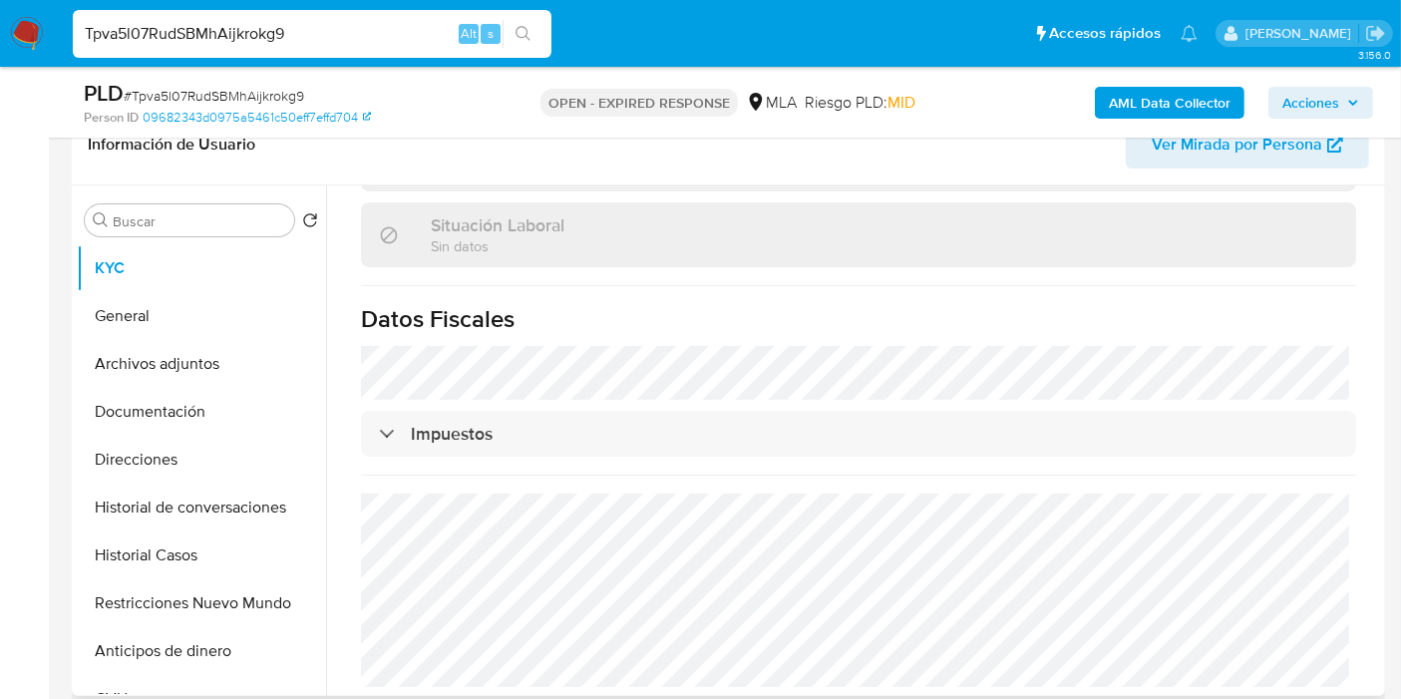
scroll to position [775, 0]
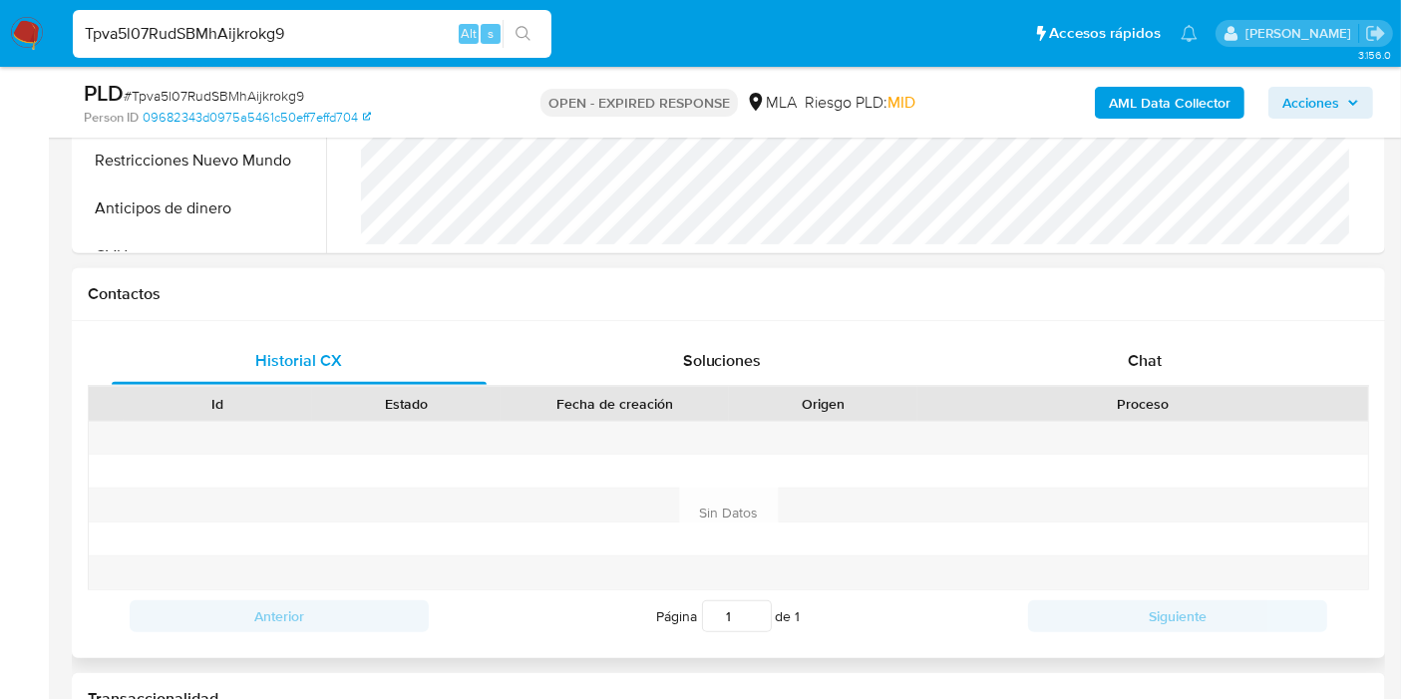
click at [1203, 313] on div "Contactos" at bounding box center [728, 294] width 1313 height 53
click at [1159, 355] on span "Chat" at bounding box center [1145, 360] width 34 height 23
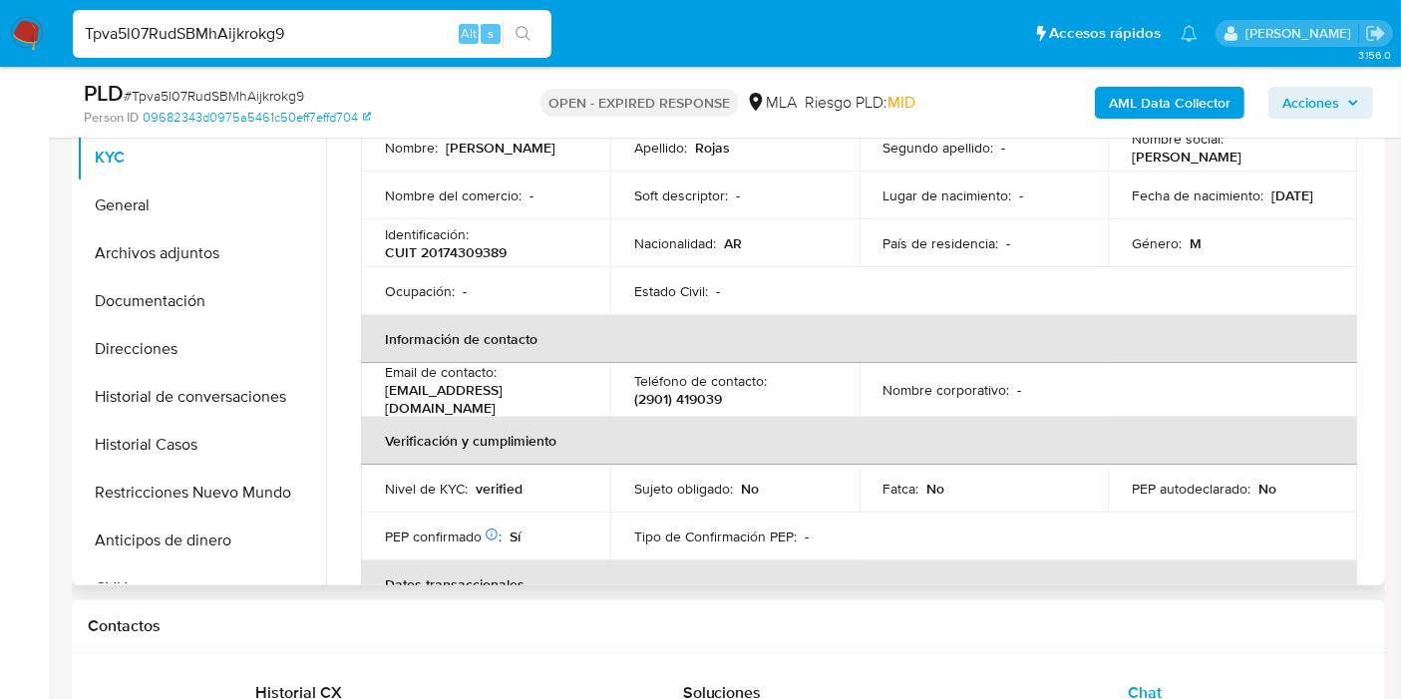
scroll to position [0, 0]
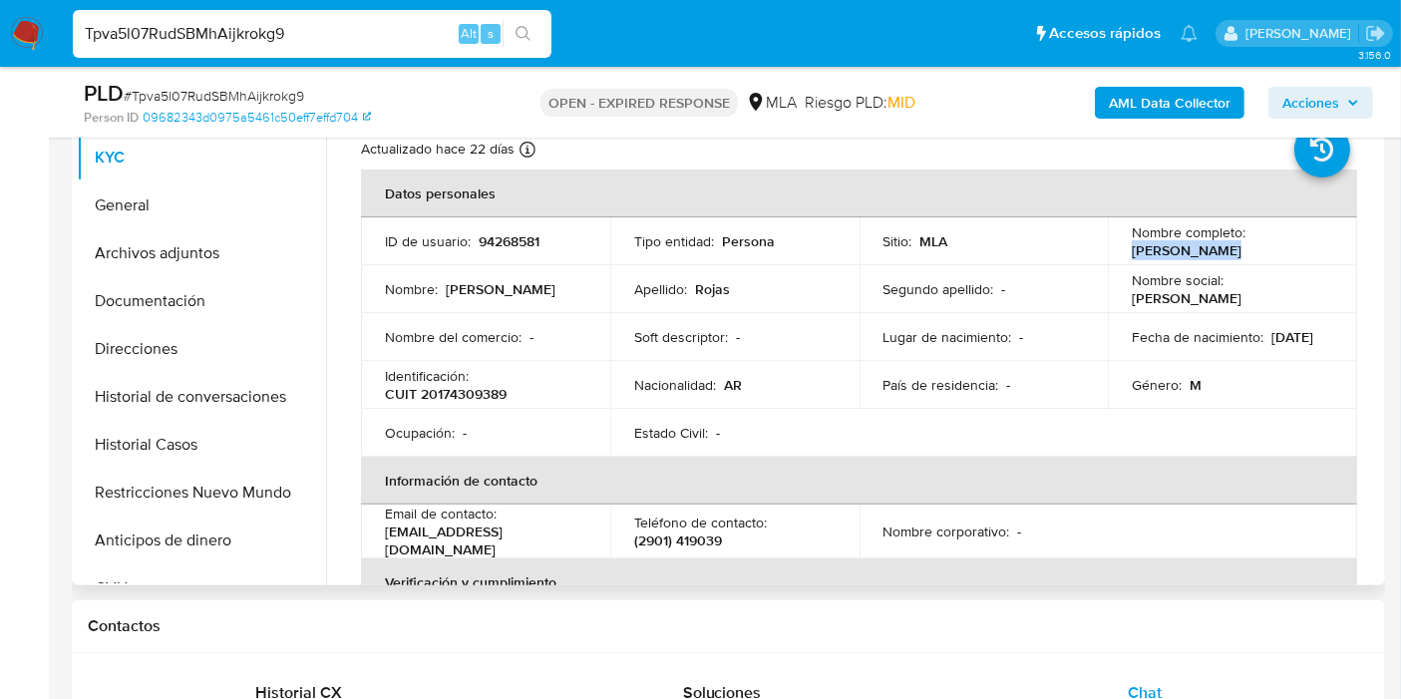
drag, startPoint x: 1234, startPoint y: 249, endPoint x: 1126, endPoint y: 251, distance: 108.7
click at [1132, 251] on div "Nombre completo : Alberto Rojas" at bounding box center [1232, 241] width 201 height 36
copy p "Alberto Rojas"
click at [174, 290] on button "Documentación" at bounding box center [193, 301] width 233 height 48
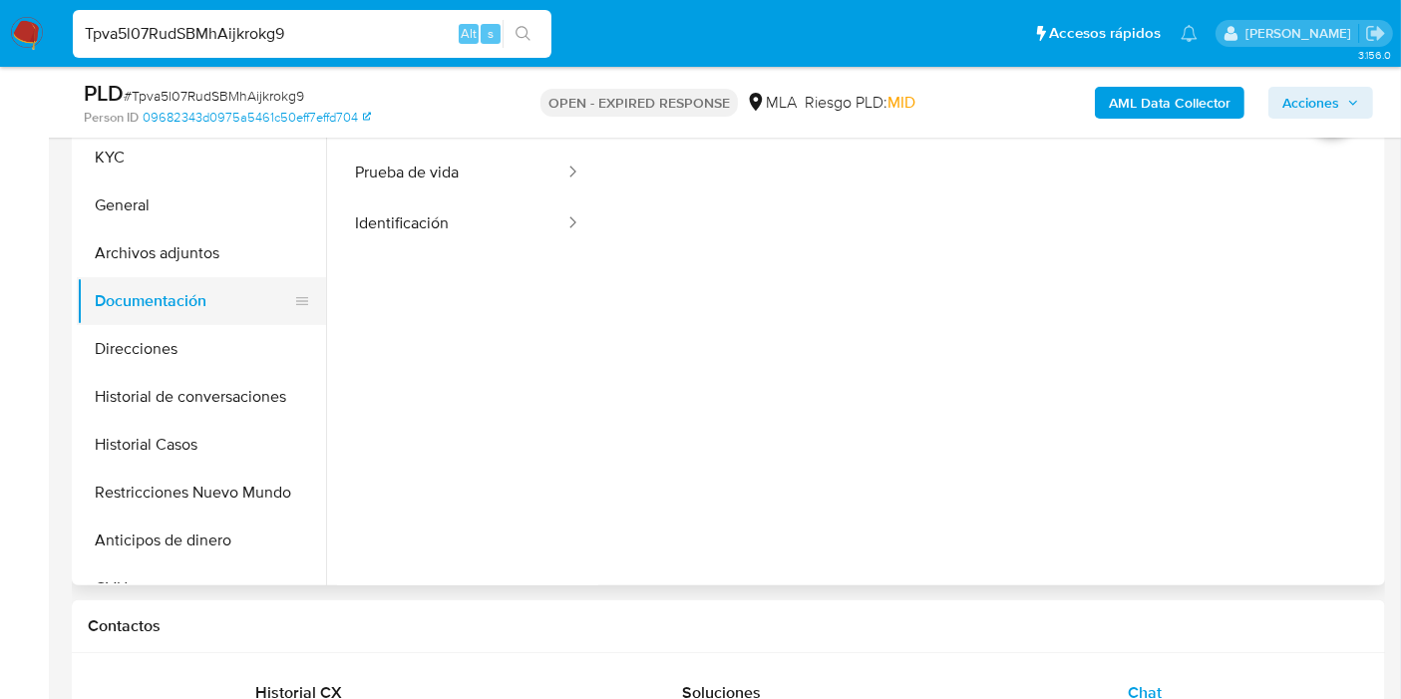
scroll to position [332, 0]
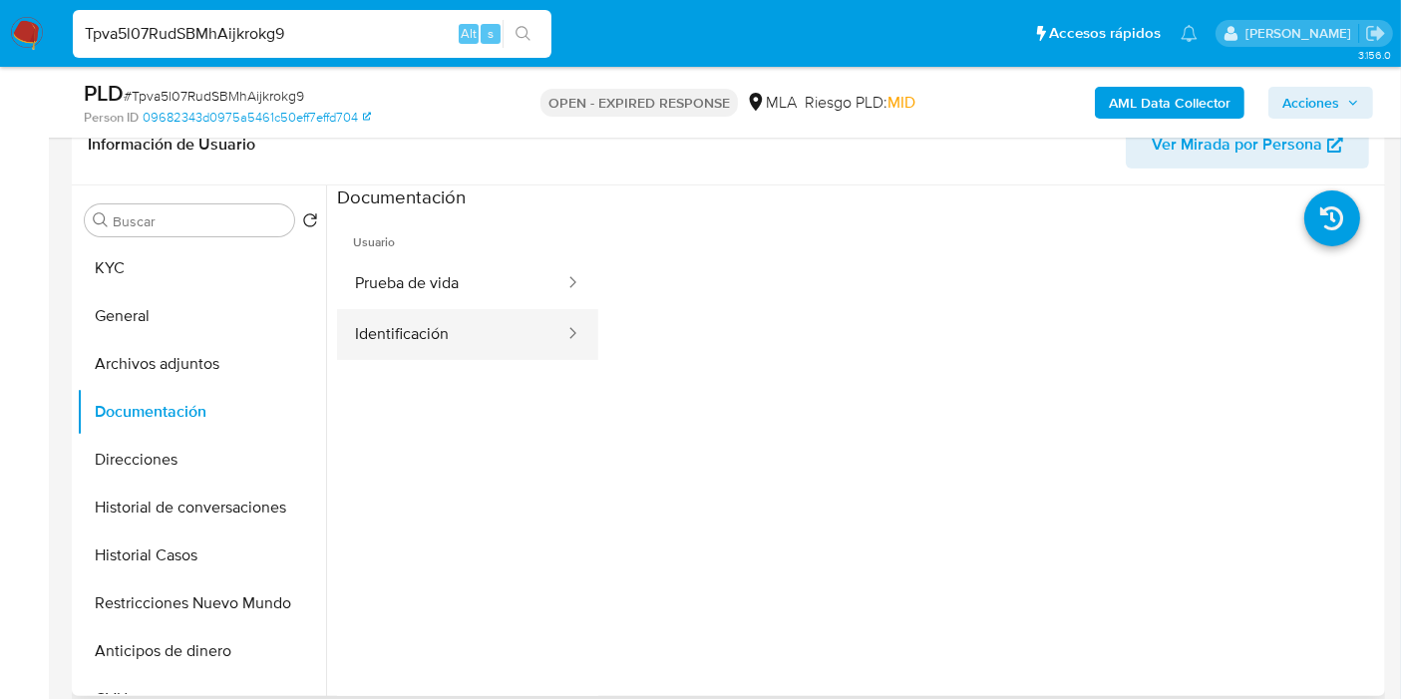
click at [400, 342] on button "Identificación" at bounding box center [451, 334] width 229 height 51
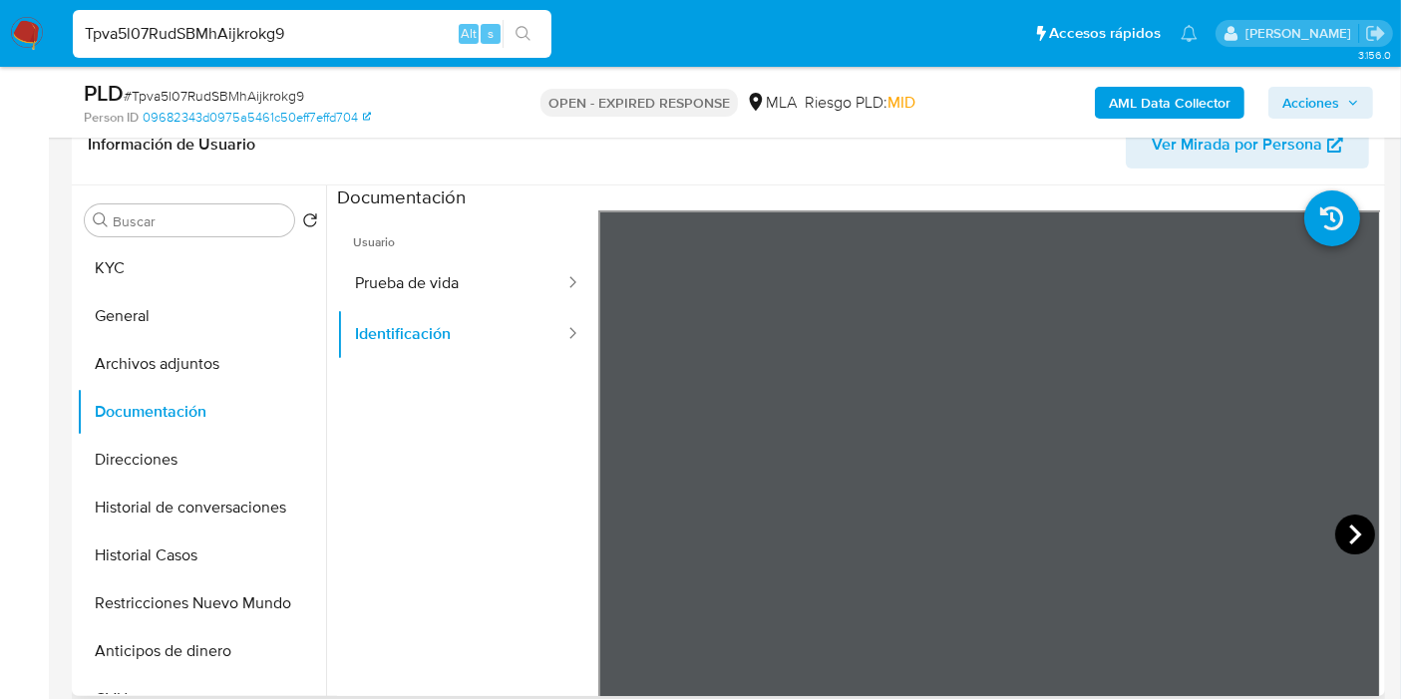
click at [1338, 522] on icon at bounding box center [1355, 534] width 40 height 40
click at [382, 264] on button "Prueba de vida" at bounding box center [451, 283] width 229 height 51
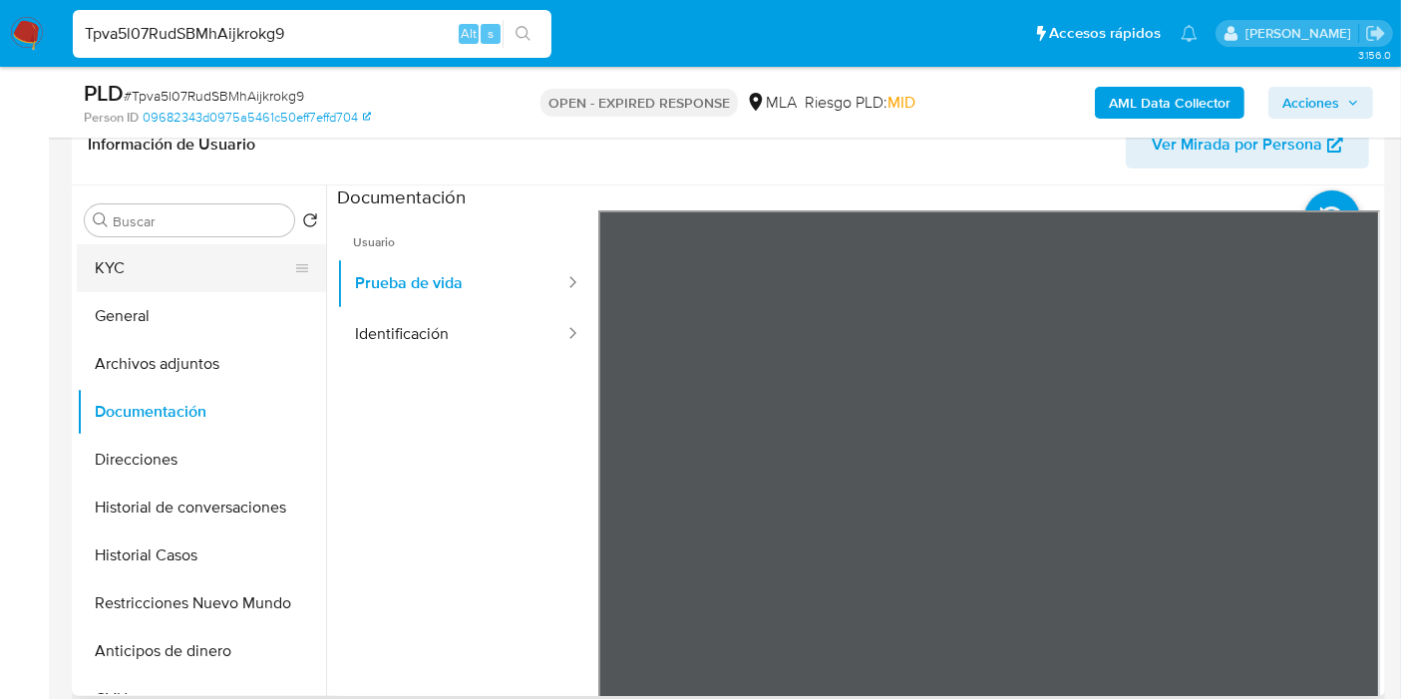
click at [151, 260] on button "KYC" at bounding box center [193, 268] width 233 height 48
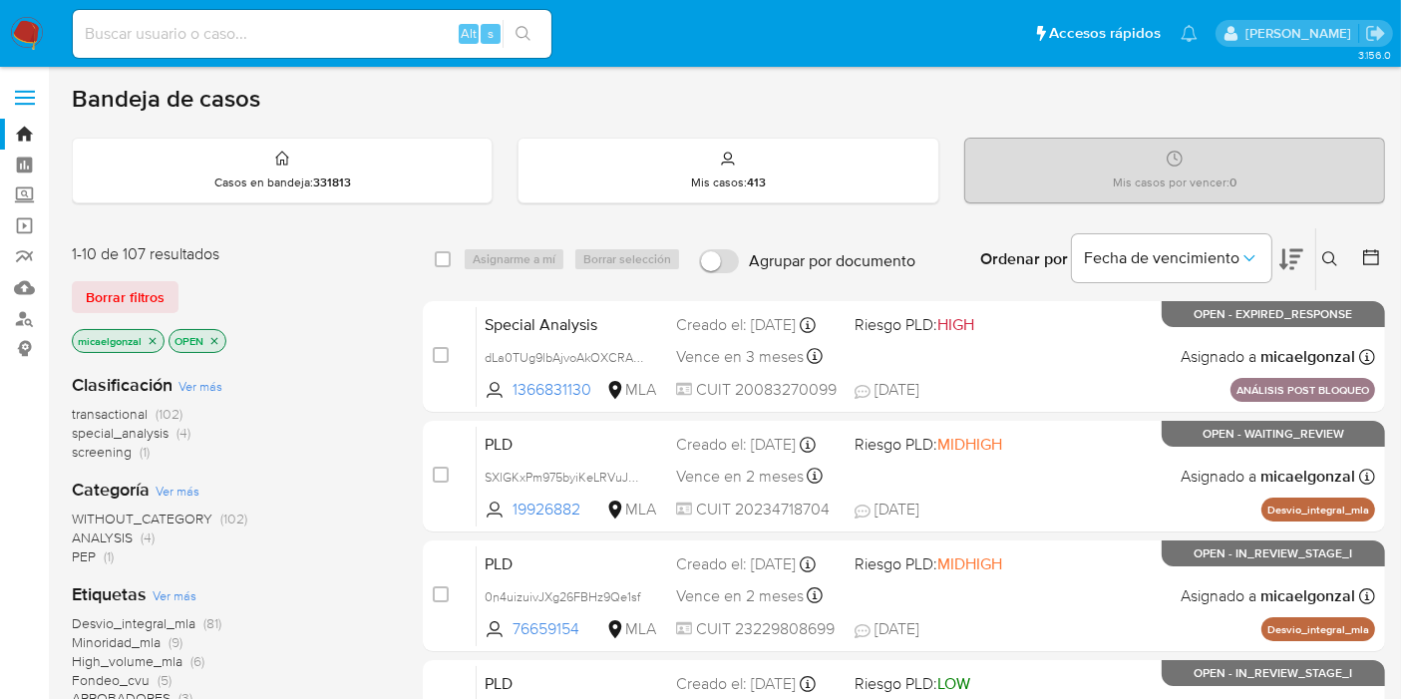
drag, startPoint x: 40, startPoint y: 38, endPoint x: 24, endPoint y: 35, distance: 16.2
click at [214, 22] on input at bounding box center [312, 34] width 479 height 26
paste input "fRUqwWmyO8sruedd3K2BxfFW"
type input "fRUqwWmyO8sruedd3K2BxfFW"
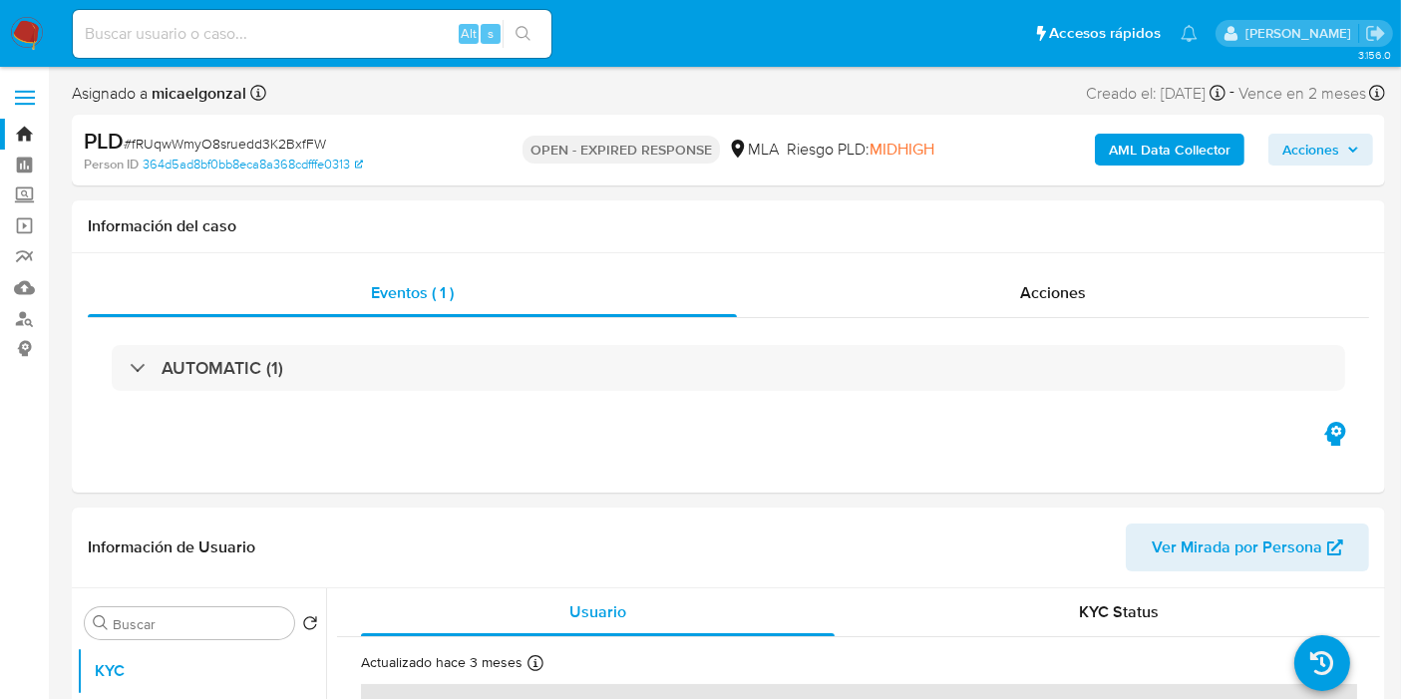
select select "10"
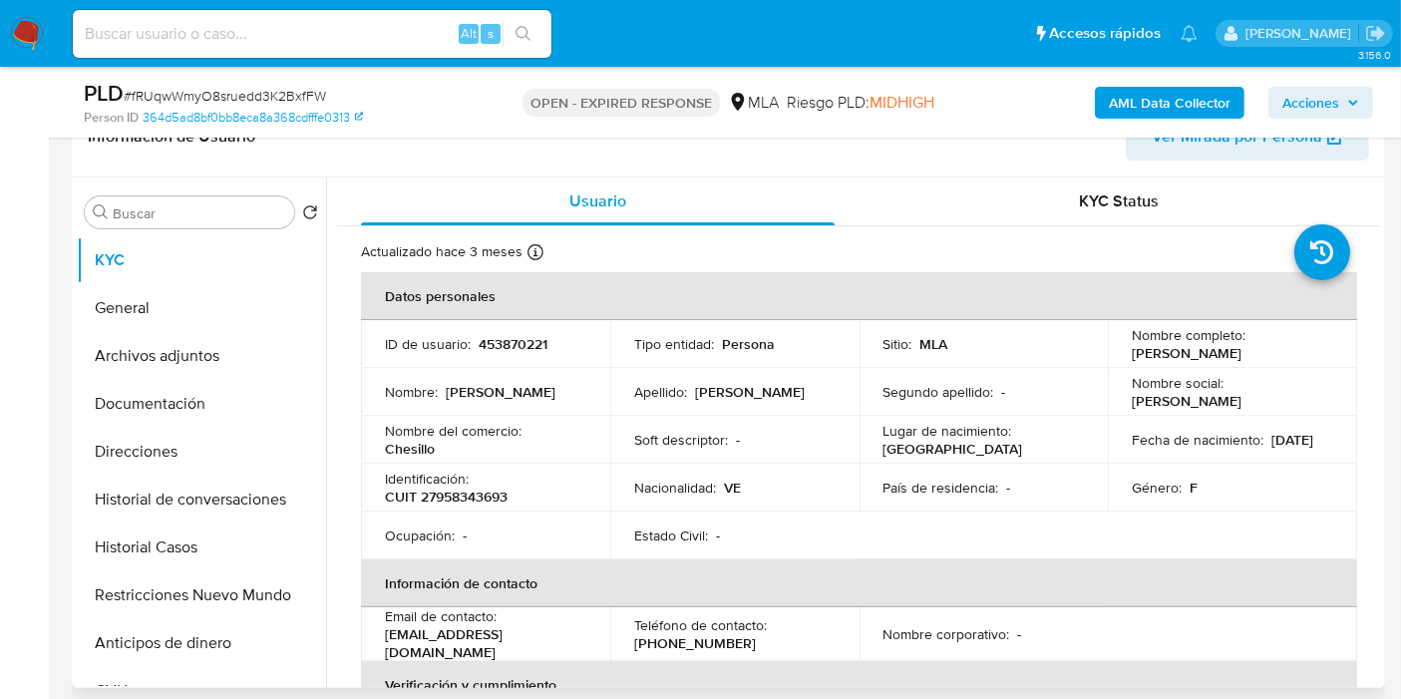
scroll to position [443, 0]
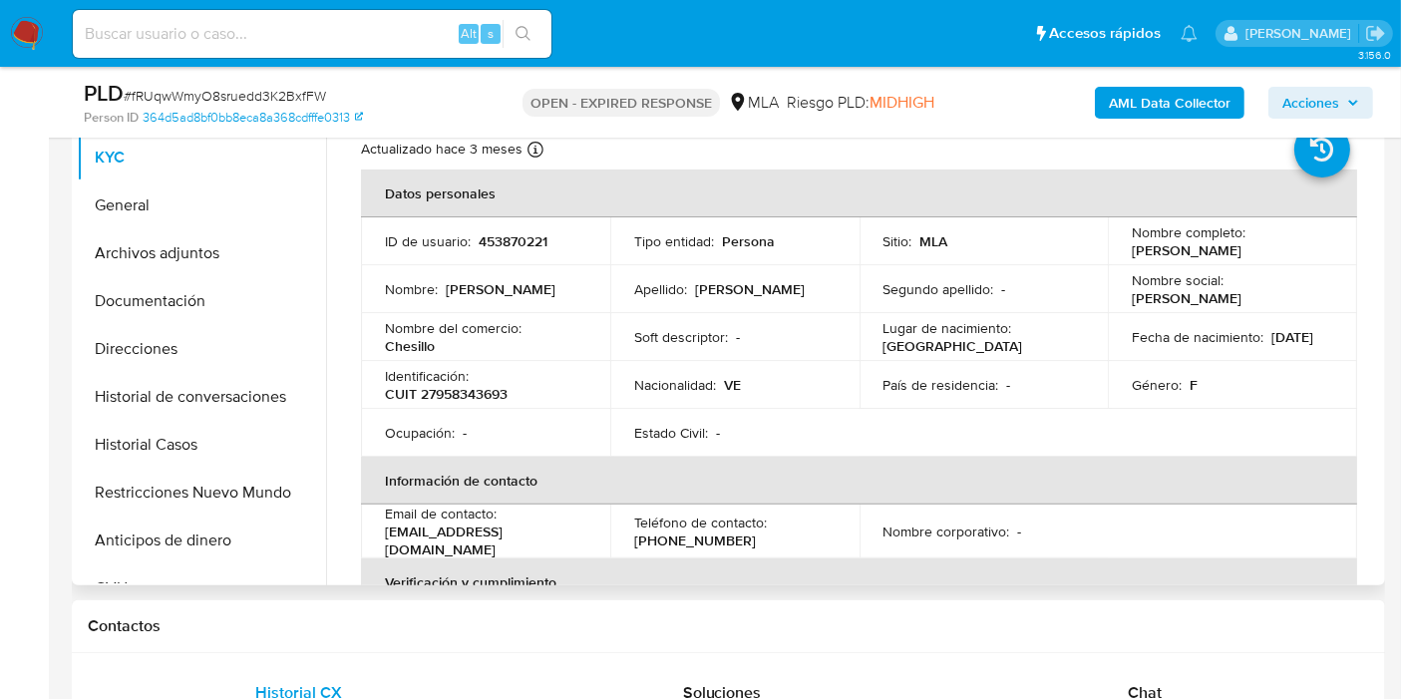
drag, startPoint x: 1303, startPoint y: 255, endPoint x: 1121, endPoint y: 249, distance: 182.6
click at [1121, 249] on td "Nombre completo : [PERSON_NAME]" at bounding box center [1232, 241] width 249 height 48
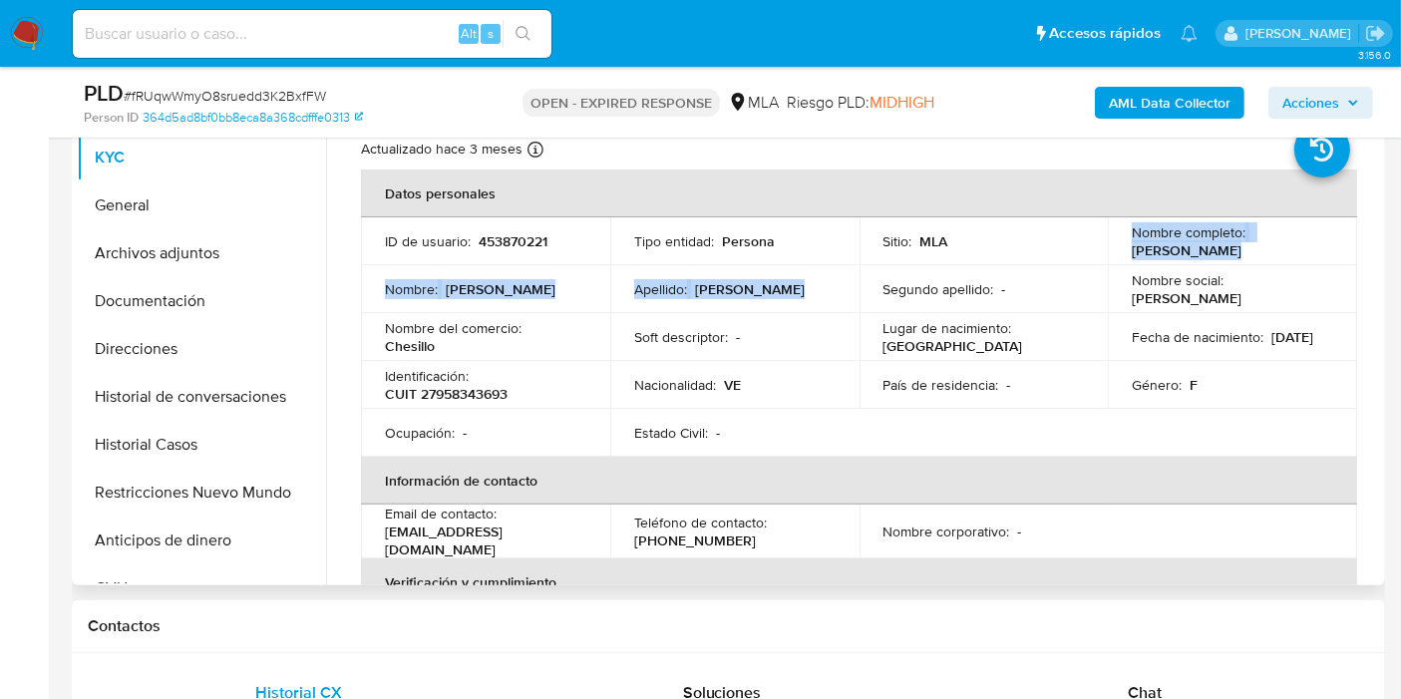
drag, startPoint x: 1139, startPoint y: 252, endPoint x: 928, endPoint y: 277, distance: 211.8
click at [928, 277] on tbody "ID de usuario : 453870221 Tipo entidad : Persona Sitio : MLA Nombre completo : …" at bounding box center [859, 336] width 996 height 239
click at [1115, 247] on td "Nombre completo : [PERSON_NAME]" at bounding box center [1232, 241] width 249 height 48
drag, startPoint x: 1280, startPoint y: 254, endPoint x: 1290, endPoint y: 251, distance: 10.4
click at [1281, 255] on div "Nombre completo : [PERSON_NAME]" at bounding box center [1232, 241] width 201 height 36
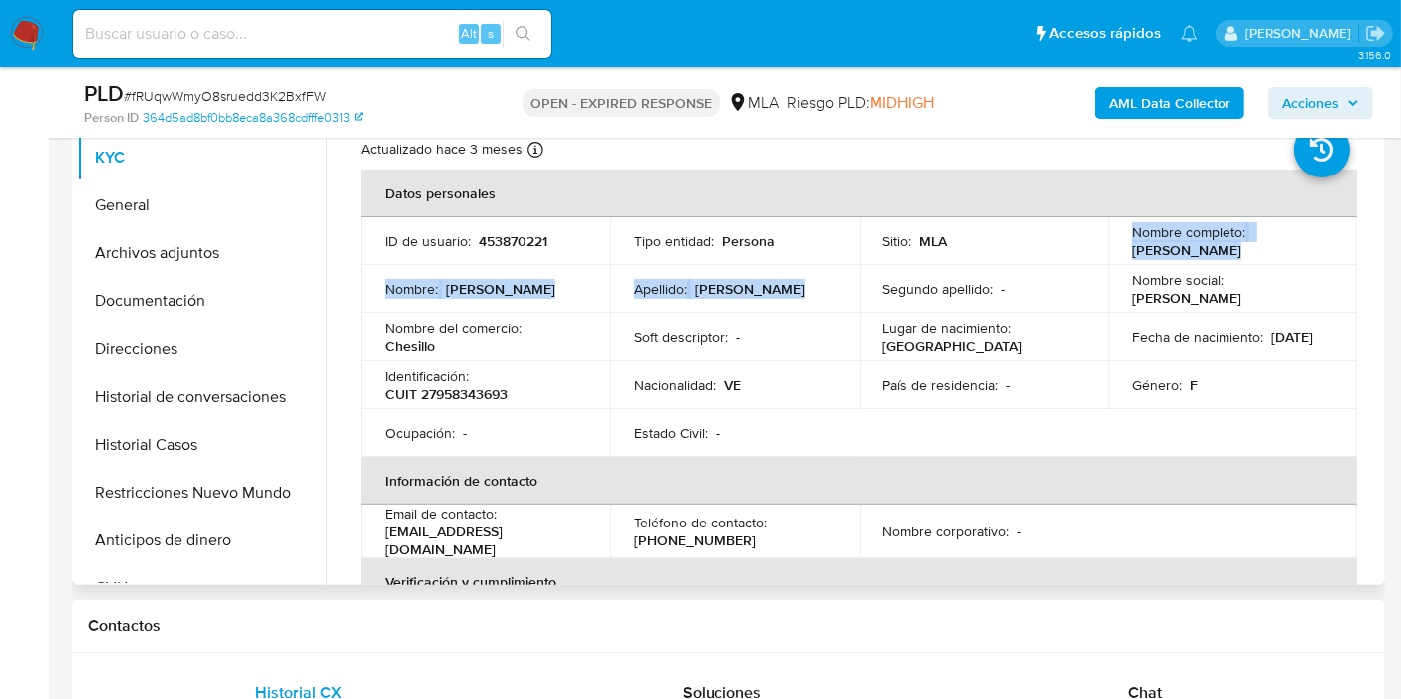
click at [1285, 249] on div "Nombre completo : Stephany Villarroel Solis" at bounding box center [1232, 241] width 201 height 36
click at [1277, 248] on div "Nombre completo : Stephany Villarroel Solis" at bounding box center [1232, 241] width 201 height 36
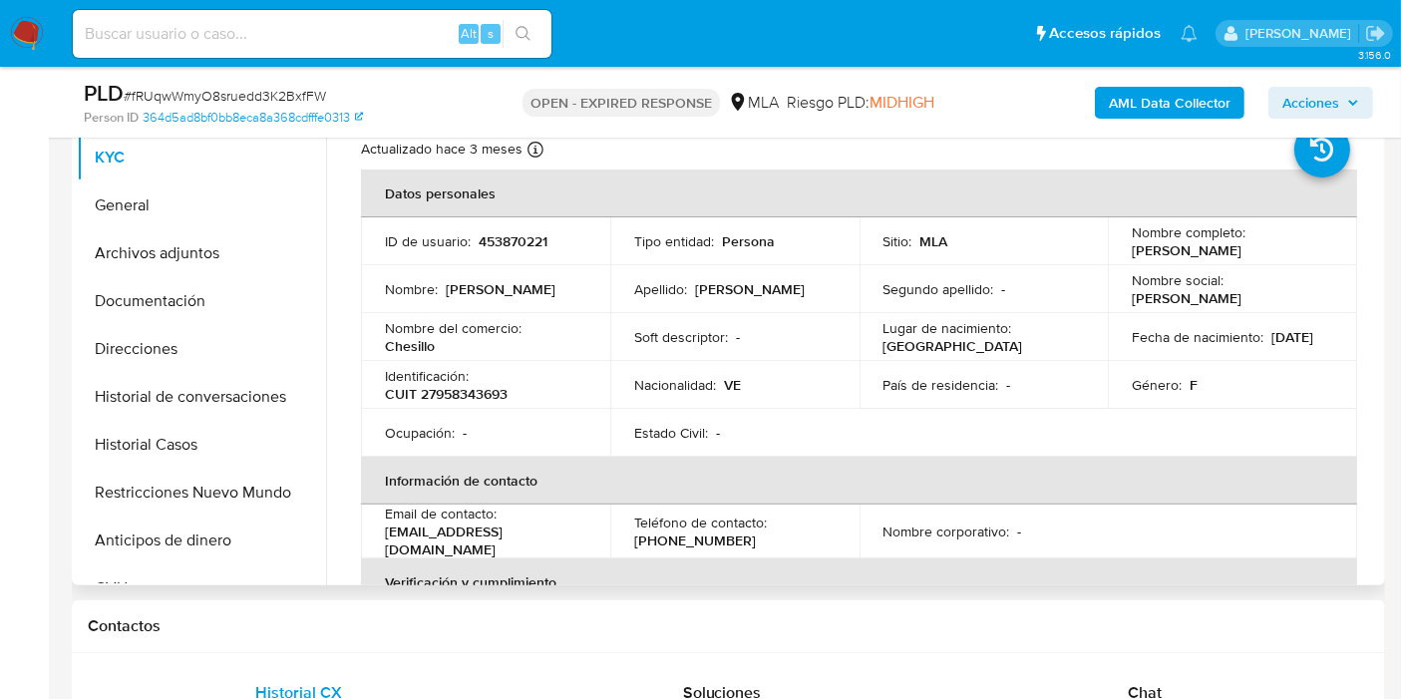
click at [1185, 254] on p "Stephany Villarroel Solis" at bounding box center [1187, 250] width 110 height 18
drag, startPoint x: 1133, startPoint y: 249, endPoint x: 1204, endPoint y: 251, distance: 71.8
click at [1204, 251] on p "[PERSON_NAME]" at bounding box center [1187, 250] width 110 height 18
click at [1097, 251] on td "Sitio : MLA" at bounding box center [983, 241] width 249 height 48
drag, startPoint x: 1125, startPoint y: 251, endPoint x: 1278, endPoint y: 248, distance: 153.6
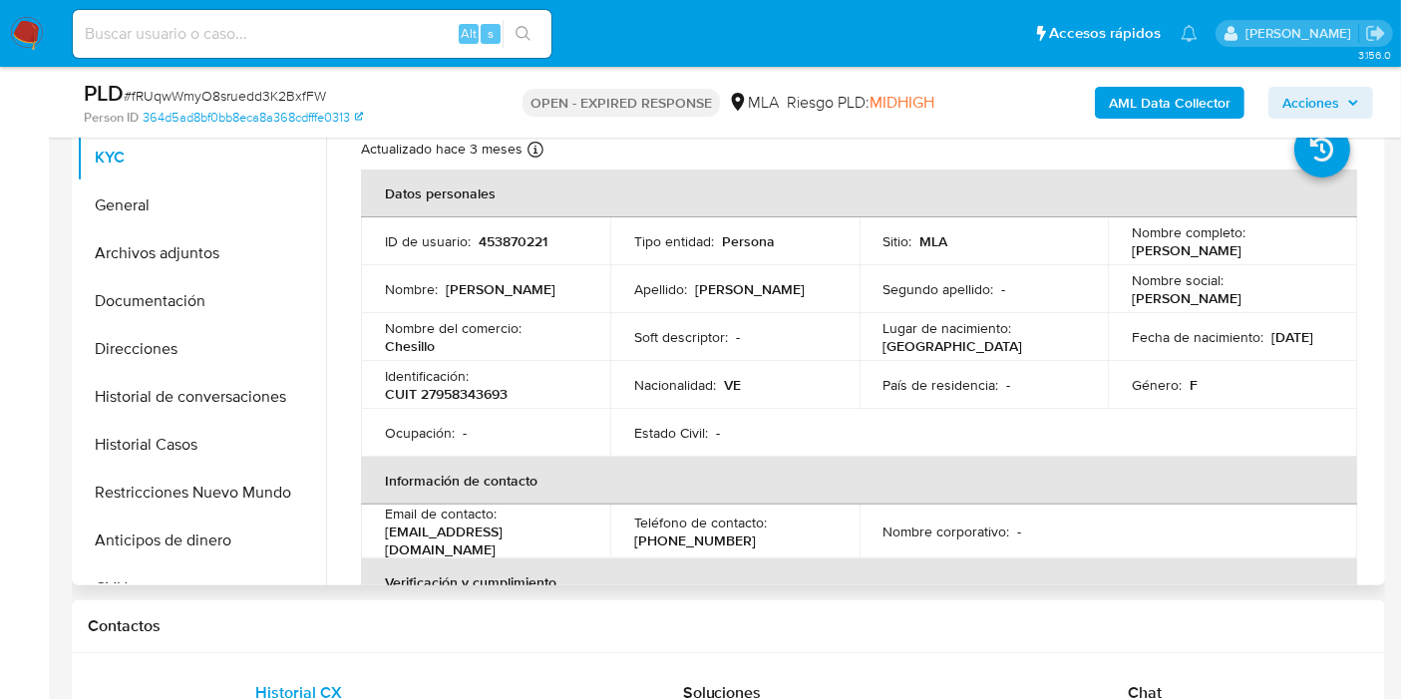
click at [1278, 248] on div "Nombre completo : Stephany Villarroel Solis" at bounding box center [1232, 241] width 201 height 36
copy p "[PERSON_NAME]"
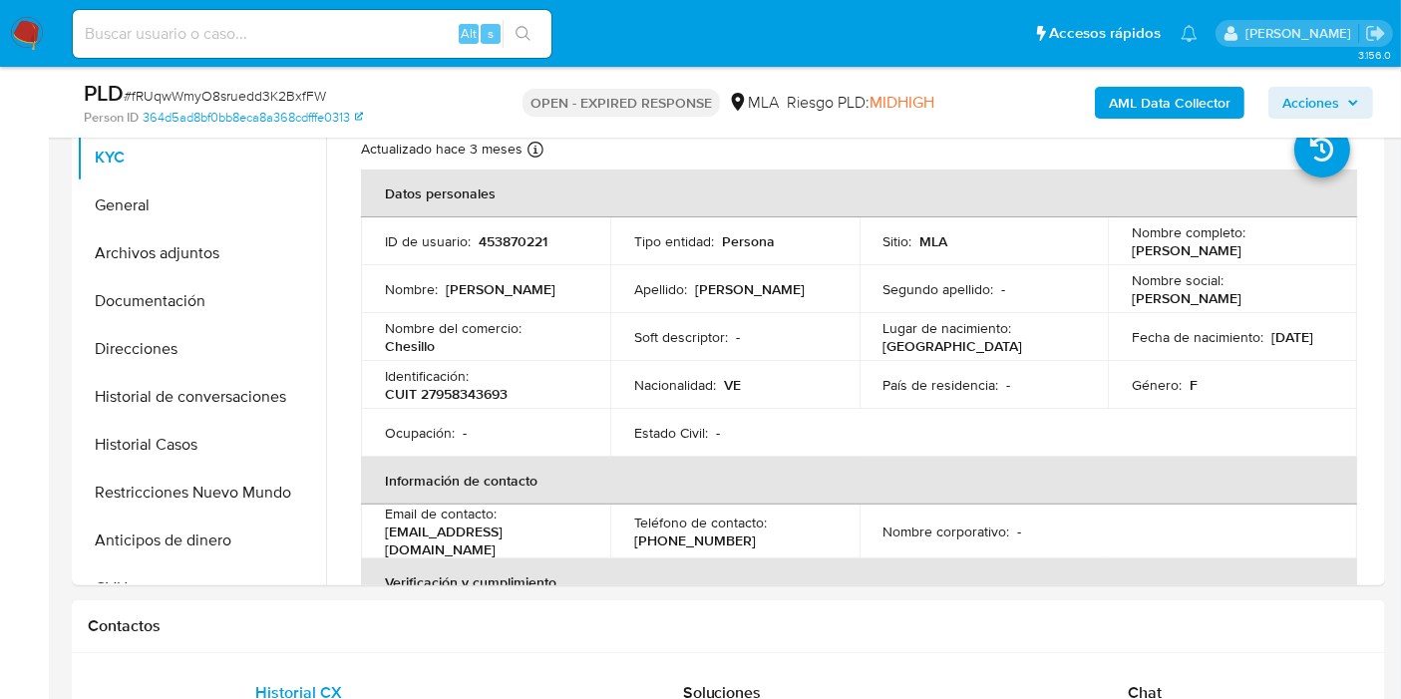
click at [303, 98] on span "# fRUqwWmyO8sruedd3K2BxfFW" at bounding box center [225, 96] width 202 height 20
copy span "fRUqwWmyO8sruedd3K2BxfFW"
click at [44, 37] on nav "Pausado Ver notificaciones Alt s Accesos rápidos Presiona las siguientes teclas…" at bounding box center [700, 33] width 1401 height 67
drag, startPoint x: 0, startPoint y: 37, endPoint x: 8, endPoint y: 47, distance: 12.8
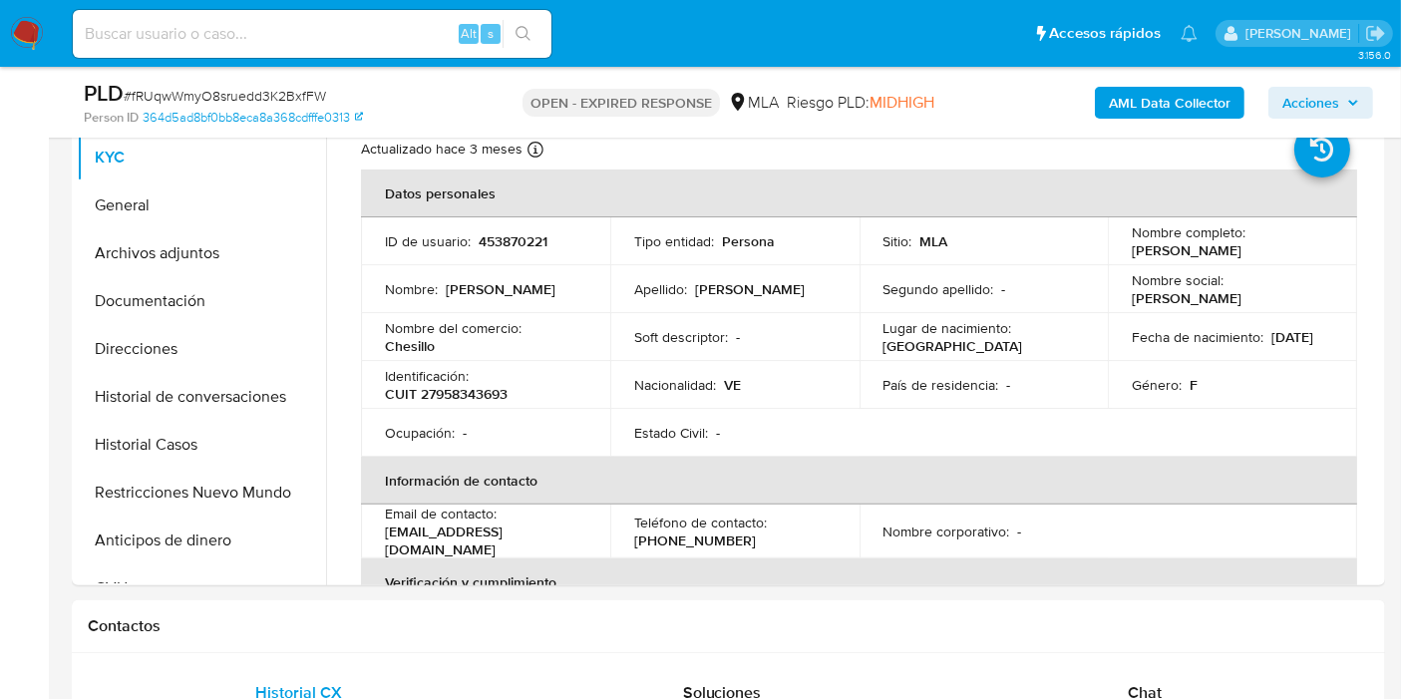
click at [2, 42] on nav "Pausado Ver notificaciones Alt s Accesos rápidos Presiona las siguientes teclas…" at bounding box center [700, 33] width 1401 height 67
click at [8, 47] on nav "Pausado Ver notificaciones Alt s Accesos rápidos Presiona las siguientes teclas…" at bounding box center [700, 33] width 1401 height 67
click at [31, 32] on img at bounding box center [27, 34] width 34 height 34
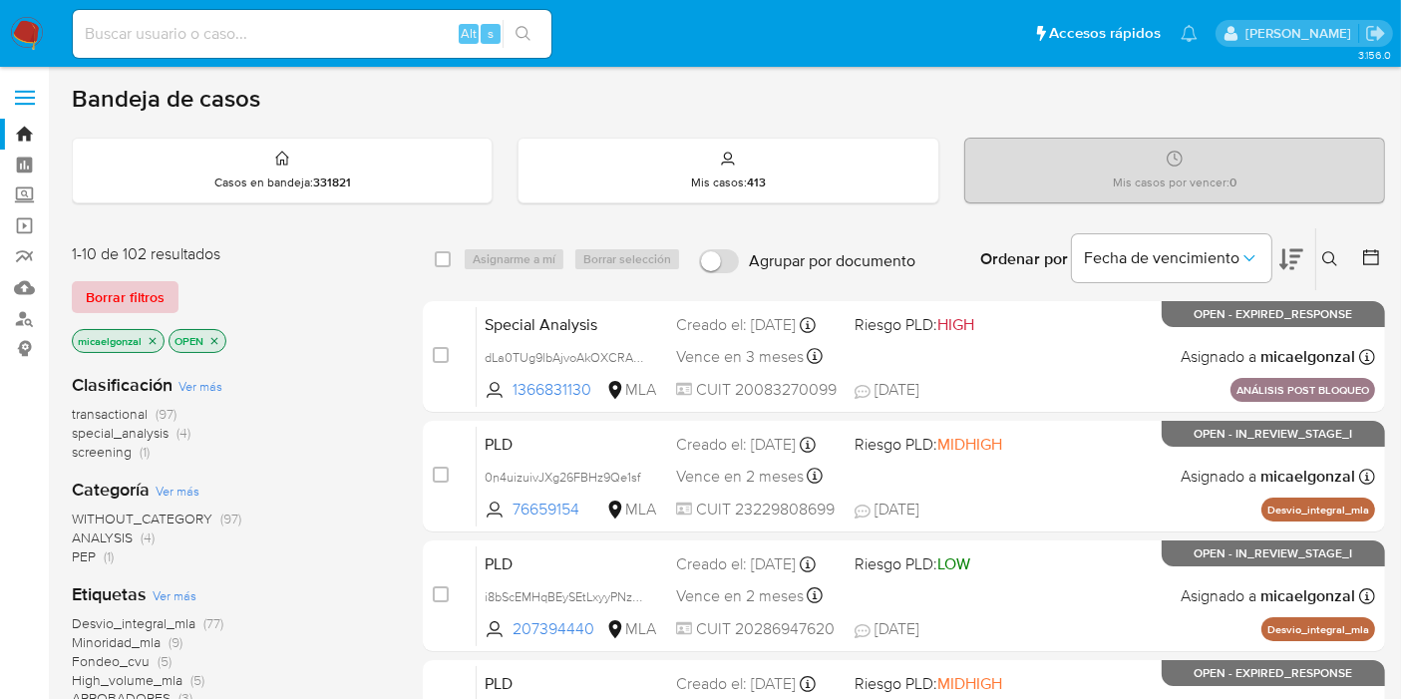
click at [161, 296] on span "Borrar filtros" at bounding box center [125, 297] width 79 height 28
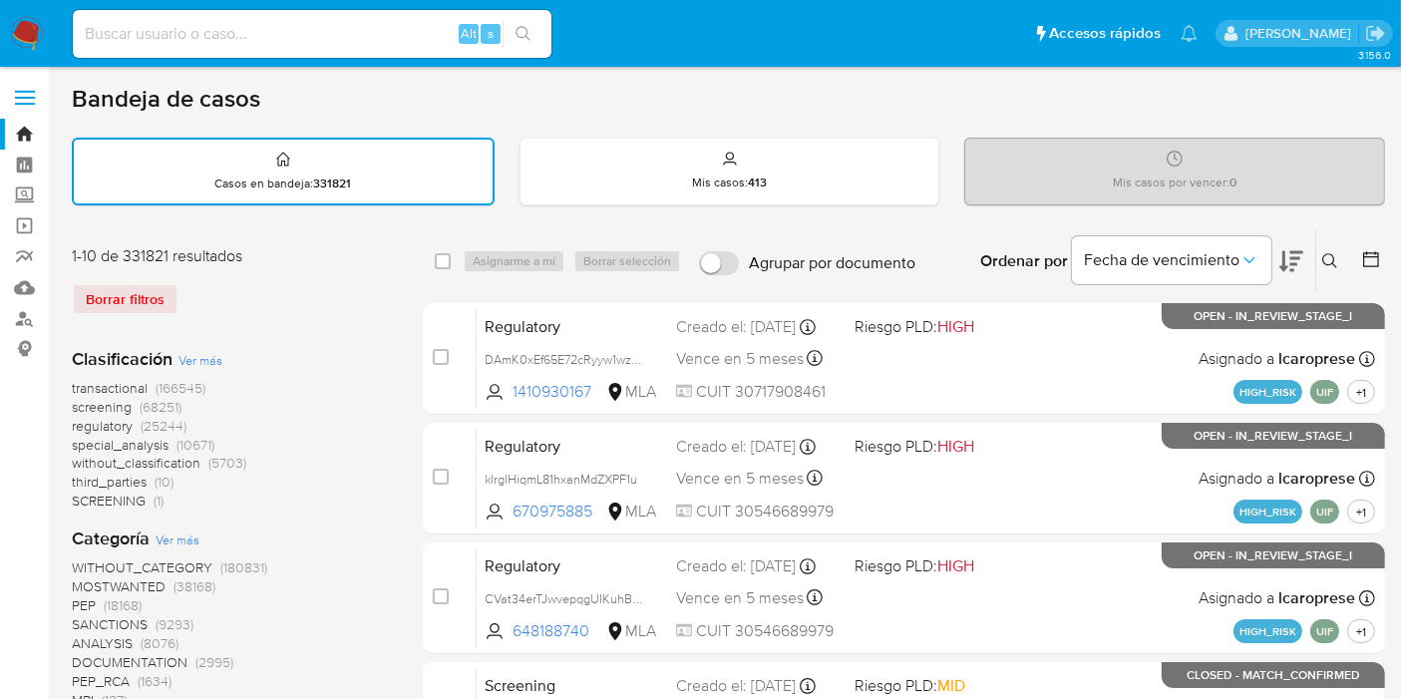
click at [1324, 254] on icon at bounding box center [1330, 261] width 16 height 16
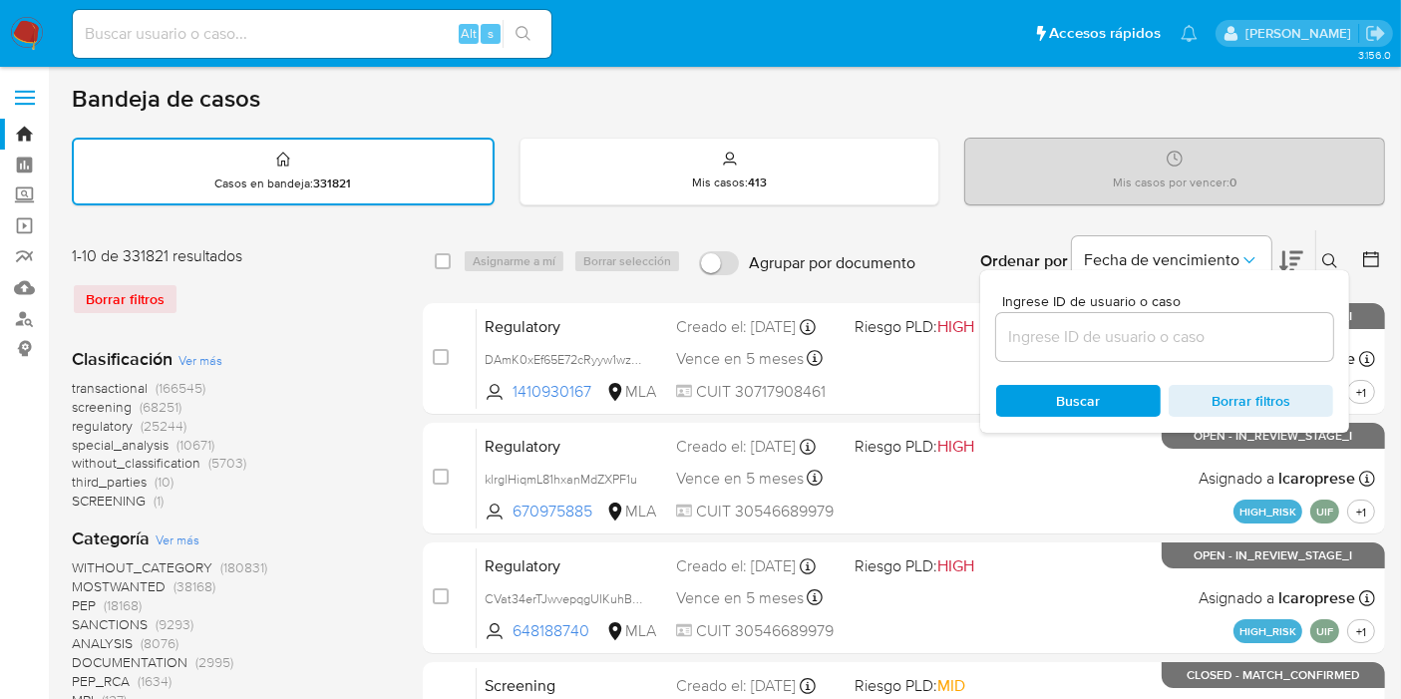
click at [1012, 340] on input at bounding box center [1164, 337] width 337 height 26
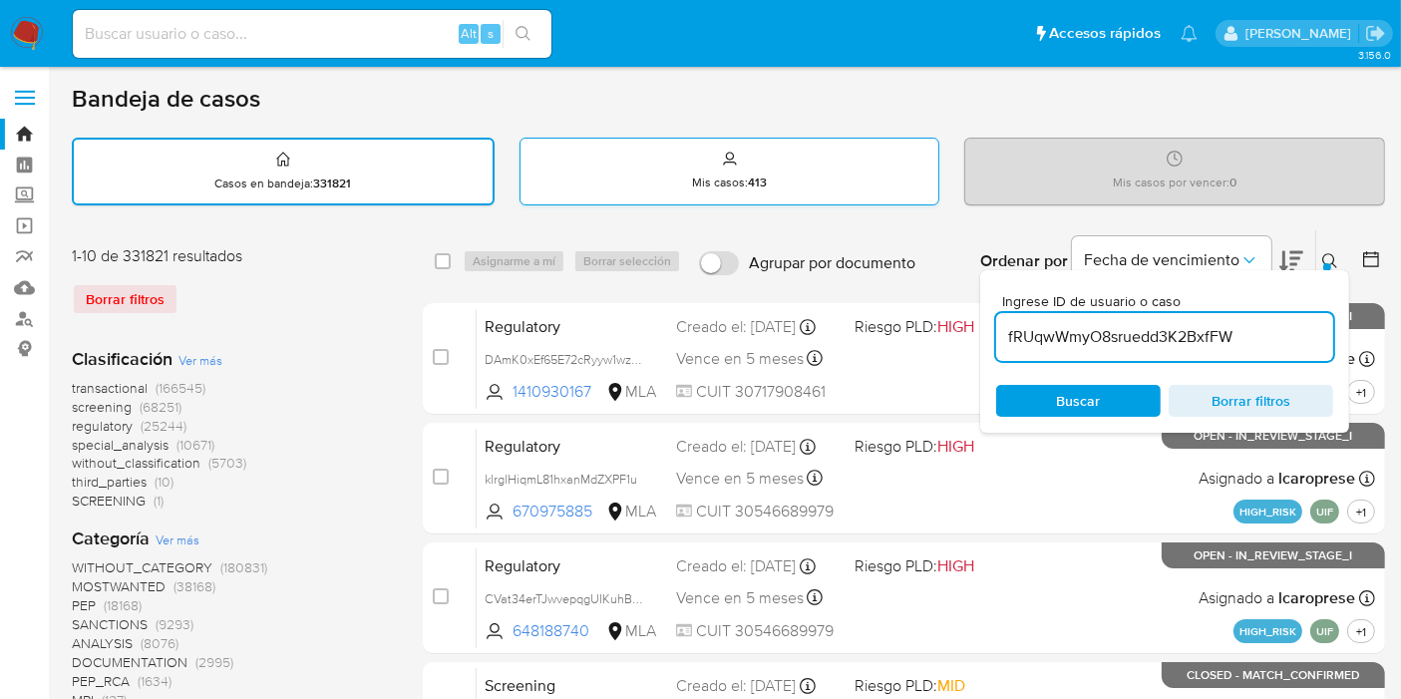
type input "fRUqwWmyO8sruedd3K2BxfFW"
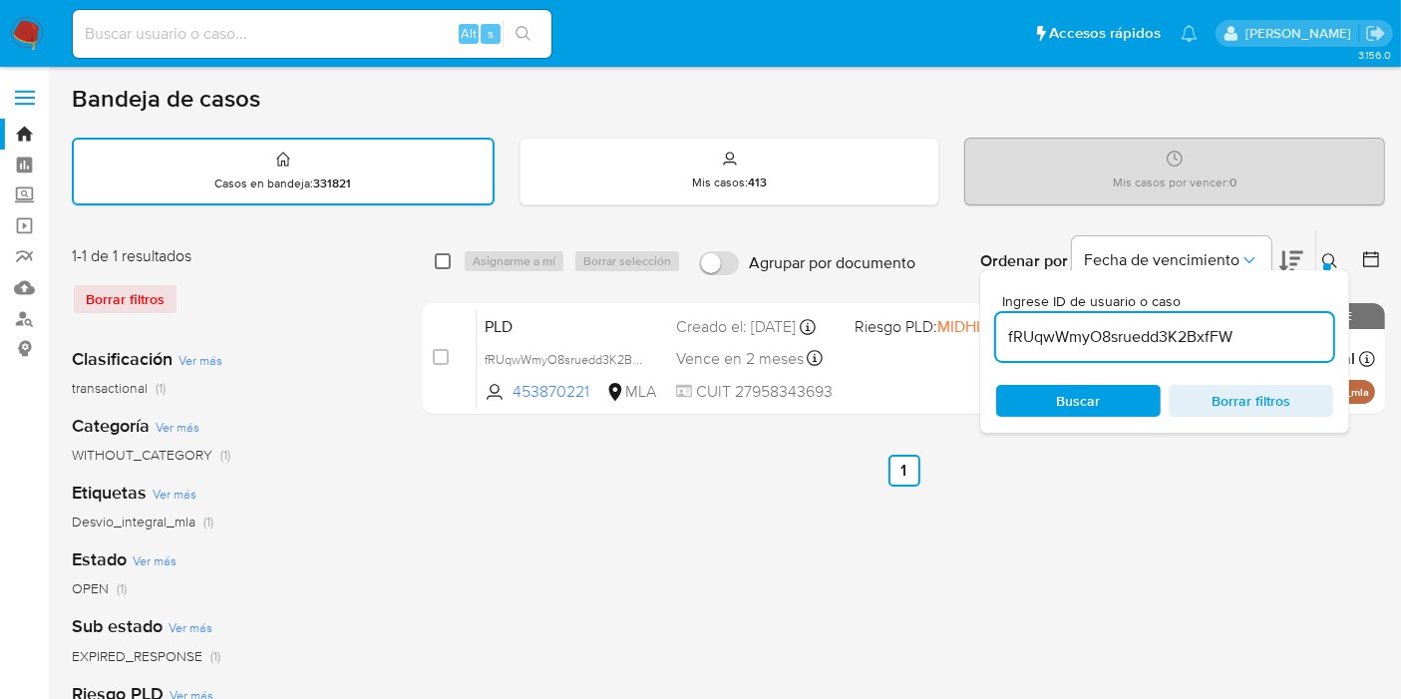
drag, startPoint x: 453, startPoint y: 263, endPoint x: 436, endPoint y: 263, distance: 16.9
click at [448, 263] on div "select-all-cases-checkbox" at bounding box center [447, 261] width 24 height 24
click at [436, 263] on input "checkbox" at bounding box center [443, 261] width 16 height 16
checkbox input "true"
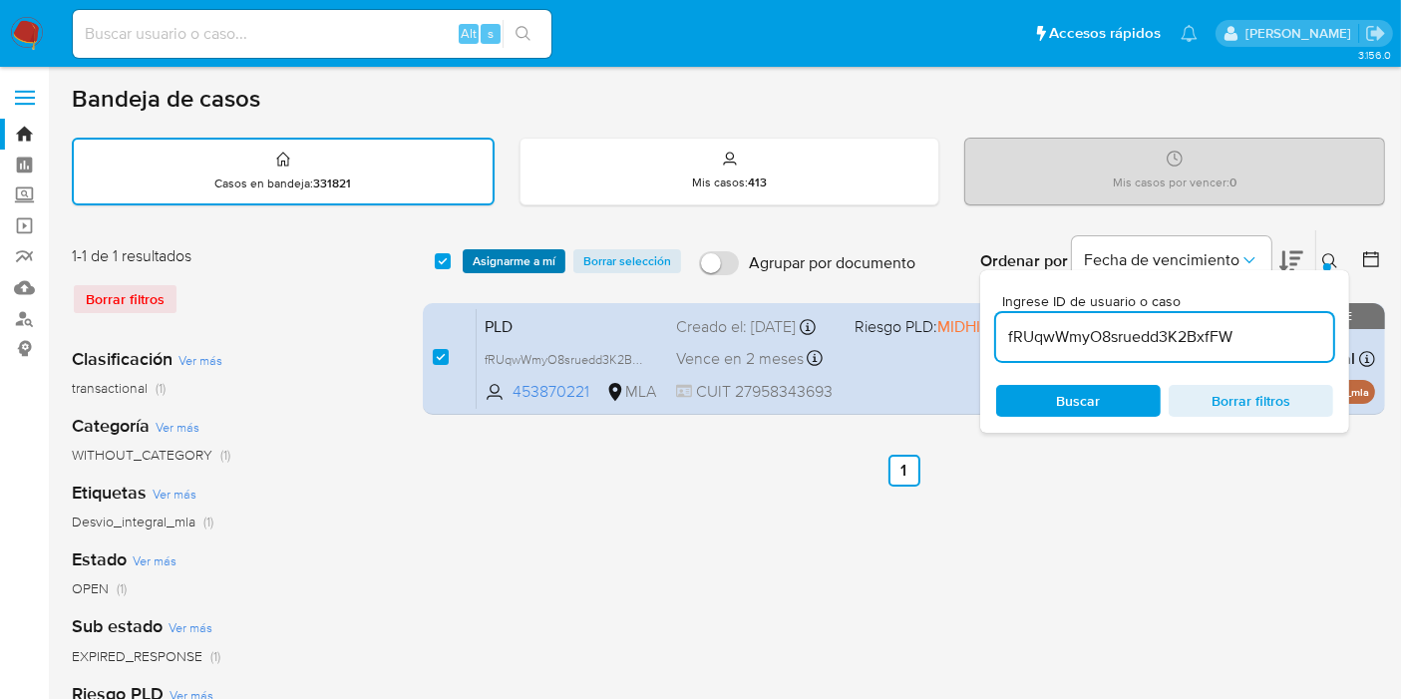
click at [487, 251] on span "Asignarme a mí" at bounding box center [514, 261] width 83 height 20
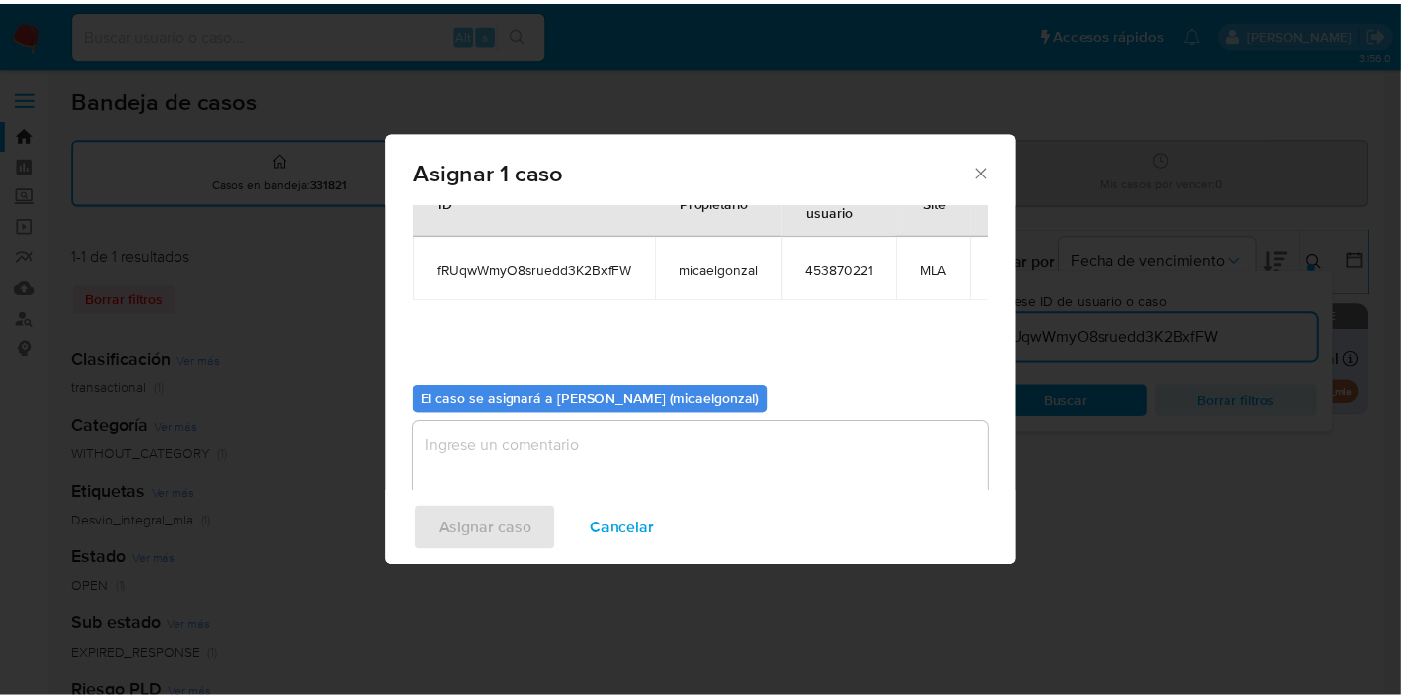
scroll to position [102, 0]
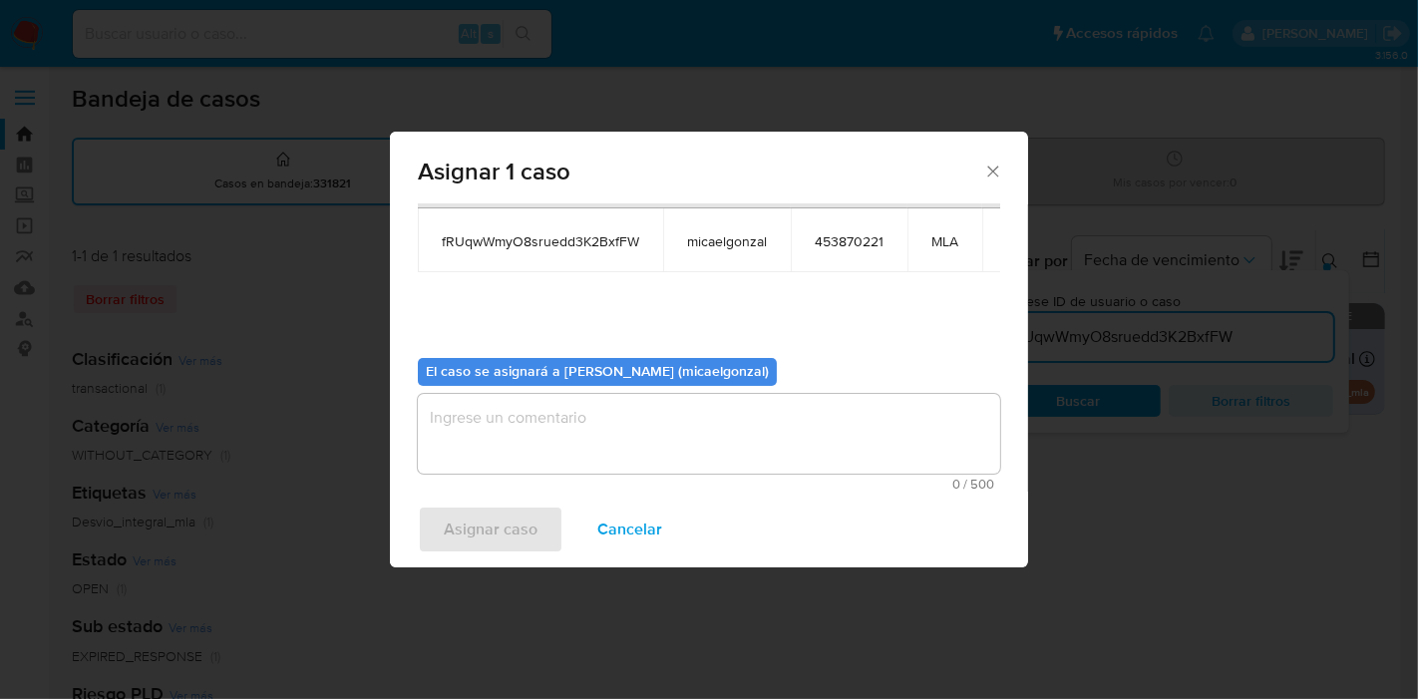
drag, startPoint x: 542, startPoint y: 389, endPoint x: 534, endPoint y: 414, distance: 26.2
click at [540, 397] on div "El caso se asignará a Micaela Estefania Gonzalez (micaelgonzal) 0 / 500 500 car…" at bounding box center [709, 416] width 582 height 149
click at [508, 472] on textarea "assign-modal" at bounding box center [709, 434] width 582 height 80
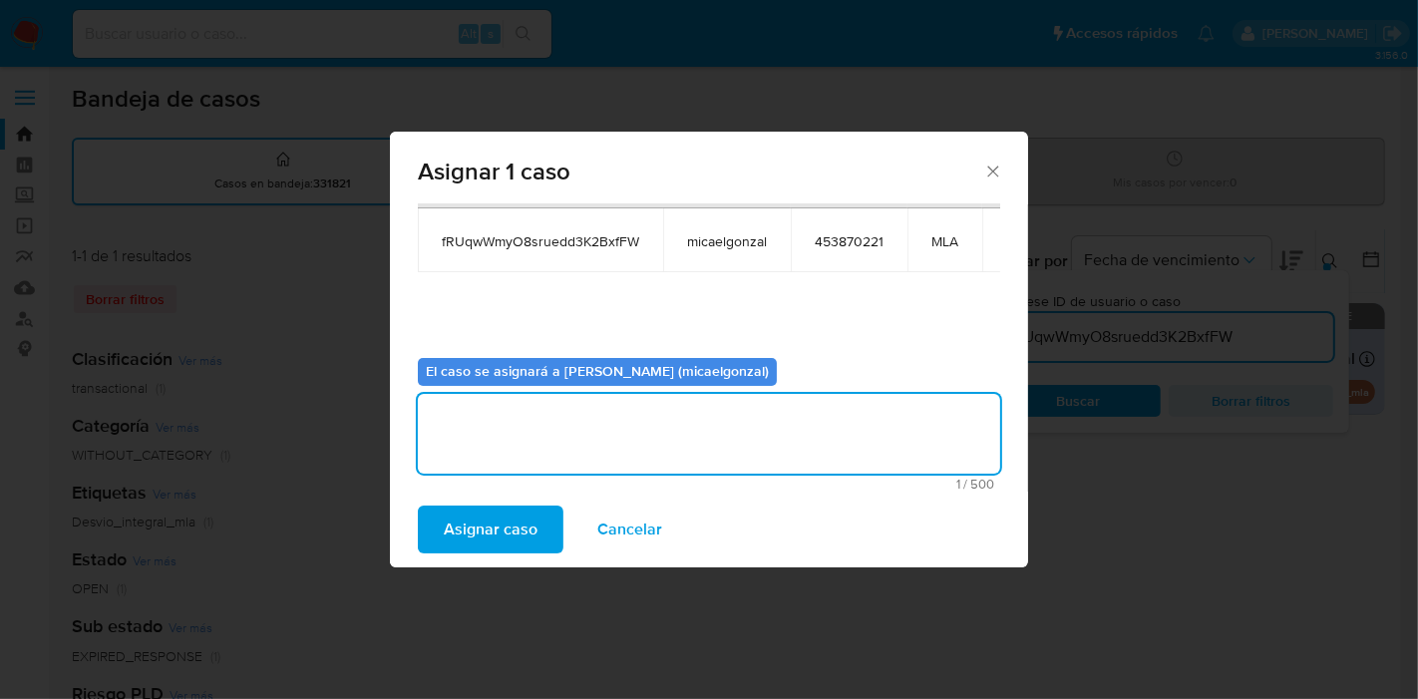
click at [495, 502] on div "Asignar caso Cancelar" at bounding box center [709, 530] width 638 height 76
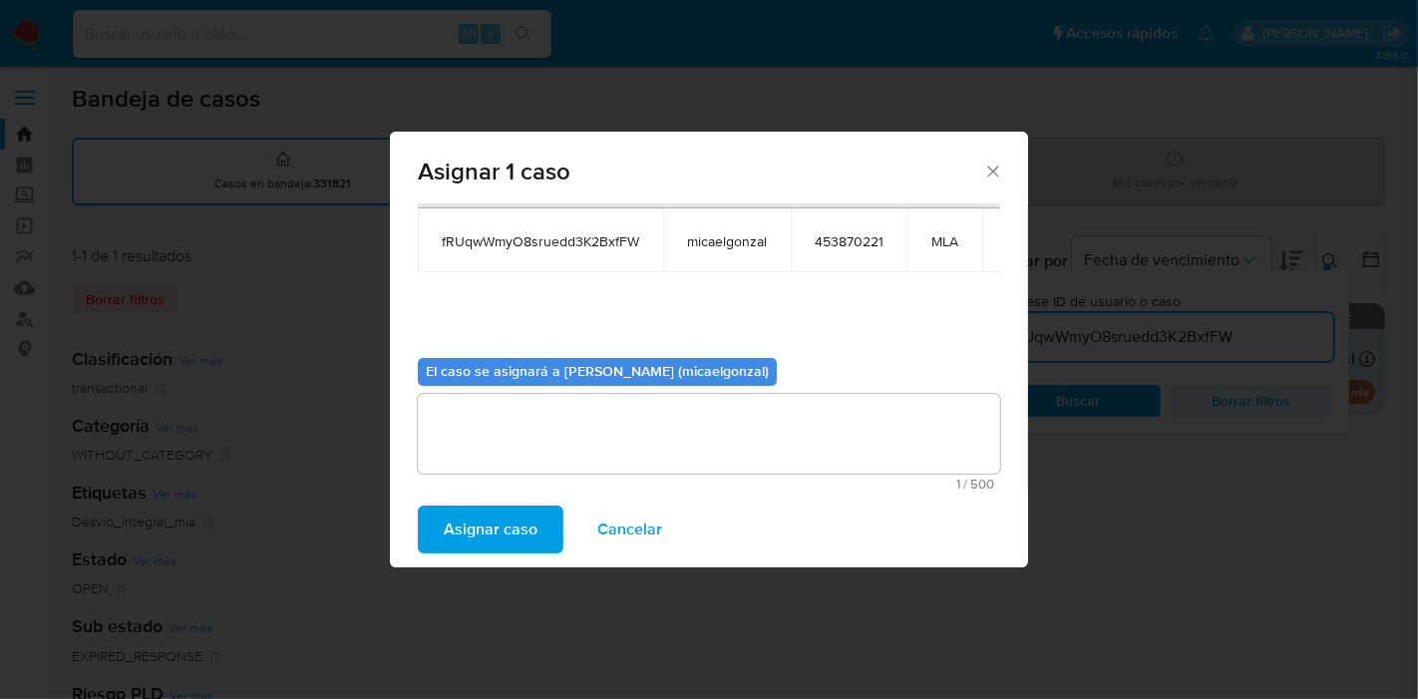
click at [484, 516] on span "Asignar caso" at bounding box center [491, 529] width 94 height 44
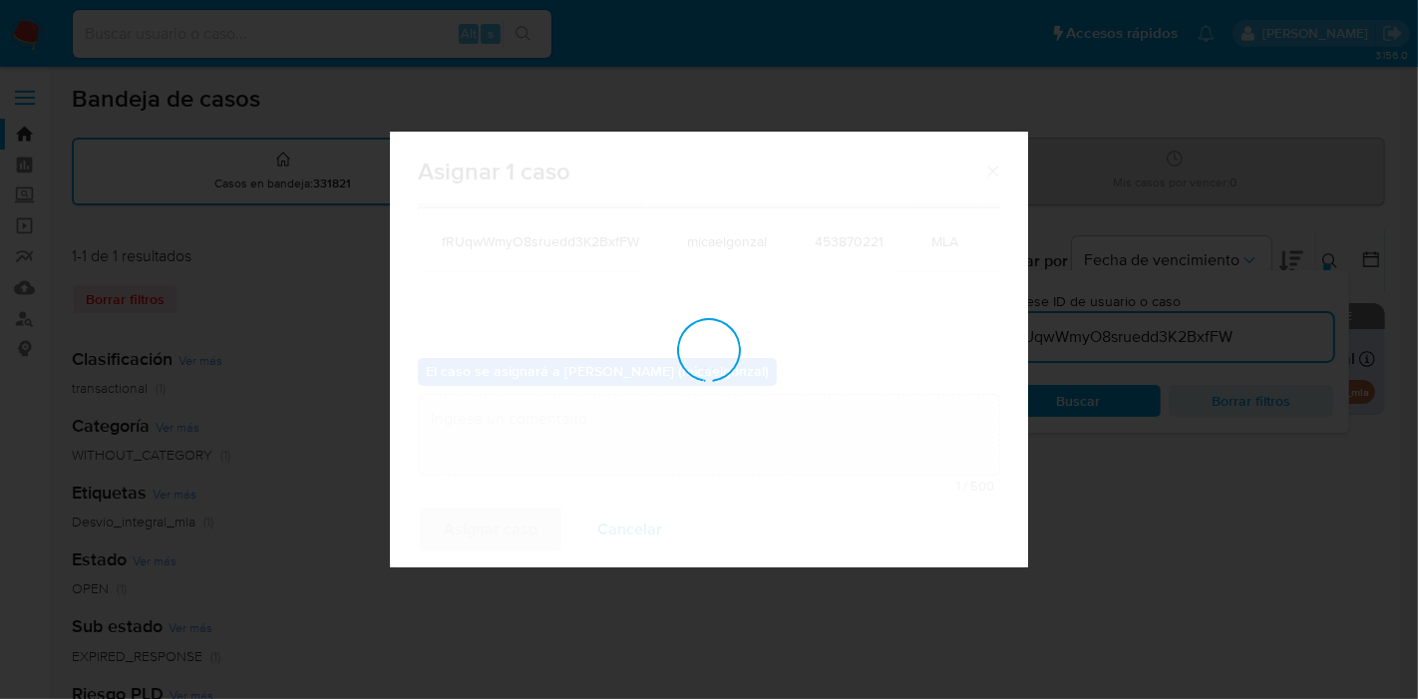
checkbox input "false"
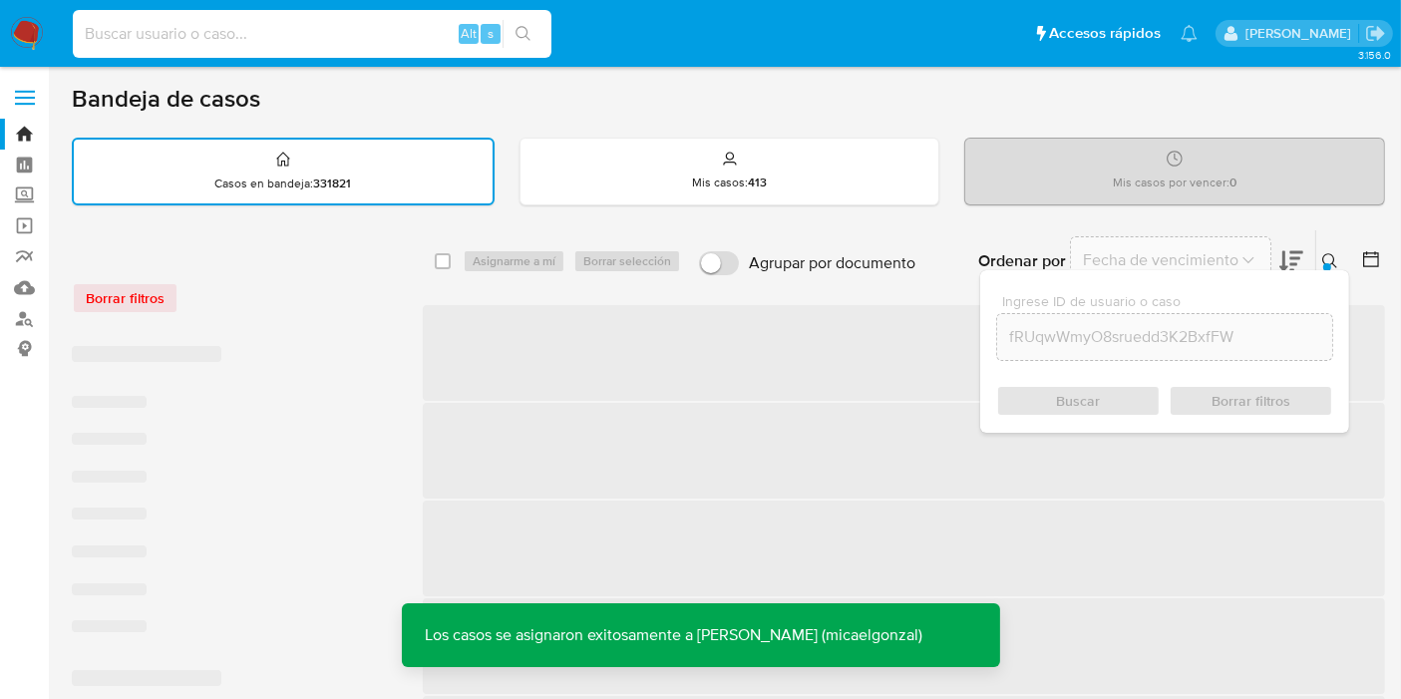
click at [216, 46] on input at bounding box center [312, 34] width 479 height 26
paste input "fRUqwWmyO8sruedd3K2BxfFW"
type input "fRUqwWmyO8sruedd3K2BxfFW"
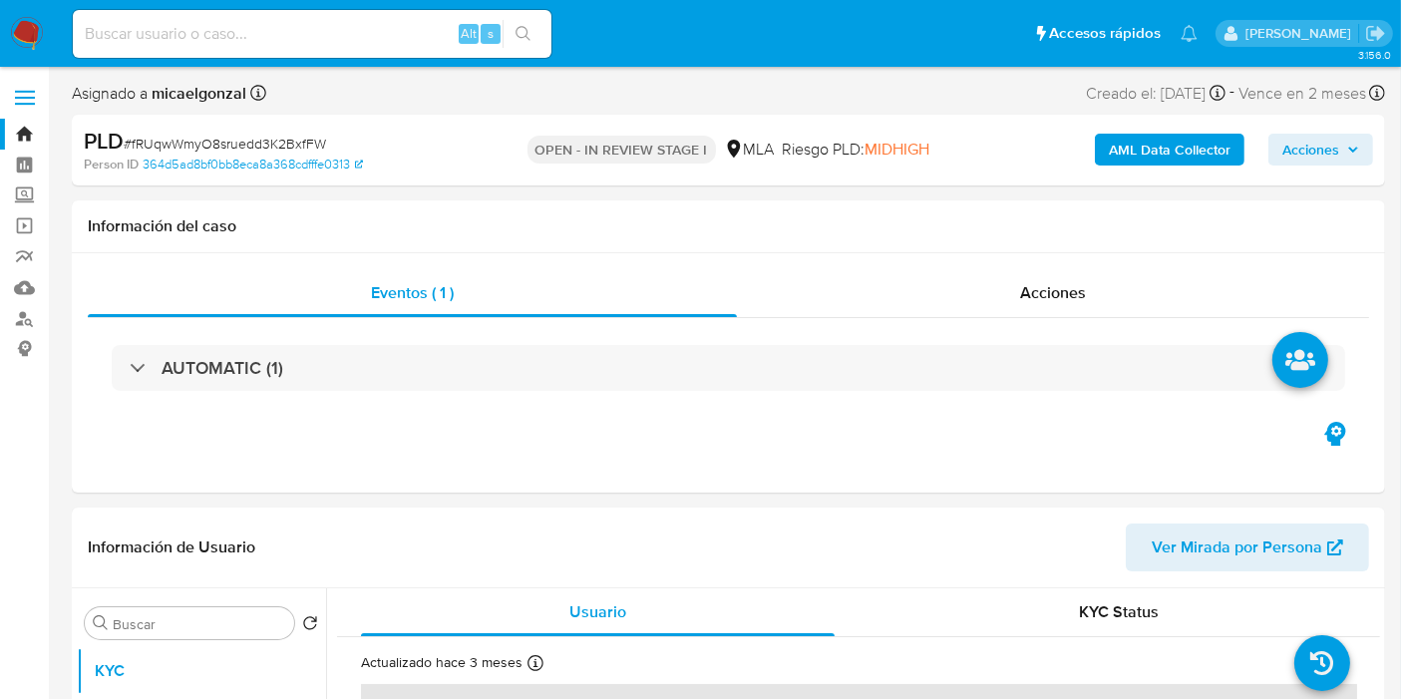
select select "10"
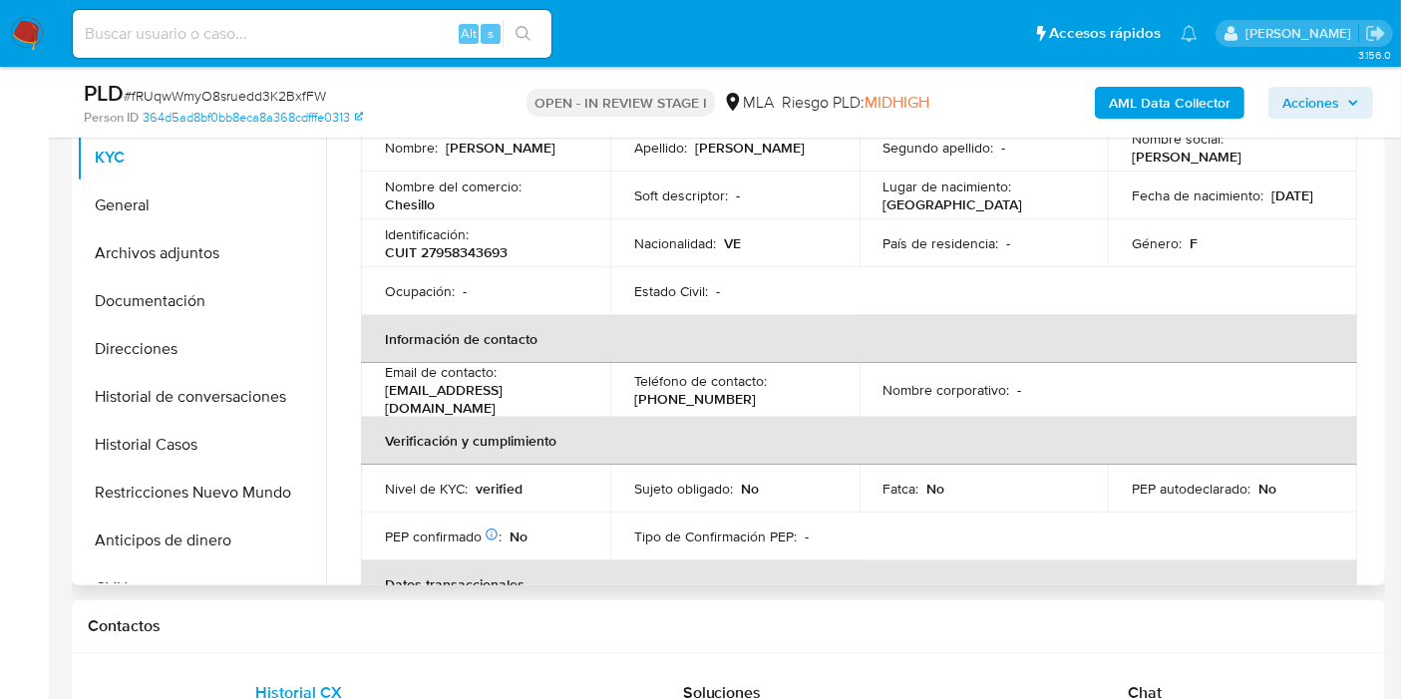
scroll to position [221, 0]
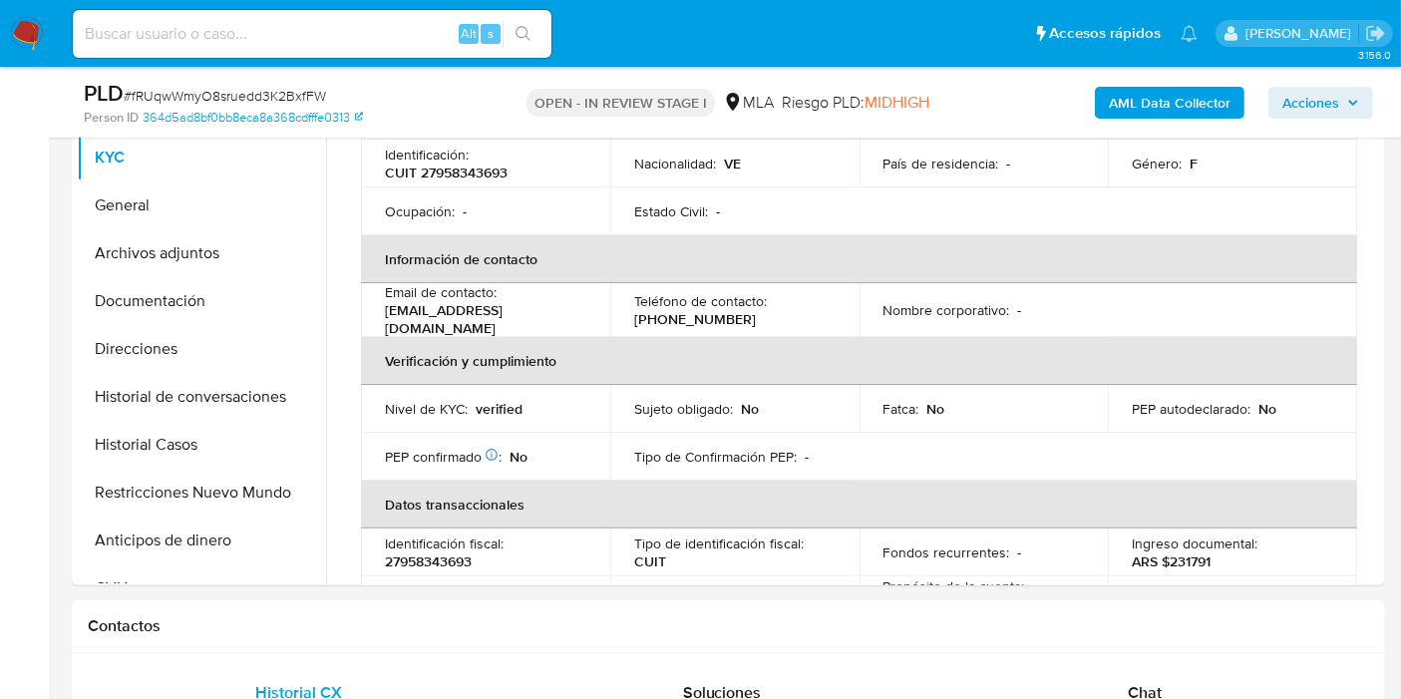
click at [1118, 671] on div "Chat" at bounding box center [1144, 693] width 375 height 48
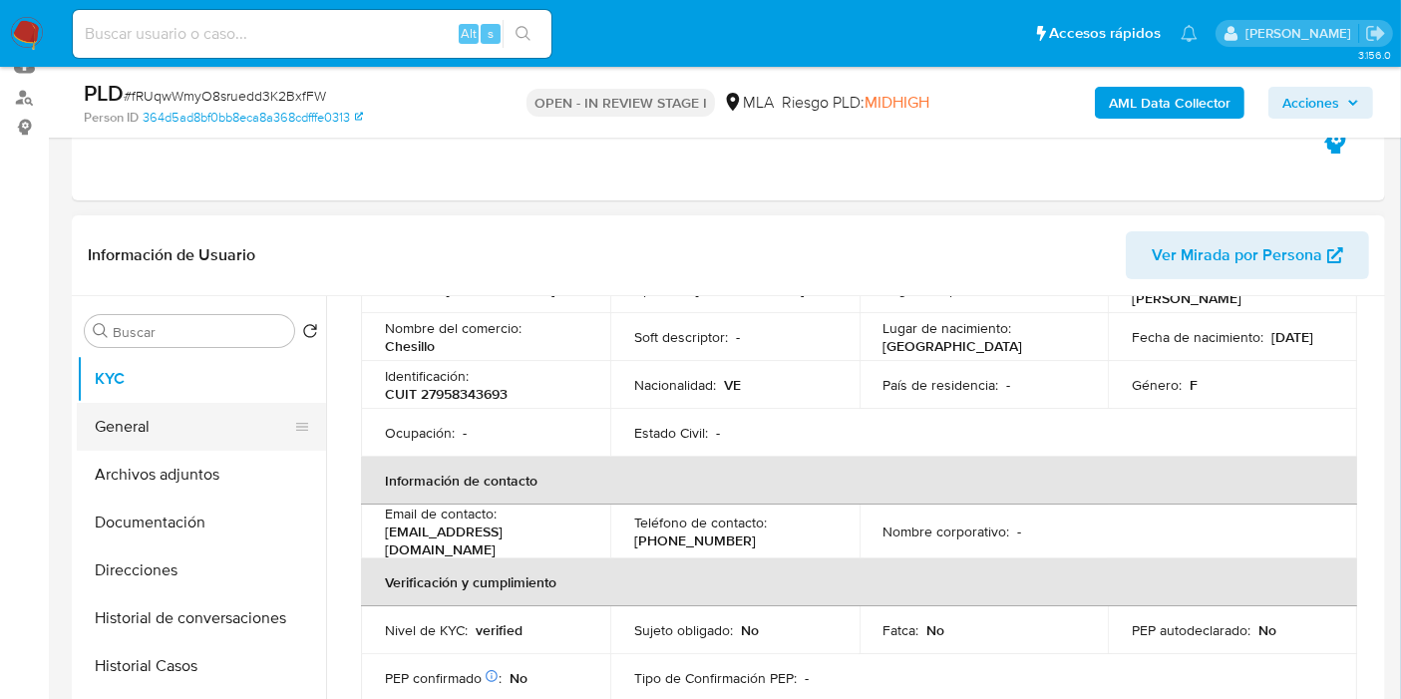
click at [143, 403] on button "General" at bounding box center [193, 427] width 233 height 48
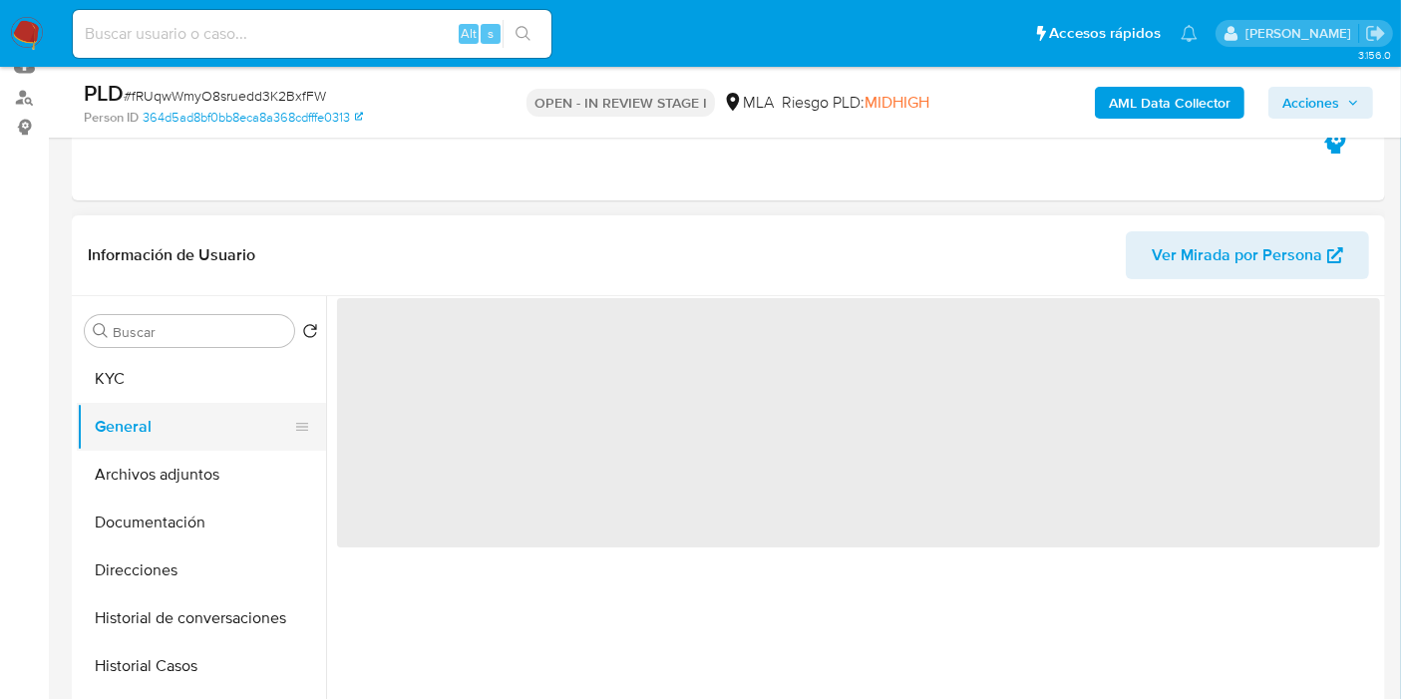
scroll to position [0, 0]
click at [148, 412] on button "General" at bounding box center [193, 427] width 233 height 48
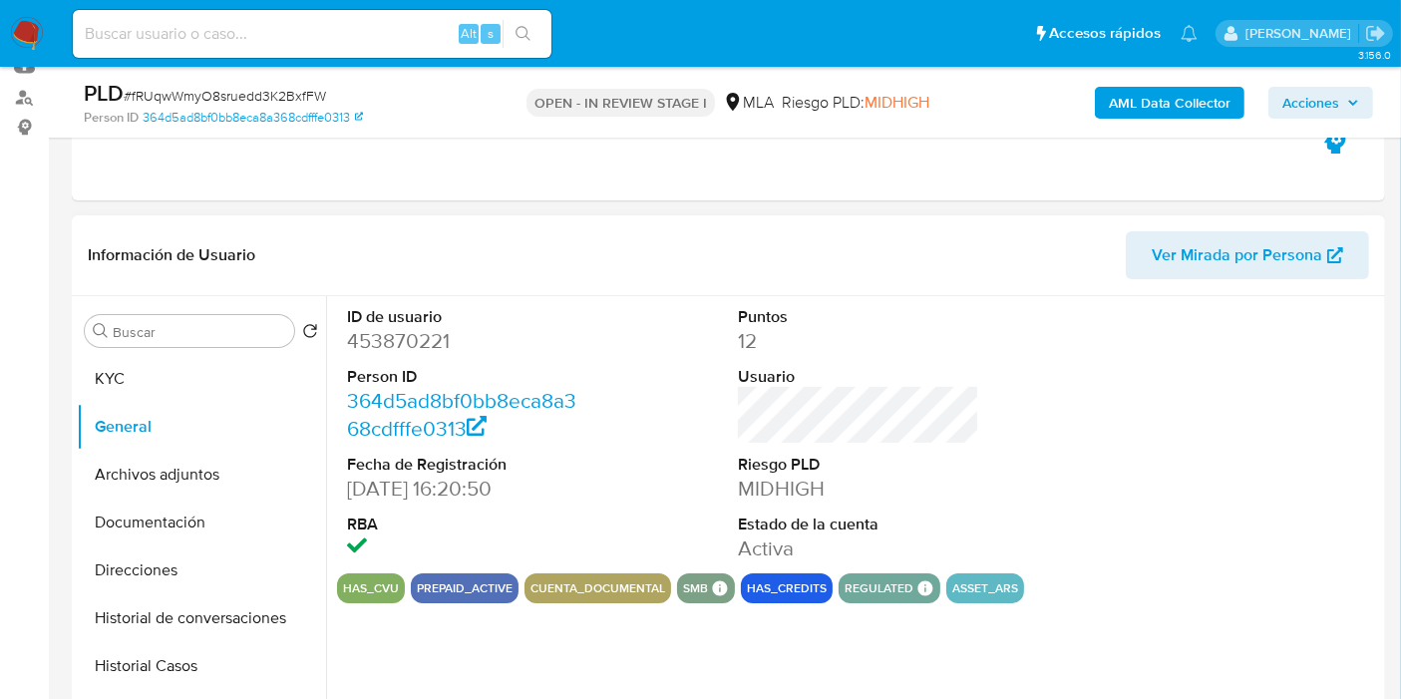
click at [442, 350] on dd "453870221" at bounding box center [467, 341] width 241 height 28
copy dd "453870221"
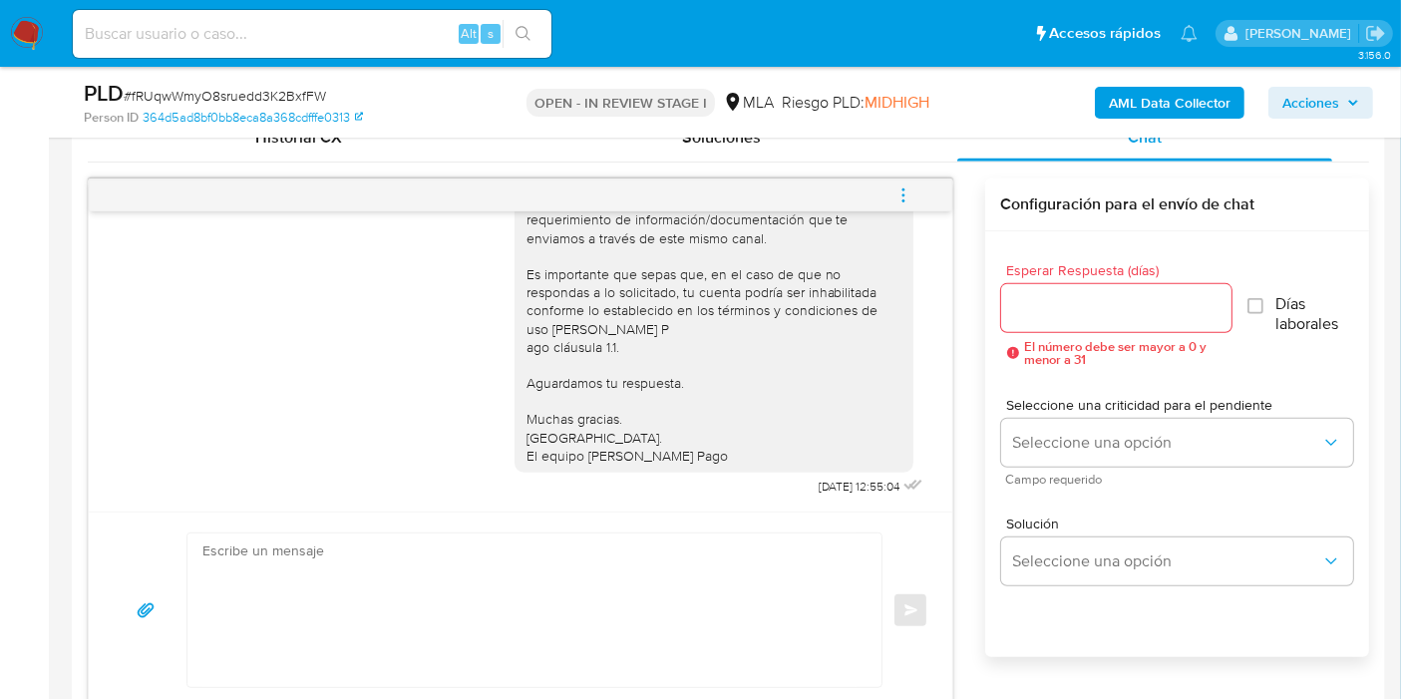
scroll to position [1108, 0]
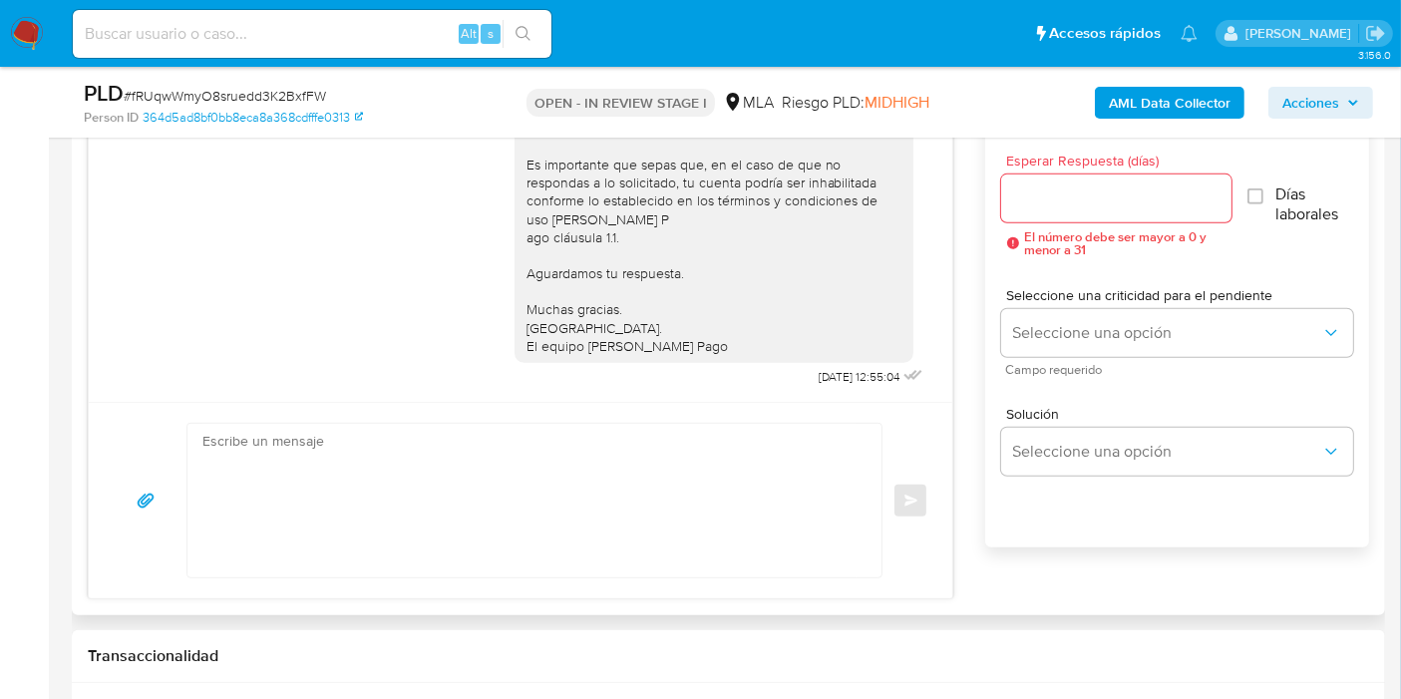
click at [752, 508] on textarea at bounding box center [529, 501] width 654 height 154
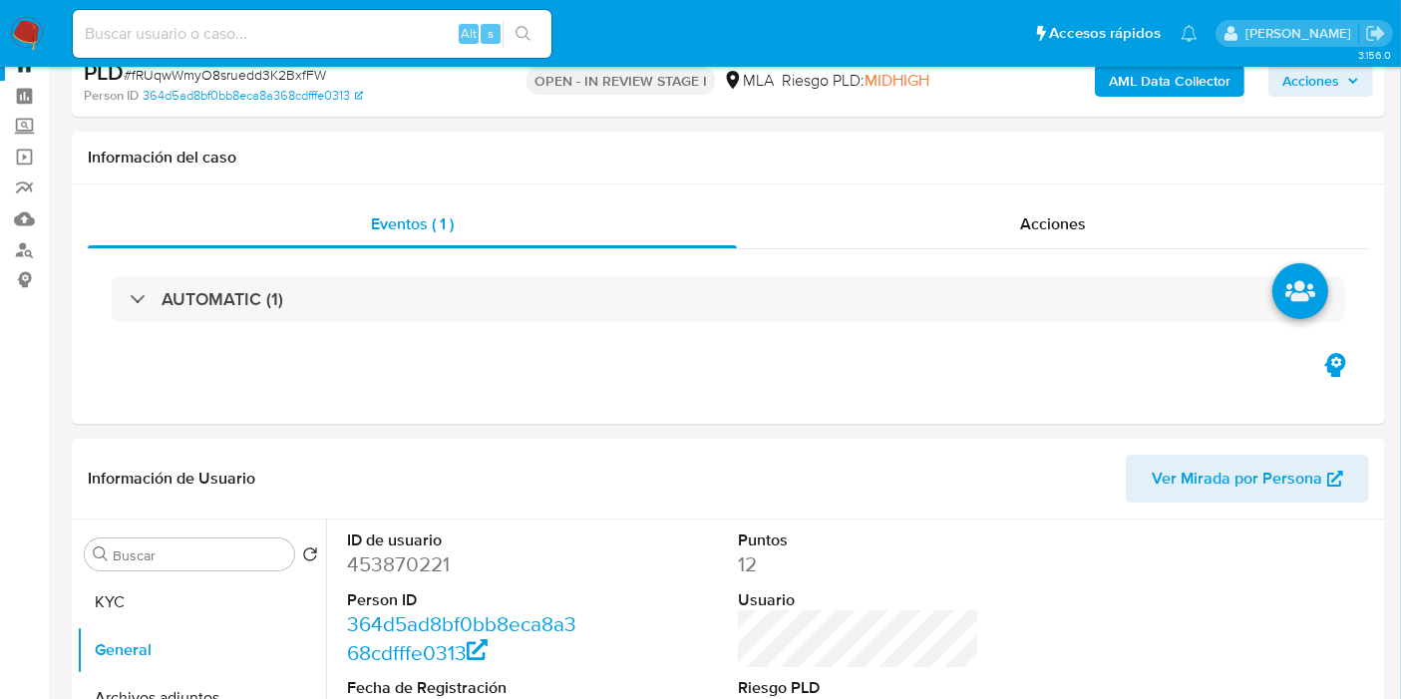
scroll to position [0, 0]
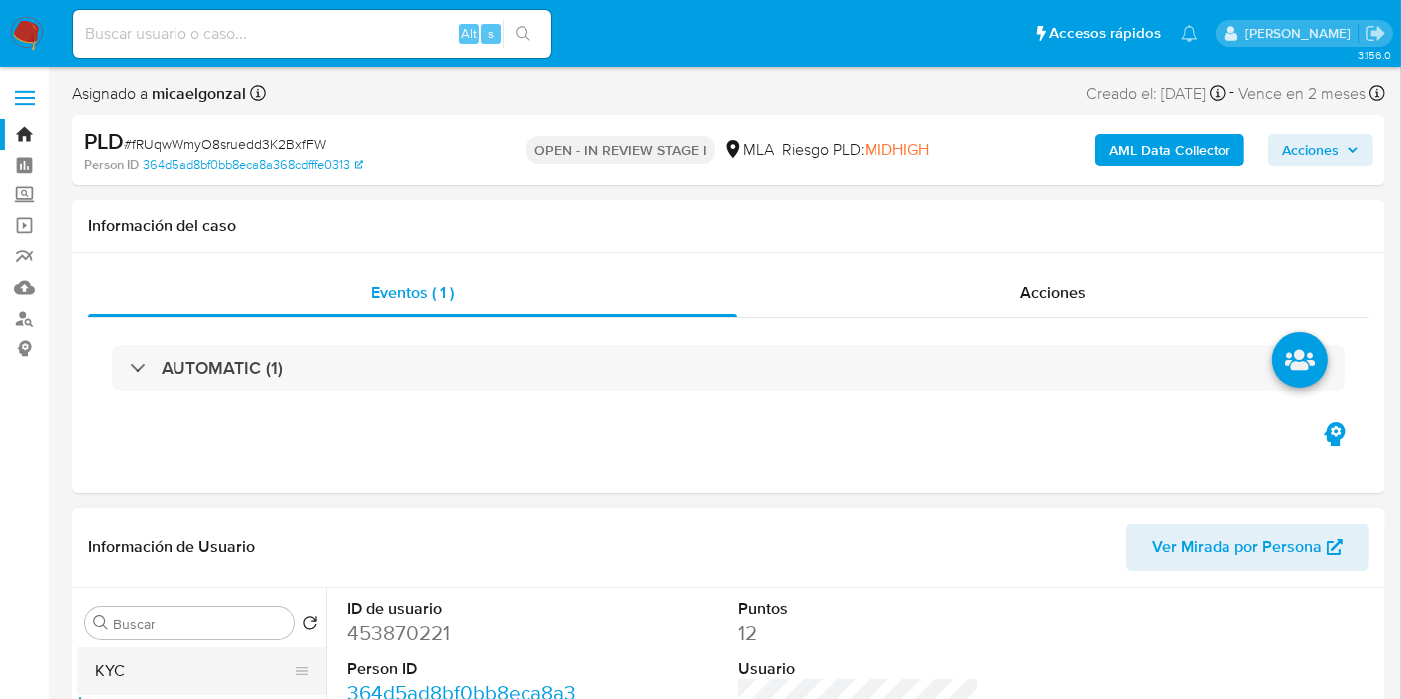
drag, startPoint x: 119, startPoint y: 633, endPoint x: 114, endPoint y: 662, distance: 29.3
click at [118, 638] on div "Buscar" at bounding box center [189, 623] width 209 height 32
click at [114, 662] on button "KYC" at bounding box center [193, 671] width 233 height 48
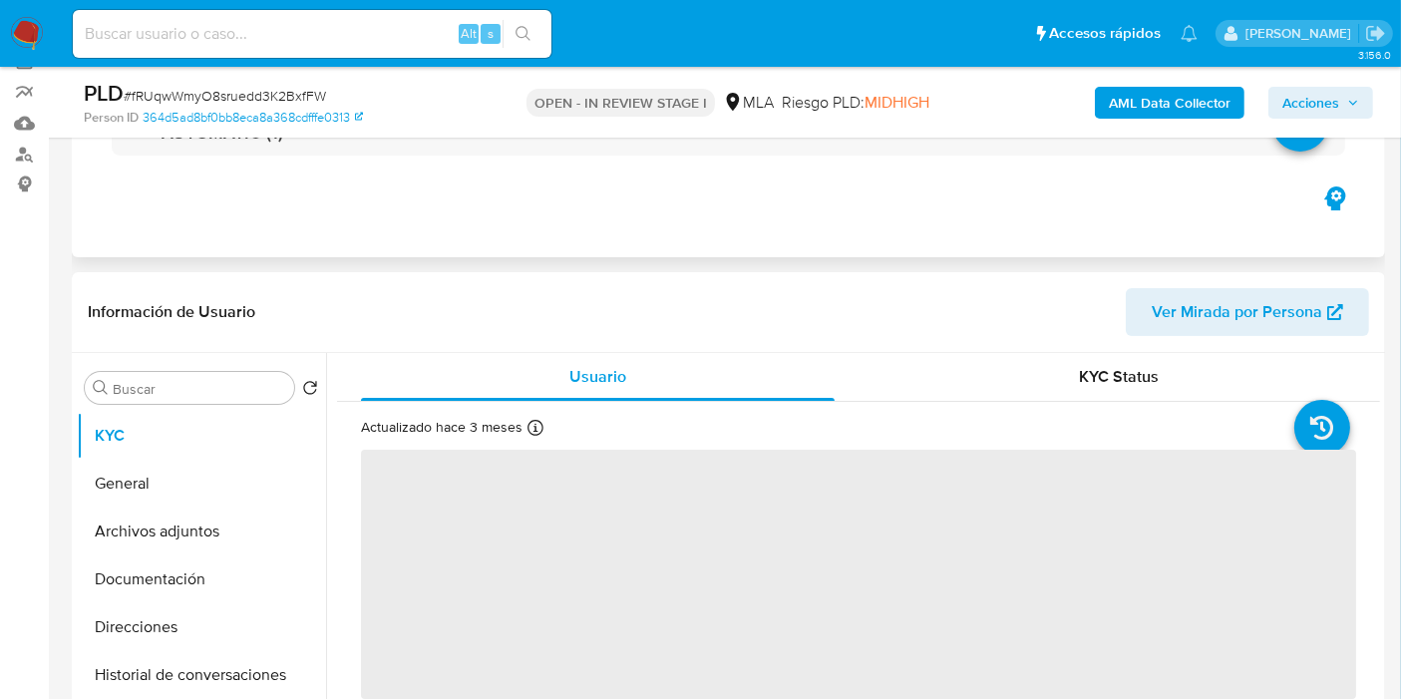
scroll to position [221, 0]
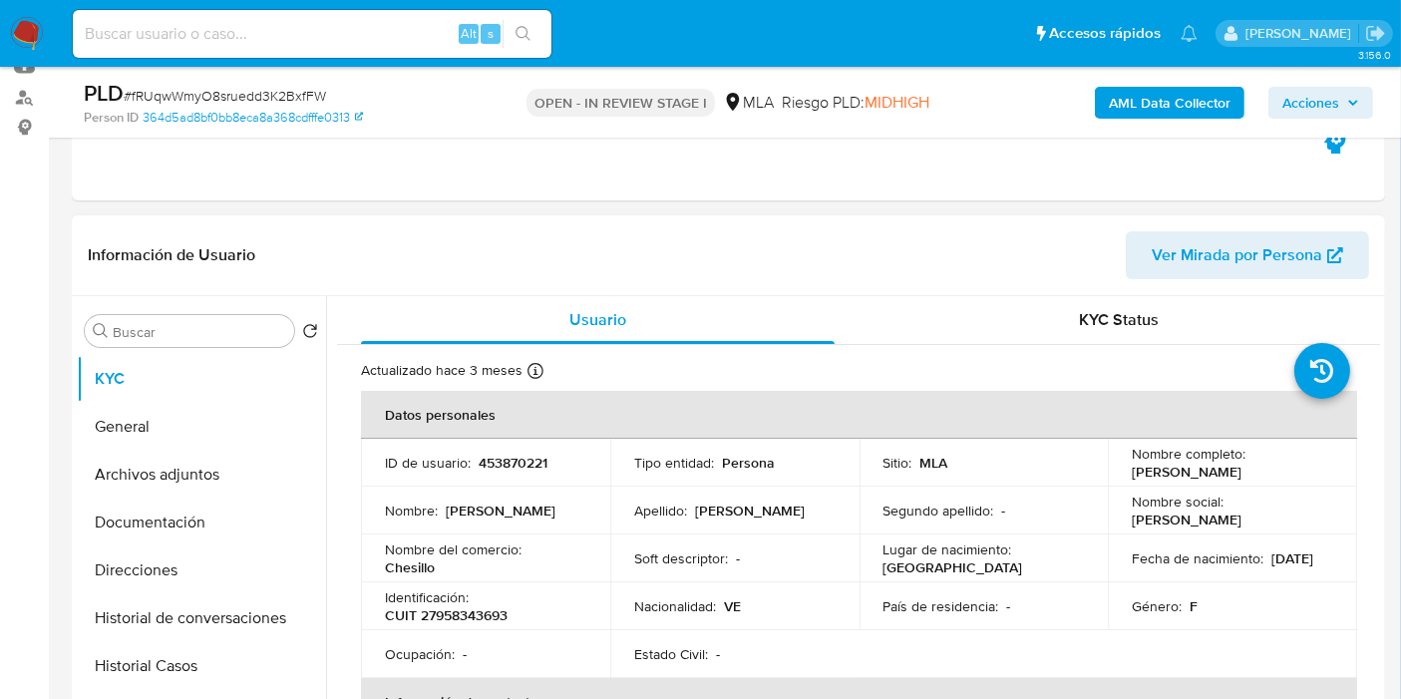
click at [1157, 476] on p "Stephany Villarroel Solis" at bounding box center [1187, 472] width 110 height 18
copy p "Stephany"
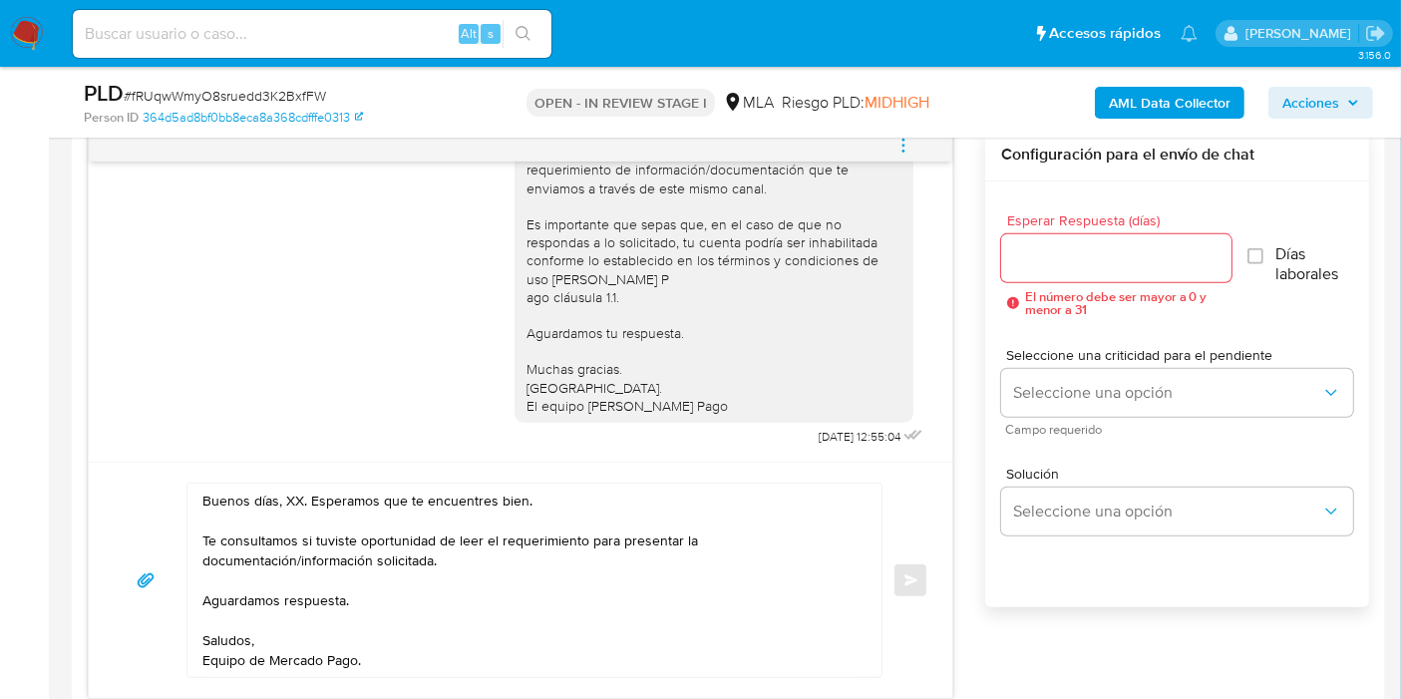
scroll to position [1108, 0]
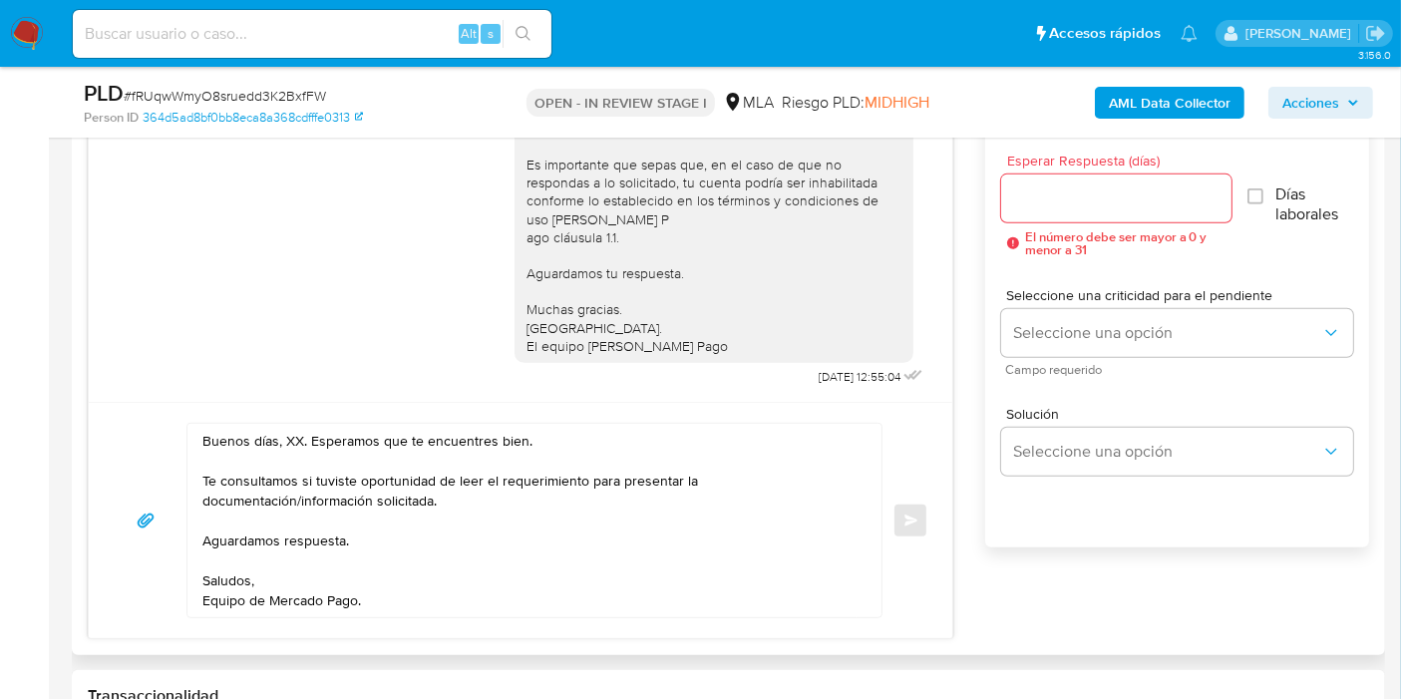
click at [291, 431] on textarea "Buenos días, XX. Esperamos que te encuentres bien. Te consultamos si tuviste op…" at bounding box center [529, 520] width 654 height 193
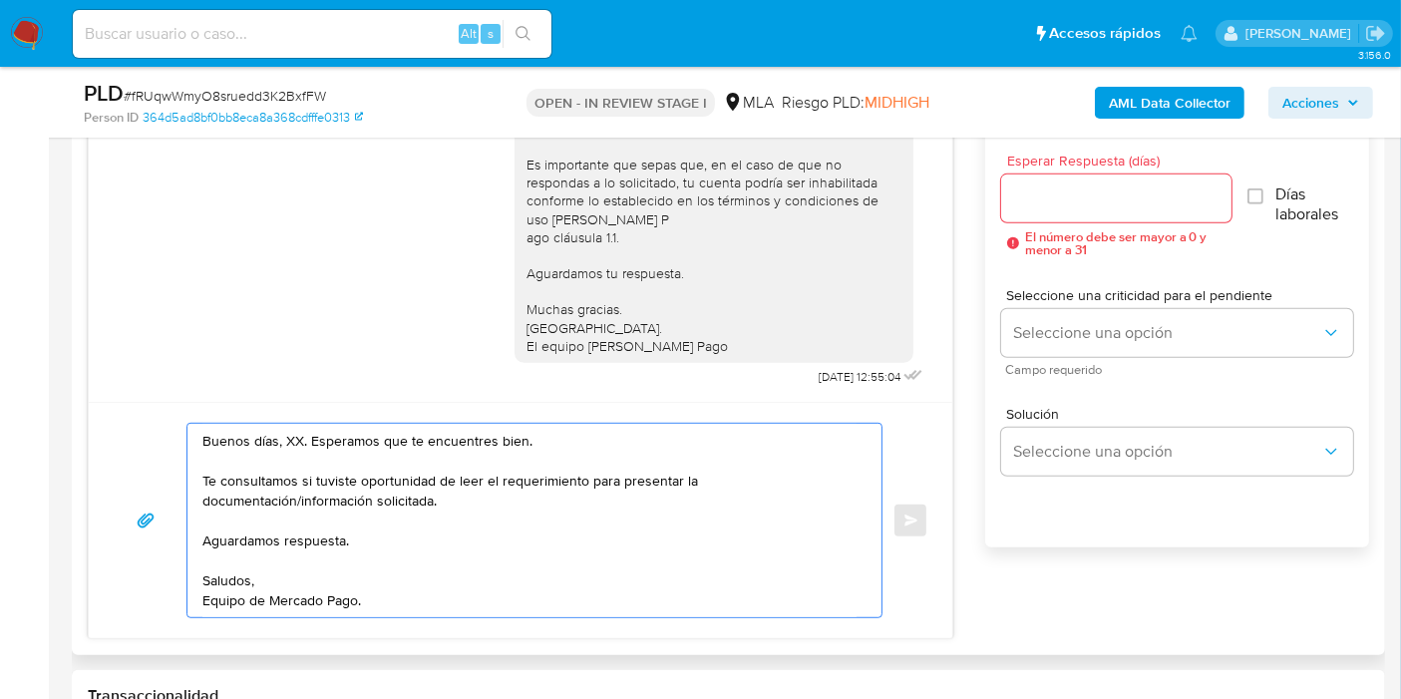
click at [291, 431] on textarea "Buenos días, XX. Esperamos que te encuentres bien. Te consultamos si tuviste op…" at bounding box center [529, 520] width 654 height 193
paste textarea "Stephany"
click at [575, 495] on textarea "Buenos días, Stephany. Esperamos que te encuentres bien. Te consultamos si tuvi…" at bounding box center [529, 520] width 654 height 193
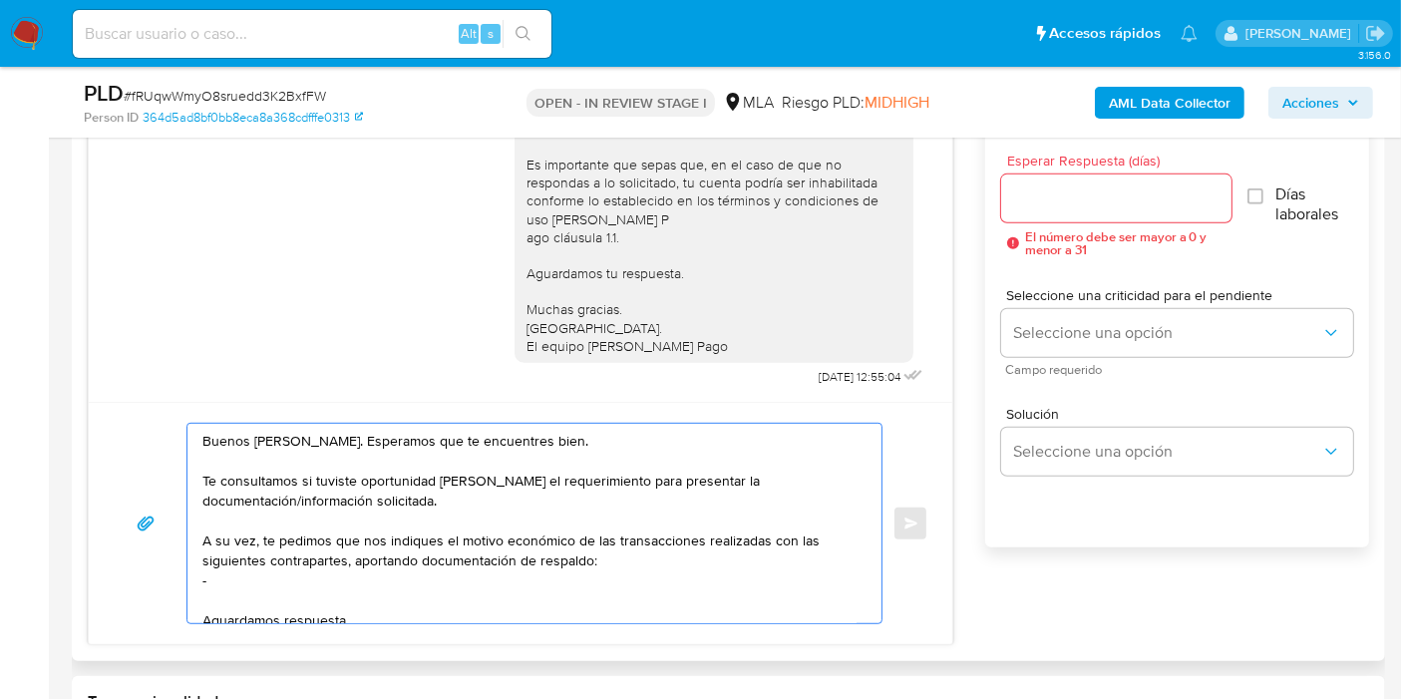
paste textarea "Liliana Lucia Solis Umaña"
paste textarea "27958720985"
paste textarea "Gerach Joey Matute Sosa"
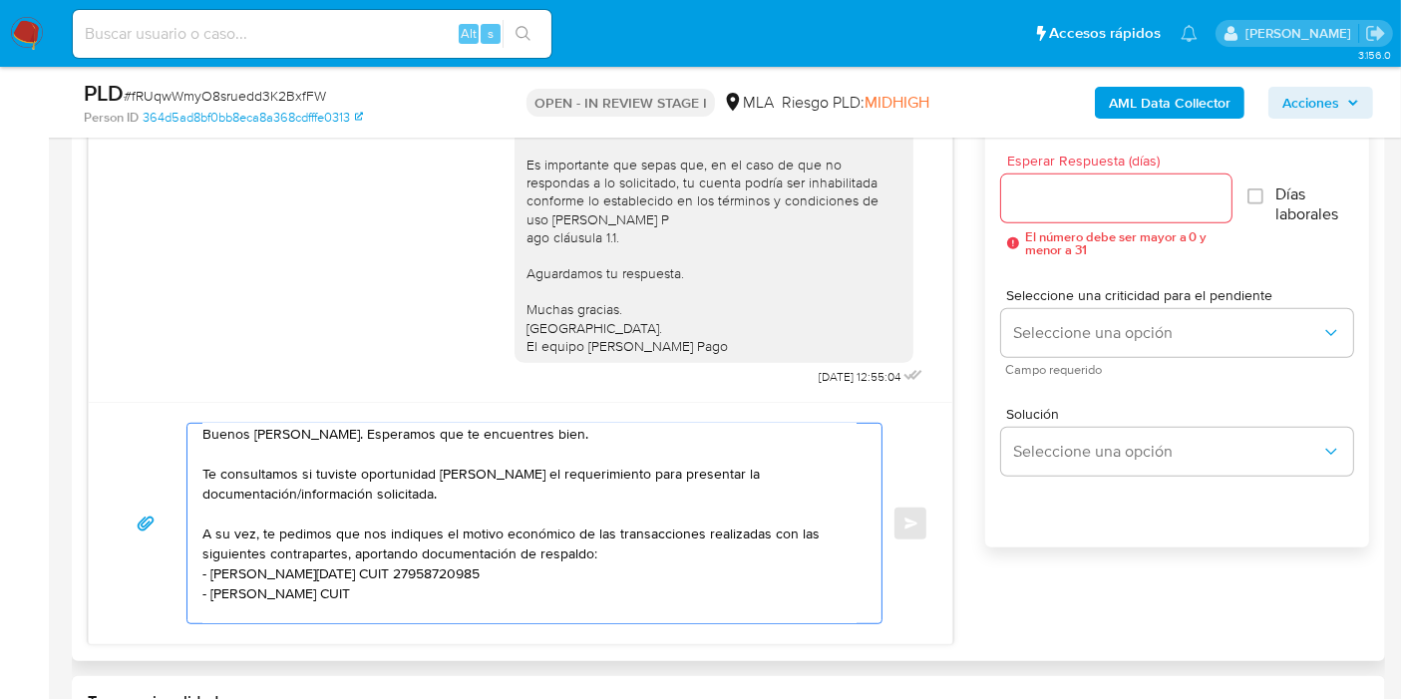
paste textarea "20956306826"
paste textarea "Grace Deyanira Sosa De Matute"
paste textarea "20964394386"
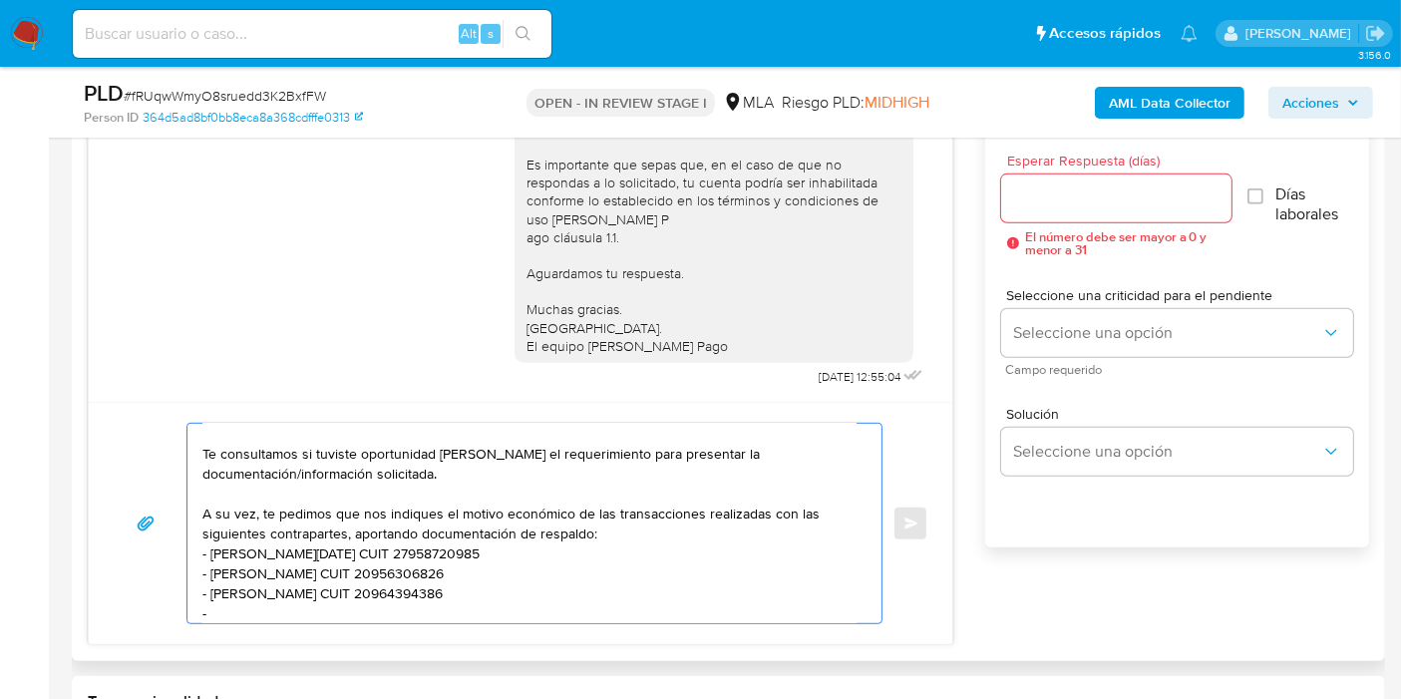
paste textarea "Diego Alejandro Calderon Menezes"
paste textarea "20957961208"
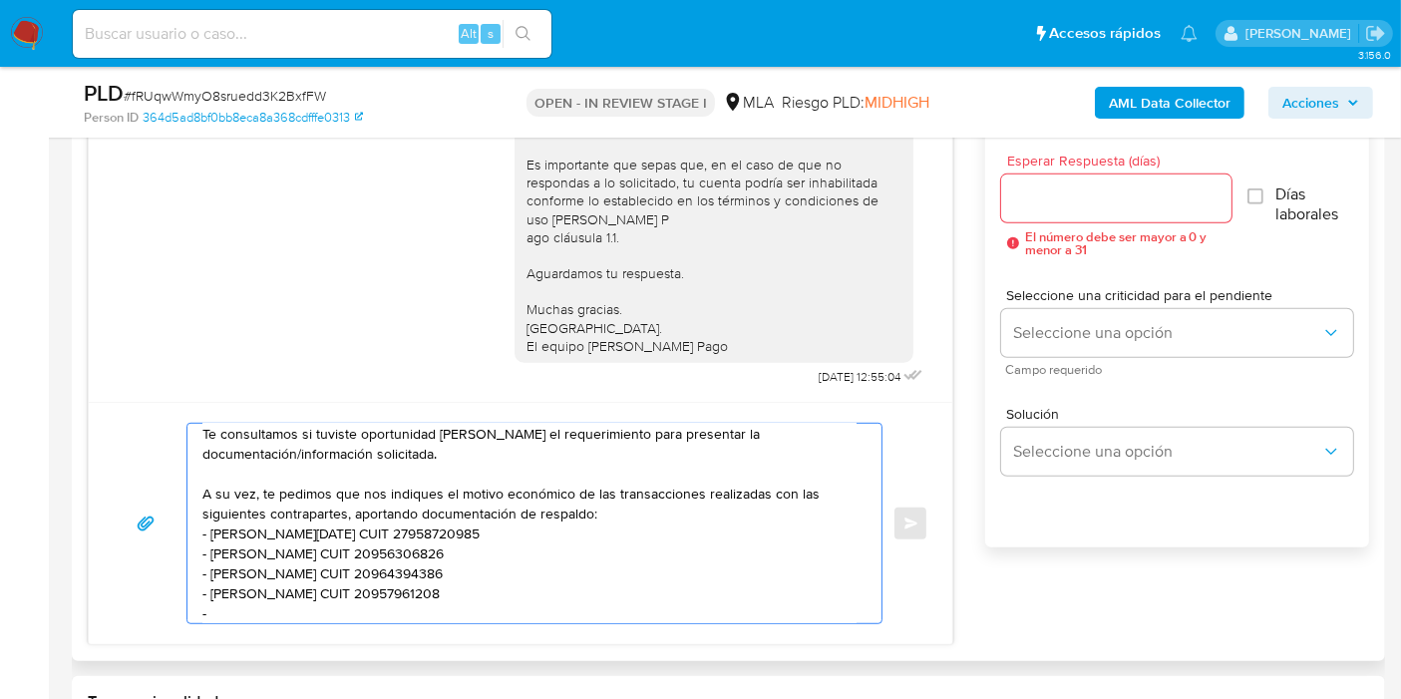
paste textarea "Mariandrea Anyulmar Calderon Menezes"
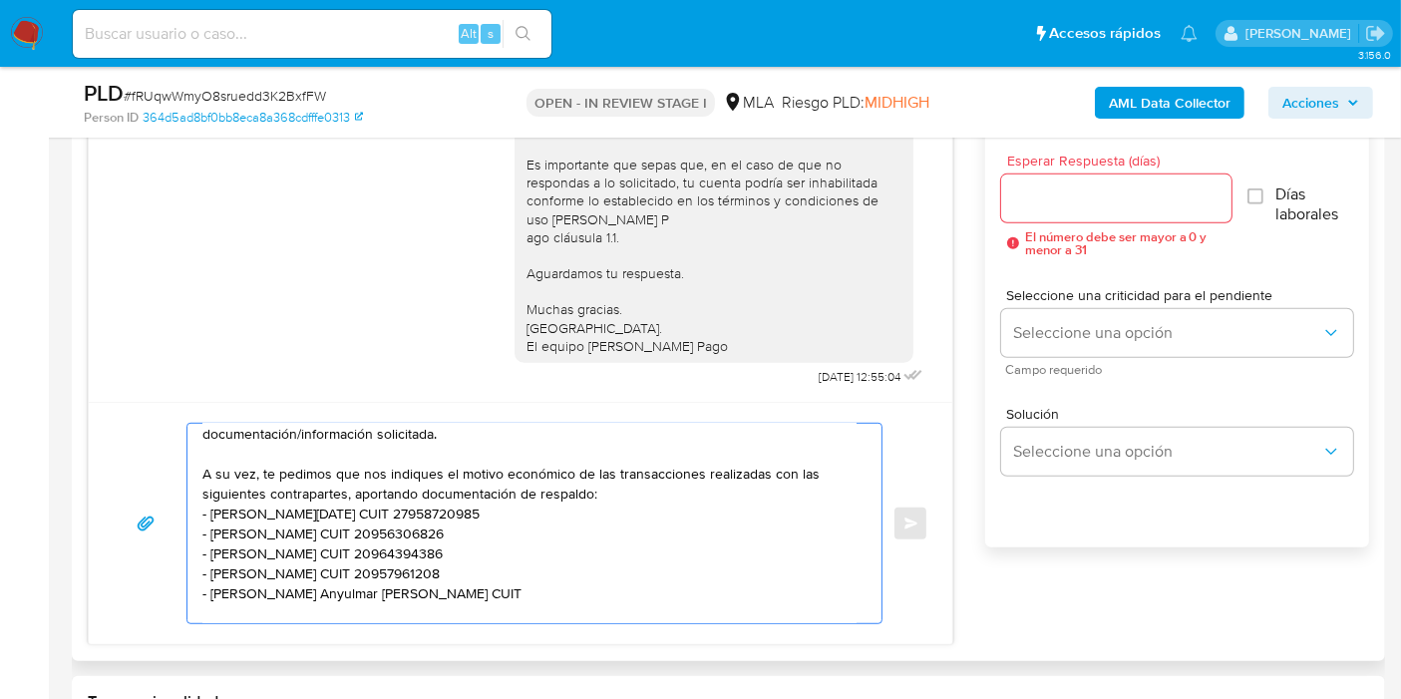
paste textarea "27956668536"
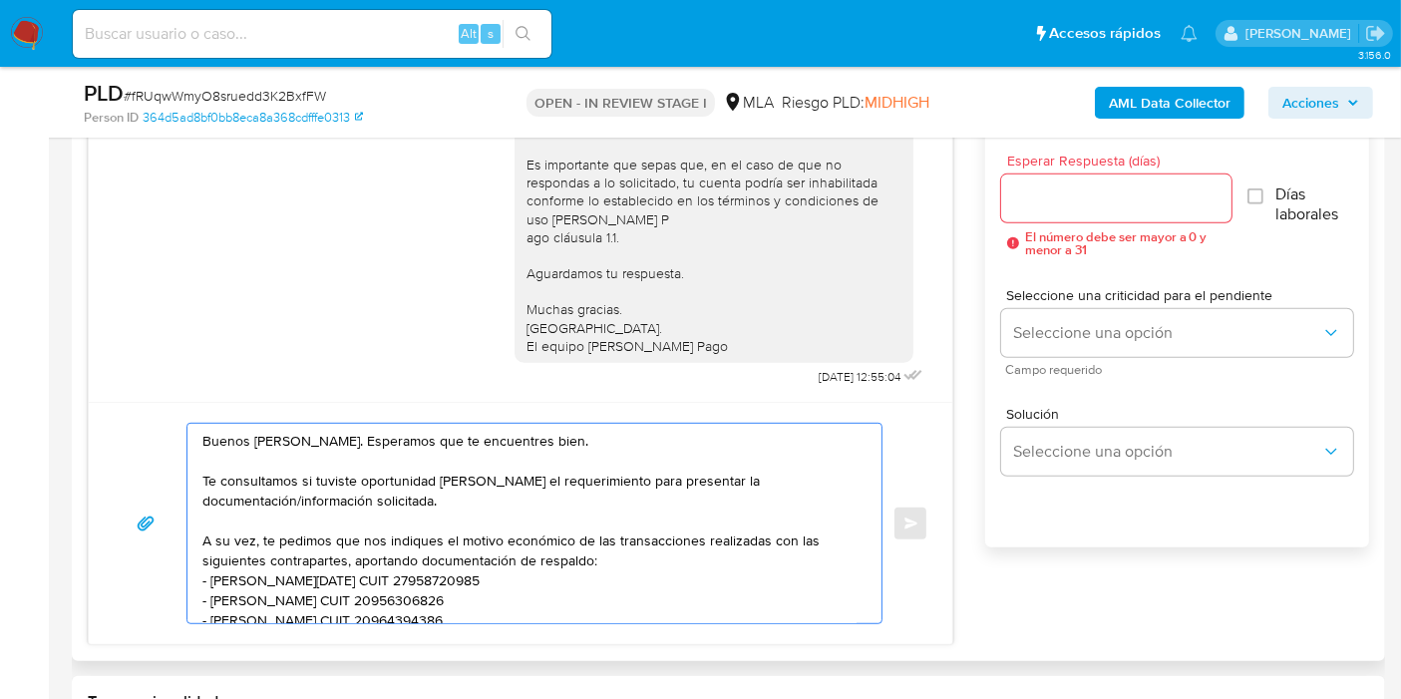
type textarea "Buenos días, Stephany. Esperamos que te encuentres bien. Te consultamos si tuvi…"
click at [1080, 193] on input "Esperar Respuesta (días)" at bounding box center [1116, 198] width 230 height 26
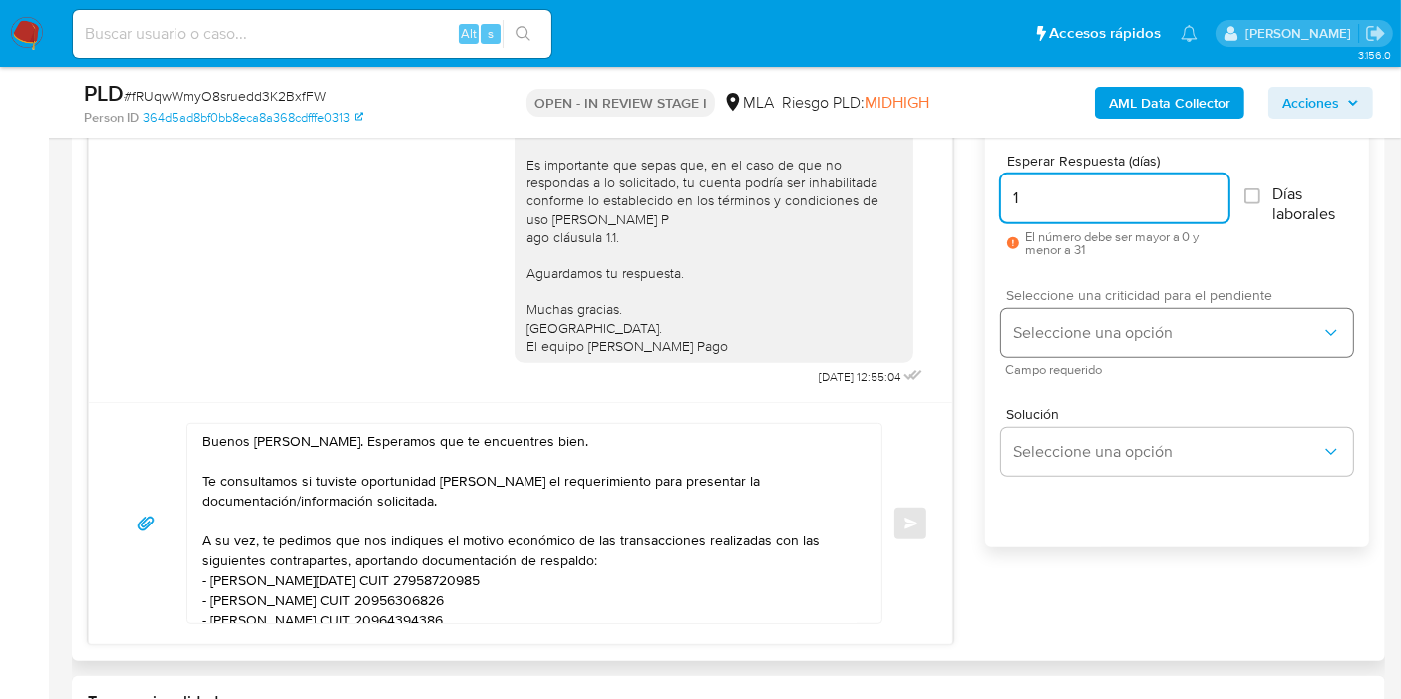
type input "1"
click at [1044, 323] on span "Seleccione una opción" at bounding box center [1167, 333] width 308 height 20
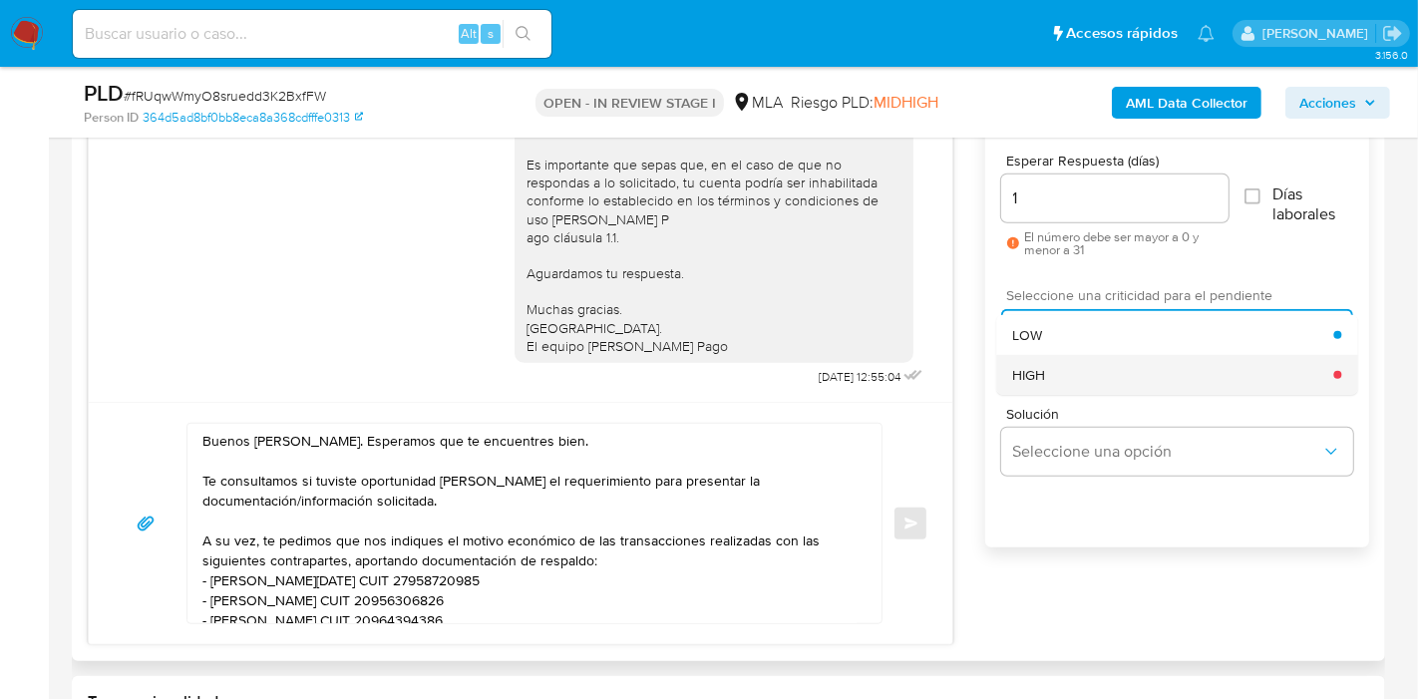
drag, startPoint x: 1046, startPoint y: 344, endPoint x: 1051, endPoint y: 368, distance: 24.4
click at [1051, 368] on ul "LOW HIGH" at bounding box center [1176, 355] width 361 height 80
click at [1051, 368] on div "HIGH" at bounding box center [1172, 375] width 321 height 40
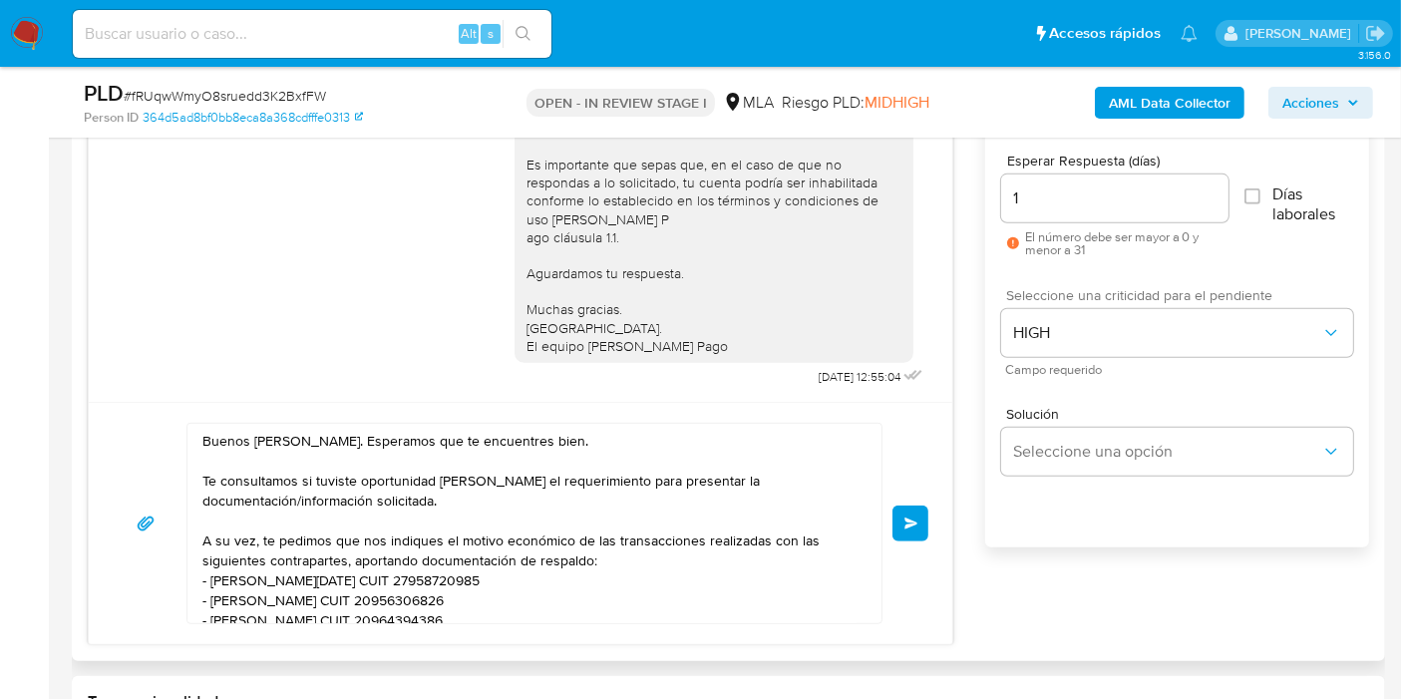
click at [902, 512] on button "Enviar" at bounding box center [910, 523] width 36 height 36
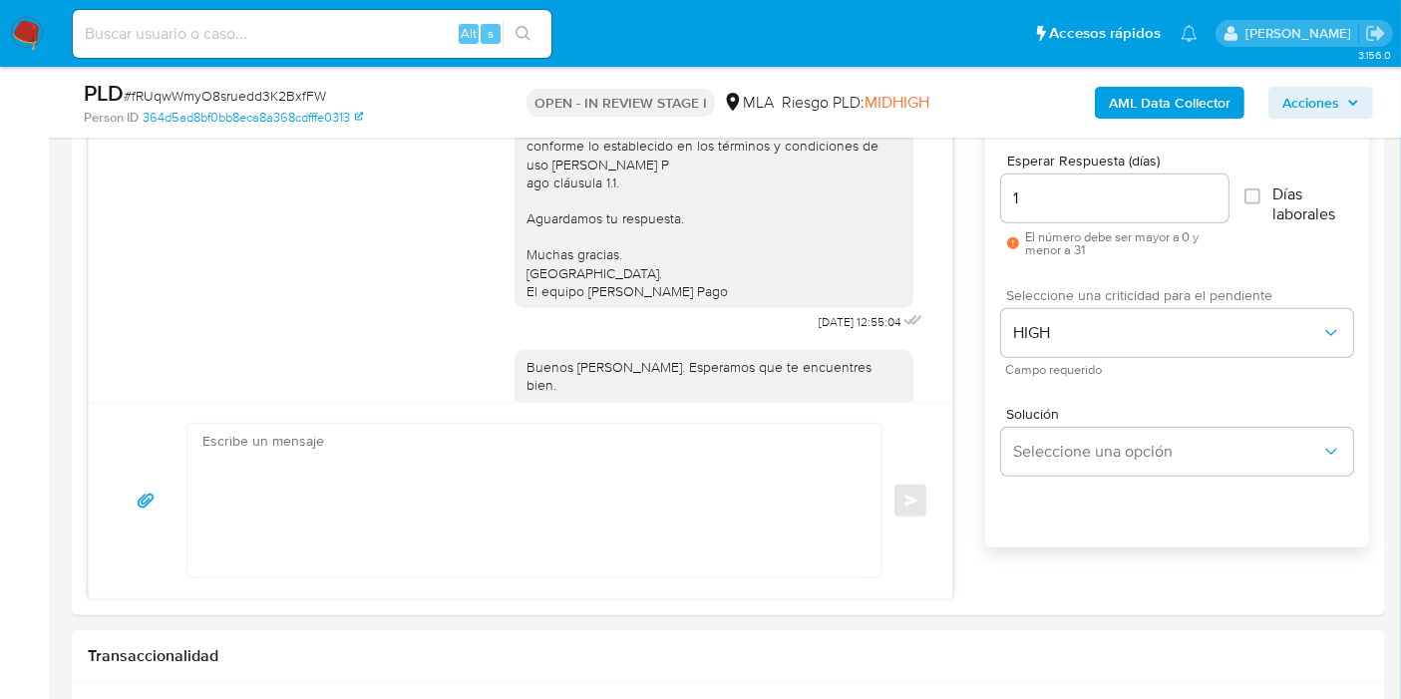
scroll to position [1690, 0]
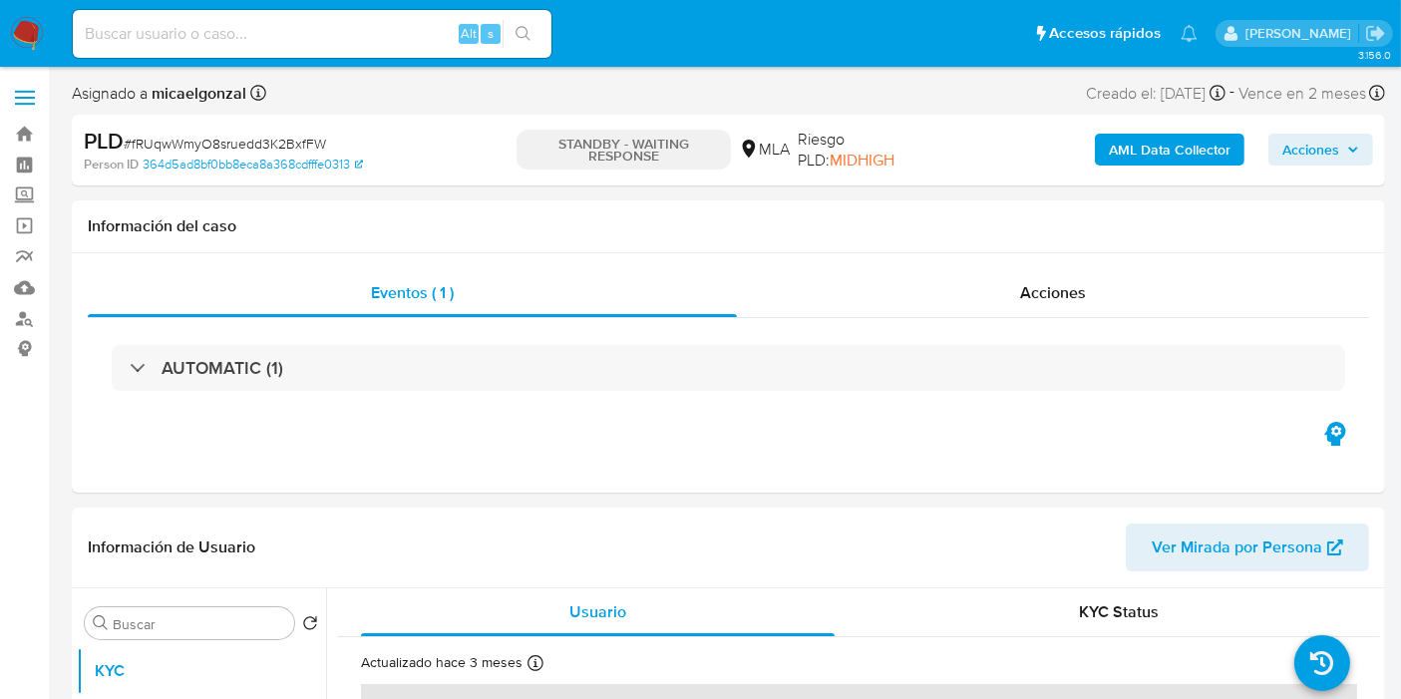
select select "10"
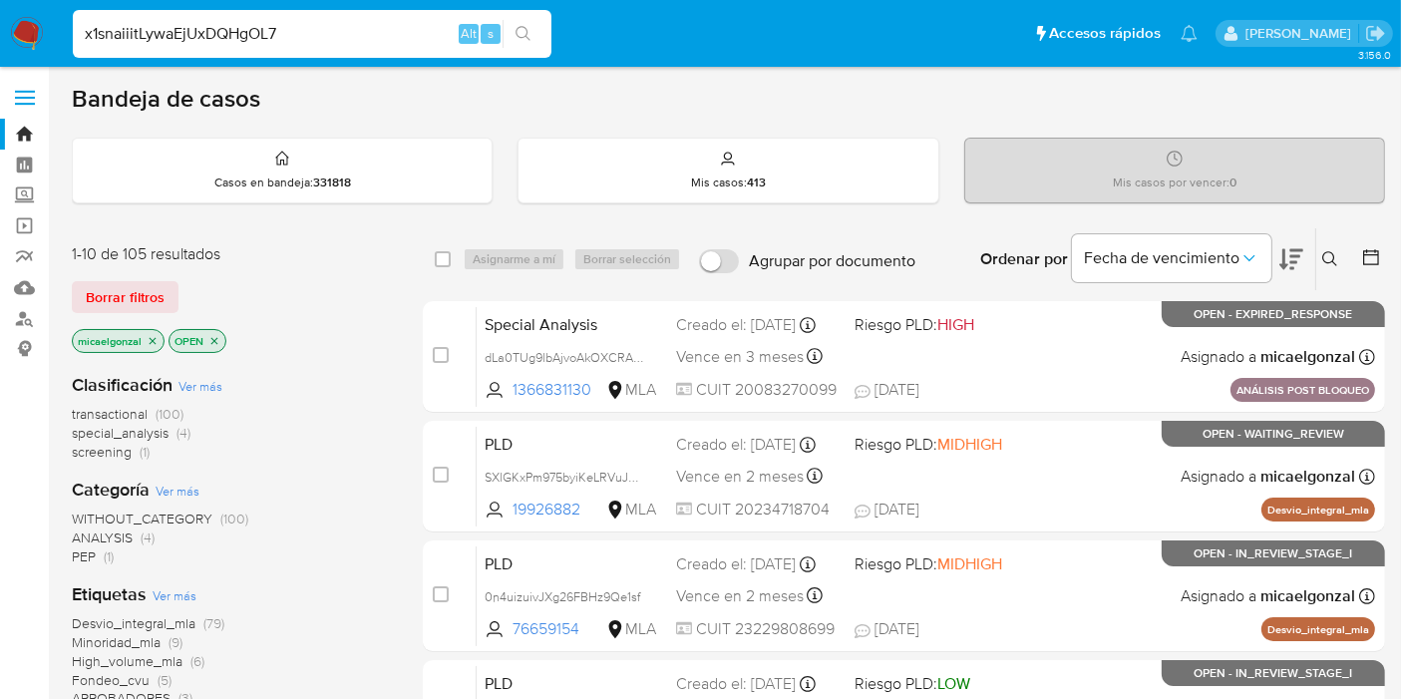
type input "x1snaiiitLywaEjUxDQHgOL7"
click at [525, 16] on div "x1snaiiitLywaEjUxDQHgOL7 Alt s" at bounding box center [312, 34] width 479 height 48
click at [515, 39] on icon "search-icon" at bounding box center [523, 34] width 16 height 16
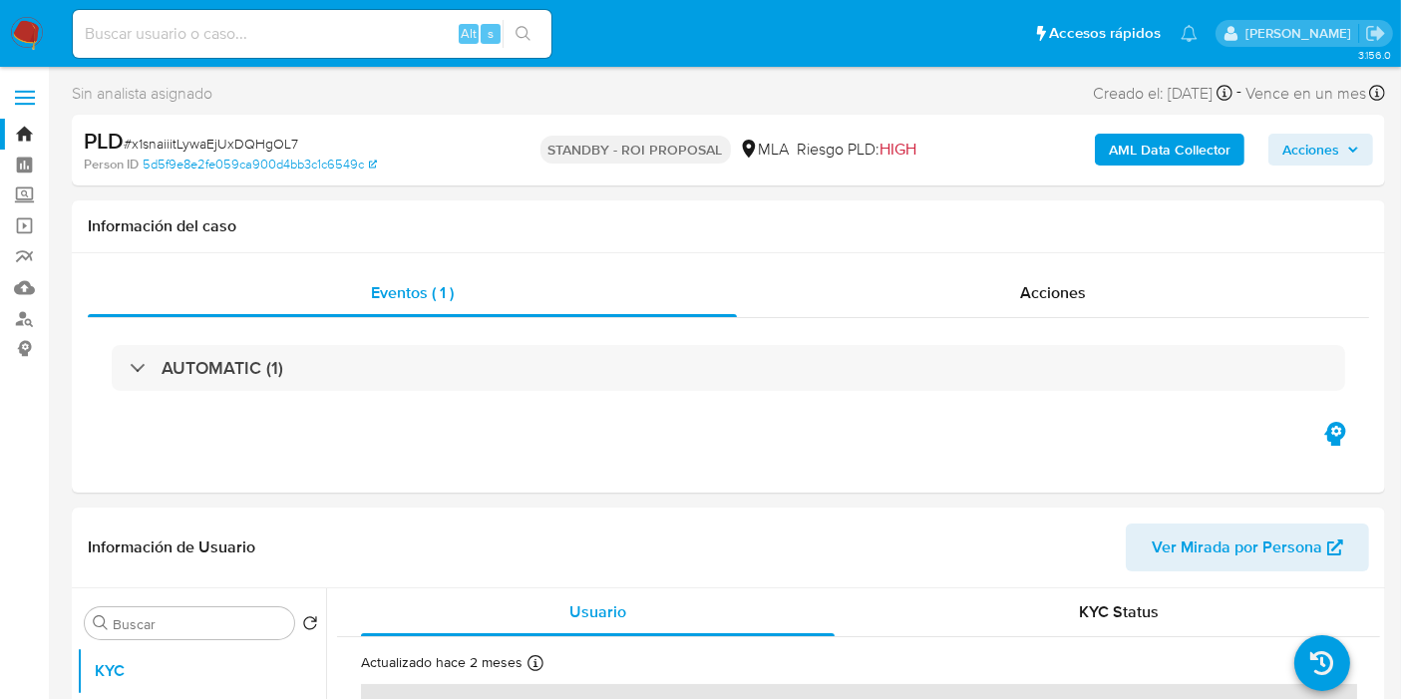
select select "10"
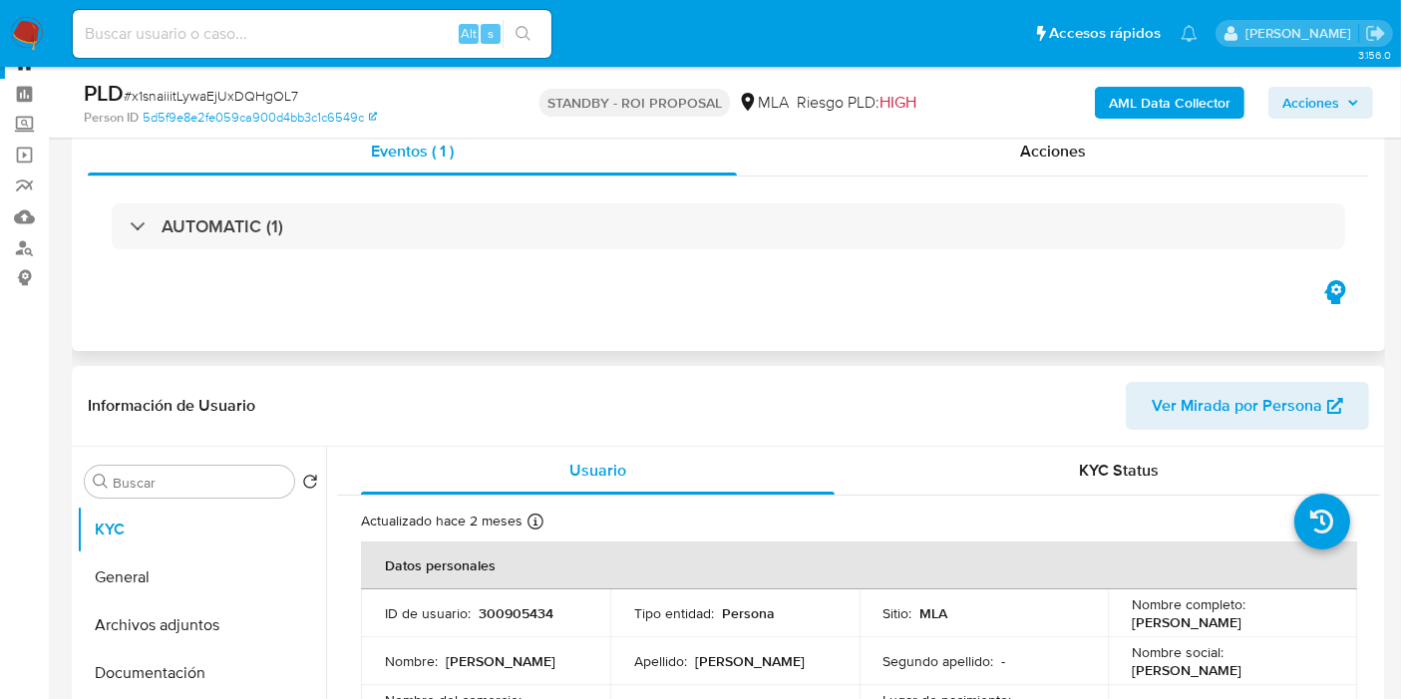
scroll to position [221, 0]
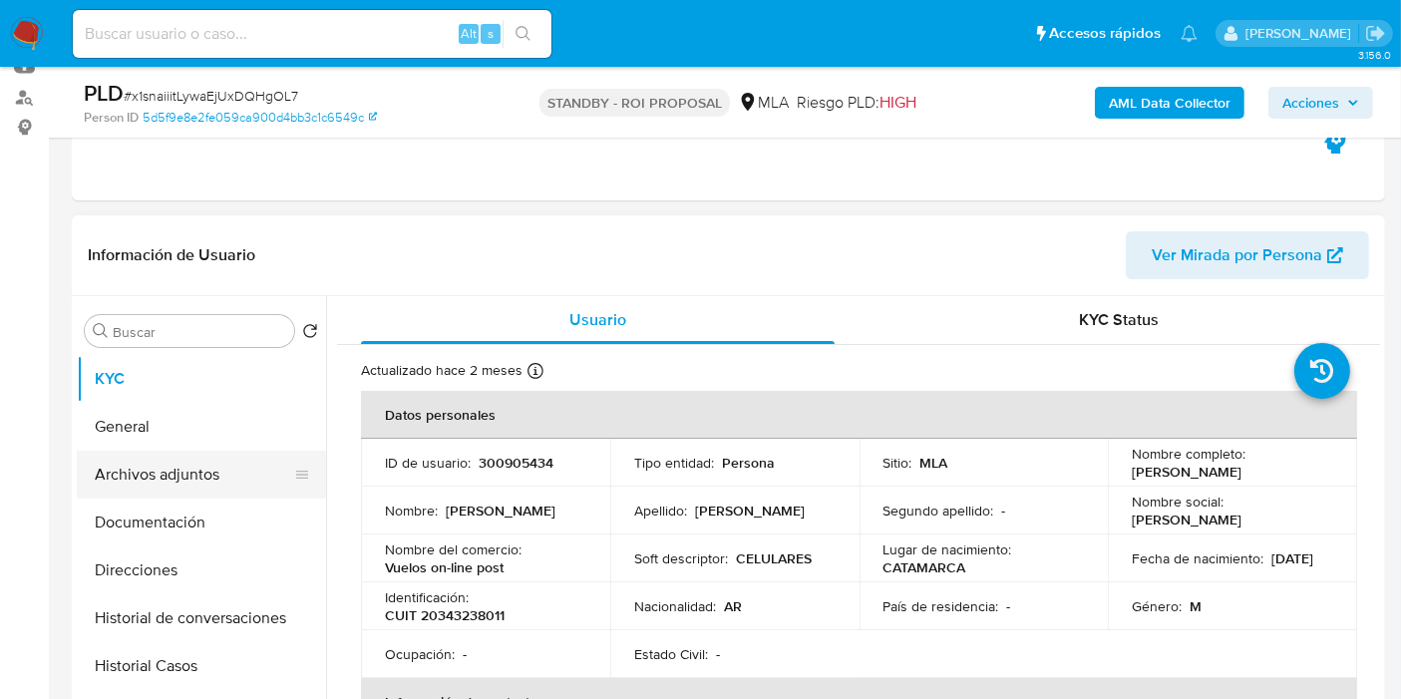
click at [219, 486] on button "Archivos adjuntos" at bounding box center [193, 475] width 233 height 48
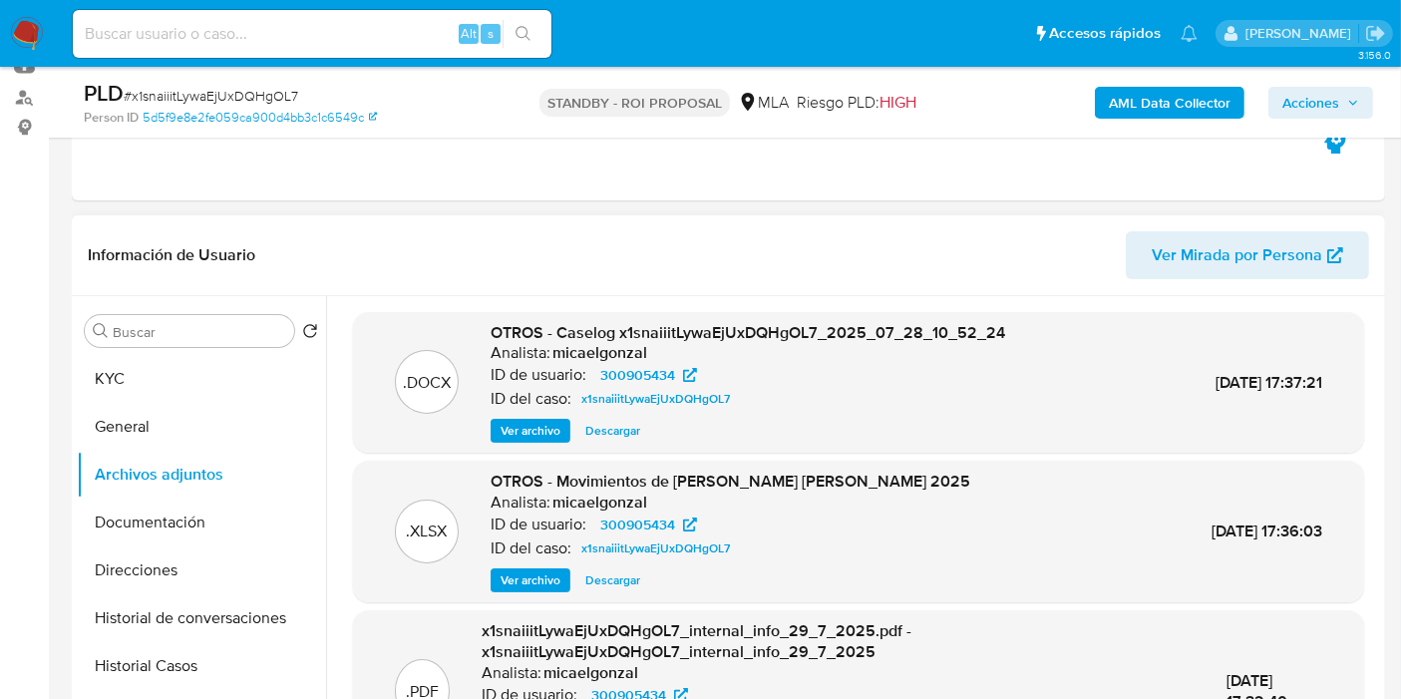
click at [609, 432] on span "Descargar" at bounding box center [612, 431] width 55 height 20
click at [164, 648] on button "Historial Casos" at bounding box center [193, 666] width 233 height 48
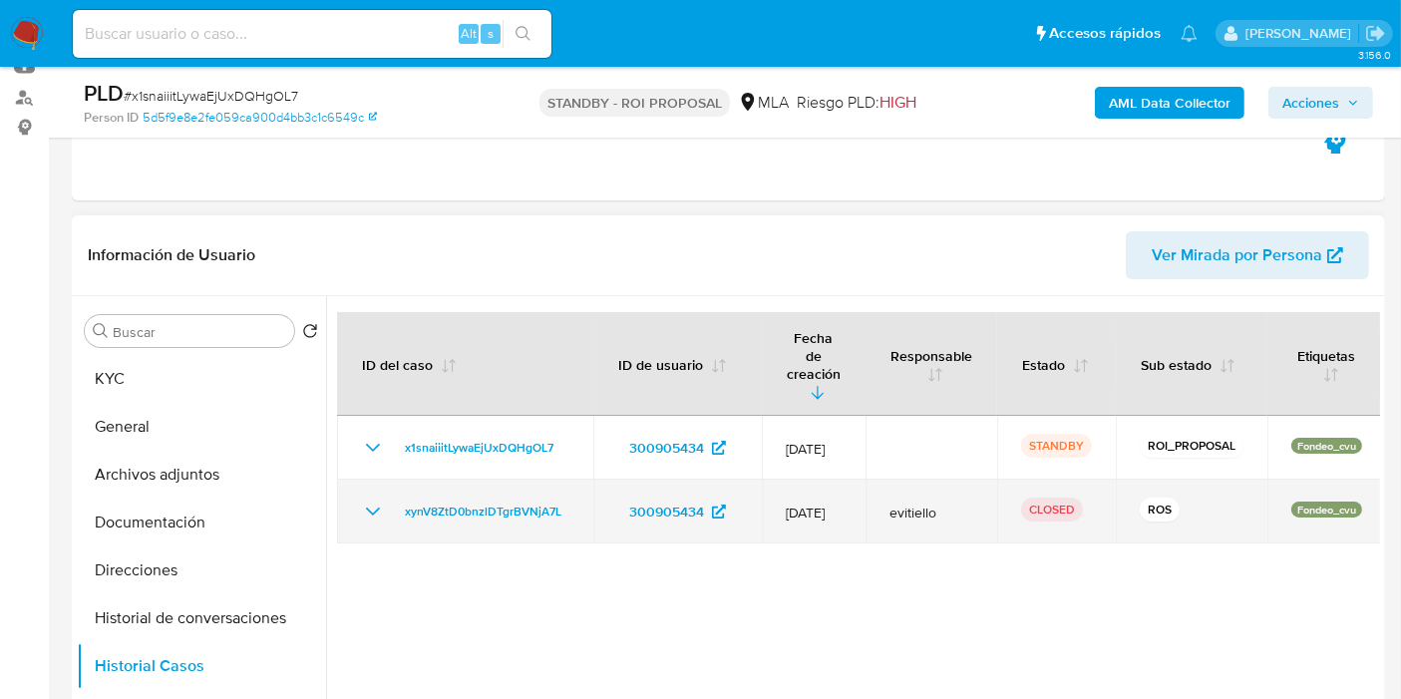
click at [364, 500] on icon "Mostrar/Ocultar" at bounding box center [373, 512] width 24 height 24
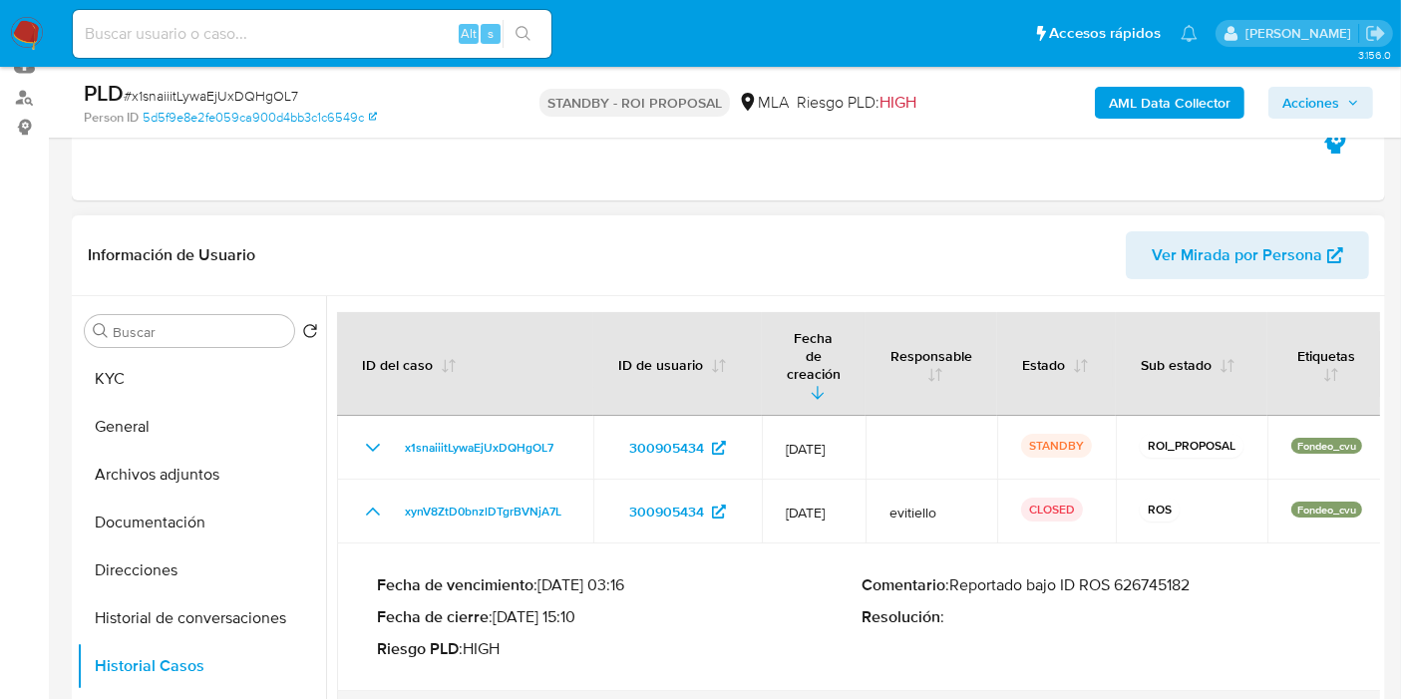
click at [1147, 585] on div "Comentario : Reportado bajo ID ROS 626745182 Resolución :" at bounding box center [1103, 617] width 485 height 84
click at [1174, 575] on p "Comentario : Reportado bajo ID ROS 626745182" at bounding box center [1103, 585] width 485 height 20
click at [380, 32] on input at bounding box center [312, 34] width 479 height 26
paste input "Fe29pqqElZuPHdTSVcd085jt"
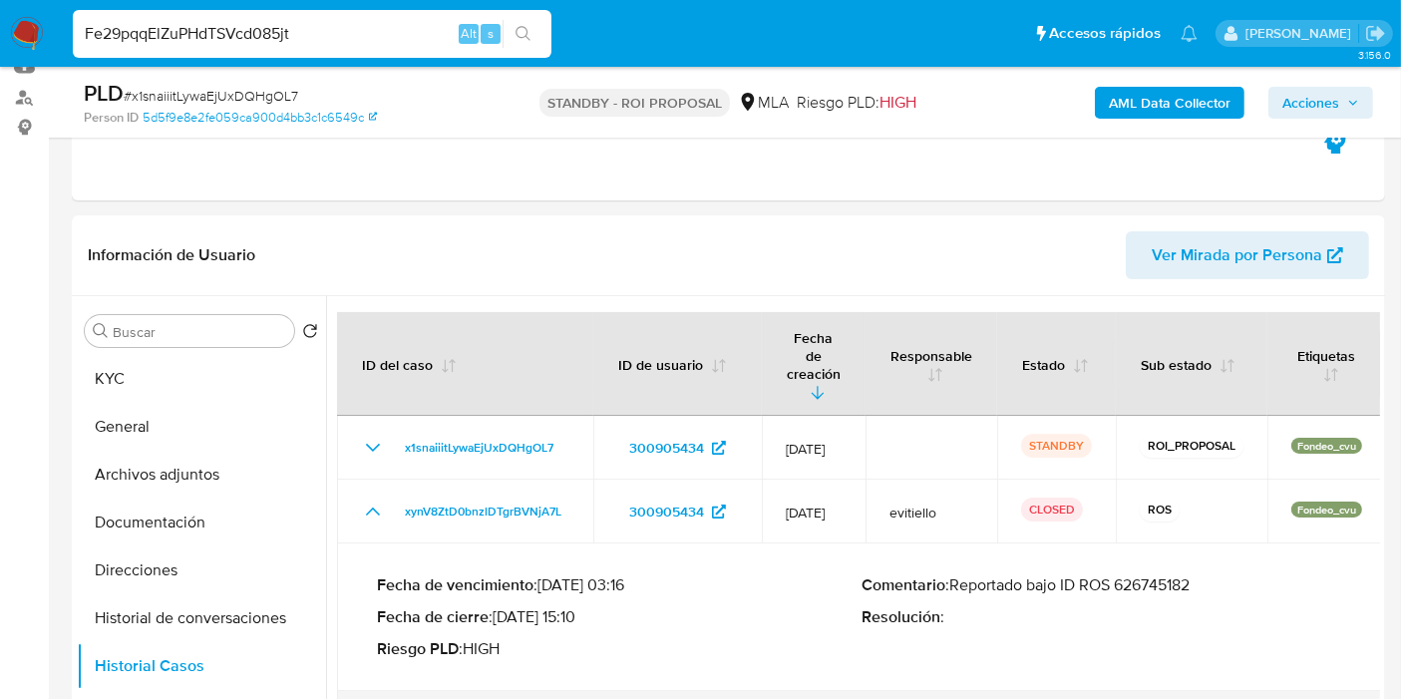
type input "Fe29pqqElZuPHdTSVcd085jt"
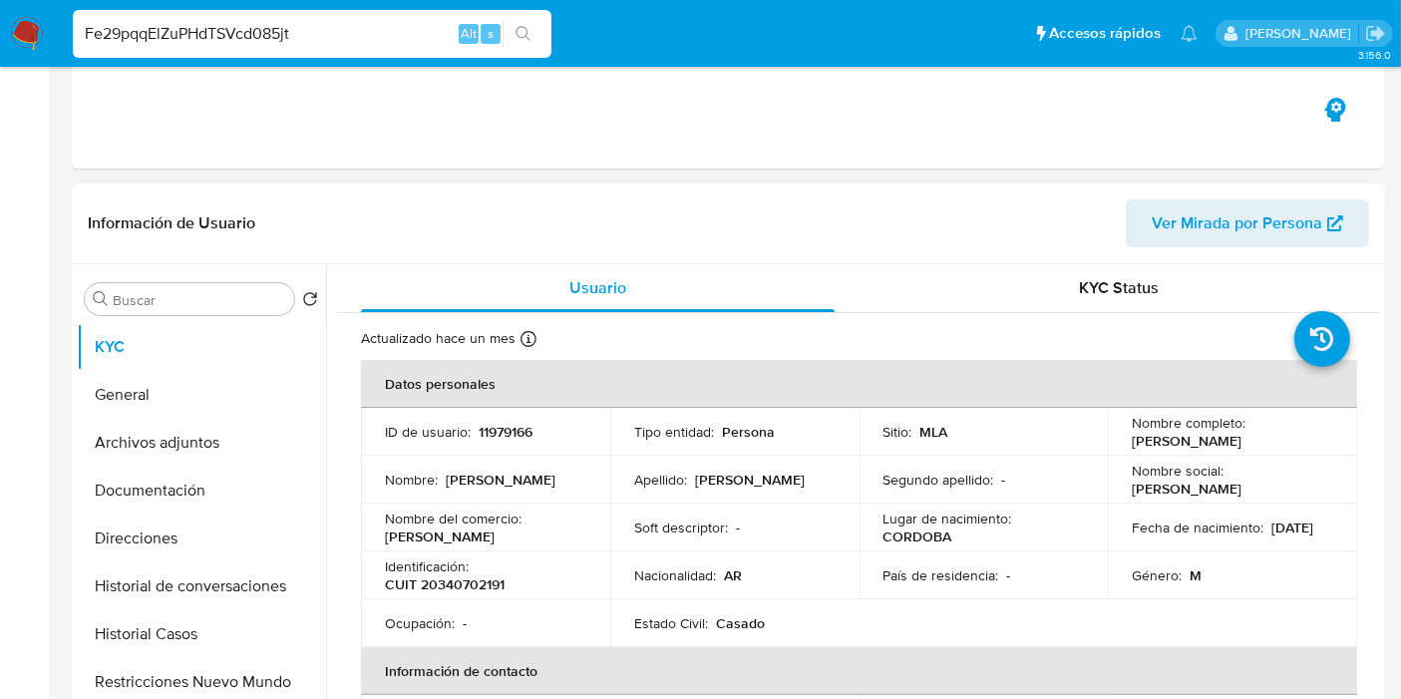
select select "10"
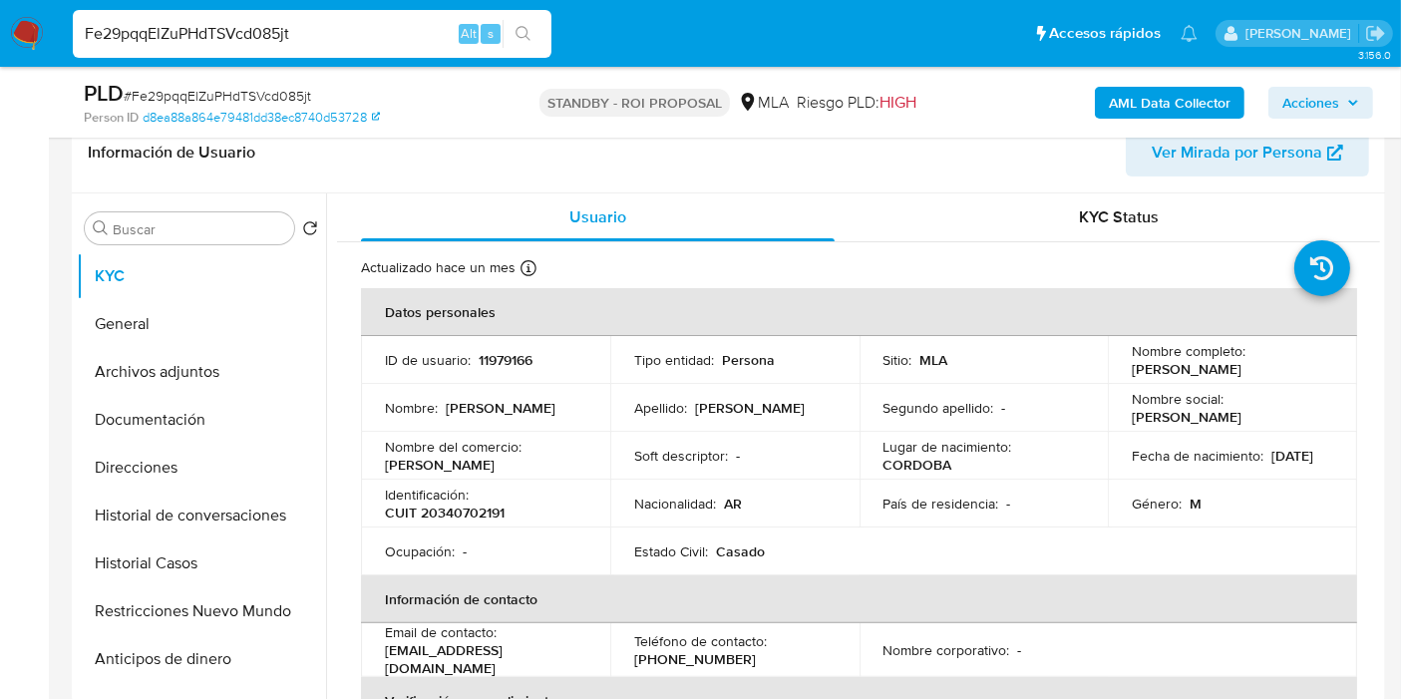
scroll to position [332, 0]
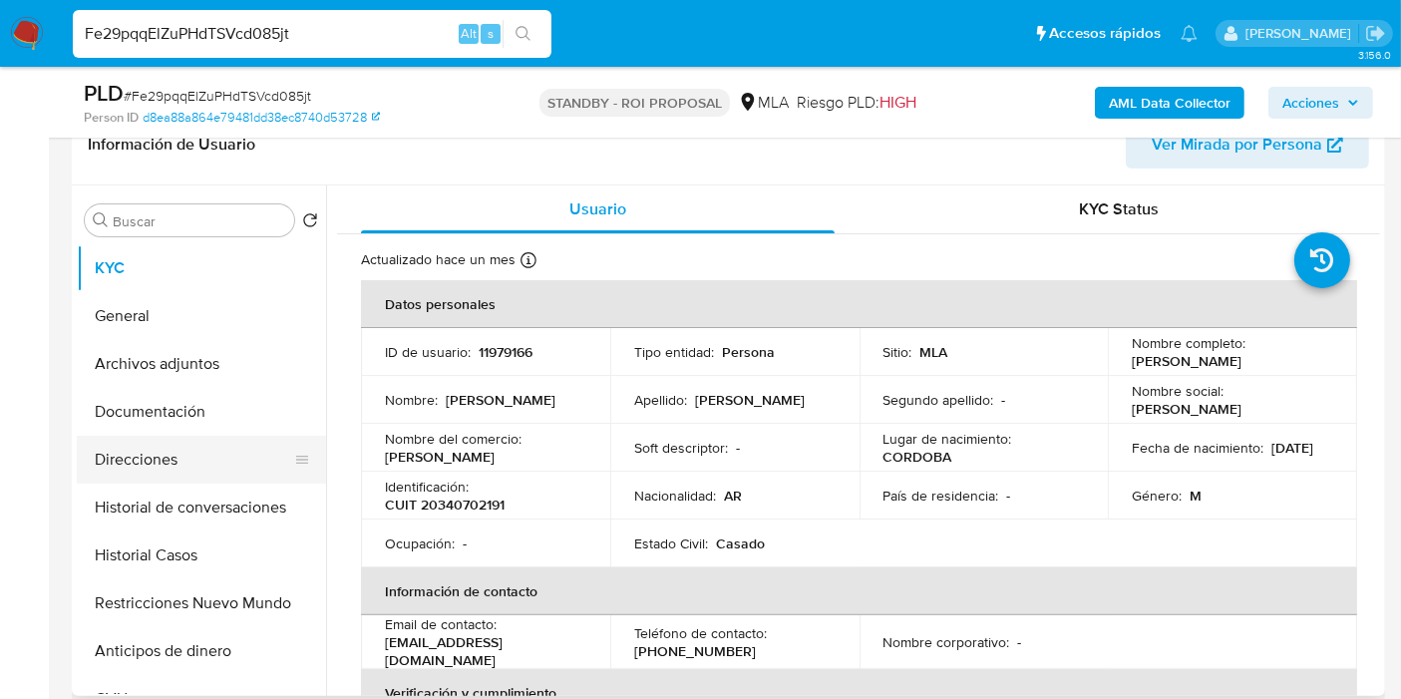
click at [208, 449] on button "Direcciones" at bounding box center [193, 460] width 233 height 48
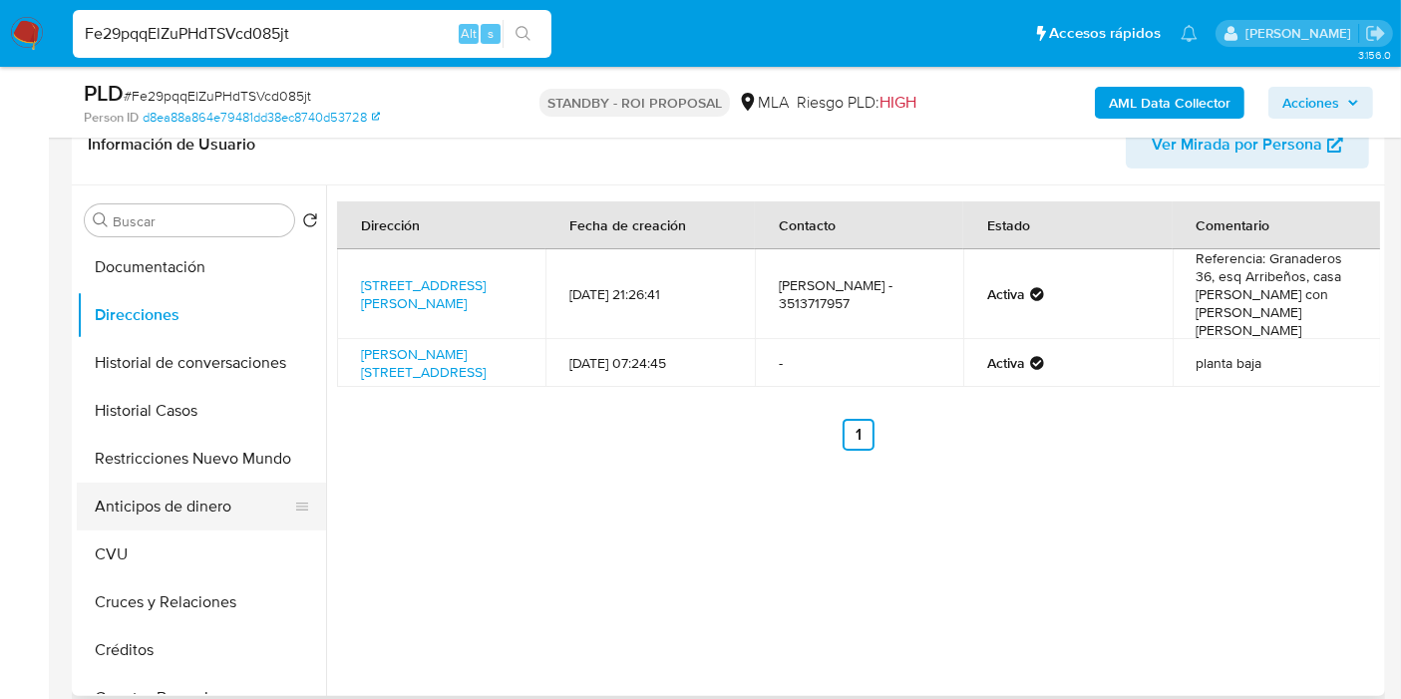
scroll to position [111, 0]
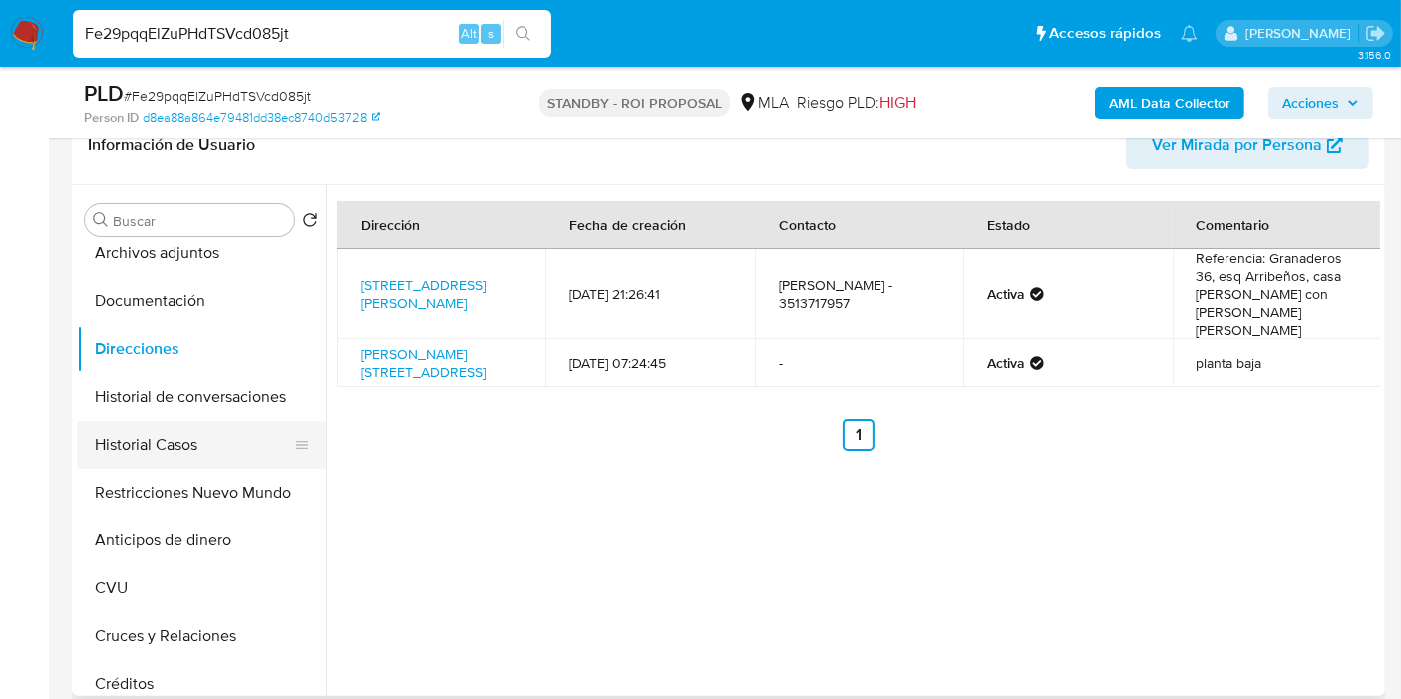
click at [179, 433] on button "Historial Casos" at bounding box center [193, 445] width 233 height 48
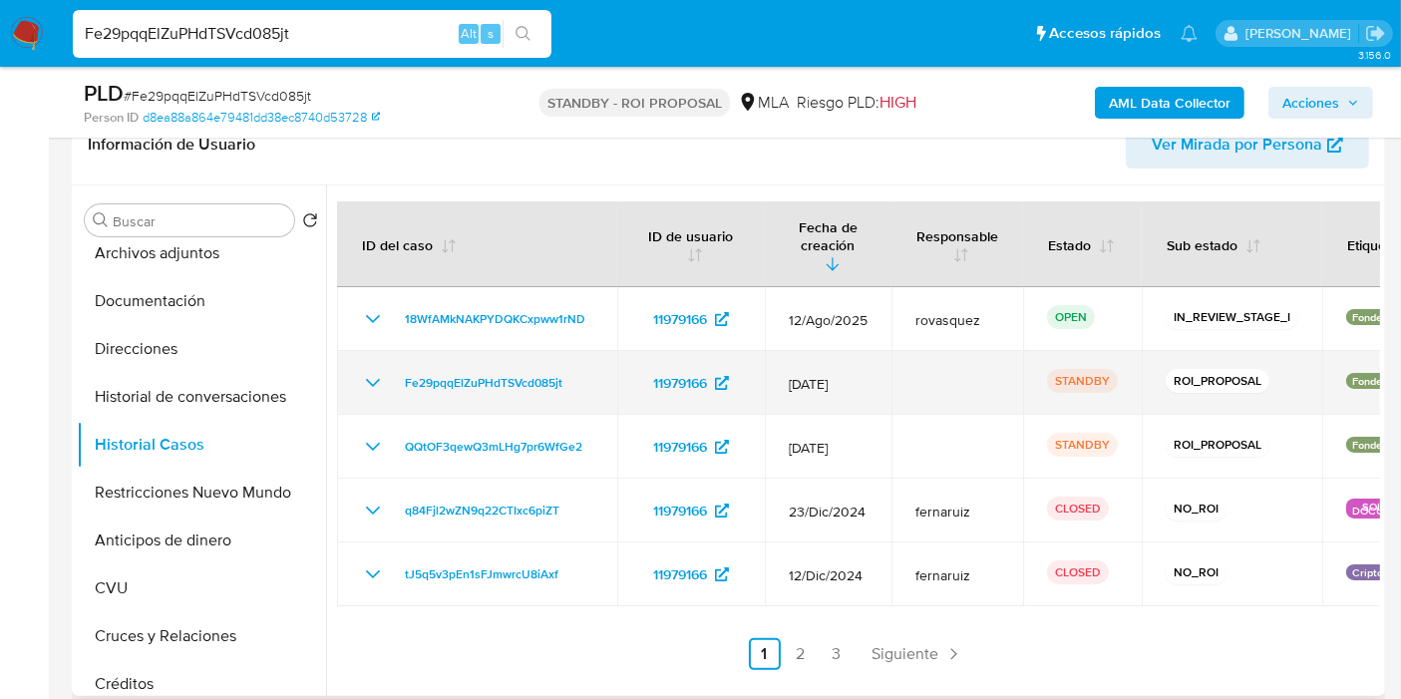
click at [365, 371] on icon "Mostrar/Ocultar" at bounding box center [373, 383] width 24 height 24
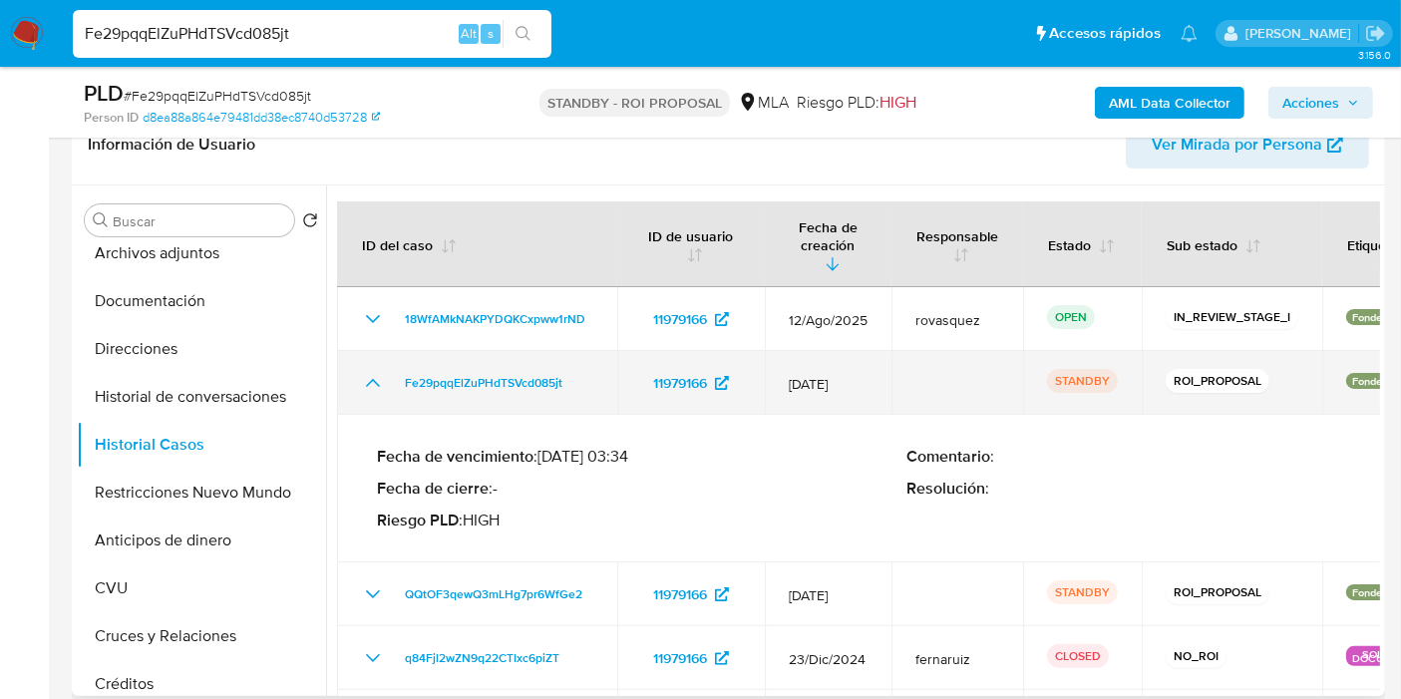
click at [366, 379] on icon "Mostrar/Ocultar" at bounding box center [373, 383] width 14 height 8
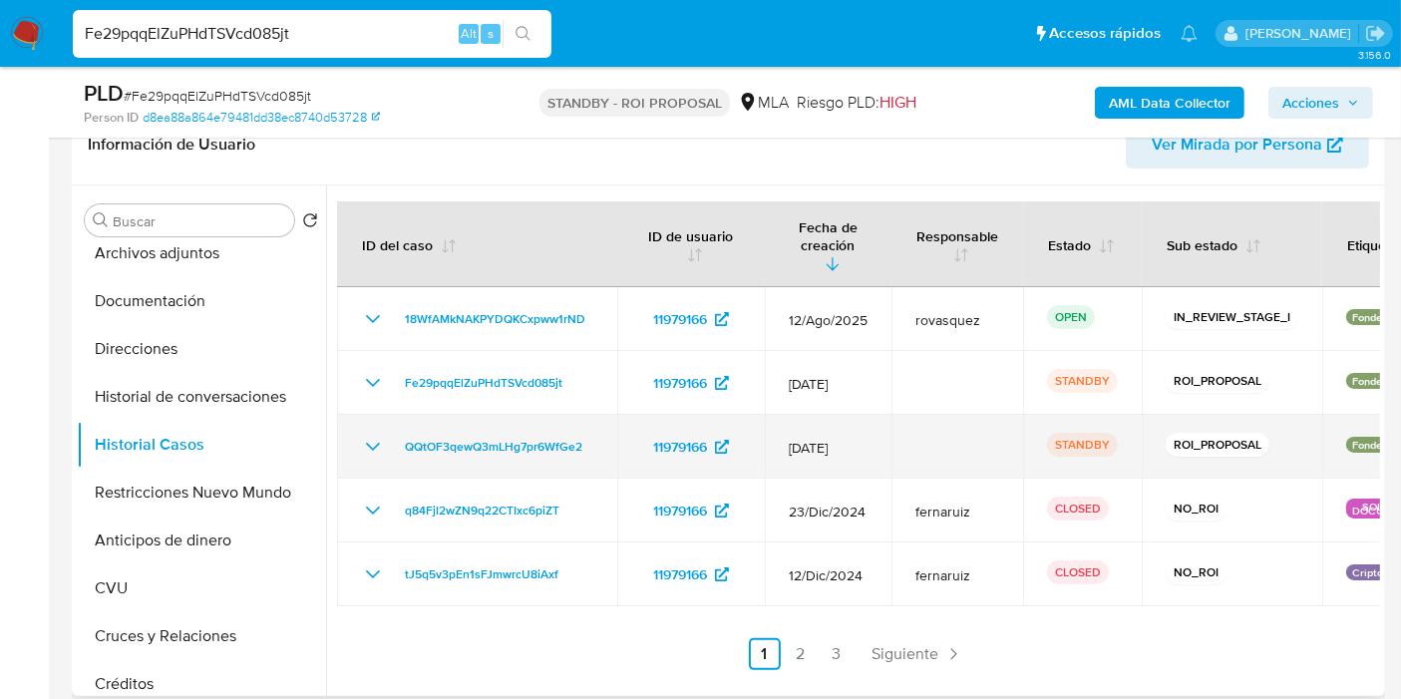
click at [376, 435] on icon "Mostrar/Ocultar" at bounding box center [373, 447] width 24 height 24
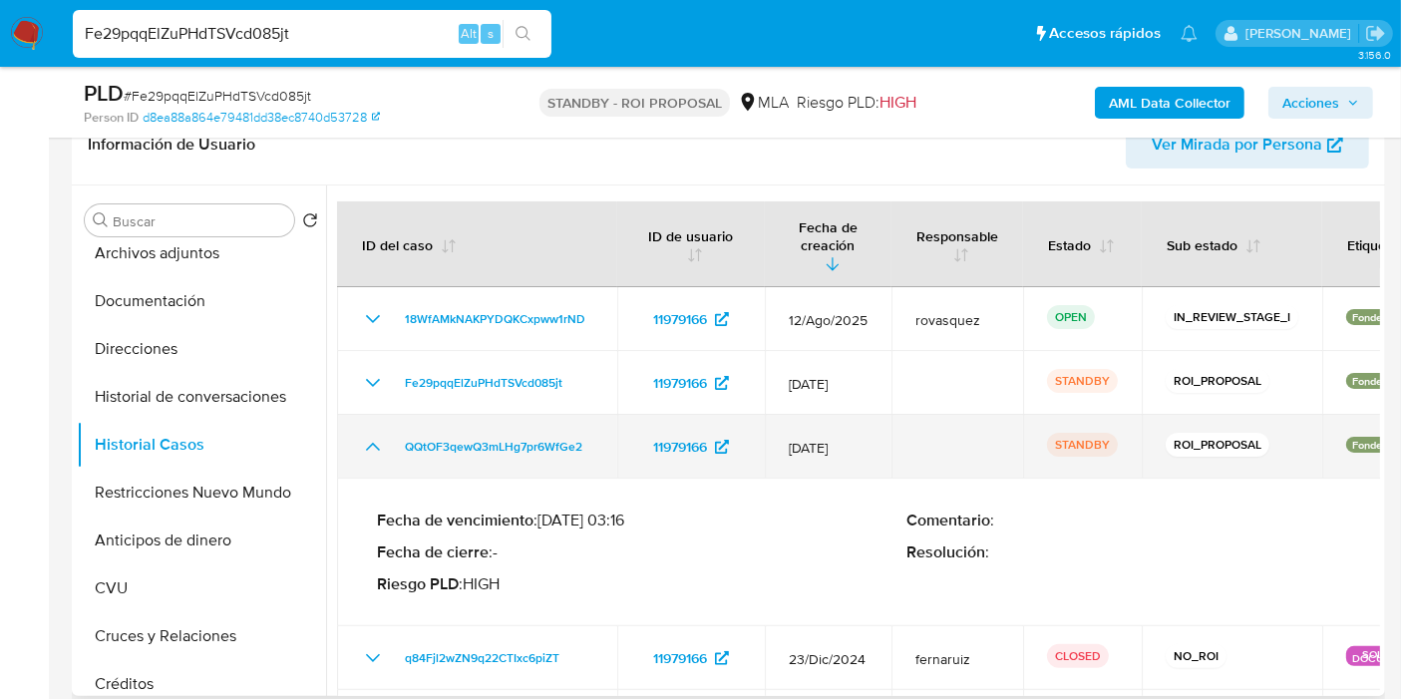
click at [376, 435] on icon "Mostrar/Ocultar" at bounding box center [373, 447] width 24 height 24
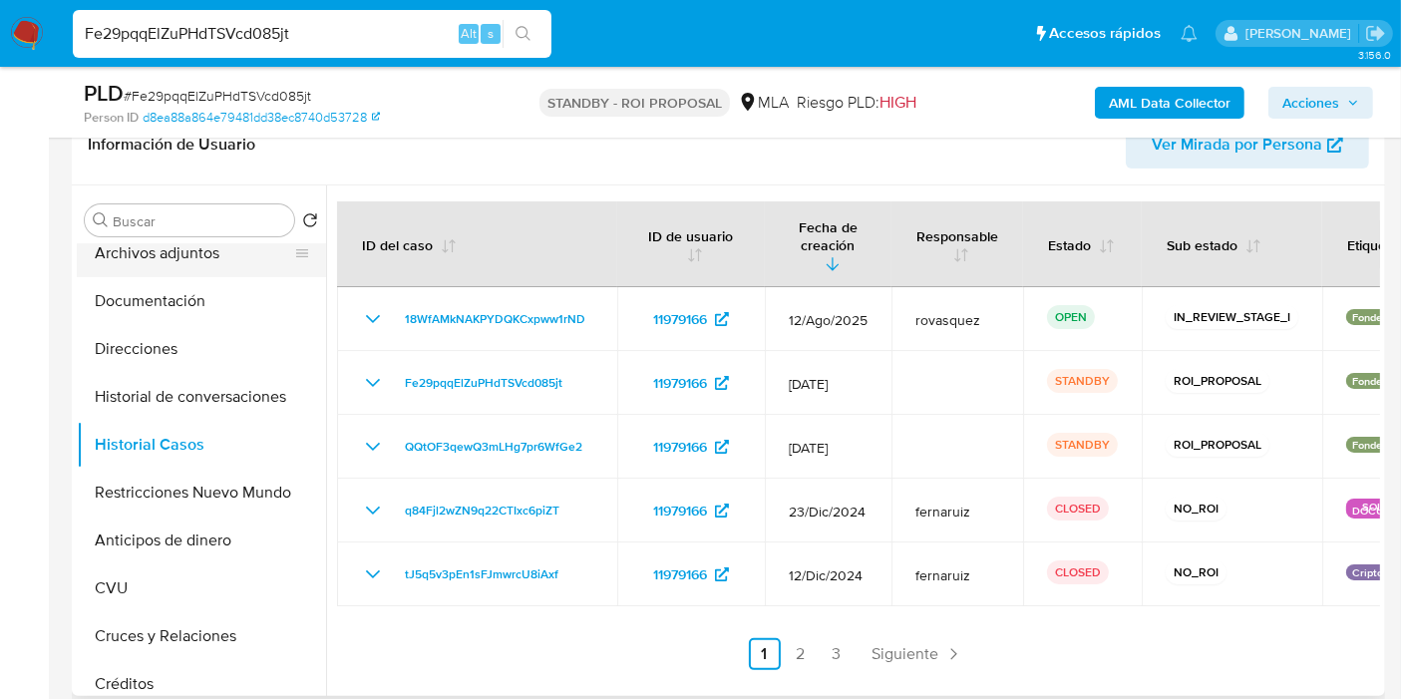
drag, startPoint x: 219, startPoint y: 280, endPoint x: 226, endPoint y: 263, distance: 18.3
click at [219, 277] on button "Documentación" at bounding box center [201, 301] width 249 height 48
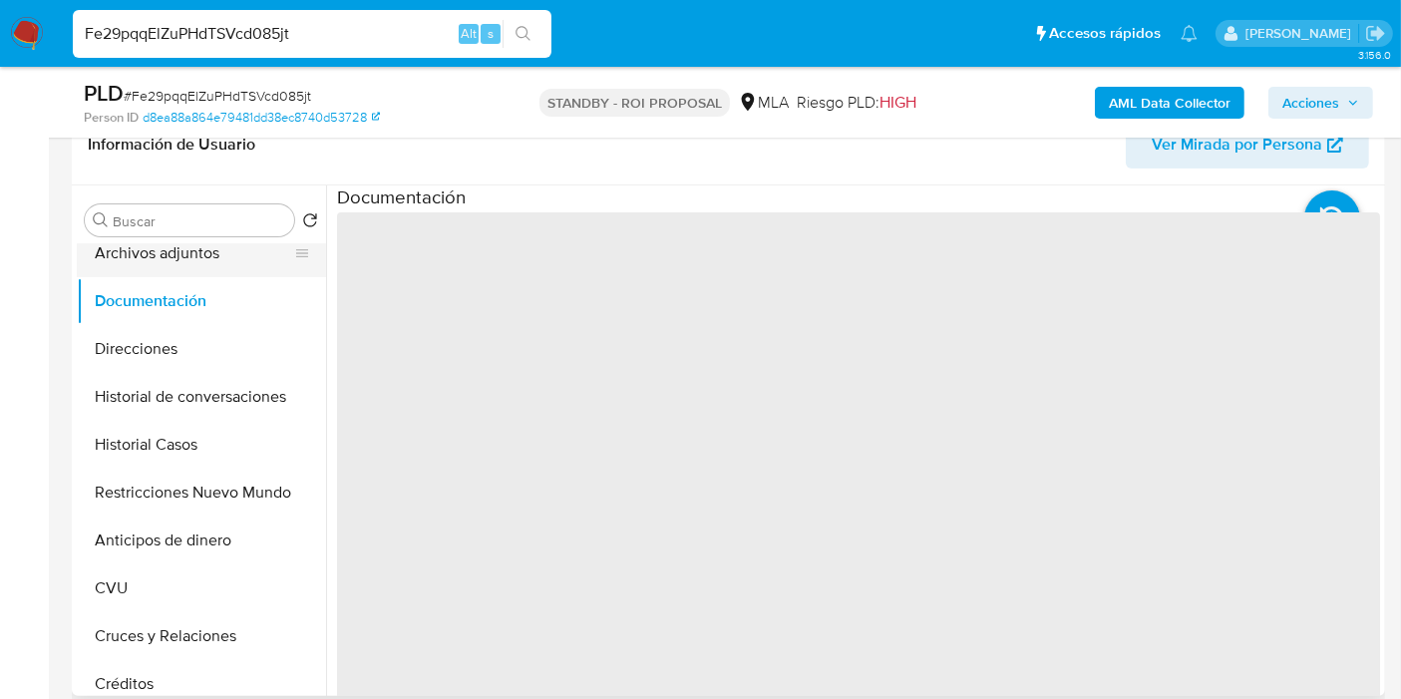
click at [227, 263] on button "Archivos adjuntos" at bounding box center [193, 253] width 233 height 48
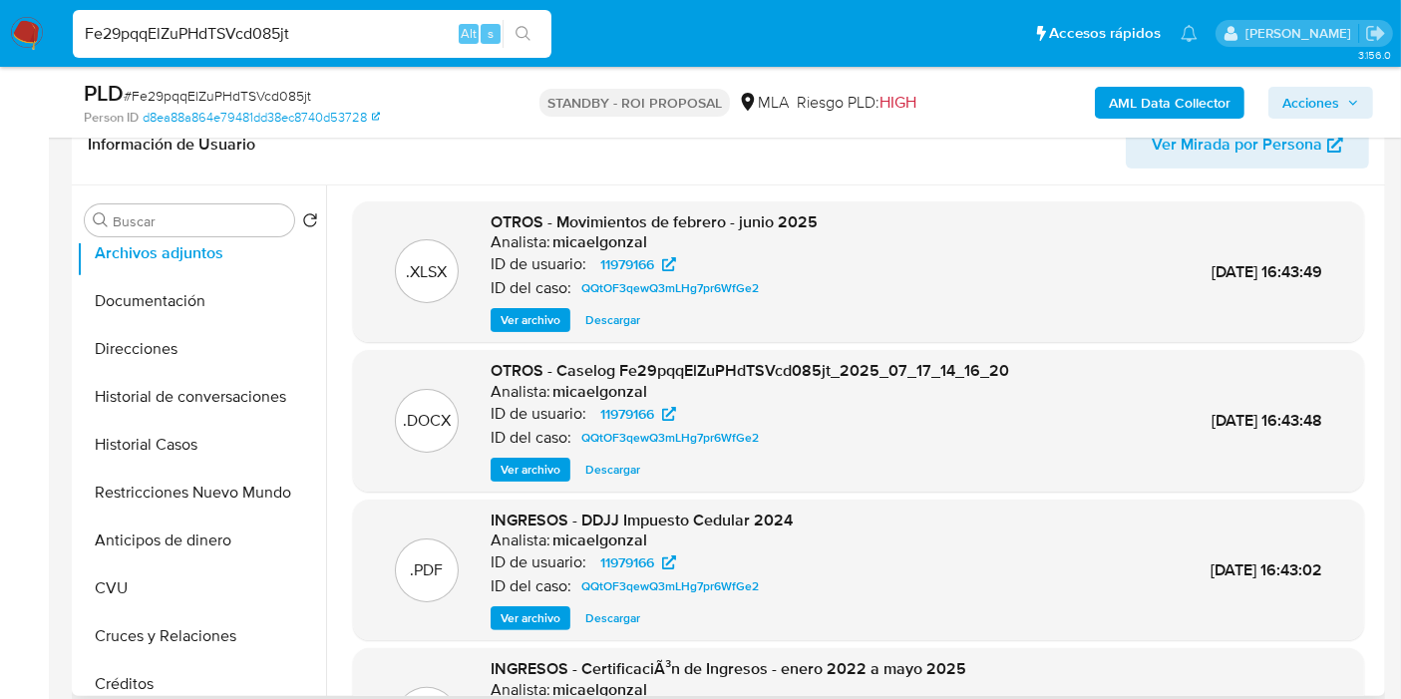
click at [626, 466] on span "Descargar" at bounding box center [612, 470] width 55 height 20
click at [387, 42] on input "Fe29pqqElZuPHdTSVcd085jt" at bounding box center [312, 34] width 479 height 26
click at [389, 38] on input "Fe29pqqElZuPHdTSVcd085jt" at bounding box center [312, 34] width 479 height 26
paste input "nJSf1kwkWKHBoyl9CwwHeijh"
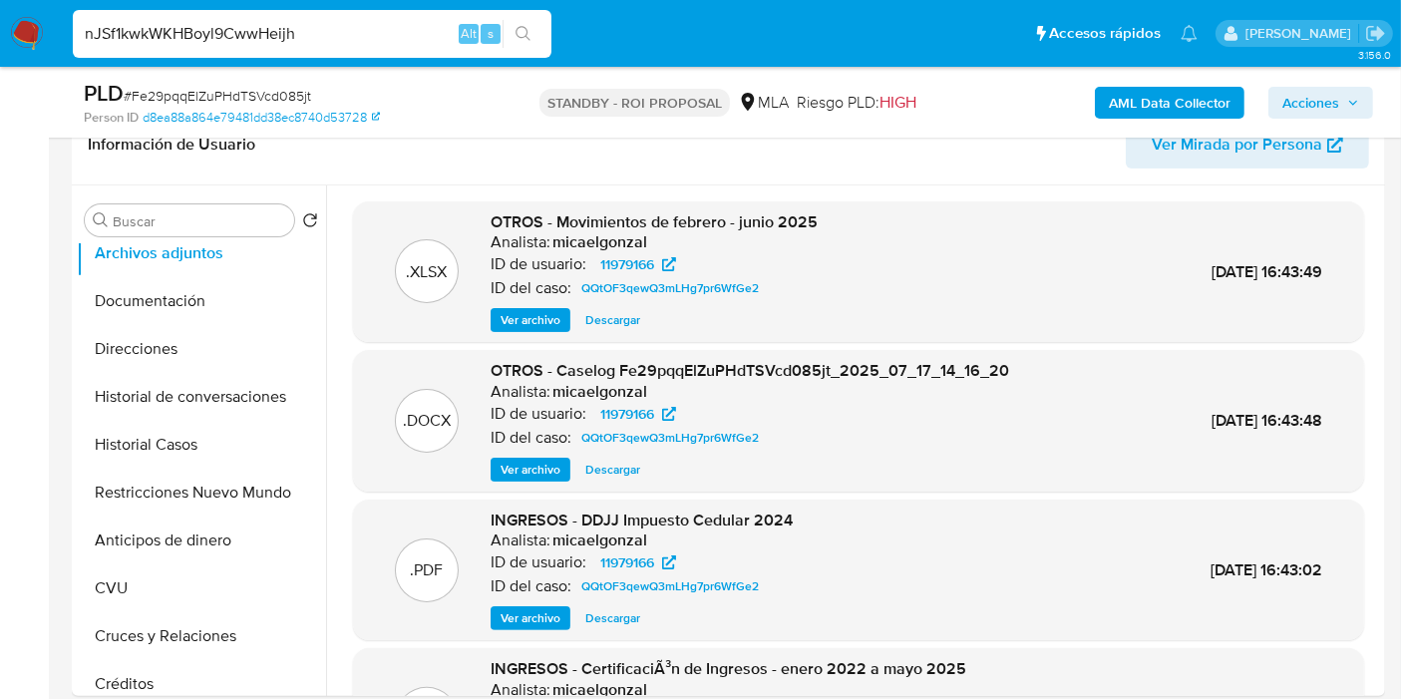
type input "nJSf1kwkWKHBoyl9CwwHeijh"
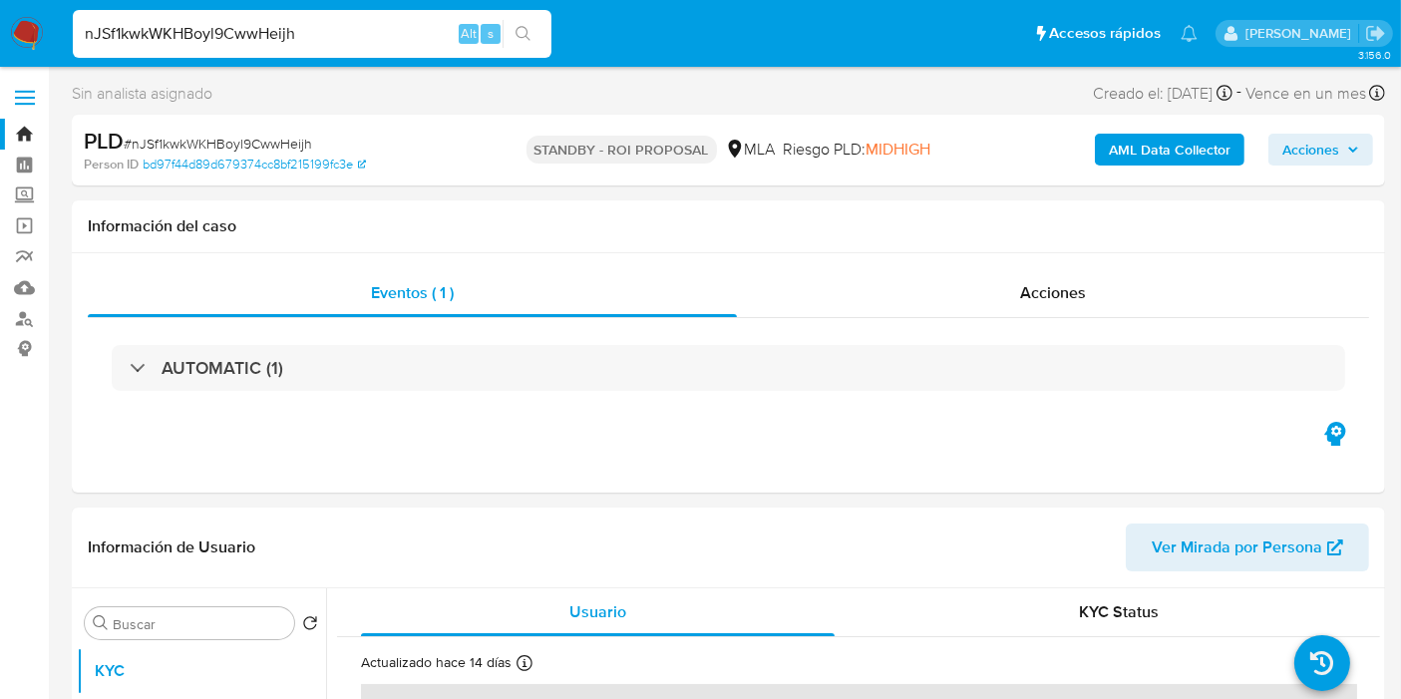
select select "10"
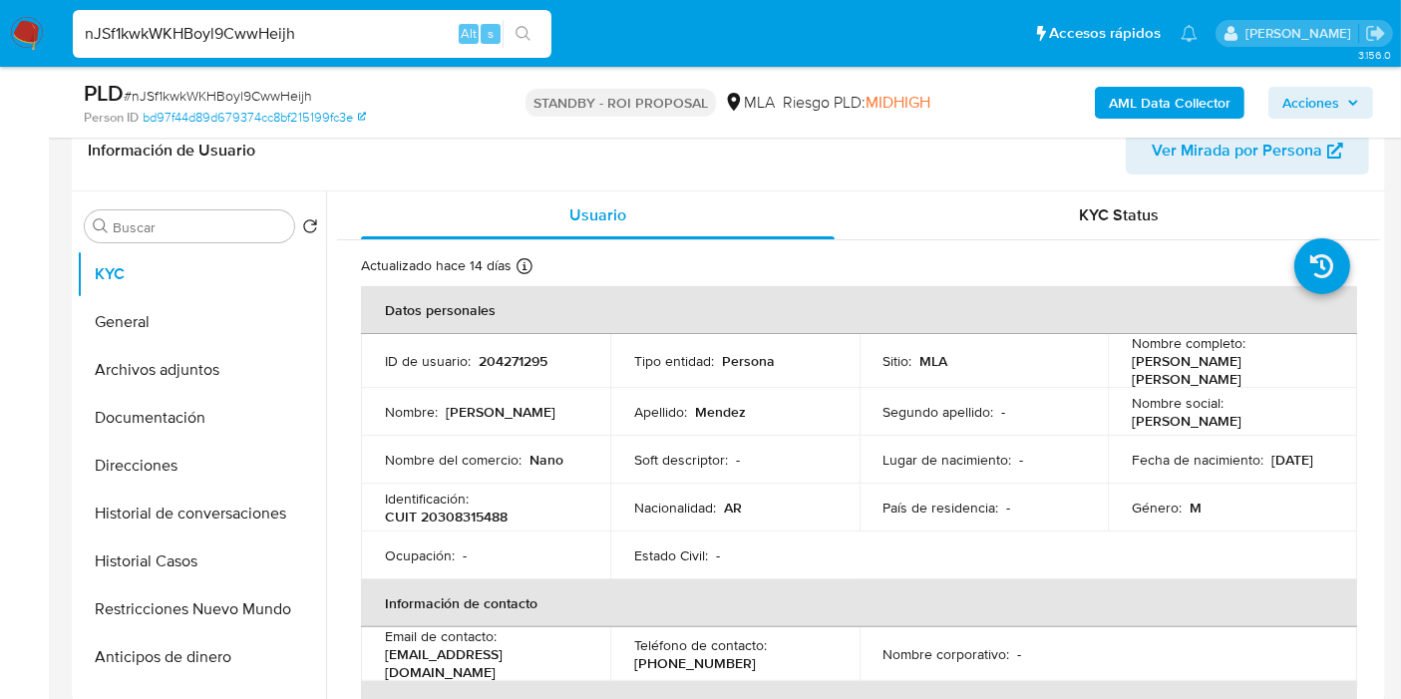
scroll to position [443, 0]
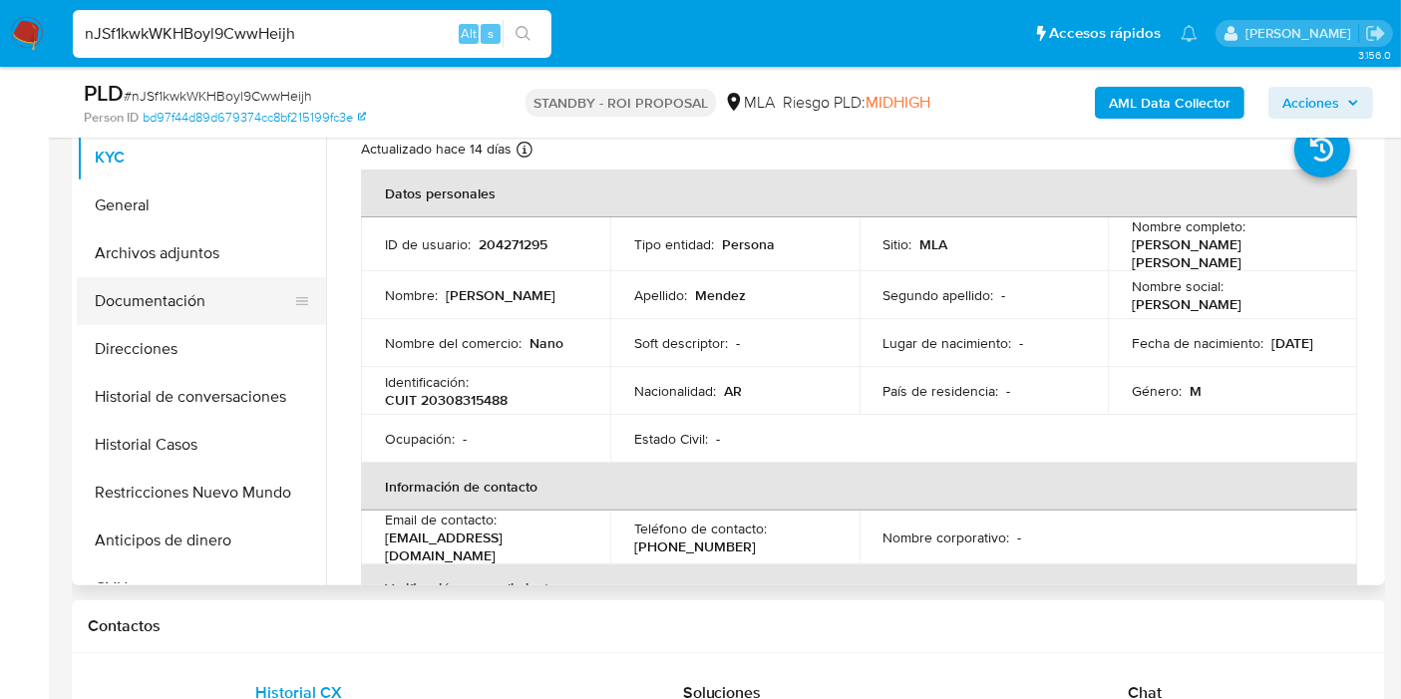
click at [199, 299] on button "Documentación" at bounding box center [193, 301] width 233 height 48
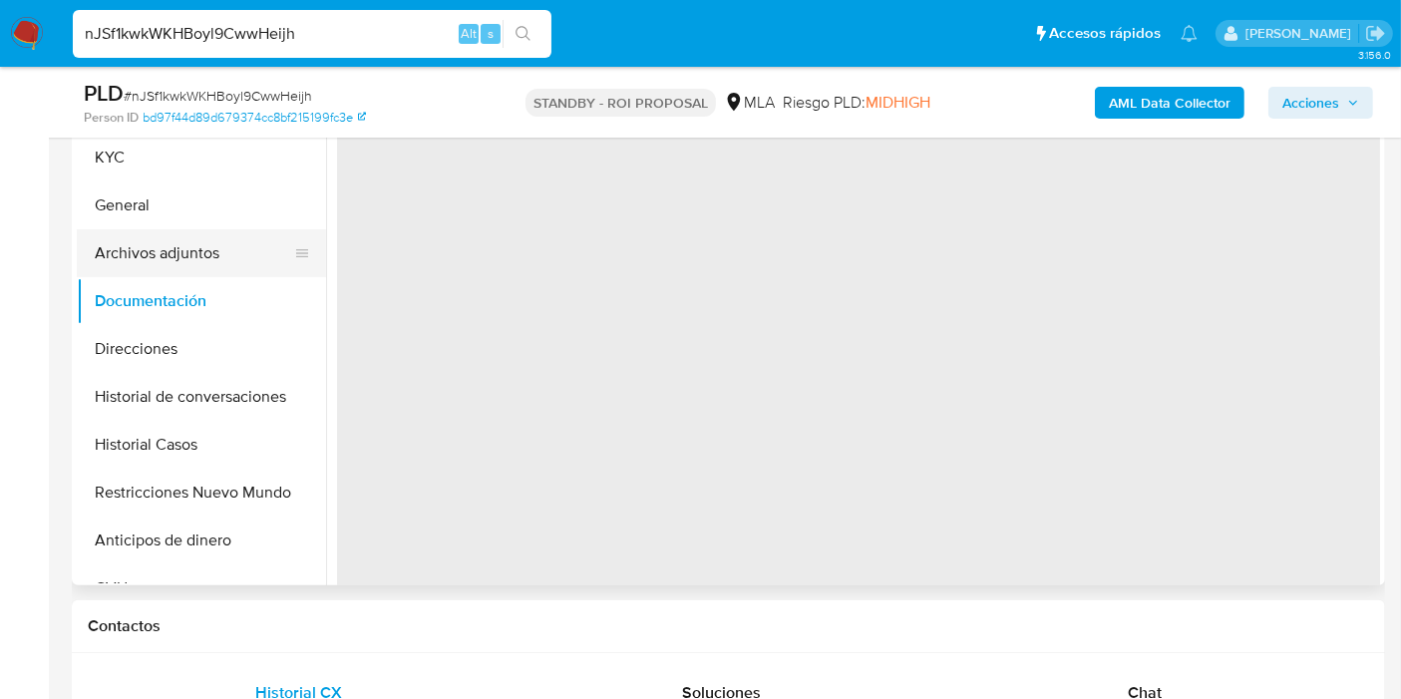
click at [204, 256] on button "Archivos adjuntos" at bounding box center [193, 253] width 233 height 48
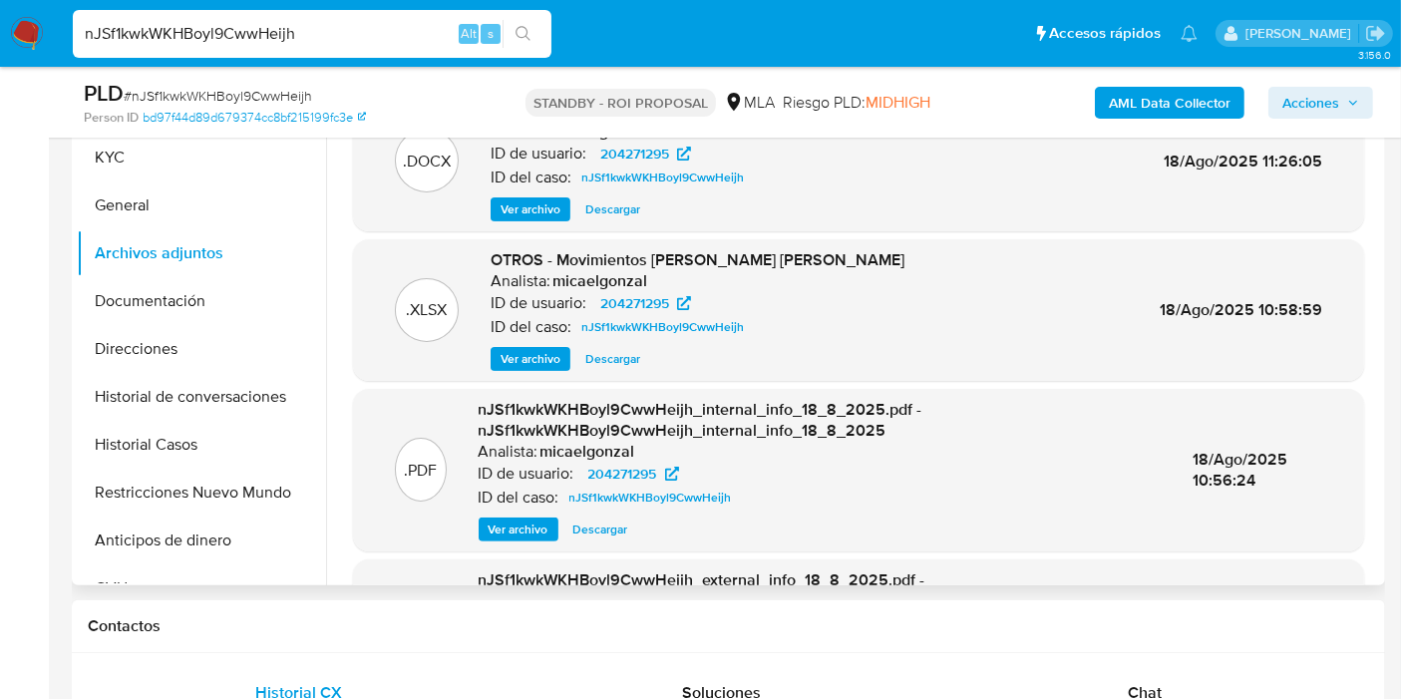
scroll to position [221, 0]
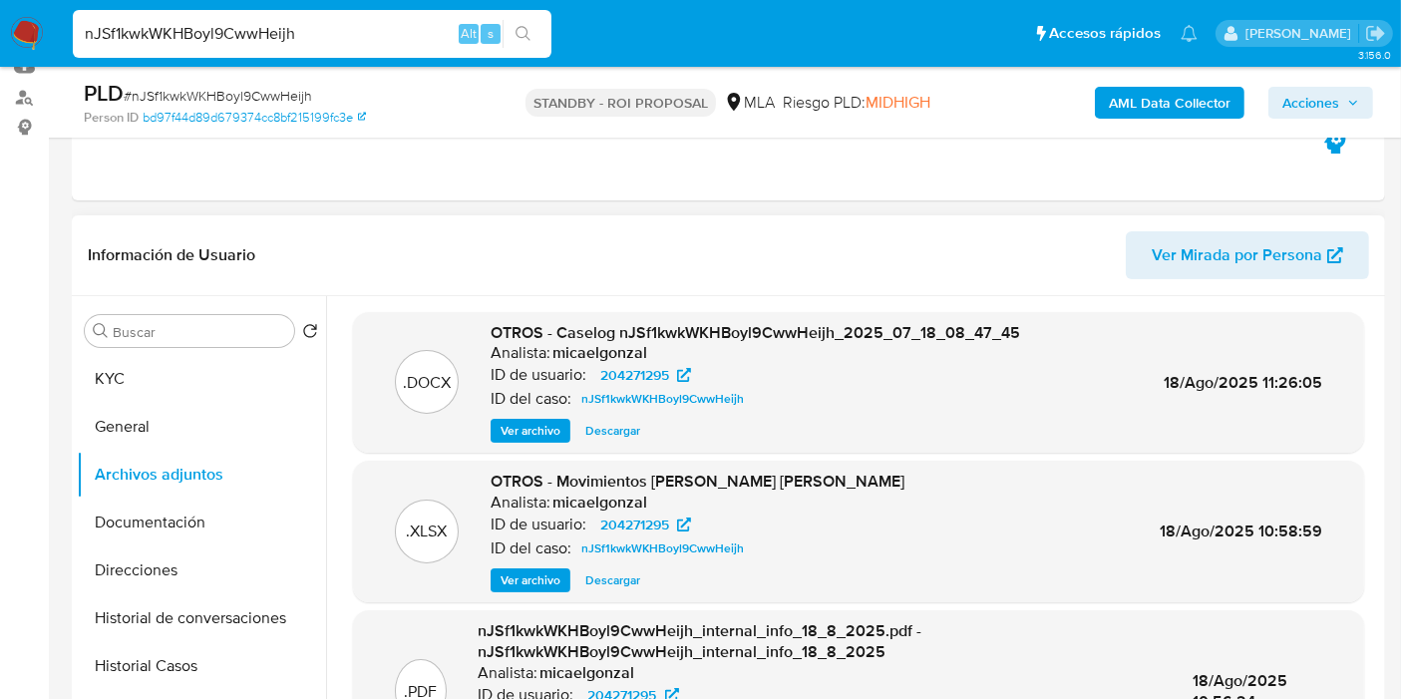
click at [601, 429] on span "Descargar" at bounding box center [612, 431] width 55 height 20
click at [413, 48] on div "nJSf1kwkWKHBoyl9CwwHeijh Alt s" at bounding box center [312, 34] width 479 height 48
click at [404, 44] on input "nJSf1kwkWKHBoyl9CwwHeijh" at bounding box center [312, 34] width 479 height 26
paste input "rog0Lsg31yMjhsVRw4uxwMw6"
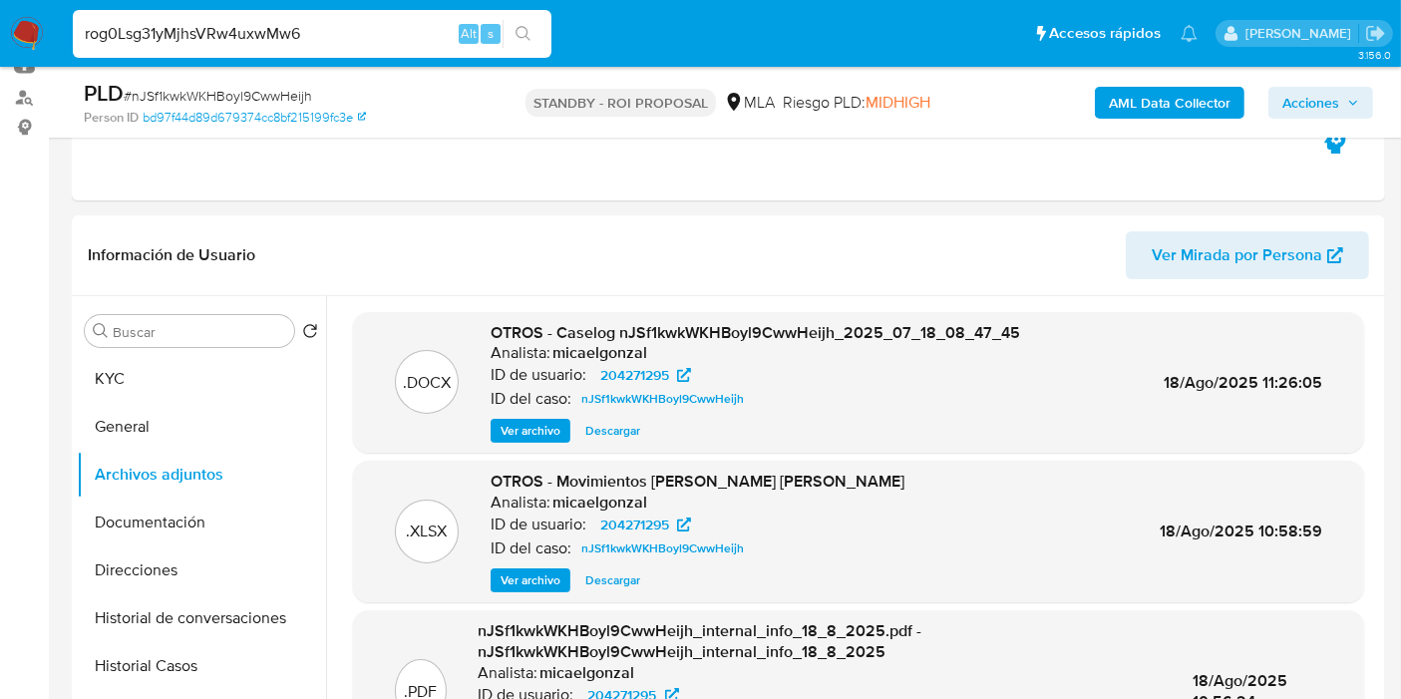
type input "rog0Lsg31yMjhsVRw4uxwMw6"
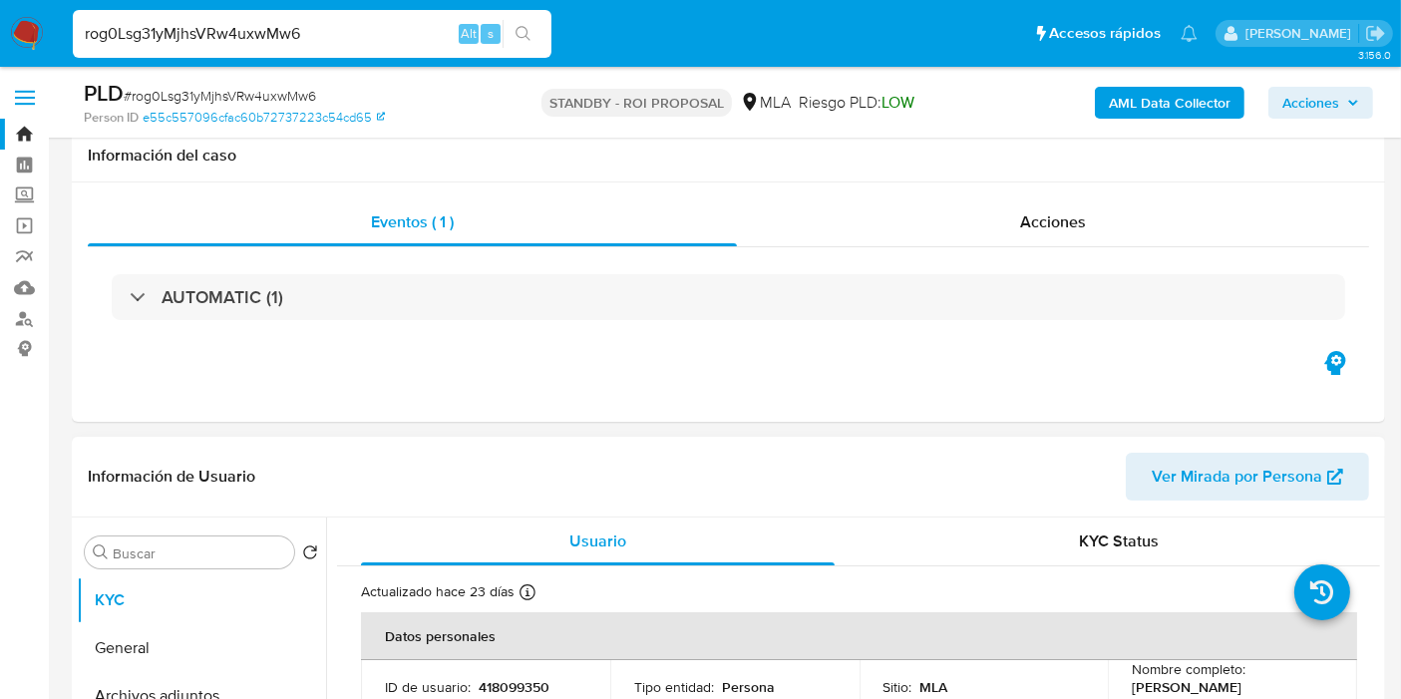
scroll to position [332, 0]
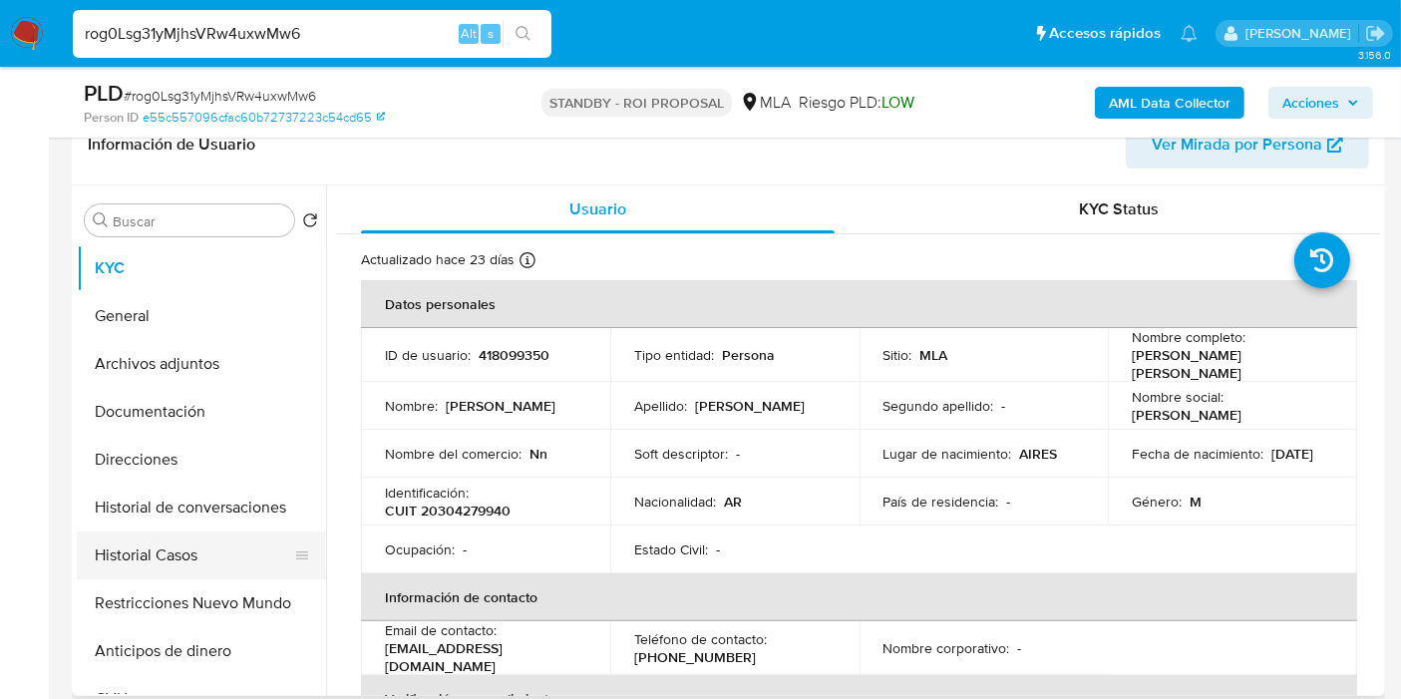
select select "10"
click at [195, 377] on button "Archivos adjuntos" at bounding box center [193, 364] width 233 height 48
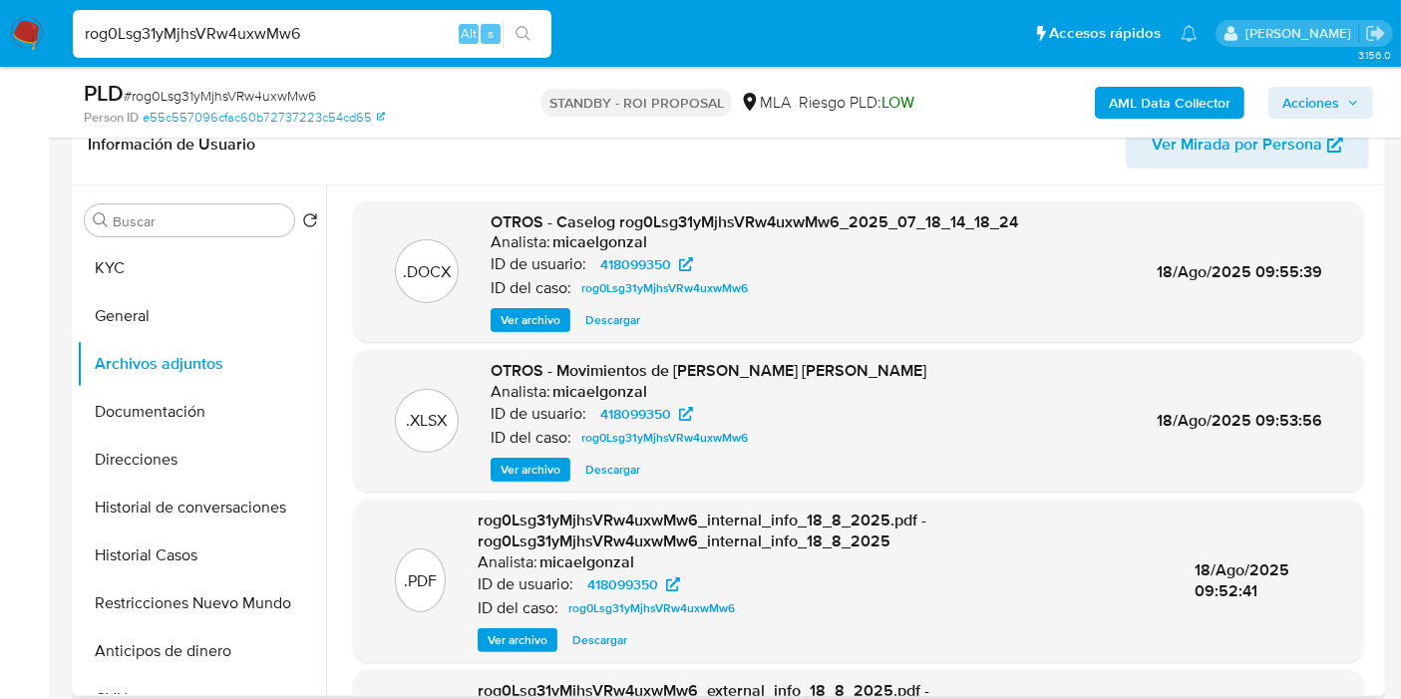
click at [594, 314] on span "Descargar" at bounding box center [612, 320] width 55 height 20
click at [364, 52] on div "rog0Lsg31yMjhsVRw4uxwMw6 Alt s" at bounding box center [312, 34] width 479 height 48
click at [361, 44] on input "rog0Lsg31yMjhsVRw4uxwMw6" at bounding box center [312, 34] width 479 height 26
paste input "i0pgGx3kL1csRzry4V7zv1Y2"
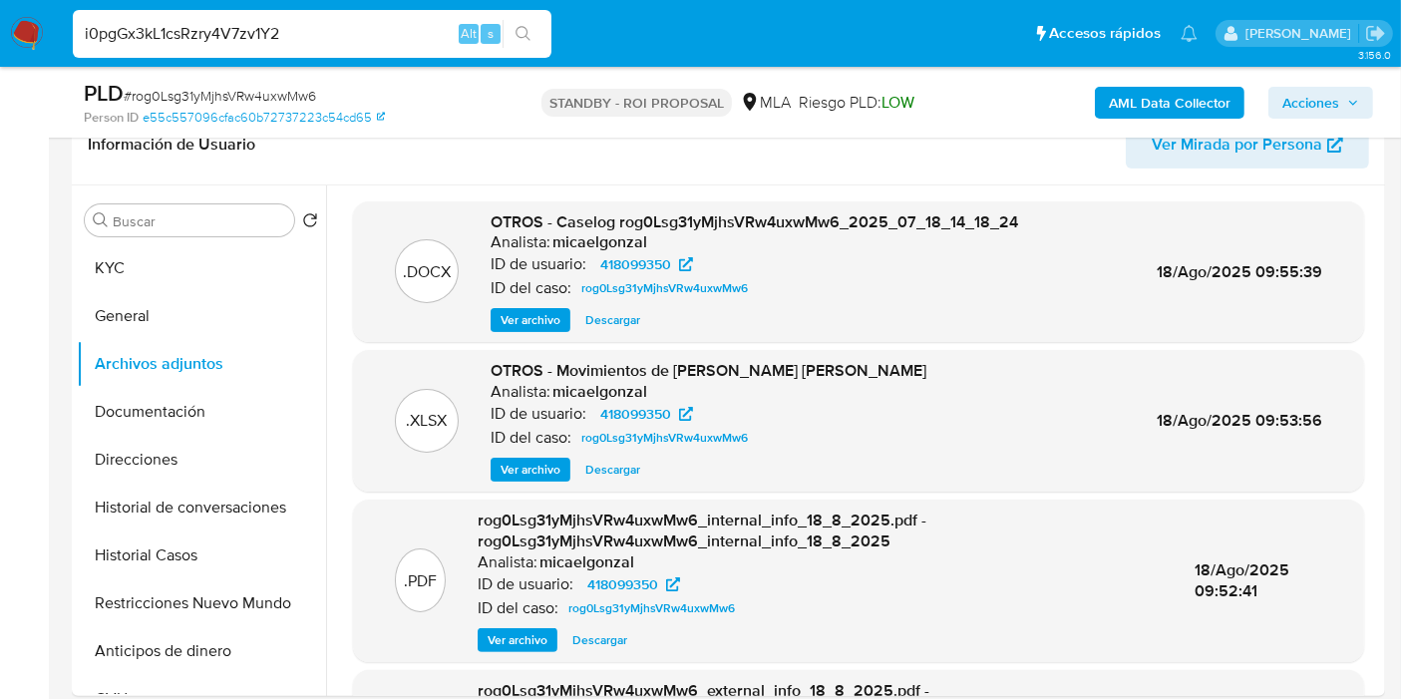
type input "i0pgGx3kL1csRzry4V7zv1Y2"
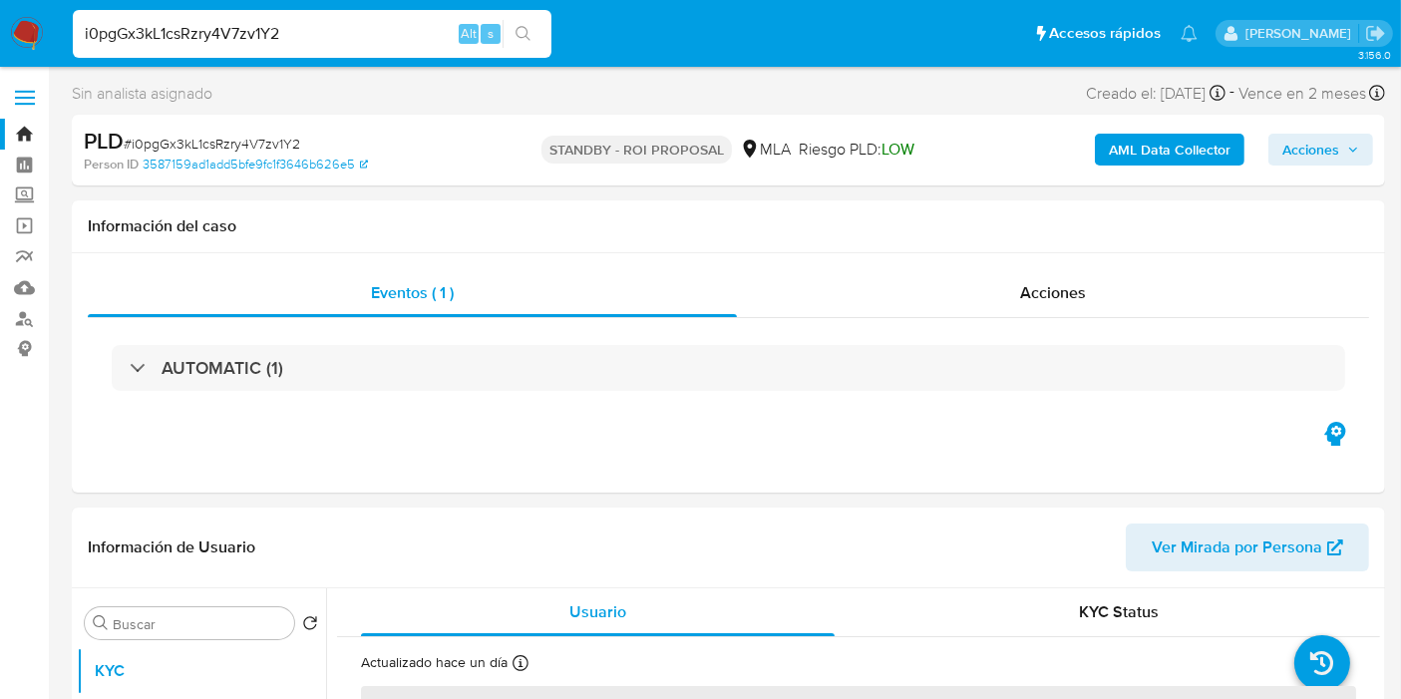
select select "10"
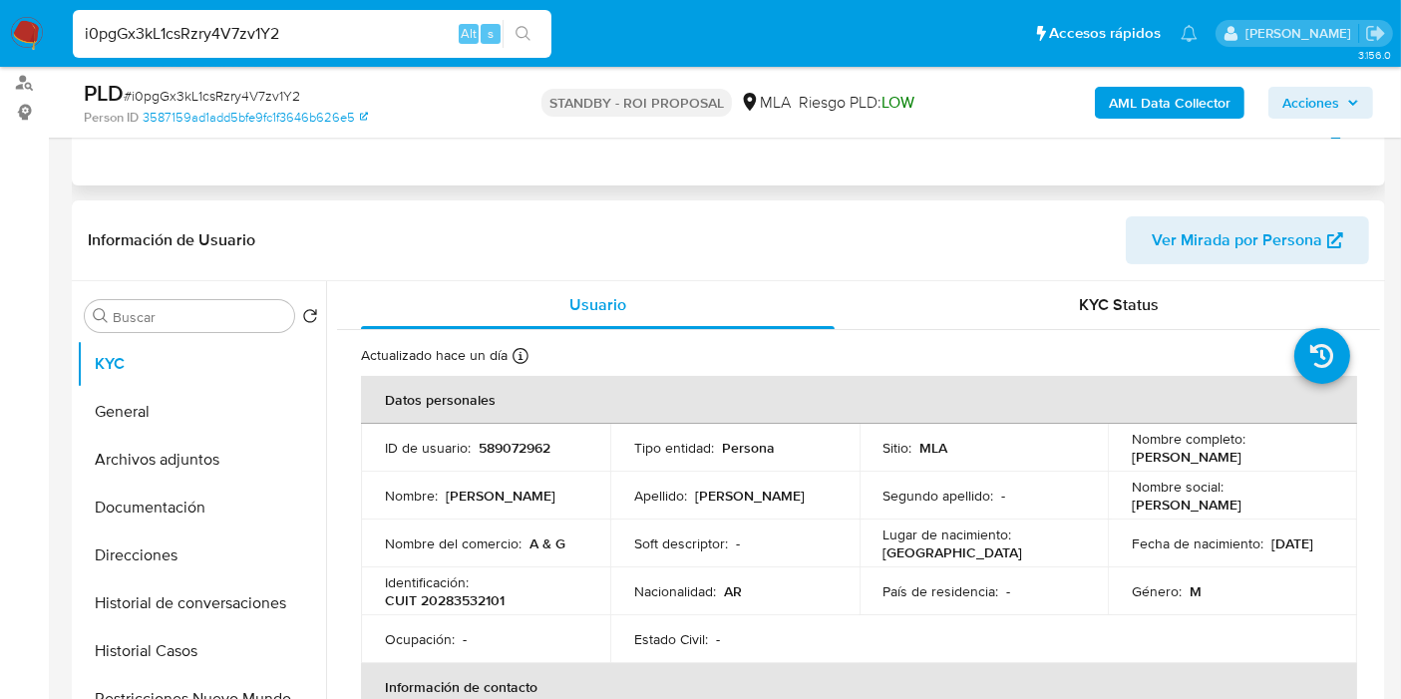
scroll to position [332, 0]
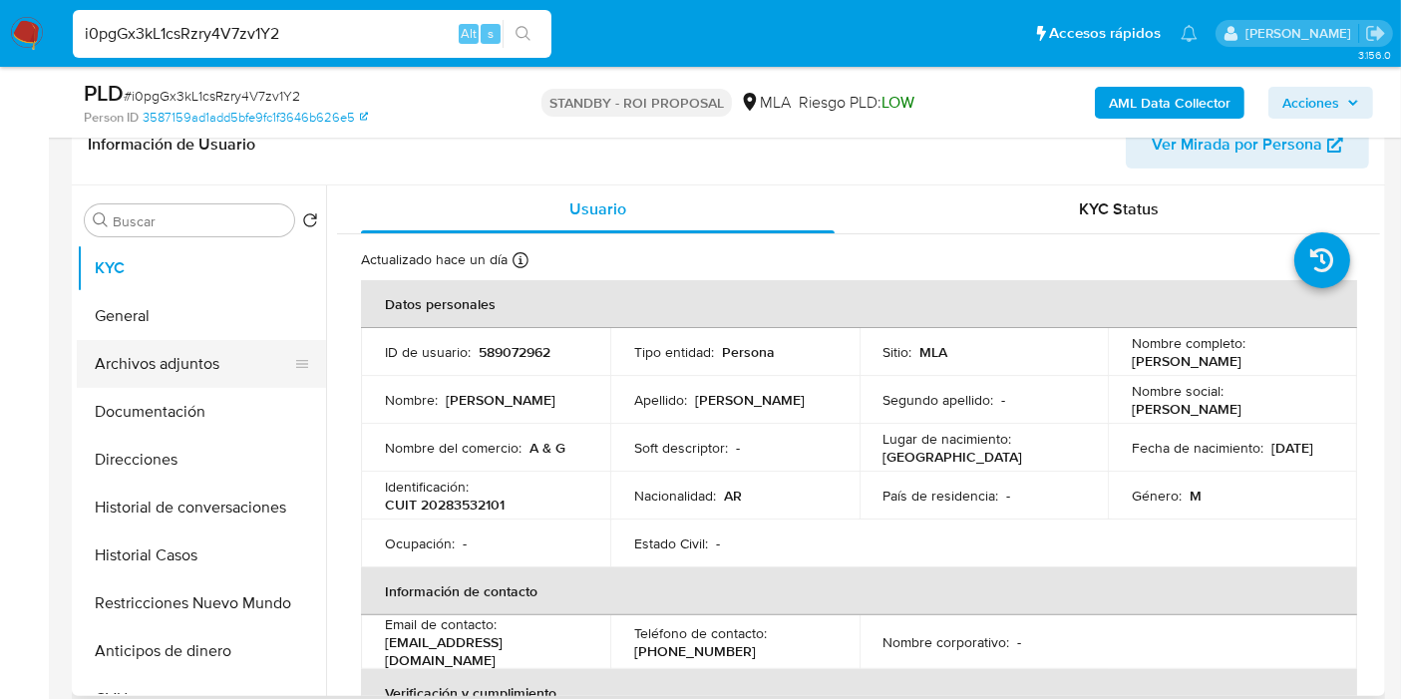
click at [191, 357] on button "Archivos adjuntos" at bounding box center [193, 364] width 233 height 48
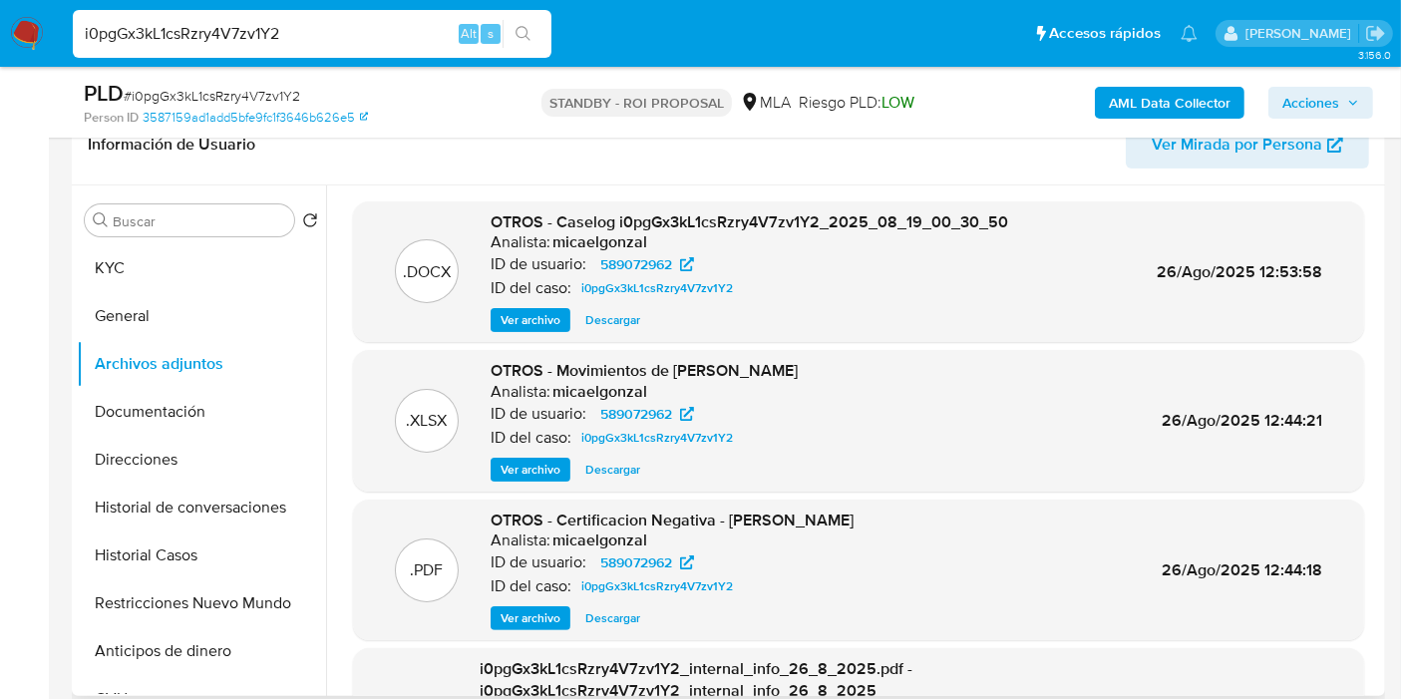
click at [604, 317] on span "Descargar" at bounding box center [612, 320] width 55 height 20
click at [389, 45] on input "i0pgGx3kL1csRzry4V7zv1Y2" at bounding box center [312, 34] width 479 height 26
paste input "htT4zofvw77KvsKP9gexM9C1"
type input "htT4zofvw77KvsKP9gexM9C1"
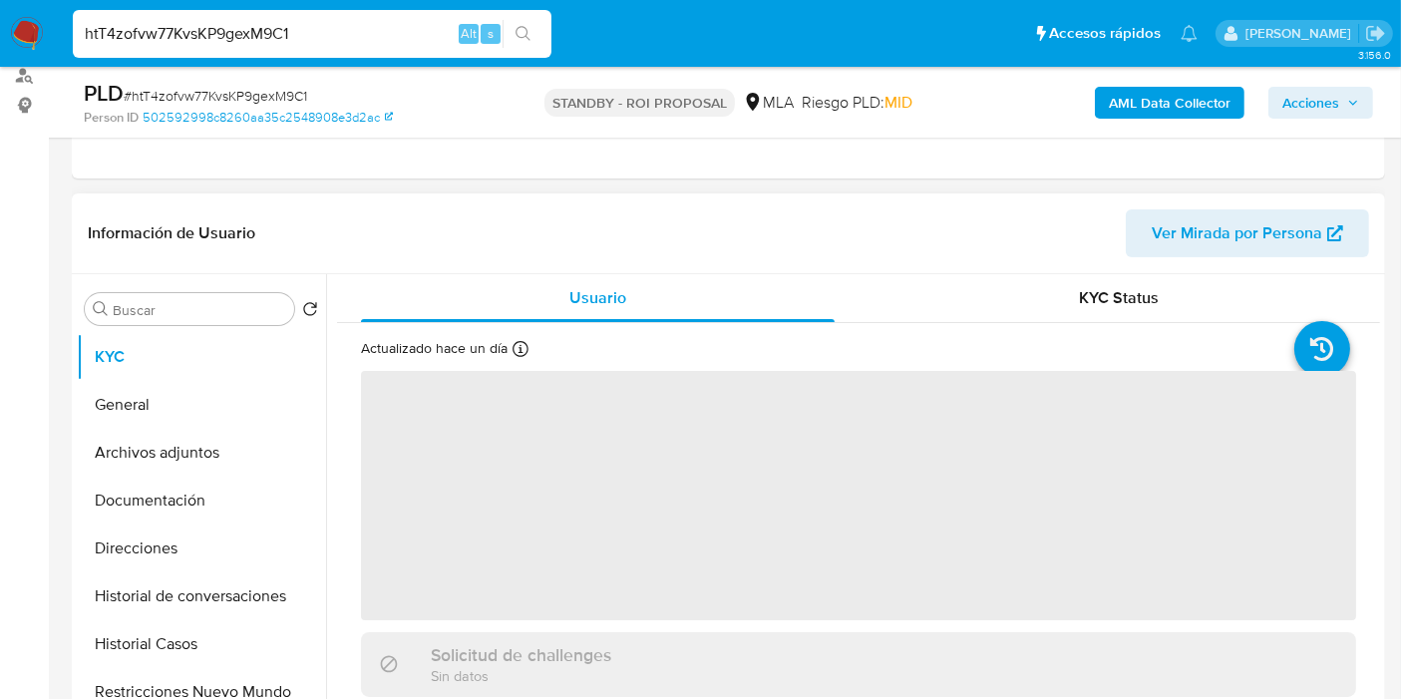
scroll to position [332, 0]
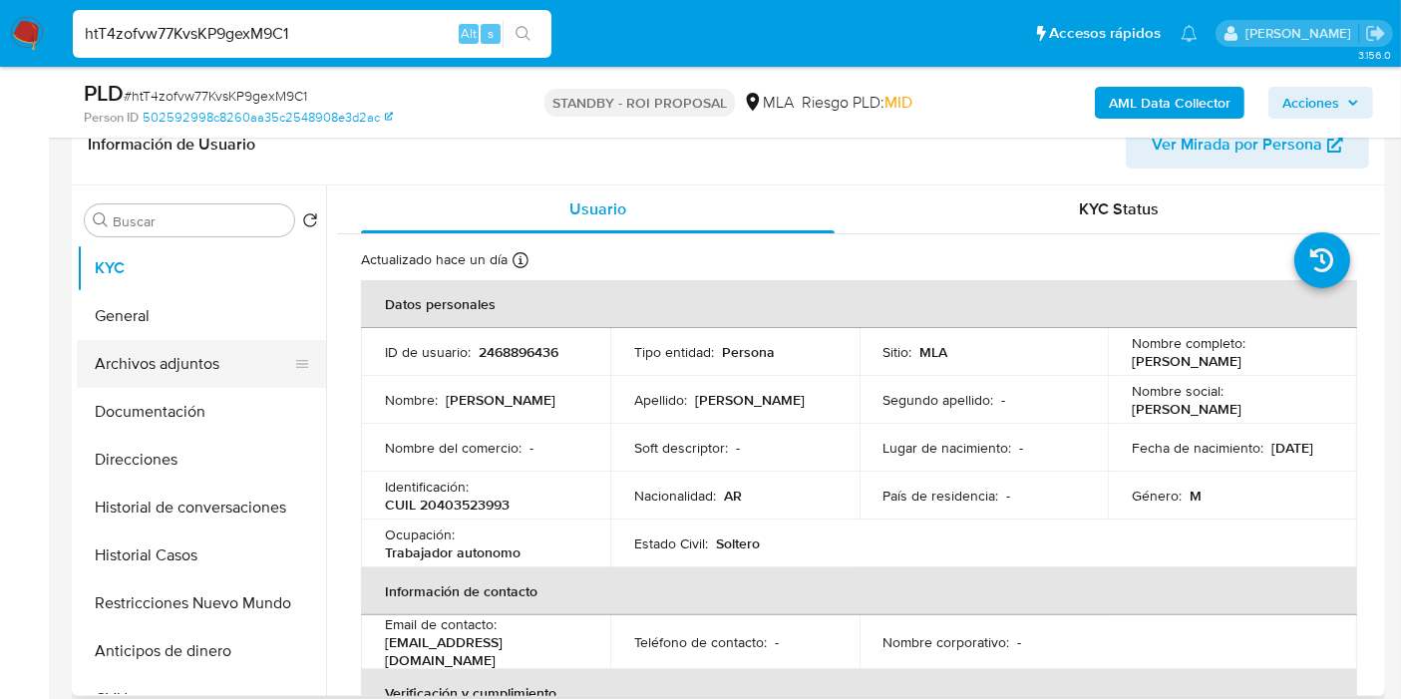
select select "10"
click at [192, 363] on button "Archivos adjuntos" at bounding box center [193, 364] width 233 height 48
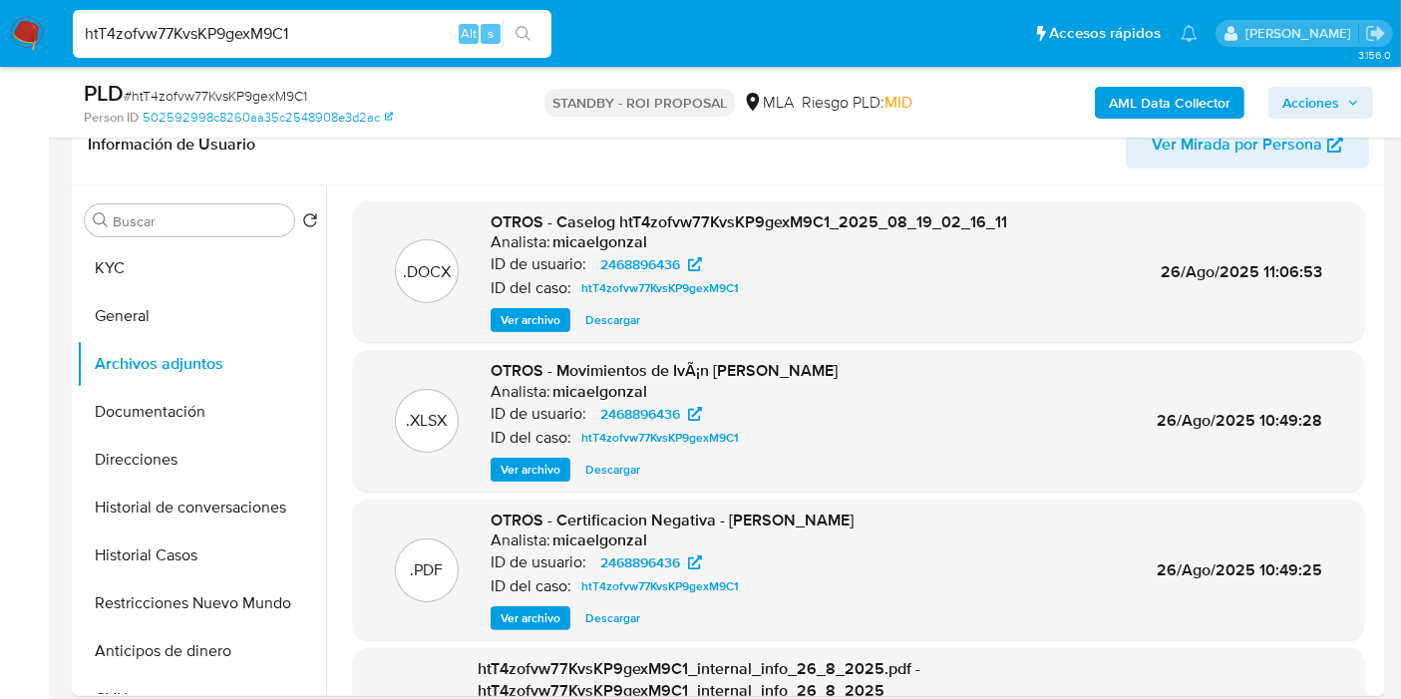
click at [604, 314] on span "Descargar" at bounding box center [612, 320] width 55 height 20
click at [113, 286] on button "KYC" at bounding box center [193, 268] width 233 height 48
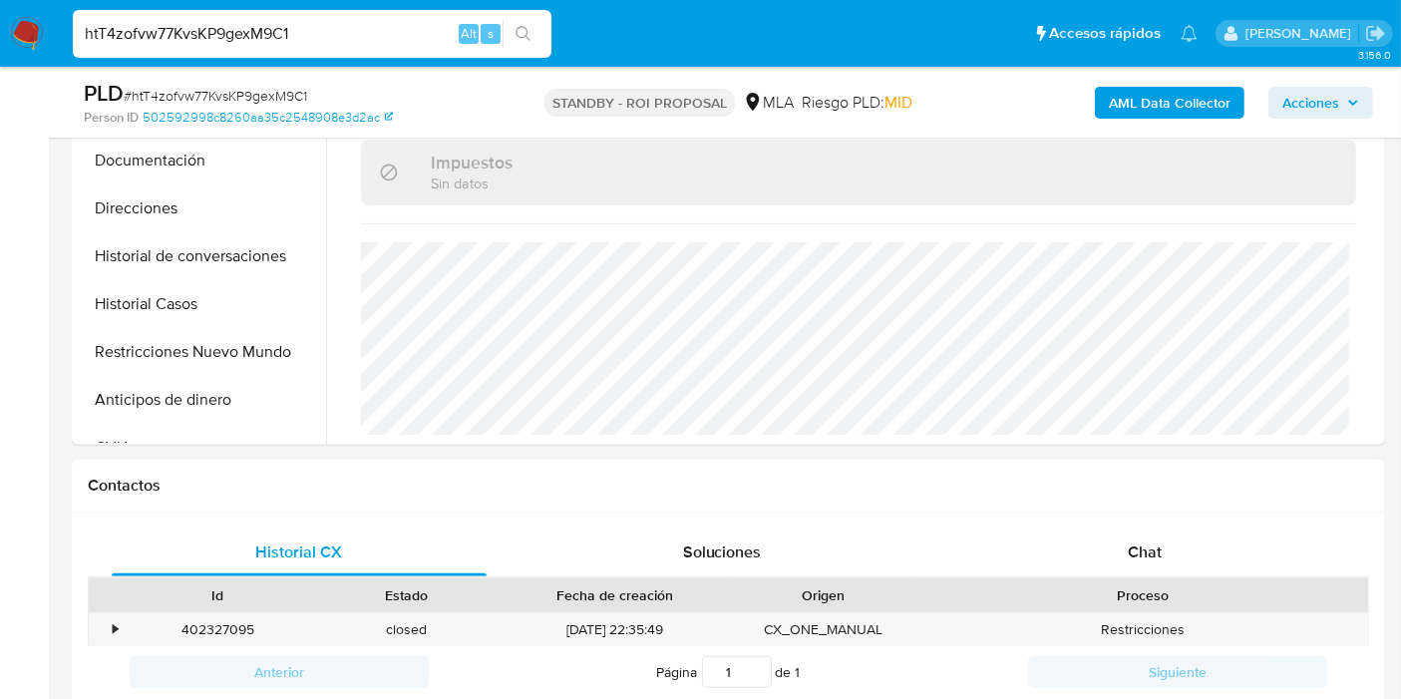
scroll to position [775, 0]
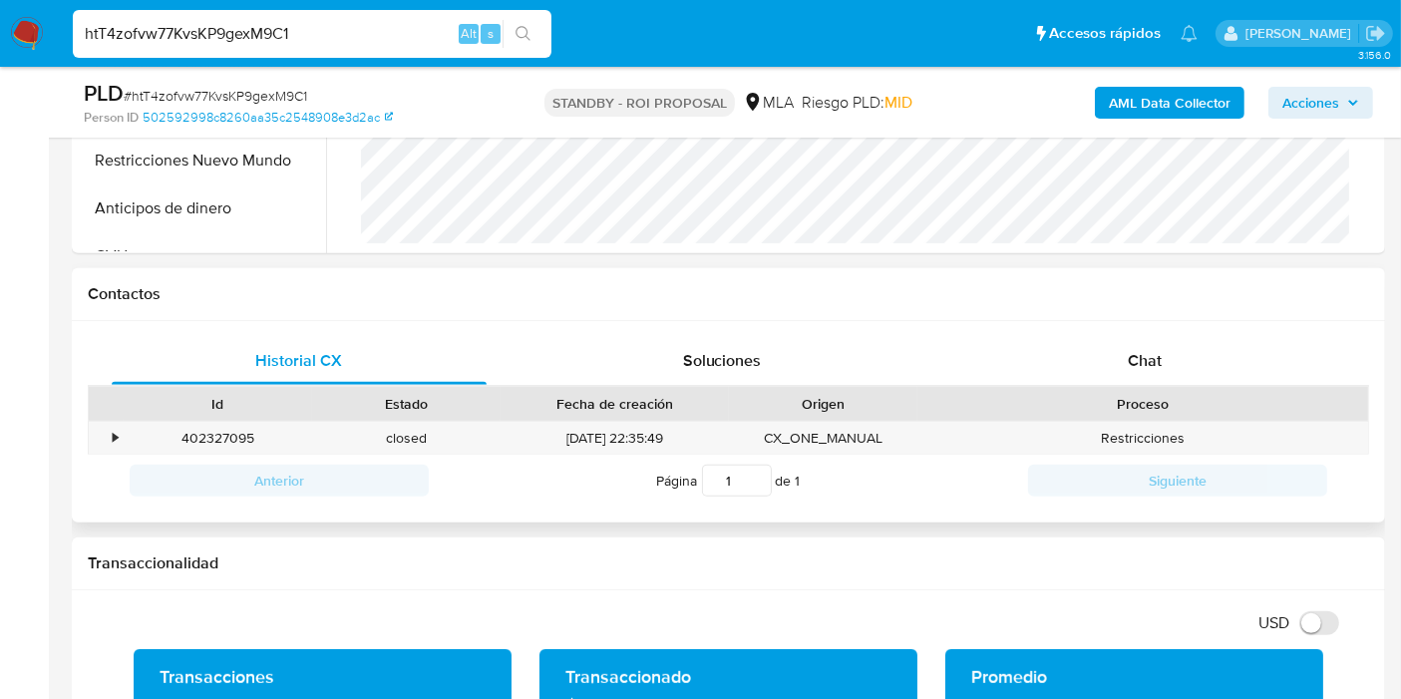
click at [1187, 315] on div "Contactos" at bounding box center [728, 294] width 1313 height 53
click at [1164, 340] on div "Chat" at bounding box center [1144, 361] width 375 height 48
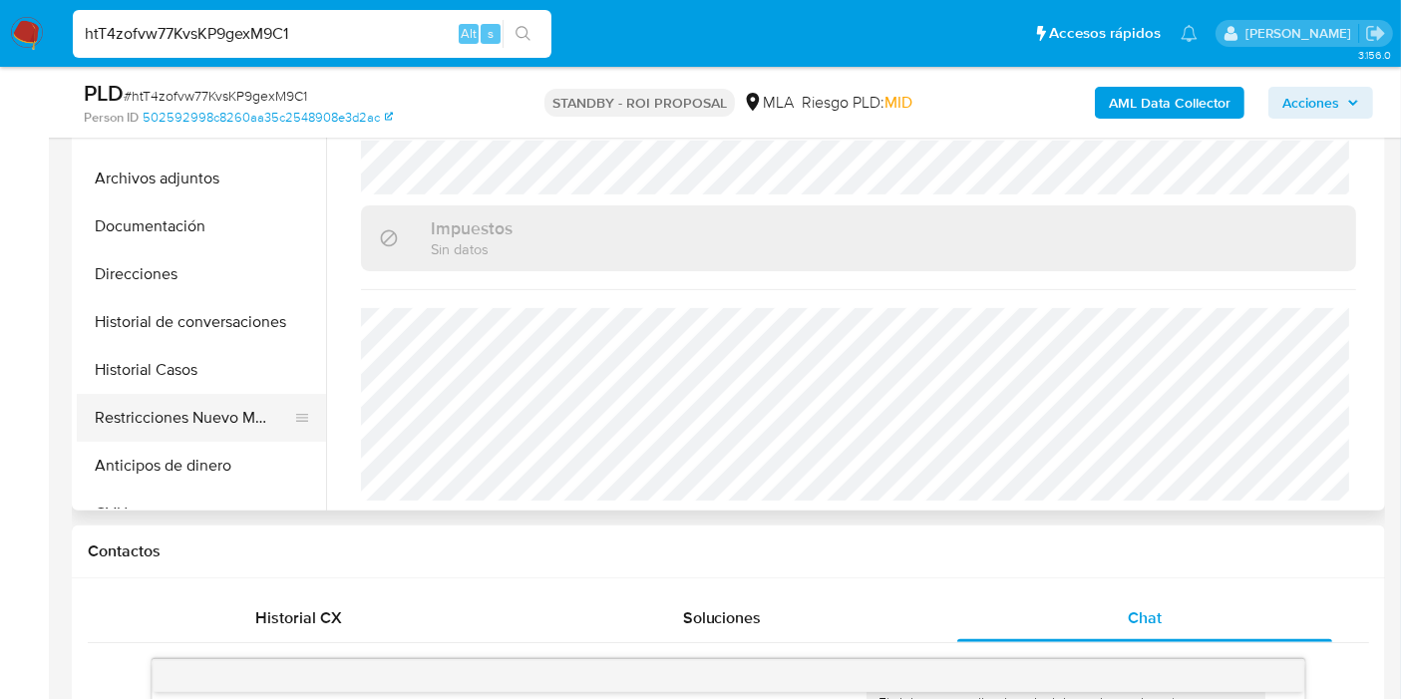
scroll to position [332, 0]
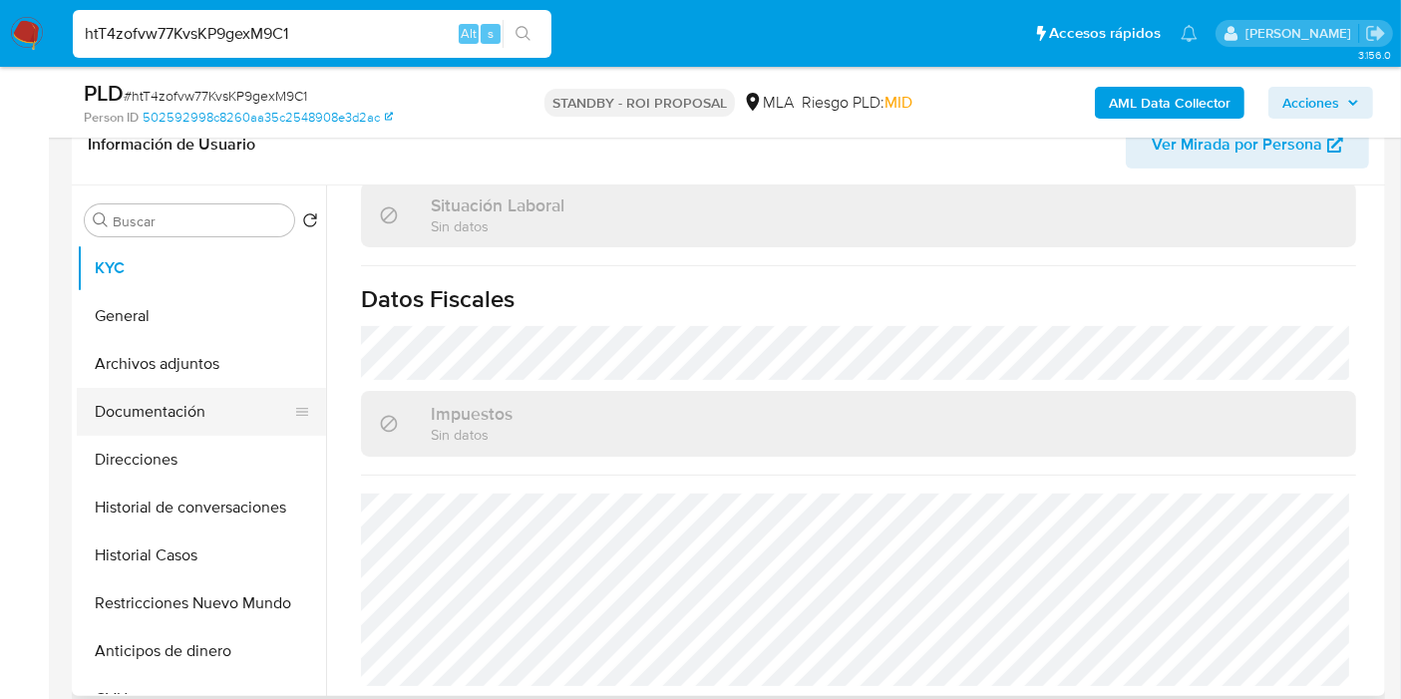
click at [142, 389] on button "Documentación" at bounding box center [193, 412] width 233 height 48
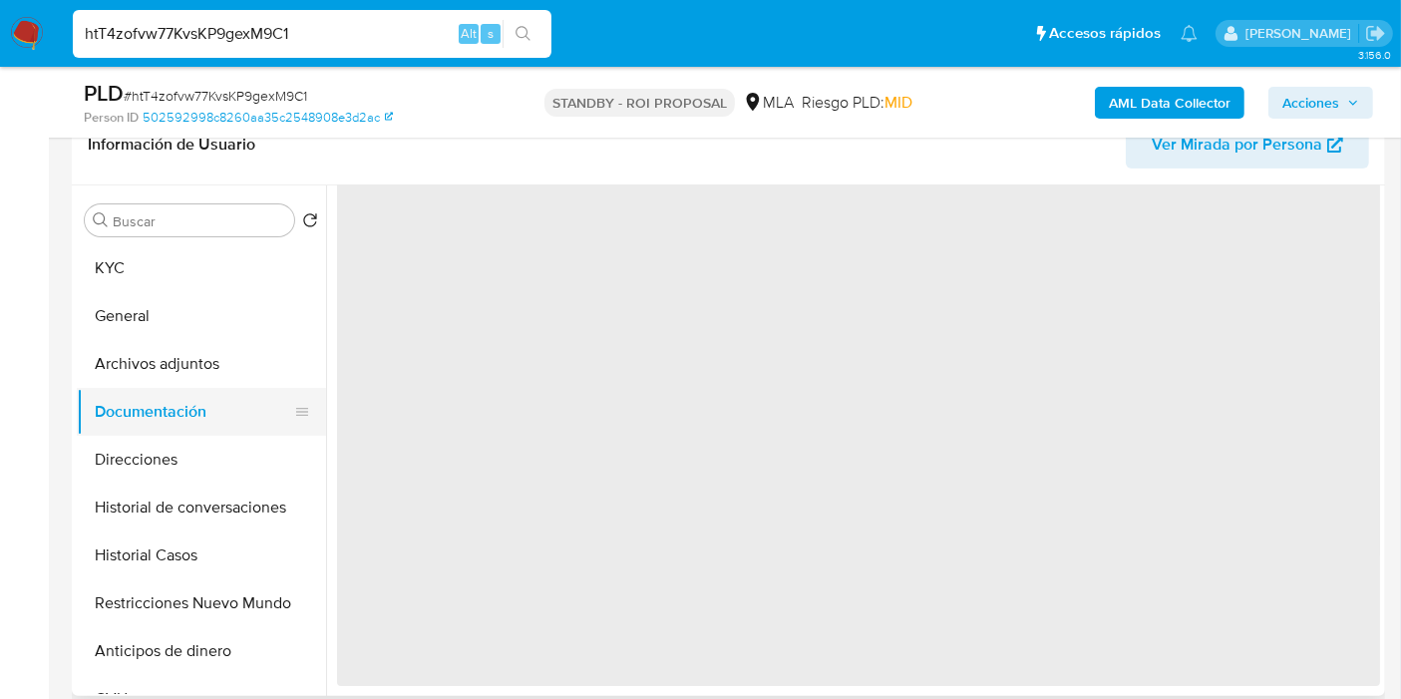
scroll to position [0, 0]
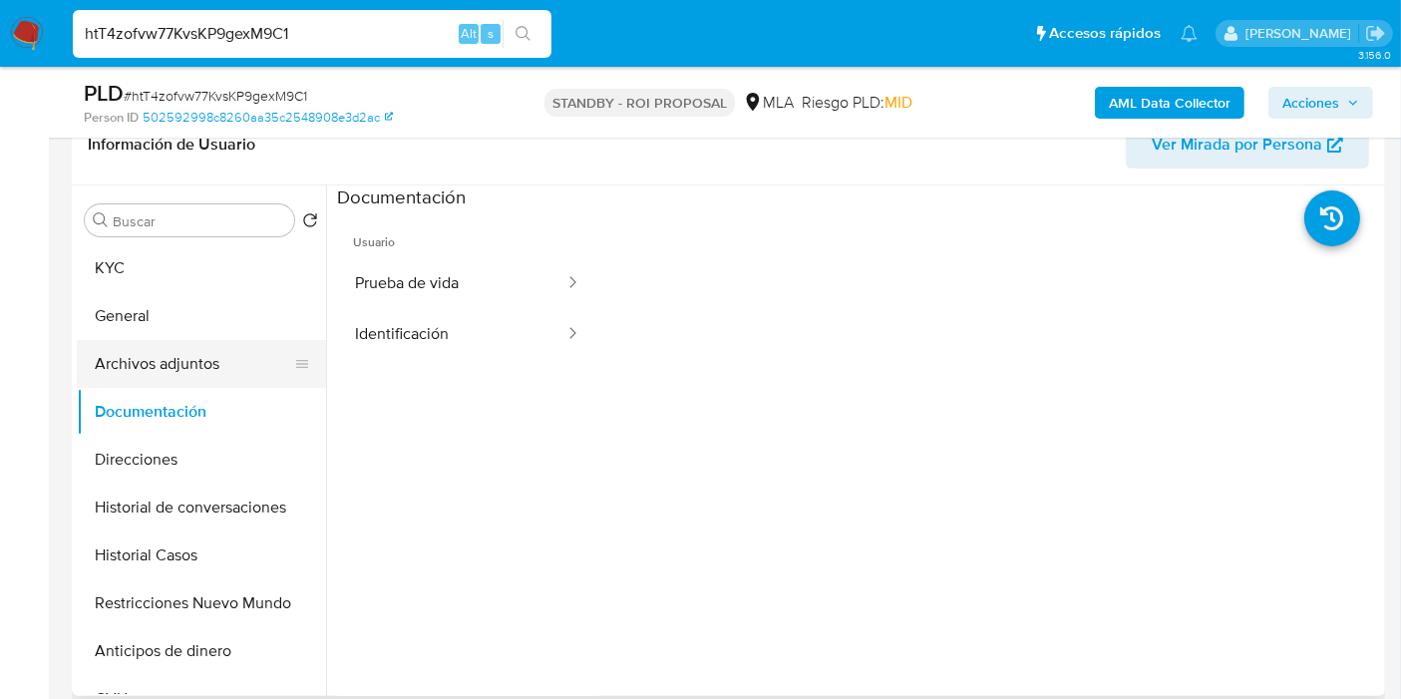
click at [168, 351] on button "Archivos adjuntos" at bounding box center [193, 364] width 233 height 48
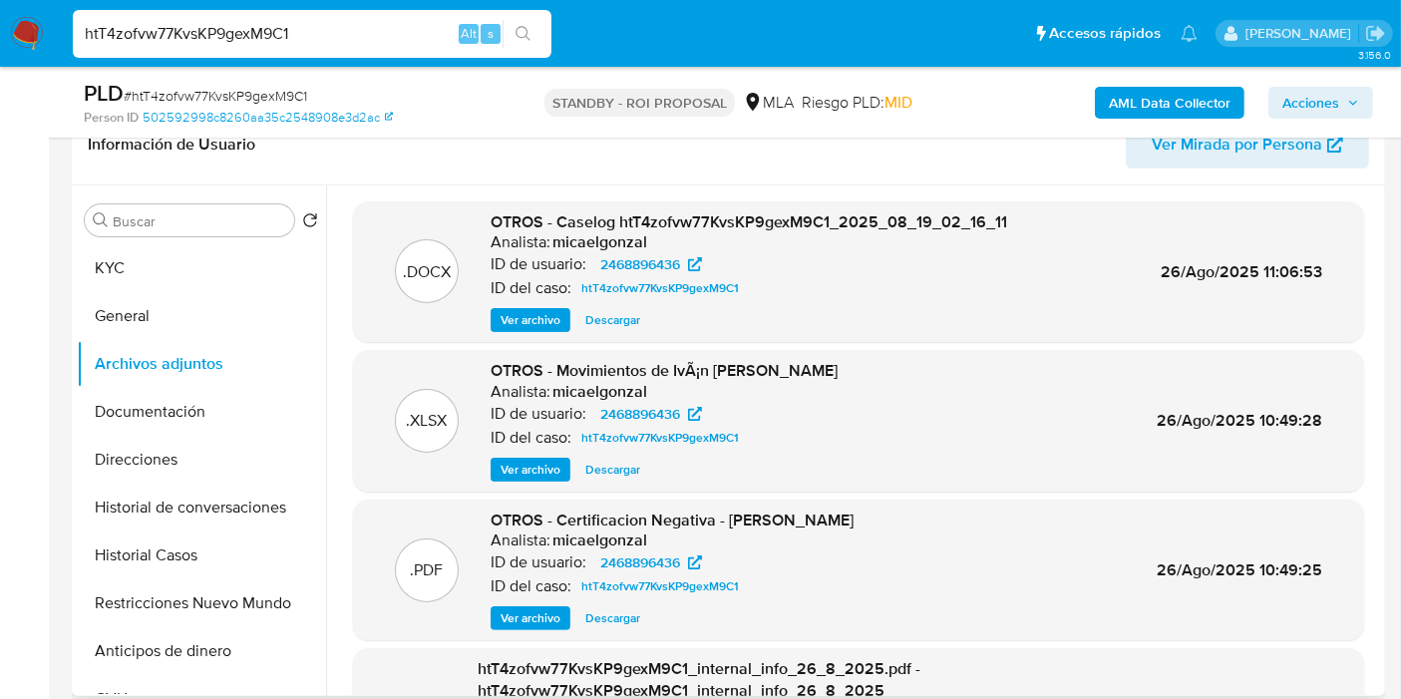
click at [612, 312] on span "Descargar" at bounding box center [612, 320] width 55 height 20
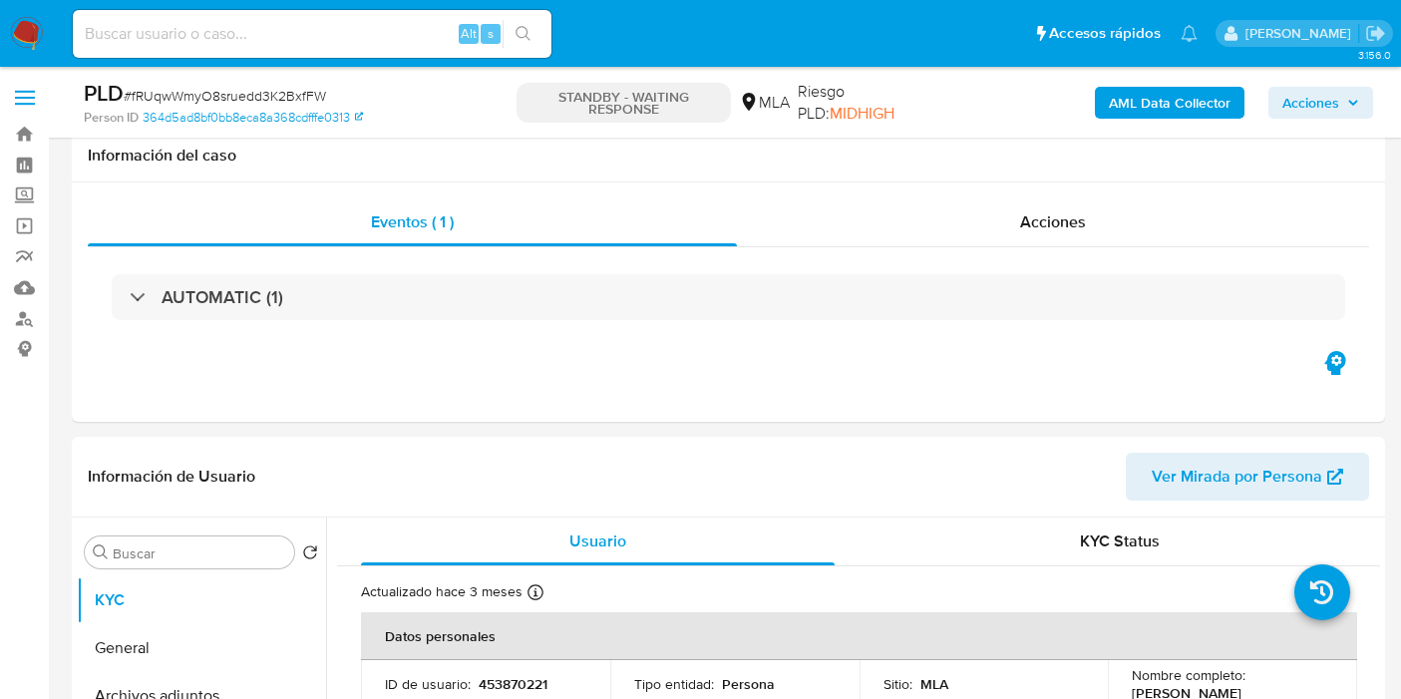
select select "10"
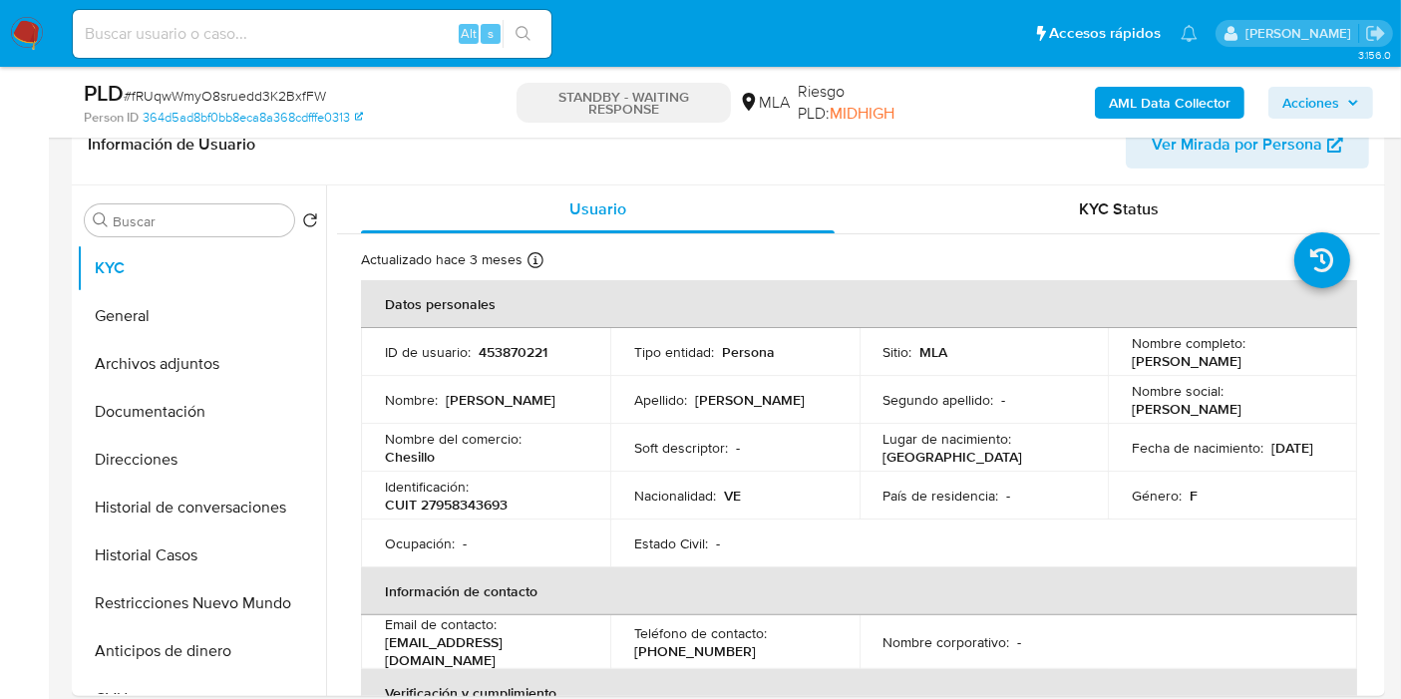
scroll to position [443, 0]
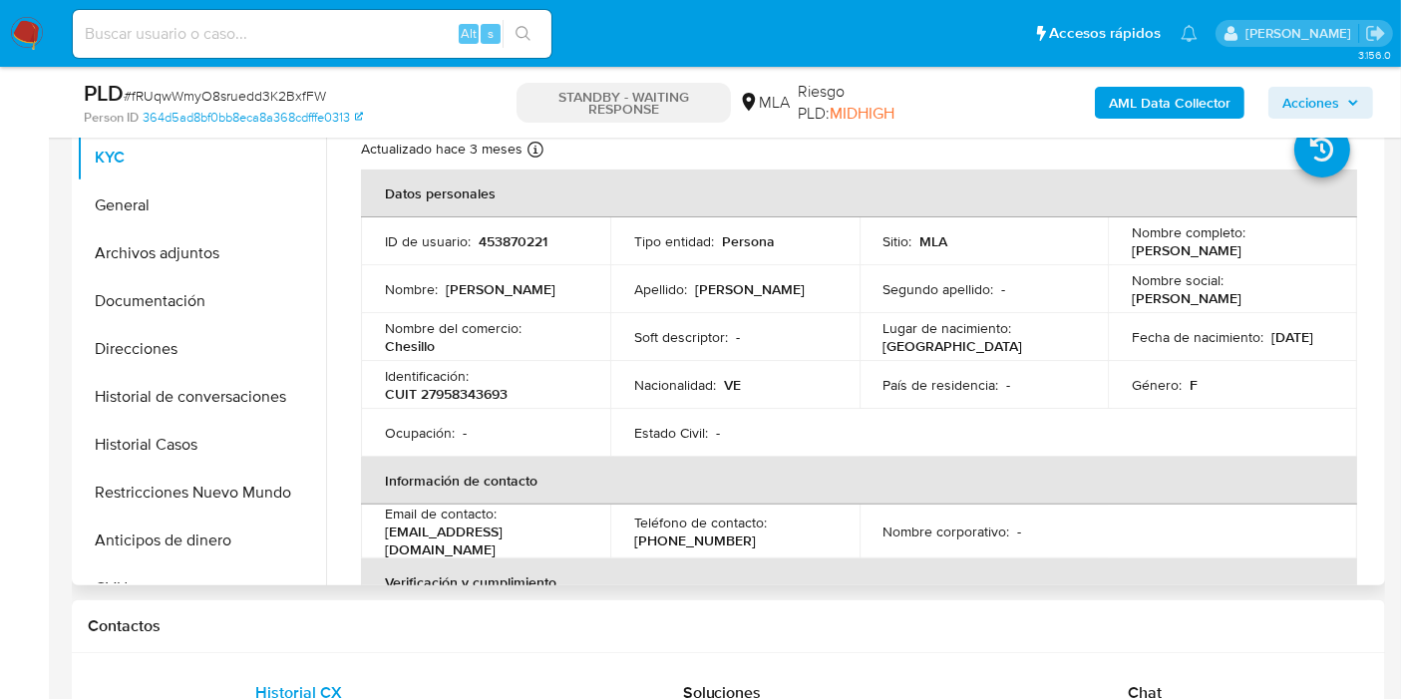
click at [475, 394] on p "CUIT 27958343693" at bounding box center [446, 394] width 123 height 18
drag, startPoint x: 475, startPoint y: 394, endPoint x: 134, endPoint y: 242, distance: 373.1
click at [309, 369] on button "Direcciones" at bounding box center [201, 349] width 249 height 48
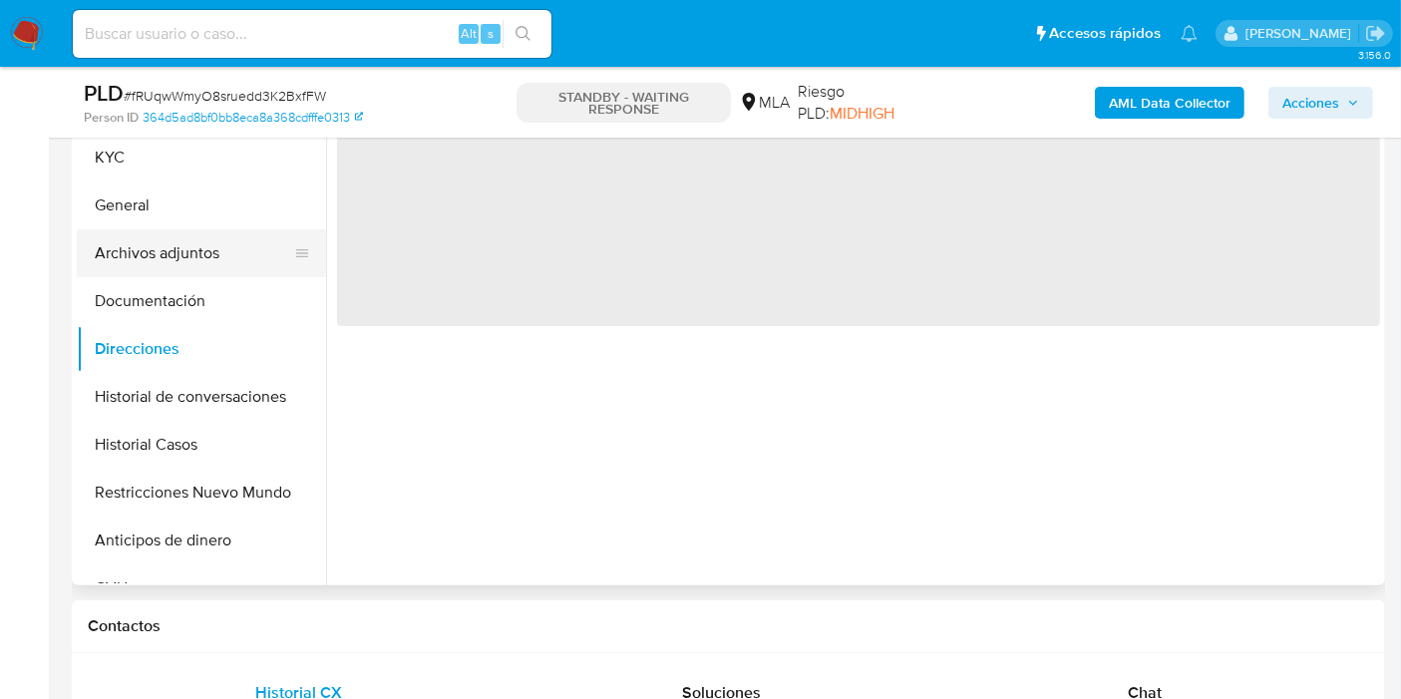
click at [137, 249] on button "Archivos adjuntos" at bounding box center [193, 253] width 233 height 48
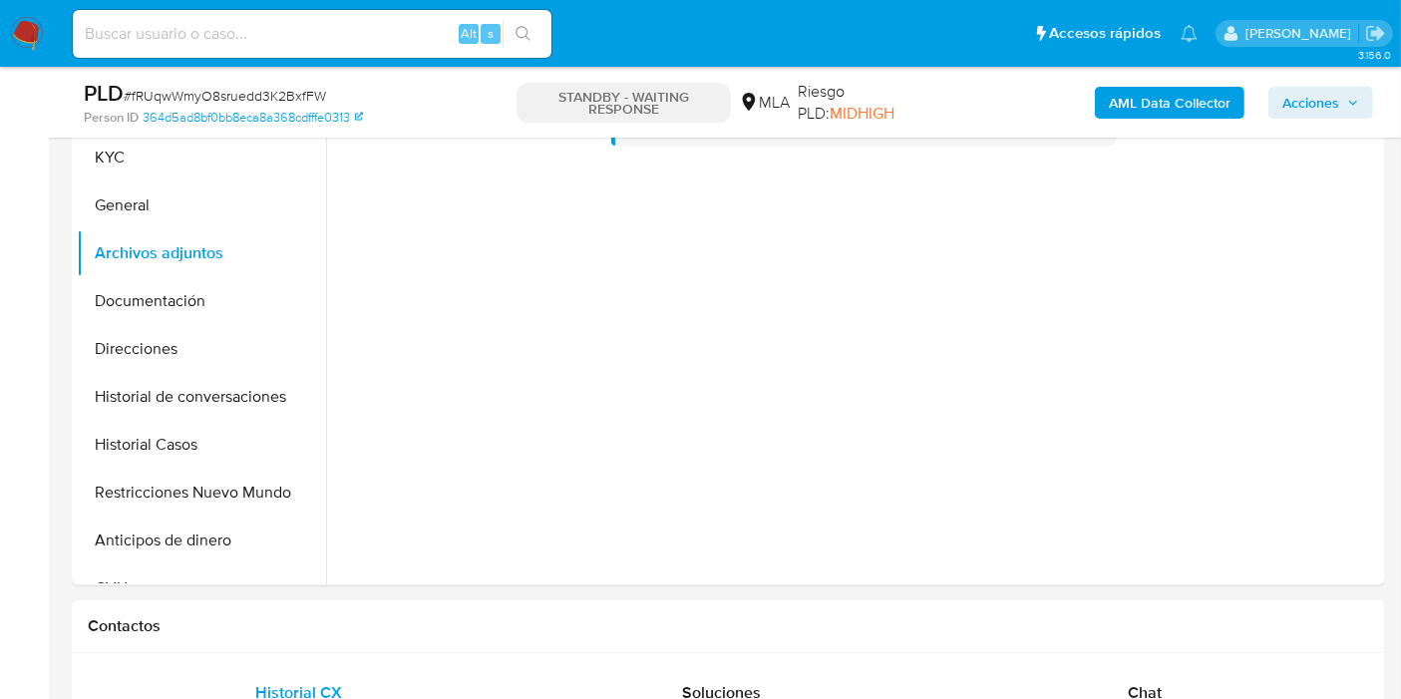
click at [38, 25] on img at bounding box center [27, 34] width 34 height 34
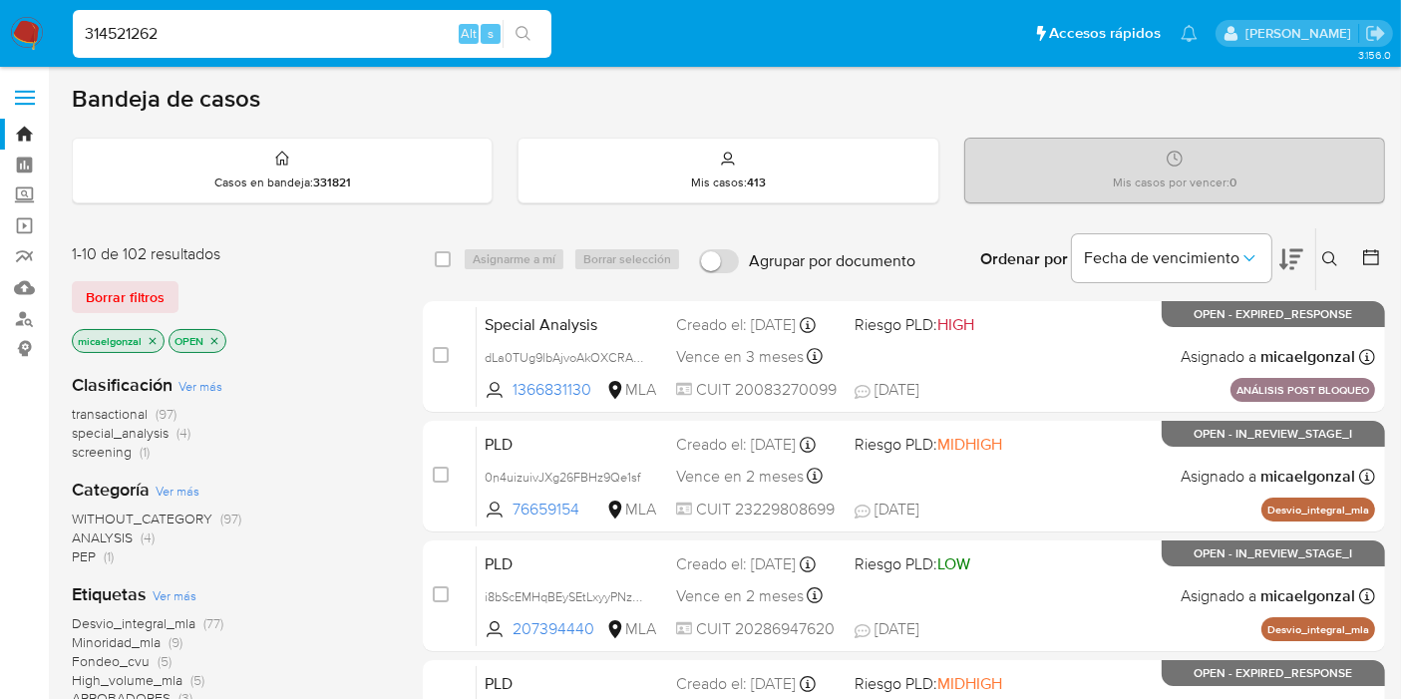
type input "314521262"
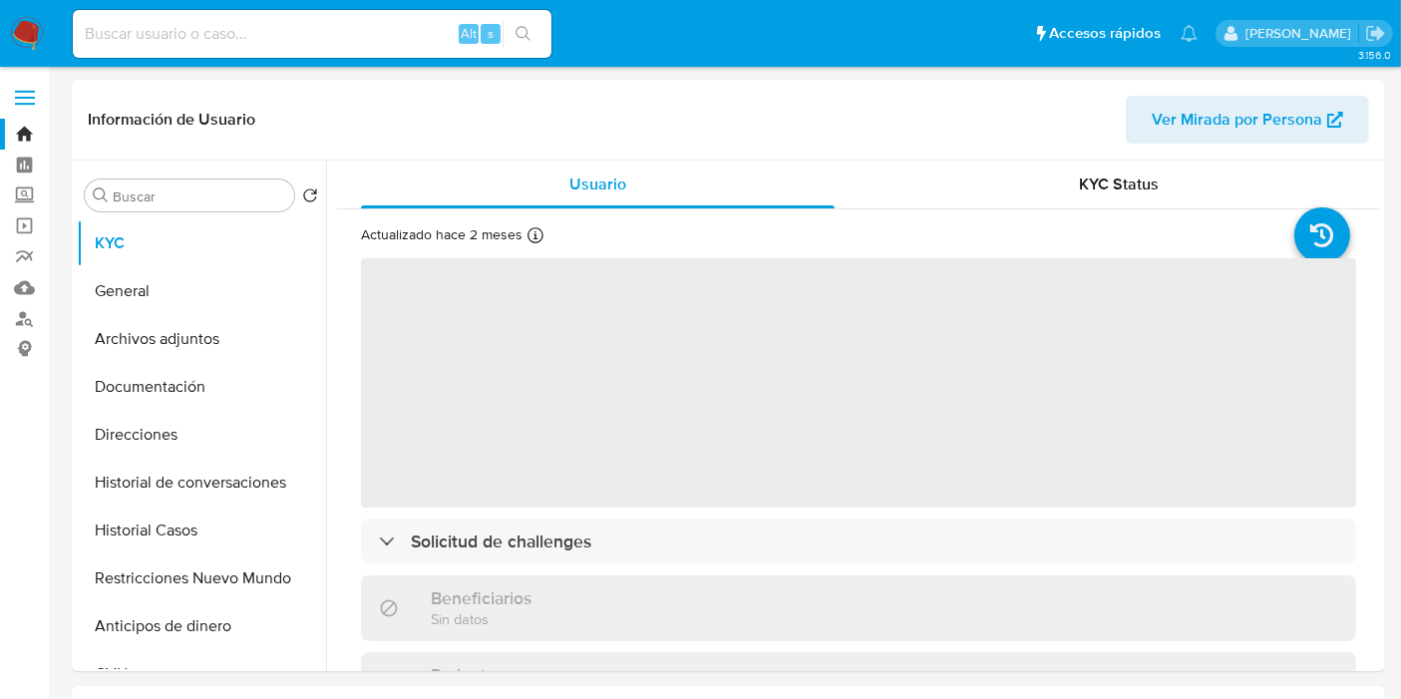
select select "10"
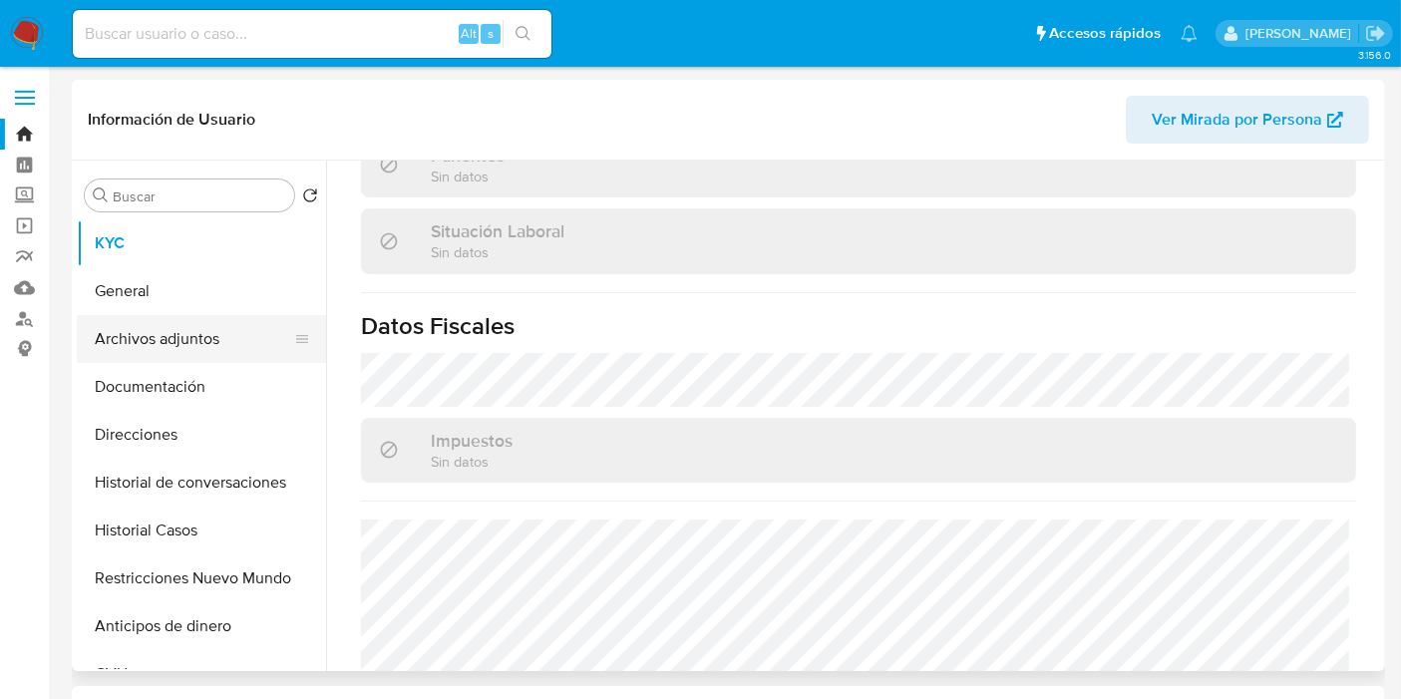
click at [226, 351] on button "Archivos adjuntos" at bounding box center [193, 339] width 233 height 48
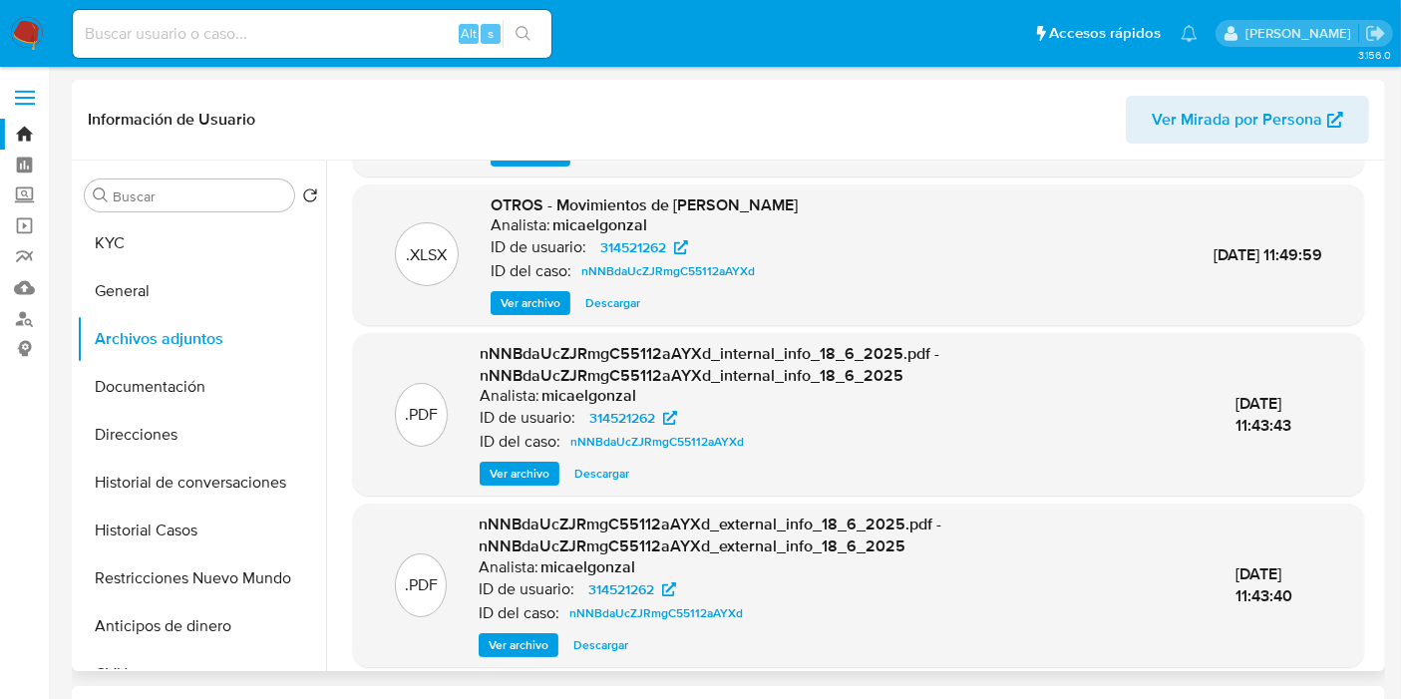
scroll to position [210, 0]
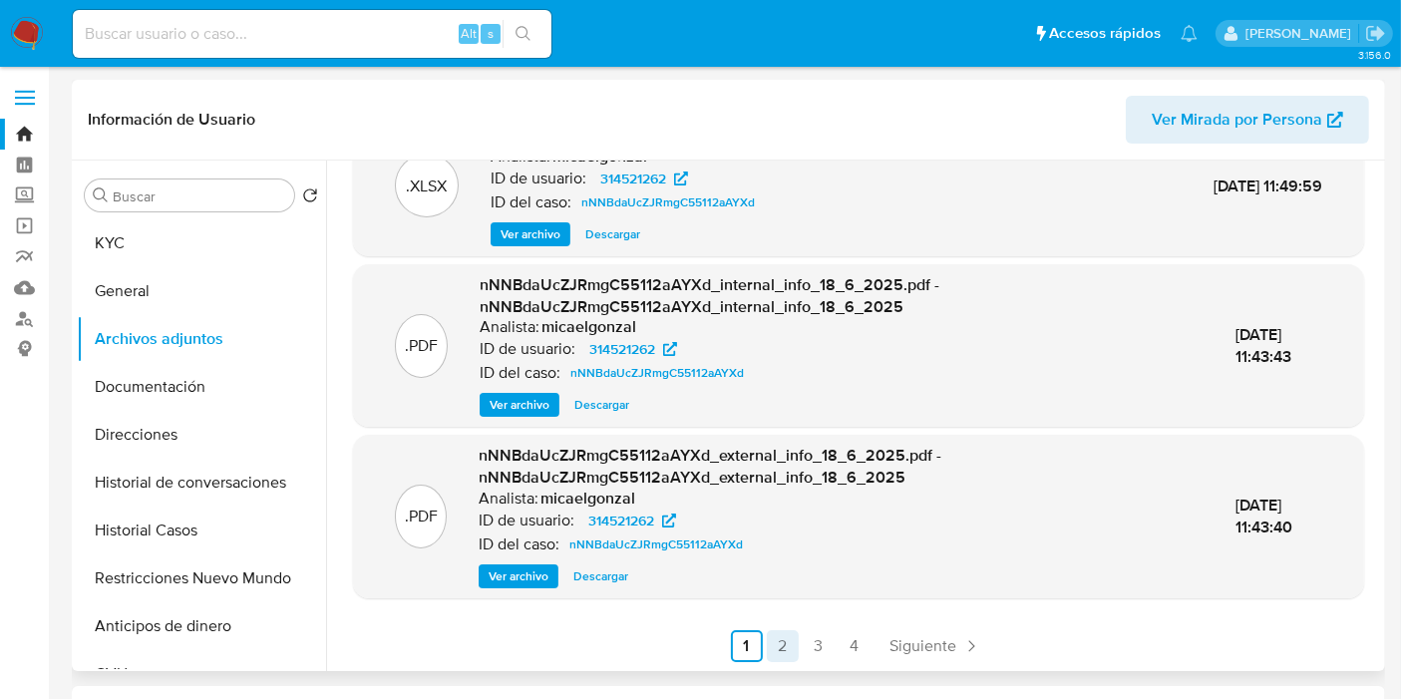
click at [775, 644] on link "2" at bounding box center [783, 646] width 32 height 32
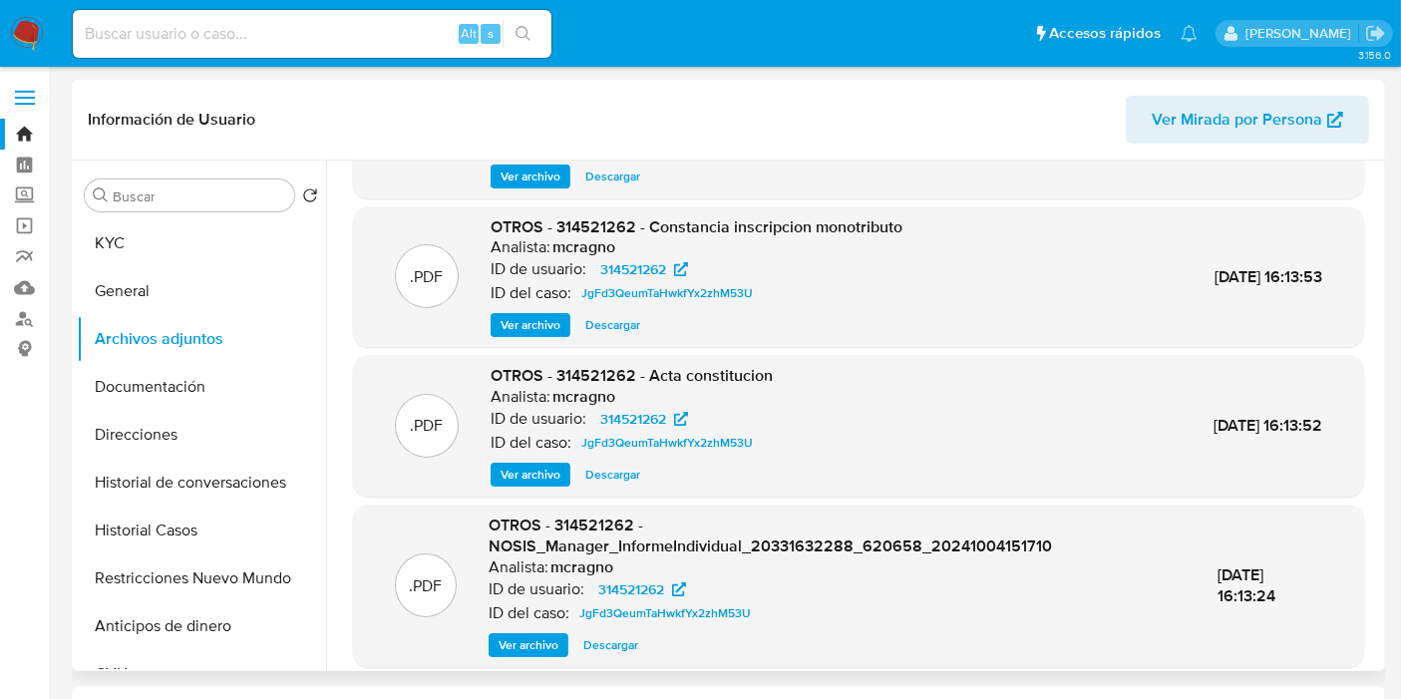
scroll to position [188, 0]
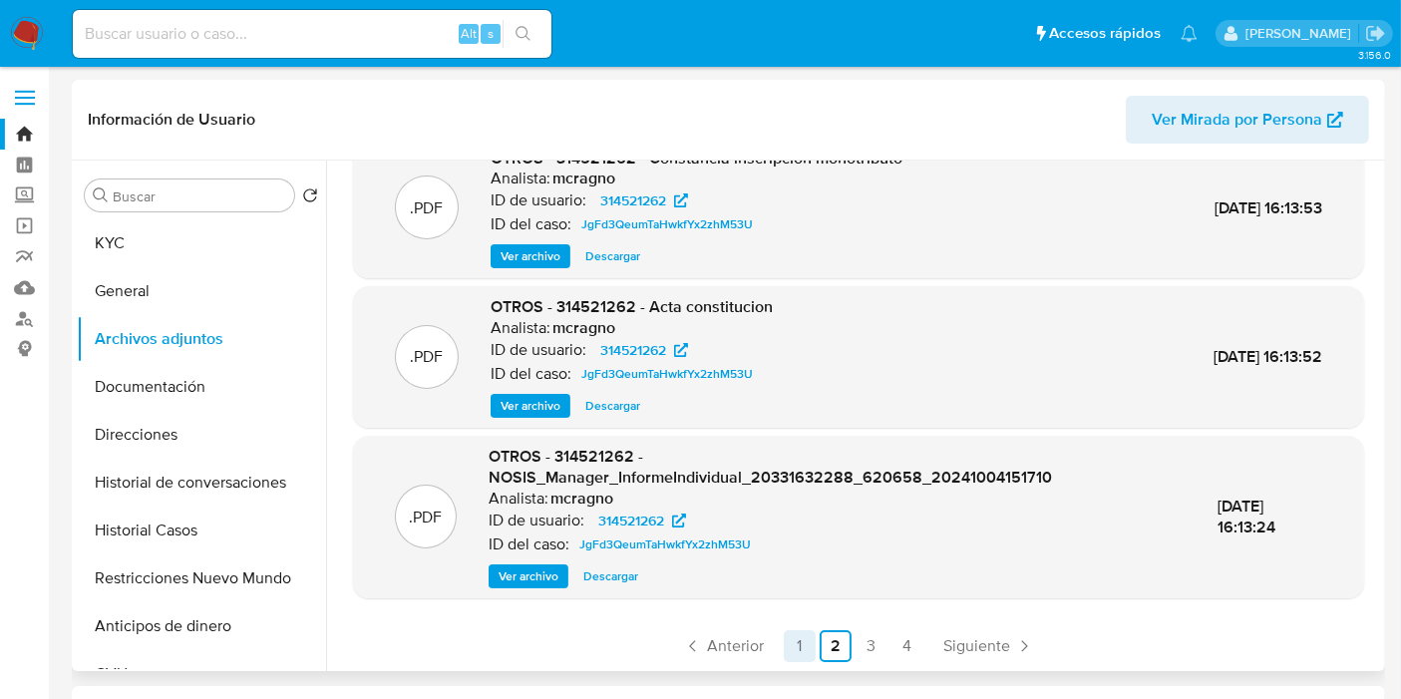
click at [786, 645] on link "1" at bounding box center [800, 646] width 32 height 32
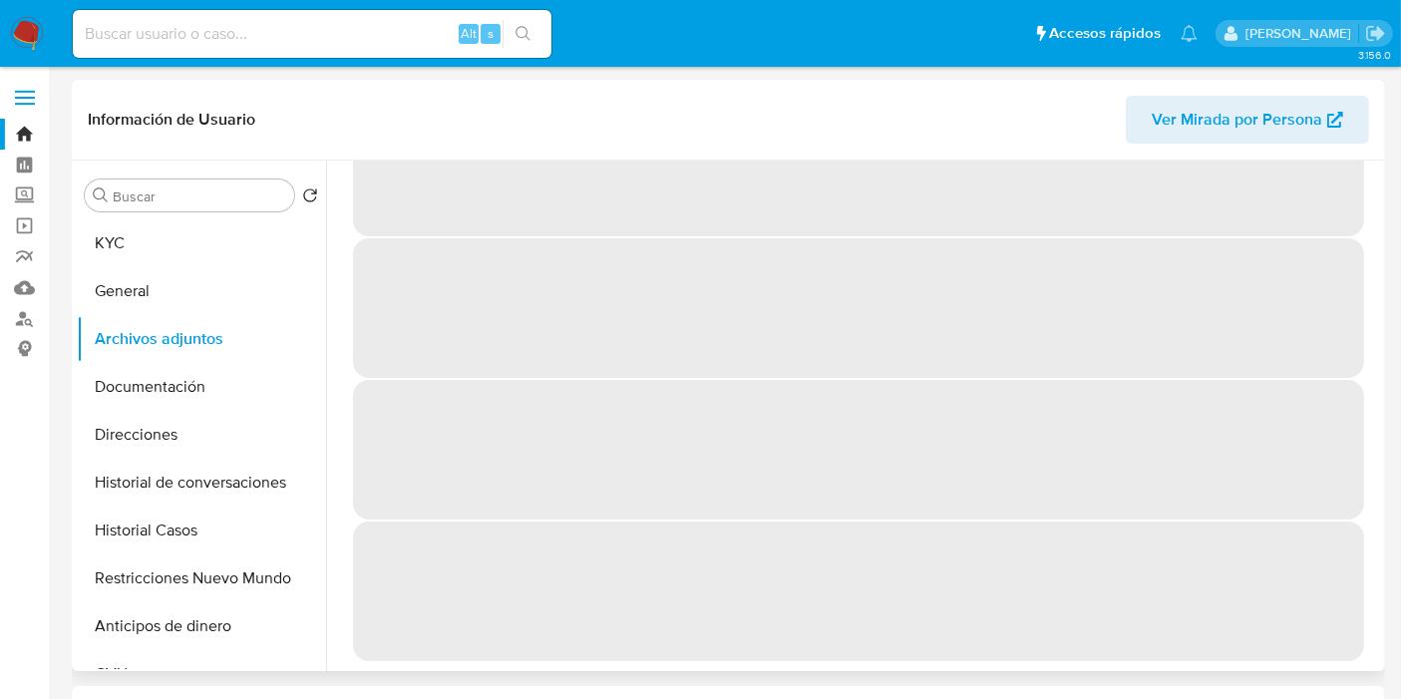
scroll to position [0, 0]
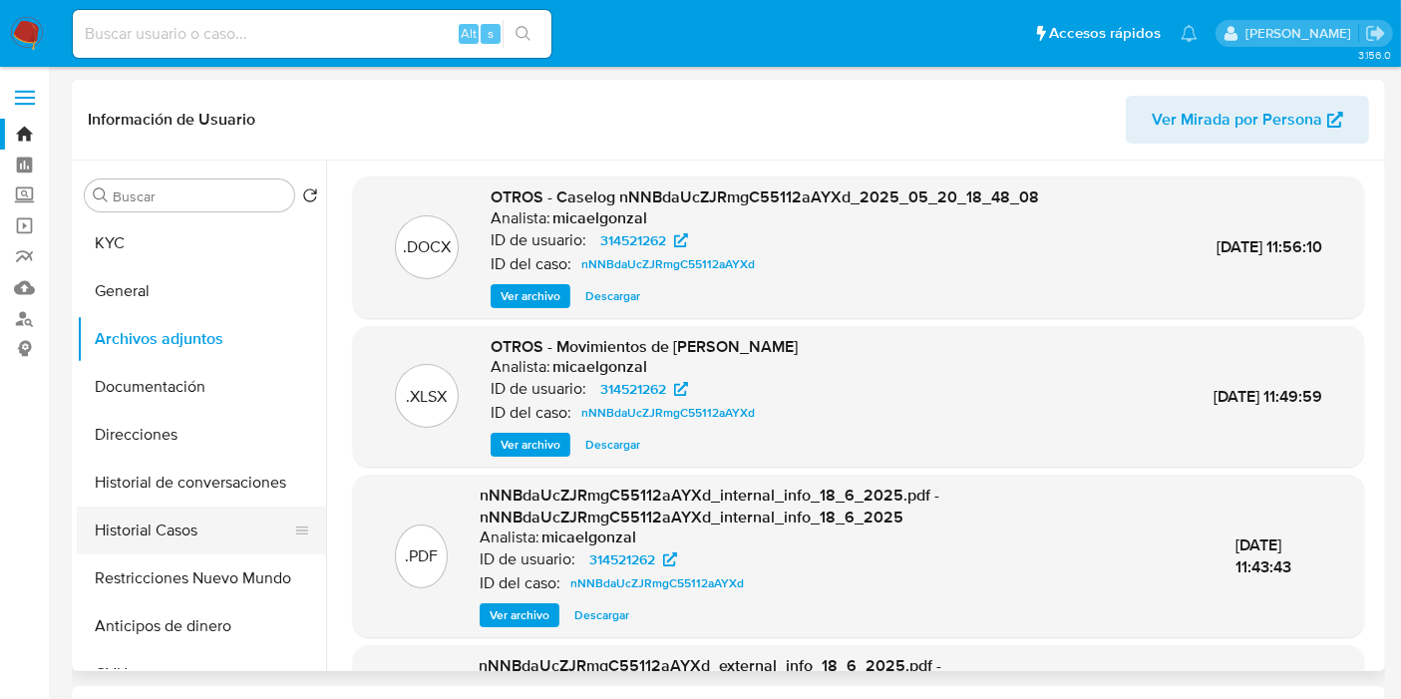
click at [214, 523] on button "Historial Casos" at bounding box center [193, 530] width 233 height 48
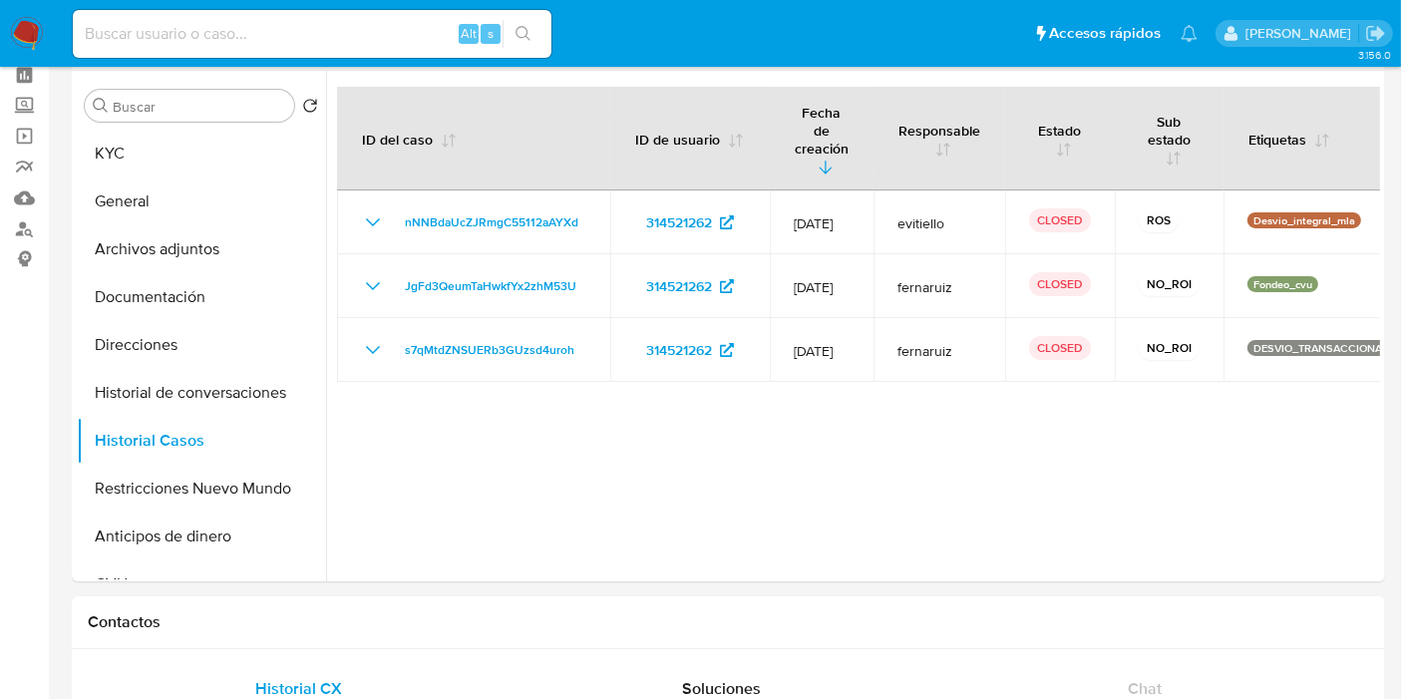
scroll to position [111, 0]
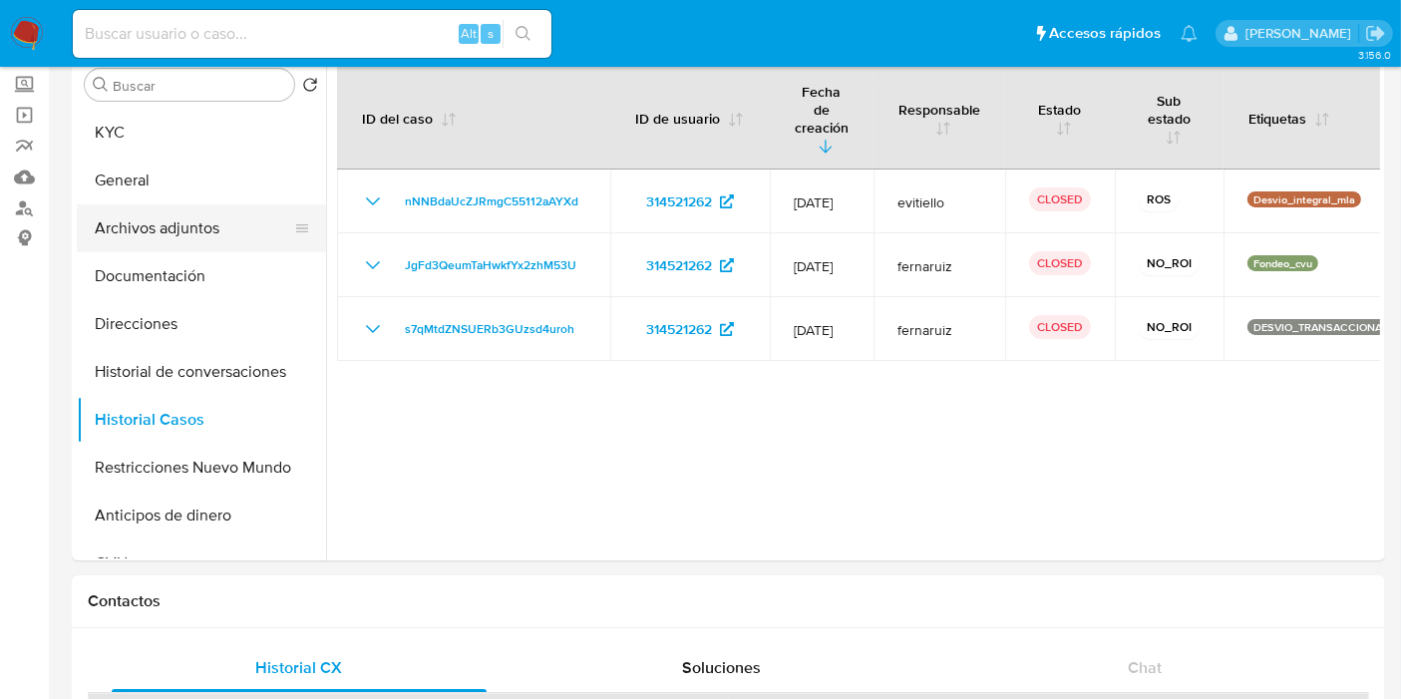
click at [176, 250] on button "Archivos adjuntos" at bounding box center [193, 228] width 233 height 48
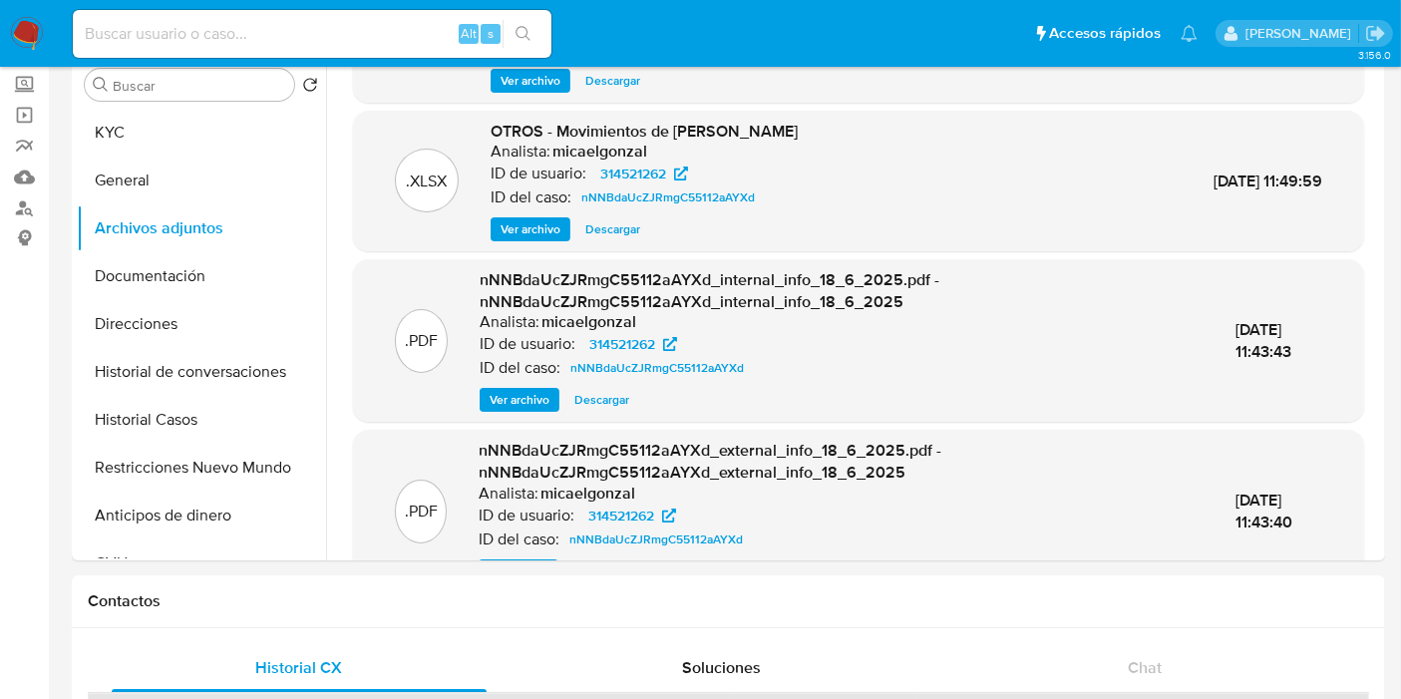
scroll to position [210, 0]
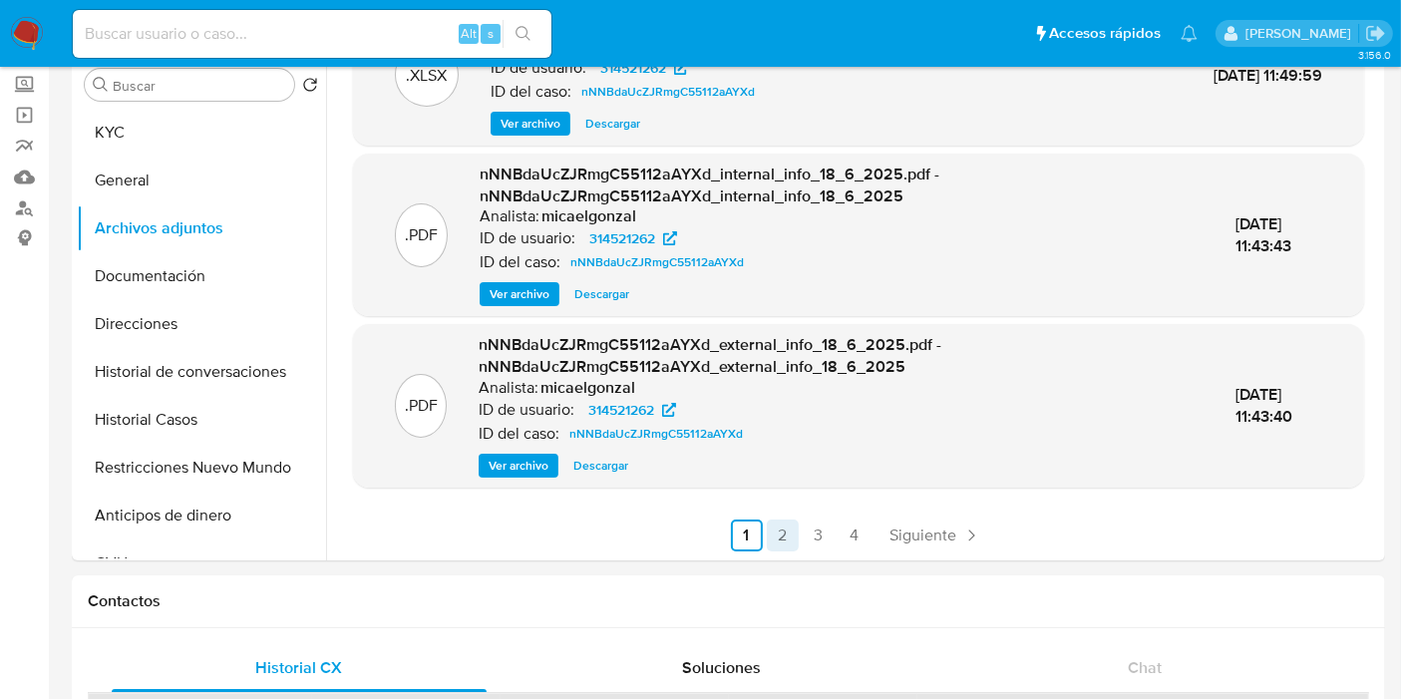
click at [787, 549] on link "2" at bounding box center [783, 535] width 32 height 32
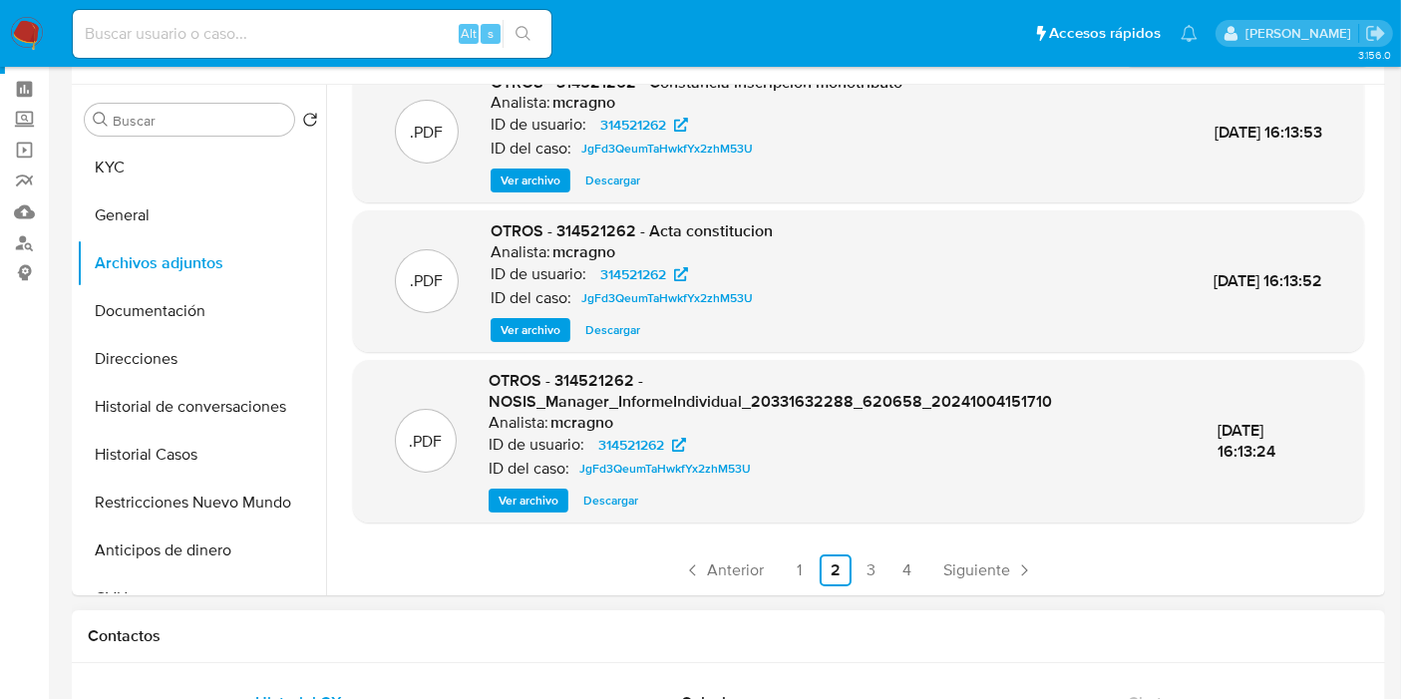
scroll to position [111, 0]
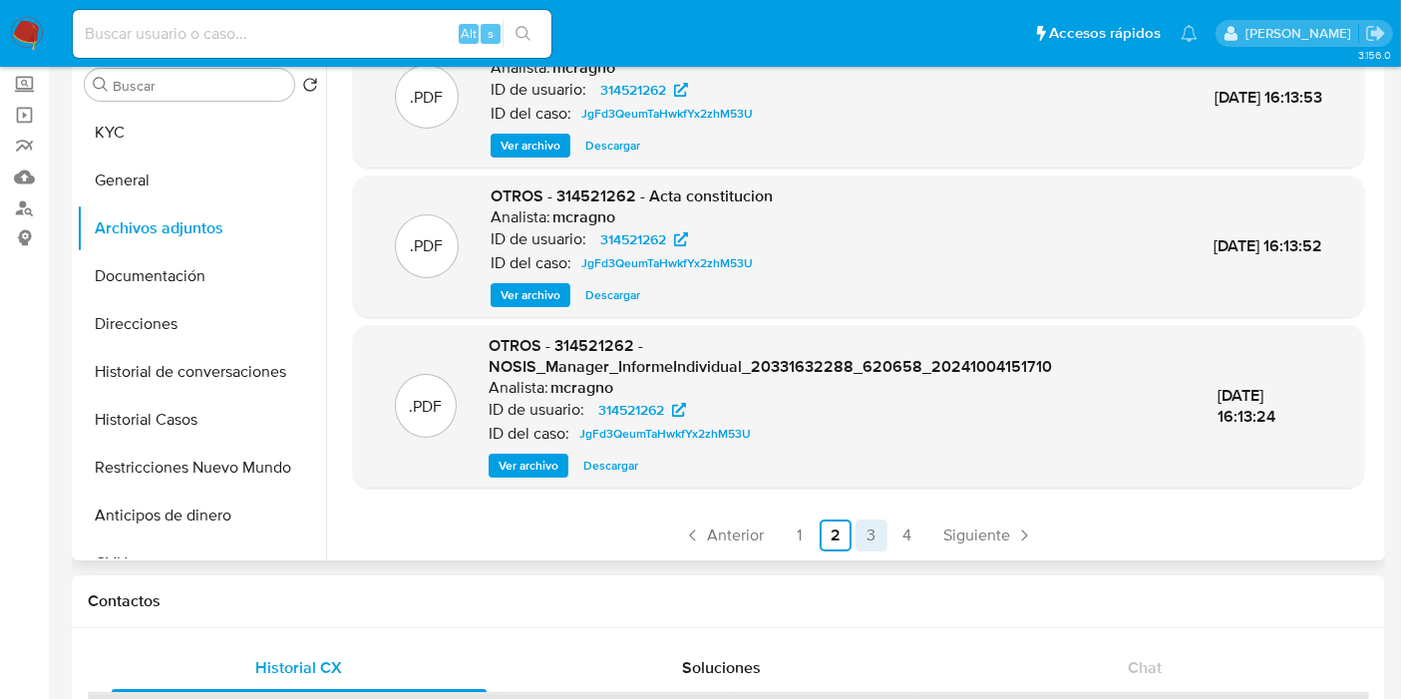
click at [863, 545] on link "3" at bounding box center [871, 535] width 32 height 32
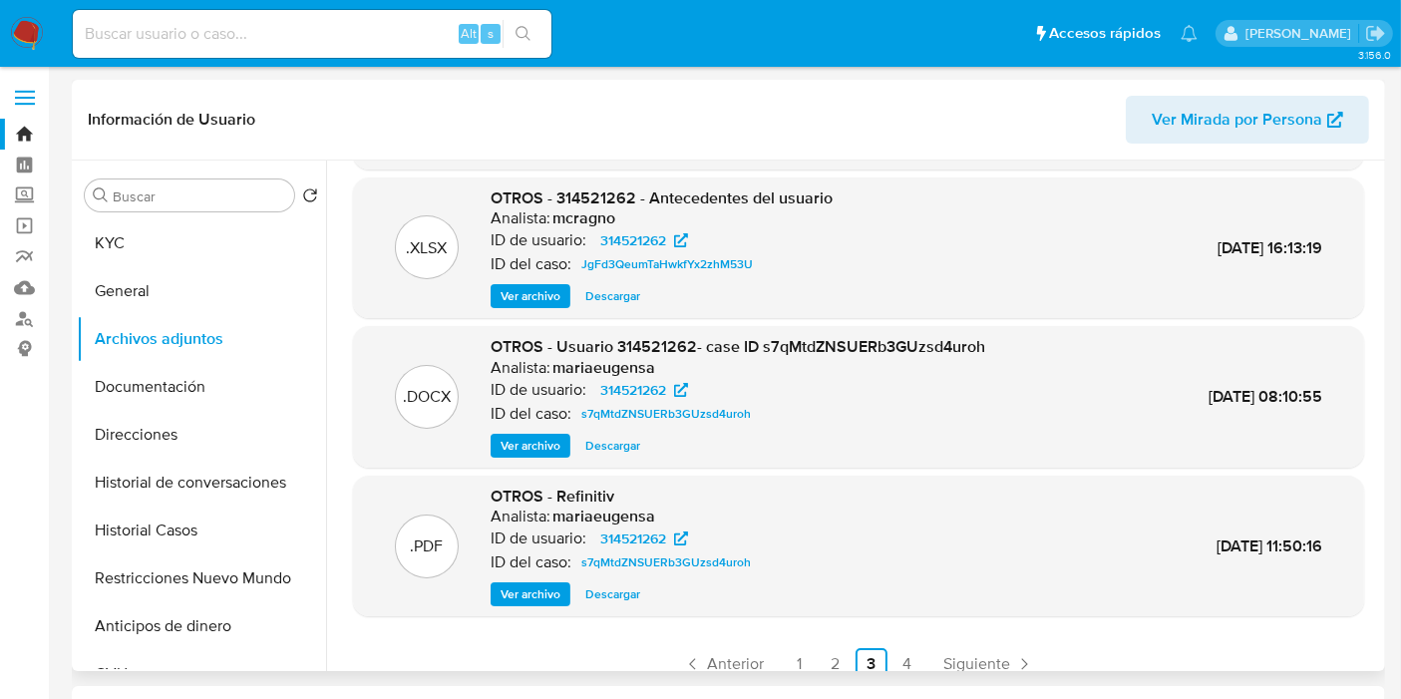
scroll to position [168, 0]
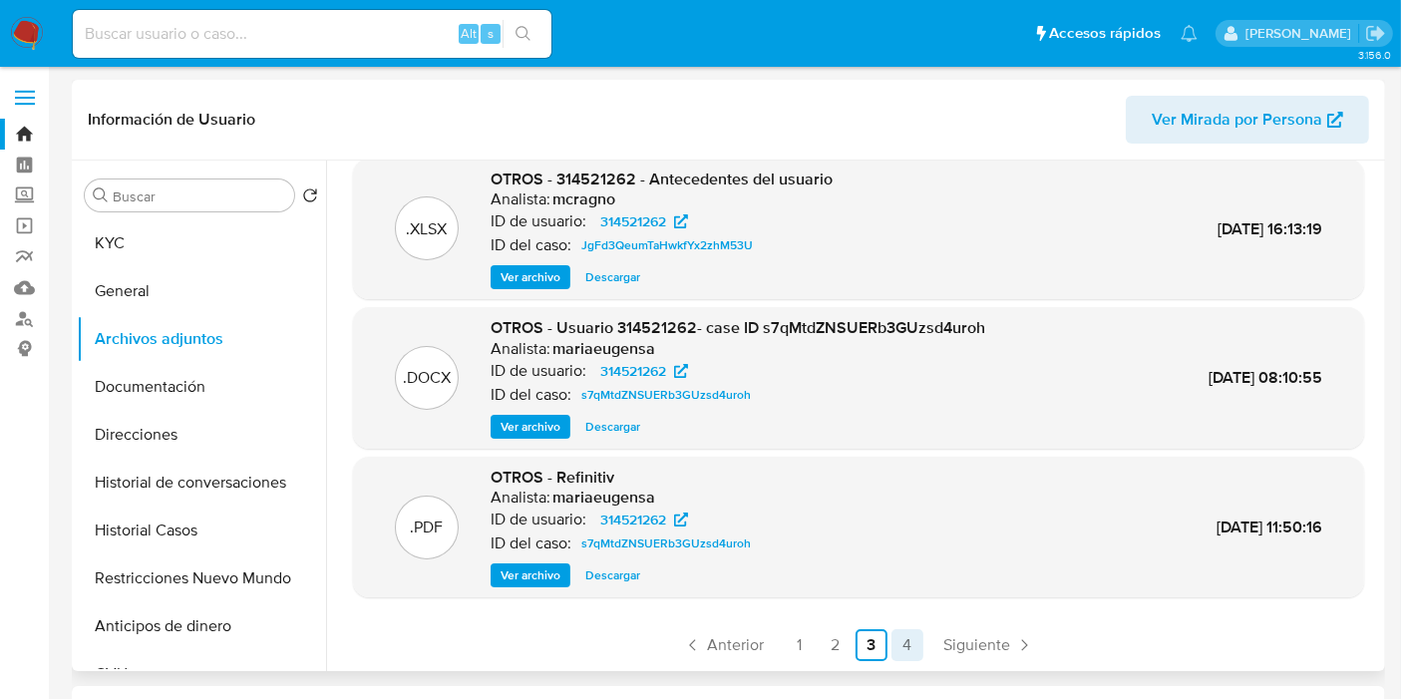
click at [908, 646] on link "4" at bounding box center [907, 645] width 32 height 32
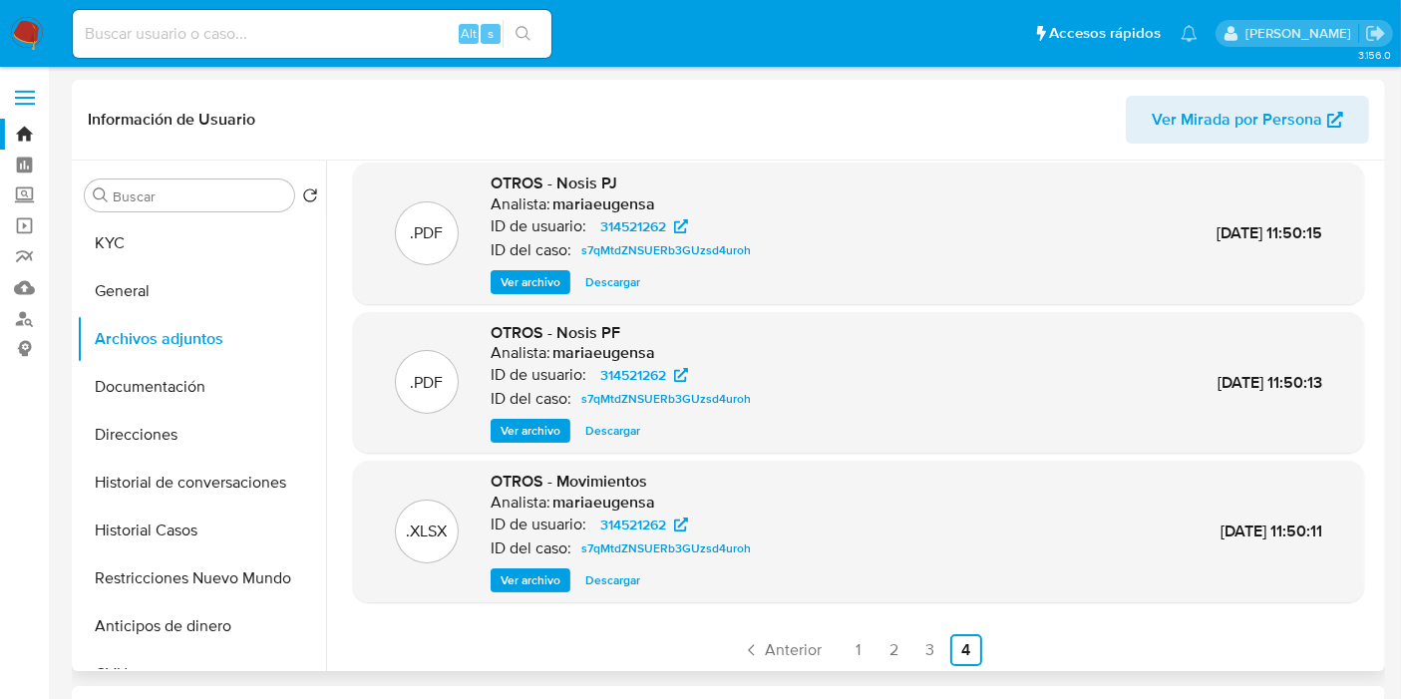
scroll to position [18, 0]
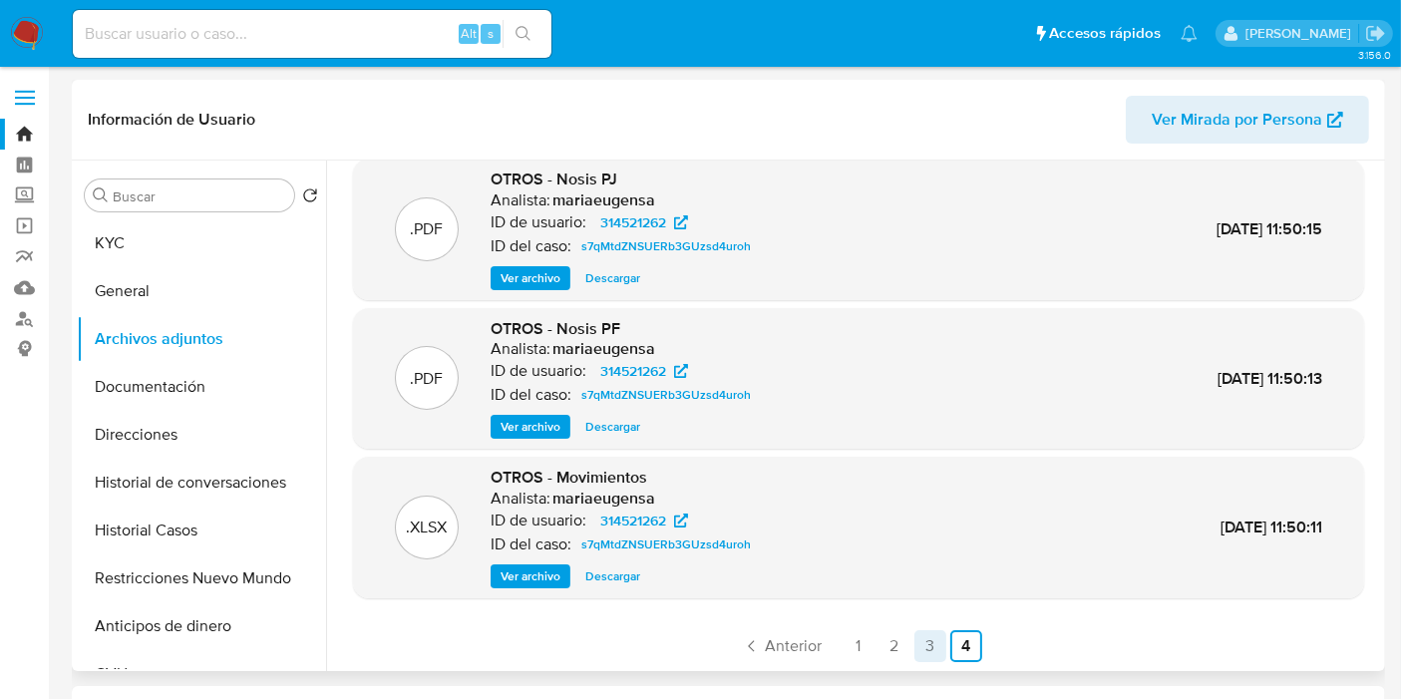
click at [938, 640] on link "3" at bounding box center [930, 646] width 32 height 32
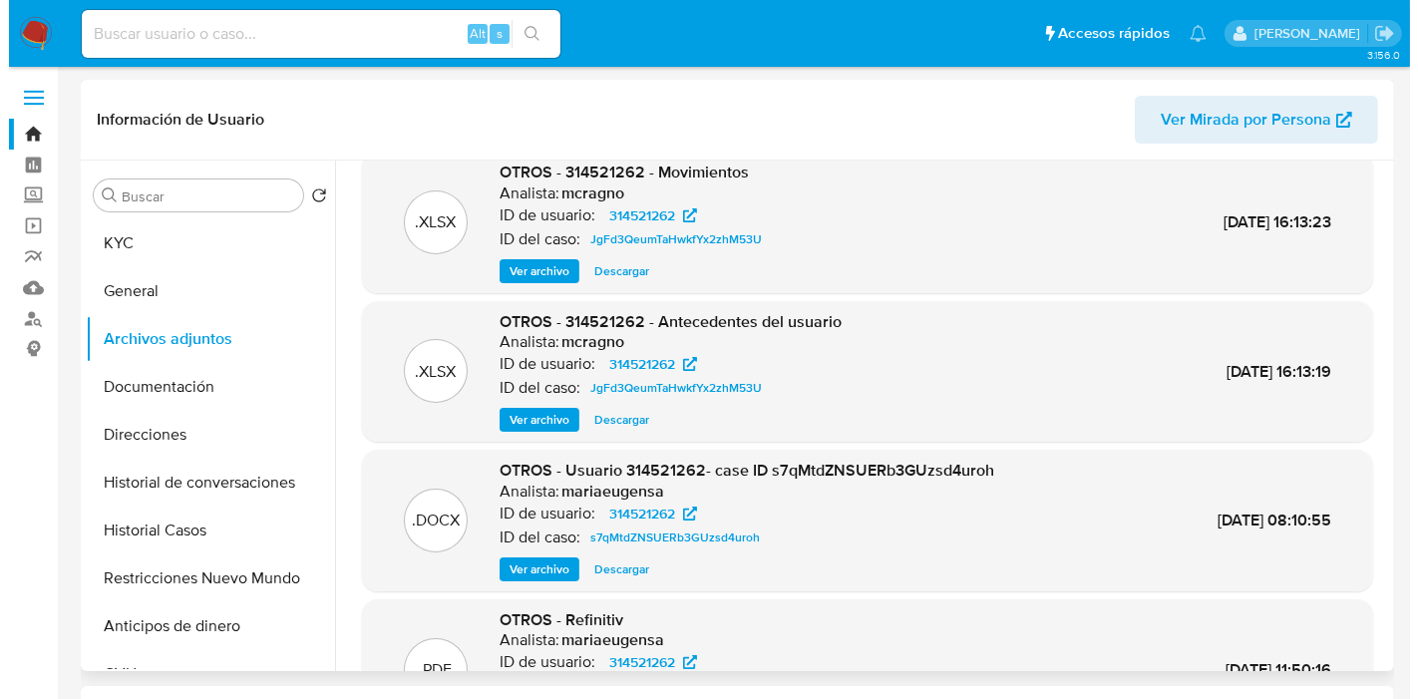
scroll to position [0, 0]
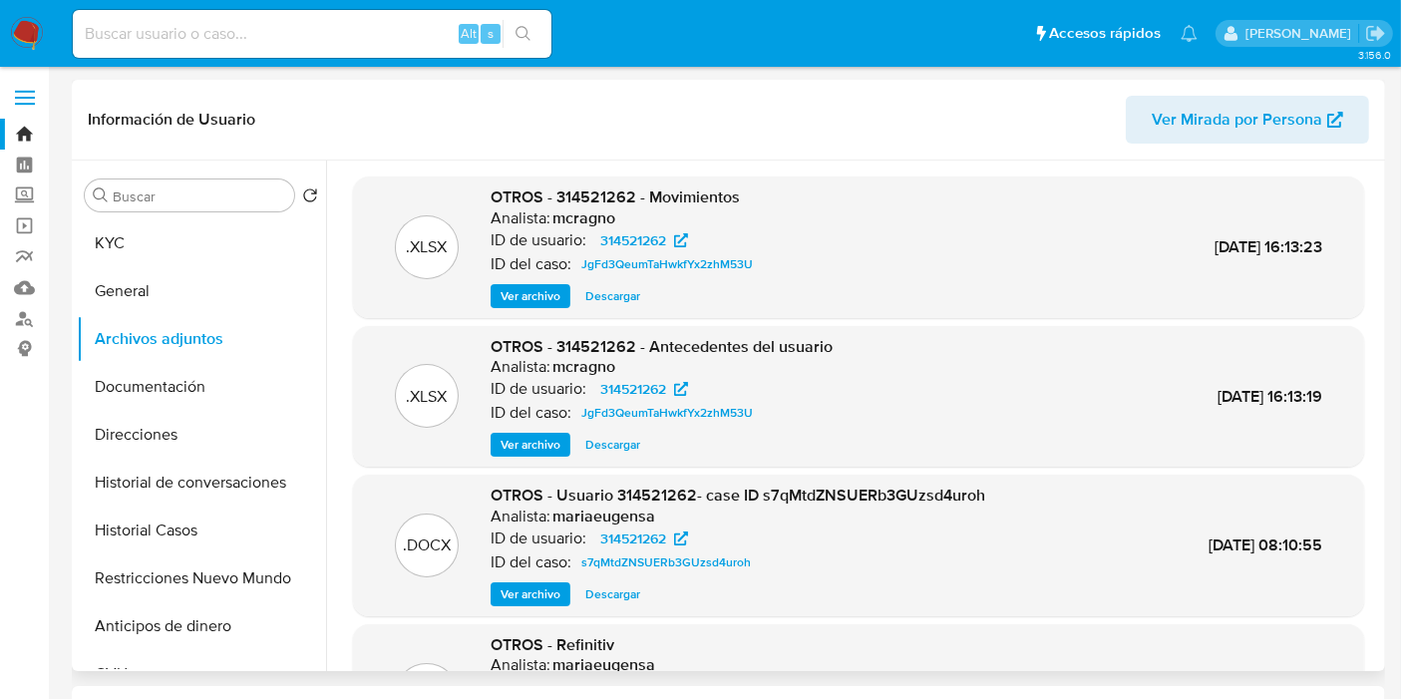
click at [553, 443] on span "Ver archivo" at bounding box center [531, 445] width 60 height 20
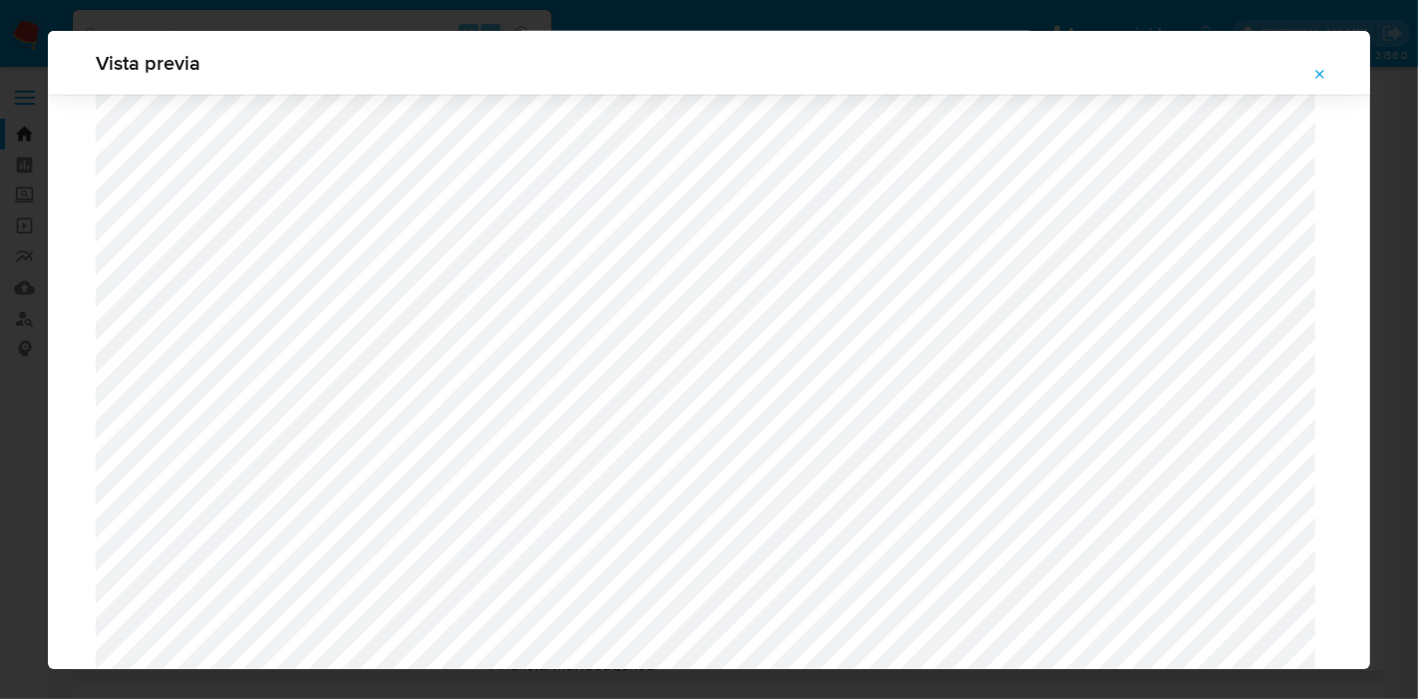
scroll to position [1024, 0]
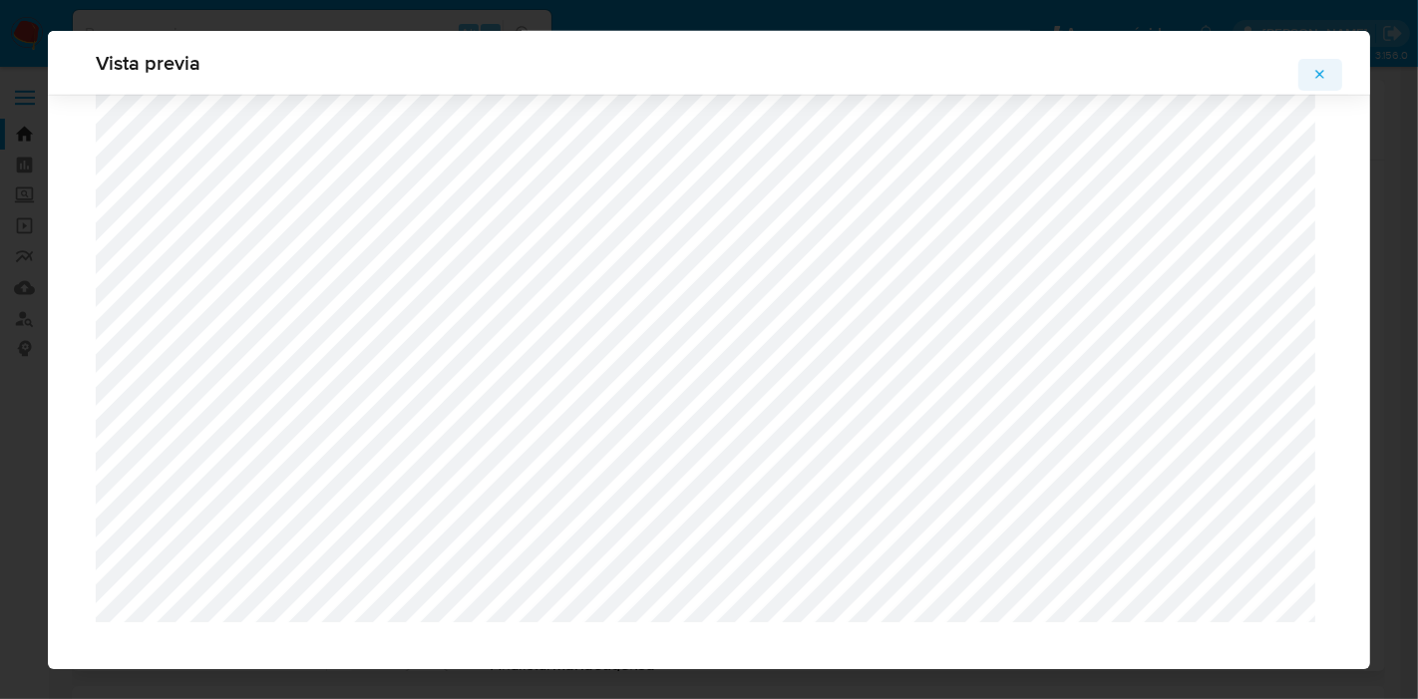
click at [1327, 84] on span "Attachment preview" at bounding box center [1320, 75] width 16 height 28
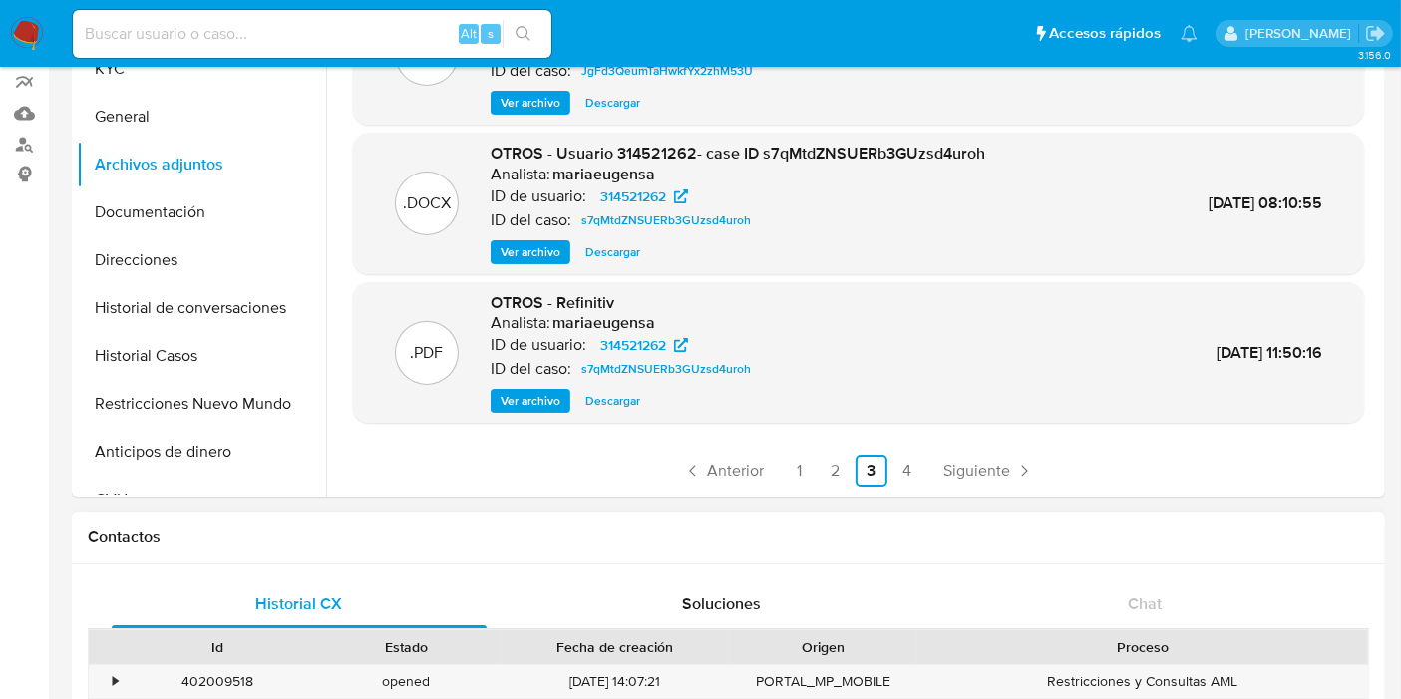
scroll to position [332, 0]
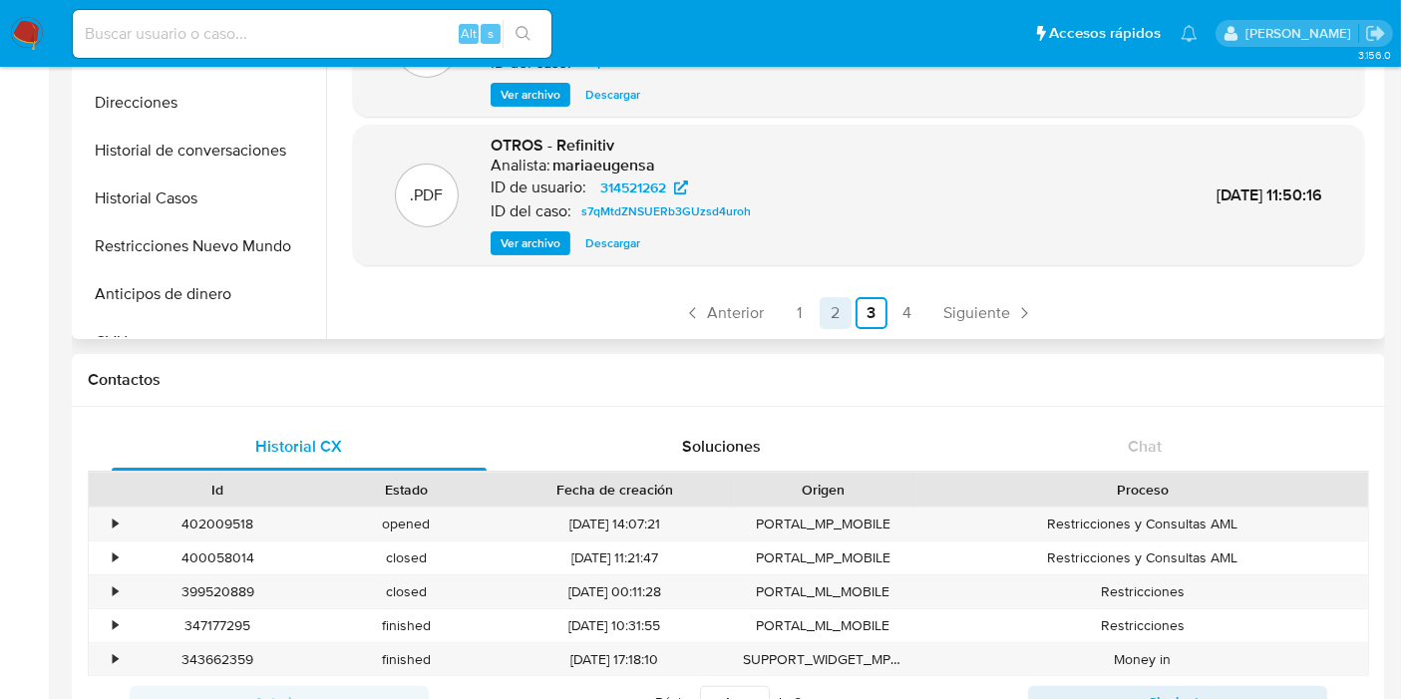
click at [836, 311] on link "2" at bounding box center [836, 313] width 32 height 32
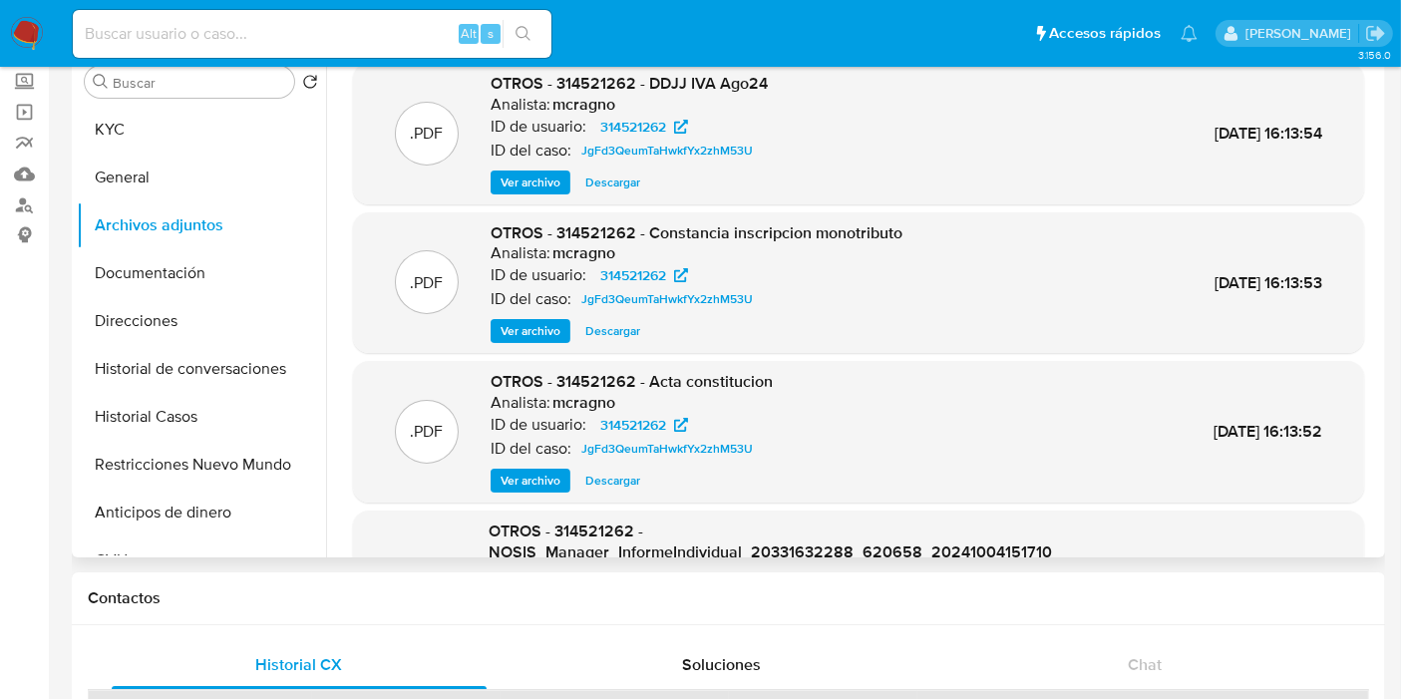
scroll to position [111, 0]
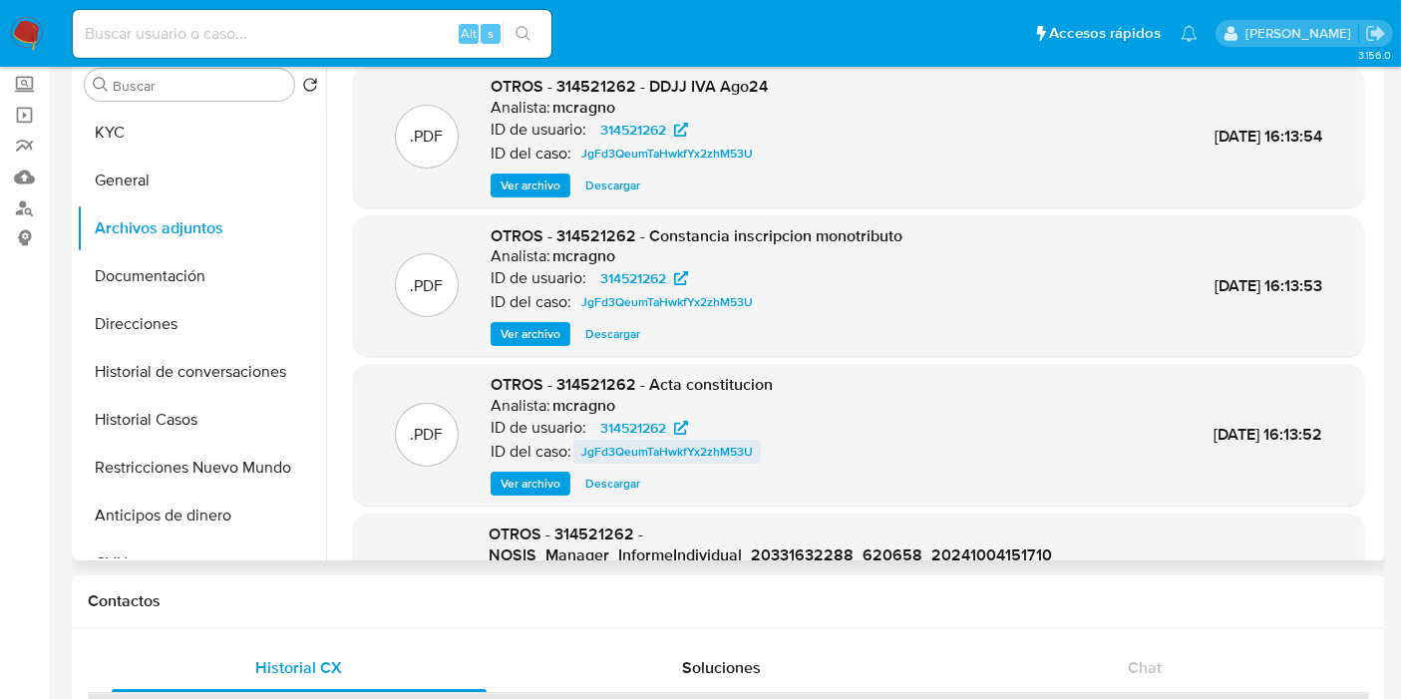
drag, startPoint x: 601, startPoint y: 482, endPoint x: 630, endPoint y: 440, distance: 50.9
click at [630, 440] on div "OTROS - 314521262 - Acta constitucion Analista: mcragno ID de usuario: 31452126…" at bounding box center [632, 435] width 282 height 122
click at [527, 486] on span "Ver archivo" at bounding box center [531, 484] width 60 height 20
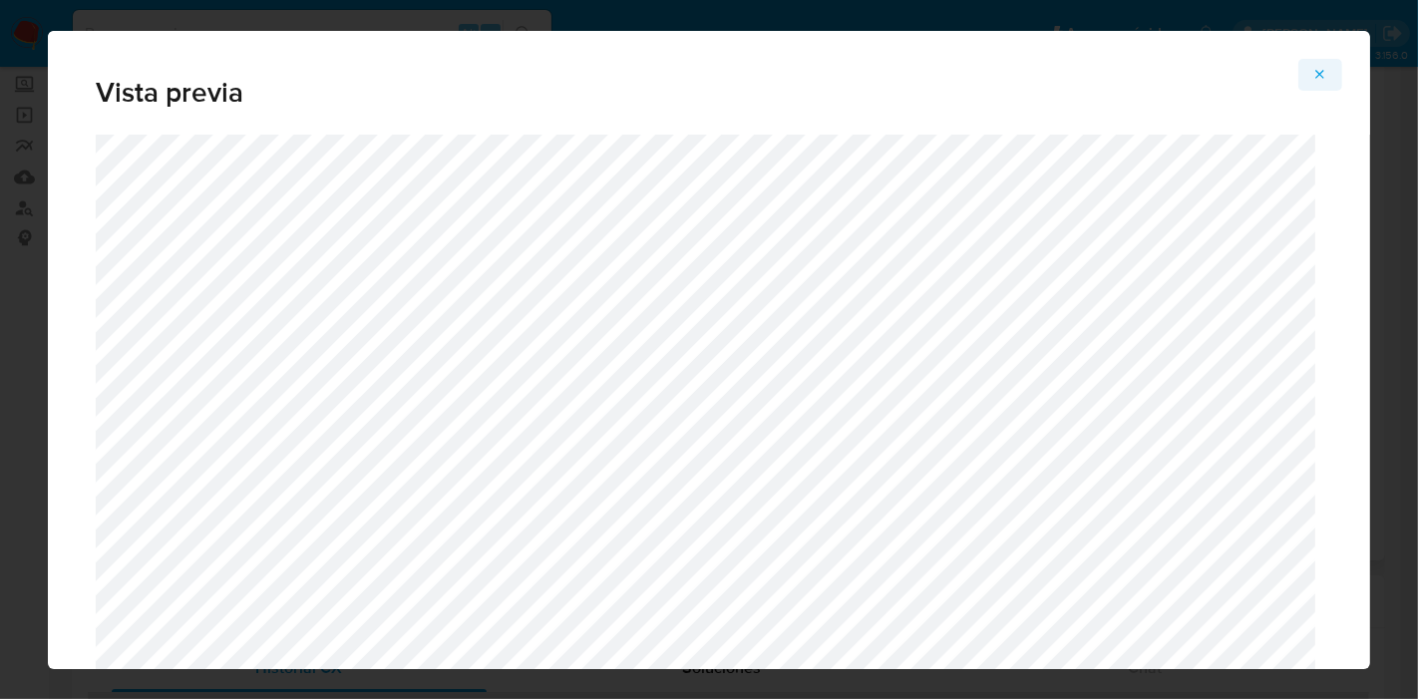
click at [1329, 66] on button "Attachment preview" at bounding box center [1320, 75] width 44 height 32
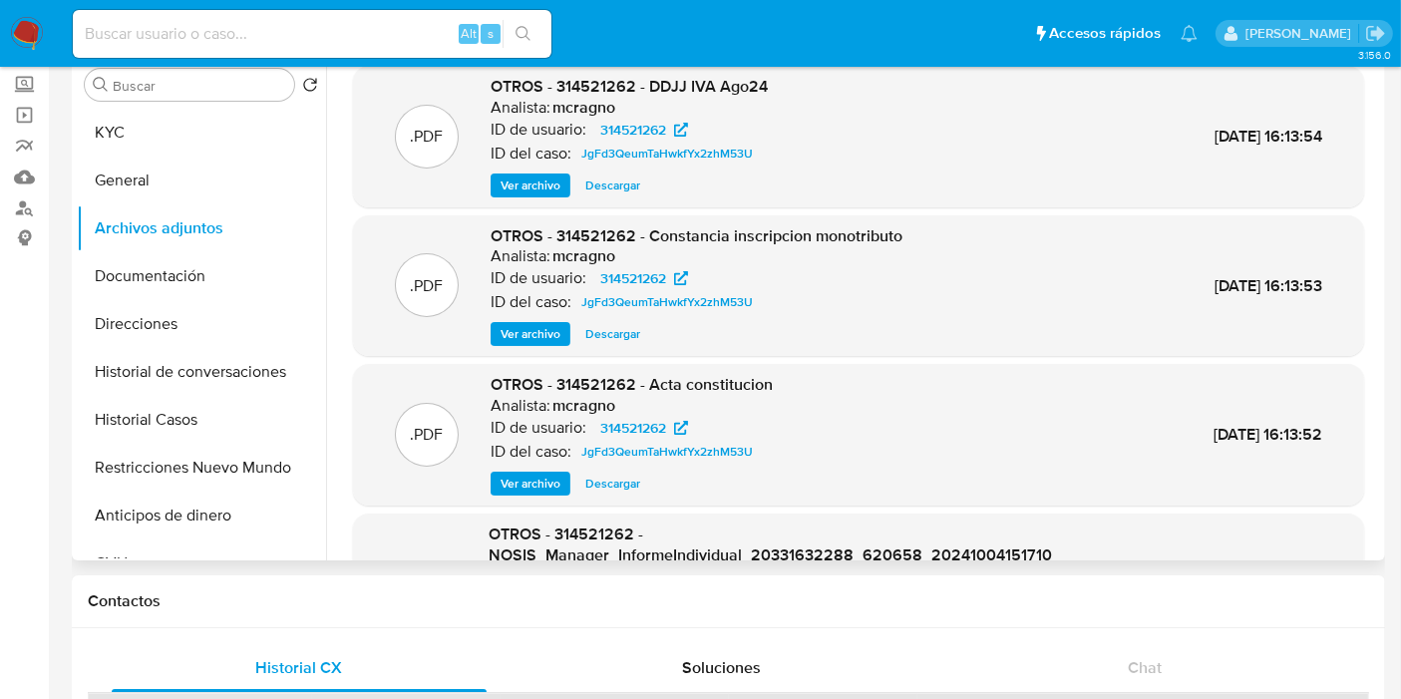
click at [558, 333] on span "Ver archivo" at bounding box center [531, 334] width 60 height 20
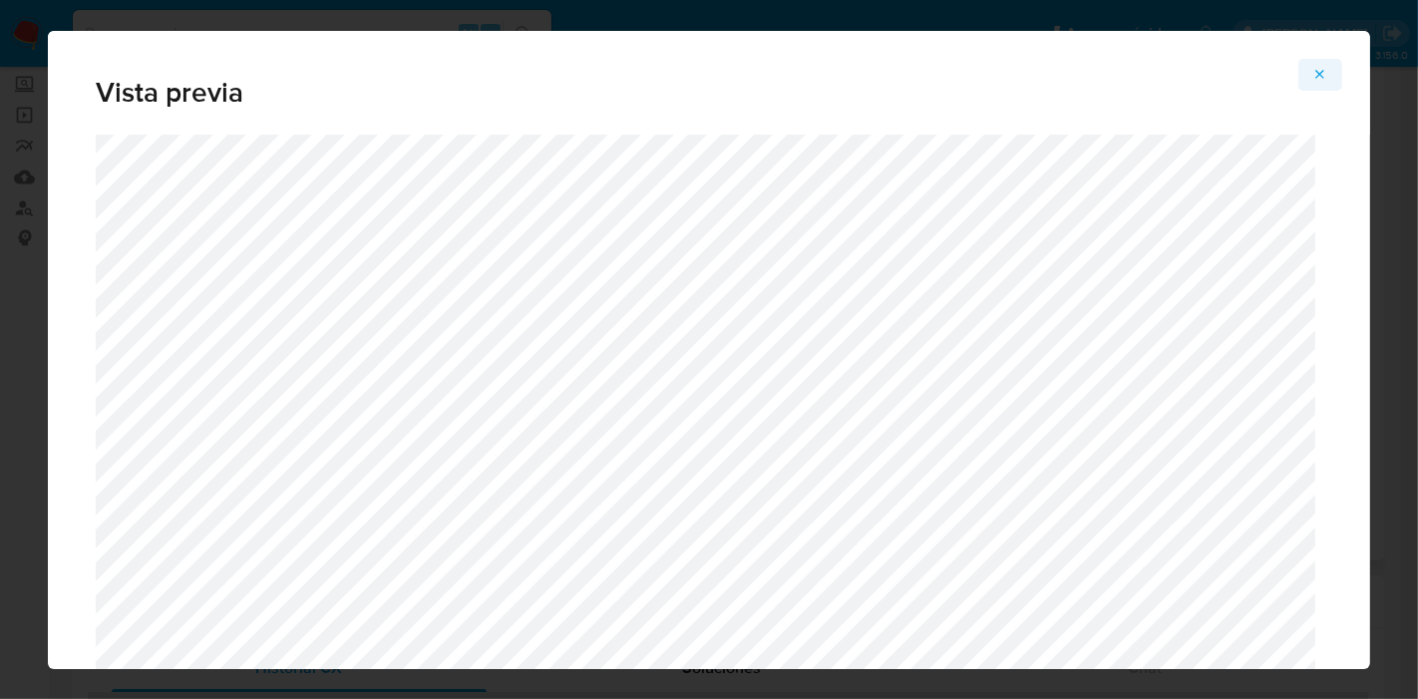
click at [1327, 72] on icon "Attachment preview" at bounding box center [1320, 75] width 16 height 16
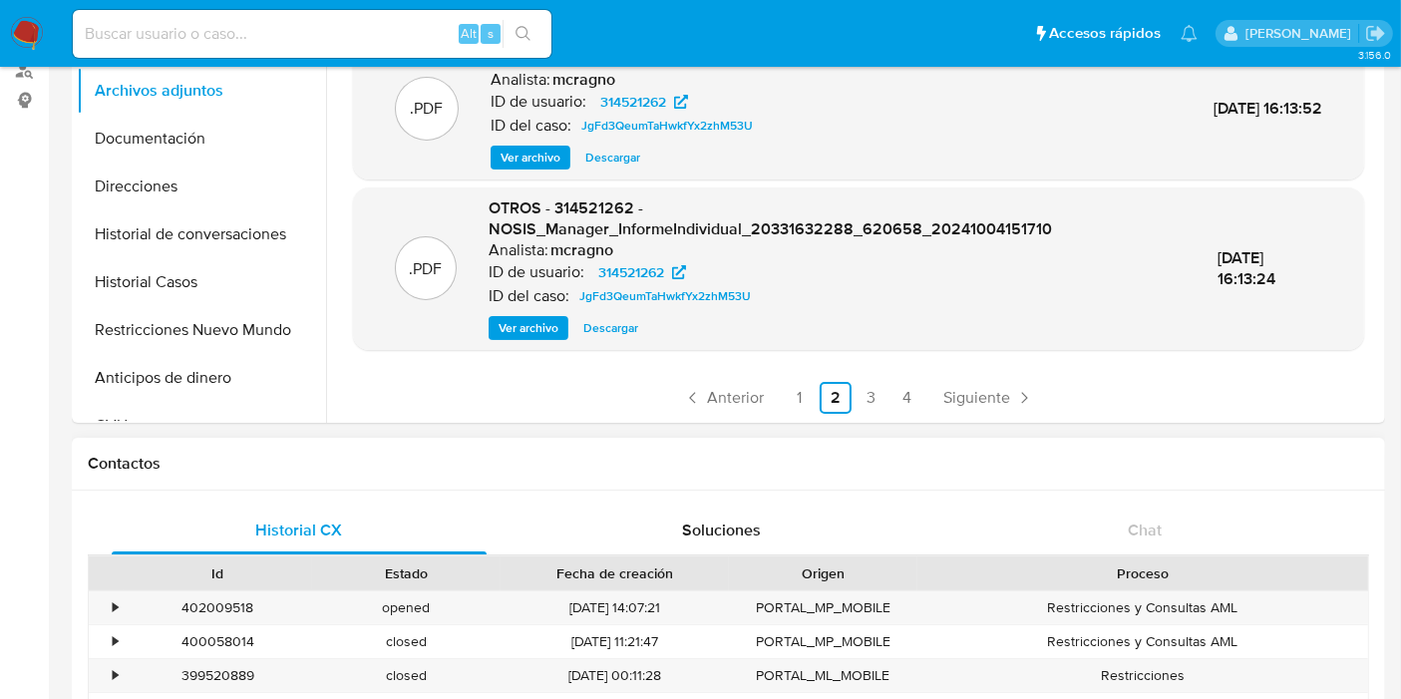
scroll to position [443, 0]
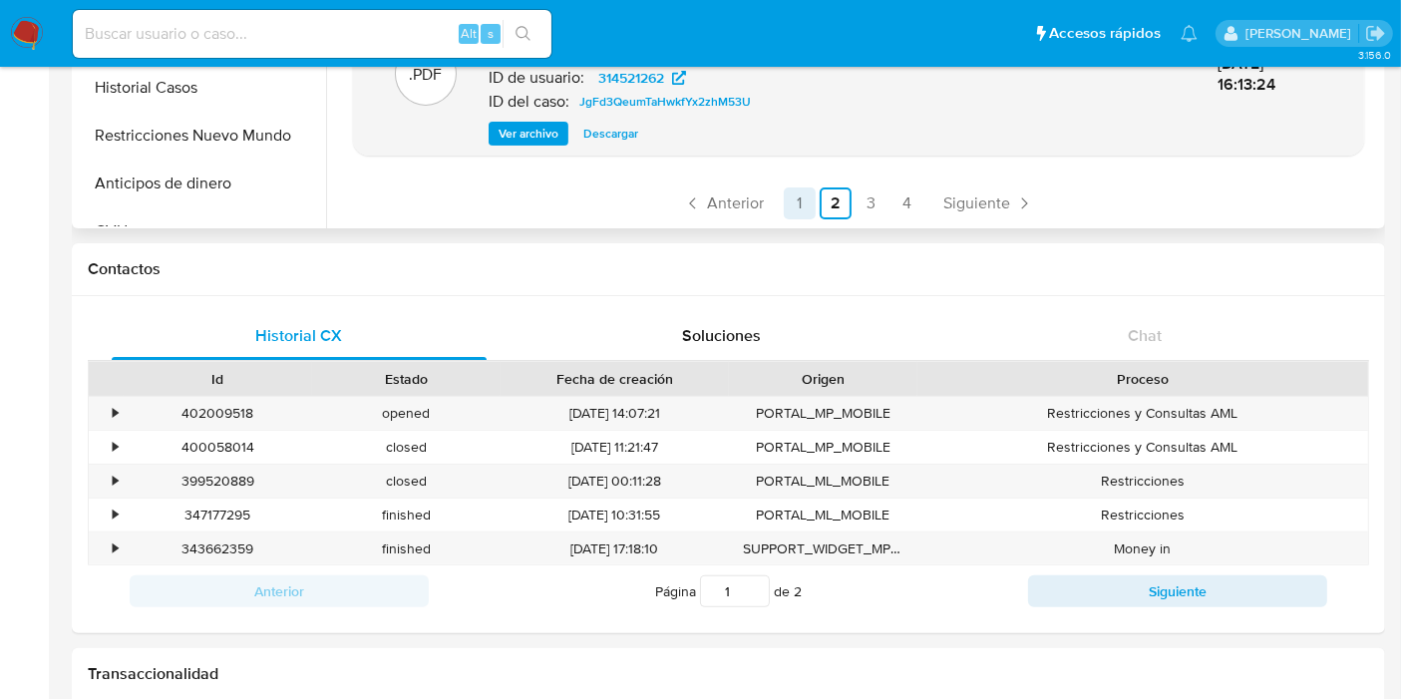
click at [798, 197] on link "1" at bounding box center [800, 203] width 32 height 32
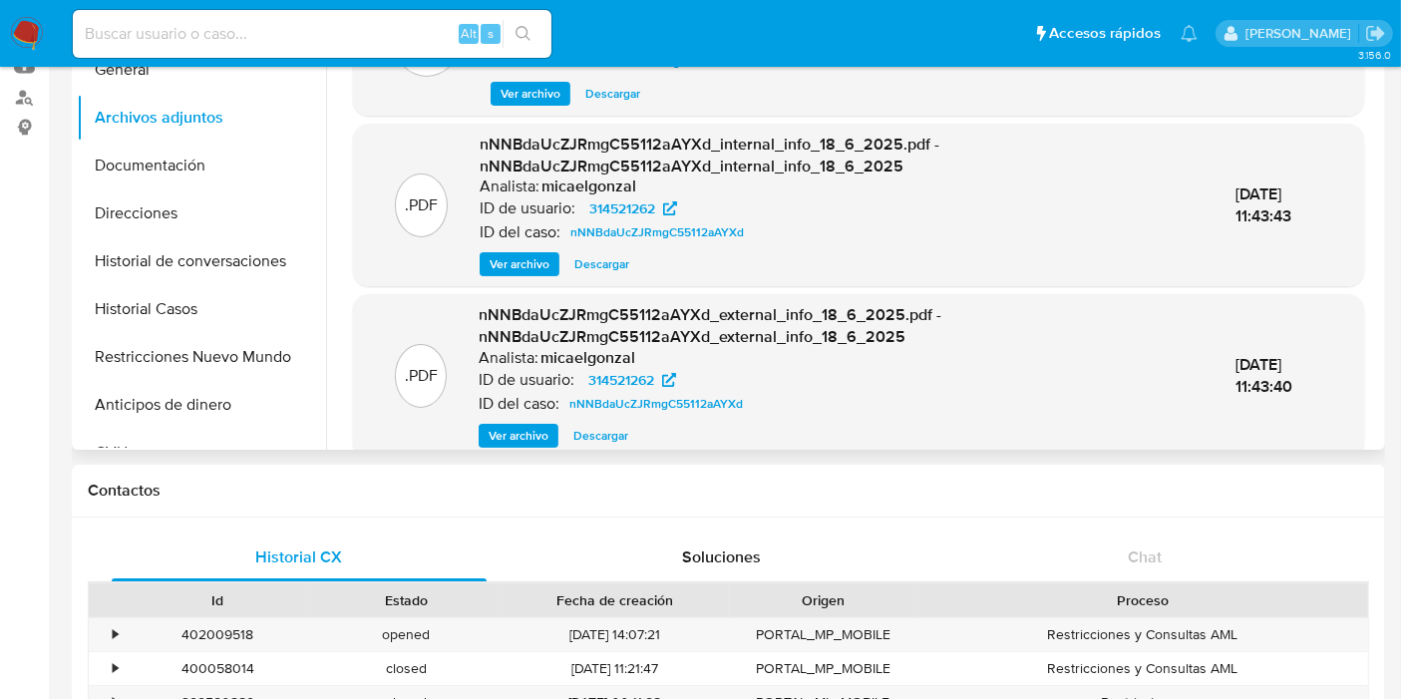
scroll to position [0, 0]
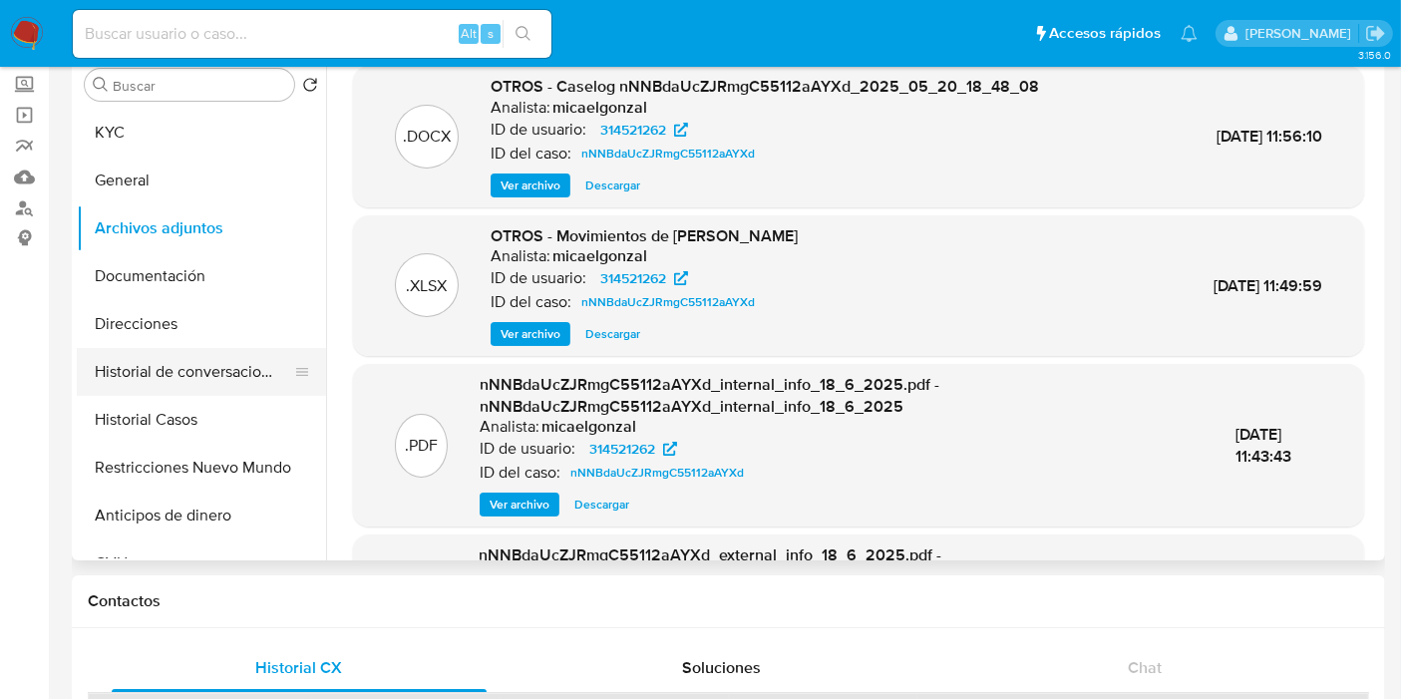
drag, startPoint x: 149, startPoint y: 419, endPoint x: 207, endPoint y: 360, distance: 83.2
click at [207, 360] on ul "KYC General Archivos adjuntos Documentación Direcciones Historial de conversaci…" at bounding box center [201, 334] width 249 height 450
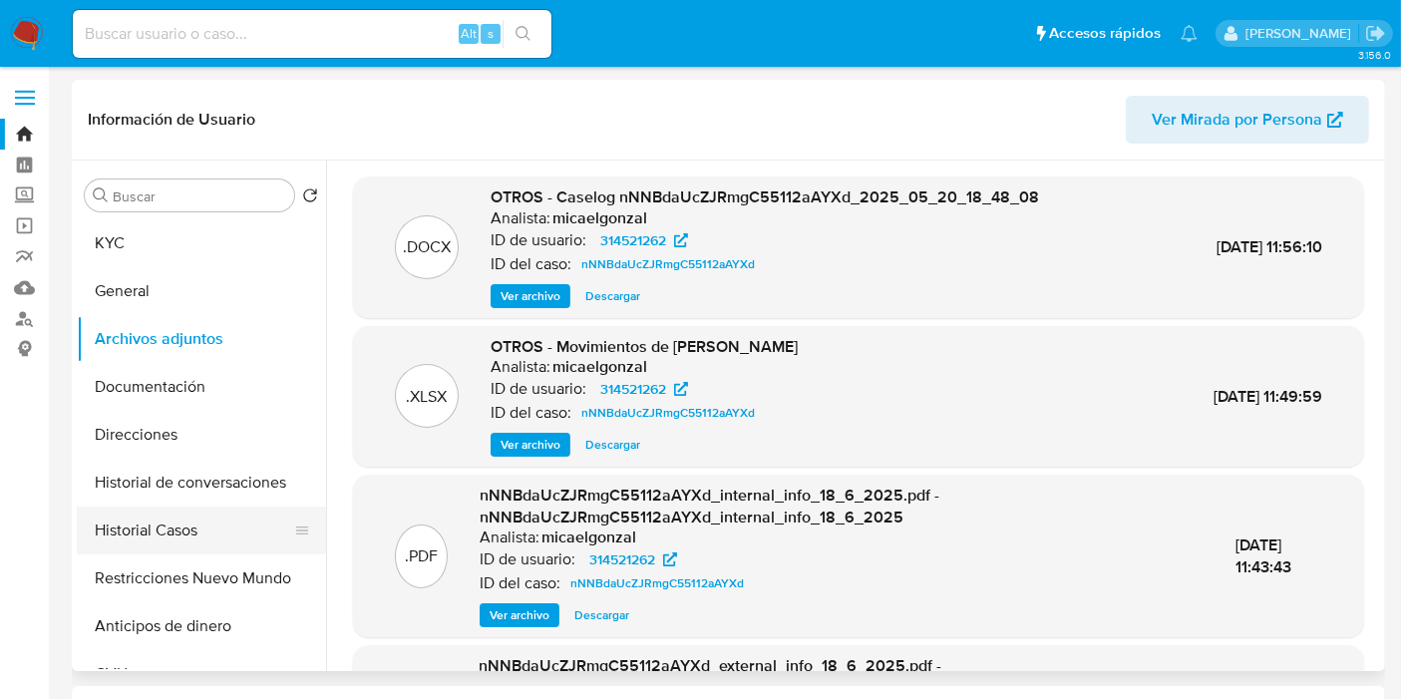
click at [169, 522] on button "Historial Casos" at bounding box center [193, 530] width 233 height 48
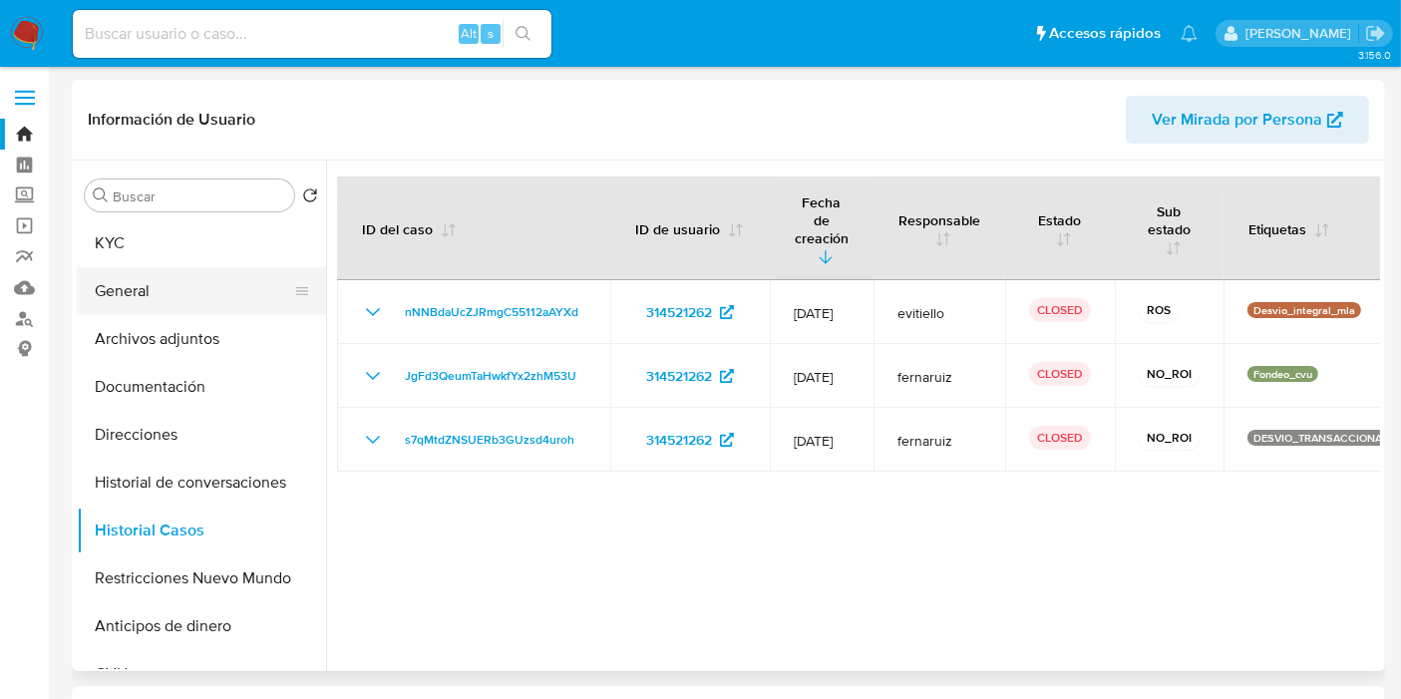
click at [190, 297] on button "General" at bounding box center [193, 291] width 233 height 48
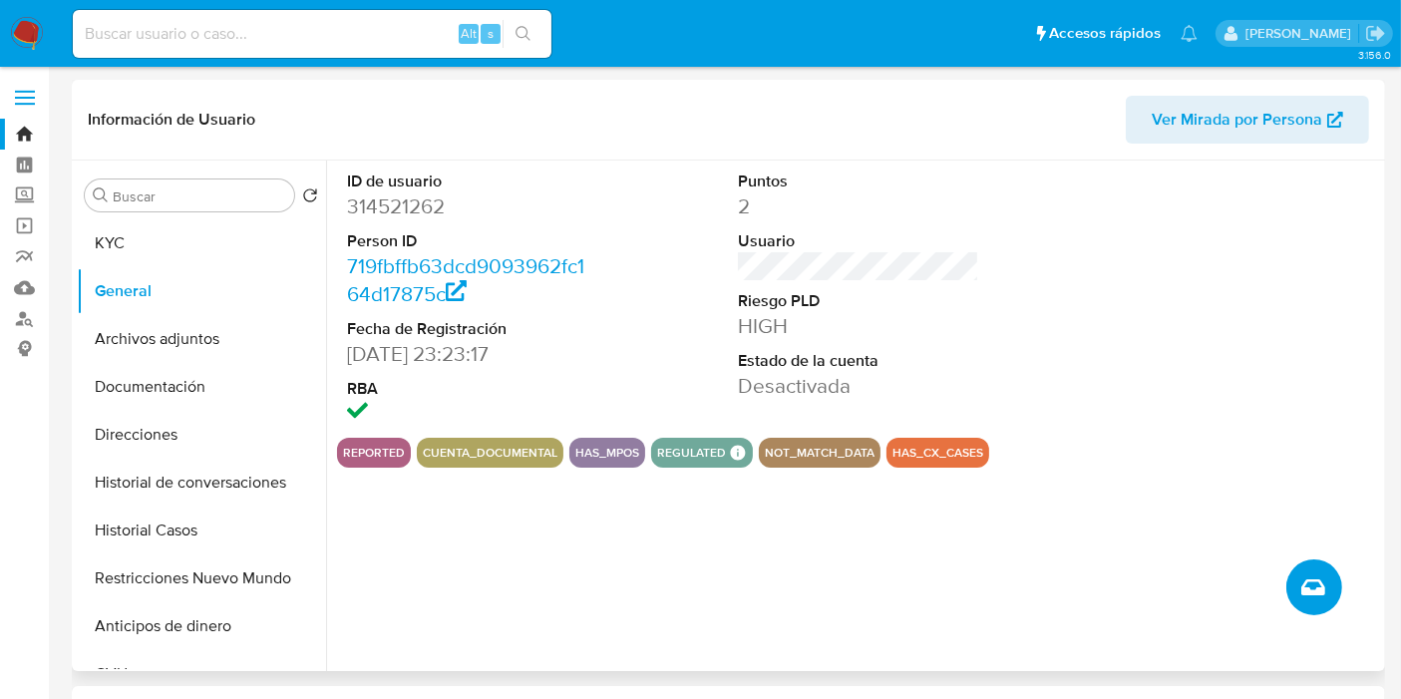
click at [1308, 587] on icon "Crear caso manual" at bounding box center [1313, 587] width 24 height 16
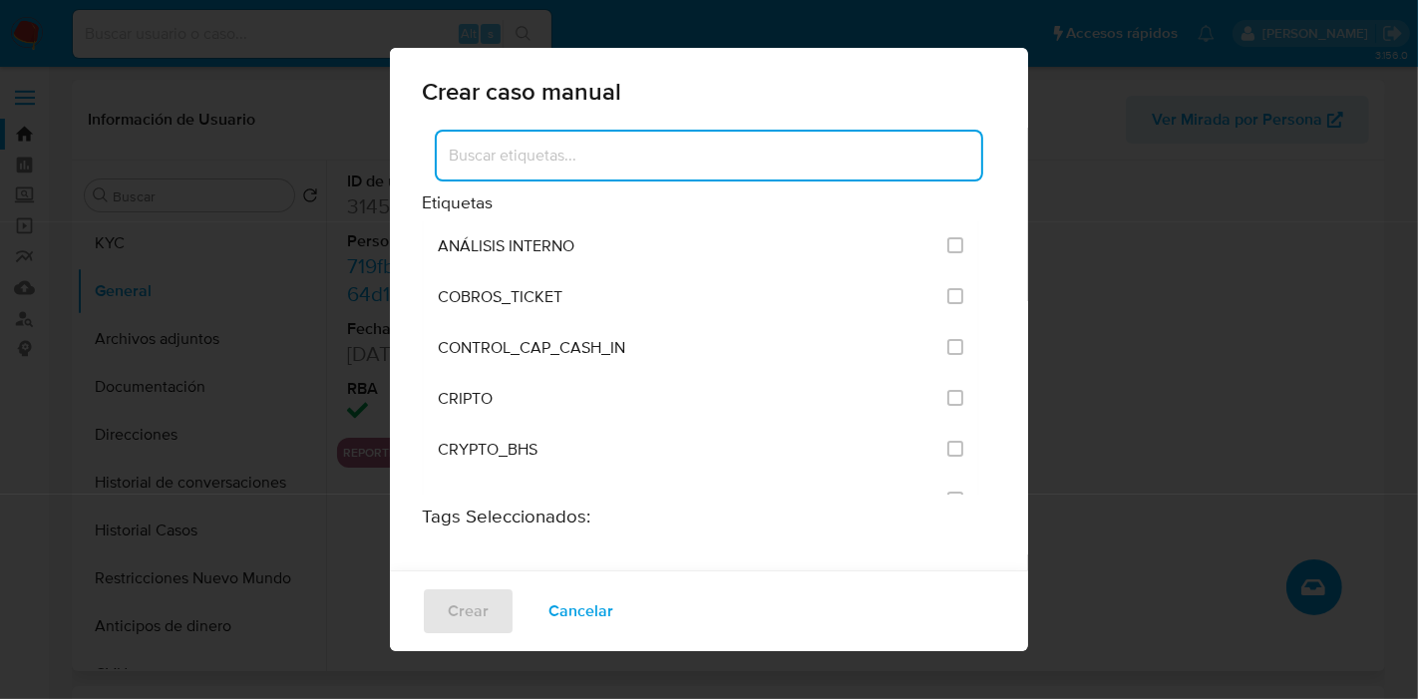
click at [756, 144] on input at bounding box center [709, 156] width 544 height 26
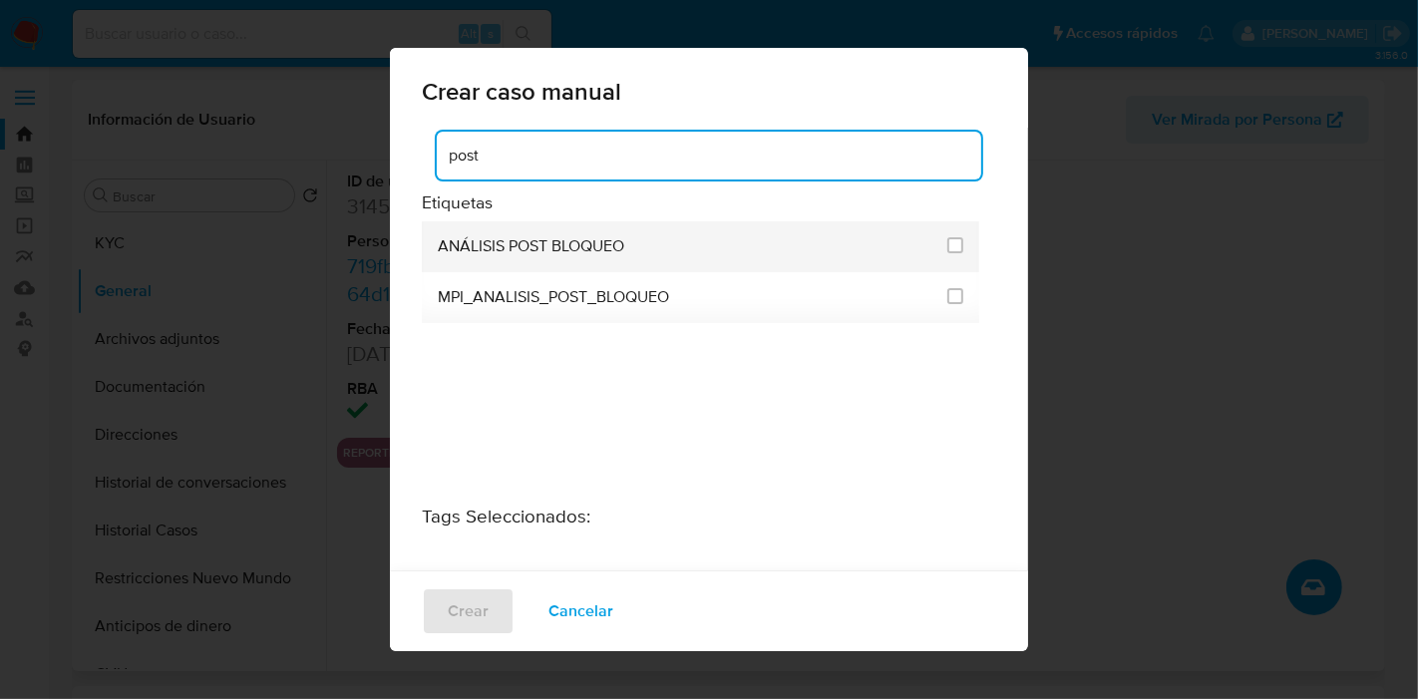
type input "post"
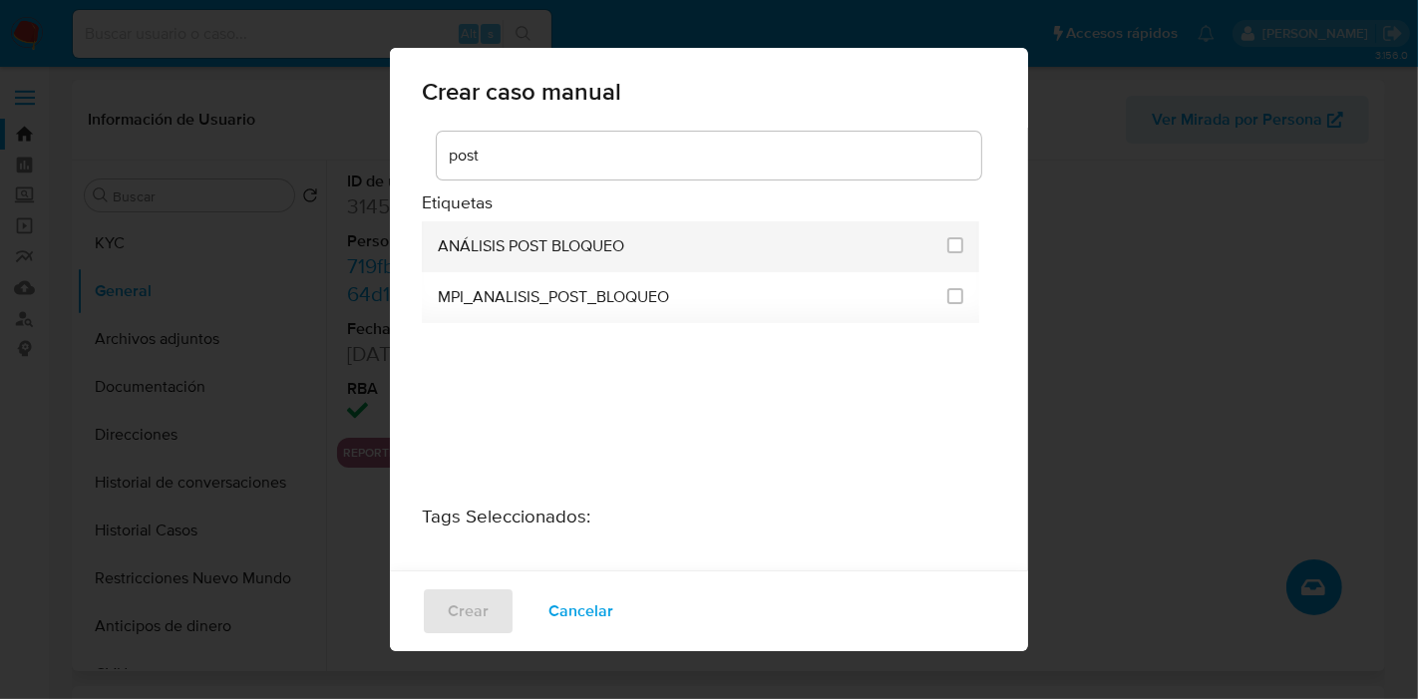
click at [937, 247] on li "ANÁLISIS POST BLOQUEO" at bounding box center [700, 246] width 557 height 51
click at [947, 246] on input "3249" at bounding box center [955, 245] width 16 height 16
checkbox input "true"
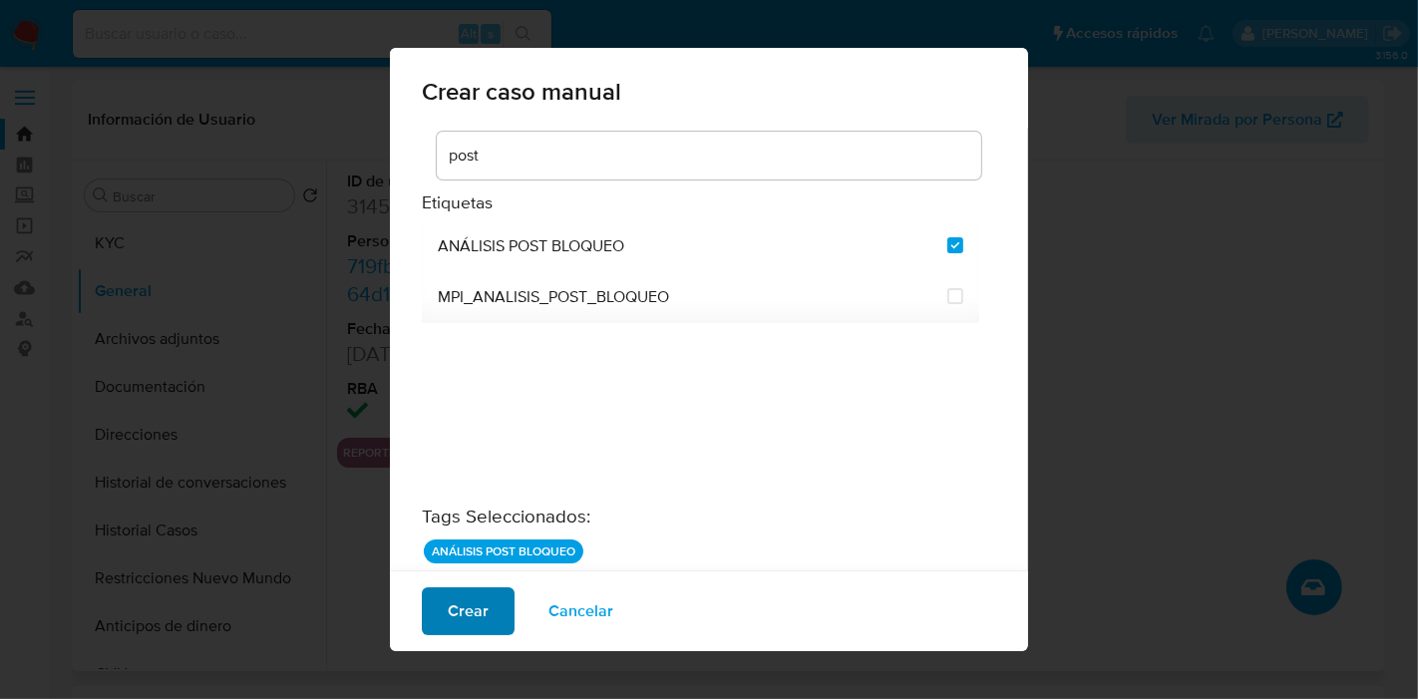
click at [487, 609] on button "Crear" at bounding box center [468, 611] width 93 height 48
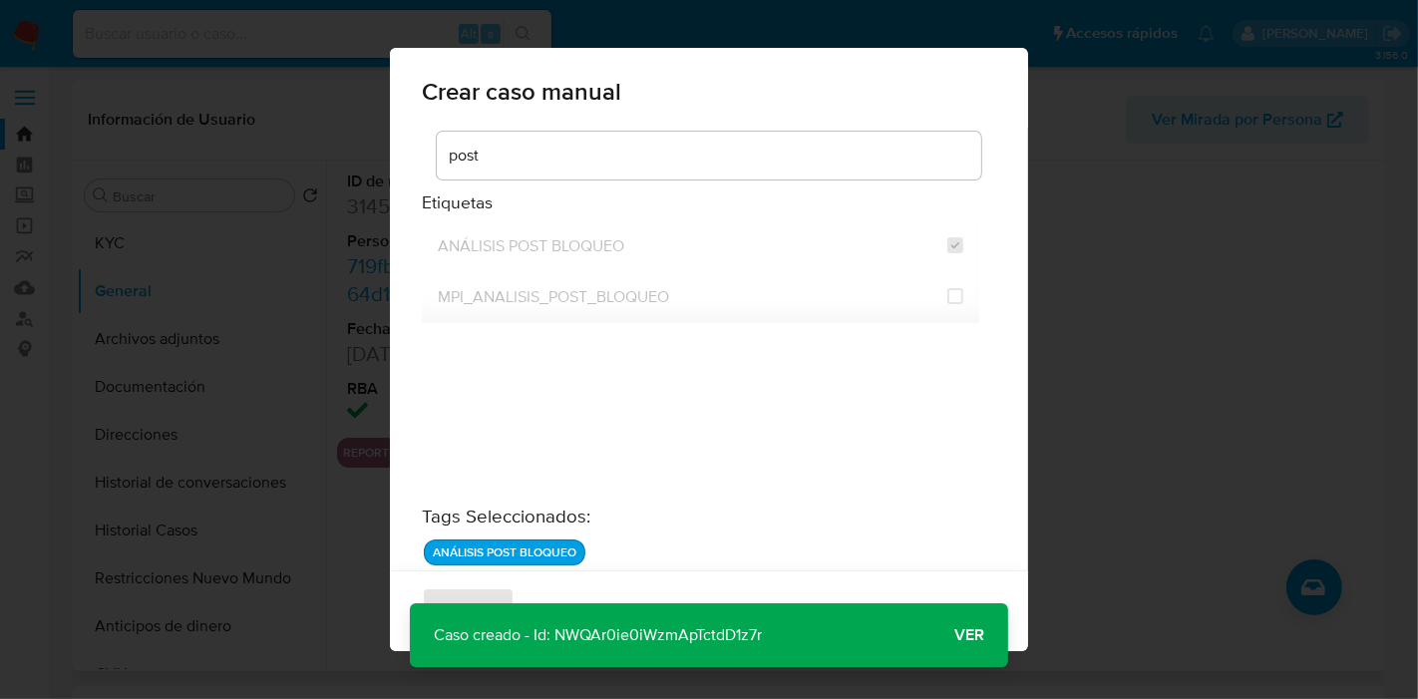
click at [984, 648] on button "Ver" at bounding box center [969, 635] width 78 height 48
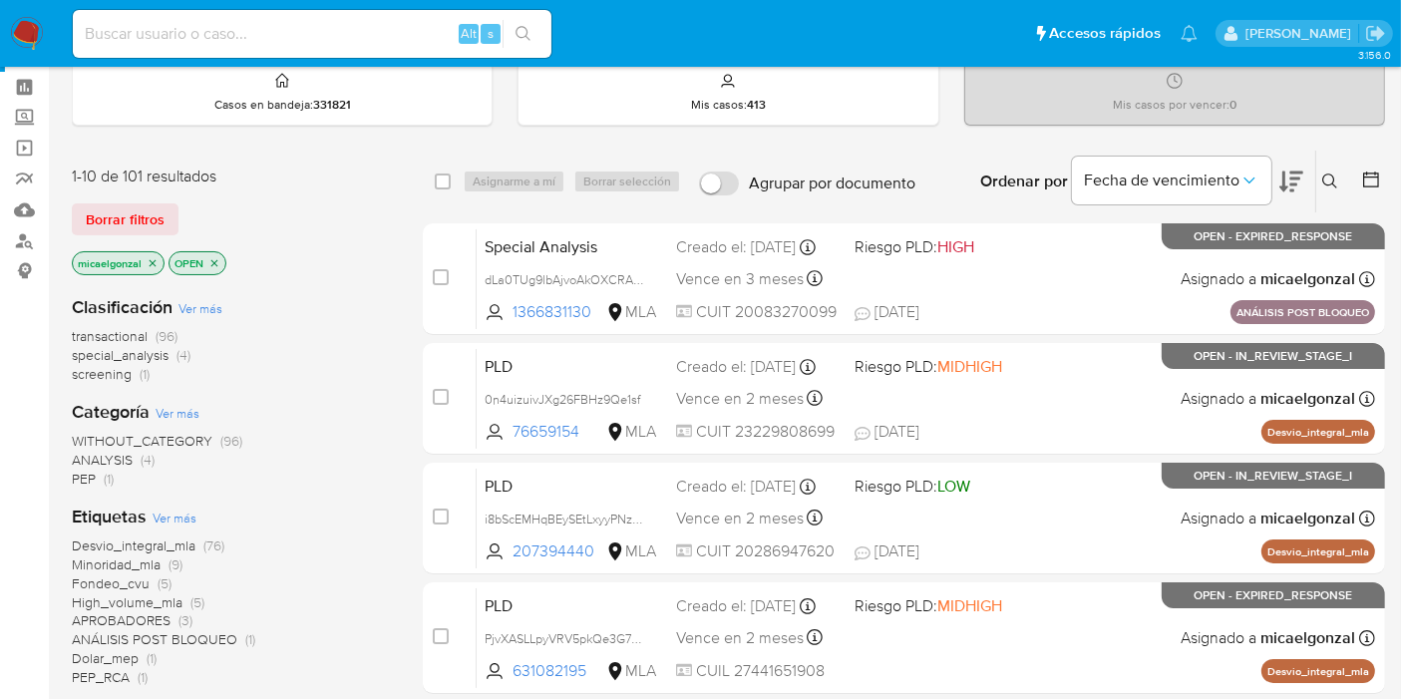
scroll to position [111, 0]
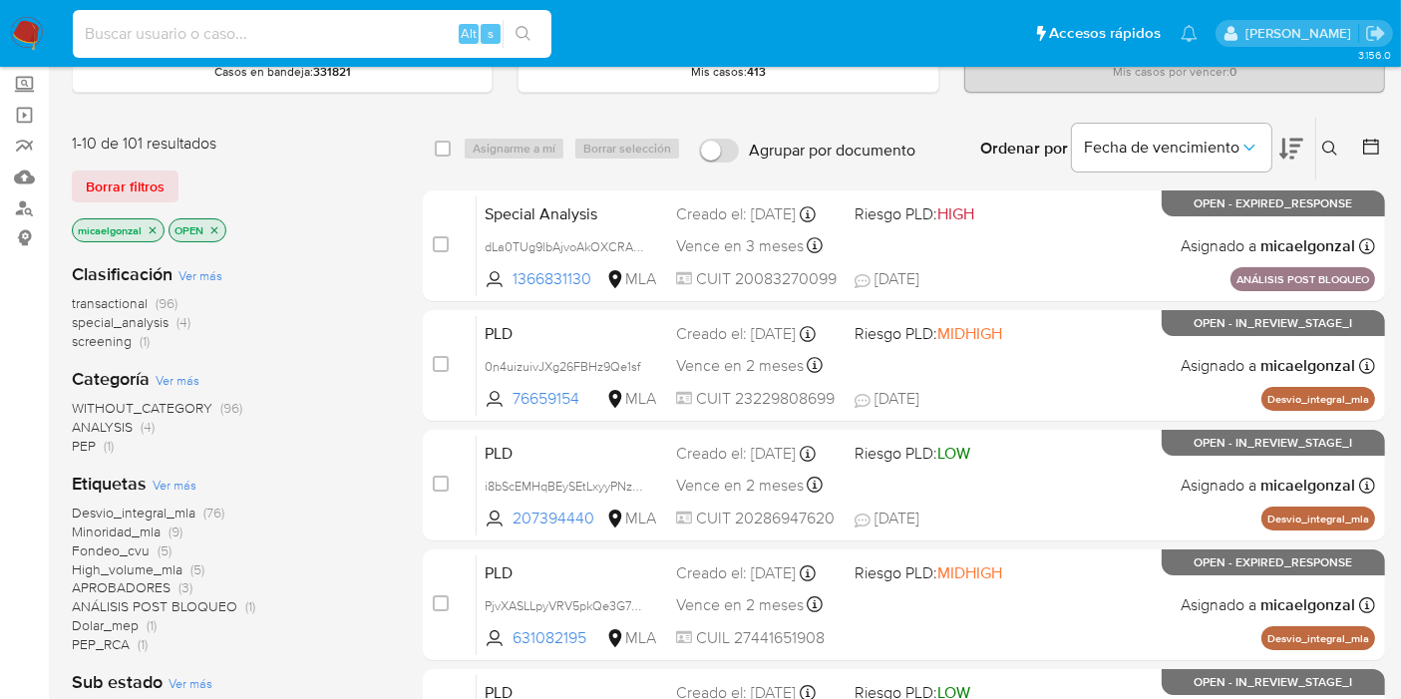
click at [193, 44] on input at bounding box center [312, 34] width 479 height 26
paste input "dLa0TUg9lbAjvoAkOXCRAHqo"
type input "dLa0TUg9lbAjvoAkOXCRAHqo"
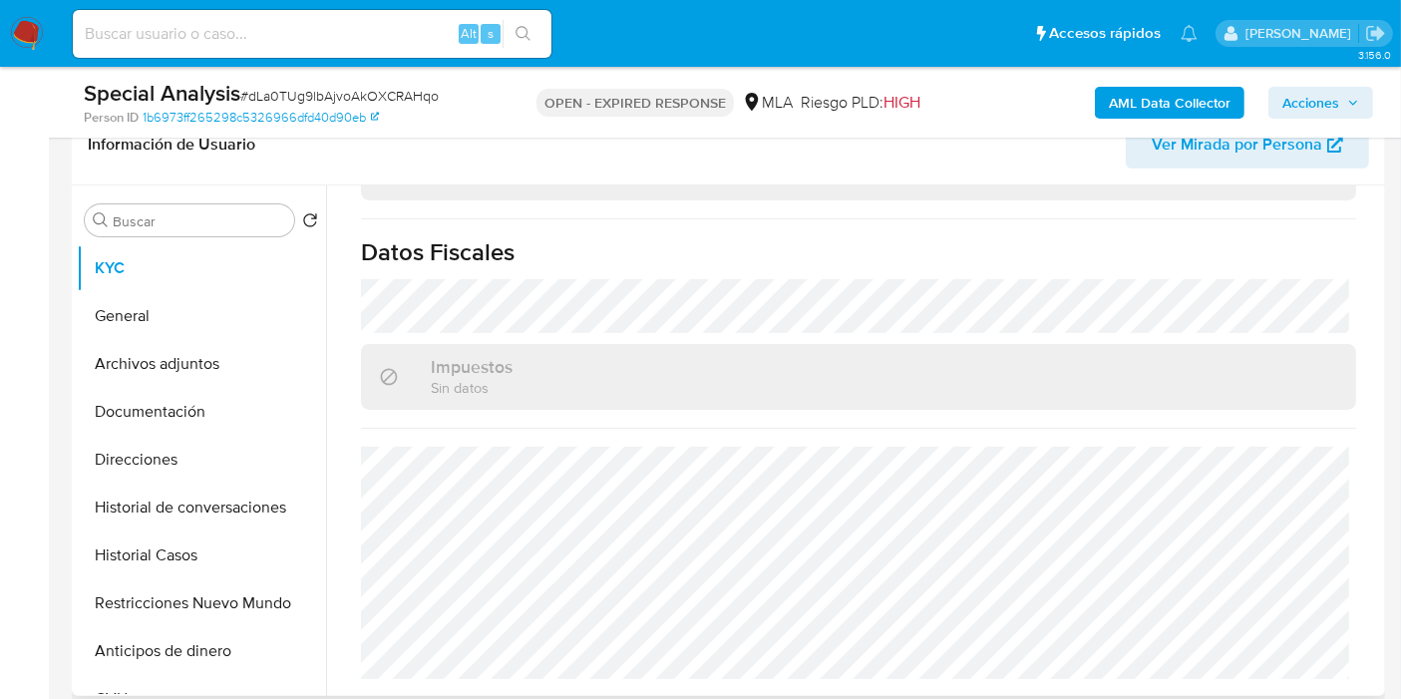
scroll to position [1048, 0]
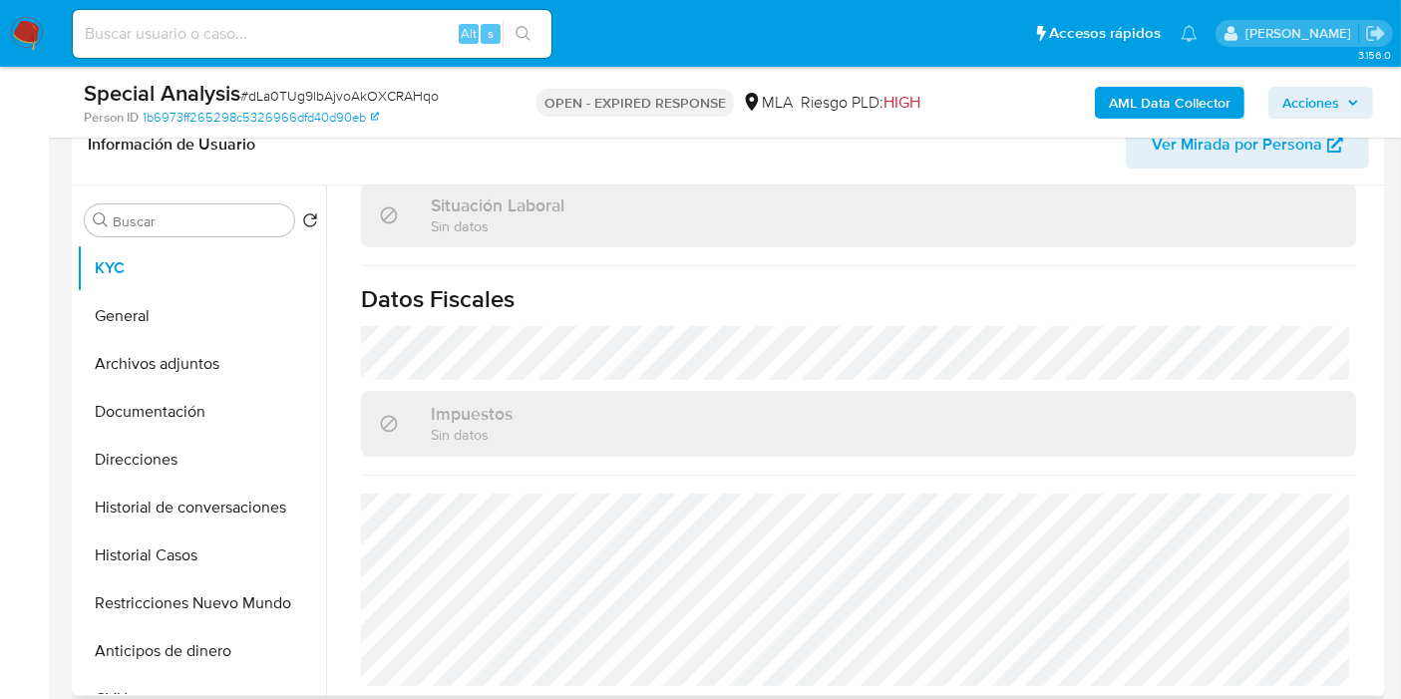
select select "10"
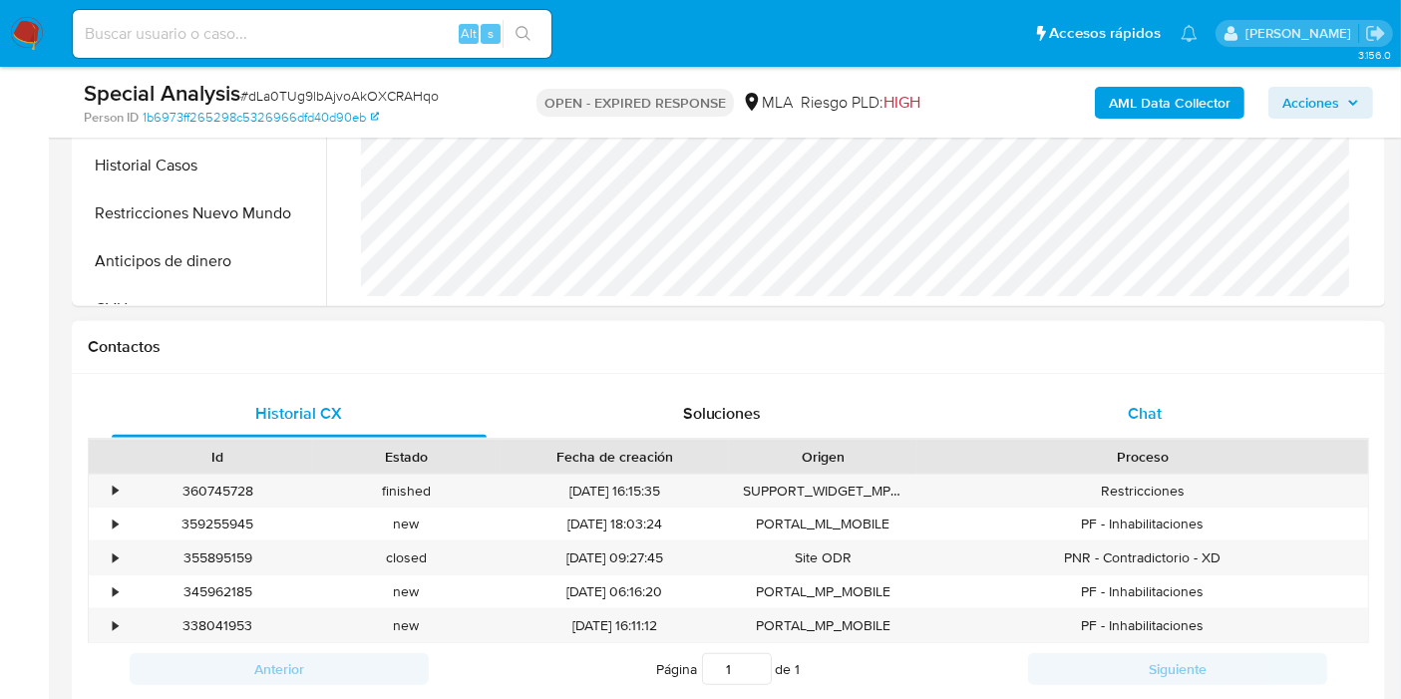
click at [1146, 390] on div "Chat" at bounding box center [1144, 414] width 375 height 48
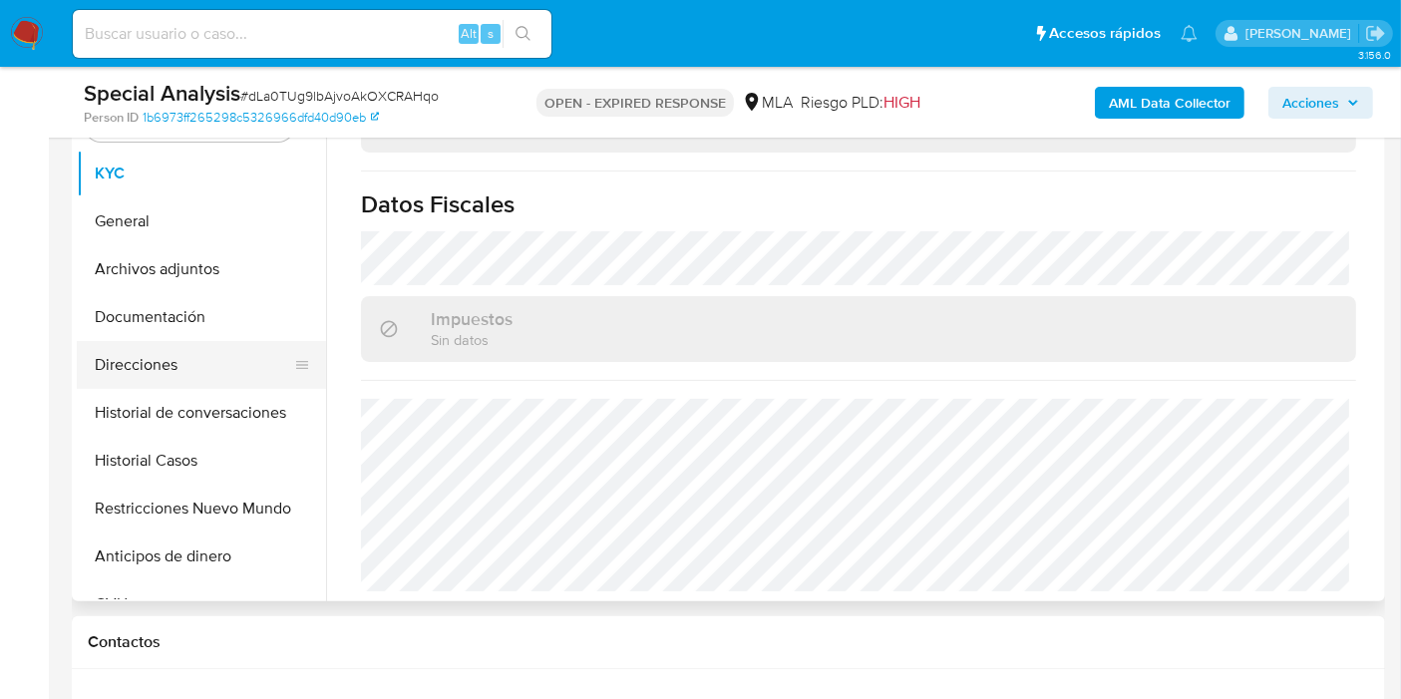
scroll to position [390, 0]
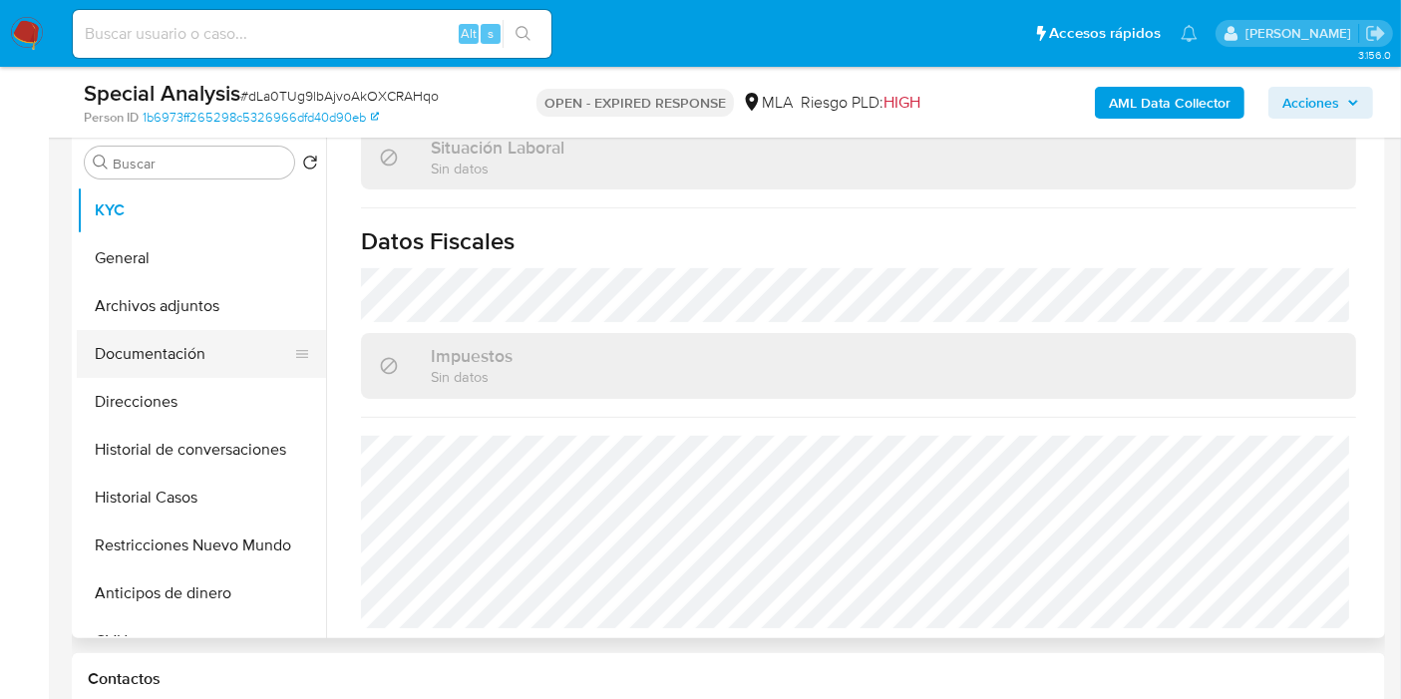
click at [164, 346] on button "Documentación" at bounding box center [193, 354] width 233 height 48
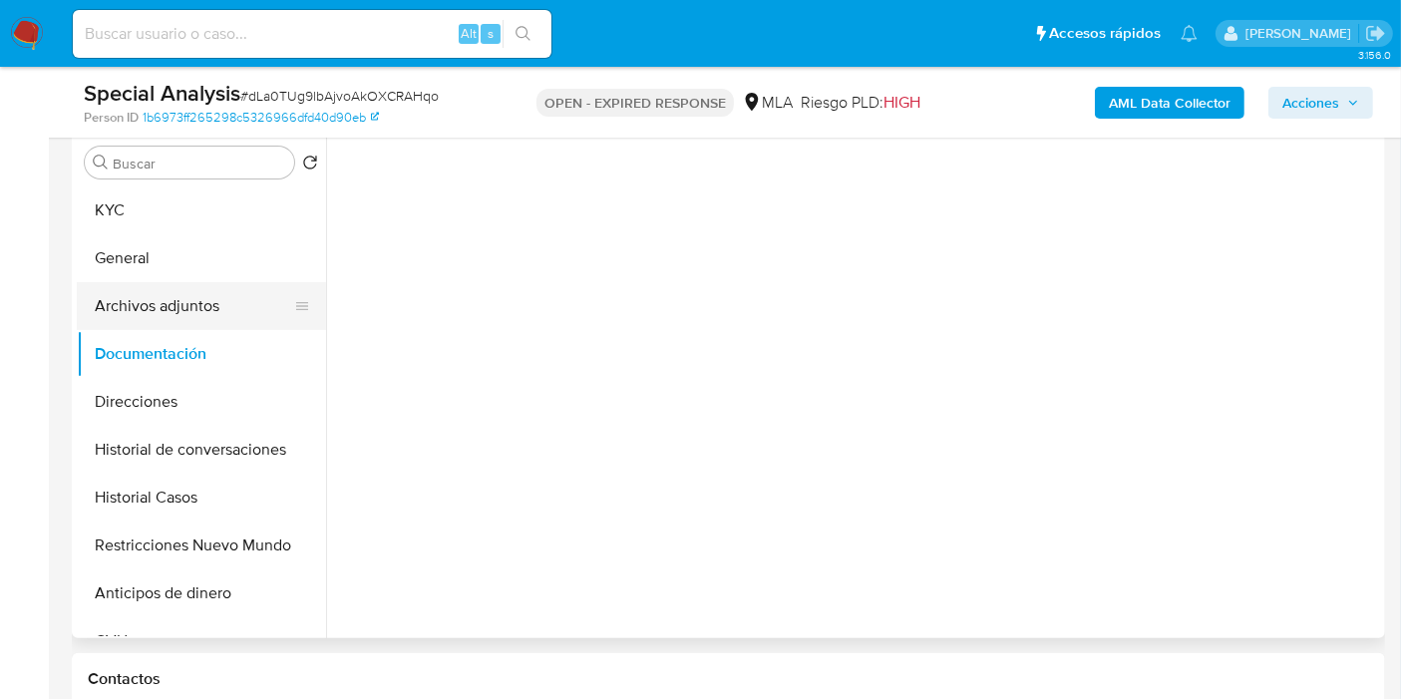
scroll to position [0, 0]
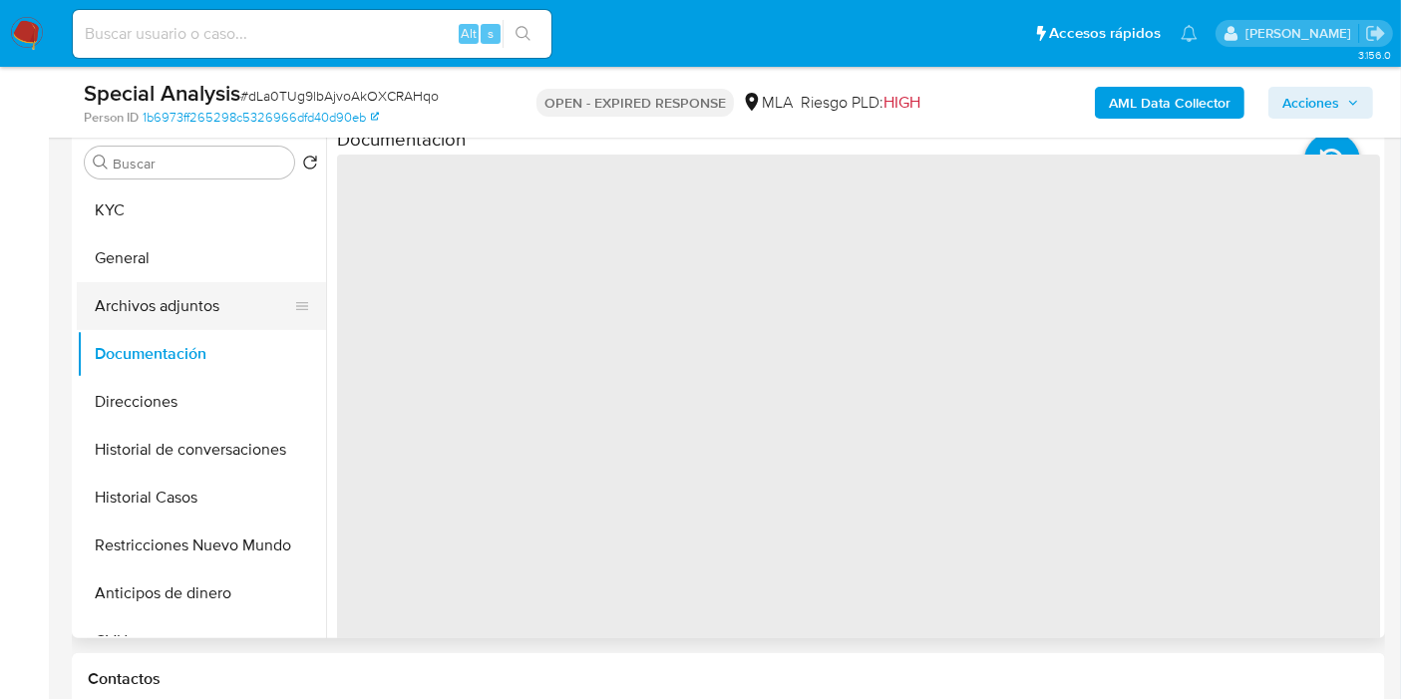
click at [167, 316] on button "Archivos adjuntos" at bounding box center [193, 306] width 233 height 48
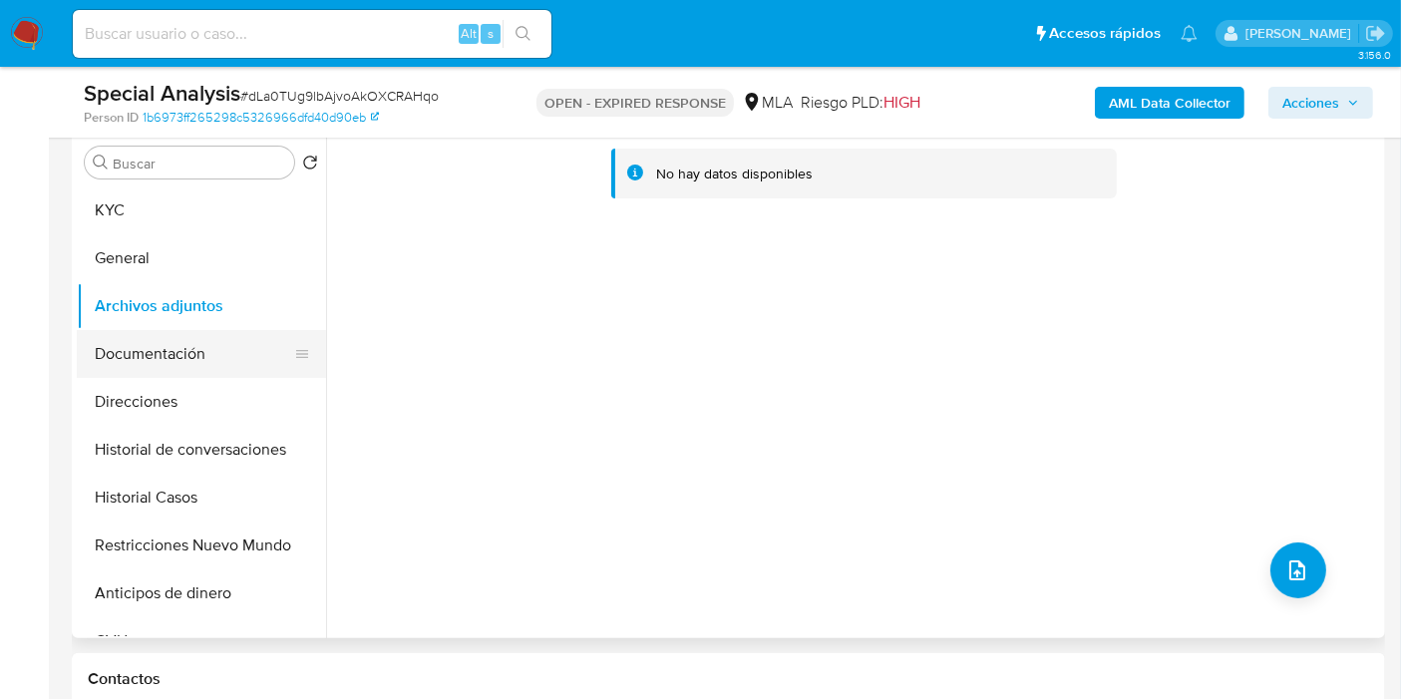
click at [219, 363] on button "Documentación" at bounding box center [193, 354] width 233 height 48
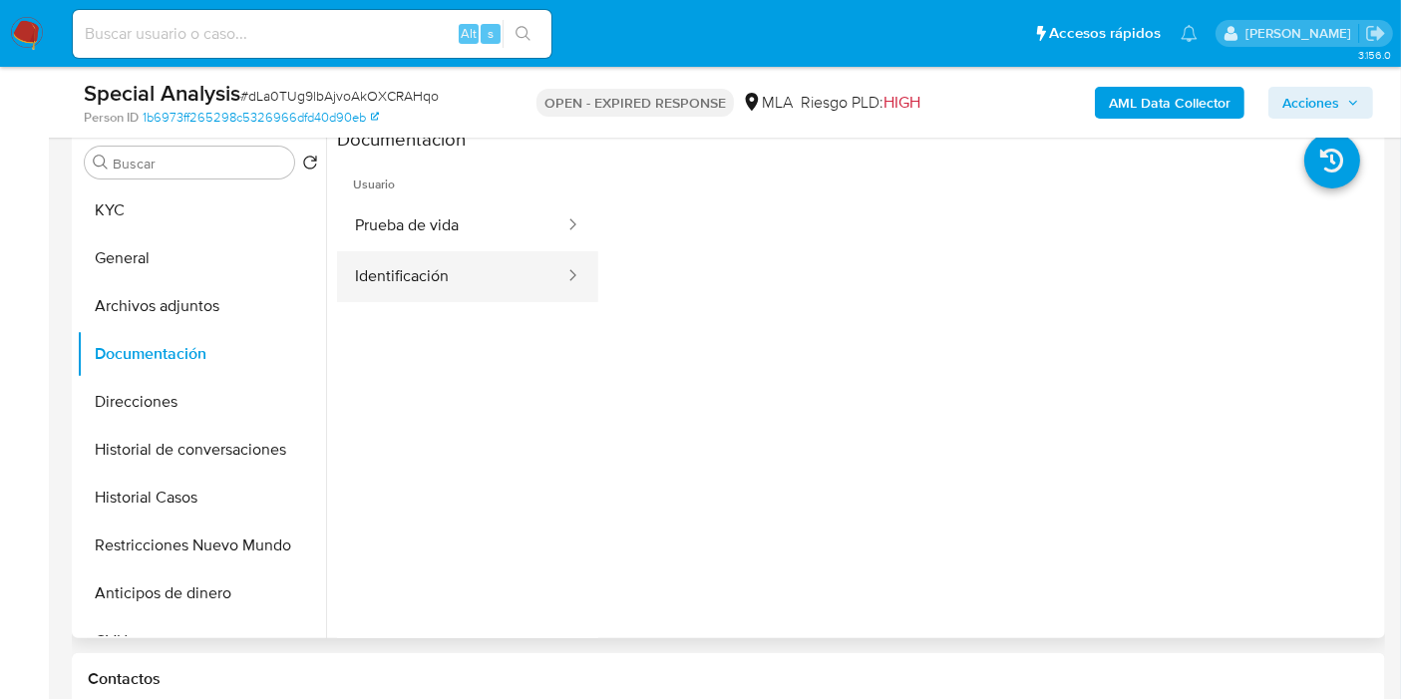
click at [457, 287] on button "Identificación" at bounding box center [451, 276] width 229 height 51
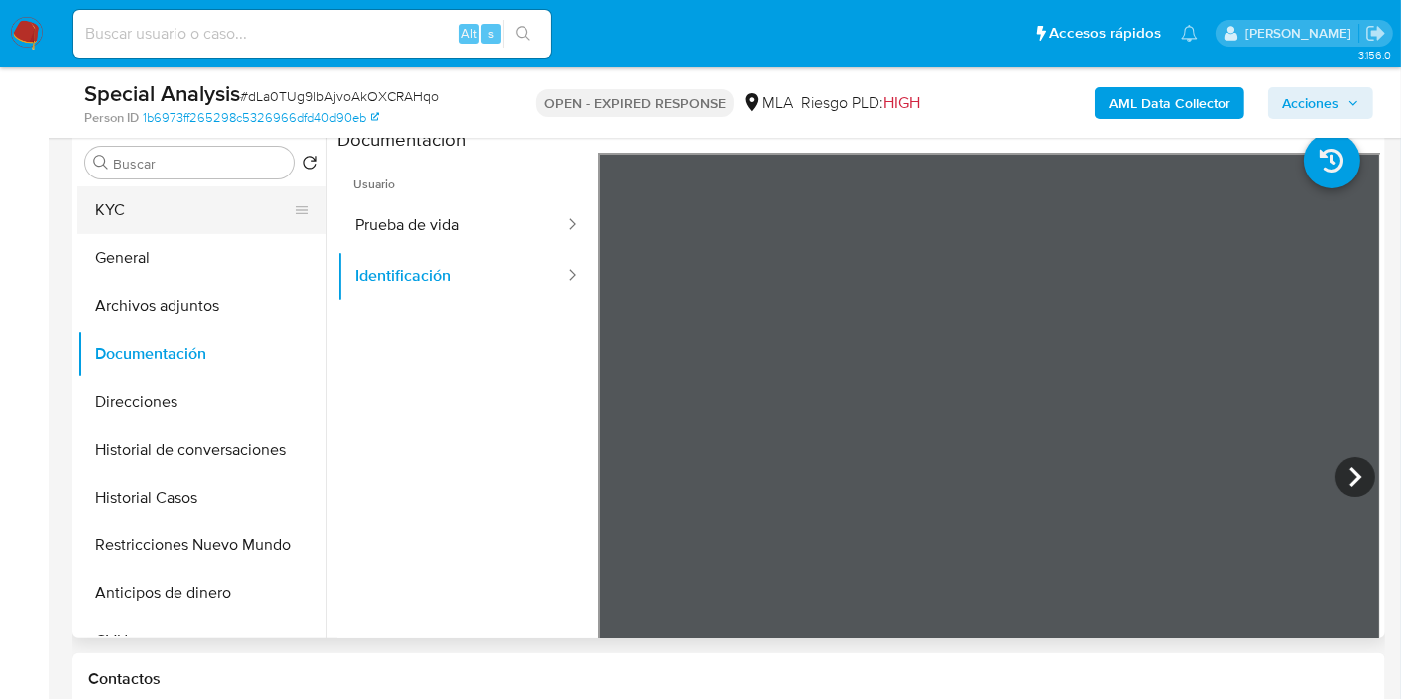
click at [159, 203] on button "KYC" at bounding box center [193, 210] width 233 height 48
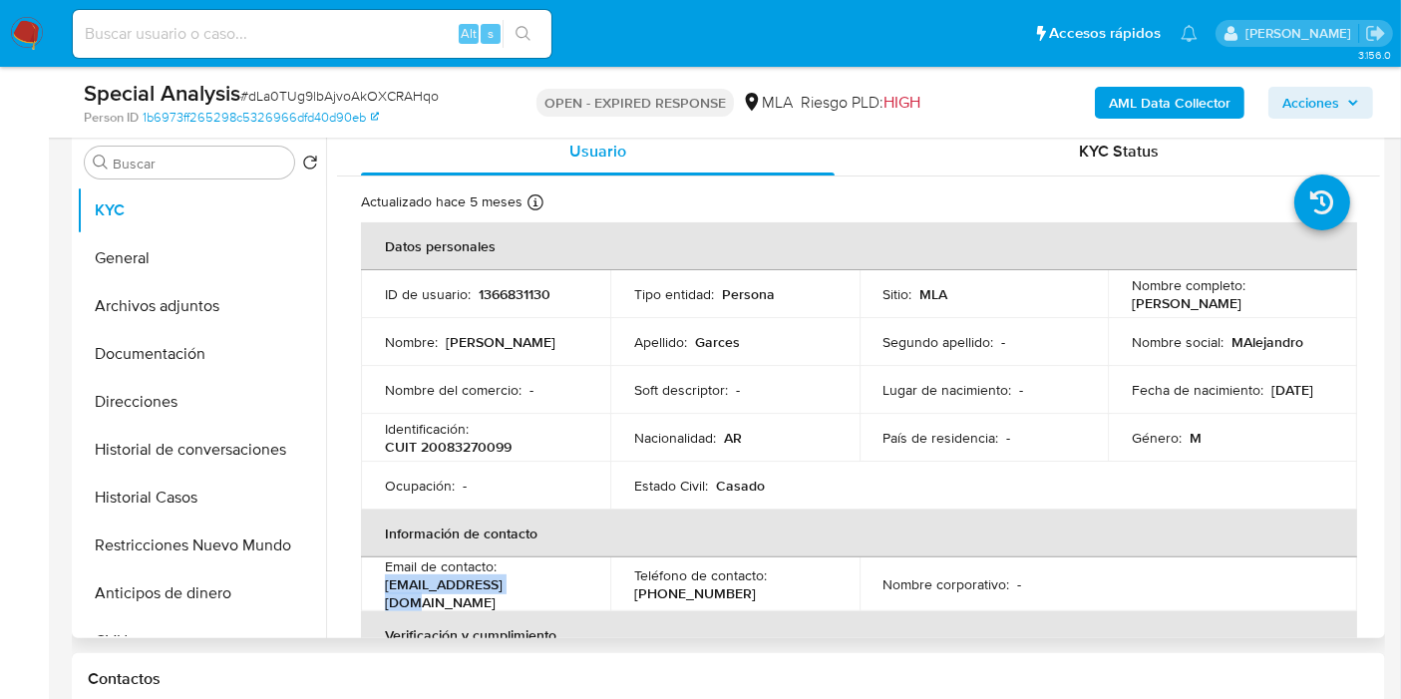
drag, startPoint x: 546, startPoint y: 594, endPoint x: 412, endPoint y: 588, distance: 134.7
click at [373, 591] on td "Email de contacto : [EMAIL_ADDRESS][DOMAIN_NAME]" at bounding box center [485, 584] width 249 height 54
copy p "[EMAIL_ADDRESS][DOMAIN_NAME]"
click at [34, 32] on img at bounding box center [27, 34] width 34 height 34
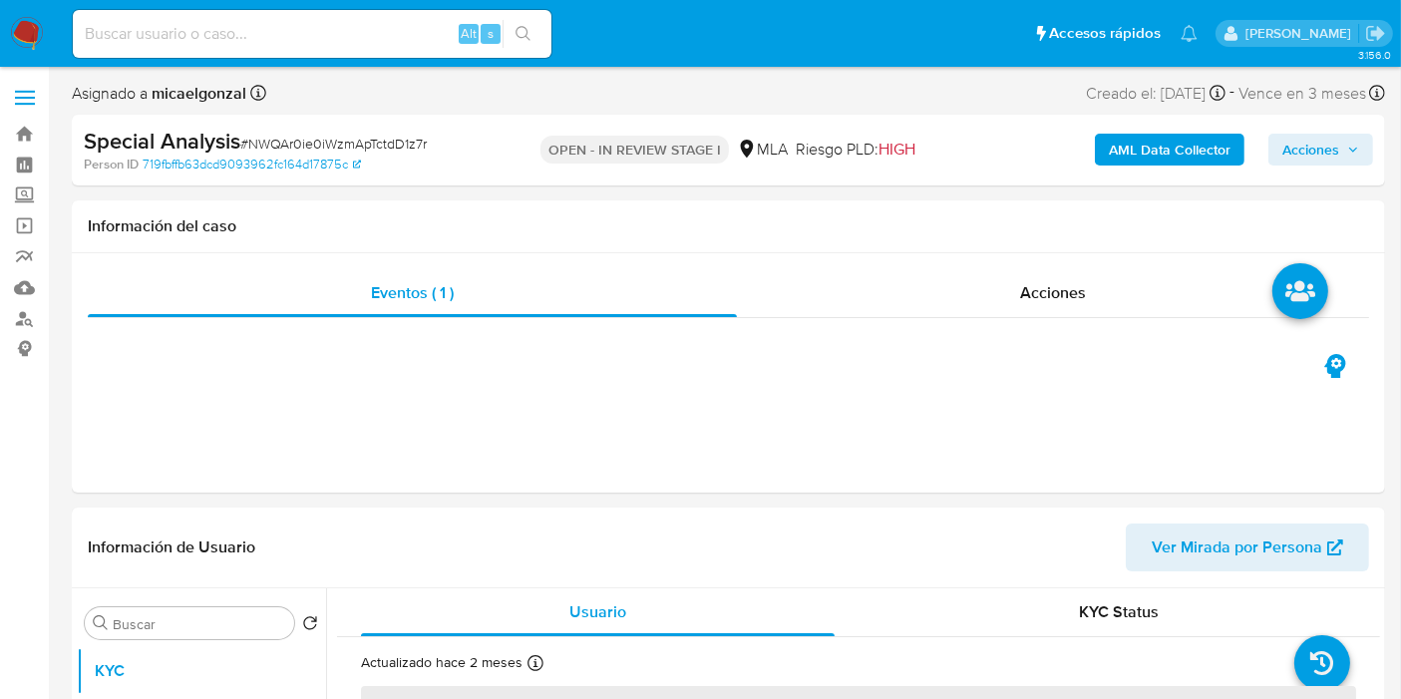
click at [313, 148] on span "# NWQAr0ie0iWzmApTctdD1z7r" at bounding box center [333, 144] width 186 height 20
copy span "NWQAr0ie0iWzmApTctdD1z7r"
select select "10"
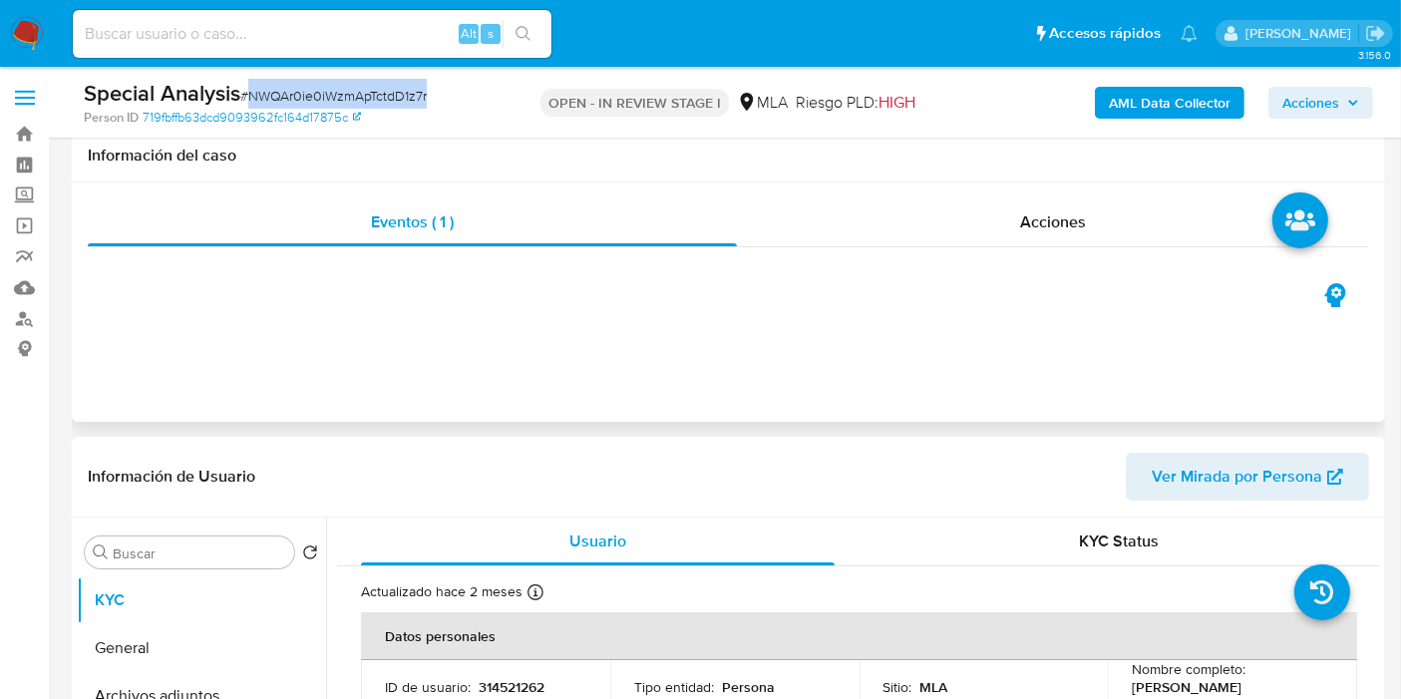
scroll to position [443, 0]
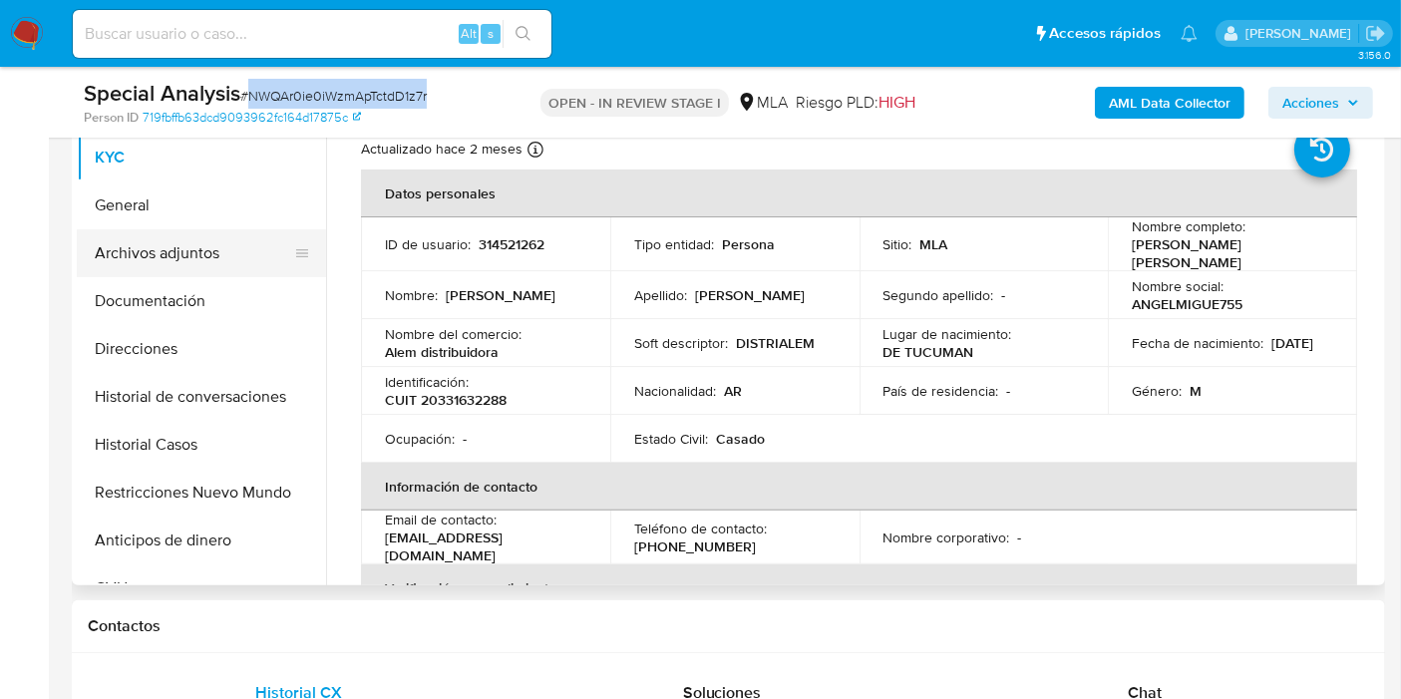
click at [220, 268] on button "Archivos adjuntos" at bounding box center [193, 253] width 233 height 48
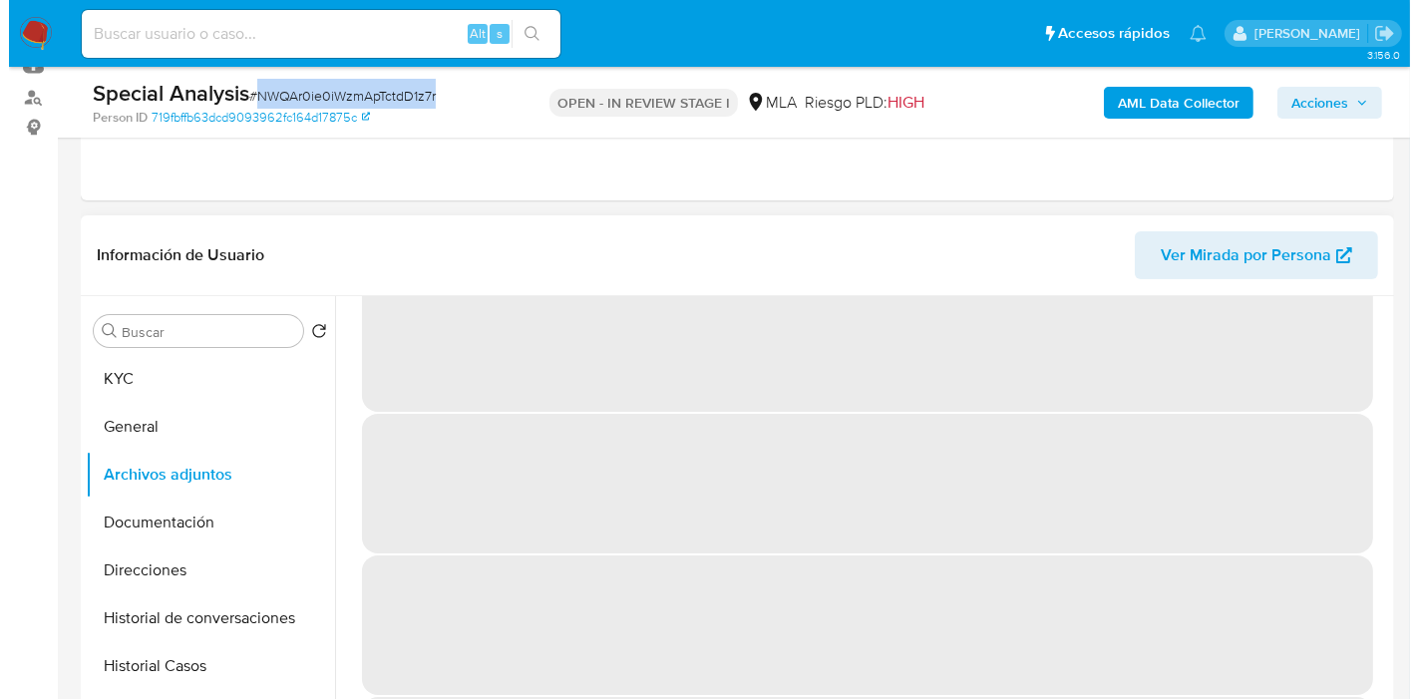
scroll to position [85, 0]
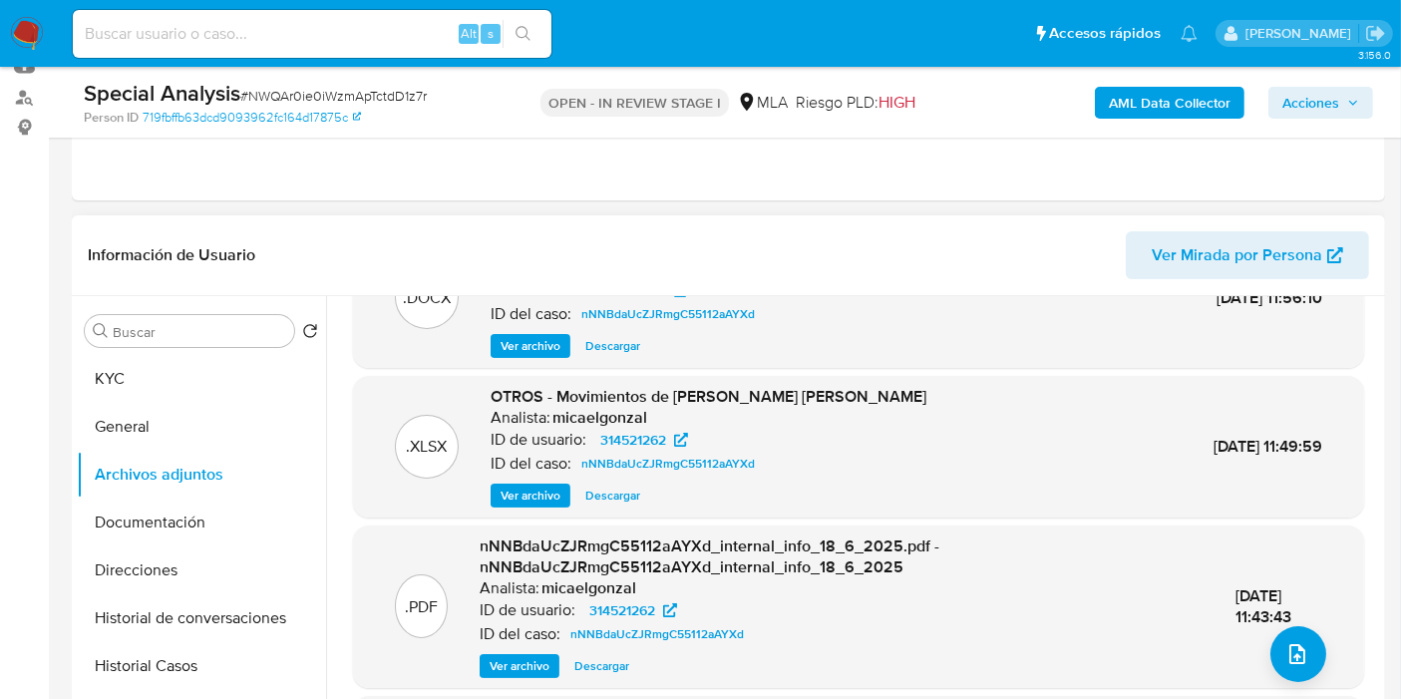
click at [1267, 605] on span "18/Jun/2025 11:43:43" at bounding box center [1263, 606] width 56 height 45
drag, startPoint x: 1306, startPoint y: 622, endPoint x: 1298, endPoint y: 644, distance: 23.3
click at [1302, 634] on div ".DOCX OTROS - Caselog nNNBdaUcZJRmgC55112aAYXd_2025_05_20_18_48_08 Analista: mi…" at bounding box center [858, 575] width 1011 height 696
click at [1297, 645] on icon "upload-file" at bounding box center [1297, 654] width 24 height 24
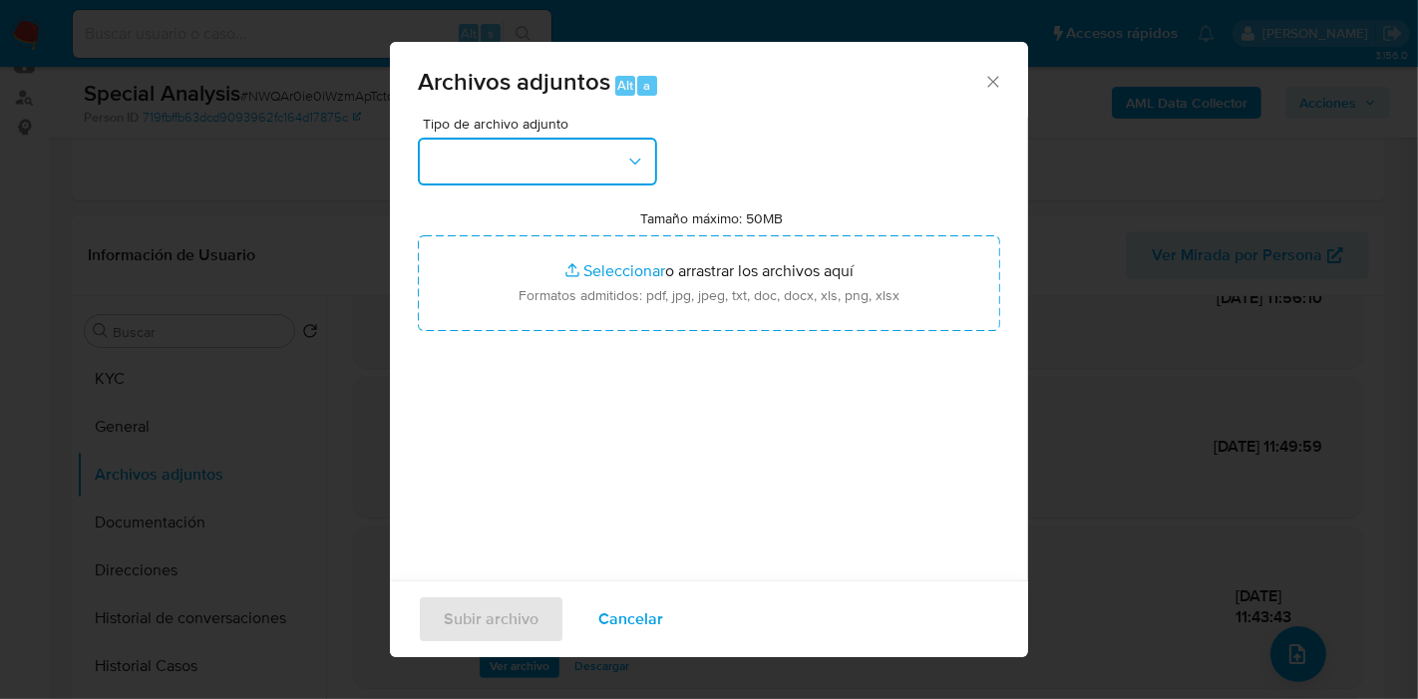
click at [606, 173] on button "button" at bounding box center [537, 162] width 239 height 48
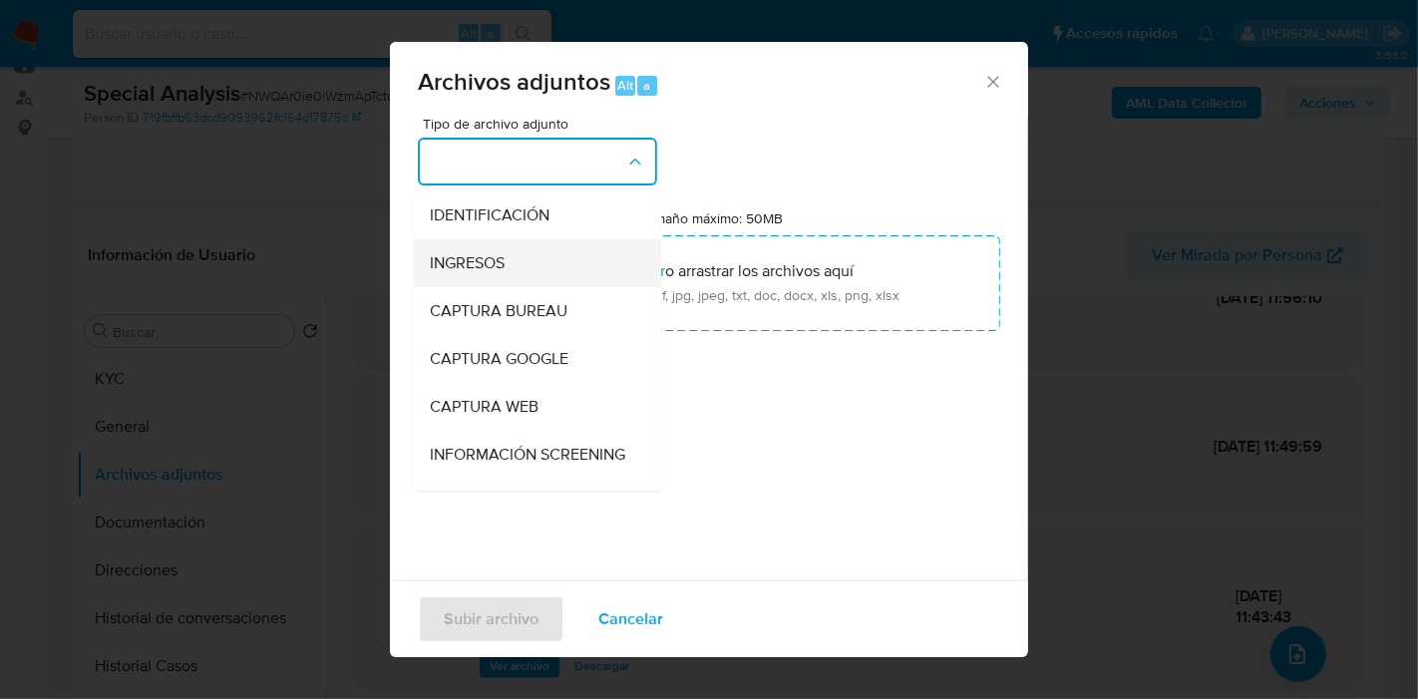
click at [534, 242] on div "INGRESOS" at bounding box center [531, 263] width 203 height 48
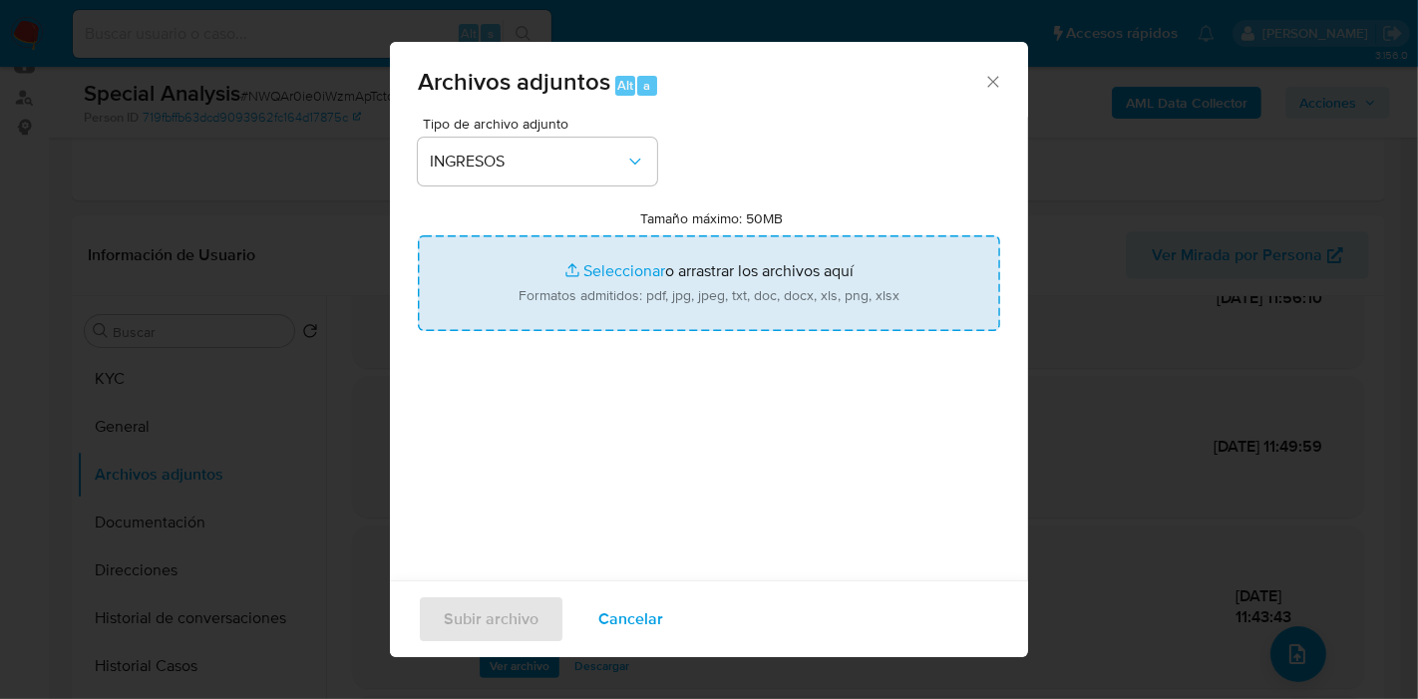
click at [697, 261] on input "Tamaño máximo: 50MB Seleccionar archivos" at bounding box center [709, 283] width 582 height 96
type input "C:\fakepath\EE.CC. de Comestibles Alem S.R.L. - Cierre 31 de diciembre 2023.pdf"
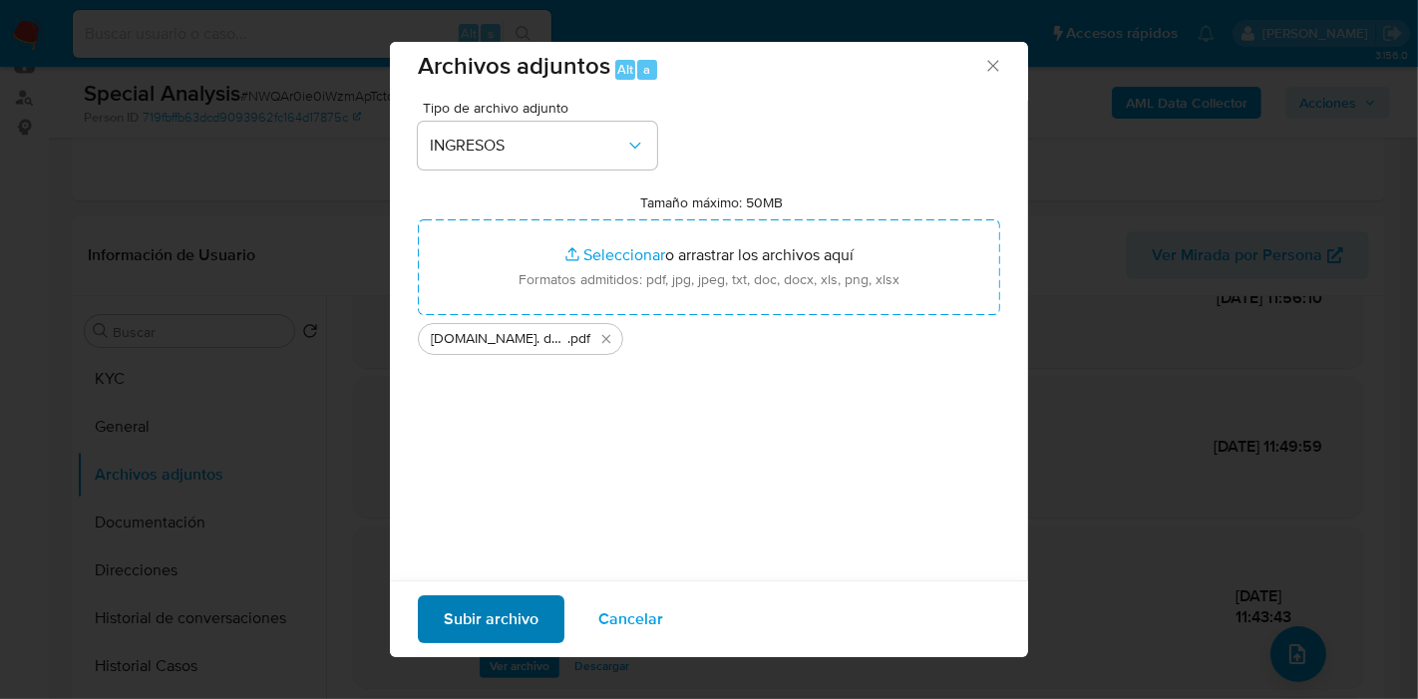
scroll to position [20, 0]
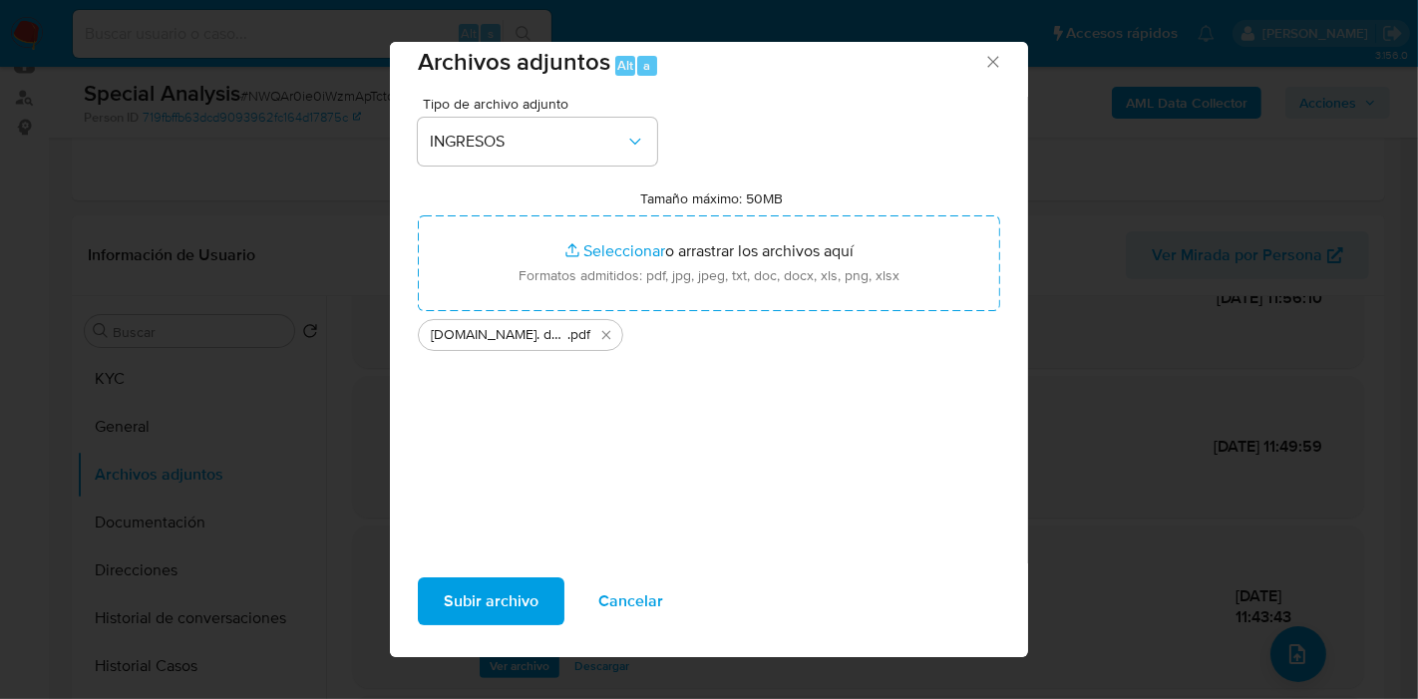
click at [512, 581] on span "Subir archivo" at bounding box center [491, 601] width 95 height 44
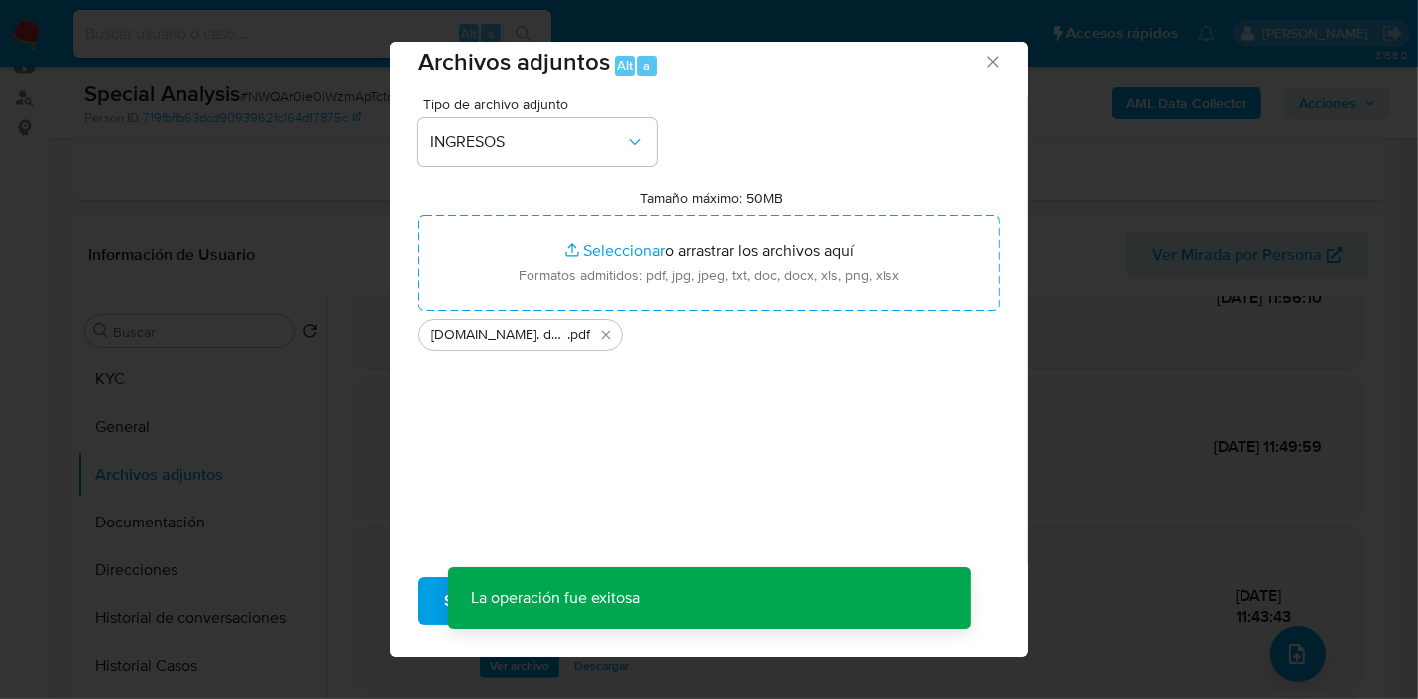
click at [14, 36] on div "Archivos adjuntos Alt a Tipo de archivo adjunto INGRESOS Tamaño máximo: 50MB Se…" at bounding box center [709, 349] width 1418 height 699
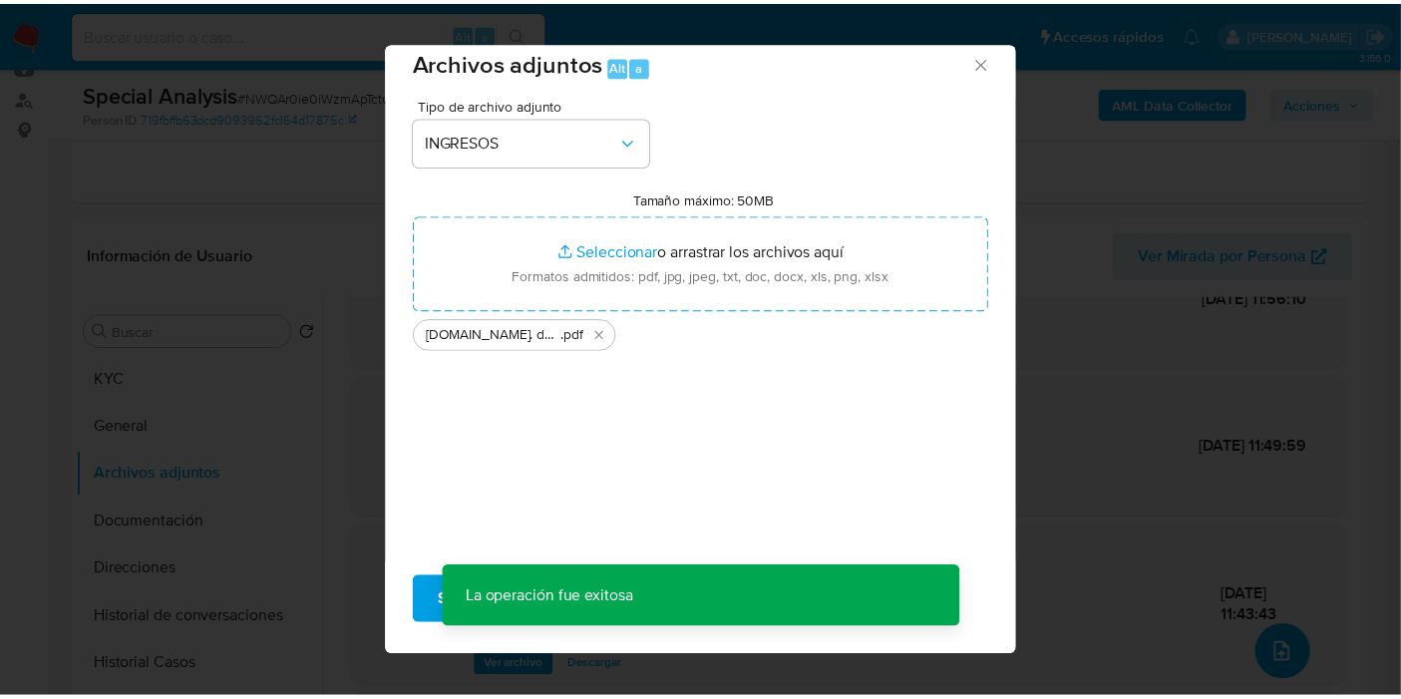
scroll to position [165, 0]
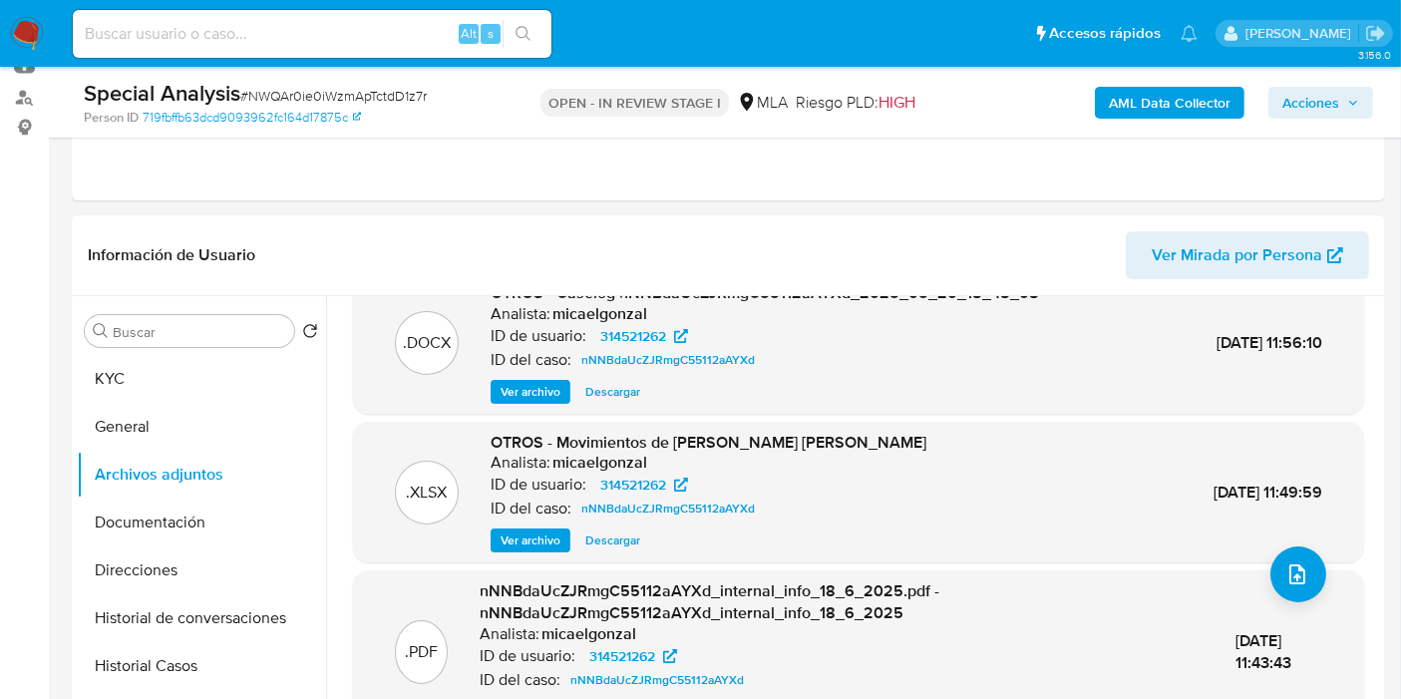
click at [14, 36] on img at bounding box center [27, 34] width 34 height 34
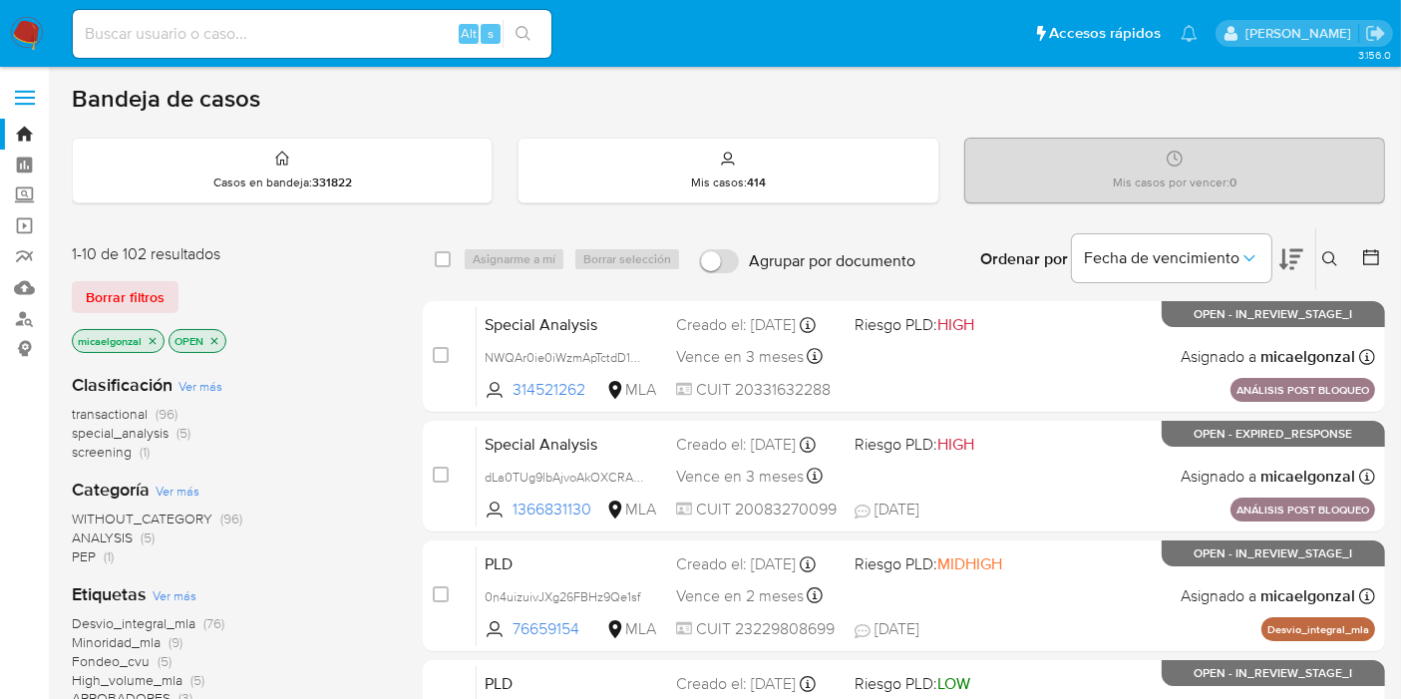
click at [316, 41] on input at bounding box center [312, 34] width 479 height 26
paste input "1rostXuGHFeKsu38px3bQIGR"
type input "1rostXuGHFeKsu38px3bQIGR"
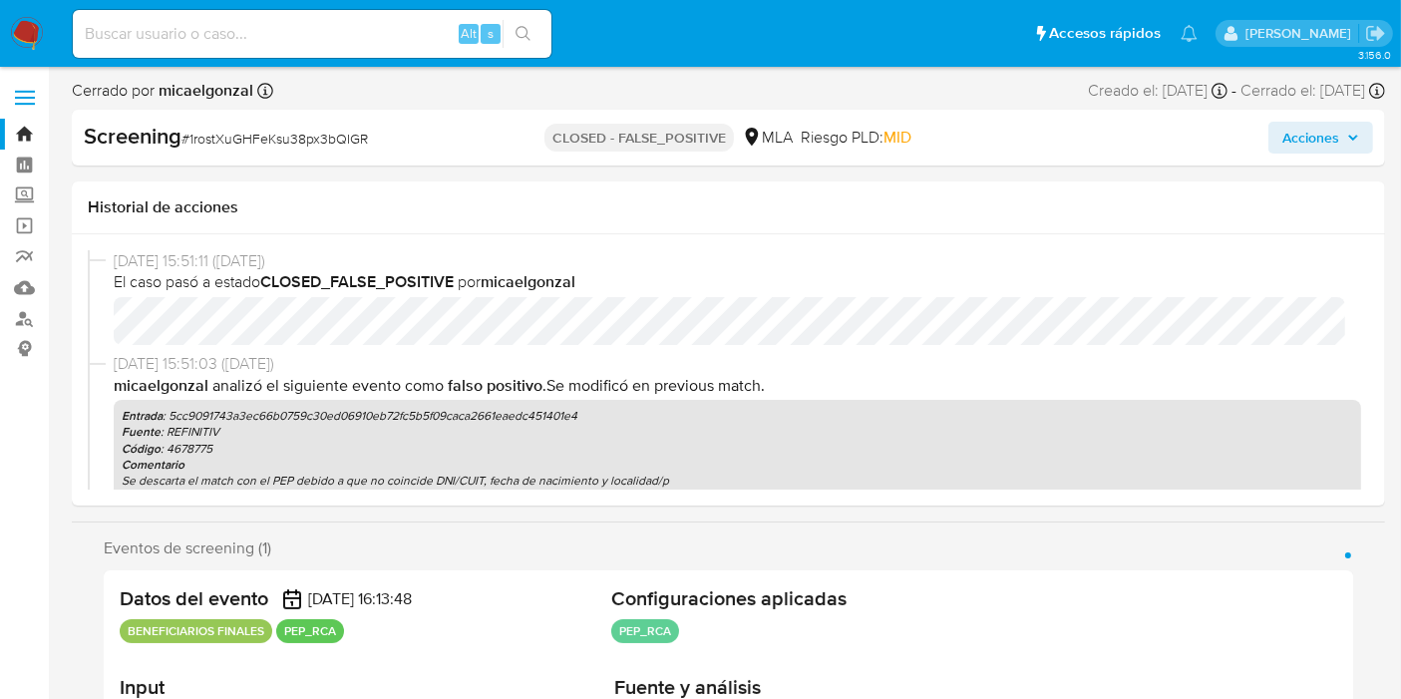
select select "10"
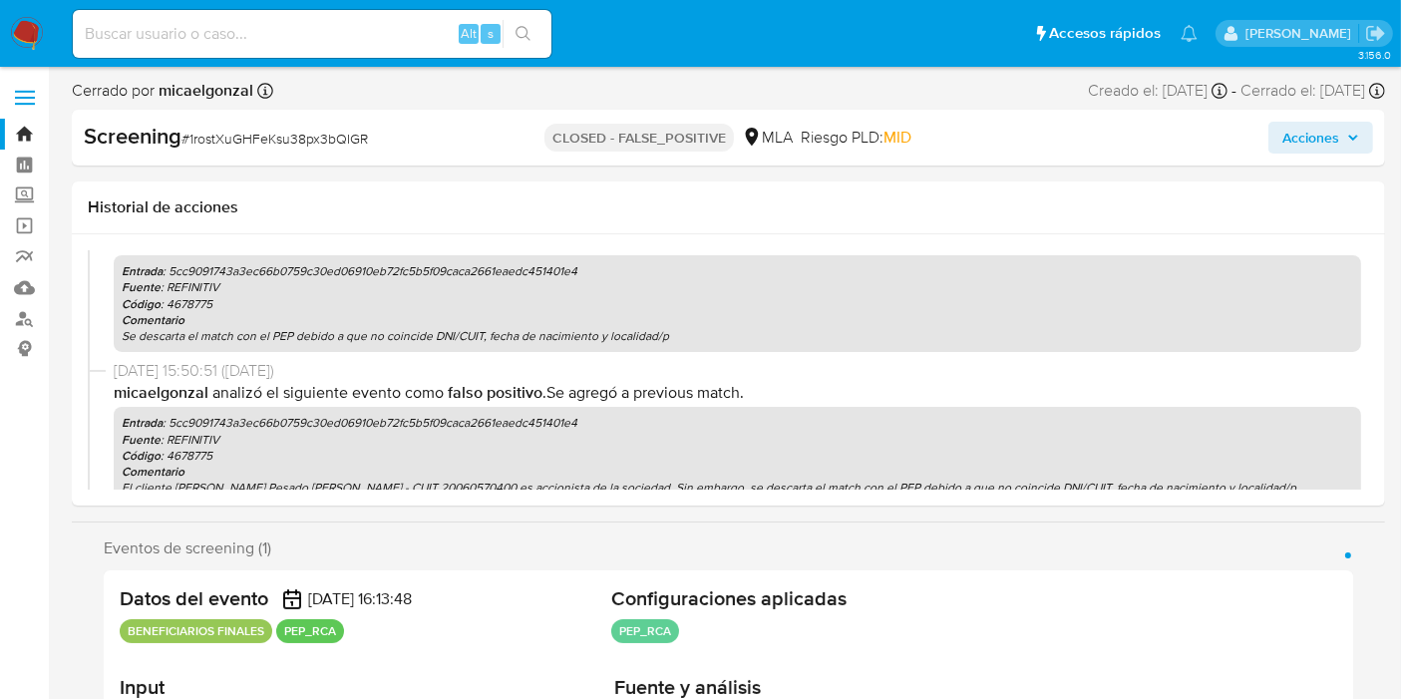
scroll to position [111, 0]
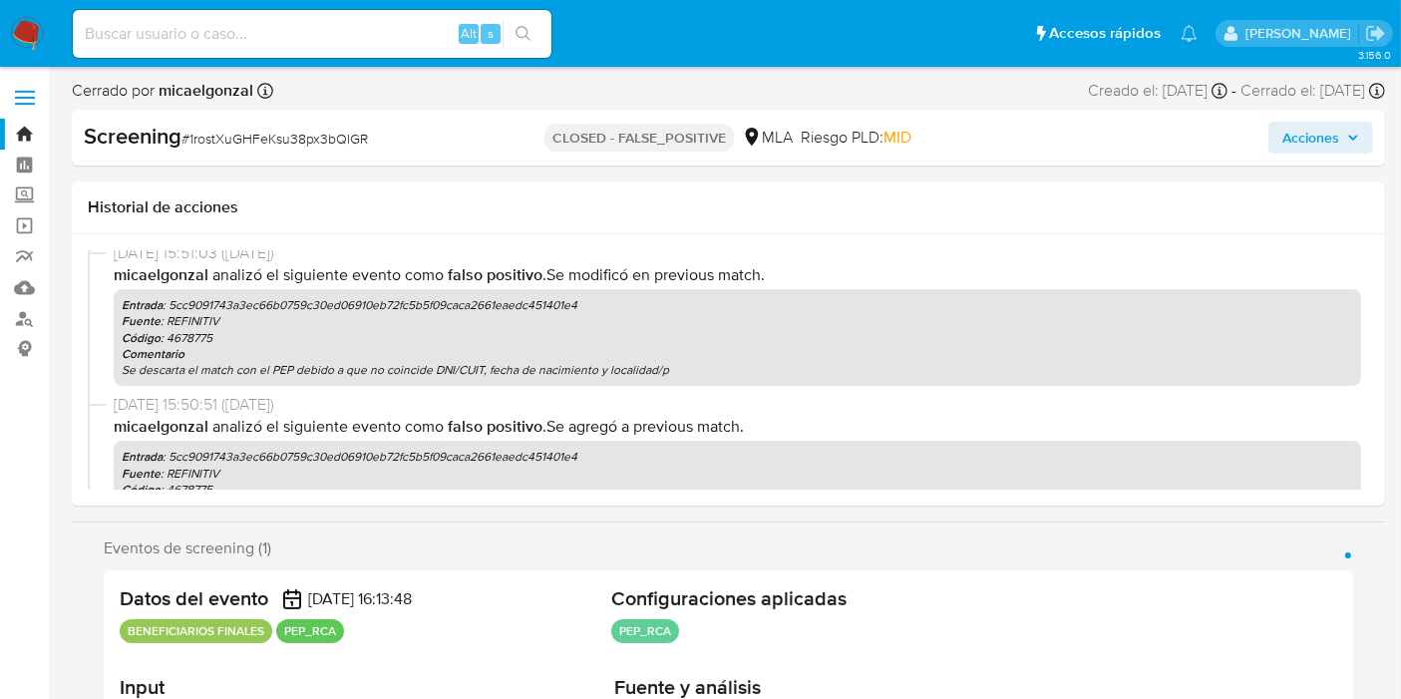
click at [165, 360] on b "Comentario" at bounding box center [153, 354] width 63 height 18
click at [316, 371] on p "Se descarta el match con el PEP debido a que no coincide DNI/CUIT, fecha de nac…" at bounding box center [737, 370] width 1231 height 16
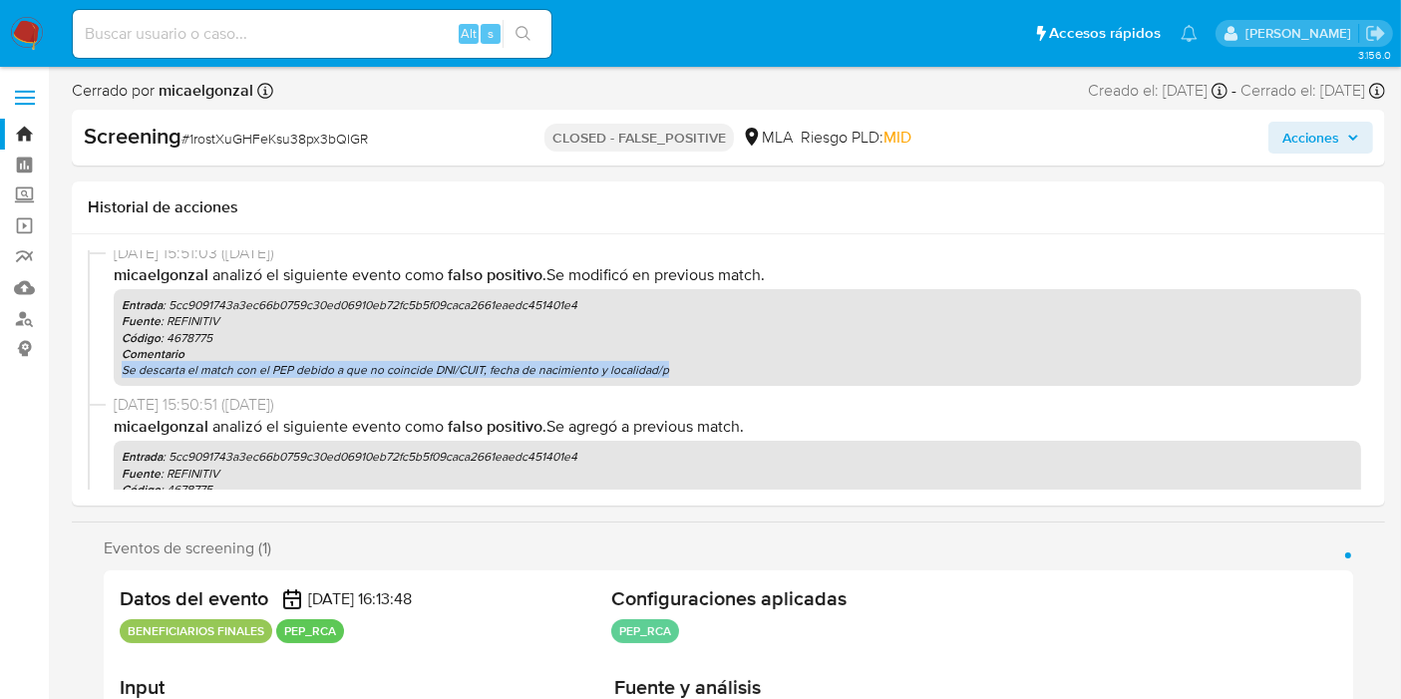
click at [316, 371] on p "Se descarta el match con el PEP debido a que no coincide DNI/CUIT, fecha de nac…" at bounding box center [737, 370] width 1231 height 16
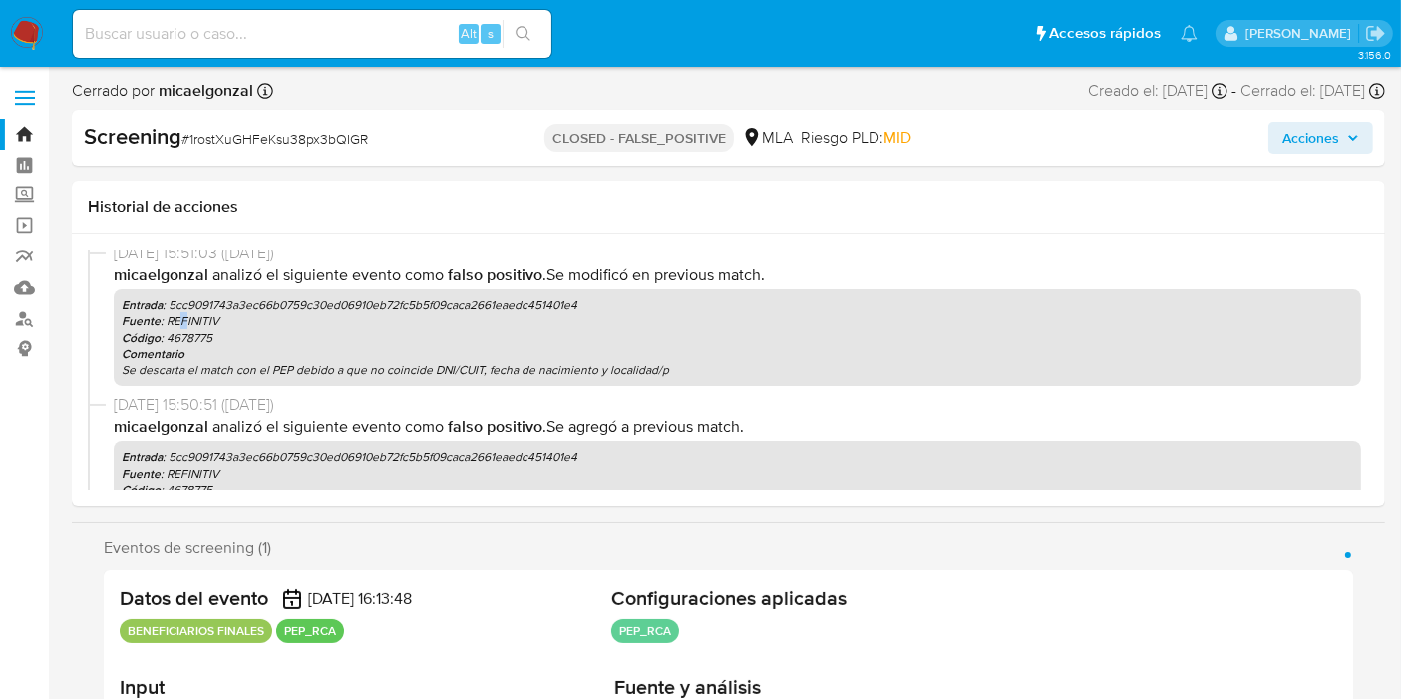
drag, startPoint x: 316, startPoint y: 371, endPoint x: 182, endPoint y: 315, distance: 144.8
click at [181, 315] on p "Fuente : REFINITIV" at bounding box center [737, 321] width 1231 height 16
click at [321, 371] on p "Se descarta el match con el PEP debido a que no coincide DNI/CUIT, fecha de nac…" at bounding box center [737, 370] width 1231 height 16
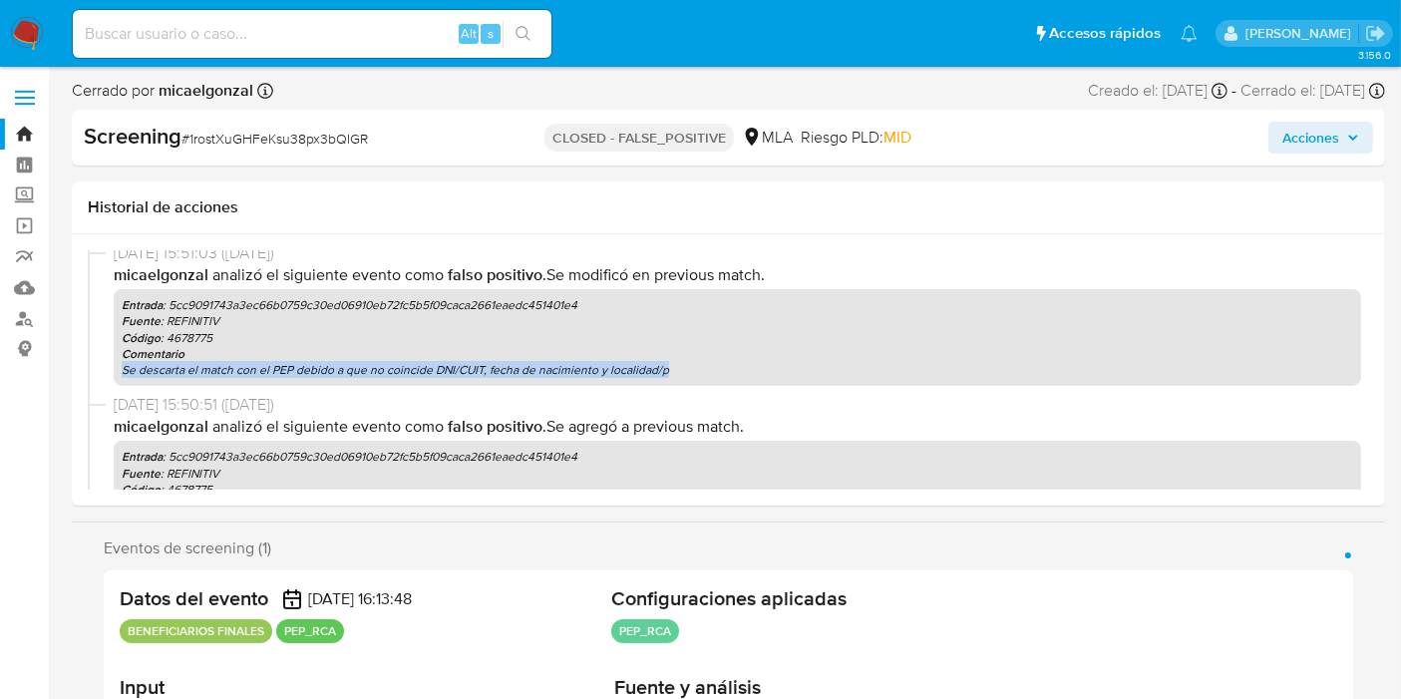
click at [321, 371] on p "Se descarta el match con el PEP debido a que no coincide DNI/CUIT, fecha de nac…" at bounding box center [737, 370] width 1231 height 16
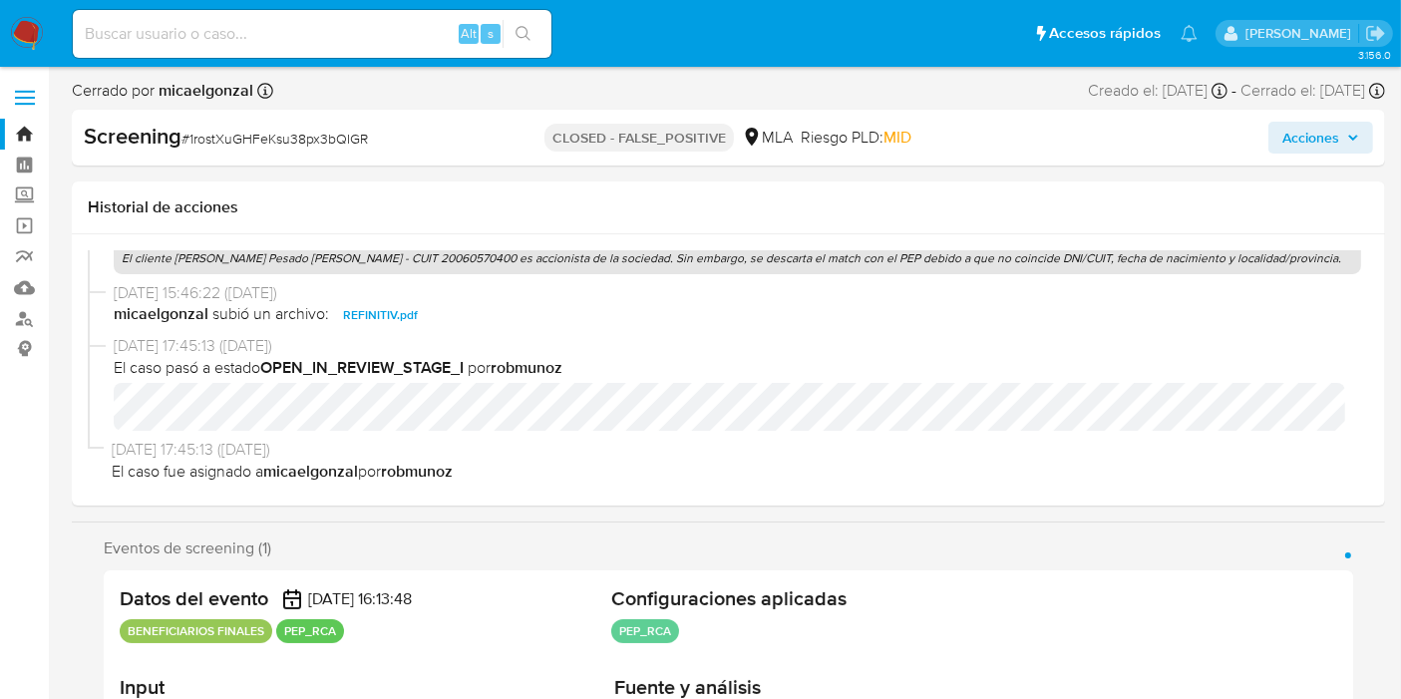
scroll to position [448, 0]
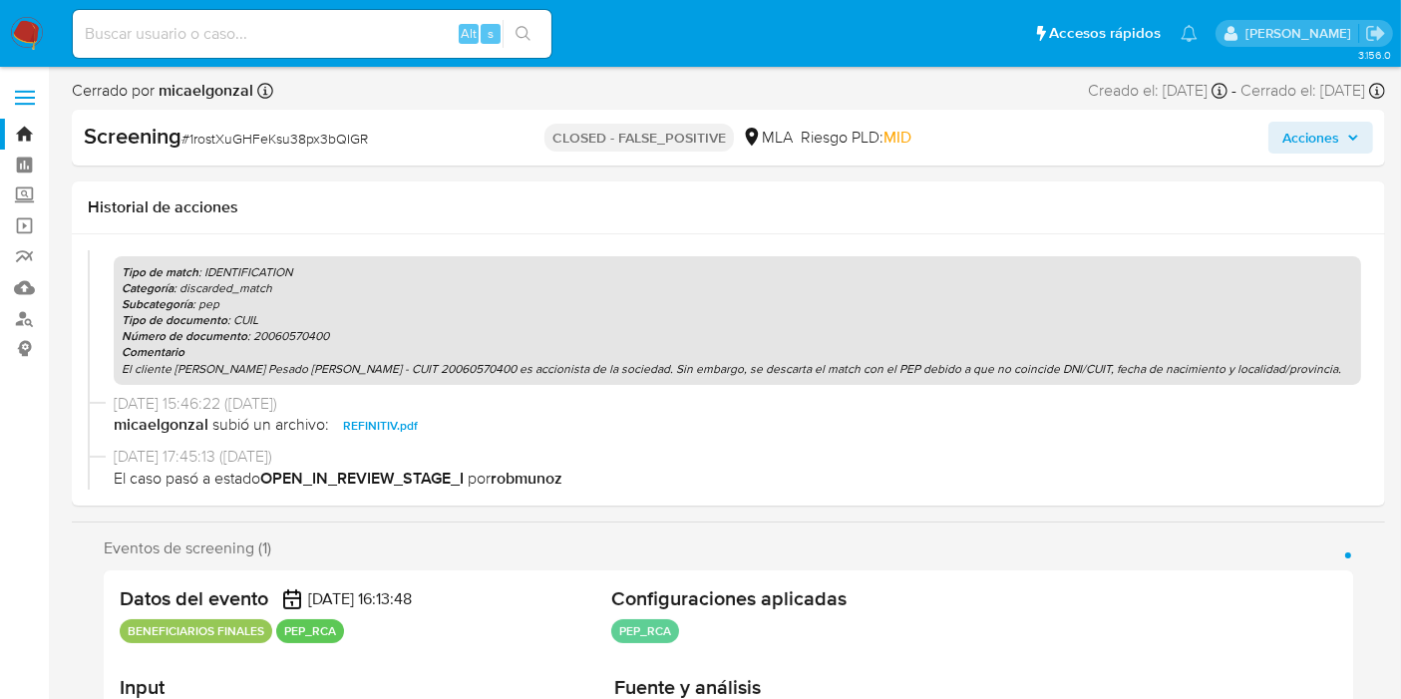
click at [231, 371] on p "El cliente Jorge Atilio Pesado Castro - CUIT 20060570400 es accionista de la so…" at bounding box center [737, 369] width 1231 height 16
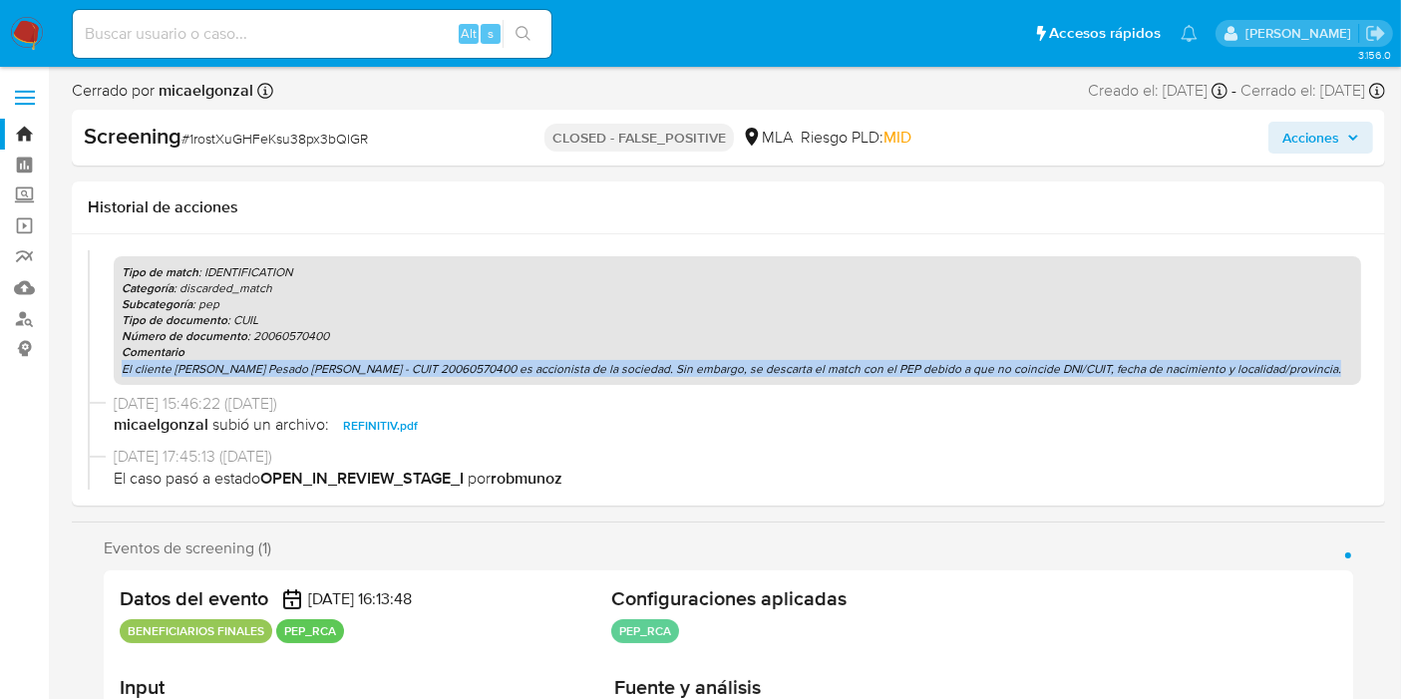
click at [231, 371] on p "El cliente Jorge Atilio Pesado Castro - CUIT 20060570400 es accionista de la so…" at bounding box center [737, 369] width 1231 height 16
copy p "El cliente Jorge Atilio Pesado Castro - CUIT 20060570400 es accionista de la so…"
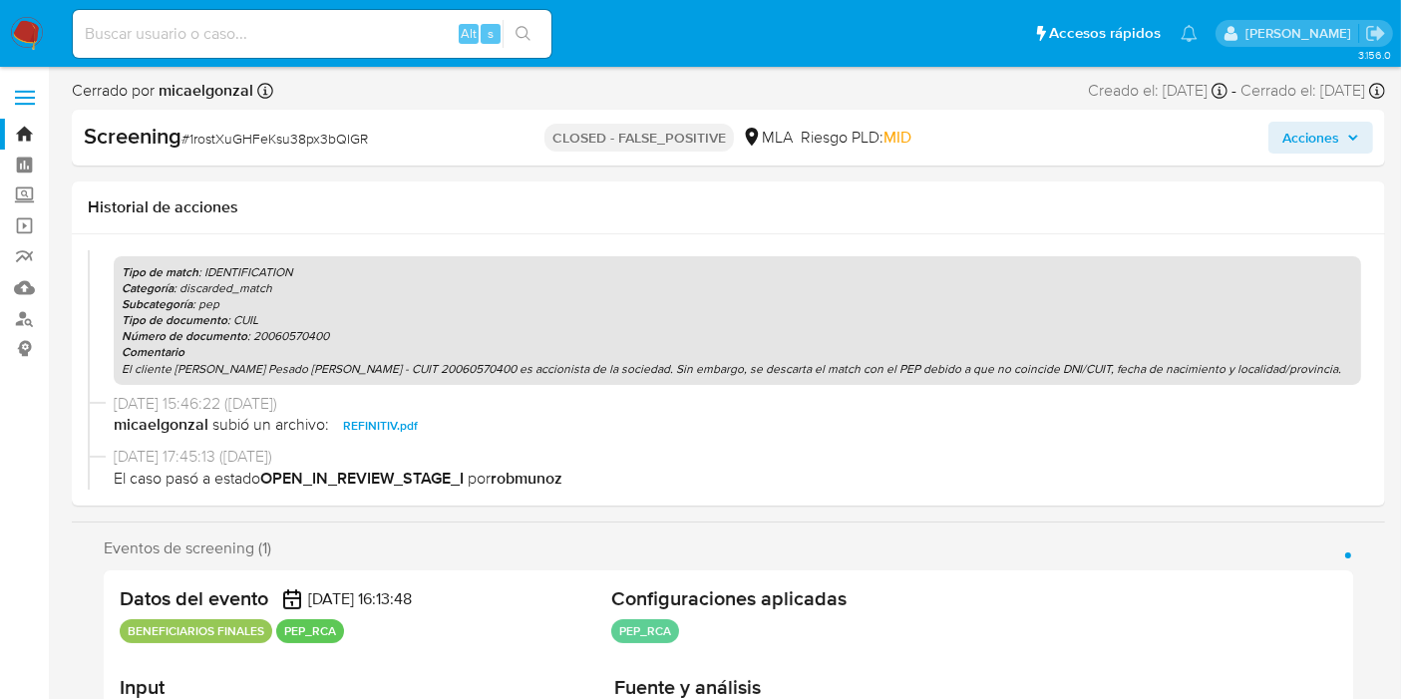
click at [98, 351] on div "23/05/2025 15:50:29 (hace 3 meses) micaelgonzal agregó a Listas Internas Tipo d…" at bounding box center [728, 300] width 1281 height 184
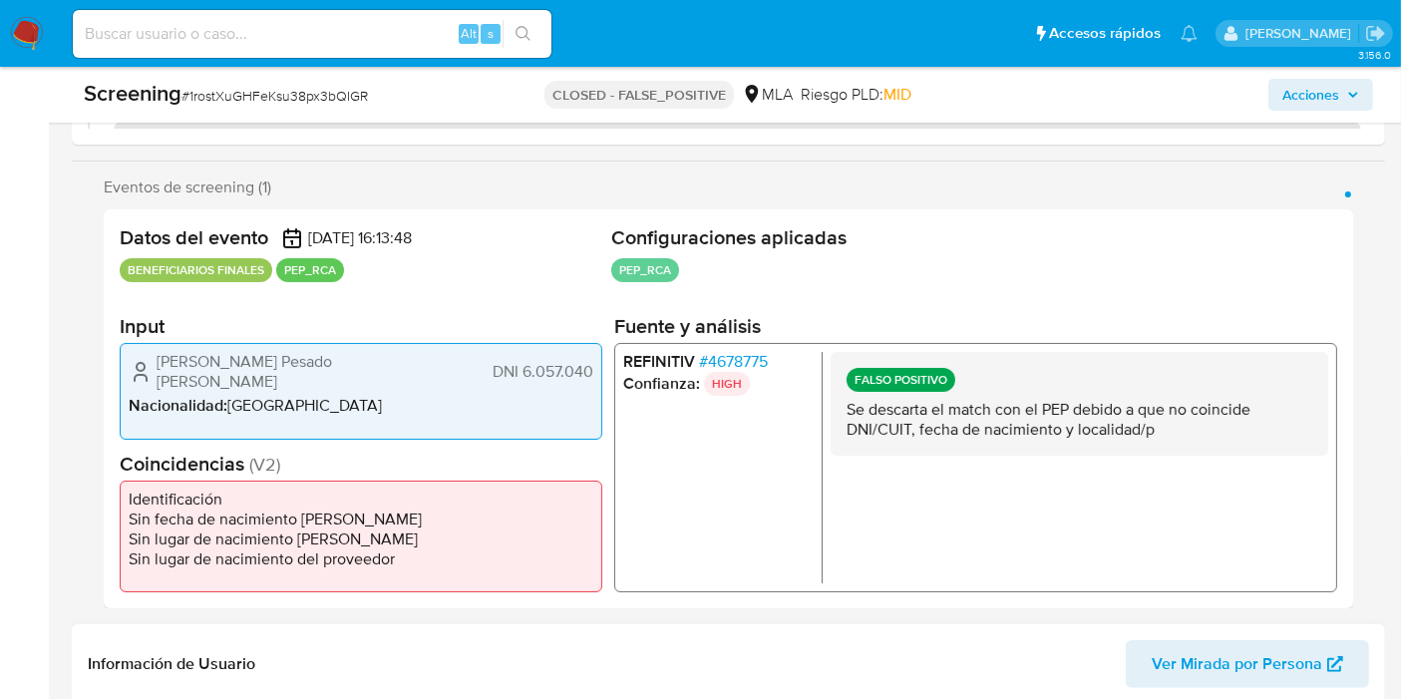
scroll to position [443, 0]
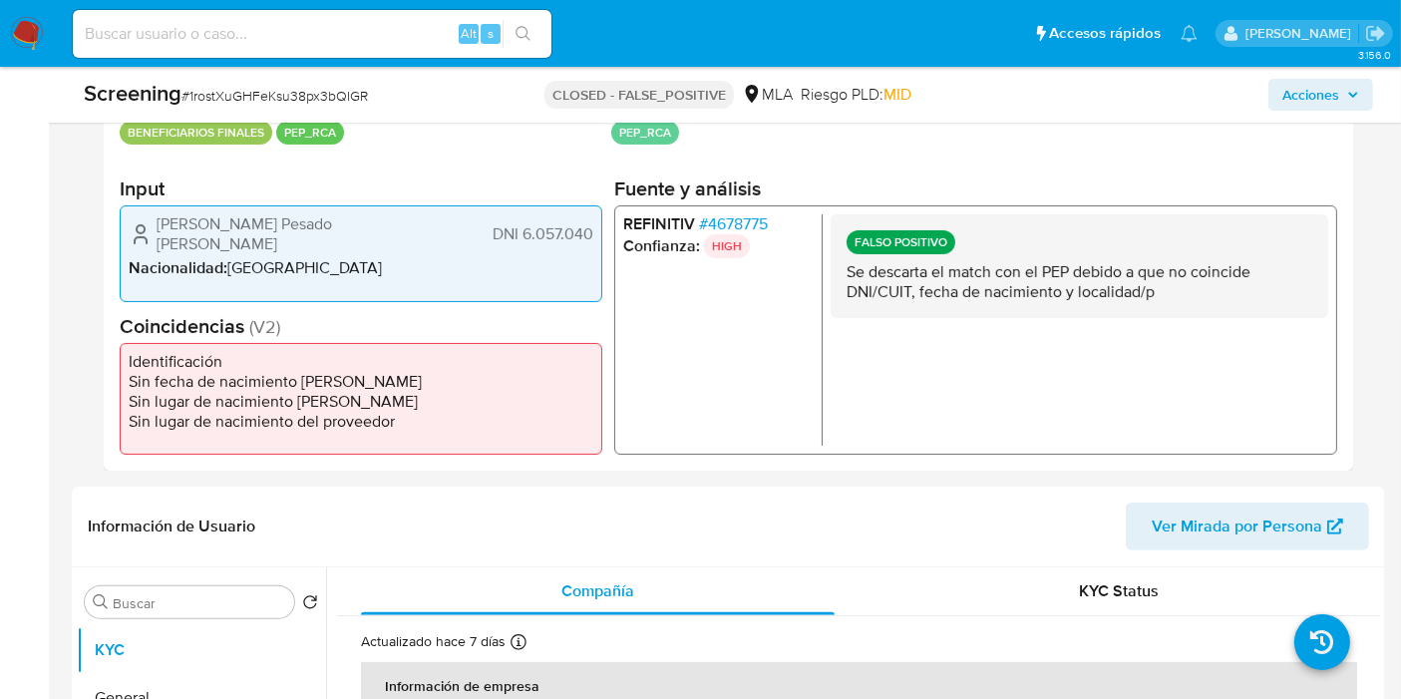
click at [997, 301] on p "Se descarta el match con el PEP debido a que no coincide DNI/CUIT, fecha de nac…" at bounding box center [1079, 282] width 466 height 40
click at [891, 311] on div "FALSO POSITIVO Se descarta el match con el PEP debido a que no coincide DNI/CUI…" at bounding box center [1080, 266] width 498 height 104
click at [1190, 298] on p "Se descarta el match con el PEP debido a que no coincide DNI/CUIT, fecha de nac…" at bounding box center [1079, 282] width 466 height 40
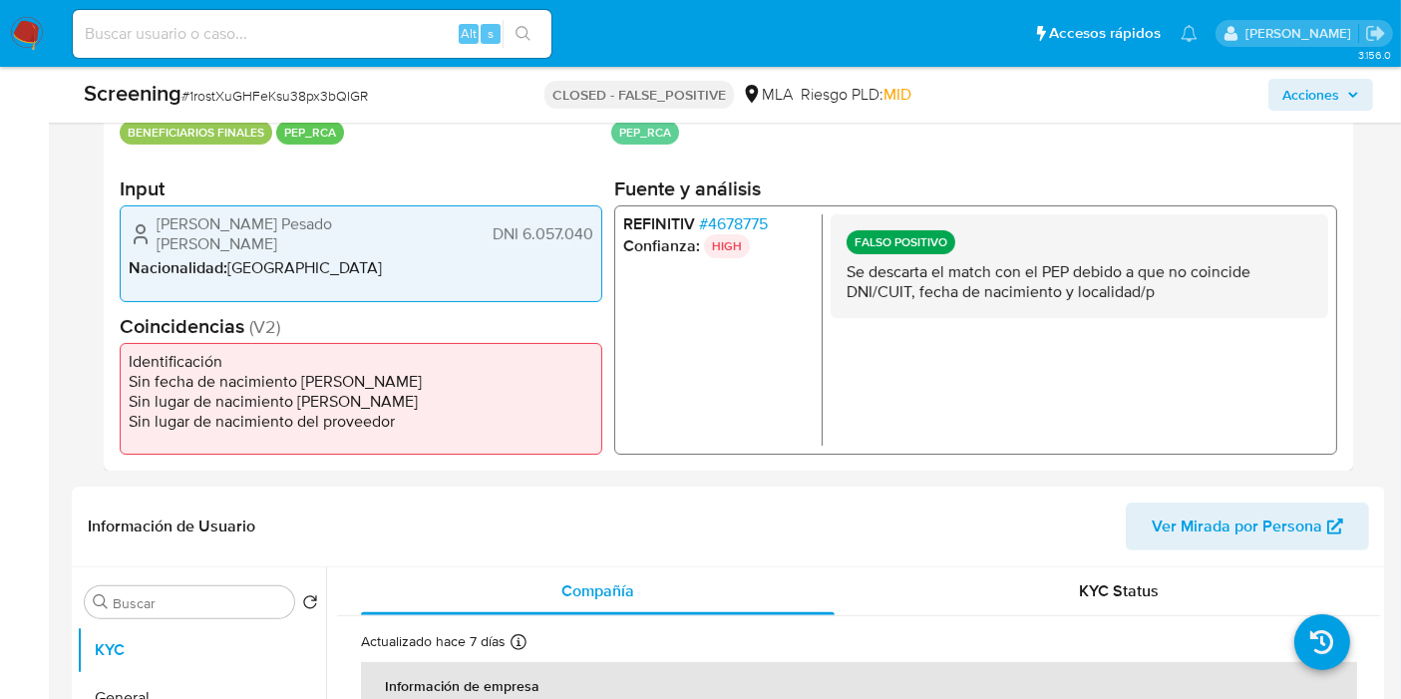
click at [1186, 298] on p "Se descarta el match con el PEP debido a que no coincide DNI/CUIT, fecha de nac…" at bounding box center [1079, 282] width 466 height 40
click at [1078, 273] on p "Se descarta el match con el PEP debido a que no coincide DNI/CUIT, fecha de nac…" at bounding box center [1079, 282] width 466 height 40
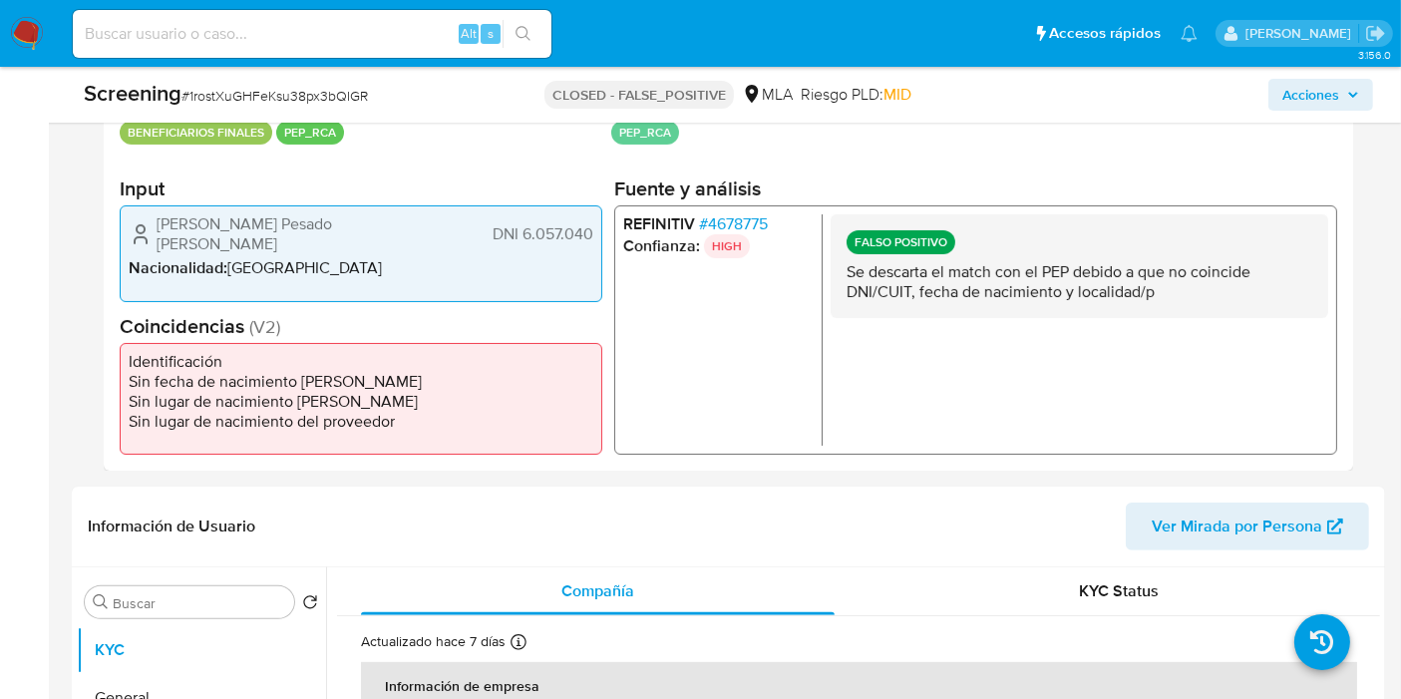
click at [1078, 273] on p "Se descarta el match con el PEP debido a que no coincide DNI/CUIT, fecha de nac…" at bounding box center [1079, 282] width 466 height 40
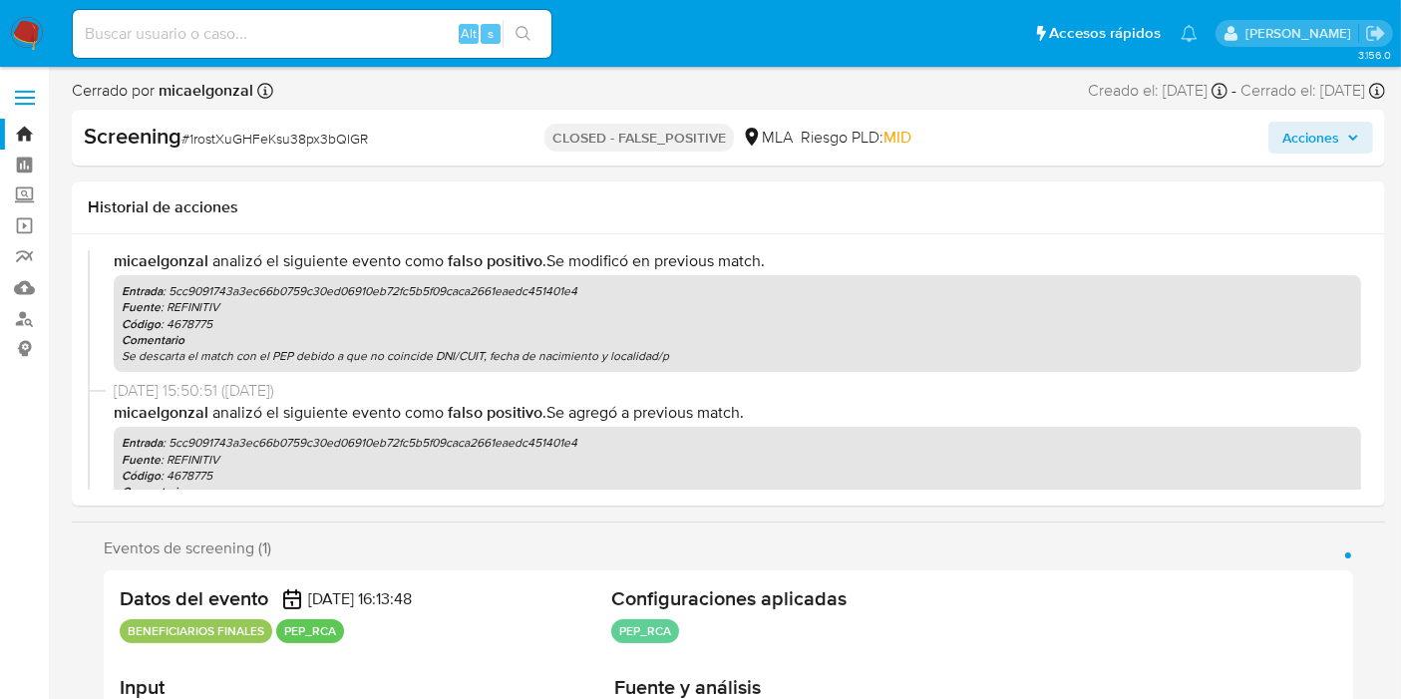
scroll to position [0, 0]
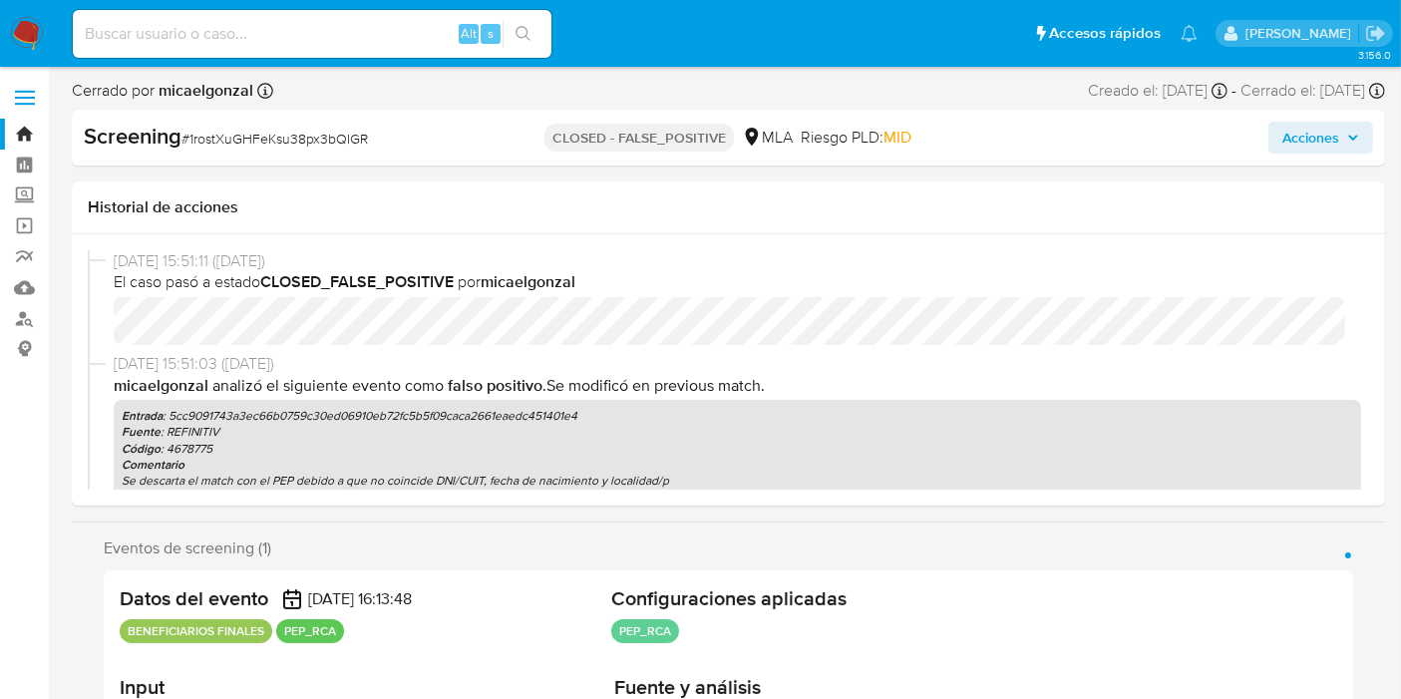
drag, startPoint x: 929, startPoint y: 363, endPoint x: 930, endPoint y: 373, distance: 10.0
click at [930, 370] on span "23/05/2025 15:51:03 (hace 3 meses)" at bounding box center [737, 364] width 1247 height 22
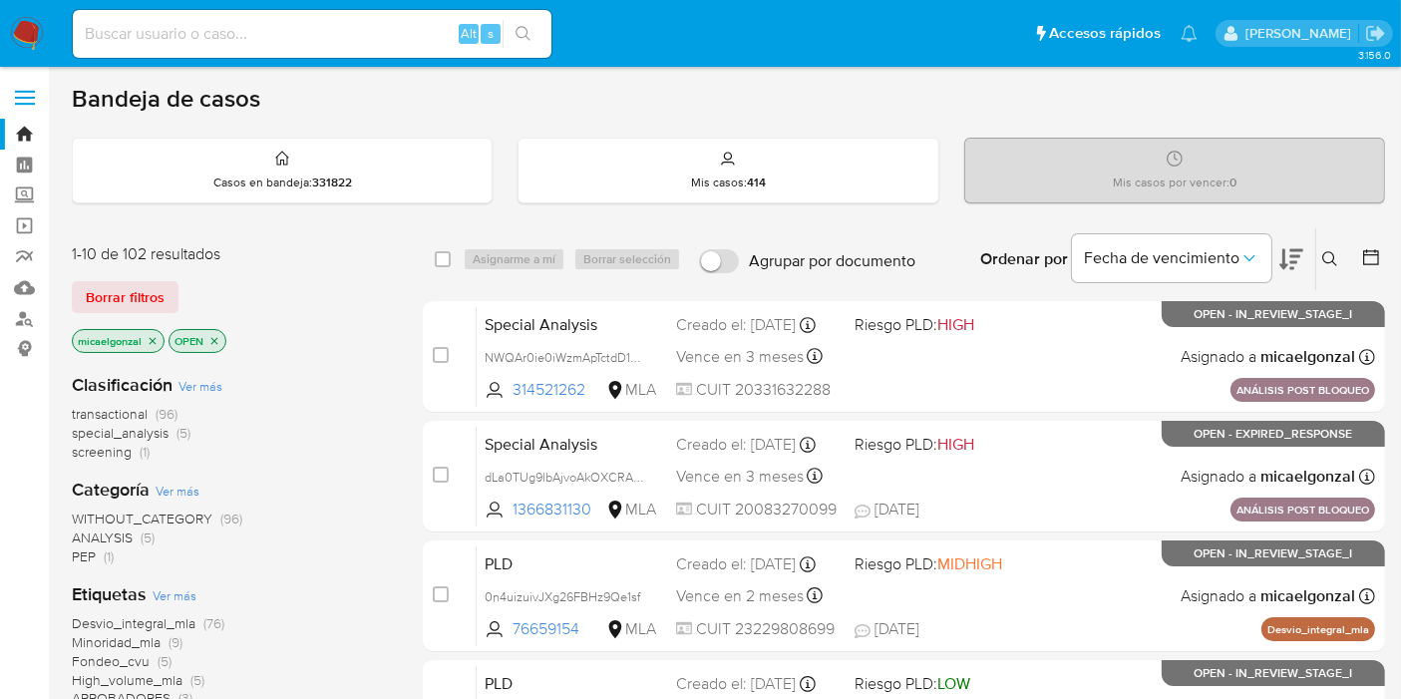
click at [112, 452] on span "screening" at bounding box center [102, 452] width 60 height 20
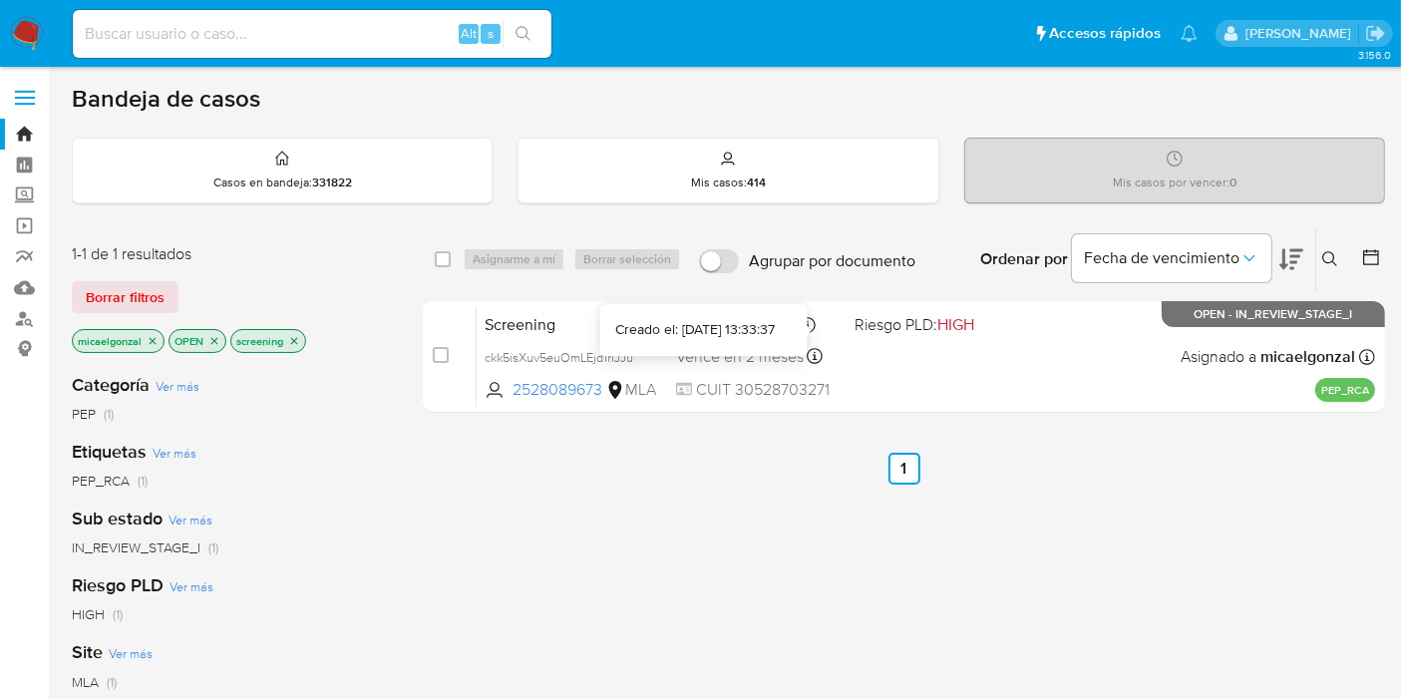
click at [802, 329] on div at bounding box center [806, 330] width 8 height 8
click at [27, 30] on img at bounding box center [27, 34] width 34 height 34
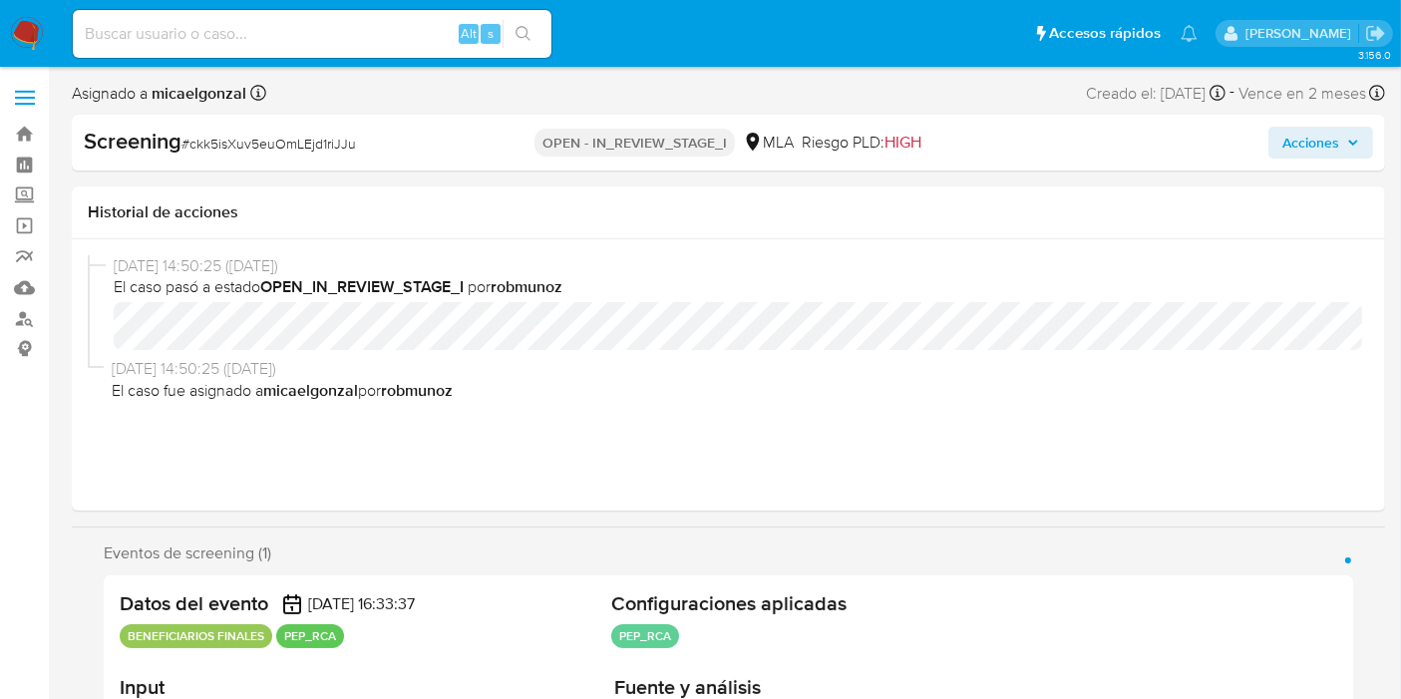
select select "10"
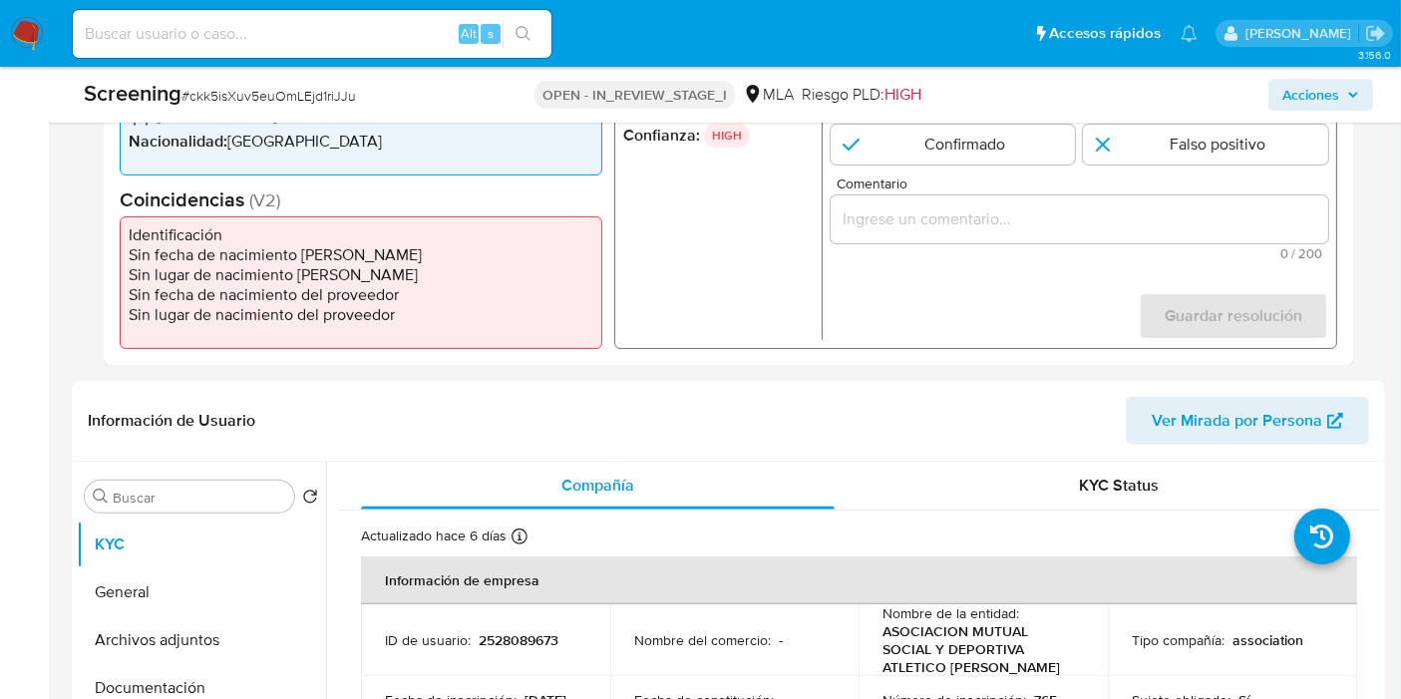
scroll to position [443, 0]
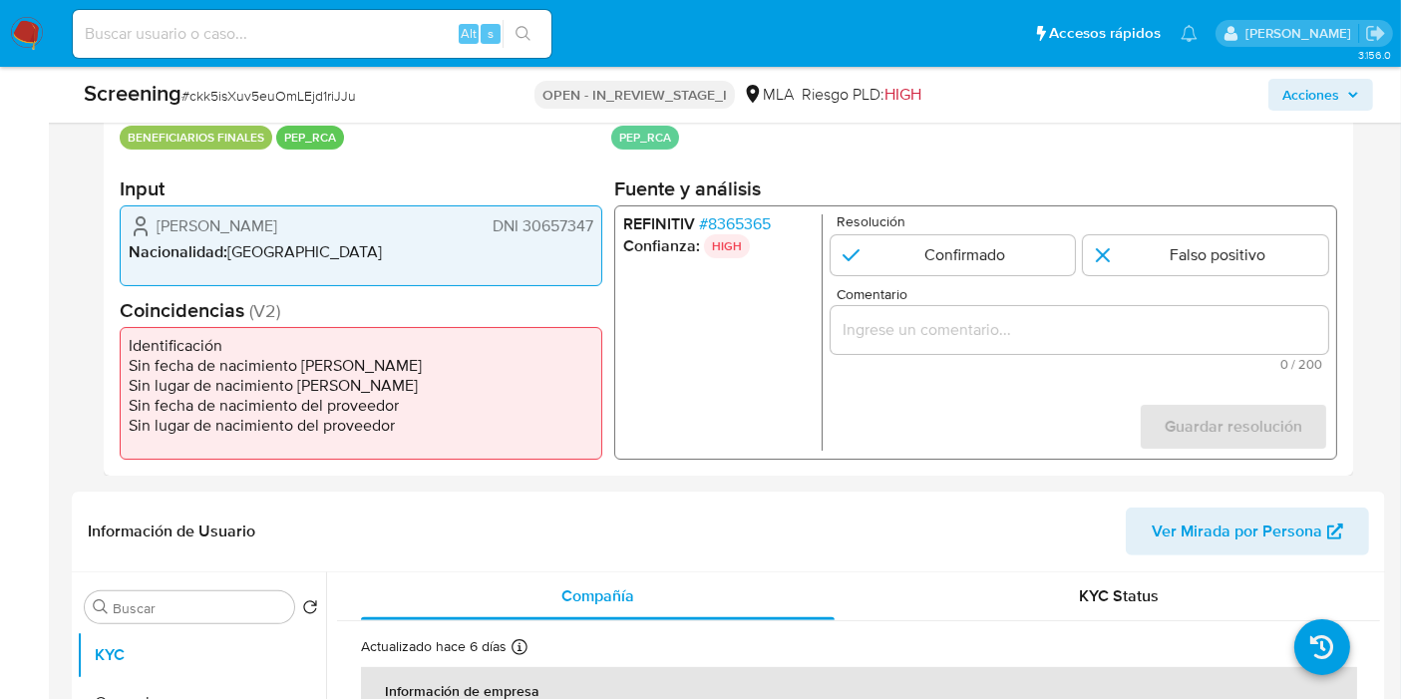
drag, startPoint x: 776, startPoint y: 223, endPoint x: 727, endPoint y: 220, distance: 48.9
click at [726, 220] on li "REFINITIV # 8365365" at bounding box center [718, 224] width 190 height 20
click at [766, 198] on h2 "Fuente y análisis" at bounding box center [975, 188] width 723 height 25
click at [761, 225] on li "REFINITIV # 8365365" at bounding box center [718, 224] width 190 height 20
click at [765, 219] on span "# 8365365" at bounding box center [735, 224] width 72 height 20
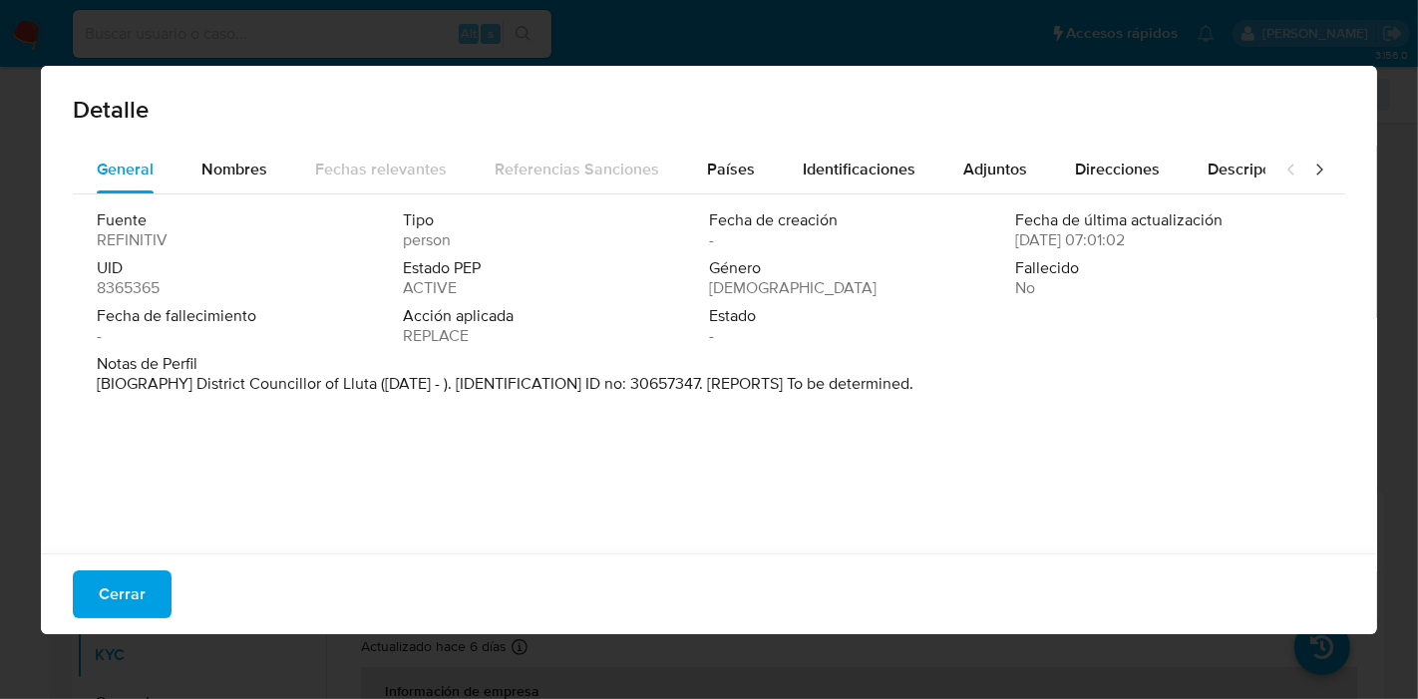
click at [111, 283] on span "8365365" at bounding box center [128, 288] width 63 height 20
click at [134, 579] on span "Cerrar" at bounding box center [122, 594] width 47 height 44
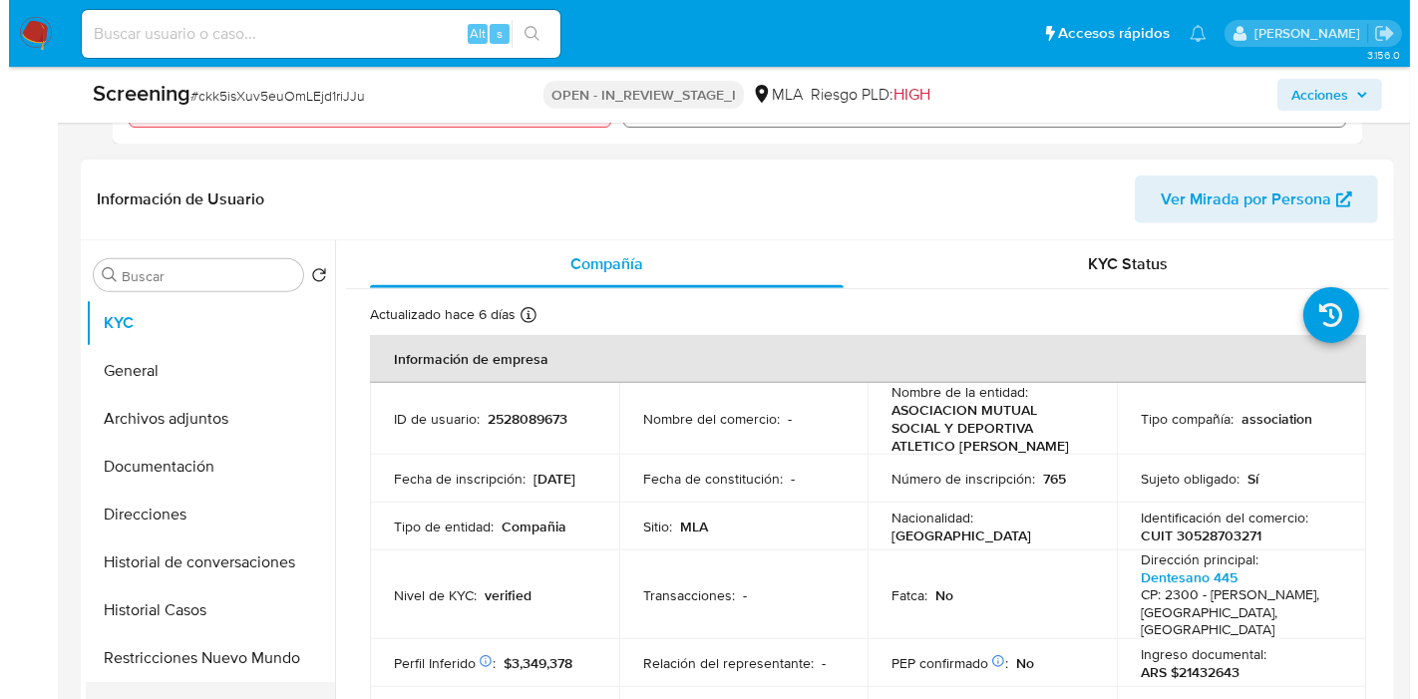
scroll to position [111, 0]
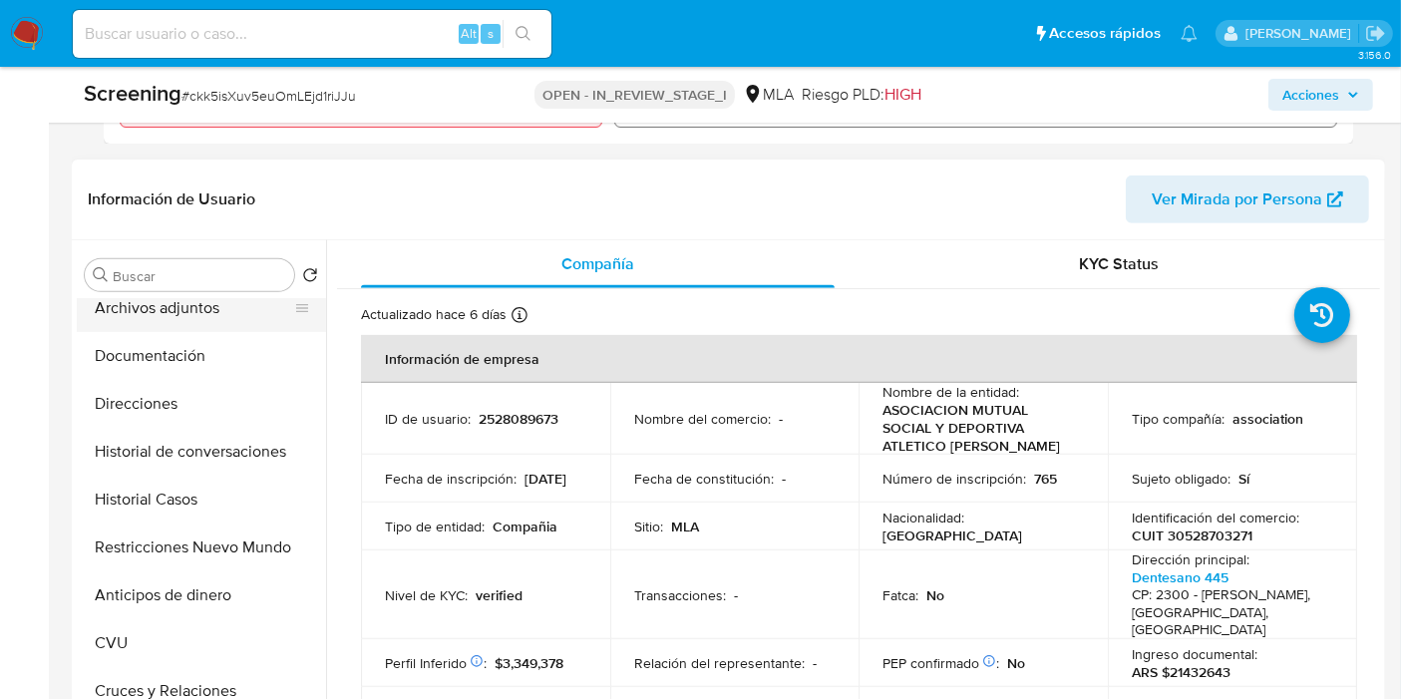
click at [227, 321] on button "Archivos adjuntos" at bounding box center [193, 308] width 233 height 48
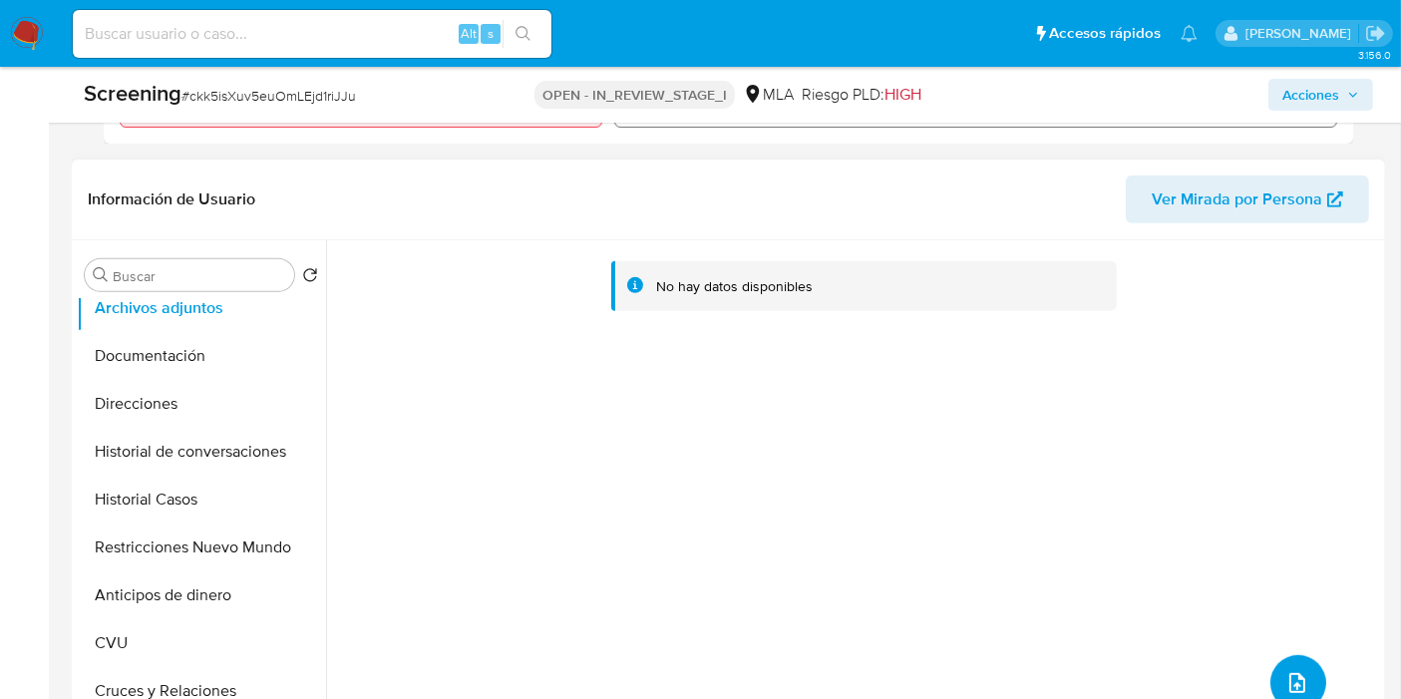
click at [1300, 665] on button "upload-file" at bounding box center [1298, 683] width 56 height 56
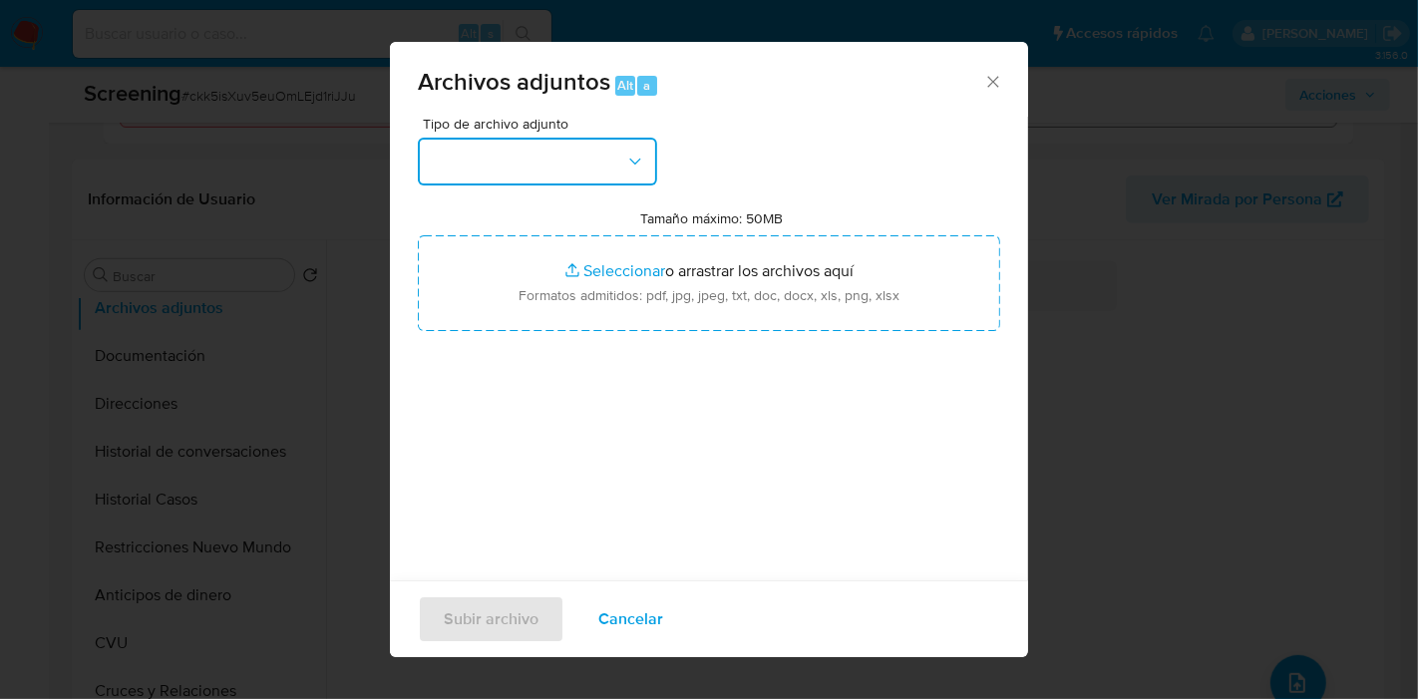
click at [586, 163] on button "button" at bounding box center [537, 162] width 239 height 48
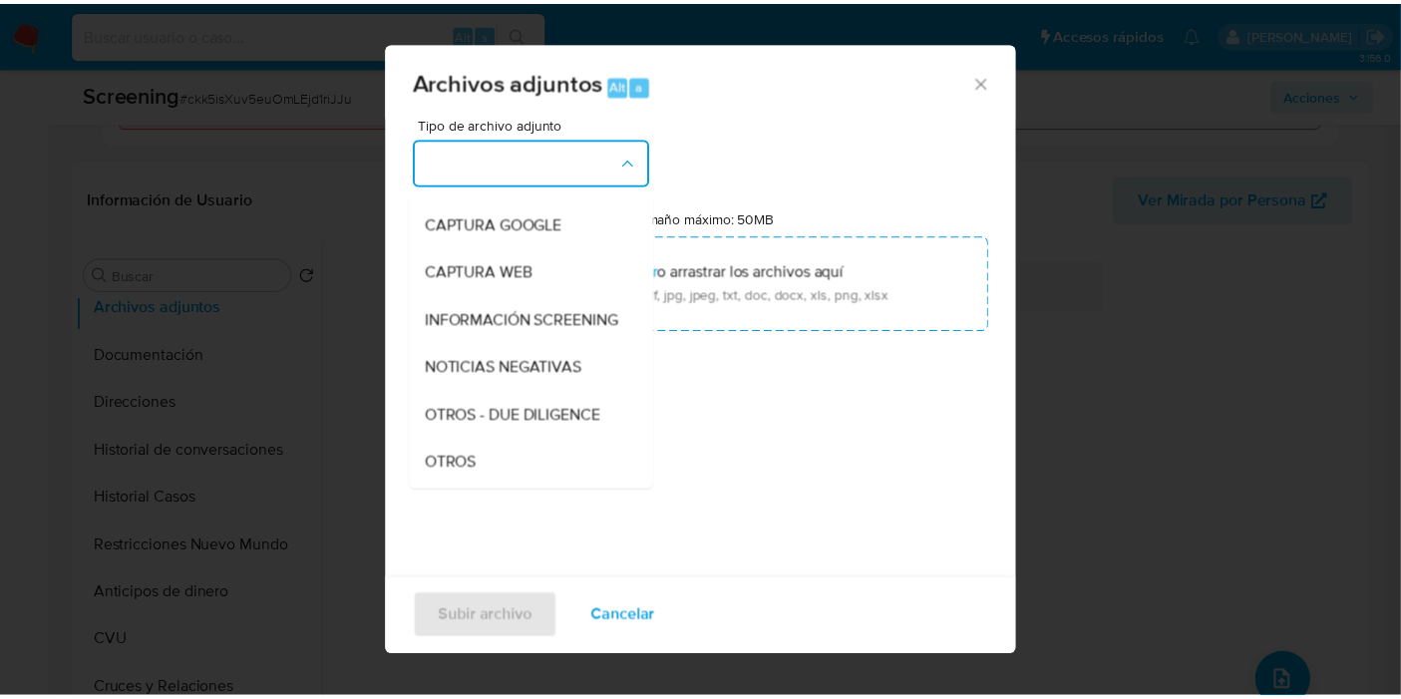
scroll to position [125, 0]
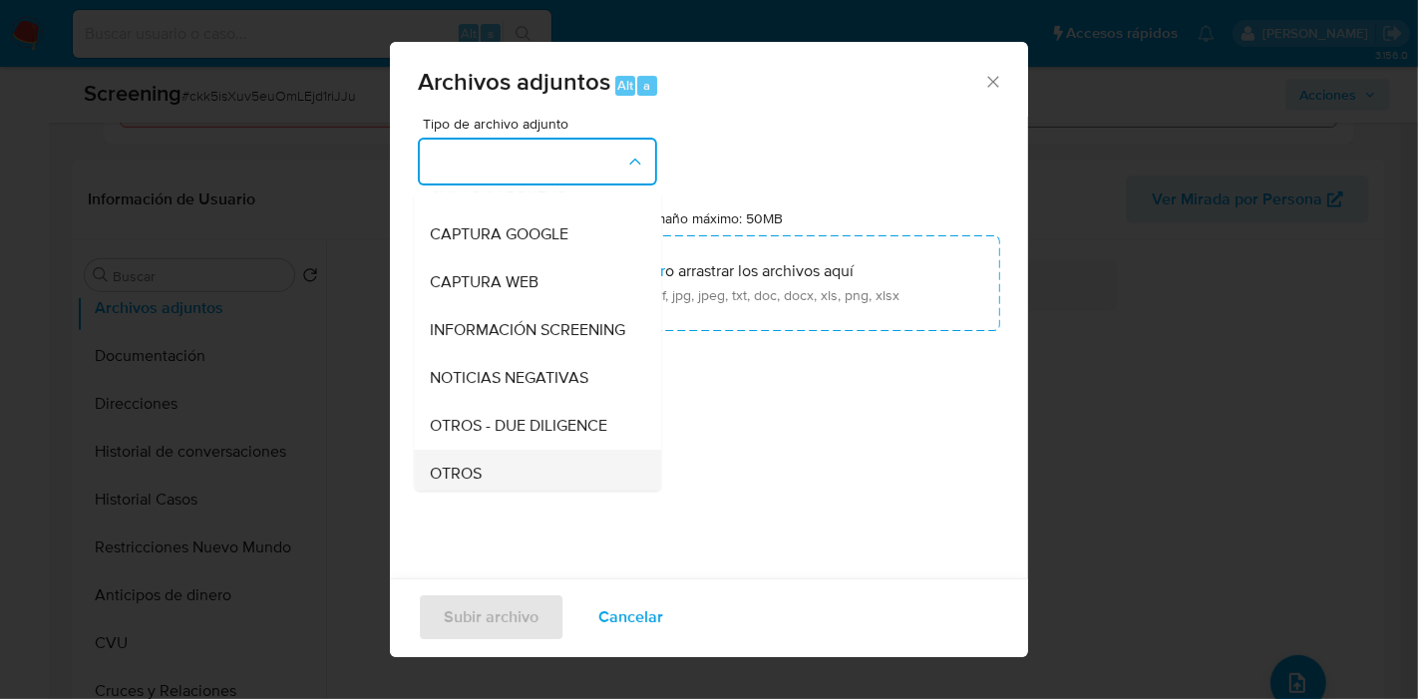
click at [496, 478] on div "OTROS" at bounding box center [531, 474] width 203 height 48
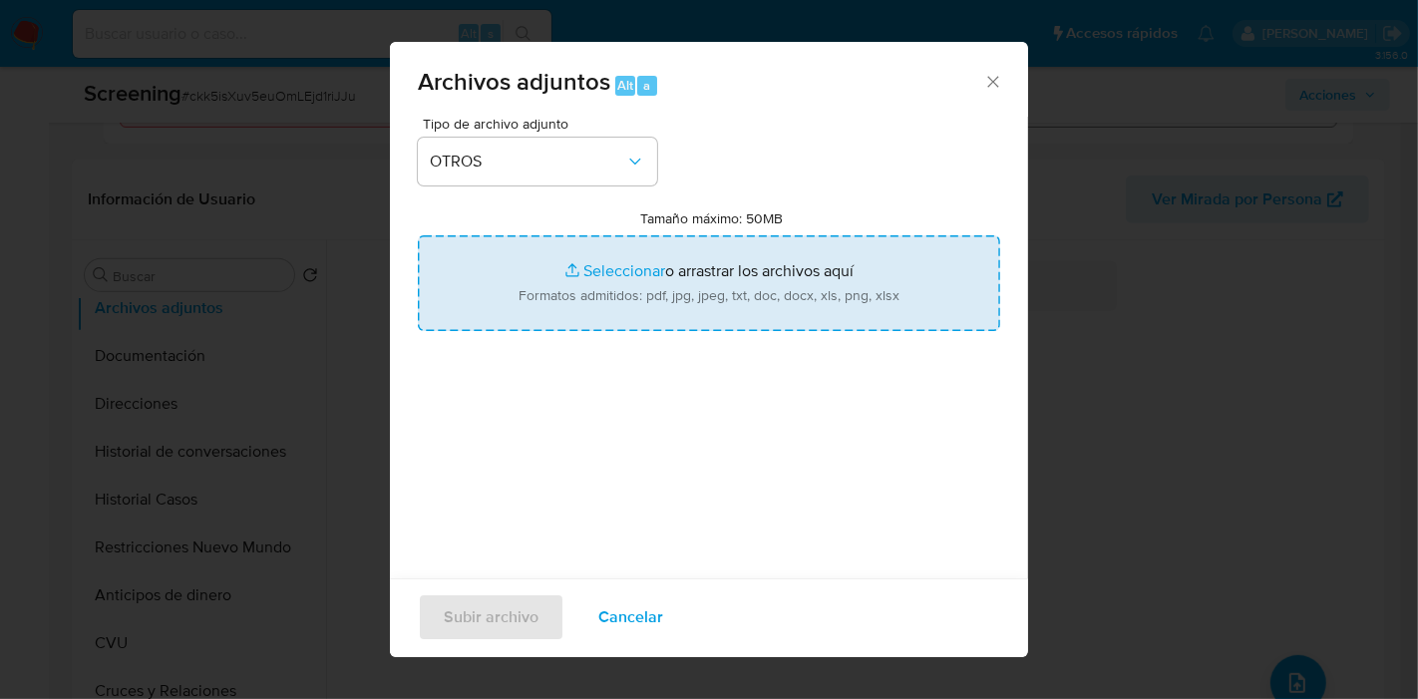
click at [734, 237] on input "Tamaño máximo: 50MB Seleccionar archivos" at bounding box center [709, 283] width 582 height 96
type input "C:\fakepath\REFINITIV - No coincide.pdf"
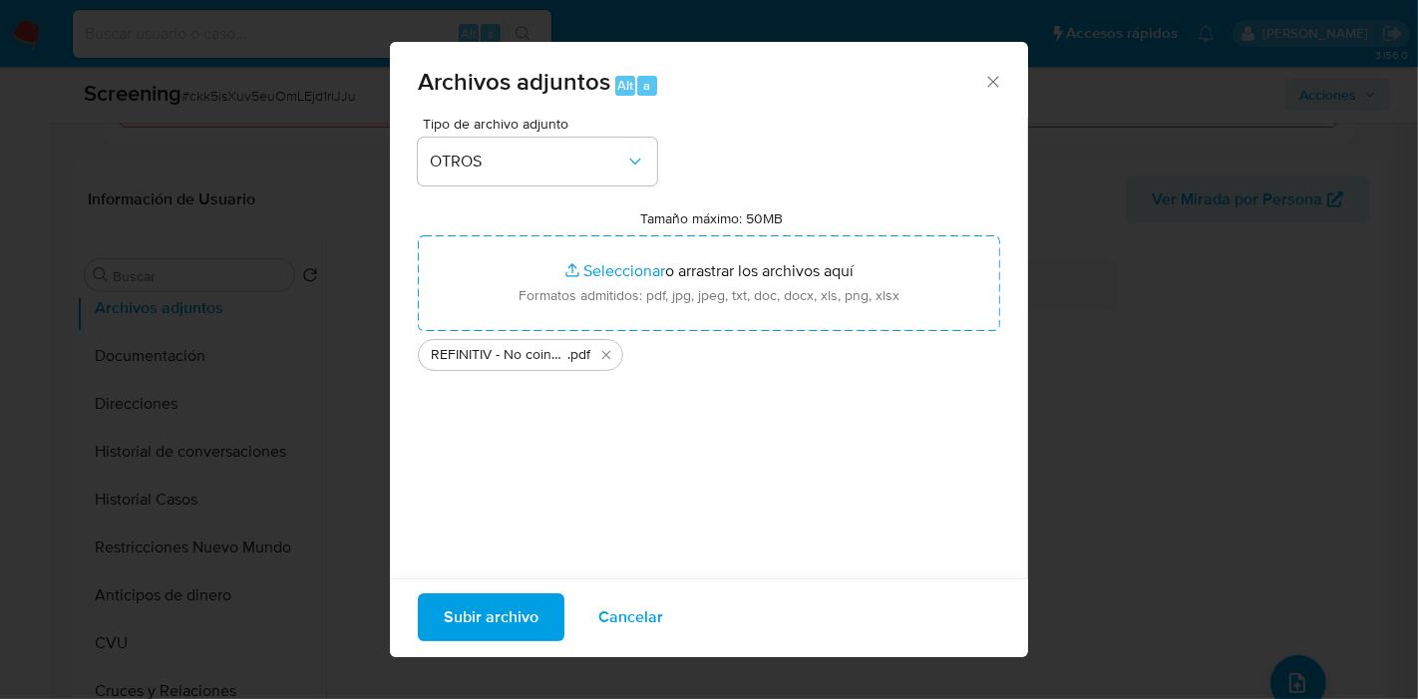
click at [467, 618] on span "Subir archivo" at bounding box center [491, 617] width 95 height 44
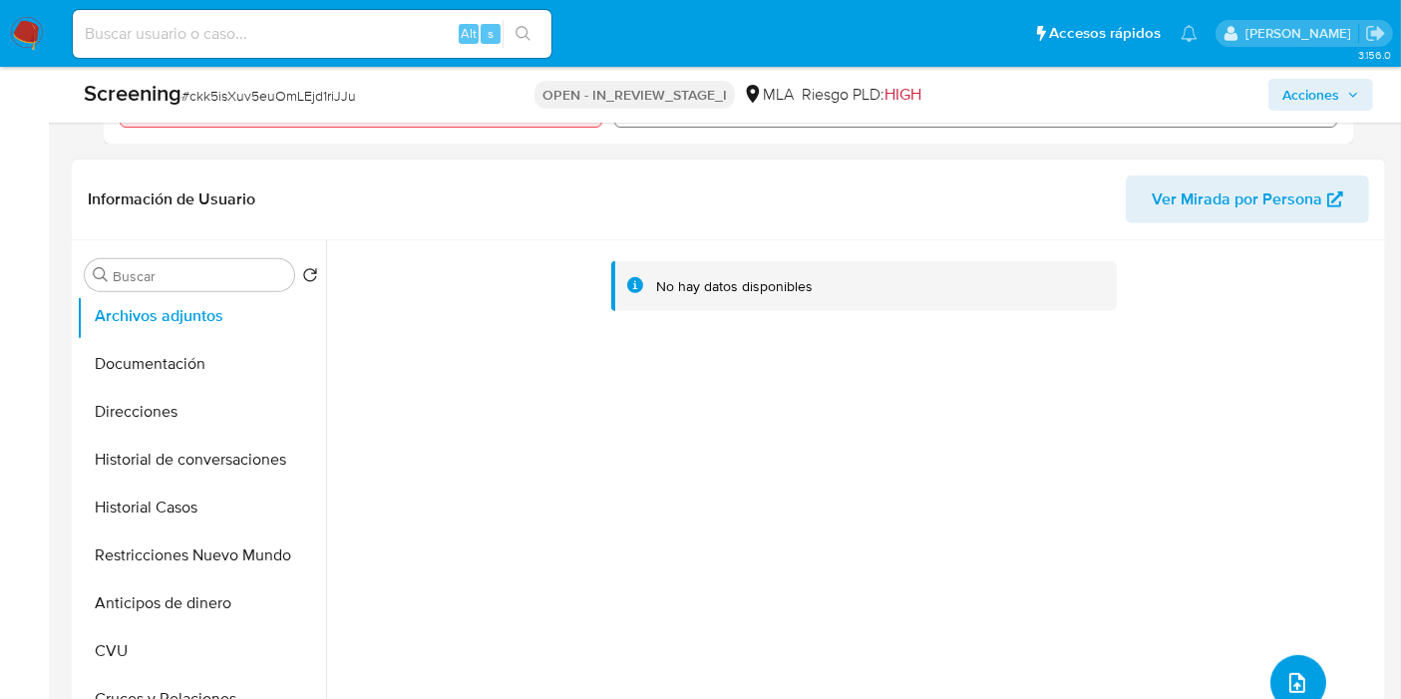
scroll to position [0, 0]
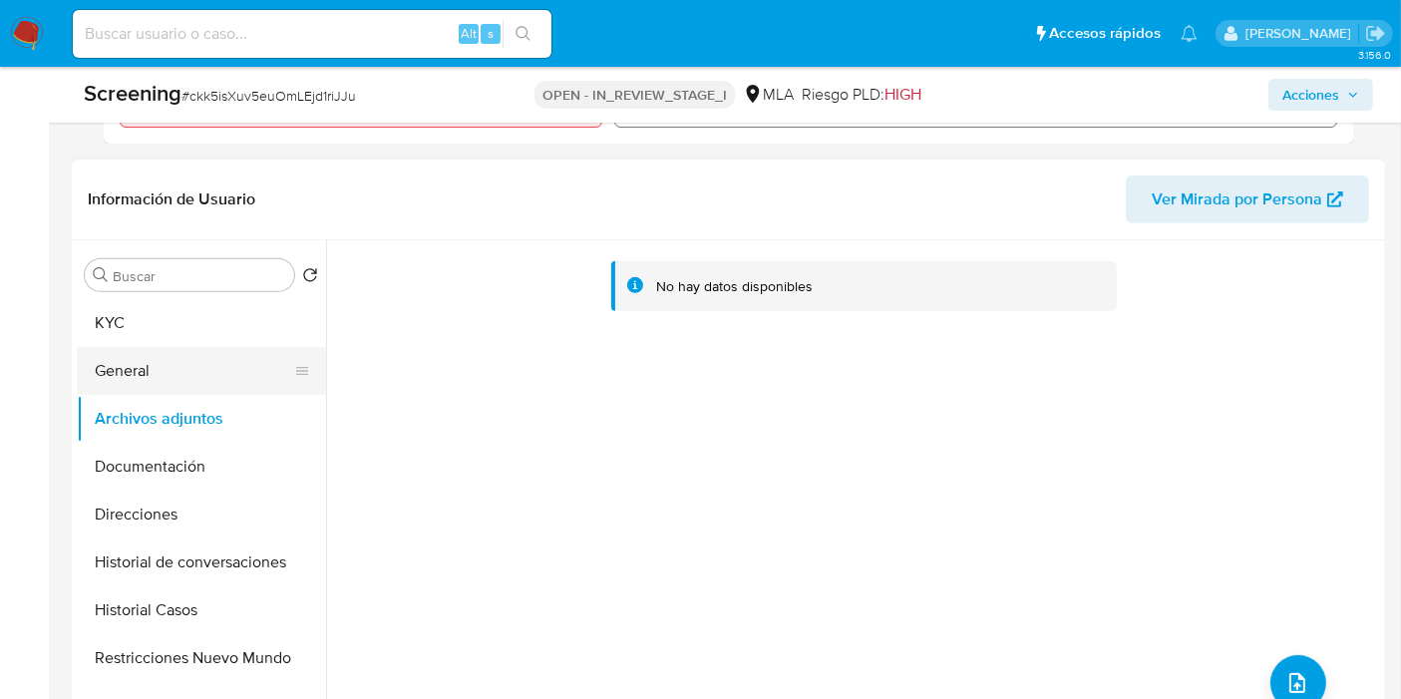
click at [219, 355] on button "General" at bounding box center [193, 371] width 233 height 48
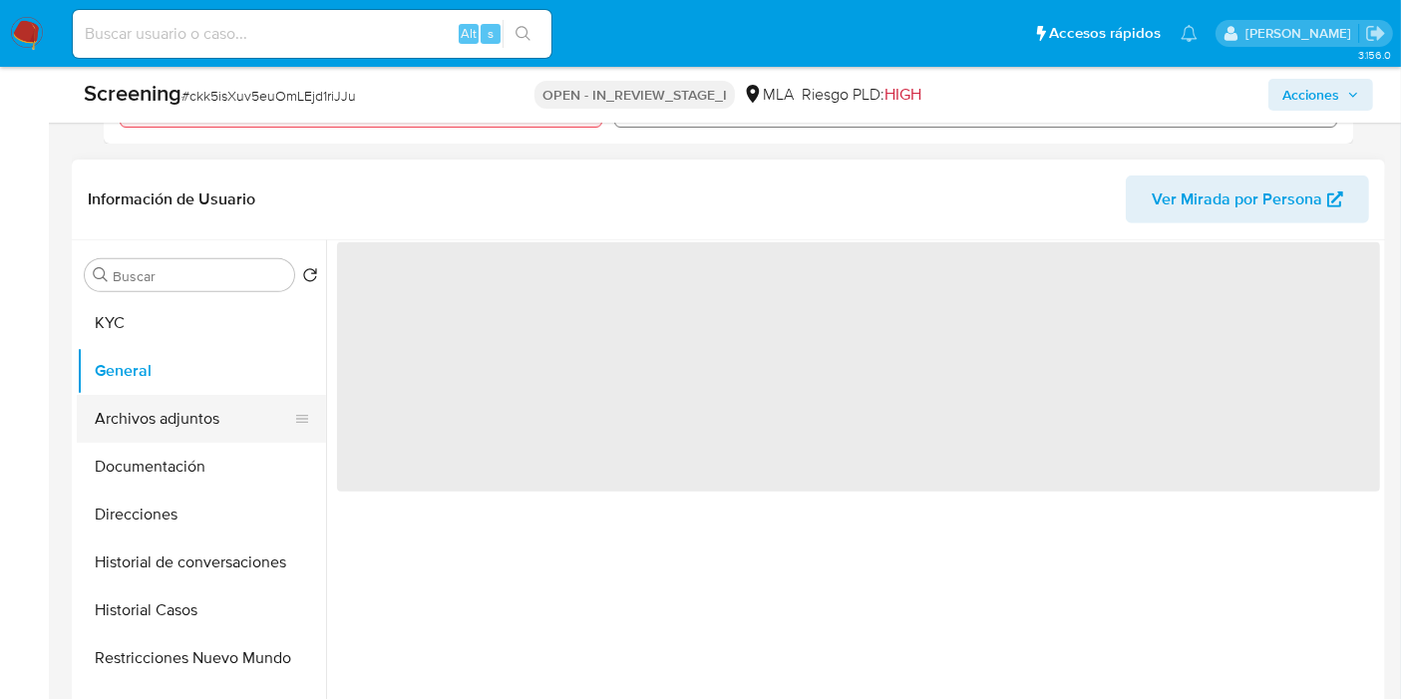
click at [209, 417] on button "Archivos adjuntos" at bounding box center [193, 419] width 233 height 48
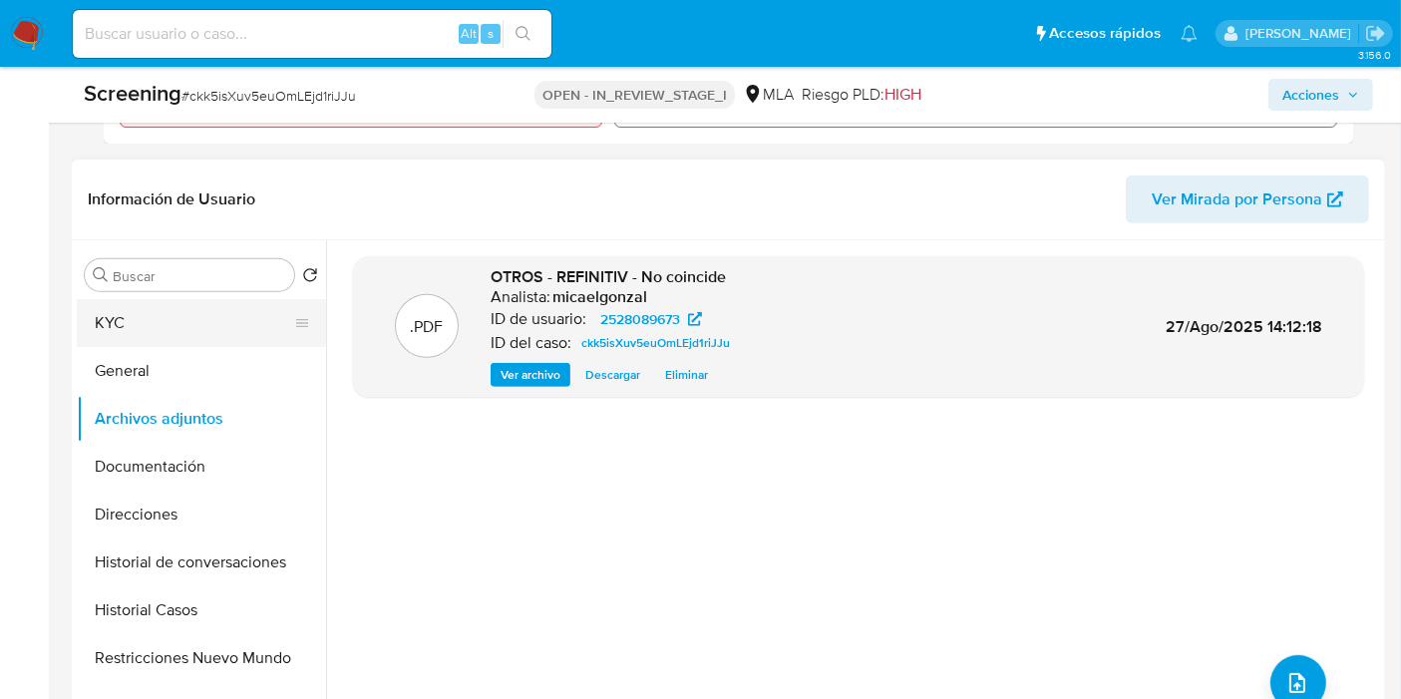
click at [212, 323] on button "KYC" at bounding box center [193, 323] width 233 height 48
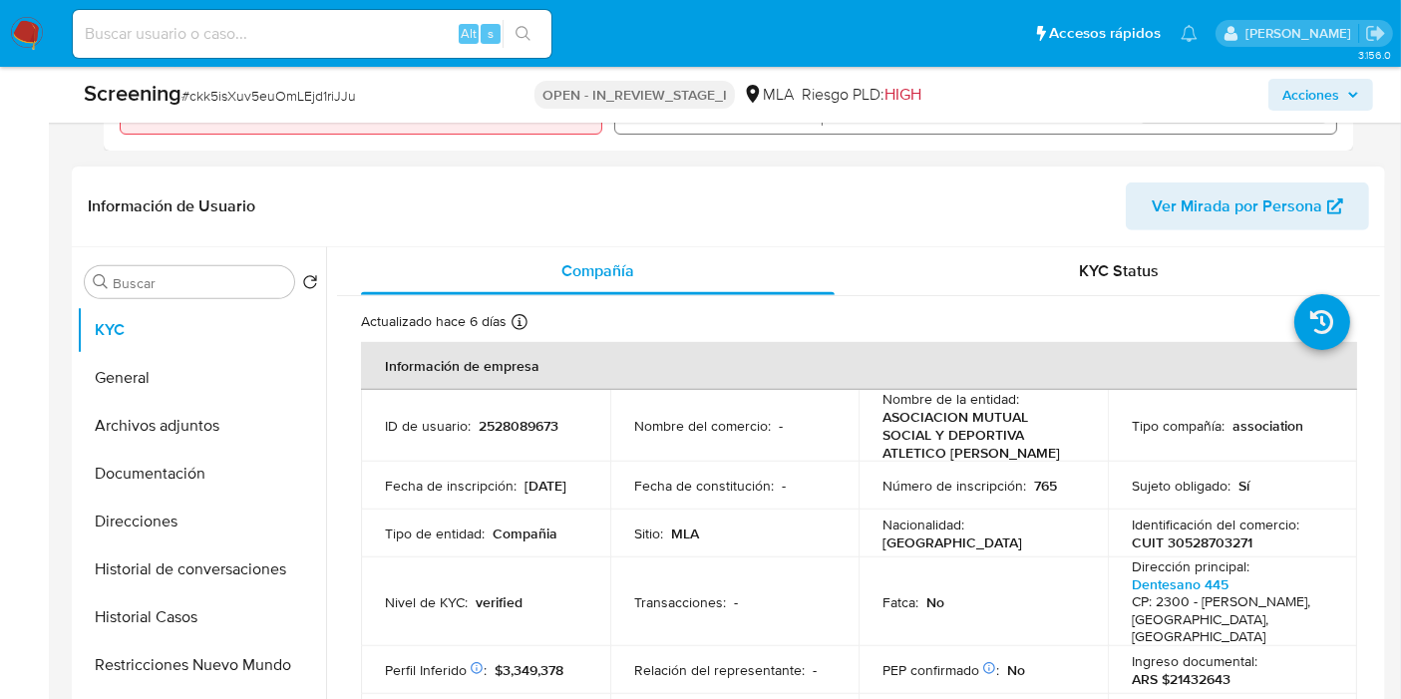
scroll to position [443, 0]
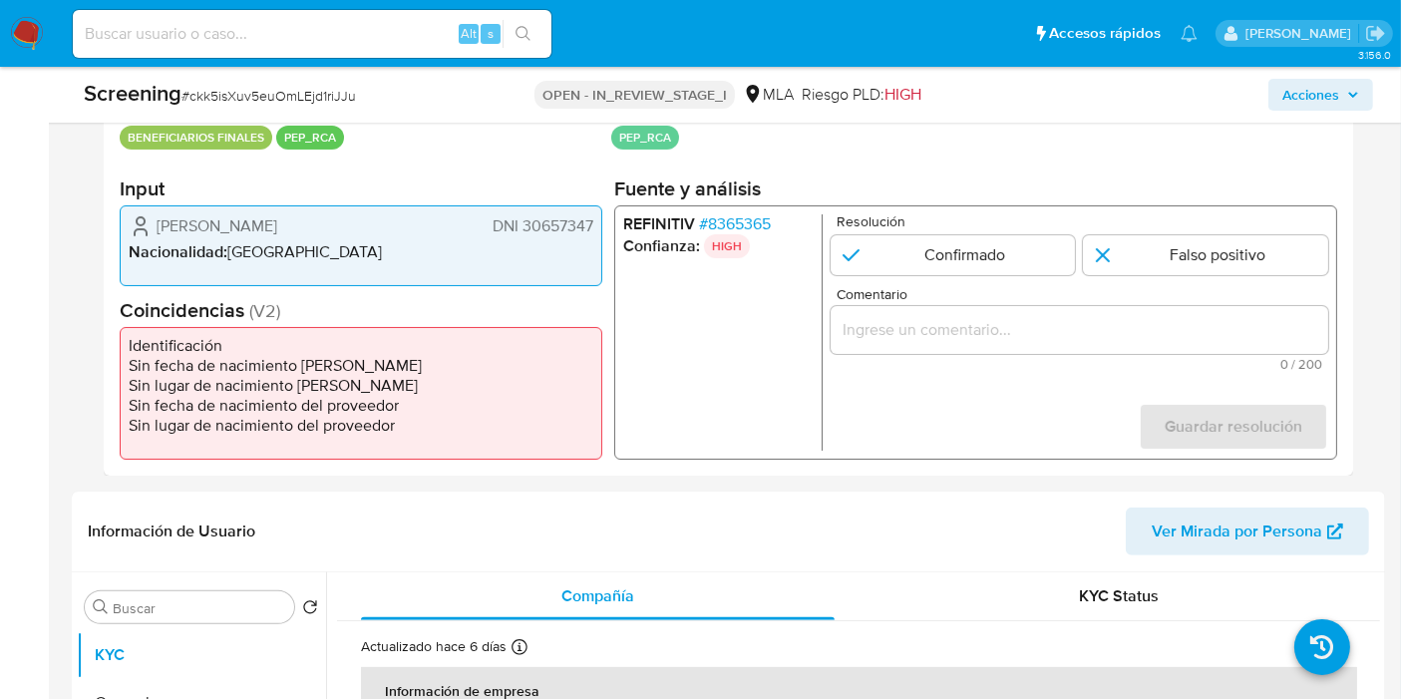
click at [277, 217] on span "[PERSON_NAME]" at bounding box center [217, 226] width 121 height 20
click at [277, 217] on span "Carlos Victor Martino Navarro" at bounding box center [217, 226] width 121 height 20
click at [542, 231] on span "DNI 30657347" at bounding box center [543, 226] width 101 height 20
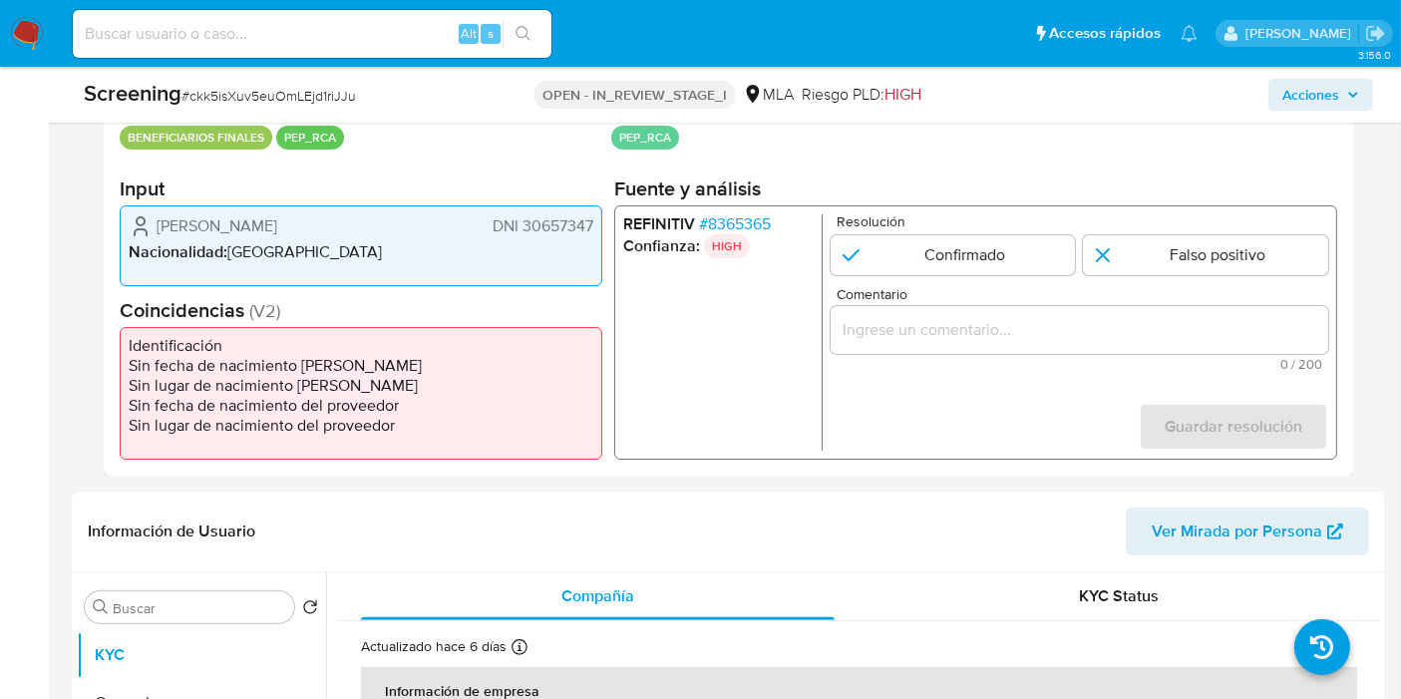
click at [646, 266] on ul "REFINITIV # 8365365 Confianza: HIGH" at bounding box center [722, 332] width 199 height 236
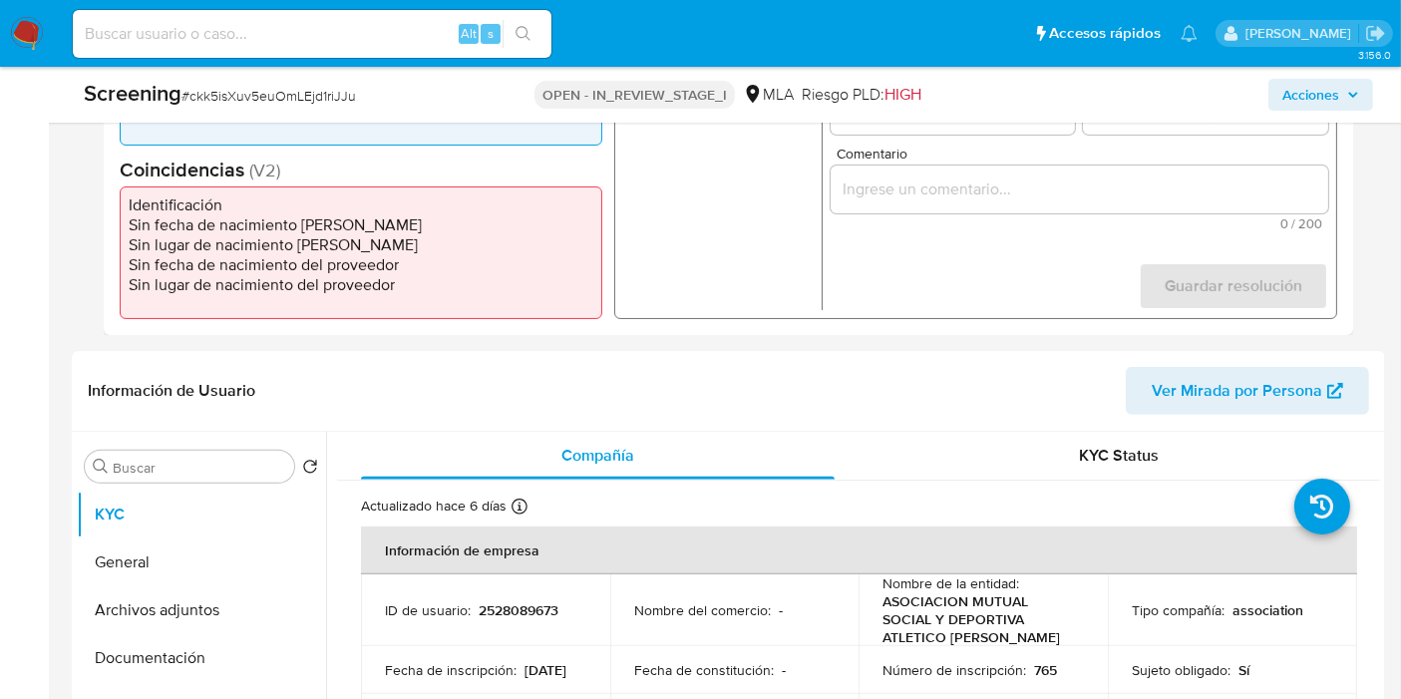
scroll to position [553, 0]
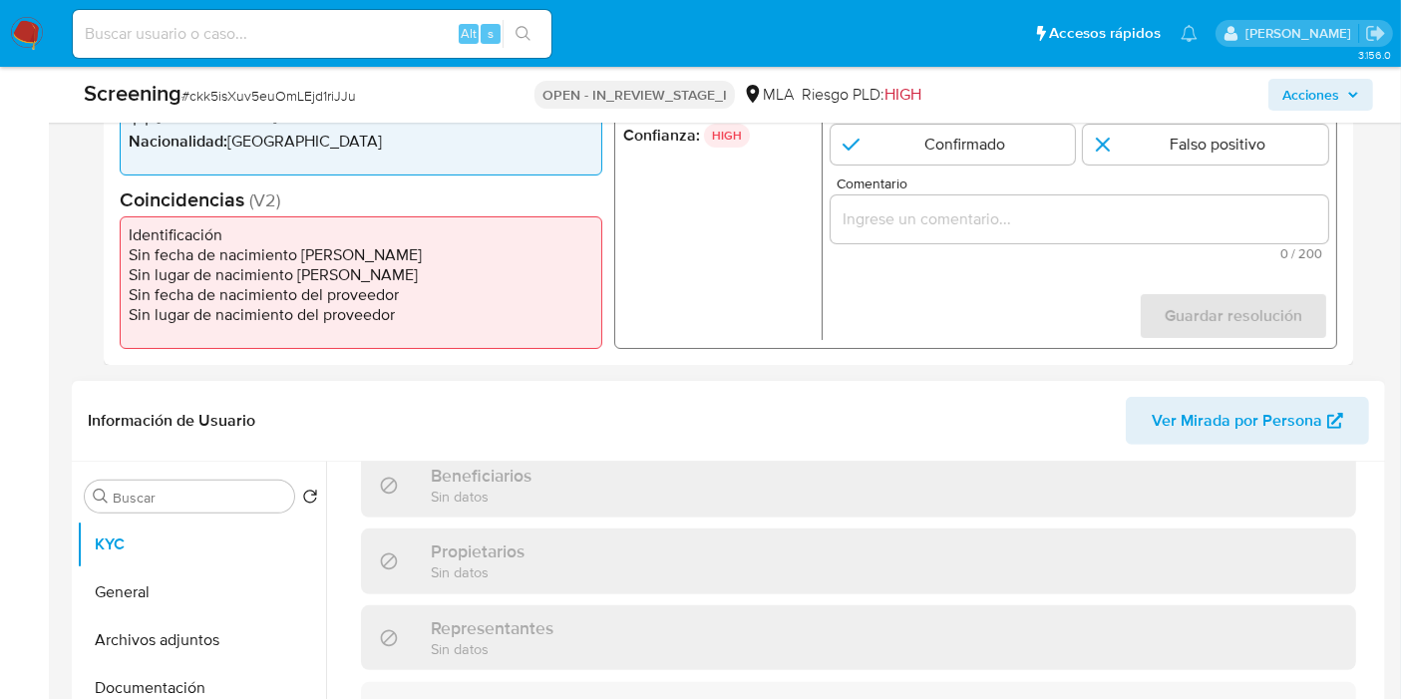
click at [447, 556] on div "Información de empresa ID de usuario : 2528089673 Nombre del comercio : - Nombr…" at bounding box center [858, 280] width 995 height 1873
click at [461, 682] on div "Accionistas" at bounding box center [858, 705] width 995 height 46
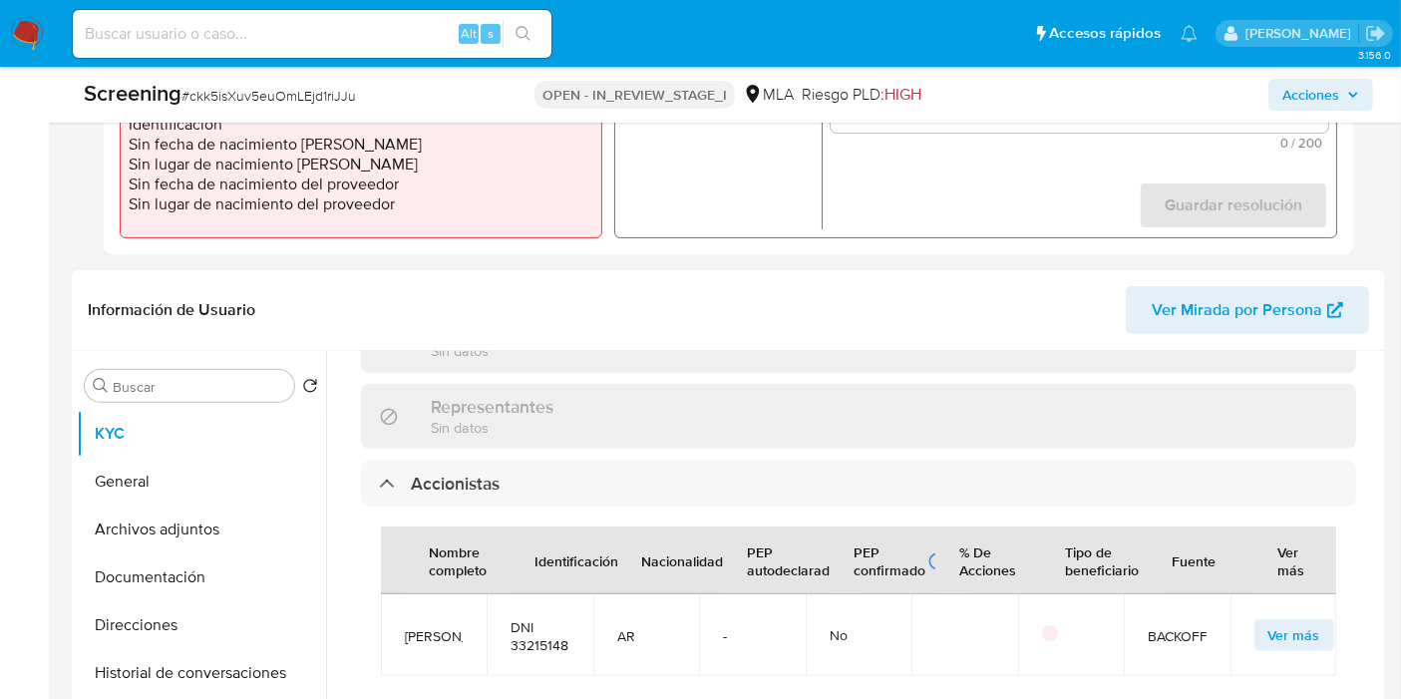
scroll to position [1102, 0]
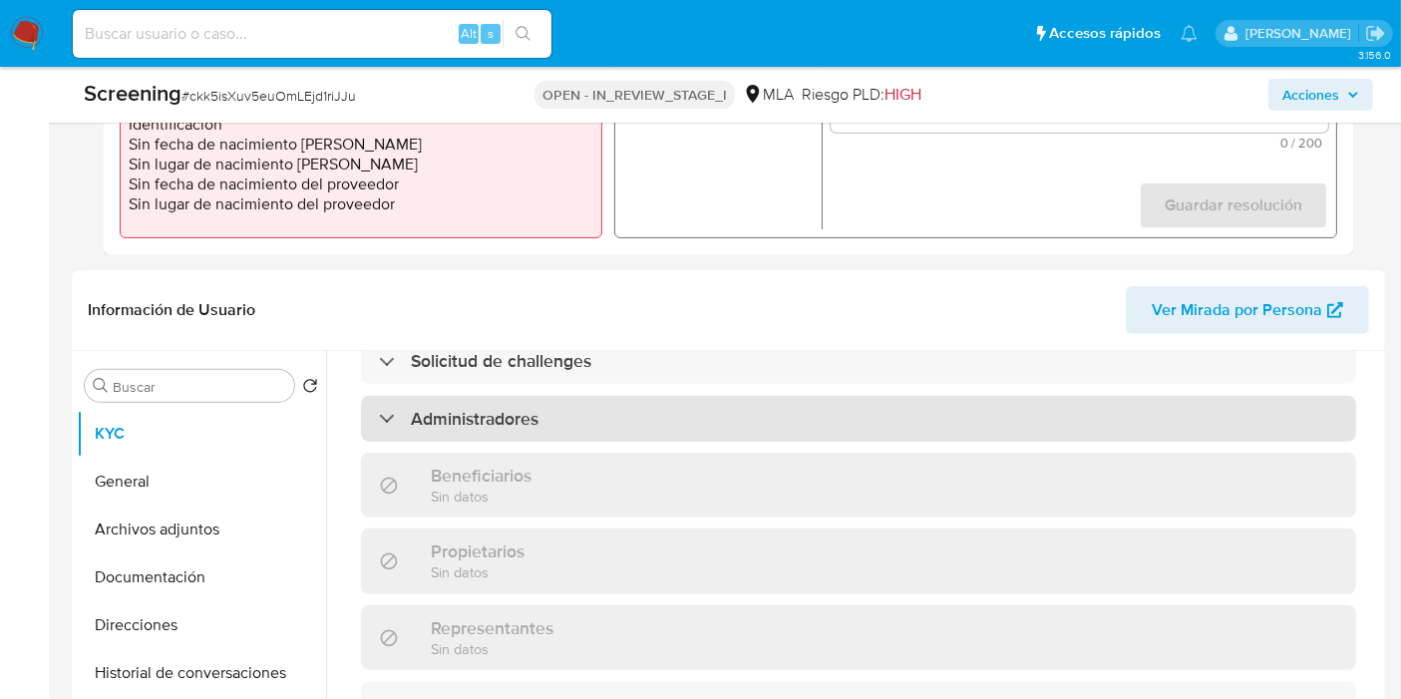
click at [457, 398] on div "Administradores" at bounding box center [858, 419] width 995 height 46
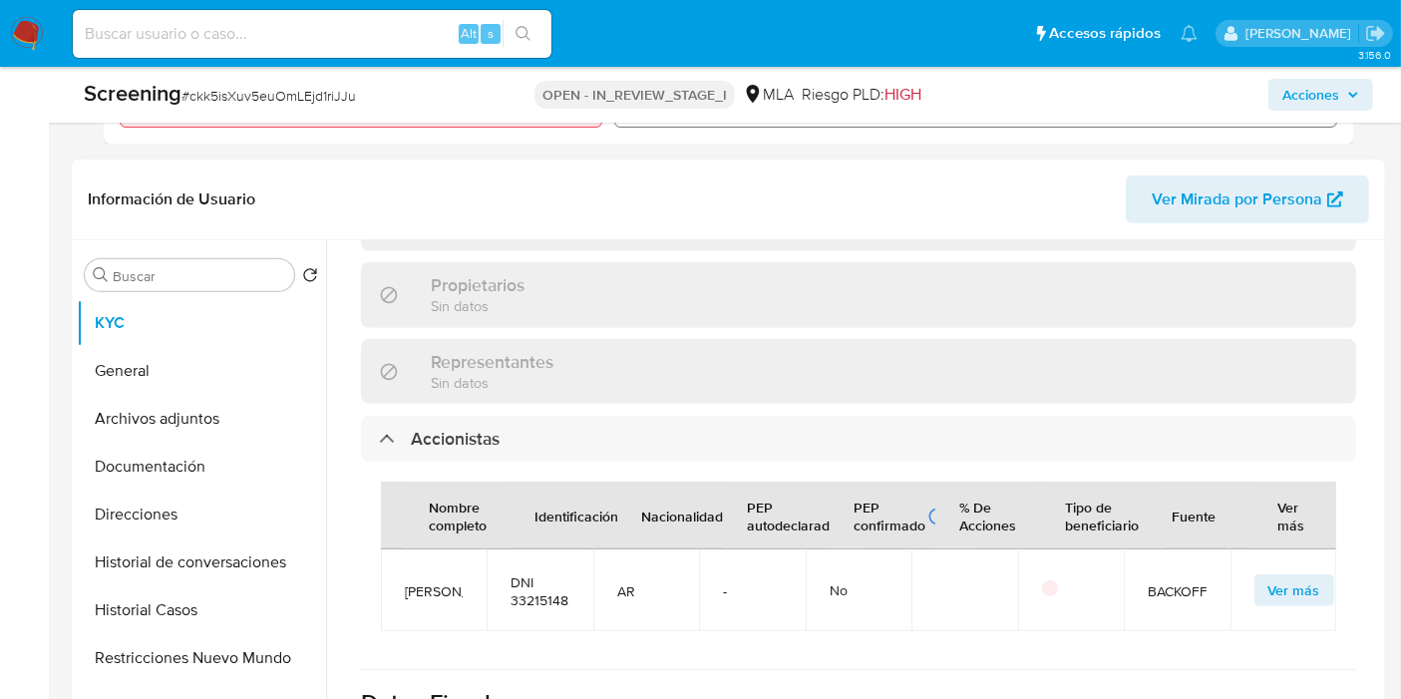
scroll to position [1544, 0]
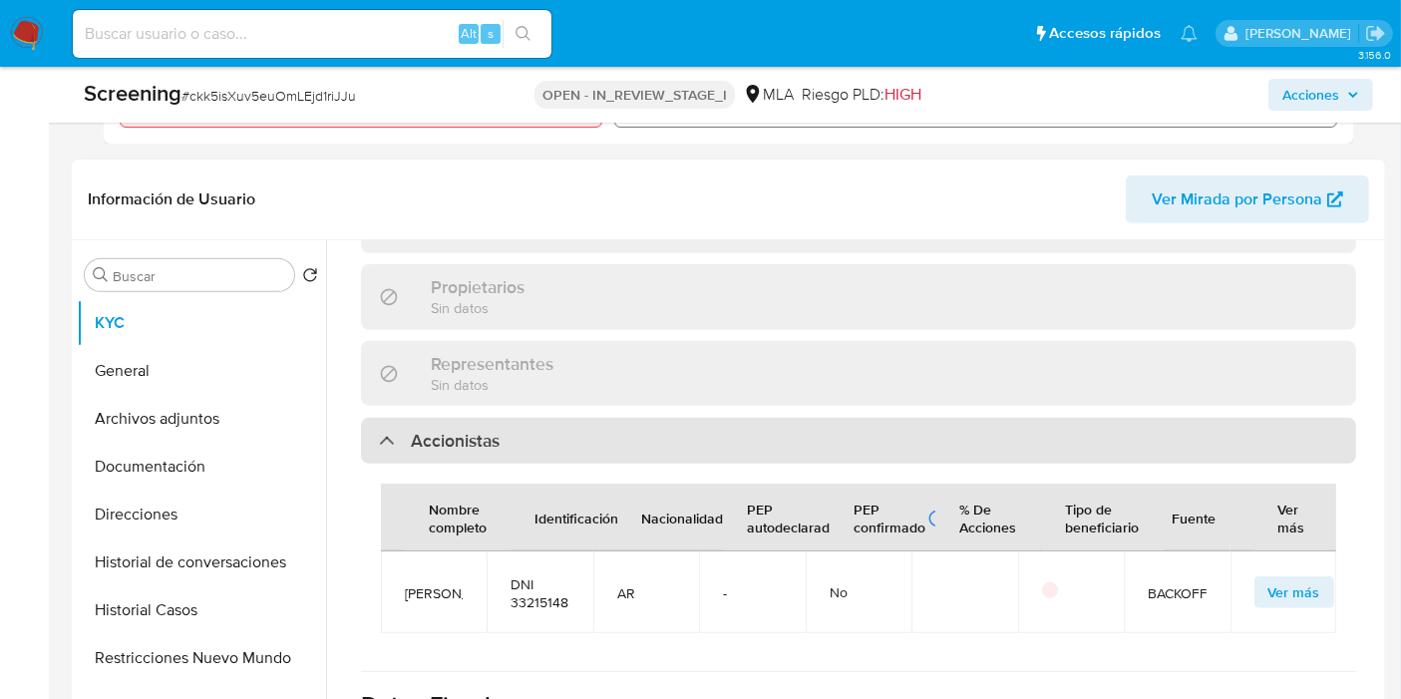
click at [369, 418] on div "Accionistas" at bounding box center [858, 441] width 995 height 46
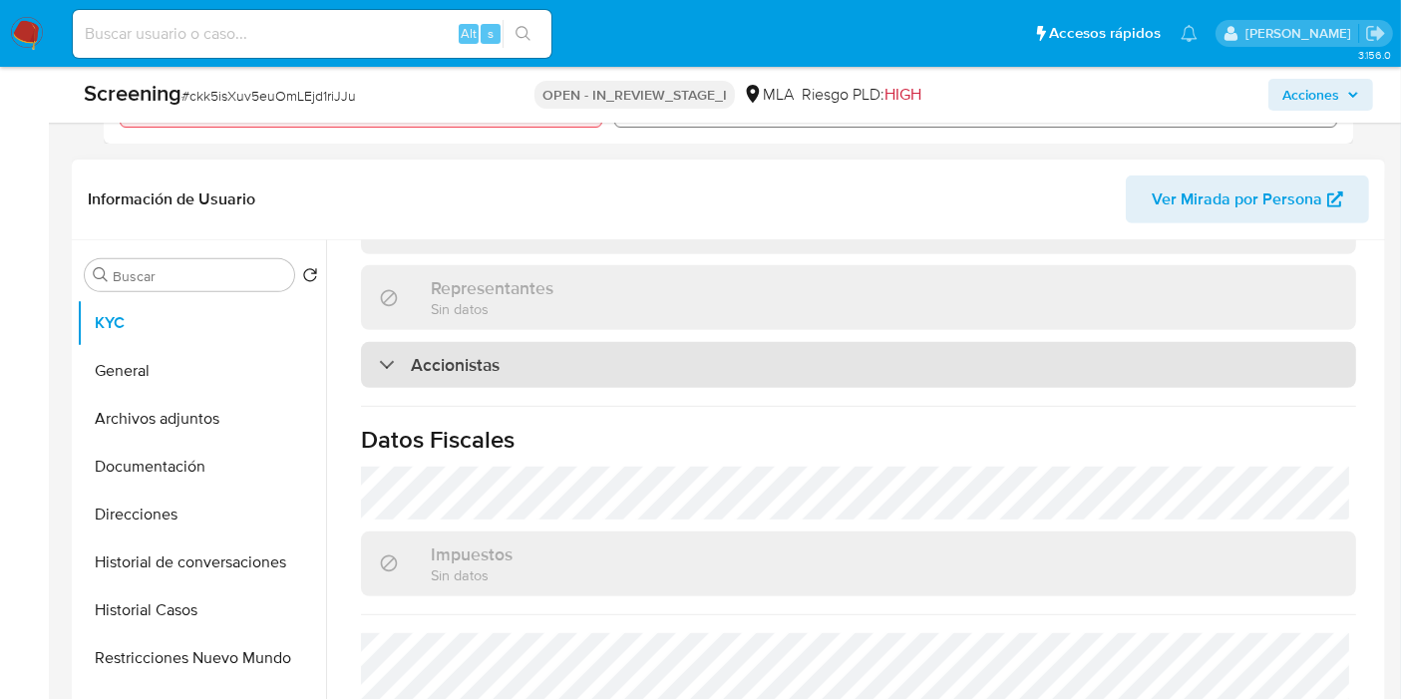
scroll to position [1655, 0]
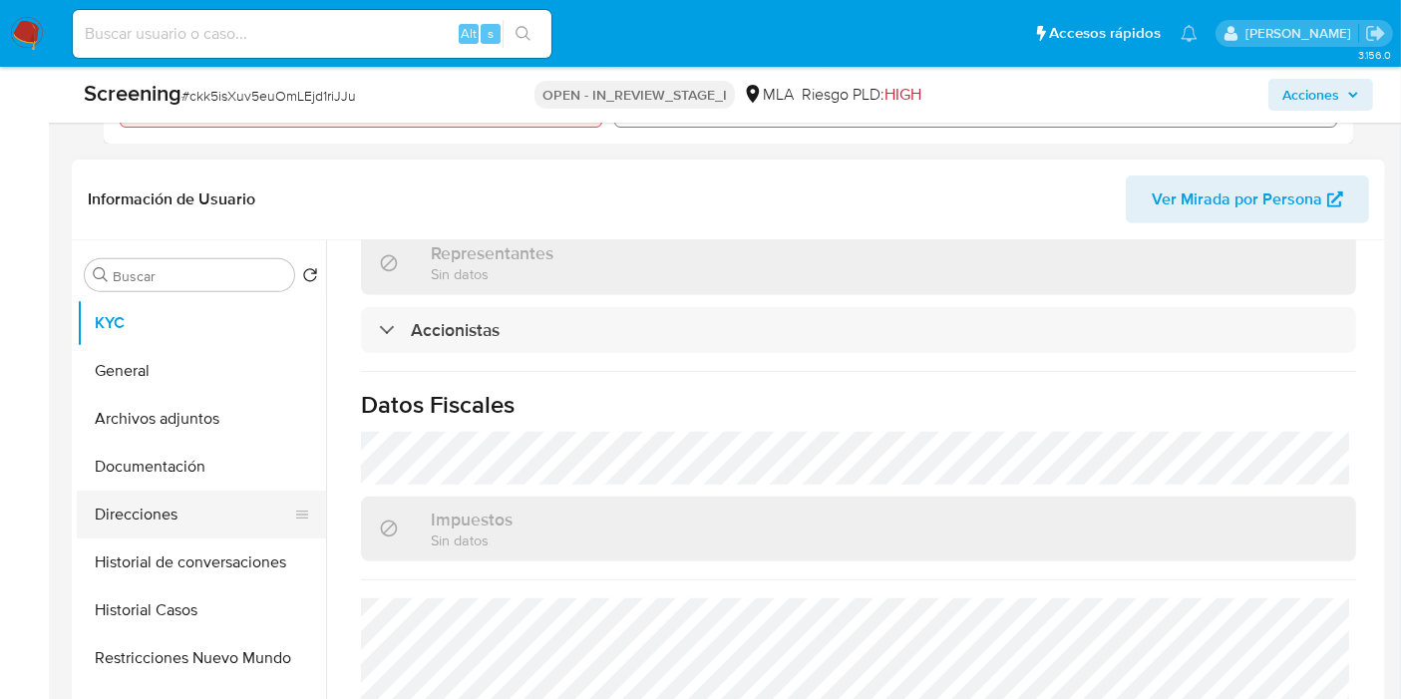
click at [165, 516] on button "Direcciones" at bounding box center [193, 515] width 233 height 48
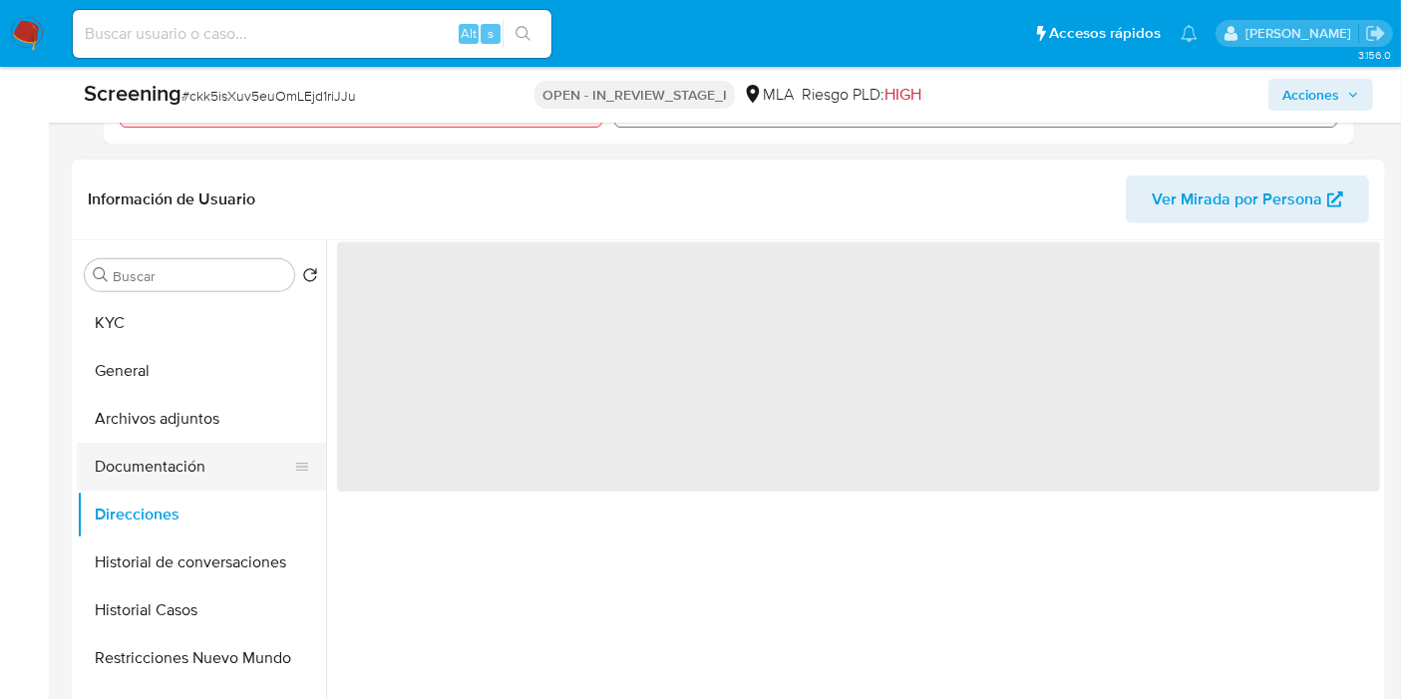
scroll to position [0, 0]
click at [169, 426] on button "Archivos adjuntos" at bounding box center [193, 419] width 233 height 48
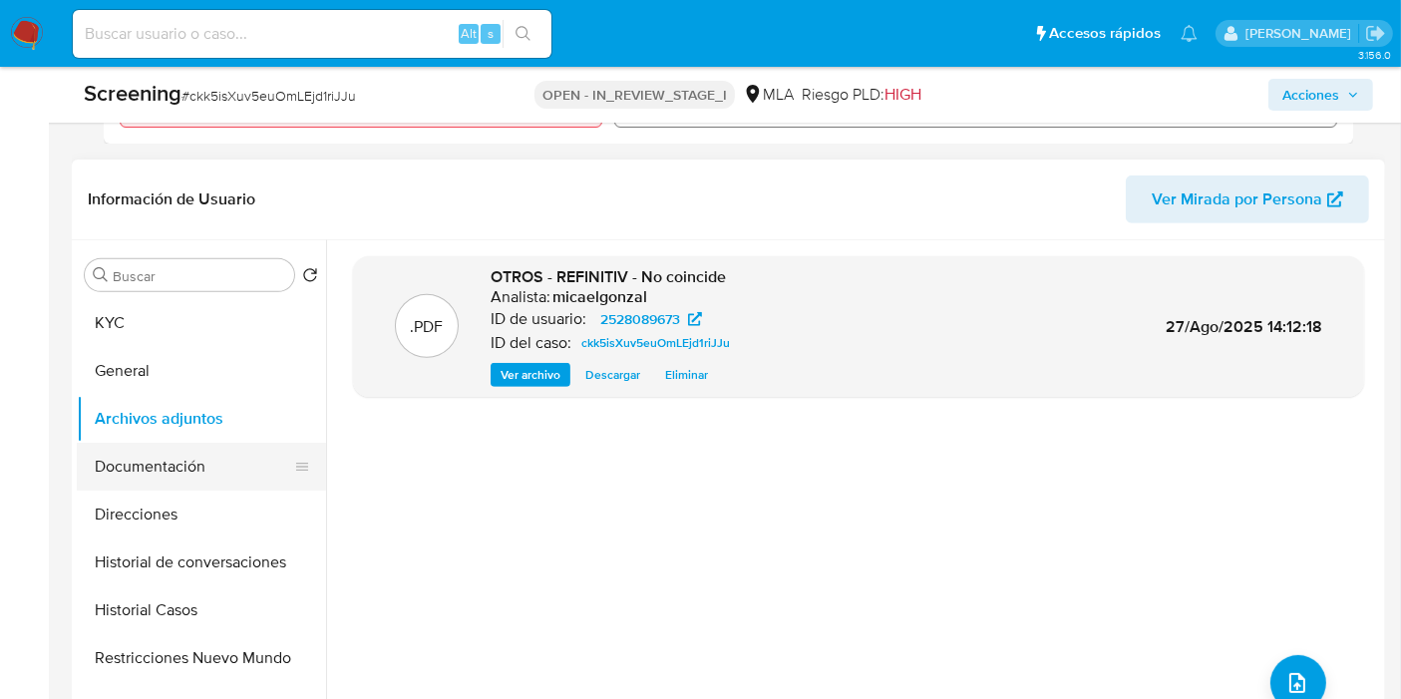
click at [187, 477] on button "Documentación" at bounding box center [193, 467] width 233 height 48
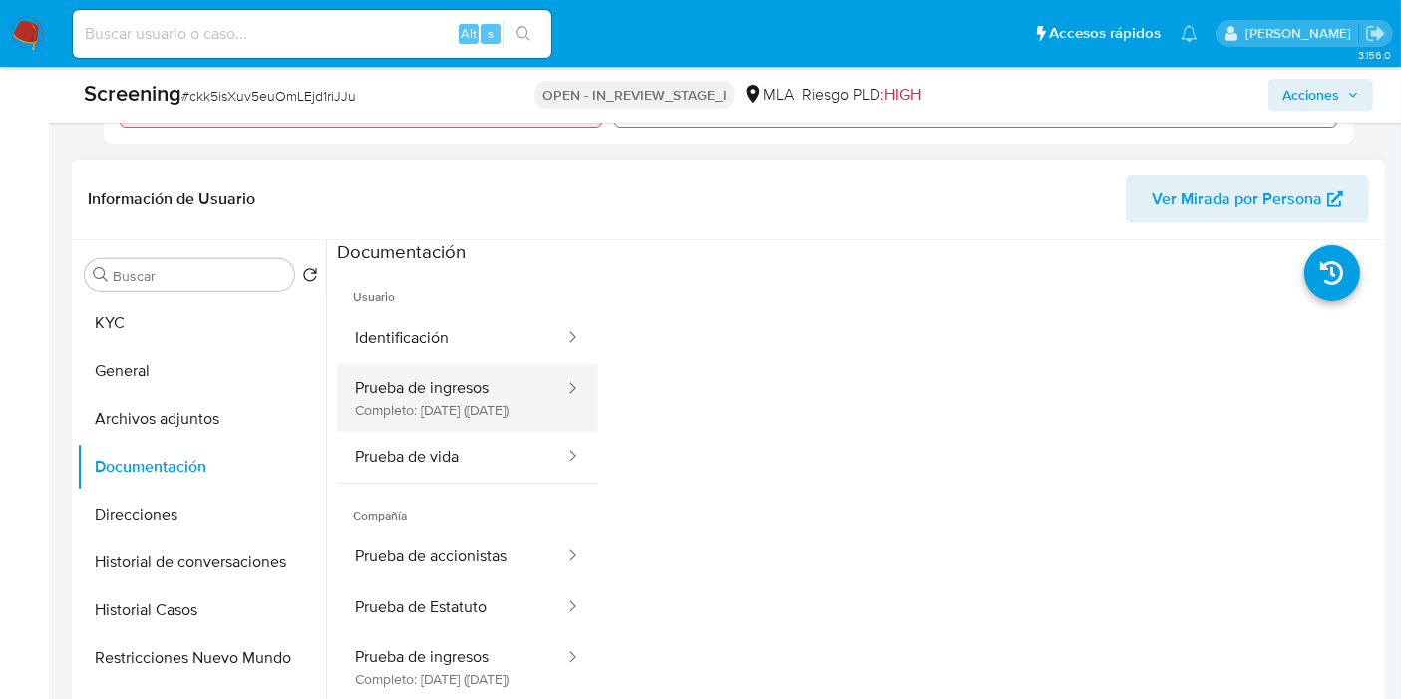
click at [435, 426] on button "Prueba de ingresos Completo: 02/07/2025 (hace 2 meses)" at bounding box center [451, 398] width 229 height 68
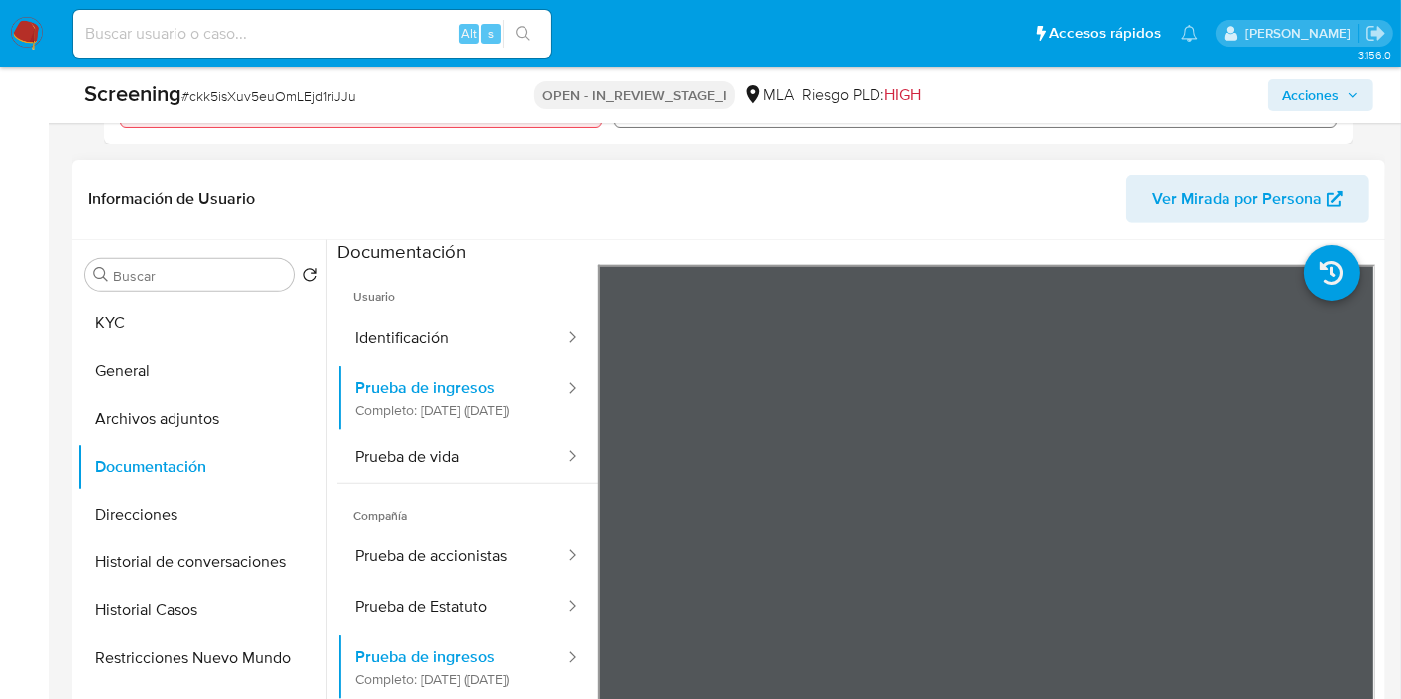
scroll to position [33, 0]
click at [427, 544] on button "Prueba de accionistas" at bounding box center [451, 556] width 229 height 51
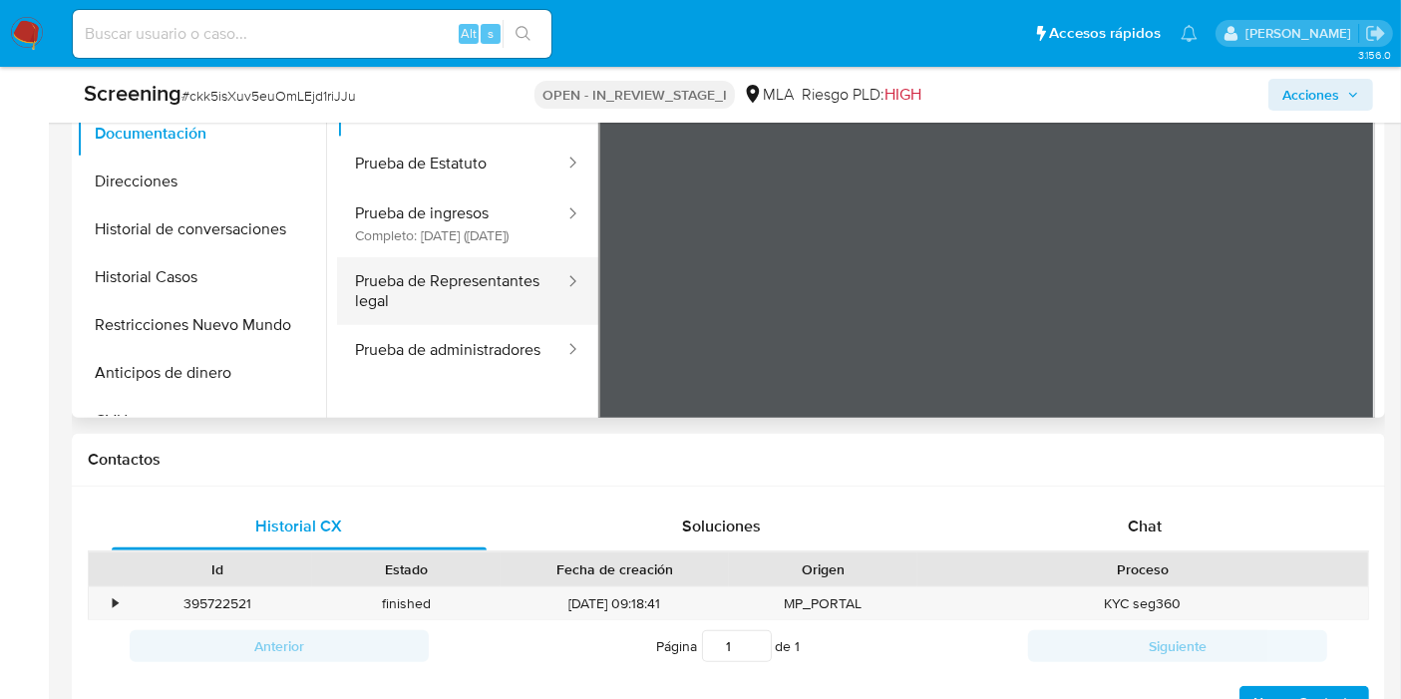
scroll to position [0, 0]
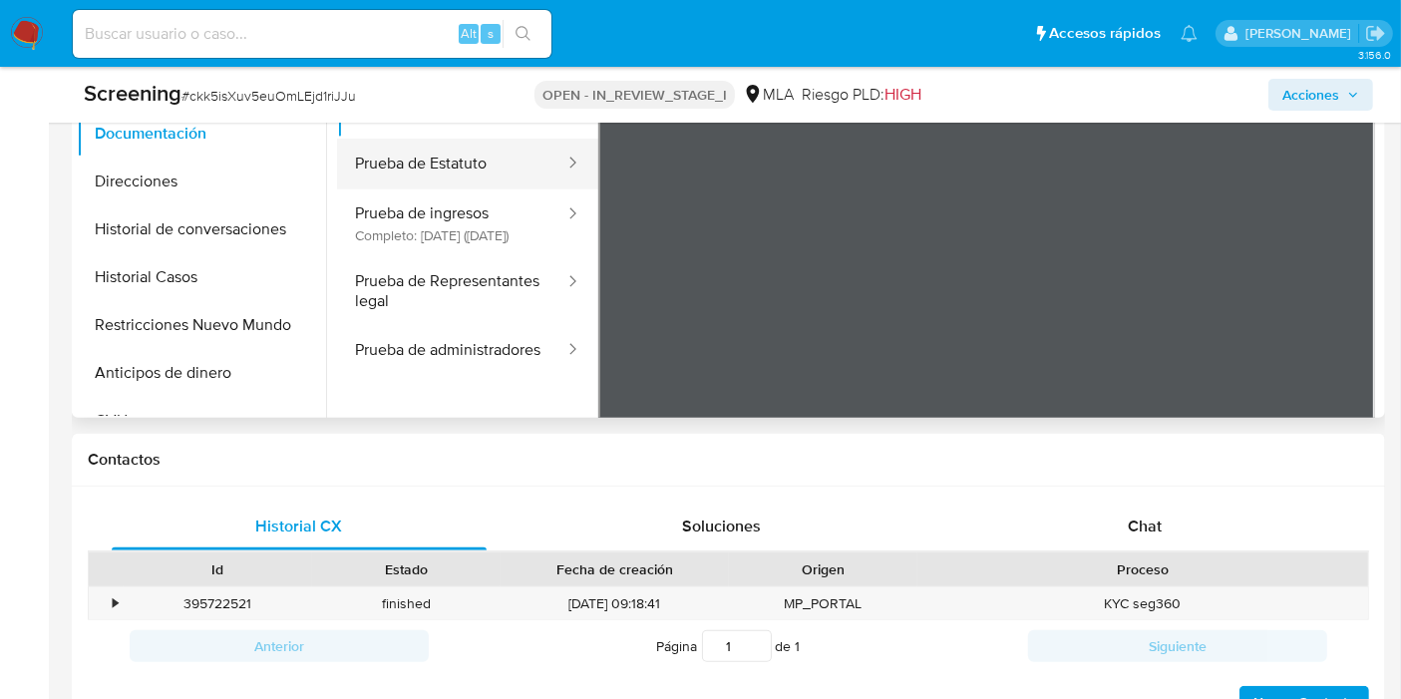
click at [550, 175] on div at bounding box center [566, 164] width 32 height 23
click at [384, 183] on button "Prueba de Estatuto" at bounding box center [451, 164] width 229 height 51
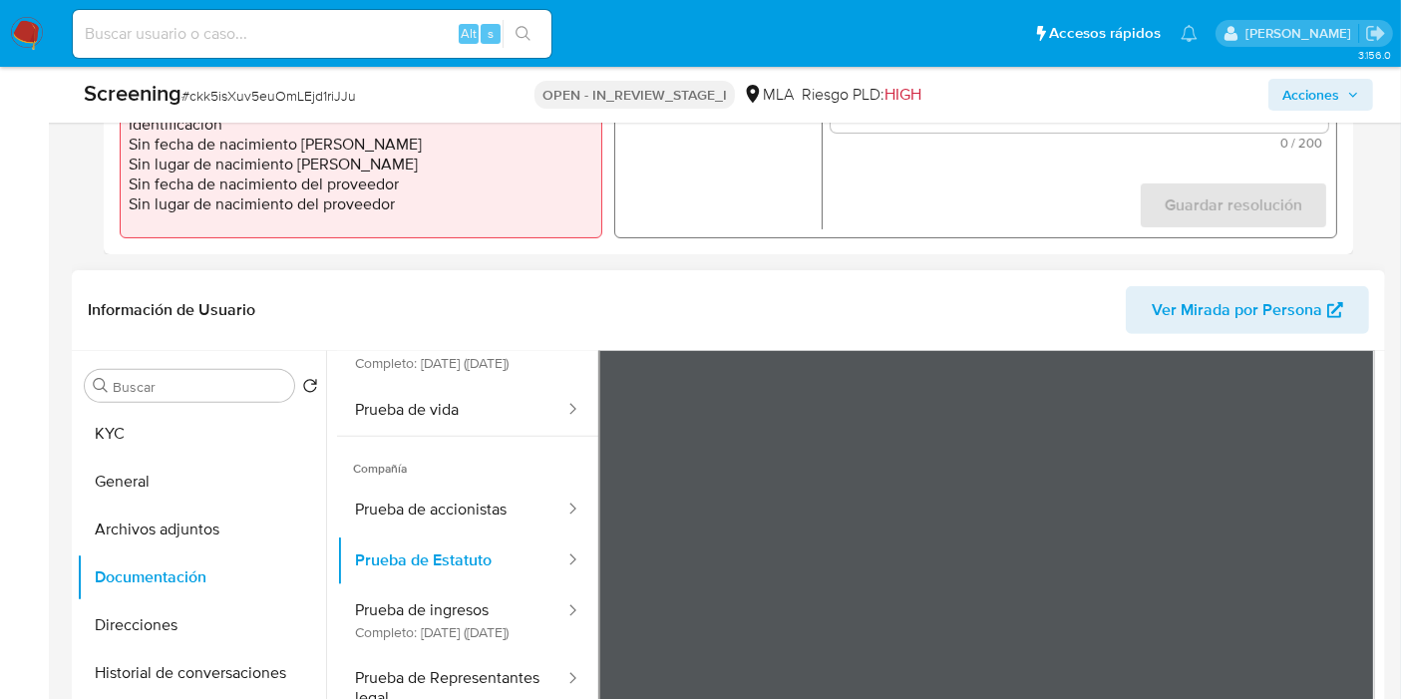
scroll to position [173, 0]
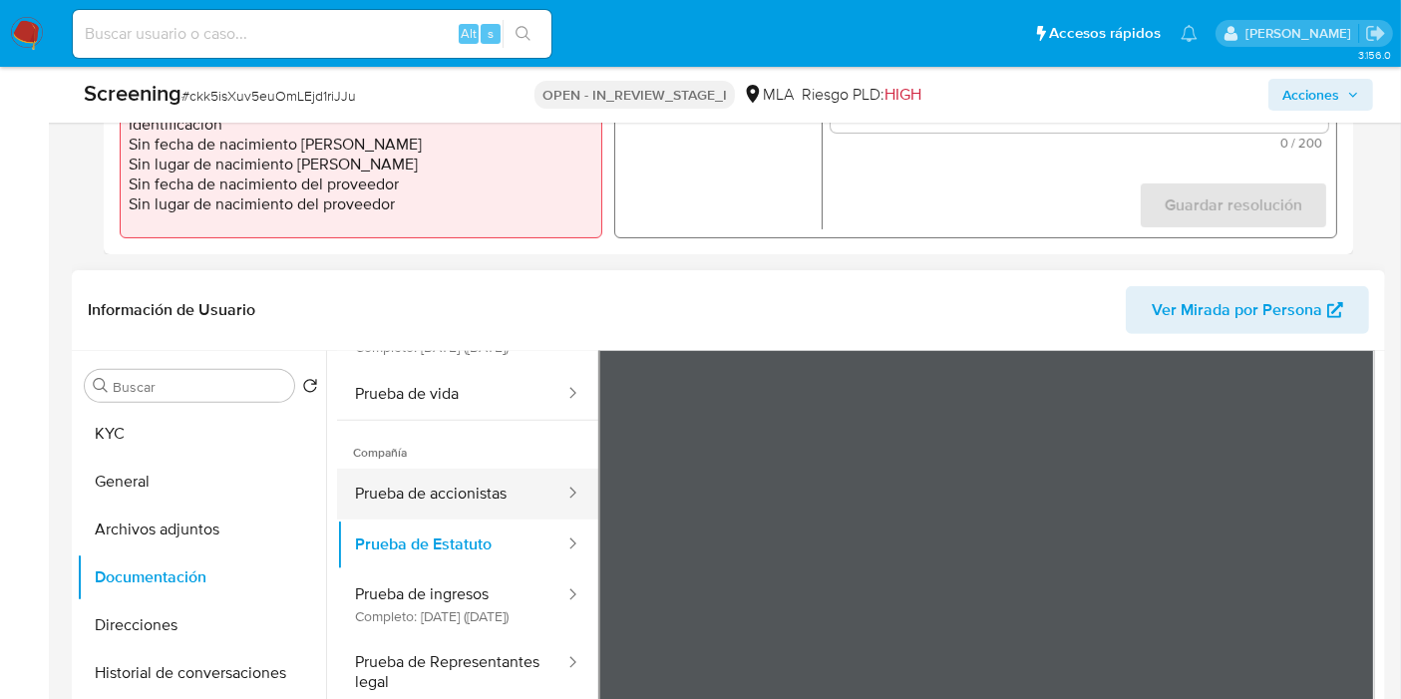
click at [438, 488] on button "Prueba de accionistas" at bounding box center [451, 494] width 229 height 51
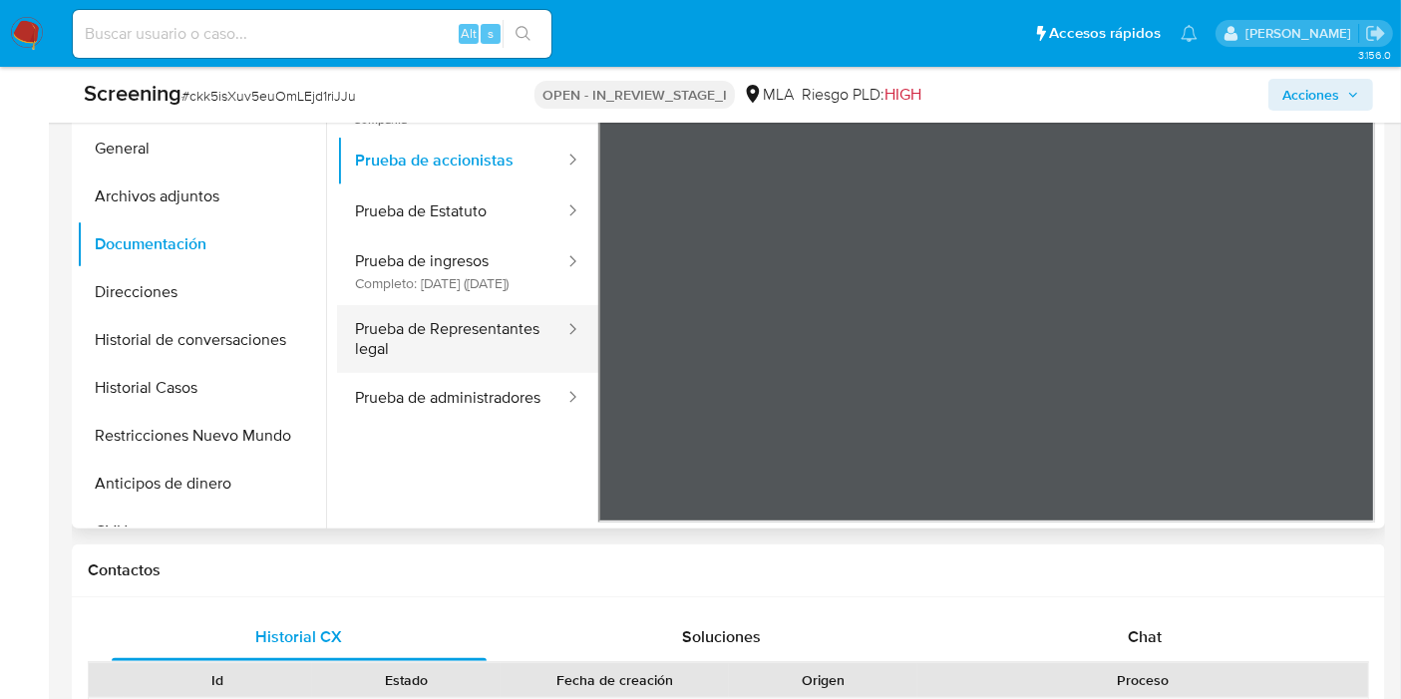
click at [425, 359] on button "Prueba de Representantes legal" at bounding box center [451, 339] width 229 height 68
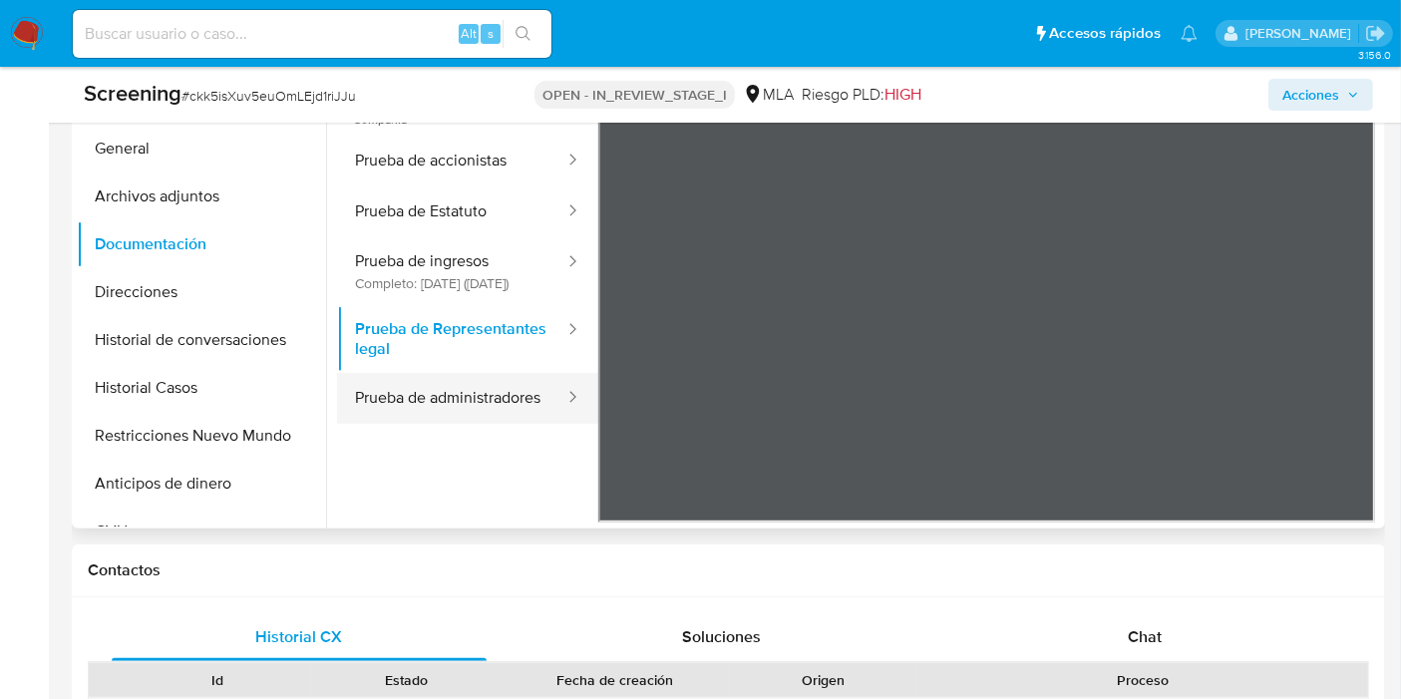
click at [425, 404] on button "Prueba de administradores" at bounding box center [451, 398] width 229 height 51
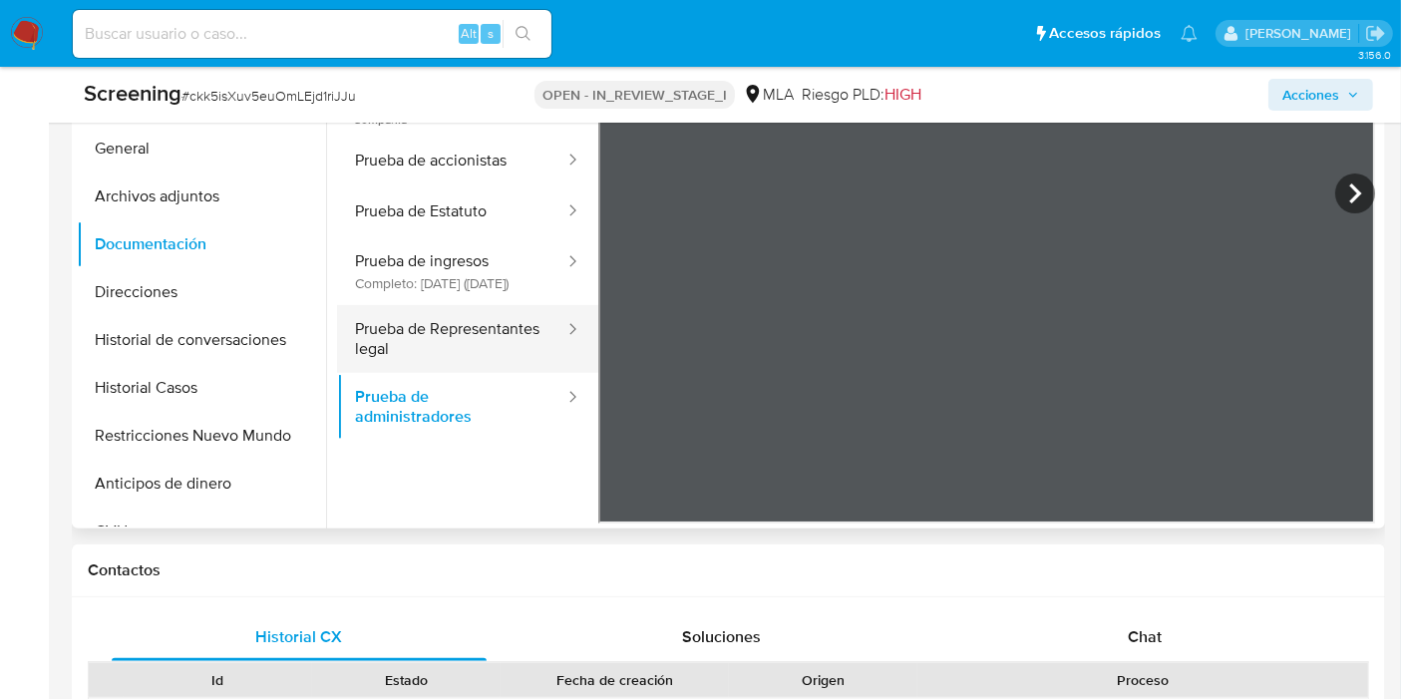
scroll to position [0, 0]
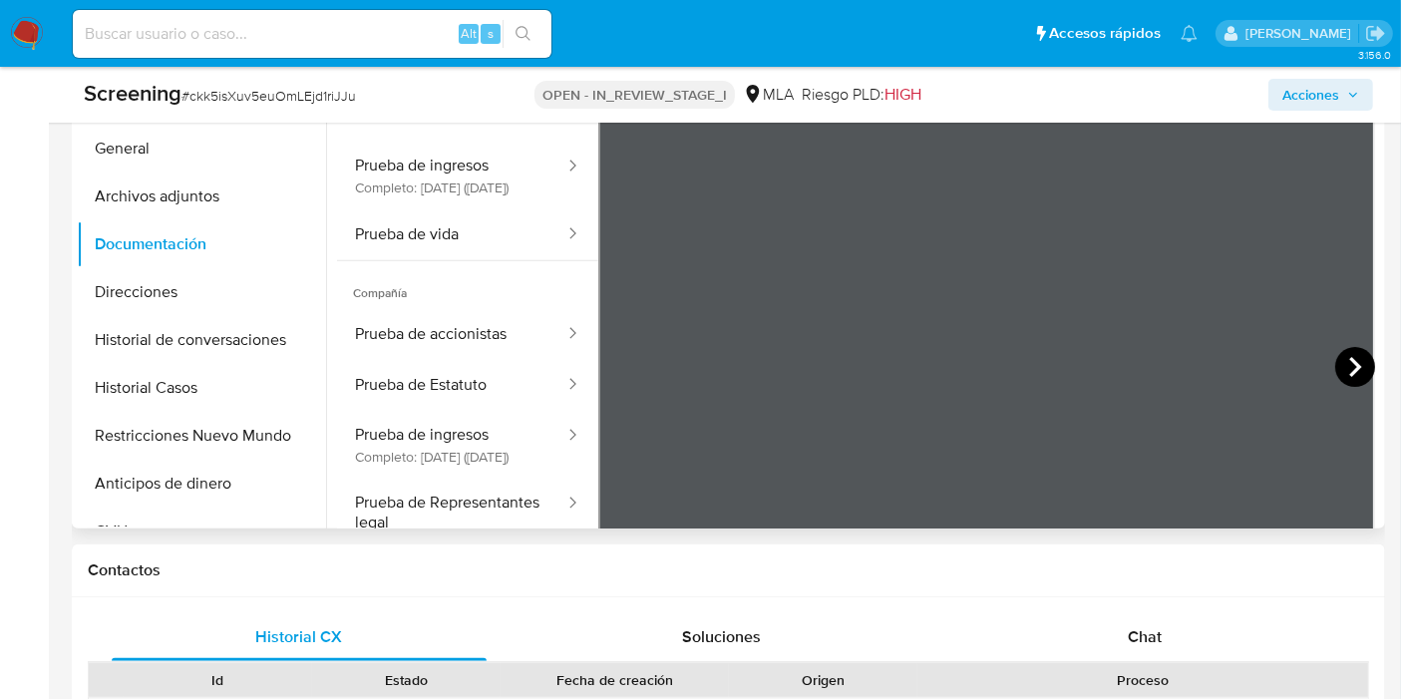
click at [1341, 380] on icon at bounding box center [1355, 367] width 40 height 40
click at [1341, 369] on icon at bounding box center [1355, 367] width 40 height 40
click at [1363, 357] on icon at bounding box center [1355, 367] width 40 height 40
click at [1335, 369] on icon at bounding box center [1355, 367] width 40 height 40
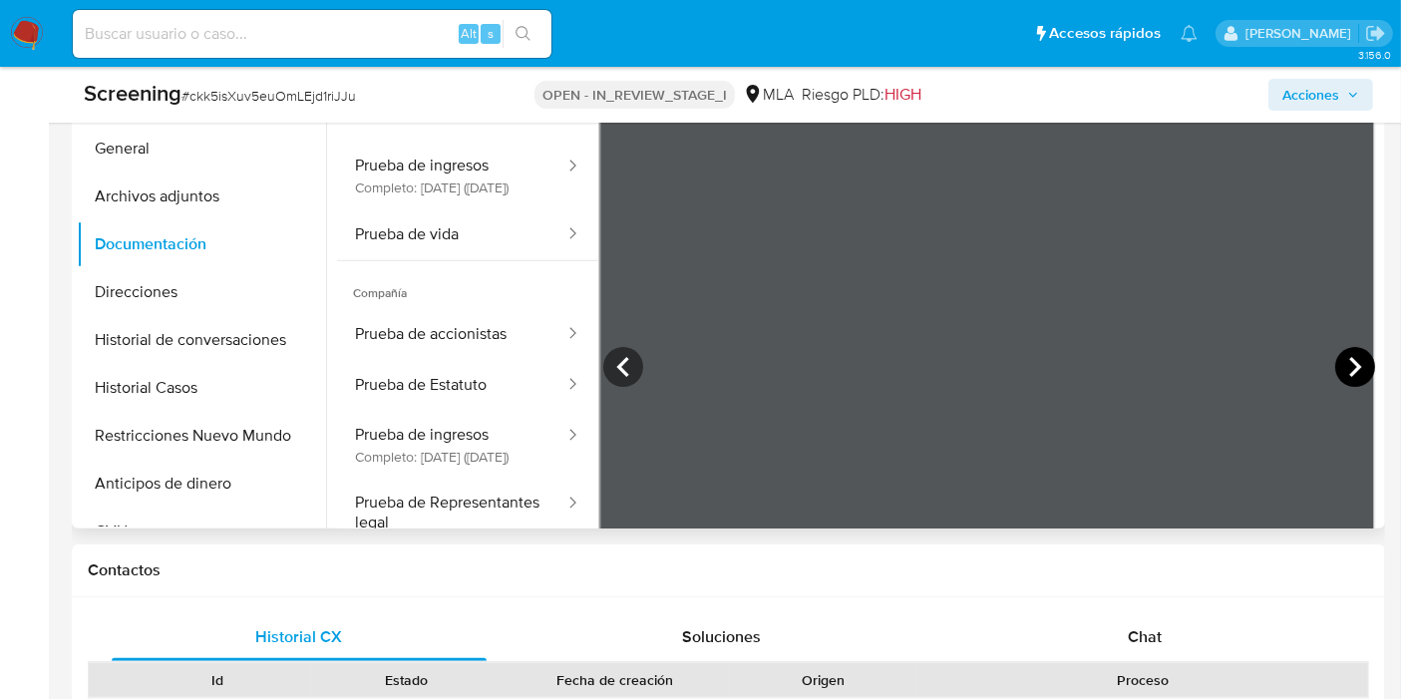
click at [1336, 369] on icon at bounding box center [1355, 367] width 40 height 40
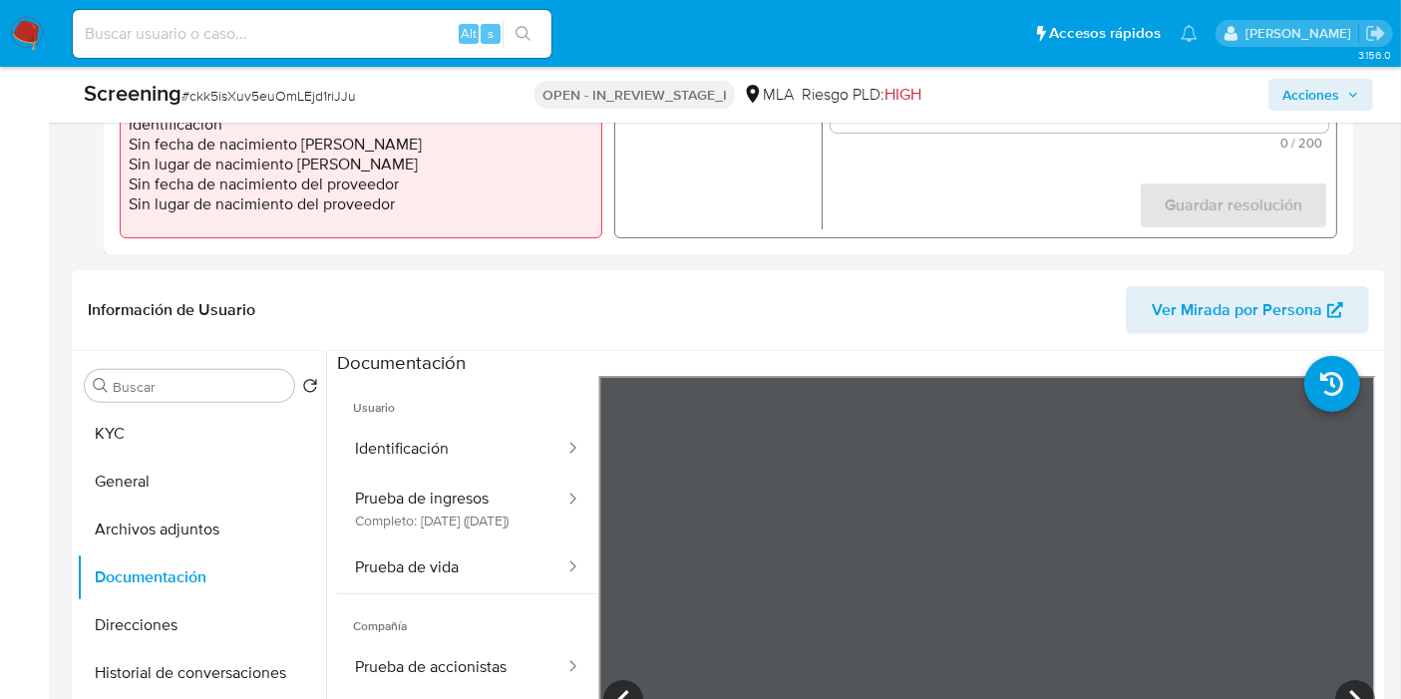
scroll to position [443, 0]
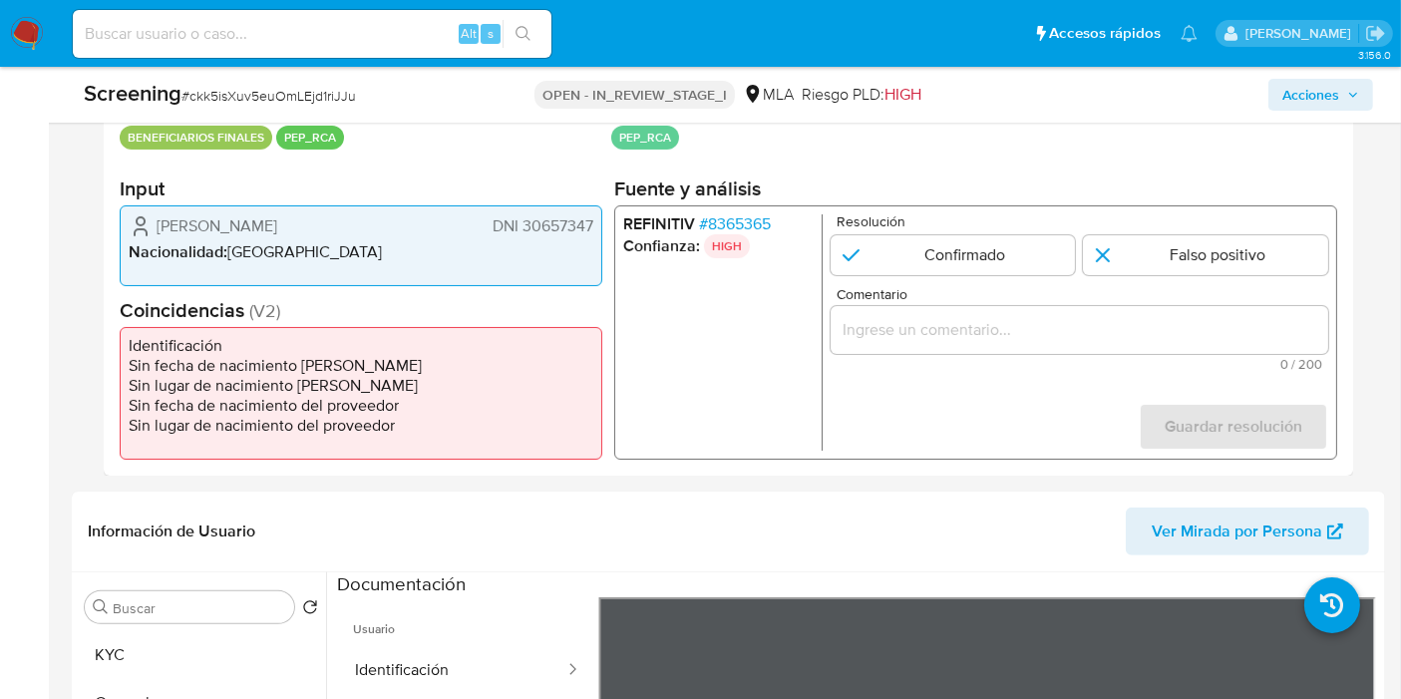
click at [333, 356] on li "Sin fecha de nacimiento de Meli" at bounding box center [361, 366] width 465 height 20
click at [307, 368] on li "Sin fecha de nacimiento de Meli" at bounding box center [361, 366] width 465 height 20
drag, startPoint x: 322, startPoint y: 411, endPoint x: 576, endPoint y: 526, distance: 279.3
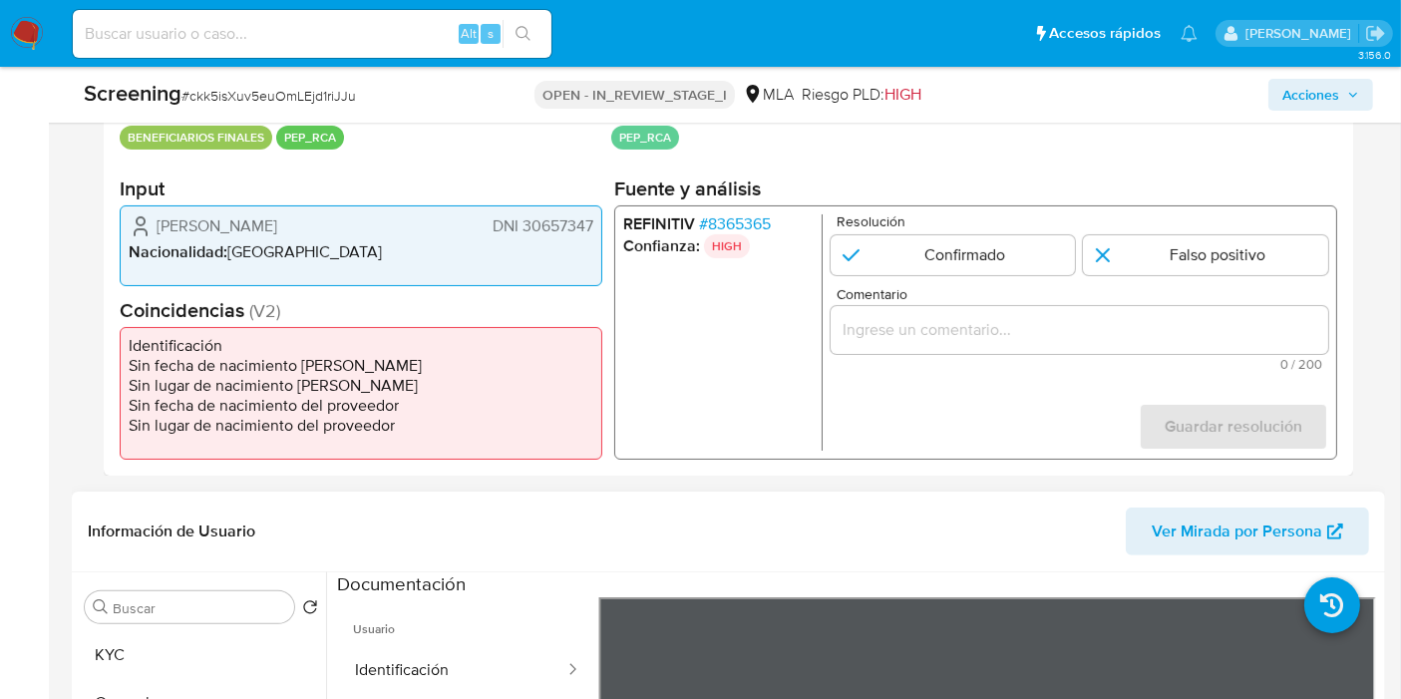
click at [325, 413] on ul "Identificación Sin fecha de nacimiento de Meli Sin lugar de nacimiento Meli Sin…" at bounding box center [361, 393] width 483 height 133
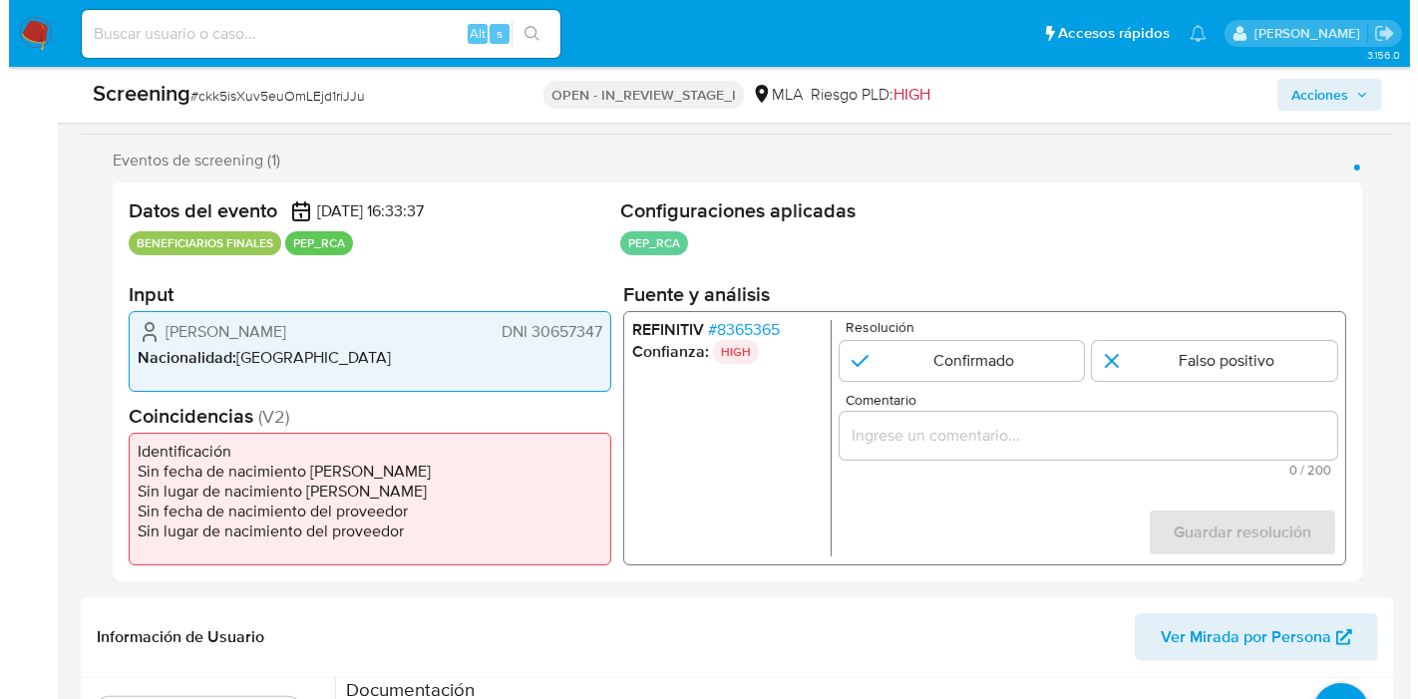
scroll to position [221, 0]
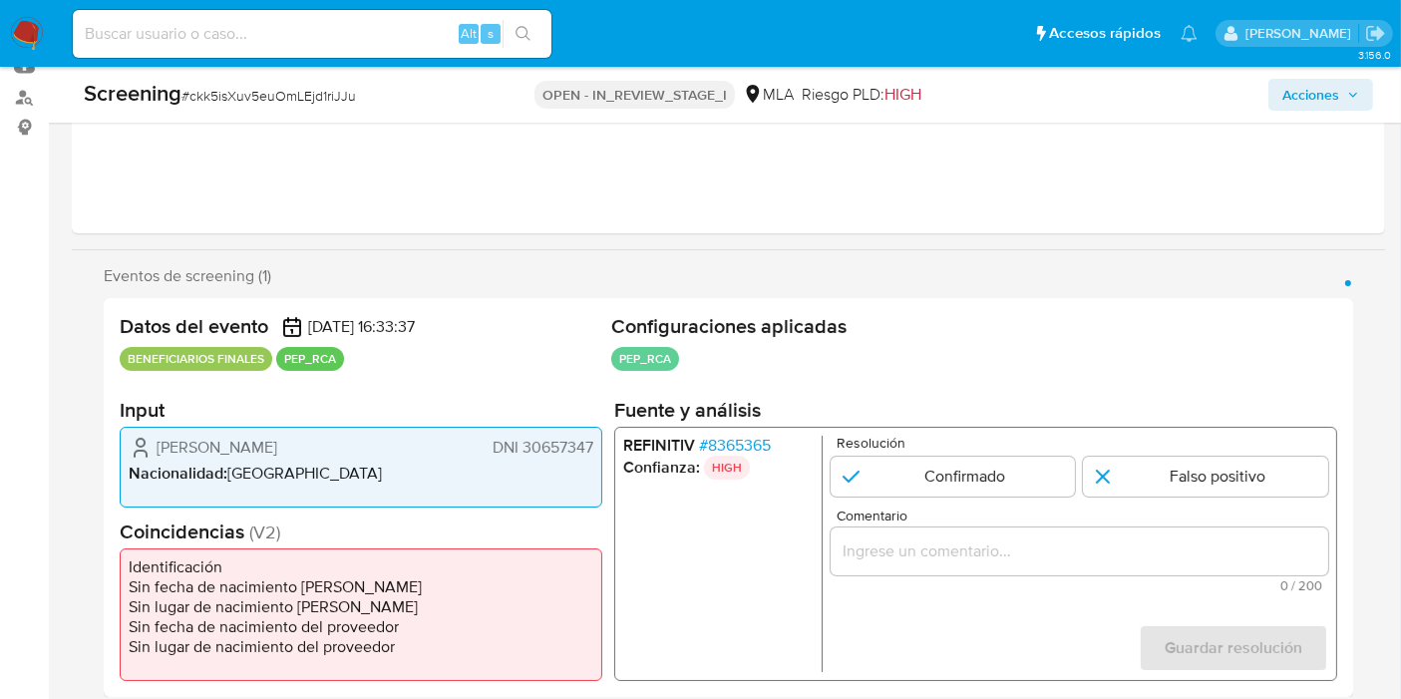
click at [742, 437] on span "# 8365365" at bounding box center [735, 446] width 72 height 20
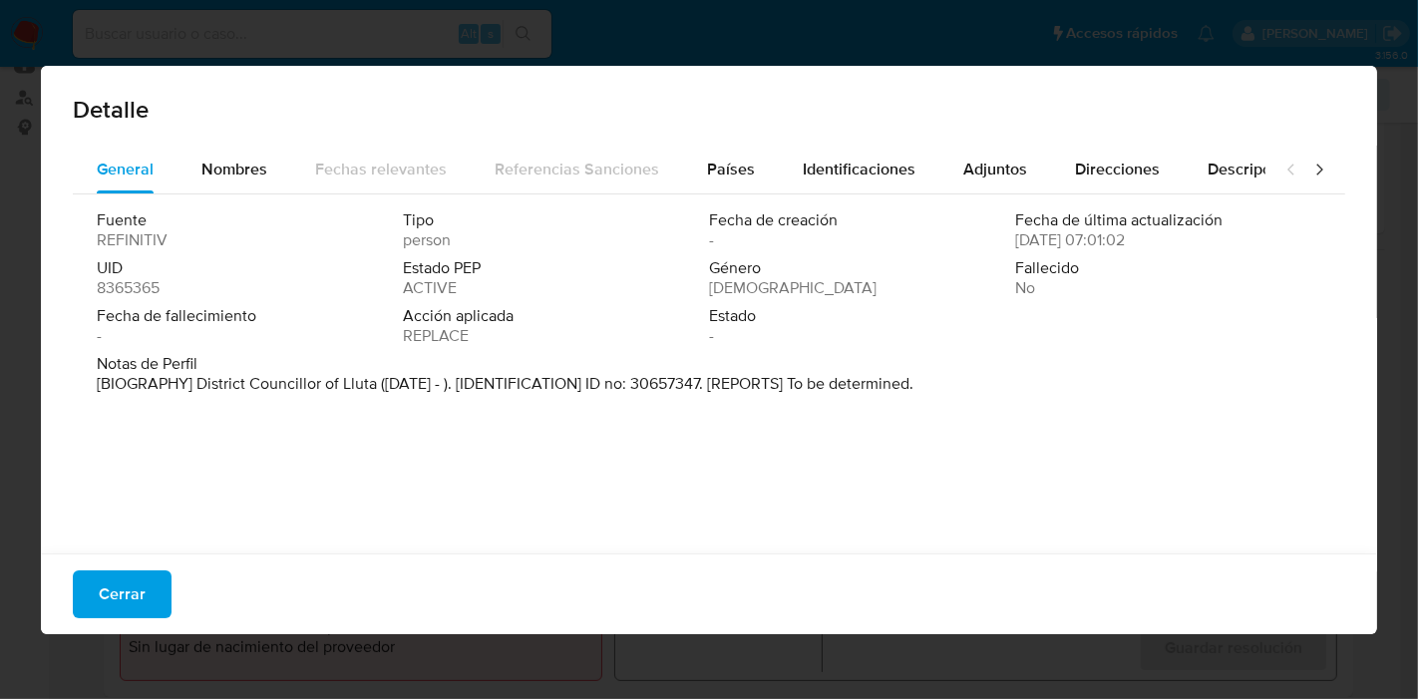
click at [253, 313] on span "Fecha de fallecimiento" at bounding box center [248, 316] width 302 height 20
click at [35, 234] on div "Detalle General Nombres Fechas relevantes Referencias Sanciones Países Identifi…" at bounding box center [709, 349] width 1418 height 699
click at [1105, 277] on span "Fallecido" at bounding box center [1166, 268] width 302 height 20
click at [729, 166] on span "Países" at bounding box center [731, 169] width 48 height 23
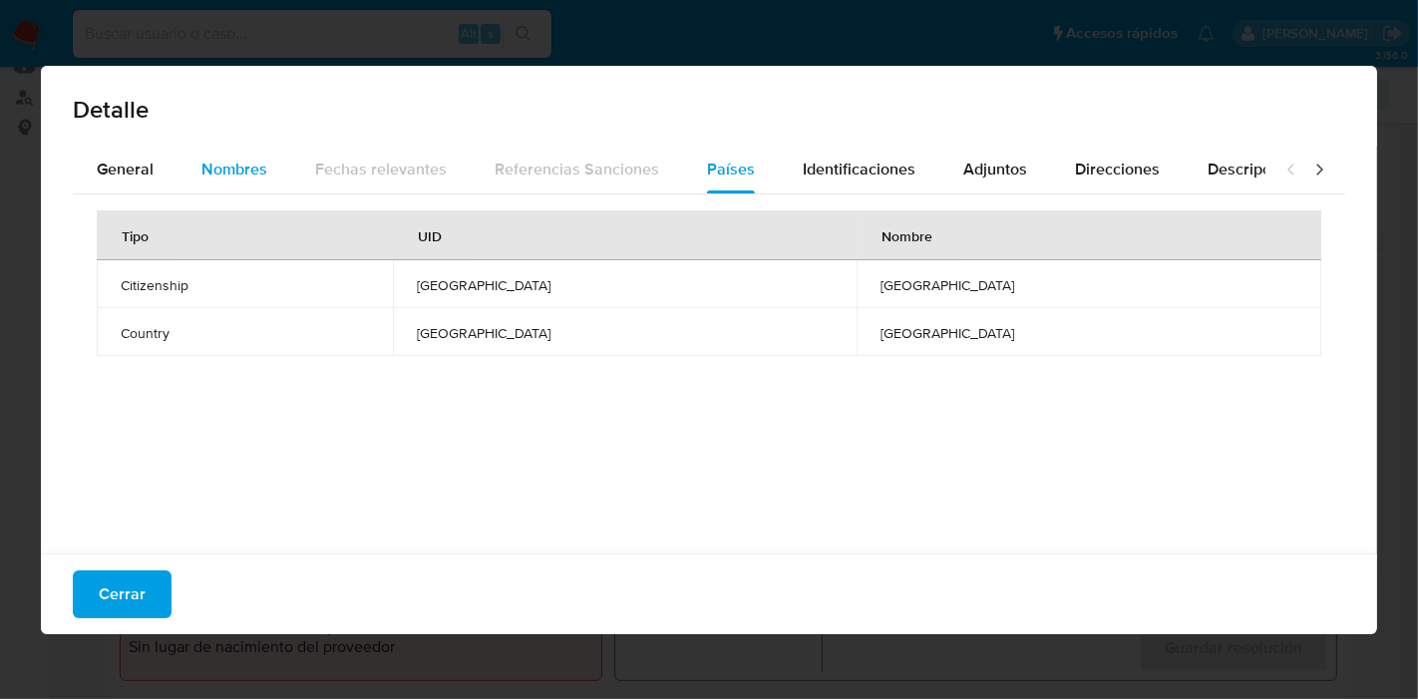
click at [224, 177] on span "Nombres" at bounding box center [234, 169] width 66 height 23
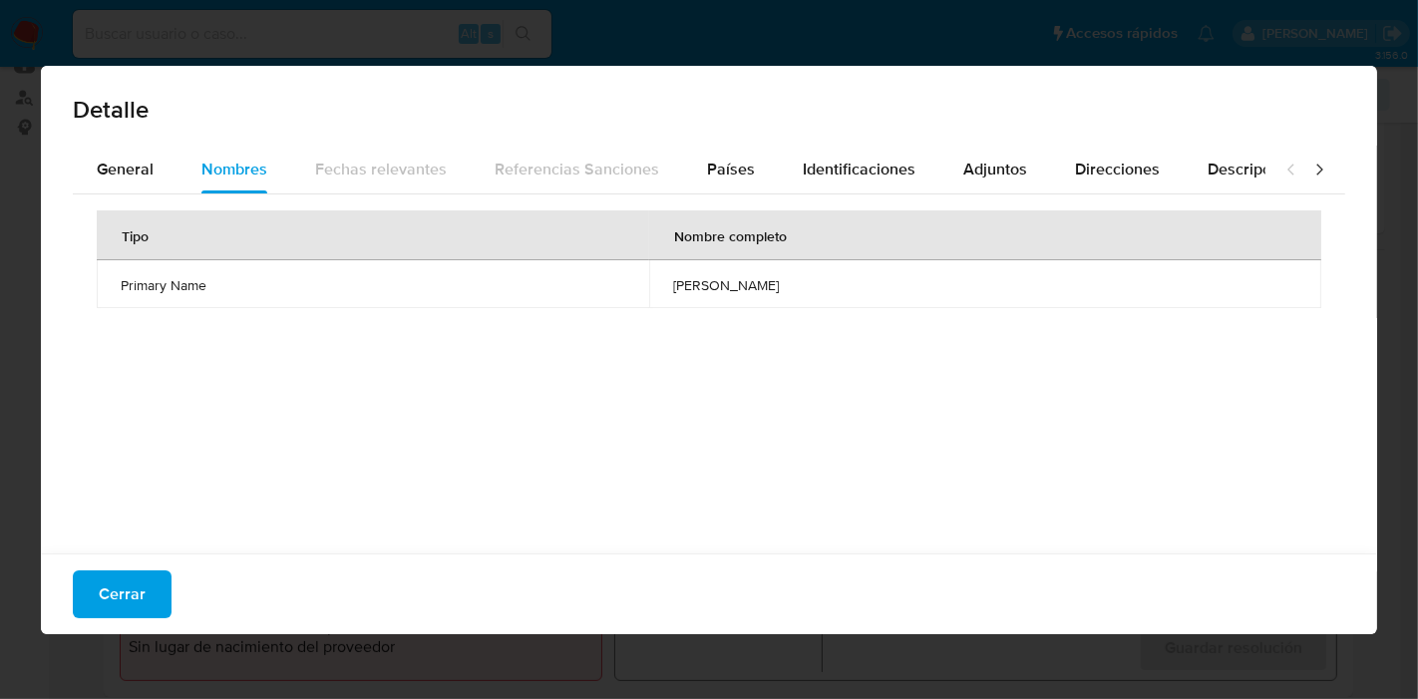
click at [698, 285] on span "luis agustin sanchez larota" at bounding box center [985, 285] width 624 height 18
click at [812, 171] on span "Identificaciones" at bounding box center [859, 169] width 113 height 23
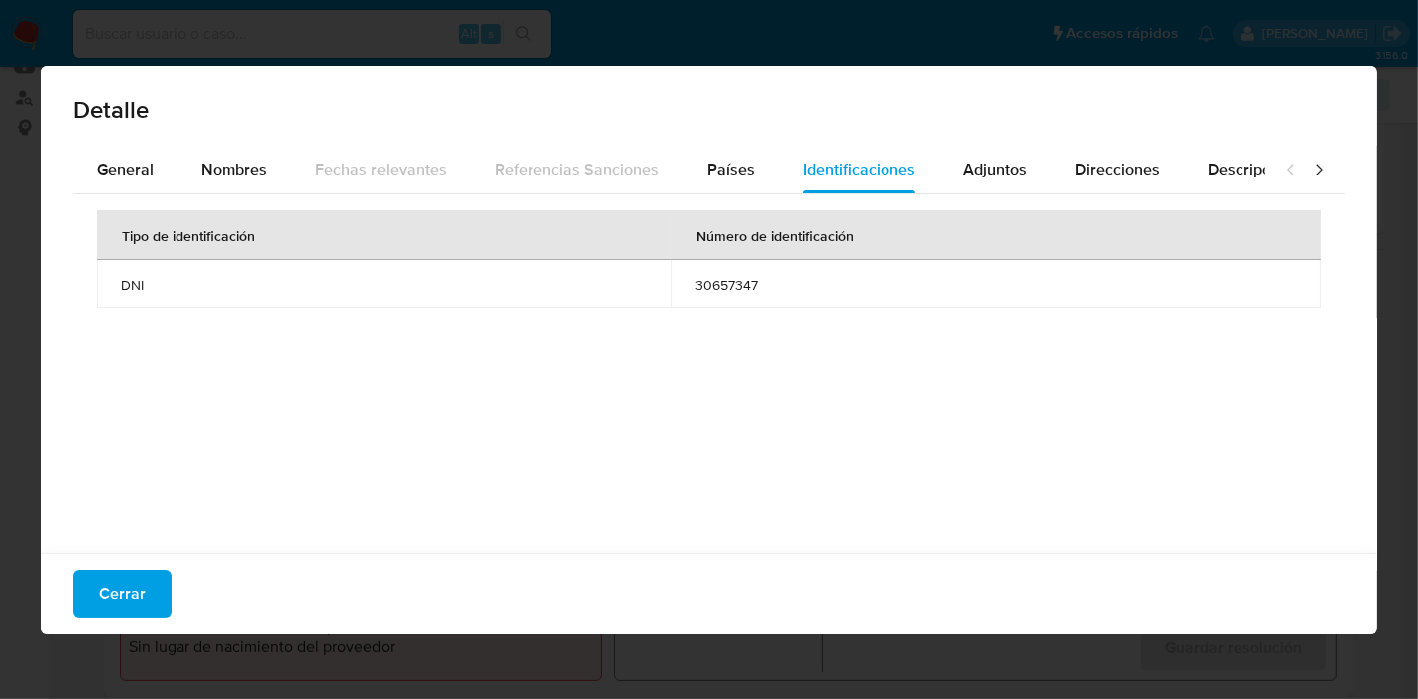
click at [895, 297] on td "30657347" at bounding box center [996, 284] width 650 height 48
click at [977, 174] on span "Adjuntos" at bounding box center [995, 169] width 64 height 23
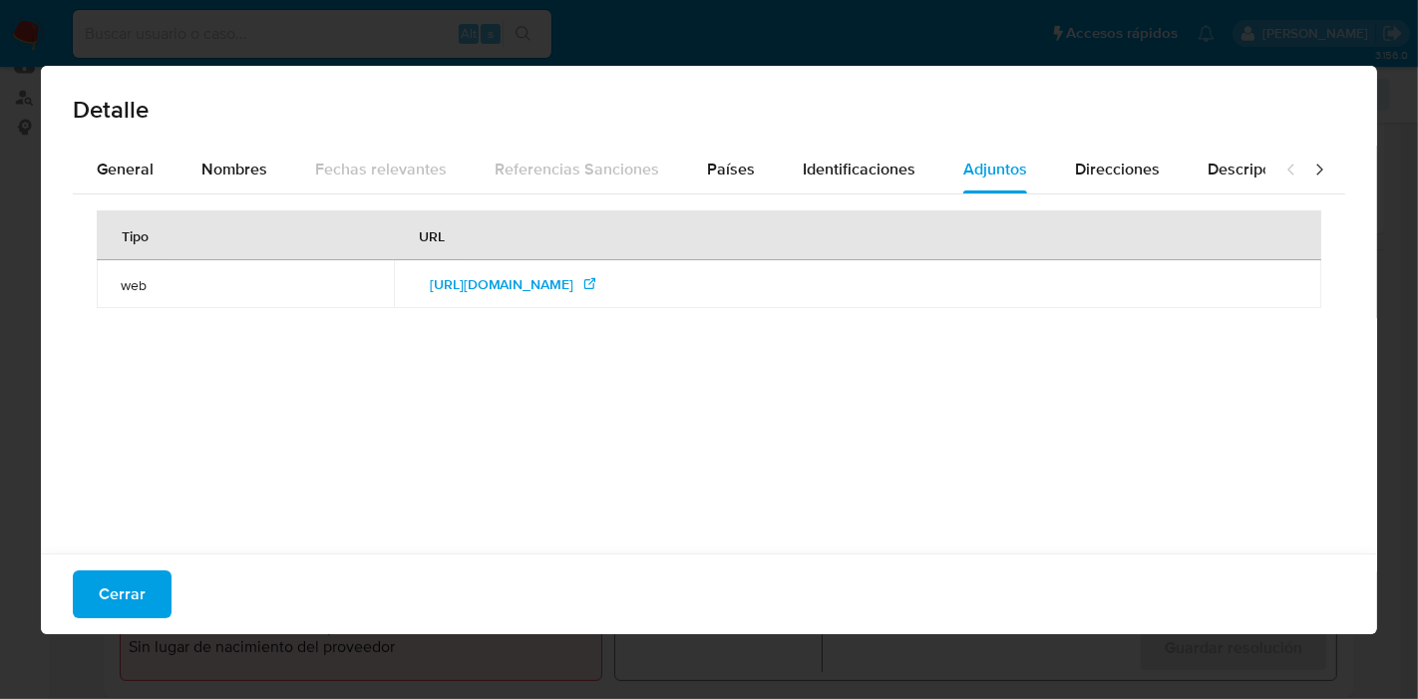
click at [1067, 362] on div "Tipo URL web https://plataformahistorico.jne.gob.pe/Tmp/Proyectos/612589.pdf" at bounding box center [709, 368] width 1272 height 349
click at [1118, 182] on div "Direcciones" at bounding box center [1117, 170] width 85 height 48
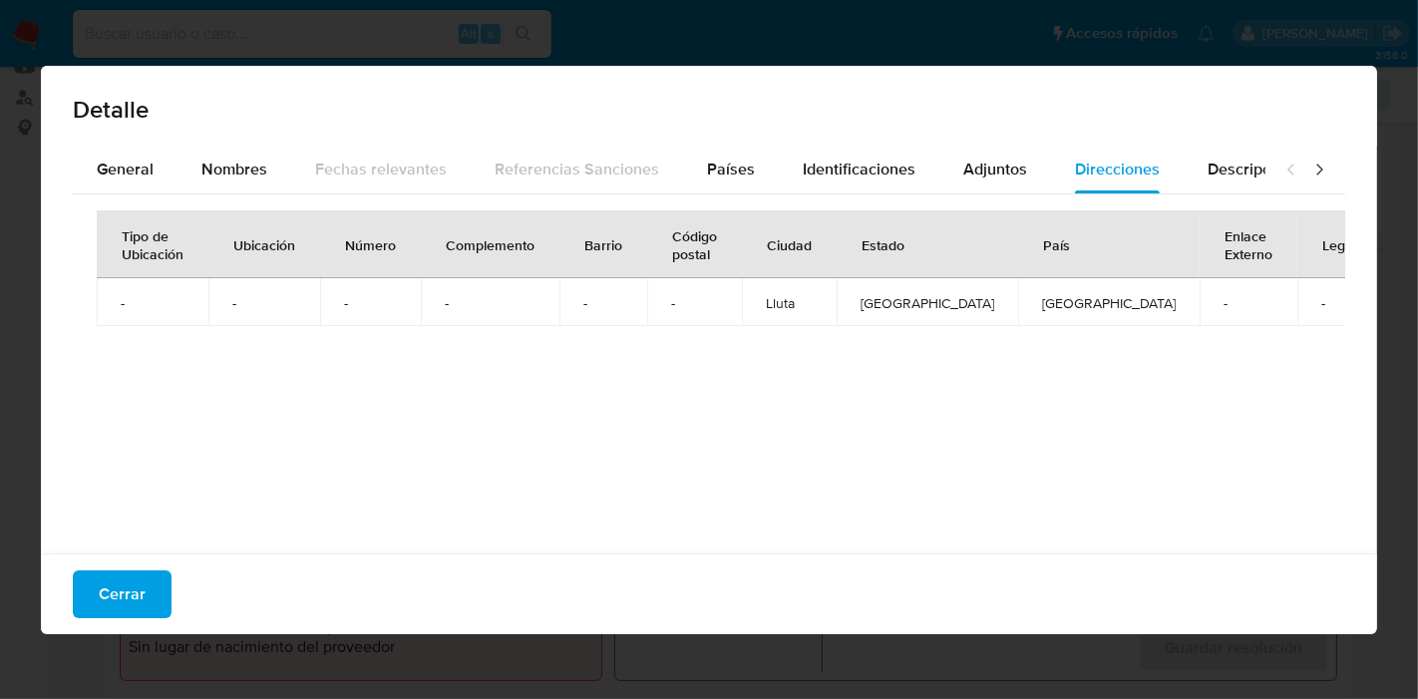
click at [1253, 199] on div "Tipo de Ubicación Ubicación Número Complemento Barrio Código postal Ciudad Esta…" at bounding box center [709, 368] width 1272 height 349
click at [1244, 173] on span "Descripciones" at bounding box center [1258, 169] width 102 height 23
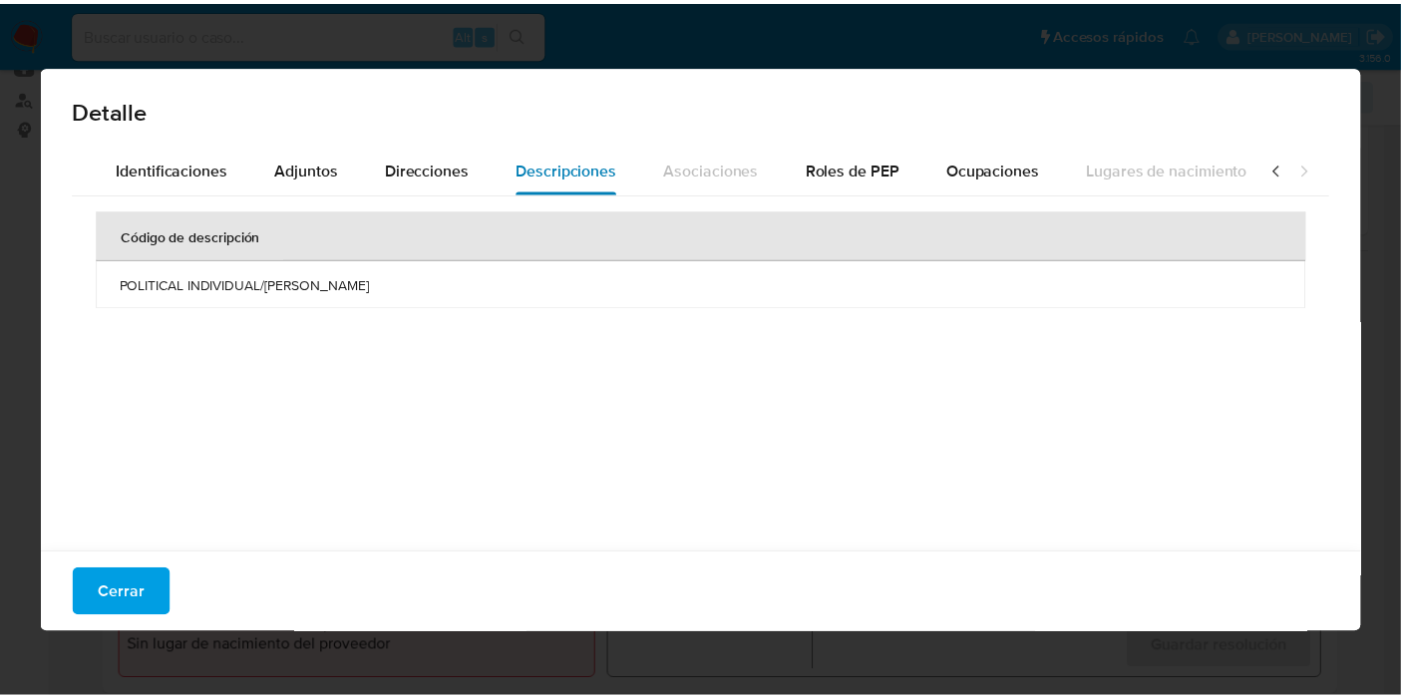
scroll to position [0, 706]
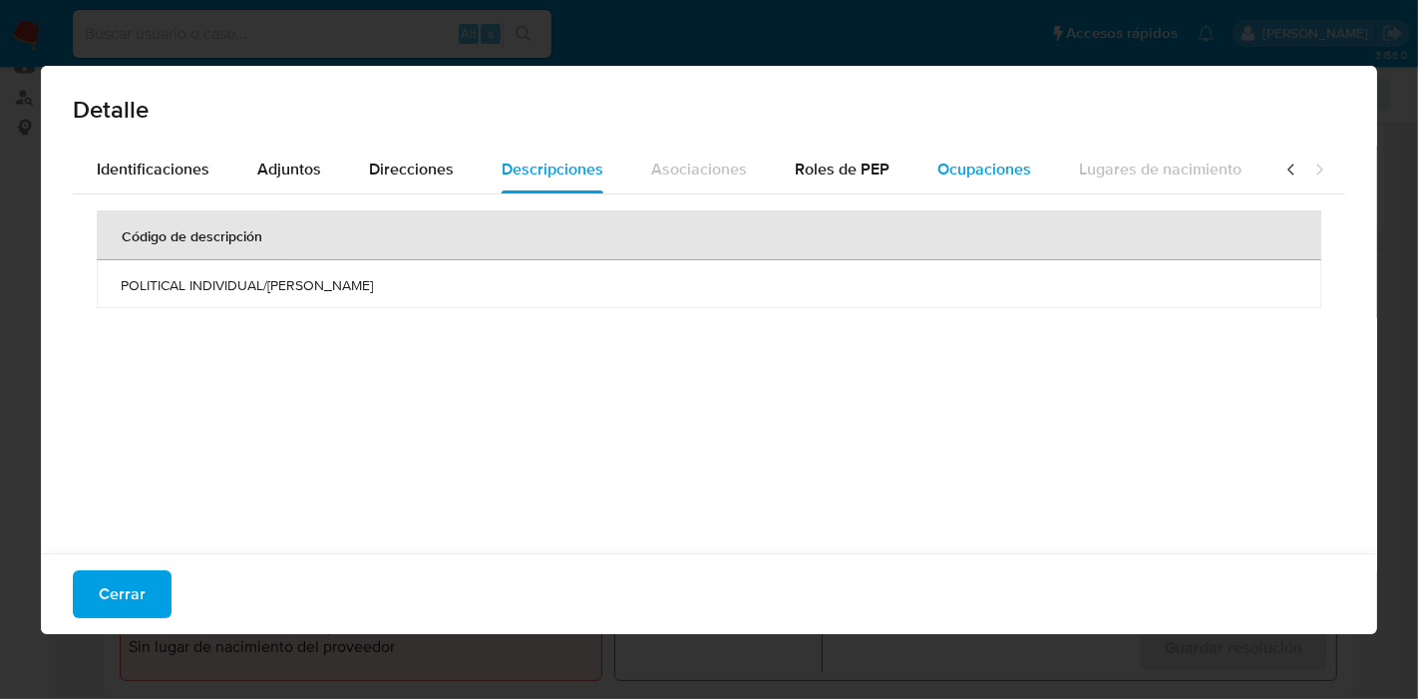
click at [947, 171] on span "Ocupaciones" at bounding box center [984, 169] width 94 height 23
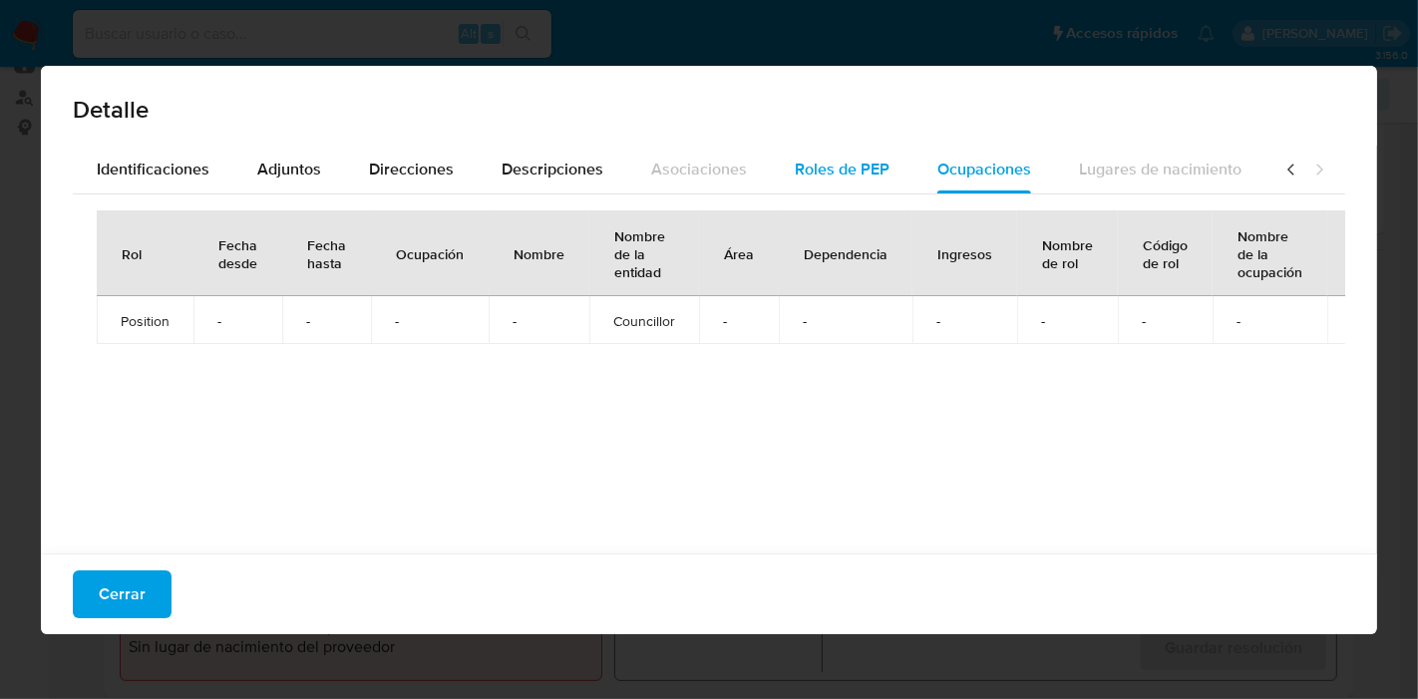
click at [795, 169] on span "Roles de PEP" at bounding box center [842, 169] width 95 height 23
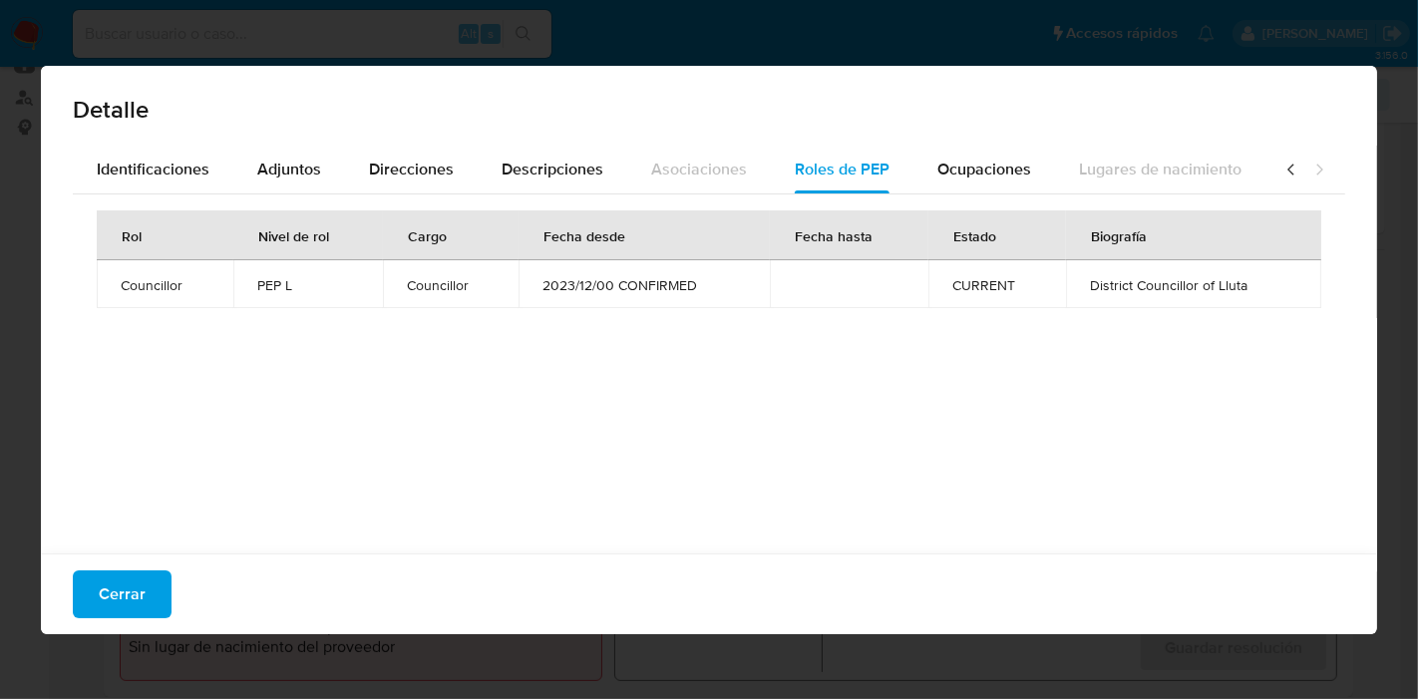
click at [0, 313] on div "Detalle General Nombres Fechas relevantes Referencias Sanciones Países Identifi…" at bounding box center [709, 349] width 1418 height 699
drag, startPoint x: 115, startPoint y: 585, endPoint x: 253, endPoint y: 437, distance: 203.2
click at [117, 585] on span "Cerrar" at bounding box center [122, 594] width 47 height 44
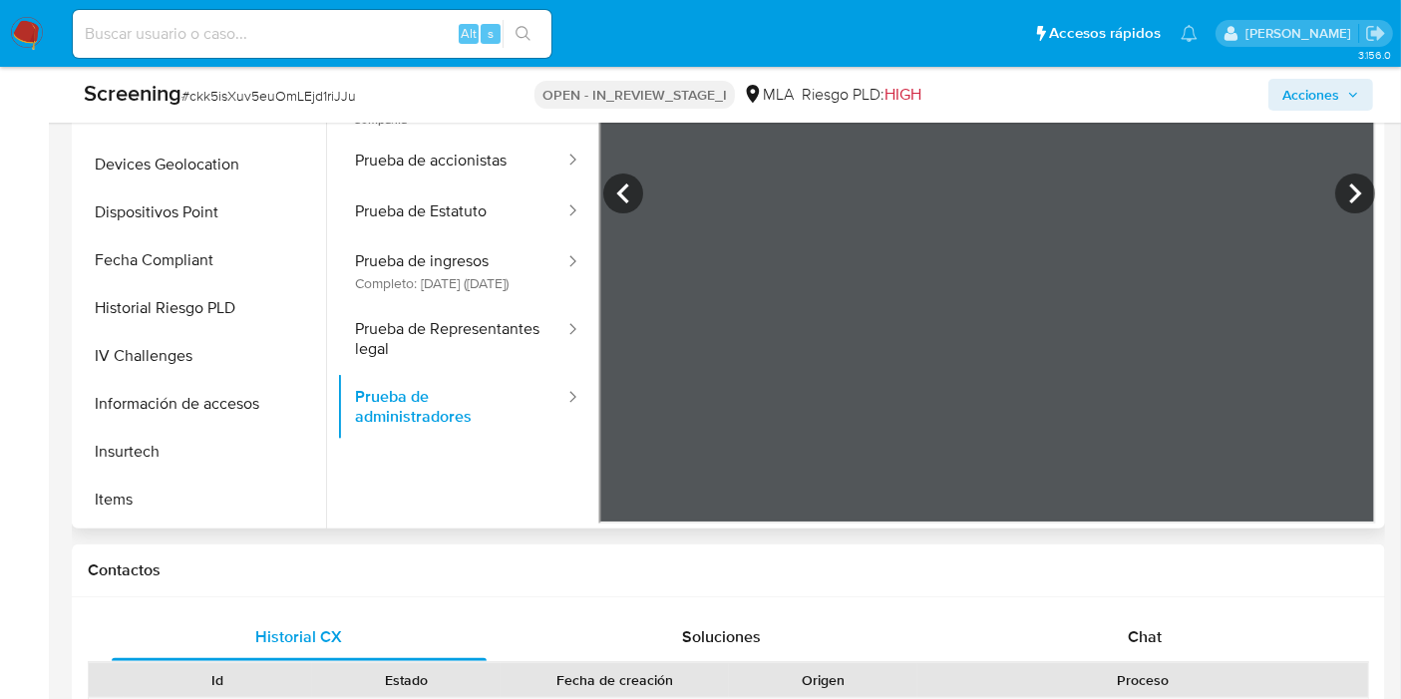
scroll to position [664, 0]
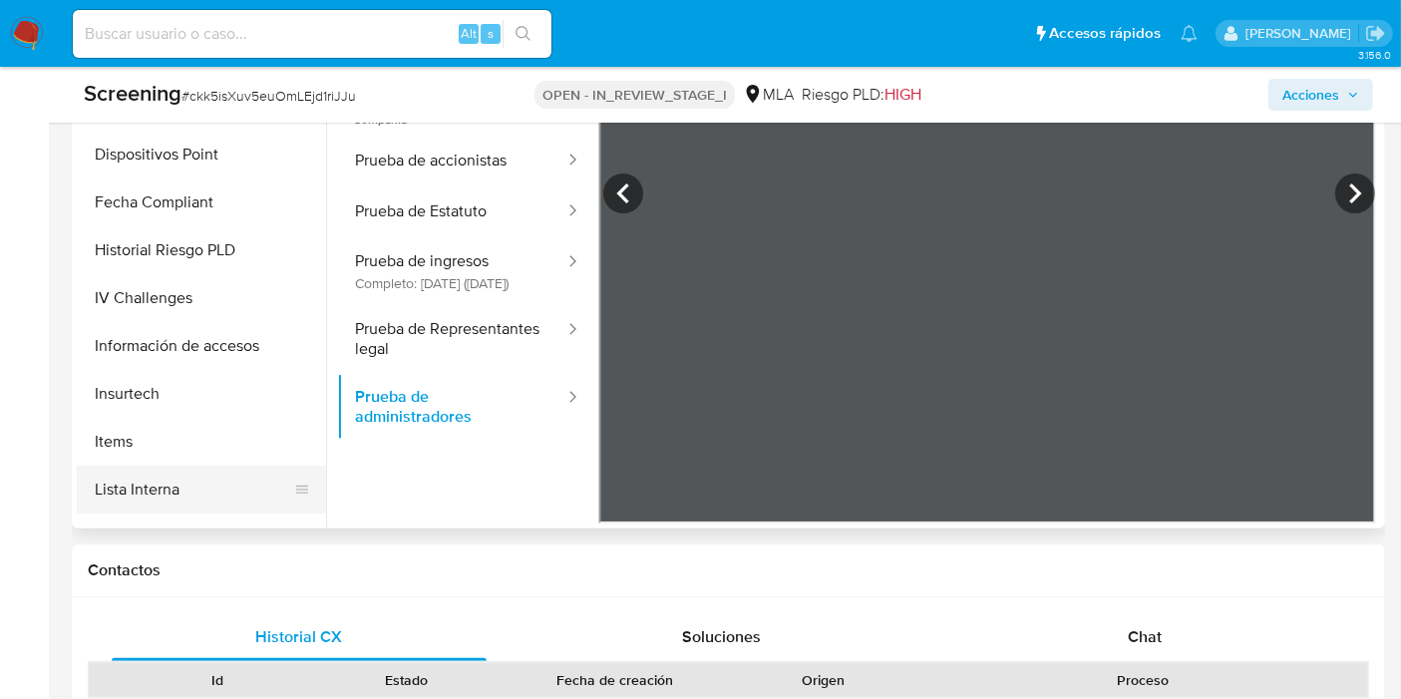
click at [200, 494] on button "Lista Interna" at bounding box center [193, 490] width 233 height 48
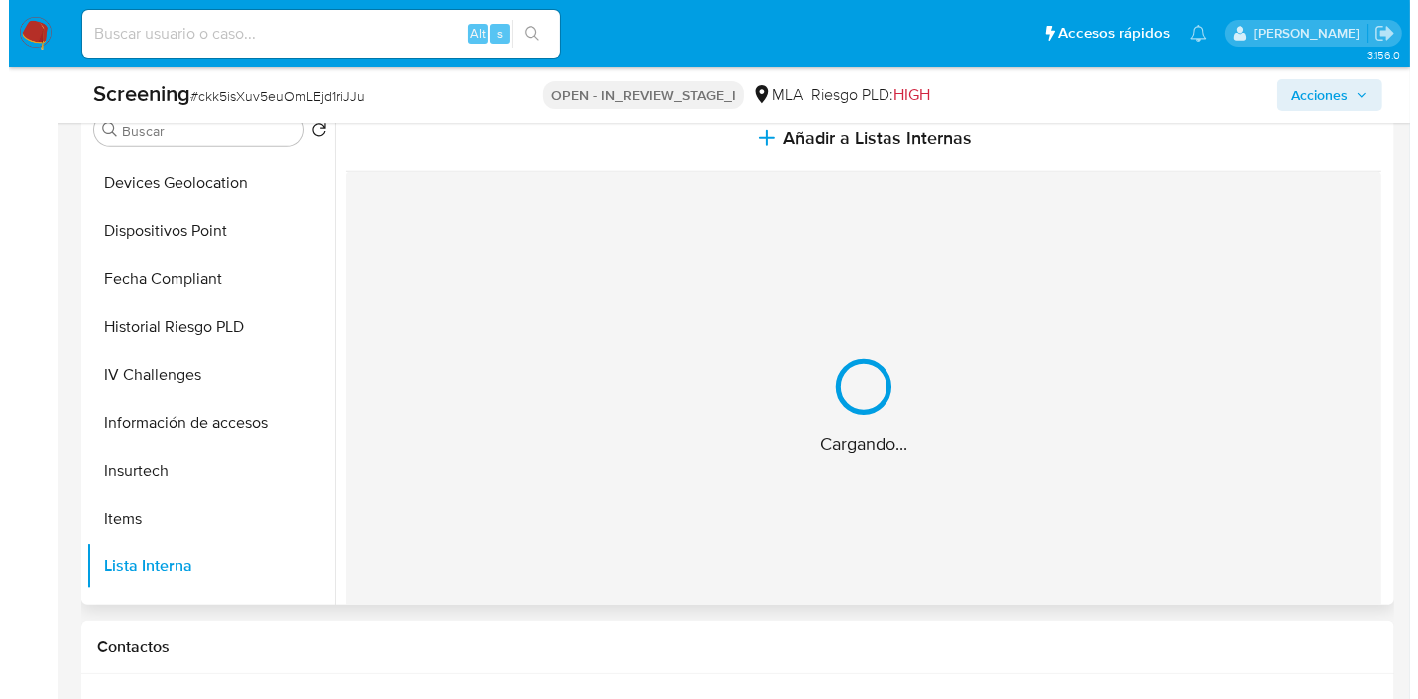
scroll to position [775, 0]
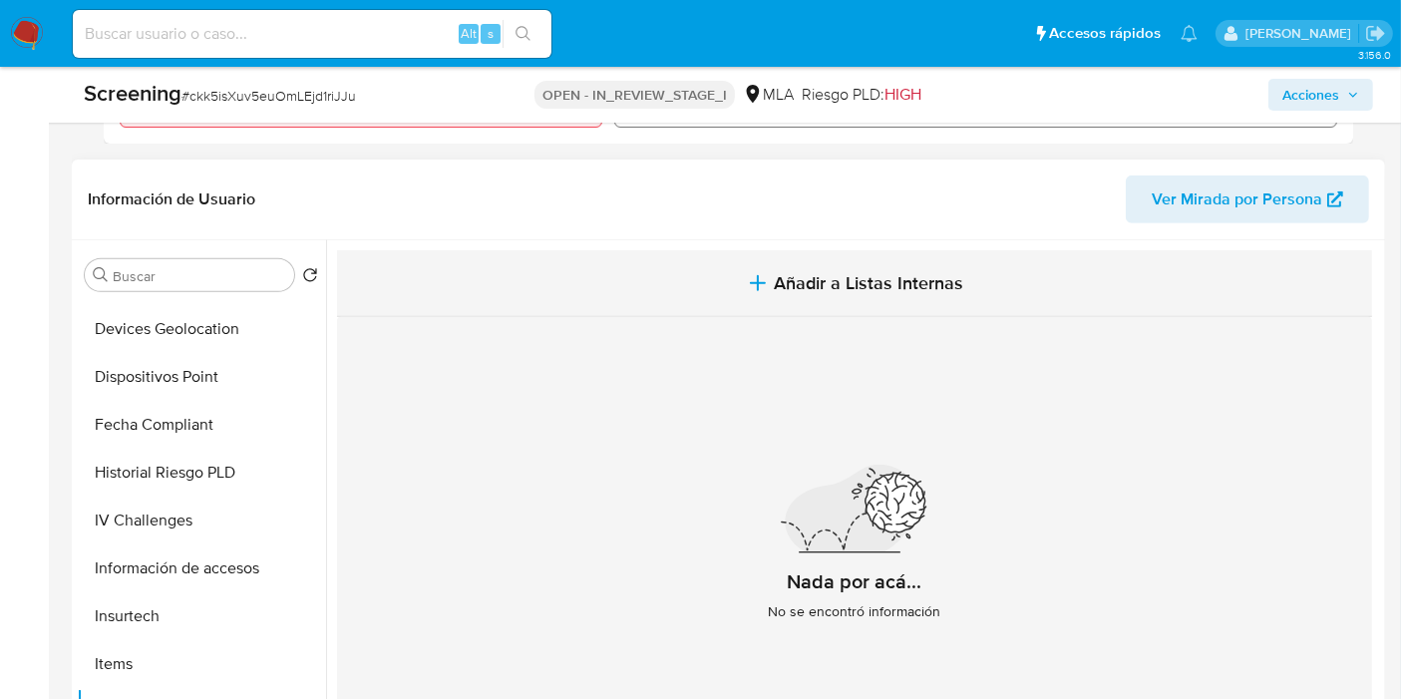
click at [908, 288] on span "Añadir a Listas Internas" at bounding box center [868, 283] width 189 height 22
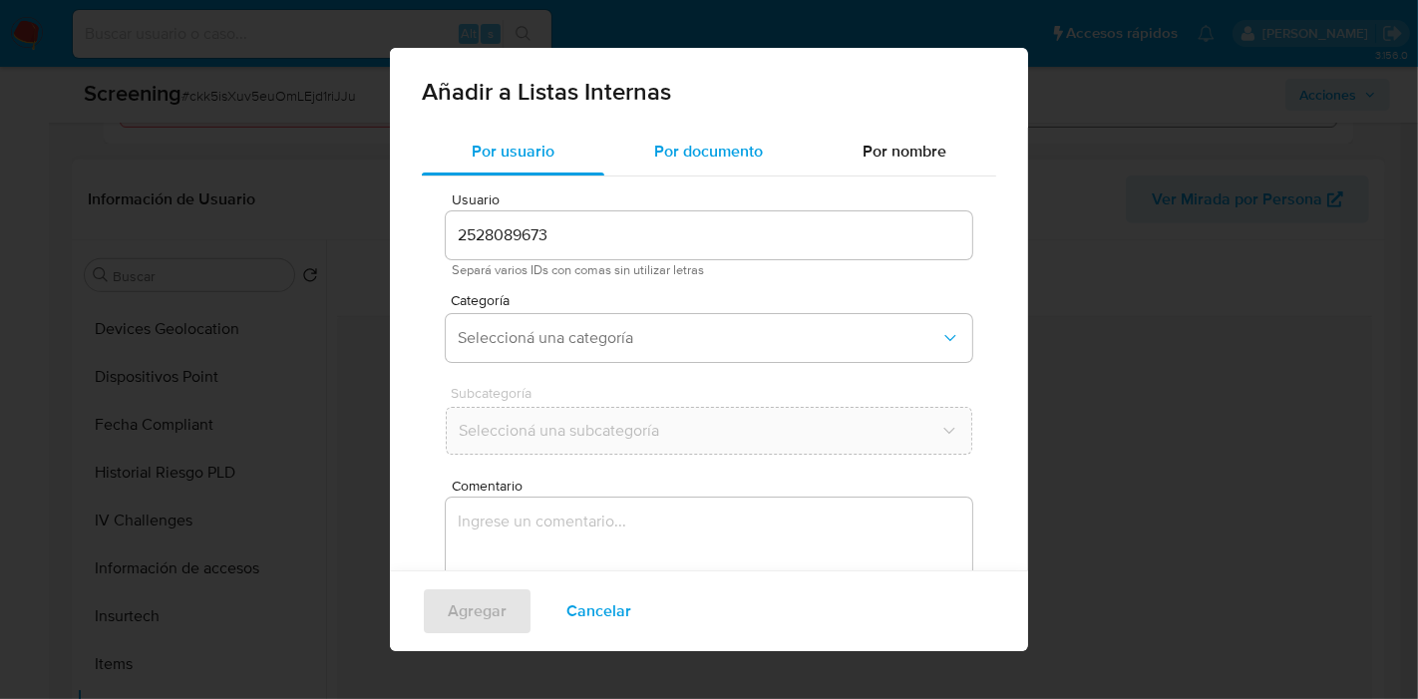
click at [672, 150] on span "Por documento" at bounding box center [708, 151] width 109 height 23
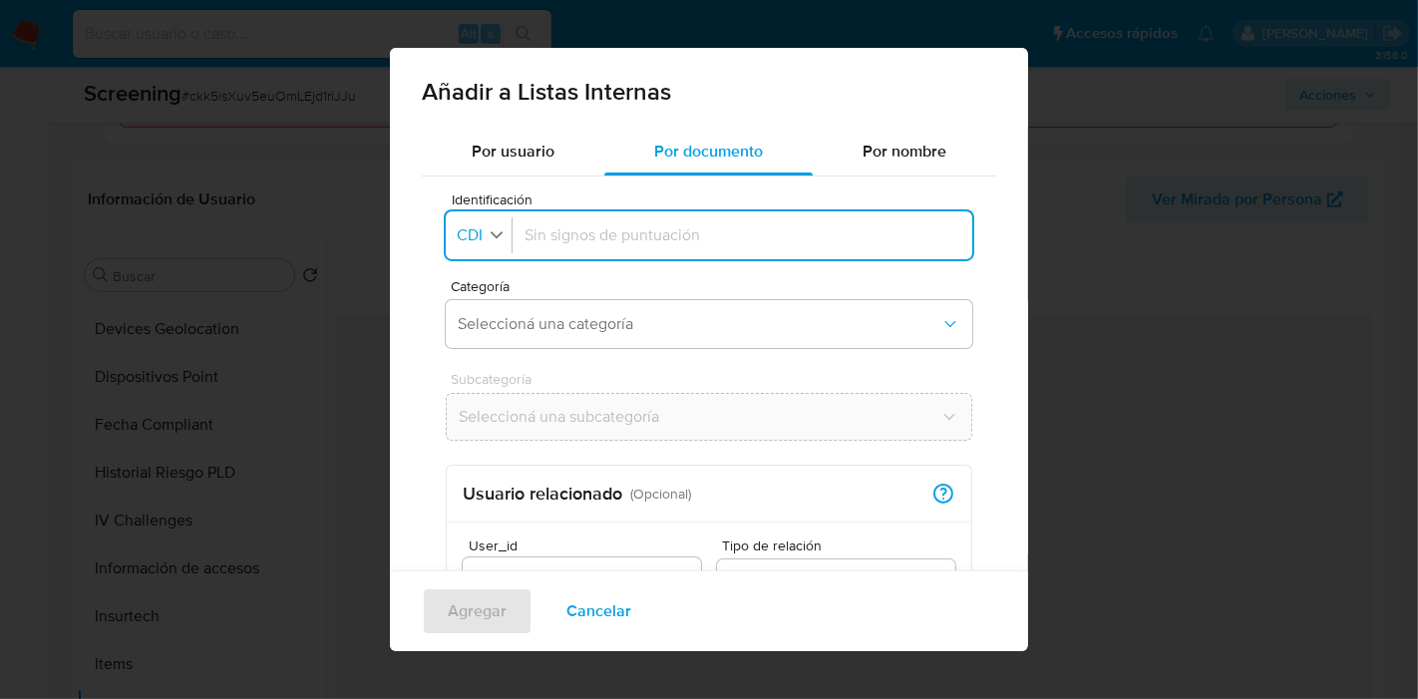
click at [453, 243] on button "Identificación CDI" at bounding box center [482, 235] width 60 height 29
click at [481, 360] on span "CUIT" at bounding box center [476, 369] width 35 height 20
click at [473, 322] on span "Seleccioná una categoría" at bounding box center [699, 324] width 483 height 20
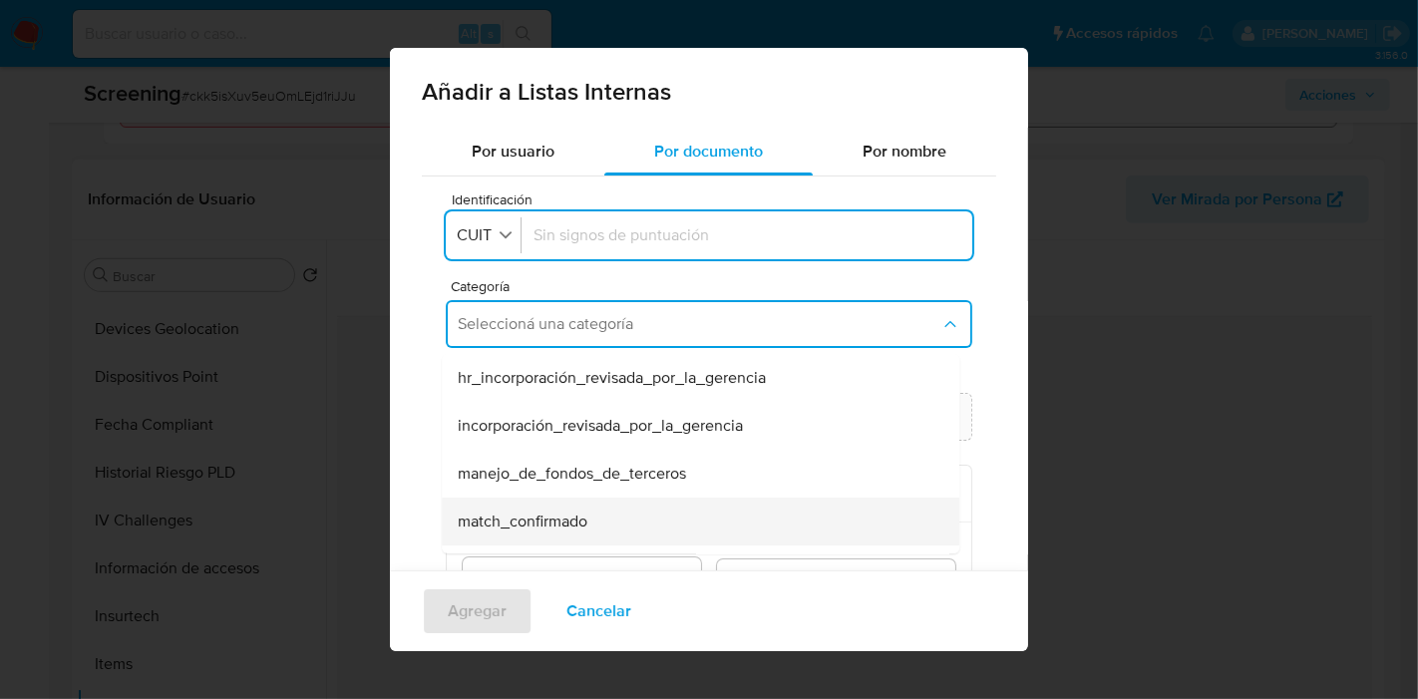
scroll to position [111, 0]
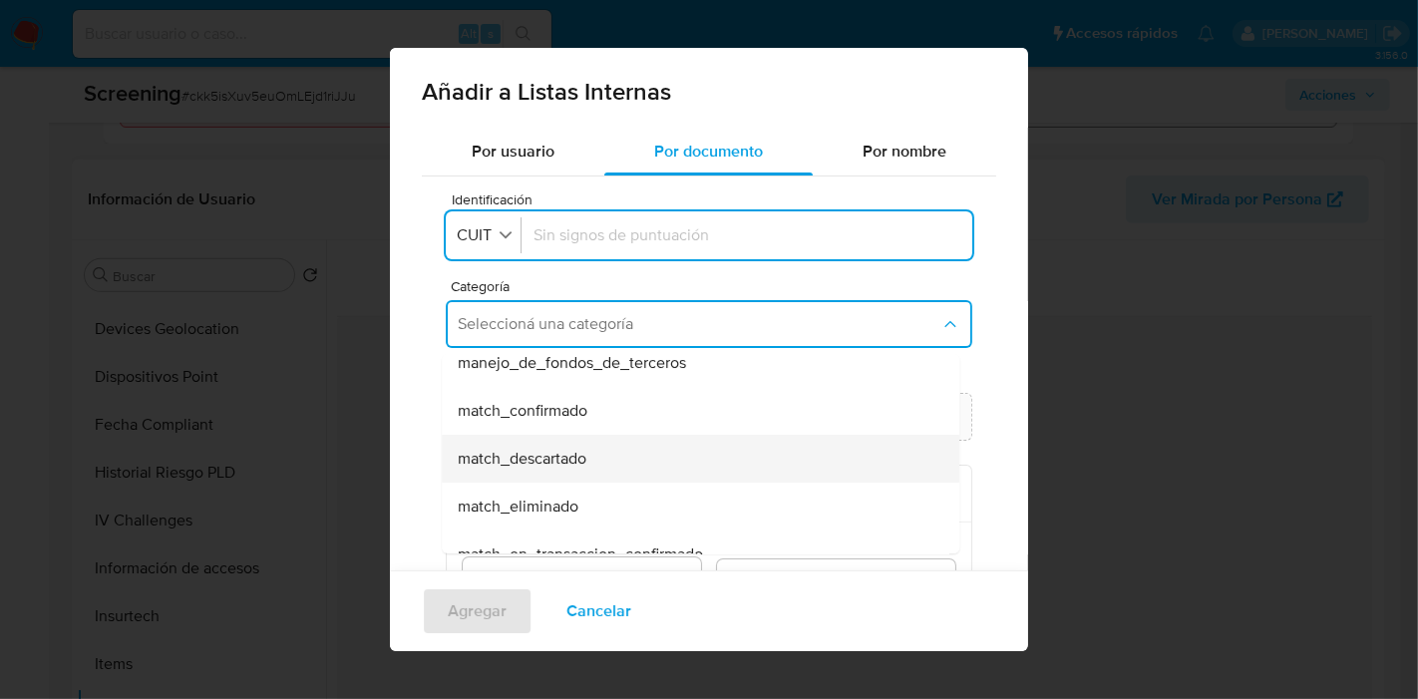
click at [583, 462] on span "match_descartado" at bounding box center [522, 459] width 129 height 20
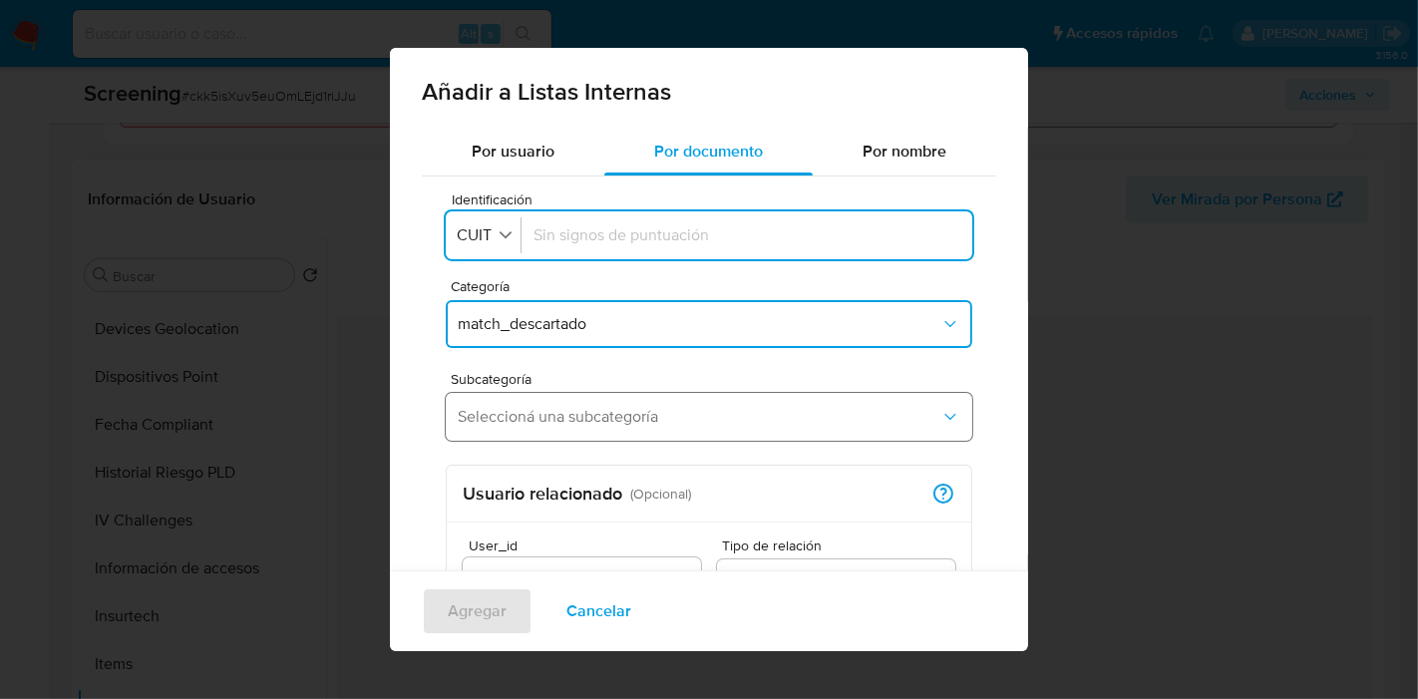
click at [593, 408] on span "Seleccioná una subcategoría" at bounding box center [699, 417] width 483 height 20
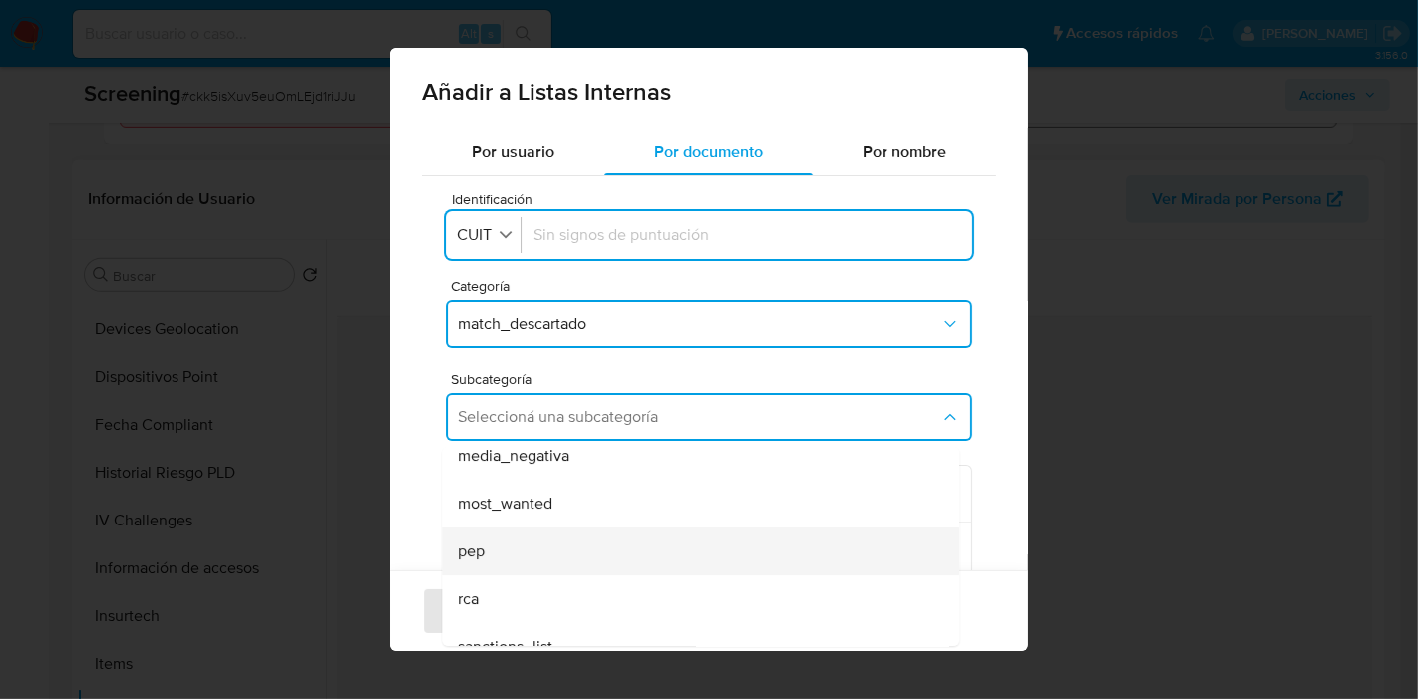
click at [543, 535] on div "pep" at bounding box center [695, 551] width 474 height 48
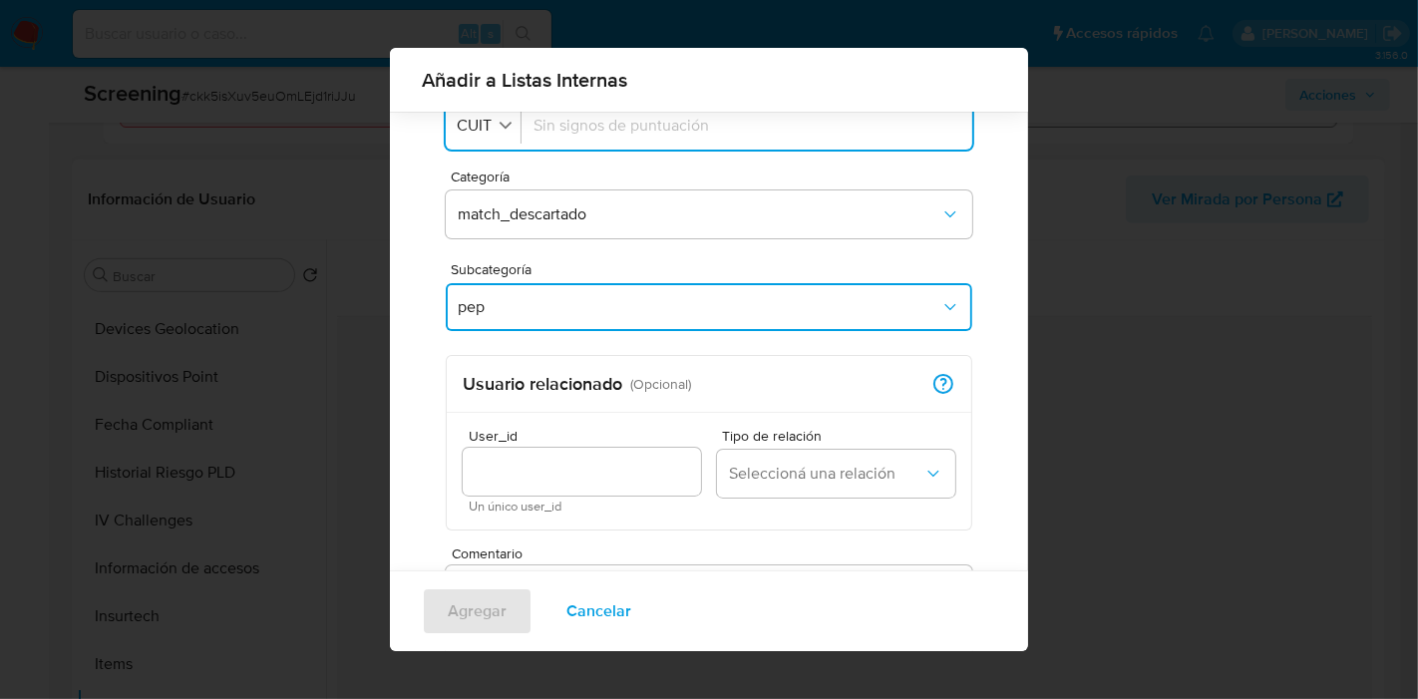
scroll to position [316, 0]
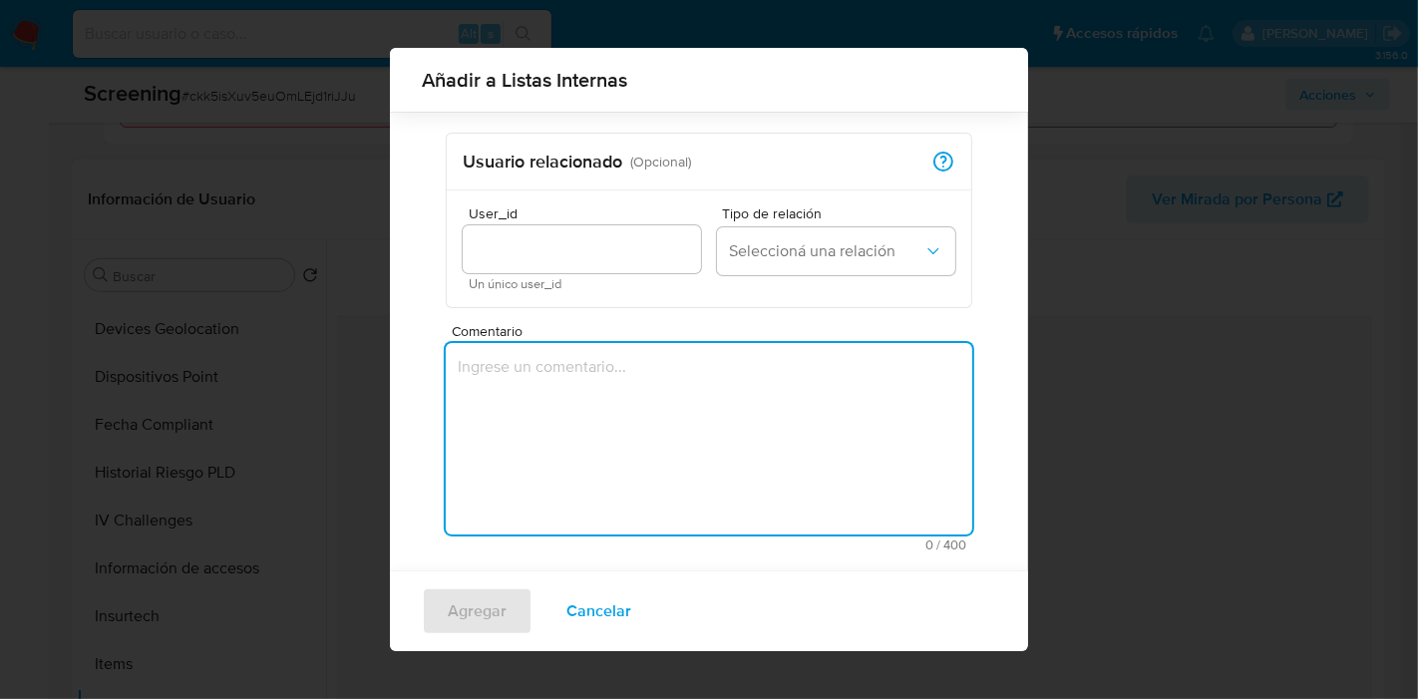
click at [558, 437] on textarea "Comentario" at bounding box center [709, 438] width 526 height 191
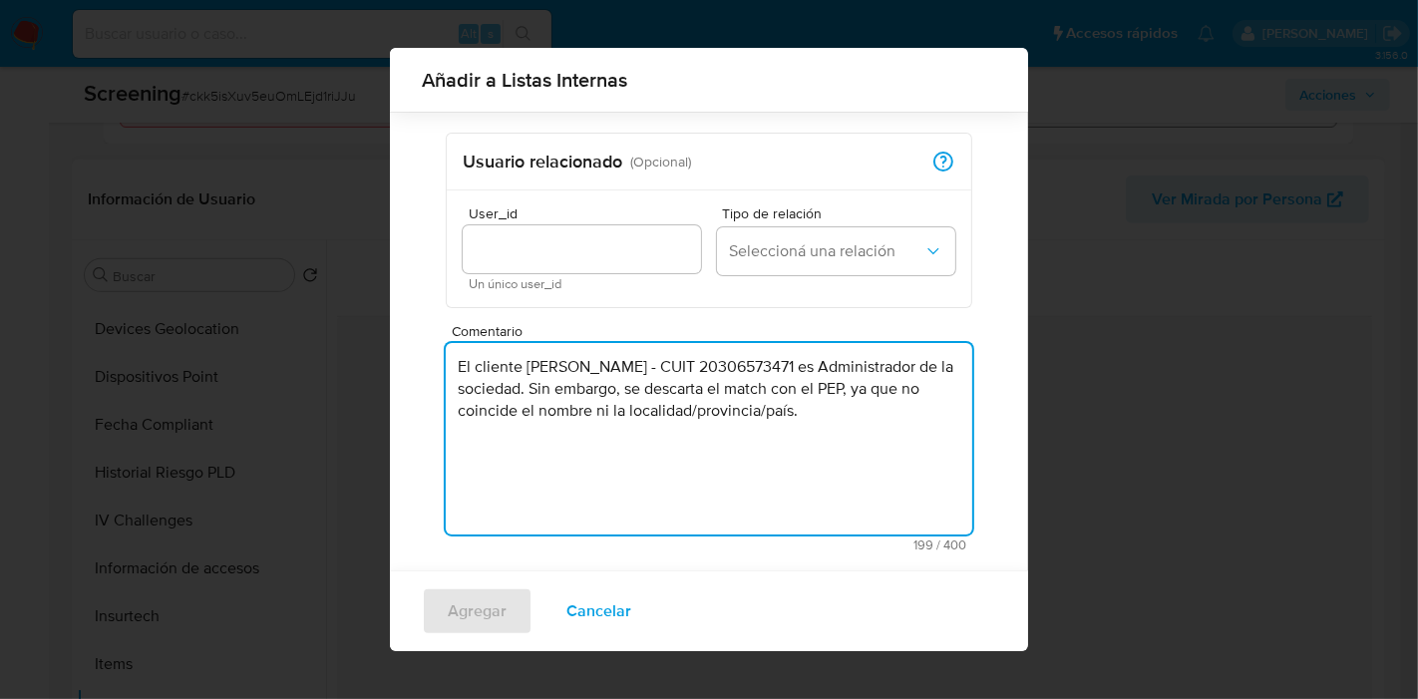
type textarea "El cliente Carlos Víctor Martino Navarro - CUIT 20306573471 es Administrador de…"
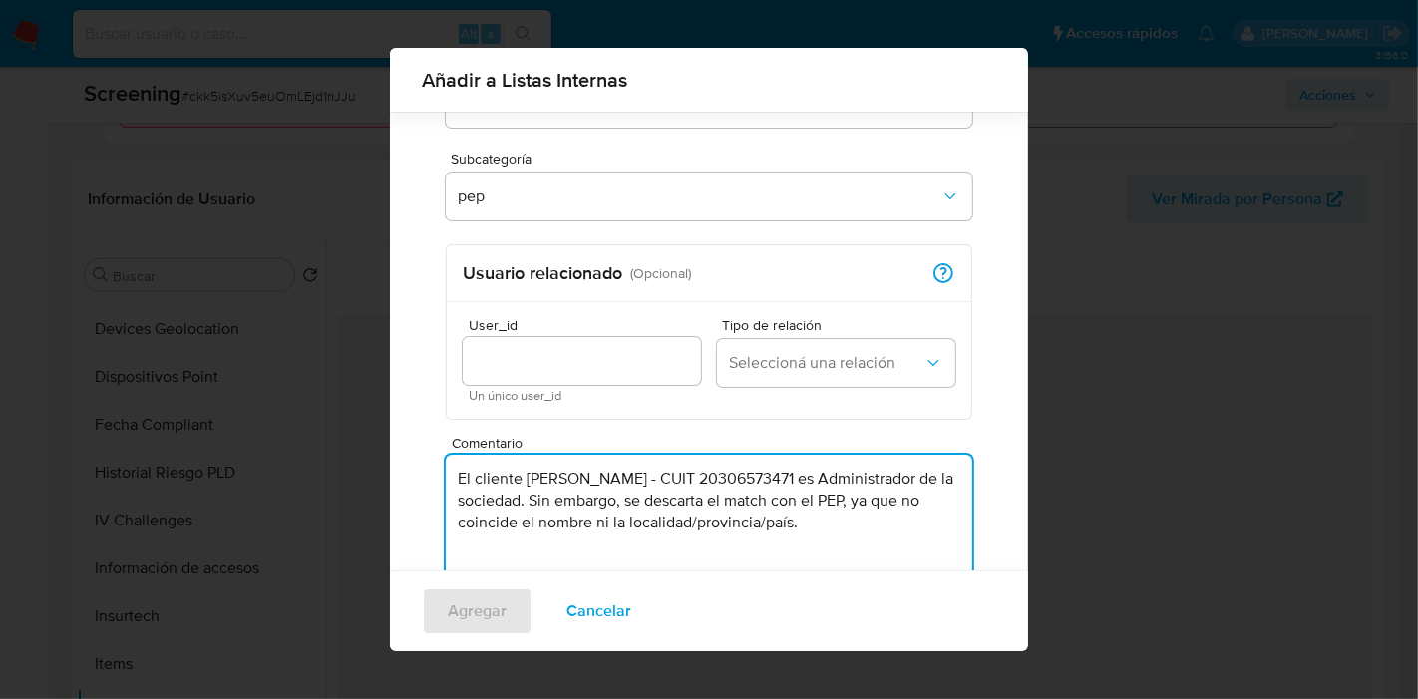
click at [650, 354] on input "User_id" at bounding box center [582, 361] width 238 height 26
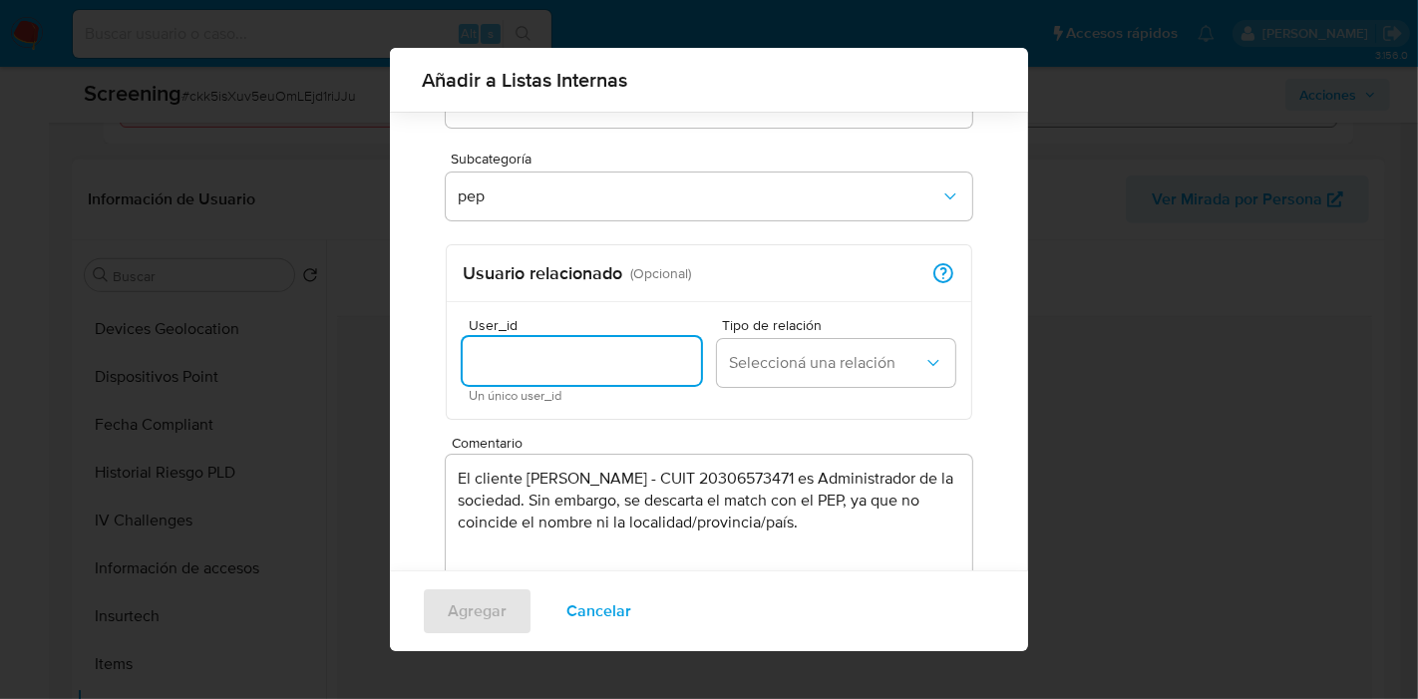
click at [611, 360] on input "User_id" at bounding box center [582, 361] width 238 height 26
paste input "2528089673"
type input "2528089673"
click at [760, 374] on button "Seleccioná una relación" at bounding box center [836, 363] width 238 height 48
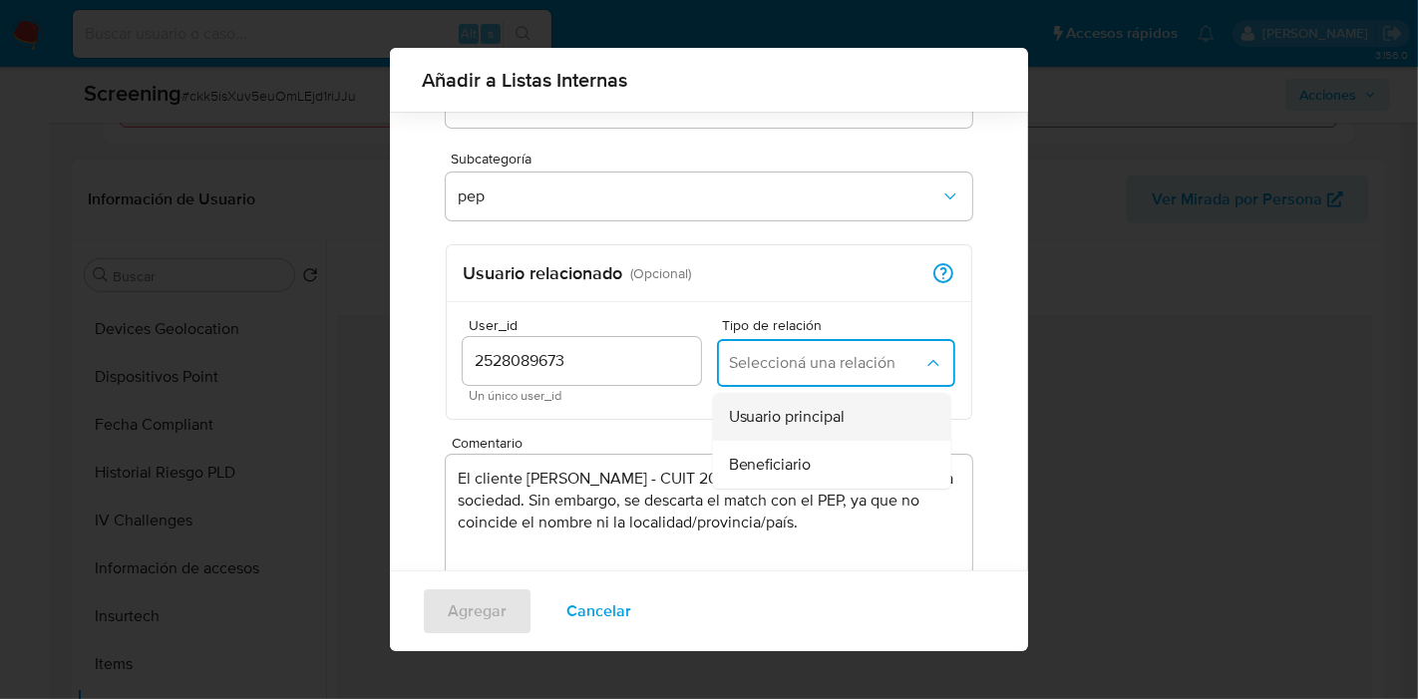
click at [768, 412] on span "Usuario principal" at bounding box center [787, 417] width 117 height 20
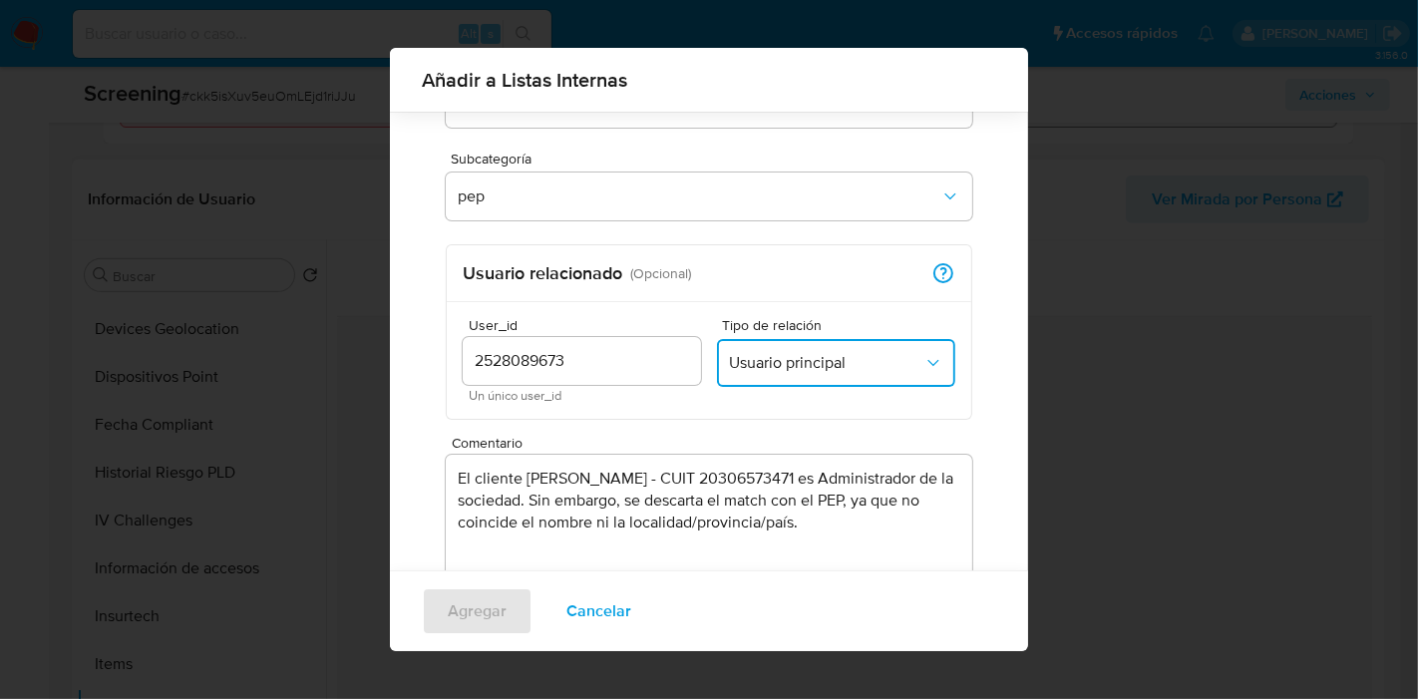
click at [560, 313] on div "User_id 2528089673 Un único user_id Tipo de relación Usuario principal" at bounding box center [709, 360] width 524 height 117
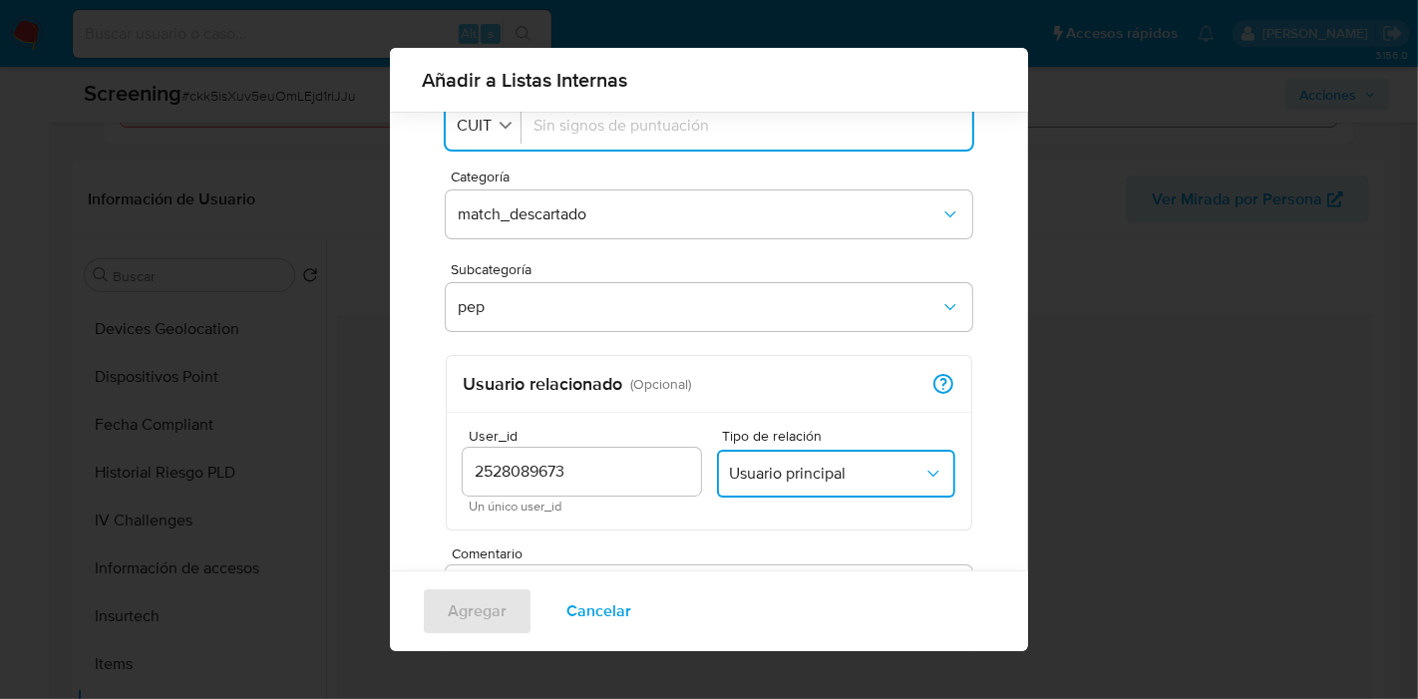
scroll to position [0, 0]
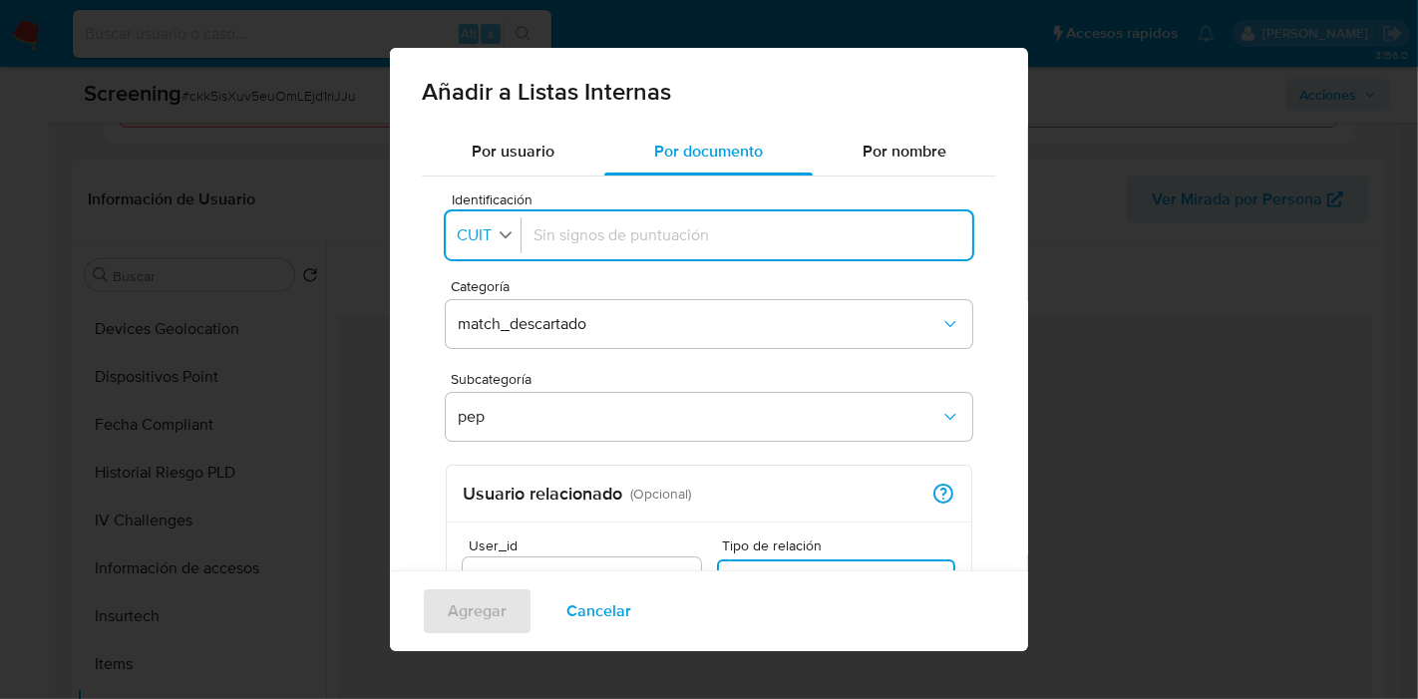
click at [499, 221] on button "Identificación CUIT" at bounding box center [486, 235] width 69 height 29
click at [704, 243] on input "Identificación" at bounding box center [746, 235] width 427 height 22
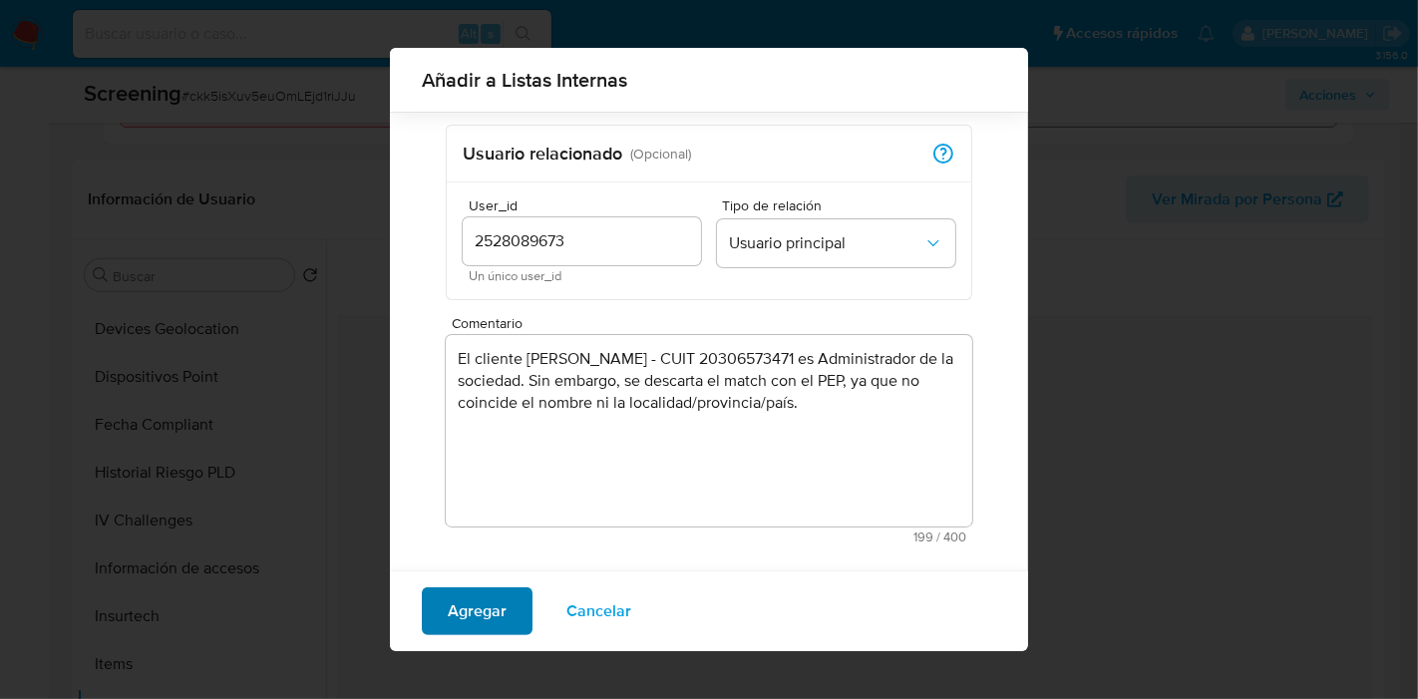
scroll to position [326, 0]
type input "20306573471"
click at [471, 593] on span "Agregar" at bounding box center [477, 595] width 59 height 44
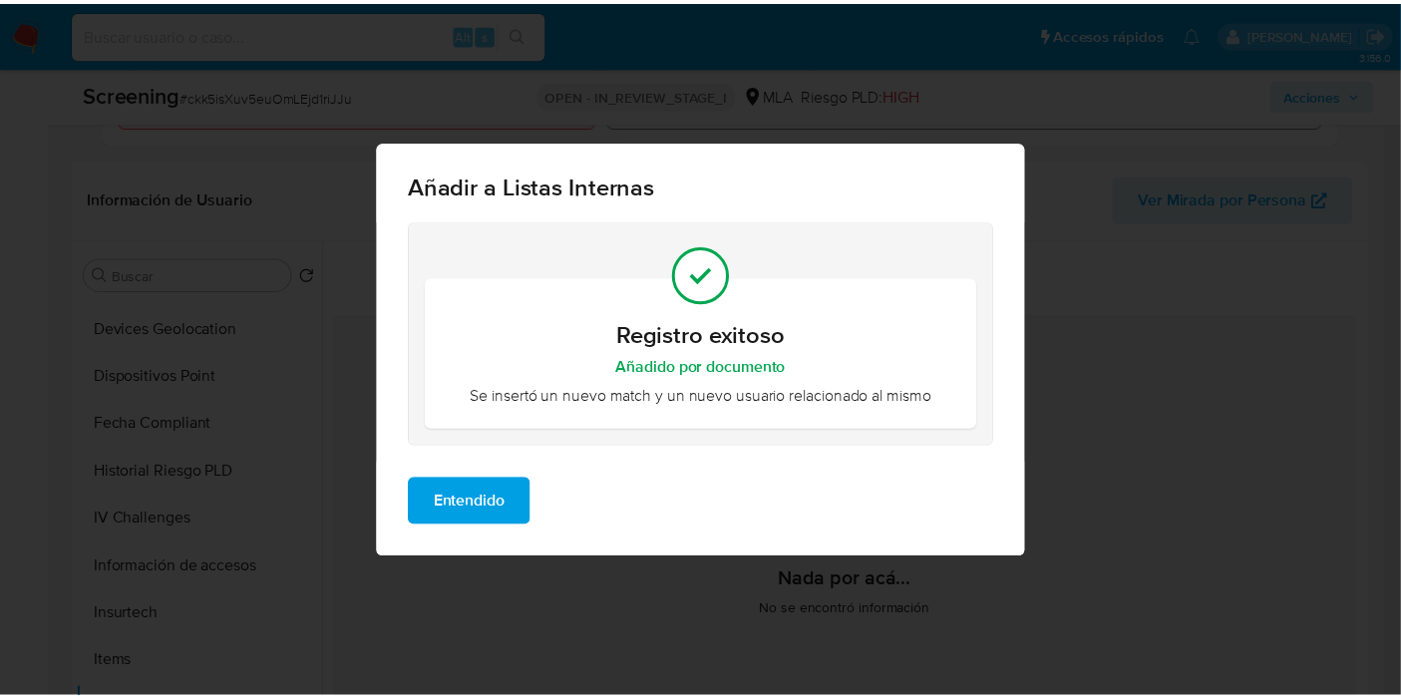
scroll to position [0, 0]
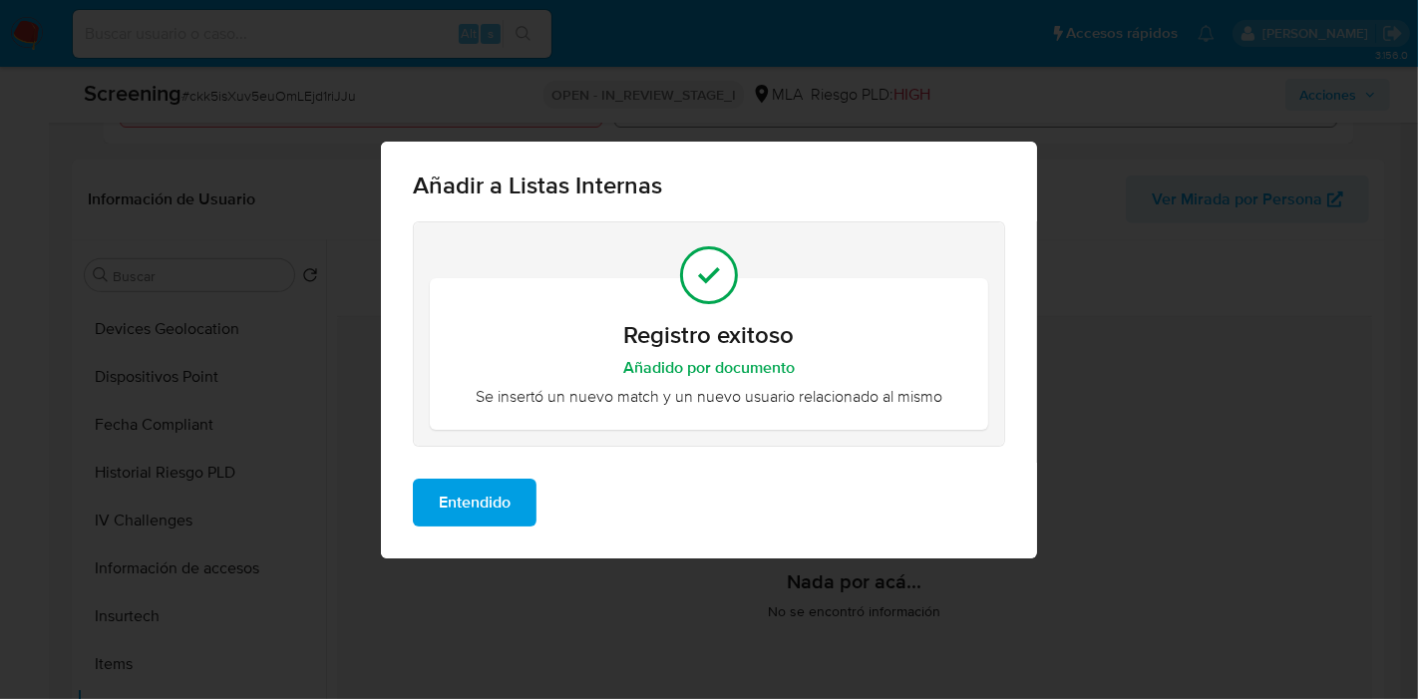
click at [479, 495] on span "Entendido" at bounding box center [475, 503] width 72 height 44
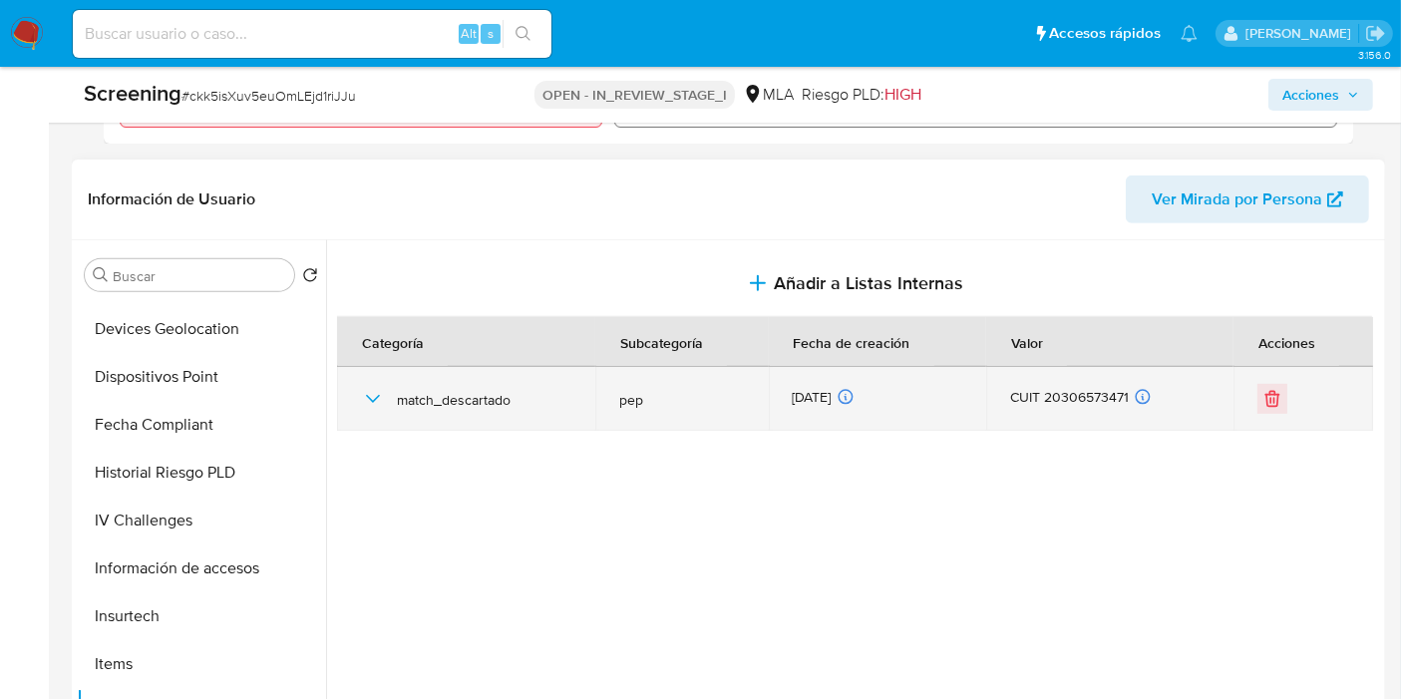
click at [363, 417] on div "match_descartado" at bounding box center [466, 399] width 210 height 64
click at [370, 402] on icon "button" at bounding box center [373, 399] width 24 height 24
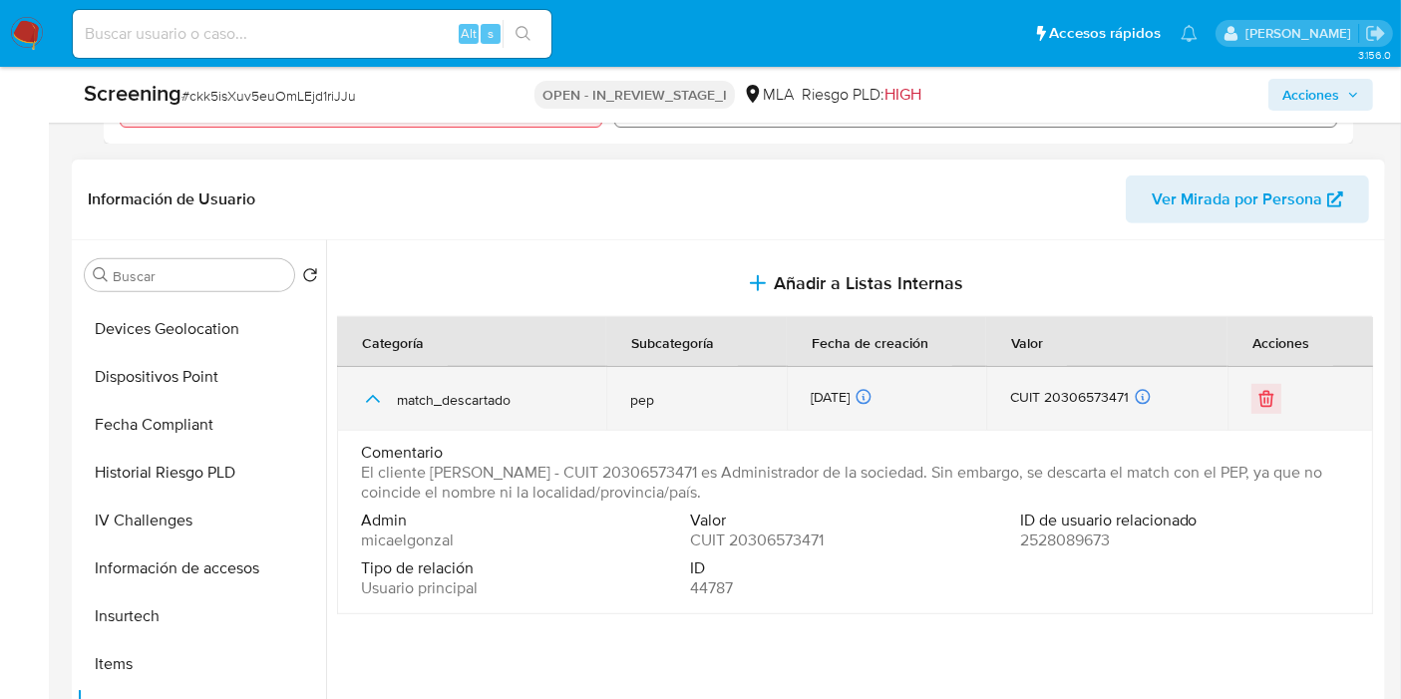
click at [370, 402] on icon "button" at bounding box center [373, 399] width 24 height 24
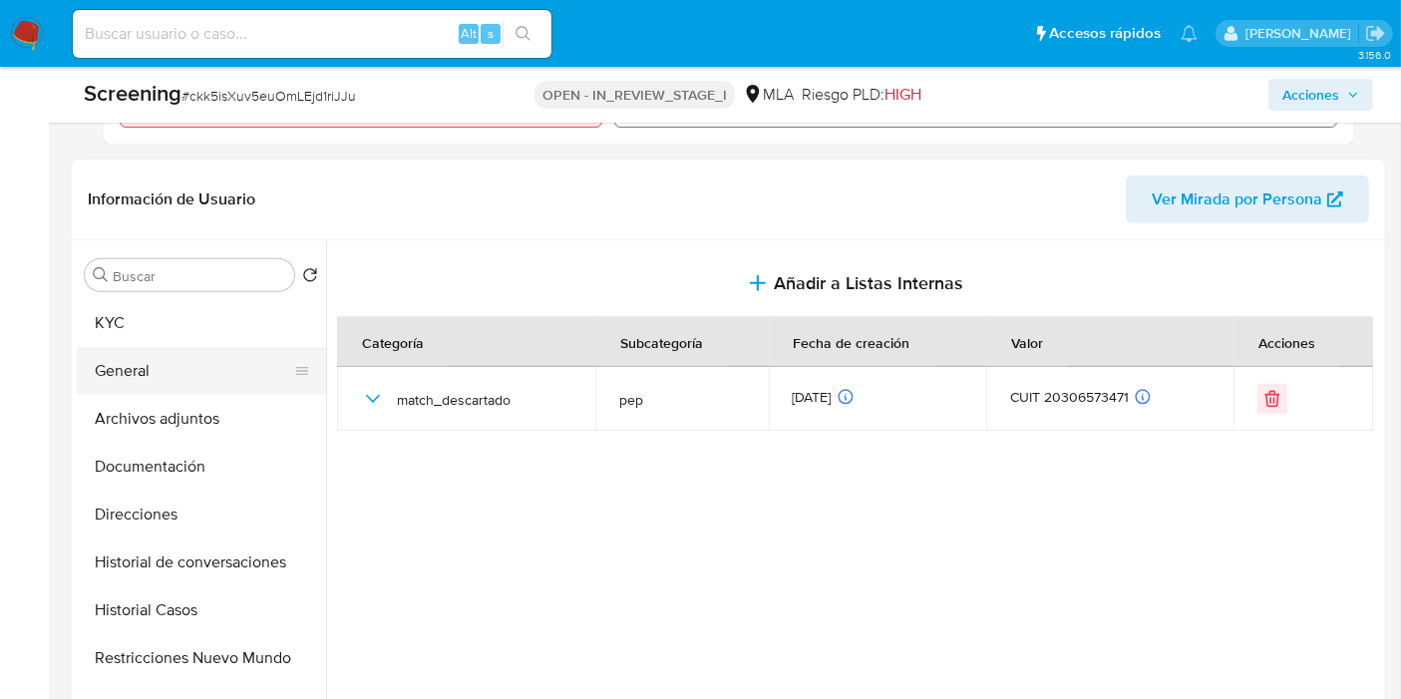
click at [215, 366] on button "General" at bounding box center [193, 371] width 233 height 48
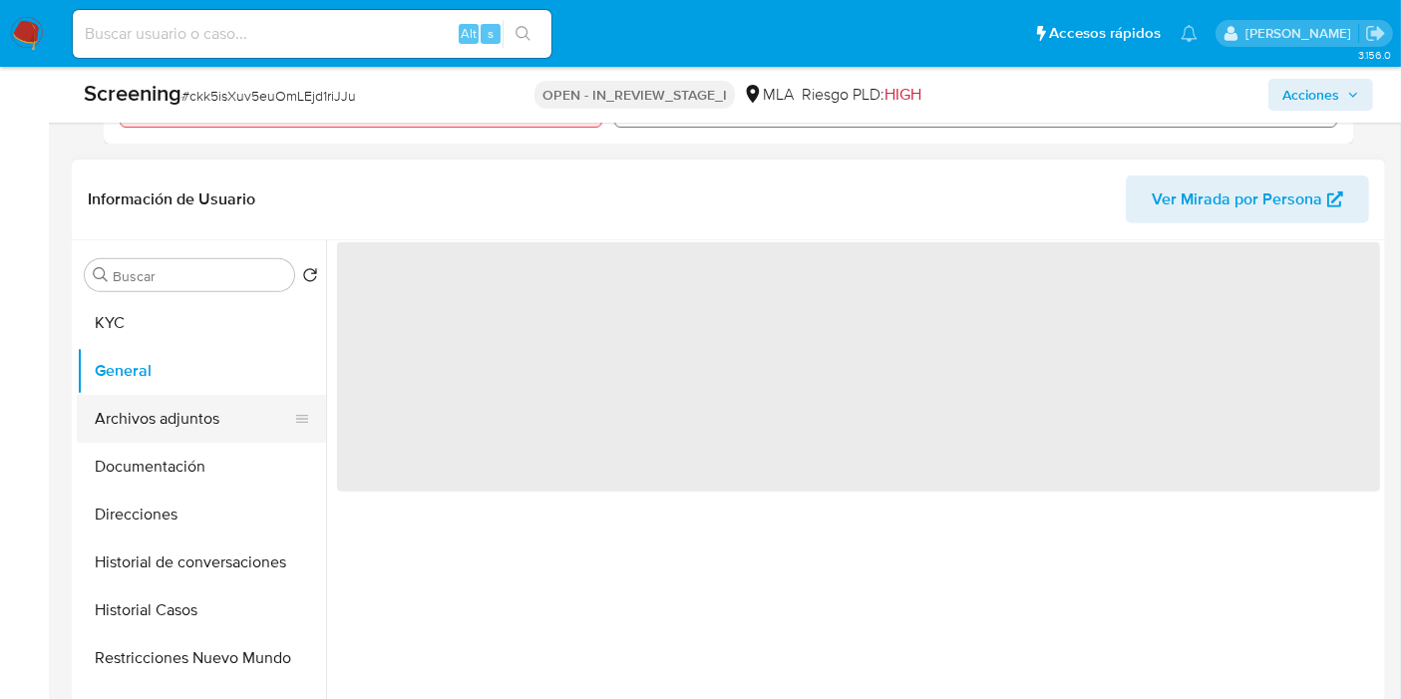
click at [191, 433] on button "Archivos adjuntos" at bounding box center [193, 419] width 233 height 48
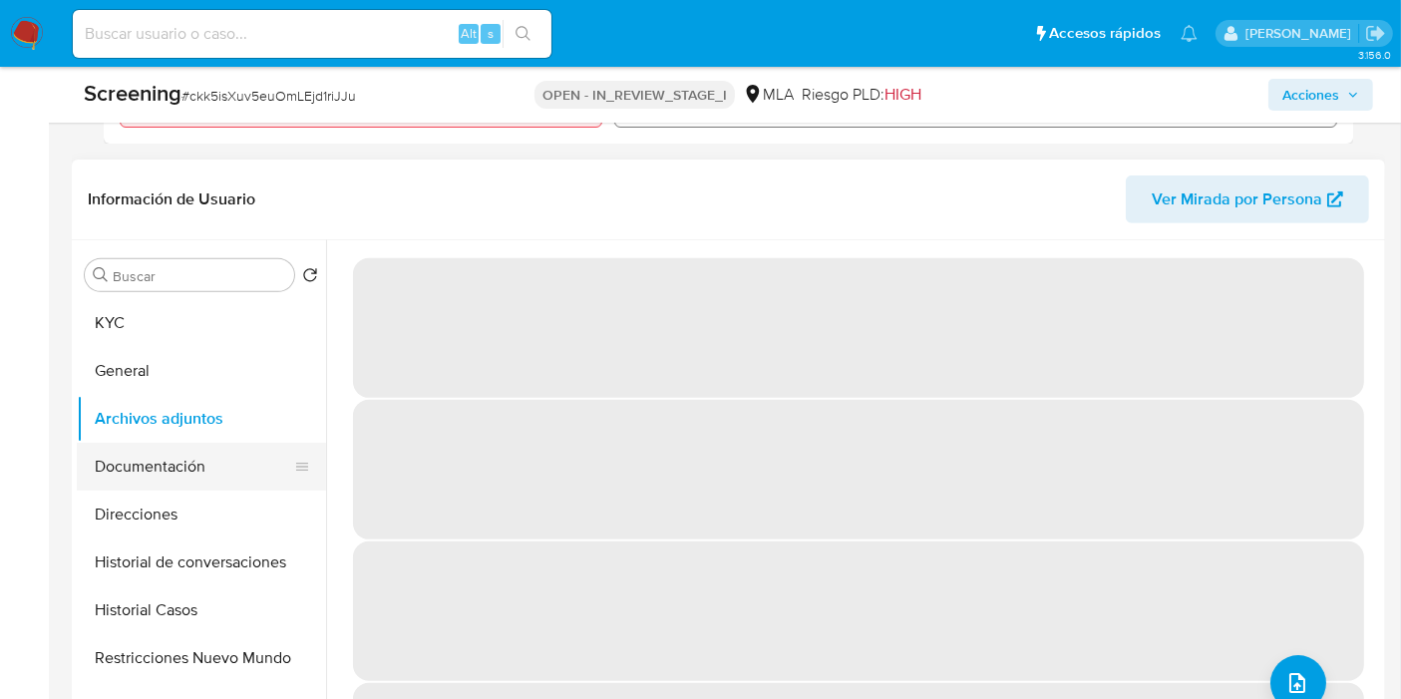
click at [186, 467] on button "Documentación" at bounding box center [193, 467] width 233 height 48
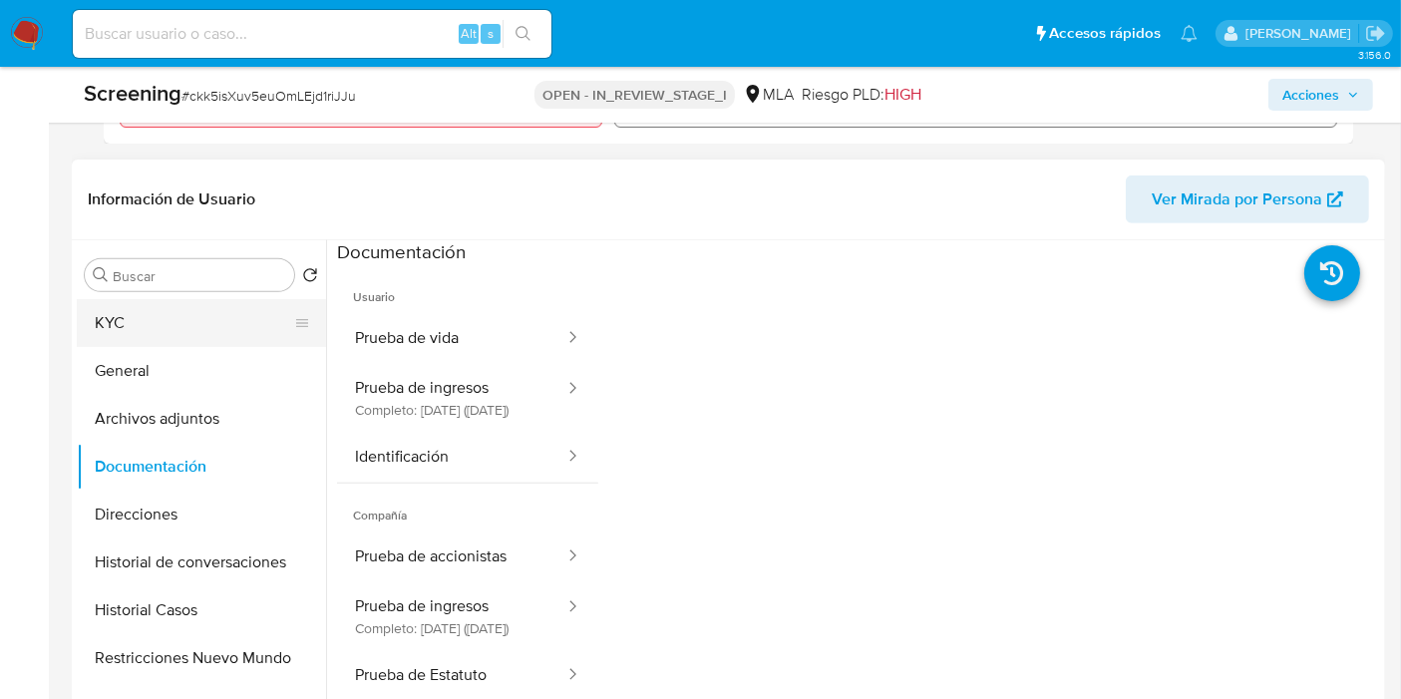
click at [188, 323] on button "KYC" at bounding box center [193, 323] width 233 height 48
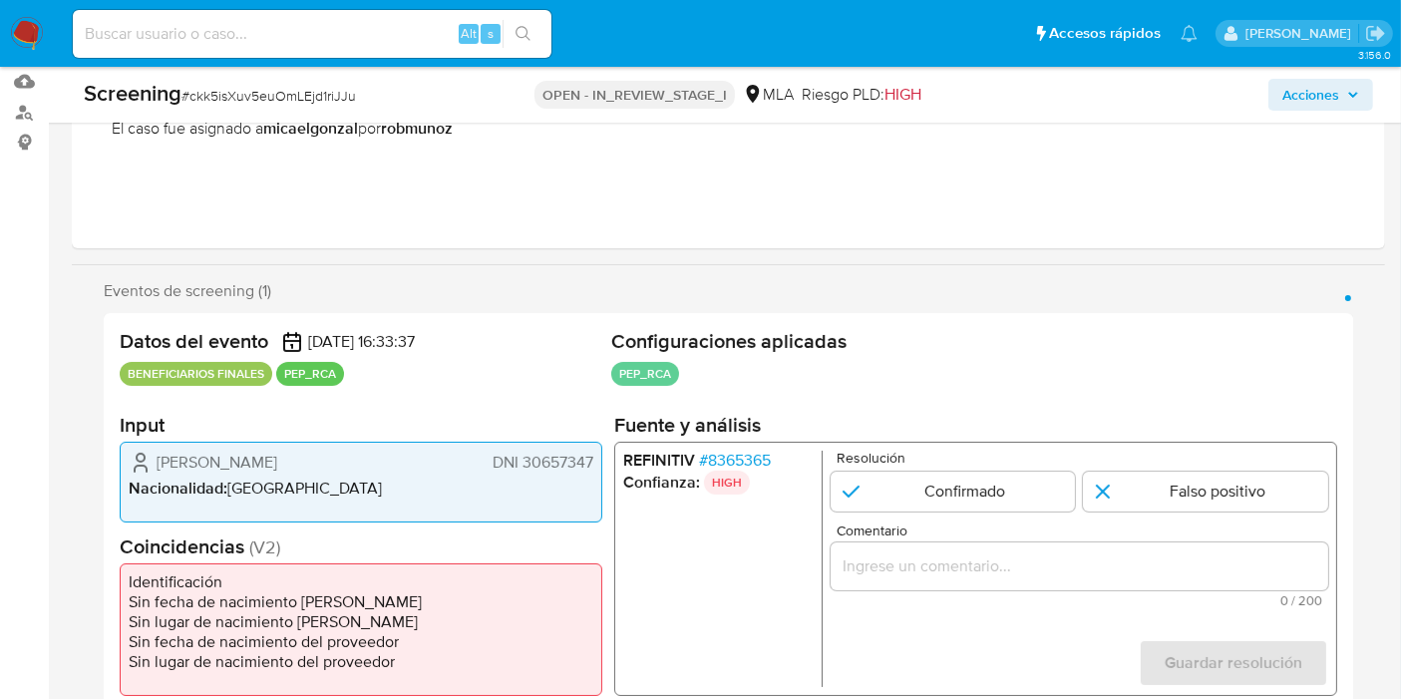
scroll to position [332, 0]
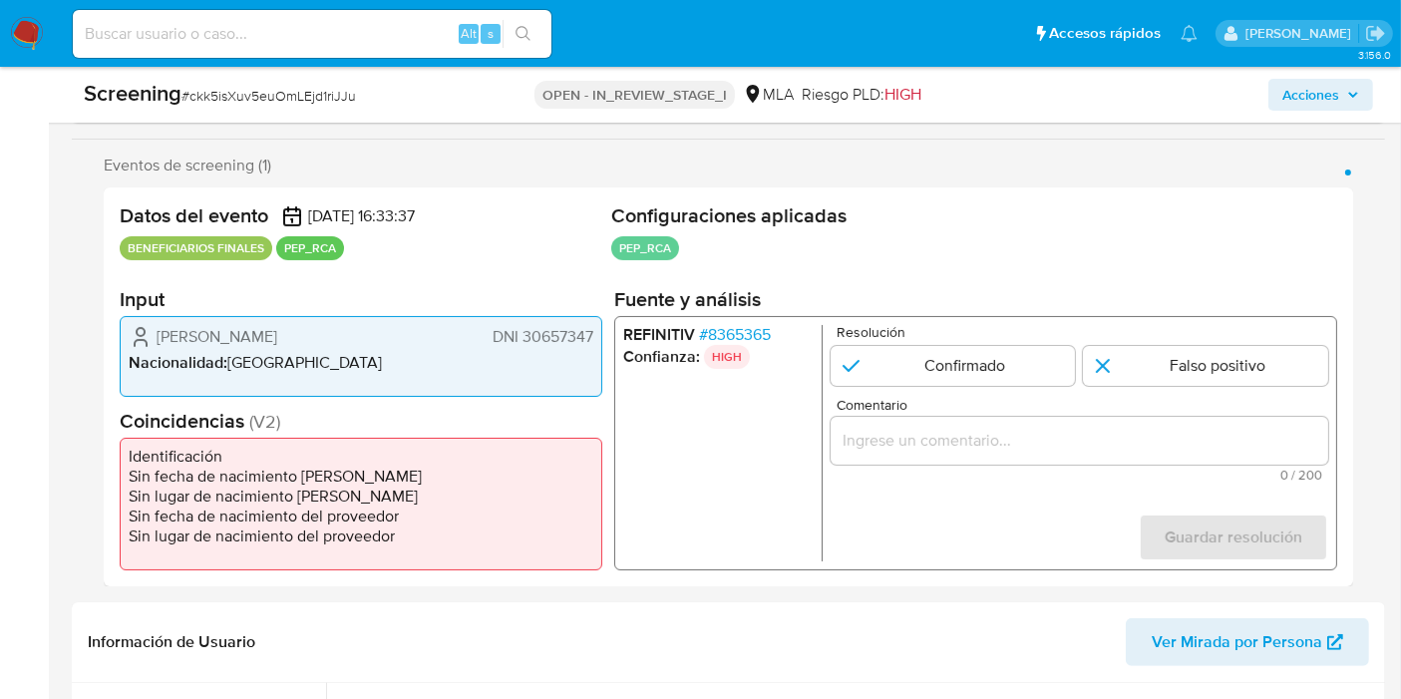
click at [896, 446] on input "Comentario" at bounding box center [1080, 441] width 498 height 26
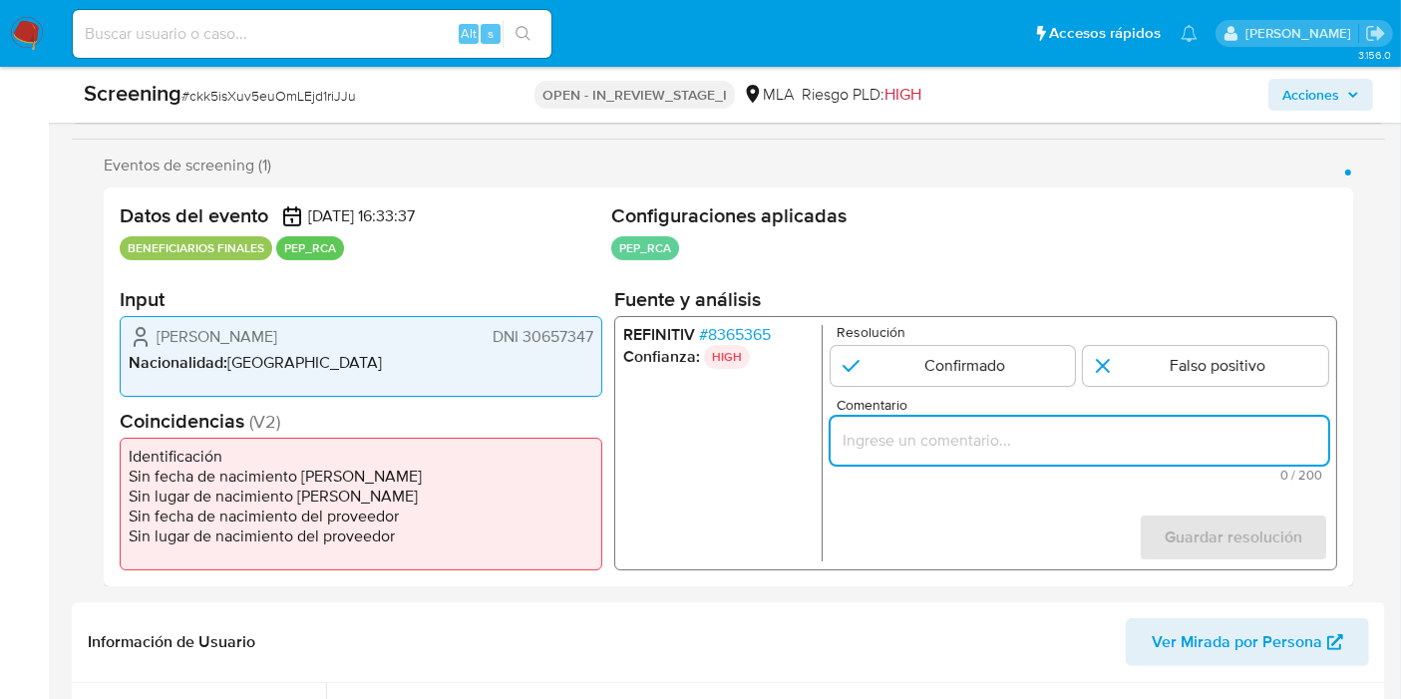
paste input "se descarta el match con el PEP, ya que no coincide el nombre ni la localidad/p…"
drag, startPoint x: 896, startPoint y: 446, endPoint x: 340, endPoint y: 356, distance: 563.5
click at [340, 356] on div "Datos del evento 17/07/2025 16:33:37 BENEFICIARIOS FINALES PEP_RCA Configuracio…" at bounding box center [728, 386] width 1249 height 399
type input "Se descarta el match con el PEP, ya que no coincide el nombre ni la localidad/p…"
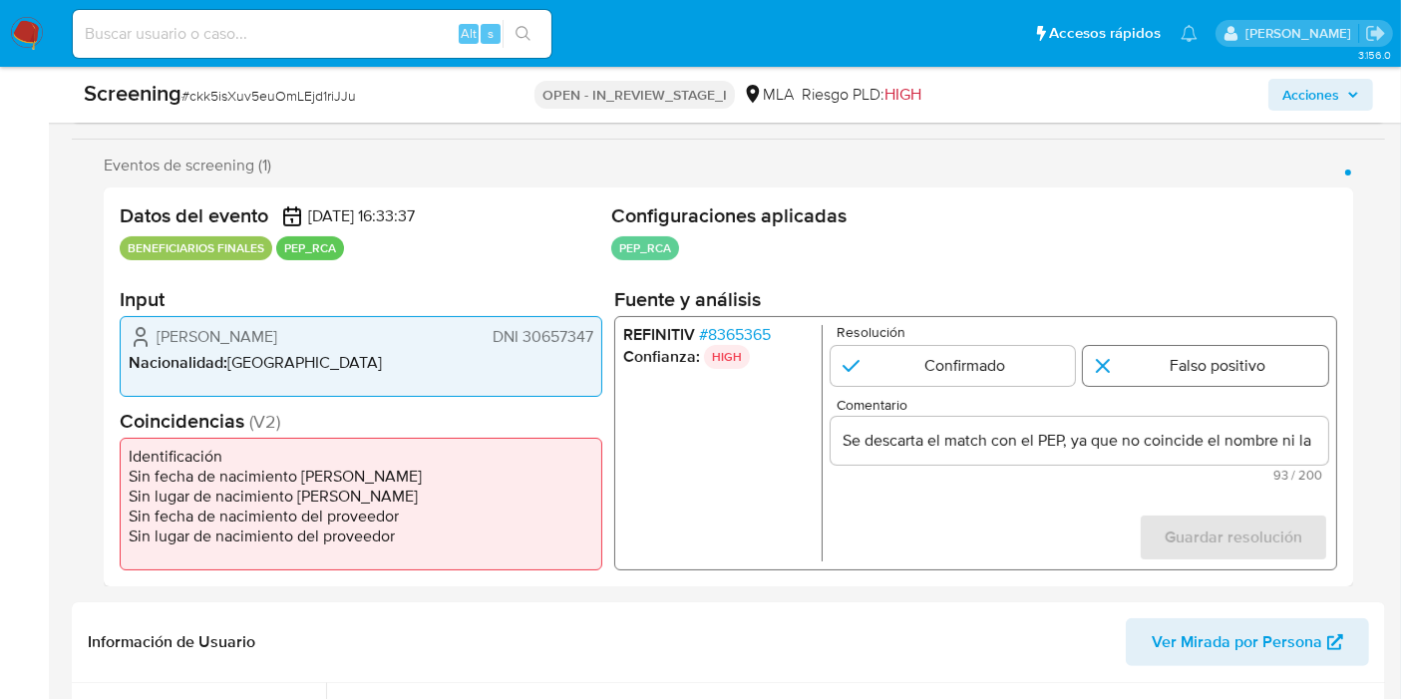
click at [1264, 360] on input "1 de 1" at bounding box center [1205, 366] width 245 height 40
radio input "true"
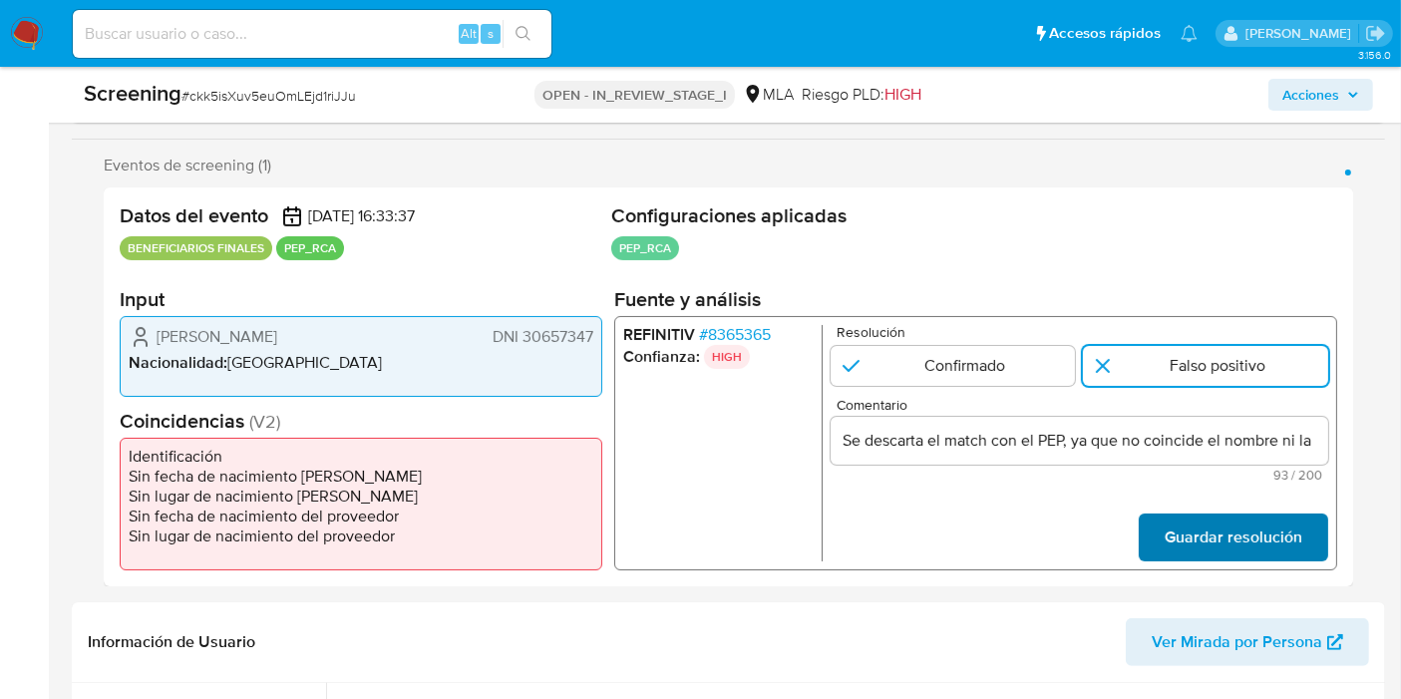
click at [1297, 537] on span "Guardar resolución" at bounding box center [1234, 537] width 138 height 44
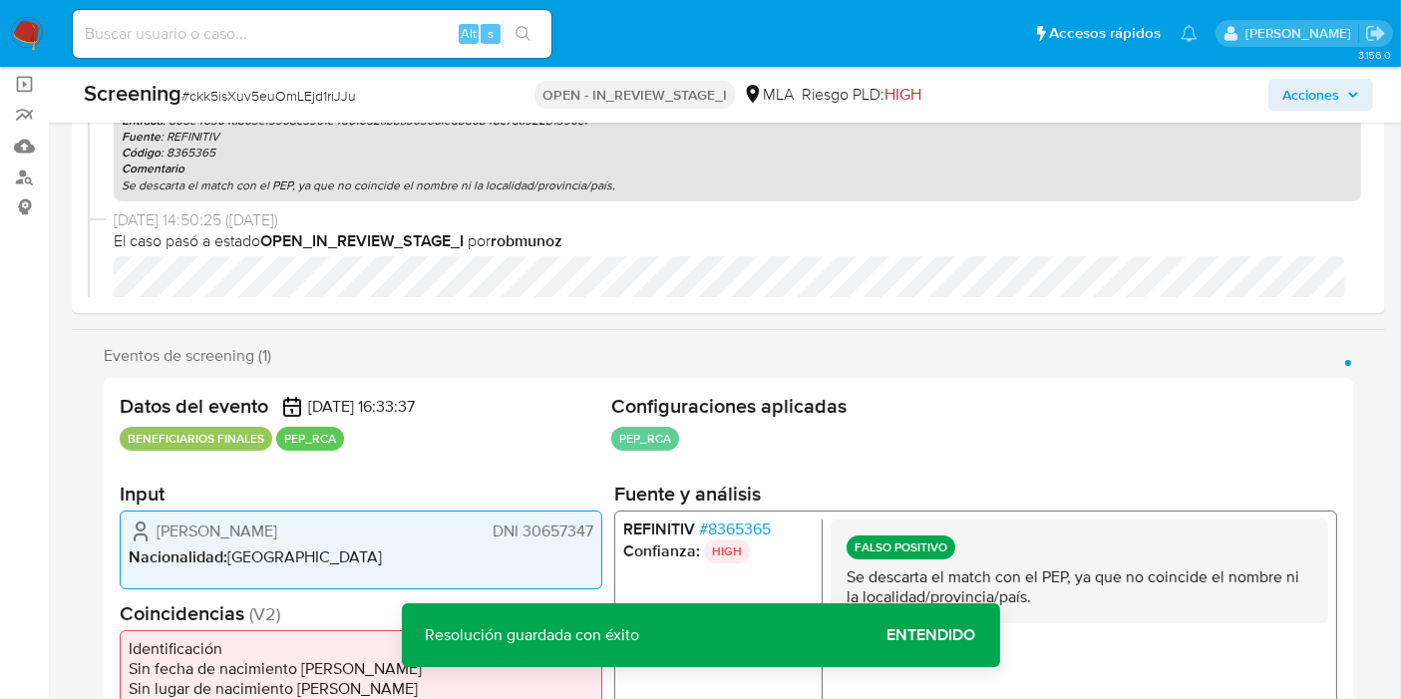
scroll to position [3, 0]
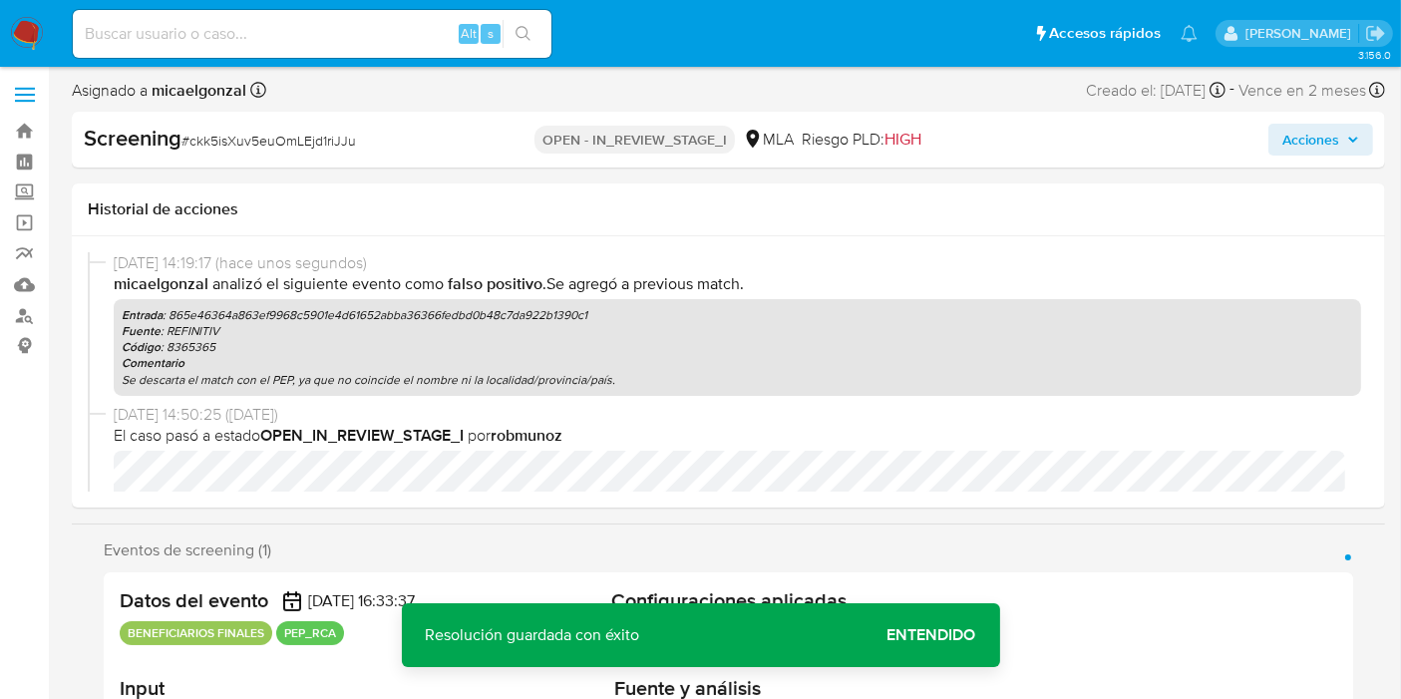
click at [1344, 156] on div "Screening # ckk5isXuv5euOmLEjd1riJJu OPEN - IN_REVIEW_STAGE_I MLA Riesgo PLD: H…" at bounding box center [728, 140] width 1313 height 56
click at [1335, 140] on span "Acciones" at bounding box center [1310, 140] width 57 height 32
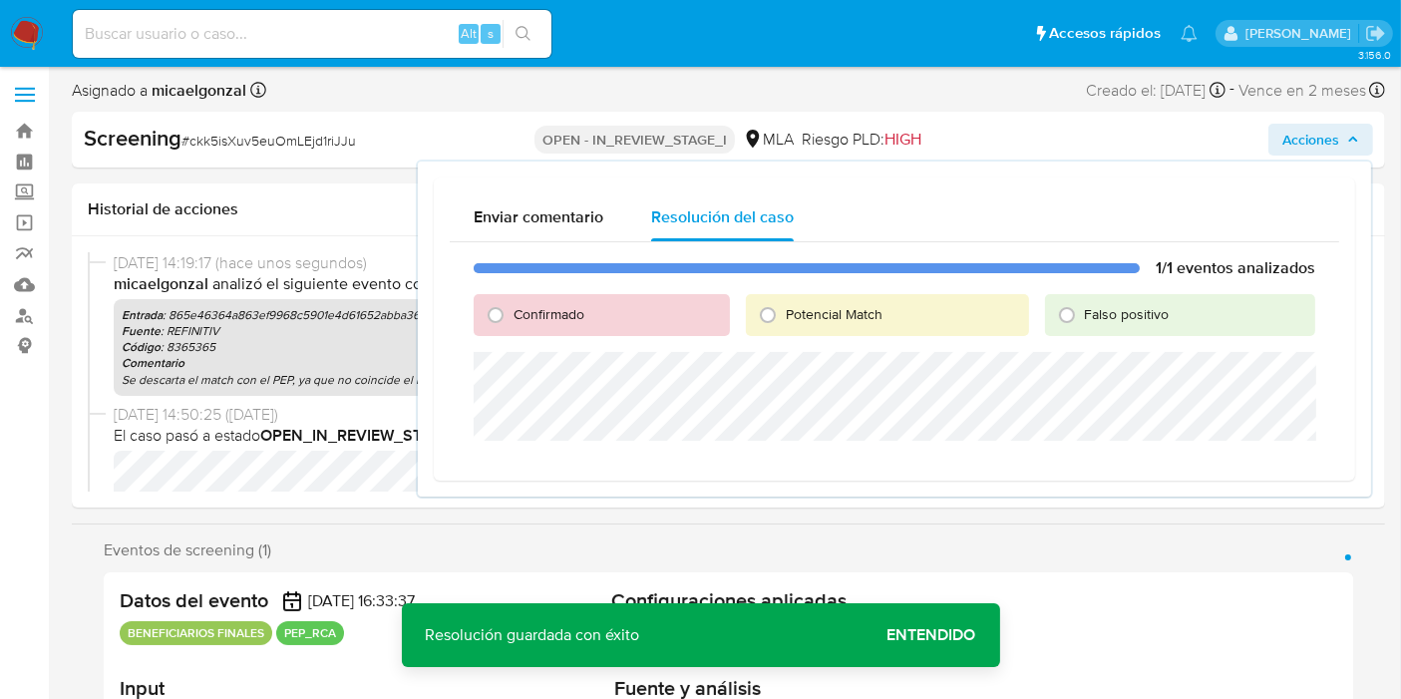
click at [1122, 313] on span "Falso positivo" at bounding box center [1127, 314] width 85 height 20
click at [1083, 313] on input "Falso positivo" at bounding box center [1067, 315] width 32 height 32
radio input "true"
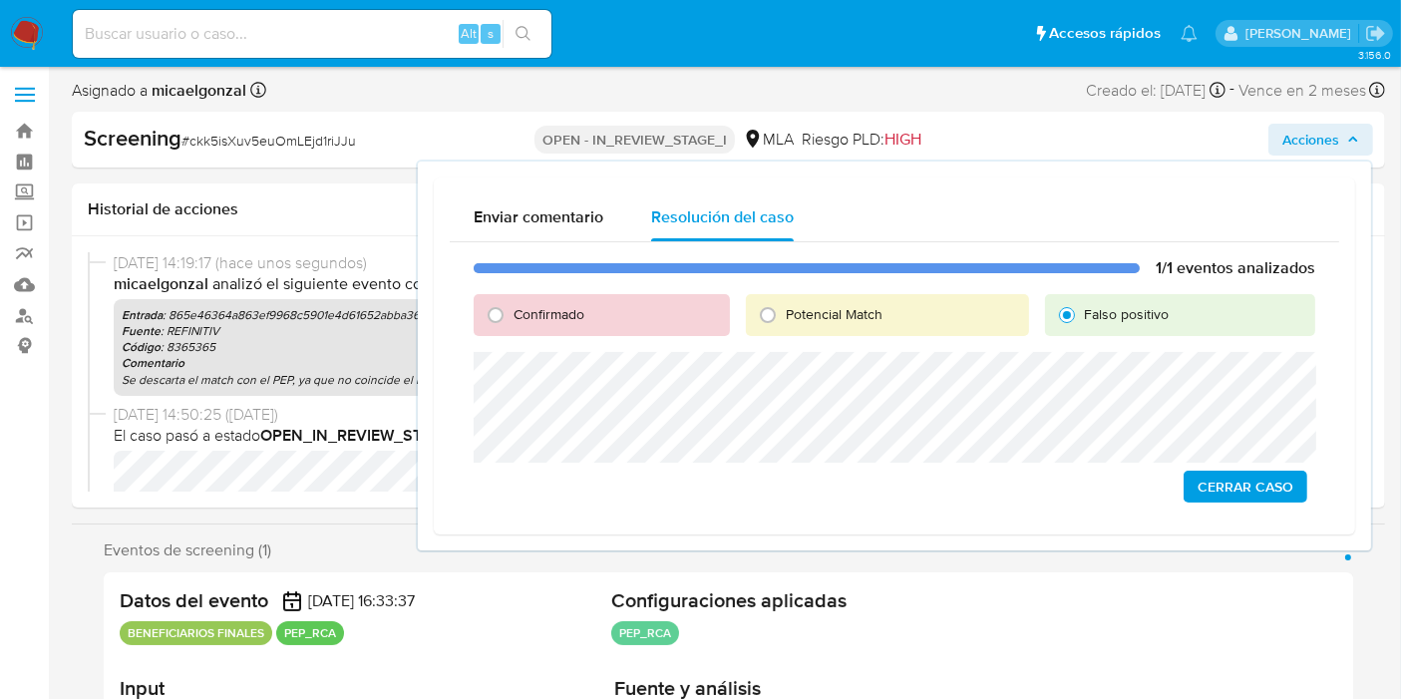
click at [1256, 466] on div "1/1 eventos analizados Confirmado Potencial Match Falso positivo Cerrar Caso" at bounding box center [894, 380] width 889 height 277
click at [1246, 359] on div "1/1 eventos analizados Confirmado Potencial Match Falso positivo Cerrar Caso" at bounding box center [894, 380] width 889 height 277
click at [1229, 481] on span "Cerrar Caso" at bounding box center [1245, 487] width 96 height 28
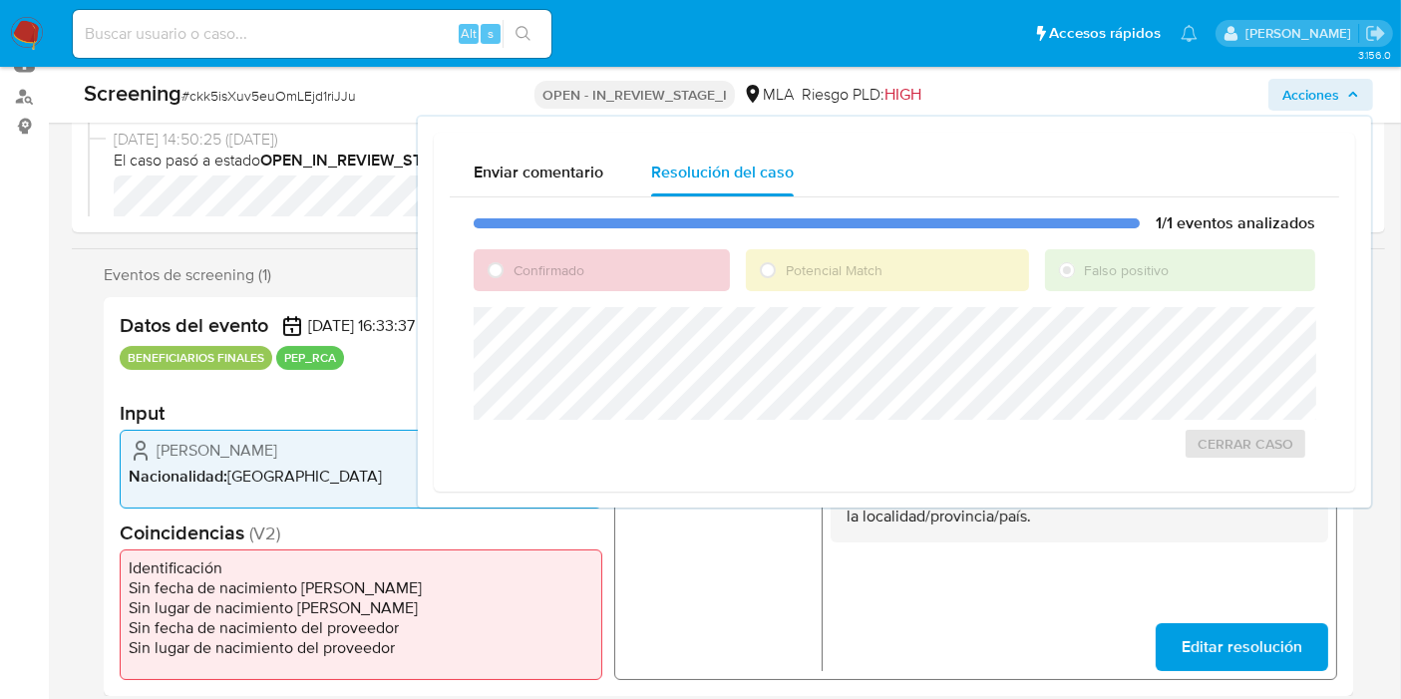
scroll to position [224, 0]
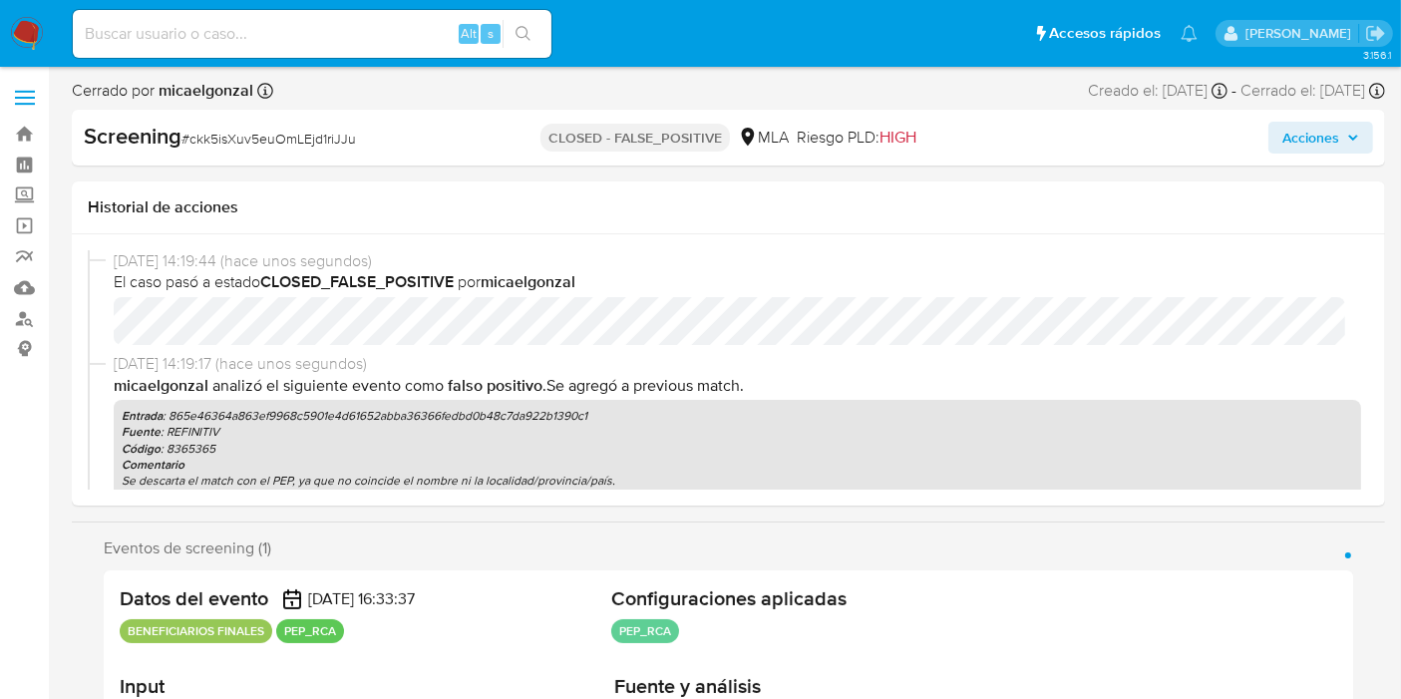
click at [27, 38] on img at bounding box center [27, 34] width 34 height 34
select select "10"
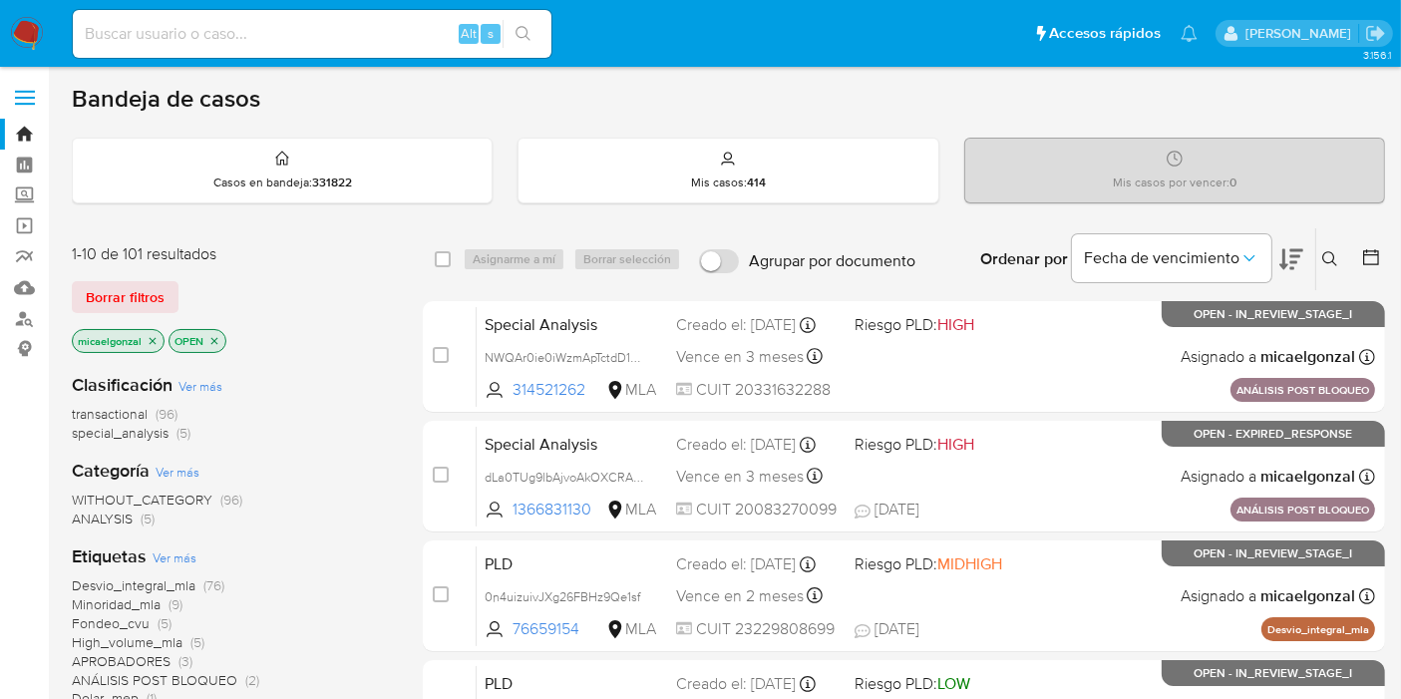
click at [34, 38] on img at bounding box center [27, 34] width 34 height 34
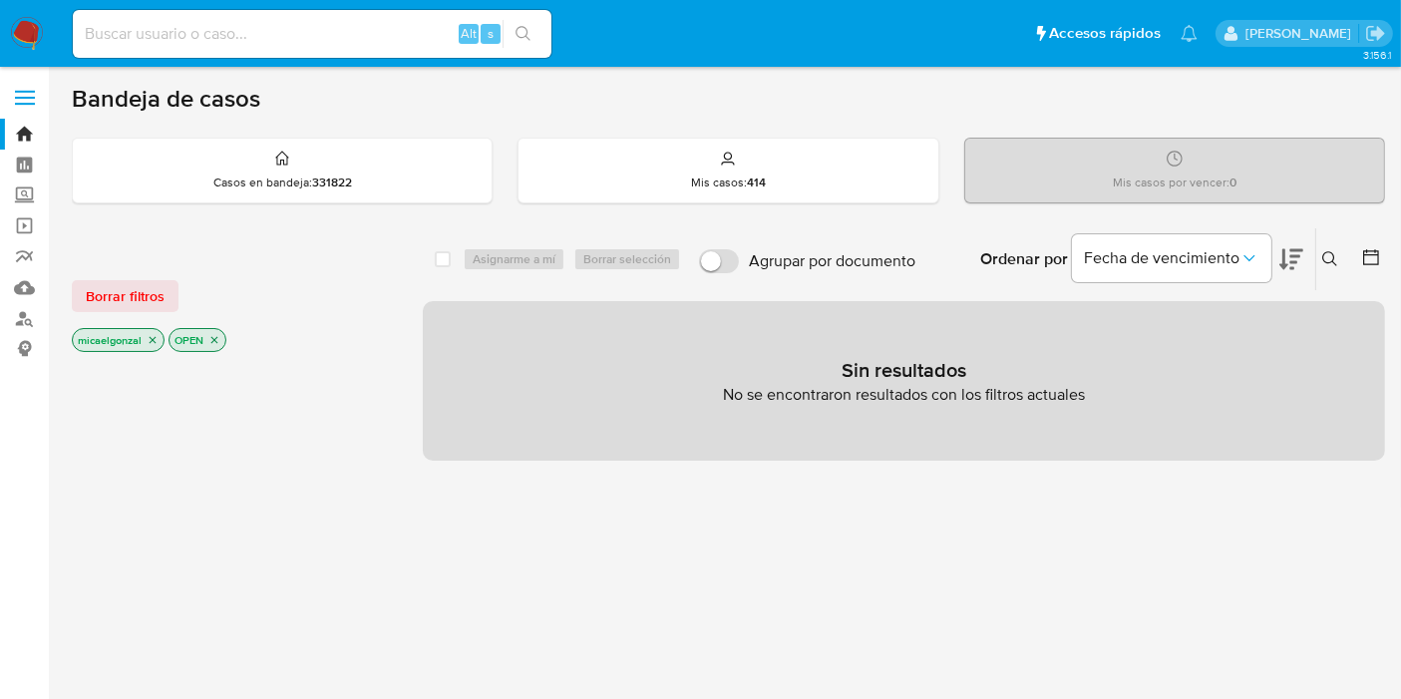
click at [17, 22] on img at bounding box center [27, 34] width 34 height 34
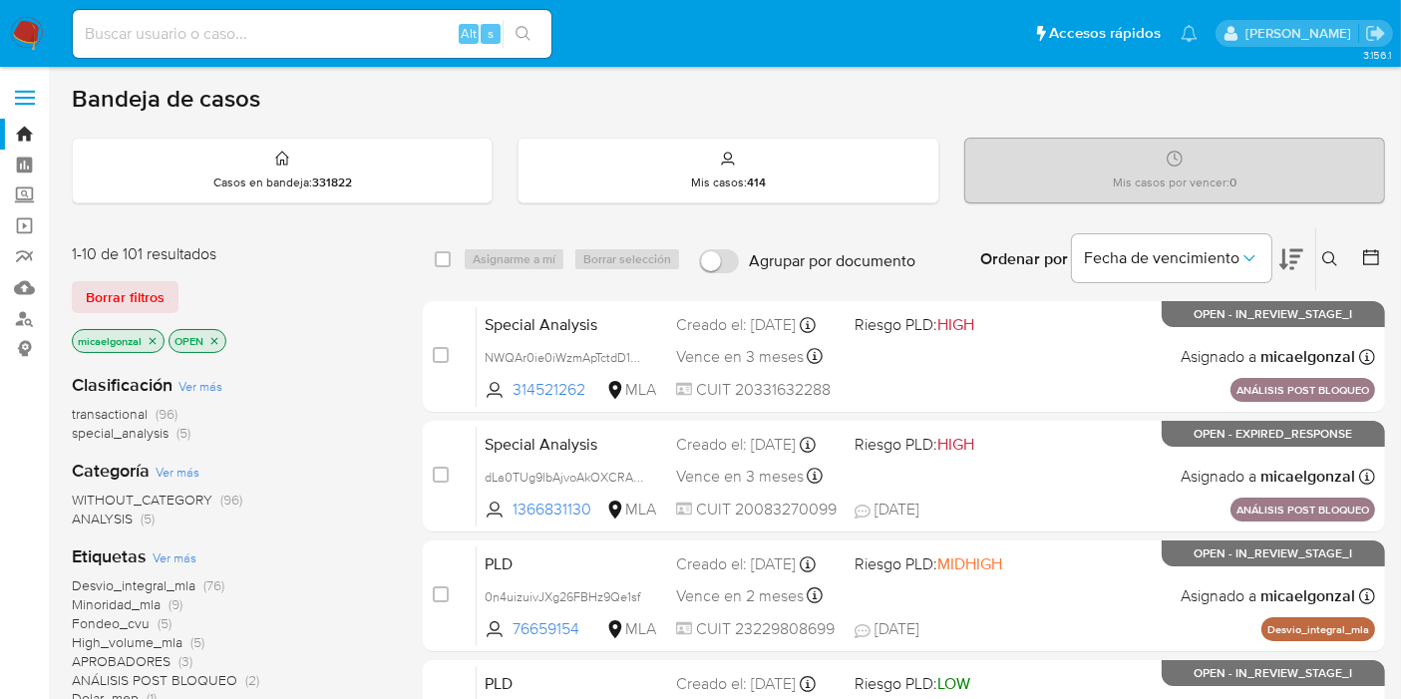
click at [195, 17] on div "Alt s" at bounding box center [312, 34] width 479 height 48
click at [179, 38] on input at bounding box center [312, 34] width 479 height 26
click at [123, 292] on span "Borrar filtros" at bounding box center [125, 297] width 79 height 28
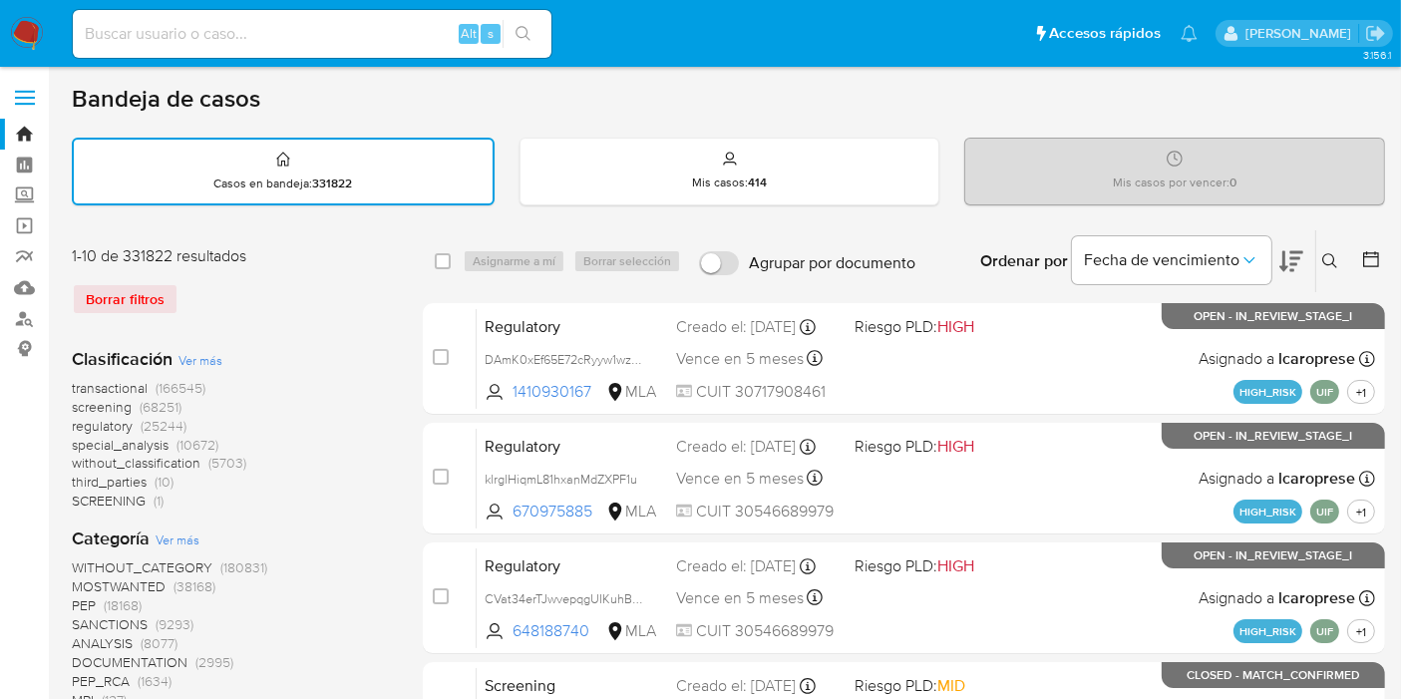
click at [1334, 257] on icon at bounding box center [1330, 261] width 16 height 16
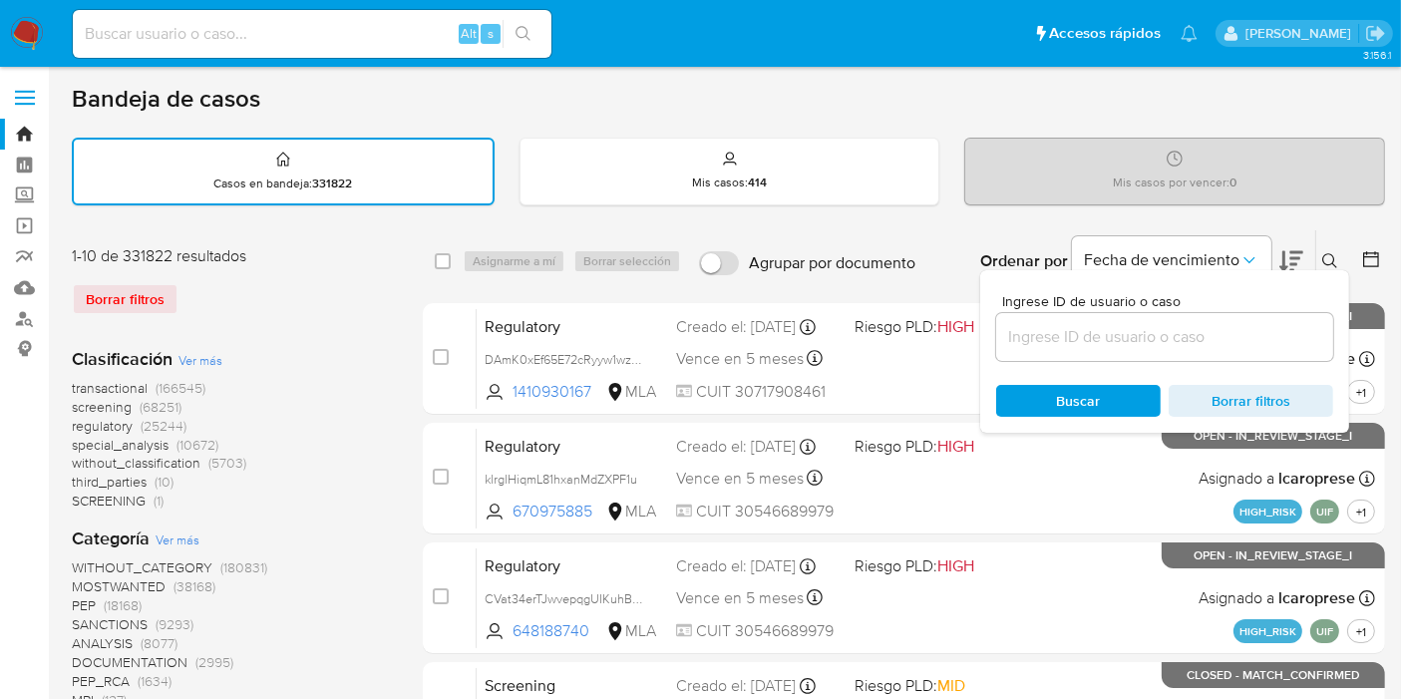
click at [1117, 340] on input at bounding box center [1164, 337] width 337 height 26
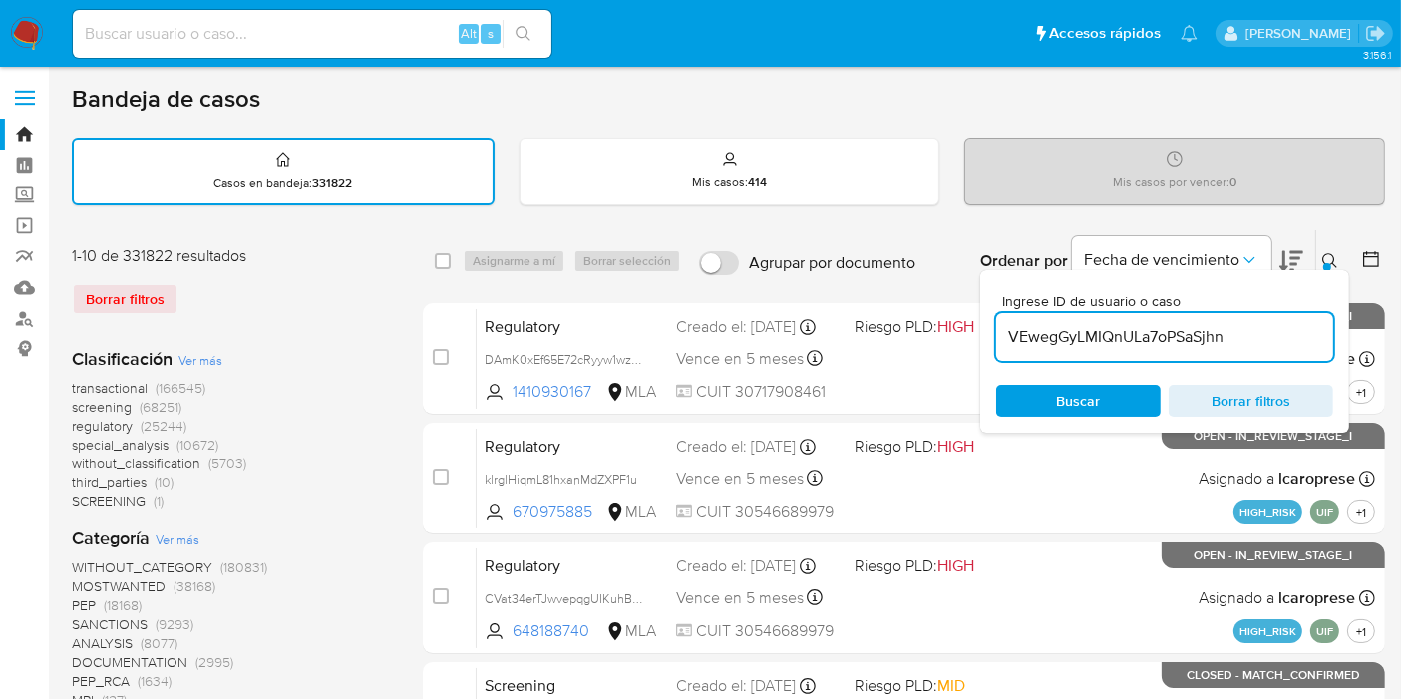
type input "VEwegGyLMIQnULa7oPSaSjhn"
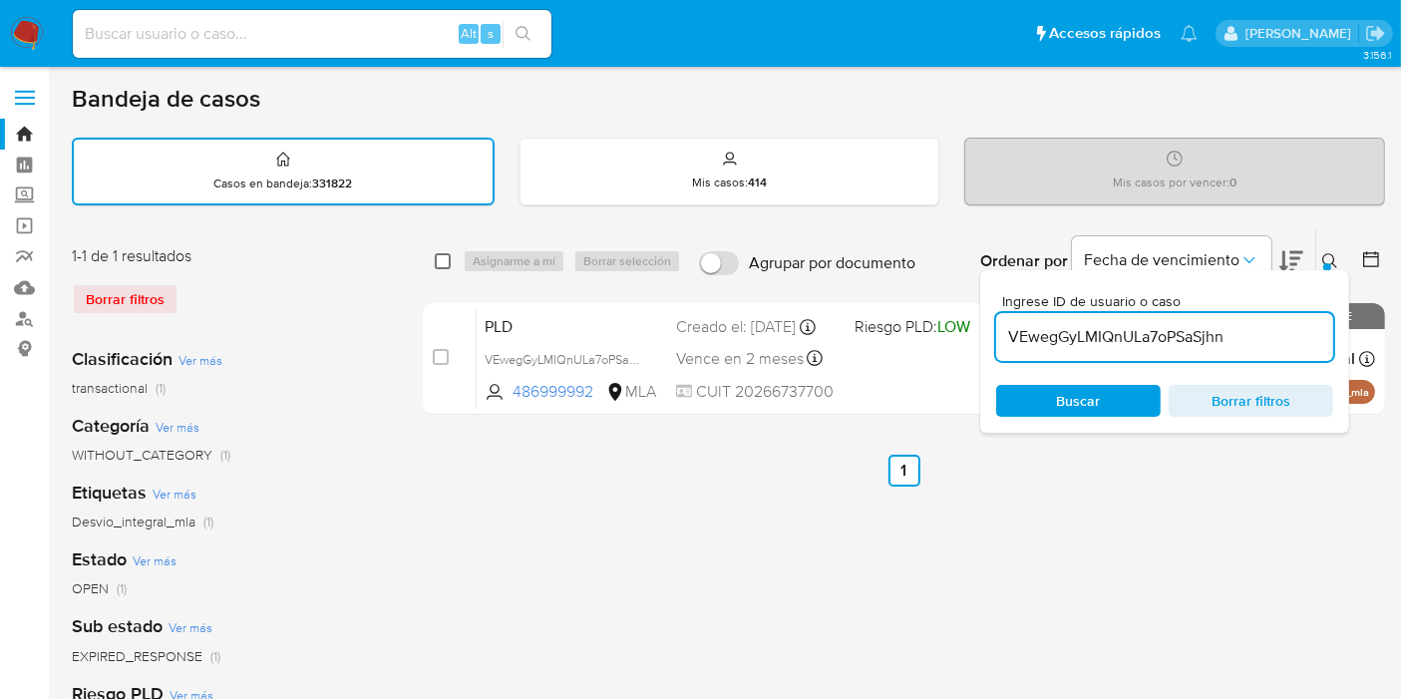
click at [440, 263] on input "checkbox" at bounding box center [443, 261] width 16 height 16
checkbox input "true"
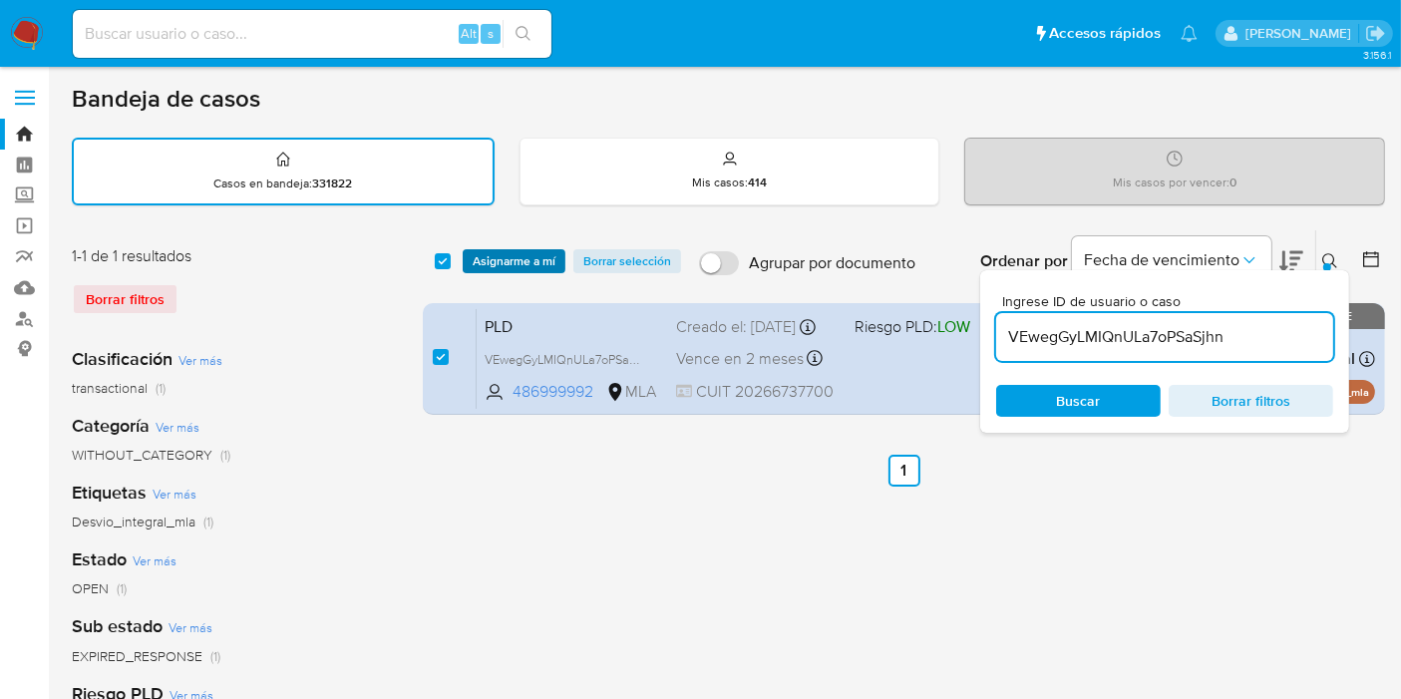
click at [498, 262] on span "Asignarme a mí" at bounding box center [514, 261] width 83 height 20
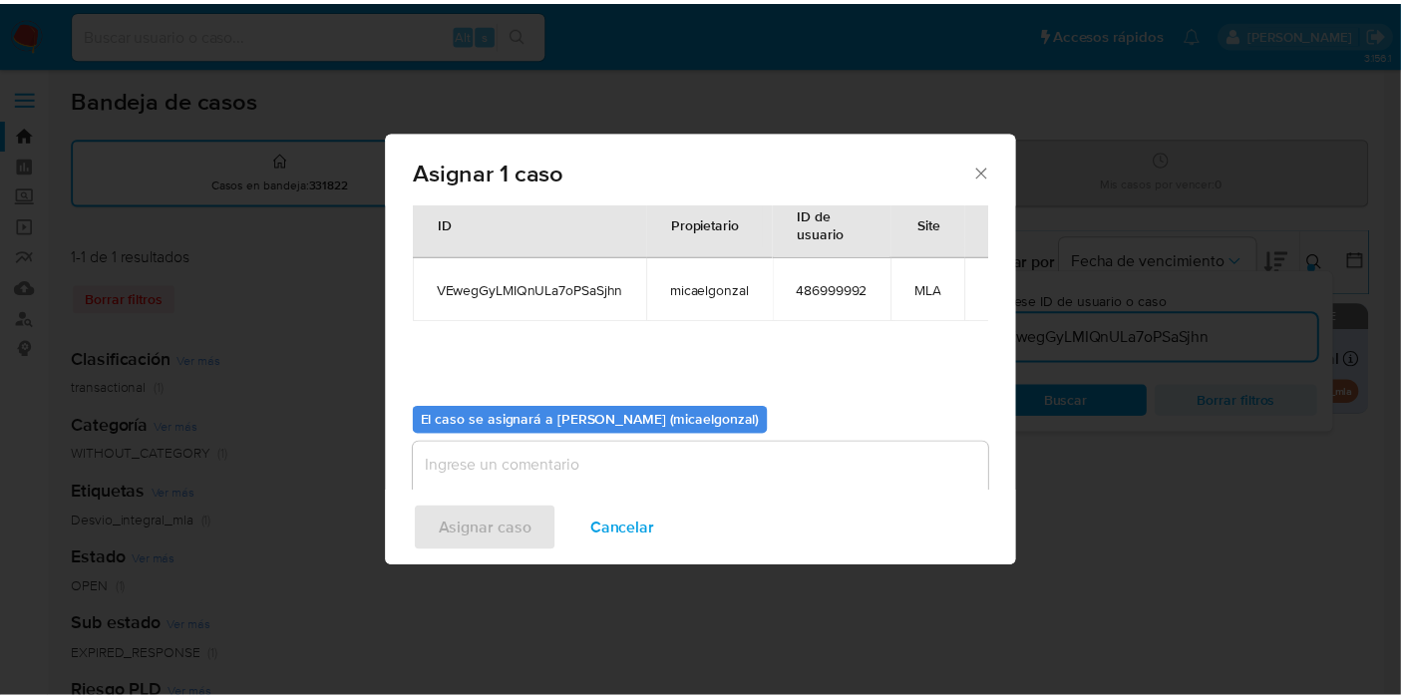
scroll to position [102, 0]
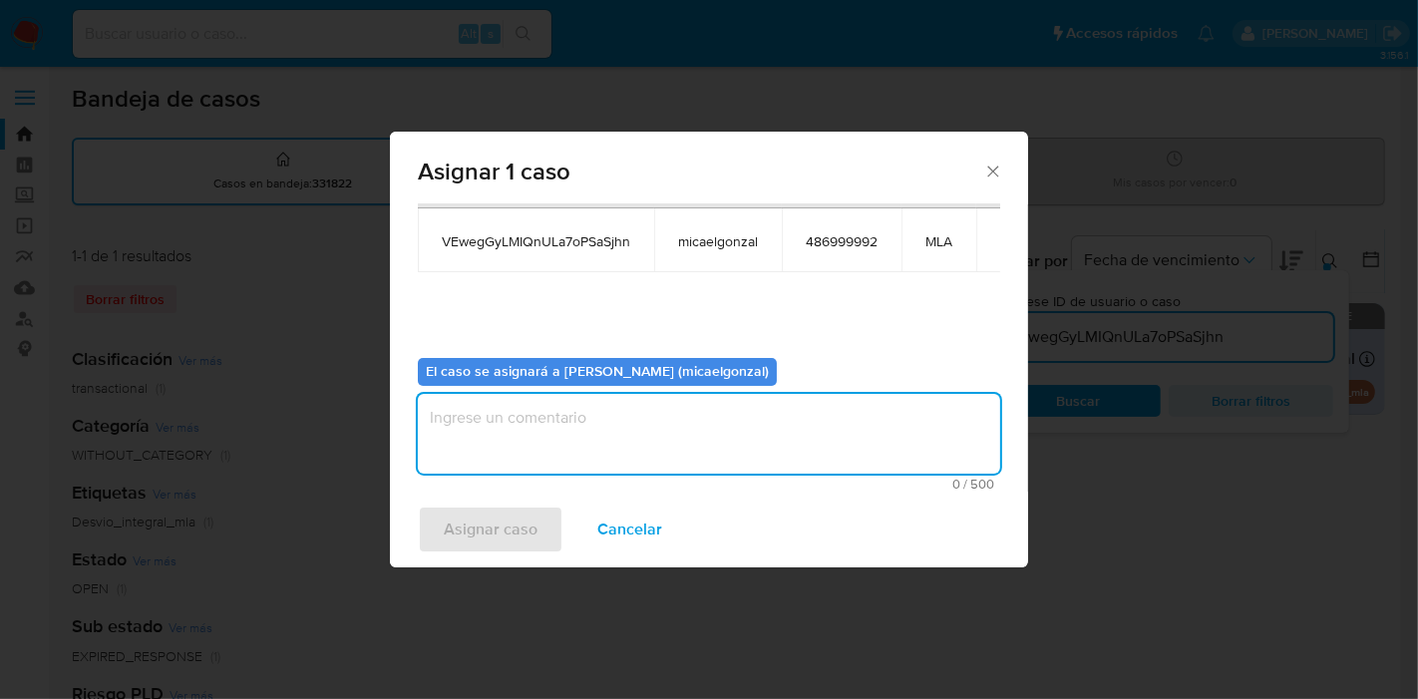
drag, startPoint x: 602, startPoint y: 449, endPoint x: 505, endPoint y: 542, distance: 134.7
click at [600, 450] on textarea "assign-modal" at bounding box center [709, 434] width 582 height 80
click at [506, 542] on span "Asignar caso" at bounding box center [491, 529] width 94 height 44
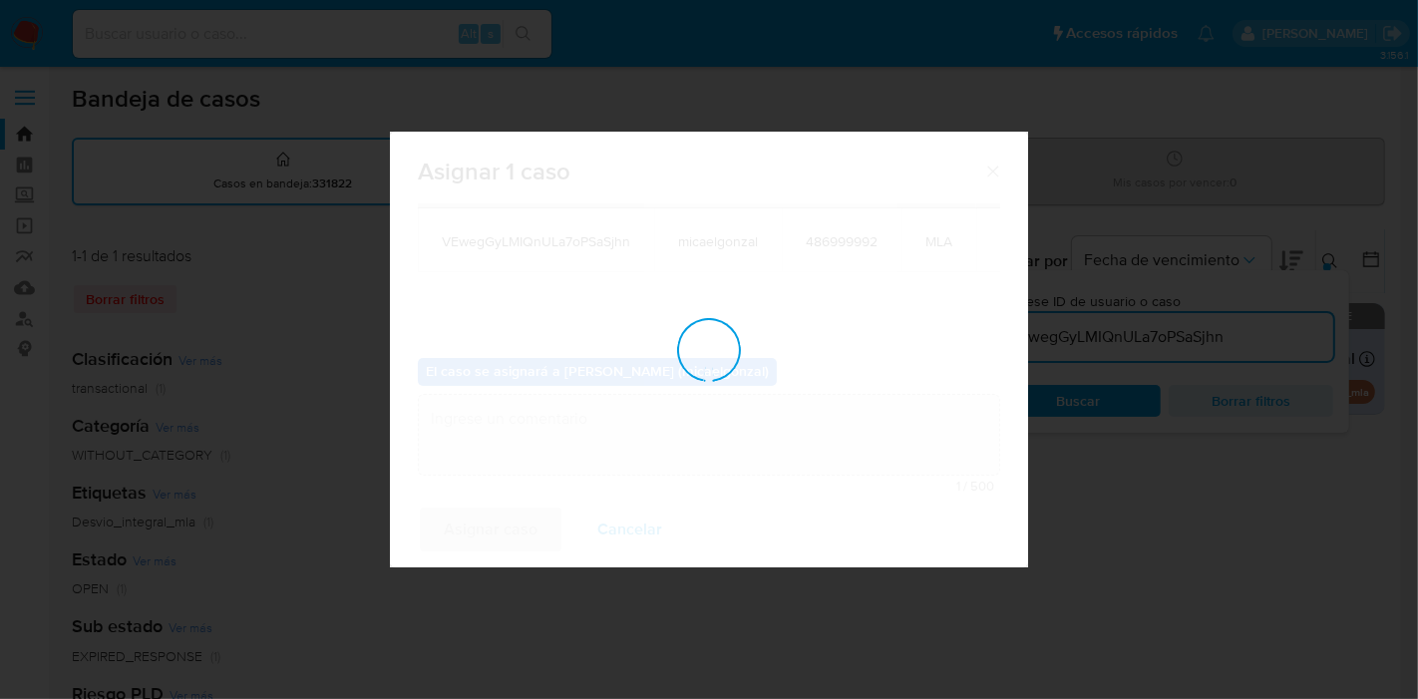
checkbox input "false"
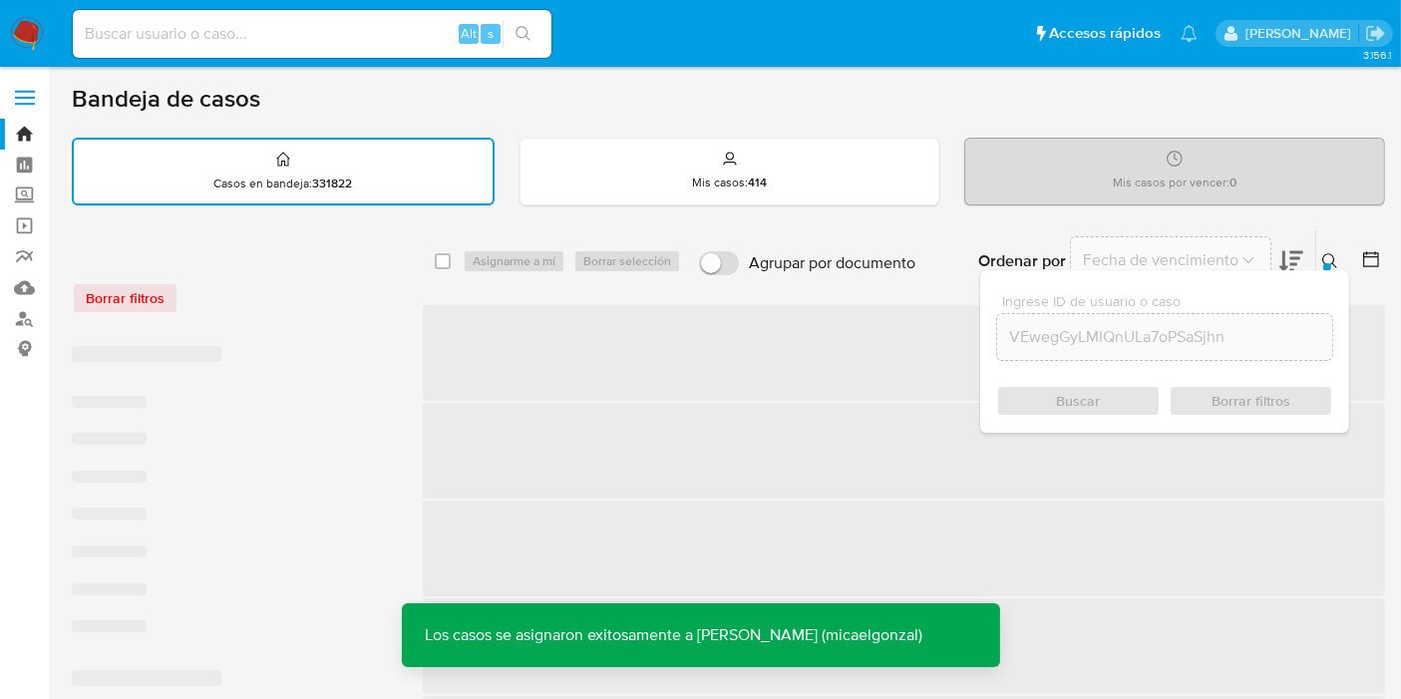
click at [269, 32] on input at bounding box center [312, 34] width 479 height 26
paste input "VEwegGyLMIQnULa7oPSaSjhn"
type input "VEwegGyLMIQnULa7oPSaSjhn"
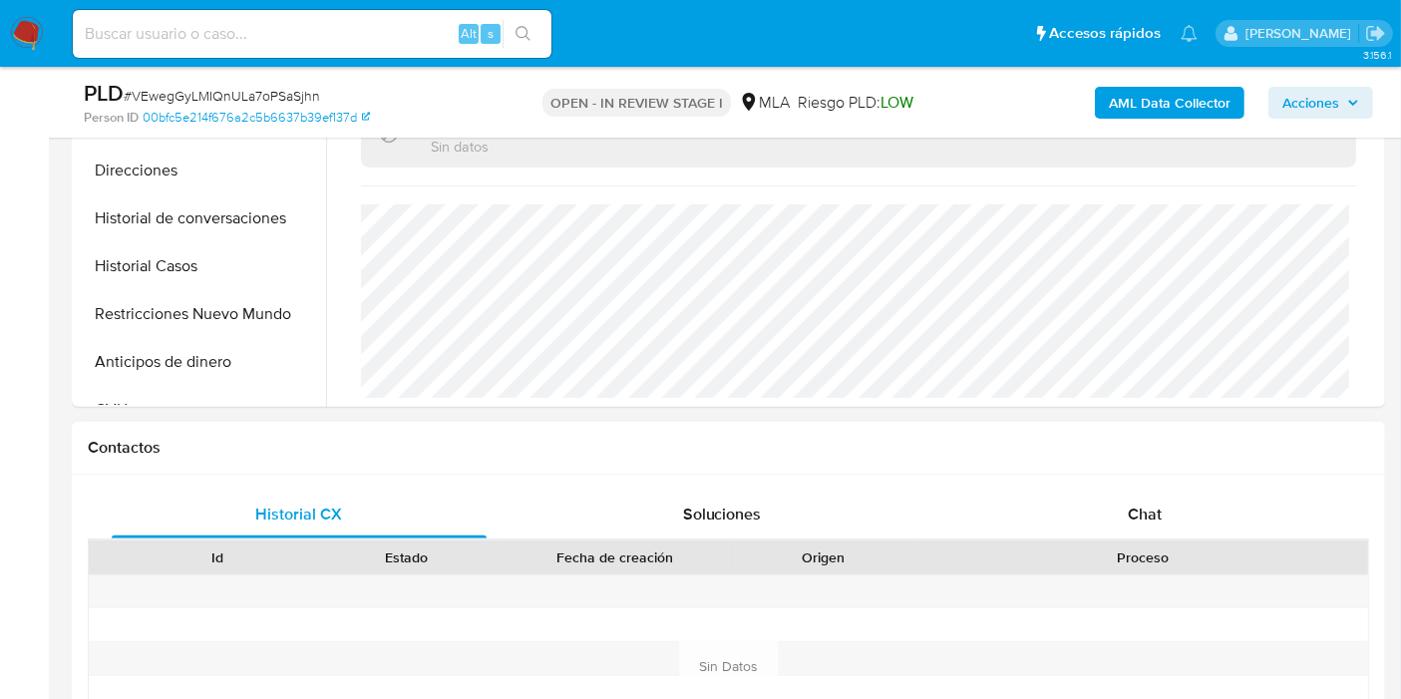
scroll to position [664, 0]
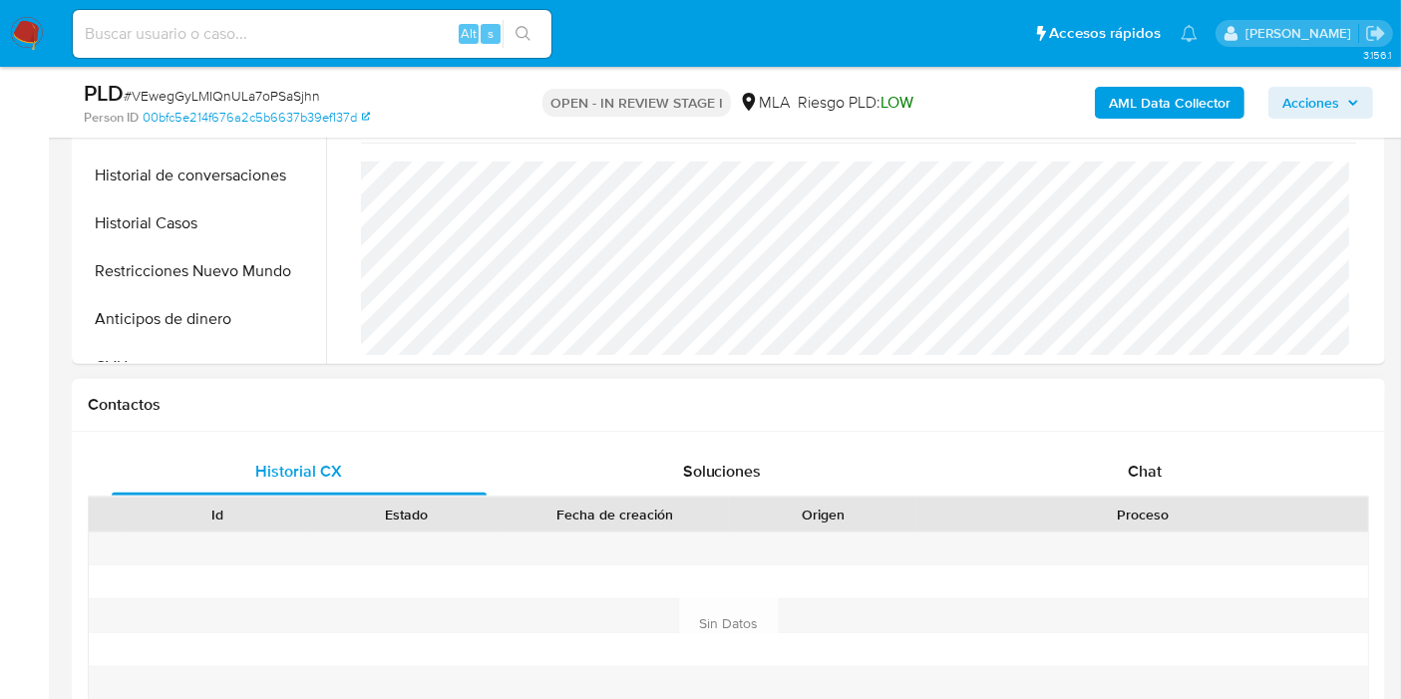
click at [1162, 494] on div "Historial CX Soluciones Chat Id Estado Fecha de creación Origen Proceso Anterio…" at bounding box center [728, 624] width 1281 height 353
select select "10"
click at [1171, 469] on div "Chat" at bounding box center [1144, 472] width 375 height 48
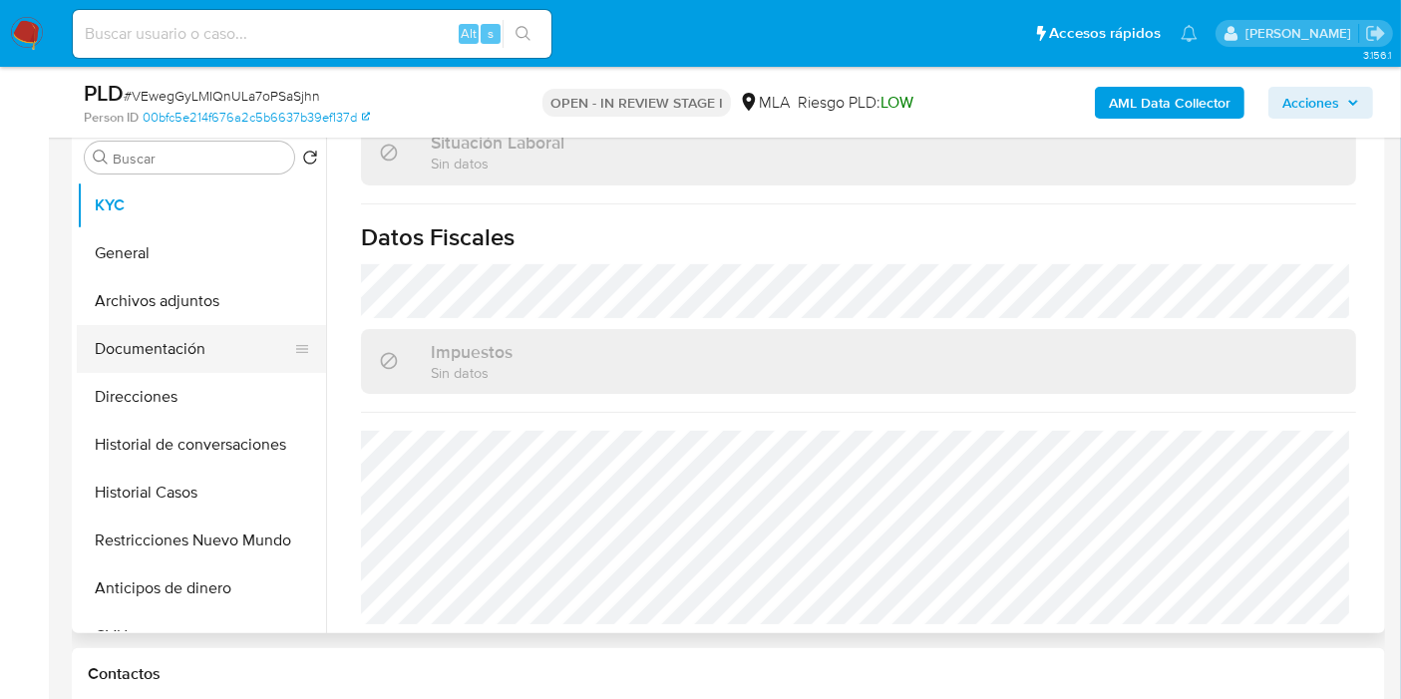
scroll to position [332, 0]
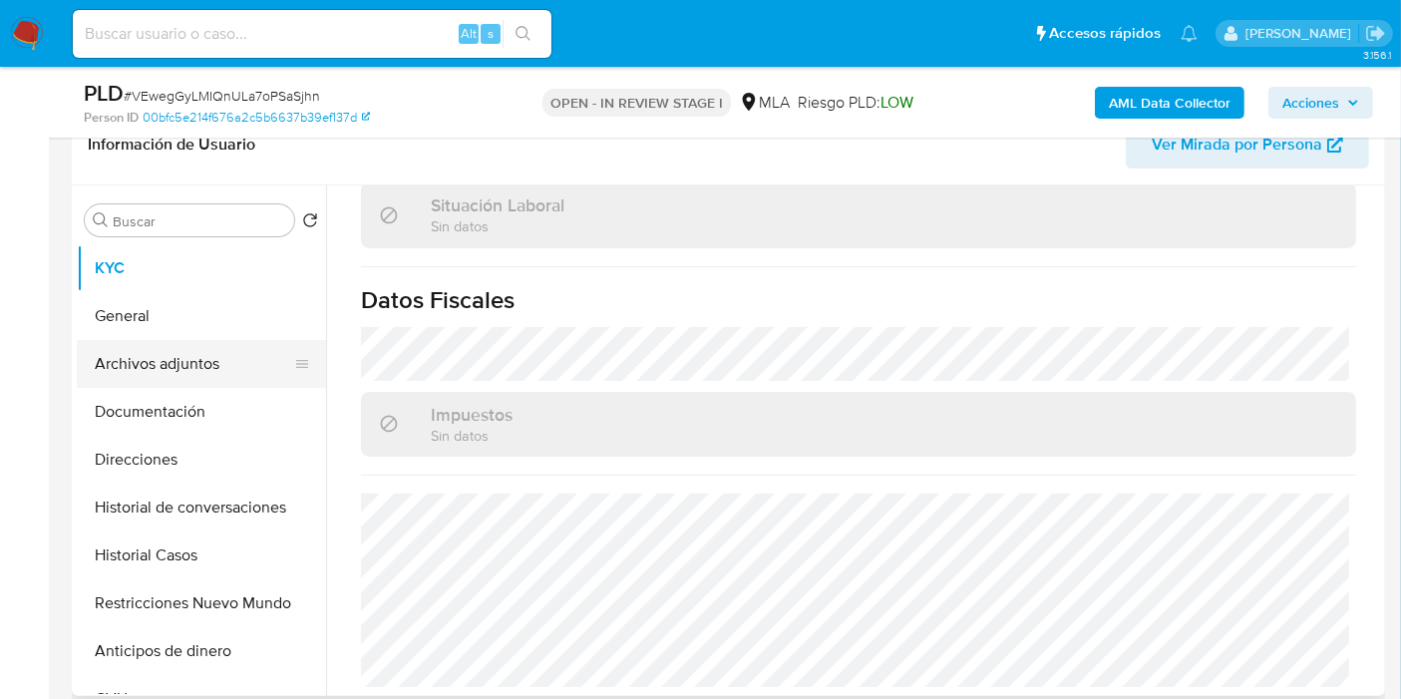
click at [207, 373] on button "Archivos adjuntos" at bounding box center [193, 364] width 233 height 48
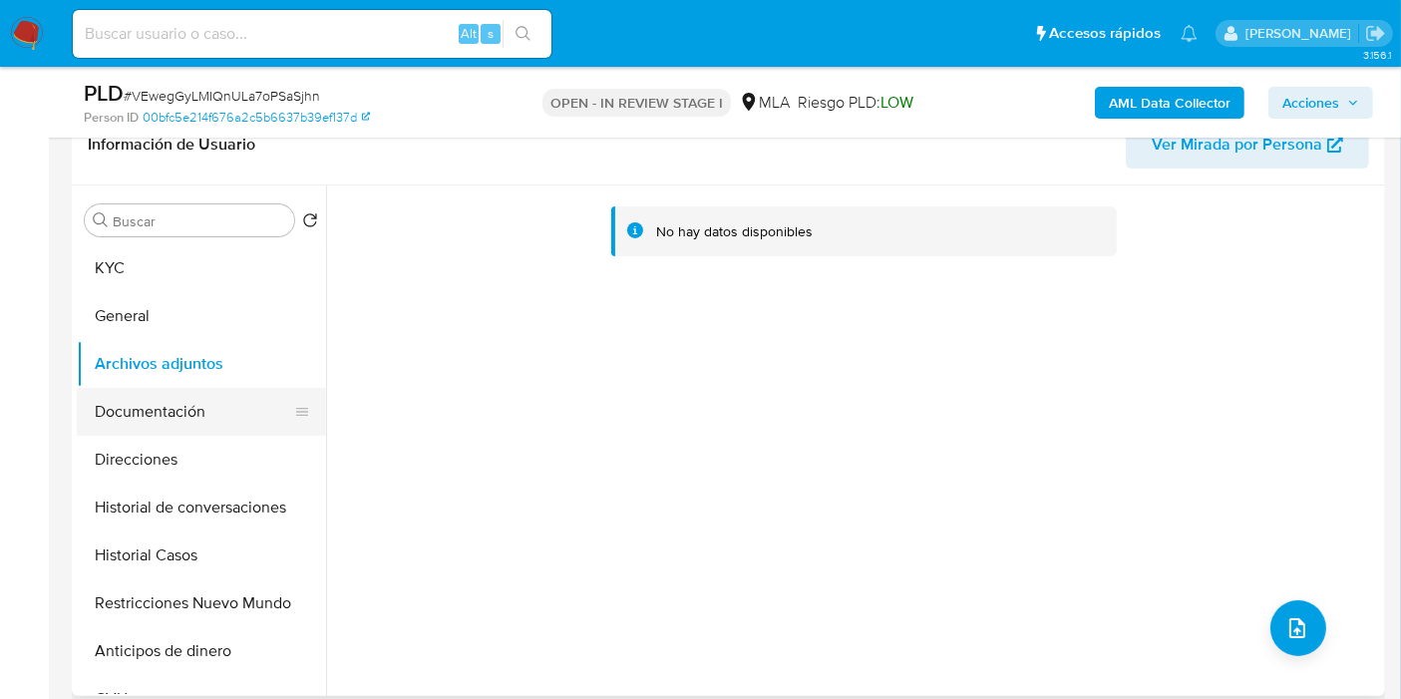
drag, startPoint x: 200, startPoint y: 417, endPoint x: 261, endPoint y: 400, distance: 63.1
click at [201, 417] on button "Documentación" at bounding box center [193, 412] width 233 height 48
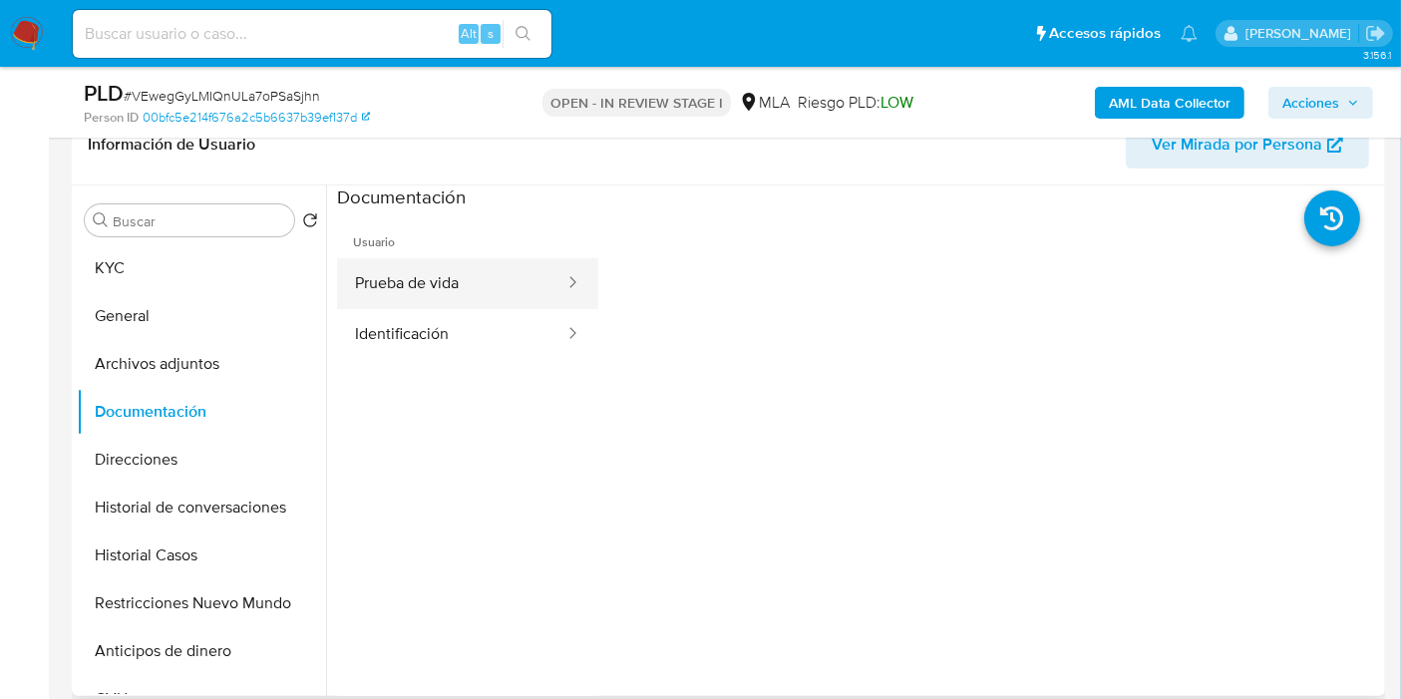
click at [515, 298] on button "Prueba de vida" at bounding box center [451, 283] width 229 height 51
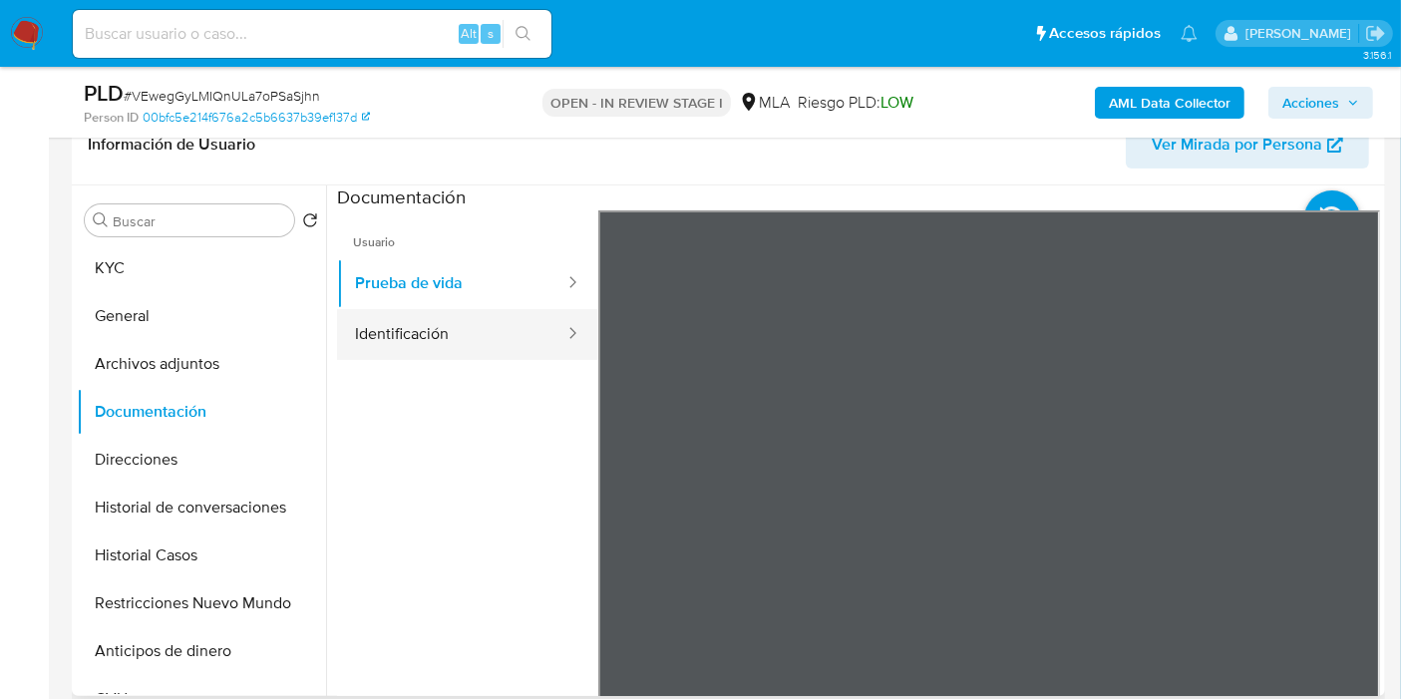
click at [501, 322] on button "Identificación" at bounding box center [451, 334] width 229 height 51
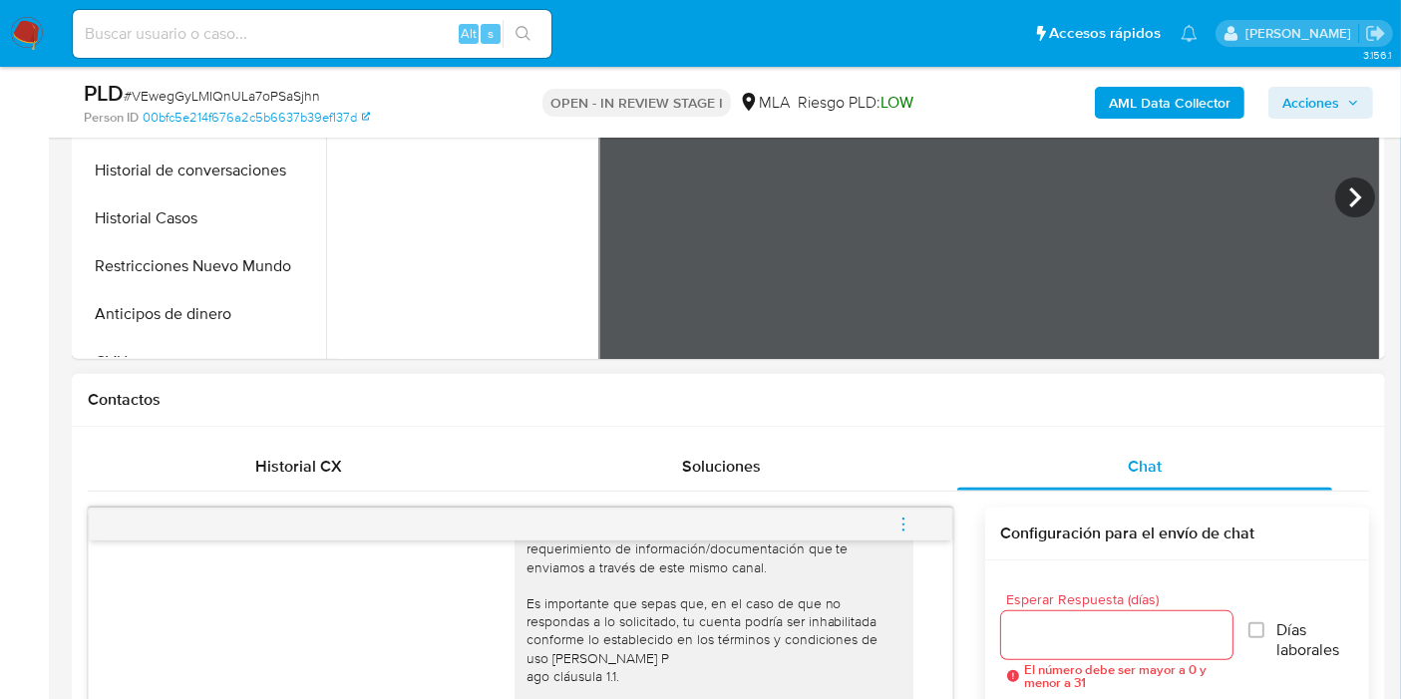
scroll to position [775, 0]
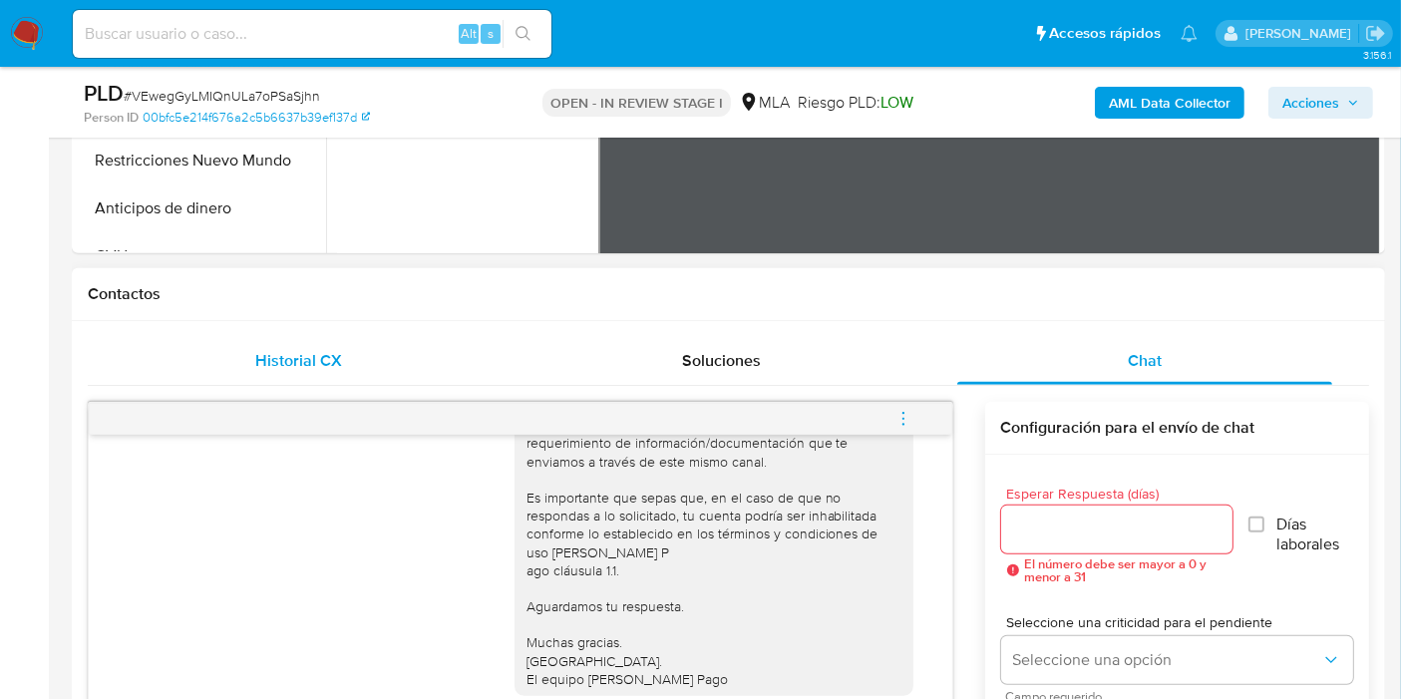
click at [386, 366] on div "Historial CX" at bounding box center [299, 361] width 375 height 48
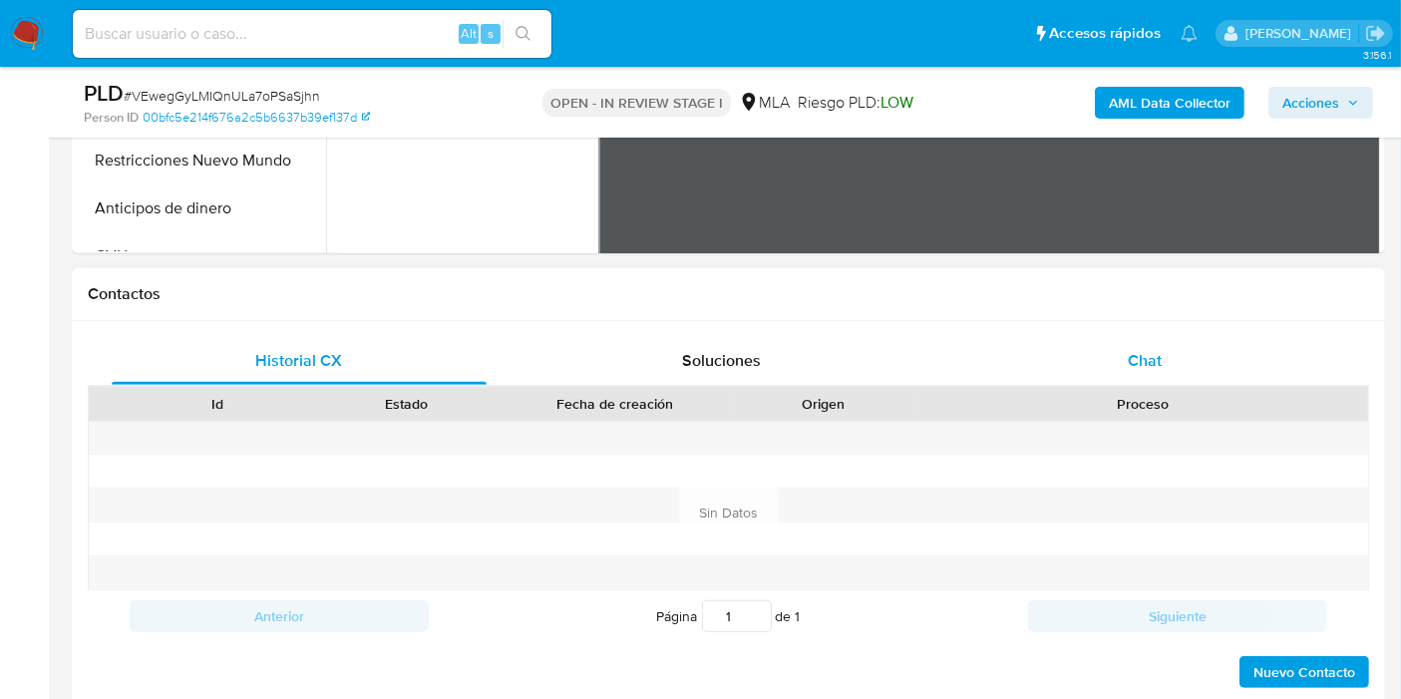
click at [1097, 360] on div "Chat" at bounding box center [1144, 361] width 375 height 48
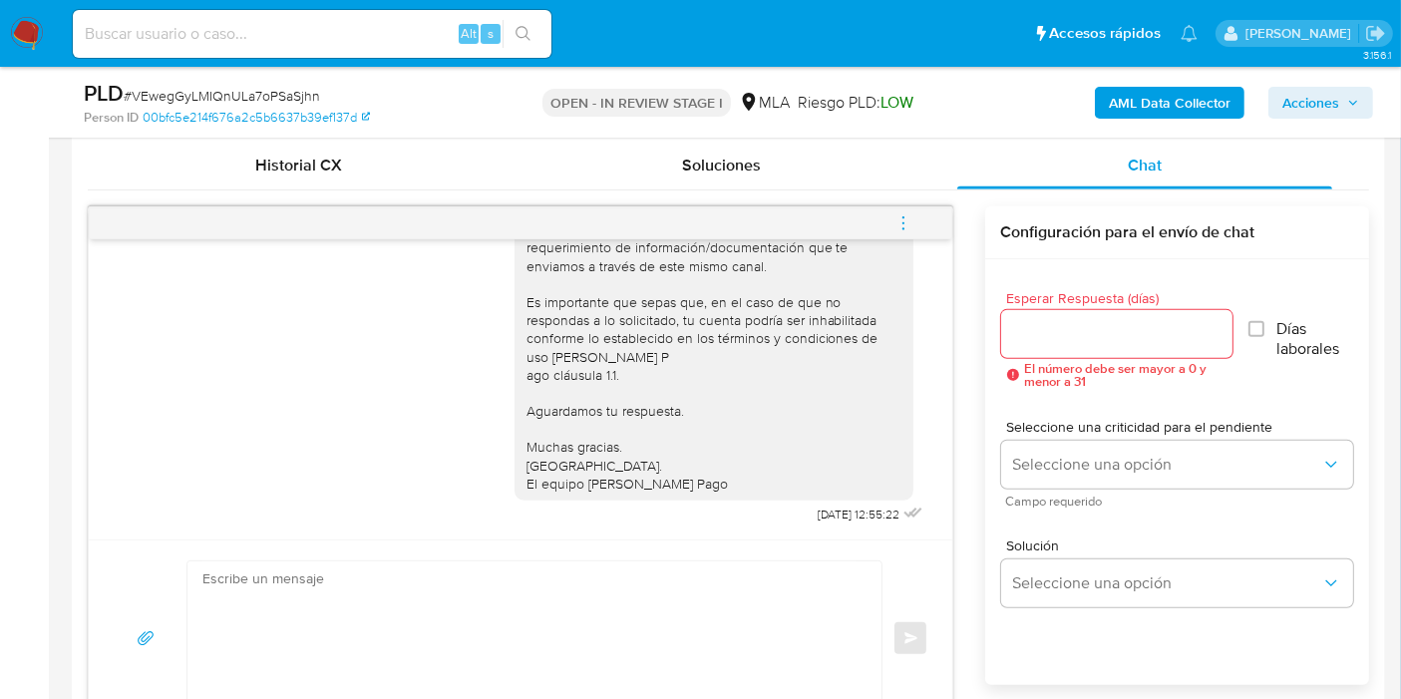
scroll to position [1108, 0]
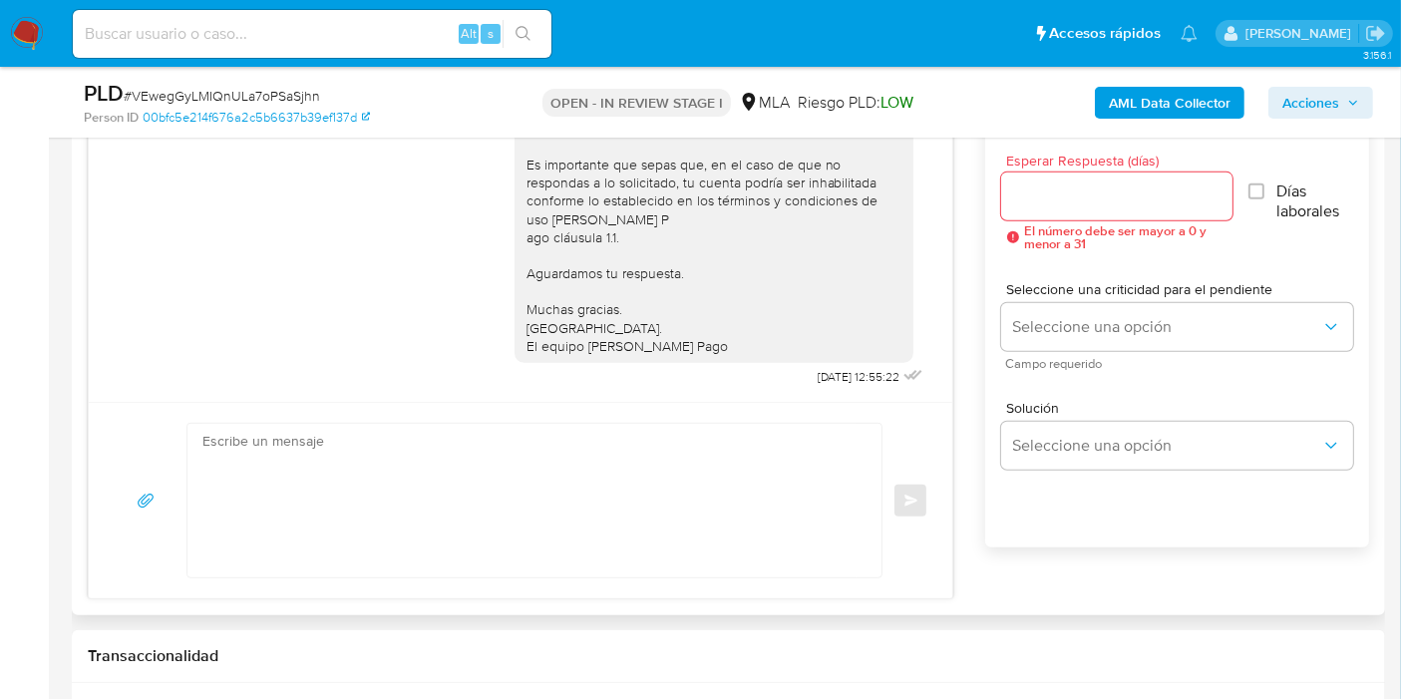
click at [481, 503] on textarea at bounding box center [529, 501] width 654 height 154
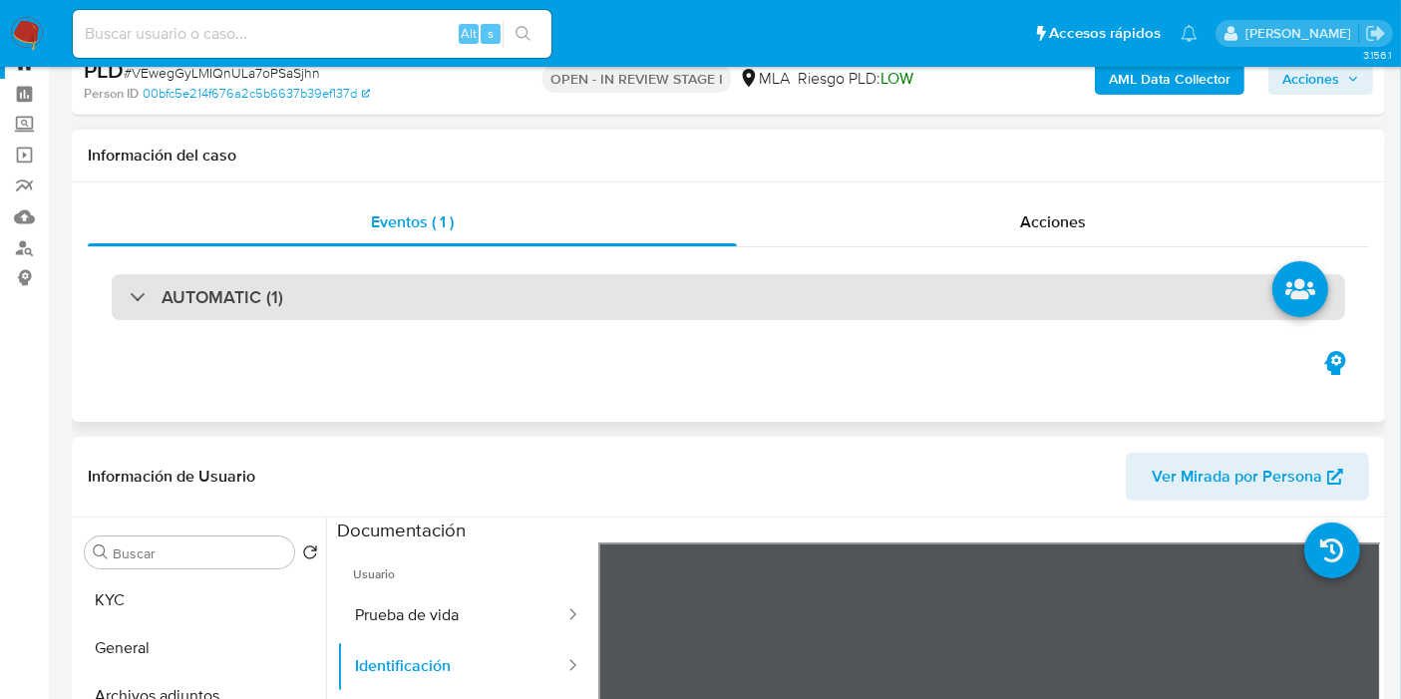
scroll to position [0, 0]
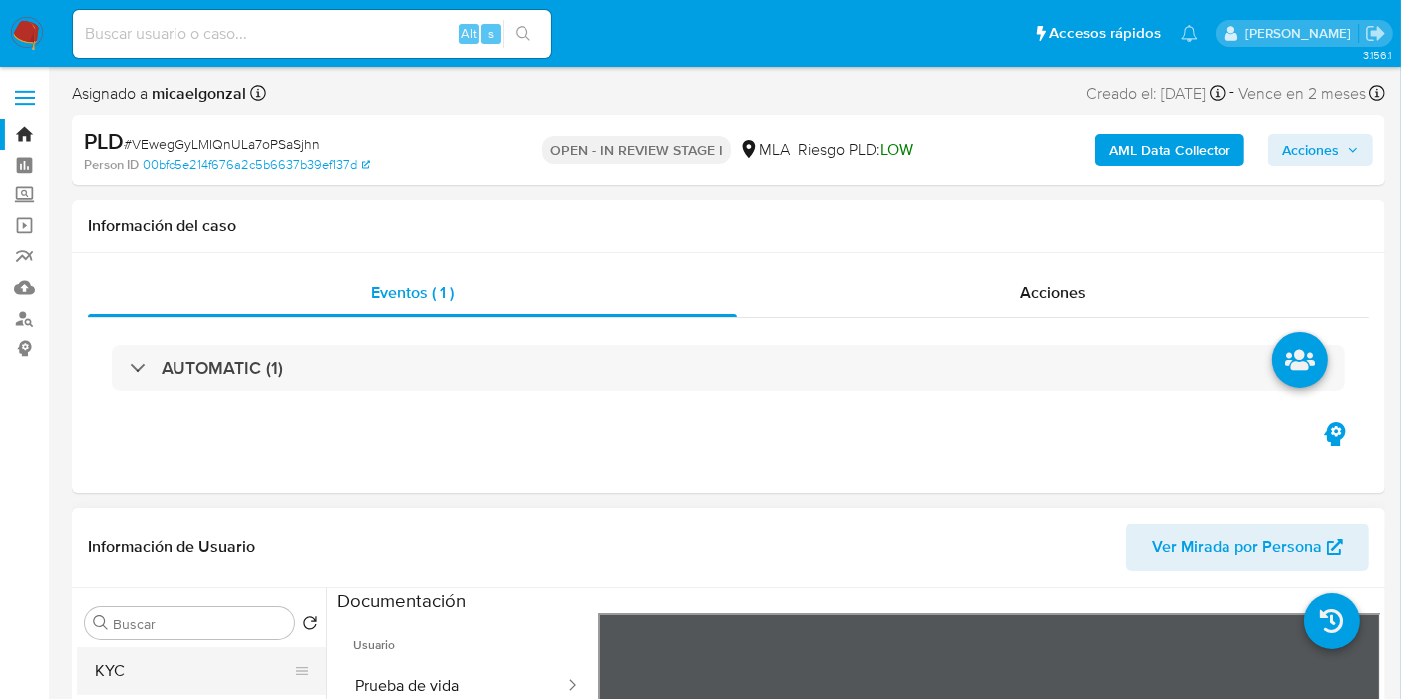
click at [145, 647] on button "KYC" at bounding box center [193, 671] width 233 height 48
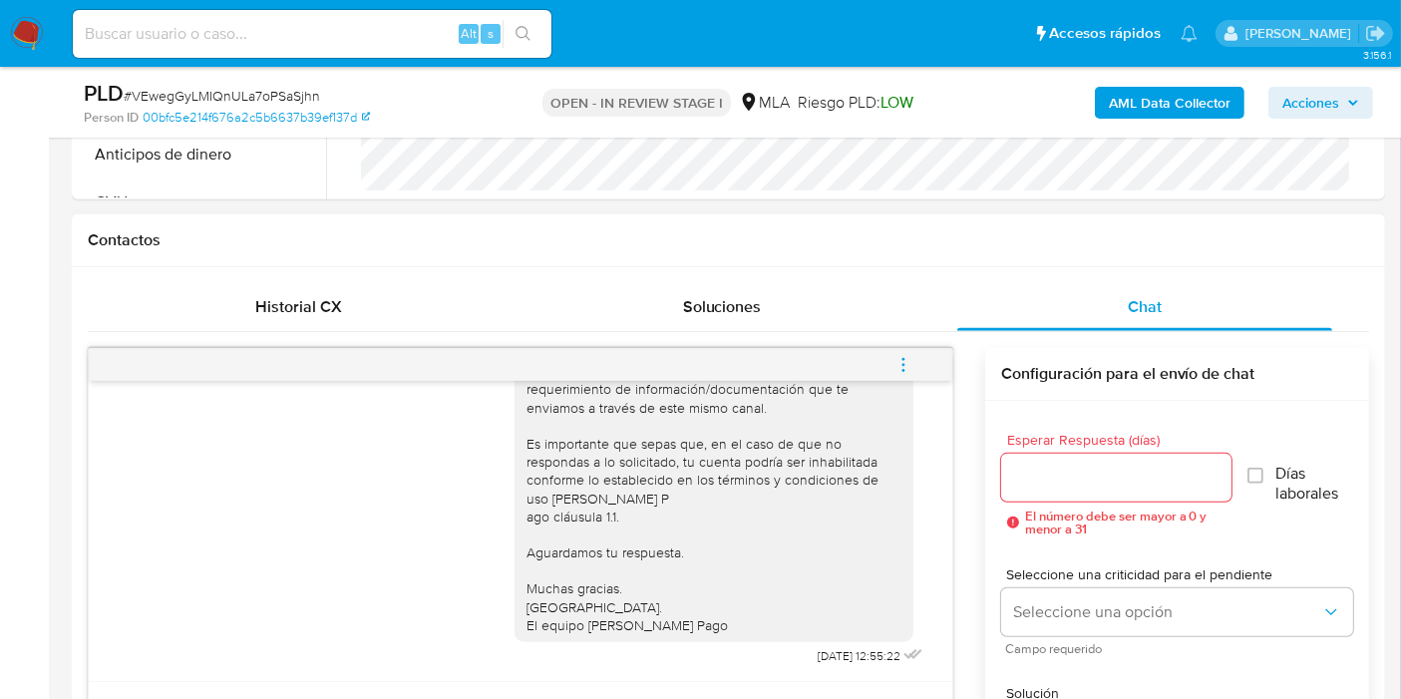
scroll to position [1108, 0]
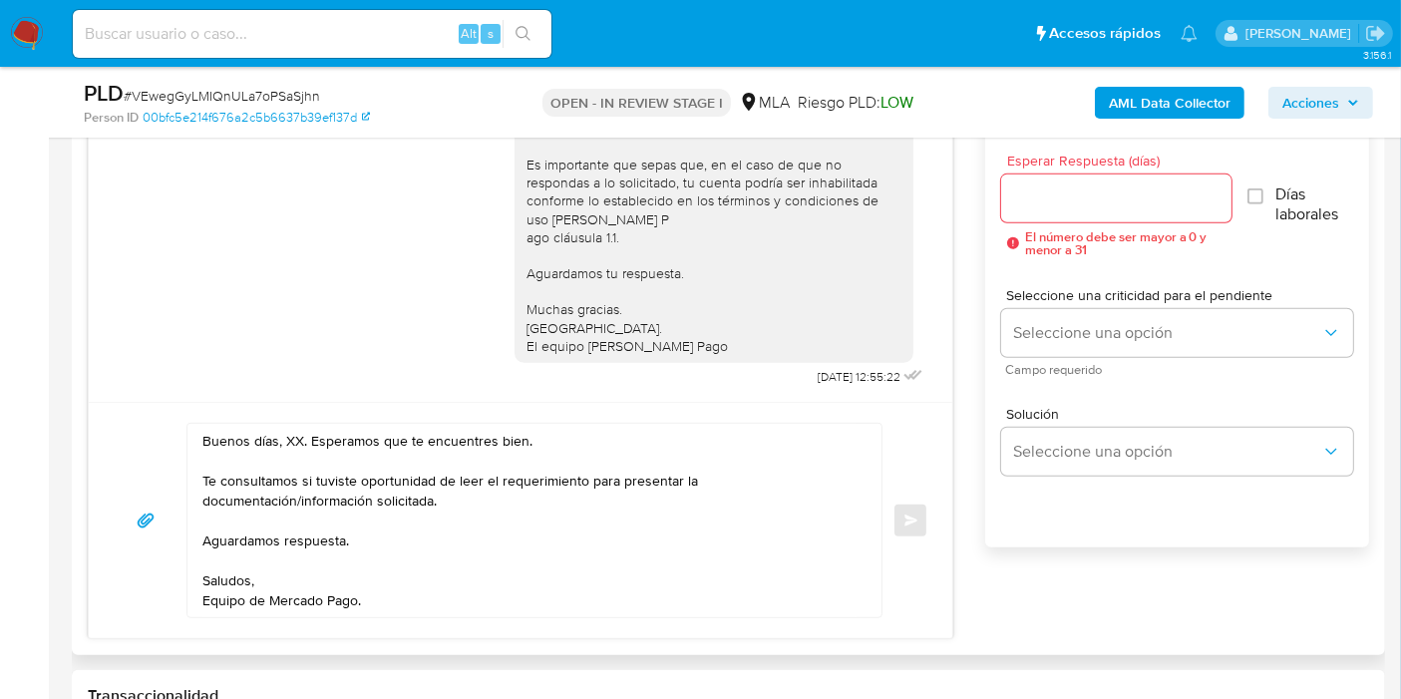
click at [281, 438] on textarea "Buenos días, XX. Esperamos que te encuentres bien. Te consultamos si tuviste op…" at bounding box center [529, 520] width 654 height 193
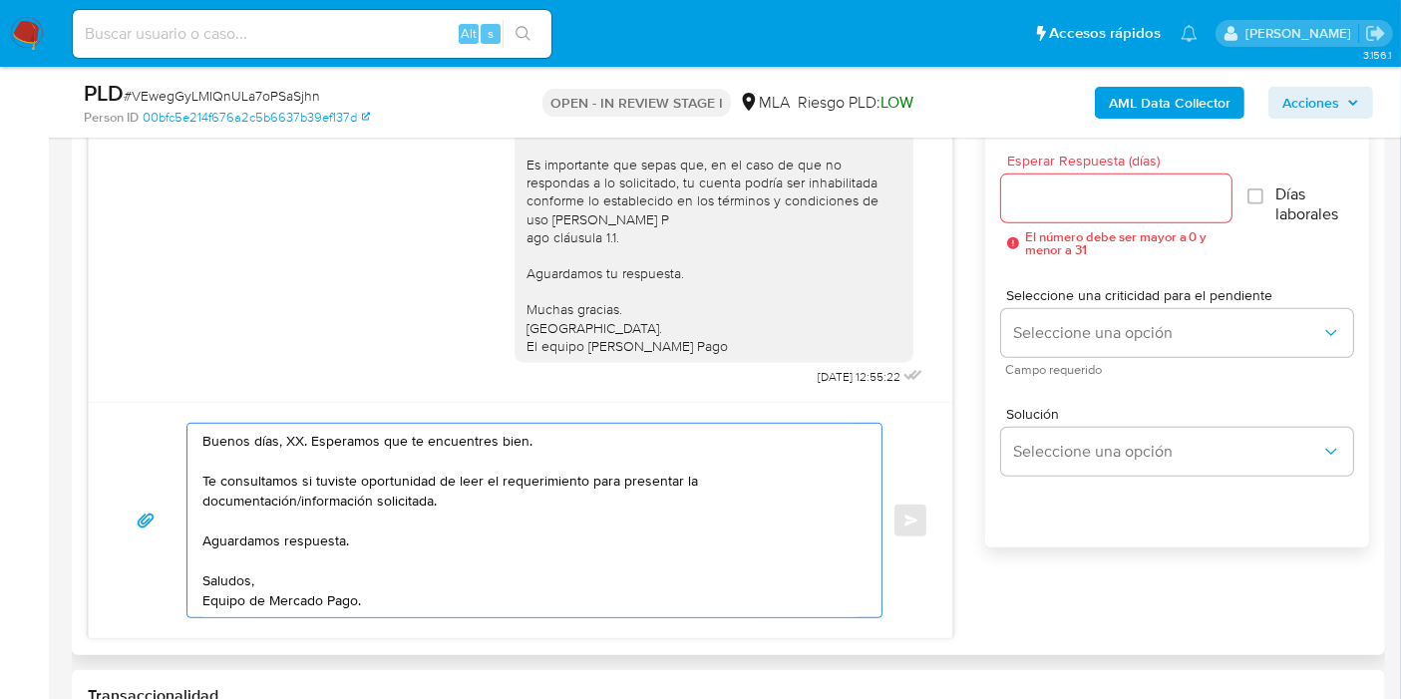
click at [289, 441] on textarea "Buenos días, XX. Esperamos que te encuentres bien. Te consultamos si tuviste op…" at bounding box center [529, 520] width 654 height 193
drag, startPoint x: 390, startPoint y: 498, endPoint x: 517, endPoint y: 510, distance: 128.3
click at [407, 495] on textarea "Buenos días, Pablo. Esperamos que te encuentres bien. Te consultamos si tuviste…" at bounding box center [529, 520] width 654 height 193
click at [524, 511] on textarea "Buenos días, Pablo. Esperamos que te encuentres bien. Te consultamos si tuviste…" at bounding box center [529, 520] width 654 height 193
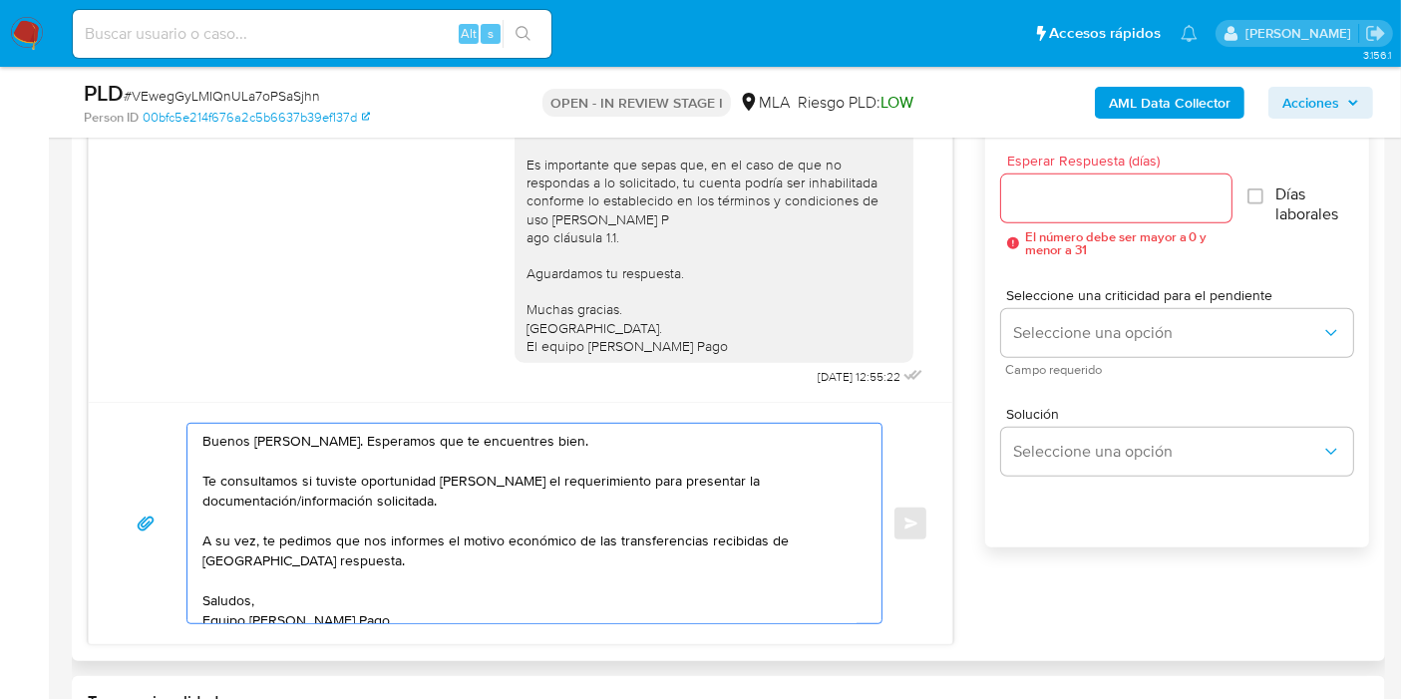
paste textarea "Cesar Fernando Schiavoni"
paste textarea "20320800774"
click at [554, 522] on textarea "Buenos días, Pablo. Esperamos que te encuentres bien. Te consultamos si tuviste…" at bounding box center [529, 523] width 654 height 199
click at [558, 539] on textarea "Buenos días, Pablo. Esperamos que te encuentres bien. Te consultamos si tuviste…" at bounding box center [529, 523] width 654 height 199
click at [530, 548] on textarea "Buenos días, Pablo. Esperamos que te encuentres bien. Te consultamos si tuviste…" at bounding box center [529, 523] width 654 height 199
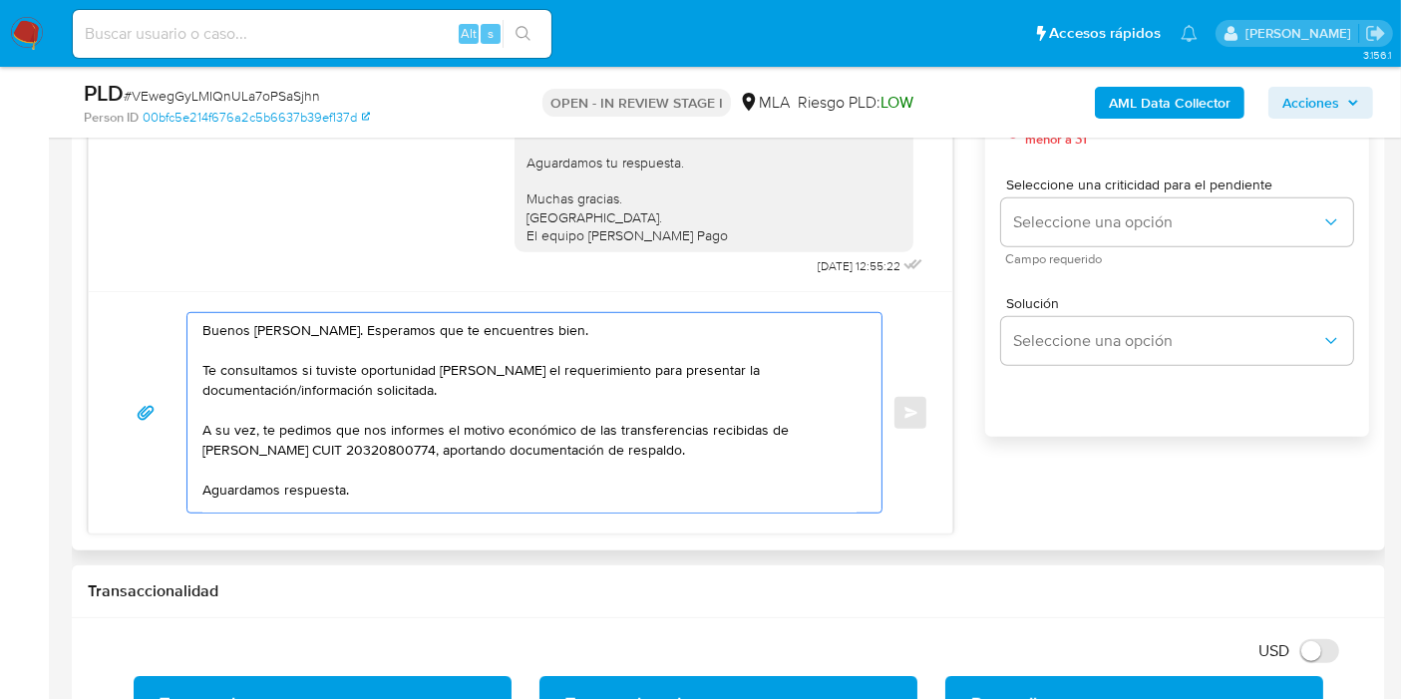
scroll to position [997, 0]
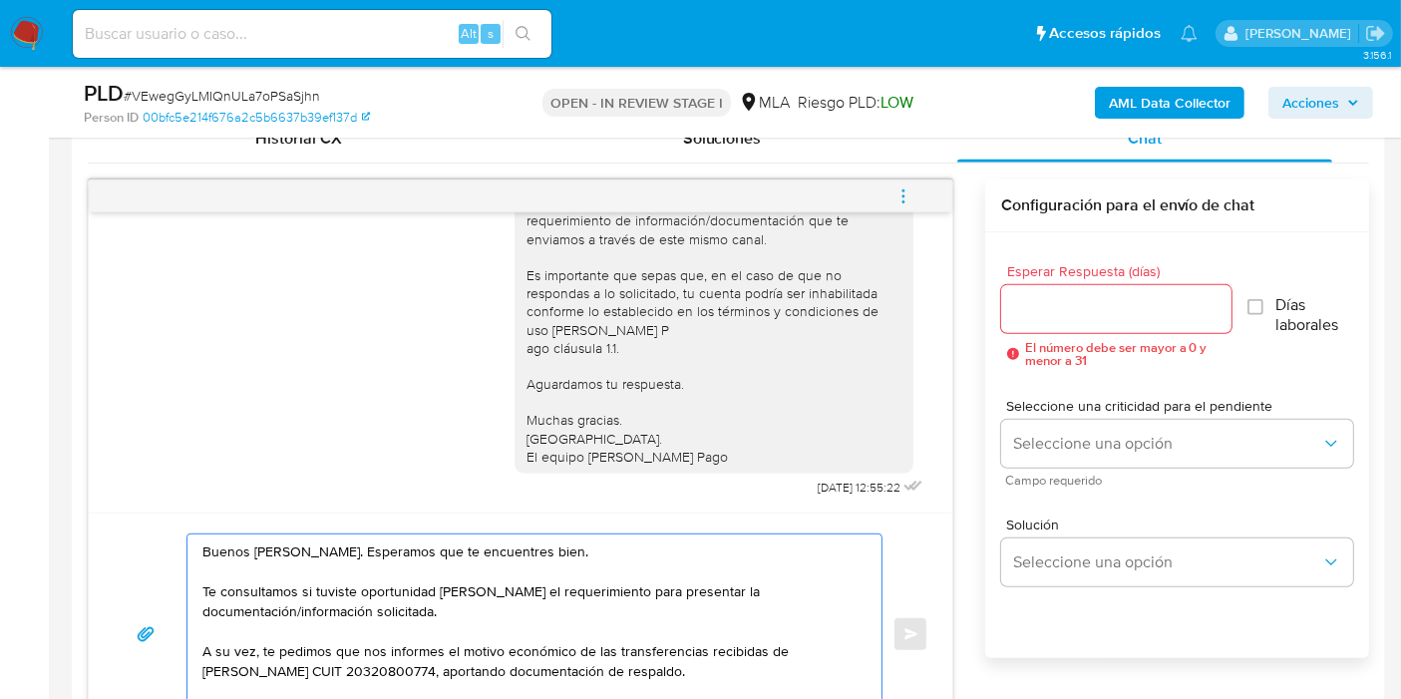
type textarea "Buenos días, Pablo. Esperamos que te encuentres bien. Te consultamos si tuviste…"
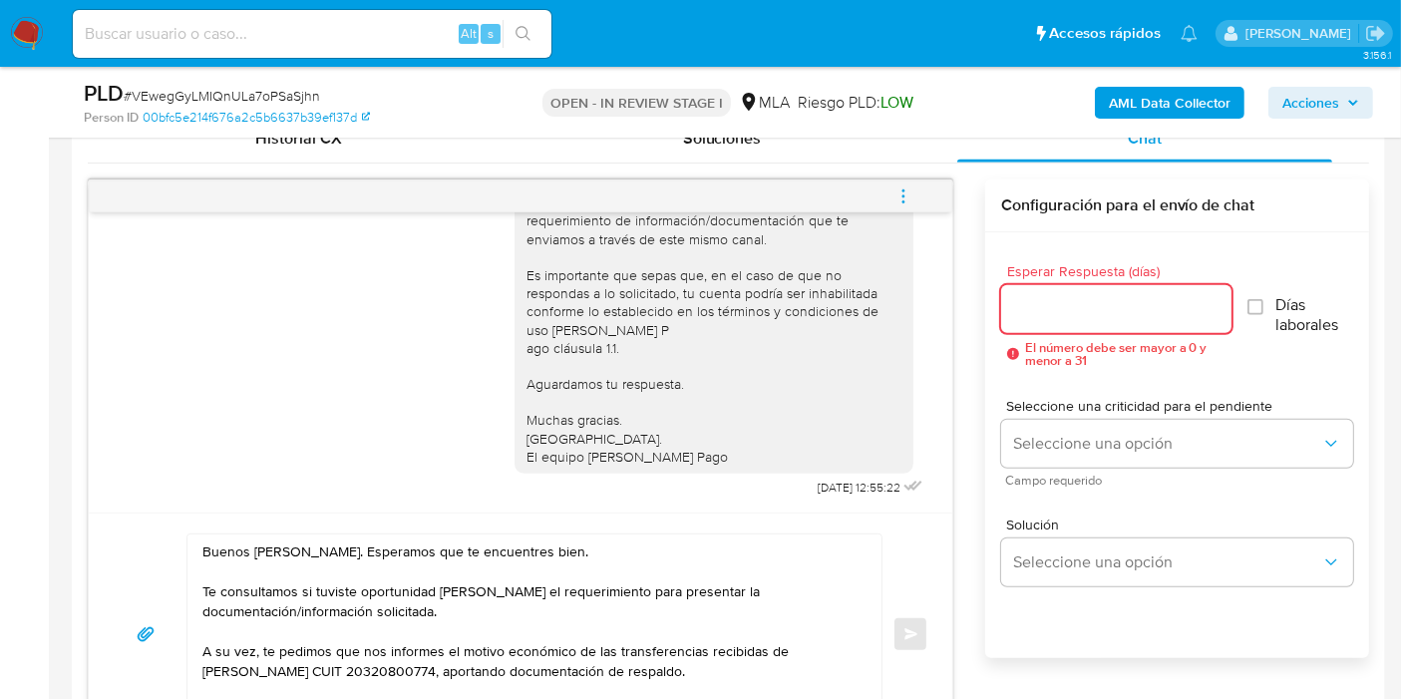
click at [1090, 310] on input "Esperar Respuesta (días)" at bounding box center [1116, 309] width 230 height 26
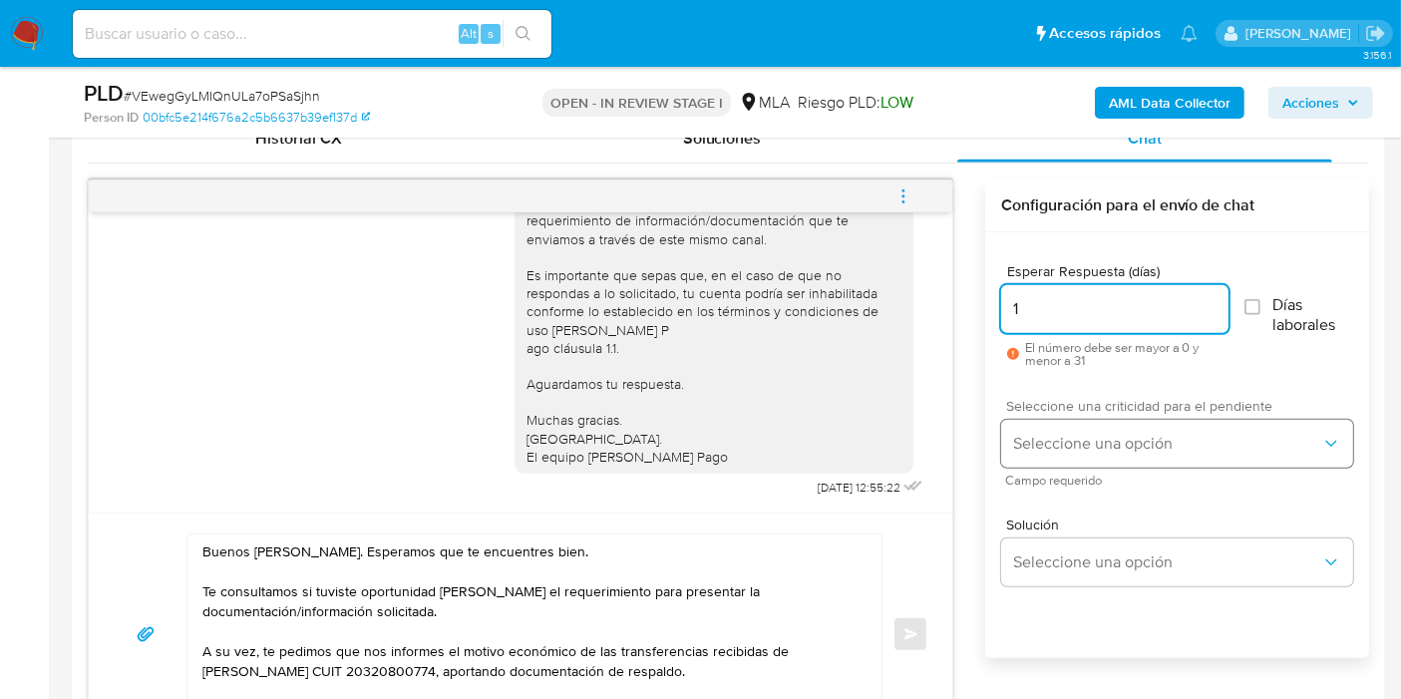
type input "1"
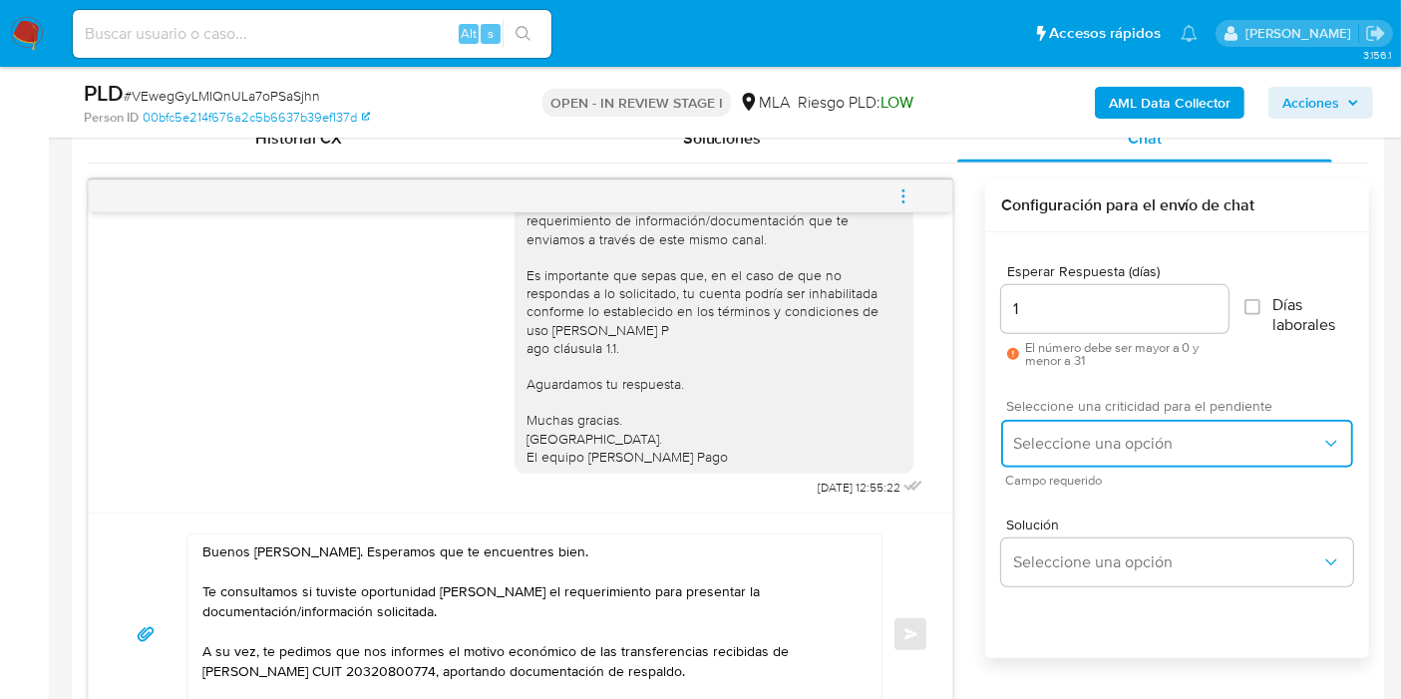
click at [1079, 420] on button "Seleccione una opción" at bounding box center [1177, 444] width 352 height 48
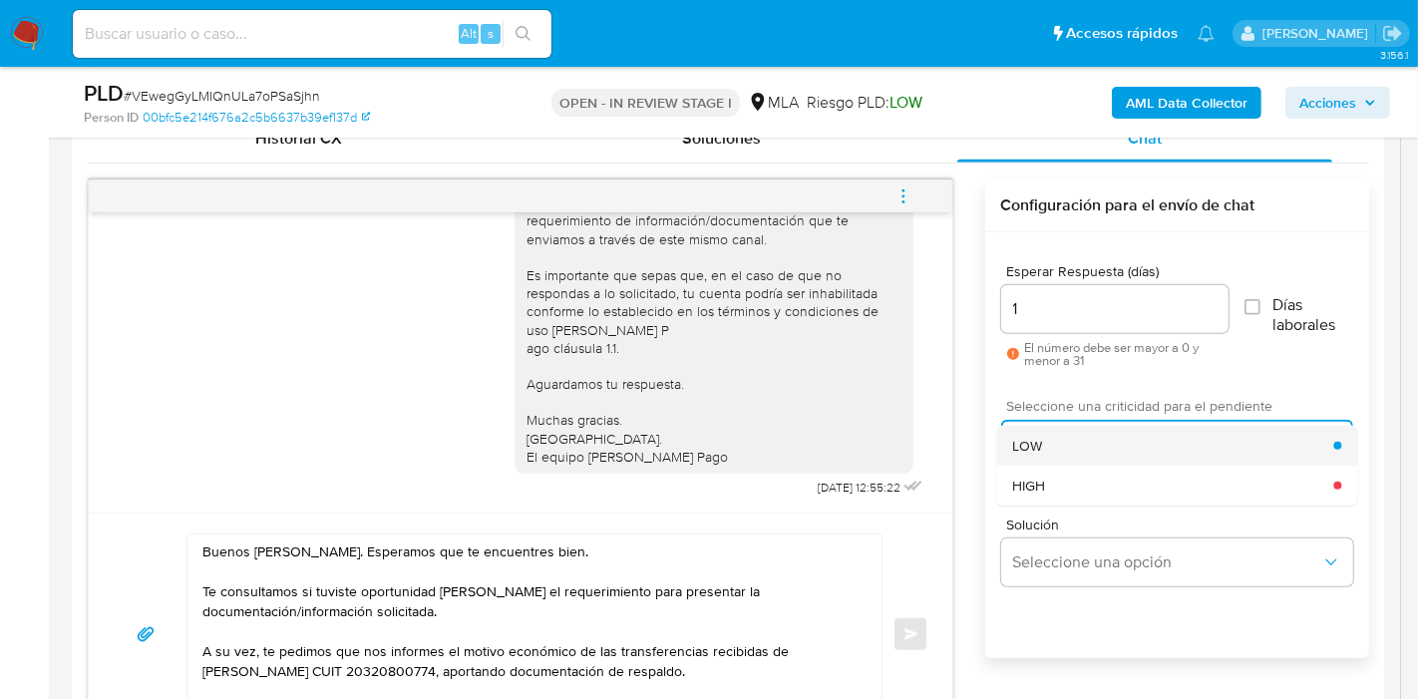
click at [1084, 449] on div "LOW" at bounding box center [1172, 446] width 321 height 40
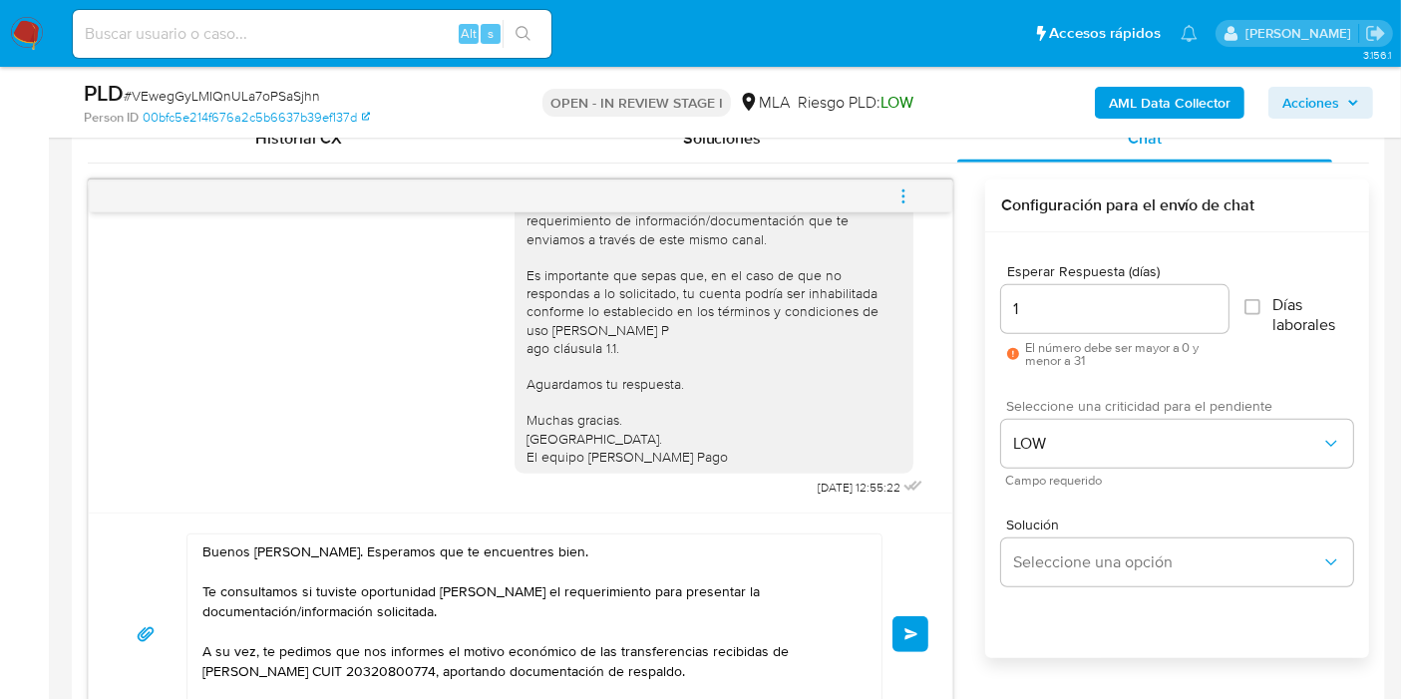
click at [911, 628] on span "Enviar" at bounding box center [911, 634] width 14 height 12
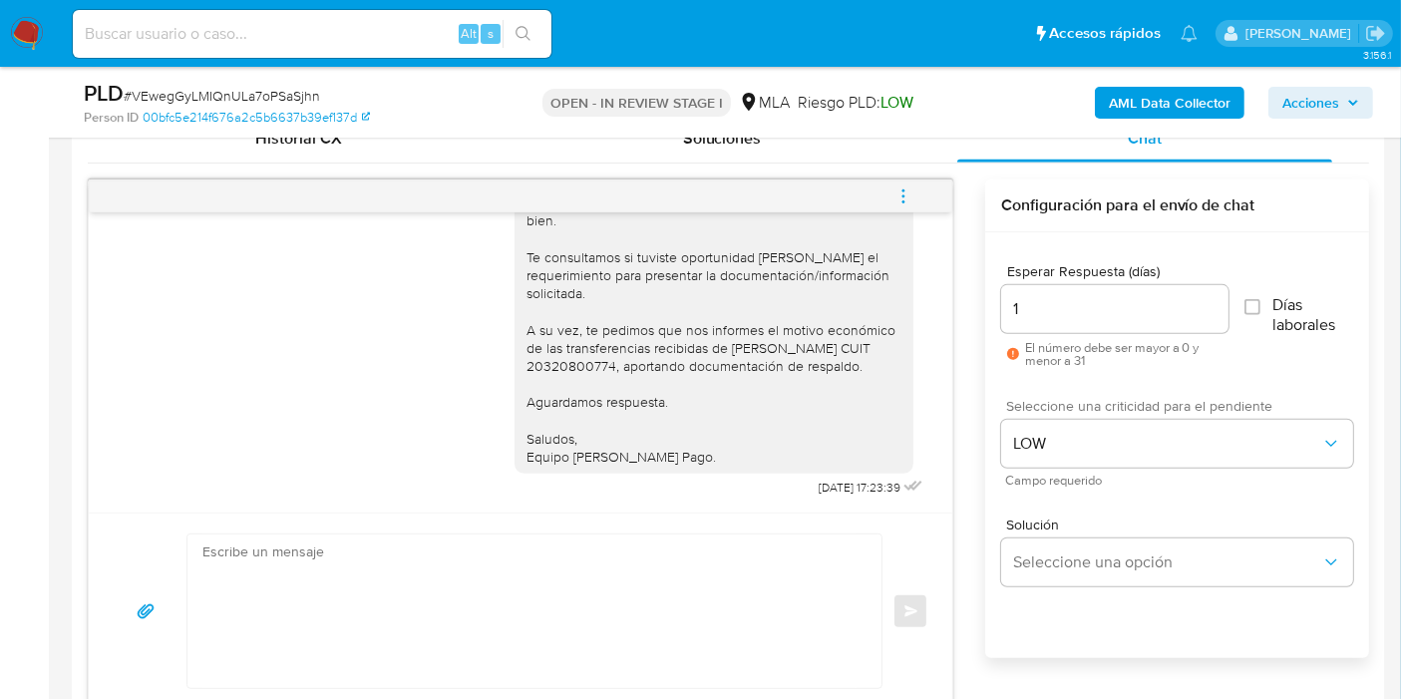
scroll to position [1471, 0]
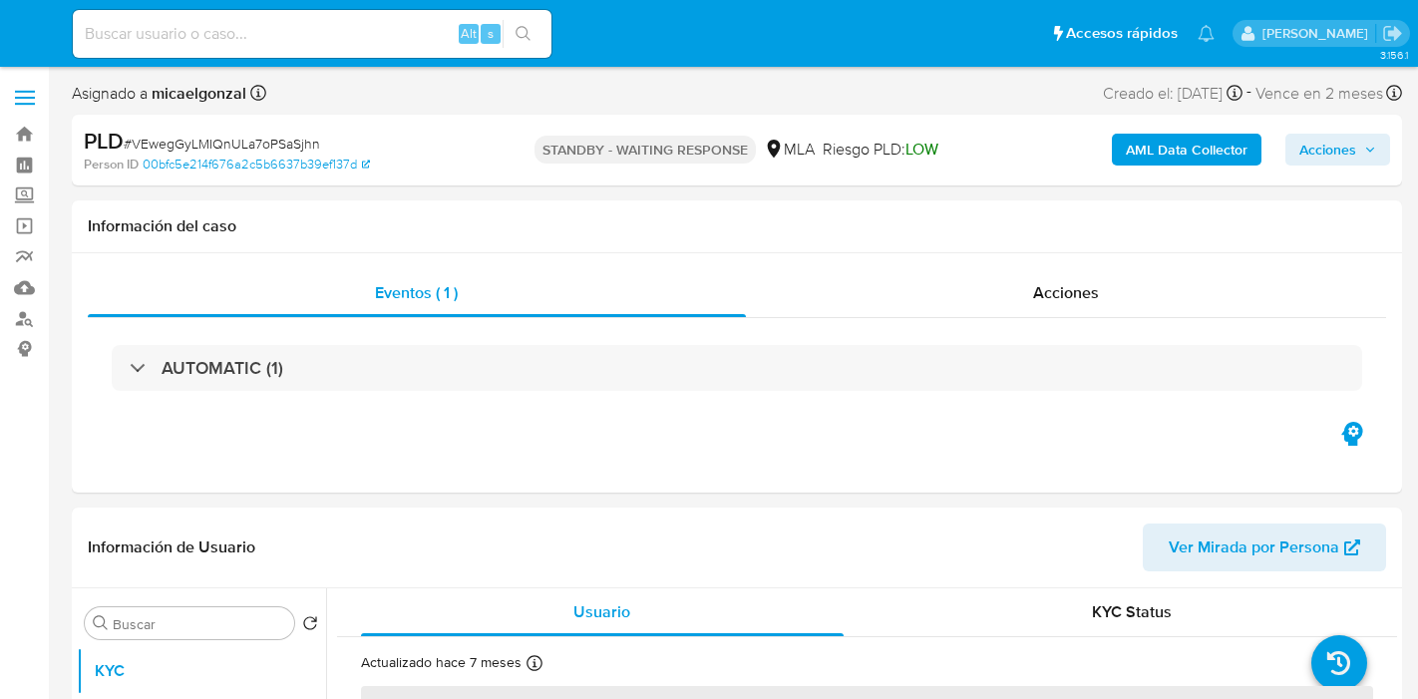
select select "10"
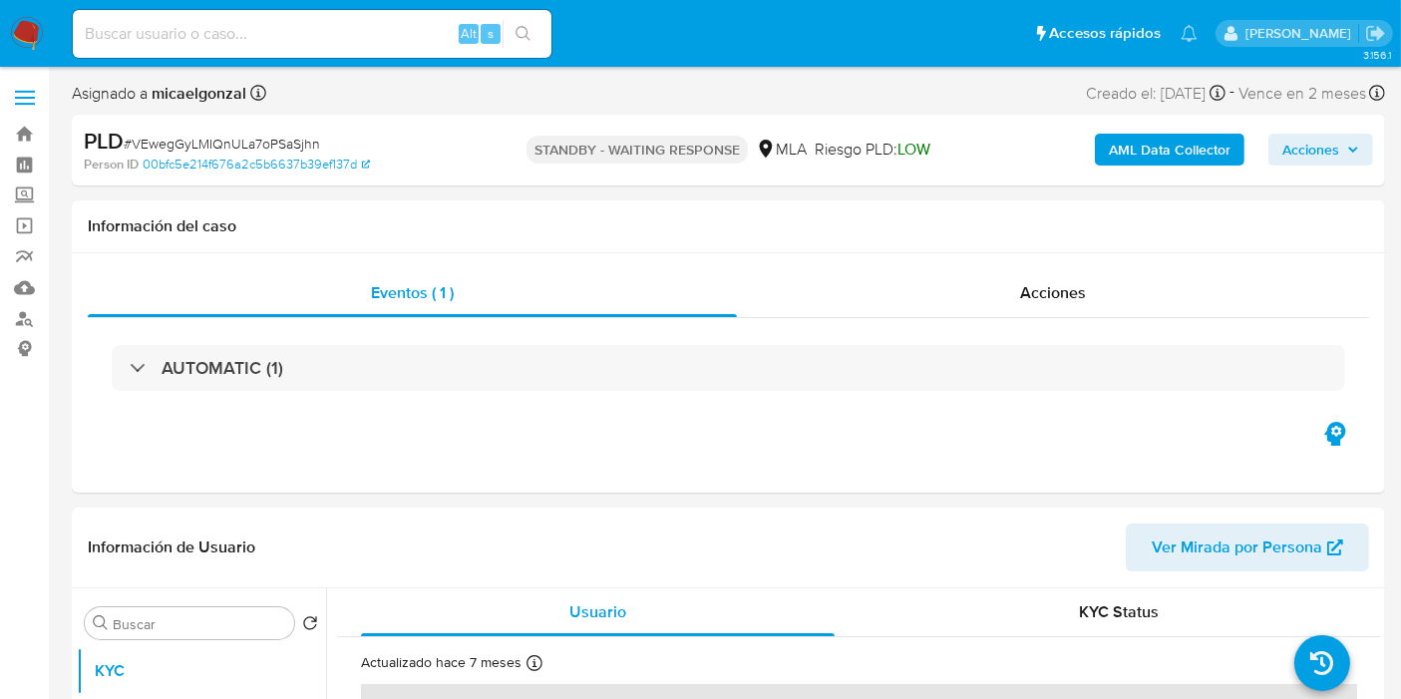
click at [32, 27] on img at bounding box center [27, 34] width 34 height 34
